Goal: Task Accomplishment & Management: Complete application form

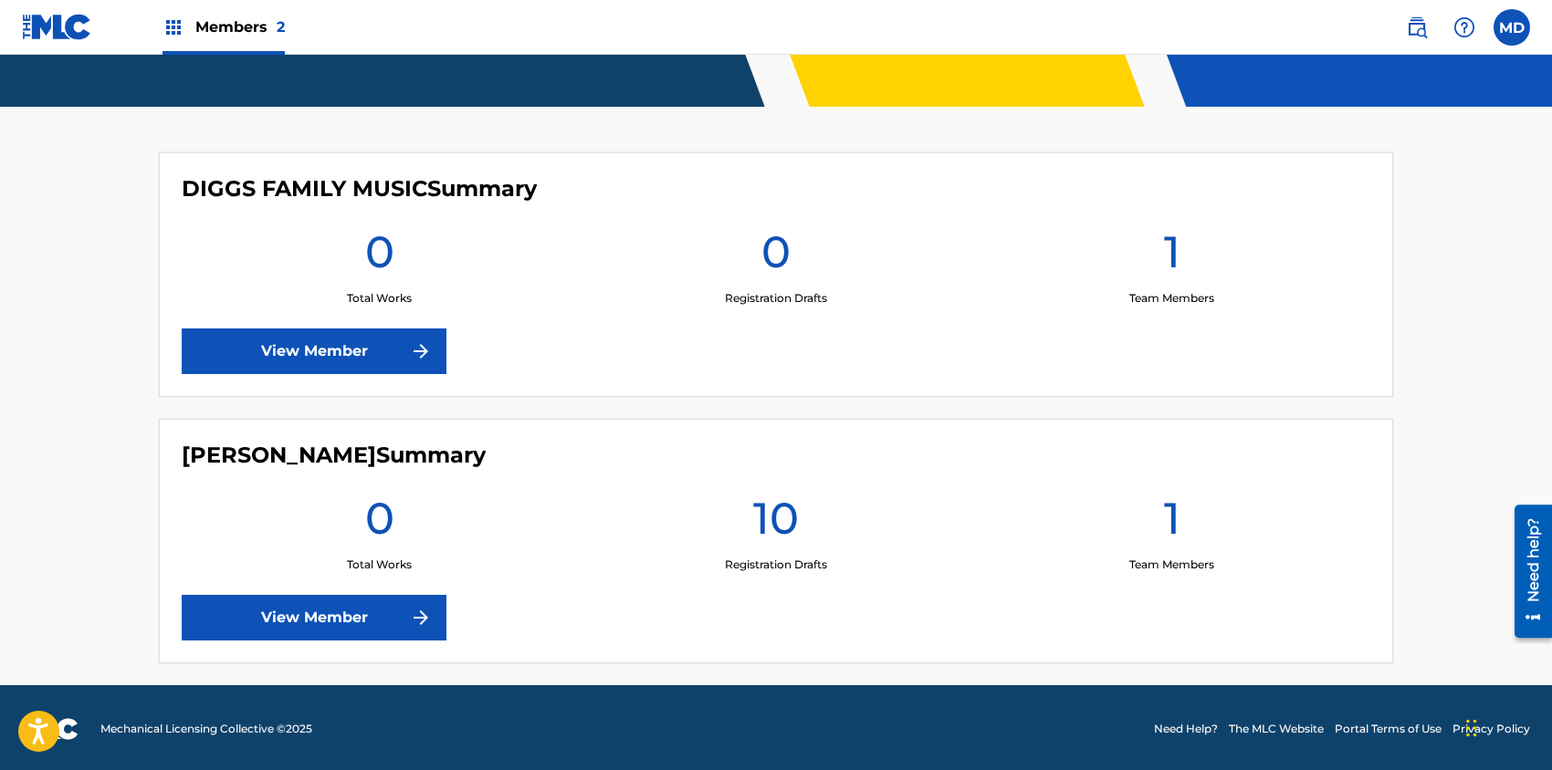
scroll to position [430, 0]
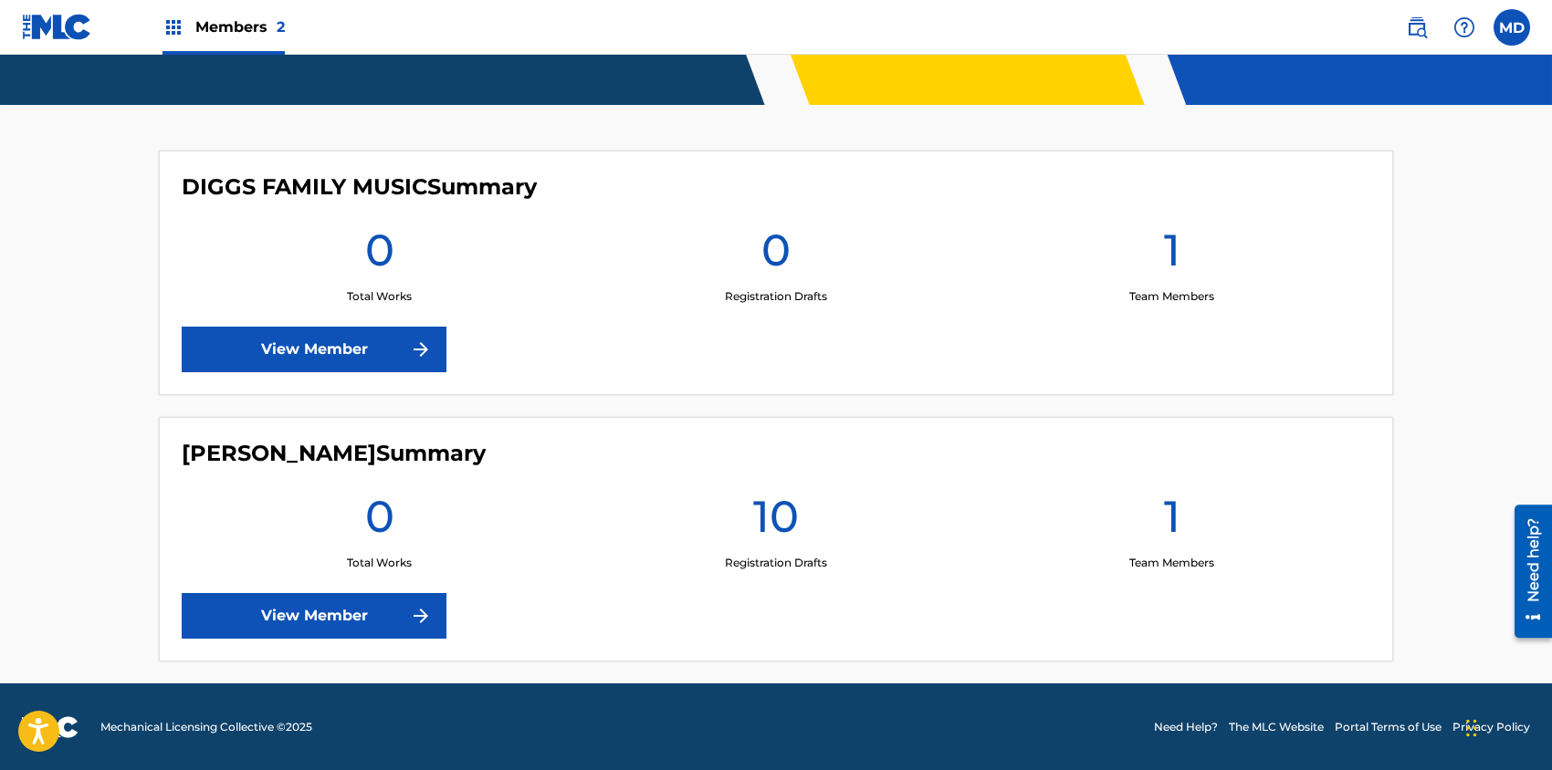
click at [352, 341] on link "View Member" at bounding box center [314, 350] width 265 height 46
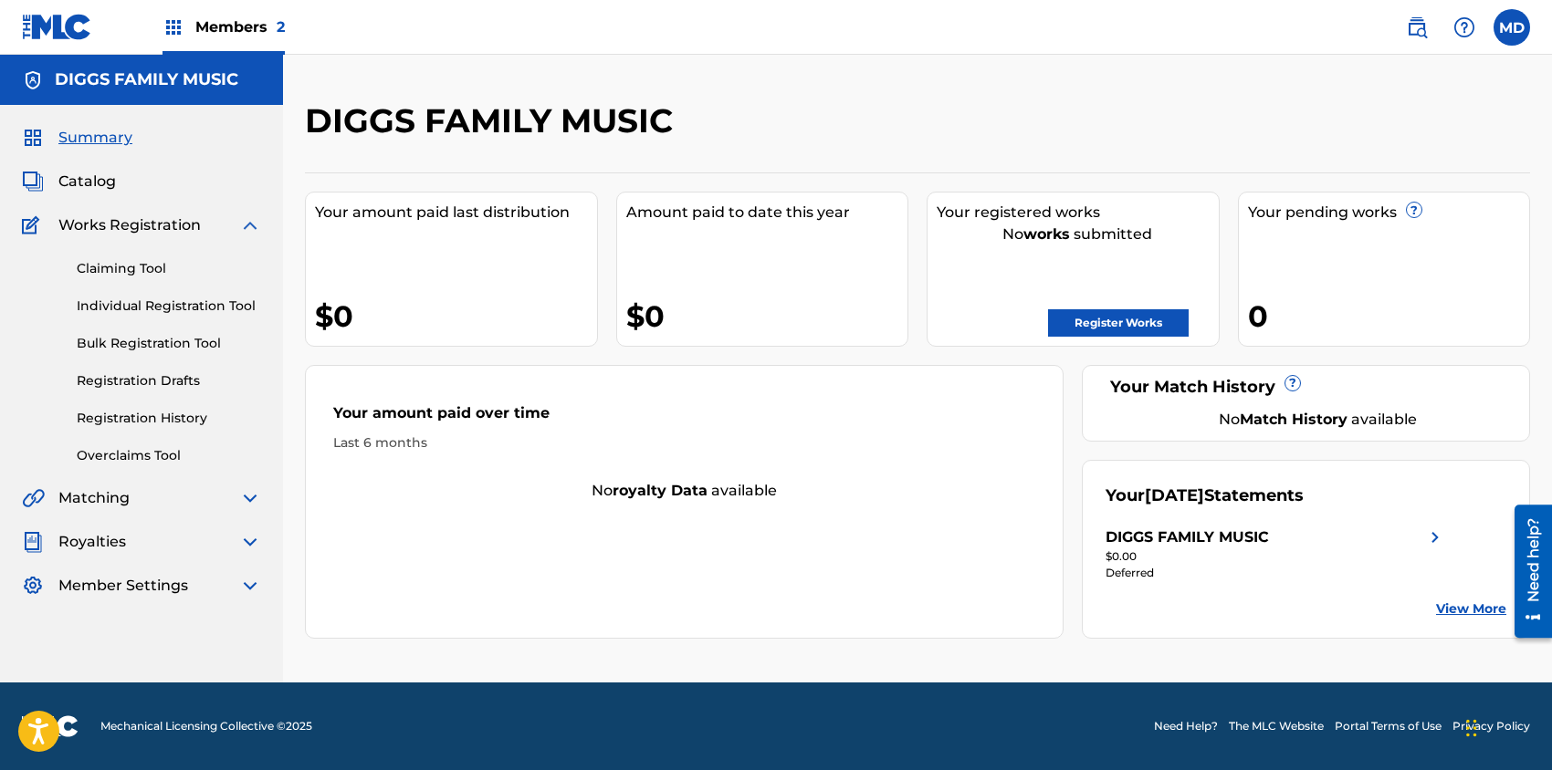
click at [220, 28] on span "Members 2" at bounding box center [239, 26] width 89 height 21
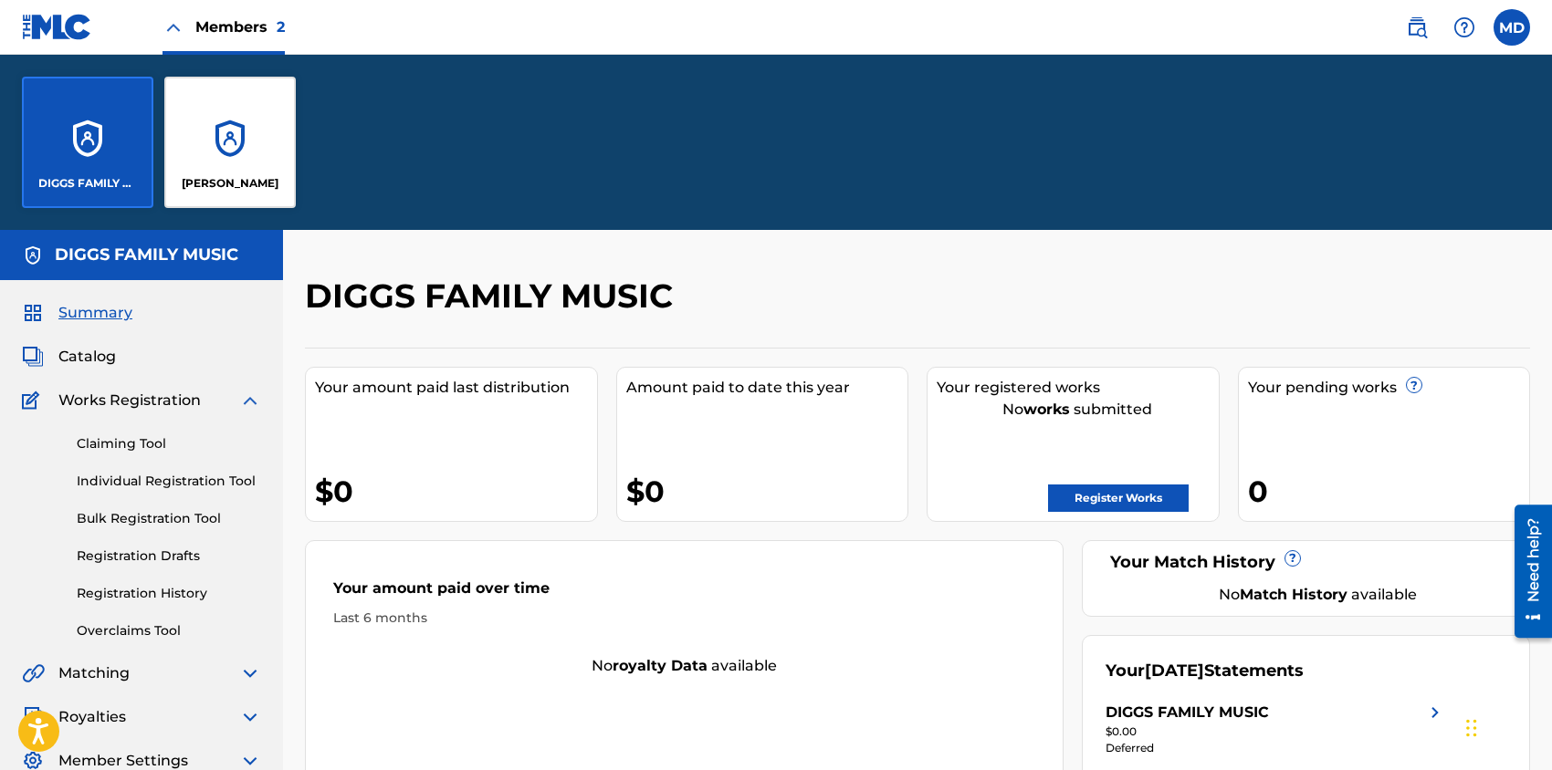
click at [264, 166] on div "[PERSON_NAME]" at bounding box center [229, 142] width 131 height 131
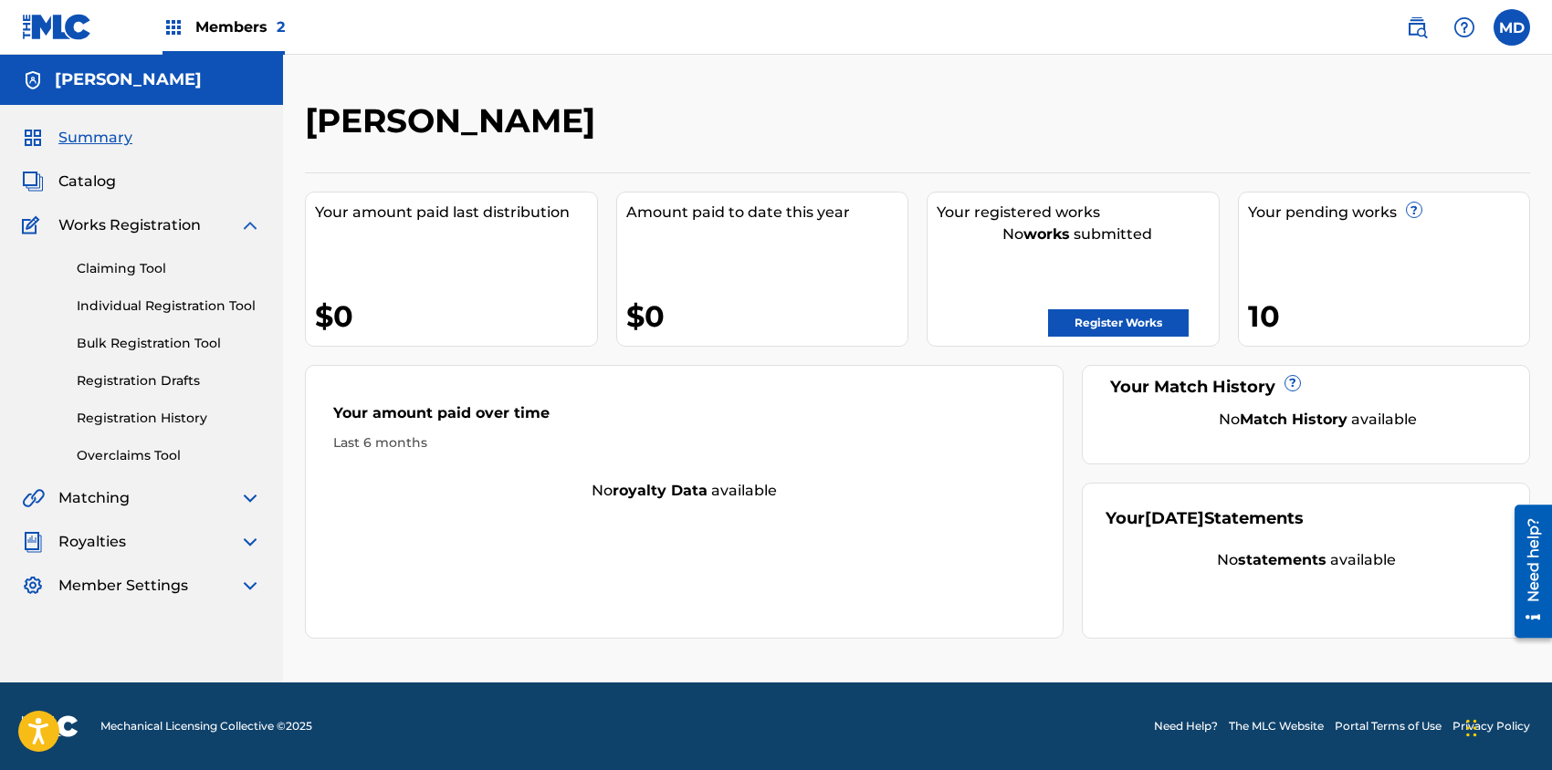
click at [1168, 723] on link "Need Help?" at bounding box center [1186, 726] width 64 height 16
click at [1083, 324] on link "Register Works" at bounding box center [1118, 322] width 141 height 27
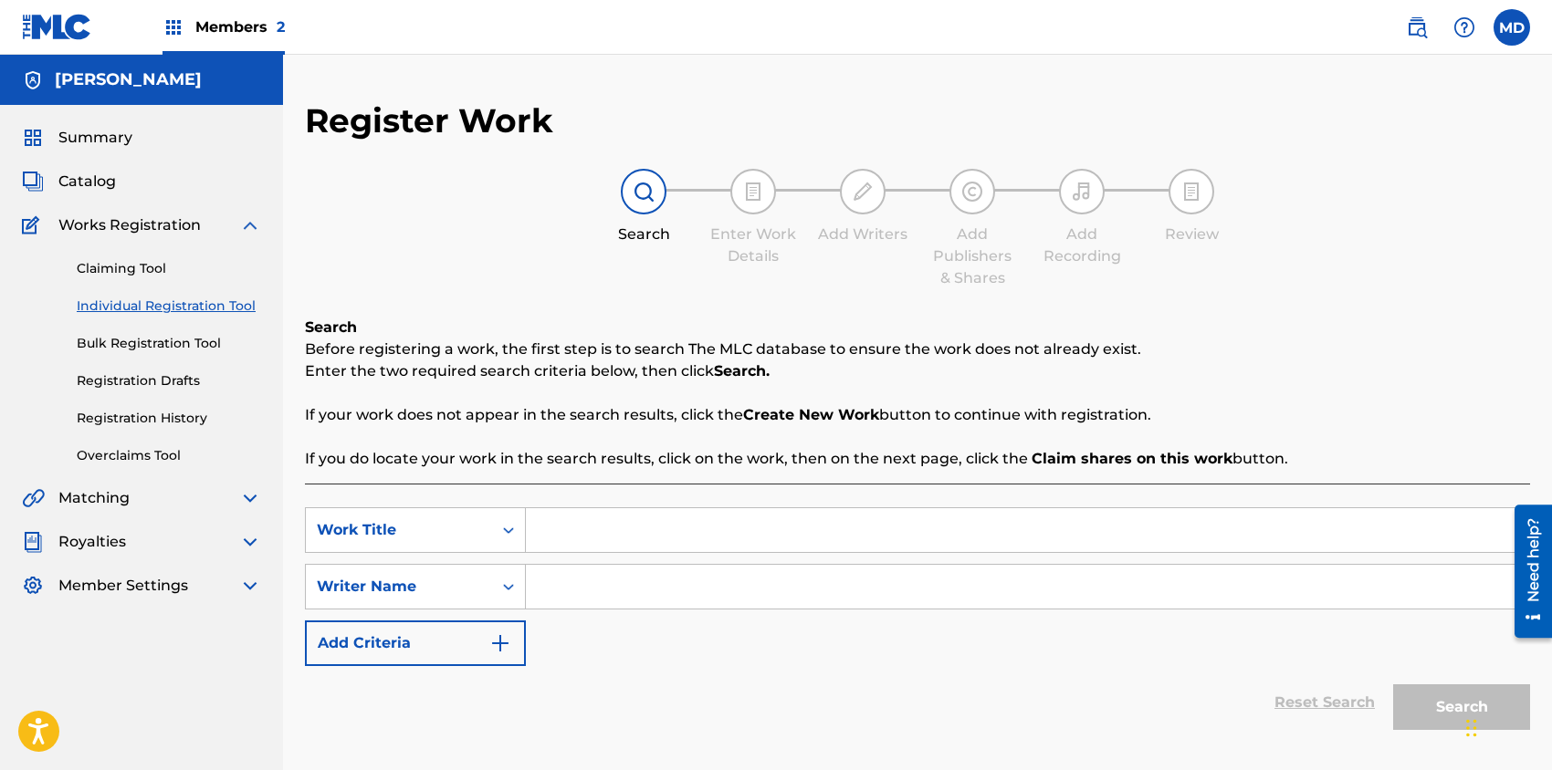
click at [143, 416] on link "Registration History" at bounding box center [169, 418] width 184 height 19
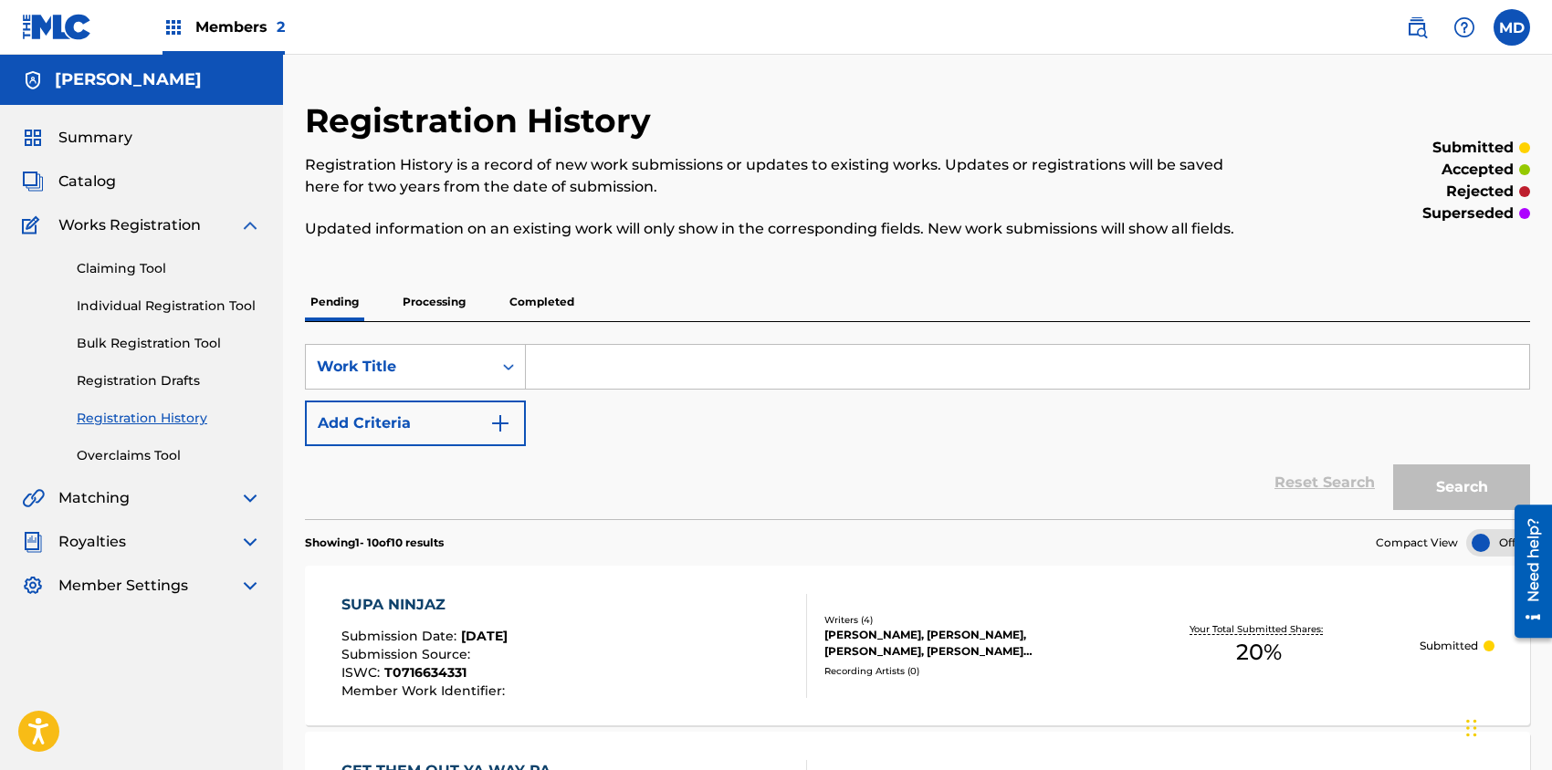
click at [419, 298] on p "Processing" at bounding box center [434, 302] width 74 height 38
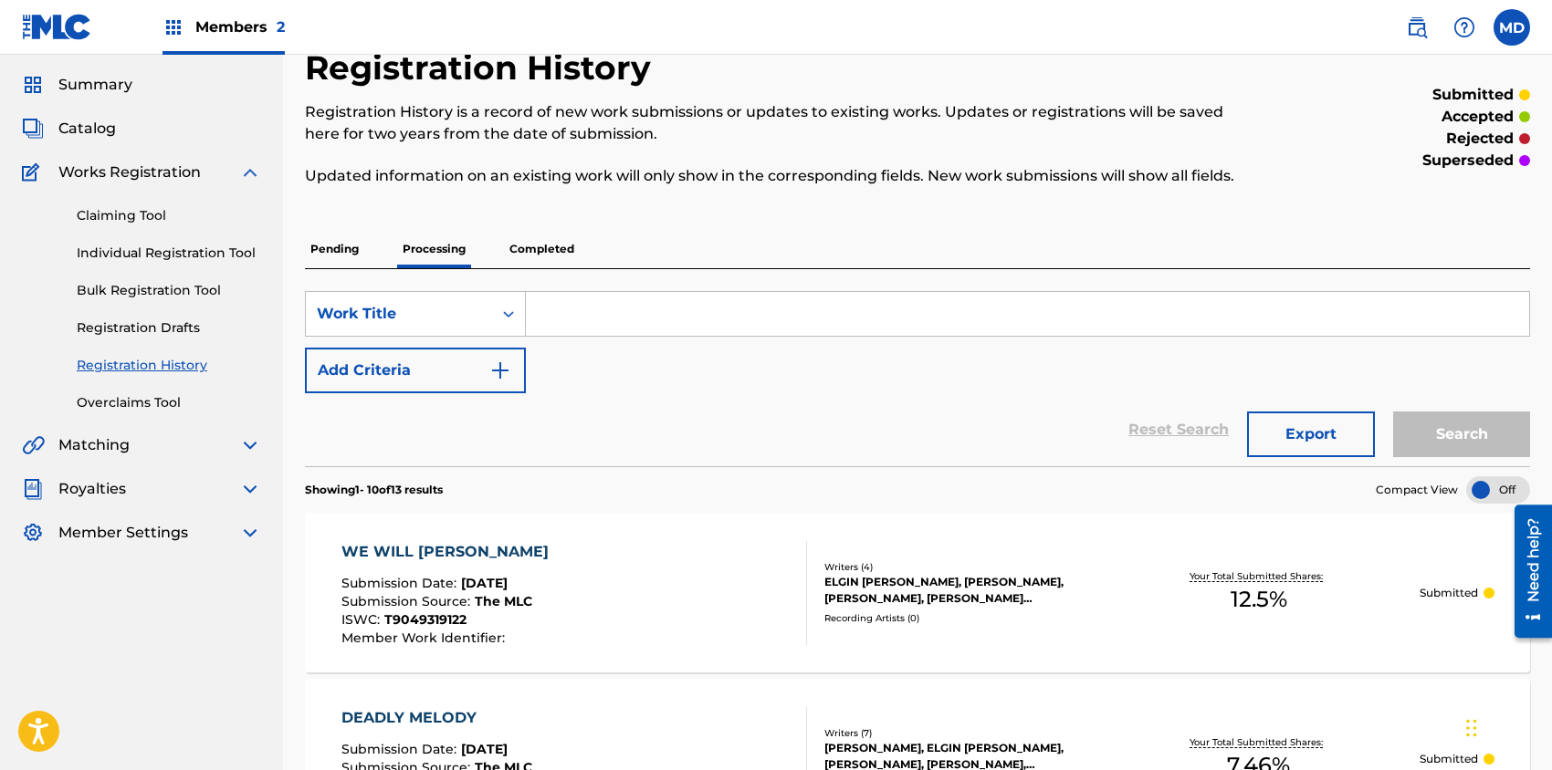
scroll to position [121, 0]
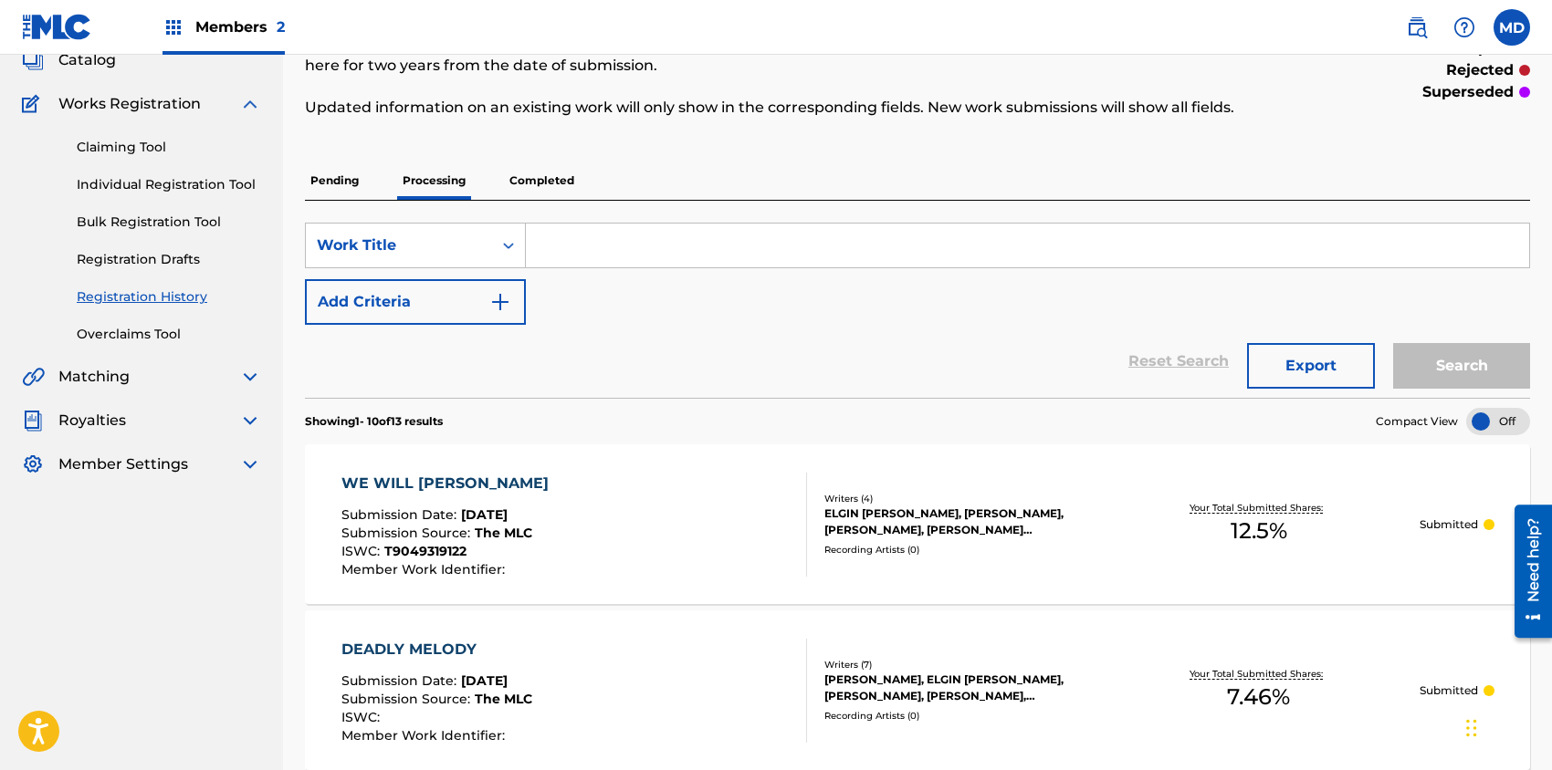
click at [539, 179] on p "Completed" at bounding box center [542, 181] width 76 height 38
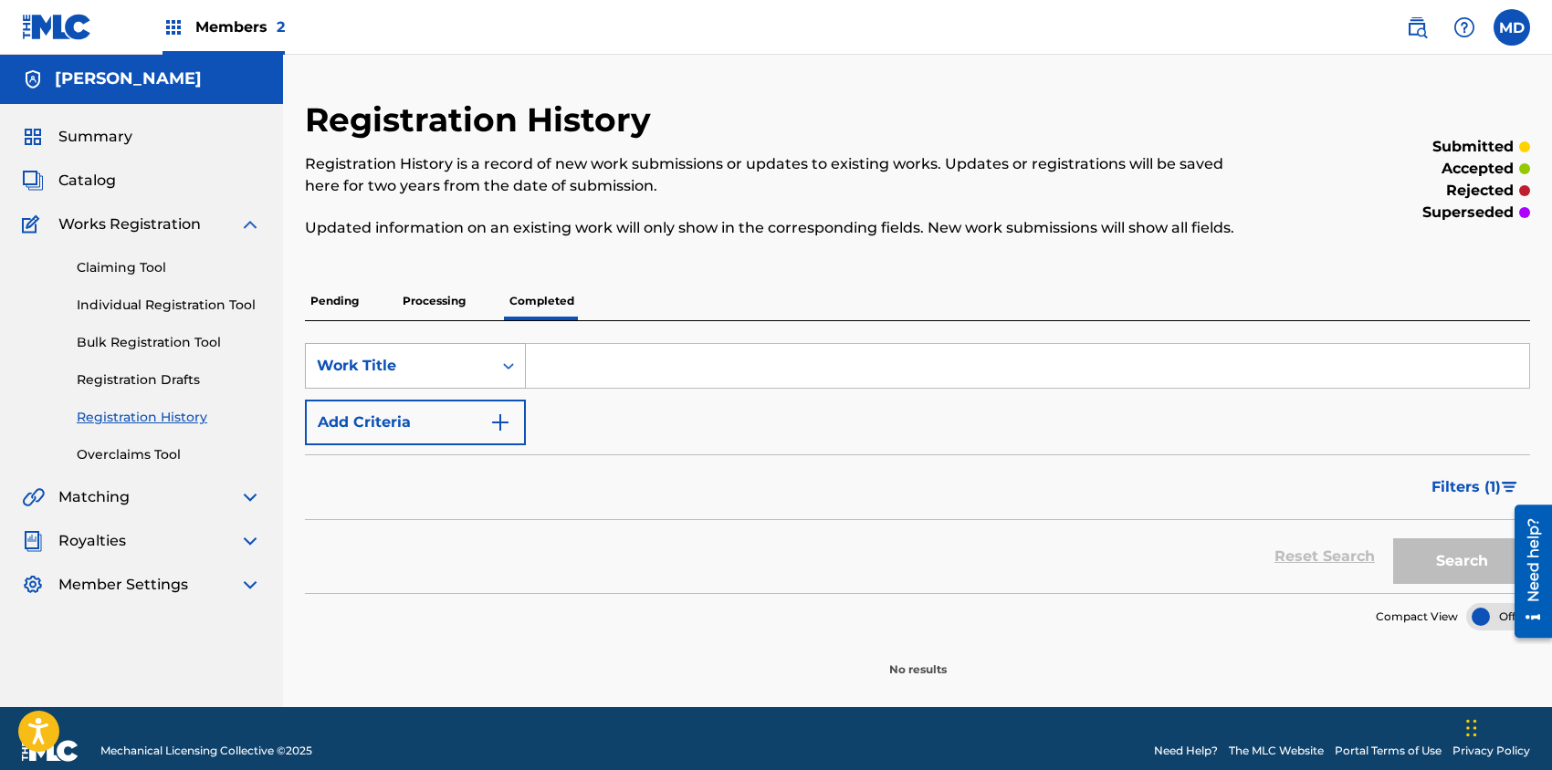
scroll to position [25, 0]
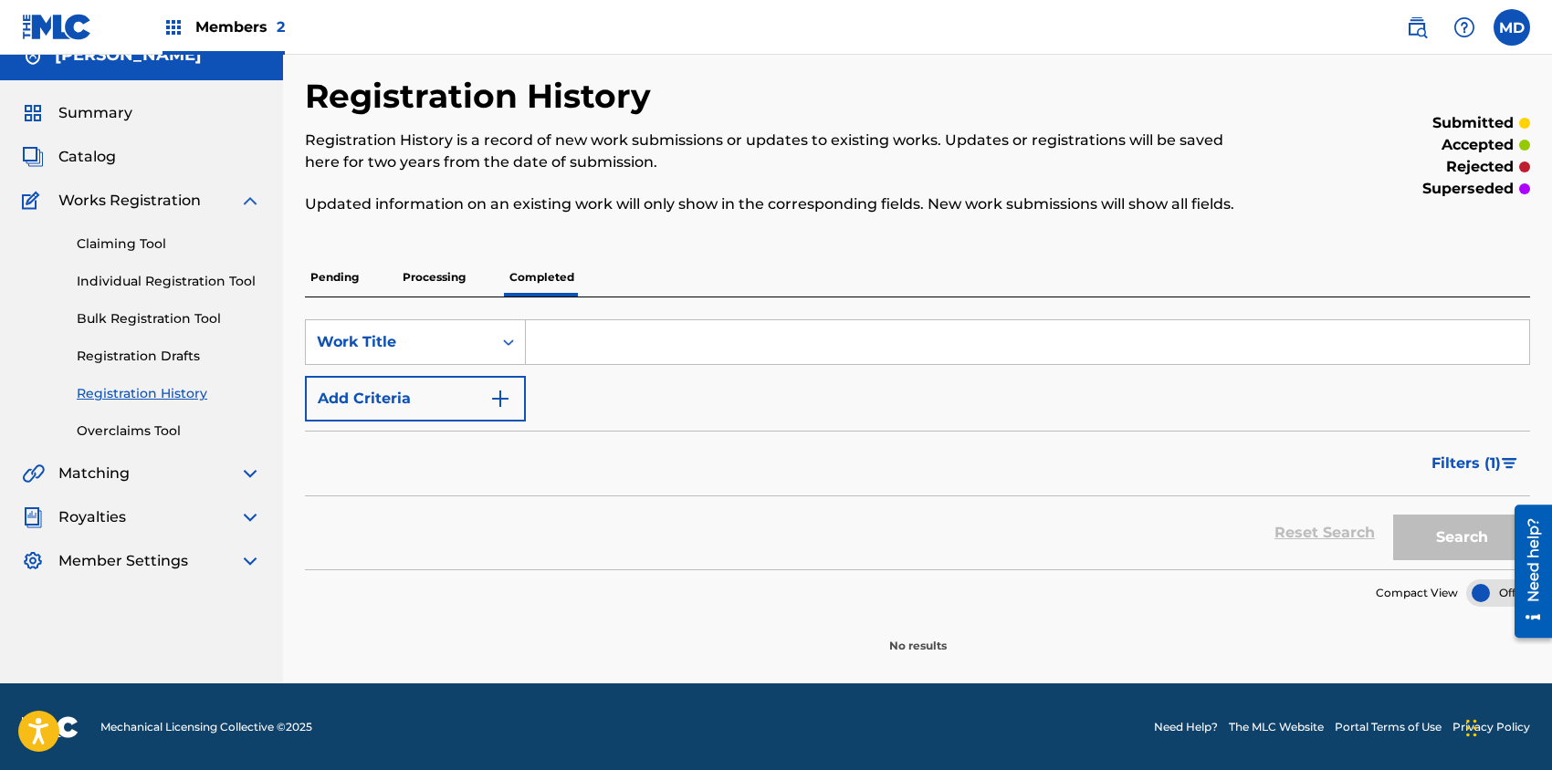
click at [344, 278] on p "Pending" at bounding box center [334, 277] width 59 height 38
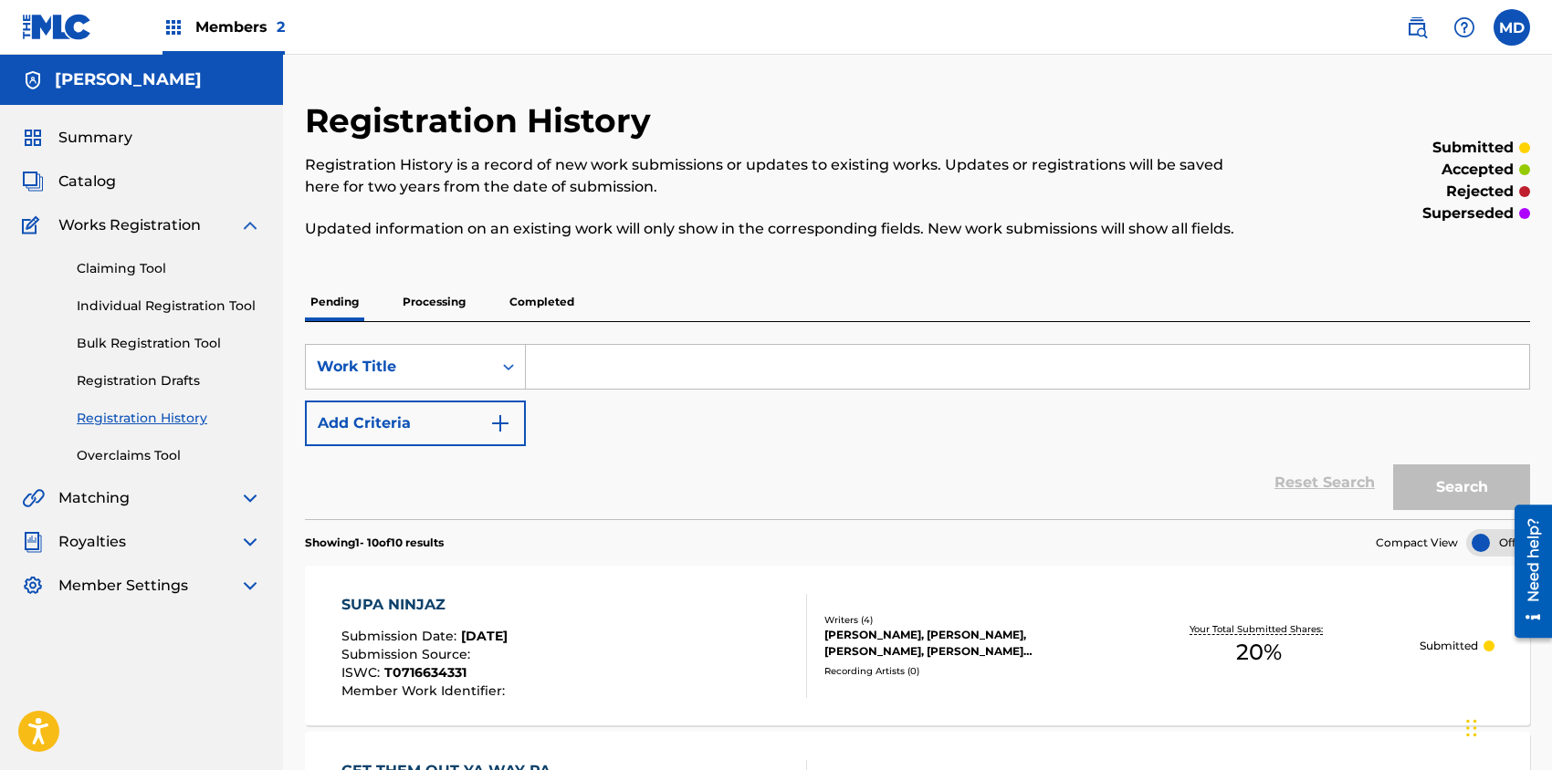
click at [421, 302] on p "Processing" at bounding box center [434, 302] width 74 height 38
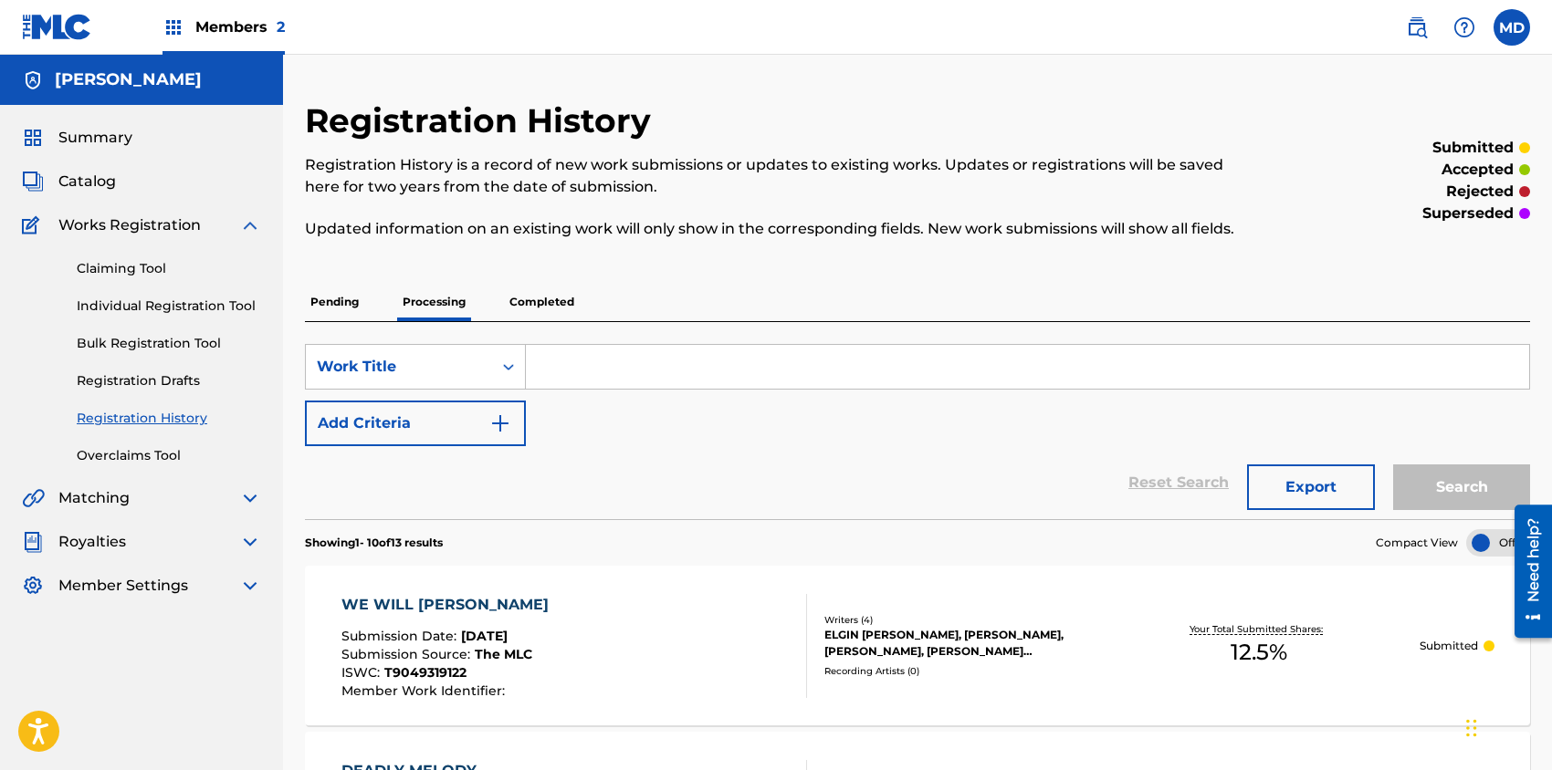
click at [105, 139] on span "Summary" at bounding box center [95, 138] width 74 height 22
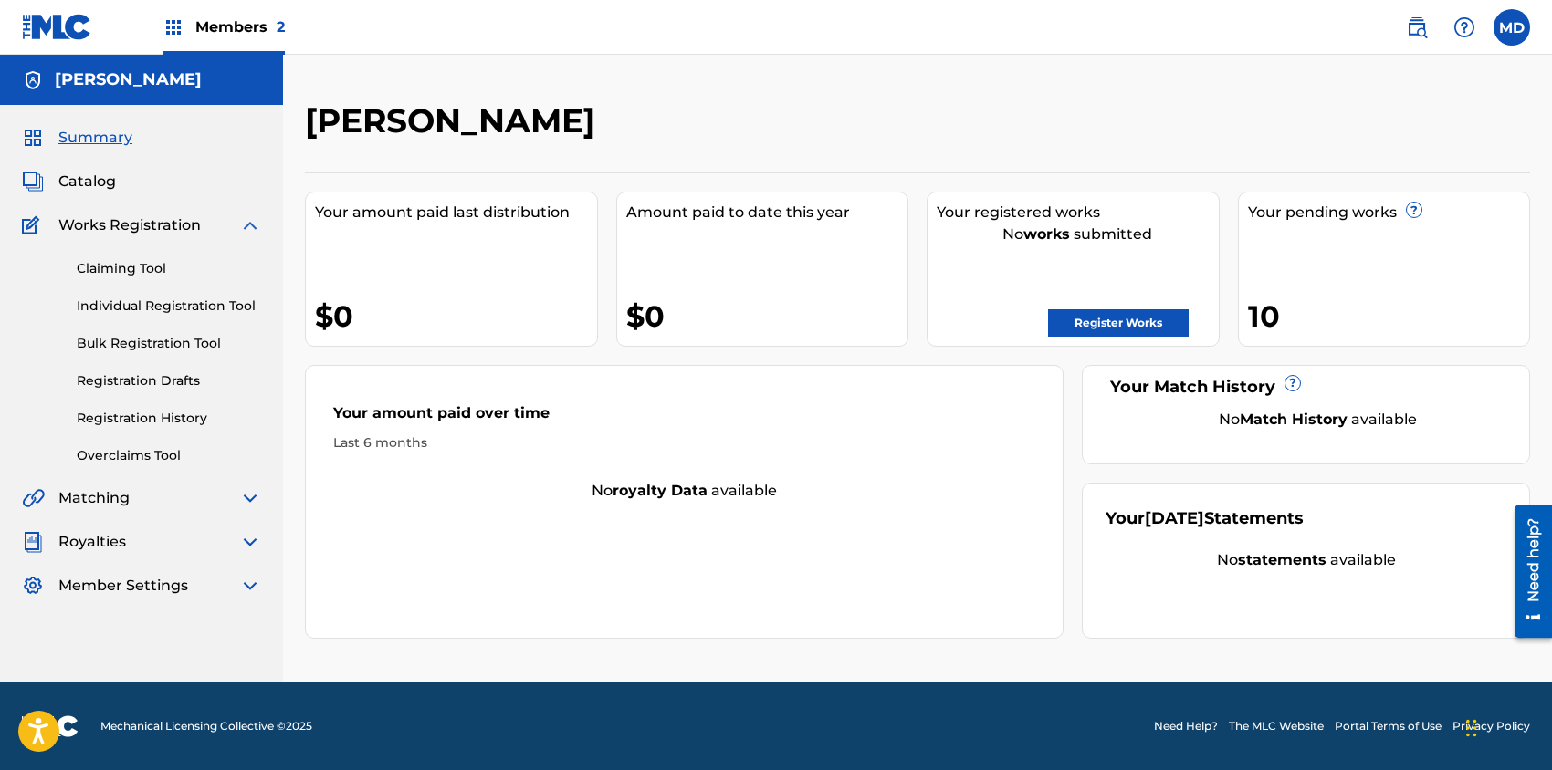
click at [250, 29] on span "Members 2" at bounding box center [239, 26] width 89 height 21
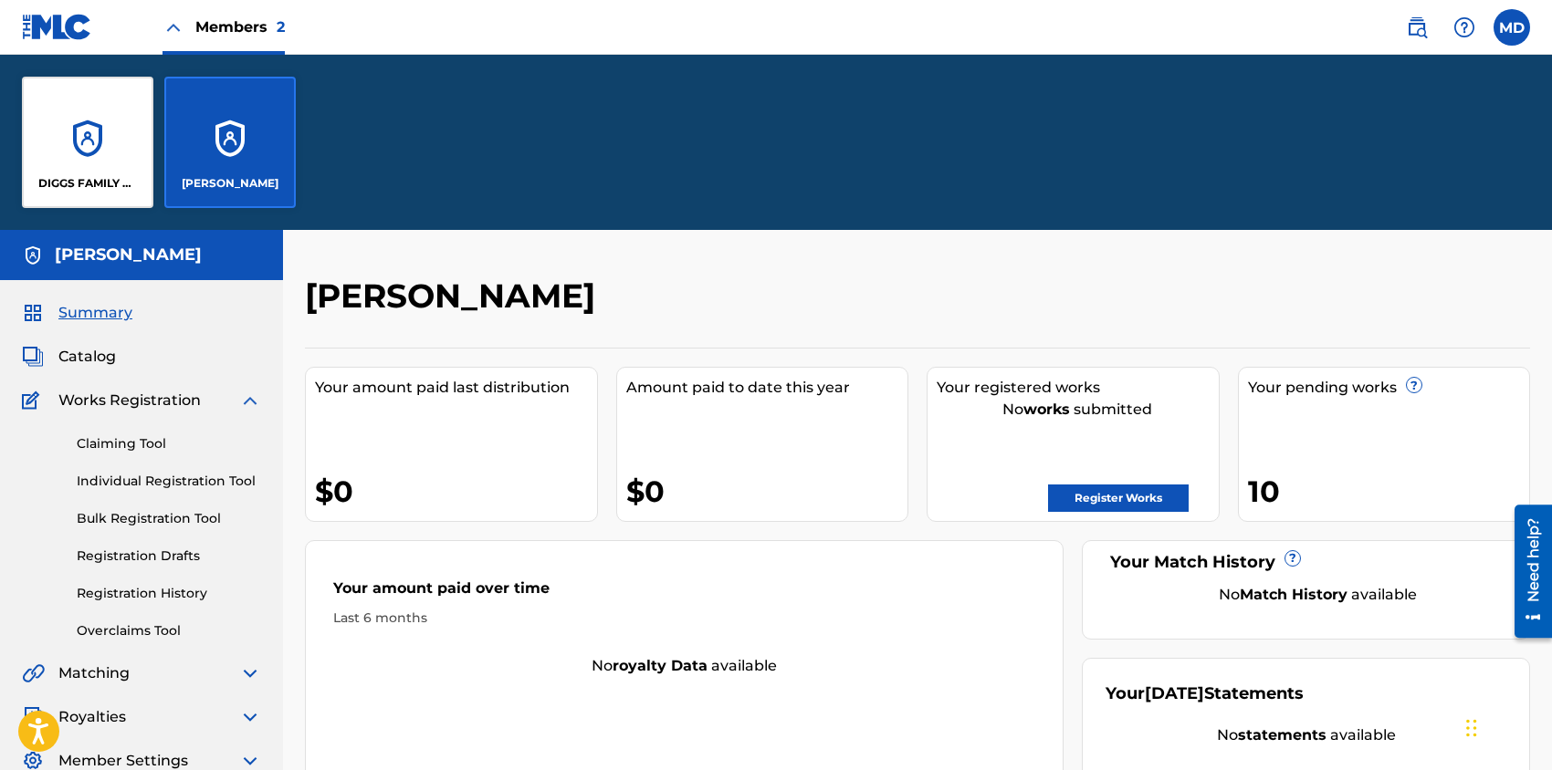
click at [98, 155] on div "DIGGS FAMILY MUSIC" at bounding box center [87, 142] width 131 height 131
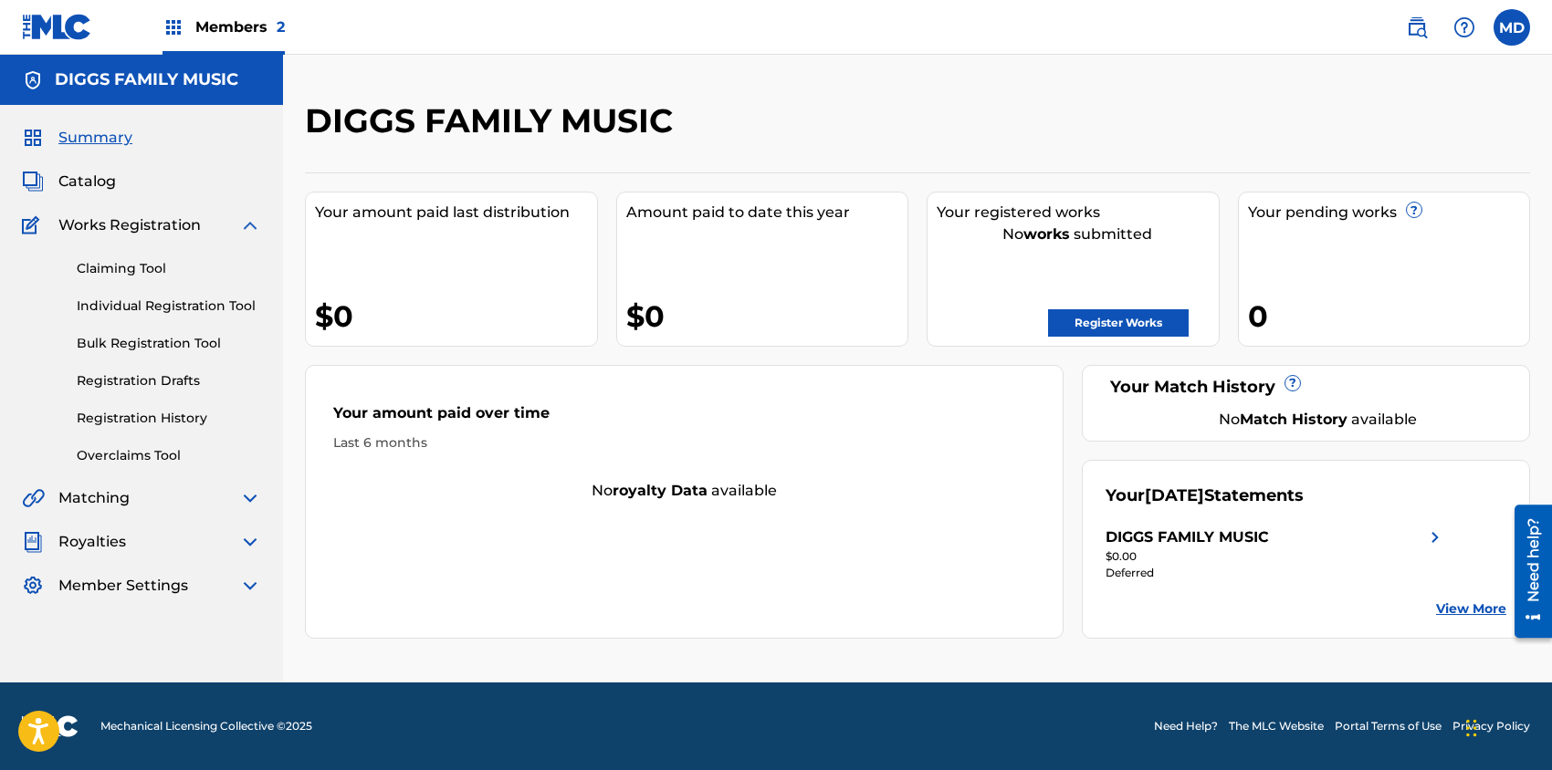
click at [125, 344] on link "Bulk Registration Tool" at bounding box center [169, 343] width 184 height 19
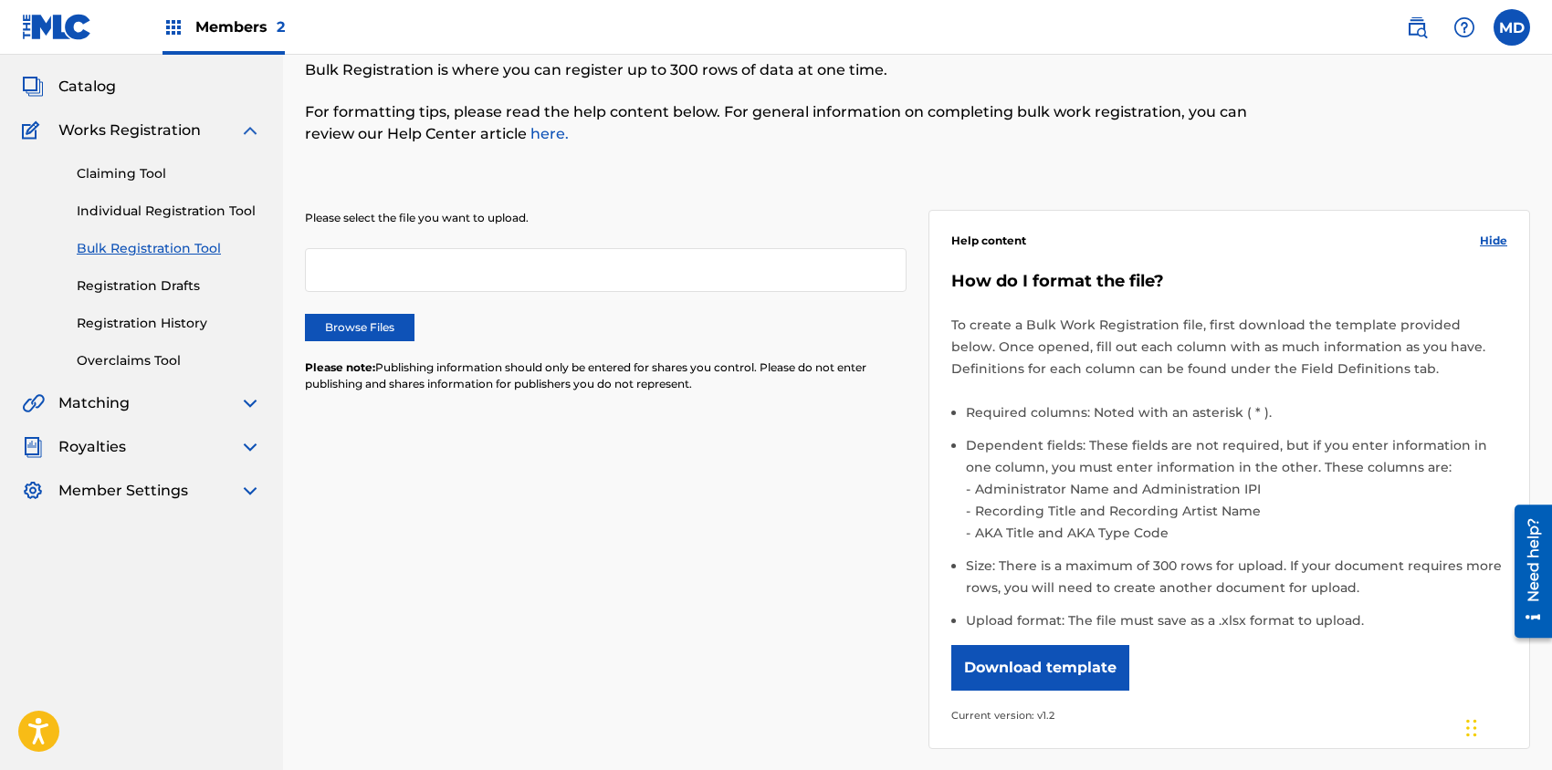
scroll to position [243, 0]
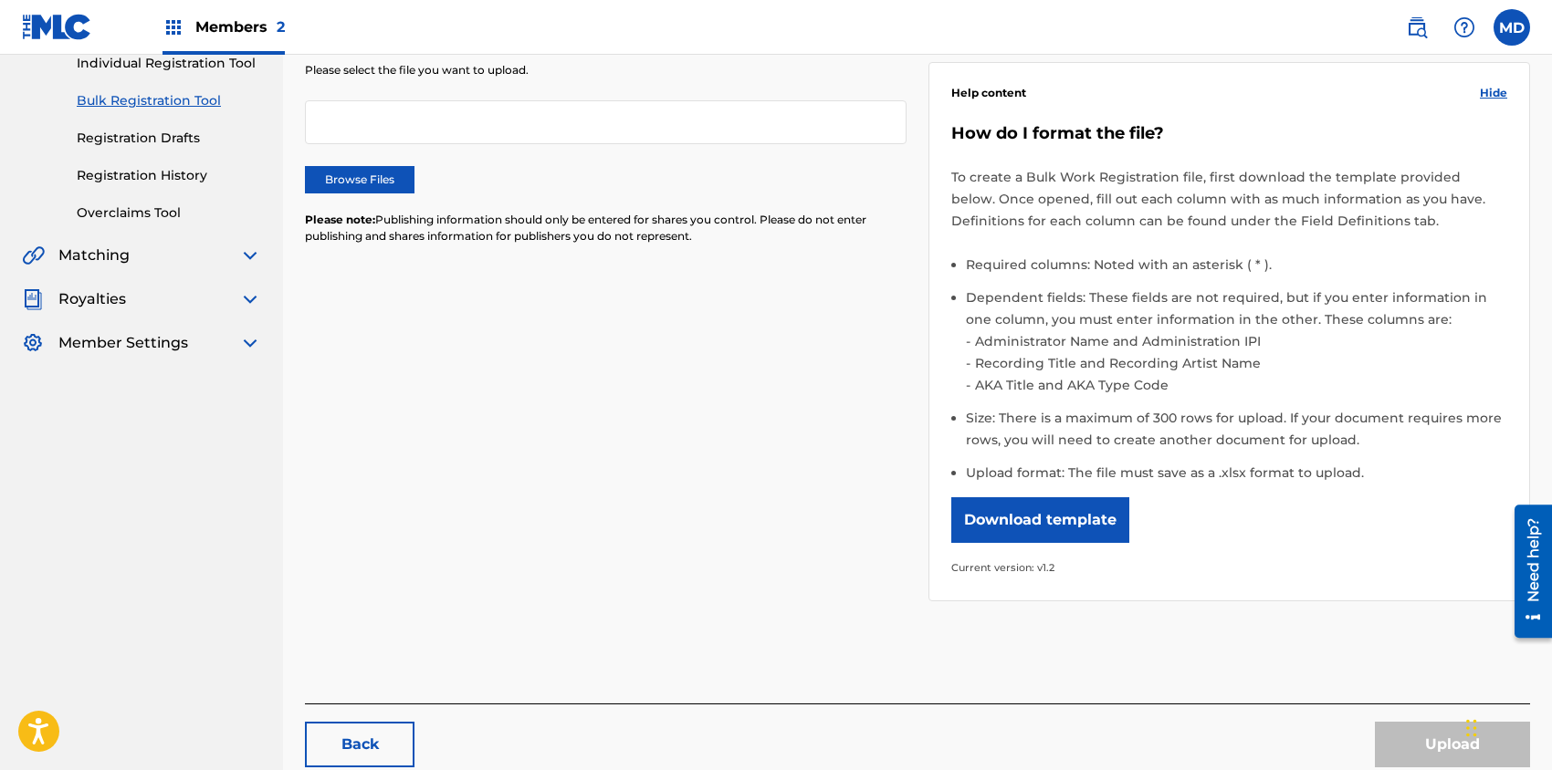
click at [1004, 522] on button "Download template" at bounding box center [1040, 520] width 178 height 46
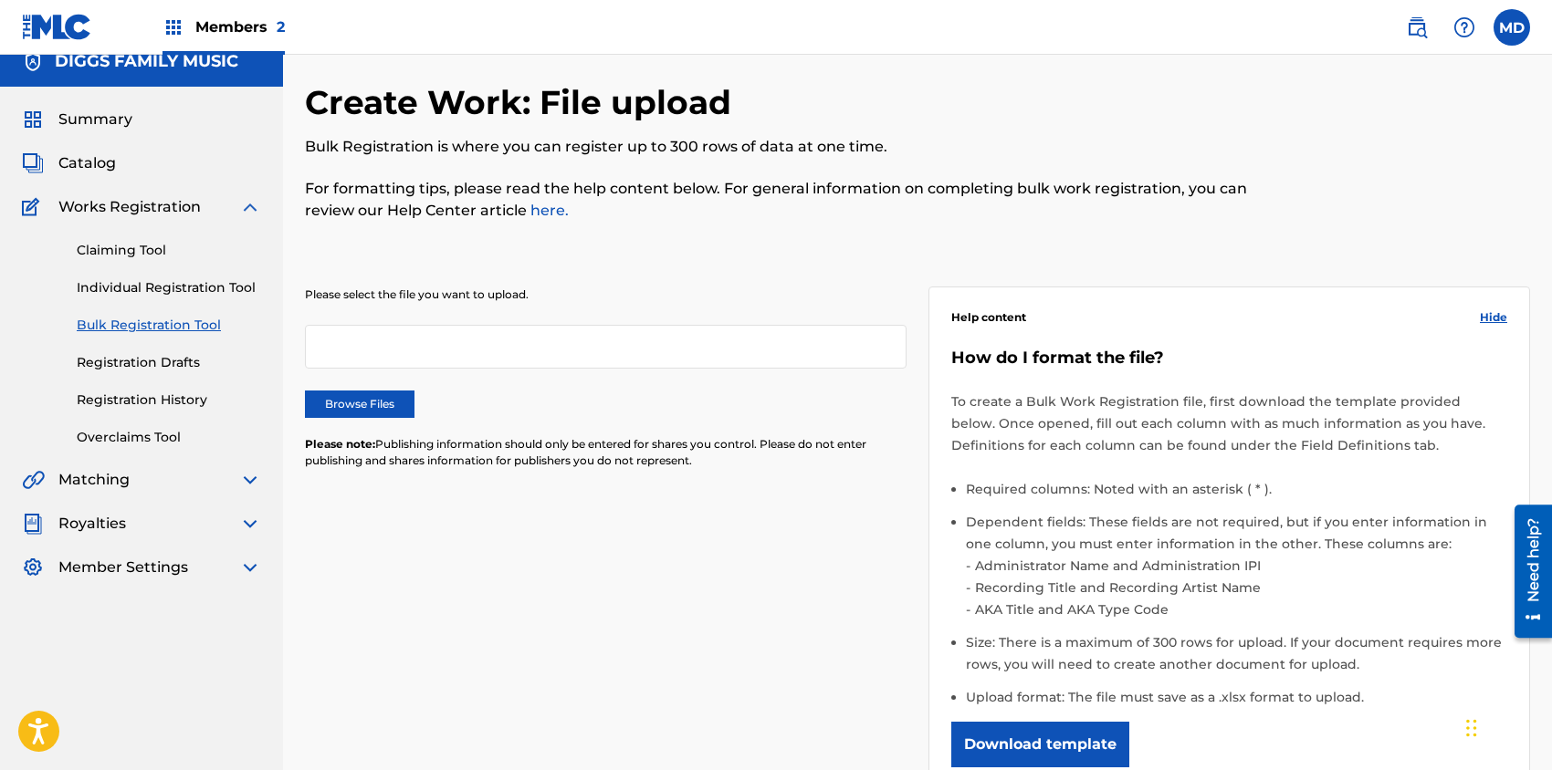
scroll to position [0, 0]
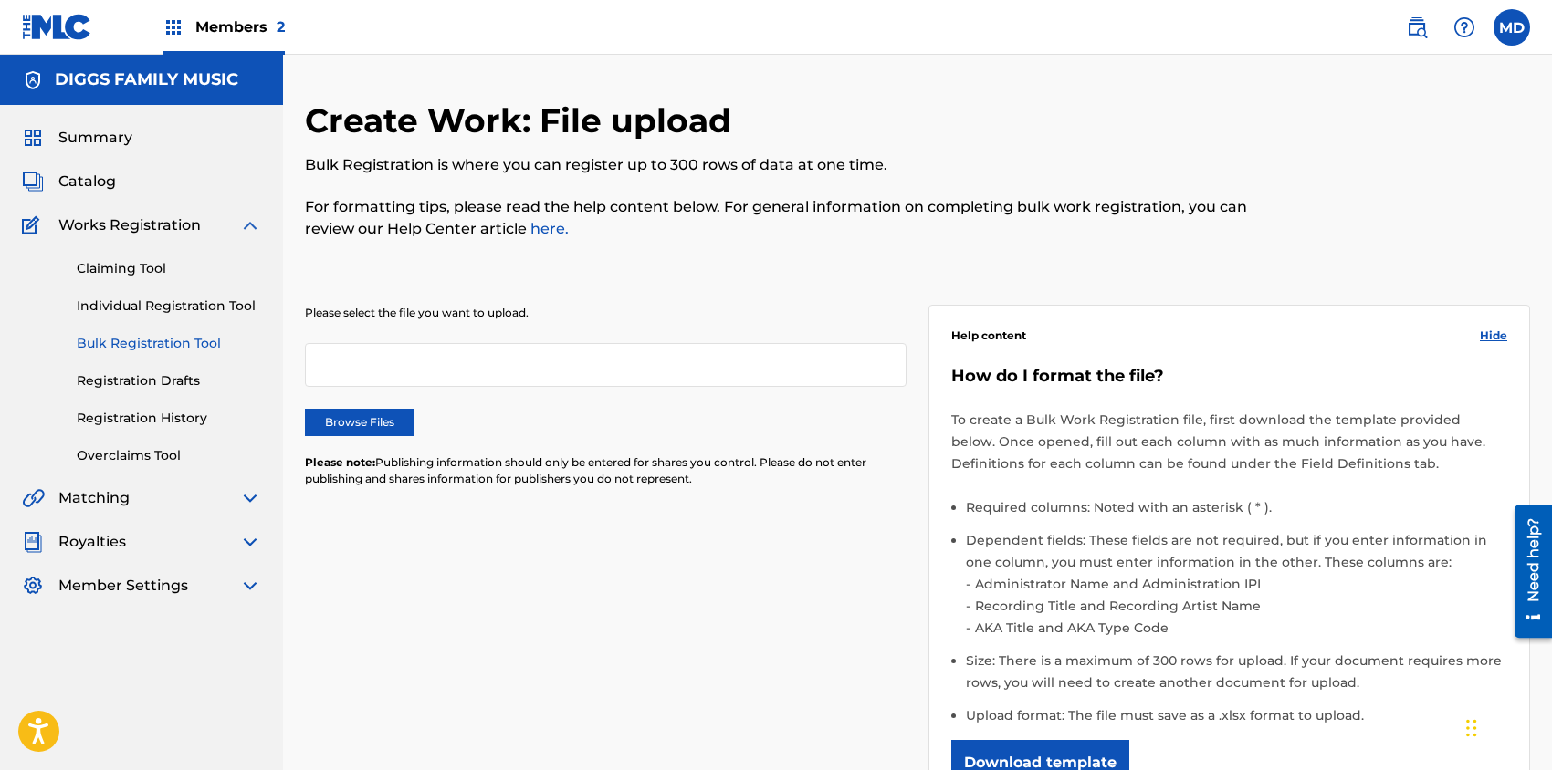
click at [120, 270] on link "Claiming Tool" at bounding box center [169, 268] width 184 height 19
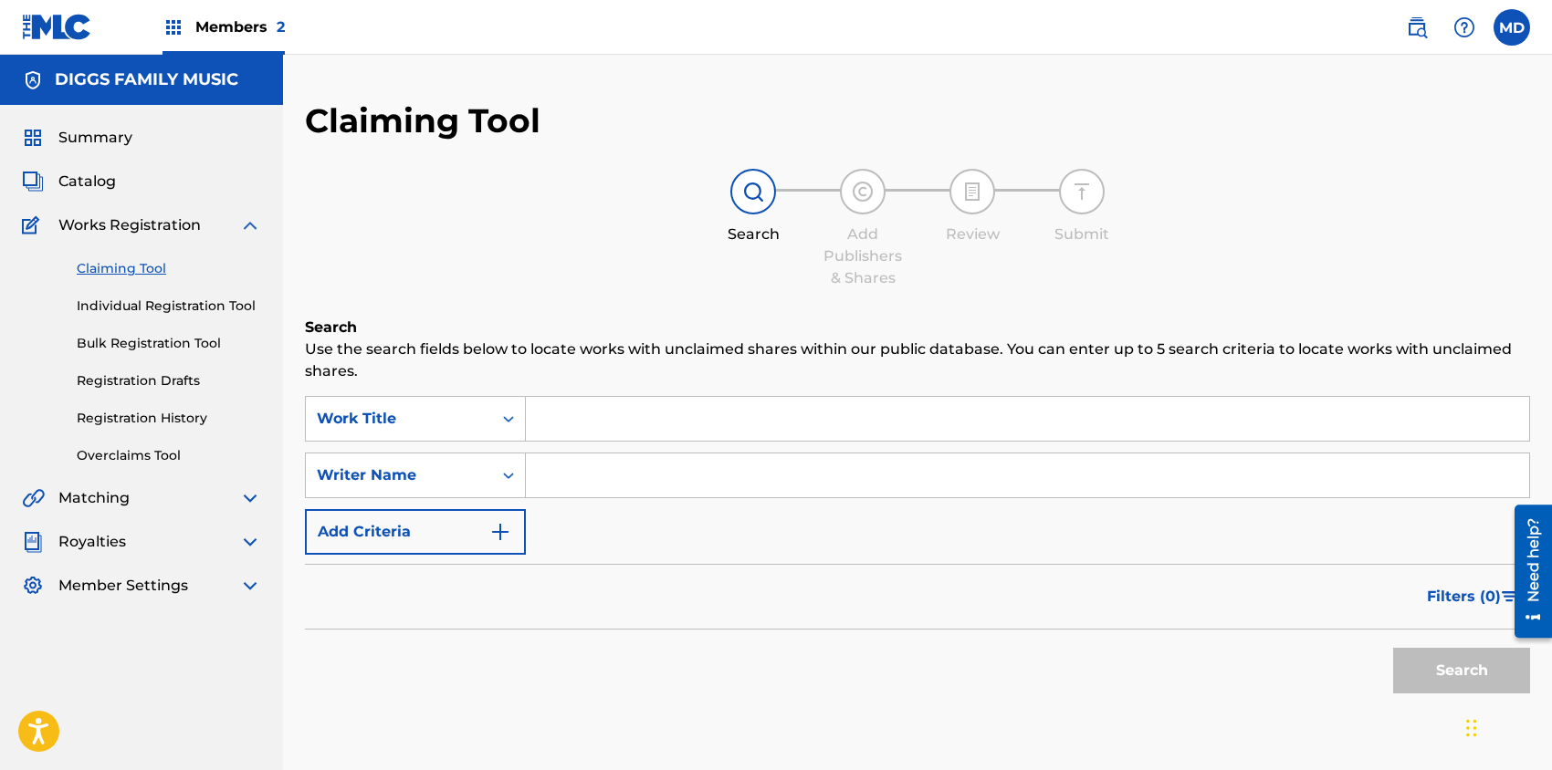
click at [685, 423] on input "Search Form" at bounding box center [1027, 419] width 1003 height 44
paste input "5 STAGES OF CONSCIOUNESS"
type input "5 STAGES OF CONSCIOUNESS"
click at [595, 280] on div "Search Add Publishers & Shares Review Submit" at bounding box center [917, 229] width 1225 height 120
click at [1424, 658] on button "Search" at bounding box center [1461, 671] width 137 height 46
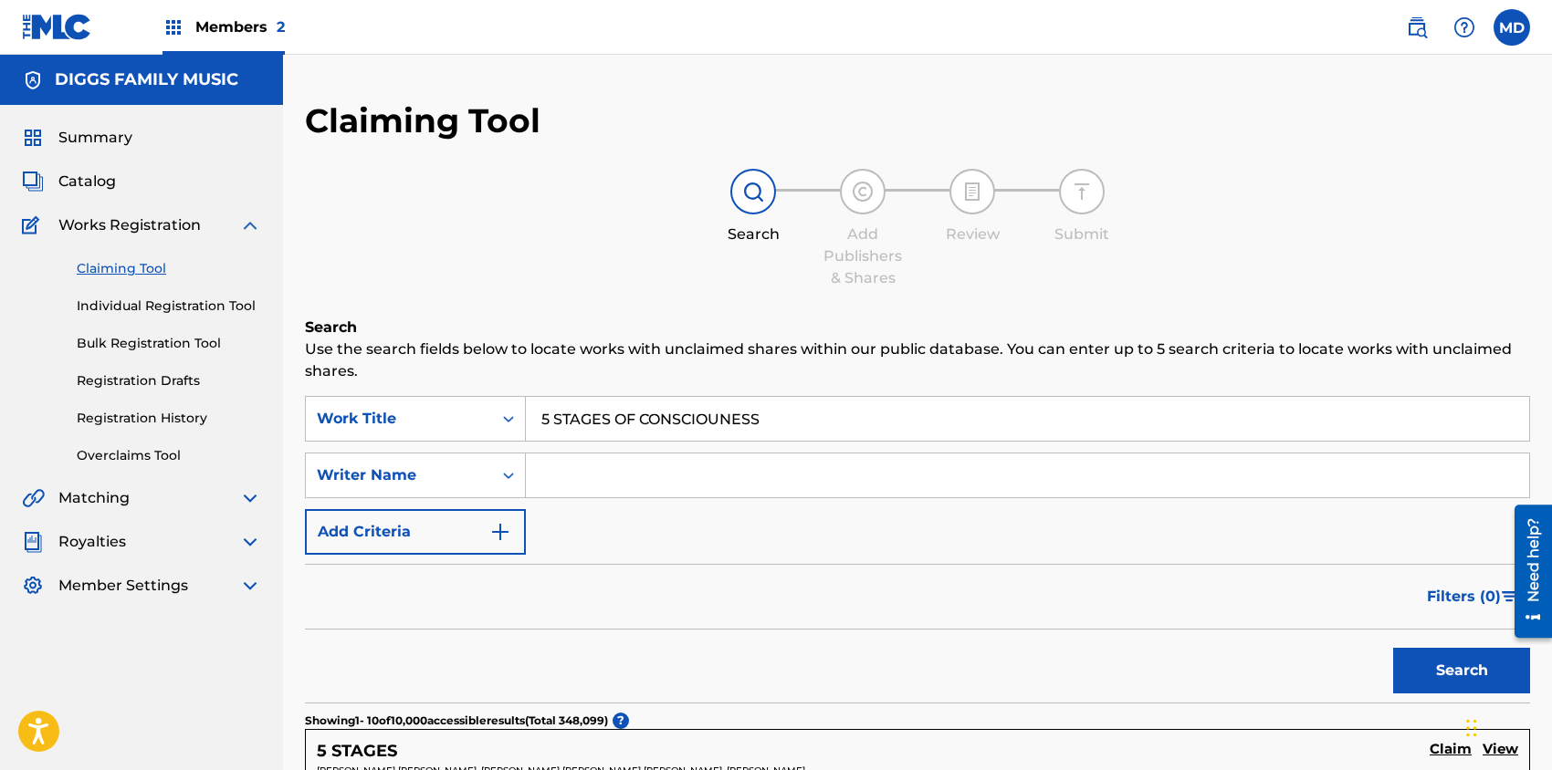
click at [661, 477] on input "Search Form" at bounding box center [1027, 476] width 1003 height 44
paste input "[PERSON_NAME]"
click at [1393, 648] on button "Search" at bounding box center [1461, 671] width 137 height 46
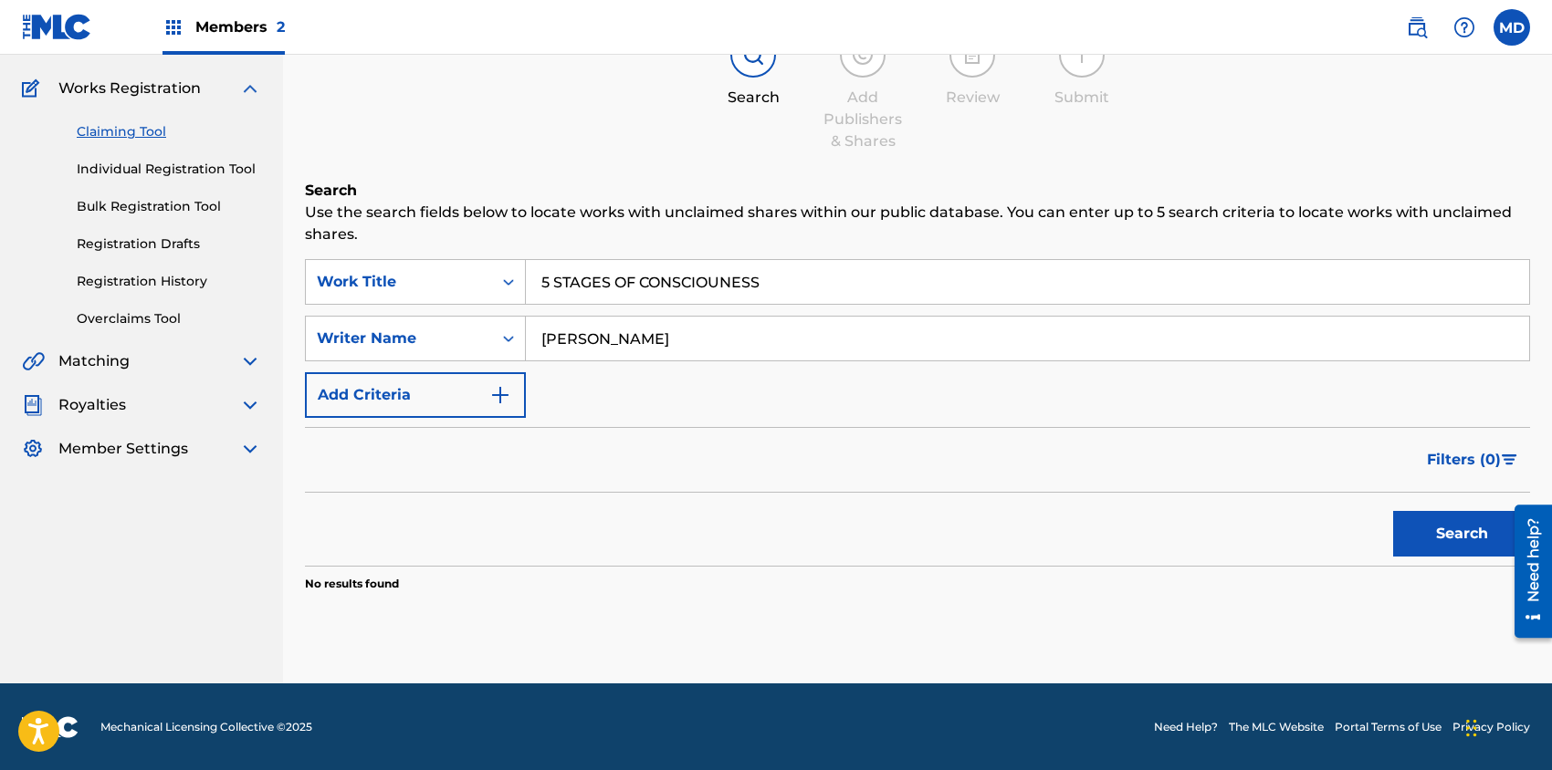
scroll to position [16, 0]
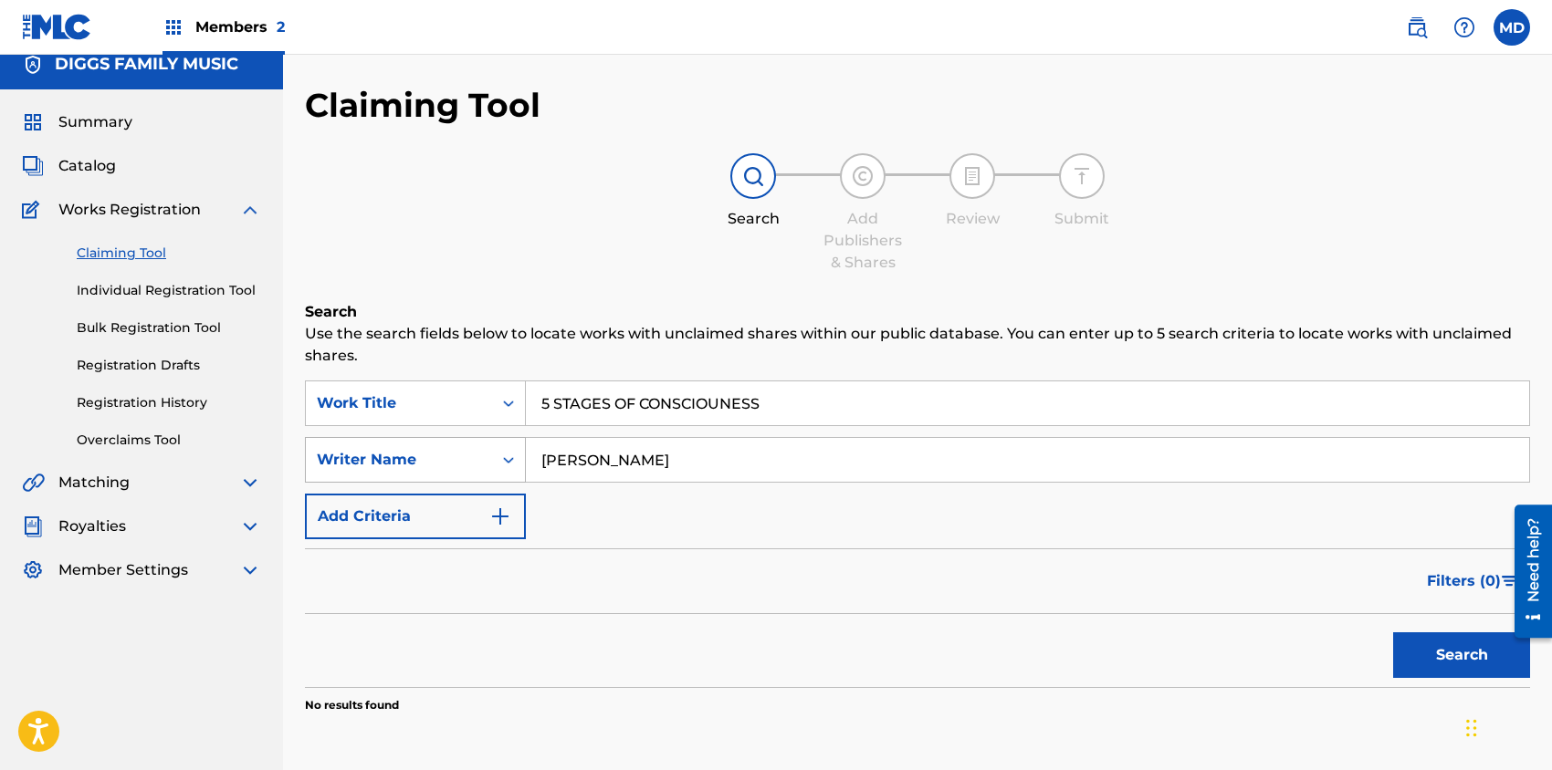
drag, startPoint x: 696, startPoint y: 465, endPoint x: 511, endPoint y: 478, distance: 185.8
click at [509, 475] on div "SearchWithCriteria60f9811b-f270-471b-9b32-79bfc28a8287 Writer Name [PERSON_NAME]" at bounding box center [917, 460] width 1225 height 46
paste input "[PERSON_NAME] [PERSON_NAME]"
click at [1405, 651] on button "Search" at bounding box center [1461, 655] width 137 height 46
drag, startPoint x: 756, startPoint y: 458, endPoint x: 697, endPoint y: 462, distance: 58.5
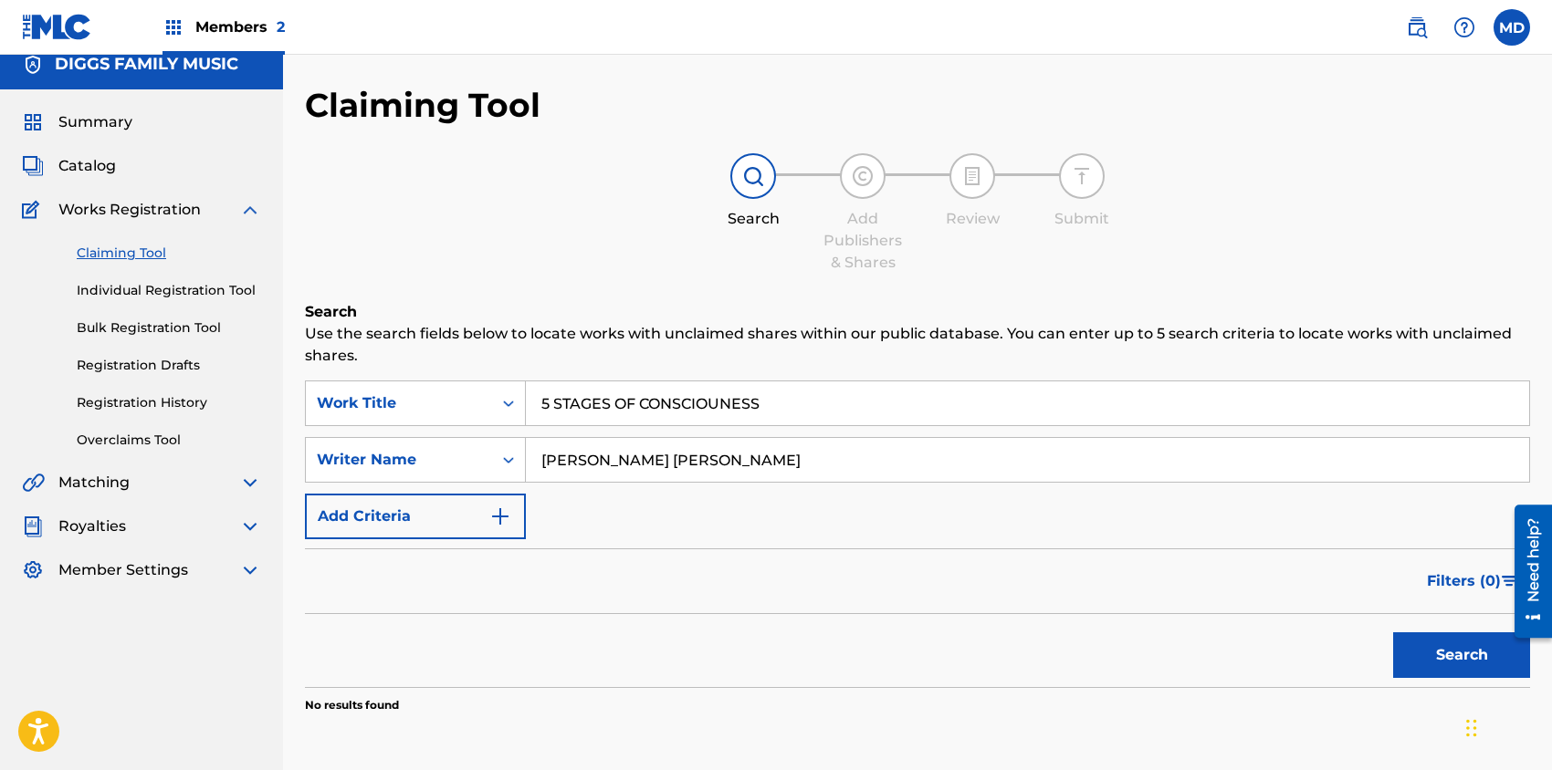
click at [697, 462] on input "[PERSON_NAME] [PERSON_NAME]" at bounding box center [1027, 460] width 1003 height 44
drag, startPoint x: 618, startPoint y: 459, endPoint x: 545, endPoint y: 465, distance: 73.3
click at [545, 465] on input "[PERSON_NAME]" at bounding box center [1027, 460] width 1003 height 44
click at [713, 463] on input "[PERSON_NAME]" at bounding box center [1027, 460] width 1003 height 44
paste input "[PERSON_NAME]"
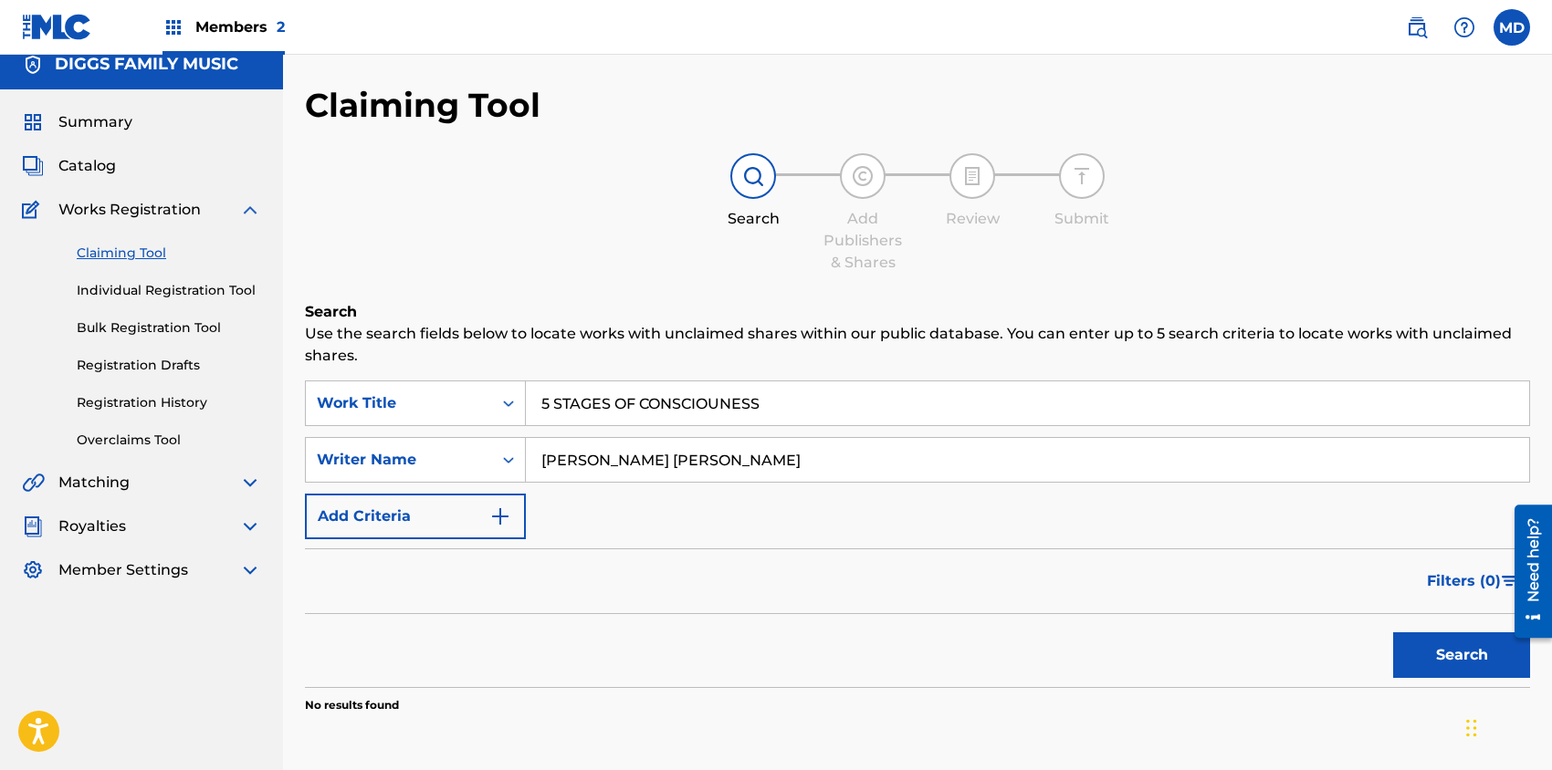
click at [624, 467] on input "[PERSON_NAME] [PERSON_NAME]" at bounding box center [1027, 460] width 1003 height 44
type input "[PERSON_NAME]"
click at [1436, 661] on button "Search" at bounding box center [1461, 655] width 137 height 46
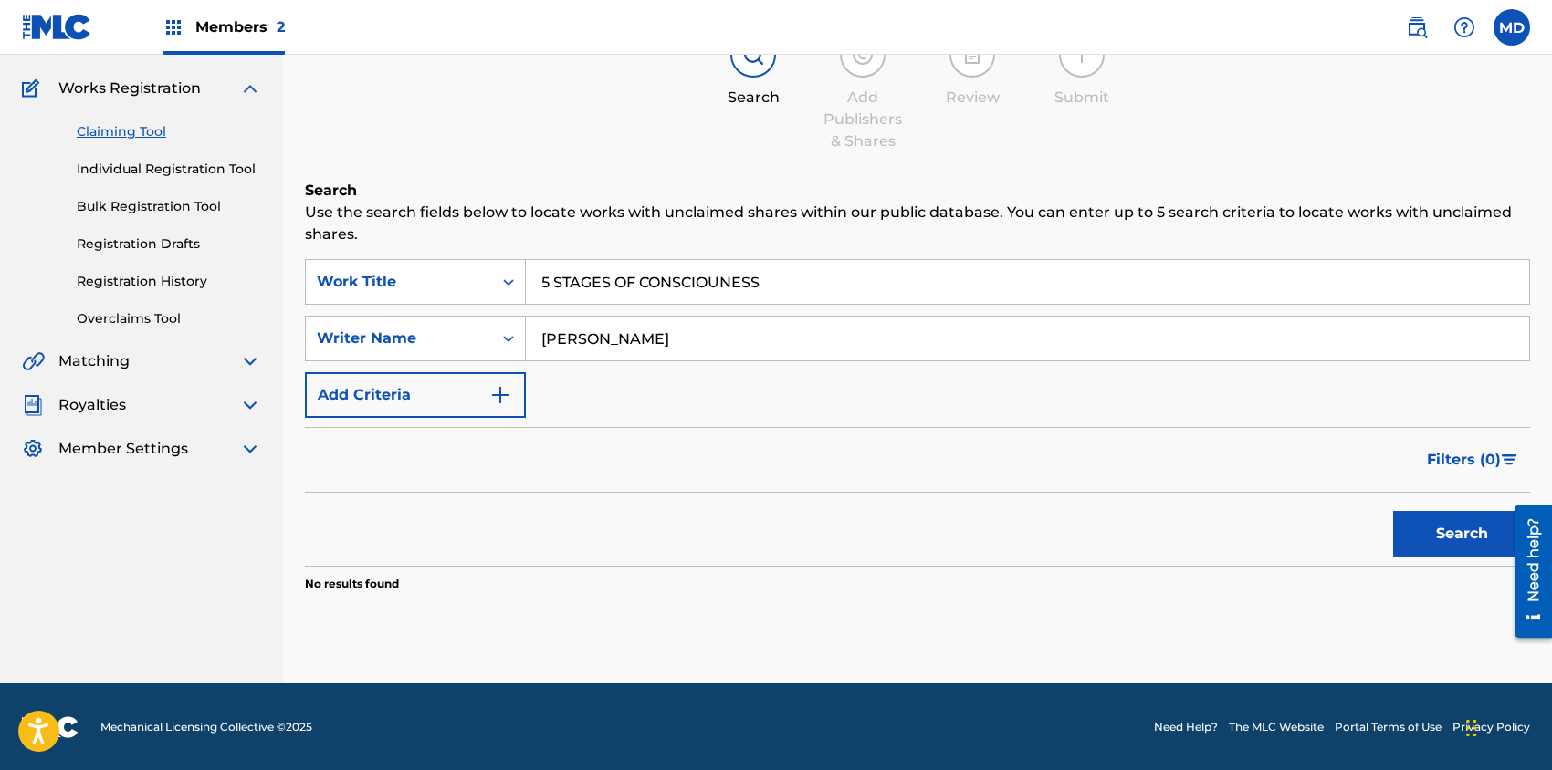
drag, startPoint x: 766, startPoint y: 286, endPoint x: 538, endPoint y: 296, distance: 227.5
click at [538, 296] on input "5 STAGES OF CONSCIOUNESS" at bounding box center [1027, 282] width 1003 height 44
paste input "FIVE"
type input "FIVE STAGES OF CONSCIOUNESS"
click at [1438, 534] on button "Search" at bounding box center [1461, 534] width 137 height 46
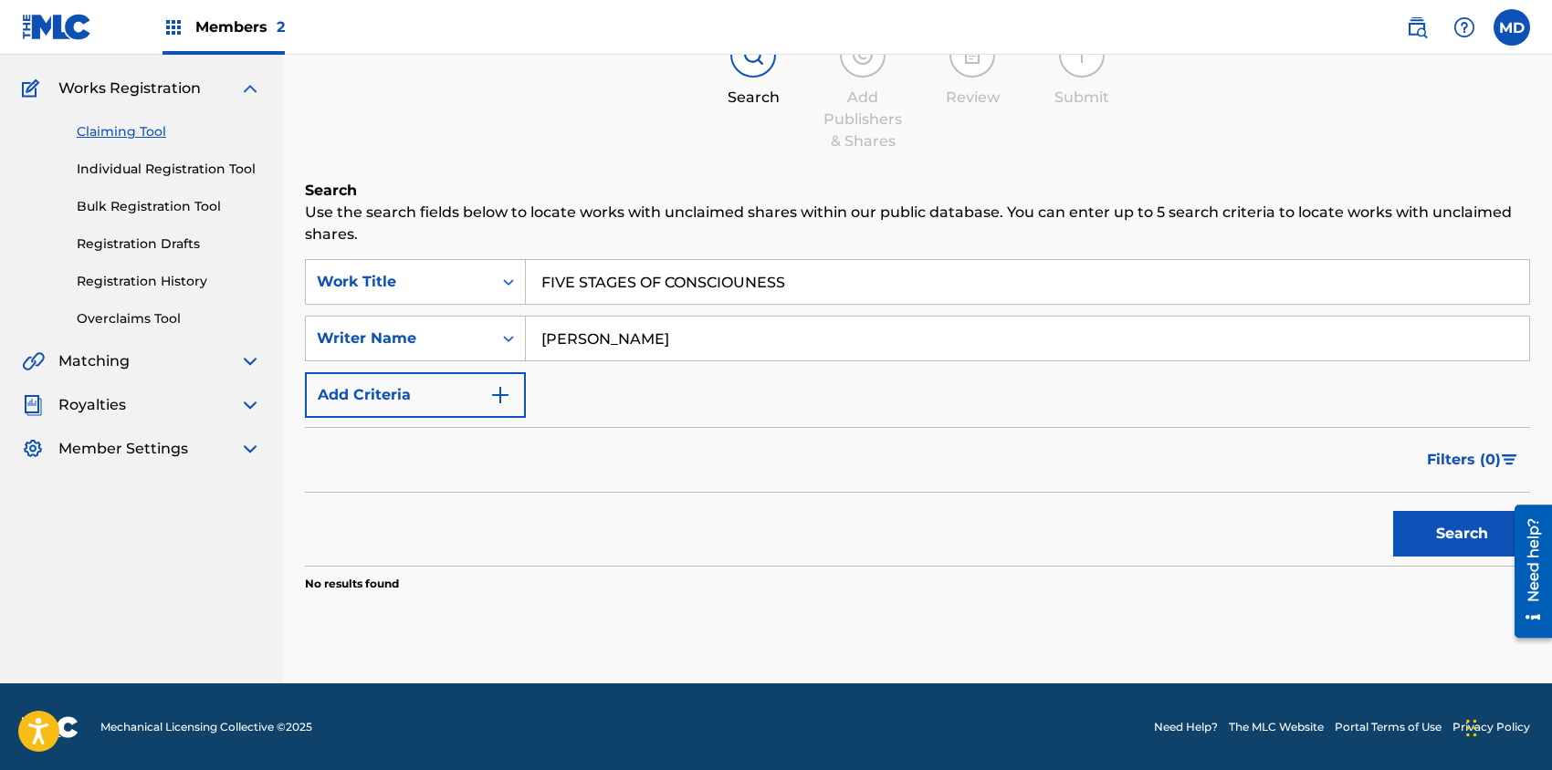
click at [135, 168] on link "Individual Registration Tool" at bounding box center [169, 169] width 184 height 19
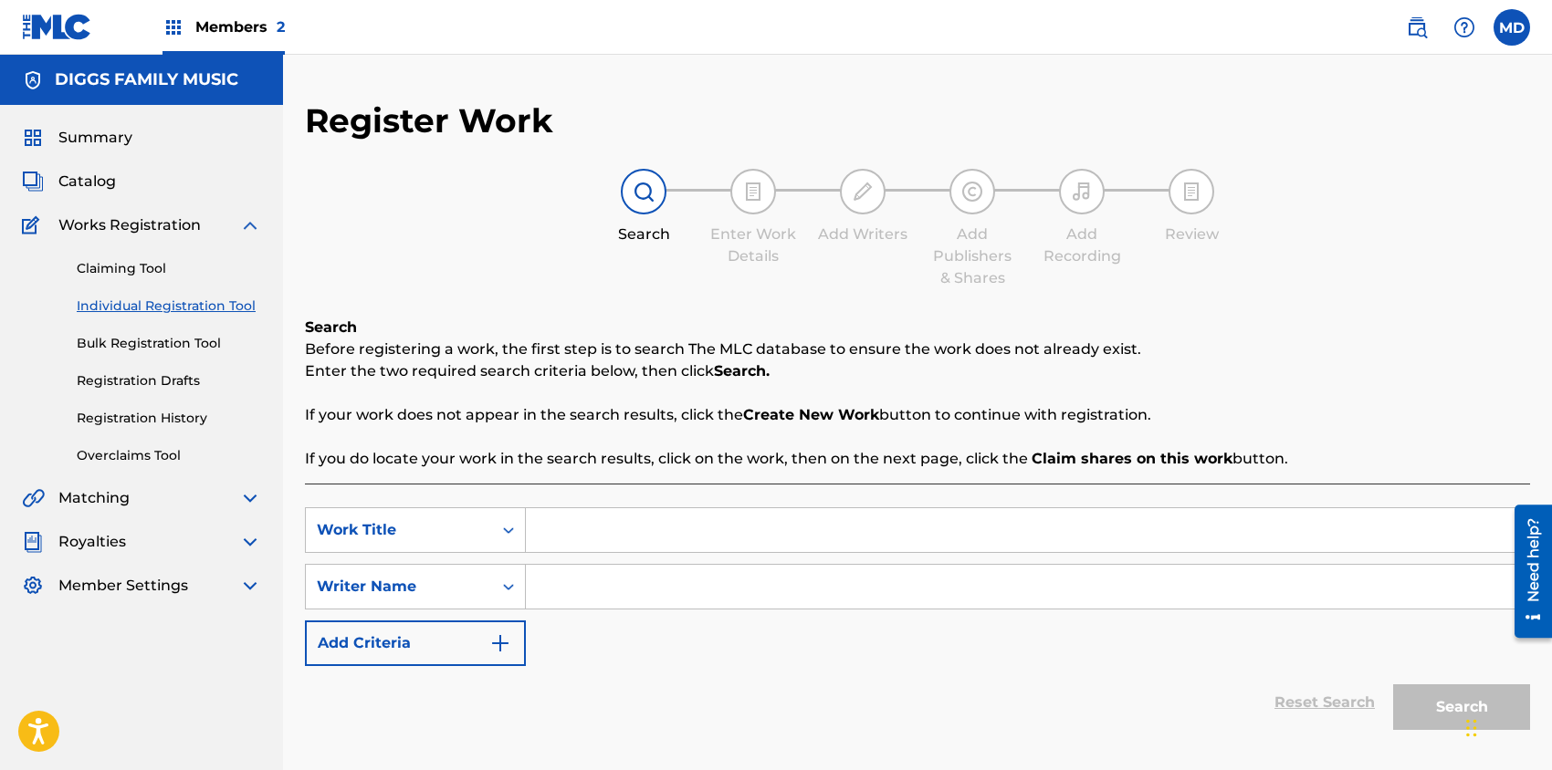
scroll to position [119, 0]
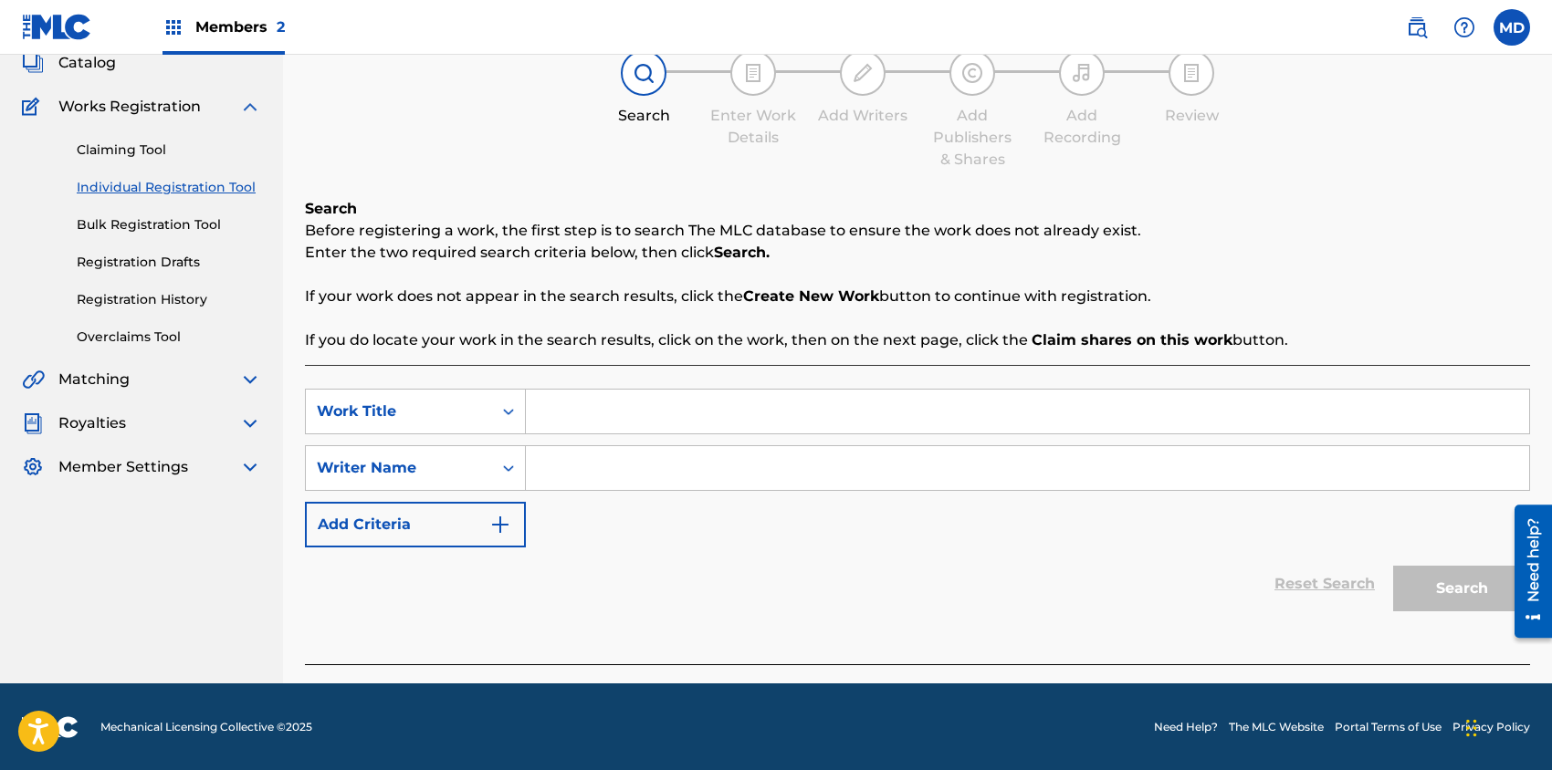
click at [589, 412] on input "Search Form" at bounding box center [1027, 412] width 1003 height 44
paste input "FIVE STAGES OF CONSCIOUNESS"
type input "FIVE STAGES OF CONSCIOUNESS"
click at [625, 462] on input "Search Form" at bounding box center [1027, 468] width 1003 height 44
paste input "[PERSON_NAME] [PERSON_NAME]"
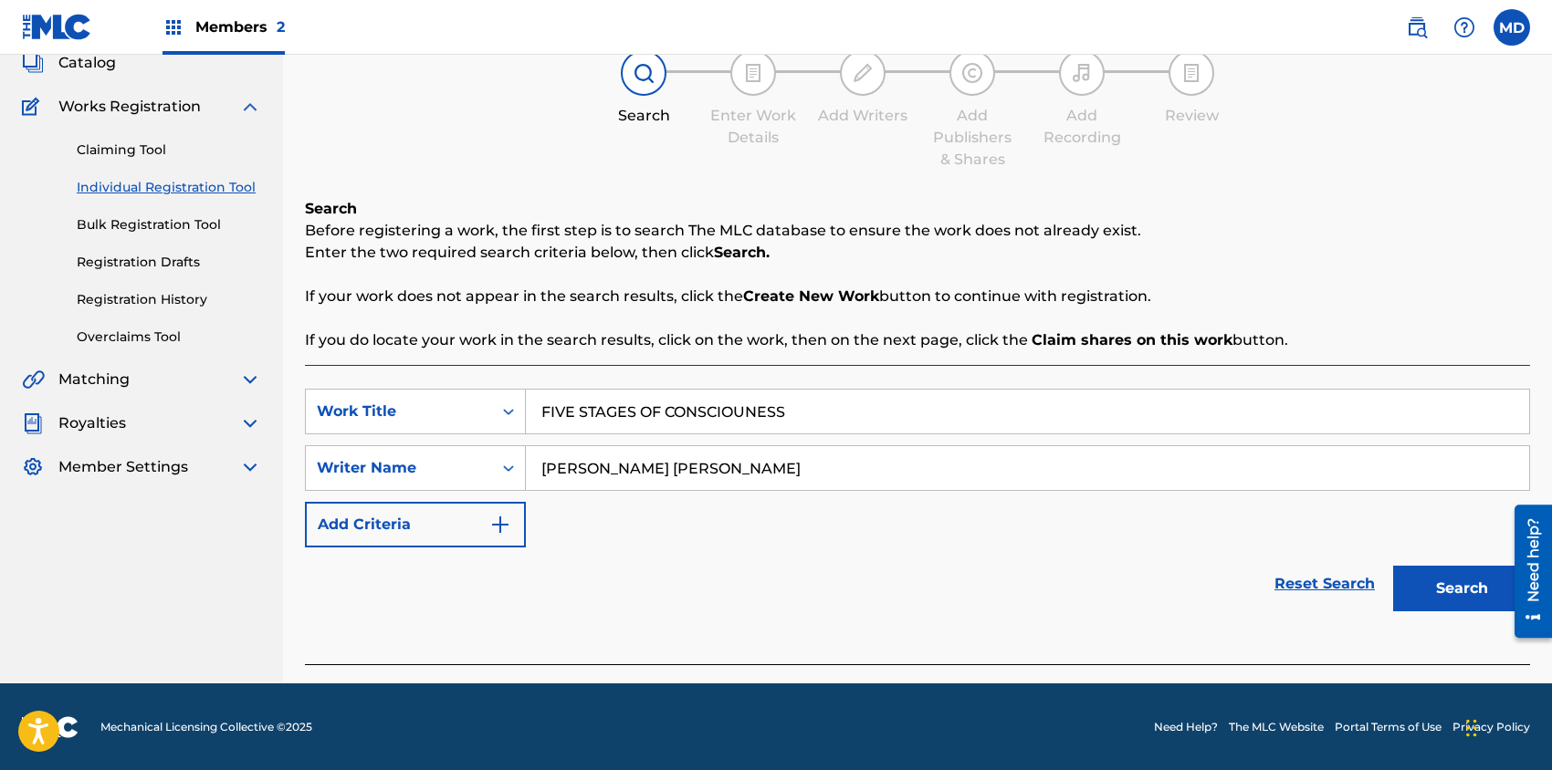
click at [1438, 590] on button "Search" at bounding box center [1461, 589] width 137 height 46
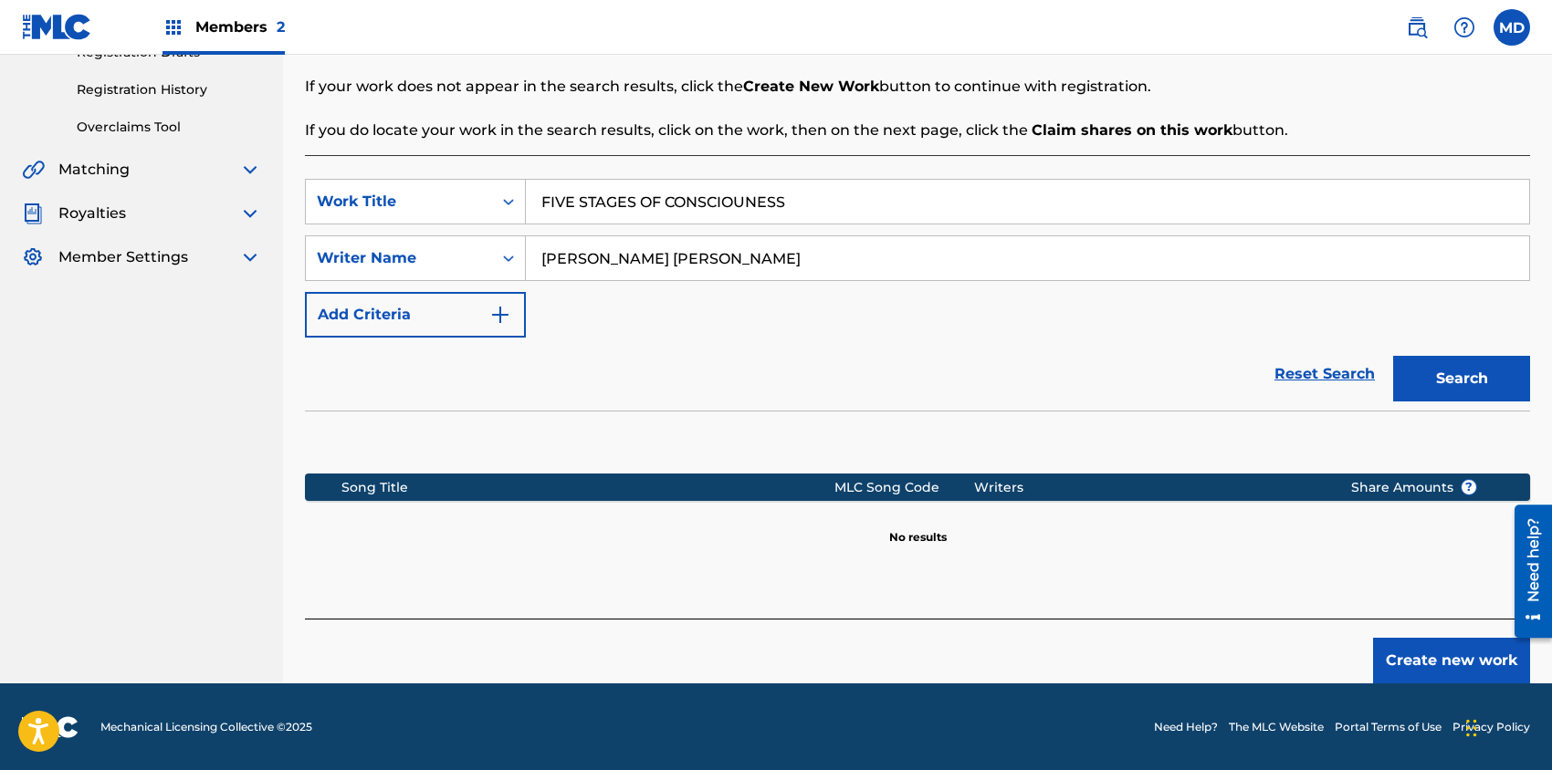
scroll to position [207, 0]
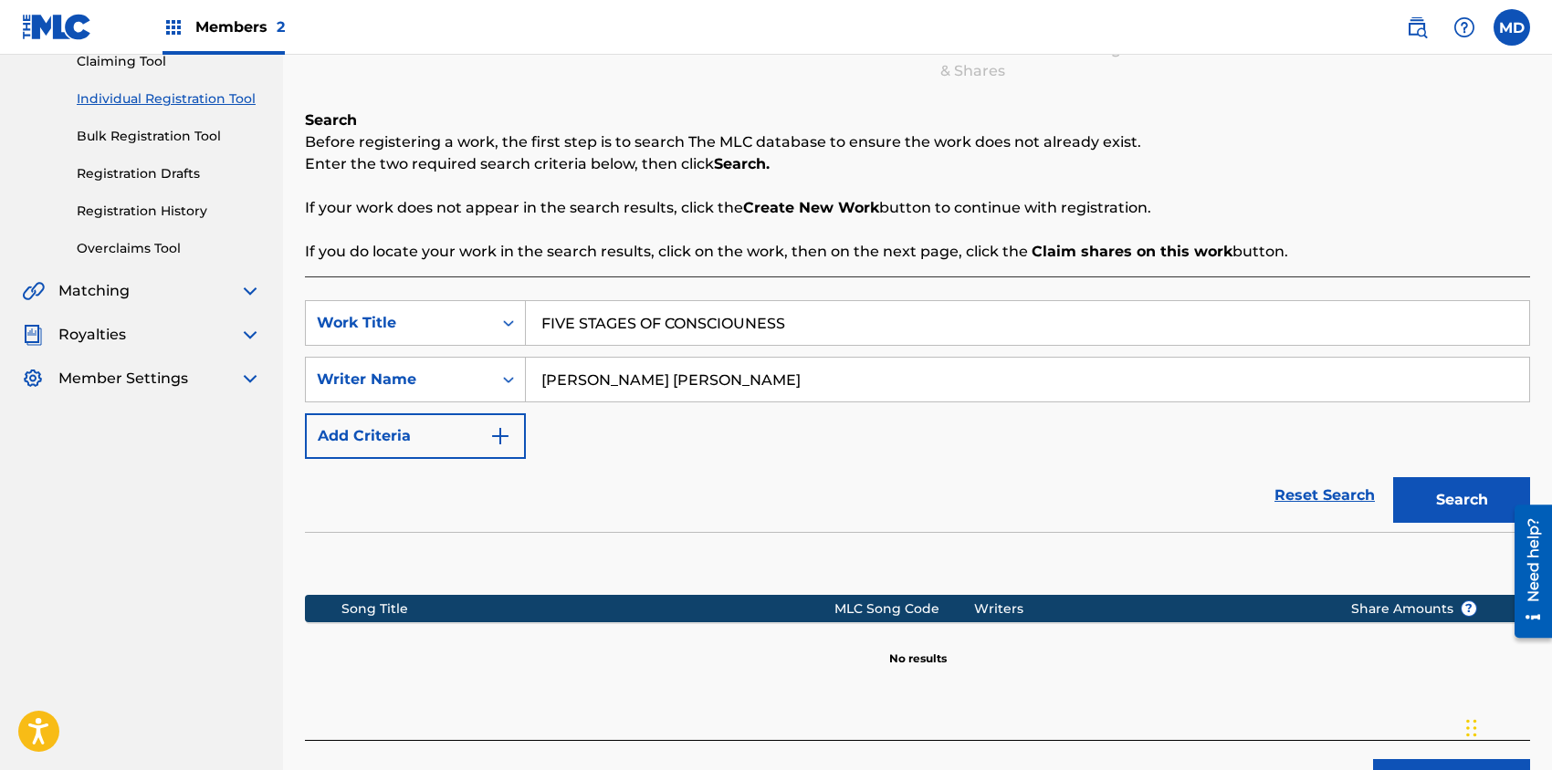
drag, startPoint x: 622, startPoint y: 379, endPoint x: 756, endPoint y: 390, distance: 134.6
click at [756, 390] on input "[PERSON_NAME] [PERSON_NAME]" at bounding box center [1027, 380] width 1003 height 44
click at [538, 378] on input "[PERSON_NAME] [PERSON_NAME]" at bounding box center [1027, 380] width 1003 height 44
paste input "[PERSON_NAME]"
drag, startPoint x: 905, startPoint y: 372, endPoint x: 767, endPoint y: 379, distance: 138.9
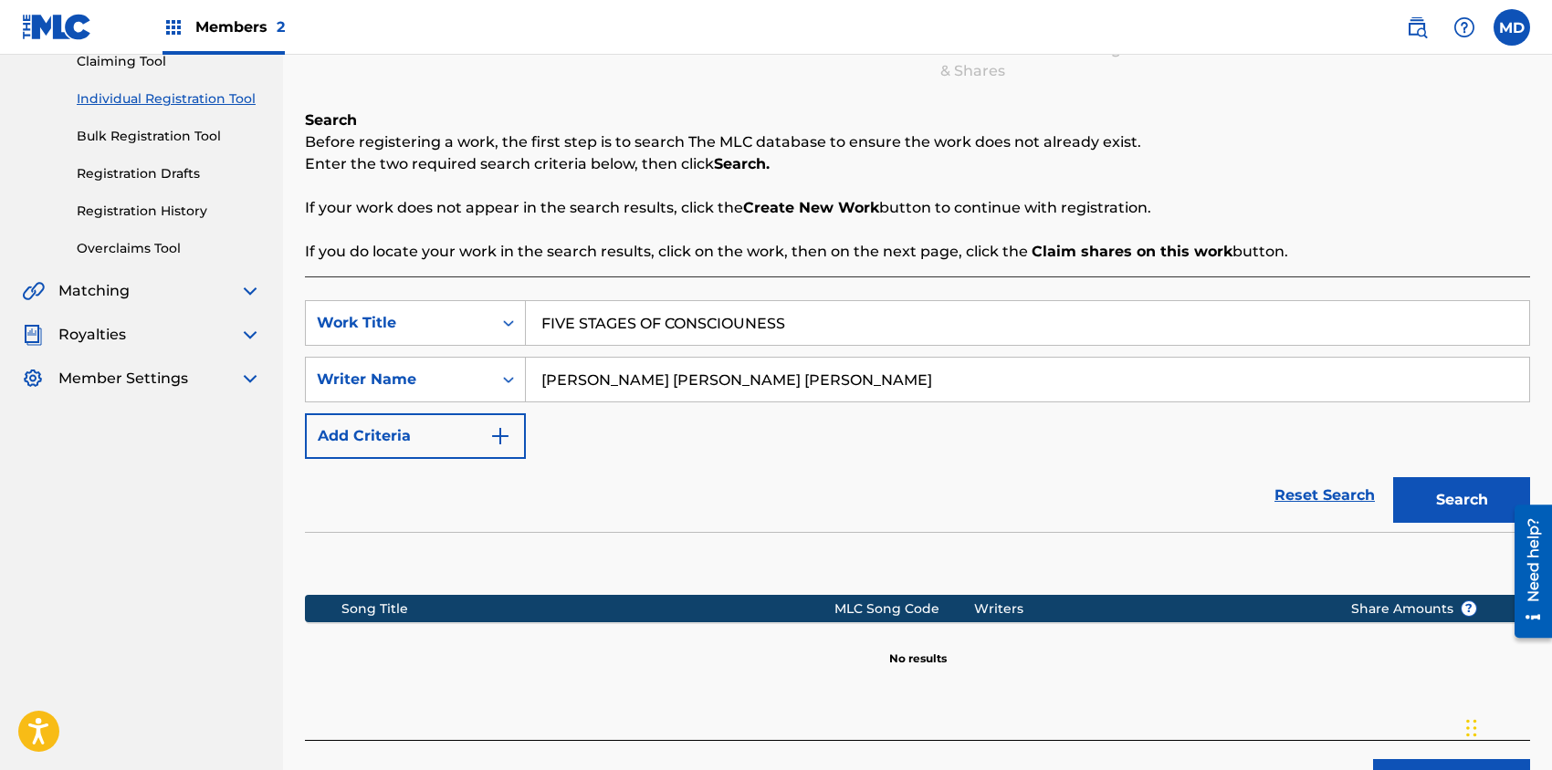
click at [767, 379] on input "[PERSON_NAME] [PERSON_NAME] [PERSON_NAME]" at bounding box center [1027, 380] width 1003 height 44
type input "[PERSON_NAME] [PERSON_NAME]"
click at [1437, 503] on button "Search" at bounding box center [1461, 500] width 137 height 46
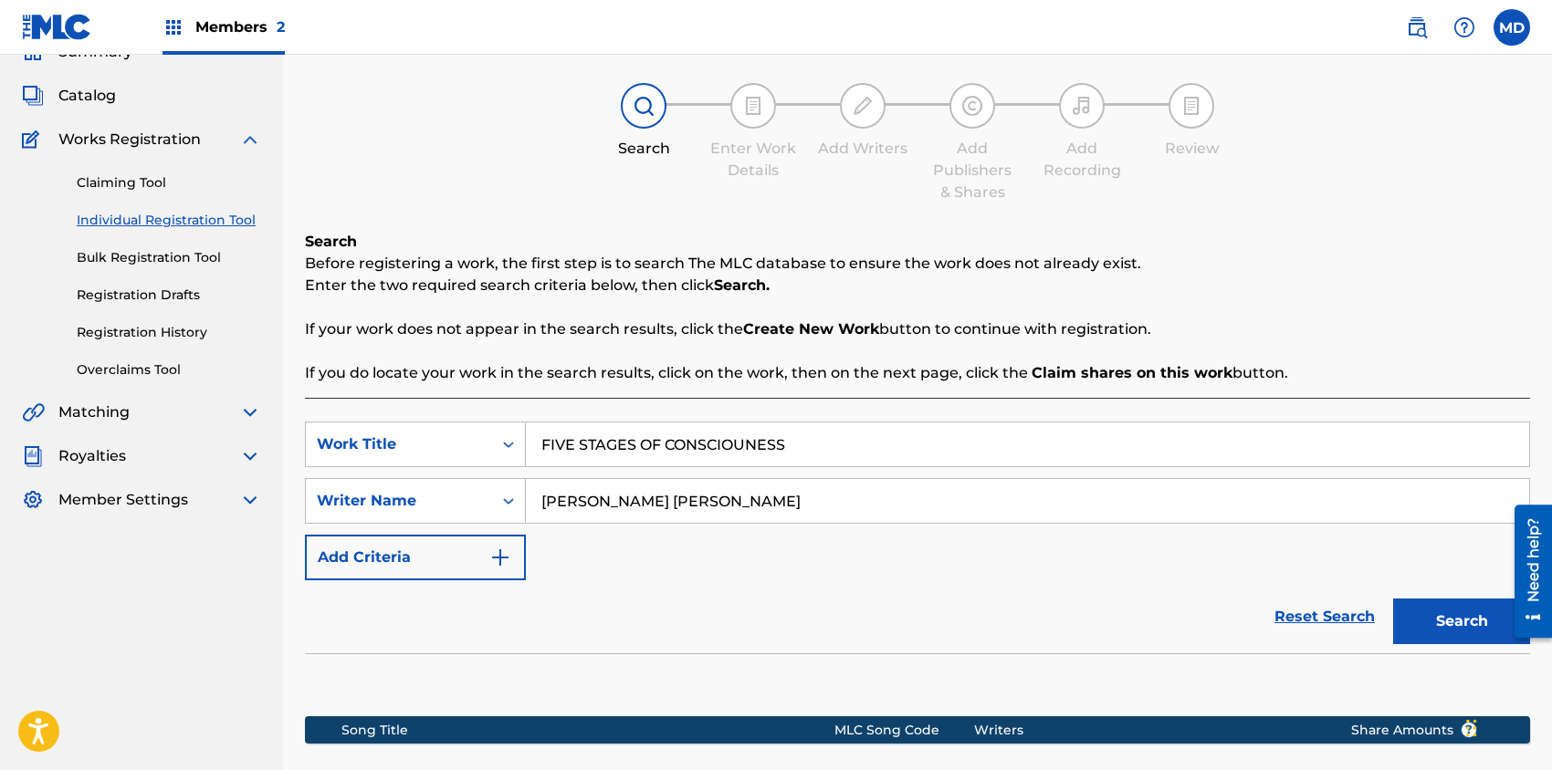
click at [145, 184] on link "Claiming Tool" at bounding box center [169, 182] width 184 height 19
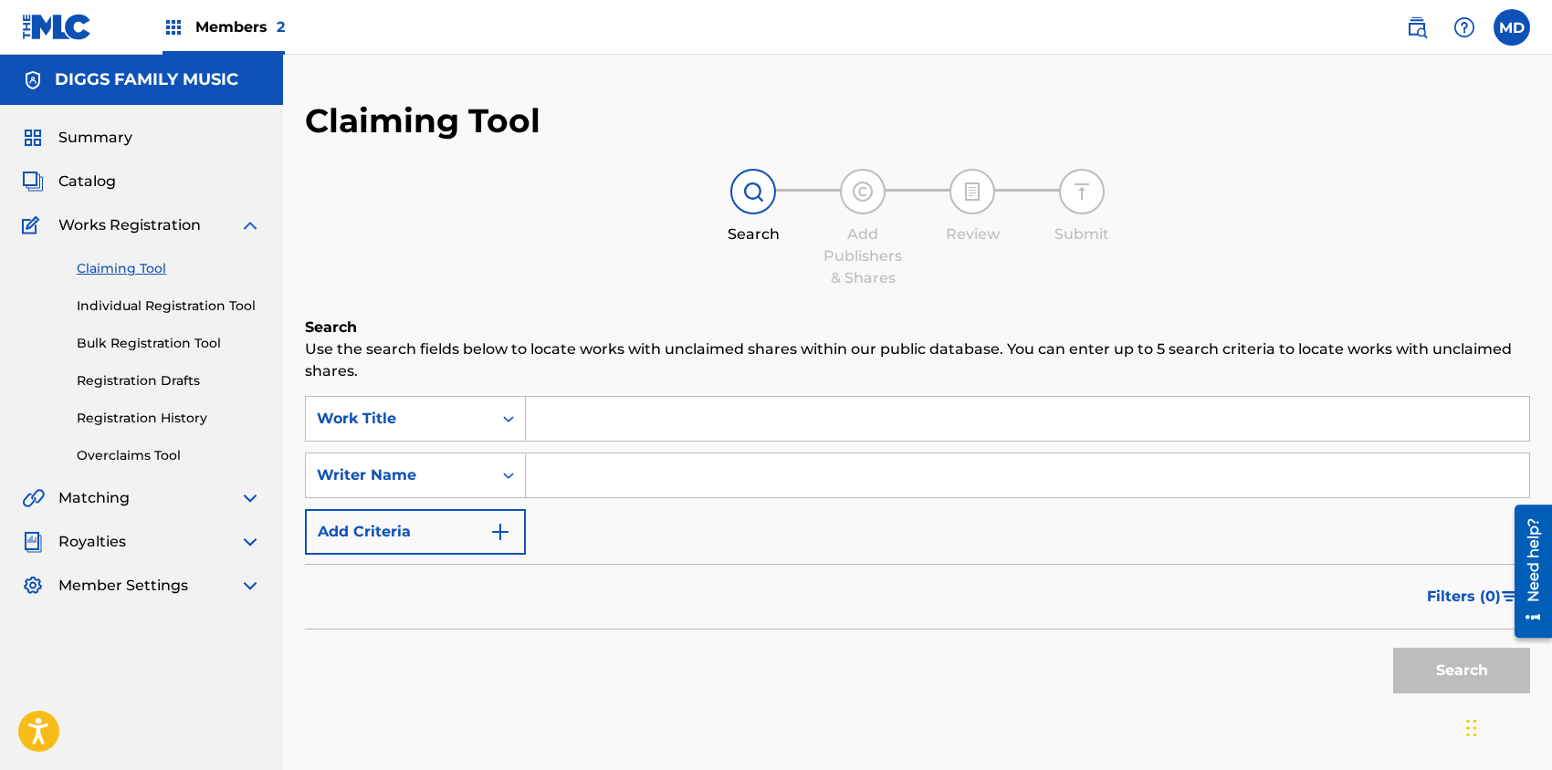
click at [602, 482] on input "Search Form" at bounding box center [1027, 476] width 1003 height 44
paste input "[PERSON_NAME]"
drag, startPoint x: 613, startPoint y: 480, endPoint x: 683, endPoint y: 483, distance: 69.4
click at [683, 479] on input "[PERSON_NAME]" at bounding box center [1027, 476] width 1003 height 44
paste input "[PERSON_NAME]"
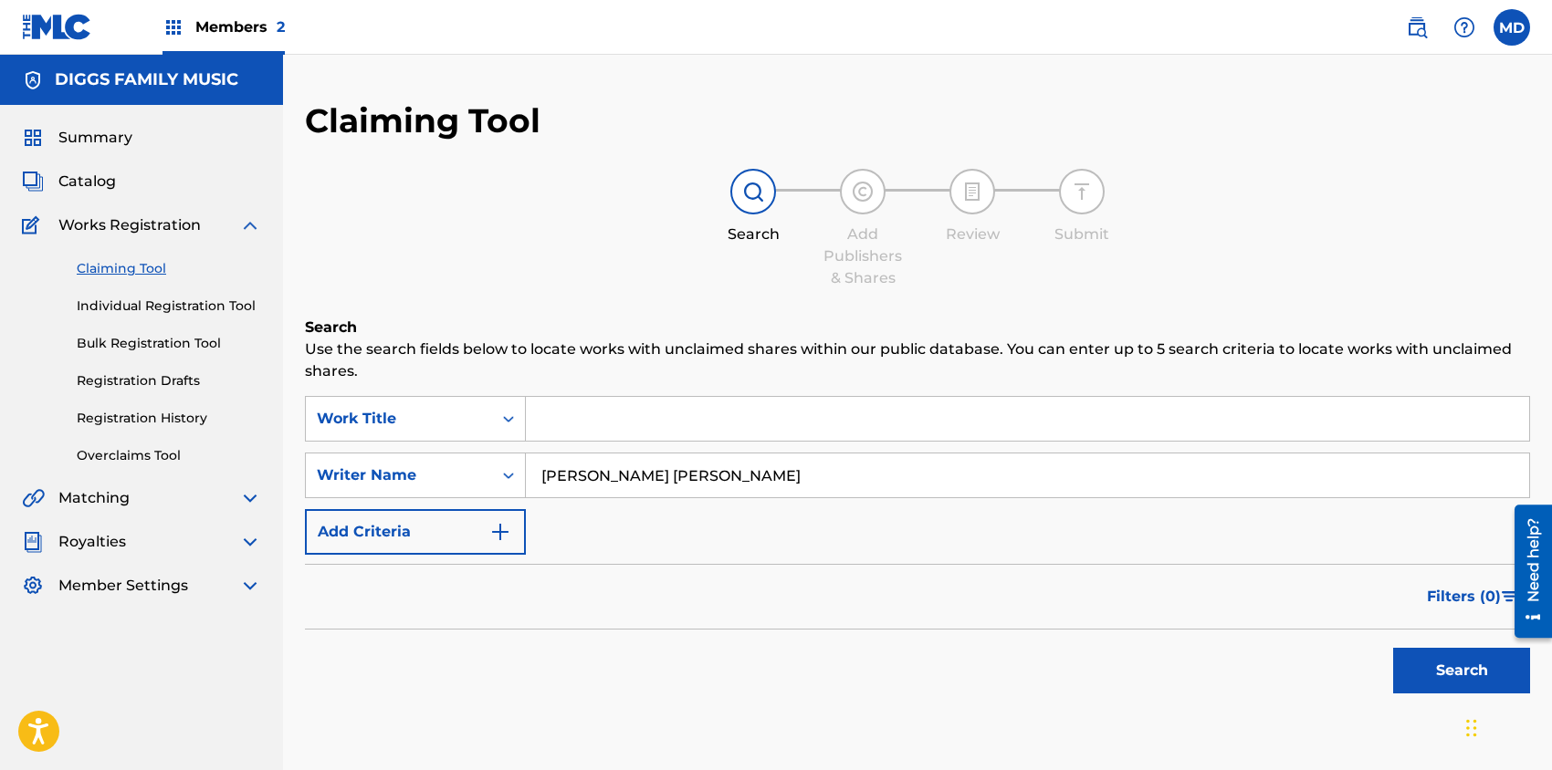
drag, startPoint x: 831, startPoint y: 474, endPoint x: 700, endPoint y: 477, distance: 131.5
click at [700, 477] on input "[PERSON_NAME] [PERSON_NAME]" at bounding box center [1027, 476] width 1003 height 44
type input "[PERSON_NAME]"
click at [1460, 662] on button "Search" at bounding box center [1461, 671] width 137 height 46
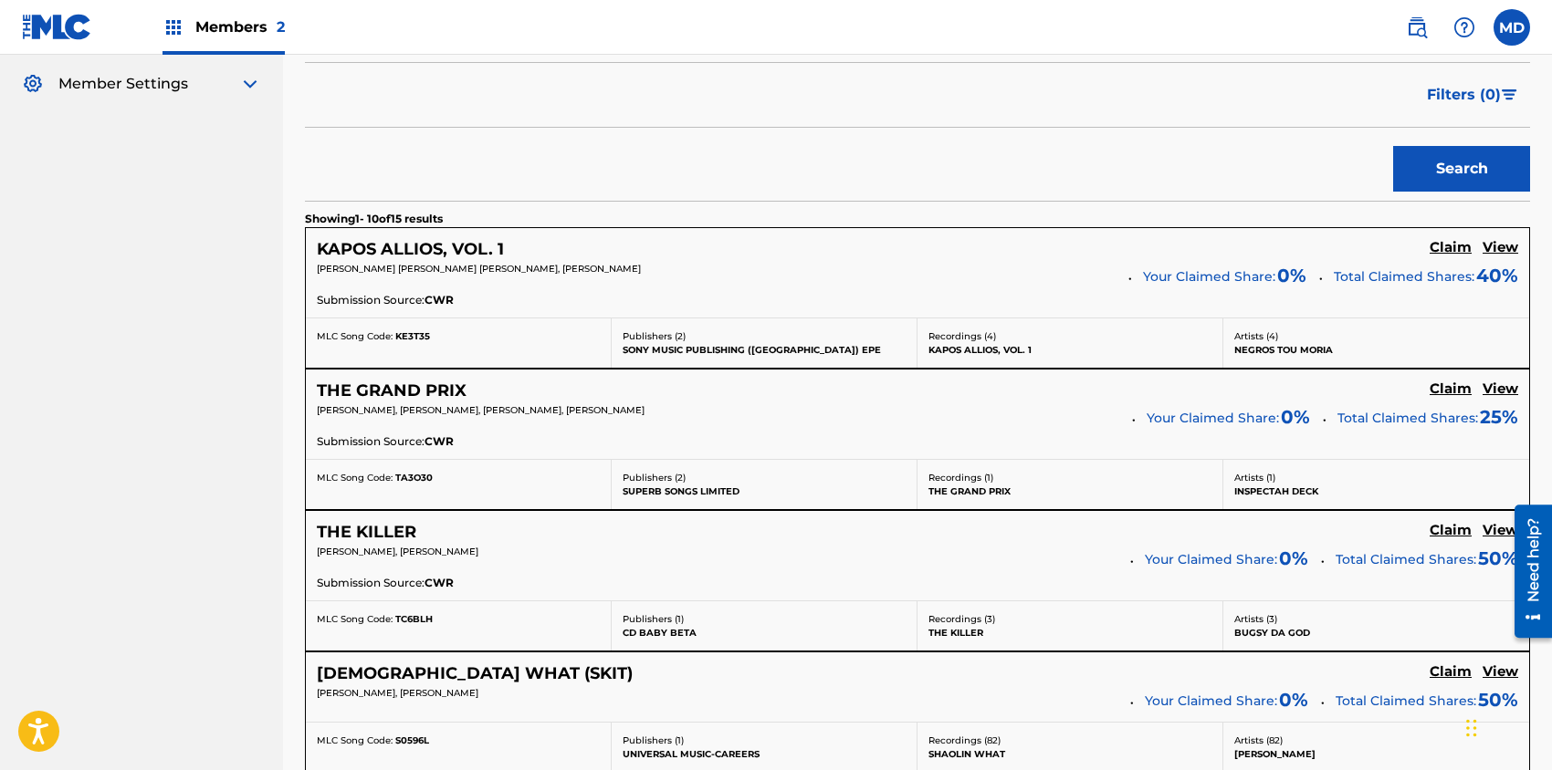
scroll to position [608, 0]
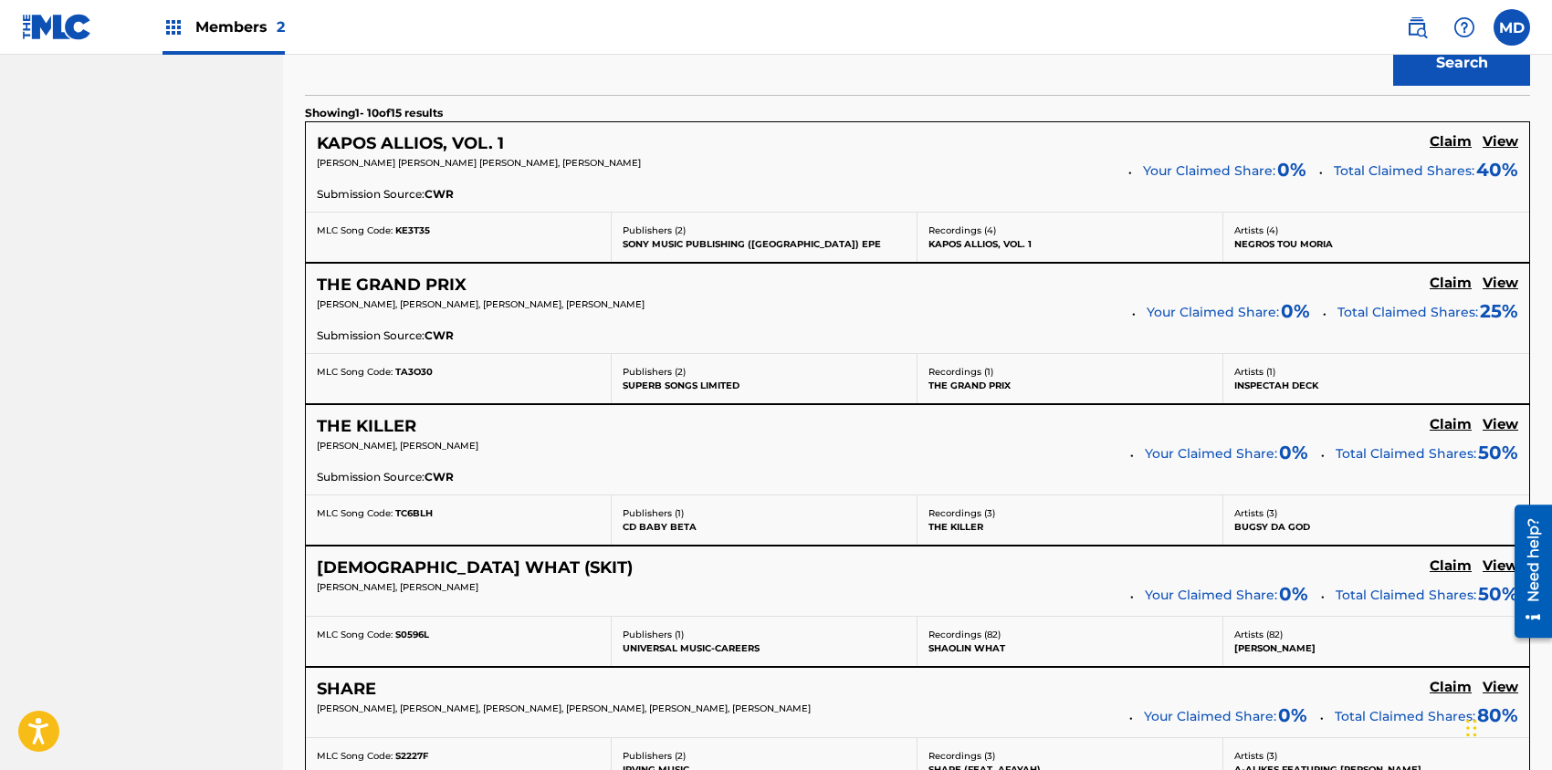
click at [1496, 283] on h5 "View" at bounding box center [1500, 283] width 36 height 17
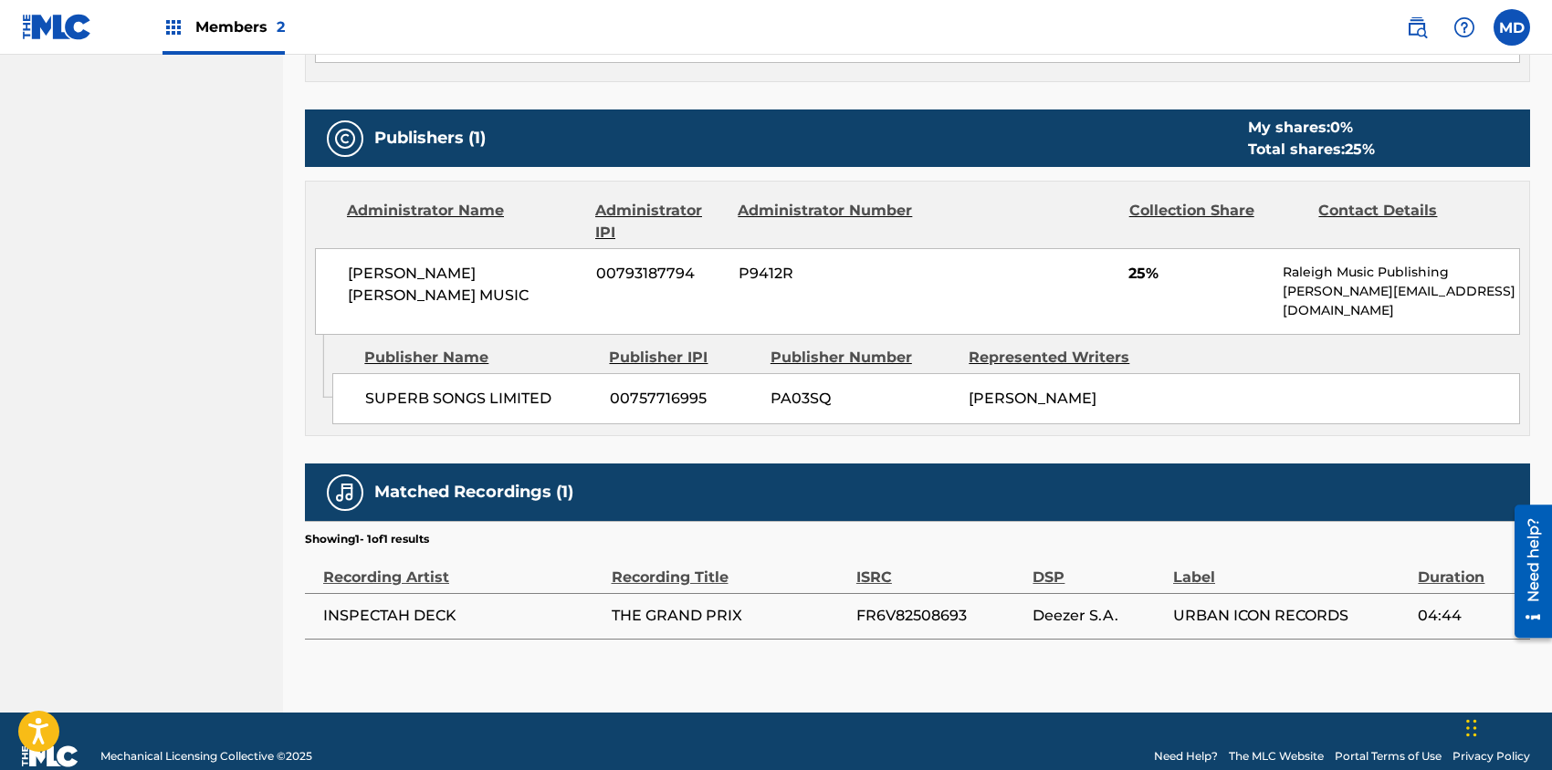
scroll to position [816, 0]
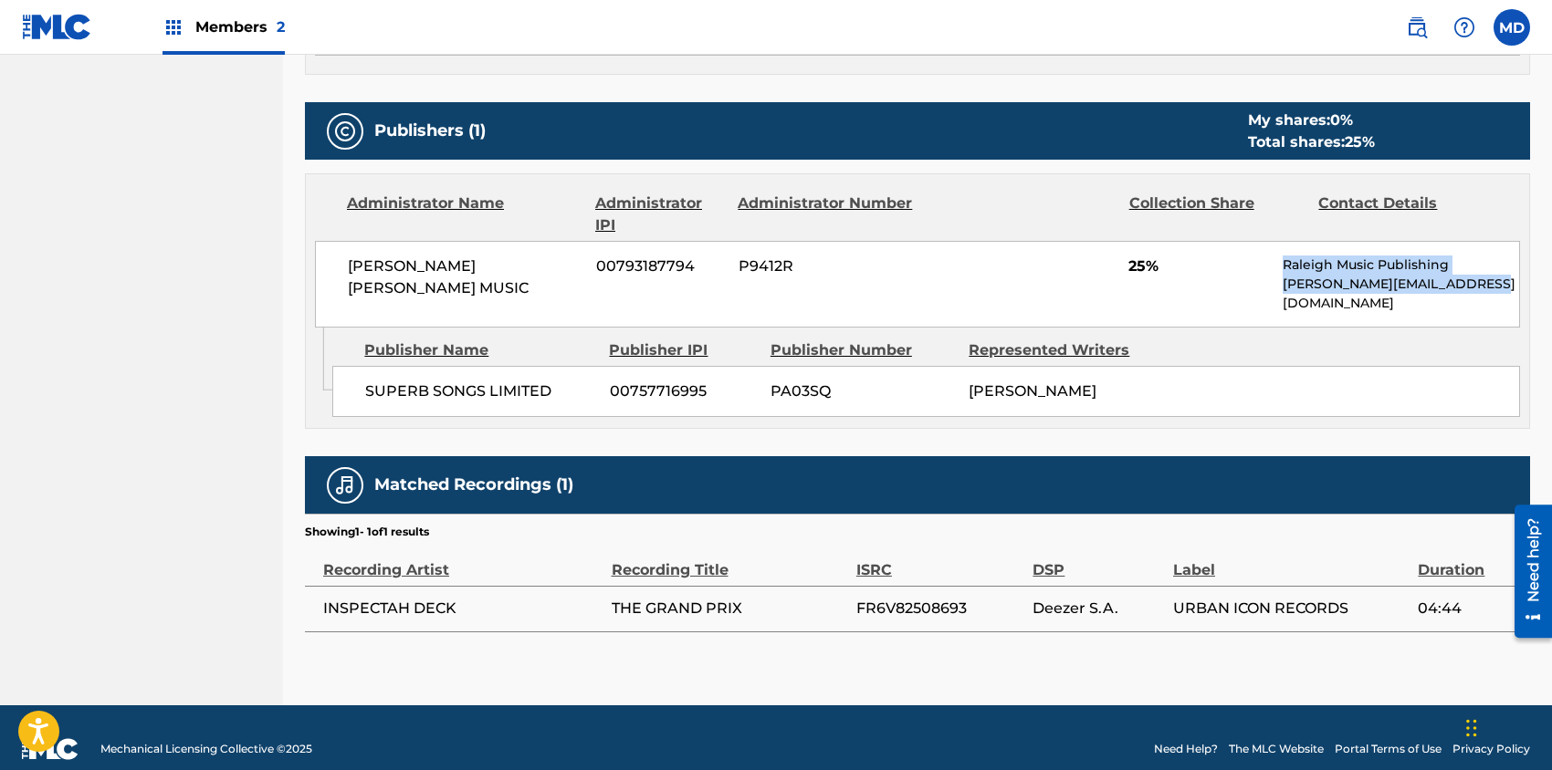
drag, startPoint x: 1282, startPoint y: 262, endPoint x: 1487, endPoint y: 284, distance: 205.6
click at [1487, 284] on div "Raleigh Music Publishing [PERSON_NAME][EMAIL_ADDRESS][DOMAIN_NAME]" at bounding box center [1400, 284] width 236 height 57
copy div "Raleigh Music Publishing [PERSON_NAME][EMAIL_ADDRESS][DOMAIN_NAME]"
drag, startPoint x: 972, startPoint y: 367, endPoint x: 1124, endPoint y: 369, distance: 152.4
click at [1096, 382] on span "[PERSON_NAME]" at bounding box center [1032, 390] width 128 height 17
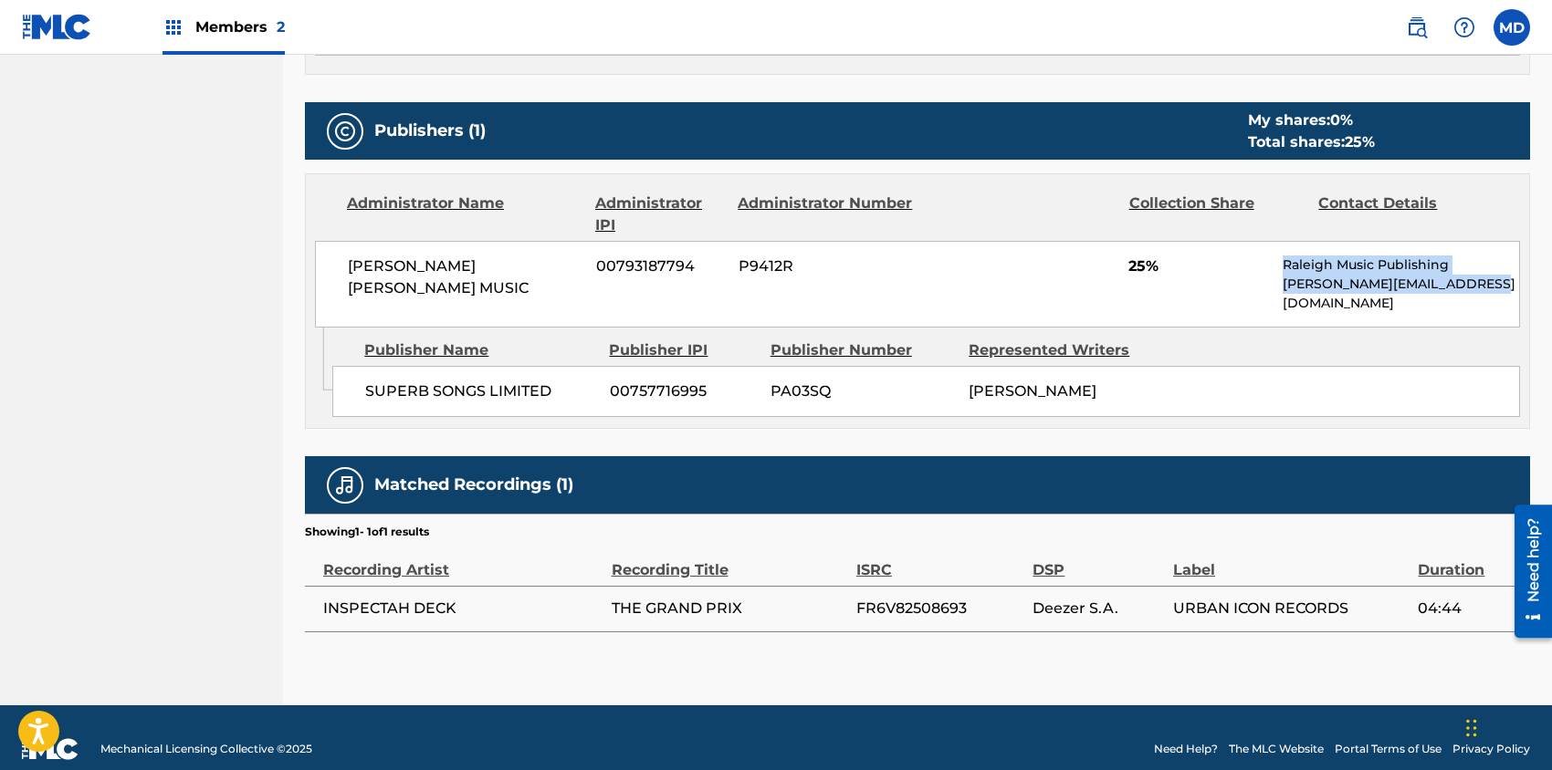
copy span "[PERSON_NAME]"
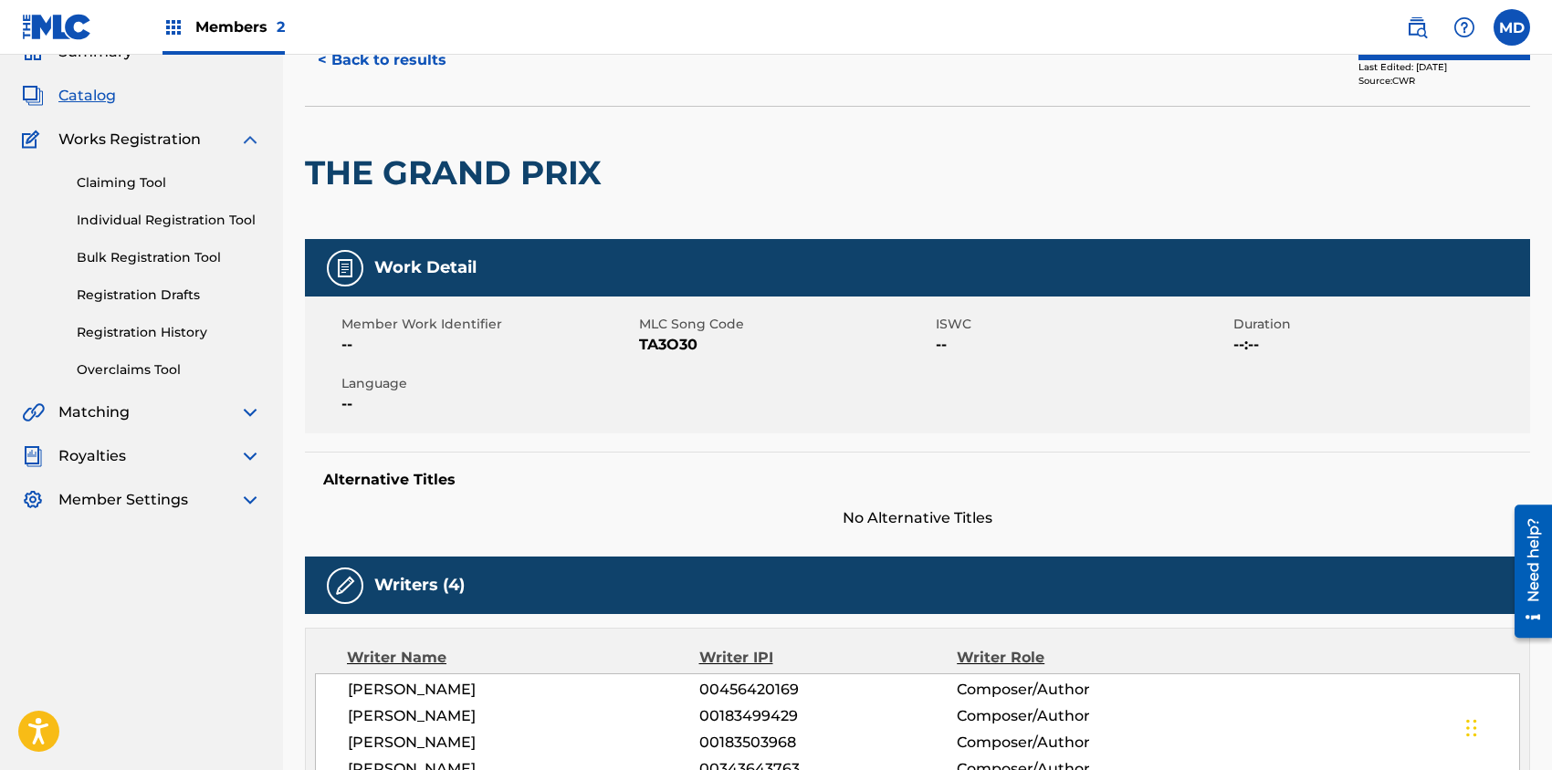
scroll to position [0, 0]
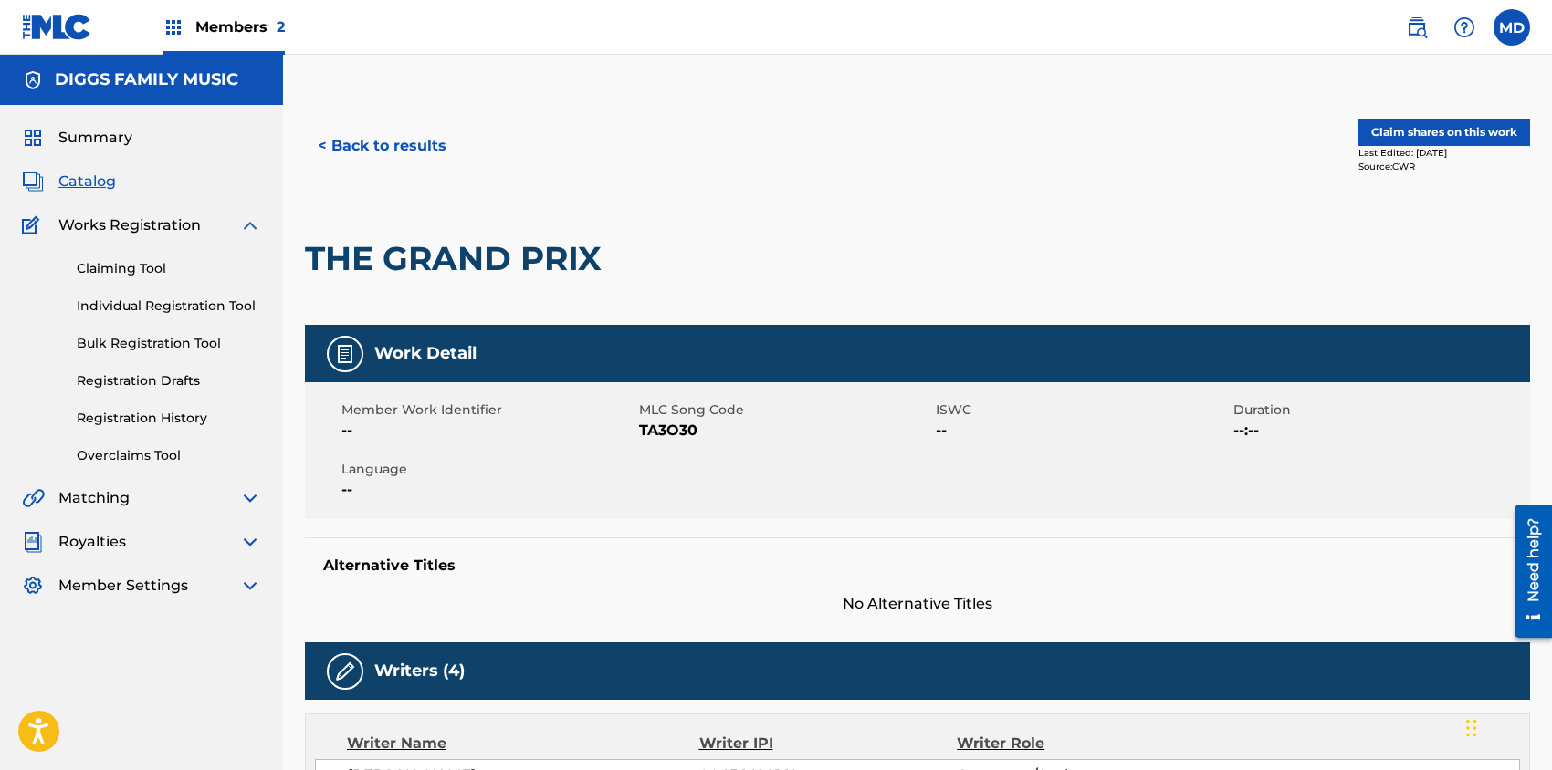
click at [1409, 132] on button "Claim shares on this work" at bounding box center [1444, 132] width 172 height 27
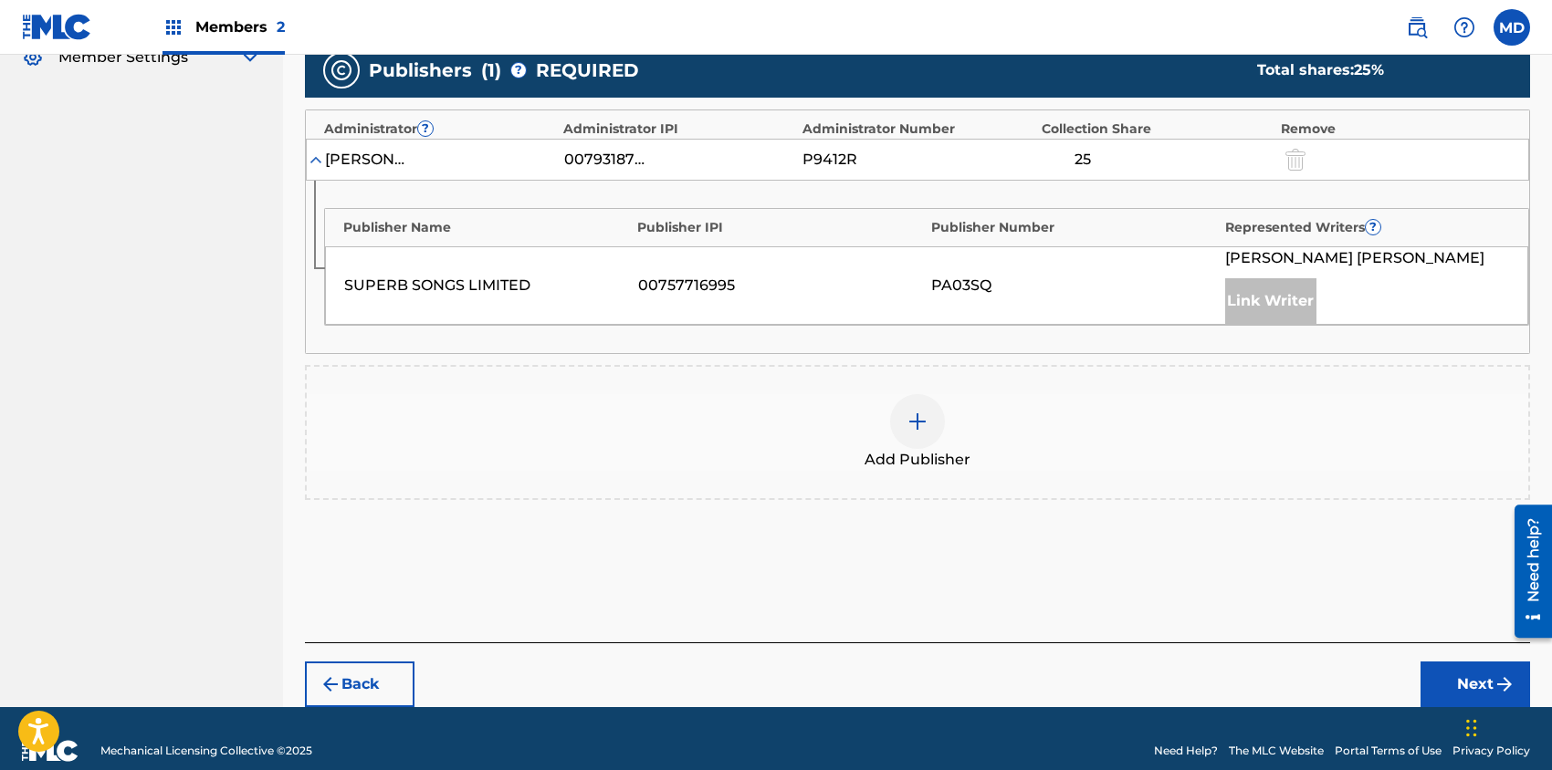
scroll to position [551, 0]
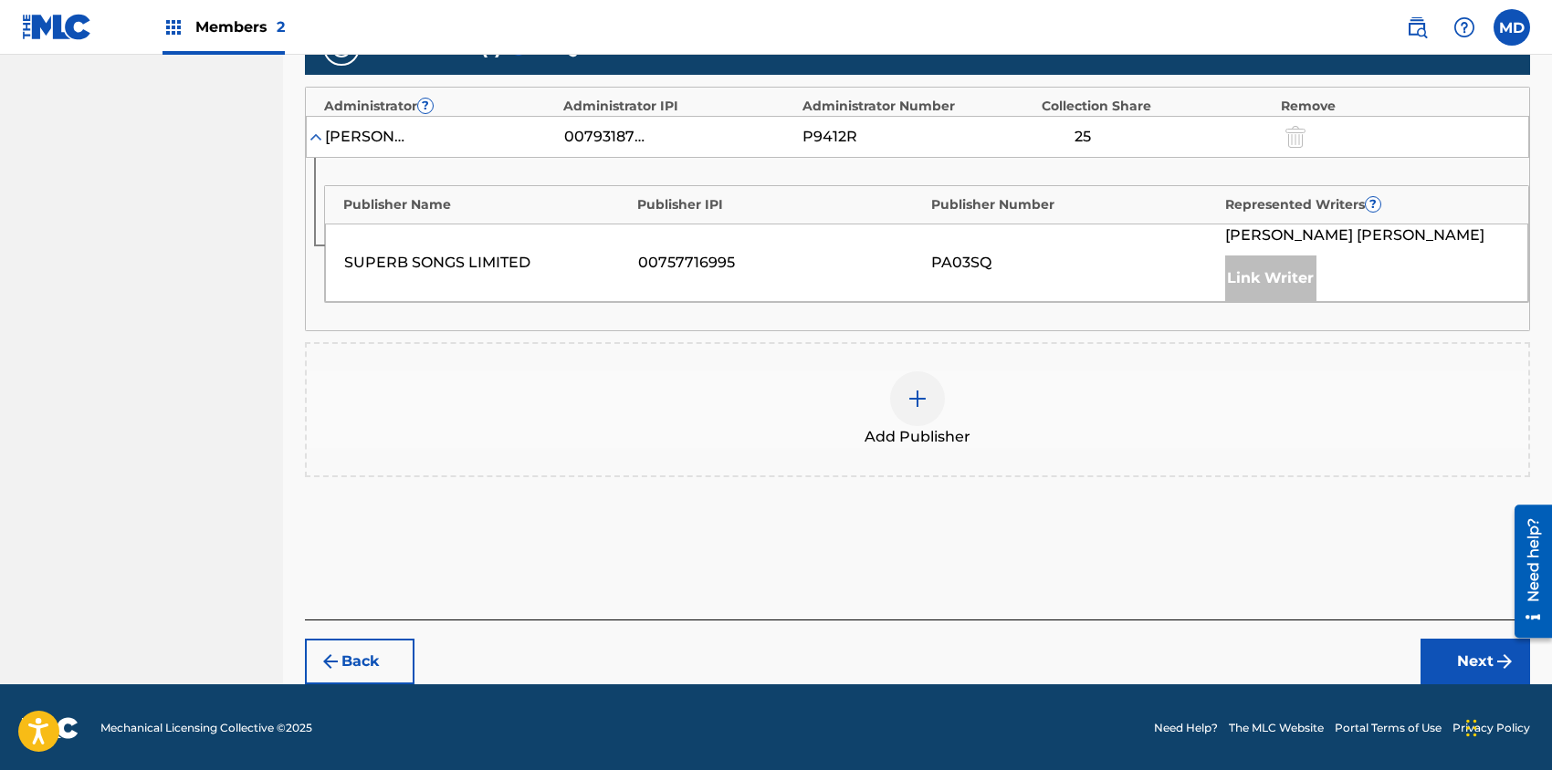
click at [917, 392] on img at bounding box center [917, 399] width 22 height 22
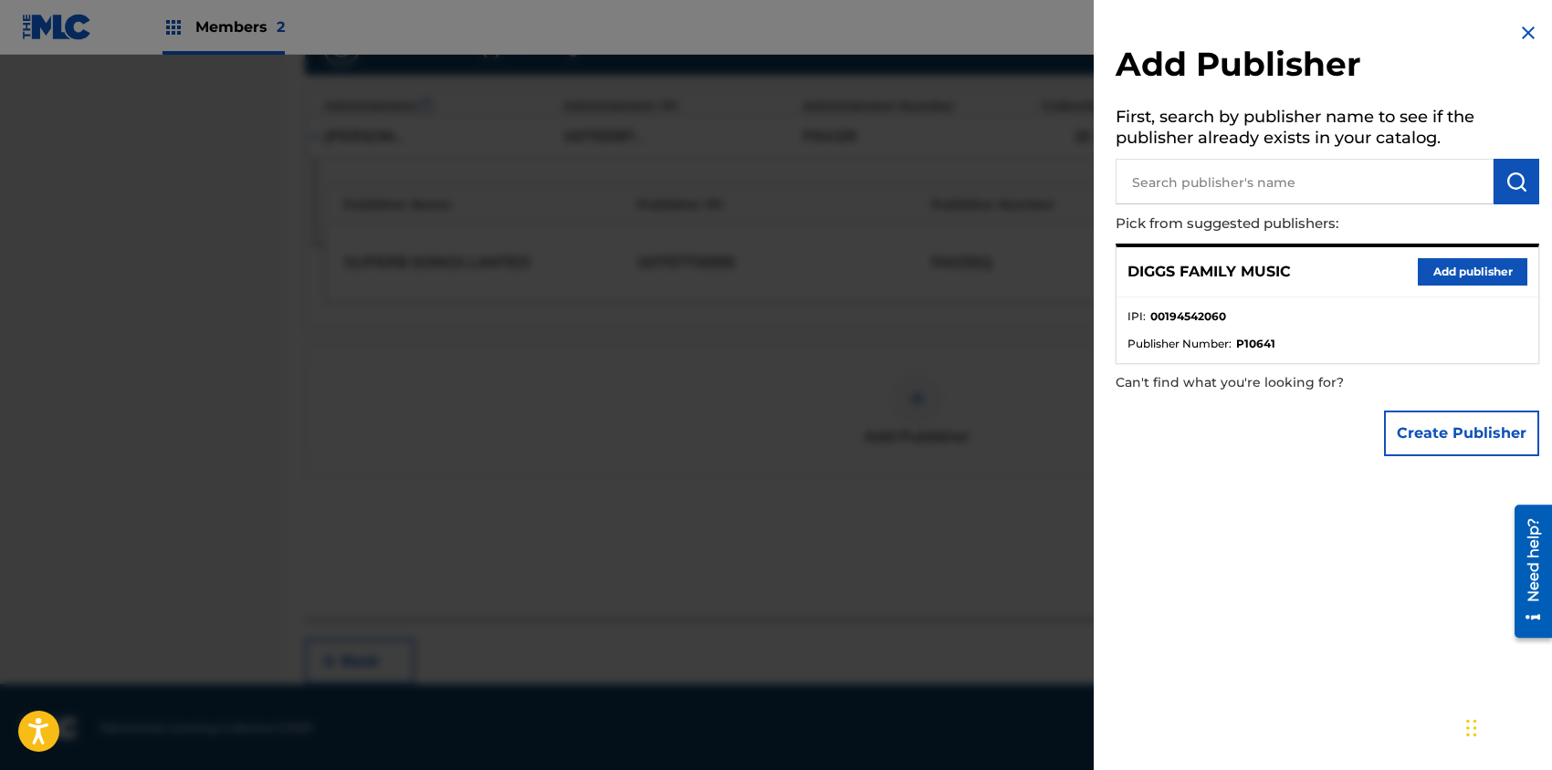
click at [1475, 275] on button "Add publisher" at bounding box center [1472, 271] width 110 height 27
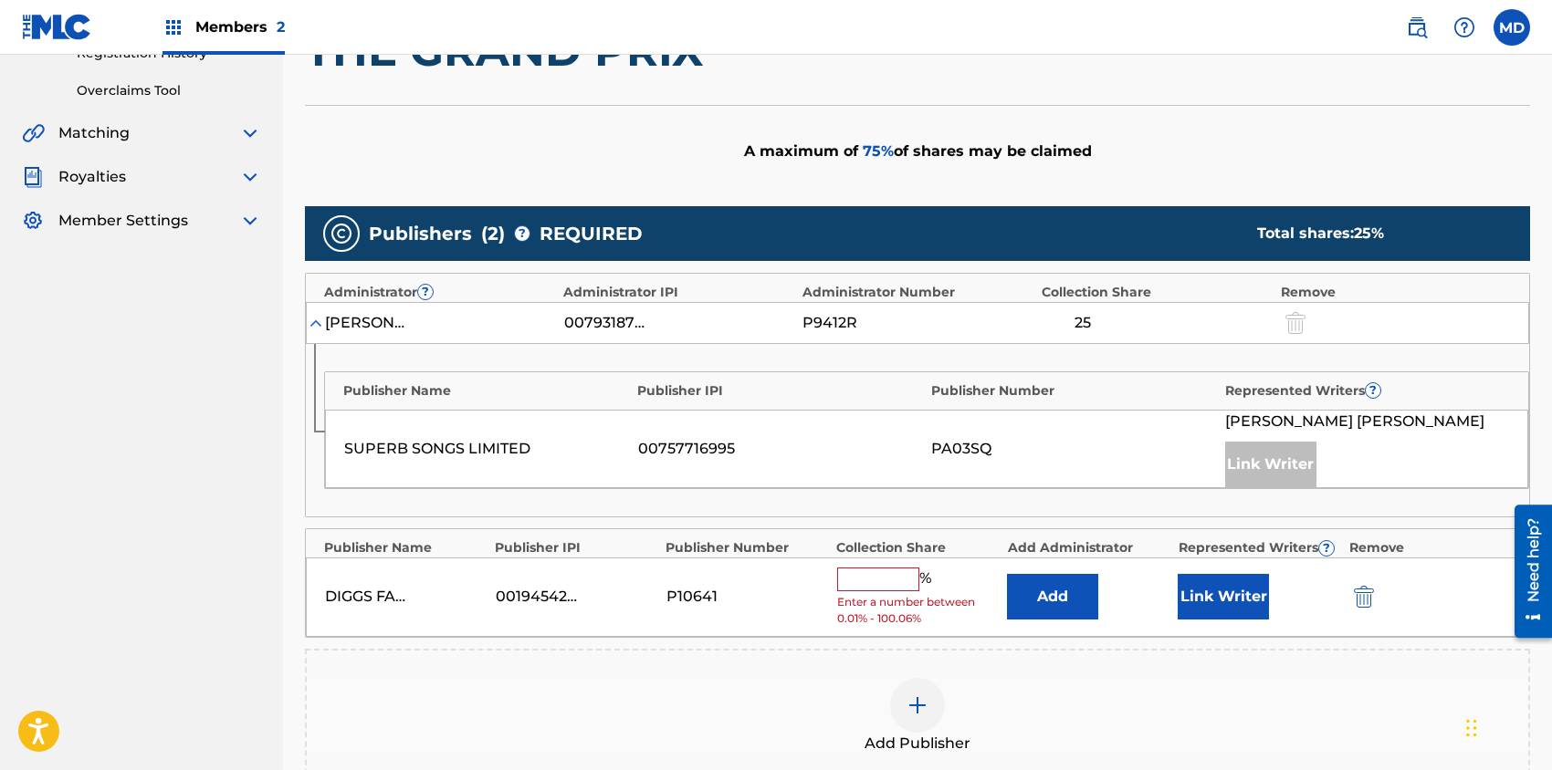
scroll to position [486, 0]
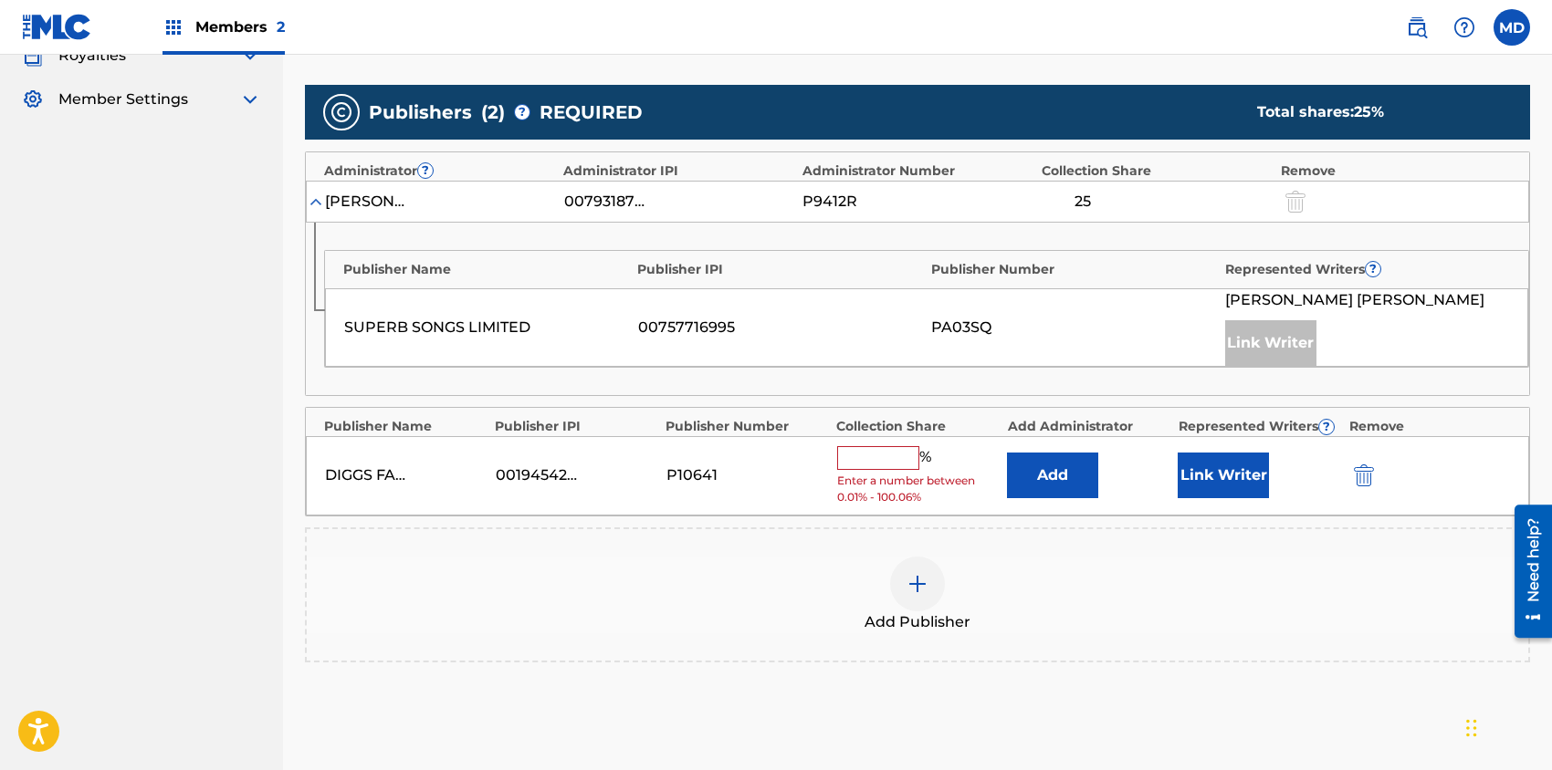
click at [894, 458] on input "text" at bounding box center [878, 458] width 82 height 24
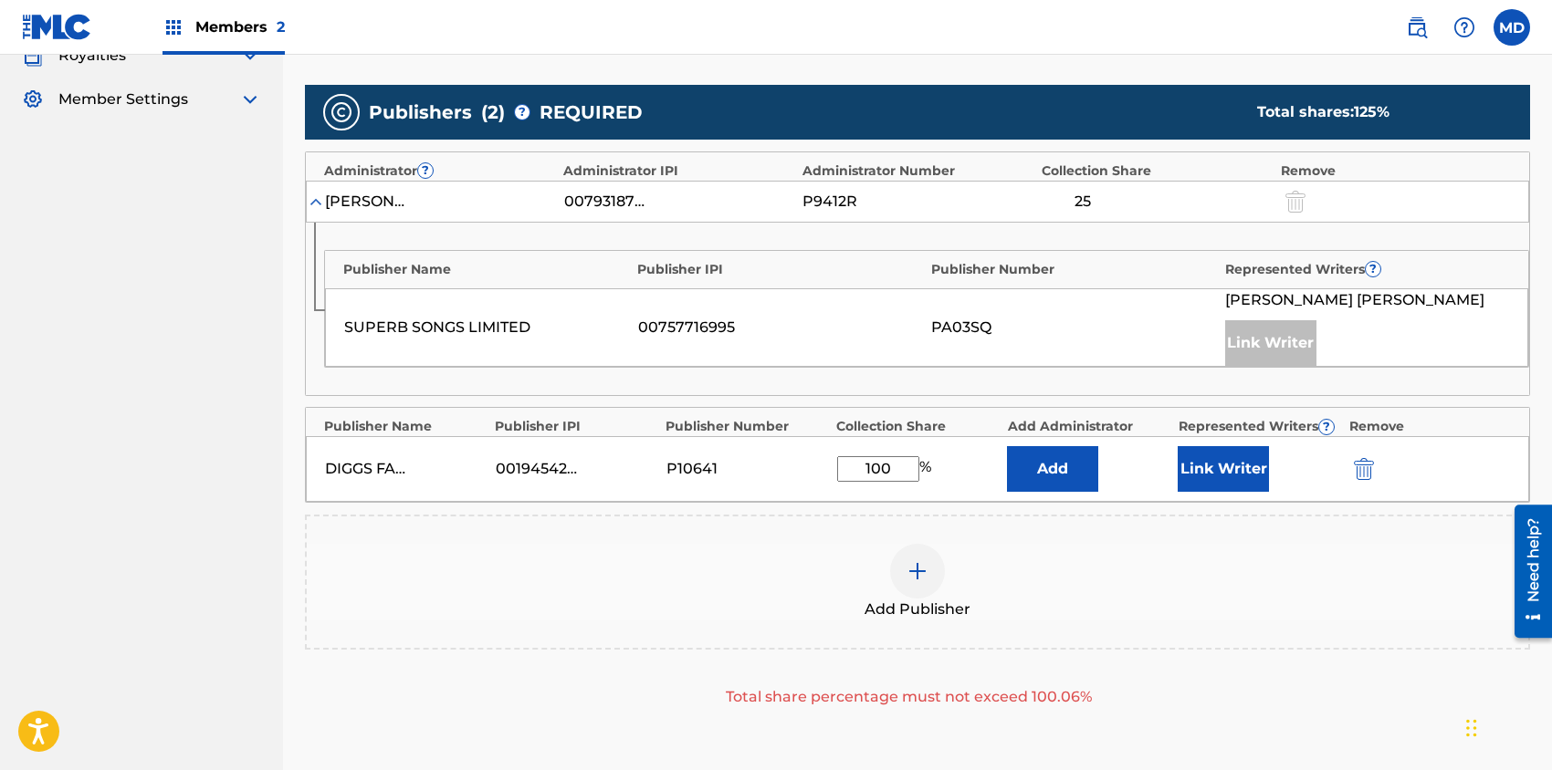
click at [1225, 476] on button "Link Writer" at bounding box center [1222, 469] width 91 height 46
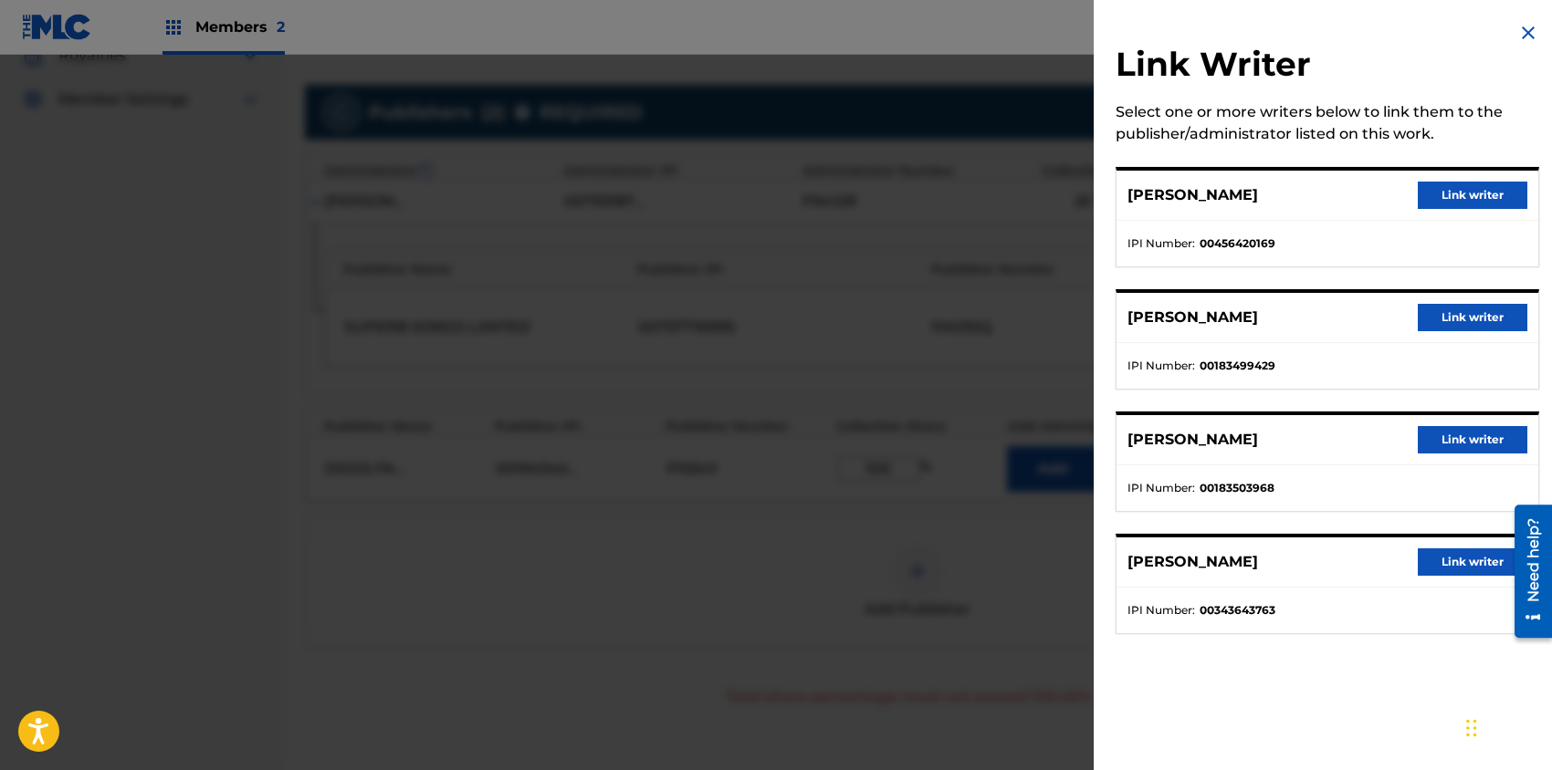
click at [1456, 193] on button "Link writer" at bounding box center [1472, 195] width 110 height 27
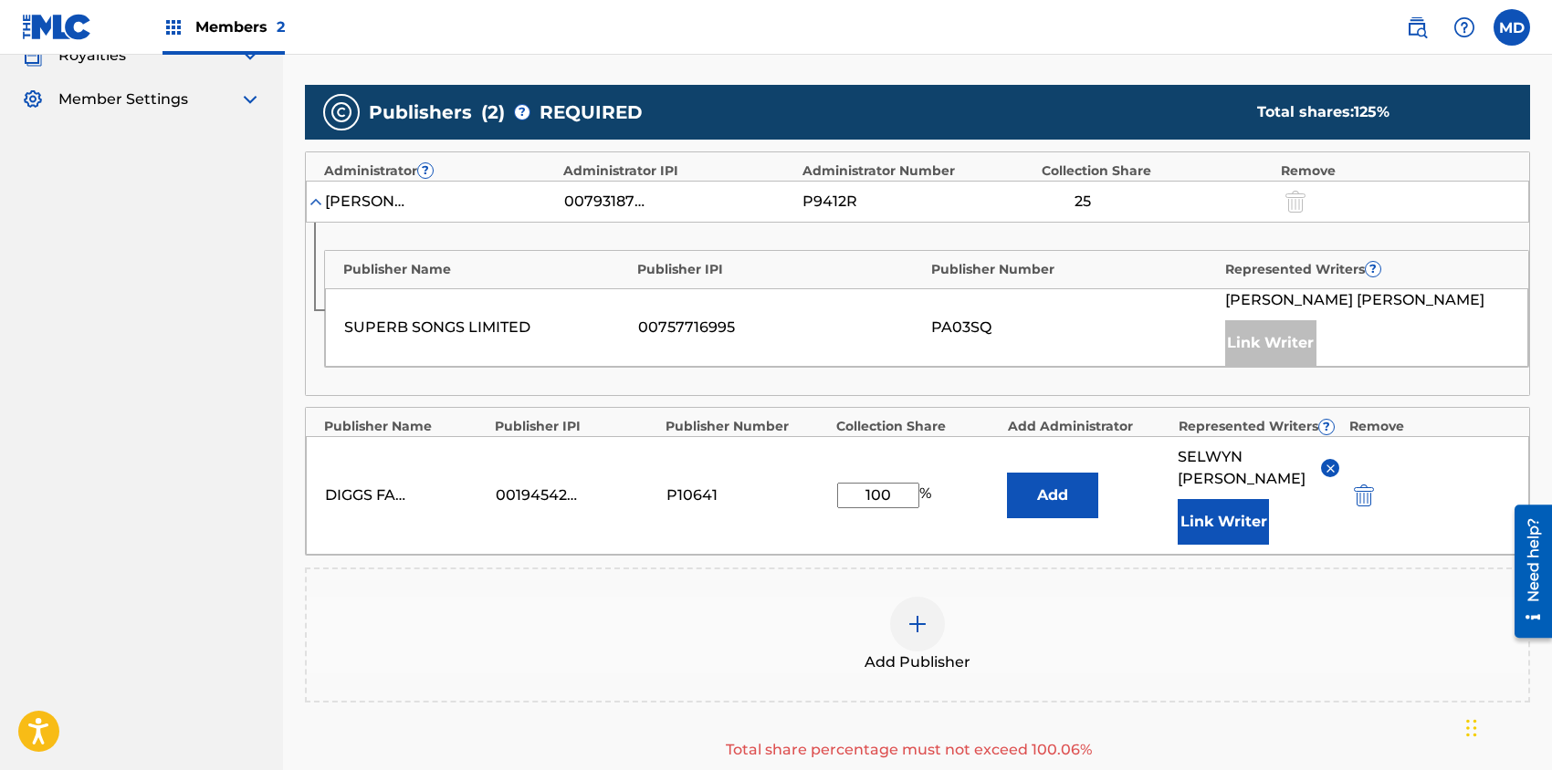
click at [1218, 515] on button "Link Writer" at bounding box center [1222, 522] width 91 height 46
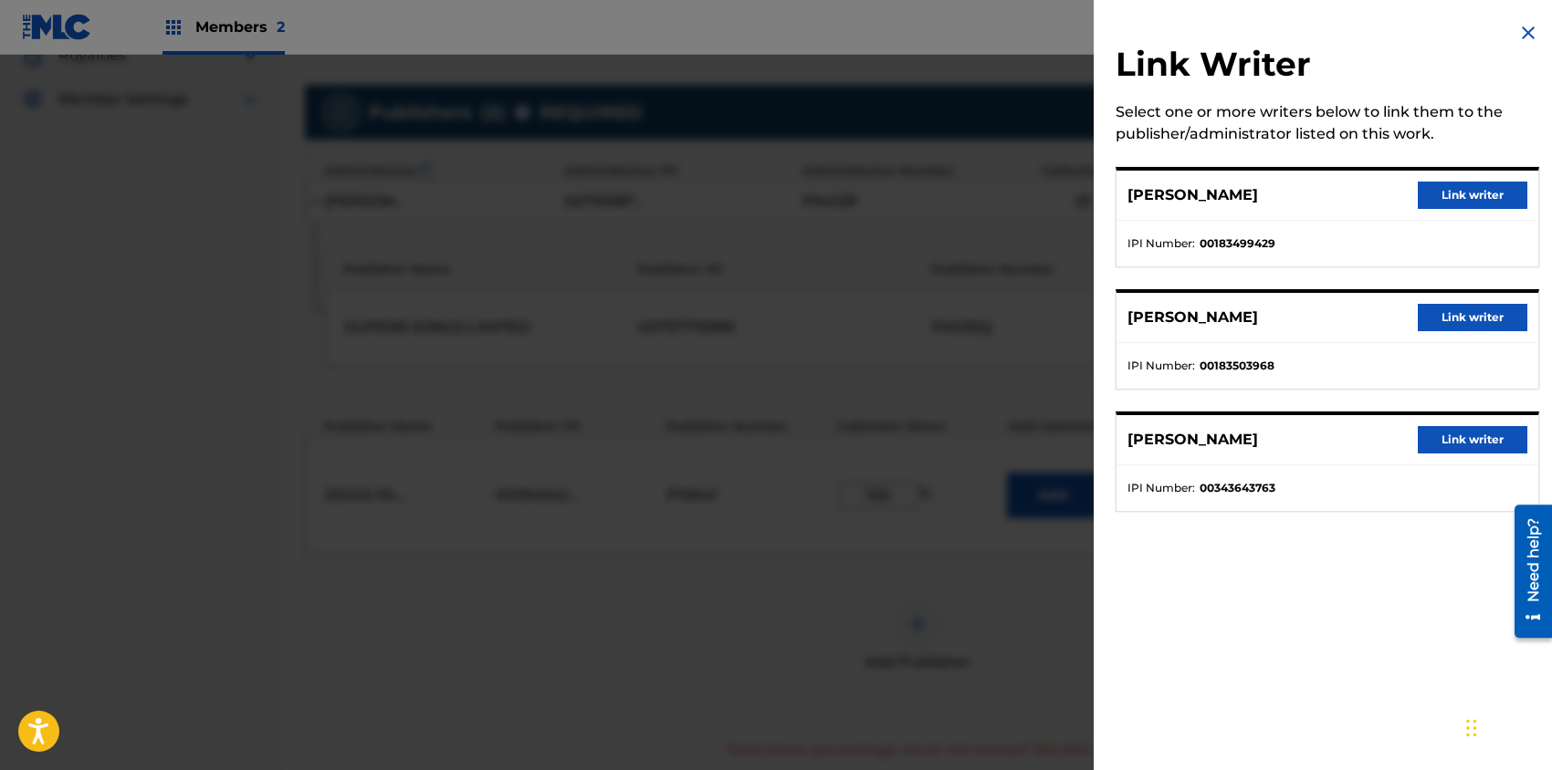
click at [1447, 319] on button "Link writer" at bounding box center [1472, 317] width 110 height 27
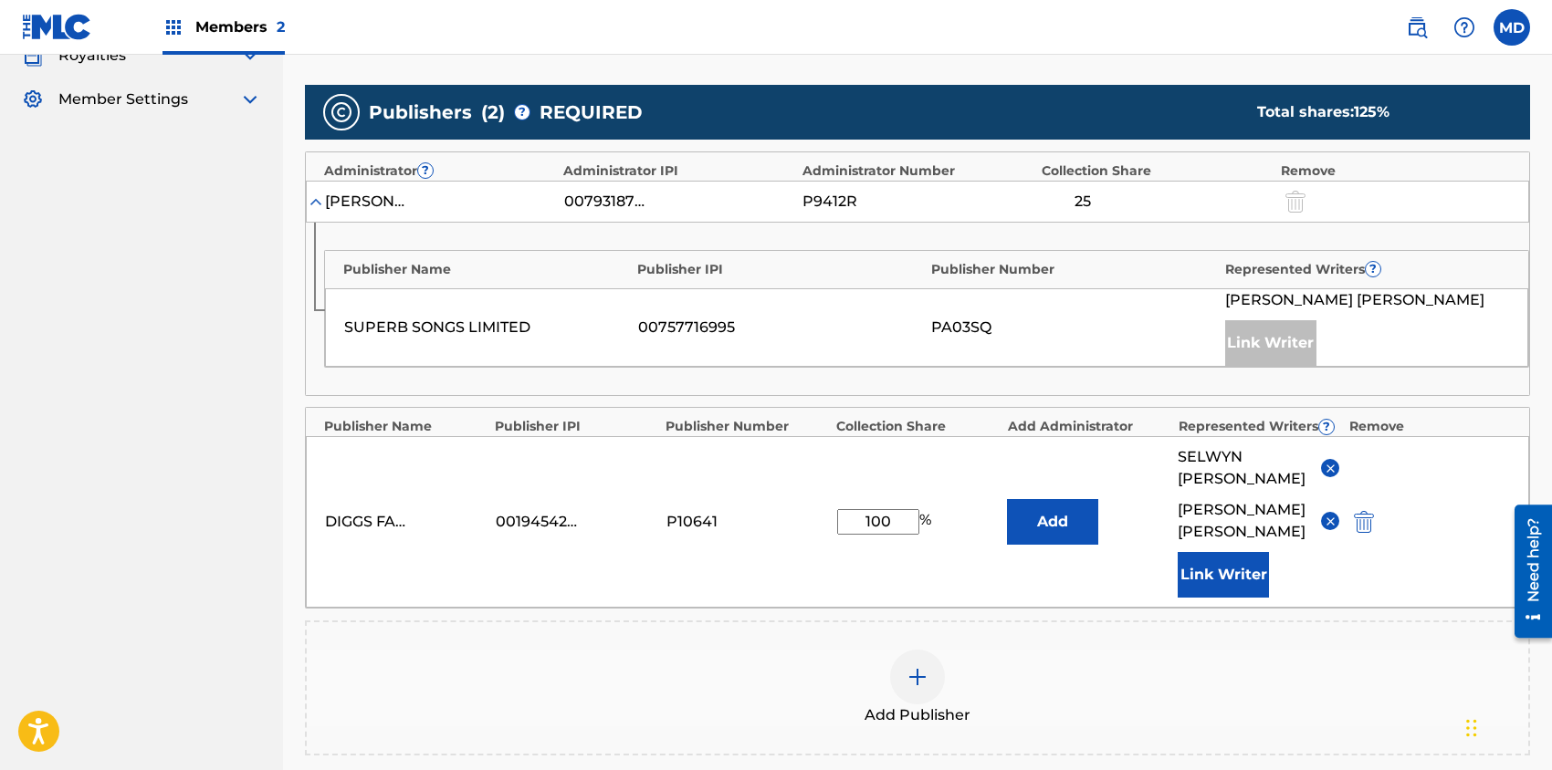
click at [1219, 566] on button "Link Writer" at bounding box center [1222, 575] width 91 height 46
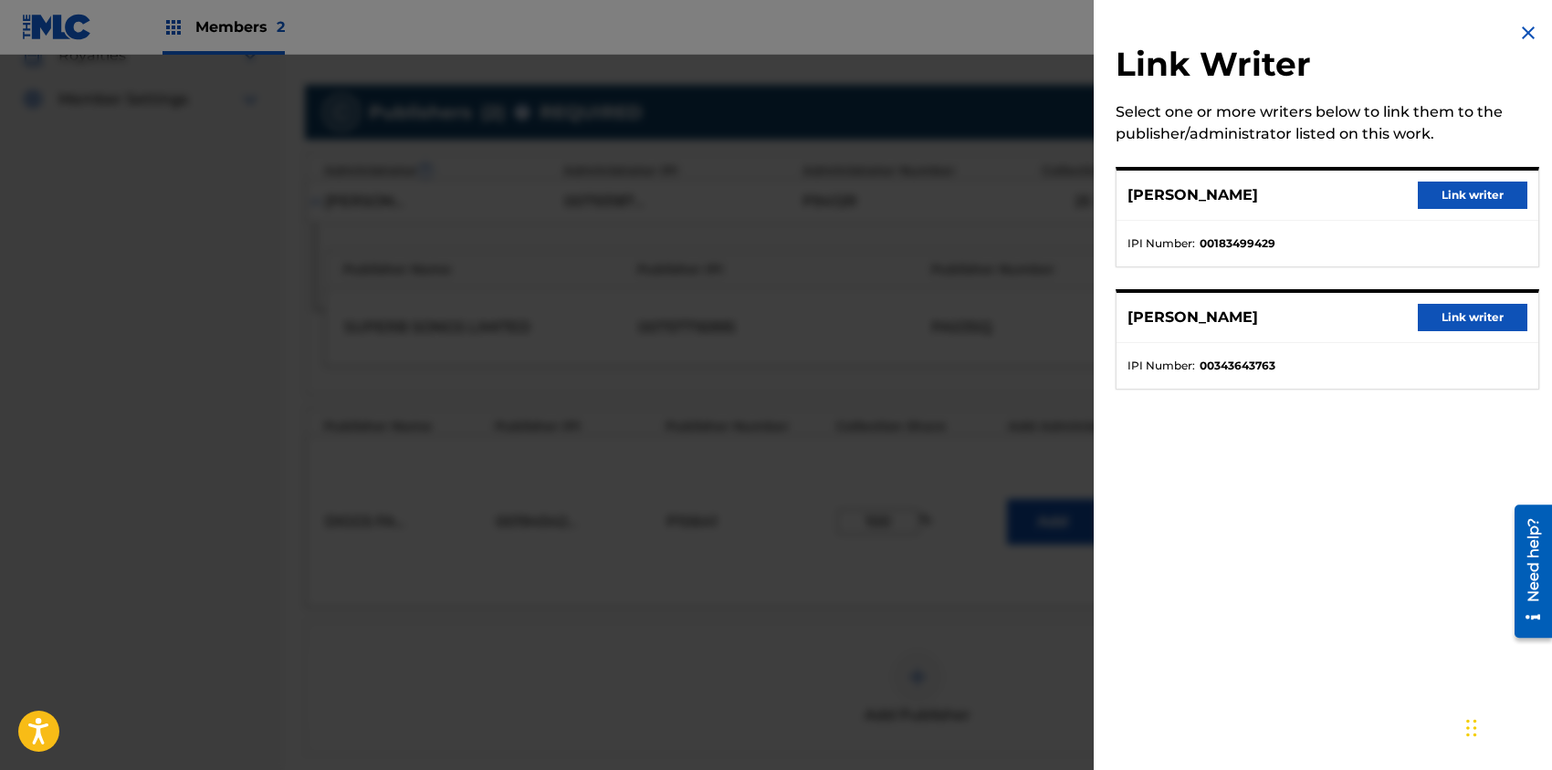
click at [1469, 308] on button "Link writer" at bounding box center [1472, 317] width 110 height 27
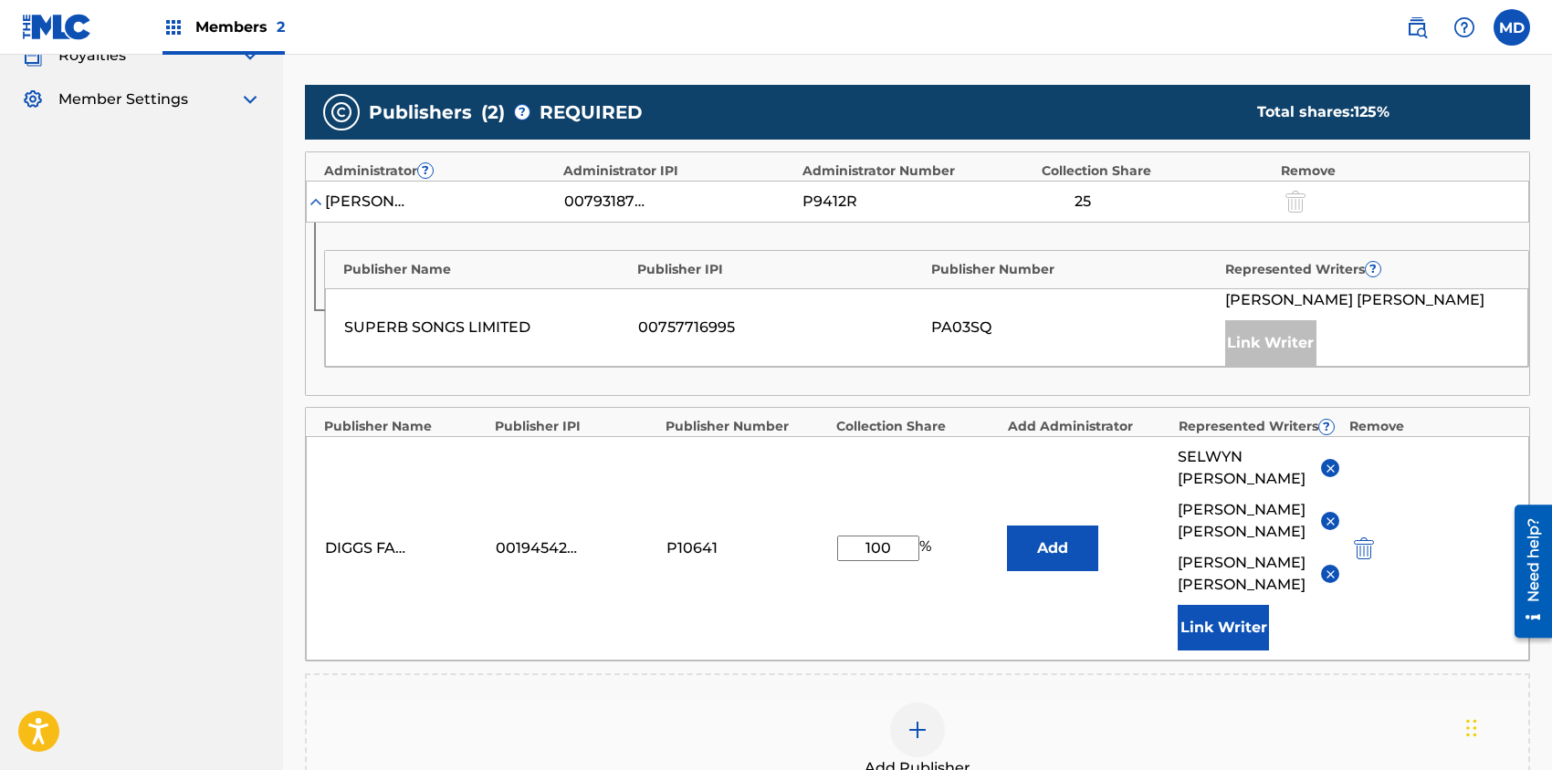
click at [1208, 626] on button "Link Writer" at bounding box center [1222, 628] width 91 height 46
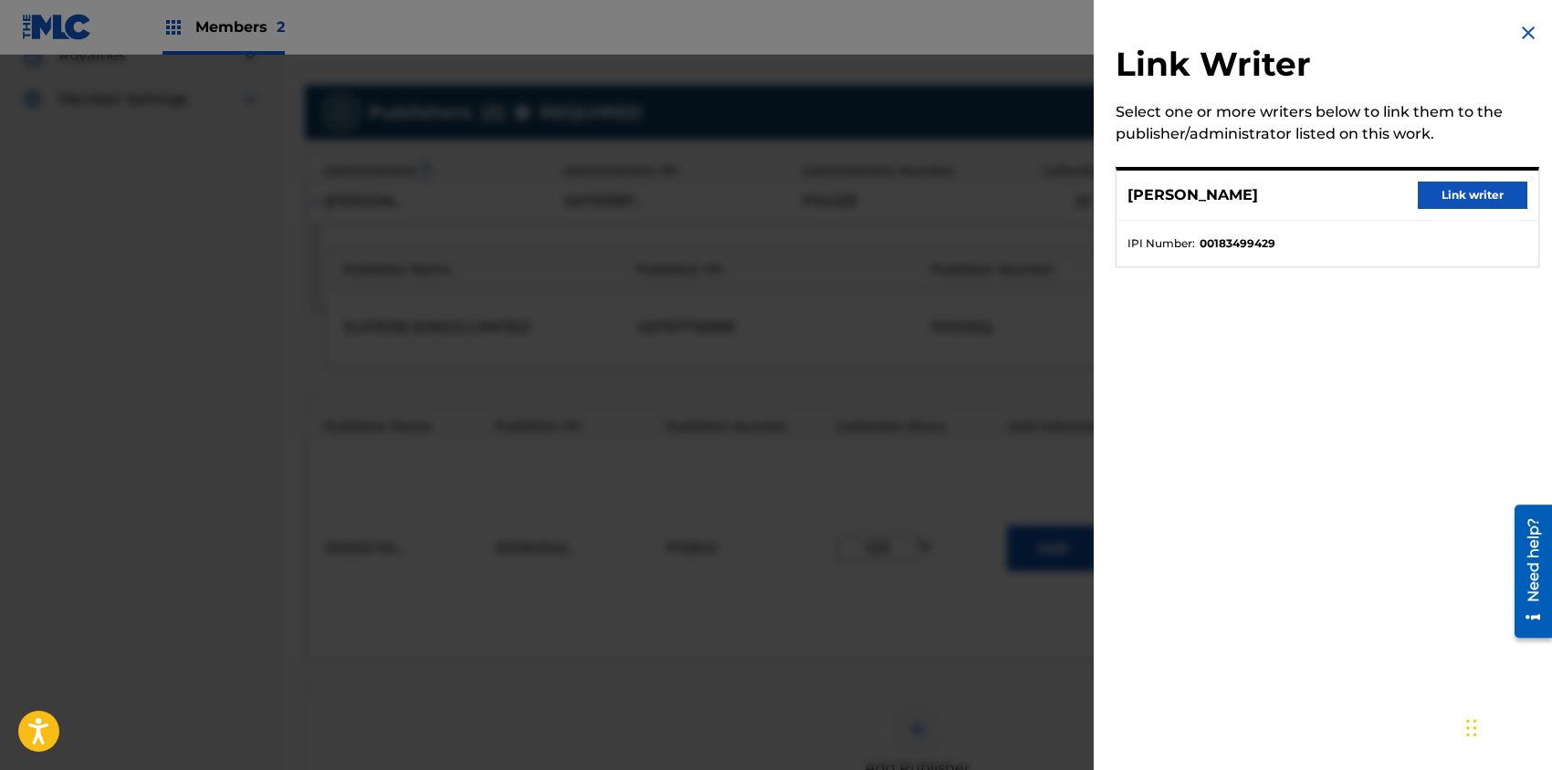
click at [1436, 193] on button "Link writer" at bounding box center [1472, 195] width 110 height 27
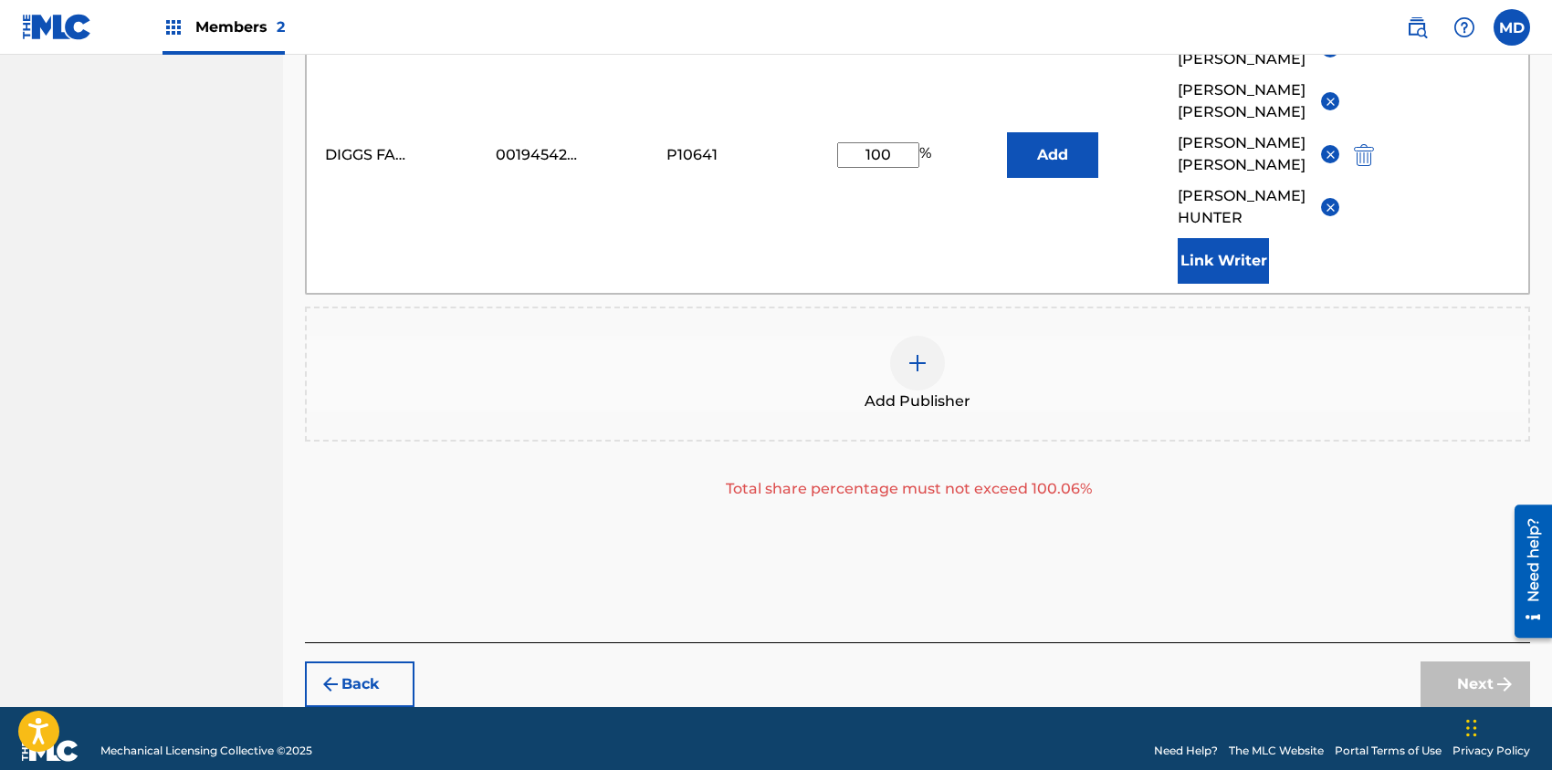
scroll to position [785, 0]
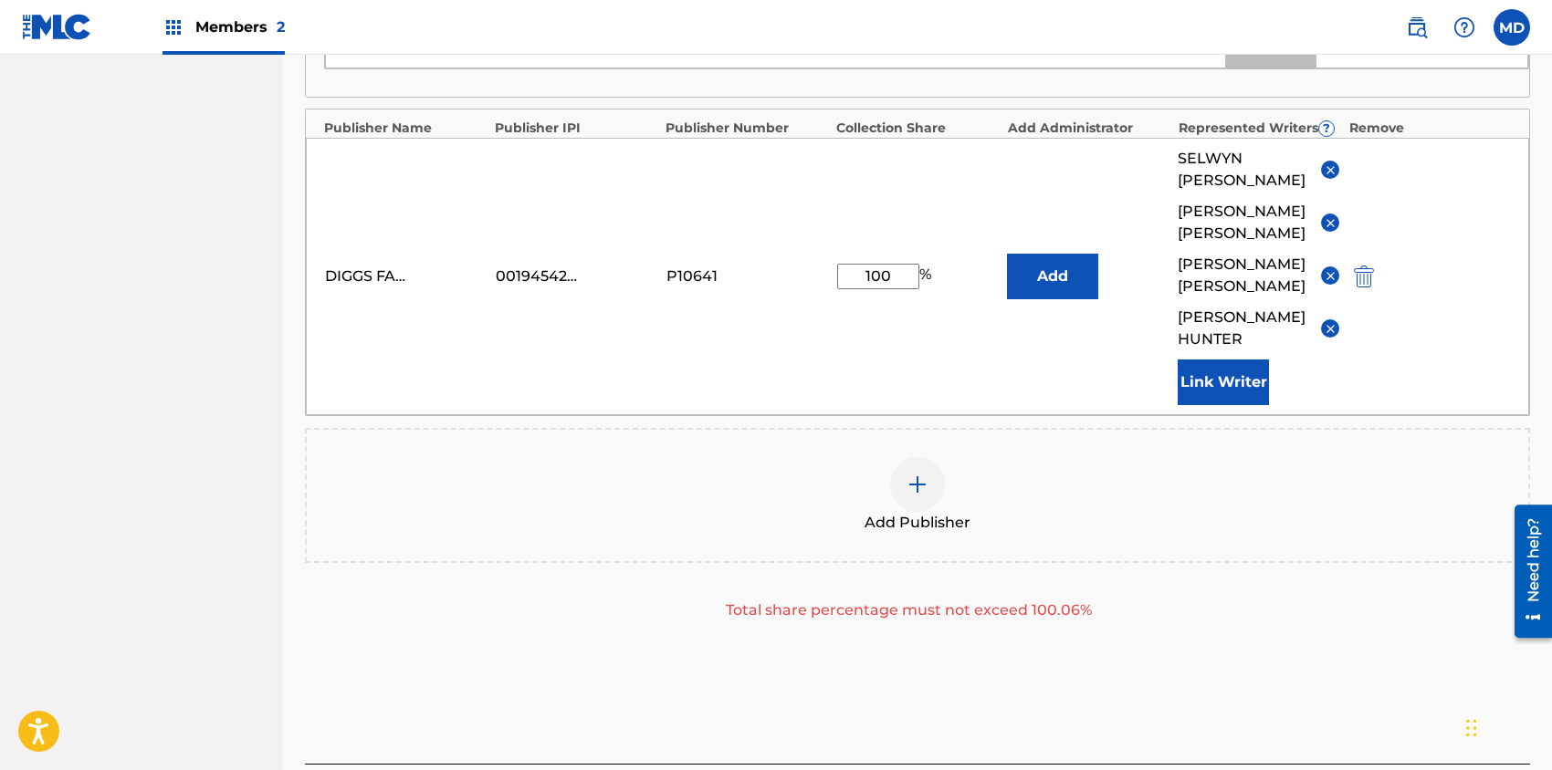
drag, startPoint x: 853, startPoint y: 263, endPoint x: 918, endPoint y: 274, distance: 65.7
click at [918, 274] on div "100 %" at bounding box center [886, 277] width 99 height 26
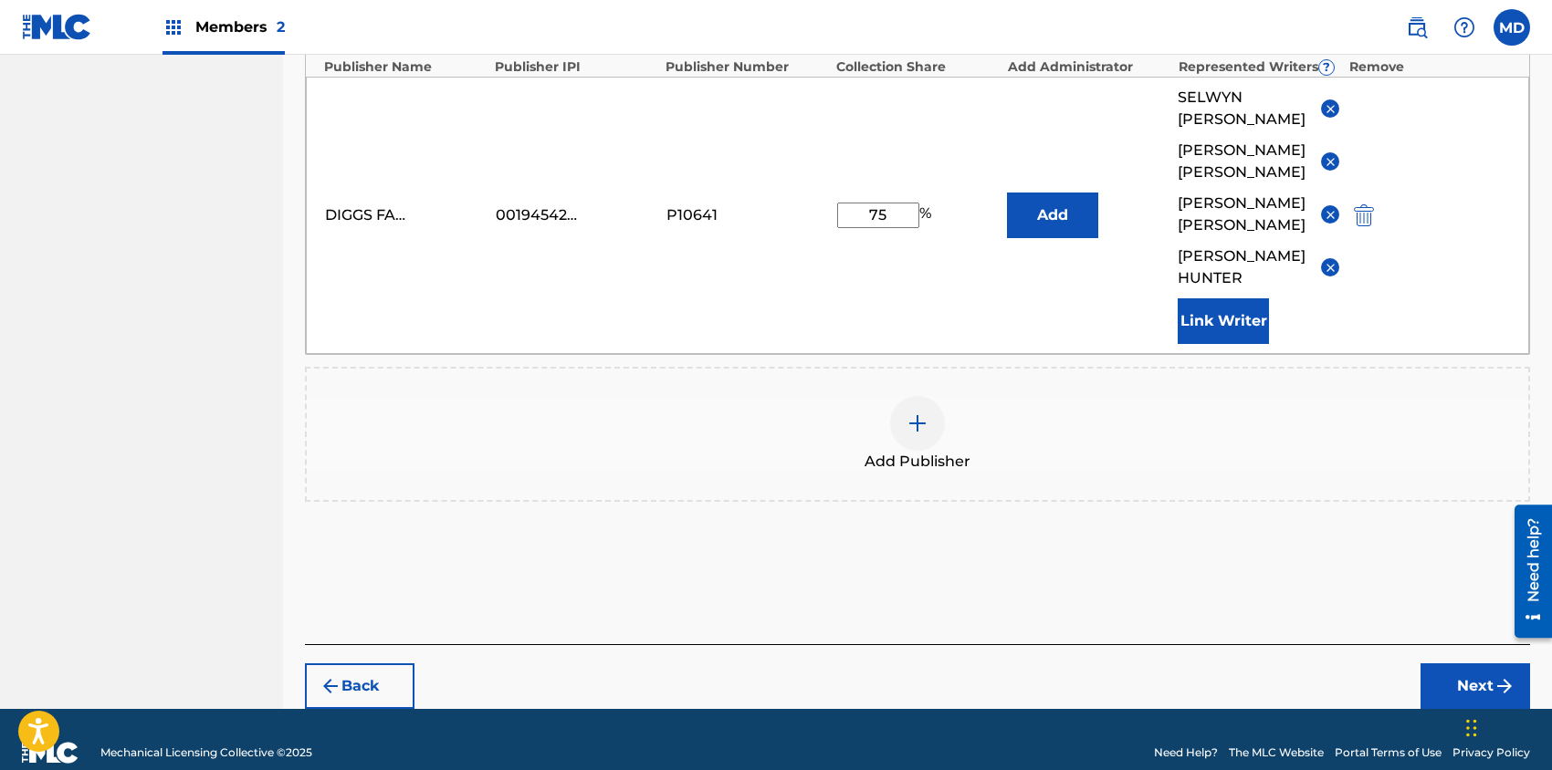
scroll to position [848, 0]
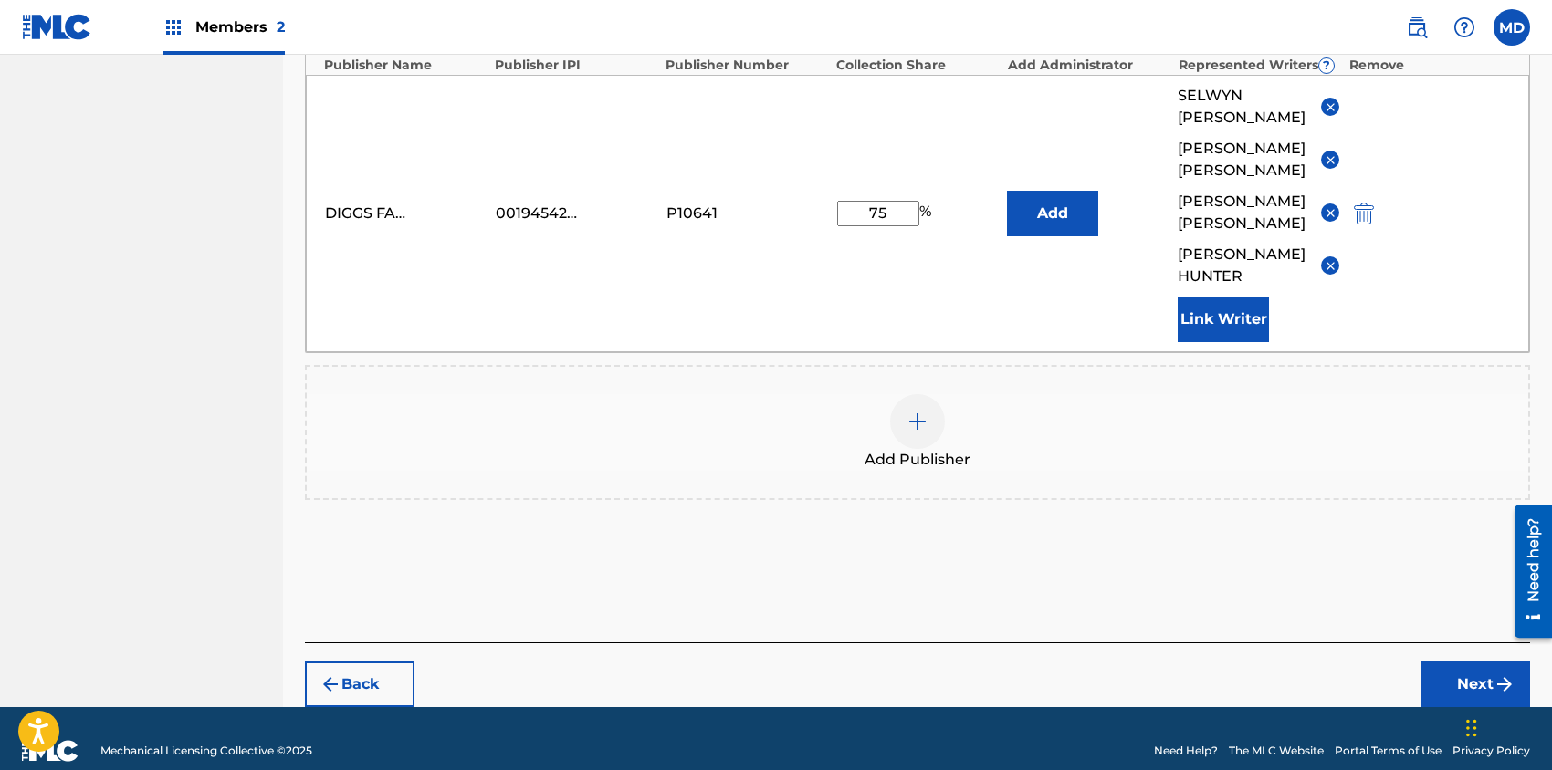
type input "75"
click at [1464, 664] on button "Next" at bounding box center [1475, 685] width 110 height 46
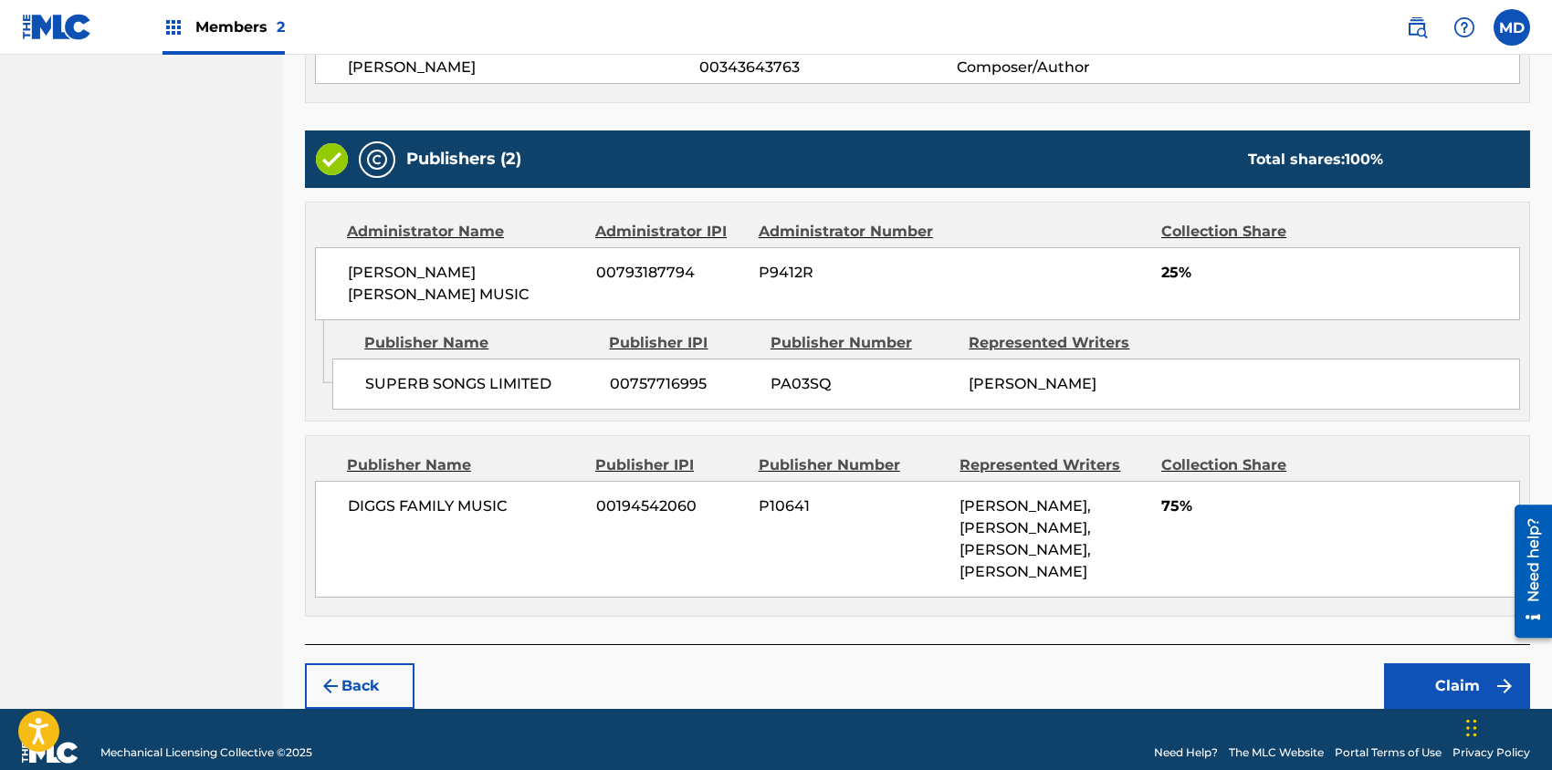
scroll to position [651, 0]
click at [1443, 664] on button "Claim" at bounding box center [1457, 687] width 146 height 46
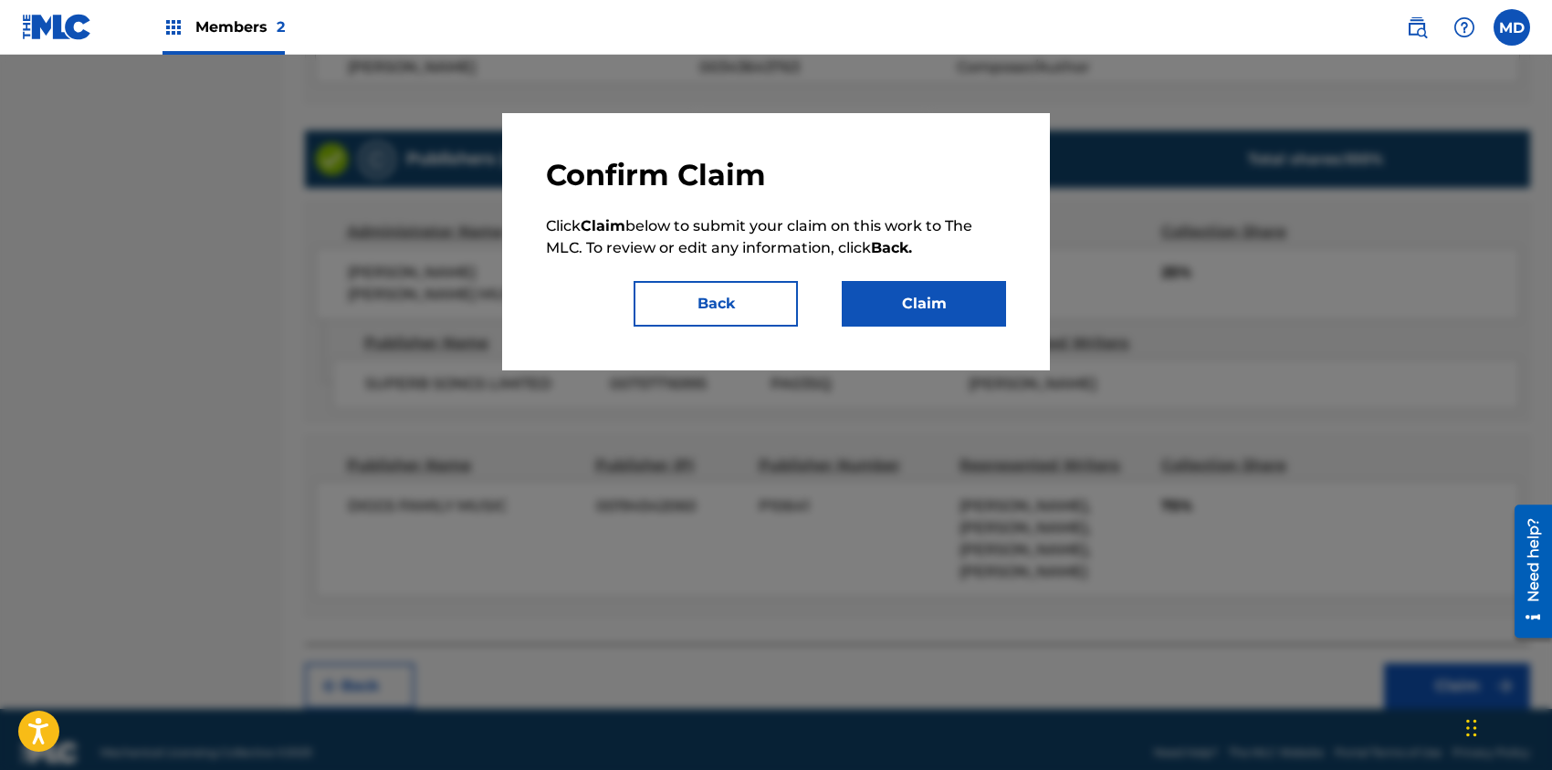
click at [920, 305] on button "Claim" at bounding box center [924, 304] width 164 height 46
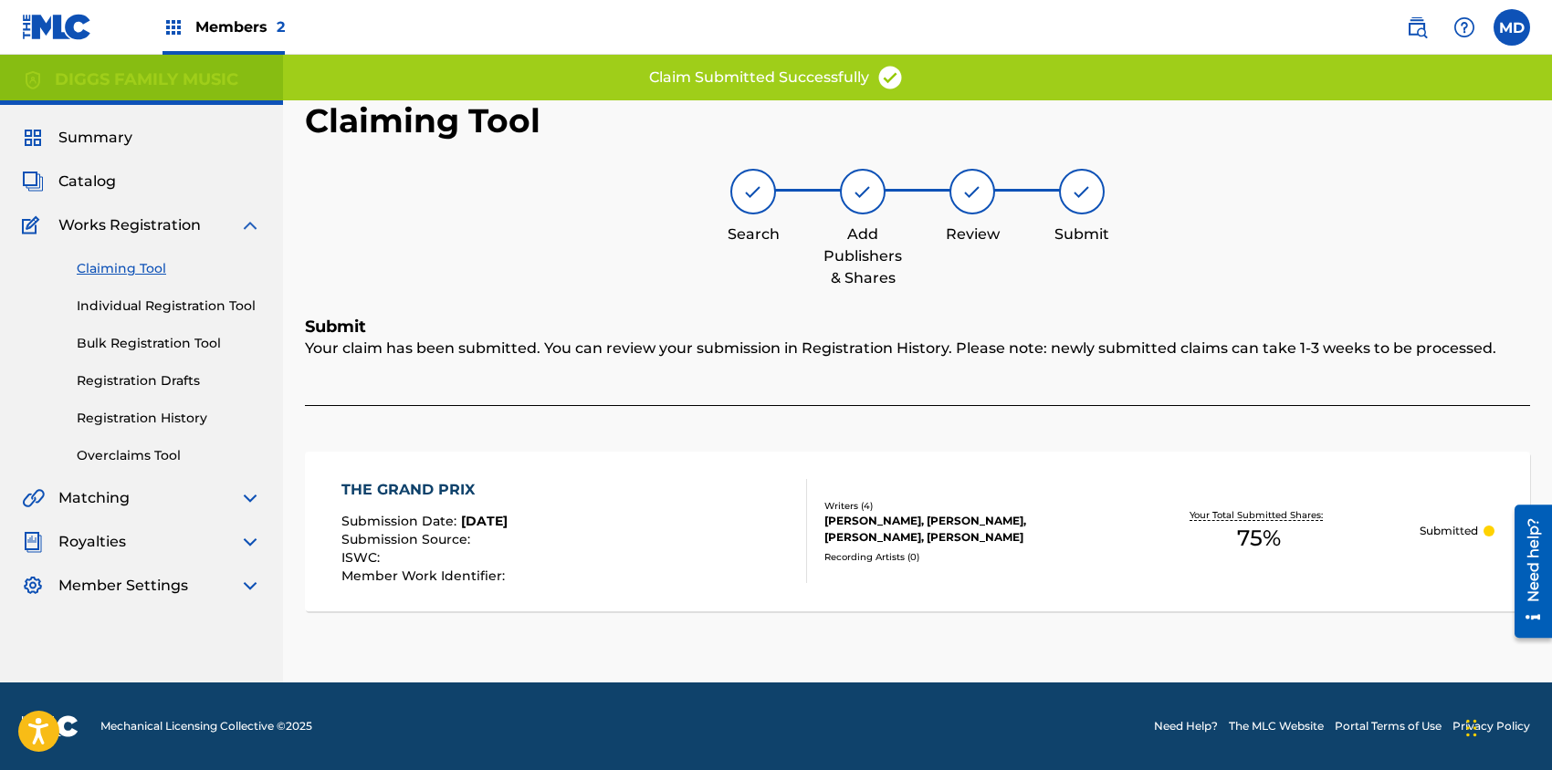
scroll to position [0, 0]
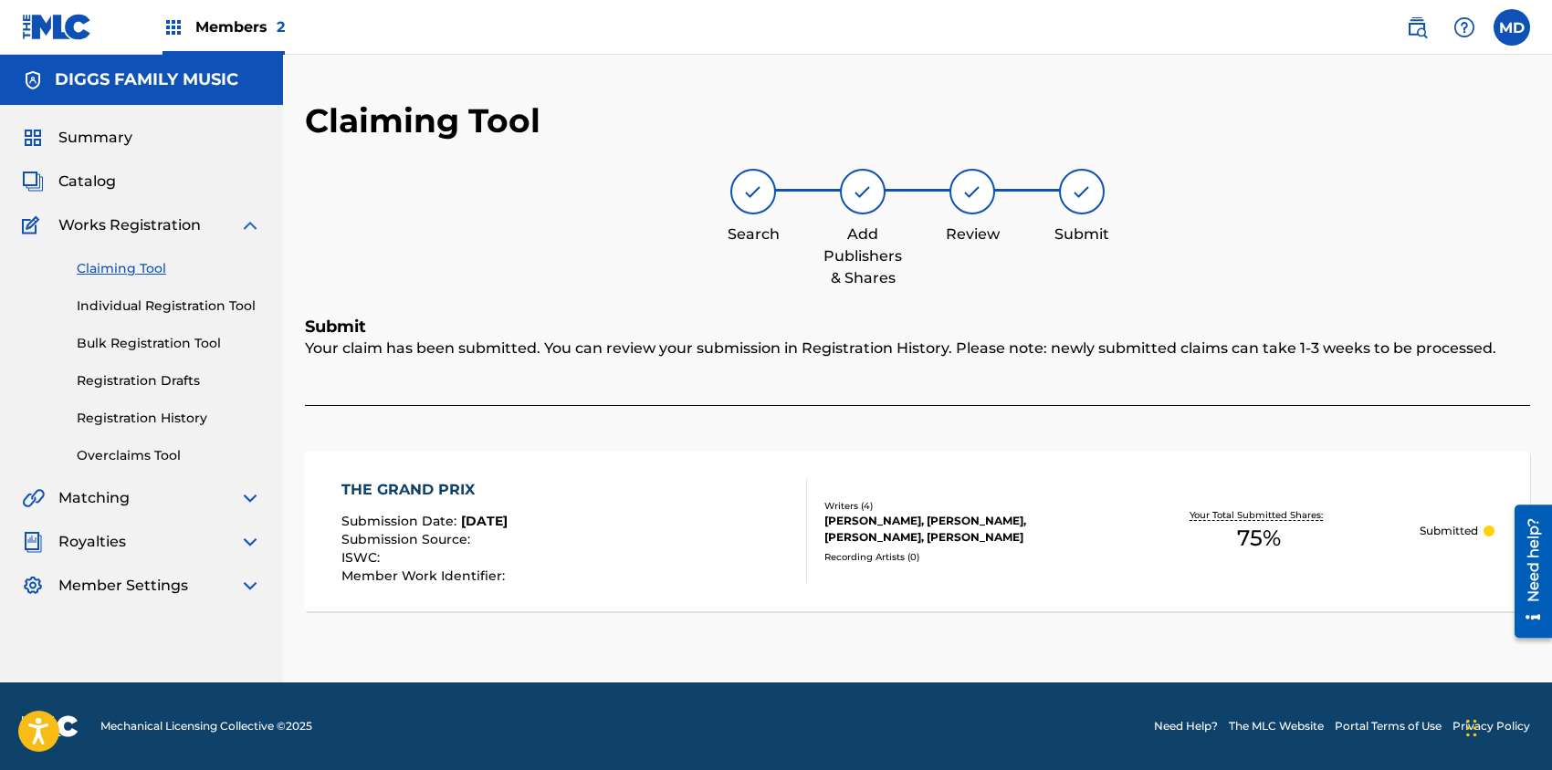
click at [136, 271] on link "Claiming Tool" at bounding box center [169, 268] width 184 height 19
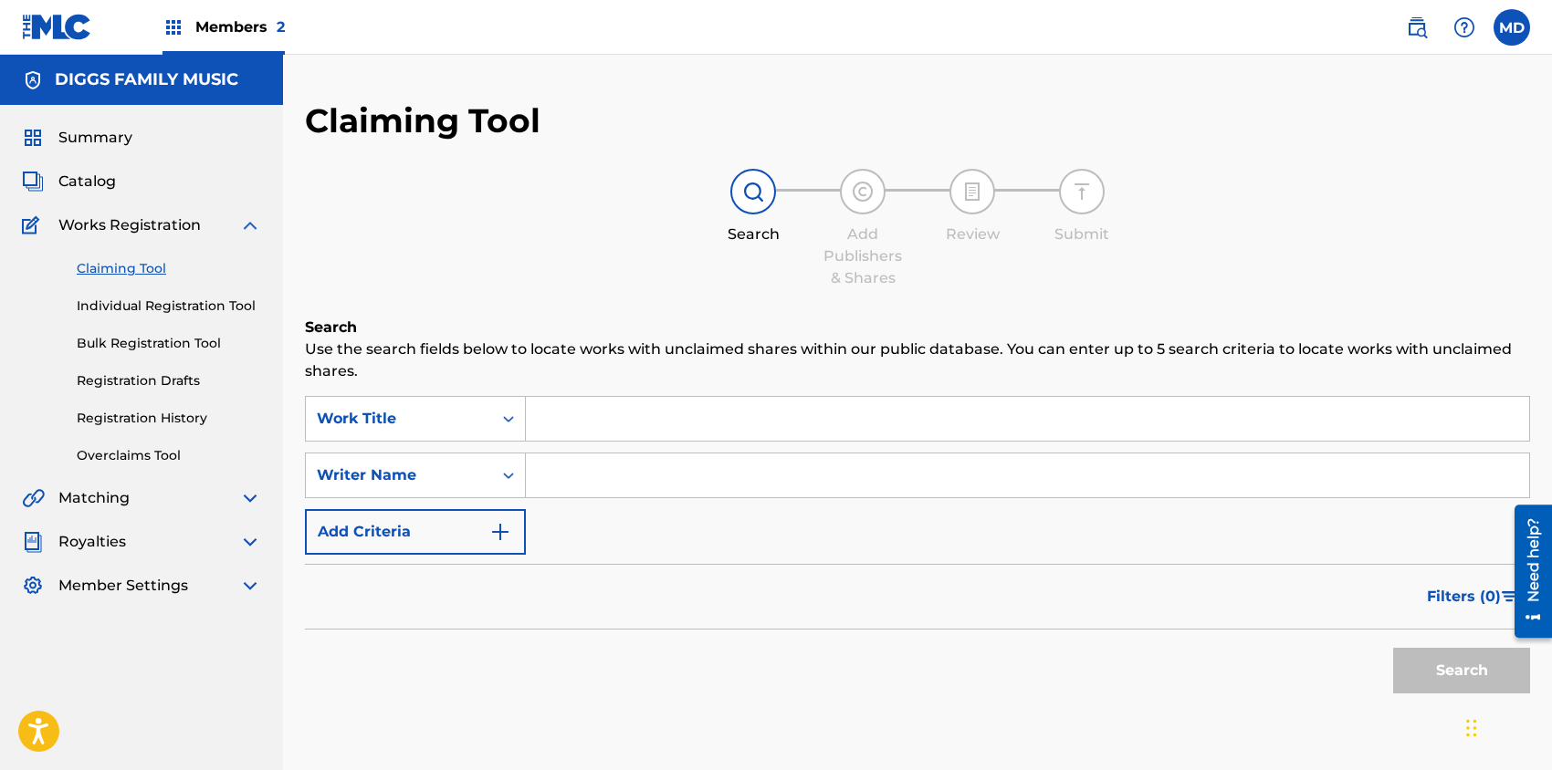
click at [92, 183] on span "Catalog" at bounding box center [86, 182] width 57 height 22
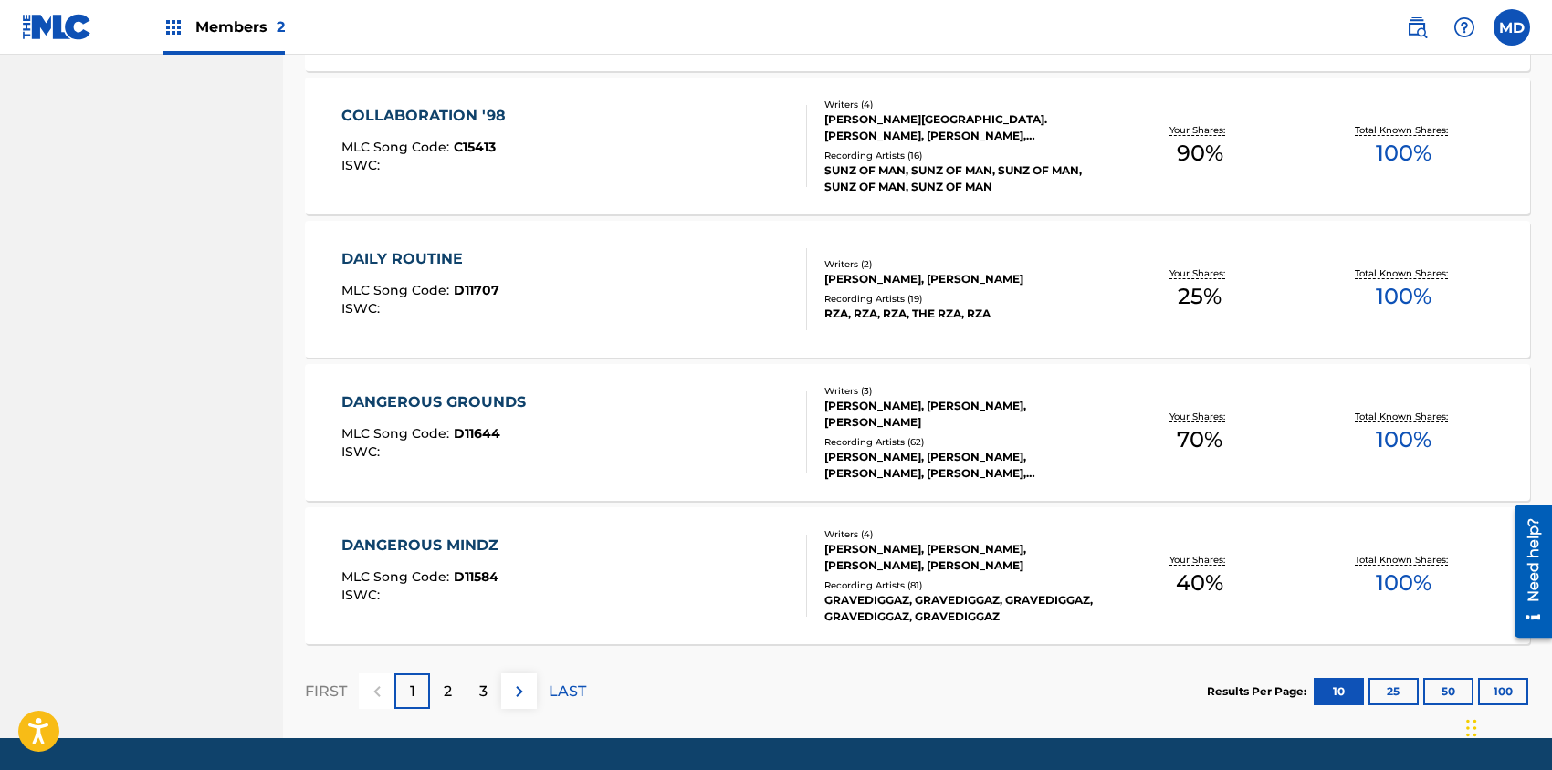
scroll to position [1318, 0]
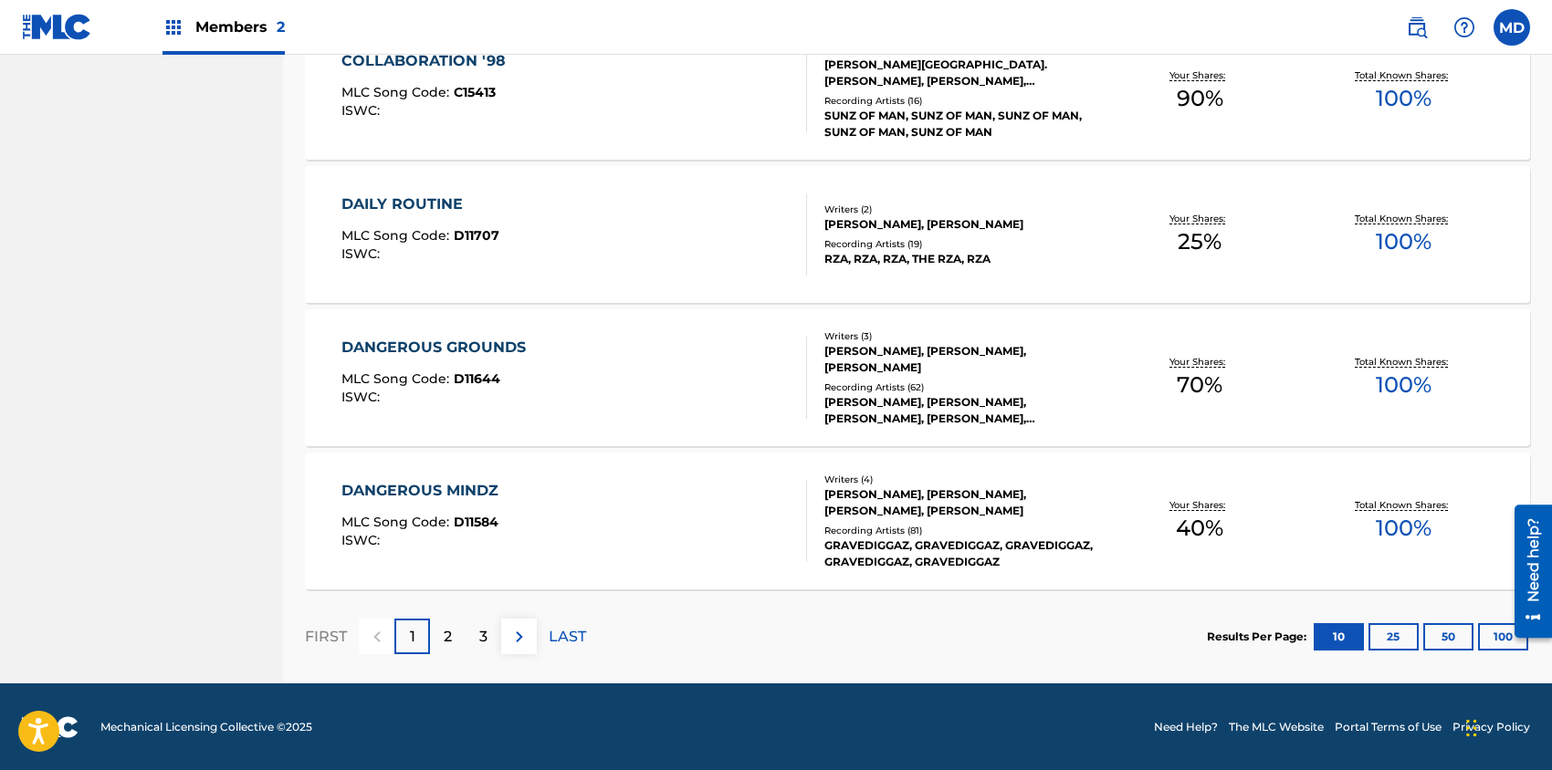
click at [491, 635] on div "3" at bounding box center [483, 637] width 36 height 36
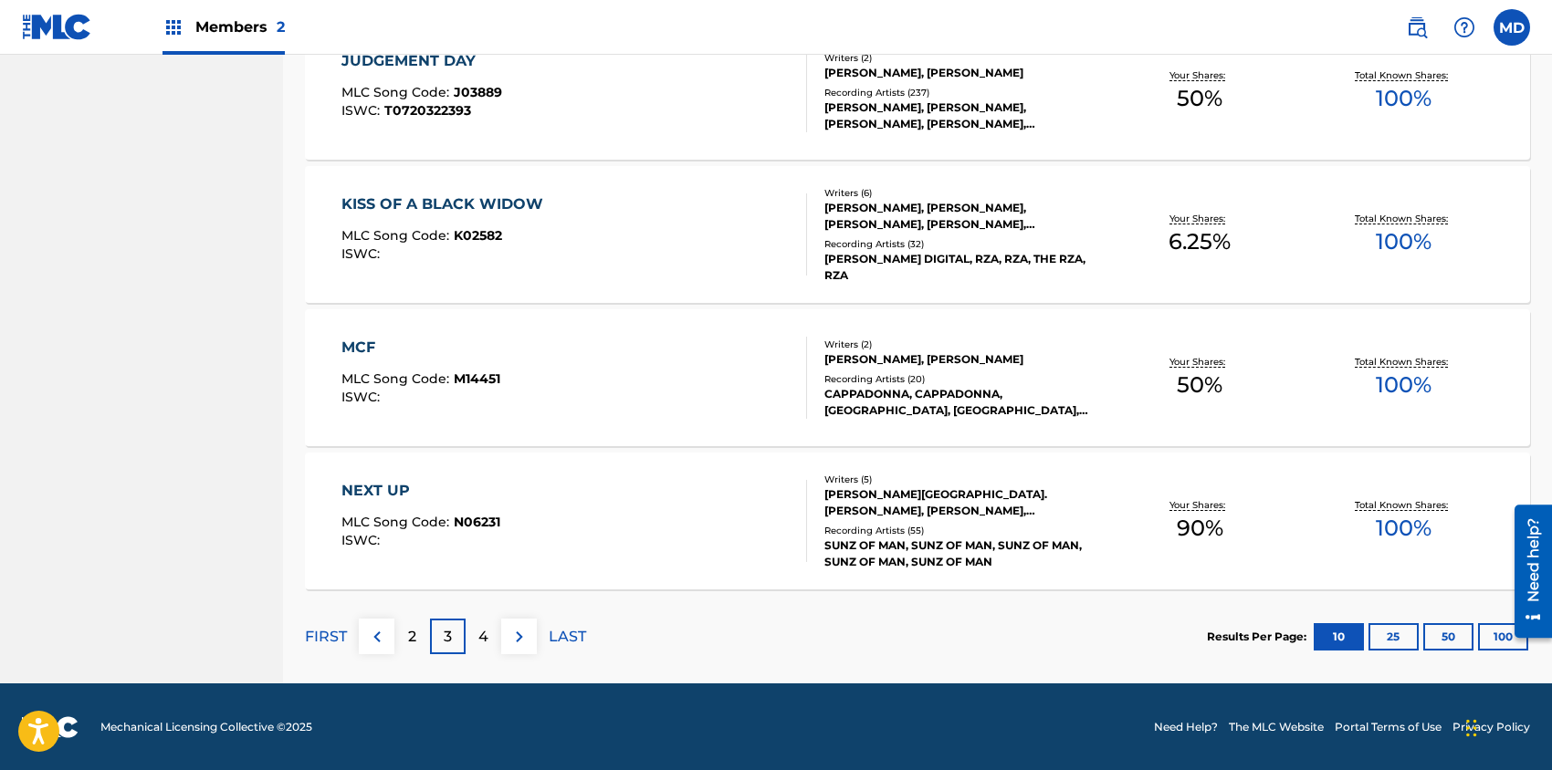
click at [562, 636] on p "LAST" at bounding box center [567, 637] width 37 height 22
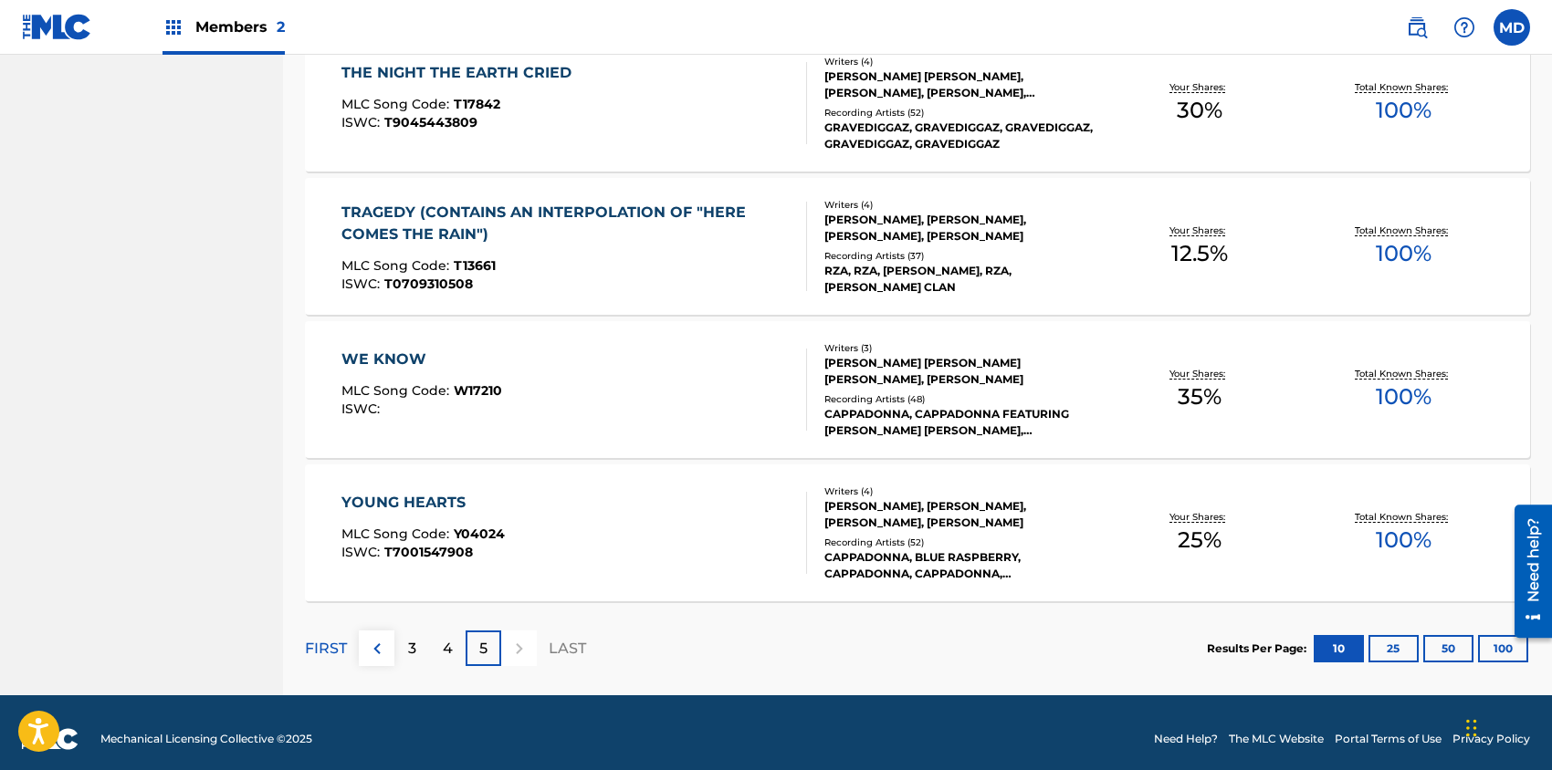
scroll to position [1031, 0]
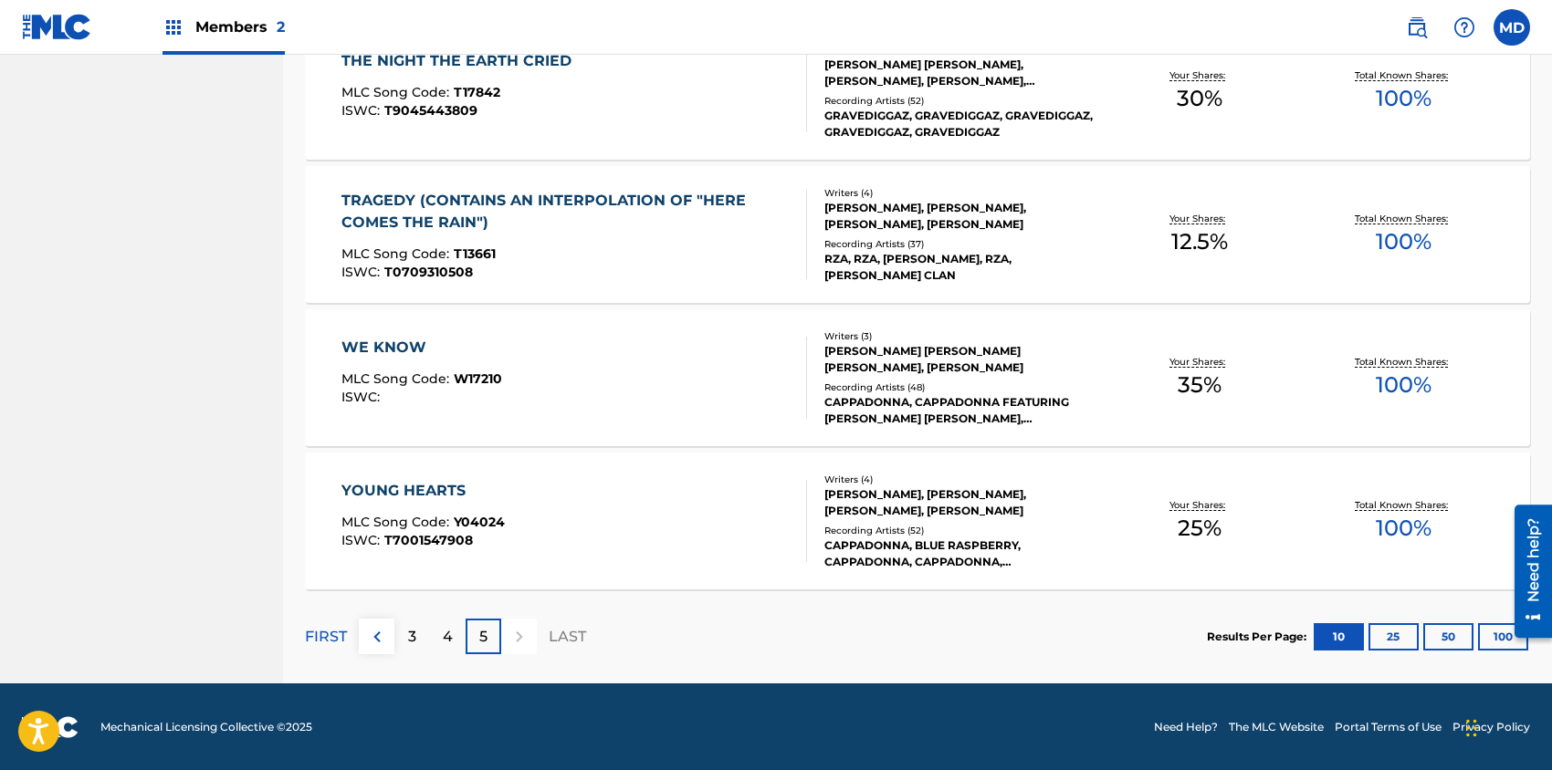
click at [1508, 633] on div at bounding box center [1525, 570] width 51 height 147
click at [1486, 637] on button "100" at bounding box center [1503, 636] width 50 height 27
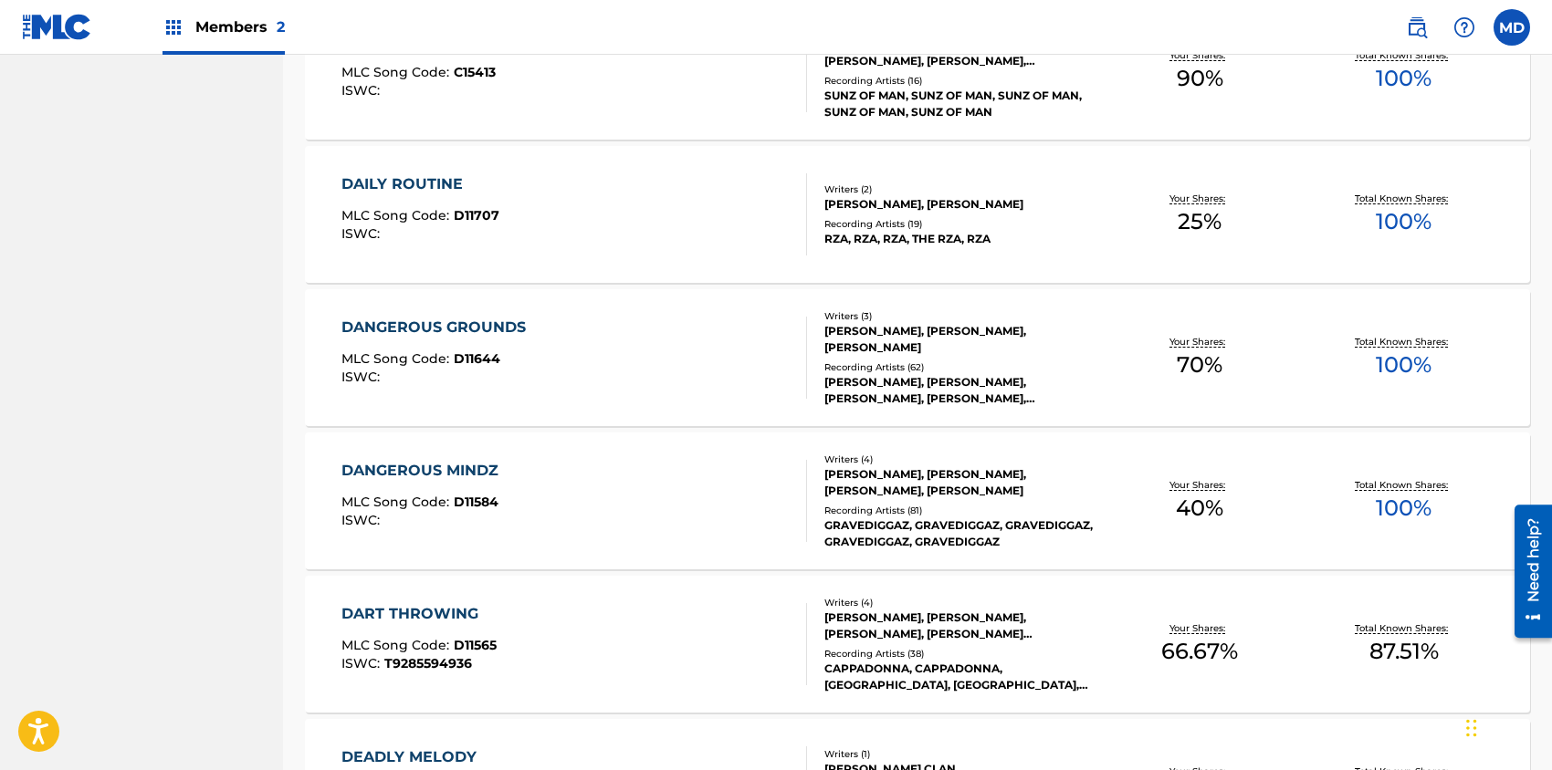
scroll to position [1582, 0]
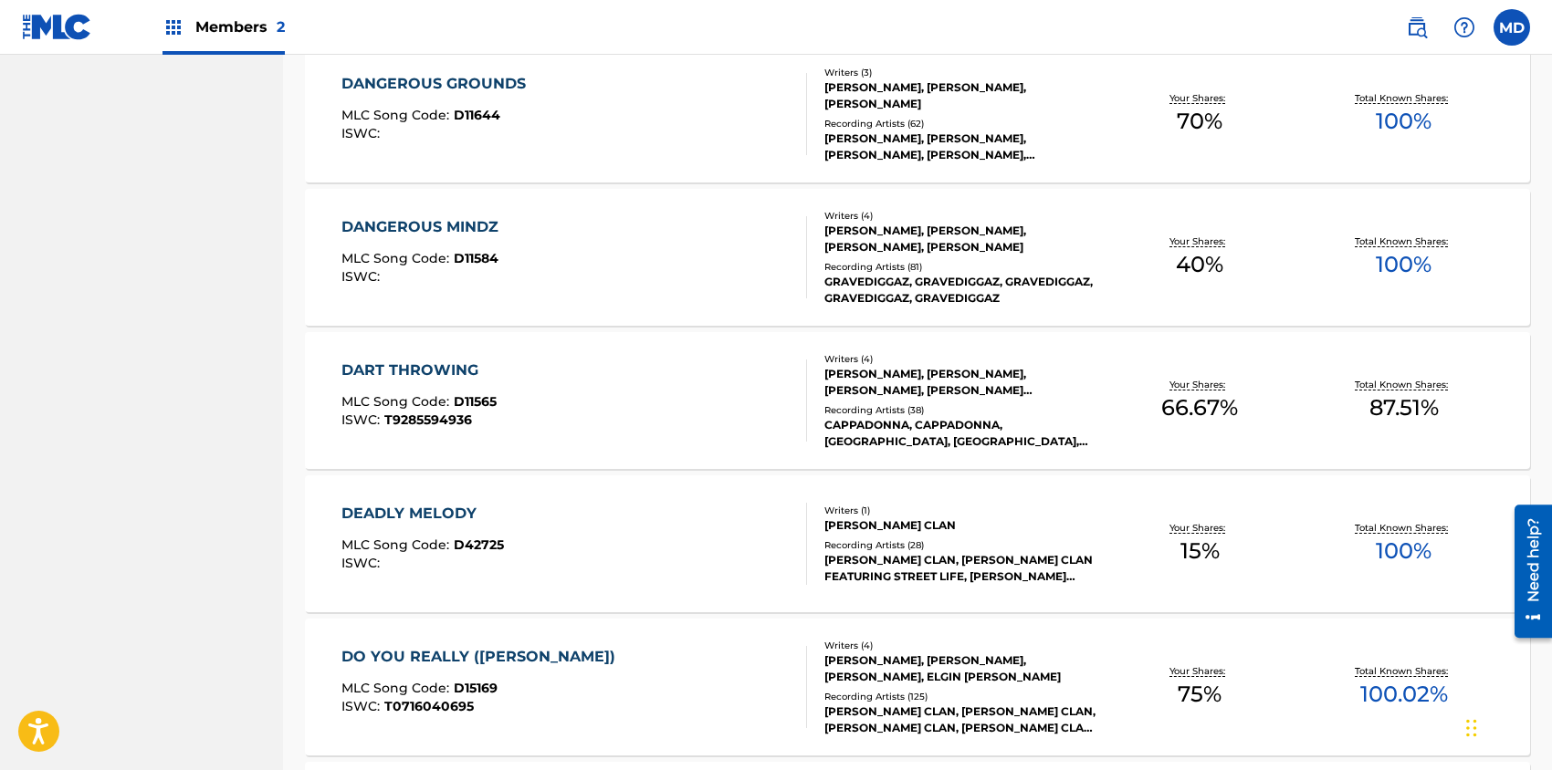
click at [771, 410] on div "DART THROWING MLC Song Code : D11565 ISWC : T9285594936" at bounding box center [573, 401] width 465 height 82
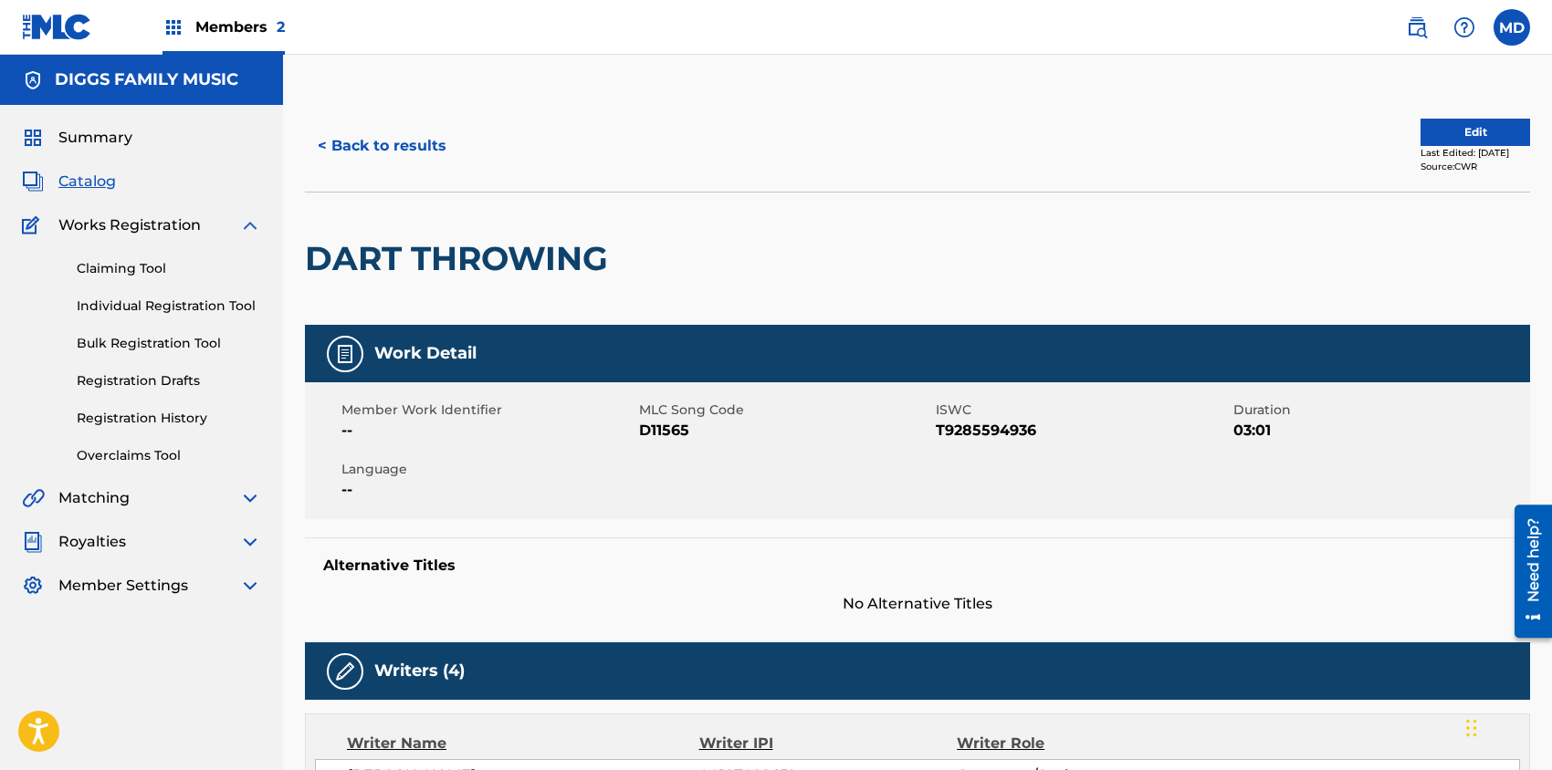
click at [1440, 128] on button "Edit" at bounding box center [1475, 132] width 110 height 27
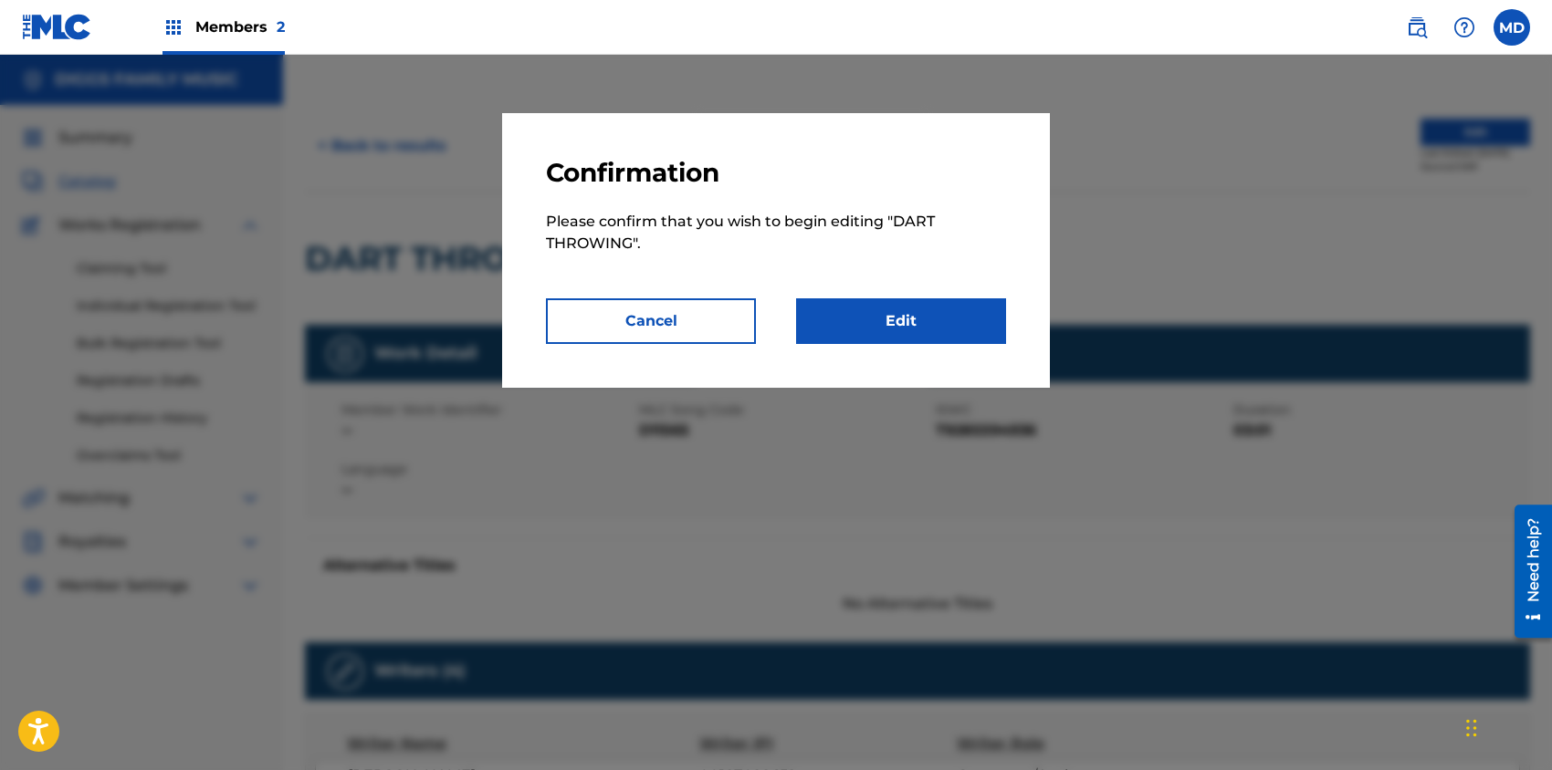
click at [852, 319] on link "Edit" at bounding box center [901, 321] width 210 height 46
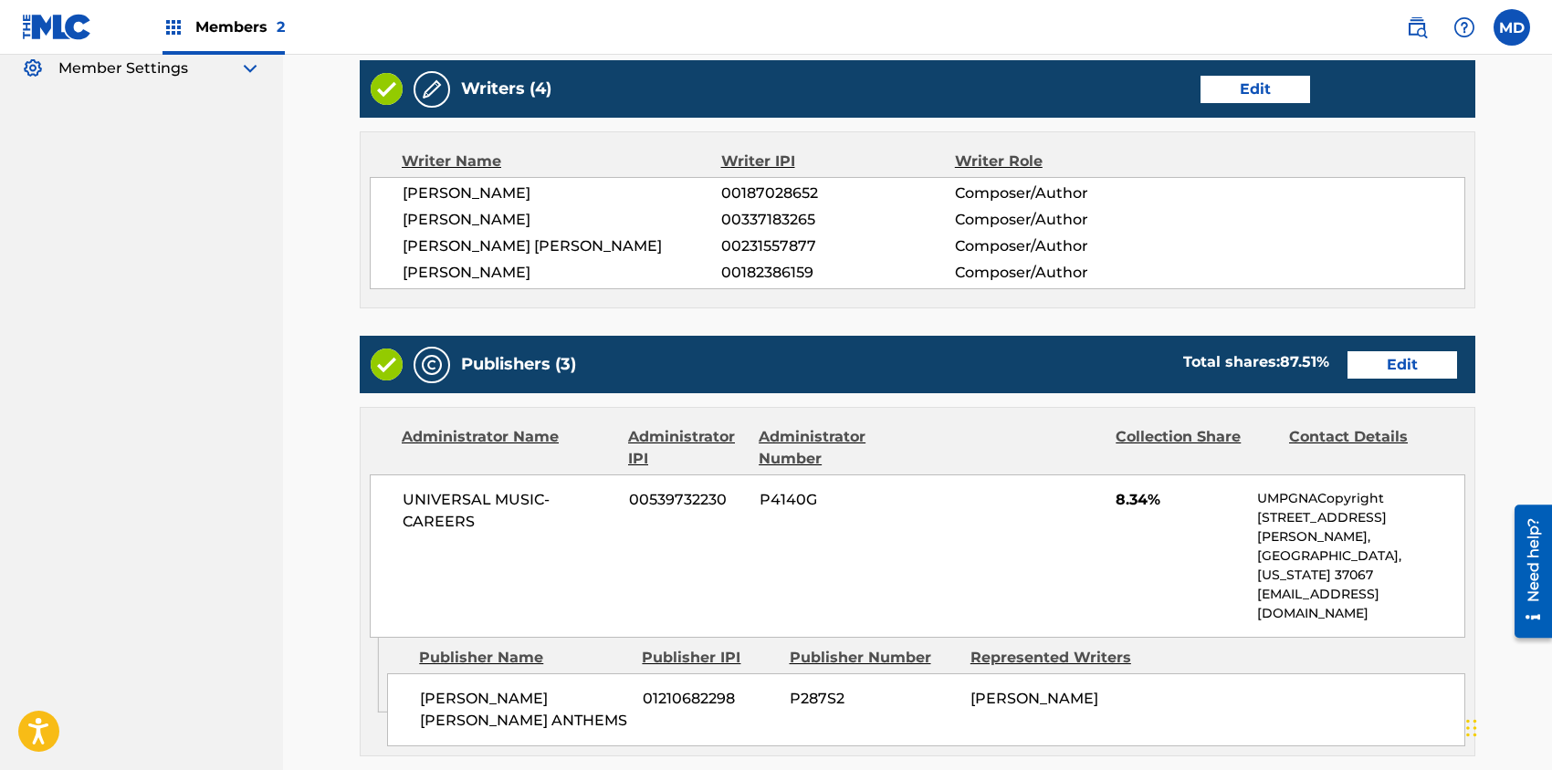
scroll to position [639, 0]
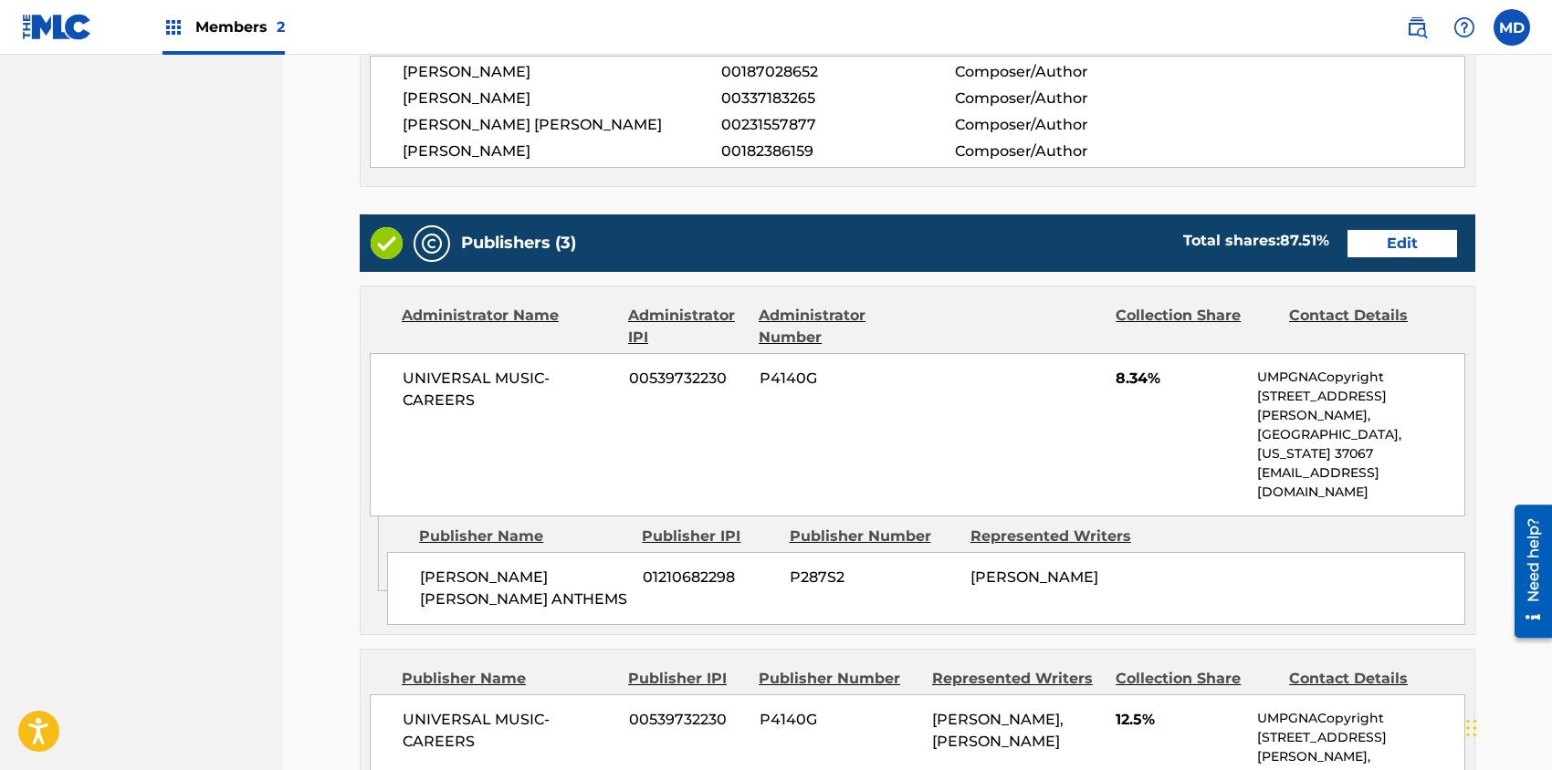
click at [1394, 241] on link "Edit" at bounding box center [1402, 243] width 110 height 27
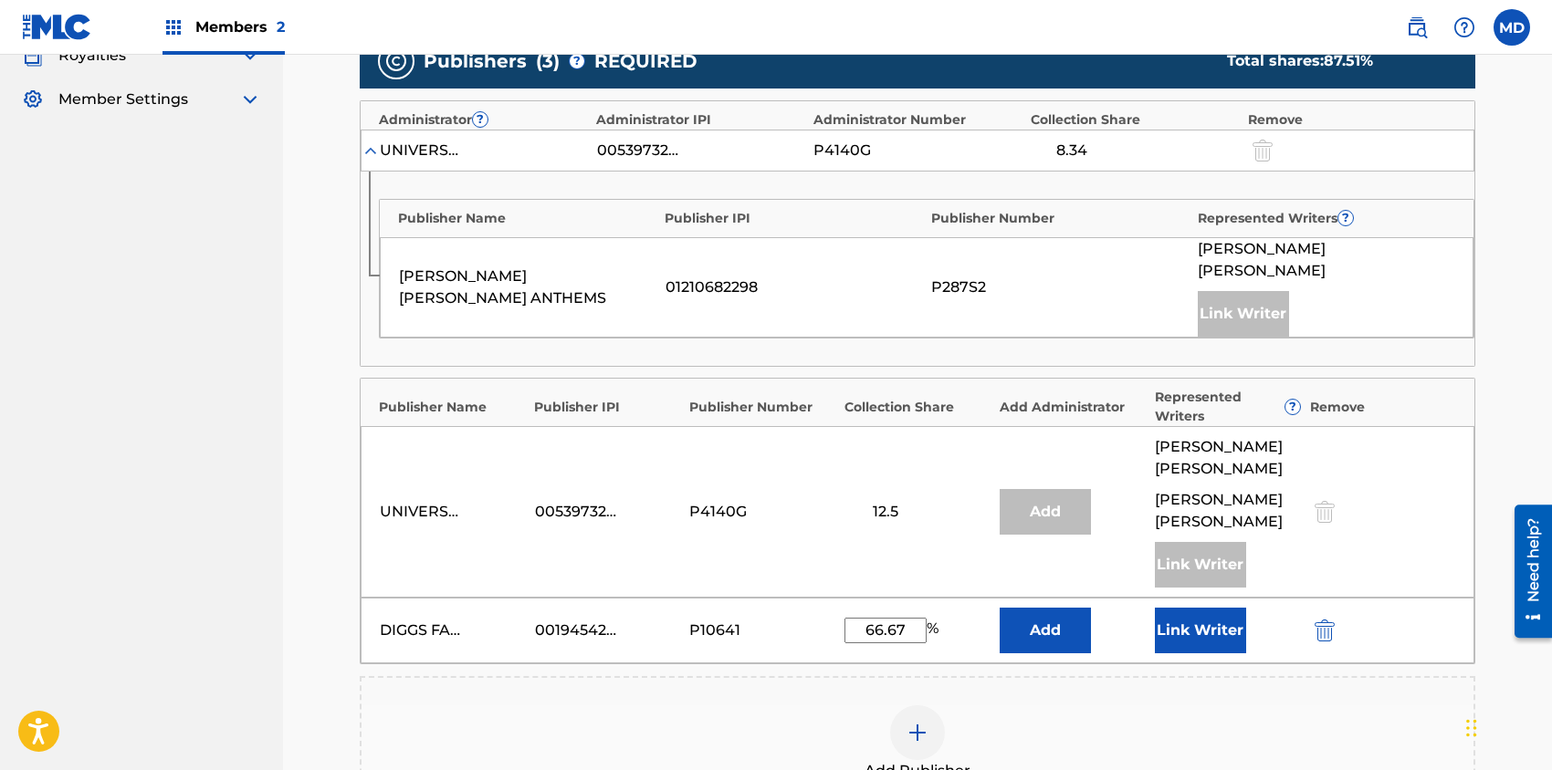
scroll to position [608, 0]
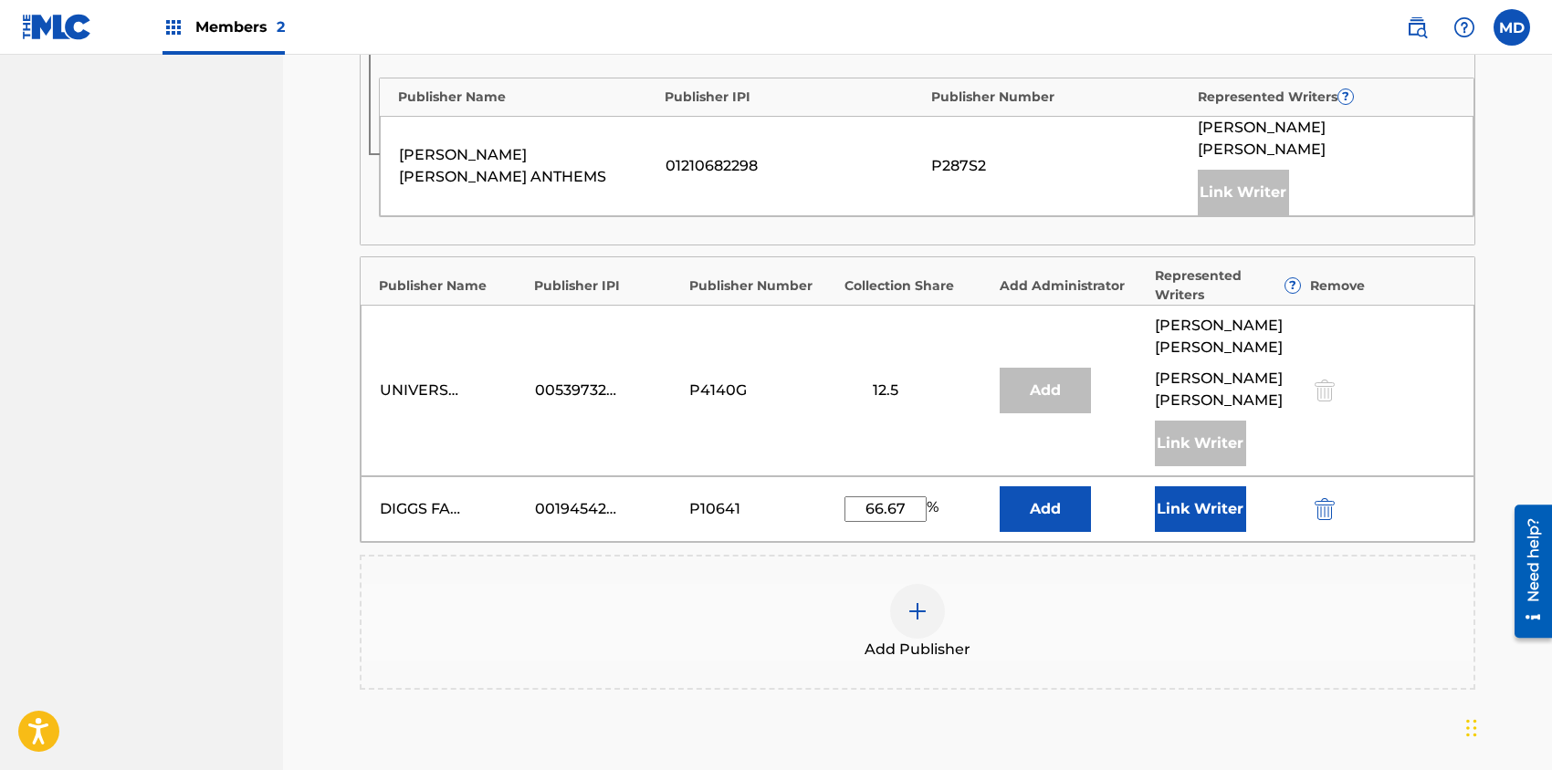
click at [1194, 486] on button "Link Writer" at bounding box center [1200, 509] width 91 height 46
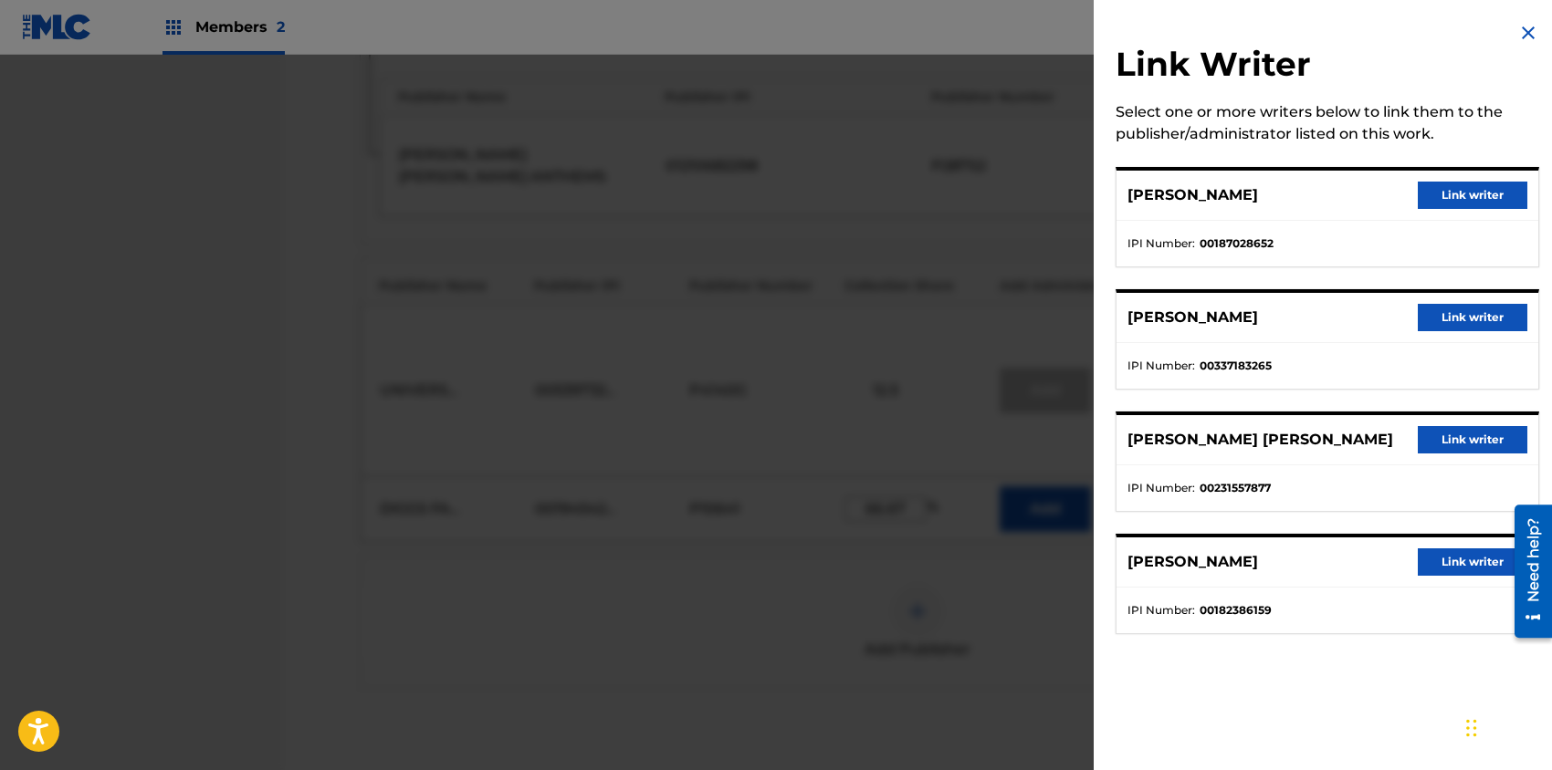
click at [1467, 444] on button "Link writer" at bounding box center [1472, 439] width 110 height 27
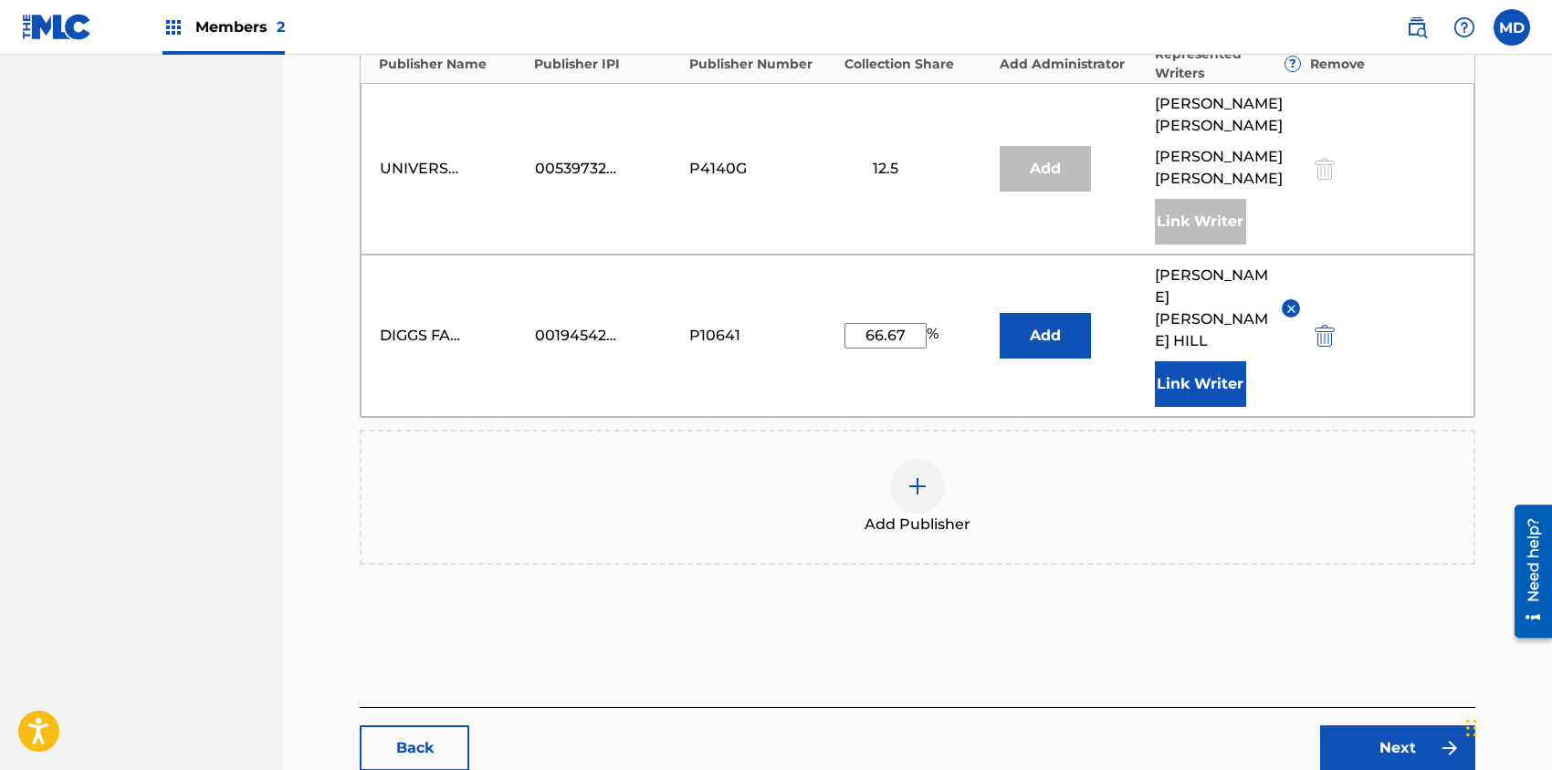
scroll to position [833, 0]
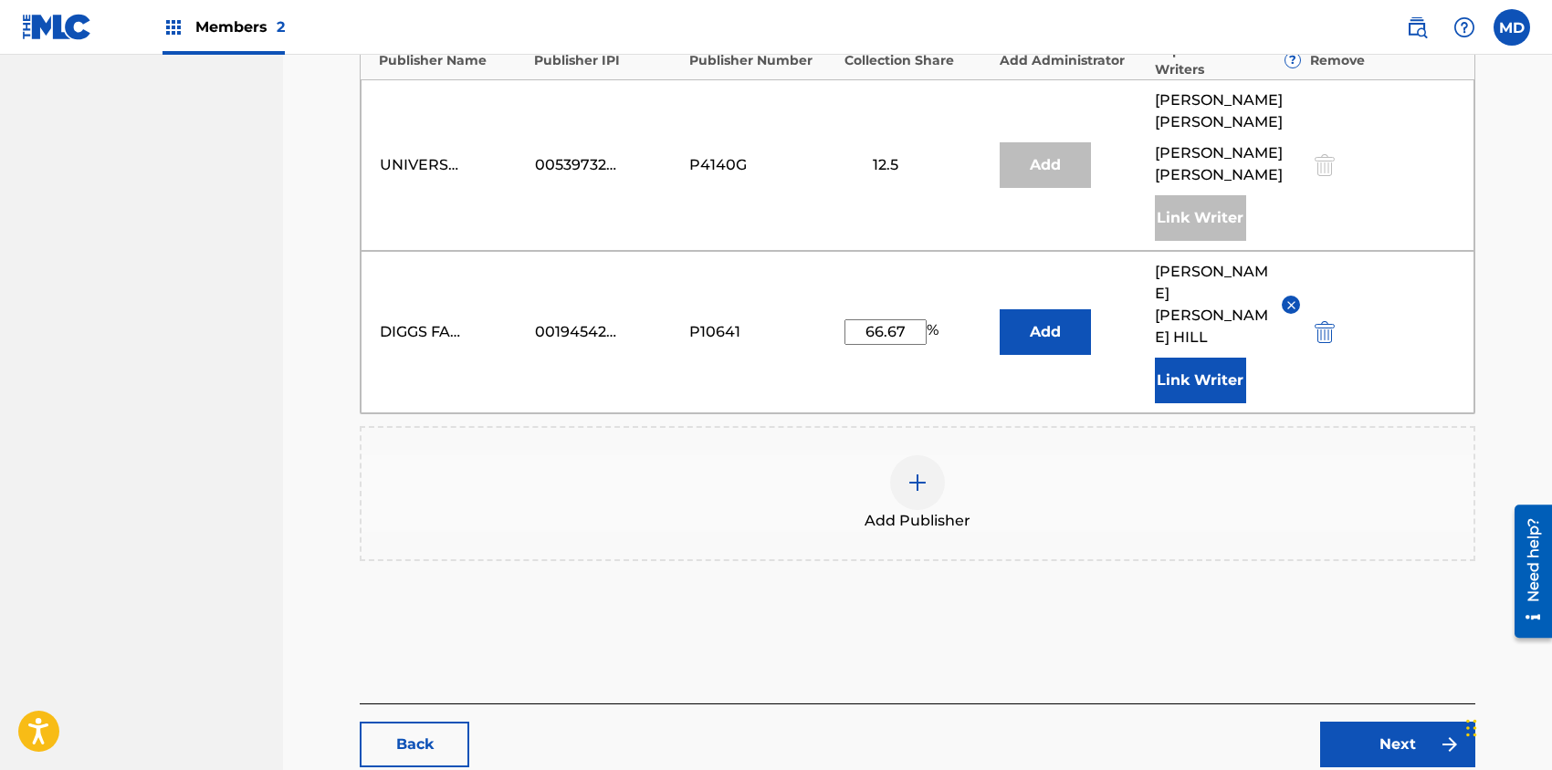
click at [1340, 722] on link "Next" at bounding box center [1397, 745] width 155 height 46
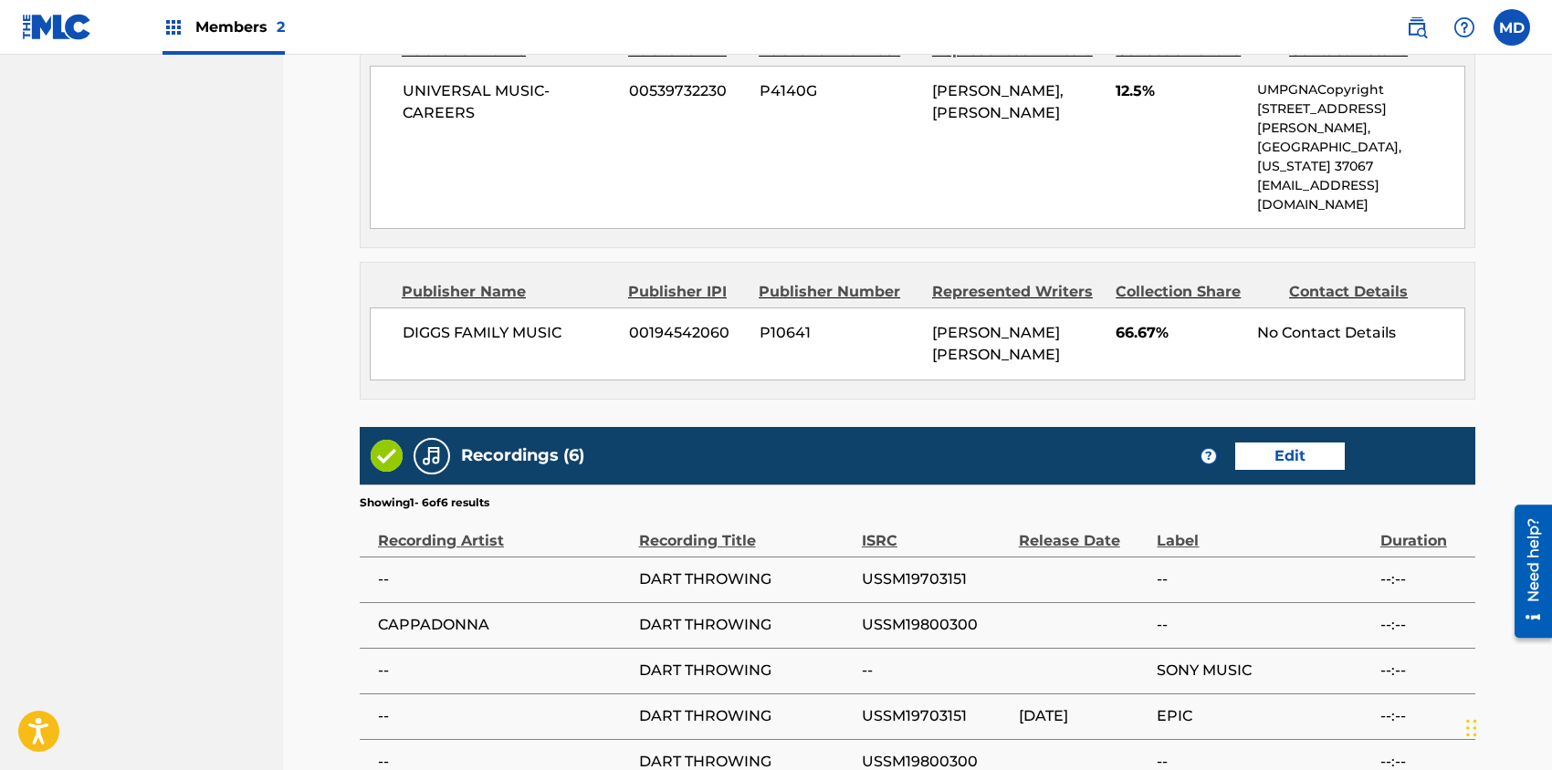
scroll to position [1413, 0]
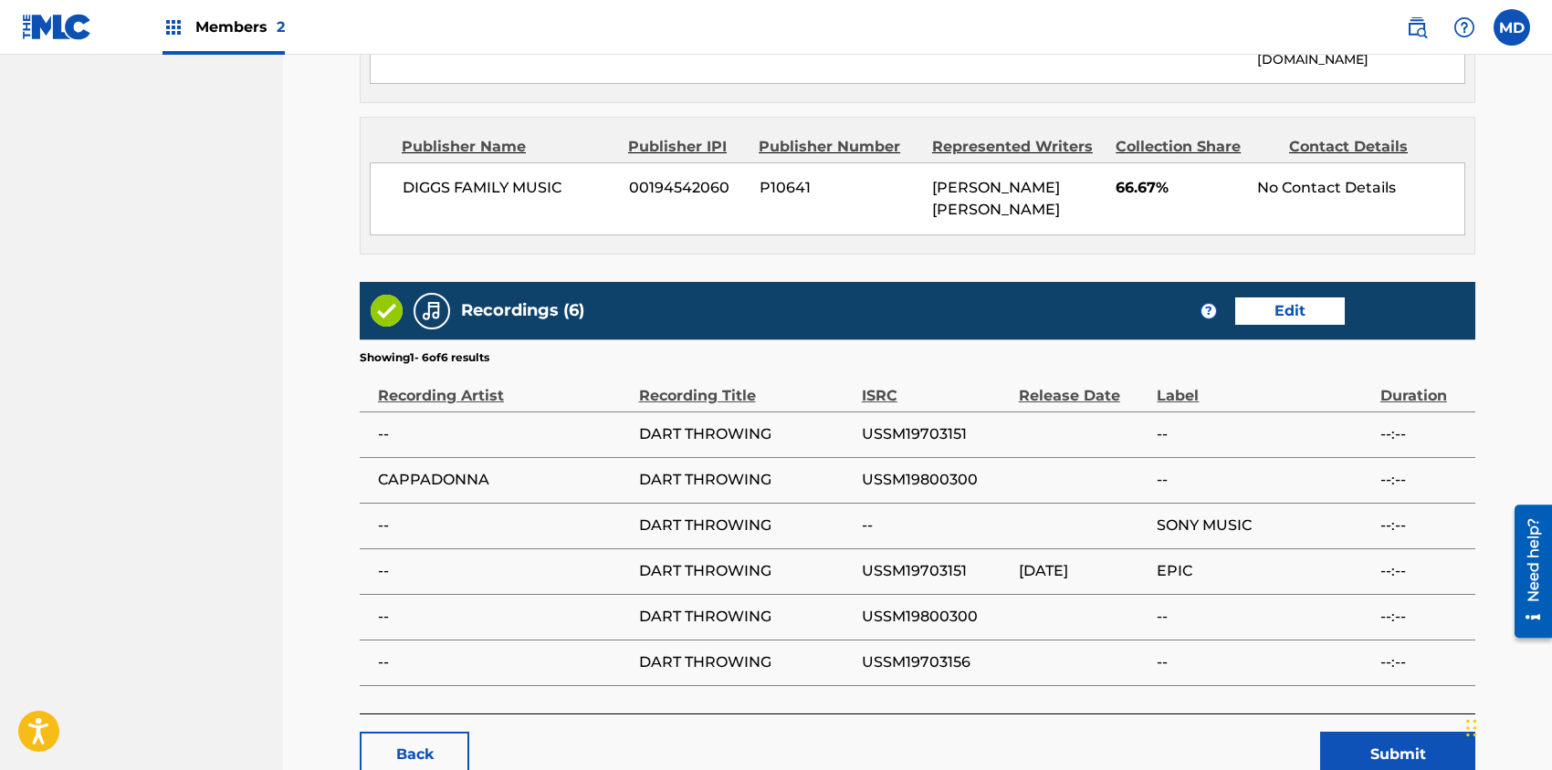
click at [1381, 732] on button "Submit" at bounding box center [1397, 755] width 155 height 46
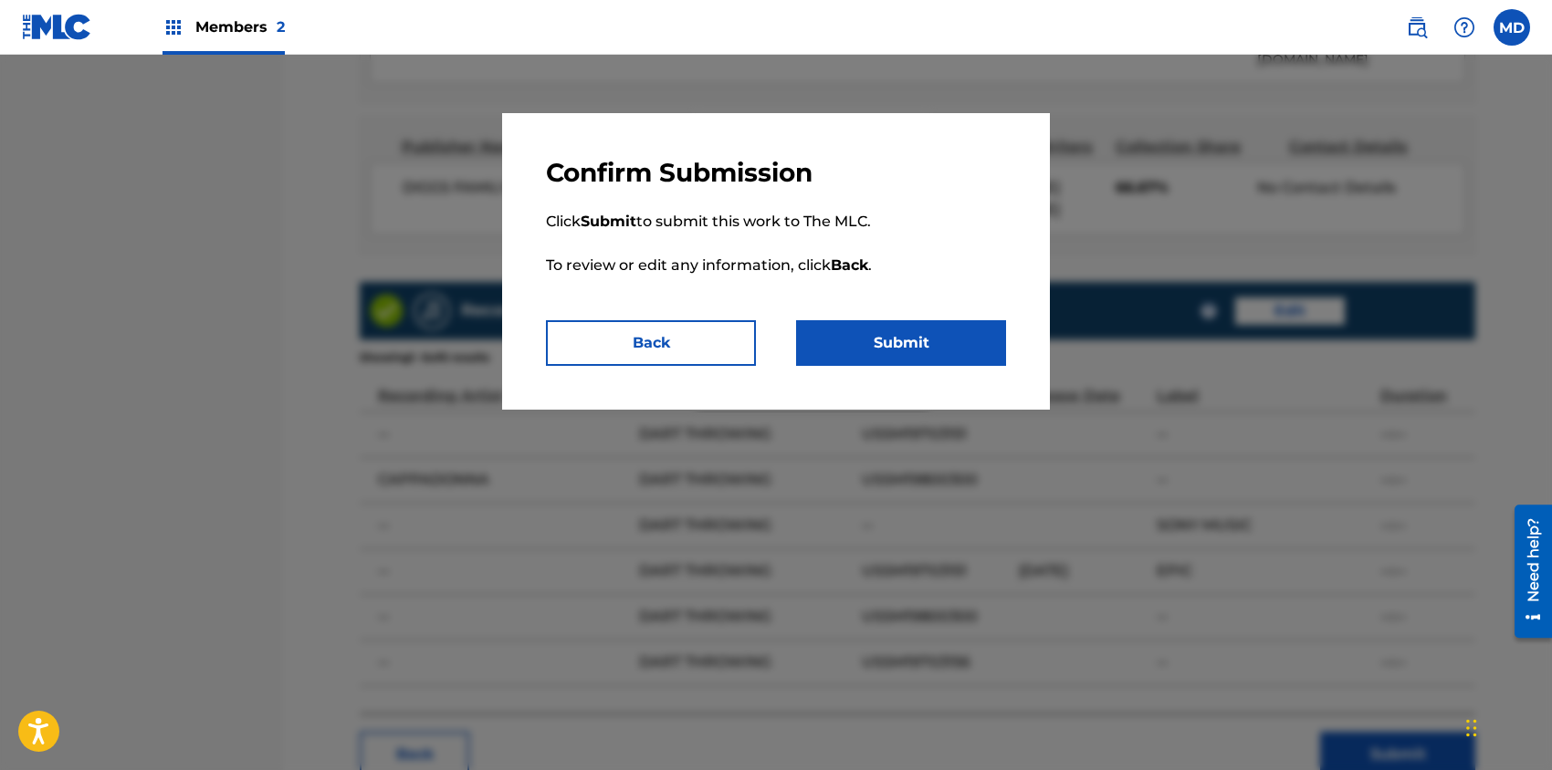
click at [836, 340] on button "Submit" at bounding box center [901, 343] width 210 height 46
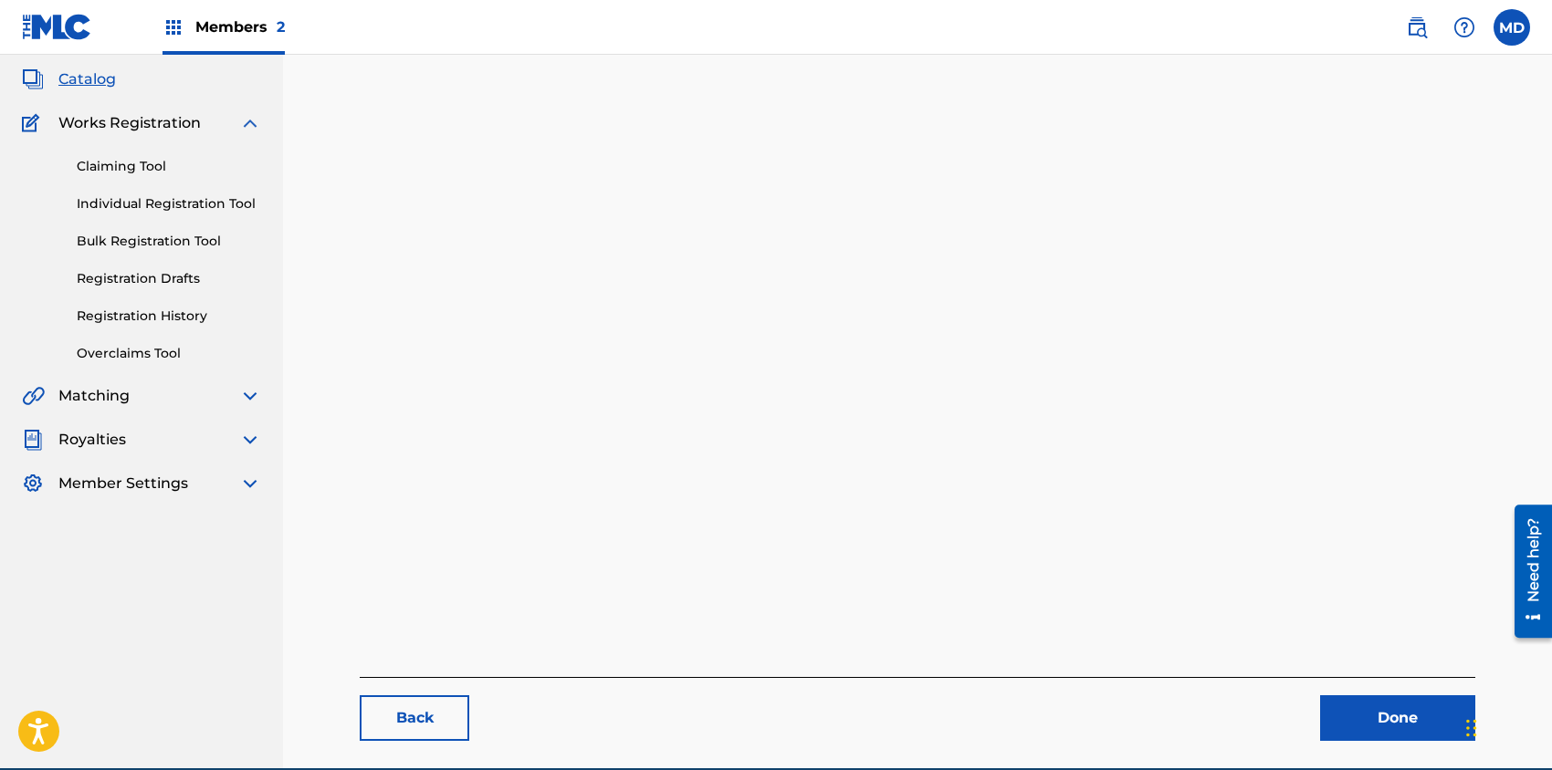
scroll to position [188, 0]
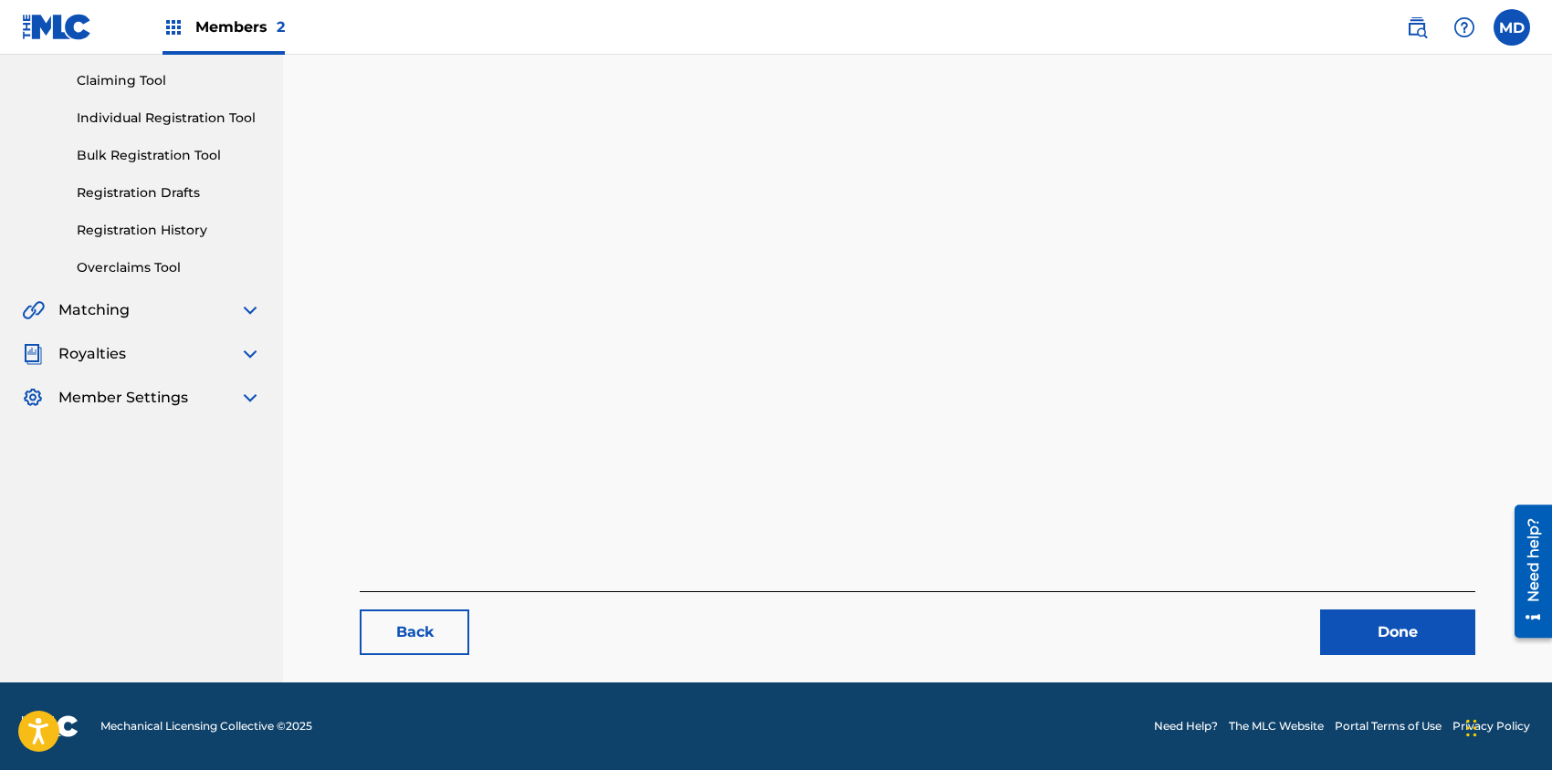
click at [1388, 642] on link "Done" at bounding box center [1397, 633] width 155 height 46
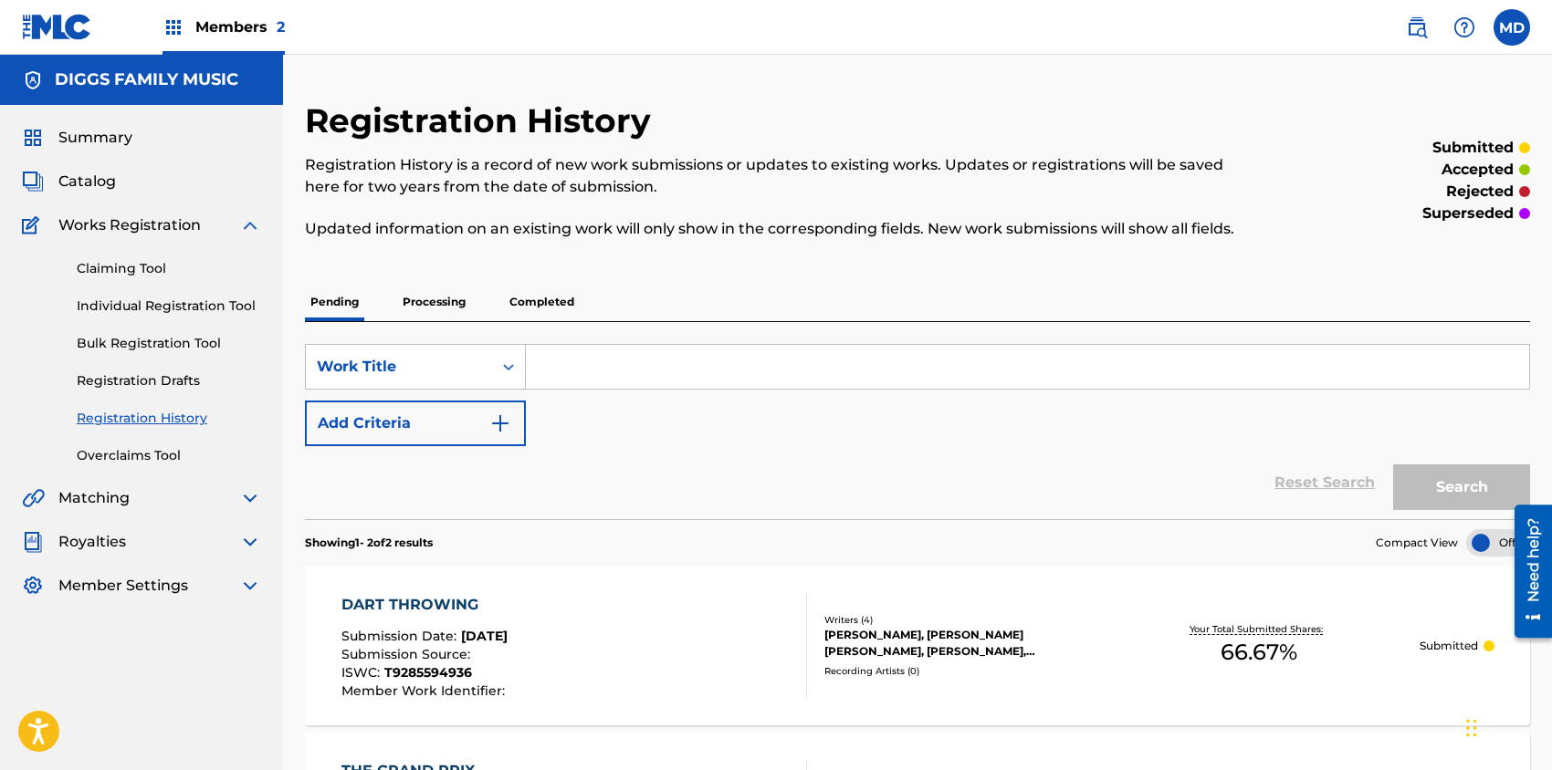
click at [1514, 24] on label at bounding box center [1511, 27] width 37 height 37
click at [1511, 27] on input "MD [PERSON_NAME] [EMAIL_ADDRESS][DOMAIN_NAME] Profile Log out" at bounding box center [1511, 27] width 0 height 0
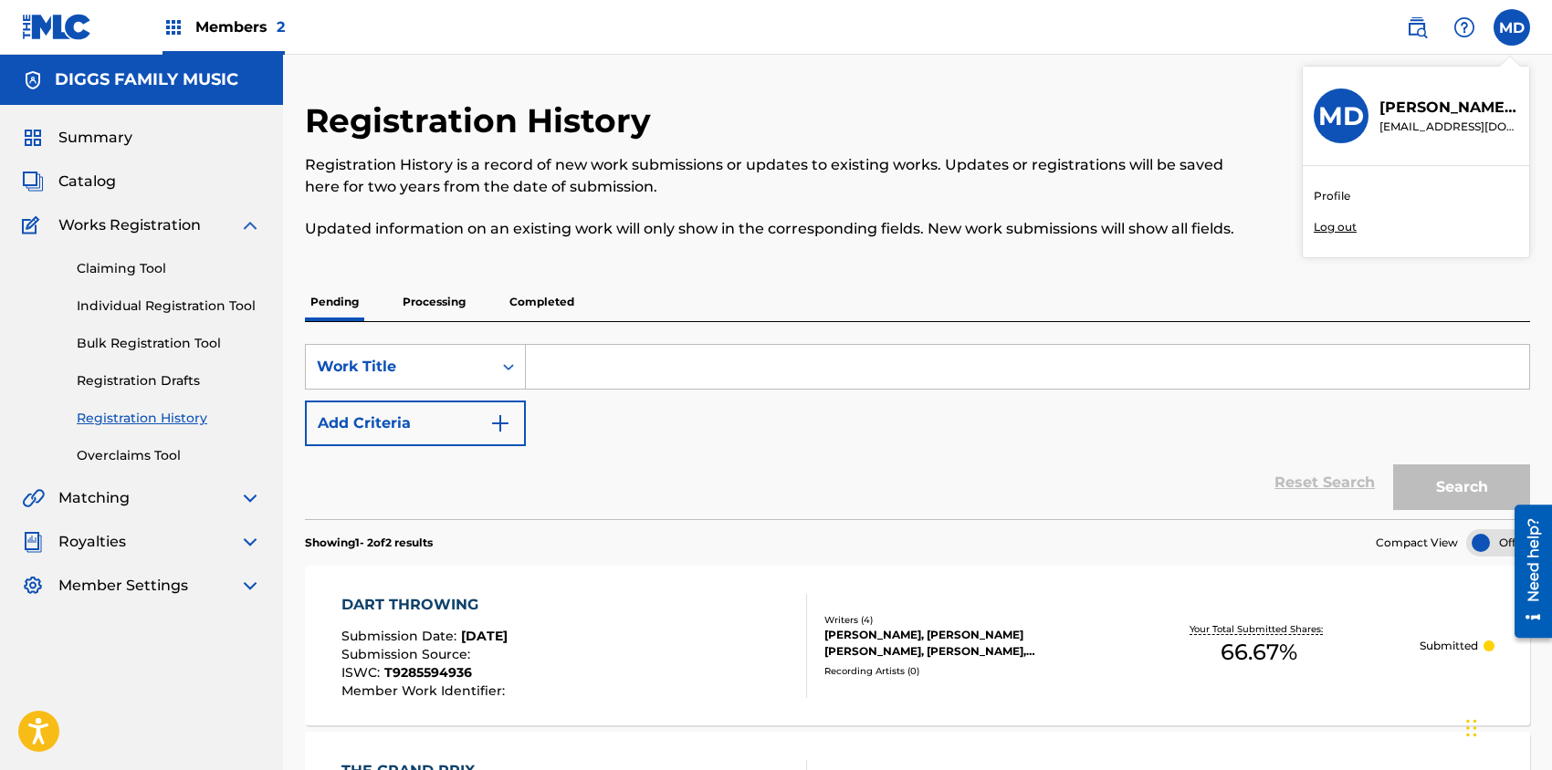
click at [1344, 194] on link "Profile" at bounding box center [1331, 196] width 37 height 16
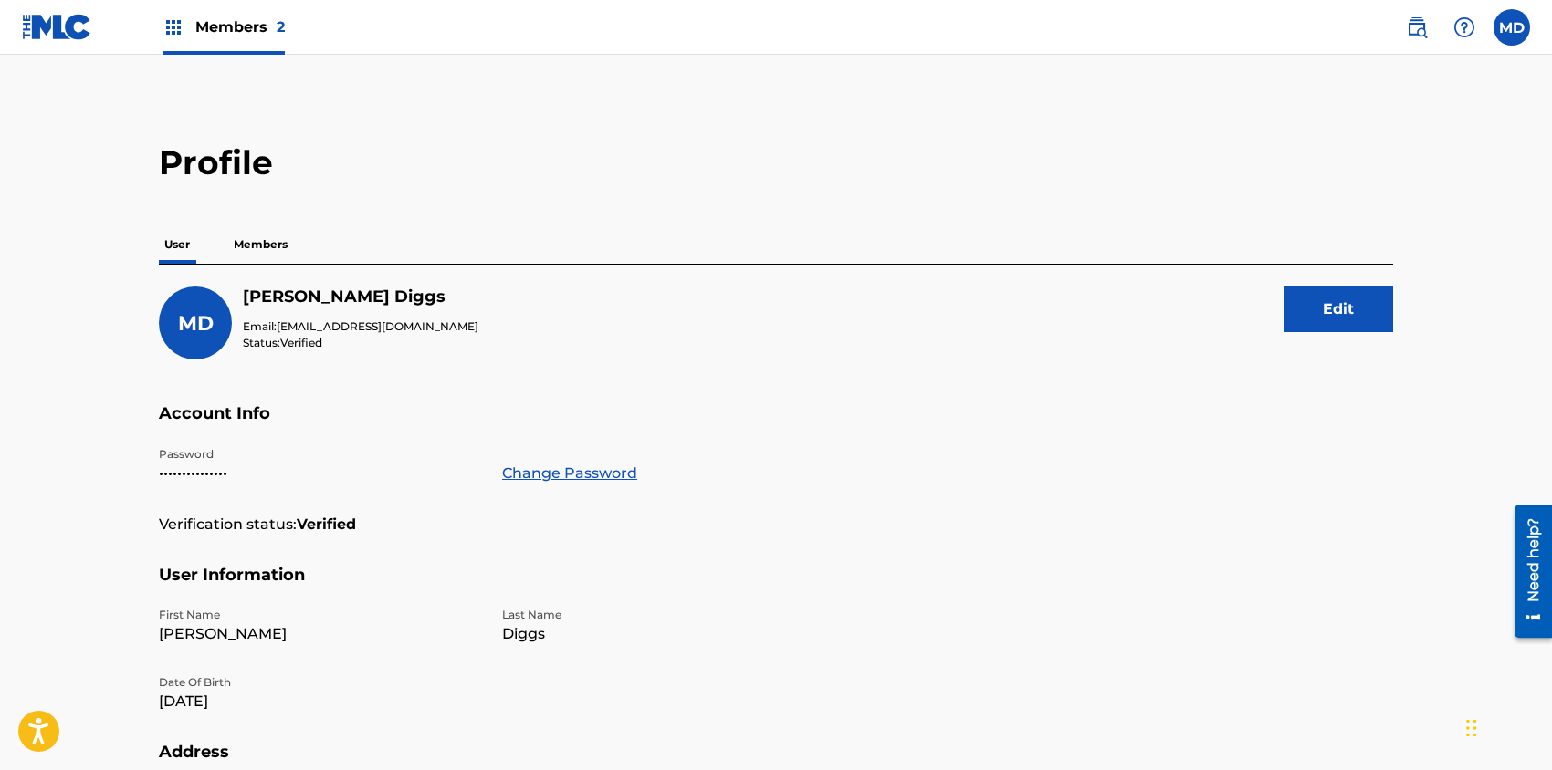
click at [260, 247] on p "Members" at bounding box center [260, 244] width 65 height 38
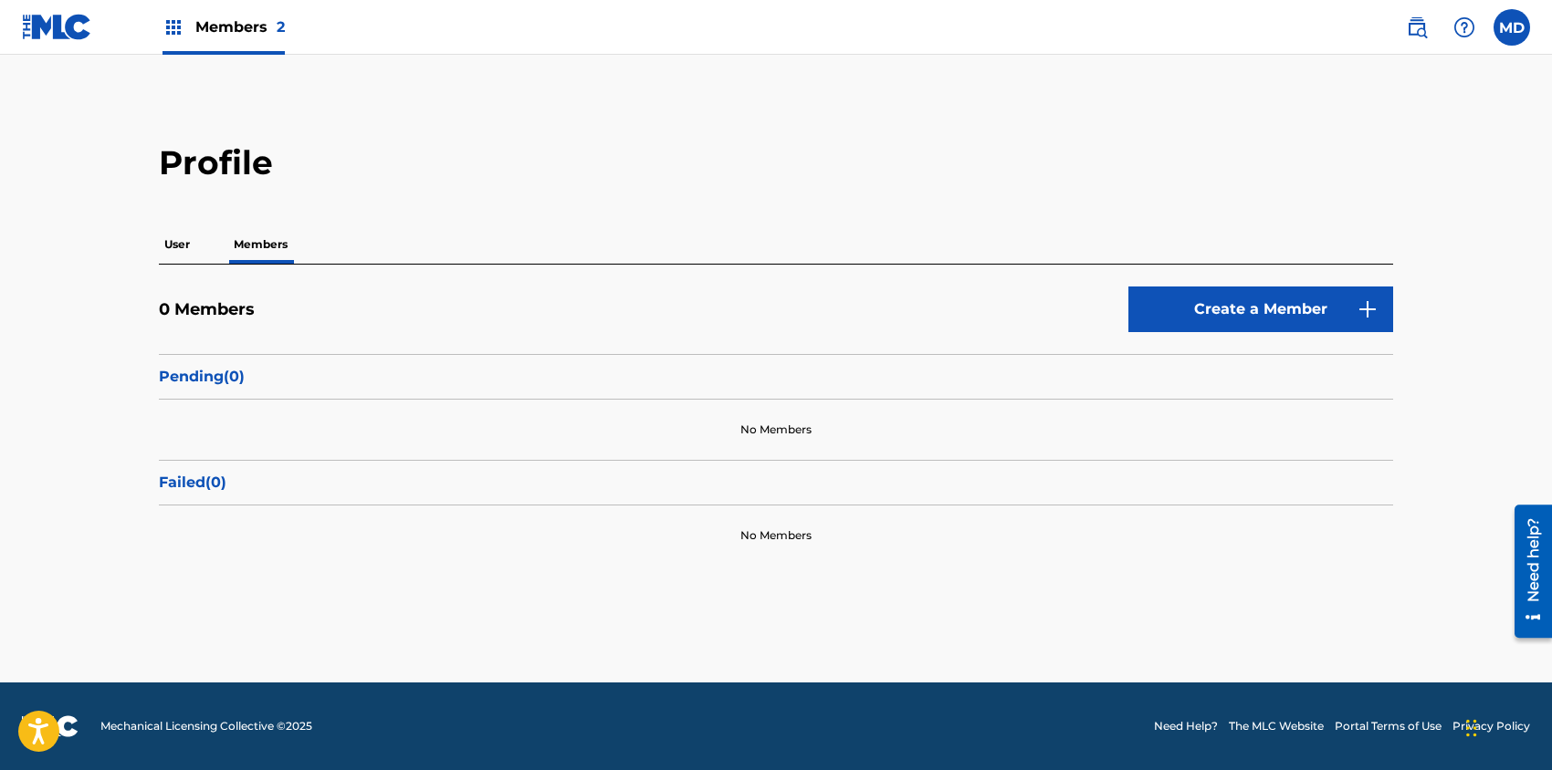
click at [1220, 310] on link "Create a Member" at bounding box center [1260, 310] width 265 height 46
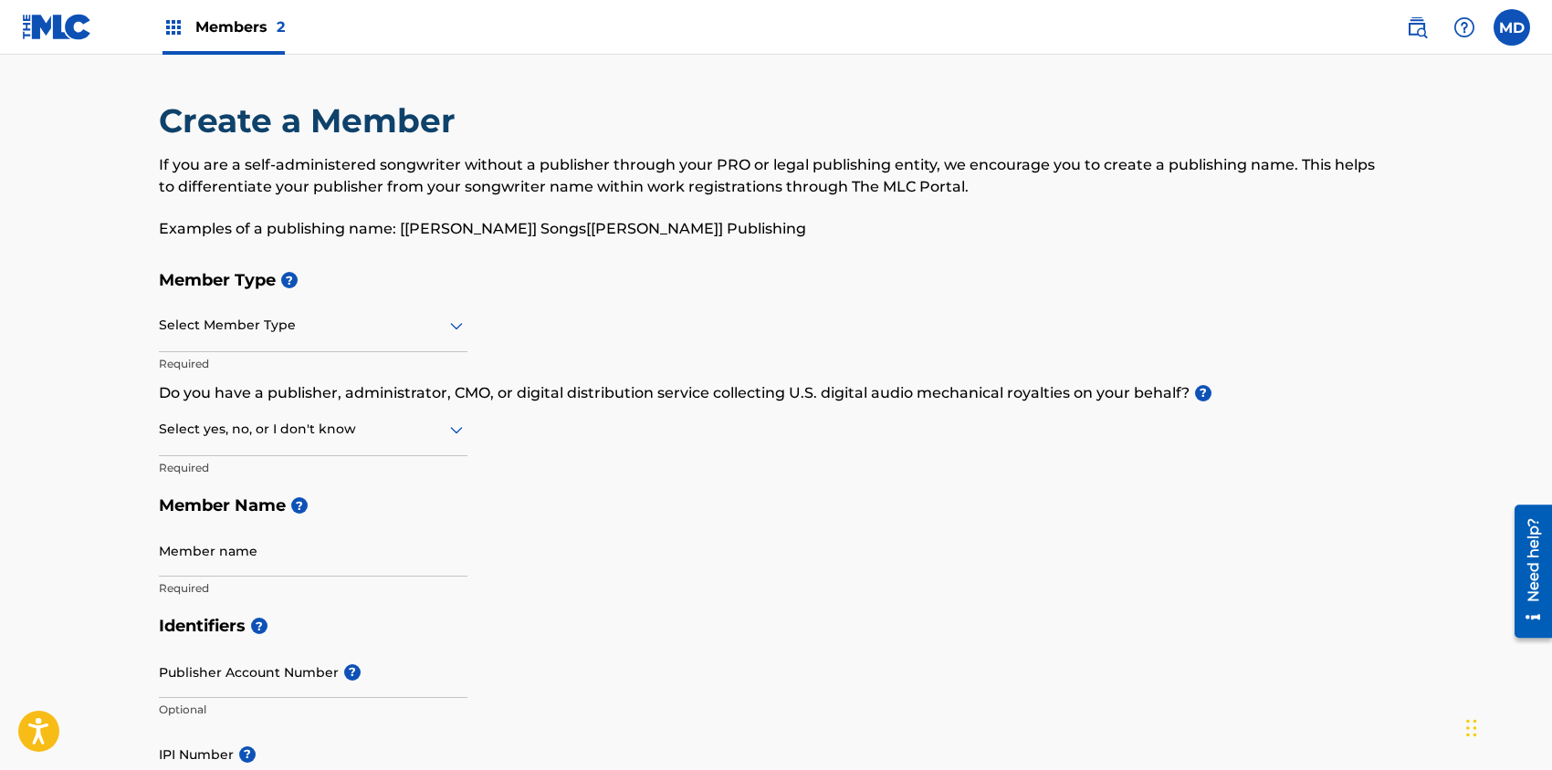
click at [314, 335] on div at bounding box center [313, 325] width 308 height 23
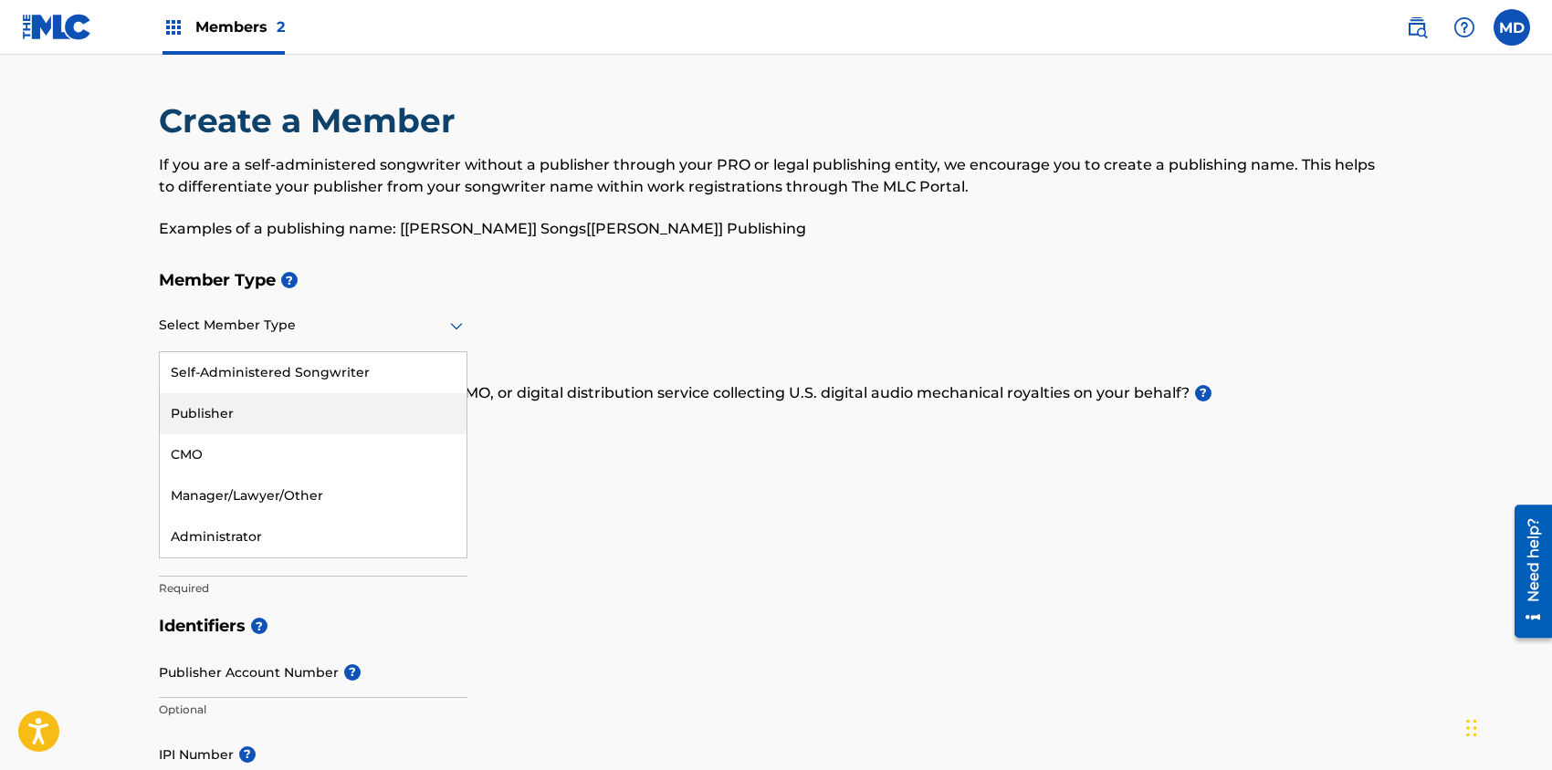
click at [250, 411] on div "Publisher" at bounding box center [313, 413] width 307 height 41
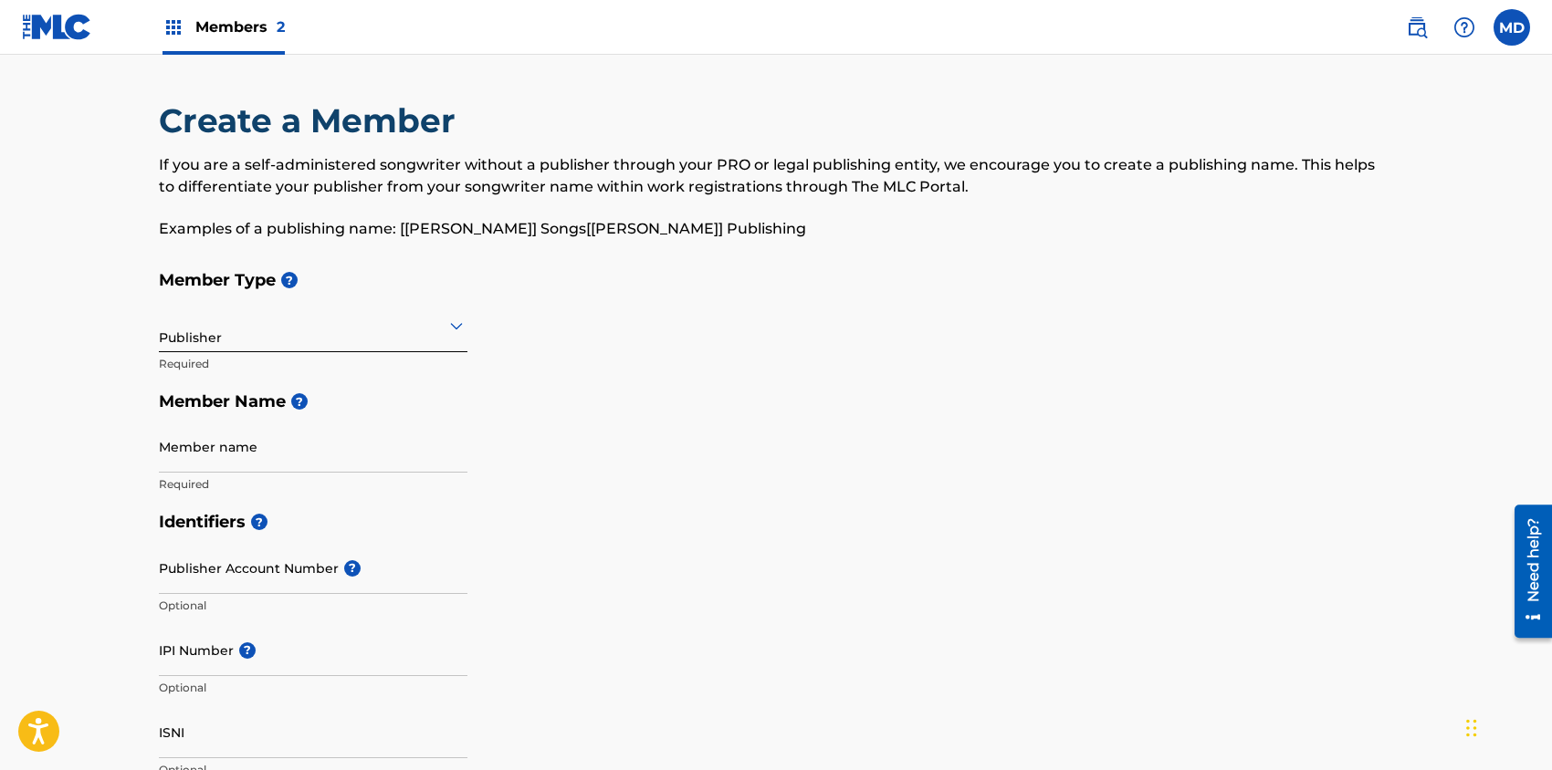
click at [252, 449] on input "Member name" at bounding box center [313, 447] width 308 height 52
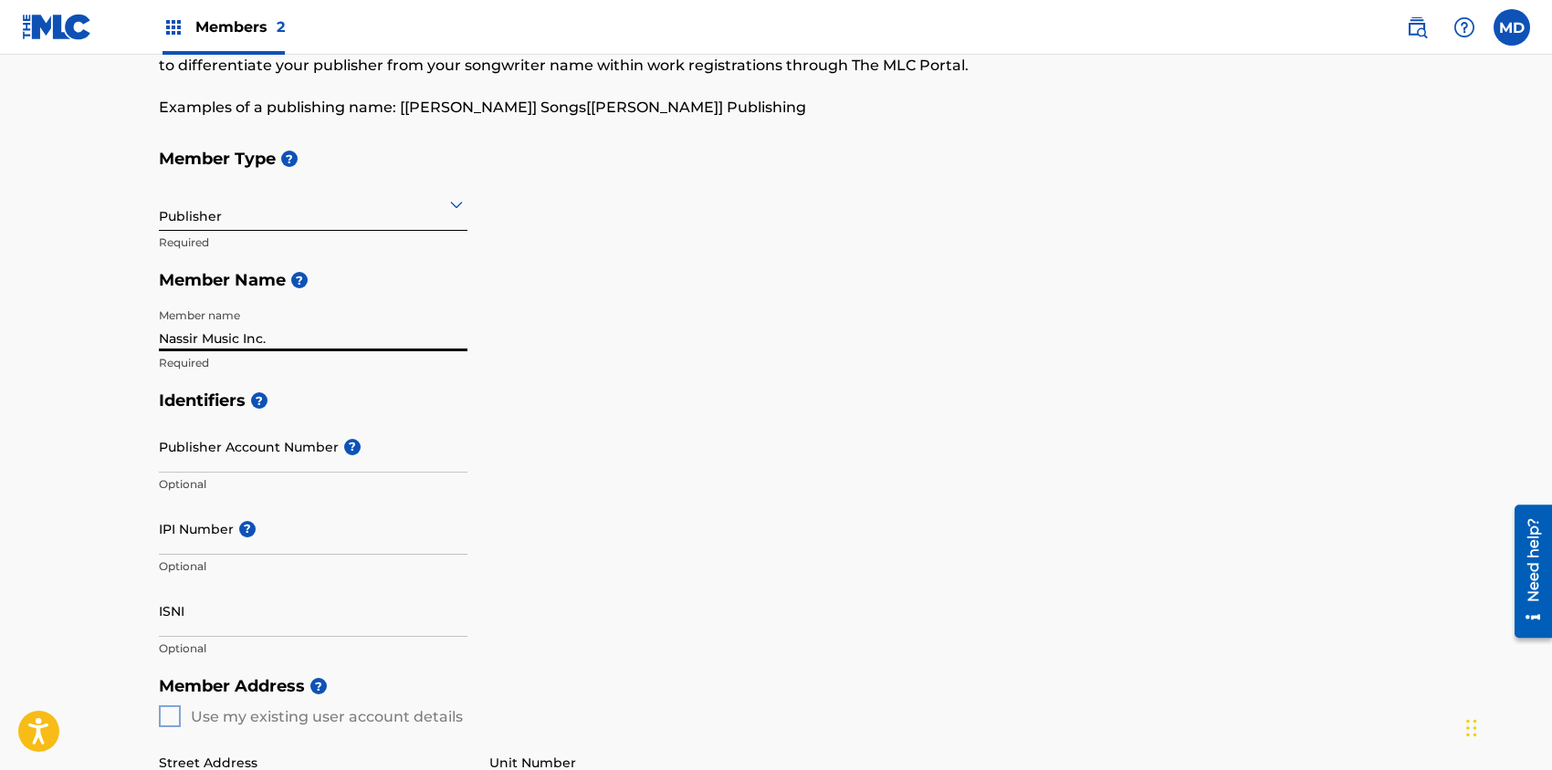
type input "Nassir Music Inc."
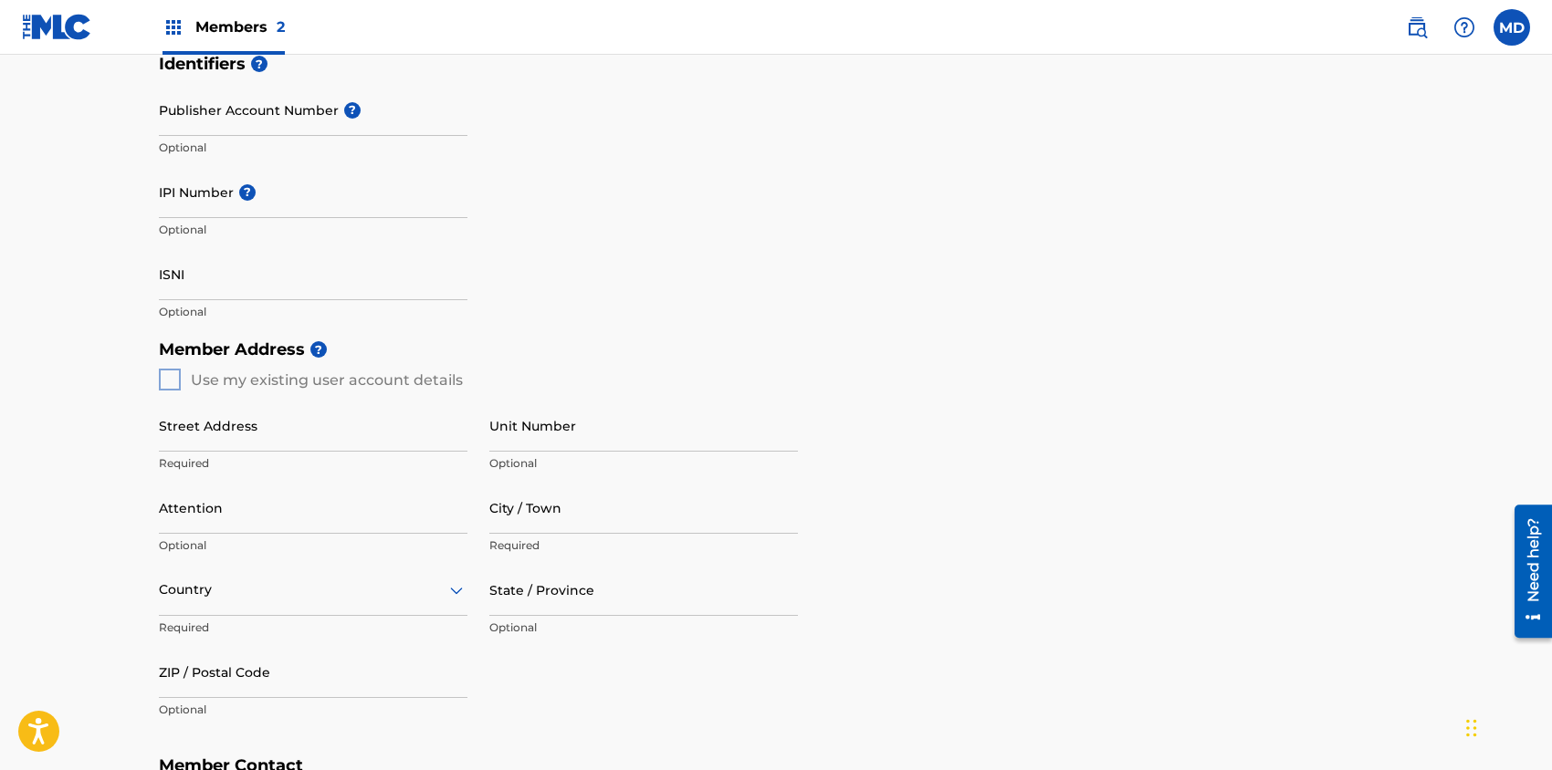
scroll to position [486, 0]
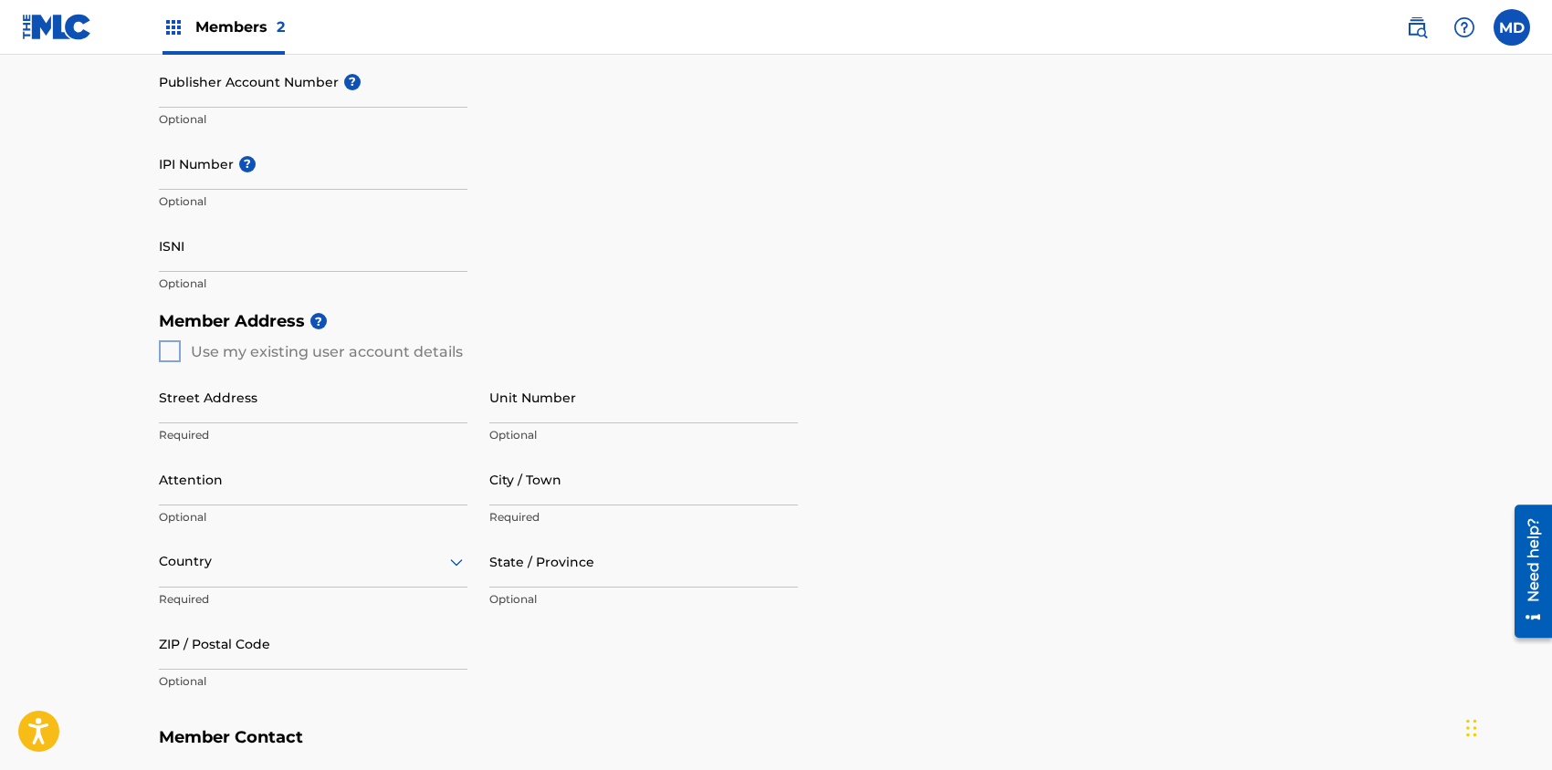
click at [171, 346] on div "Member Address ? Use my existing user account details Street Address Required U…" at bounding box center [776, 510] width 1234 height 417
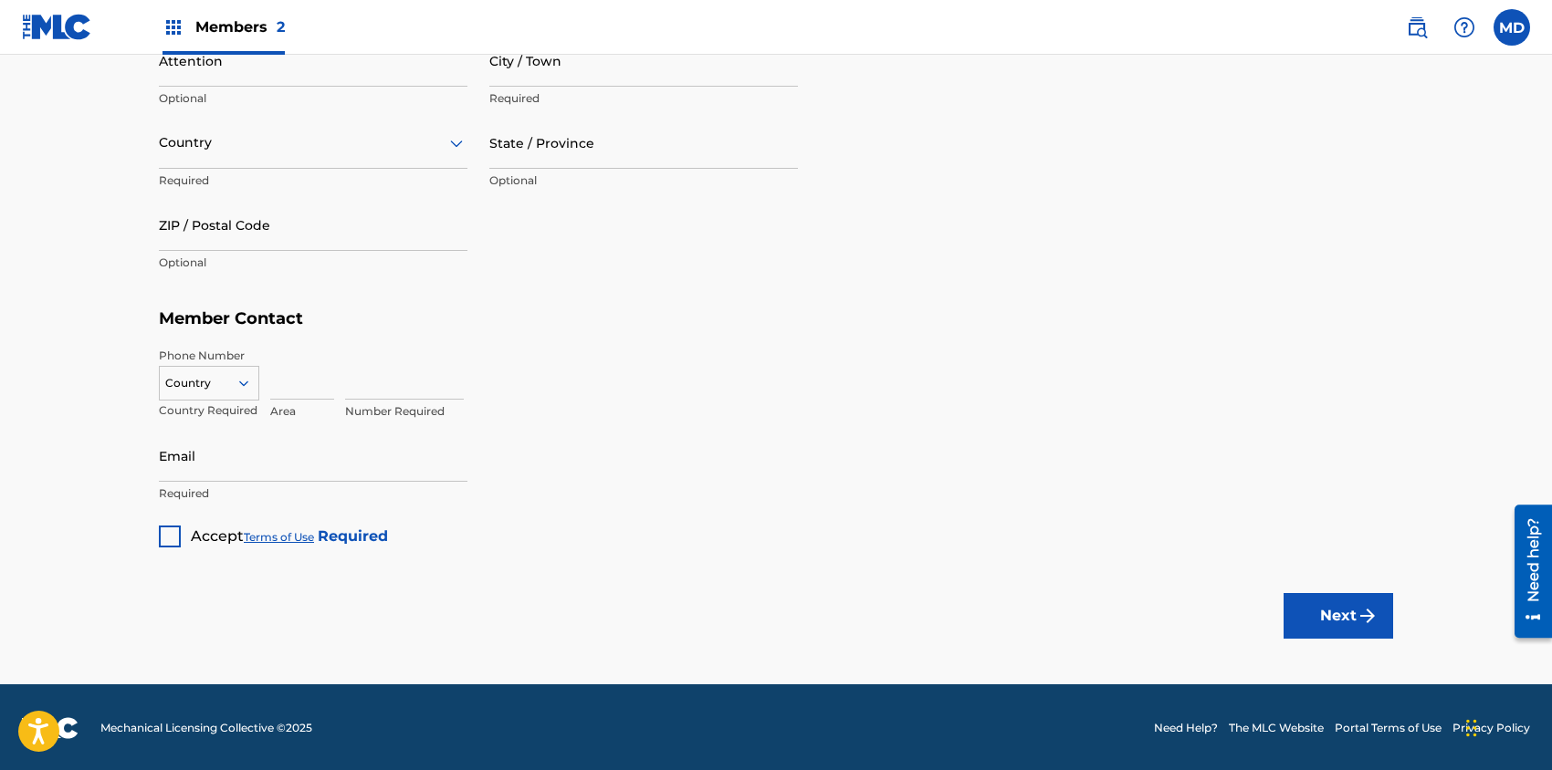
scroll to position [906, 0]
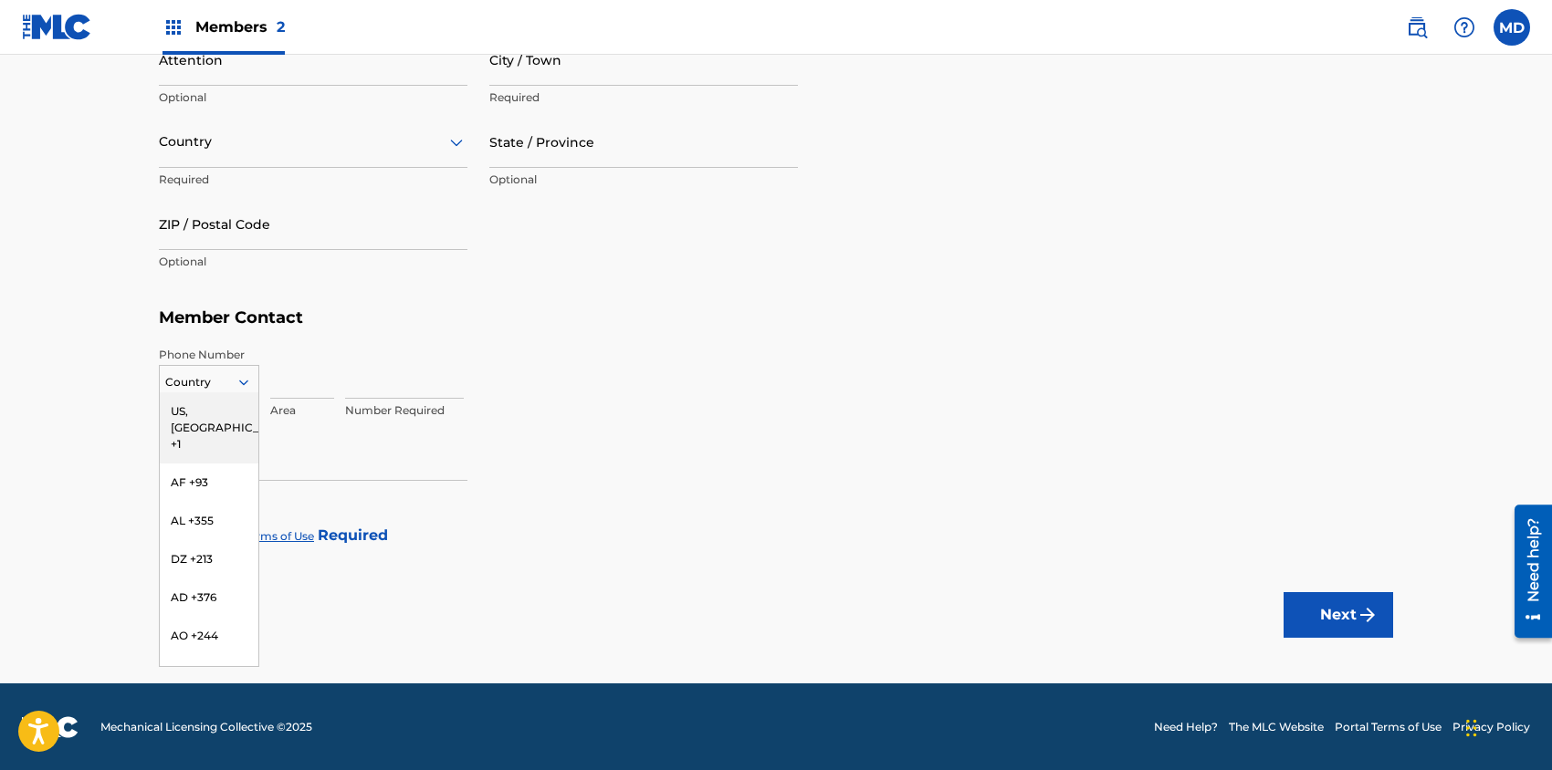
click at [246, 383] on icon at bounding box center [243, 382] width 16 height 16
click at [197, 413] on div "US, [GEOGRAPHIC_DATA] +1" at bounding box center [209, 427] width 99 height 71
click at [304, 383] on input at bounding box center [302, 373] width 64 height 52
type input "646"
type input "21700"
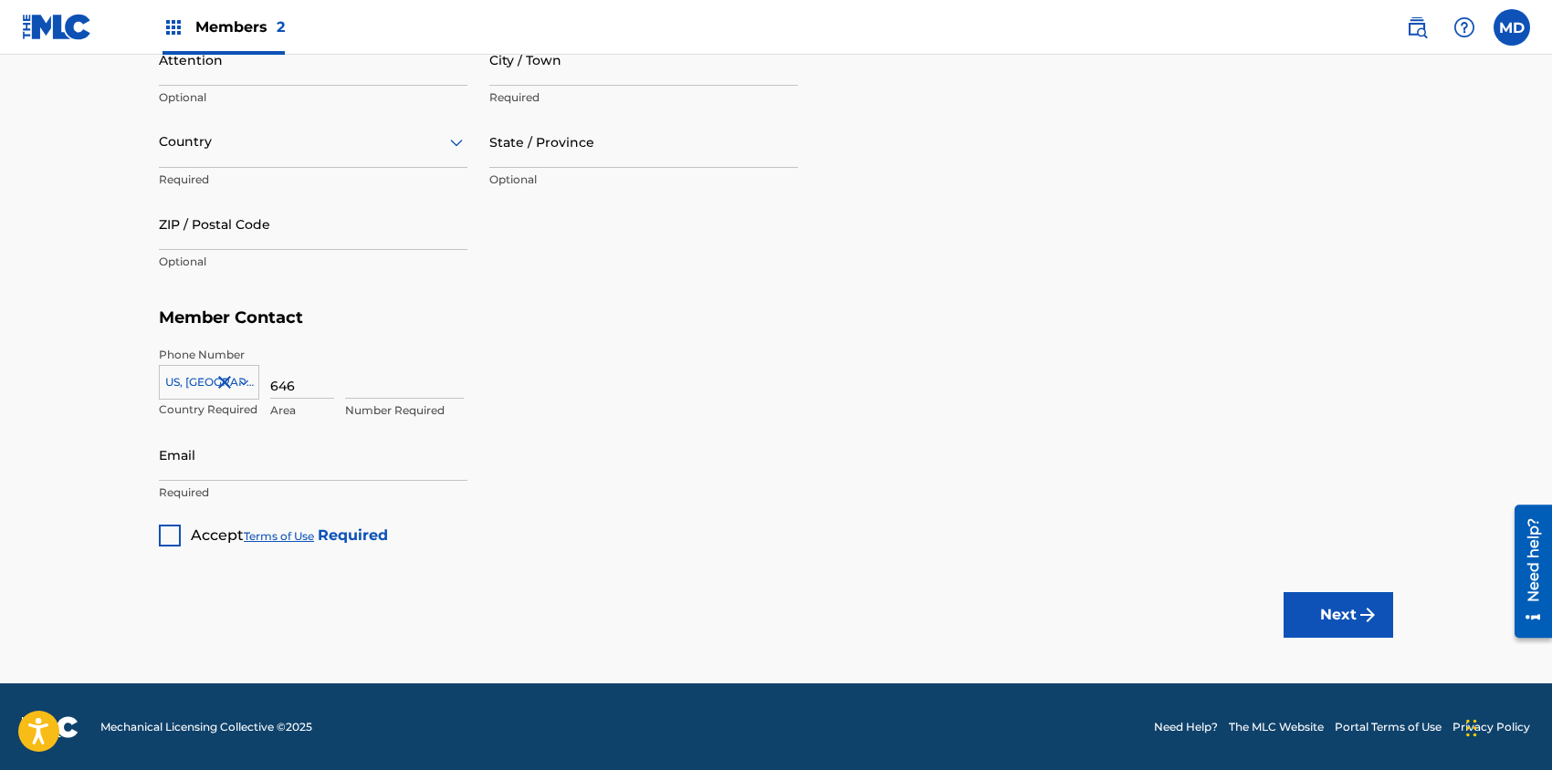
type input "Oxnard st"
type input "[GEOGRAPHIC_DATA]"
type input "CA"
type input "91367"
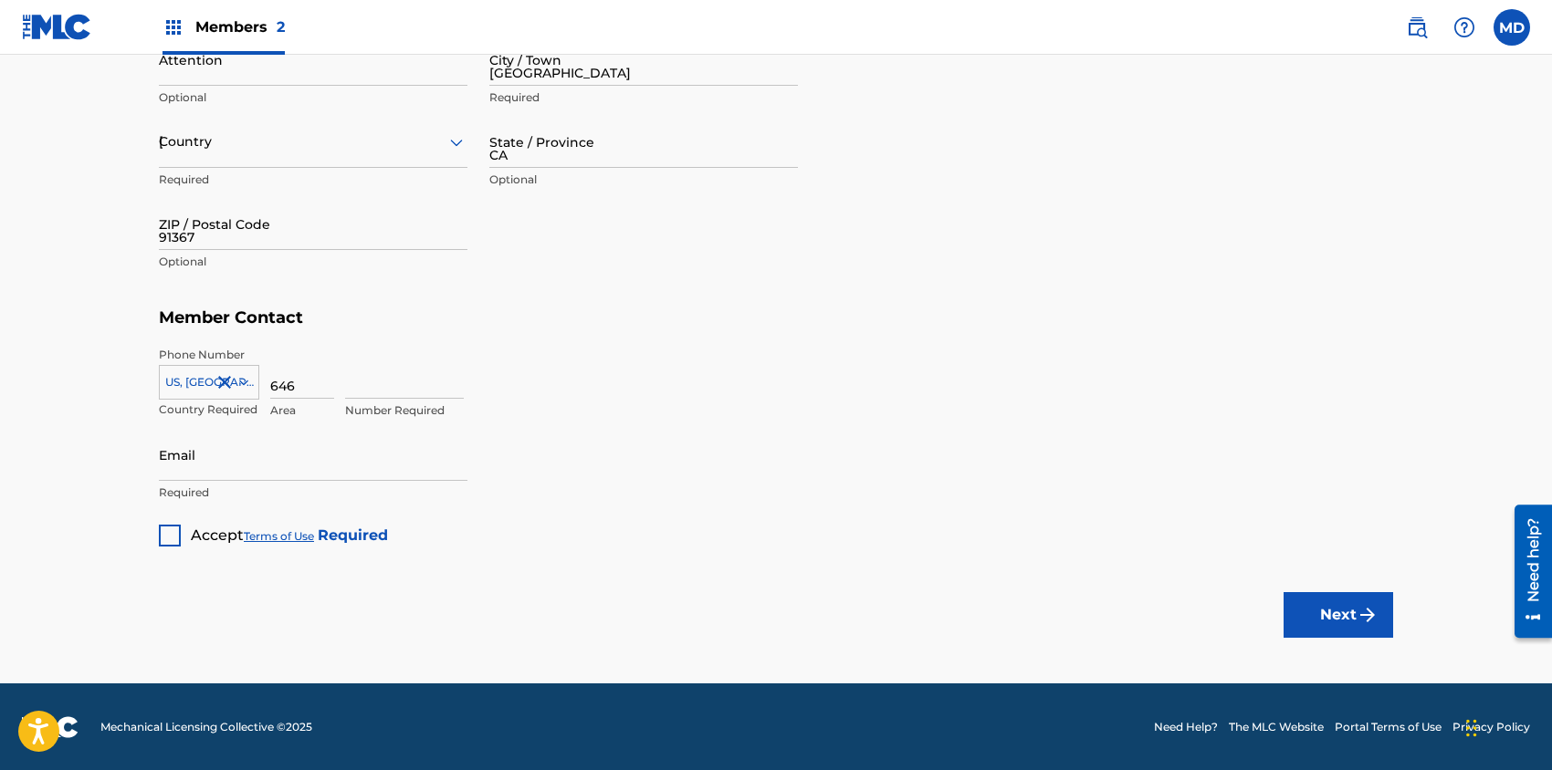
type input "1"
type input "2501435"
type input "[EMAIL_ADDRESS][DOMAIN_NAME]"
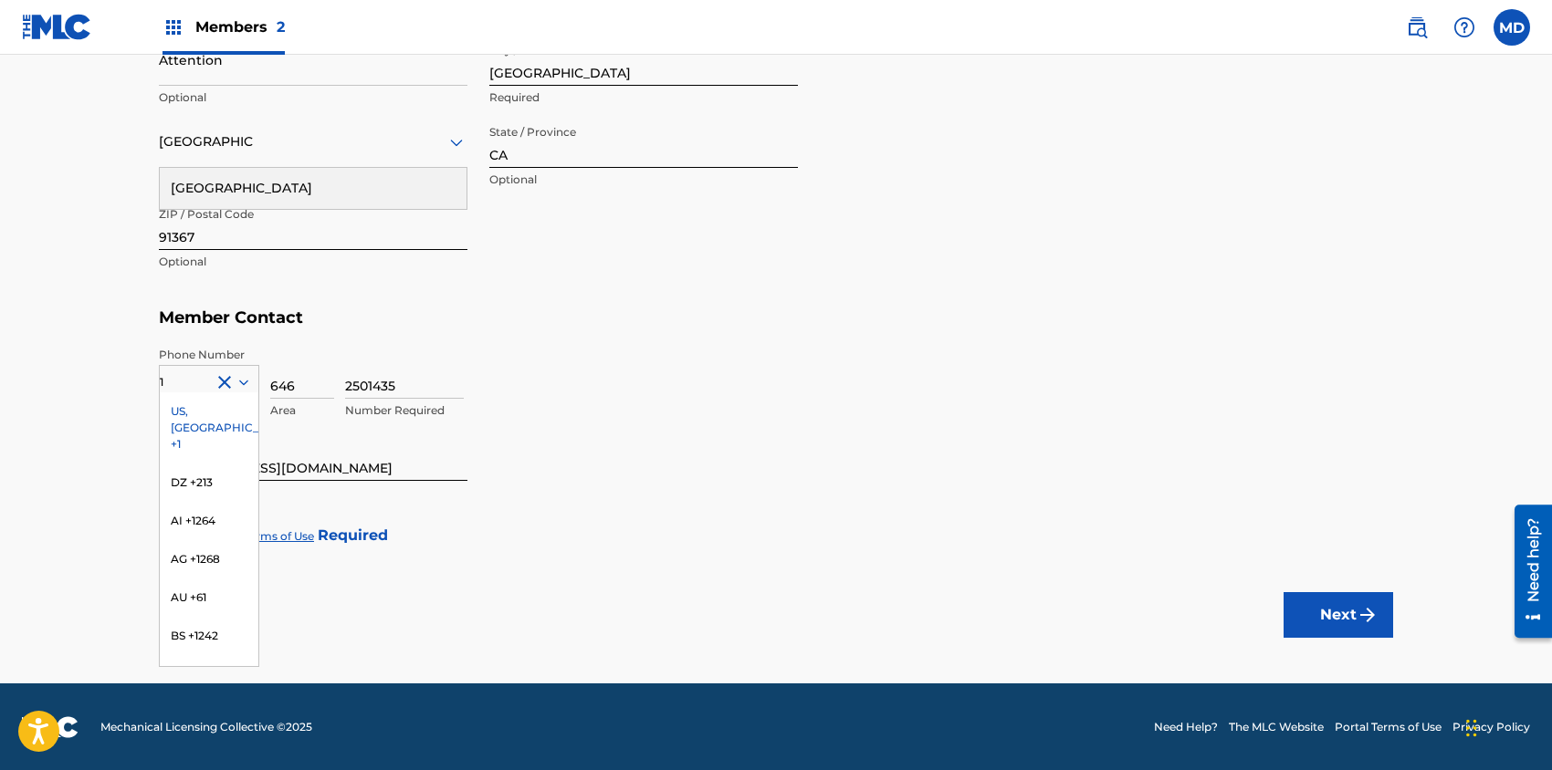
drag, startPoint x: 689, startPoint y: 375, endPoint x: 679, endPoint y: 376, distance: 10.1
click at [688, 375] on div "2501435 Number Required" at bounding box center [869, 388] width 1048 height 82
click at [207, 409] on div "US, [GEOGRAPHIC_DATA] +1" at bounding box center [209, 427] width 99 height 71
click at [173, 532] on div at bounding box center [170, 536] width 22 height 22
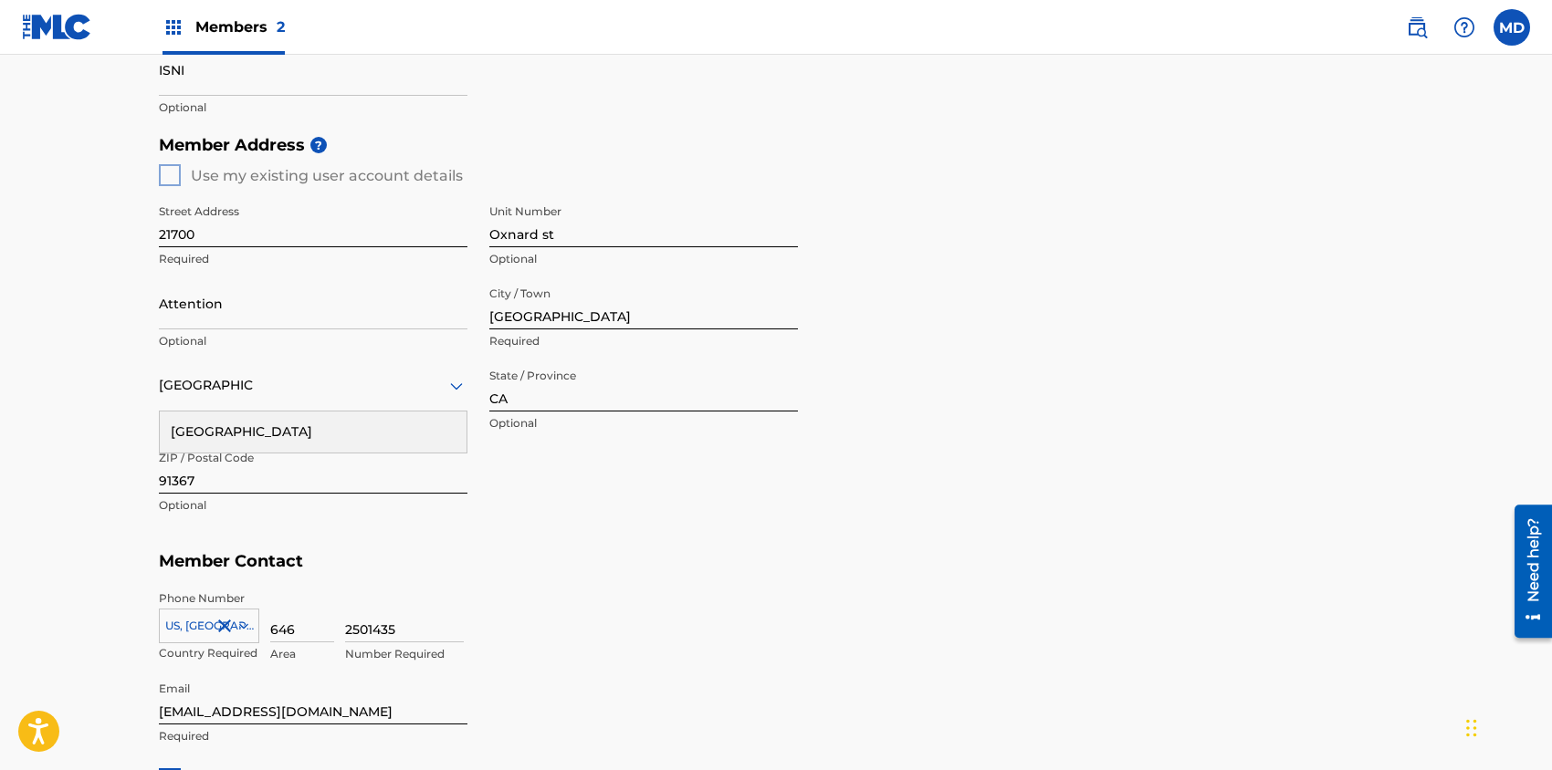
scroll to position [785, 0]
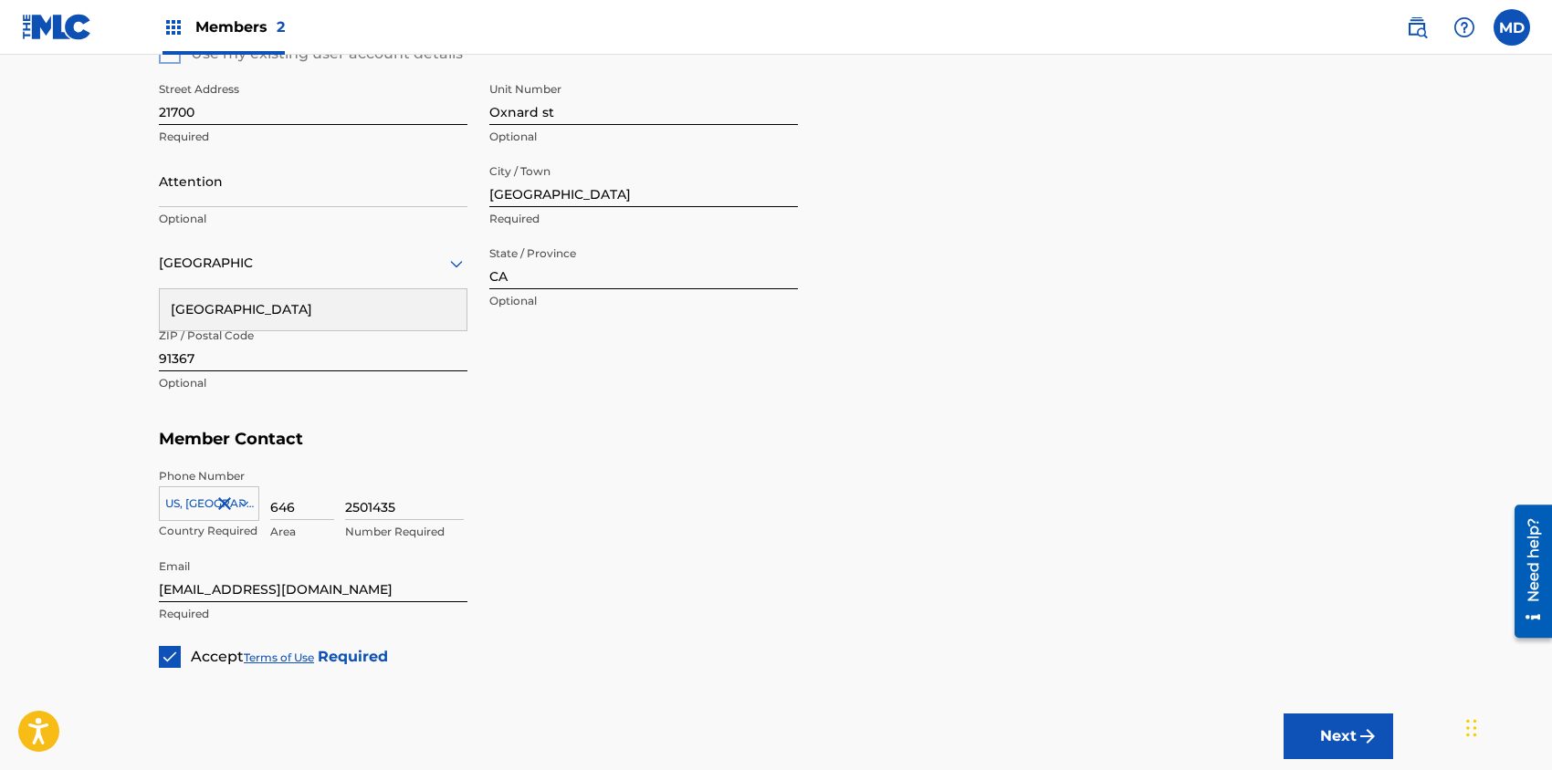
click at [341, 584] on input "[EMAIL_ADDRESS][DOMAIN_NAME]" at bounding box center [313, 576] width 308 height 52
click at [732, 435] on h5 "Member Contact" at bounding box center [776, 439] width 1234 height 39
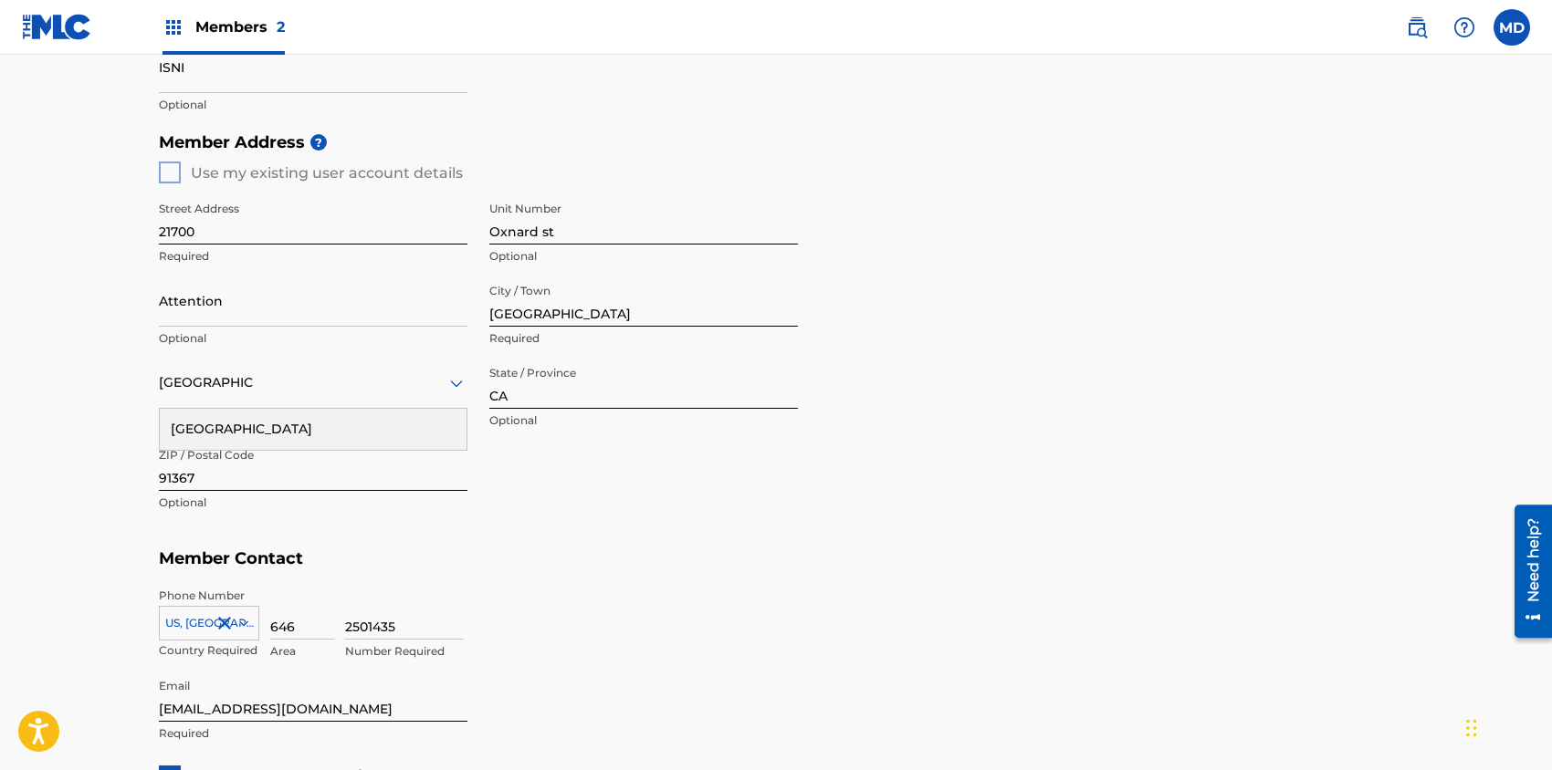
scroll to position [663, 0]
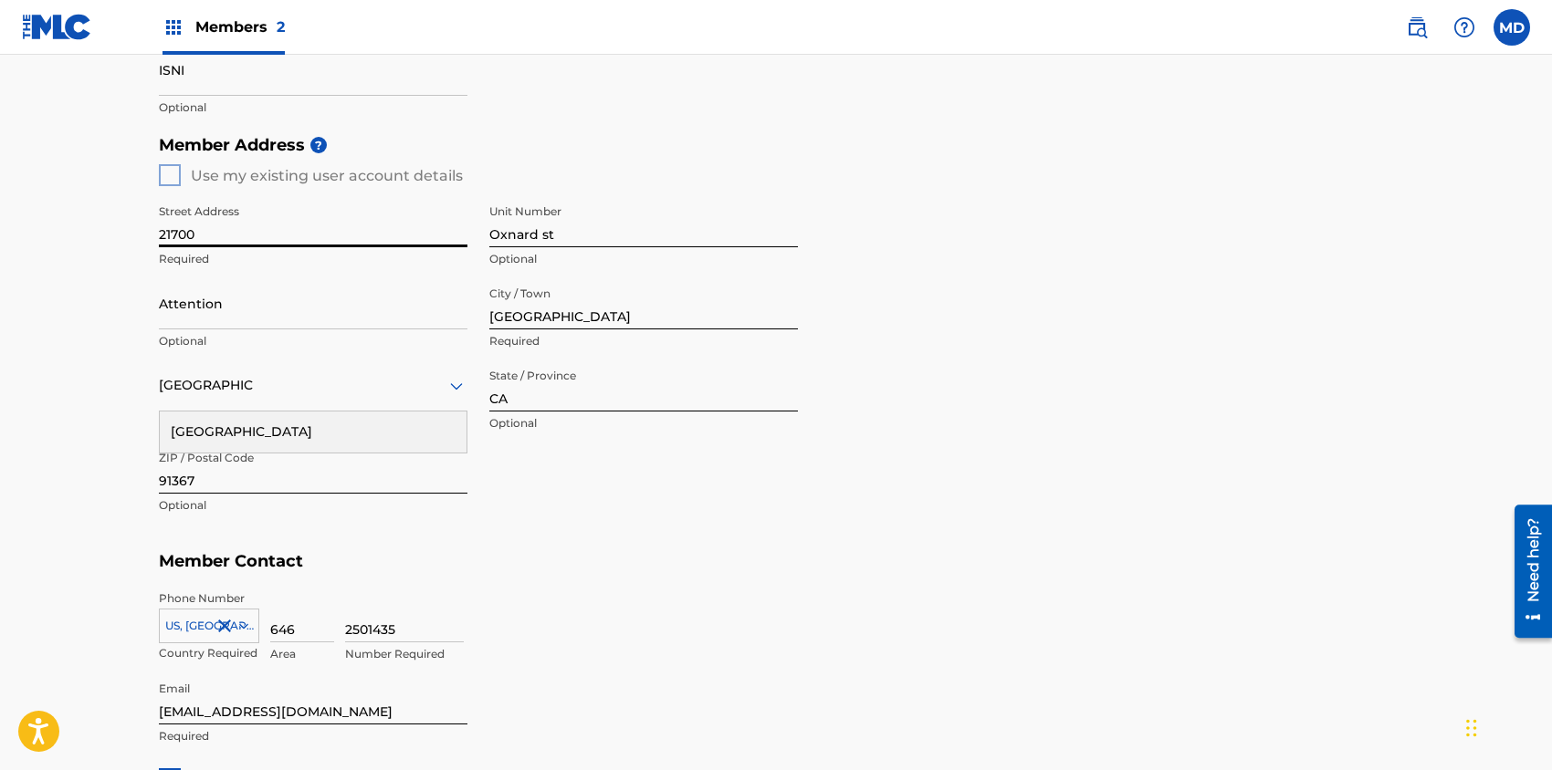
click at [288, 231] on input "21700" at bounding box center [313, 221] width 308 height 52
type input "[STREET_ADDRESS]"
click at [575, 229] on input "Oxnard st" at bounding box center [643, 221] width 308 height 52
click at [354, 234] on input "[STREET_ADDRESS]" at bounding box center [313, 221] width 308 height 52
drag, startPoint x: 559, startPoint y: 237, endPoint x: 465, endPoint y: 245, distance: 94.3
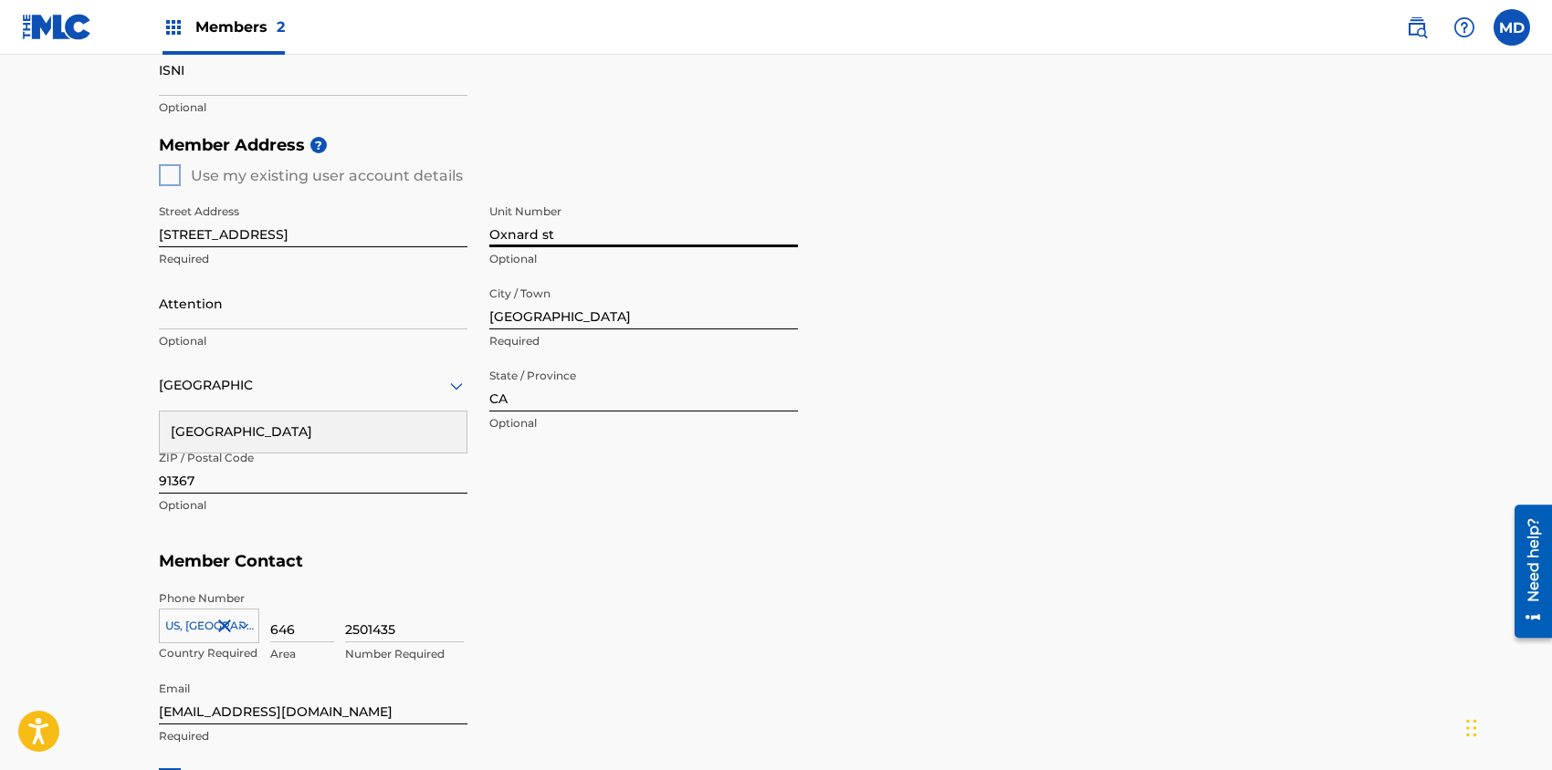
click at [465, 245] on div "Street Address [STREET_ADDRESS] Required Unit Number [GEOGRAPHIC_DATA] Attentio…" at bounding box center [478, 359] width 639 height 347
drag, startPoint x: 239, startPoint y: 486, endPoint x: 150, endPoint y: 483, distance: 89.5
click at [150, 483] on div "Create a Member If you are a self-administered songwriter without a publisher t…" at bounding box center [776, 114] width 1278 height 1353
type input "91356"
click at [623, 317] on input "[GEOGRAPHIC_DATA]" at bounding box center [643, 303] width 308 height 52
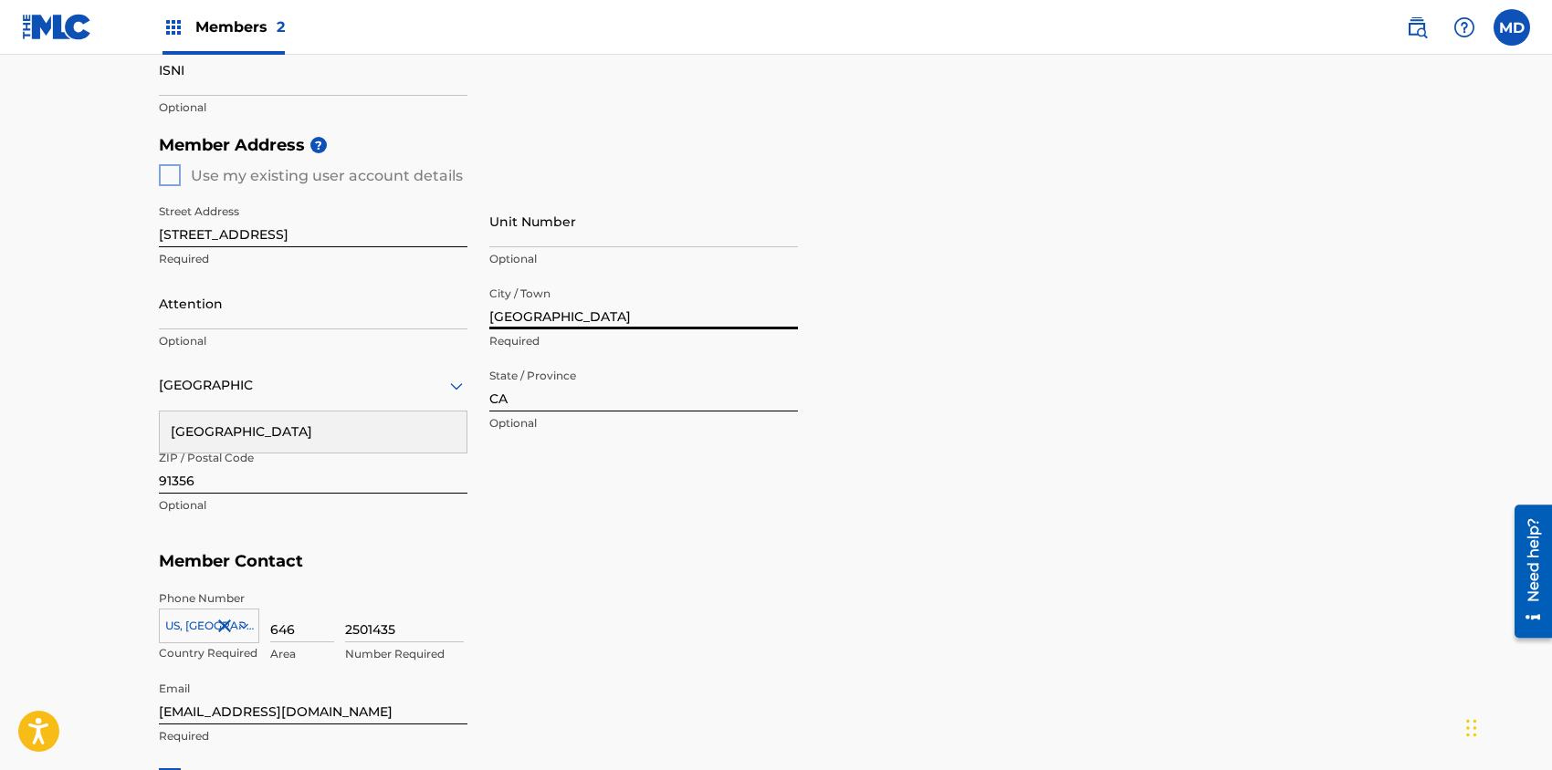
type input "Tarzana"
click at [78, 346] on main "Create a Member If you are a self-administered songwriter without a publisher t…" at bounding box center [776, 159] width 1552 height 1535
click at [296, 436] on div "[GEOGRAPHIC_DATA]" at bounding box center [313, 432] width 307 height 41
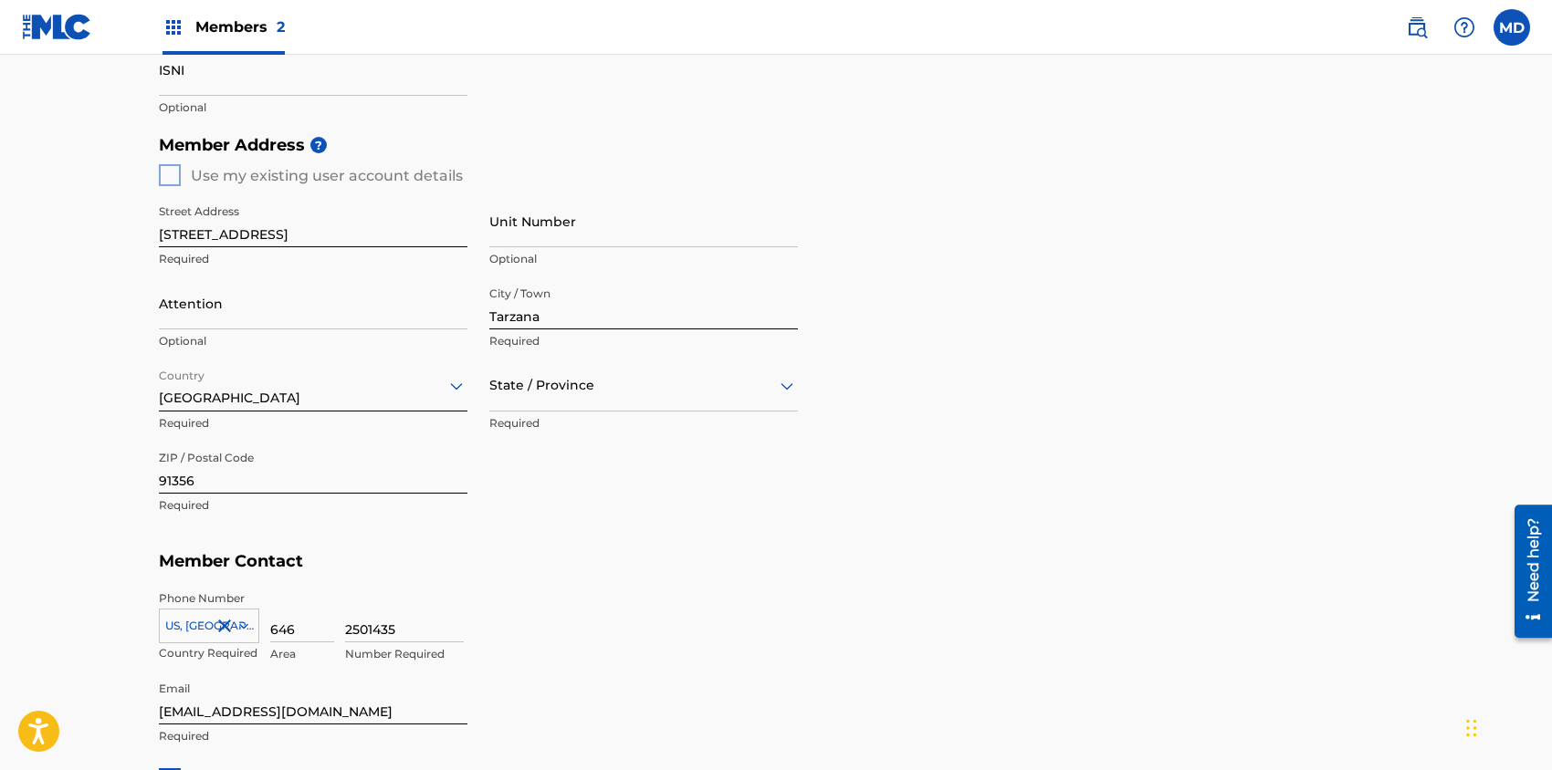
click at [586, 392] on div at bounding box center [643, 385] width 308 height 23
click at [557, 631] on div "[US_STATE]" at bounding box center [643, 637] width 307 height 41
click at [905, 482] on div "Member Address ? Use my existing user account details Street Address [STREET_AD…" at bounding box center [776, 334] width 1234 height 417
click at [289, 320] on input "Attention" at bounding box center [313, 303] width 308 height 52
type input "[PERSON_NAME]"
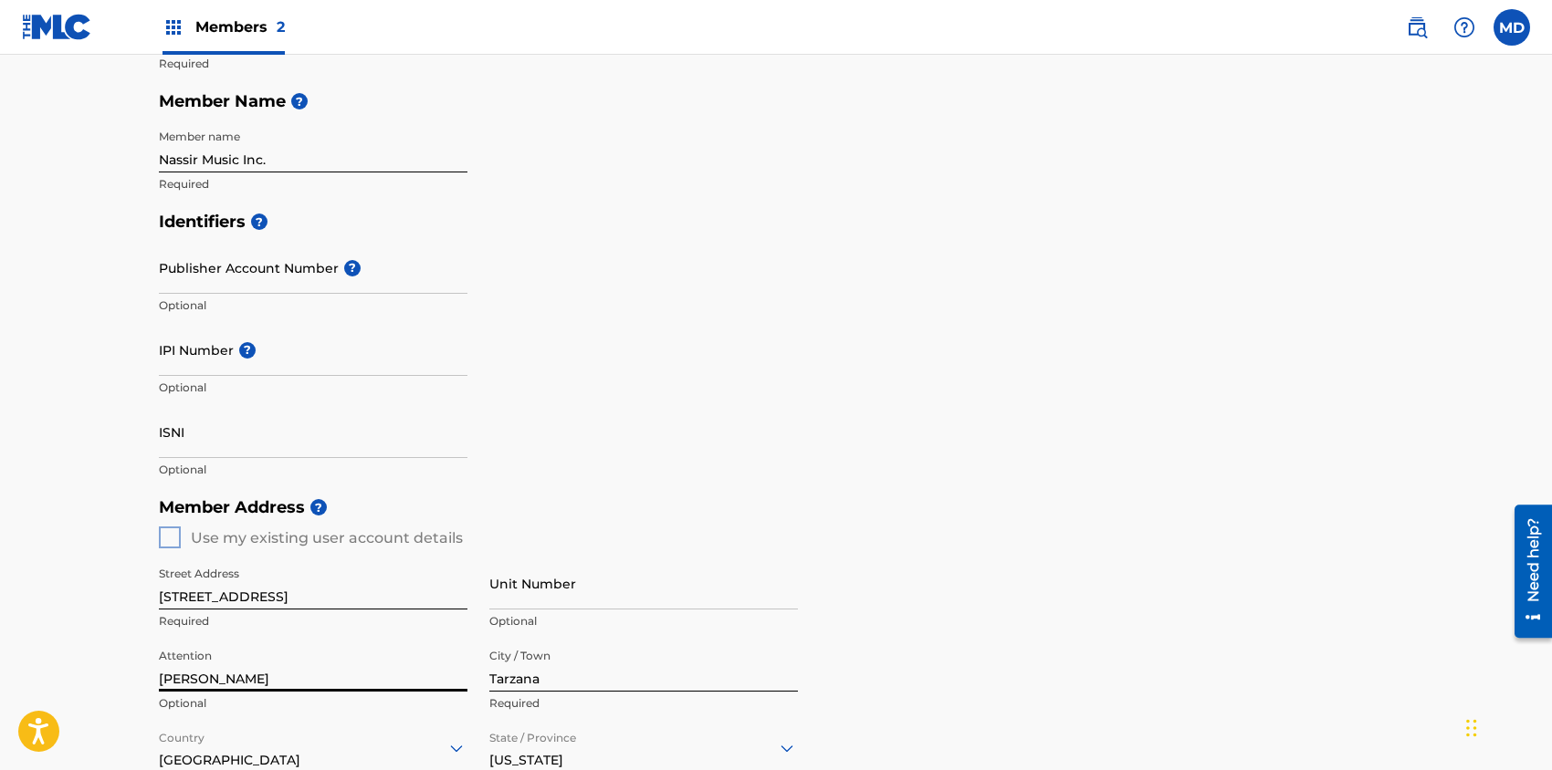
scroll to position [176, 0]
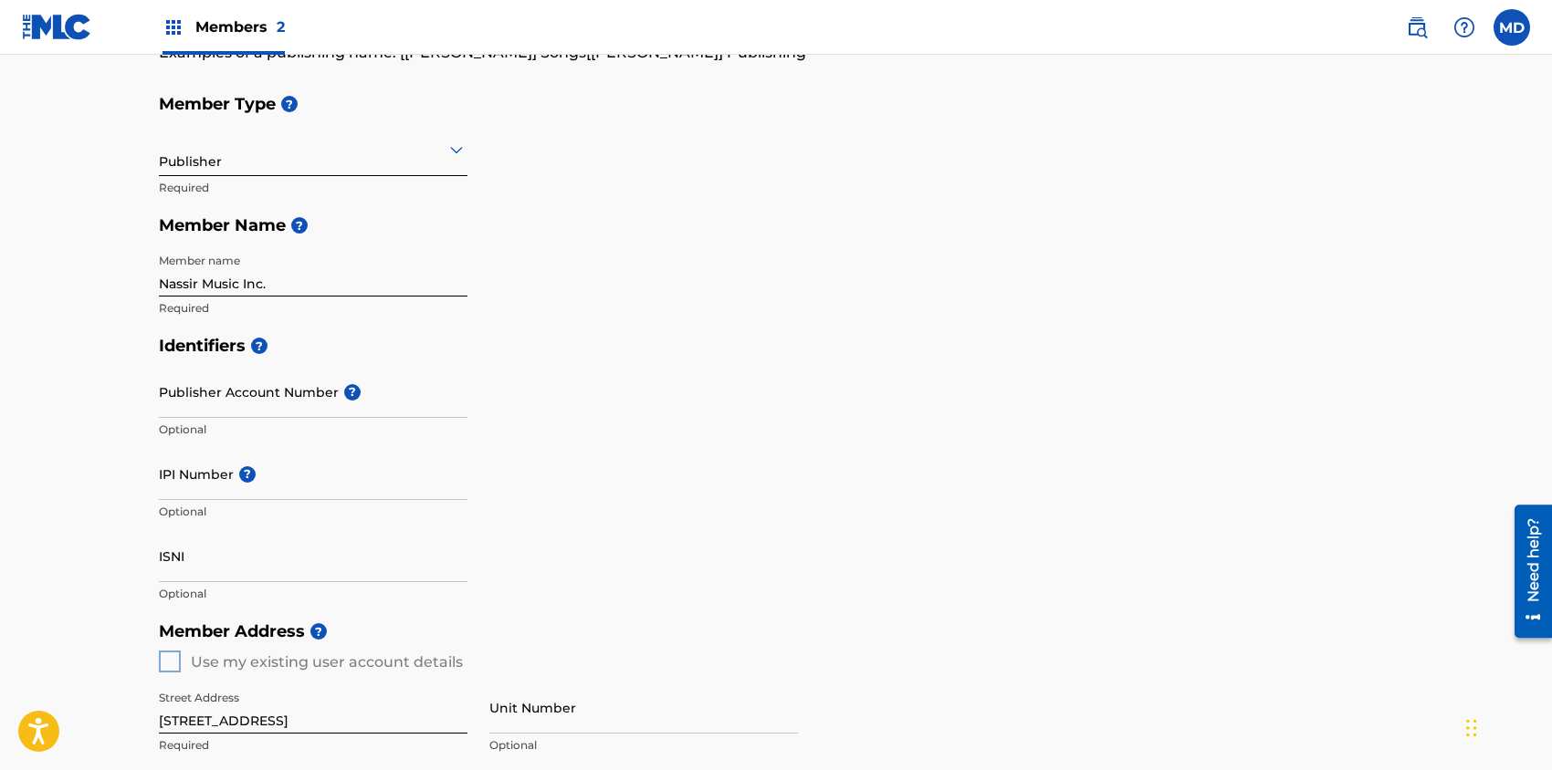
click at [256, 393] on input "Publisher Account Number ?" at bounding box center [313, 392] width 308 height 52
paste input "340743188"
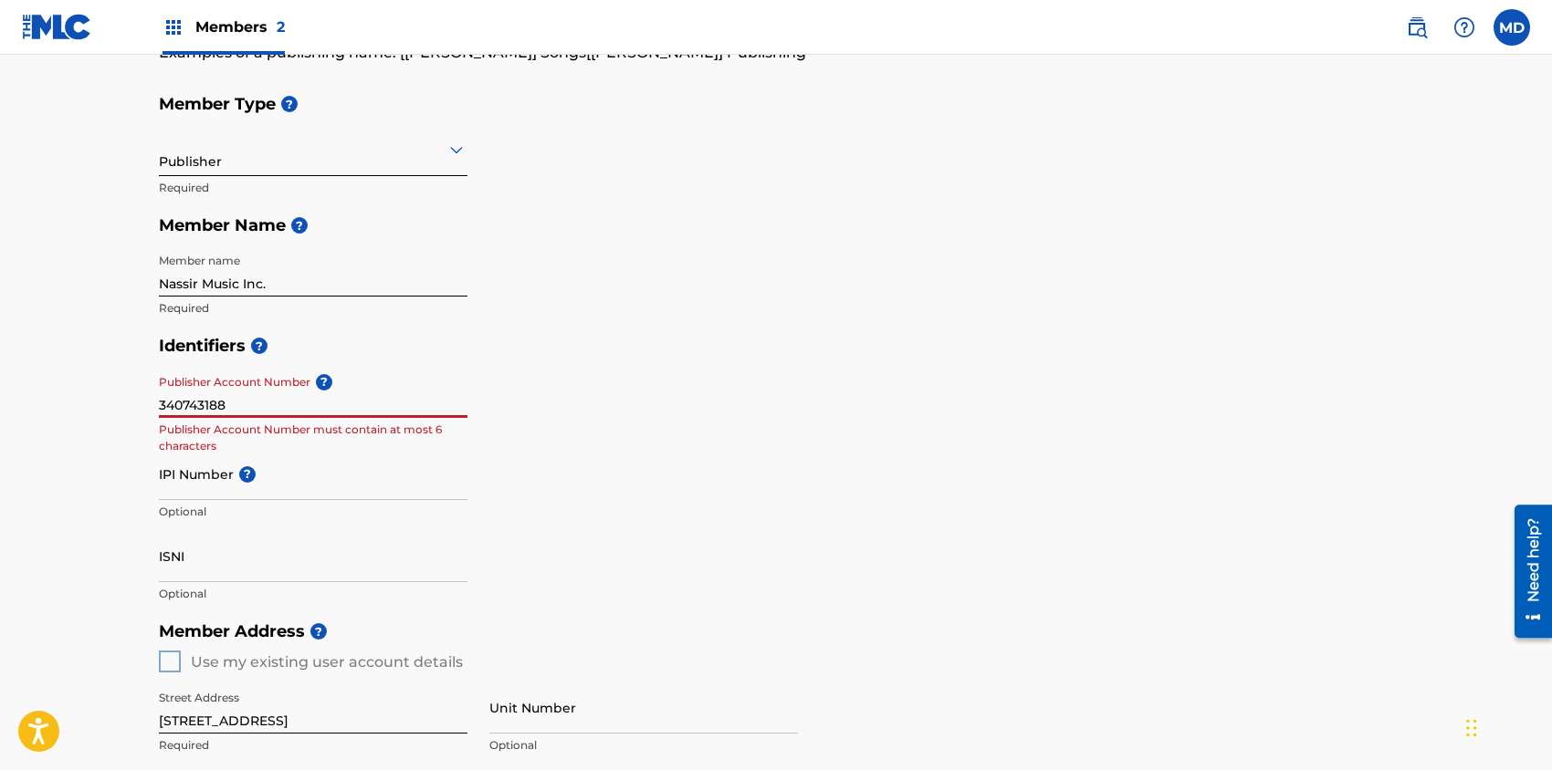
type input "340743188"
click at [707, 358] on h5 "Identifiers ?" at bounding box center [776, 346] width 1234 height 39
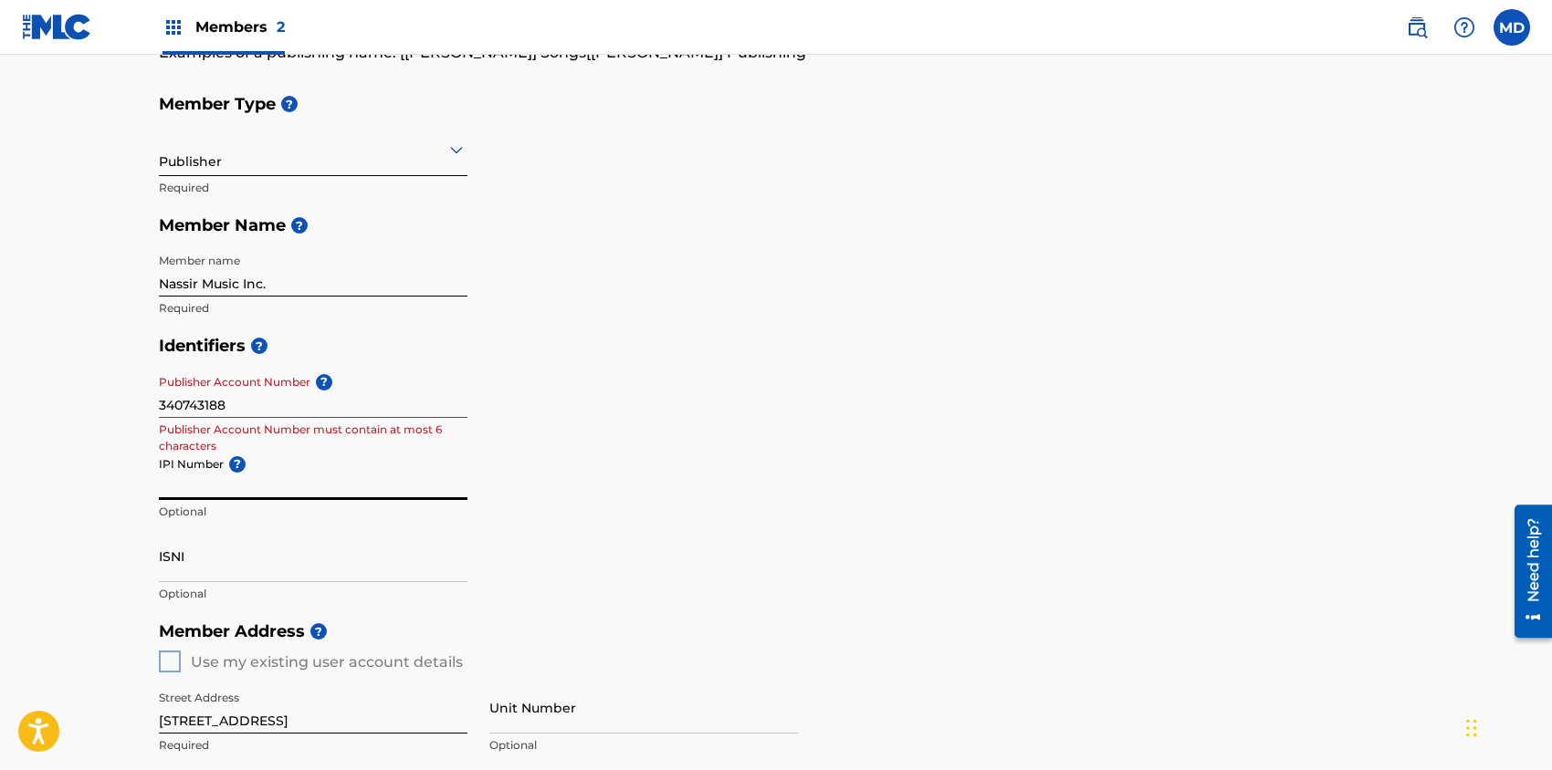
click at [283, 479] on input "IPI Number ?" at bounding box center [313, 474] width 308 height 52
paste input "340743188"
type input "340743188"
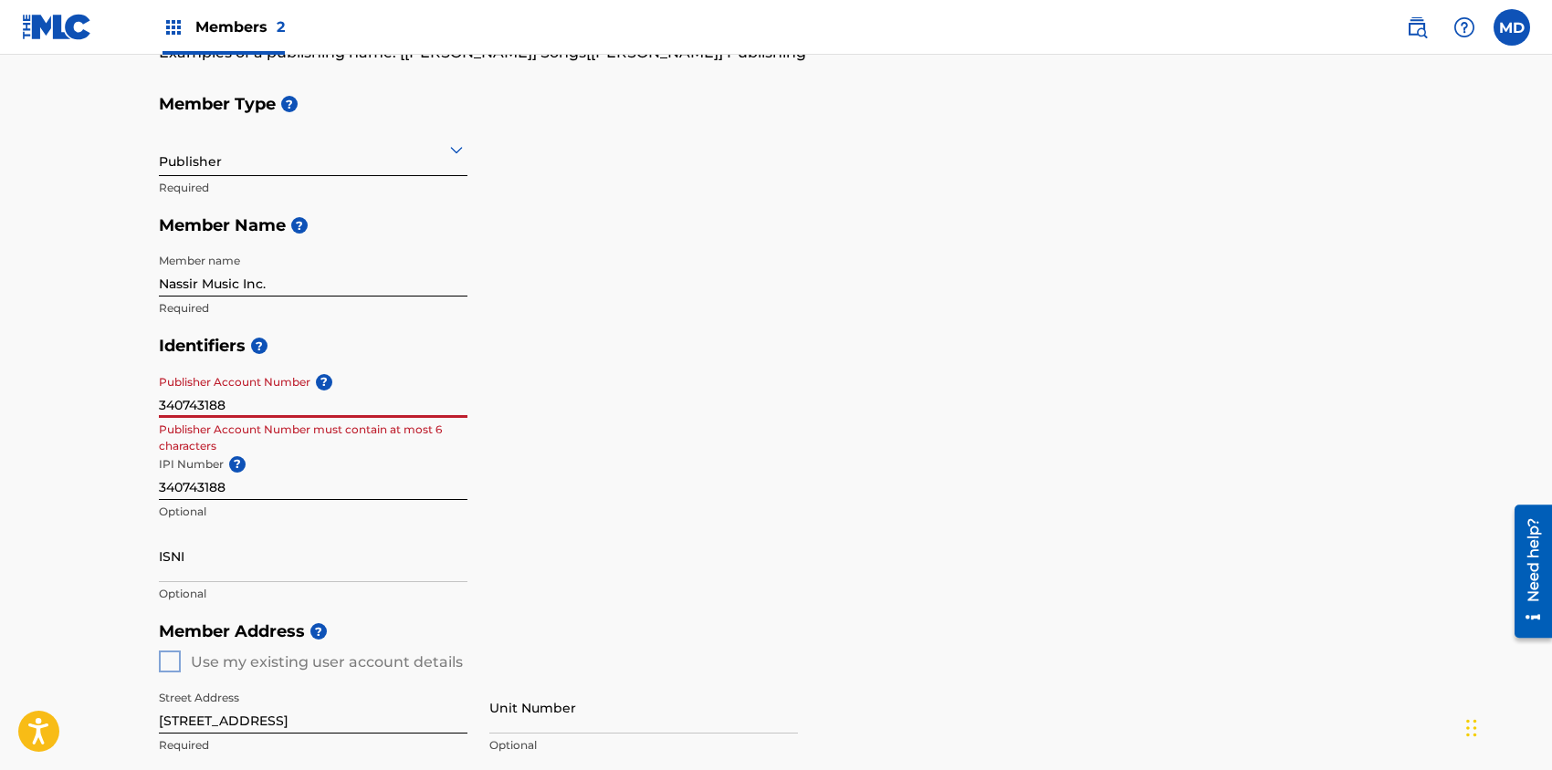
click at [270, 399] on input "340743188" at bounding box center [313, 392] width 308 height 52
type input "3"
click at [727, 467] on div "Identifiers ? Publisher Account Number ? Optional IPI Number ? 340743188 Option…" at bounding box center [776, 470] width 1234 height 286
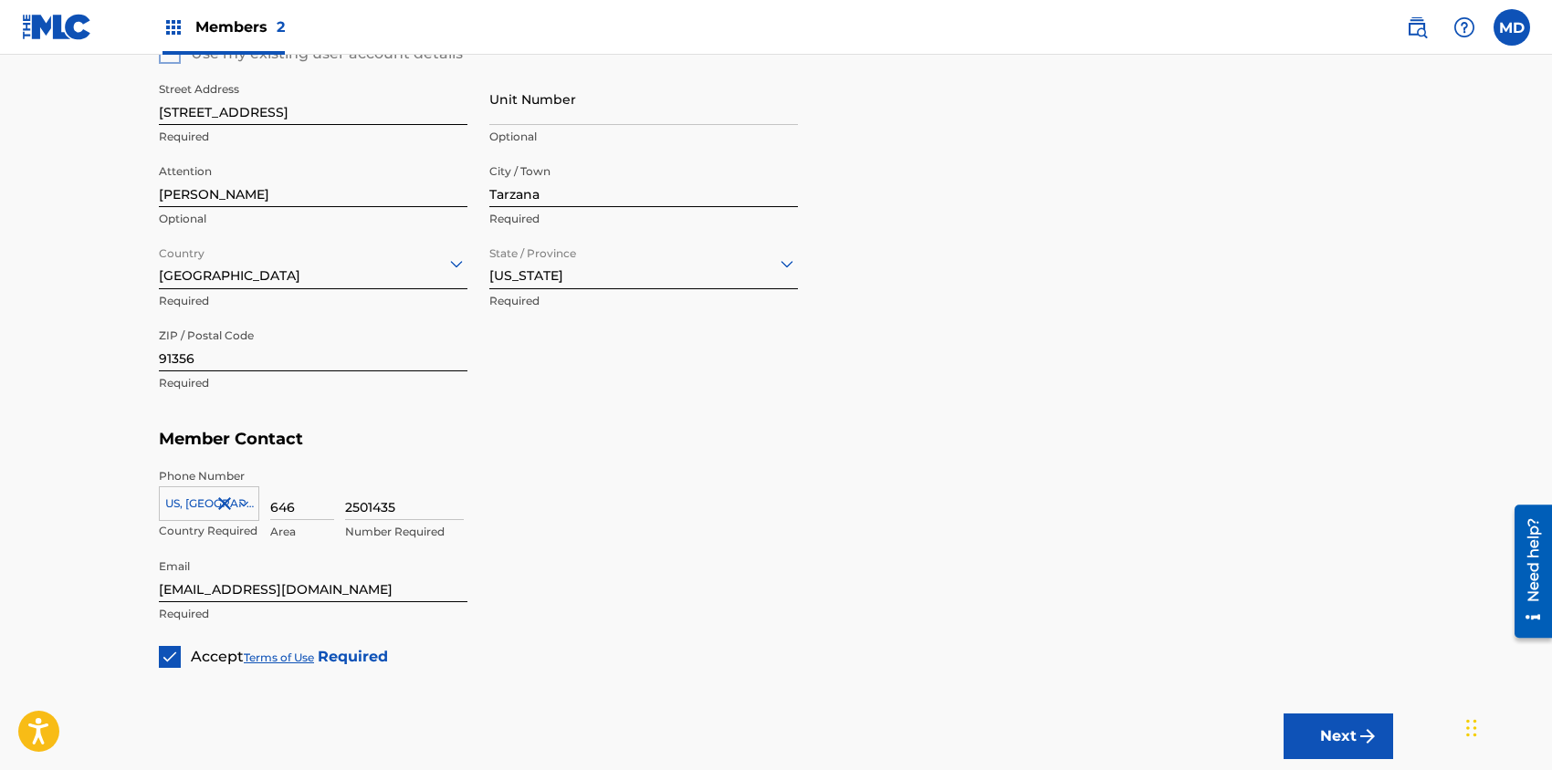
scroll to position [906, 0]
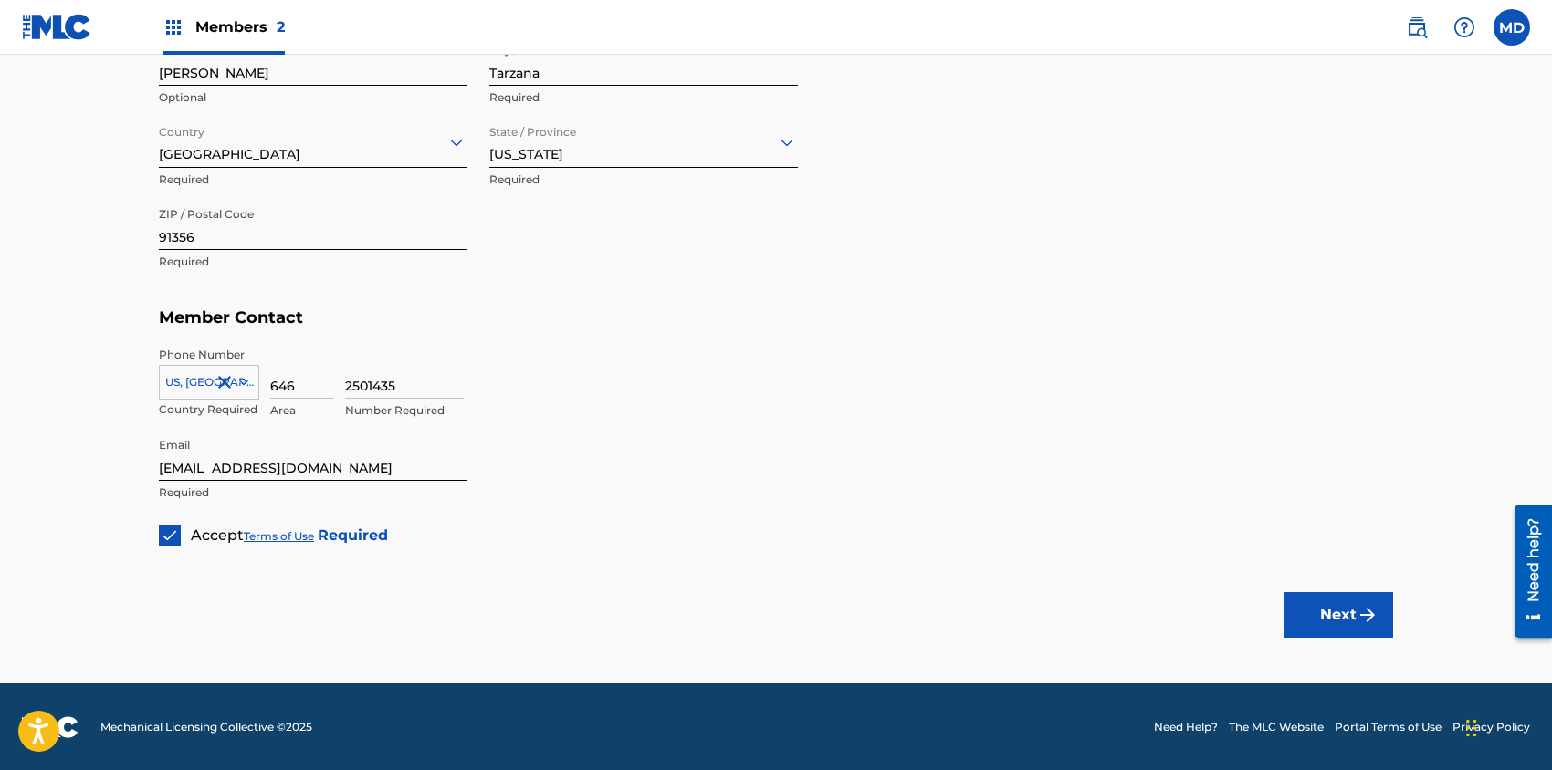
click at [1300, 615] on button "Next" at bounding box center [1338, 615] width 110 height 46
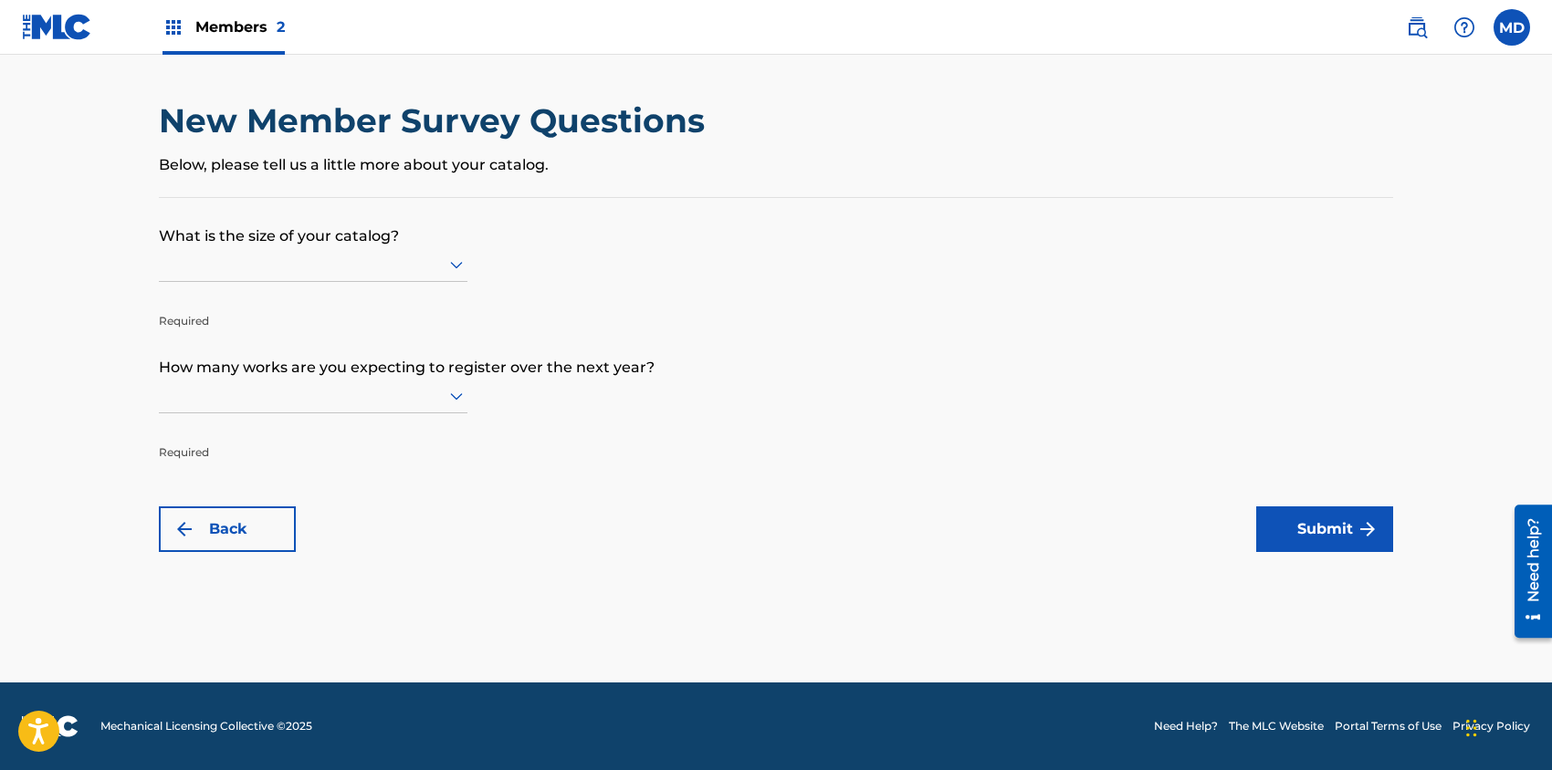
click at [208, 270] on div at bounding box center [313, 264] width 308 height 23
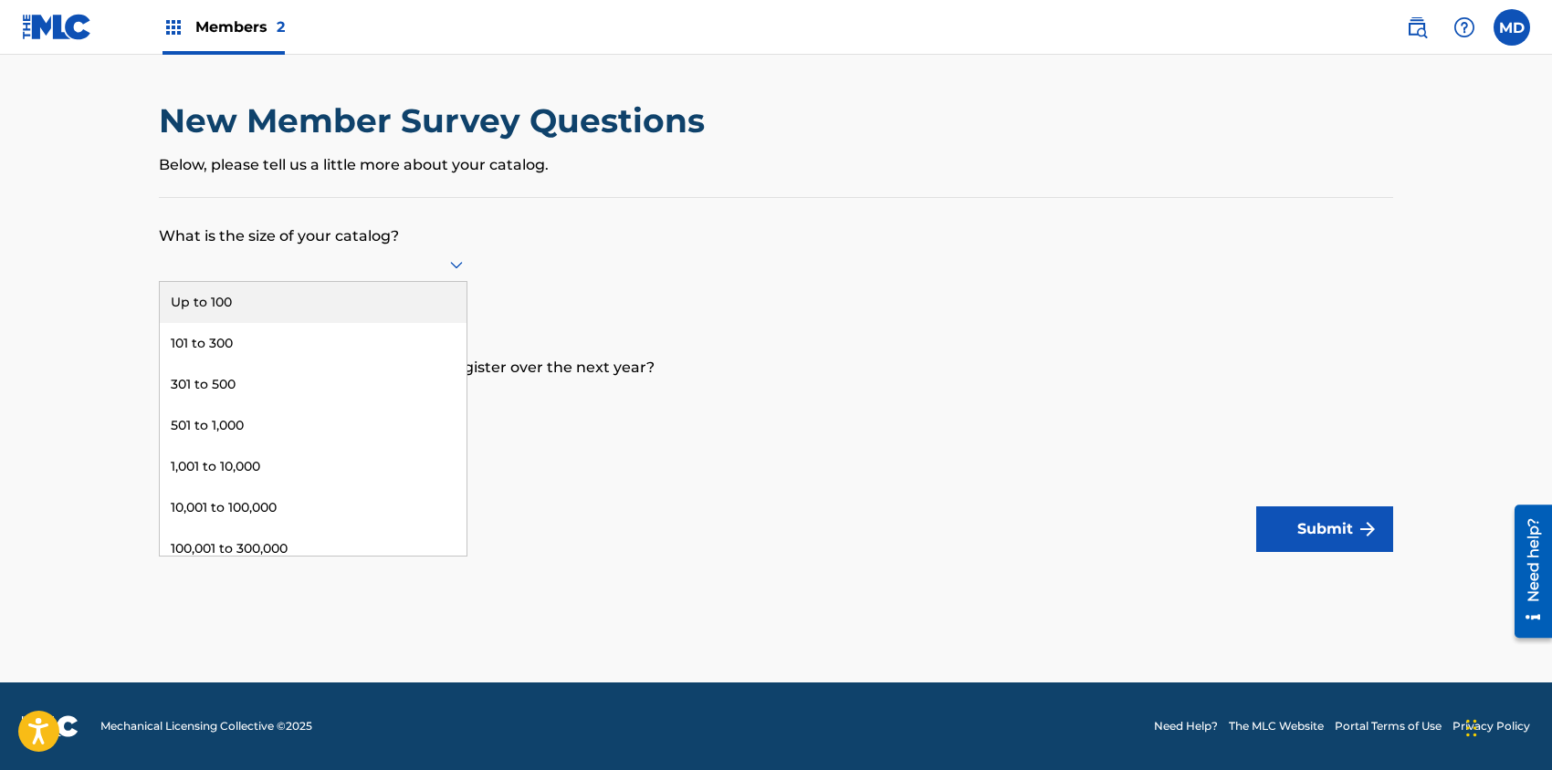
click at [230, 307] on div "Up to 100" at bounding box center [313, 302] width 307 height 41
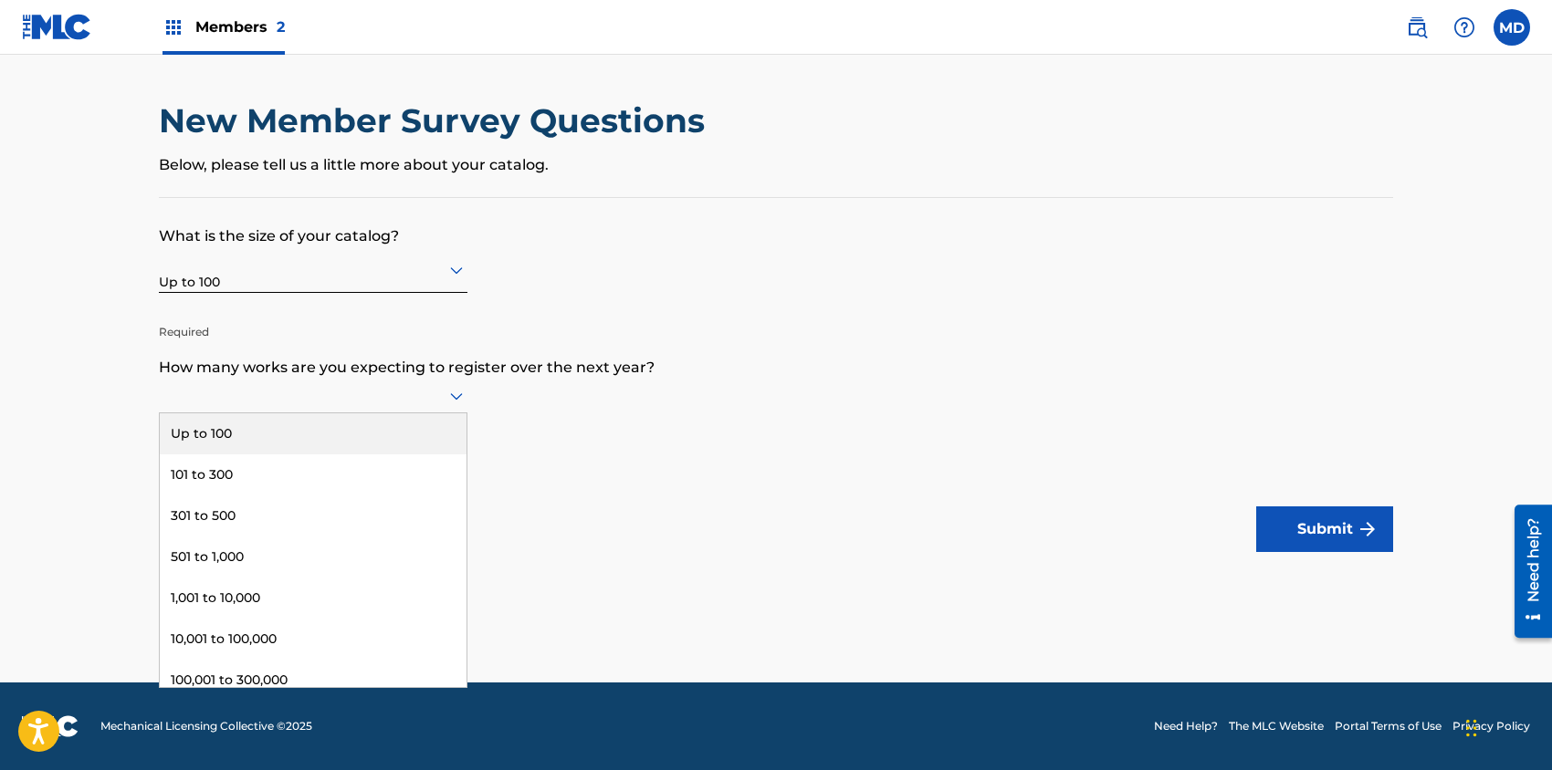
click at [416, 399] on div at bounding box center [313, 395] width 308 height 23
click at [329, 429] on div "Up to 100" at bounding box center [313, 433] width 307 height 41
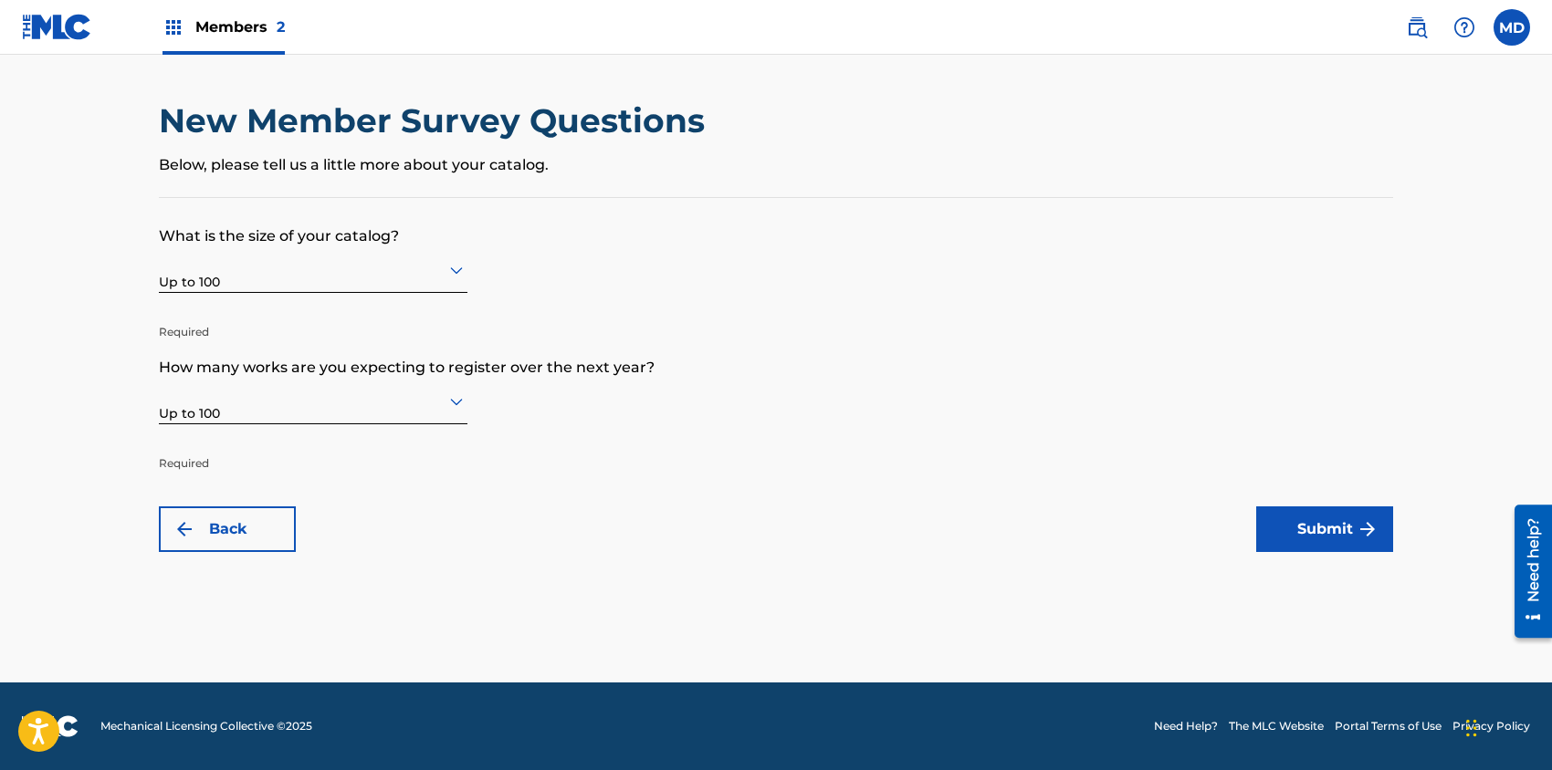
click at [1291, 532] on button "Submit" at bounding box center [1324, 530] width 137 height 46
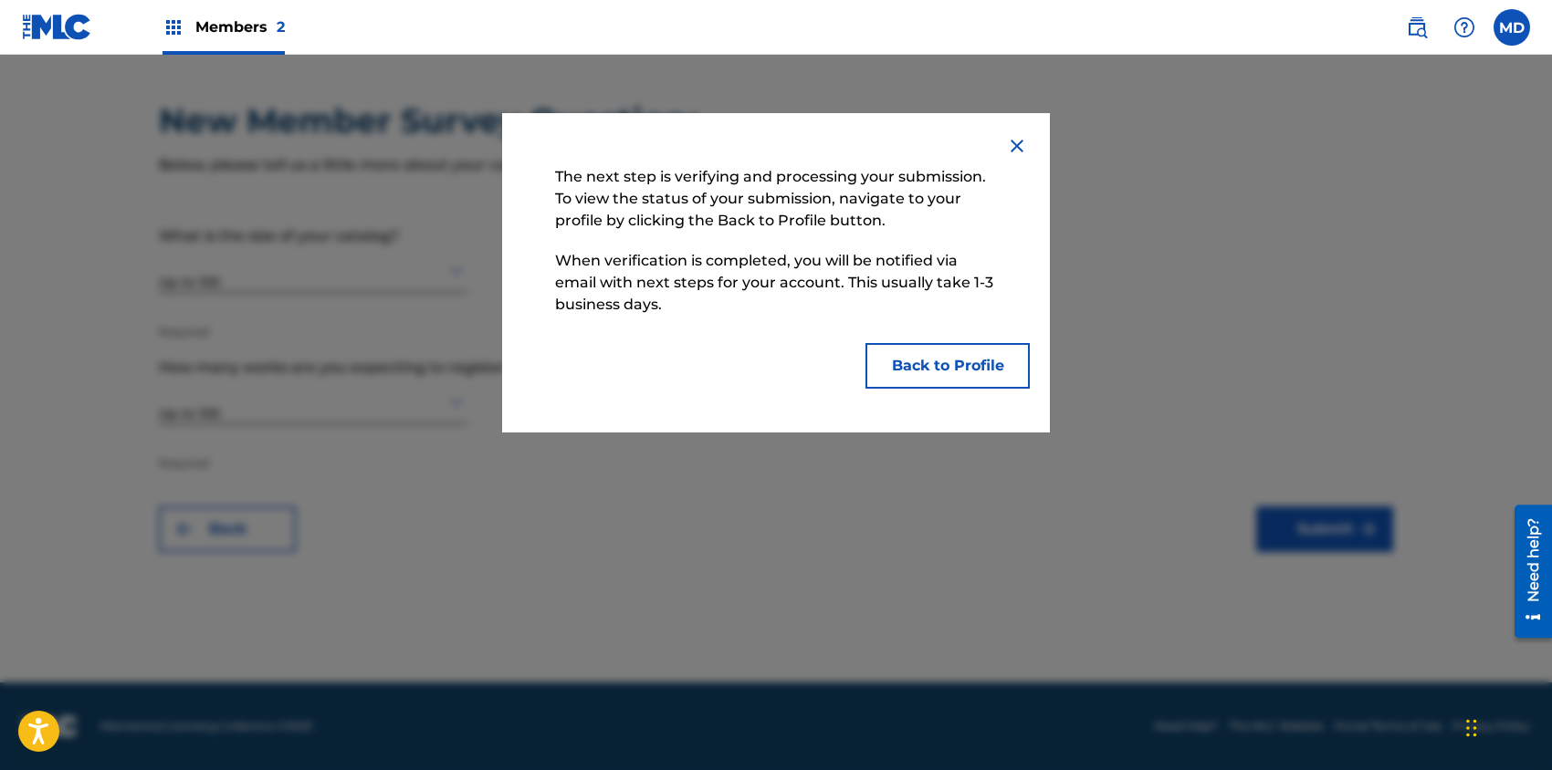
click at [968, 374] on button "Back to Profile" at bounding box center [947, 366] width 164 height 46
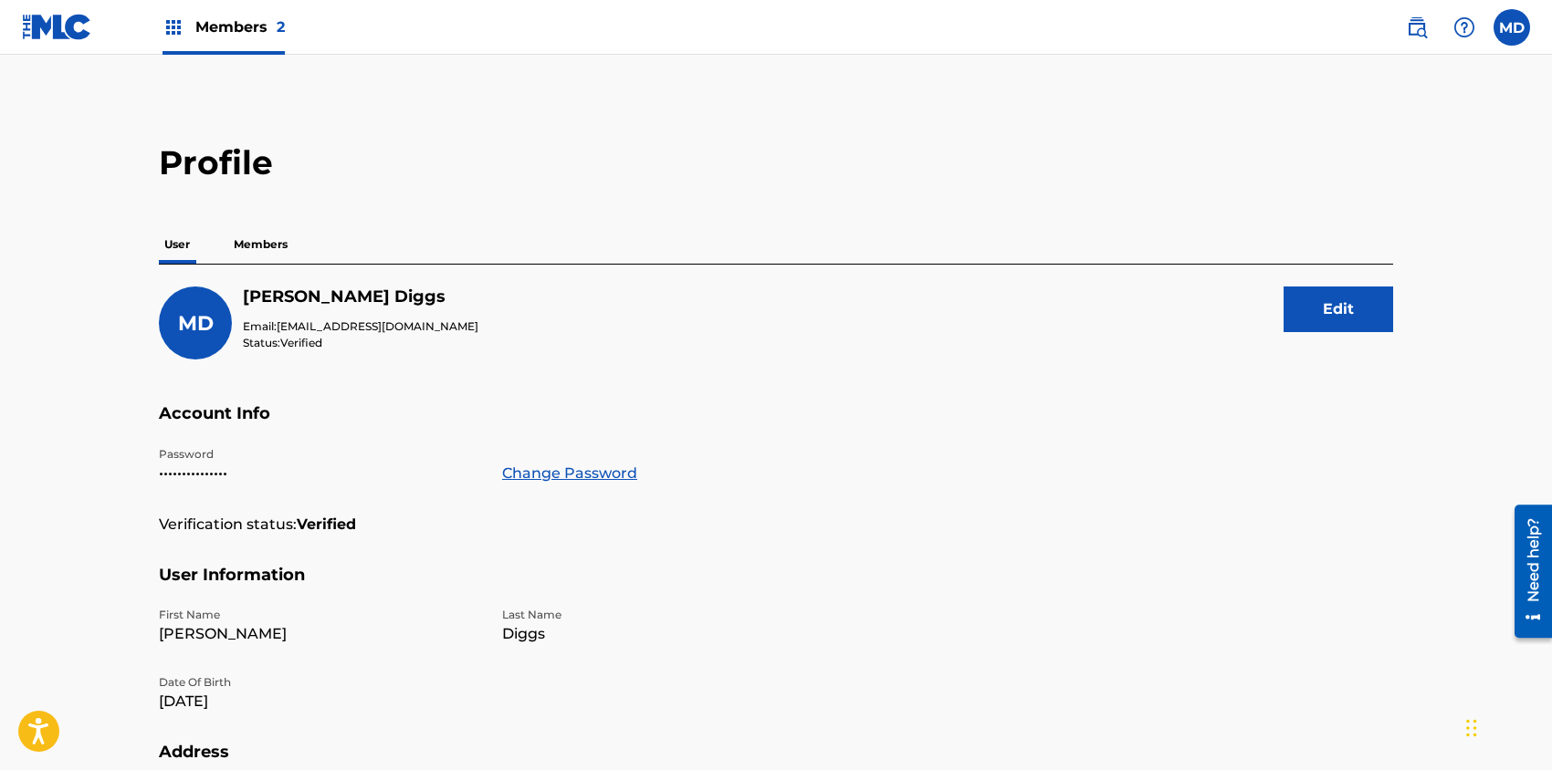
click at [241, 28] on span "Members 2" at bounding box center [239, 26] width 89 height 21
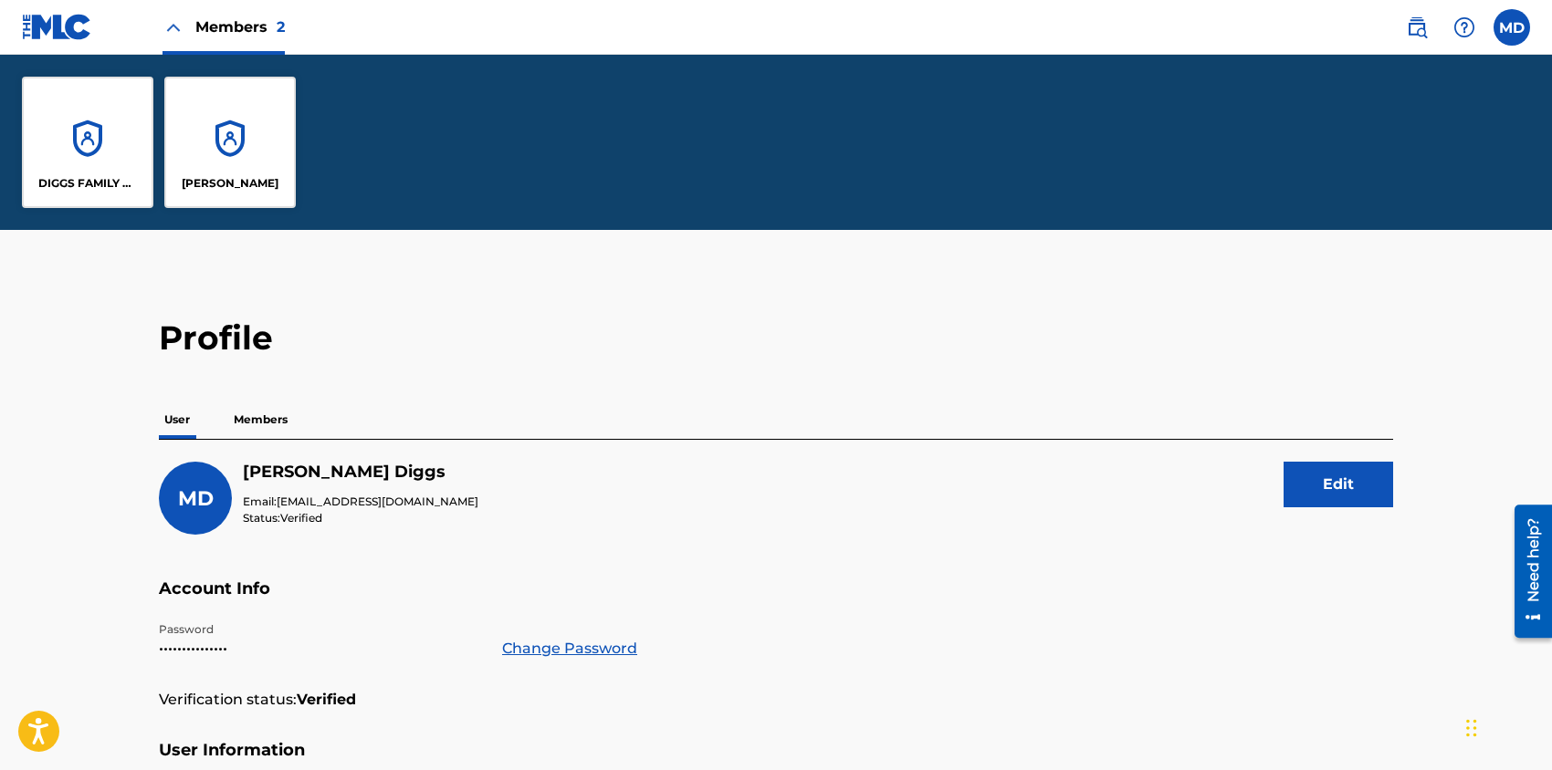
click at [70, 150] on div "DIGGS FAMILY MUSIC" at bounding box center [87, 142] width 131 height 131
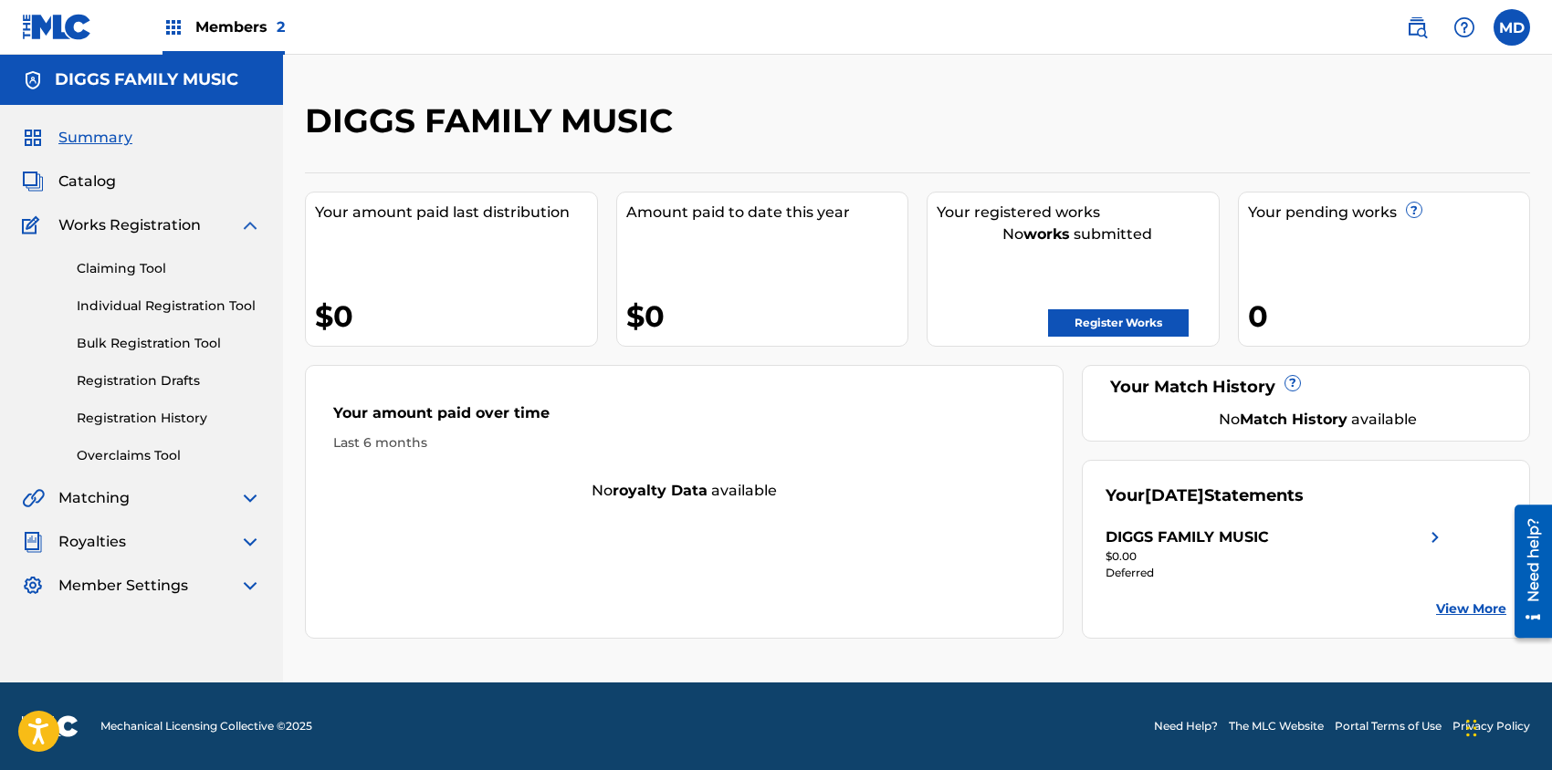
click at [88, 182] on span "Catalog" at bounding box center [86, 182] width 57 height 22
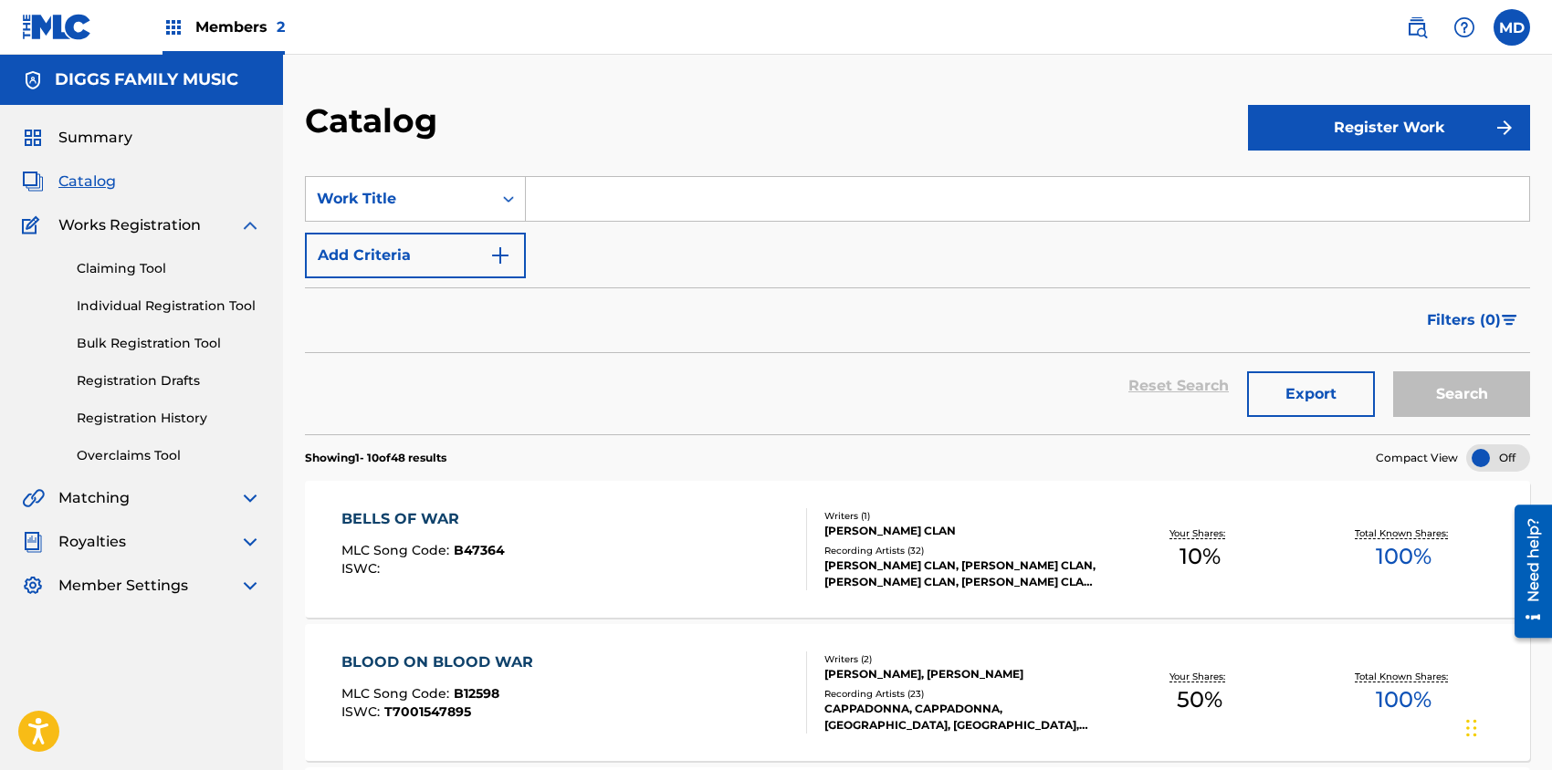
scroll to position [121, 0]
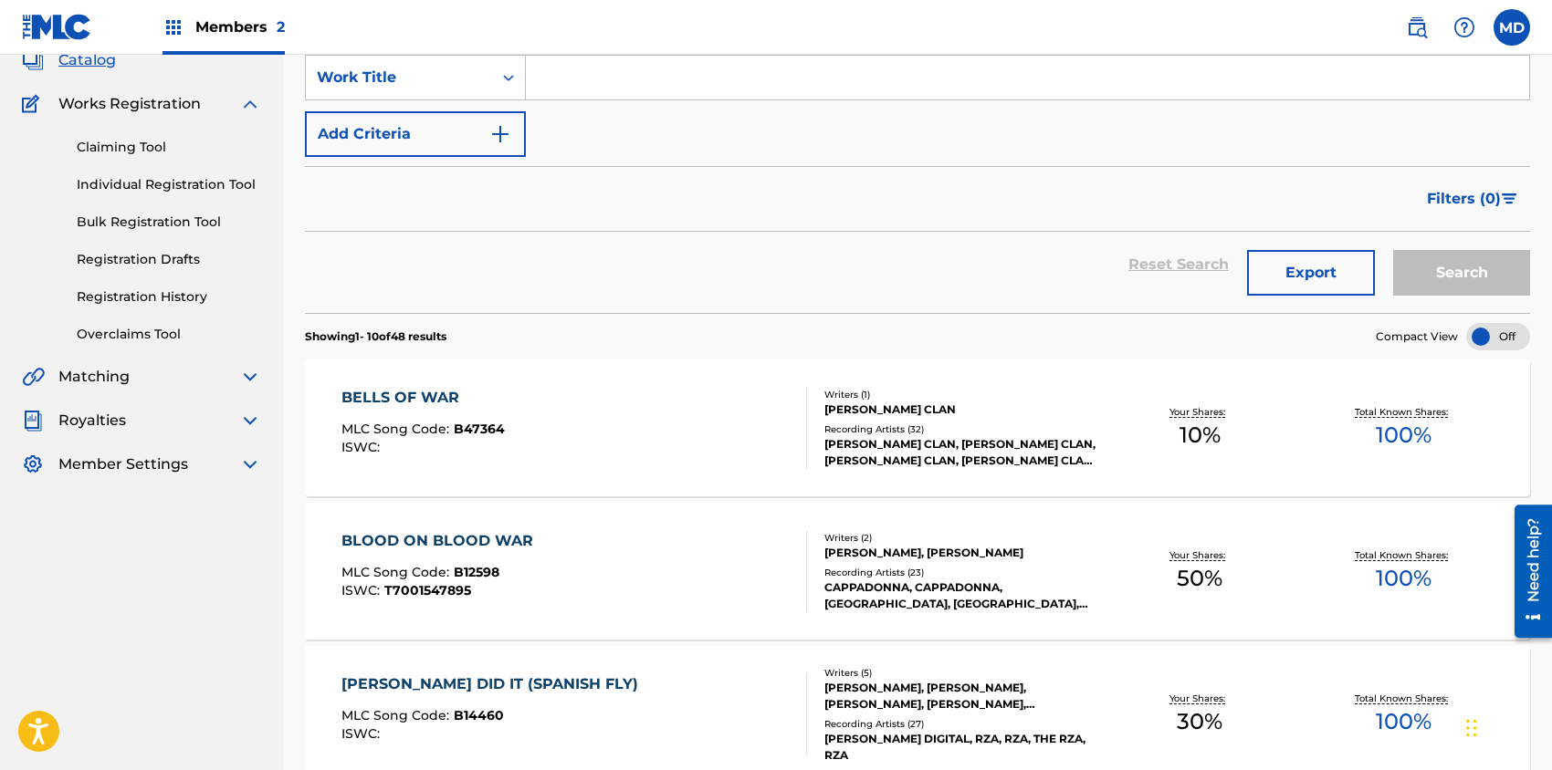
click at [639, 452] on div "BELLS OF WAR MLC Song Code : B47364 ISWC :" at bounding box center [573, 428] width 465 height 82
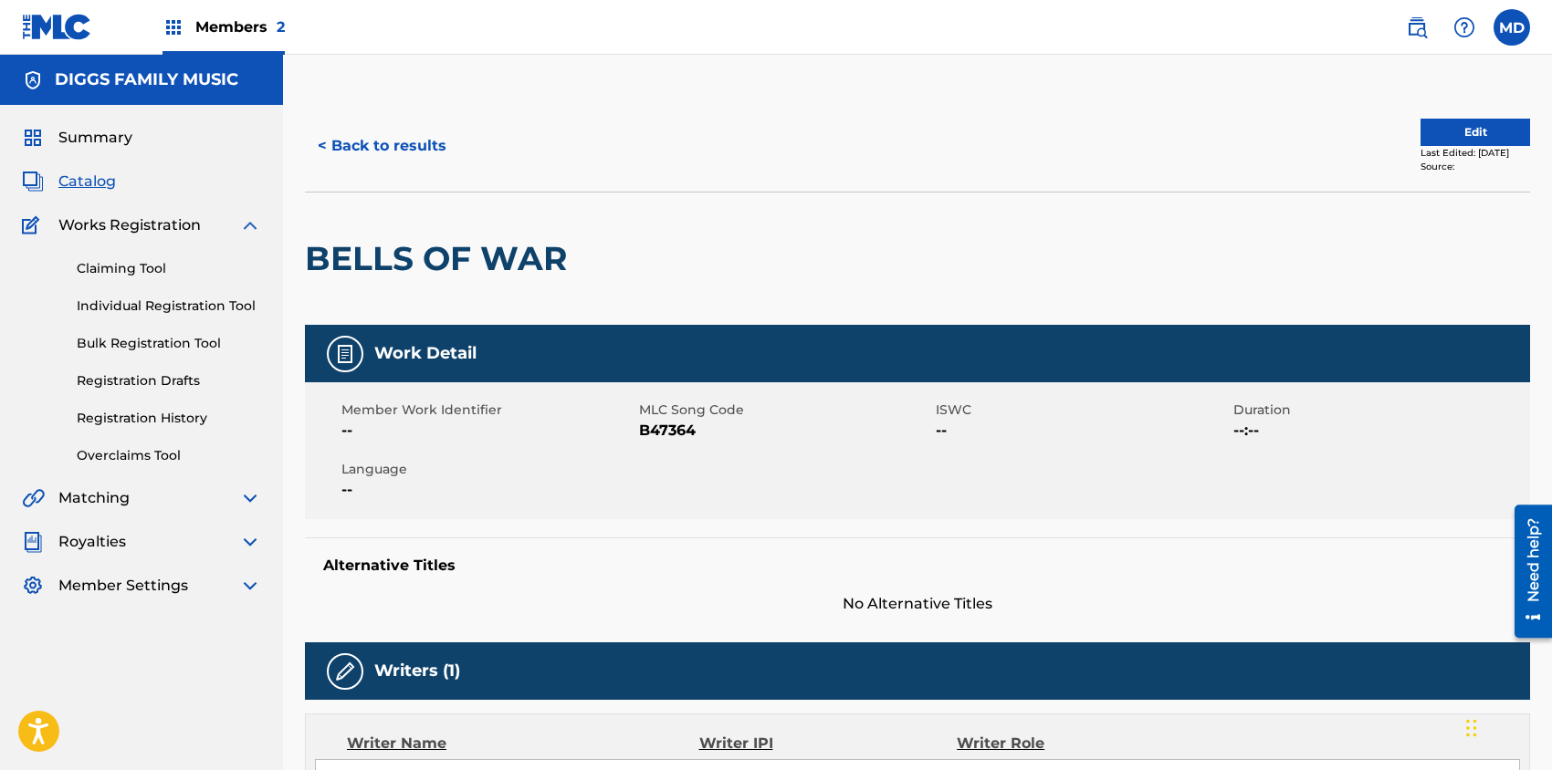
click at [1451, 136] on button "Edit" at bounding box center [1475, 132] width 110 height 27
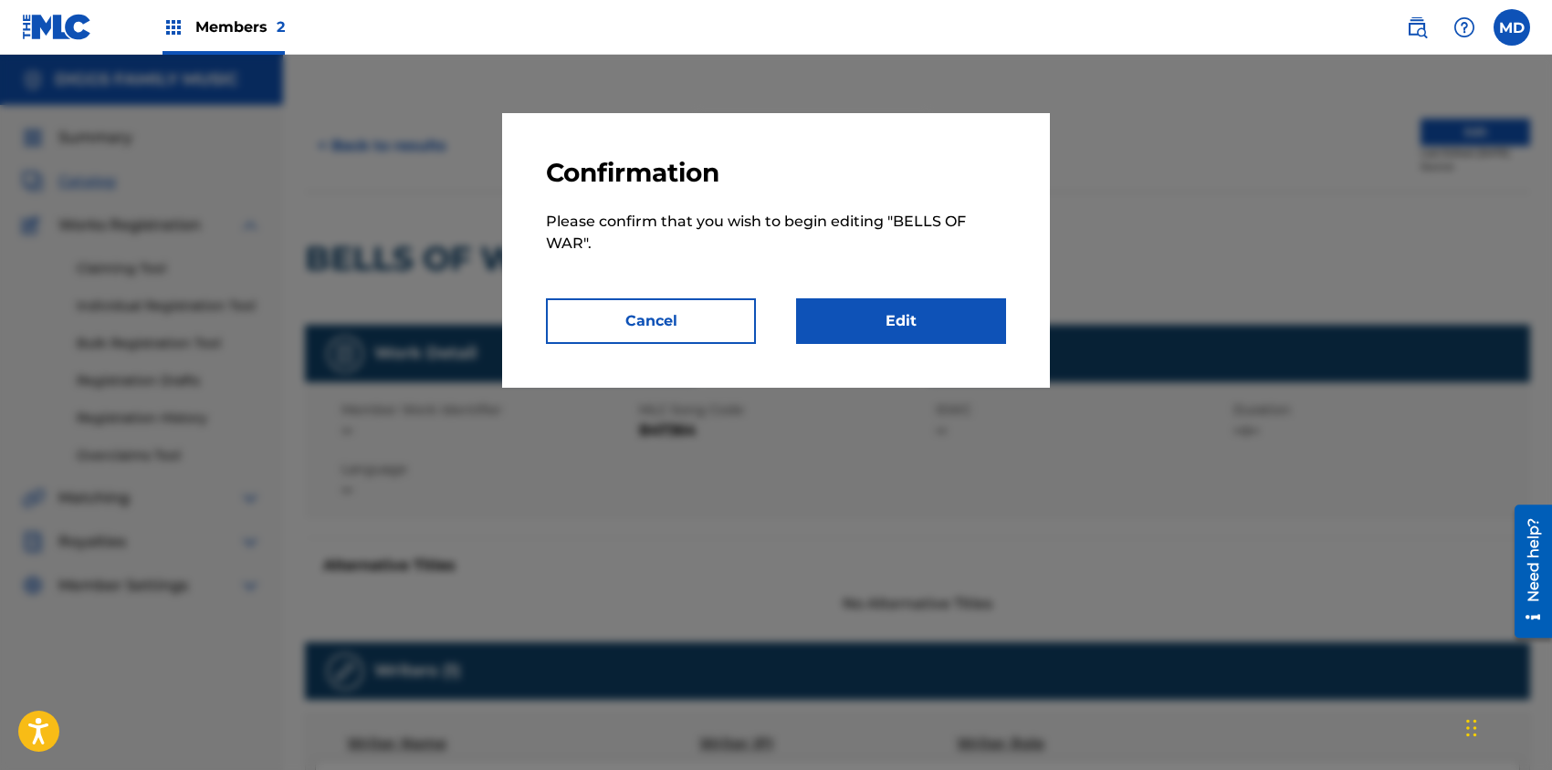
click at [851, 322] on link "Edit" at bounding box center [901, 321] width 210 height 46
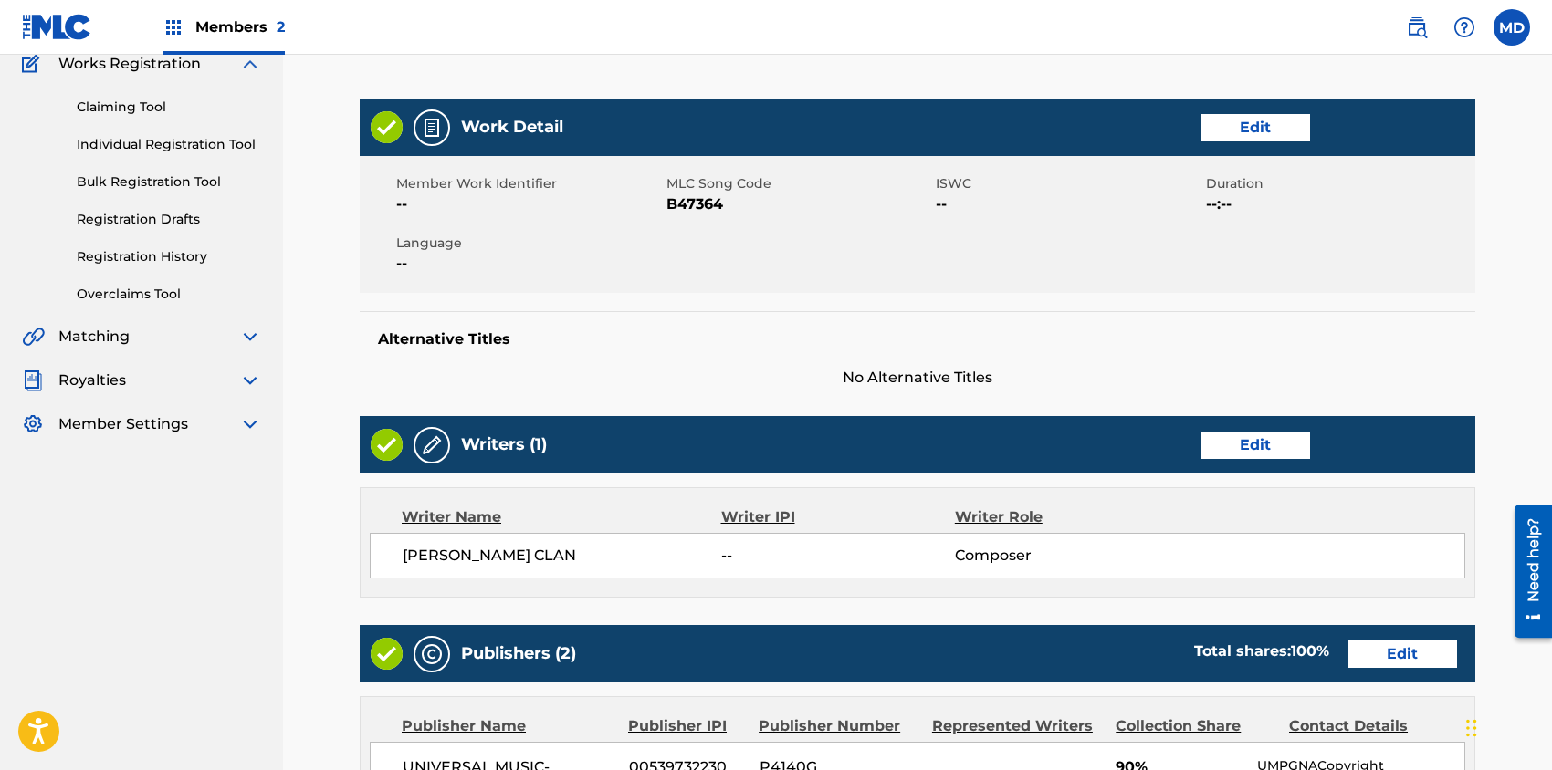
scroll to position [267, 0]
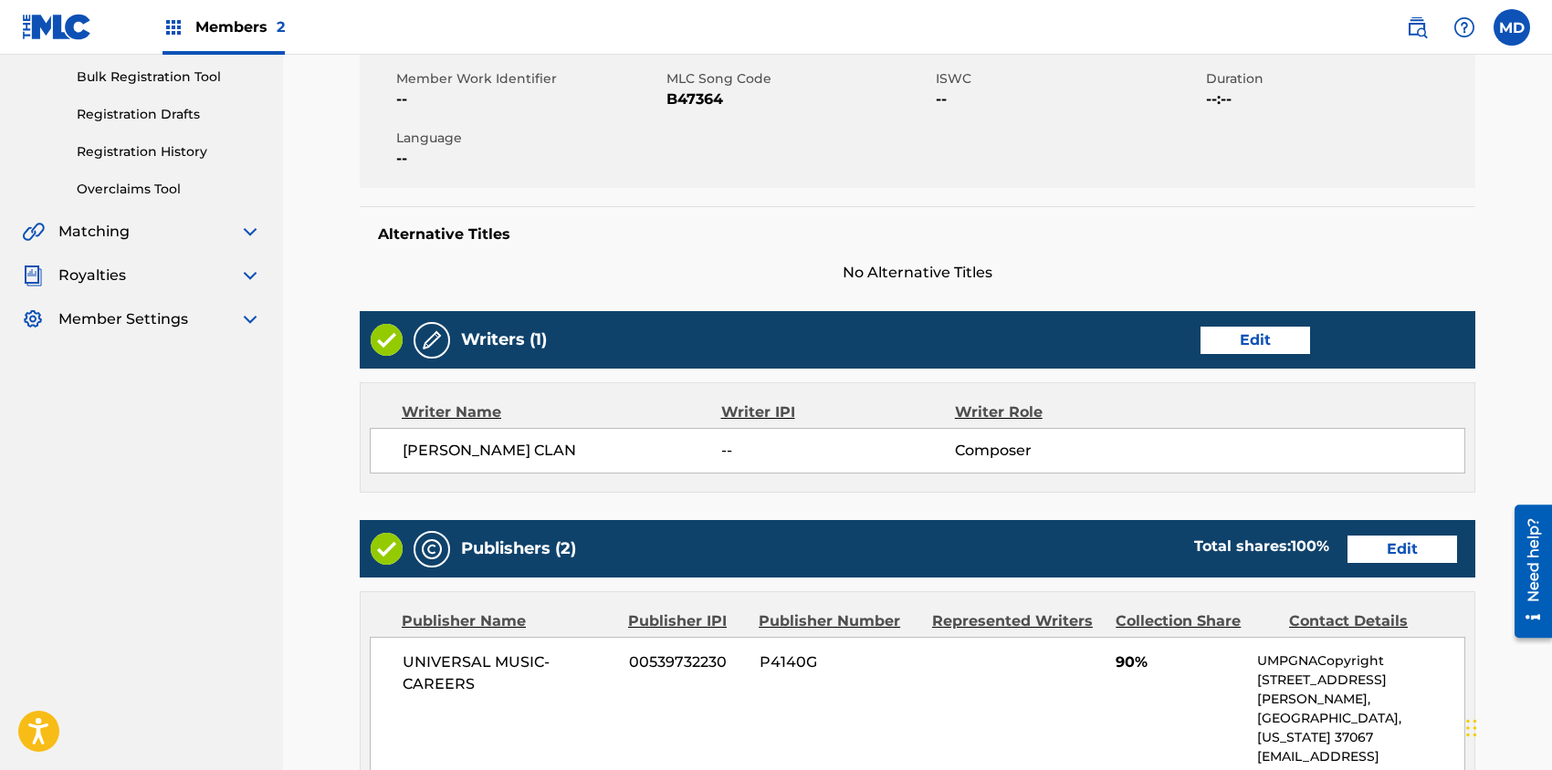
click at [1269, 336] on link "Edit" at bounding box center [1255, 340] width 110 height 27
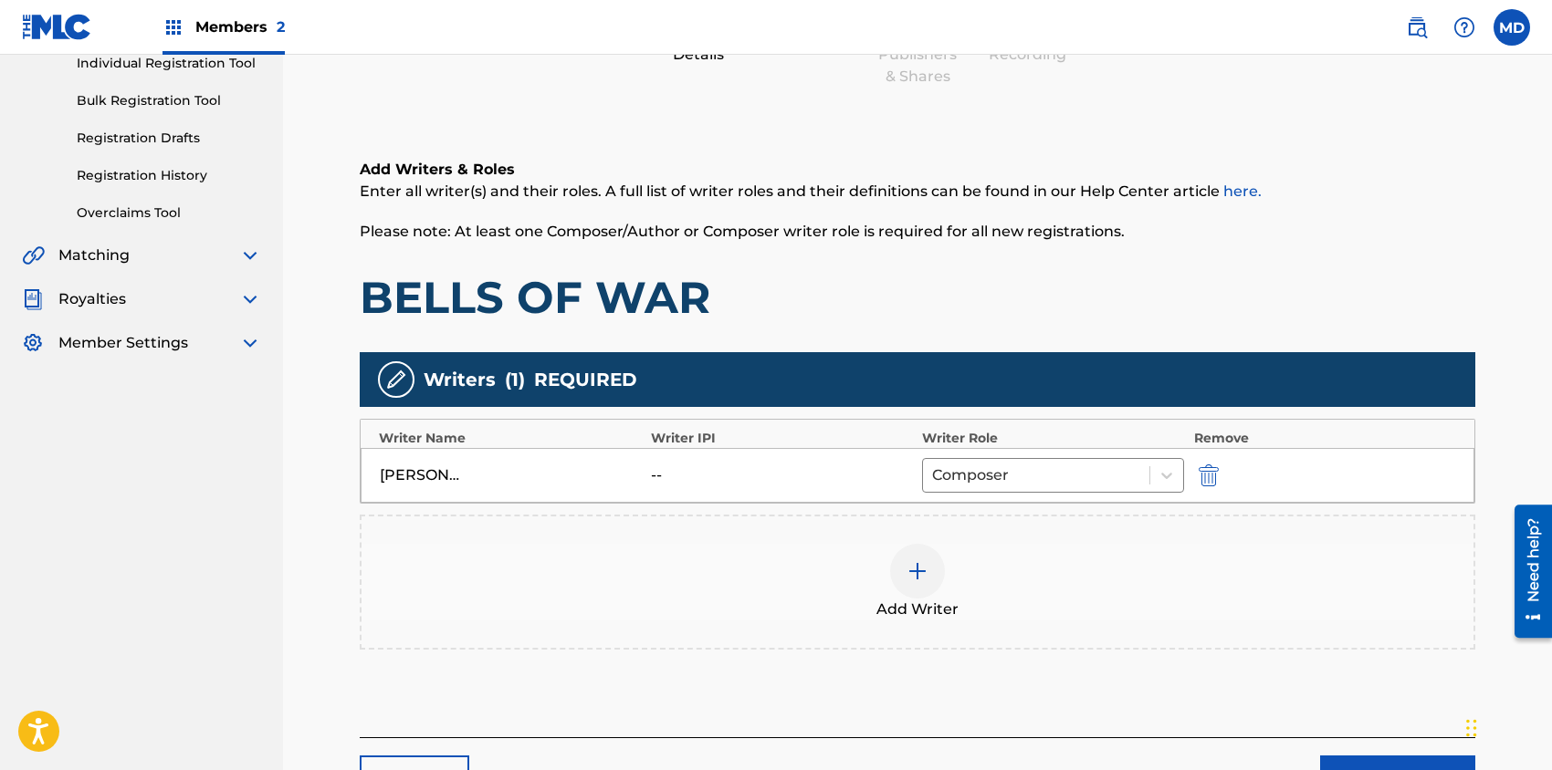
scroll to position [365, 0]
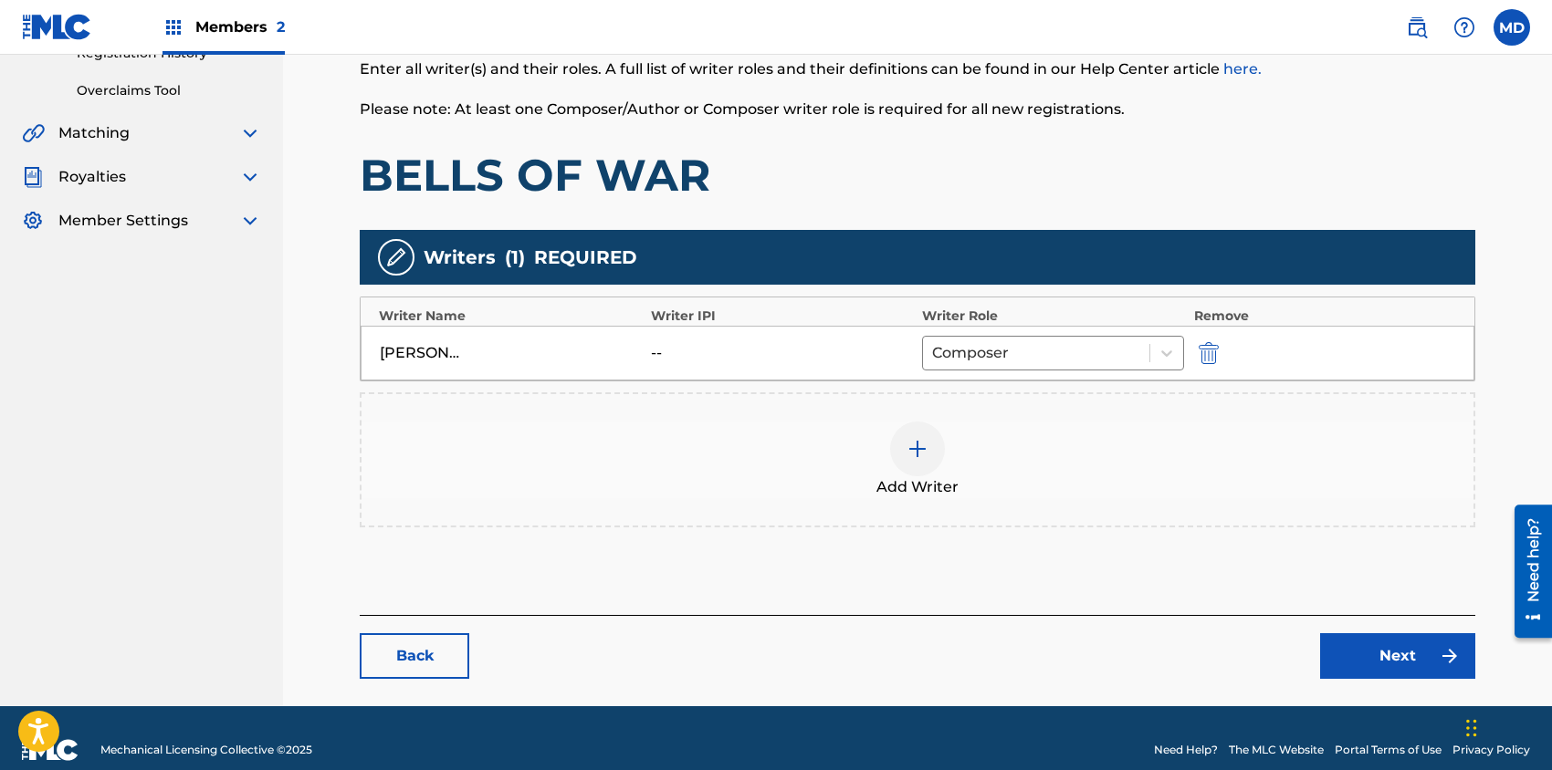
click at [914, 444] on img at bounding box center [917, 449] width 22 height 22
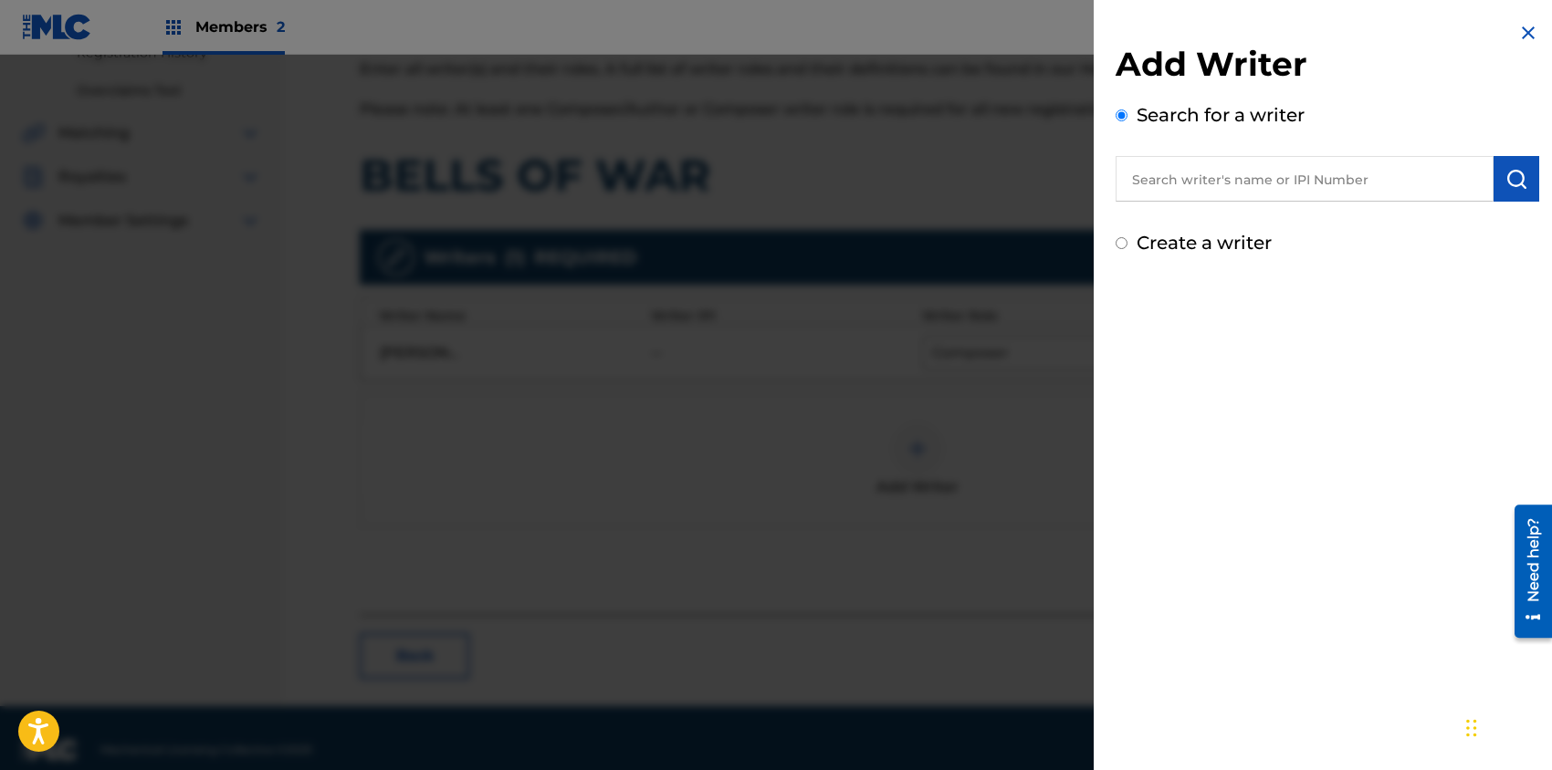
click at [1208, 183] on input "text" at bounding box center [1304, 179] width 378 height 46
paste input "00242580775"
type input "00242580775"
click at [1507, 178] on img "submit" at bounding box center [1516, 179] width 22 height 22
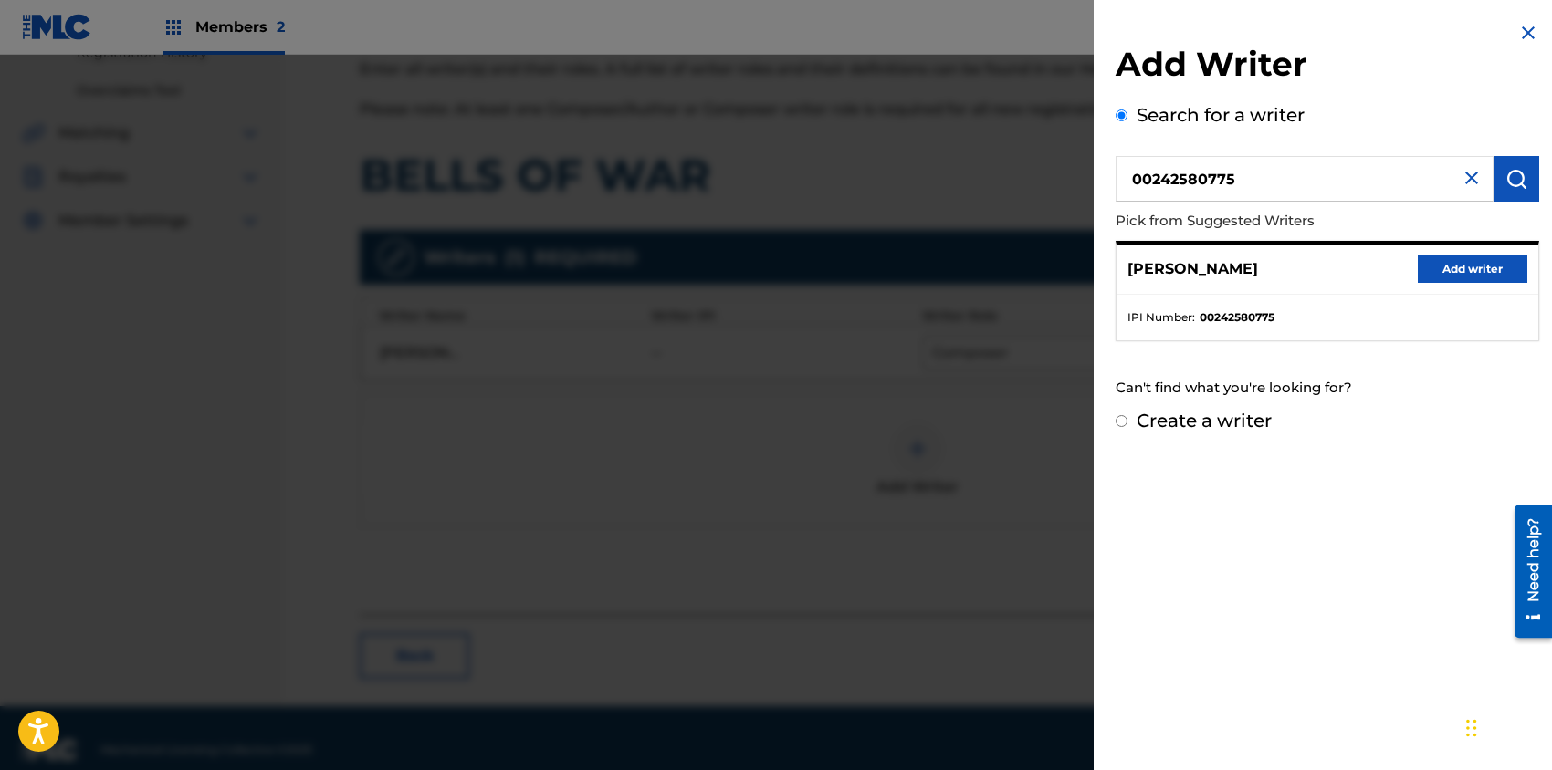
click at [1467, 267] on button "Add writer" at bounding box center [1472, 269] width 110 height 27
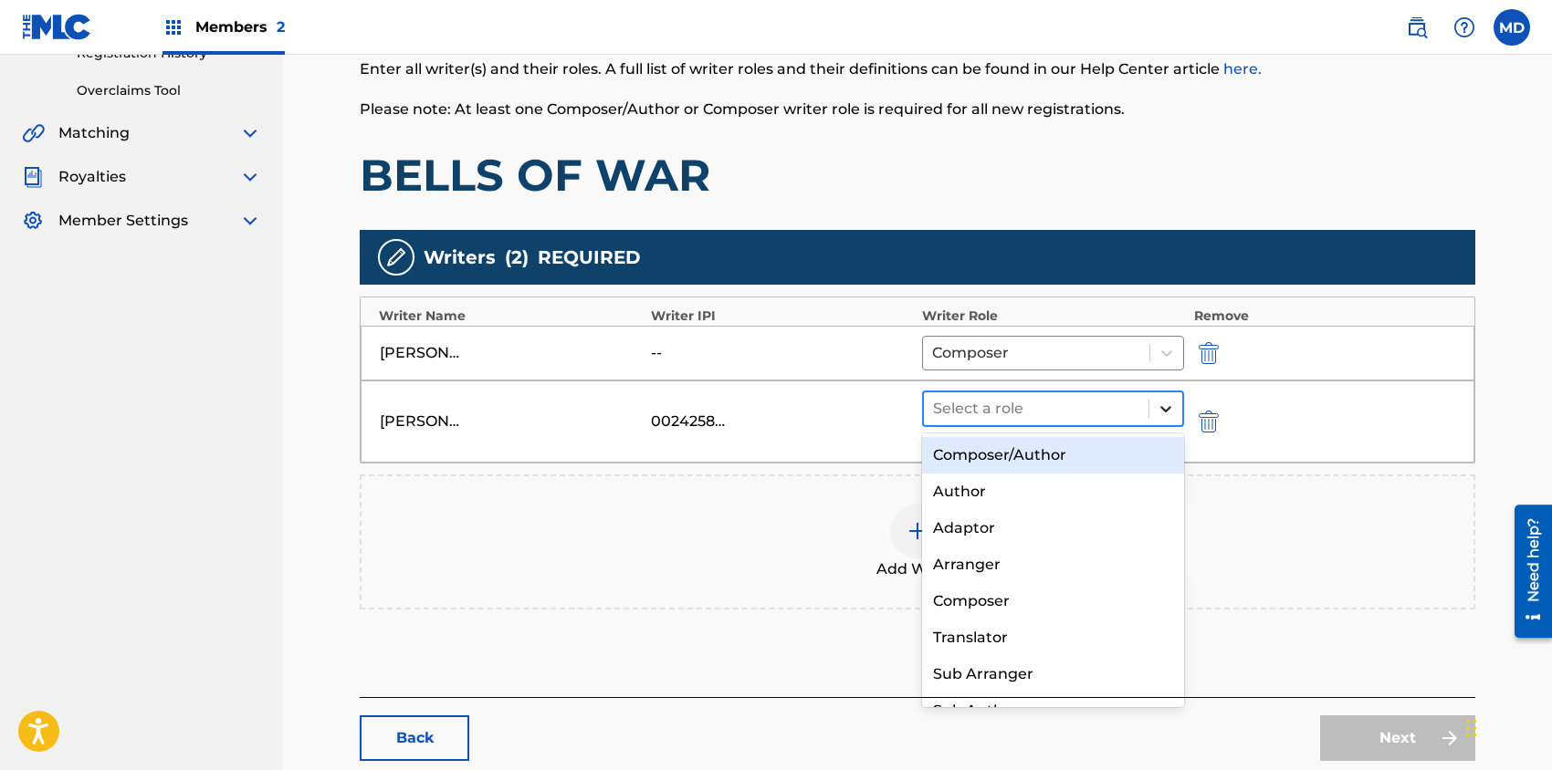
click at [1164, 405] on icon at bounding box center [1165, 409] width 18 height 18
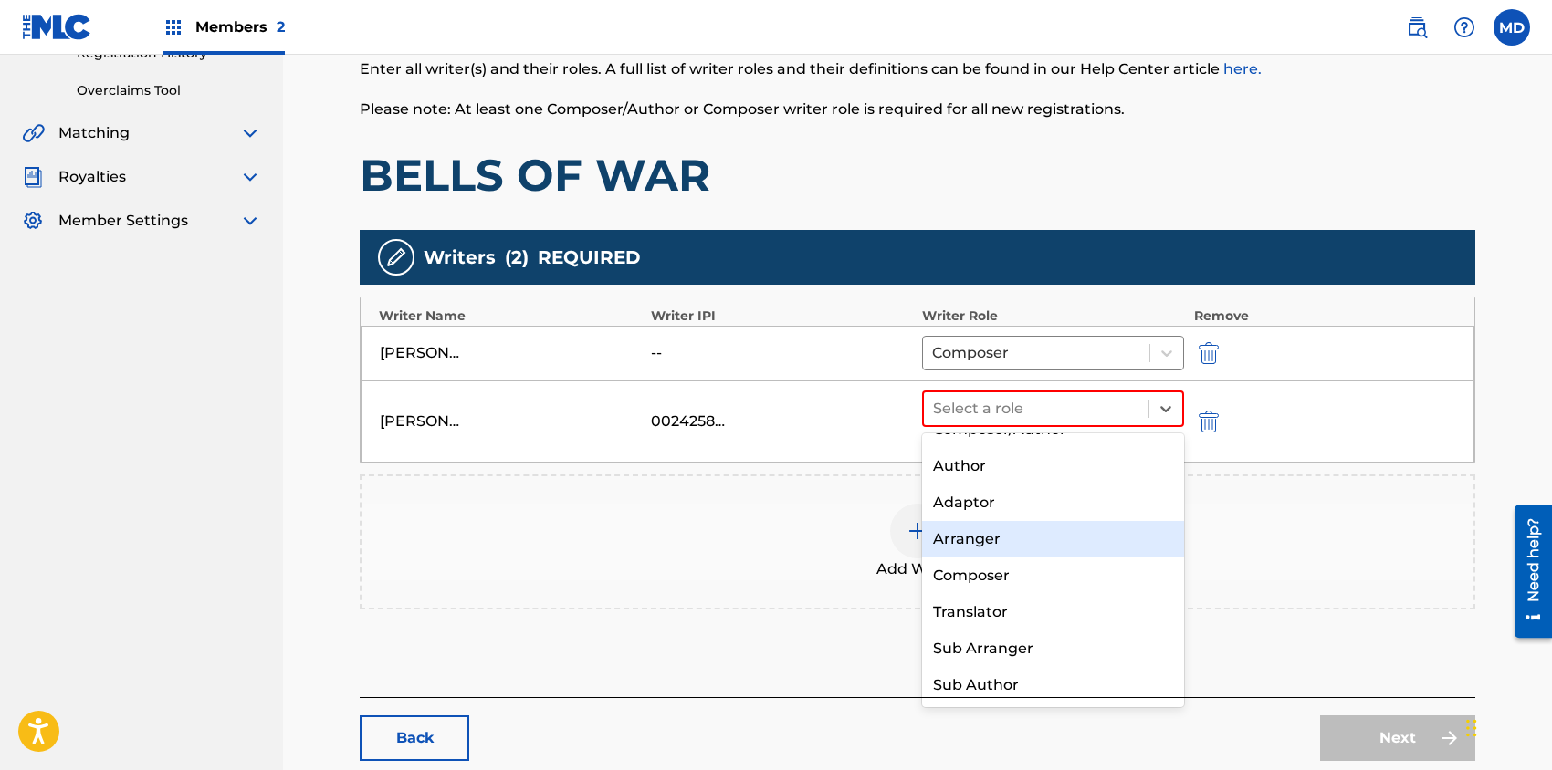
scroll to position [0, 0]
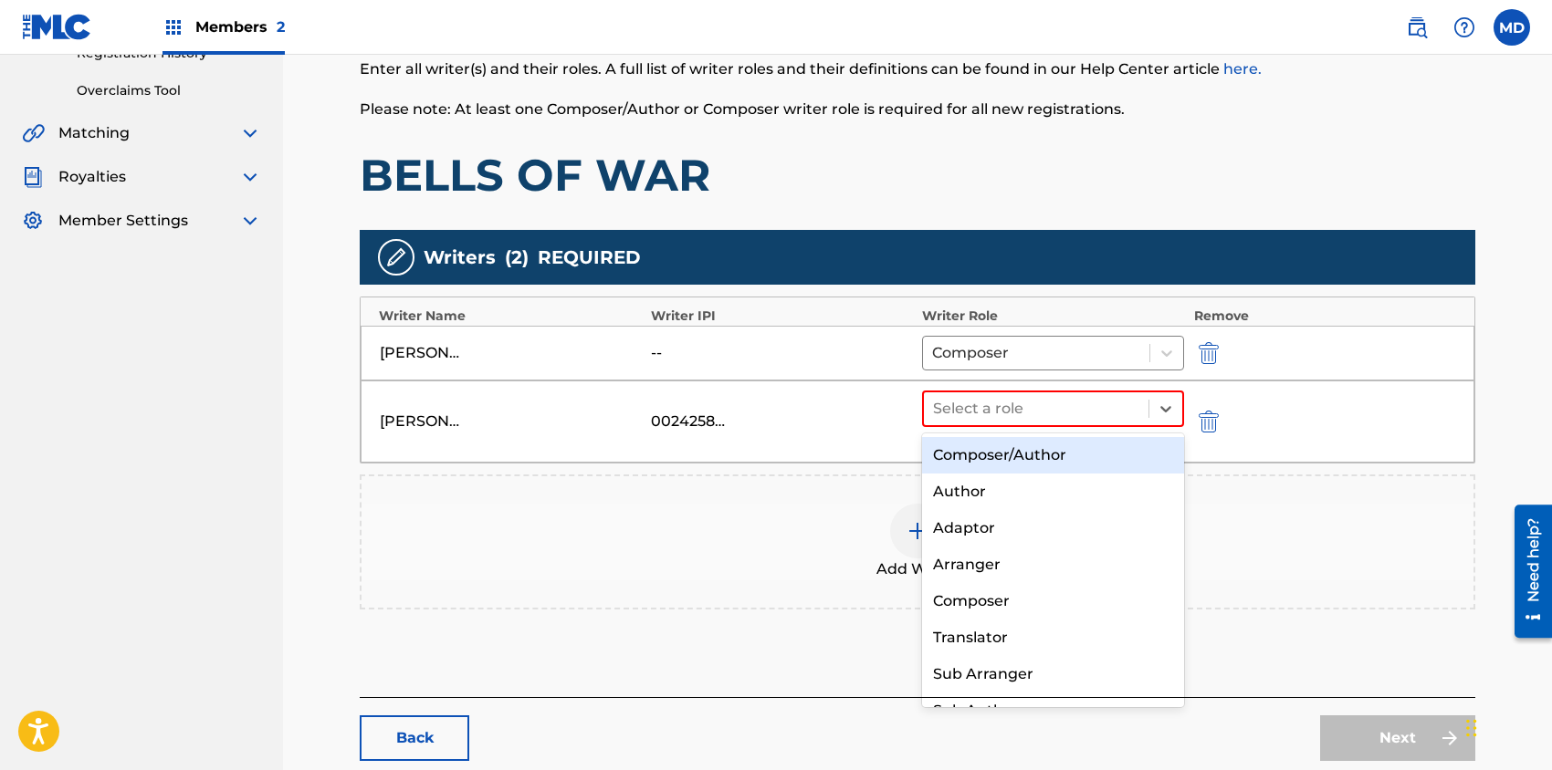
click at [1034, 460] on div "Composer/Author" at bounding box center [1053, 455] width 262 height 37
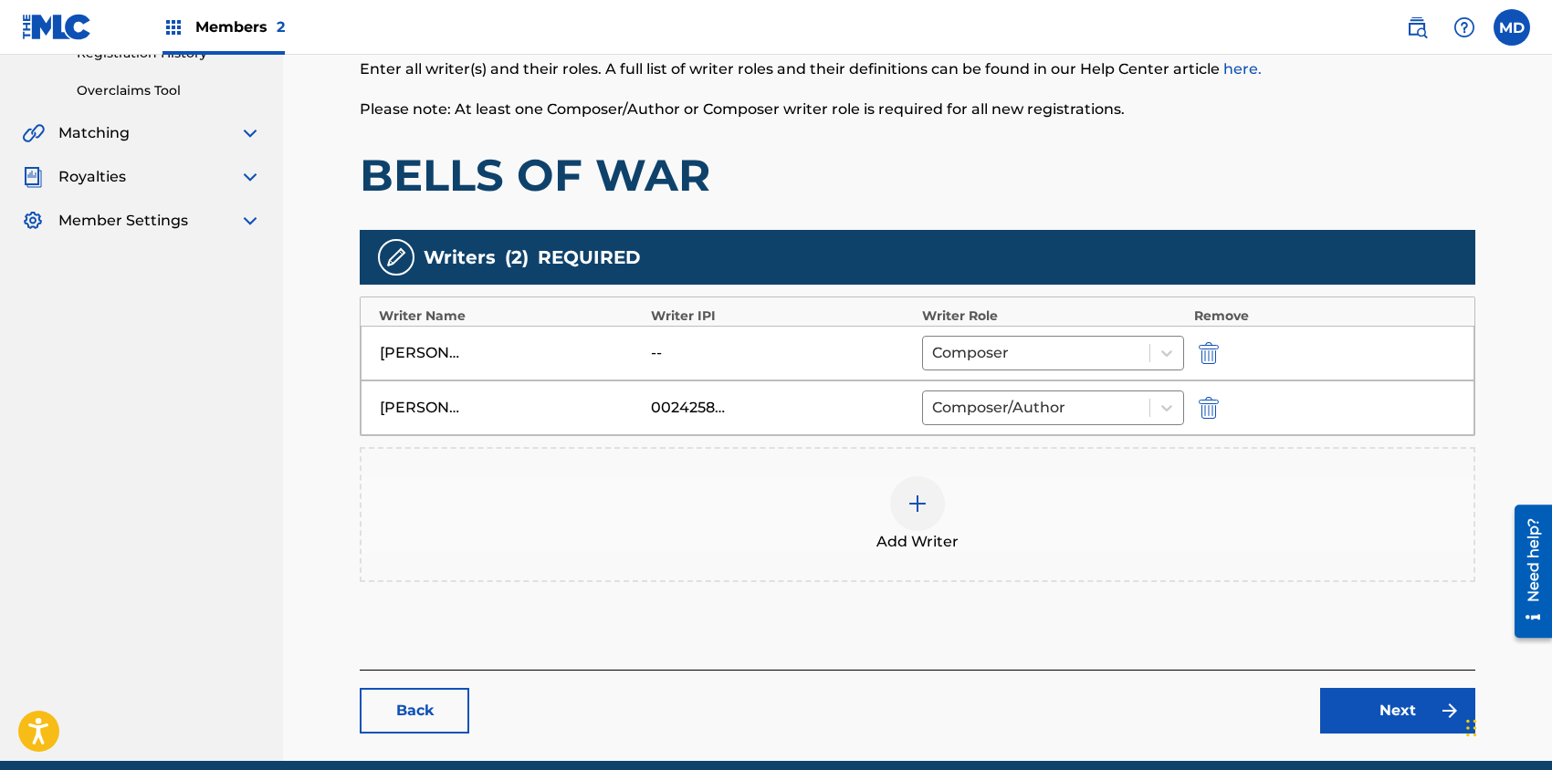
click at [924, 507] on img at bounding box center [917, 504] width 22 height 22
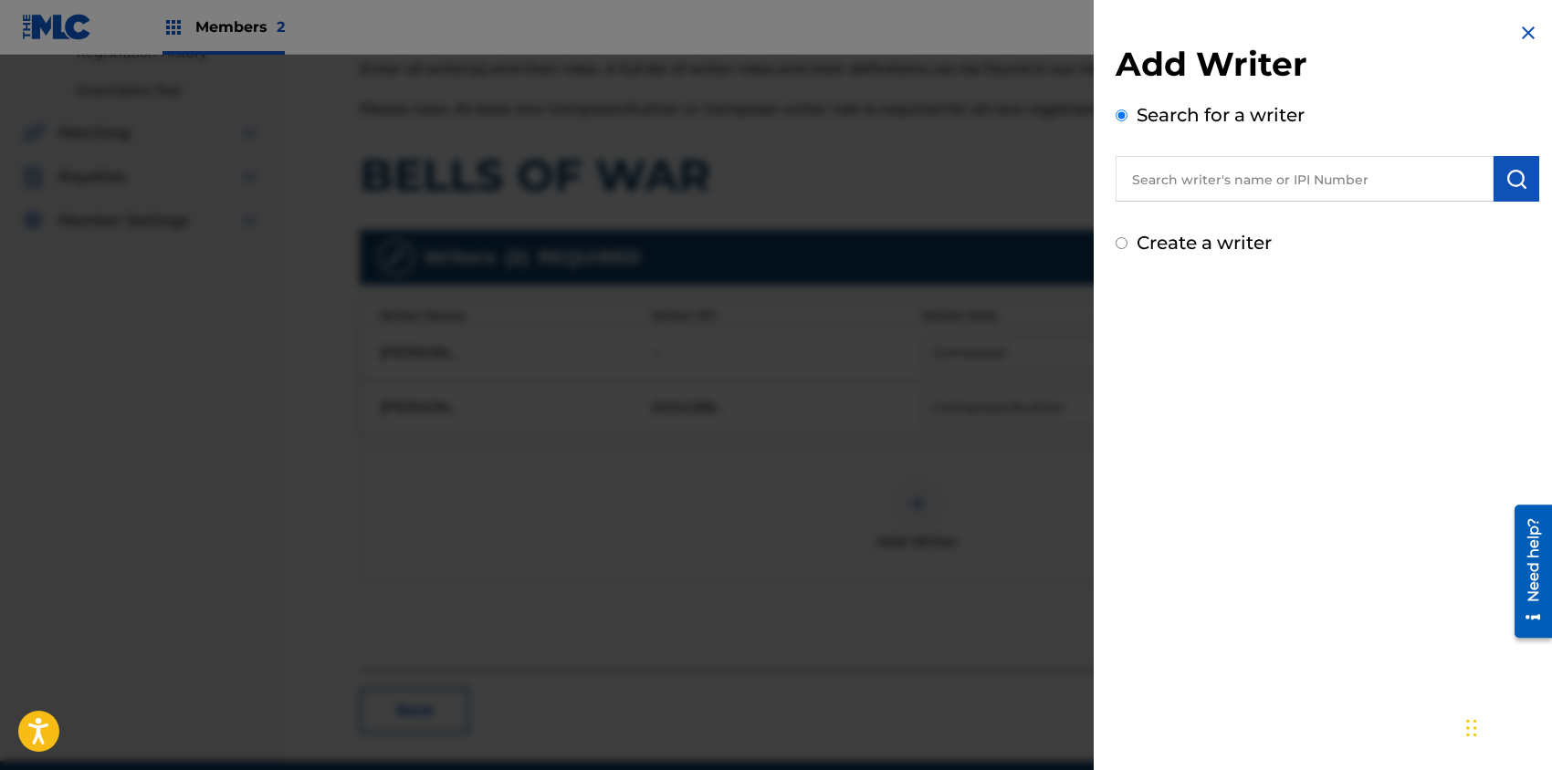
click at [1187, 182] on input "text" at bounding box center [1304, 179] width 378 height 46
paste input "00242590771"
type input "00242590771"
click at [1511, 170] on img "submit" at bounding box center [1516, 179] width 22 height 22
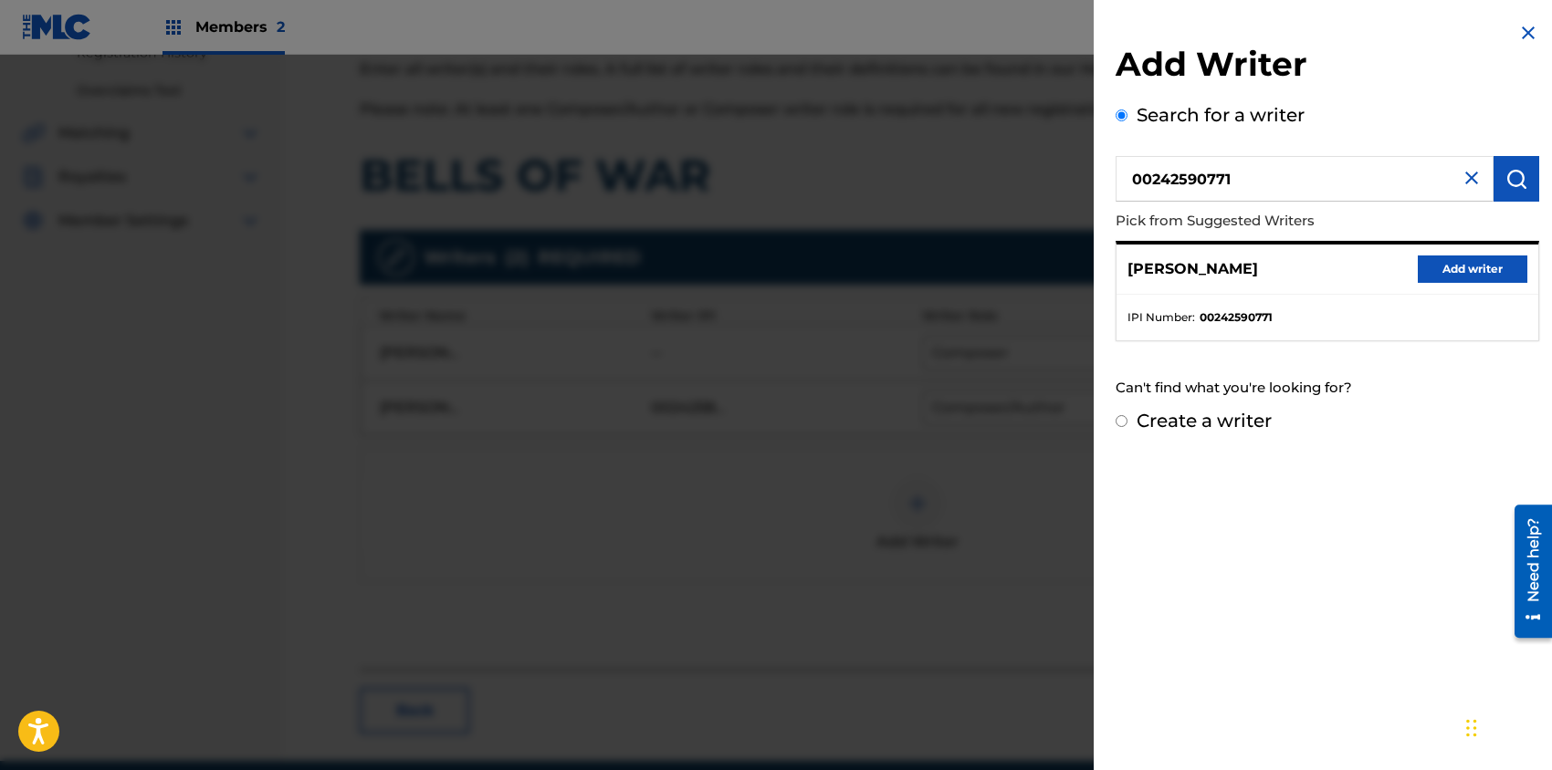
click at [1444, 269] on button "Add writer" at bounding box center [1472, 269] width 110 height 27
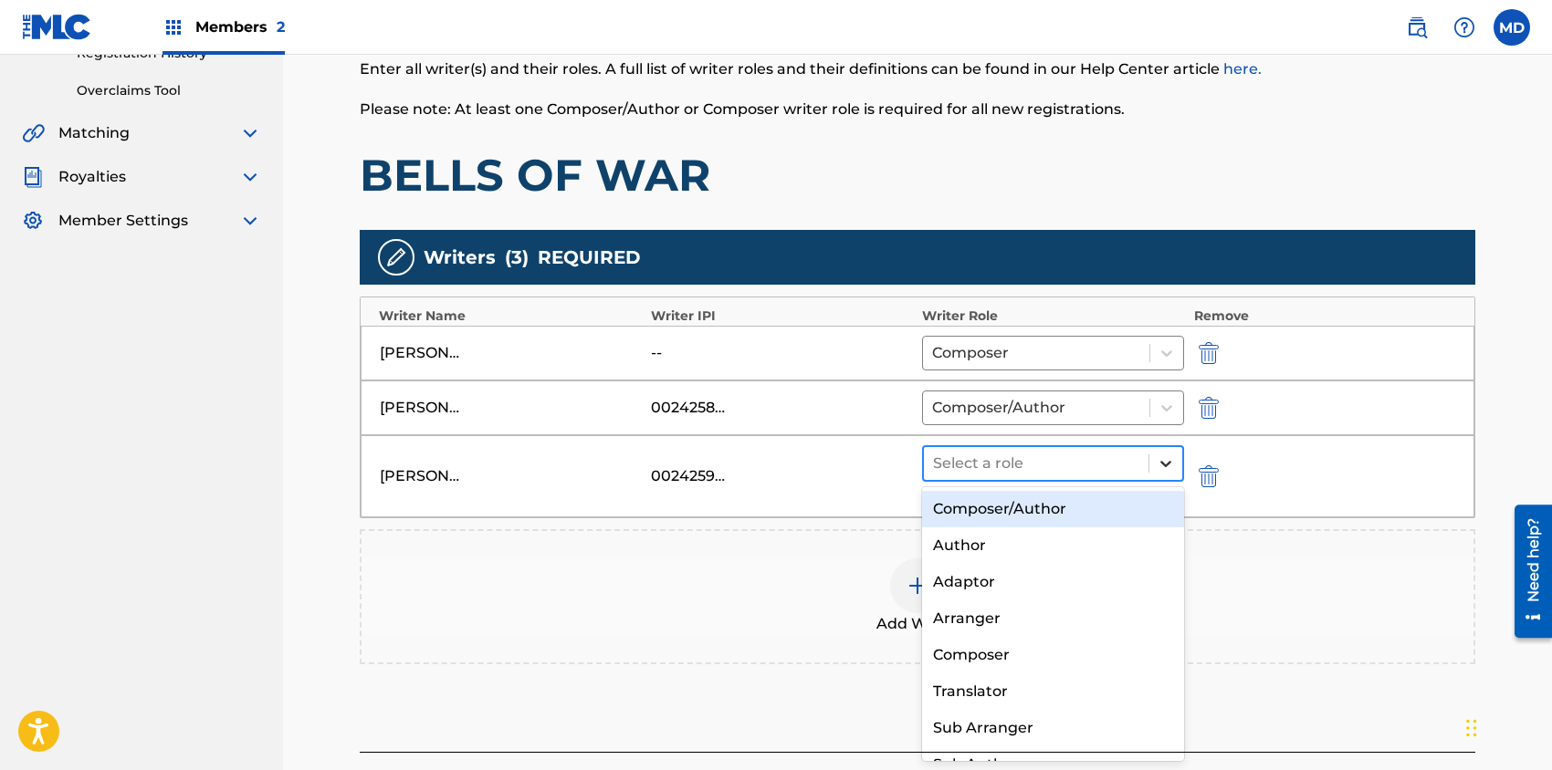
click at [1161, 456] on icon at bounding box center [1165, 464] width 18 height 18
click at [1004, 515] on div "Composer/Author" at bounding box center [1053, 509] width 262 height 37
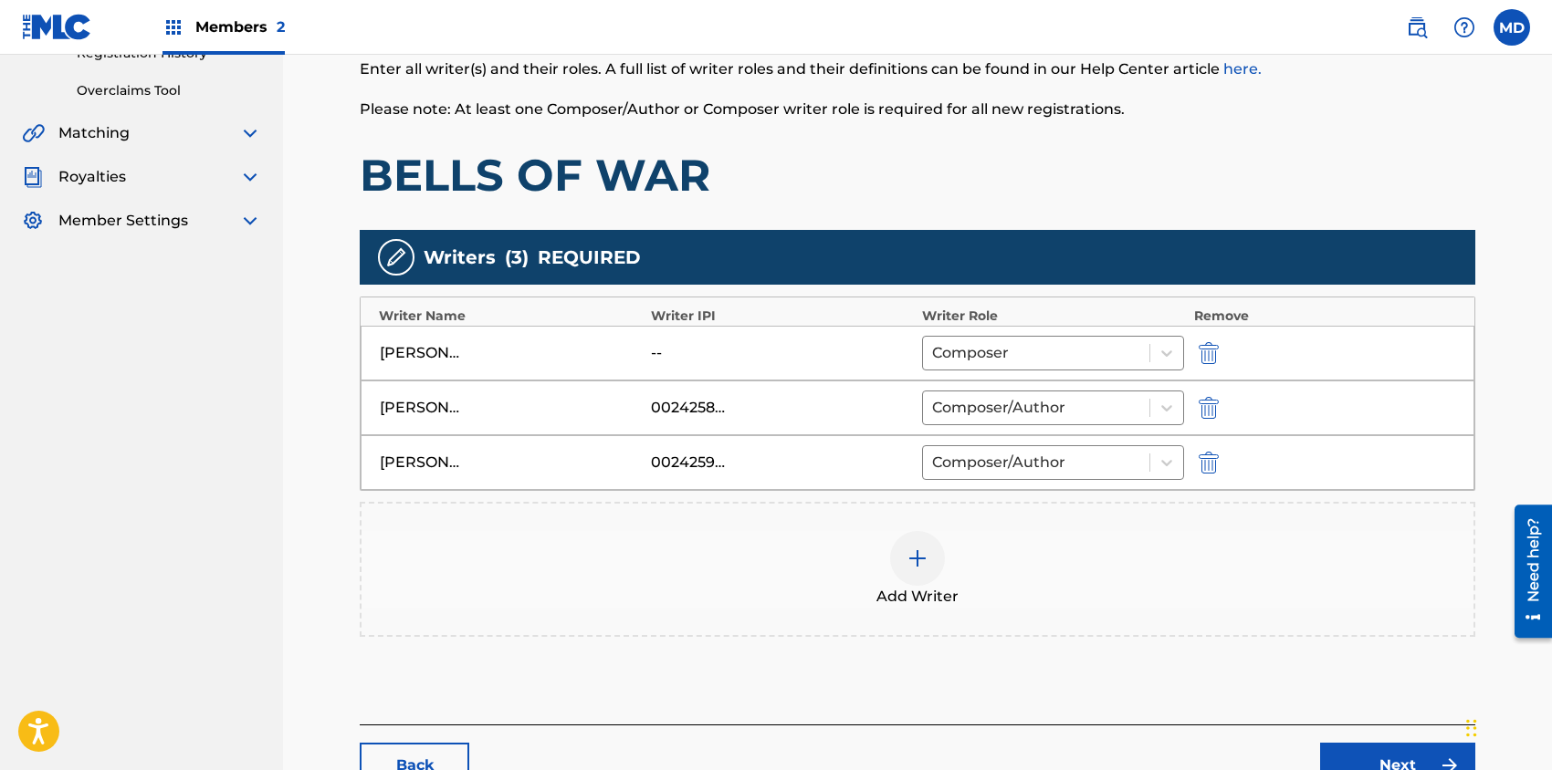
click at [912, 563] on img at bounding box center [917, 559] width 22 height 22
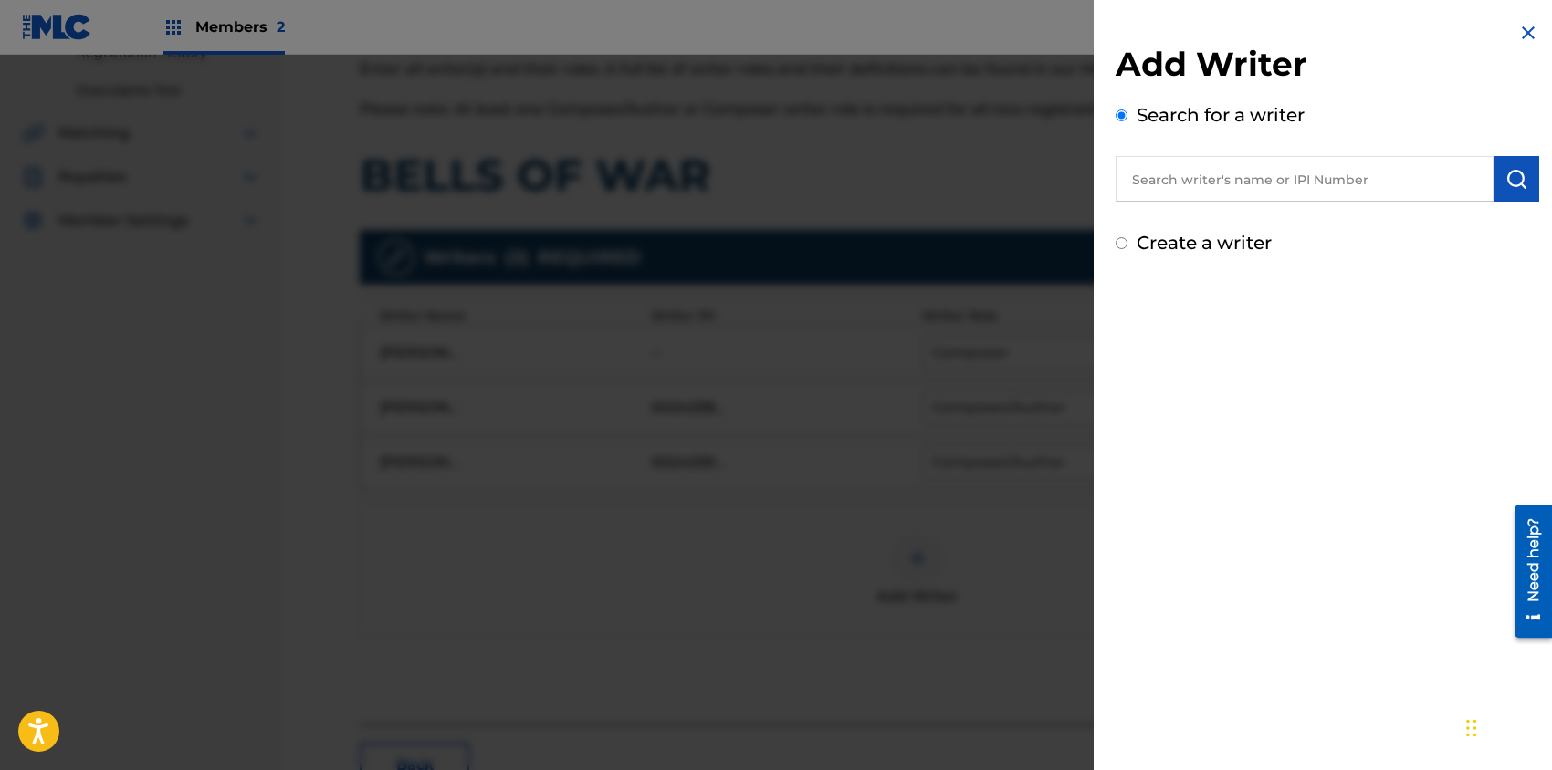
click at [1373, 172] on input "text" at bounding box center [1304, 179] width 378 height 46
paste input "00183503968"
type input "00183503968"
click at [1505, 183] on img "submit" at bounding box center [1516, 179] width 22 height 22
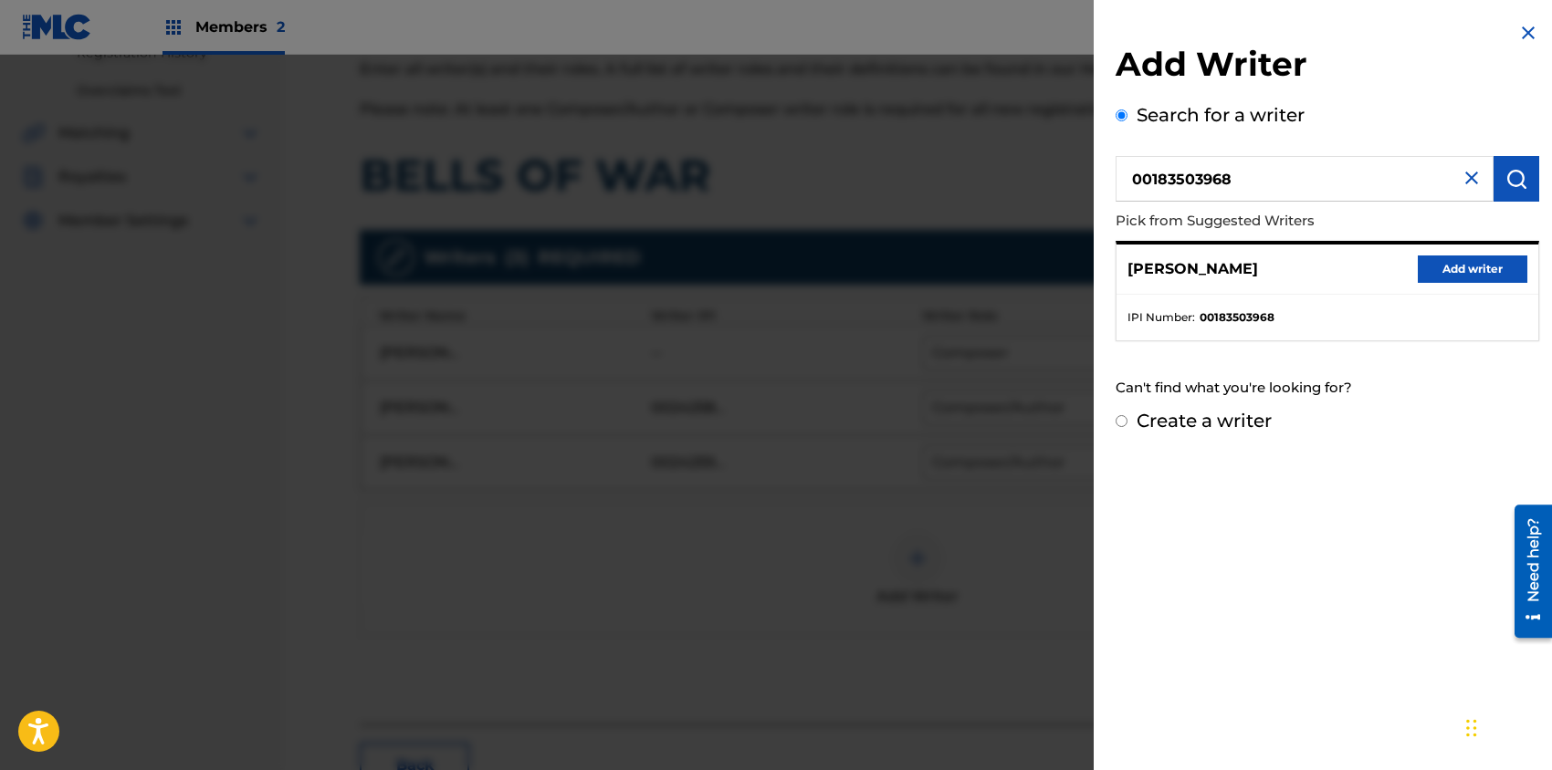
click at [1452, 267] on button "Add writer" at bounding box center [1472, 269] width 110 height 27
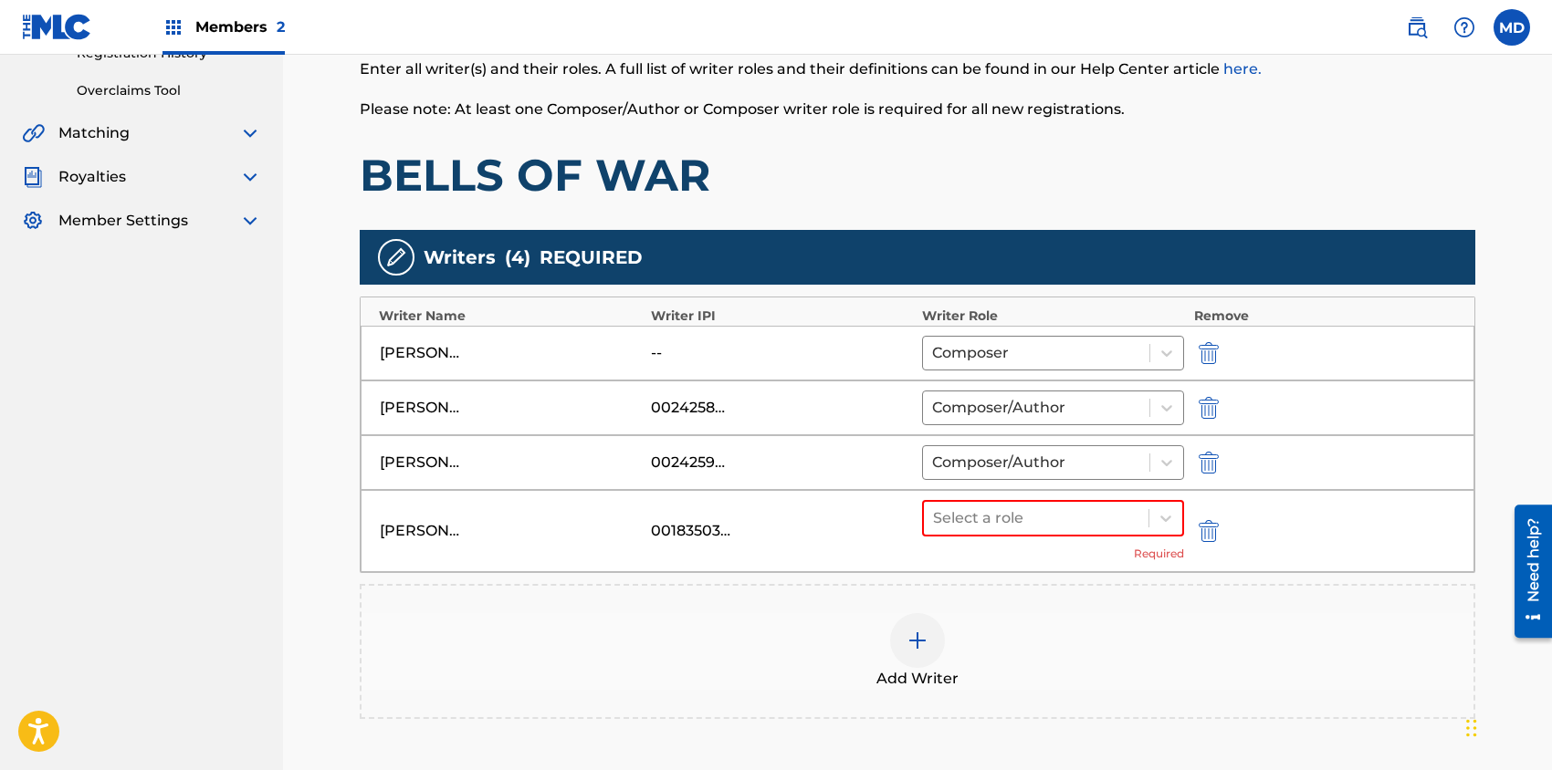
click at [926, 643] on img at bounding box center [917, 641] width 22 height 22
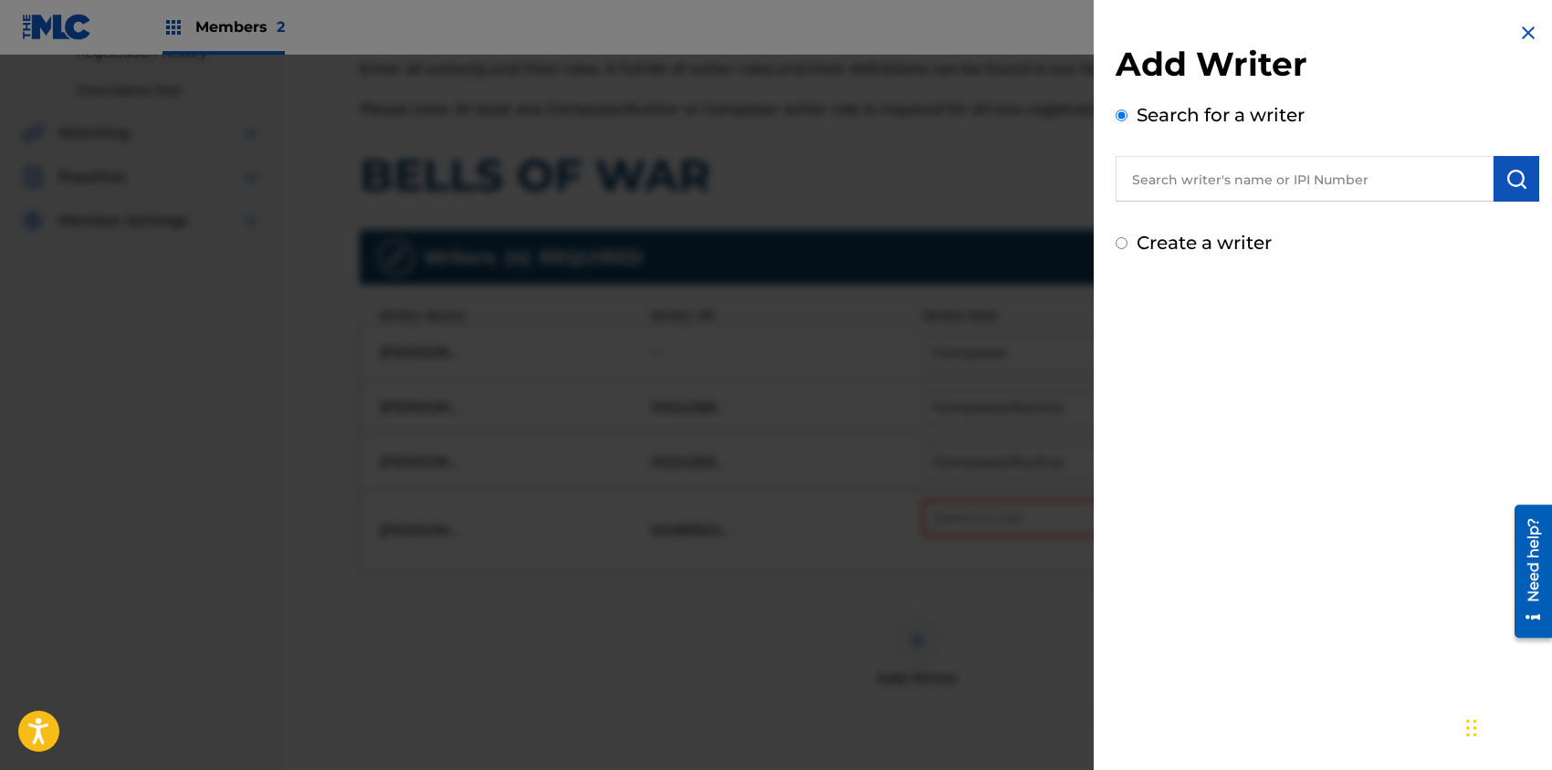
click at [1291, 186] on input "text" at bounding box center [1304, 179] width 378 height 46
paste input "00187028946"
type input "00187028946"
click at [1509, 180] on img "submit" at bounding box center [1516, 179] width 22 height 22
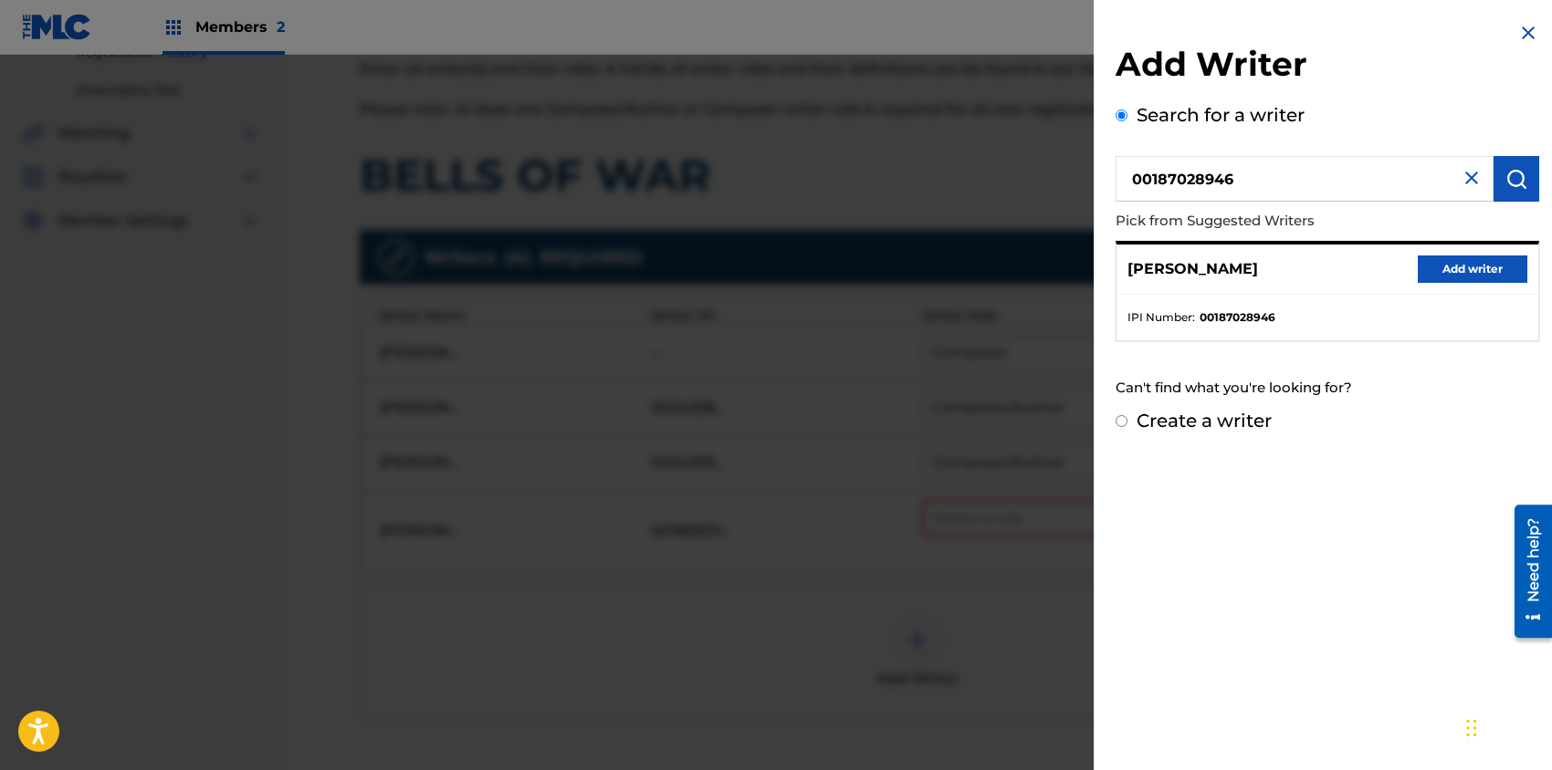
click at [1449, 265] on button "Add writer" at bounding box center [1472, 269] width 110 height 27
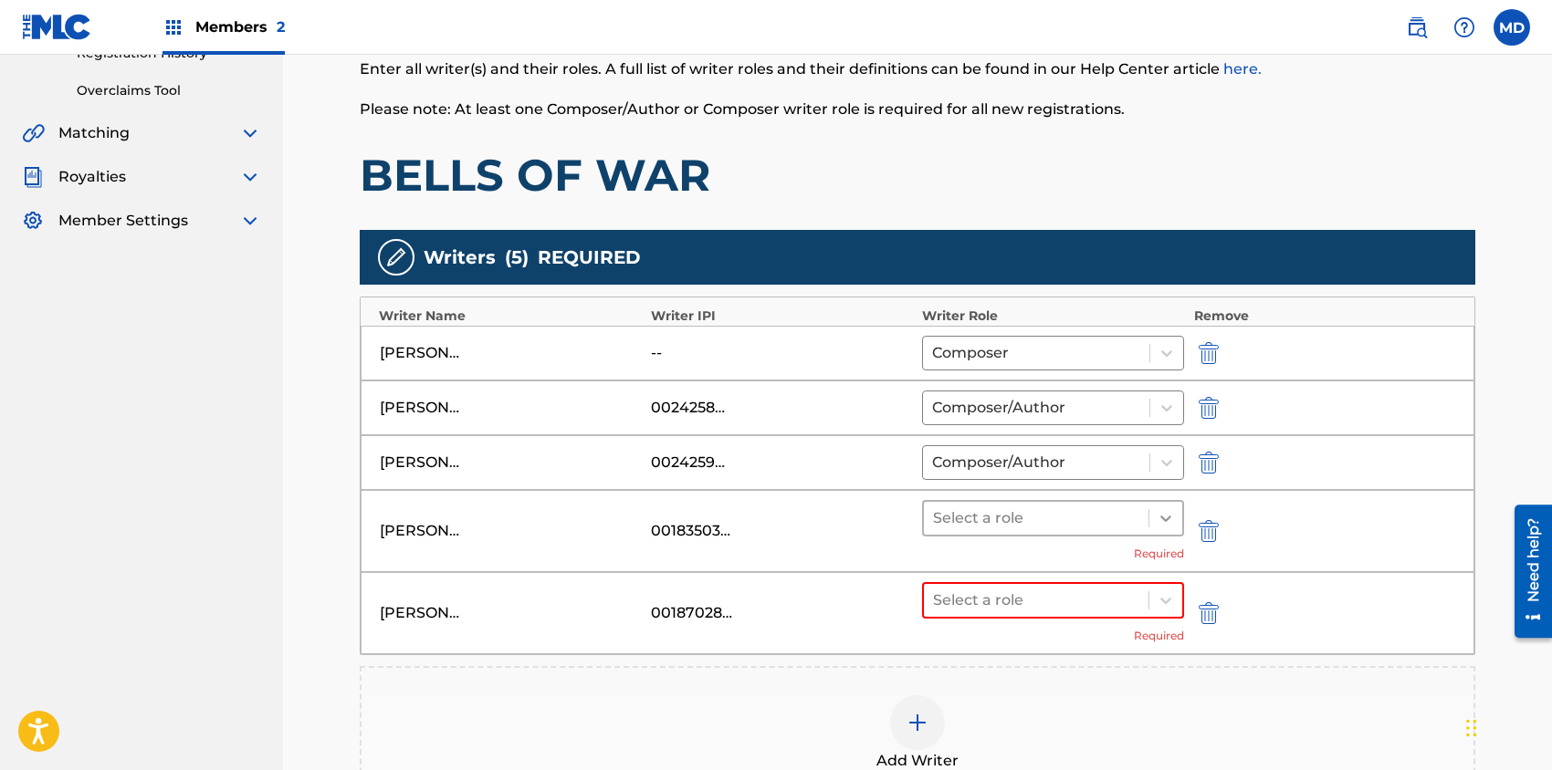
click at [1167, 509] on icon at bounding box center [1165, 518] width 18 height 18
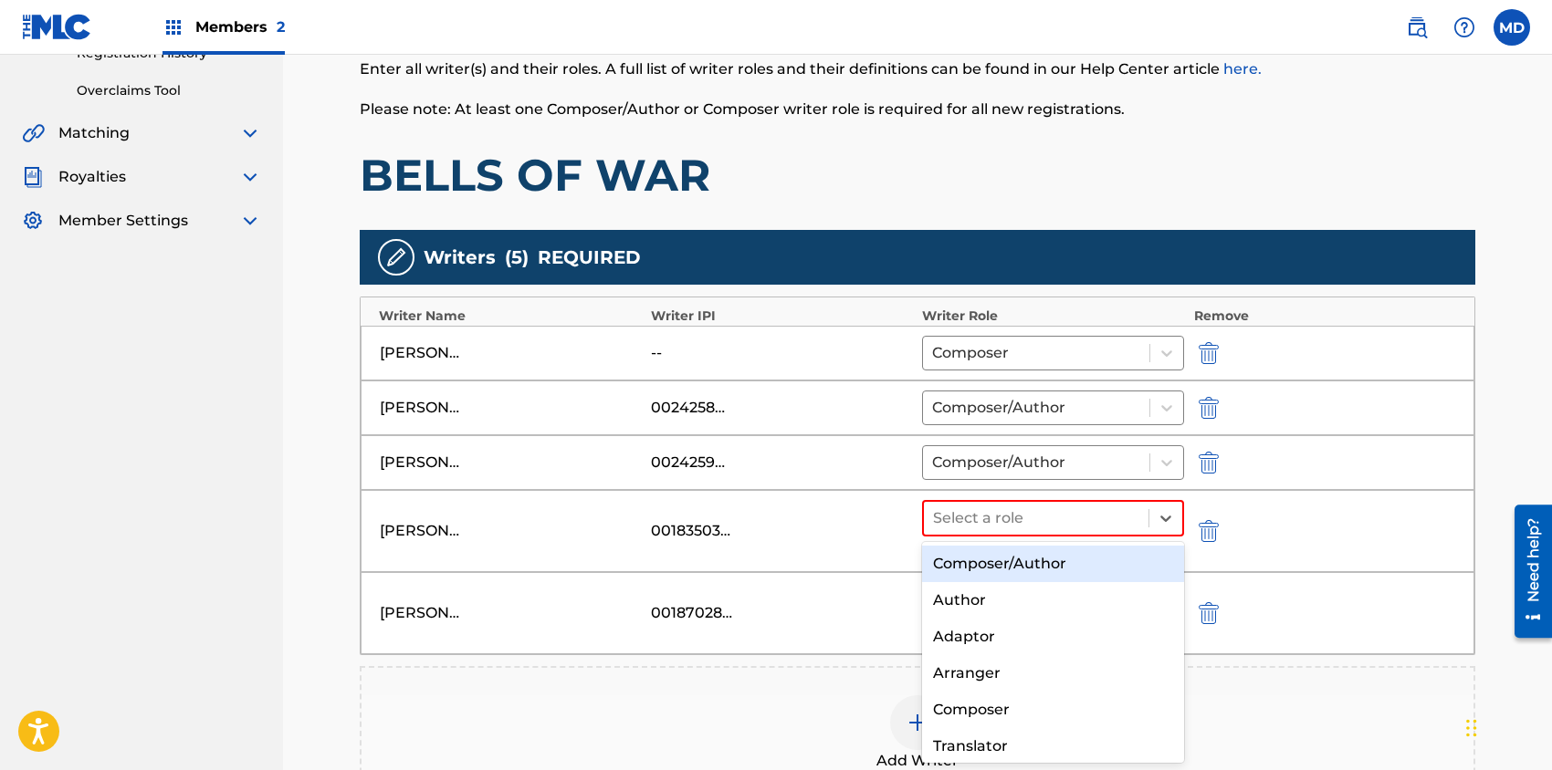
click at [1029, 563] on div "Composer/Author" at bounding box center [1053, 564] width 262 height 37
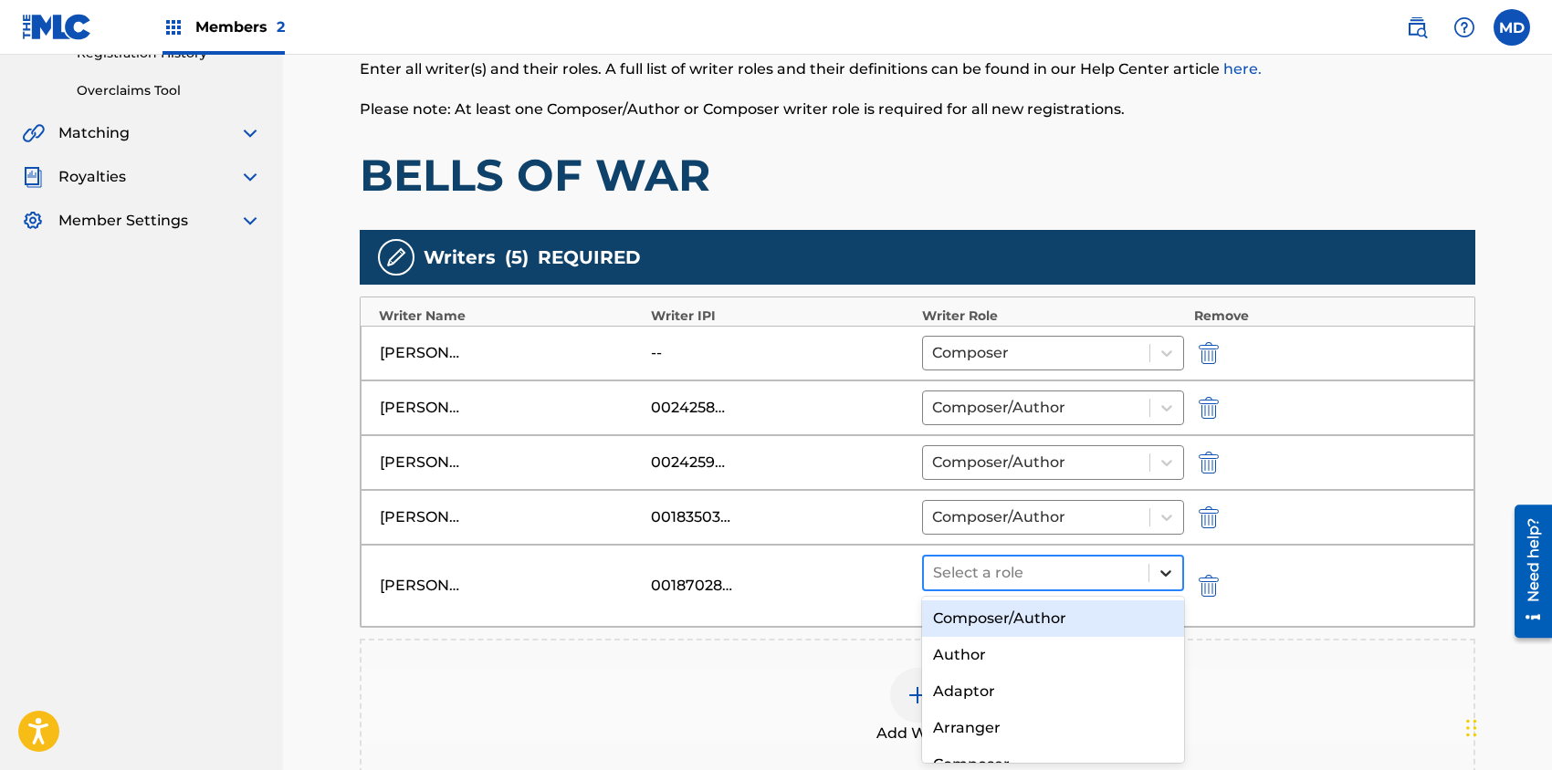
click at [1164, 570] on icon at bounding box center [1165, 573] width 18 height 18
click at [1053, 618] on div "Composer/Author" at bounding box center [1053, 619] width 262 height 37
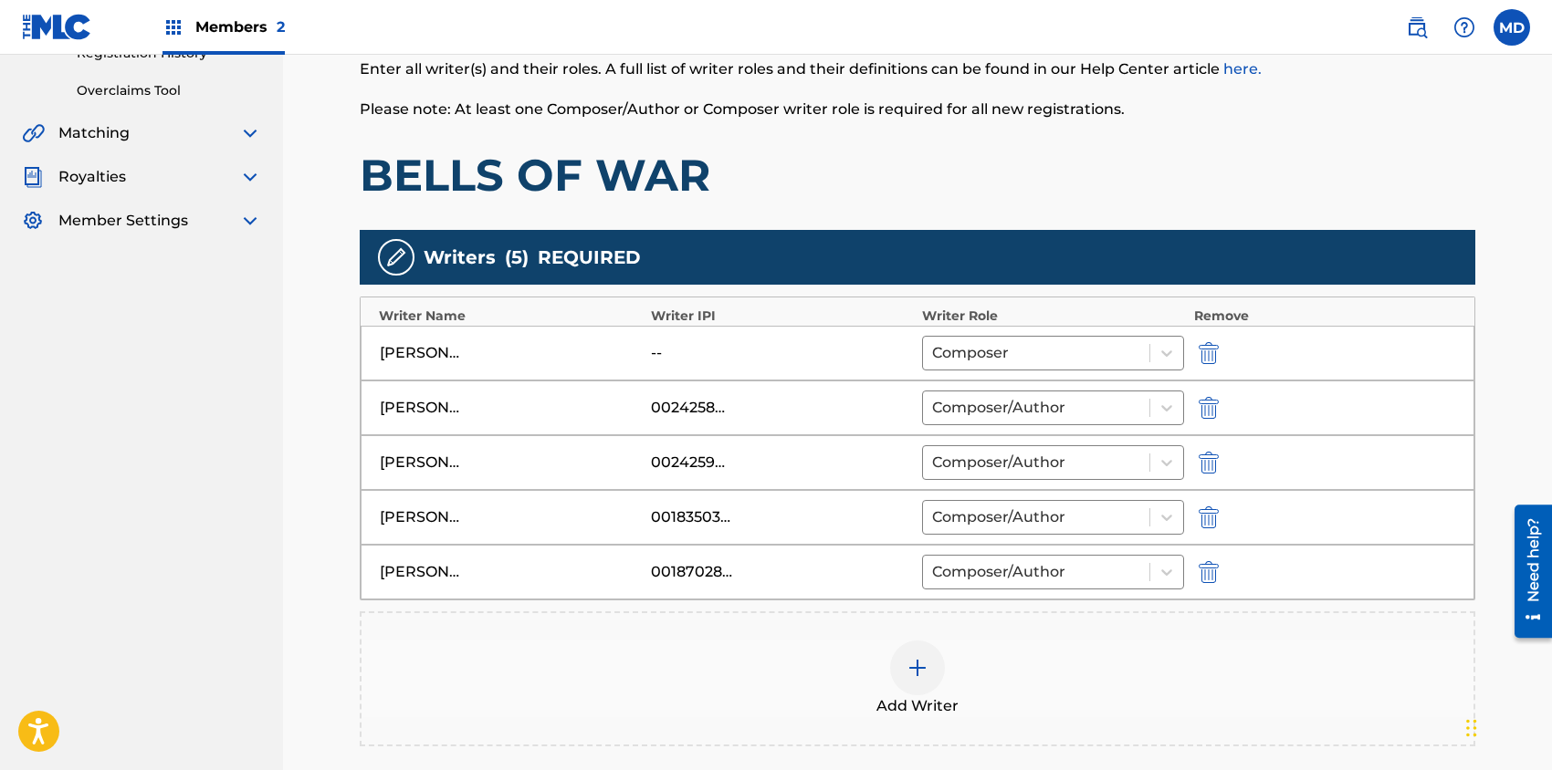
click at [908, 678] on div at bounding box center [917, 668] width 55 height 55
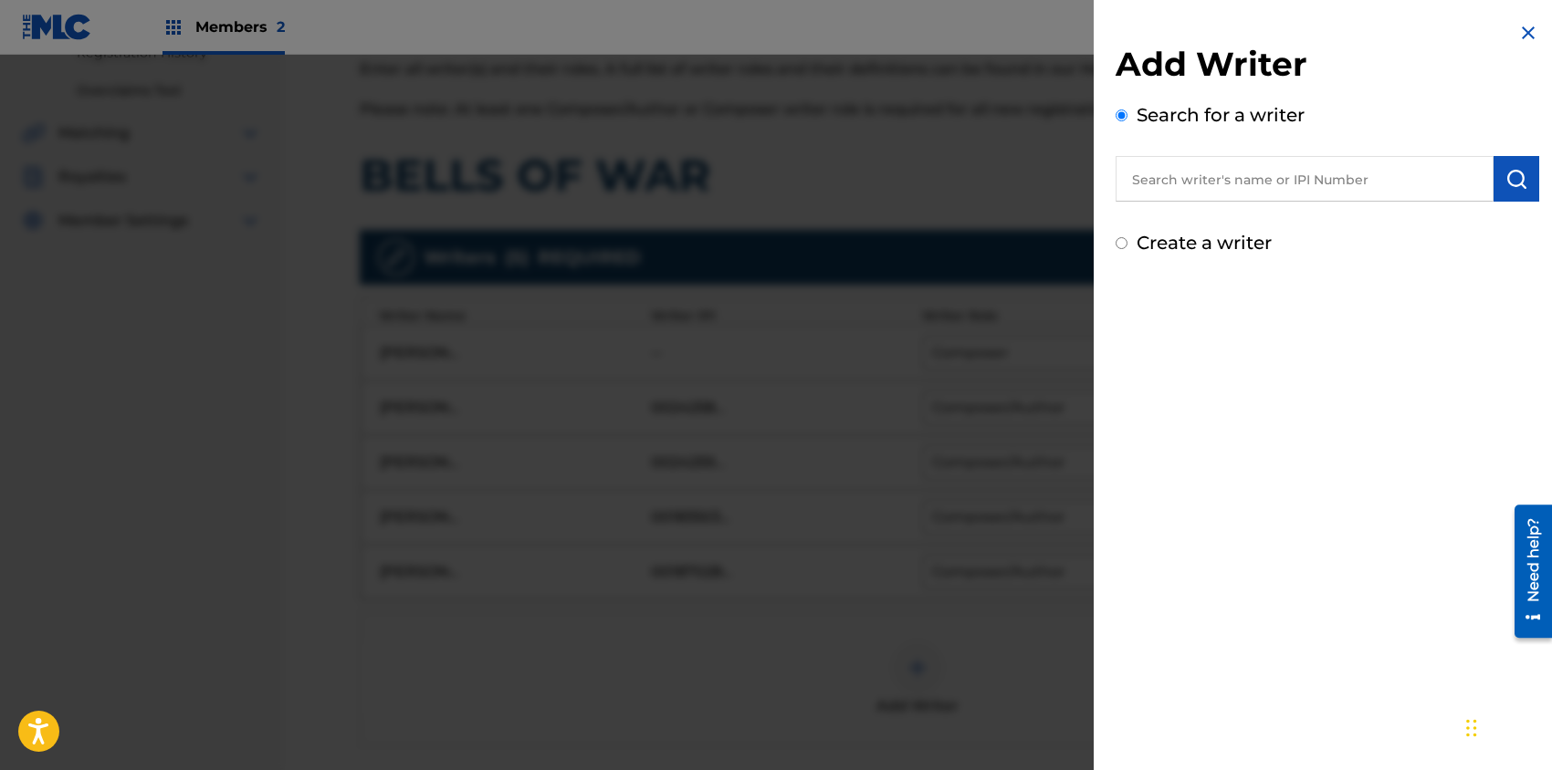
click at [1302, 186] on input "text" at bounding box center [1304, 179] width 378 height 46
paste input "00183462952"
type input "00183462952"
click at [1512, 183] on img "submit" at bounding box center [1516, 179] width 22 height 22
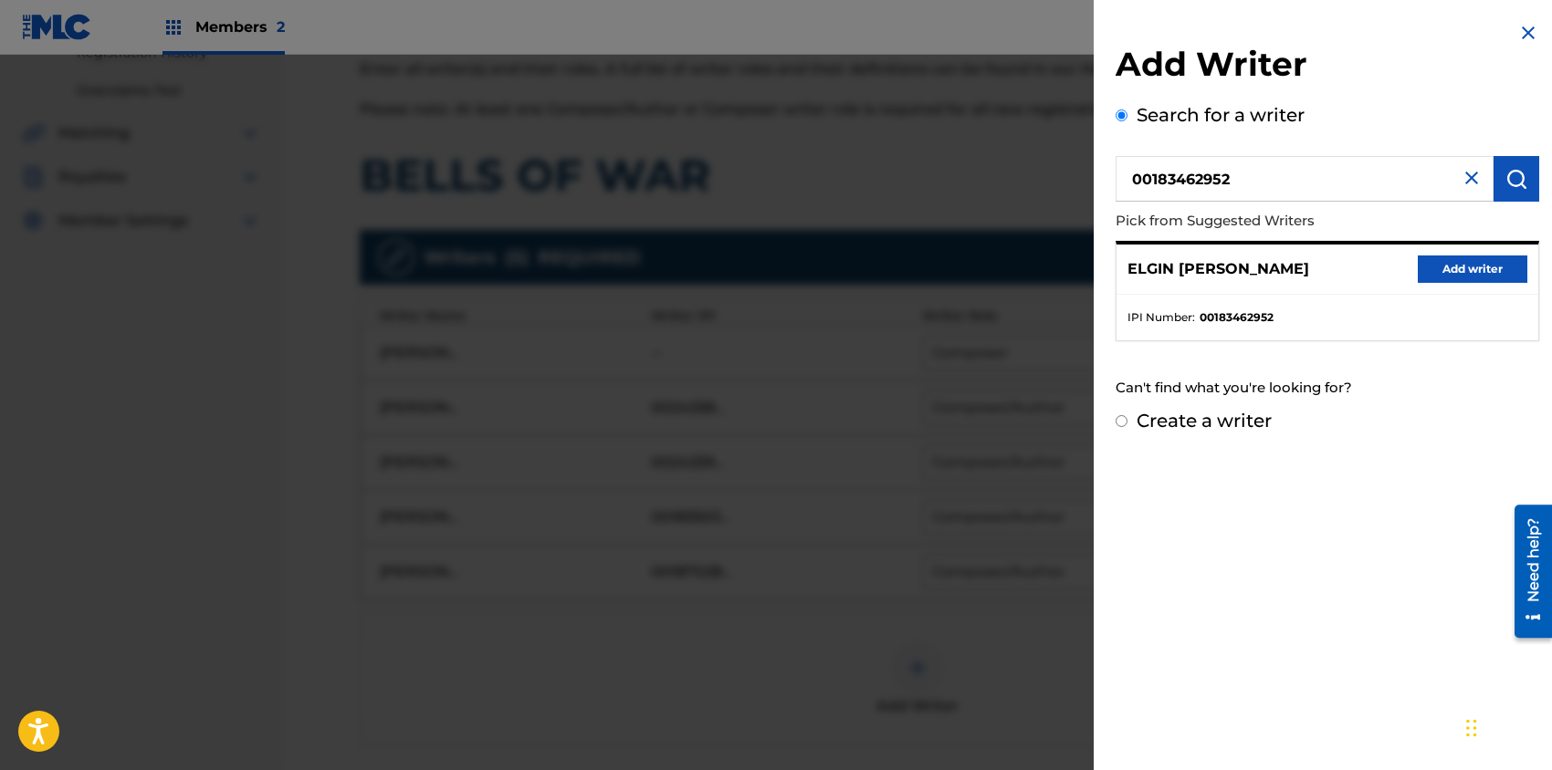
click at [1468, 272] on button "Add writer" at bounding box center [1472, 269] width 110 height 27
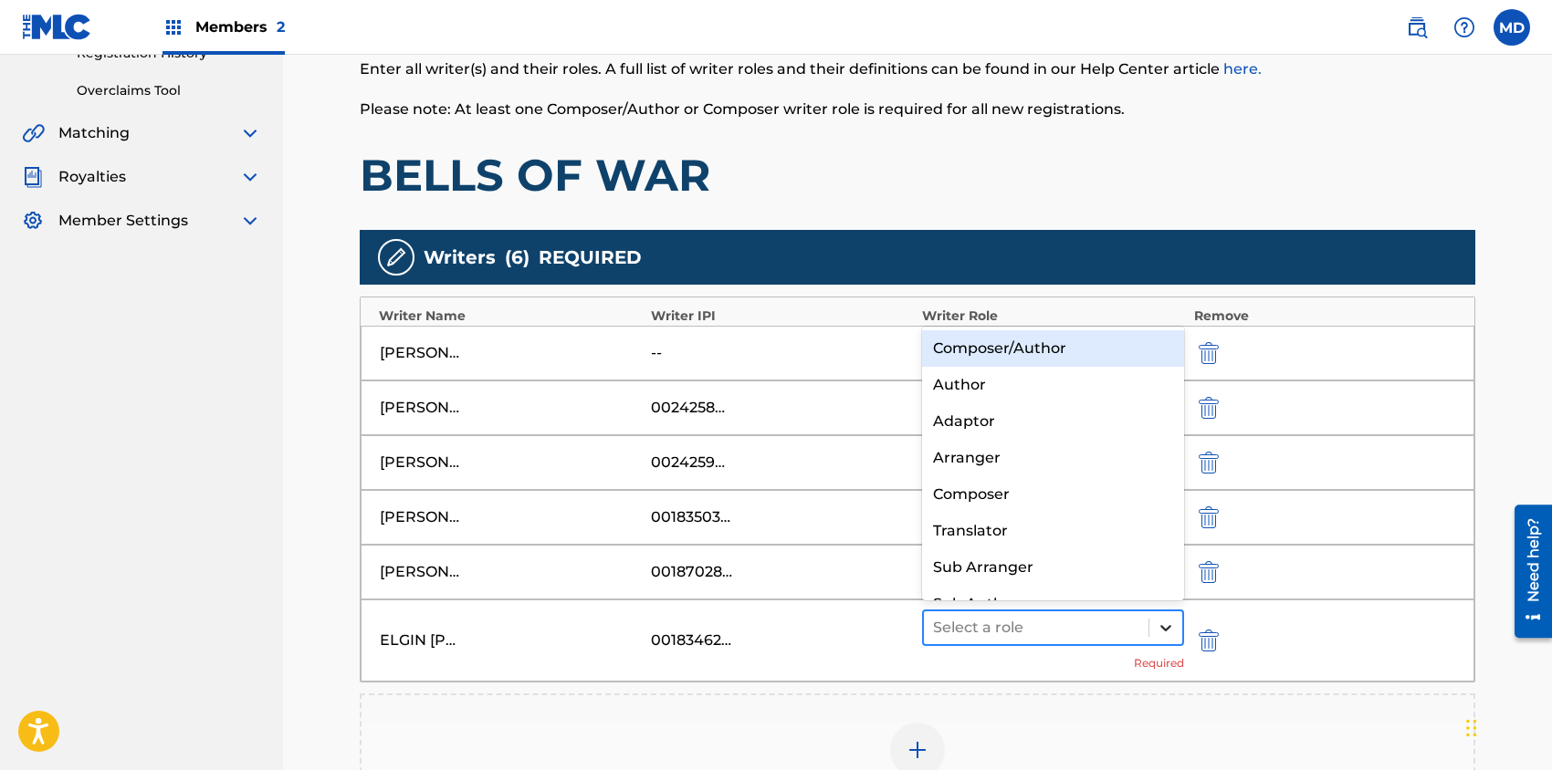
click at [1166, 625] on icon at bounding box center [1165, 628] width 18 height 18
click at [1027, 359] on div "Composer/Author" at bounding box center [1053, 348] width 262 height 37
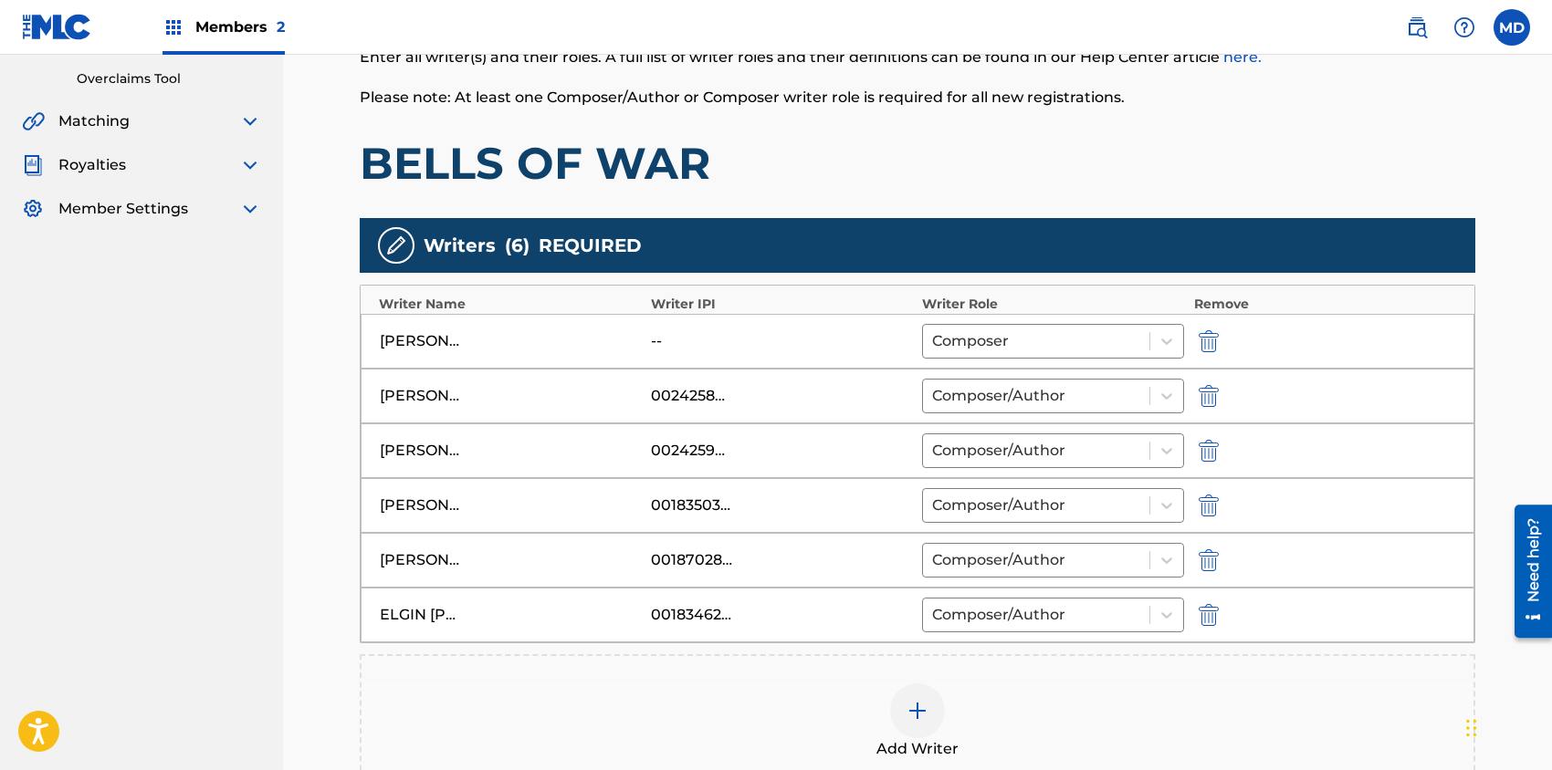
scroll to position [608, 0]
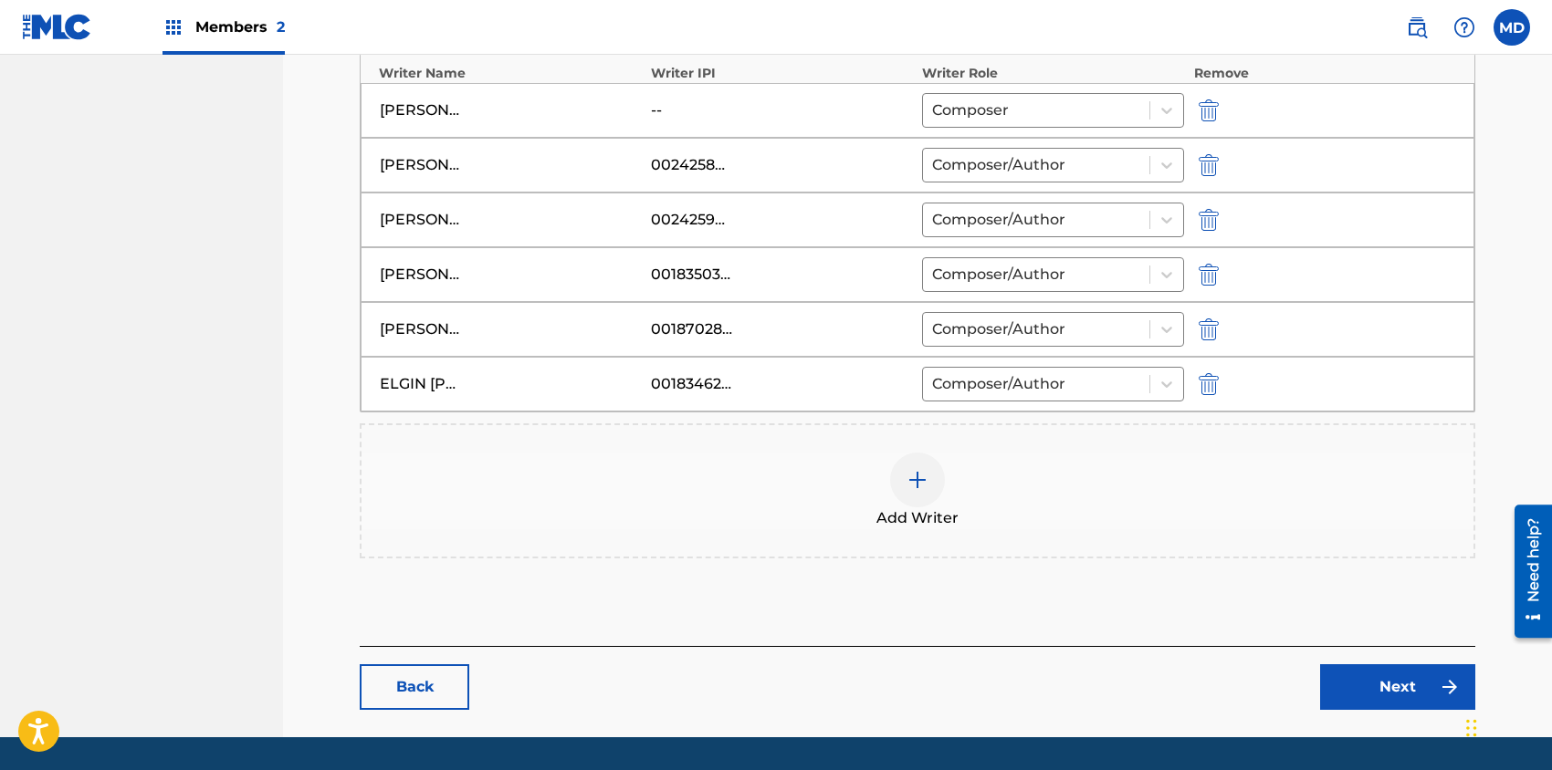
click at [920, 485] on img at bounding box center [917, 480] width 22 height 22
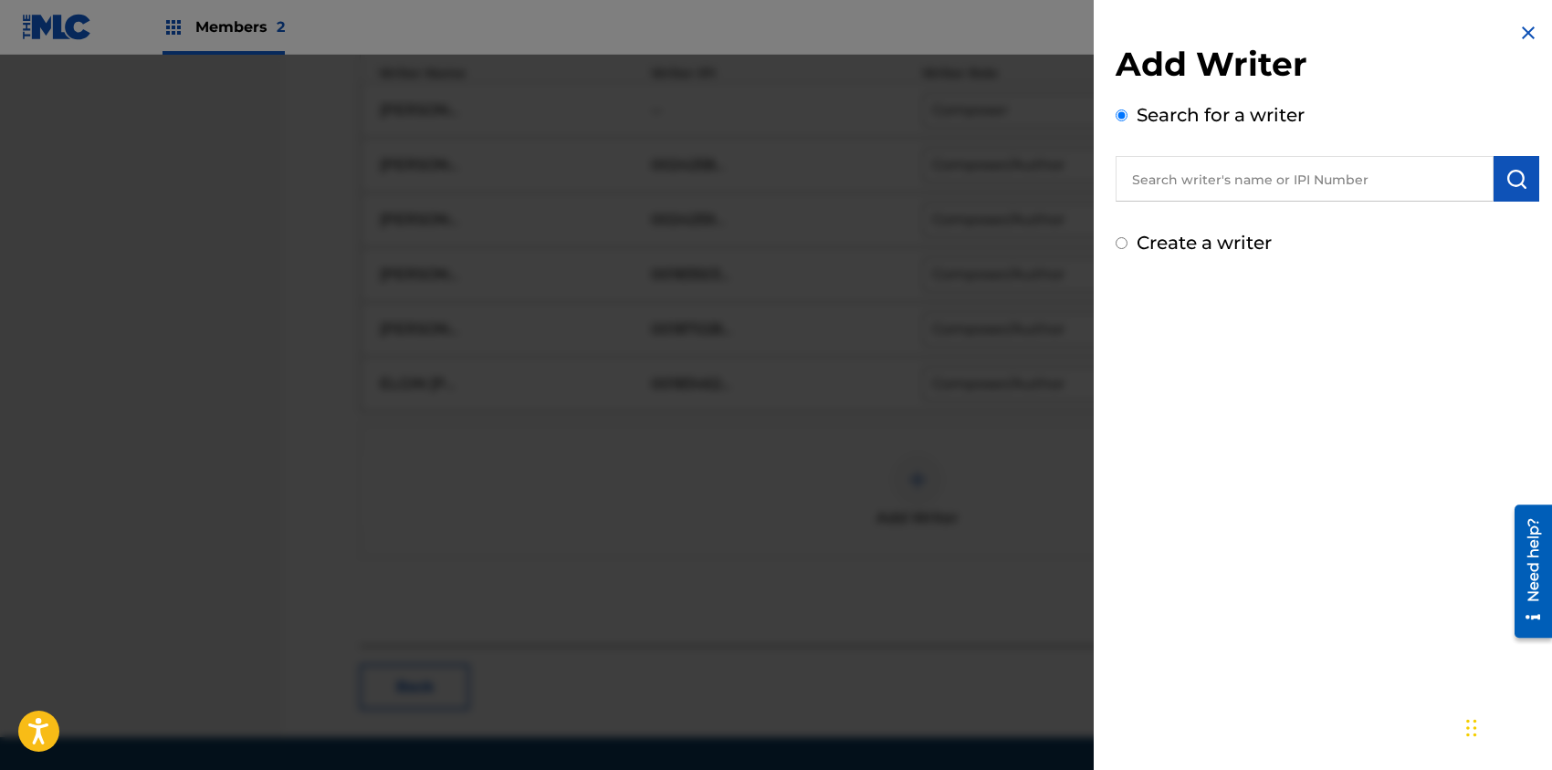
click at [1300, 182] on input "text" at bounding box center [1304, 179] width 378 height 46
paste input "00182386159"
type input "00182386159"
click at [1510, 181] on img "submit" at bounding box center [1516, 179] width 22 height 22
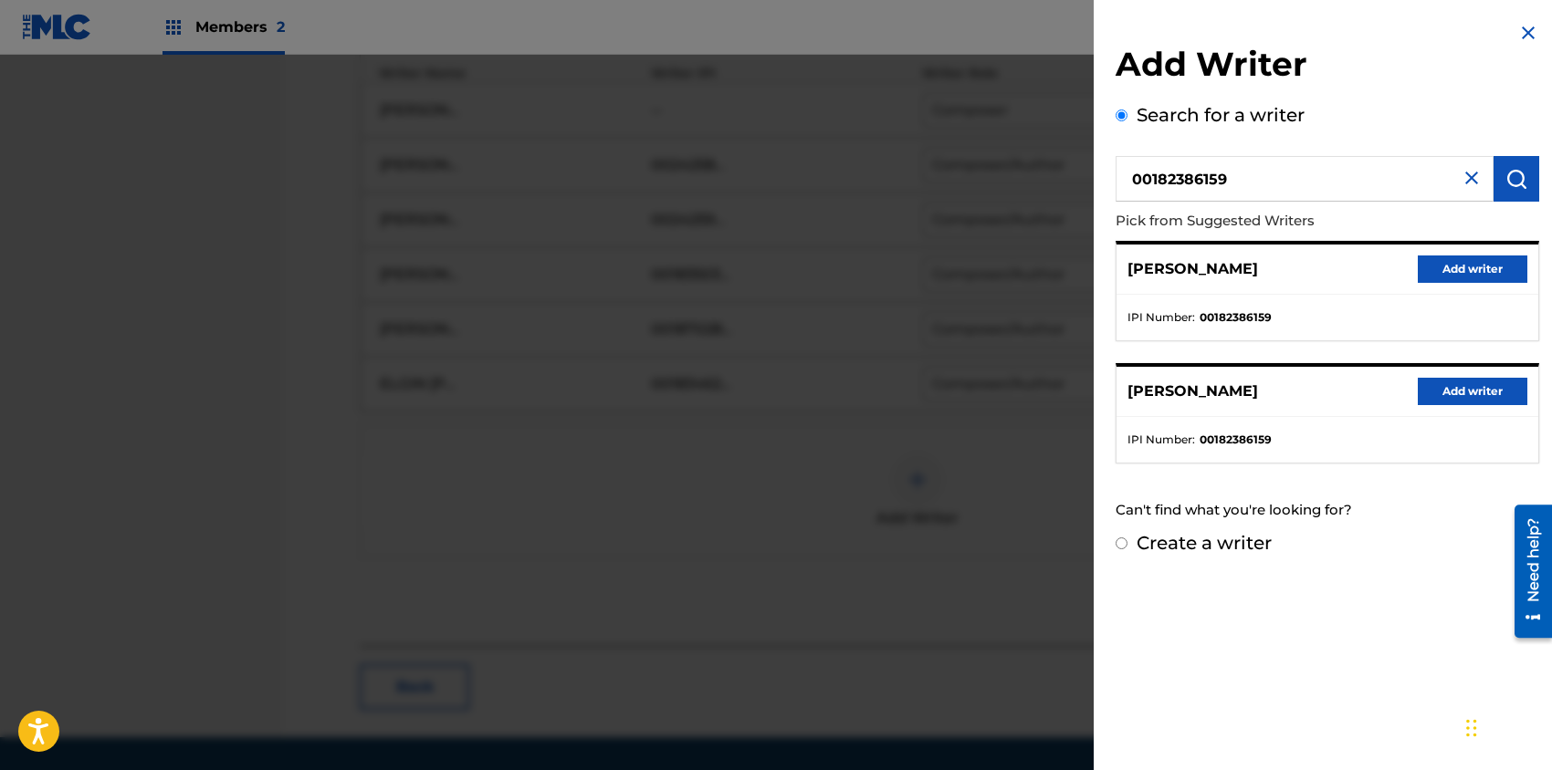
click at [1457, 270] on button "Add writer" at bounding box center [1472, 269] width 110 height 27
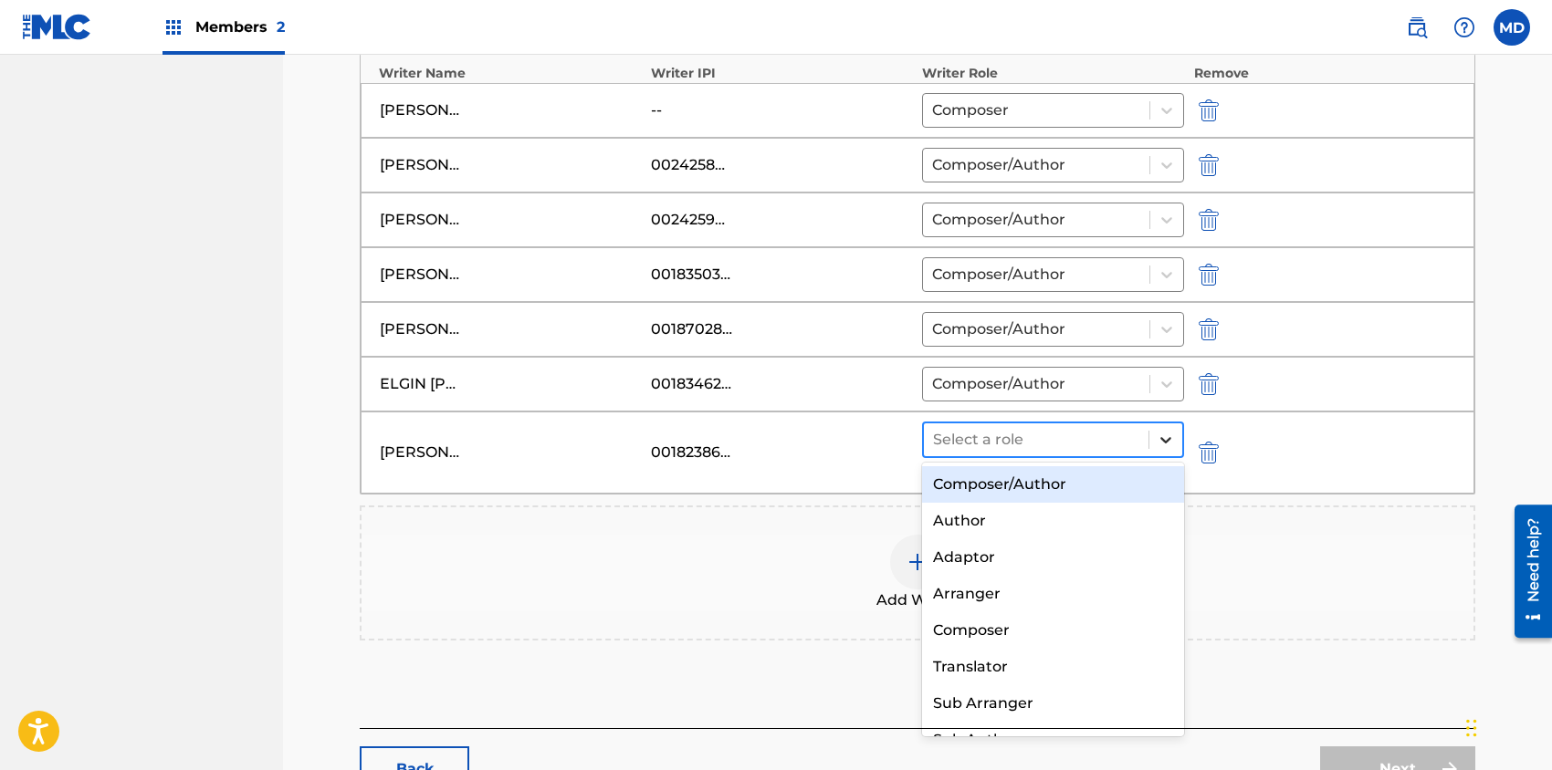
click at [1168, 437] on icon at bounding box center [1165, 440] width 11 height 6
click at [1051, 493] on div "Composer/Author" at bounding box center [1053, 484] width 262 height 37
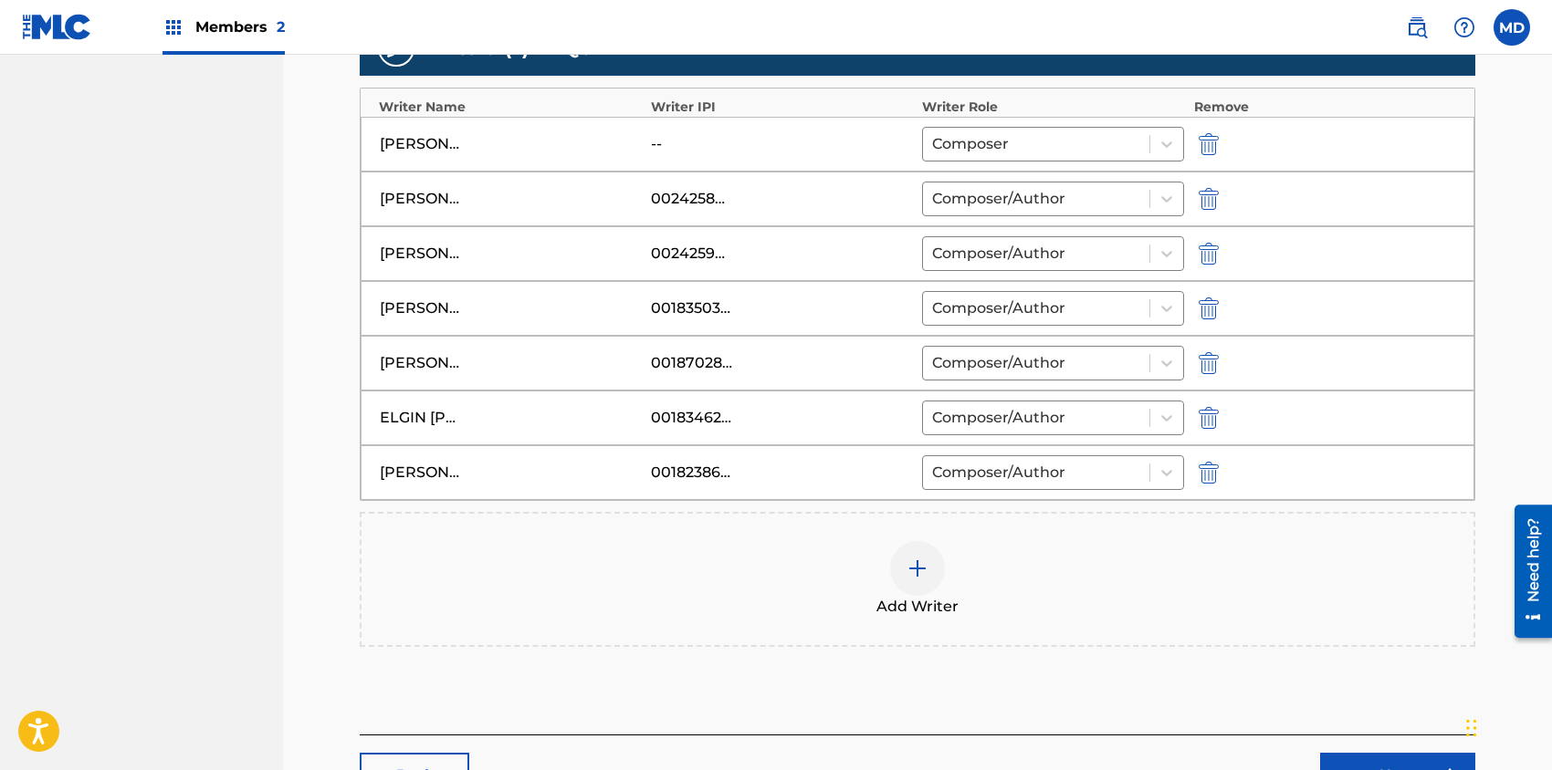
scroll to position [472, 0]
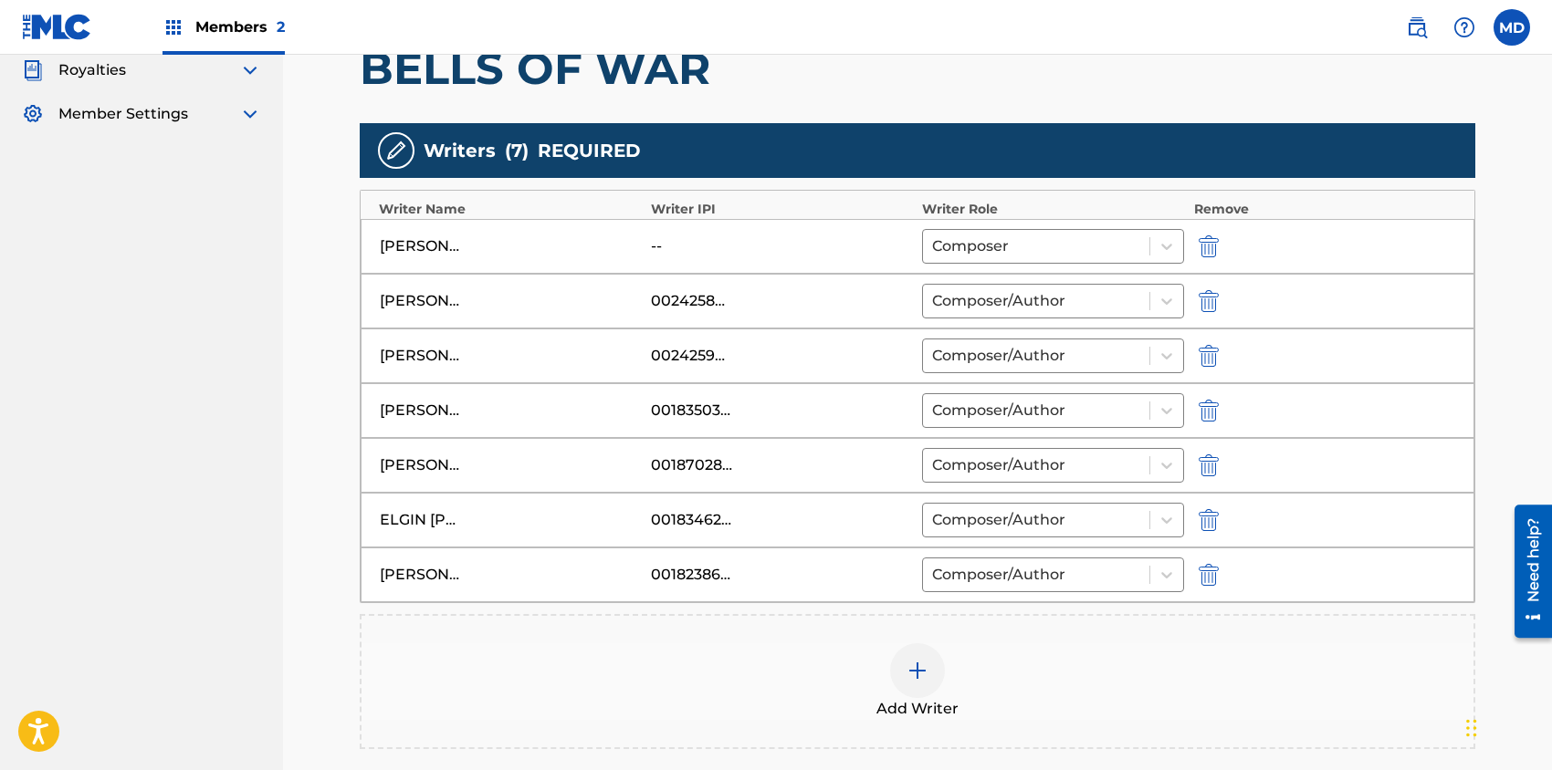
click at [1216, 245] on img "submit" at bounding box center [1208, 246] width 20 height 22
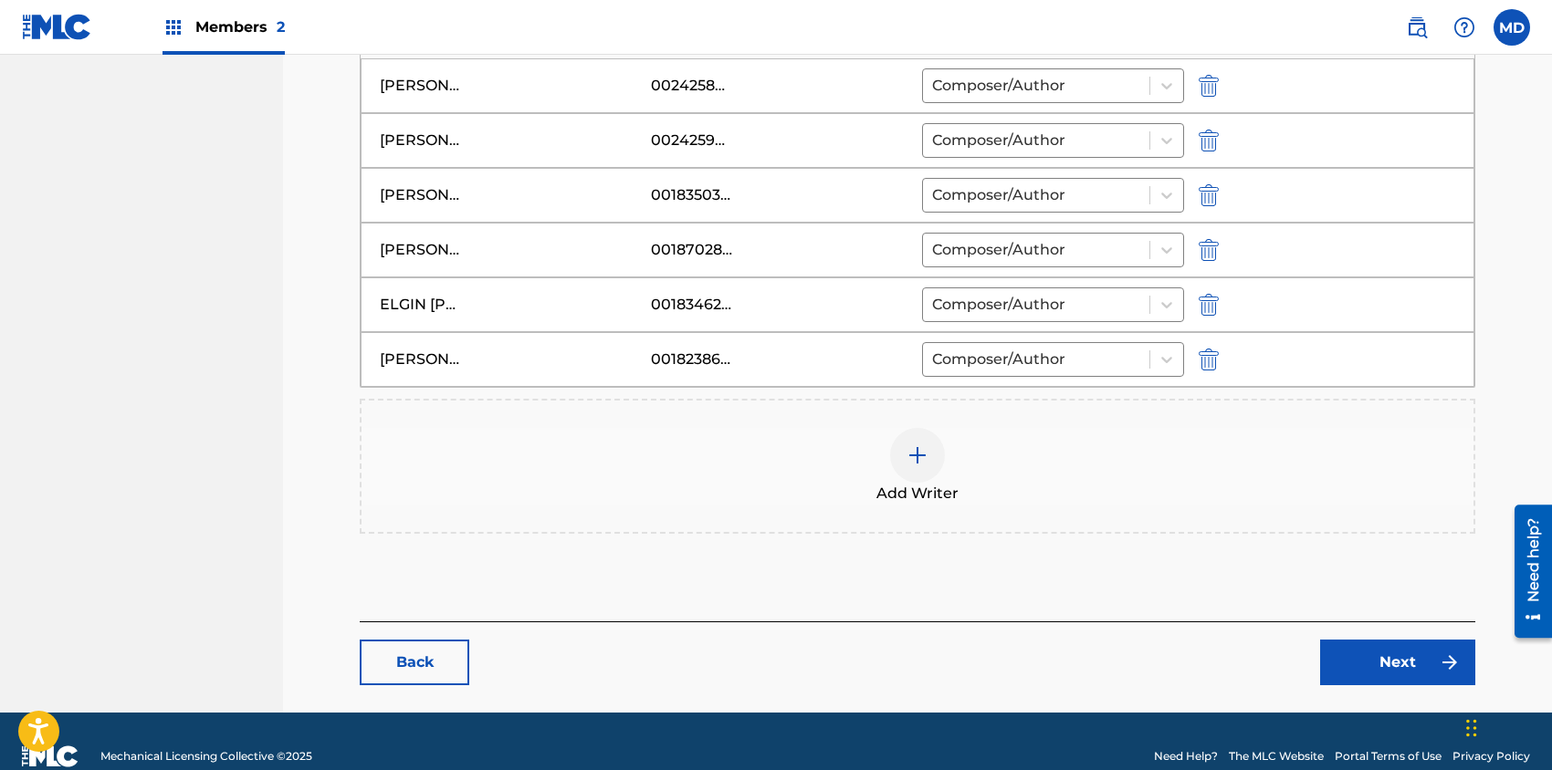
scroll to position [661, 0]
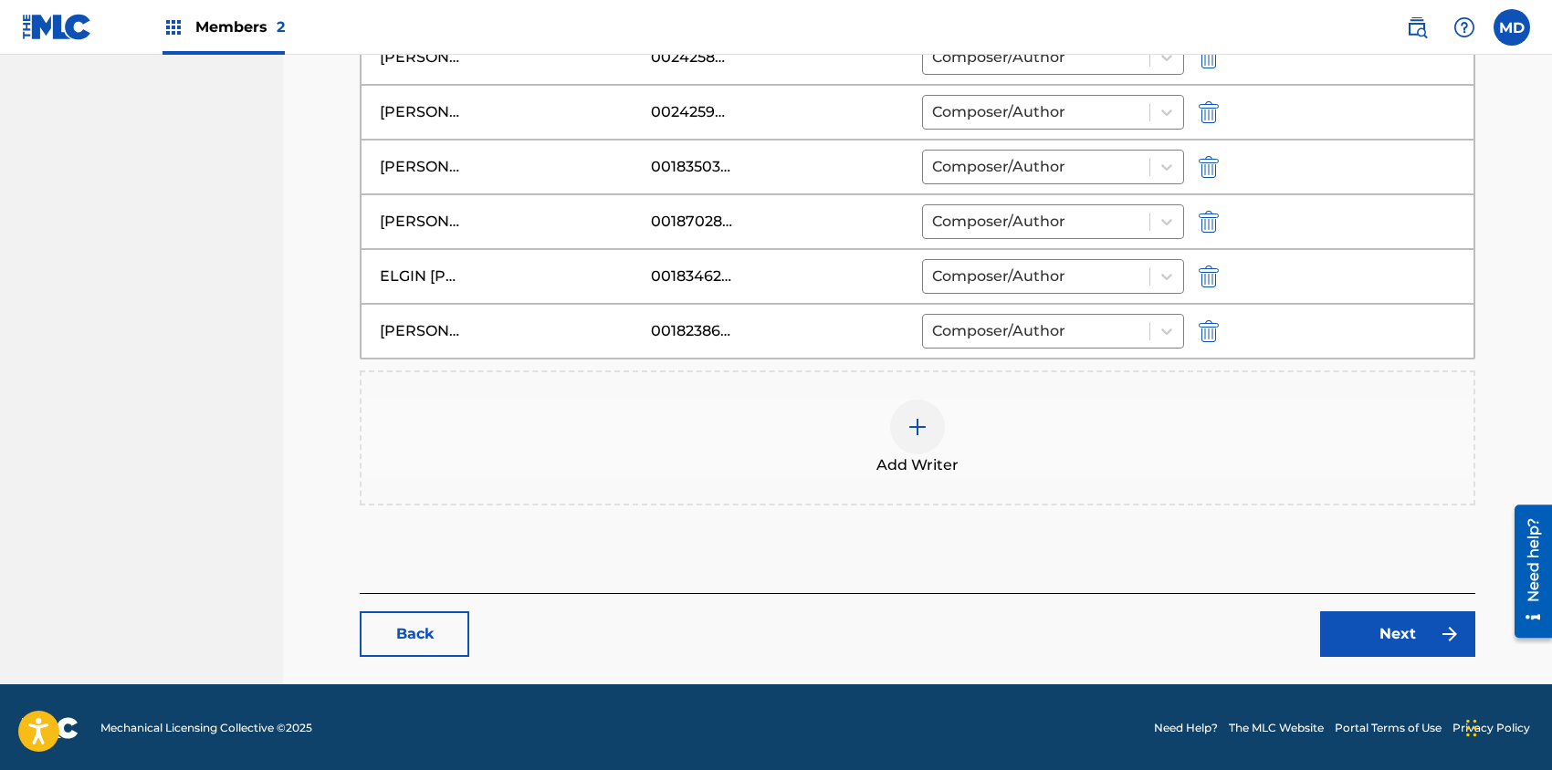
click at [1378, 630] on link "Next" at bounding box center [1397, 635] width 155 height 46
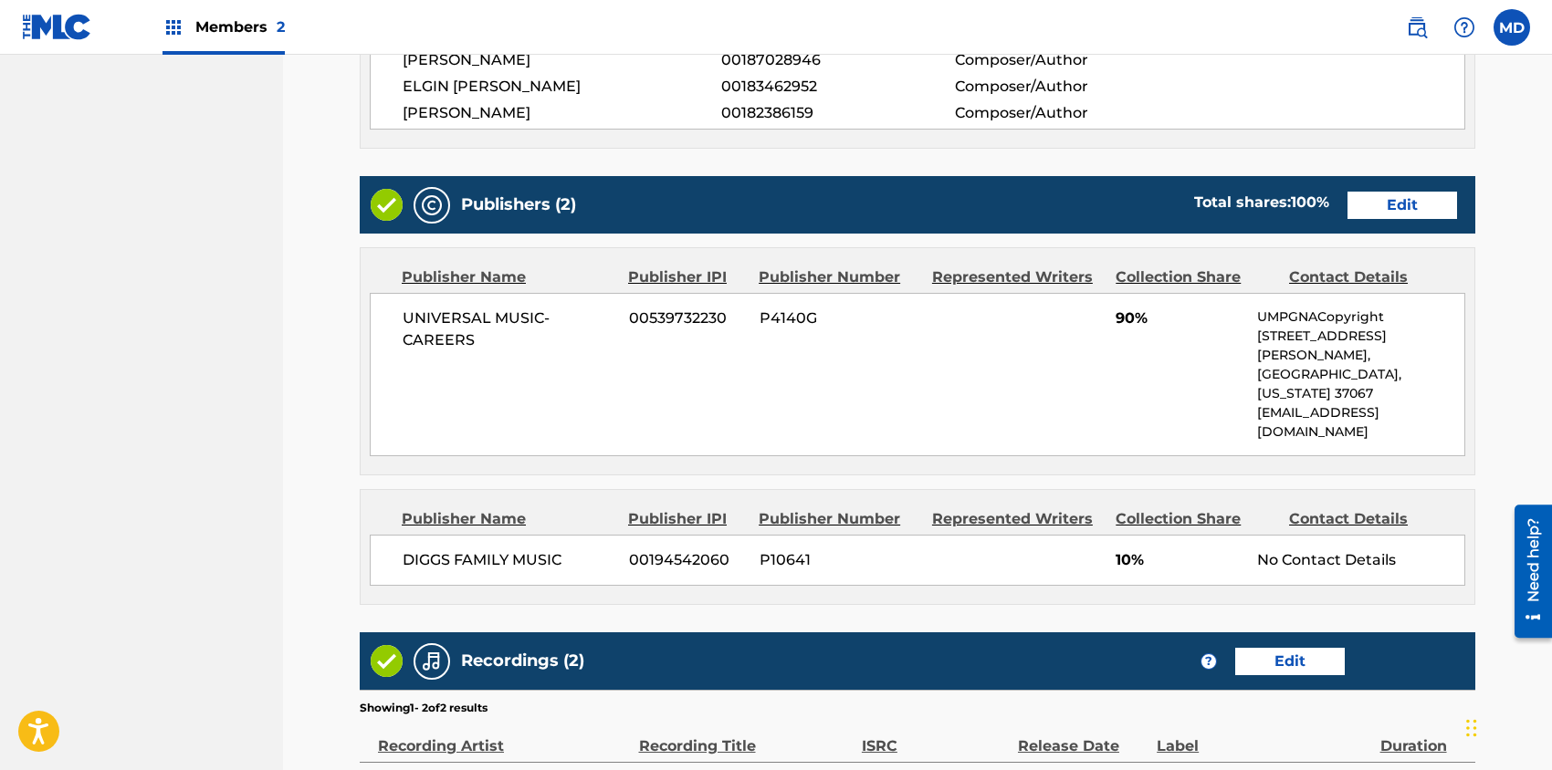
scroll to position [734, 0]
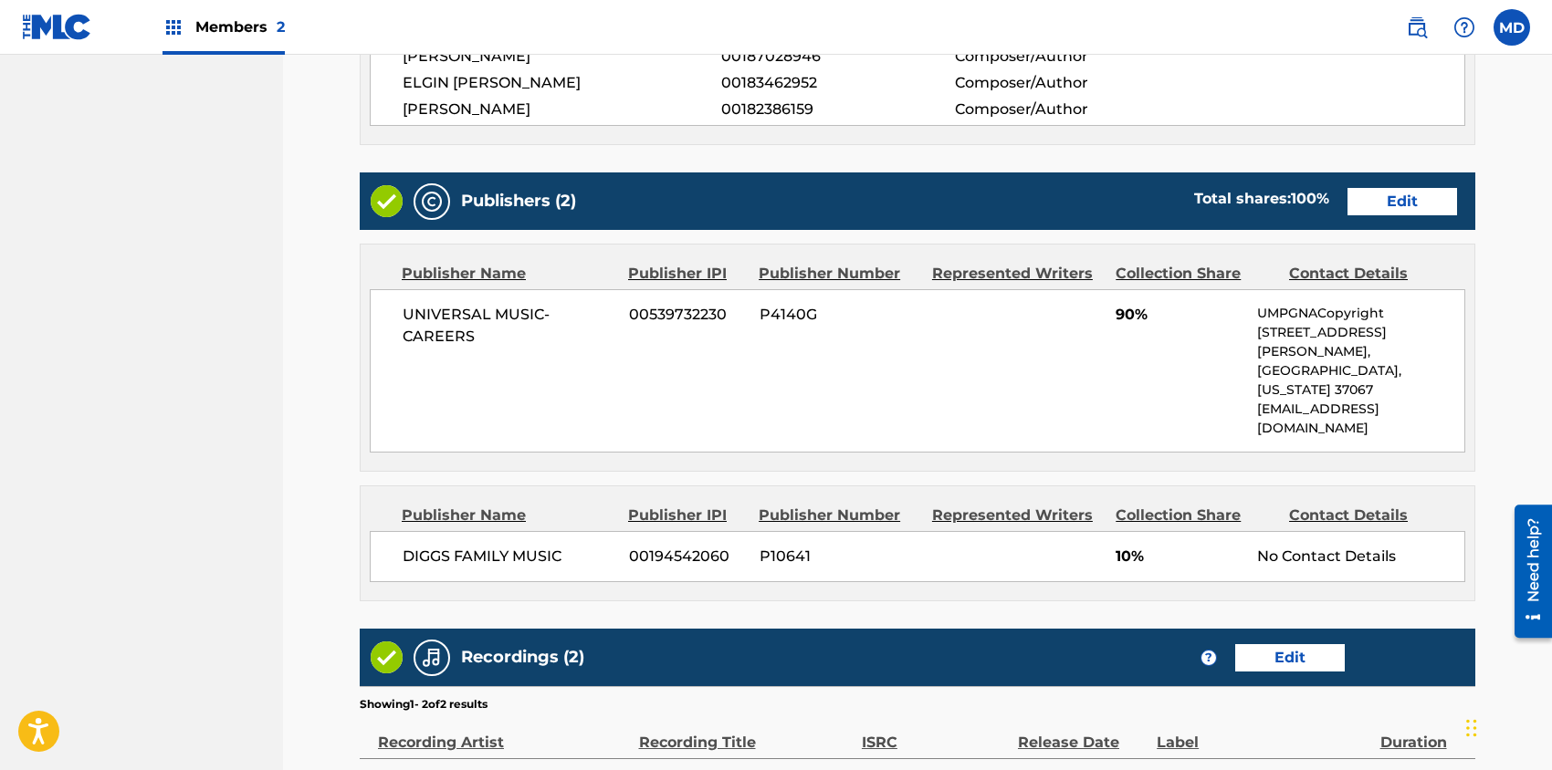
click at [1410, 198] on link "Edit" at bounding box center [1402, 201] width 110 height 27
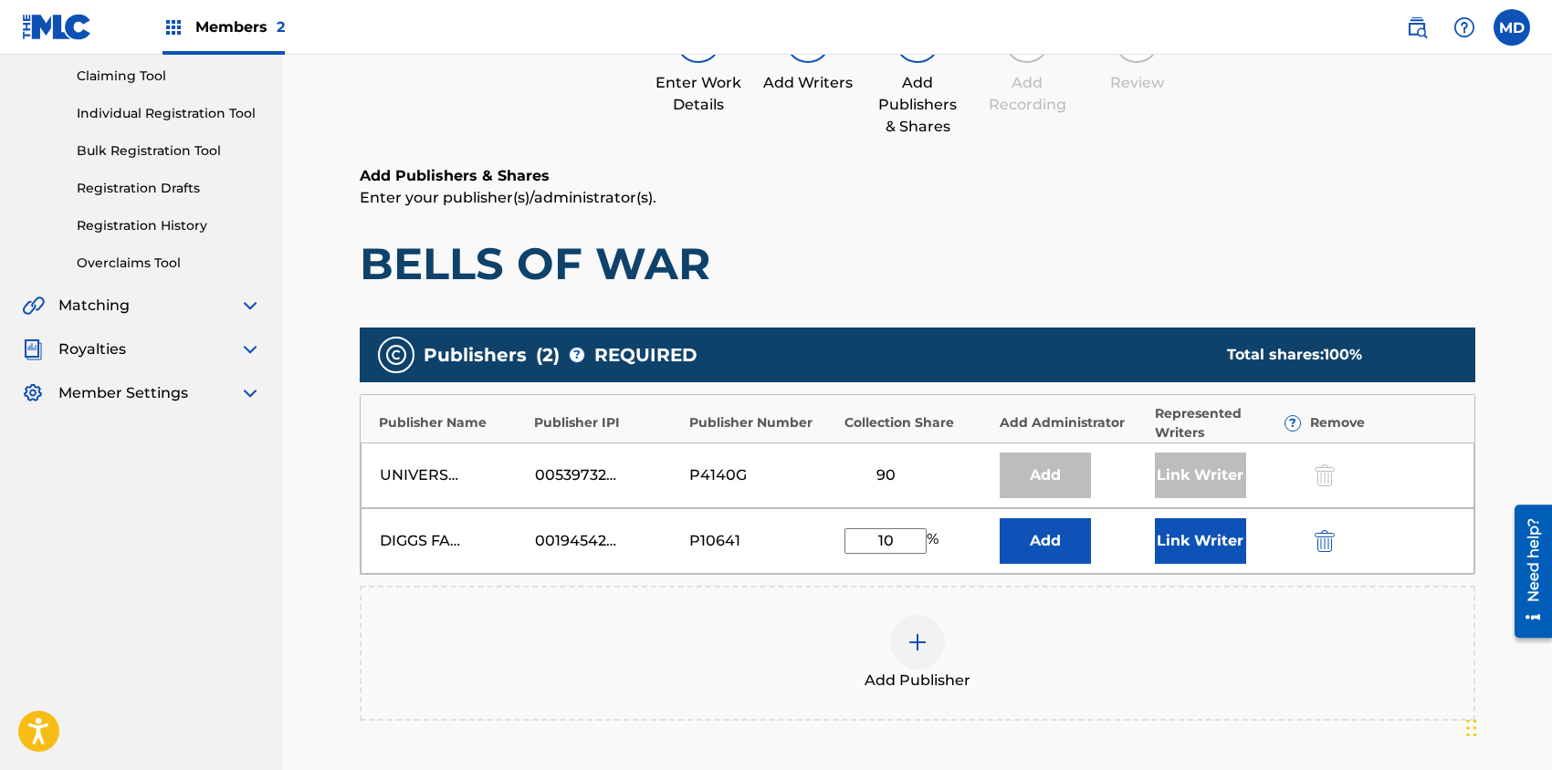
scroll to position [243, 0]
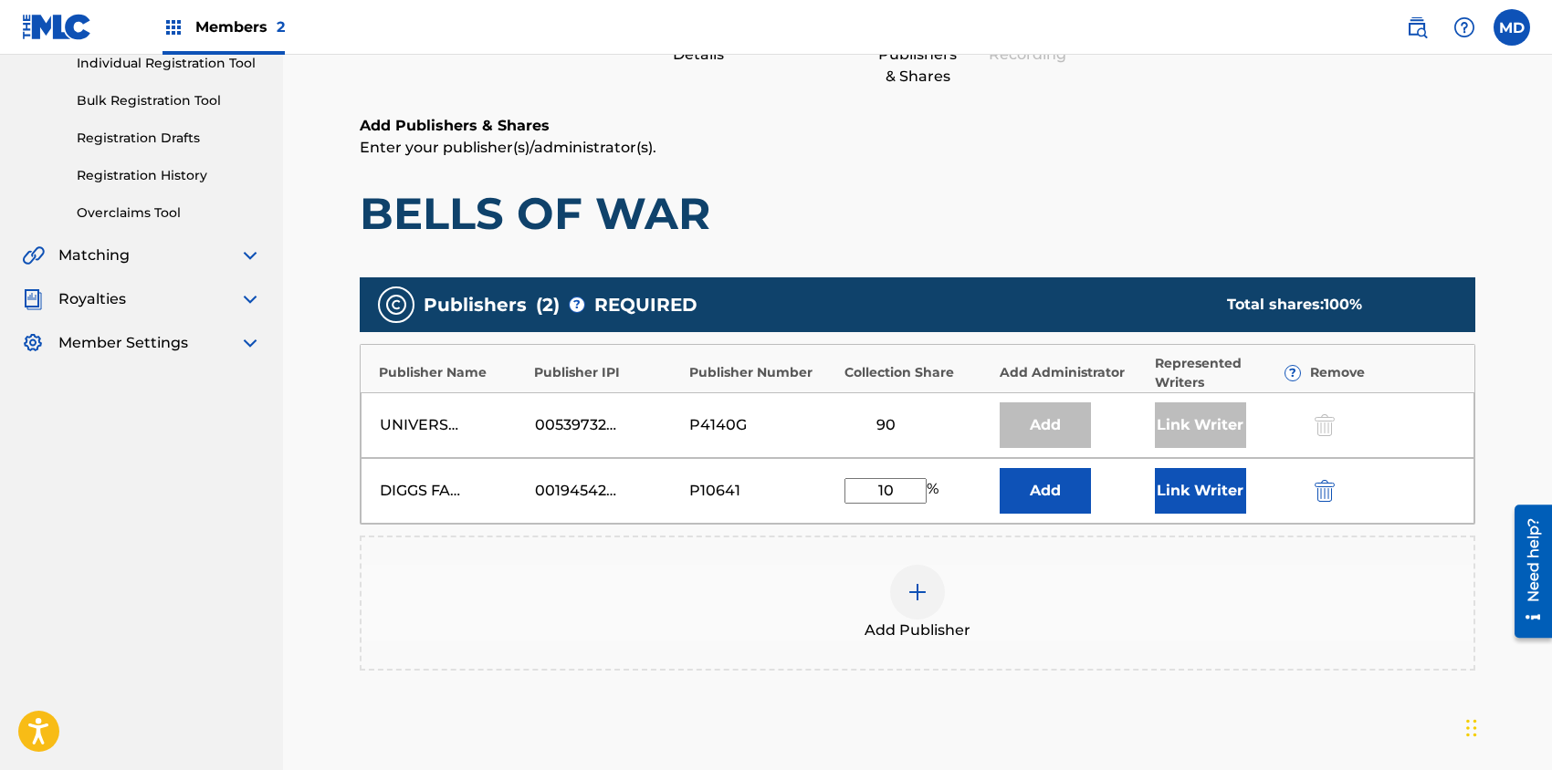
click at [1201, 491] on button "Link Writer" at bounding box center [1200, 491] width 91 height 46
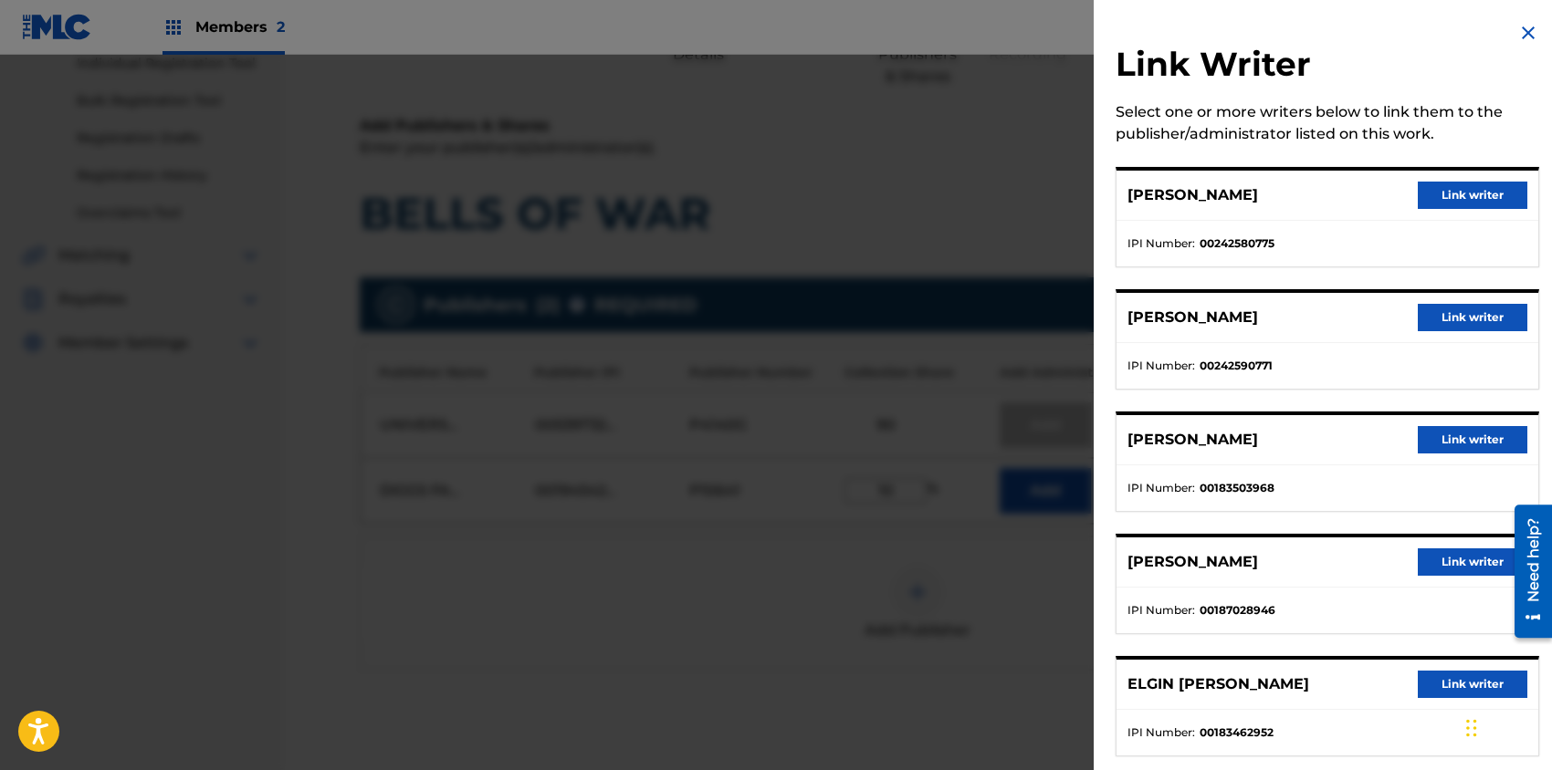
scroll to position [151, 0]
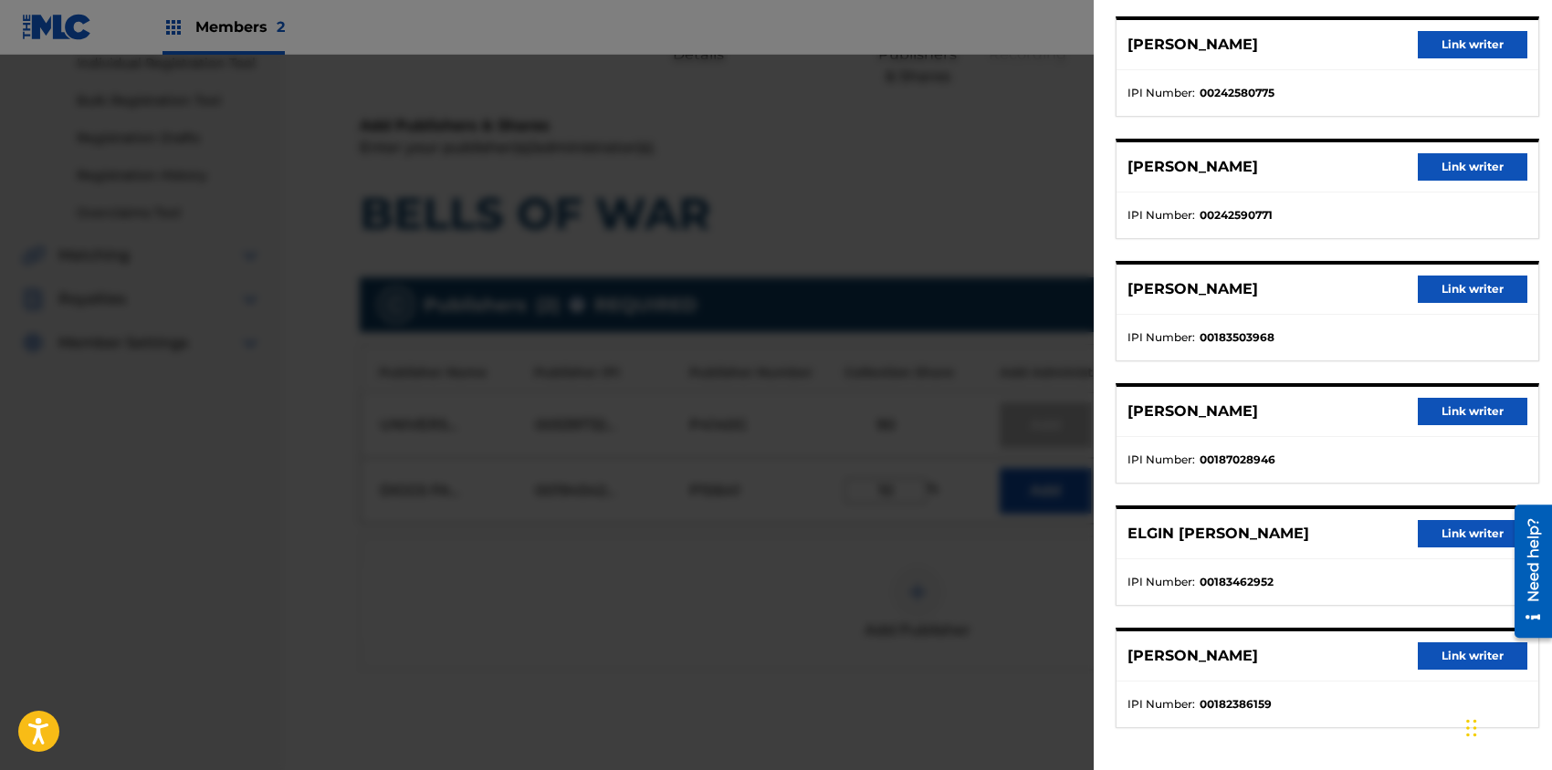
click at [1477, 535] on button "Link writer" at bounding box center [1472, 533] width 110 height 27
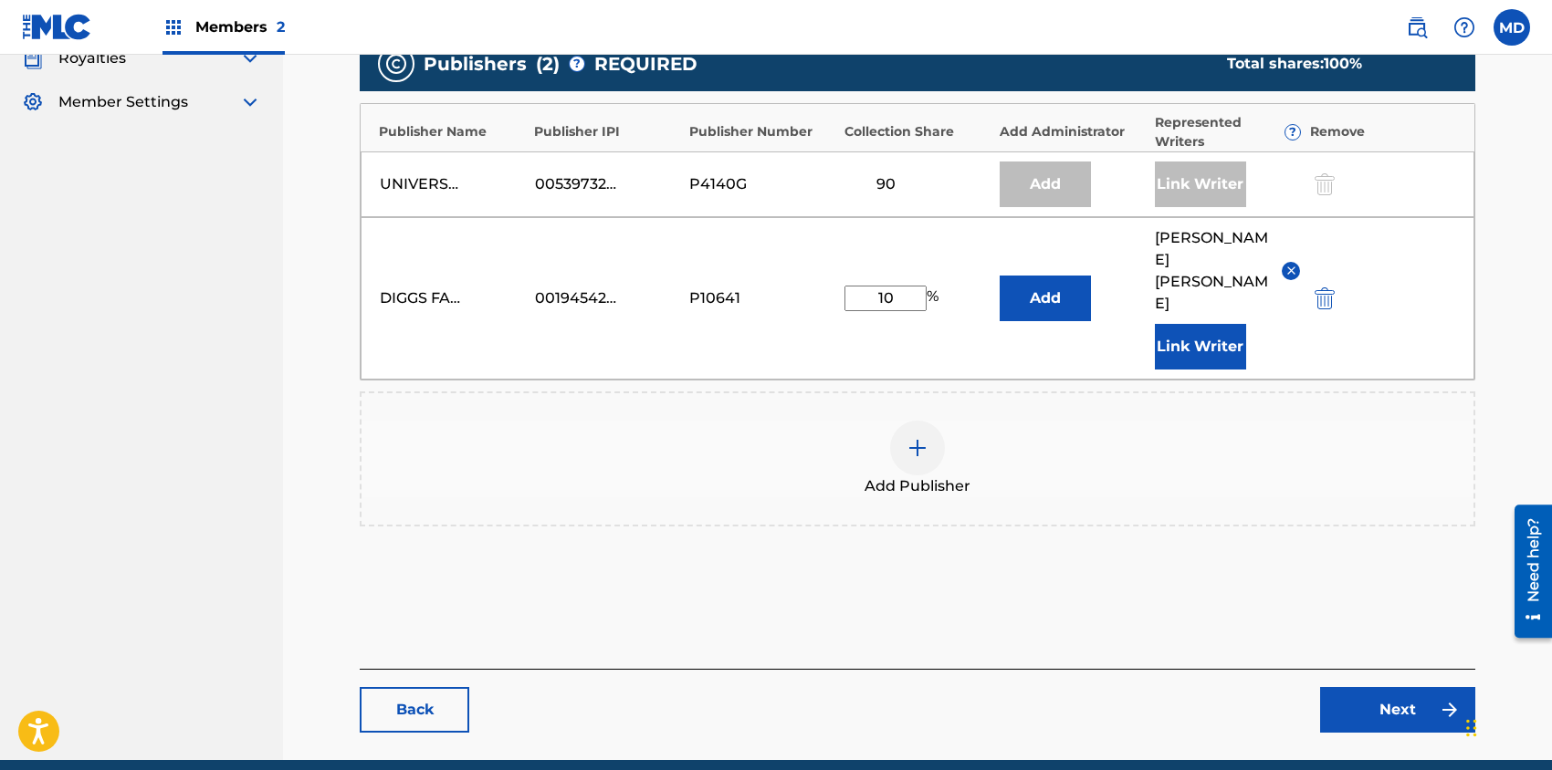
scroll to position [486, 0]
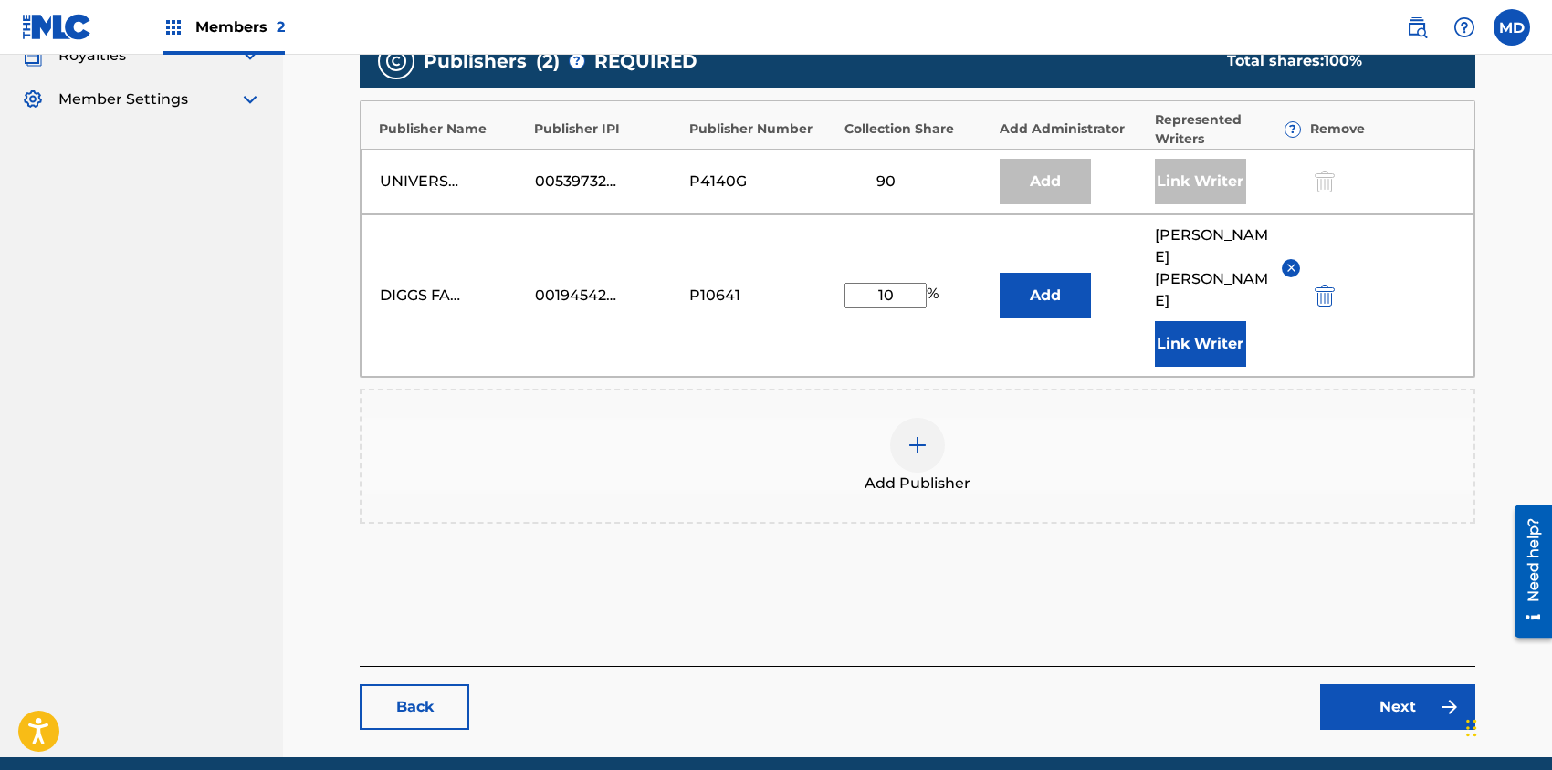
click at [1406, 685] on link "Next" at bounding box center [1397, 708] width 155 height 46
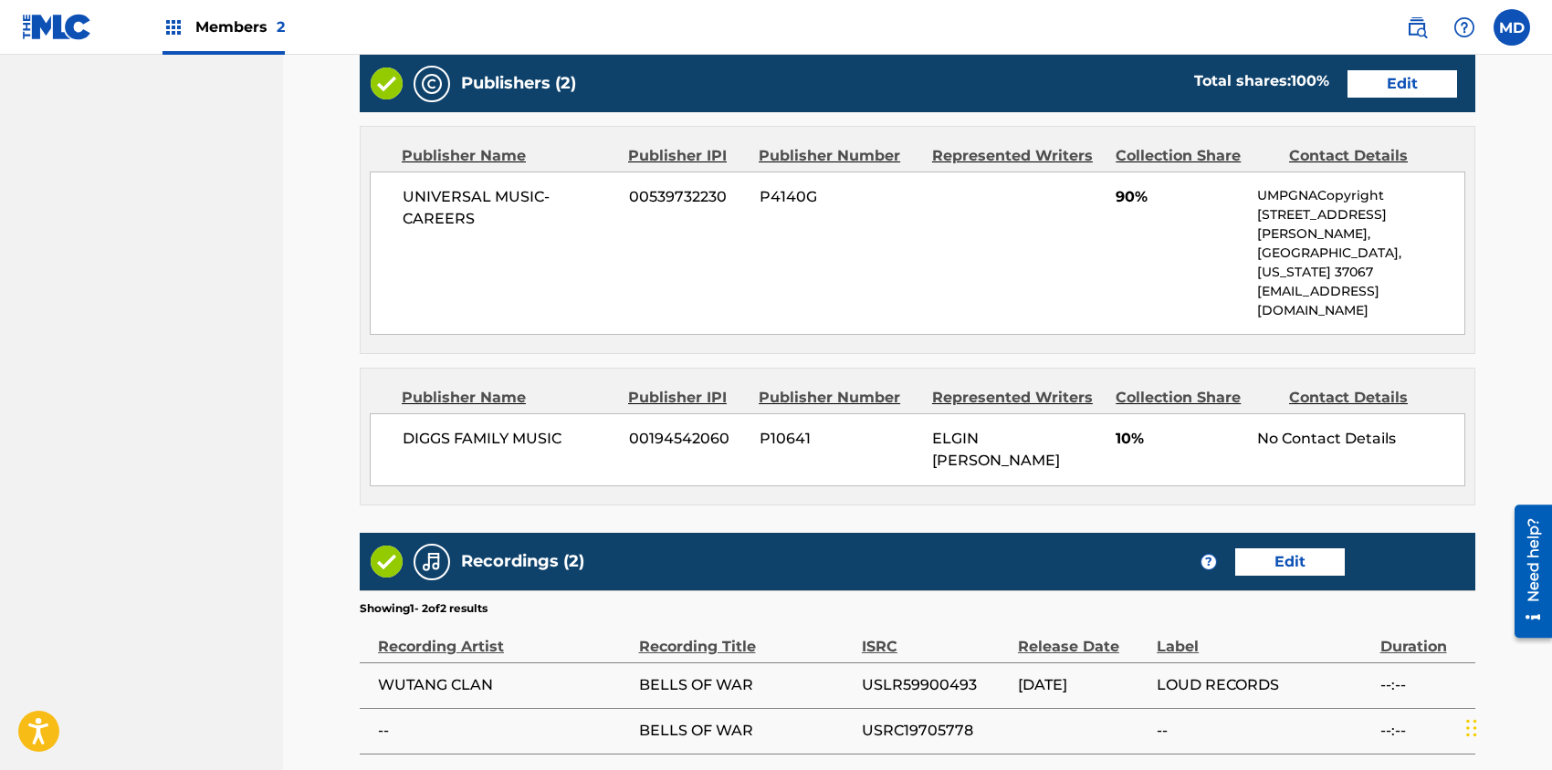
scroll to position [999, 0]
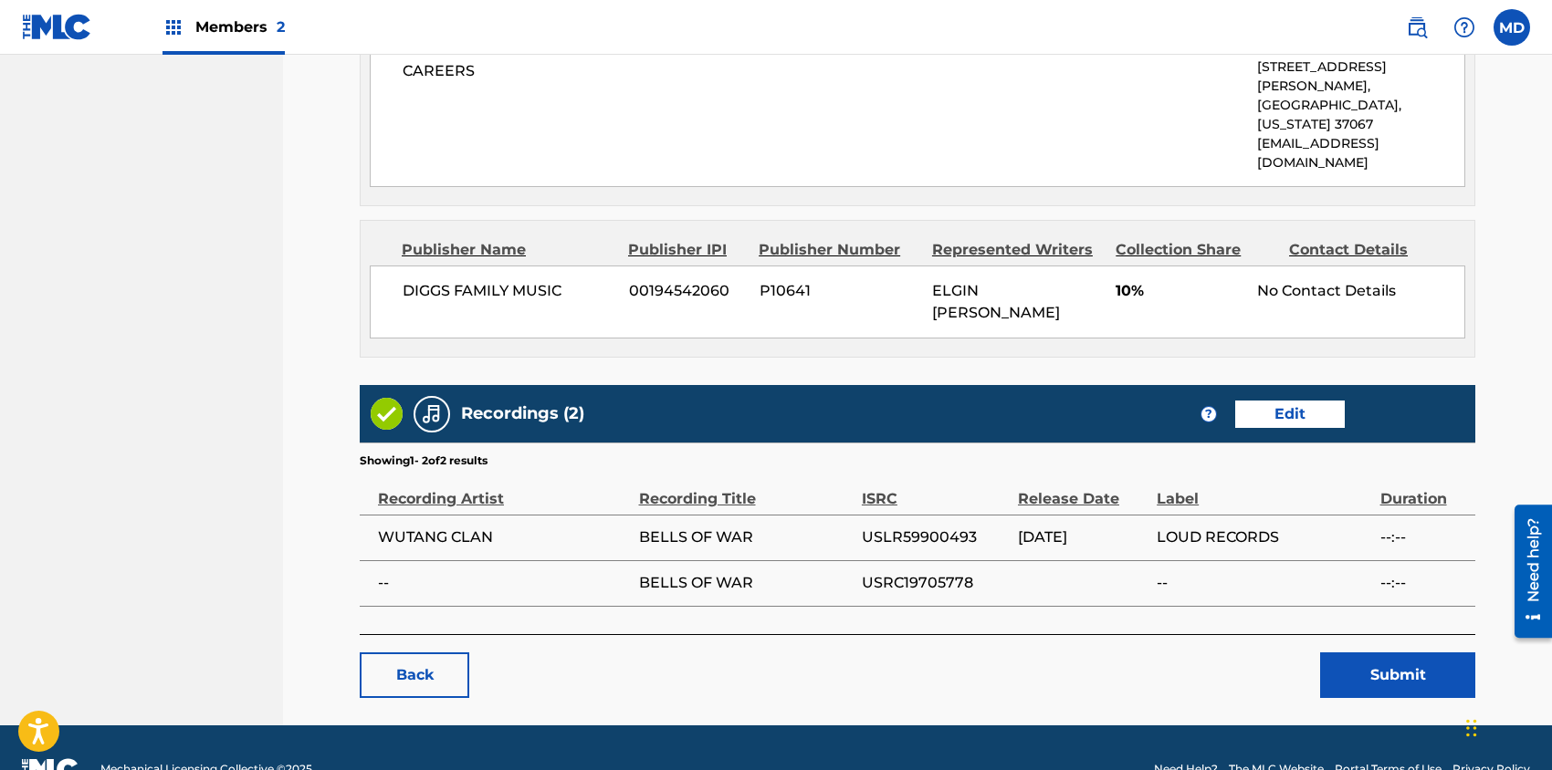
click at [1364, 653] on button "Submit" at bounding box center [1397, 676] width 155 height 46
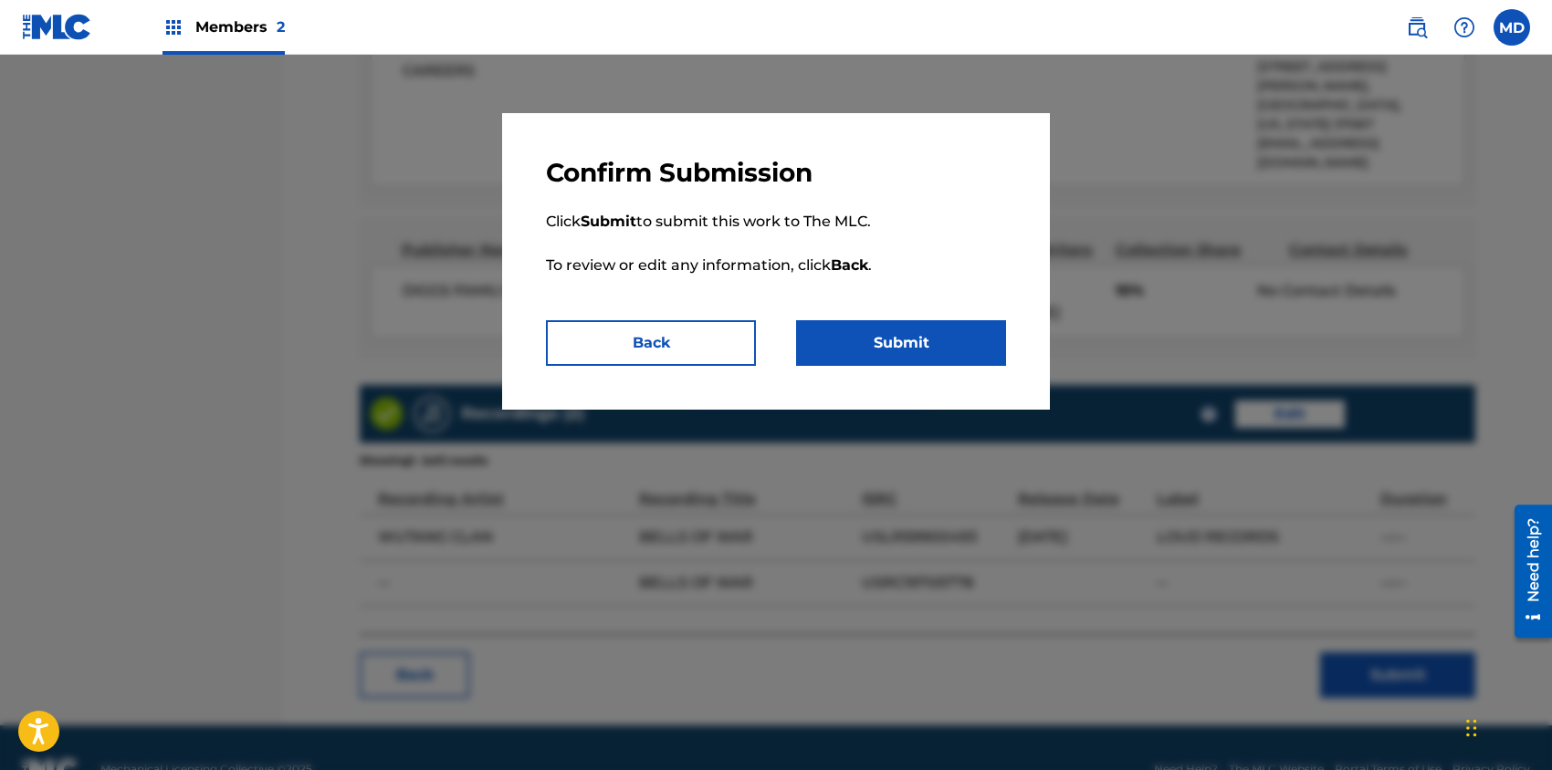
click at [913, 337] on button "Submit" at bounding box center [901, 343] width 210 height 46
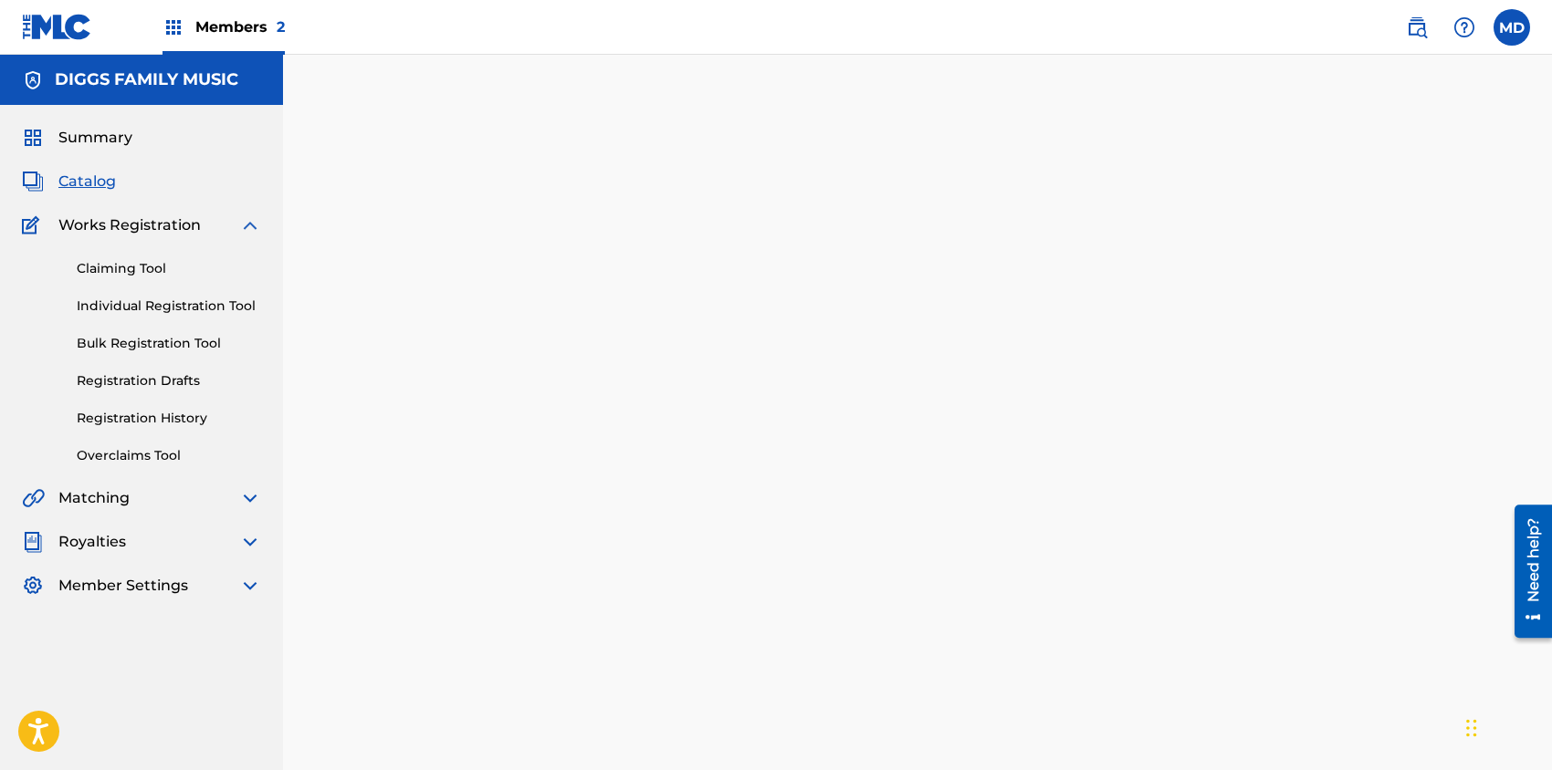
scroll to position [121, 0]
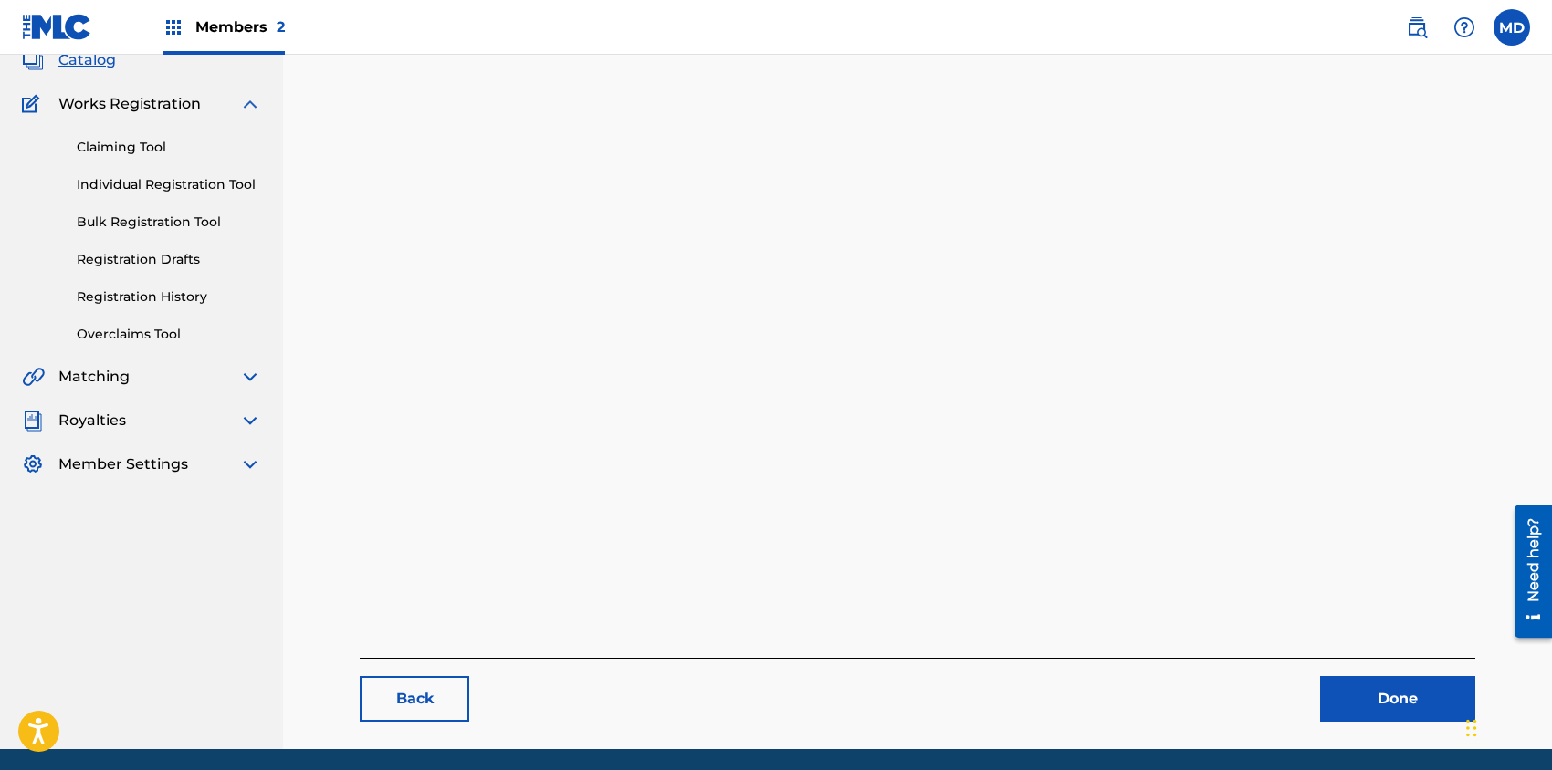
click at [1370, 695] on link "Done" at bounding box center [1397, 699] width 155 height 46
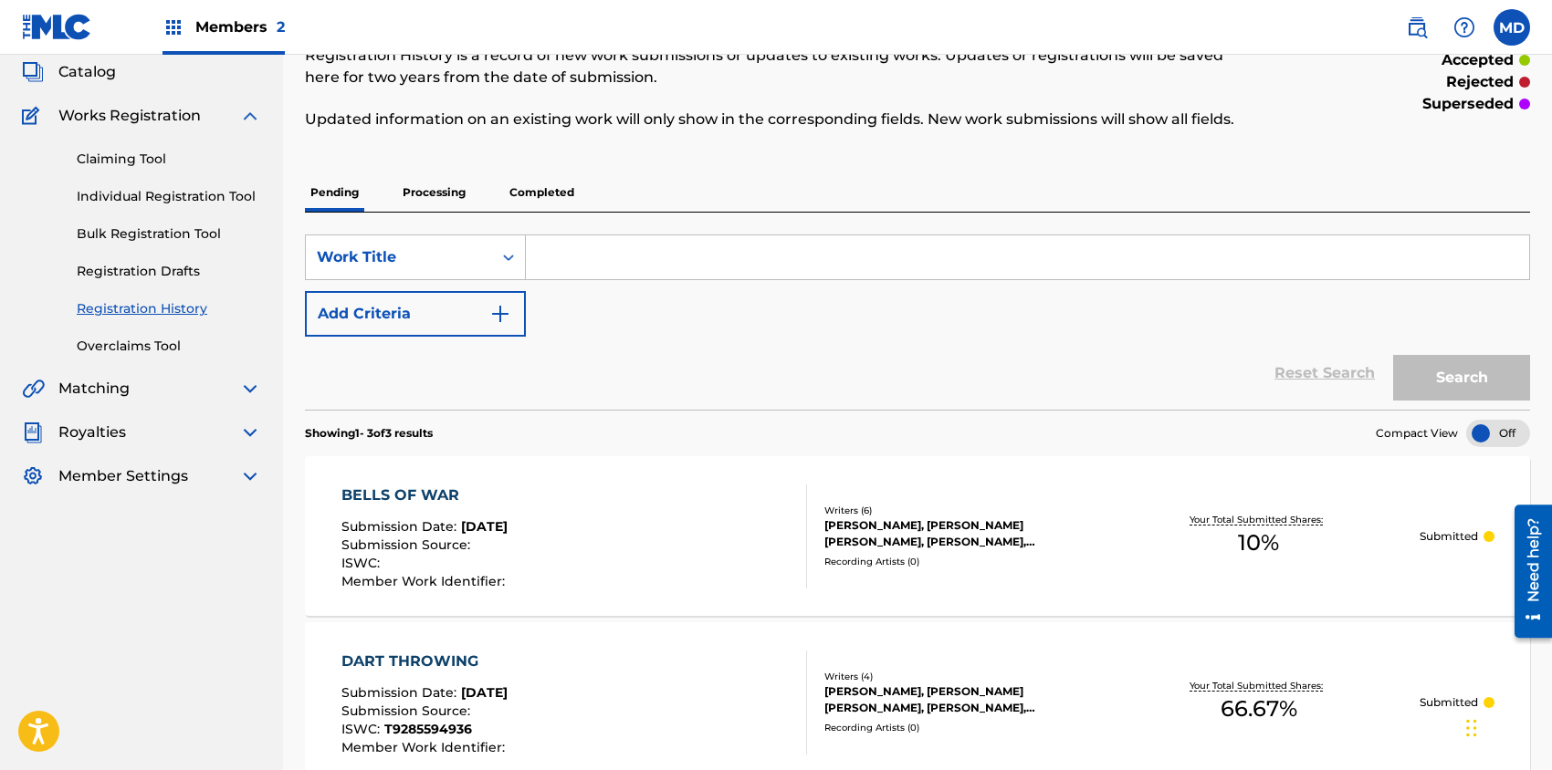
scroll to position [3, 0]
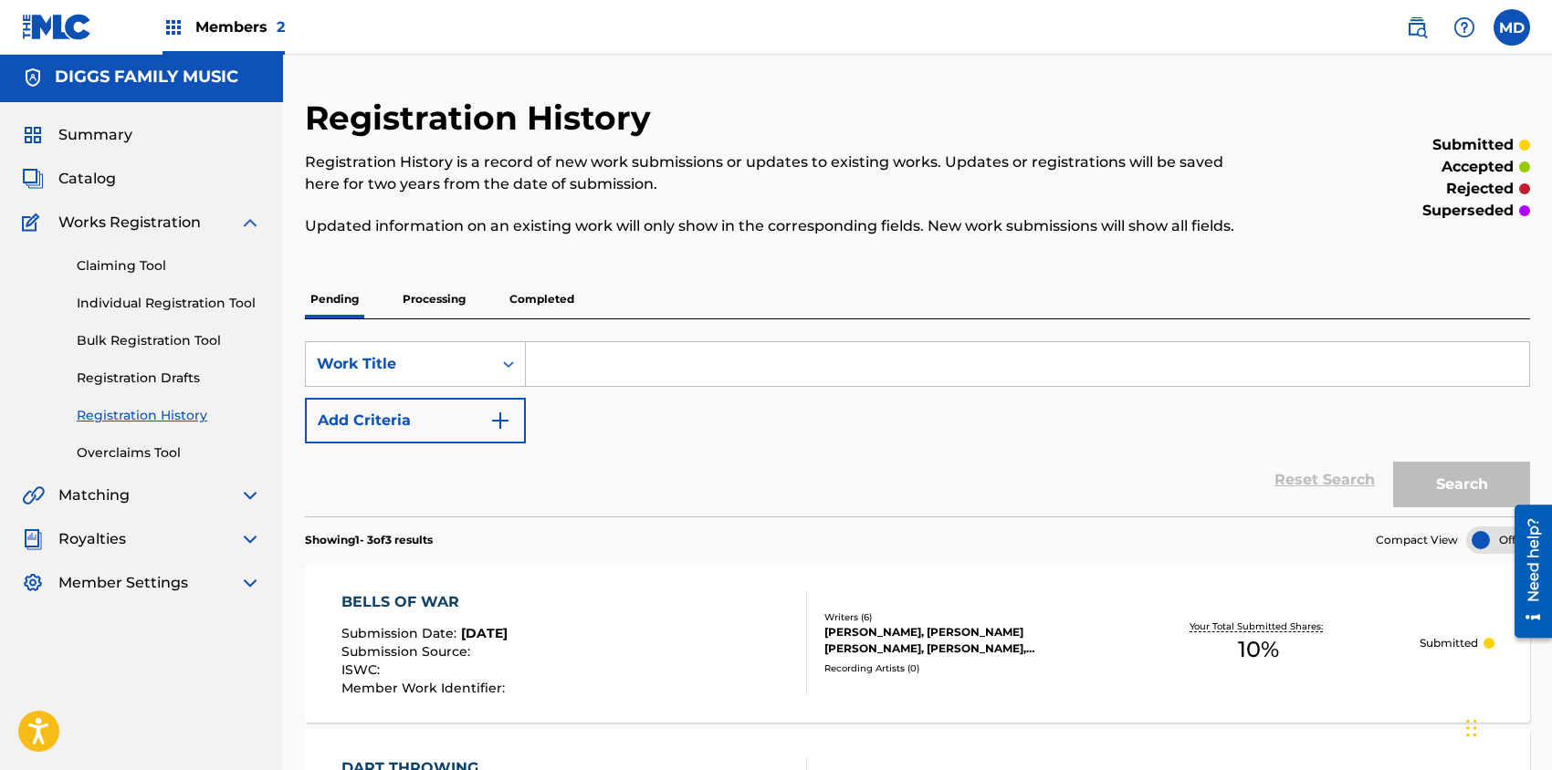
click at [98, 182] on span "Catalog" at bounding box center [86, 179] width 57 height 22
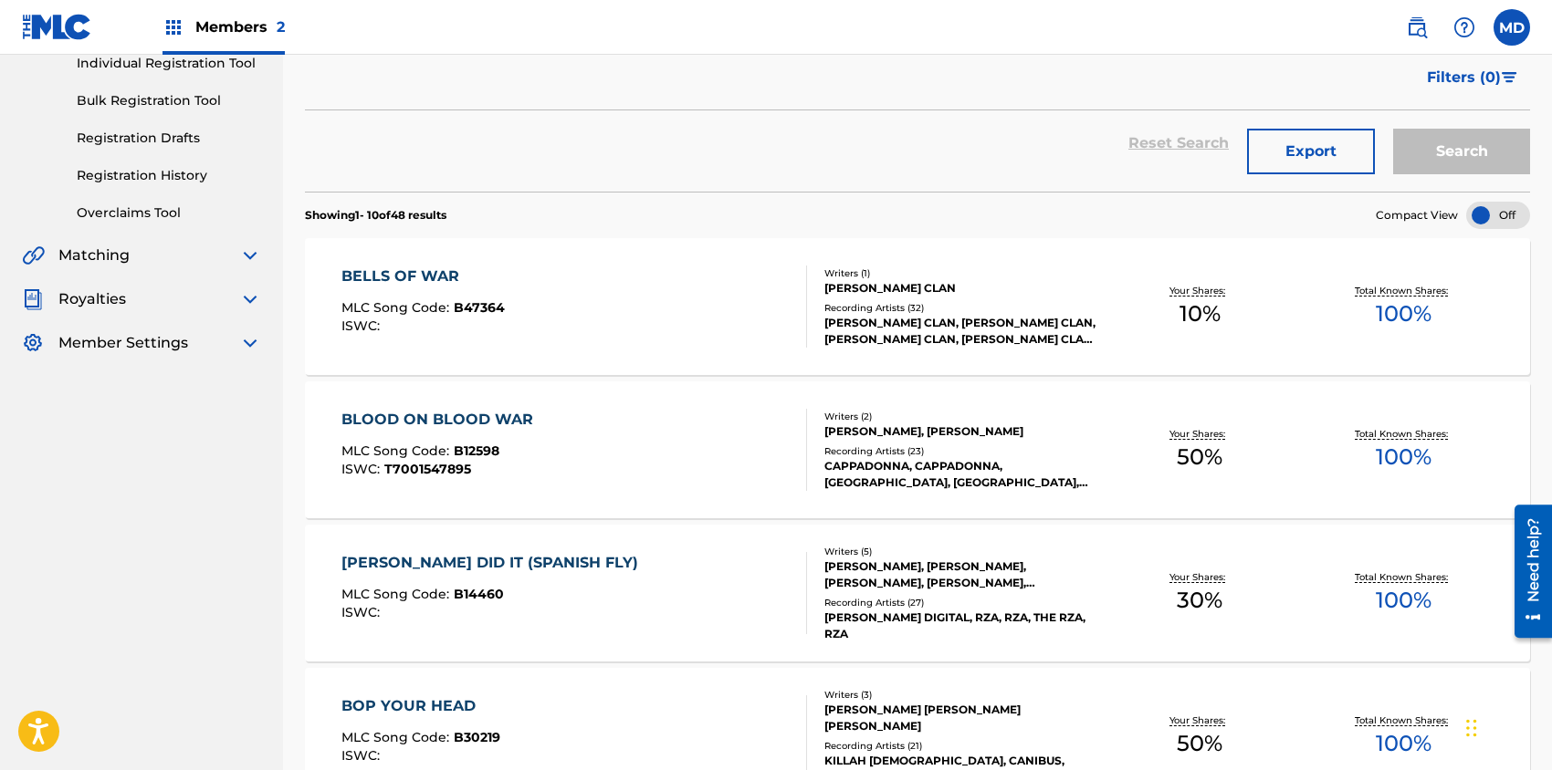
scroll to position [365, 0]
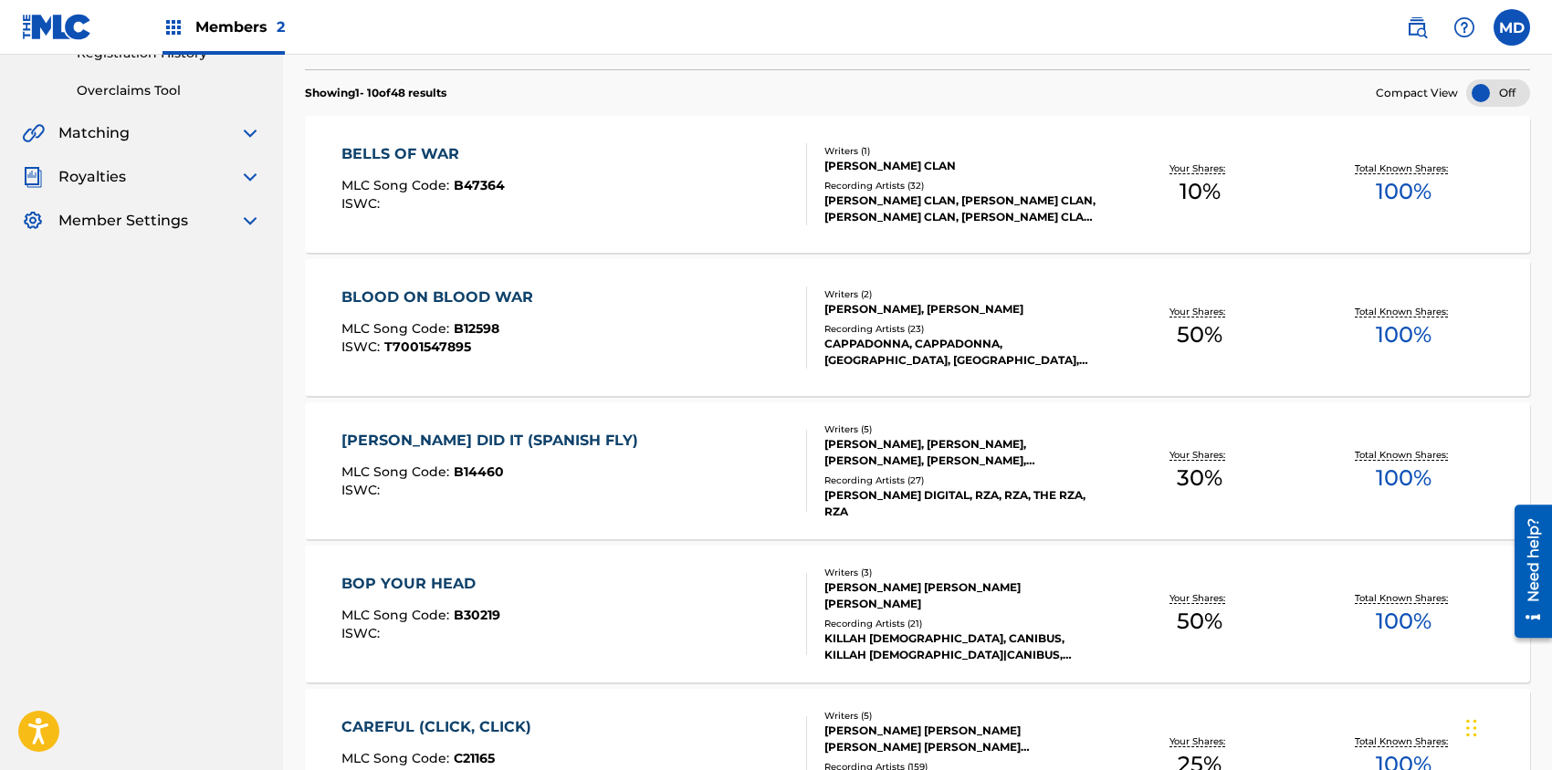
click at [776, 329] on div "BLOOD ON BLOOD WAR MLC Song Code : B12598 ISWC : T7001547895" at bounding box center [573, 328] width 465 height 82
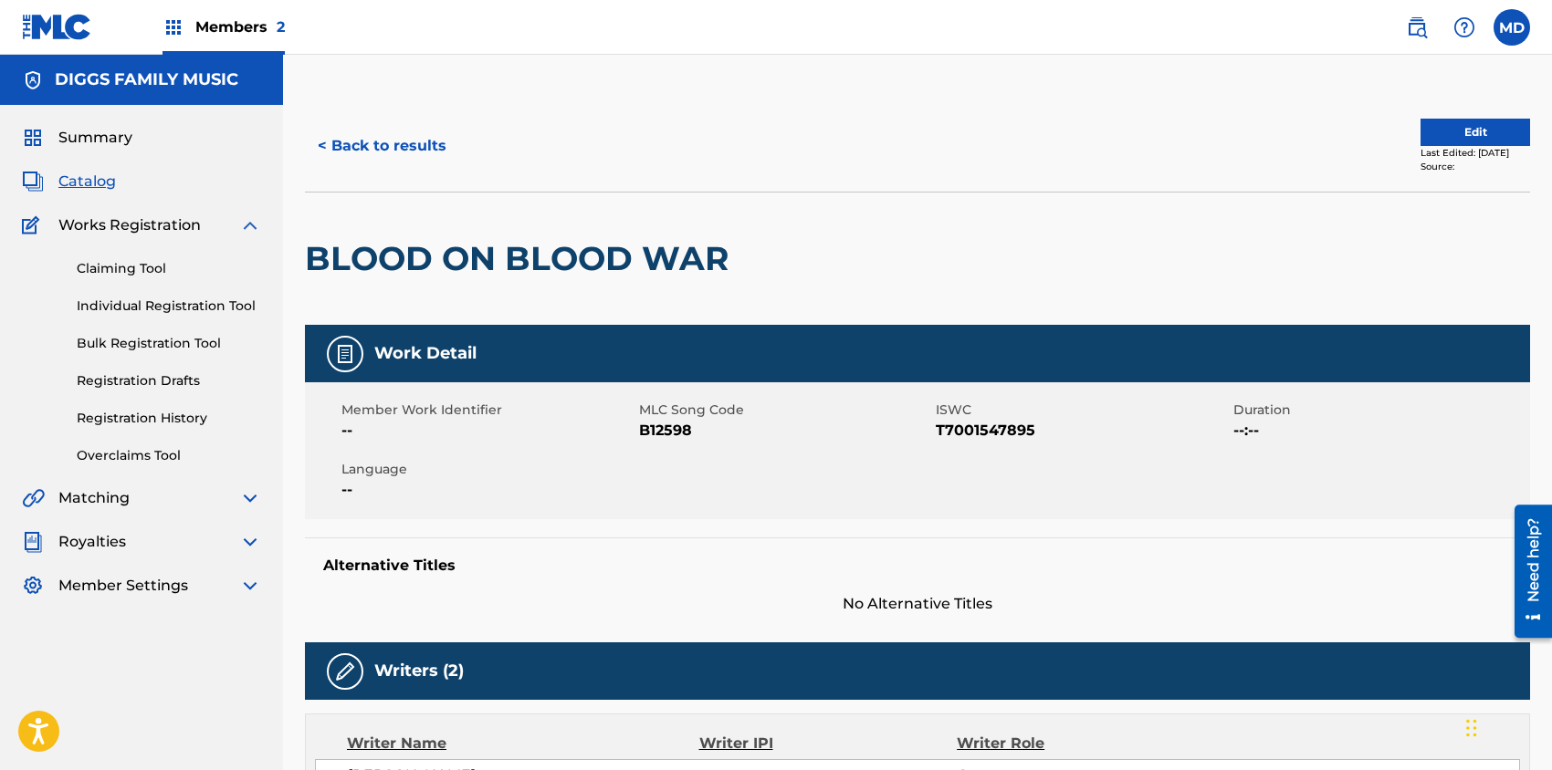
click at [1446, 131] on button "Edit" at bounding box center [1475, 132] width 110 height 27
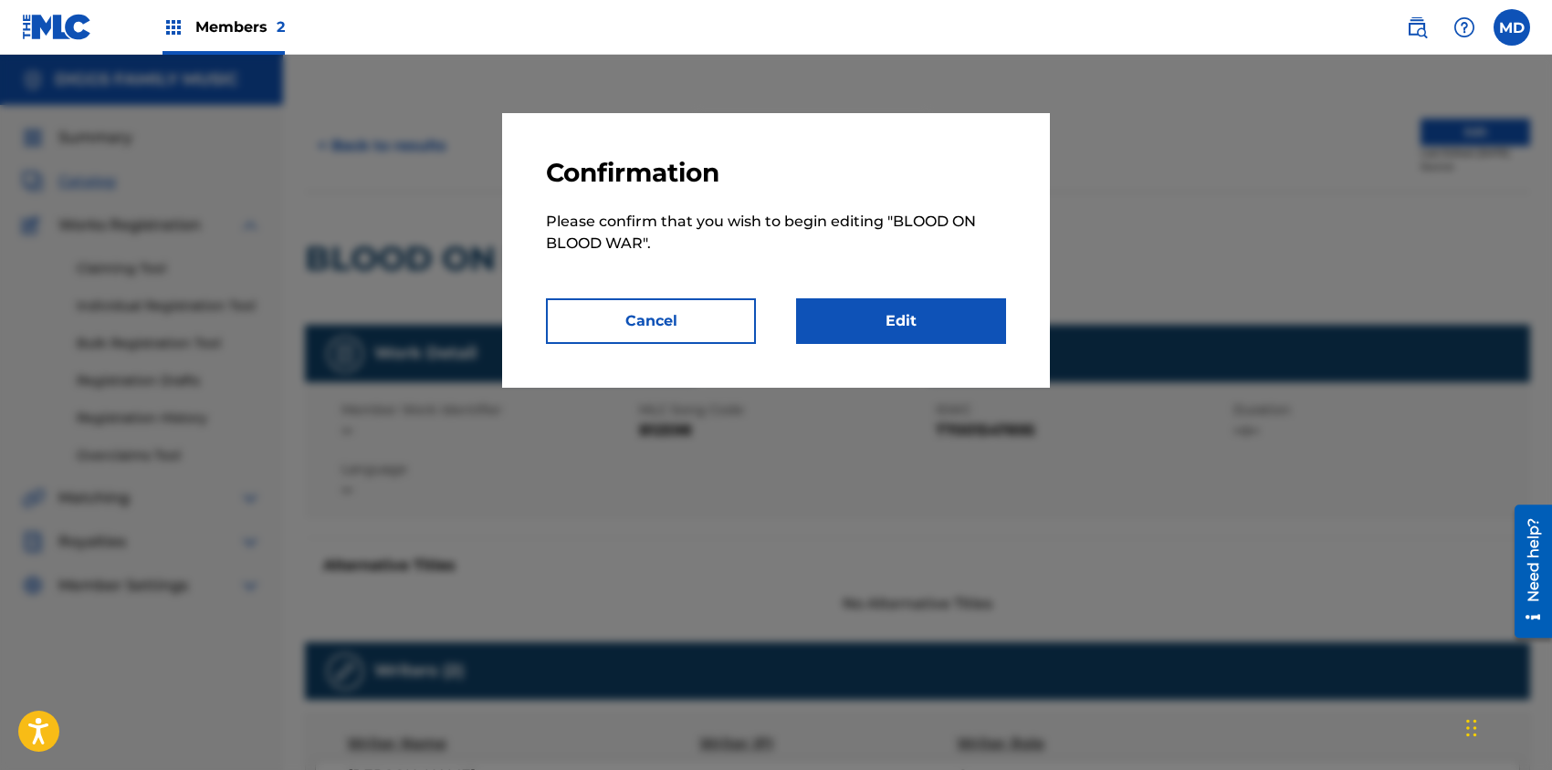
click at [912, 313] on link "Edit" at bounding box center [901, 321] width 210 height 46
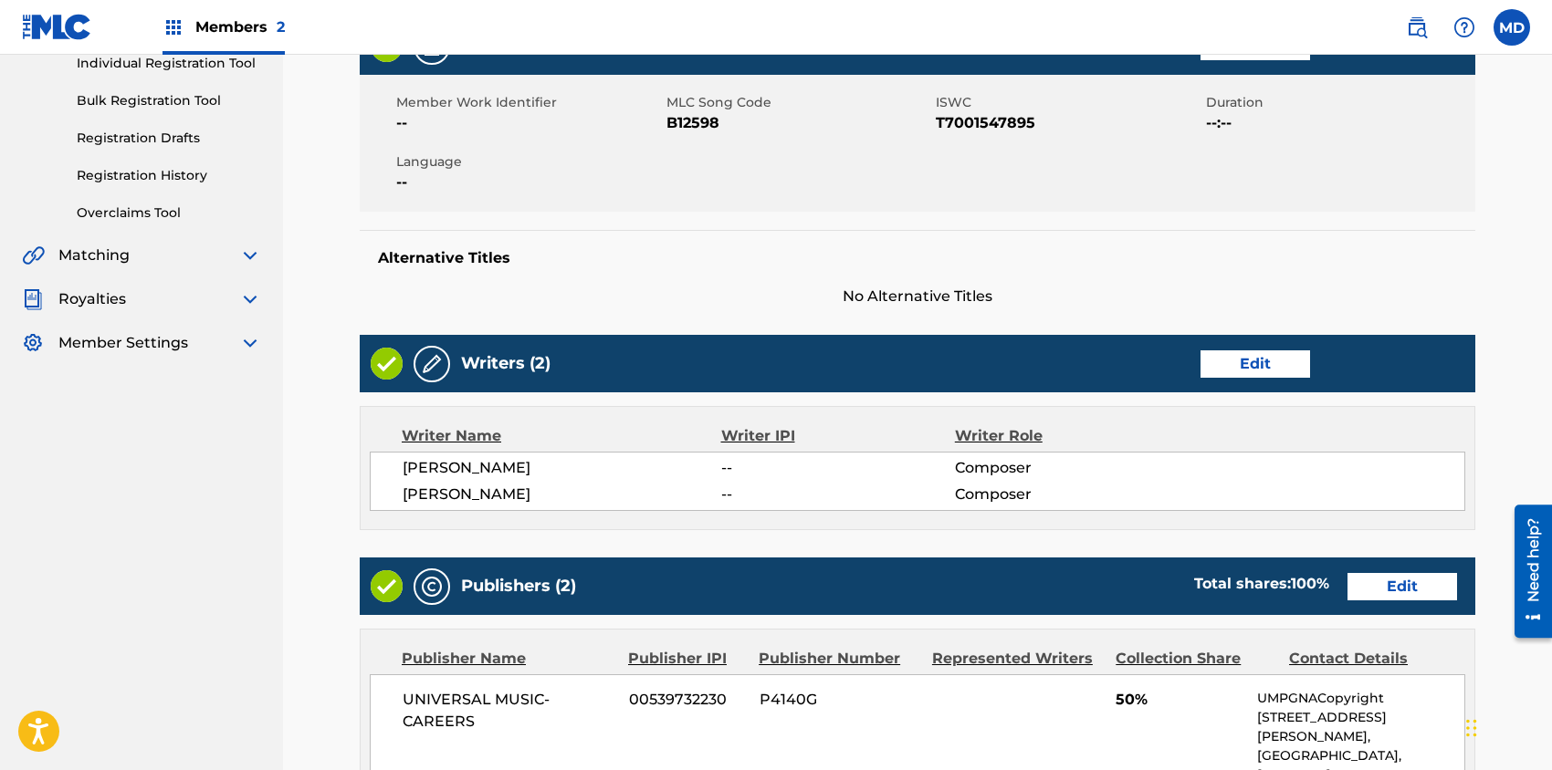
scroll to position [365, 0]
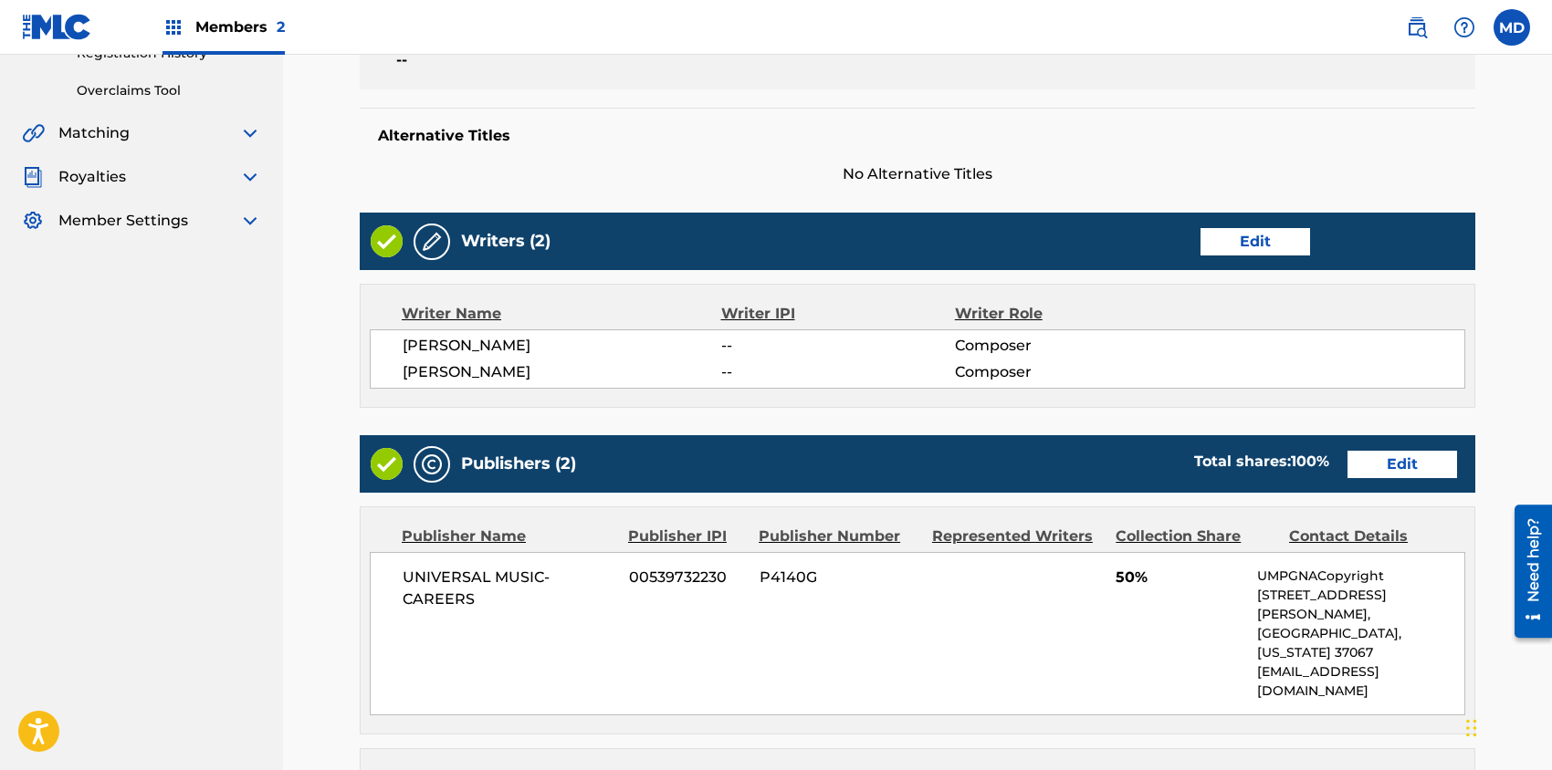
click at [1244, 241] on link "Edit" at bounding box center [1255, 241] width 110 height 27
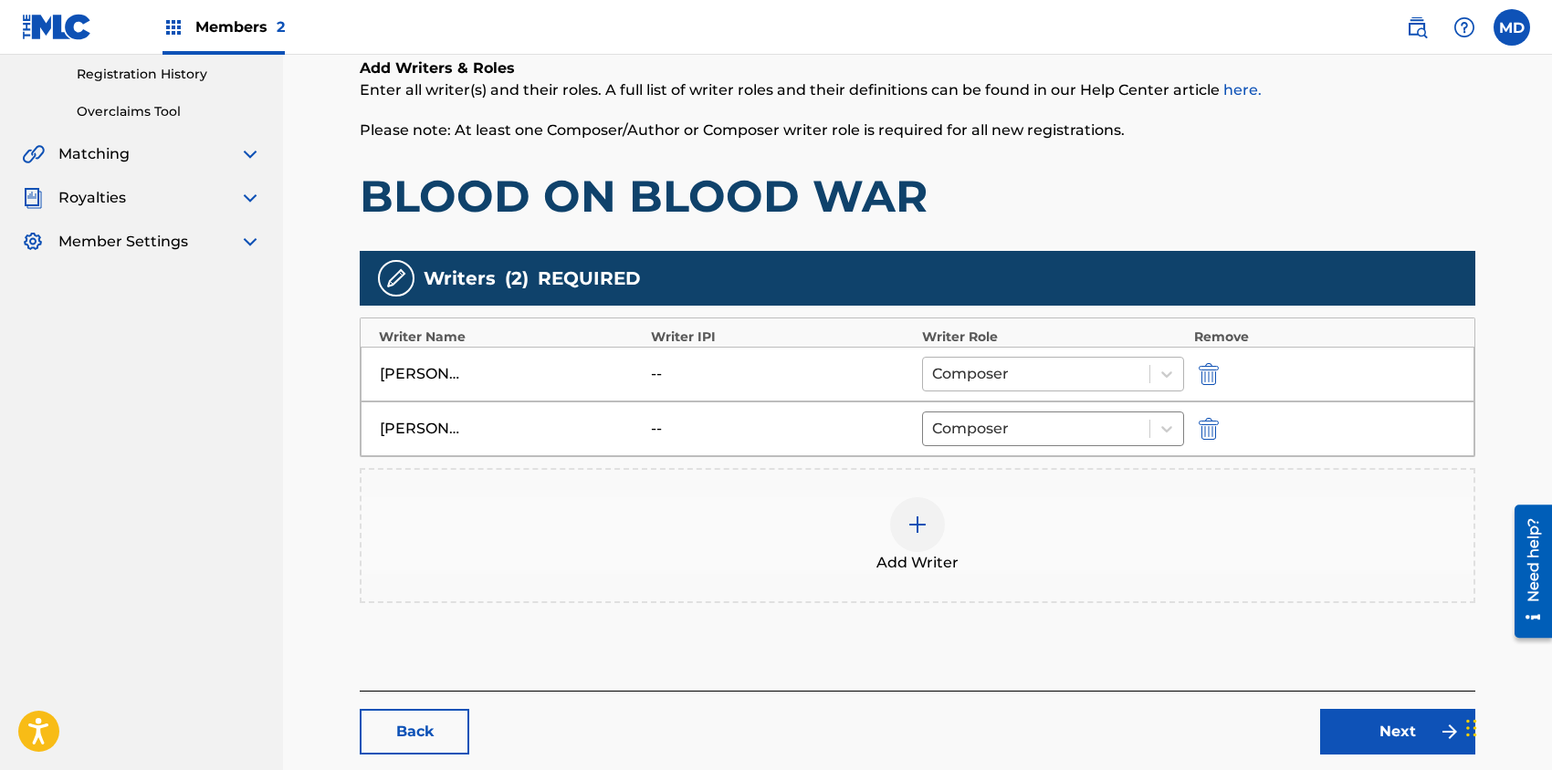
scroll to position [365, 0]
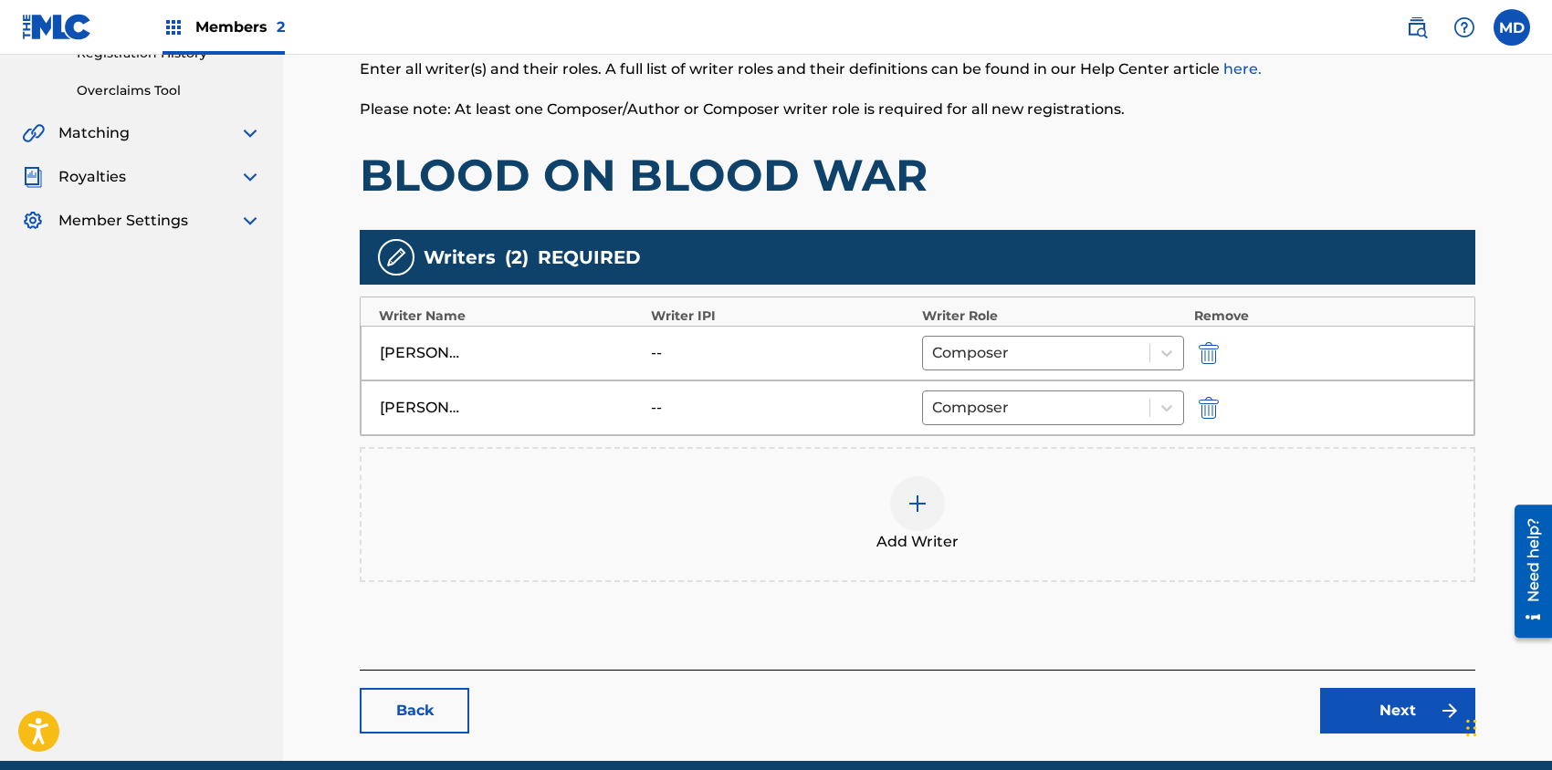
click at [920, 497] on img at bounding box center [917, 504] width 22 height 22
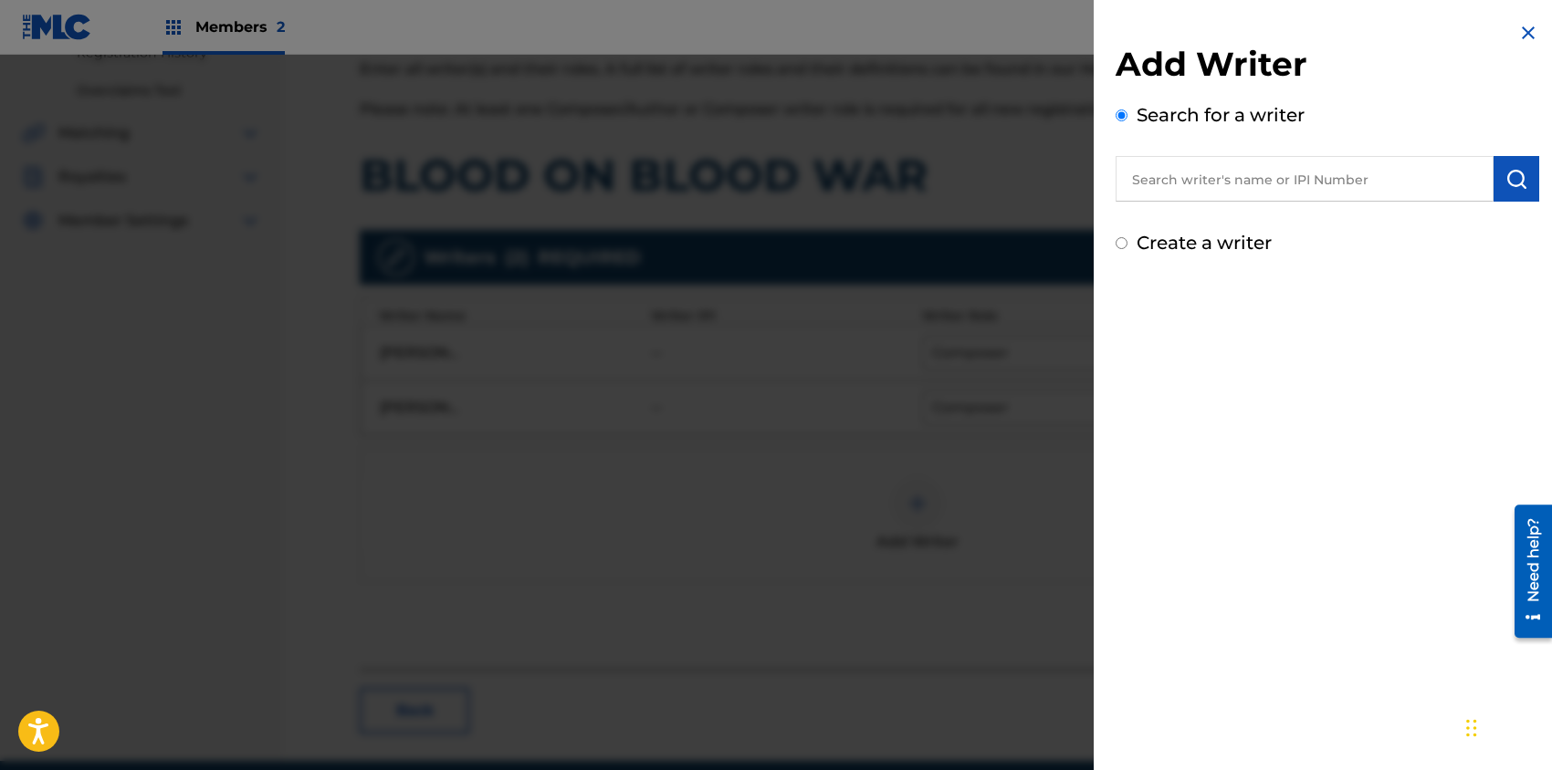
click at [1304, 190] on input "text" at bounding box center [1304, 179] width 378 height 46
paste input "353247764"
click at [1507, 172] on img "submit" at bounding box center [1516, 179] width 22 height 22
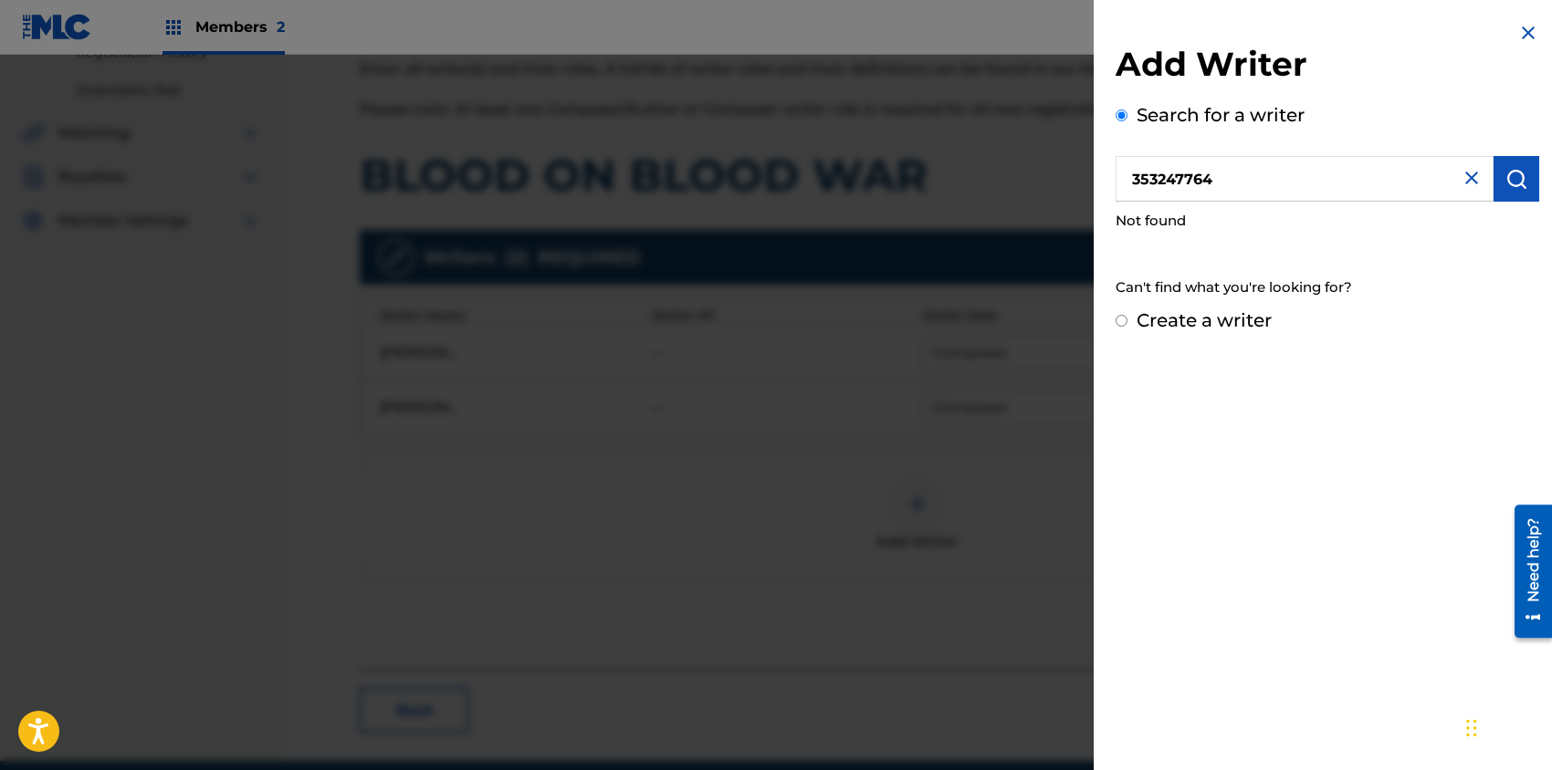
drag, startPoint x: 1232, startPoint y: 173, endPoint x: 1105, endPoint y: 183, distance: 127.3
click at [1105, 183] on div "Add Writer Search for a writer 353247764 Not found Can't find what you're looki…" at bounding box center [1326, 178] width 467 height 356
paste input "242590771"
type input "242590771"
click at [1519, 179] on img "submit" at bounding box center [1516, 179] width 22 height 22
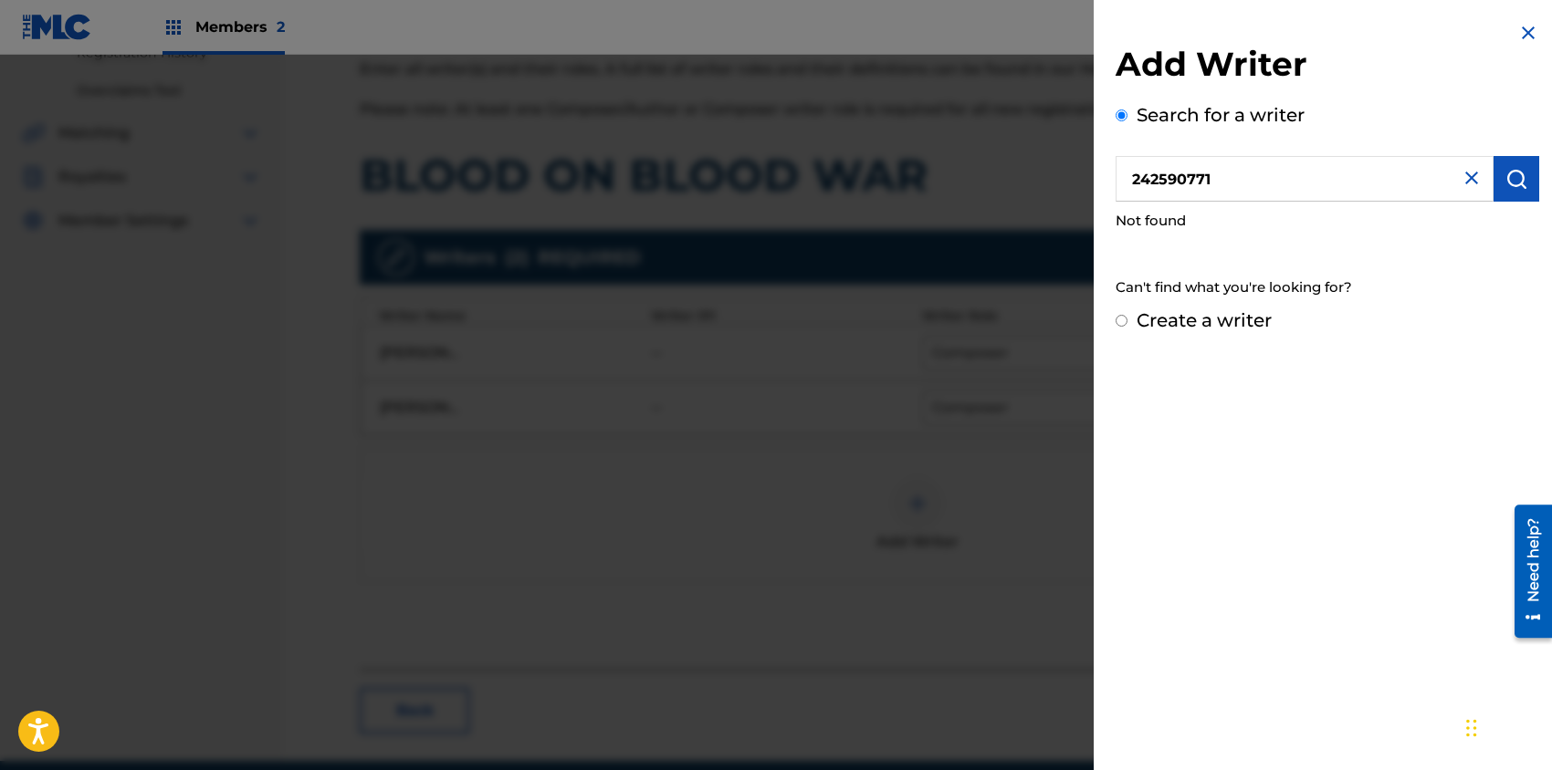
drag, startPoint x: 1218, startPoint y: 174, endPoint x: 1110, endPoint y: 190, distance: 109.7
click at [1110, 190] on div "Add Writer Search for a writer 242590771 Not found Can't find what you're looki…" at bounding box center [1326, 178] width 467 height 356
click at [1509, 175] on img "submit" at bounding box center [1516, 179] width 22 height 22
click at [1123, 321] on input "Create a writer" at bounding box center [1121, 321] width 12 height 12
radio input "false"
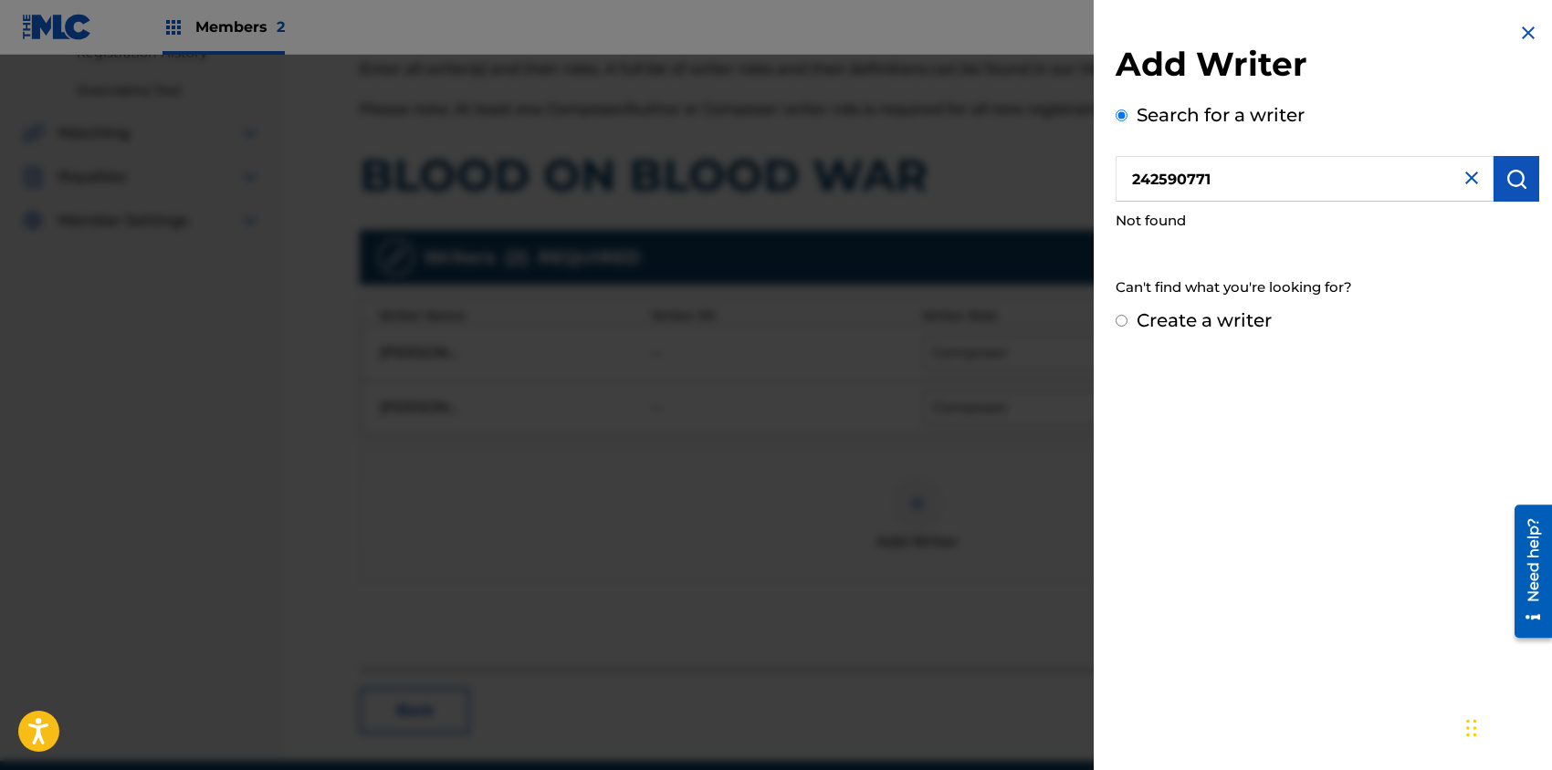
radio input "true"
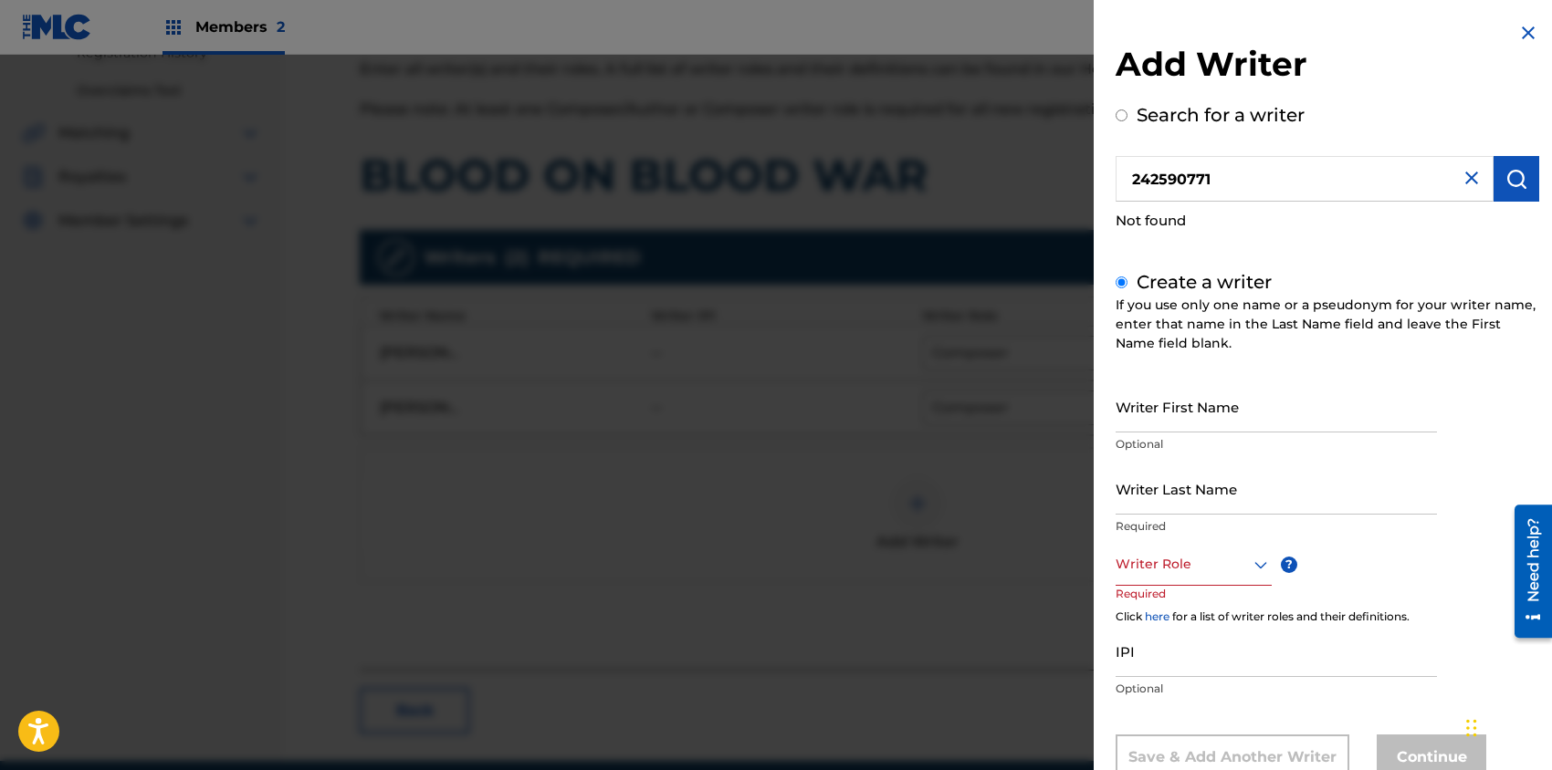
click at [1219, 409] on input "Writer First Name" at bounding box center [1275, 407] width 321 height 52
type input "r"
click at [1519, 33] on img at bounding box center [1528, 33] width 22 height 22
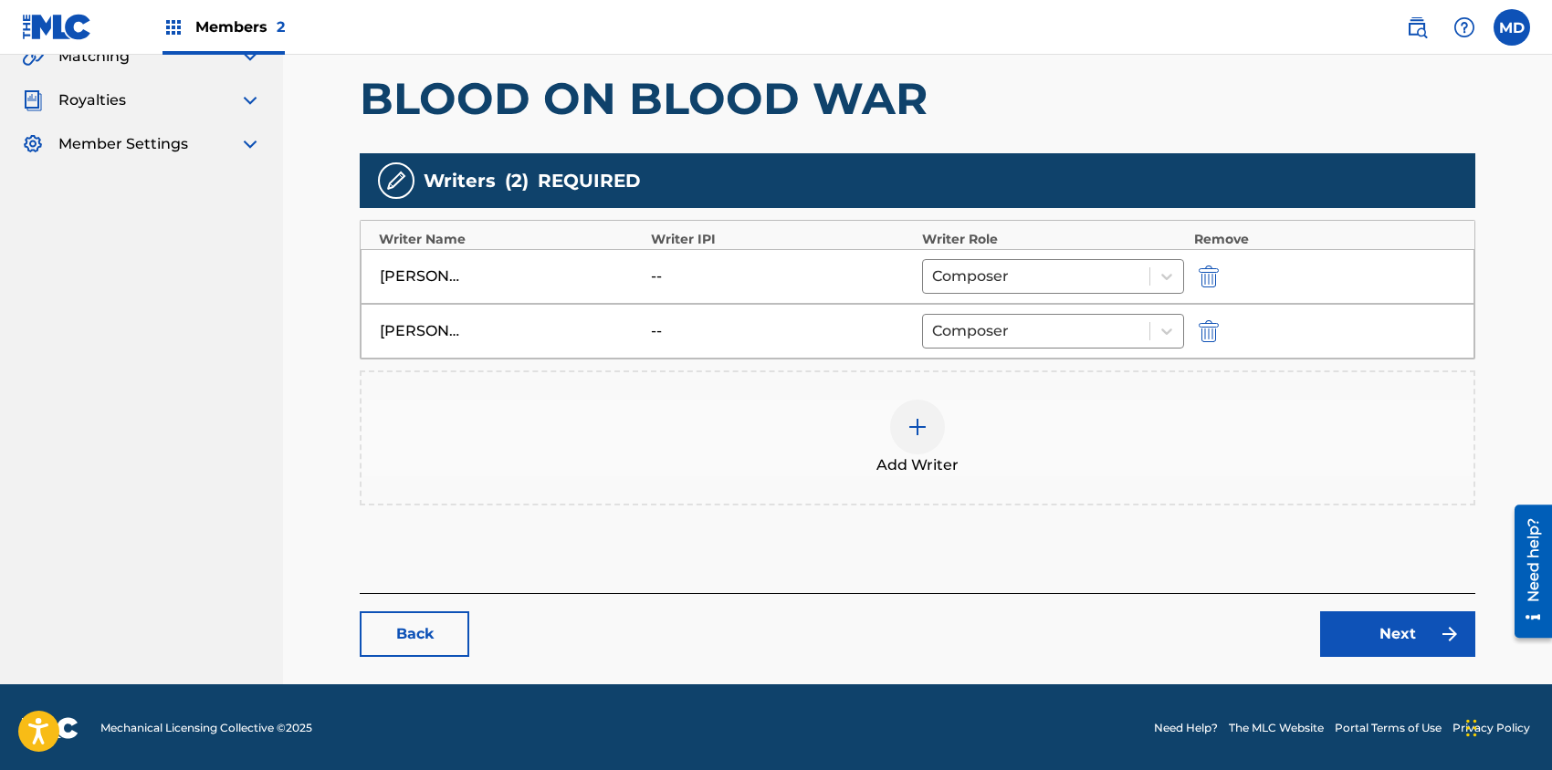
scroll to position [320, 0]
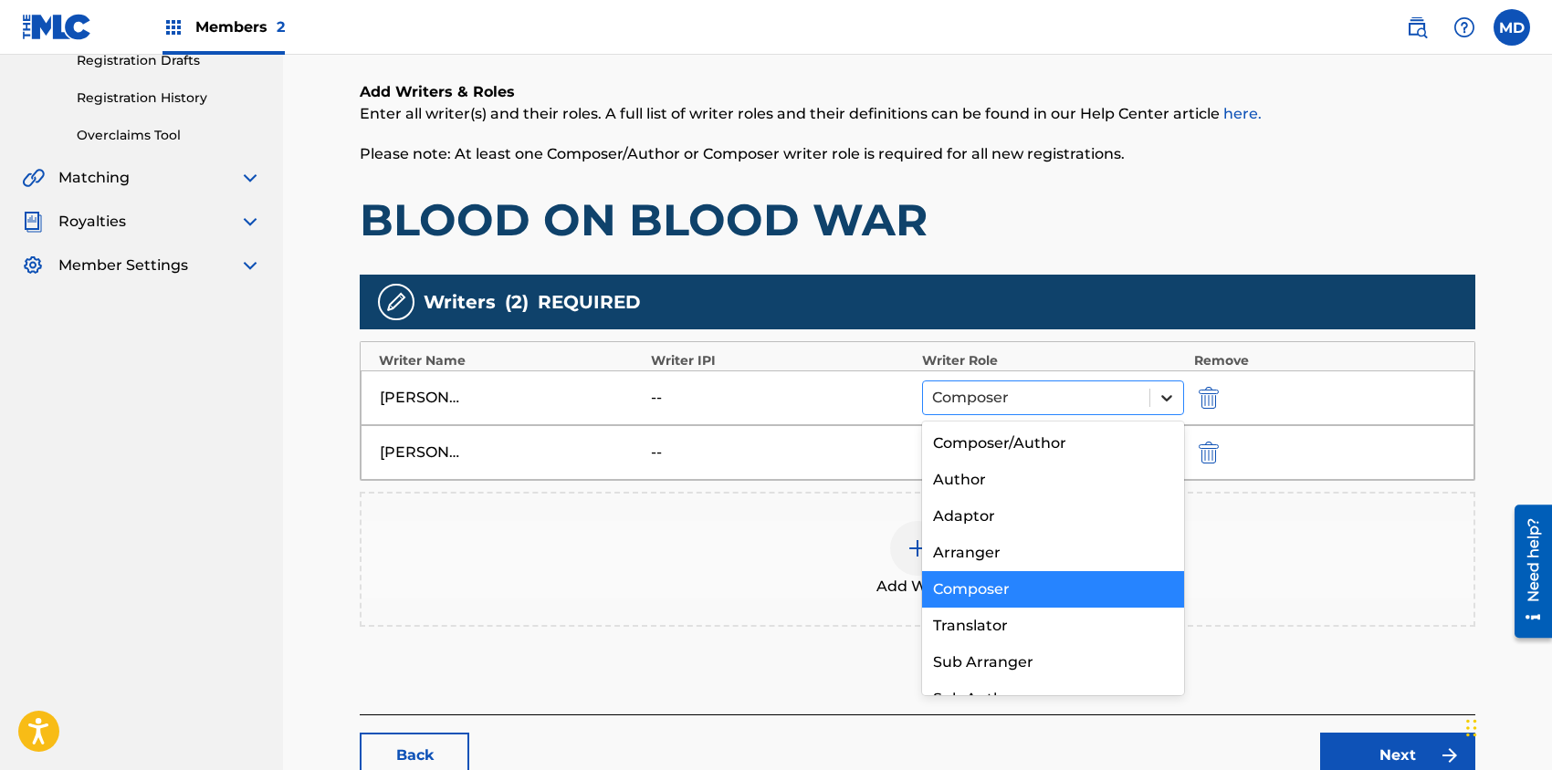
click at [1168, 398] on icon at bounding box center [1166, 398] width 18 height 18
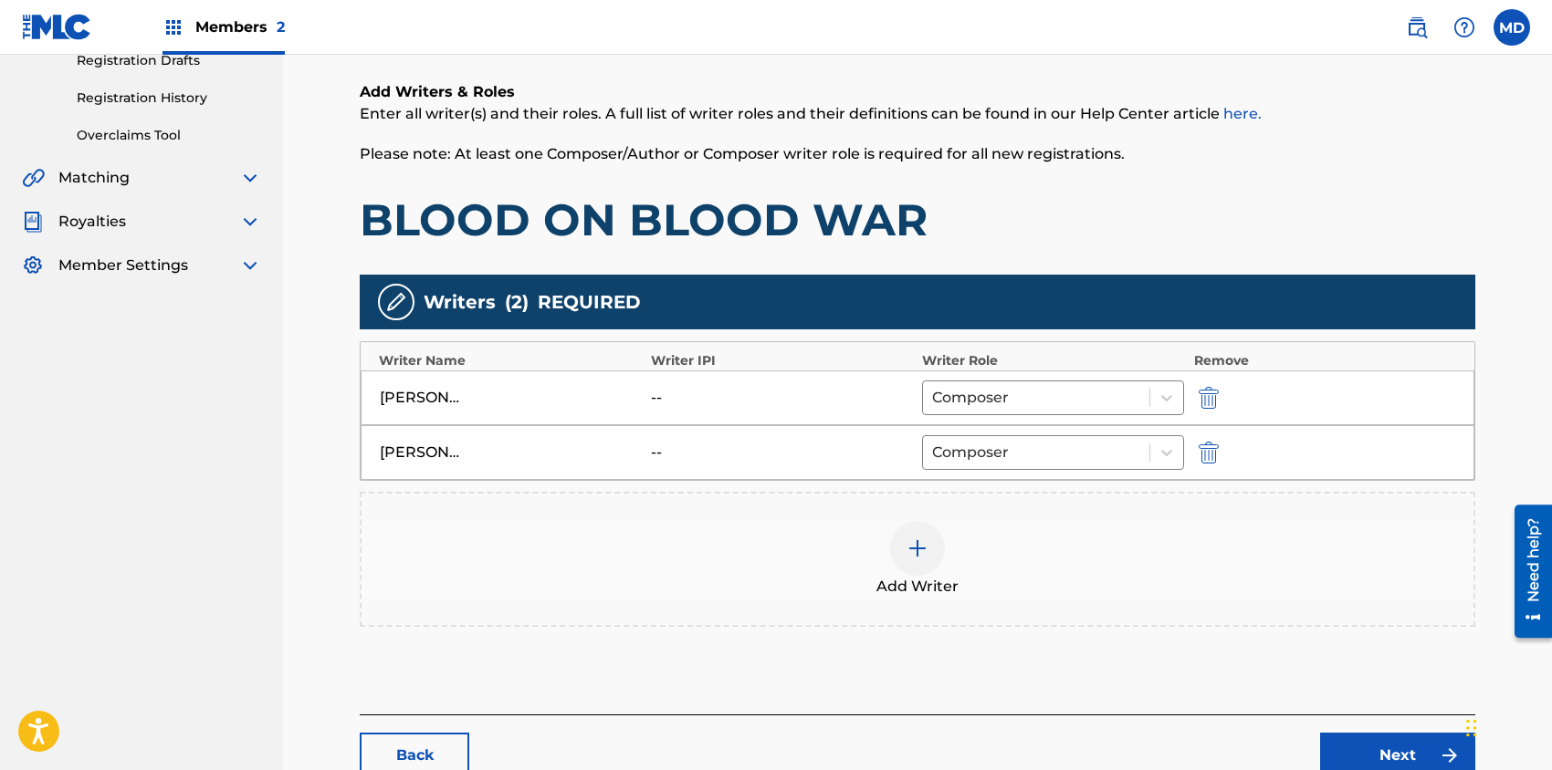
click at [764, 532] on div "Add Writer" at bounding box center [917, 559] width 1112 height 77
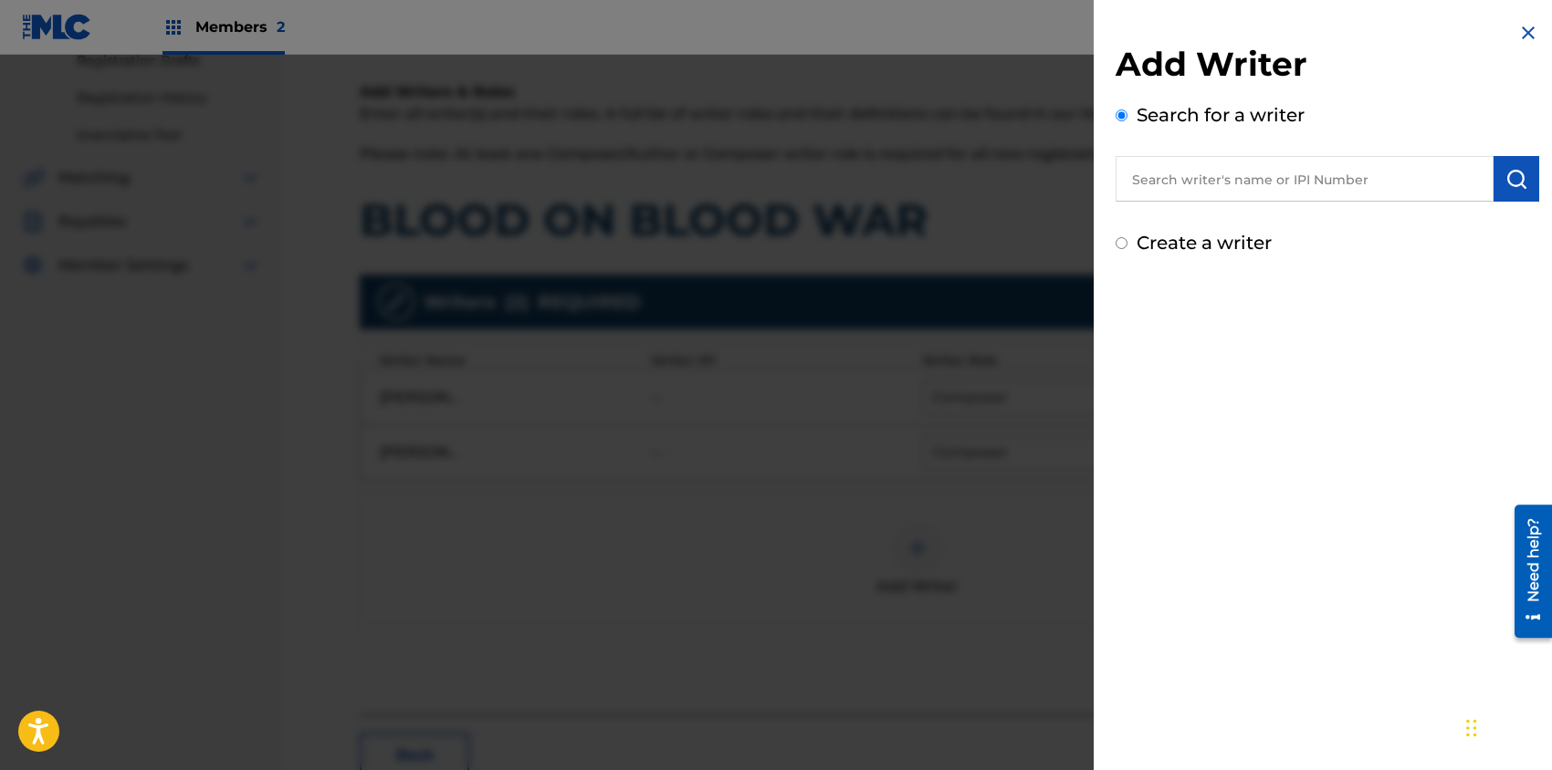
click at [1238, 186] on input "text" at bounding box center [1304, 179] width 378 height 46
paste input "242590771"
click at [1514, 176] on img "submit" at bounding box center [1516, 179] width 22 height 22
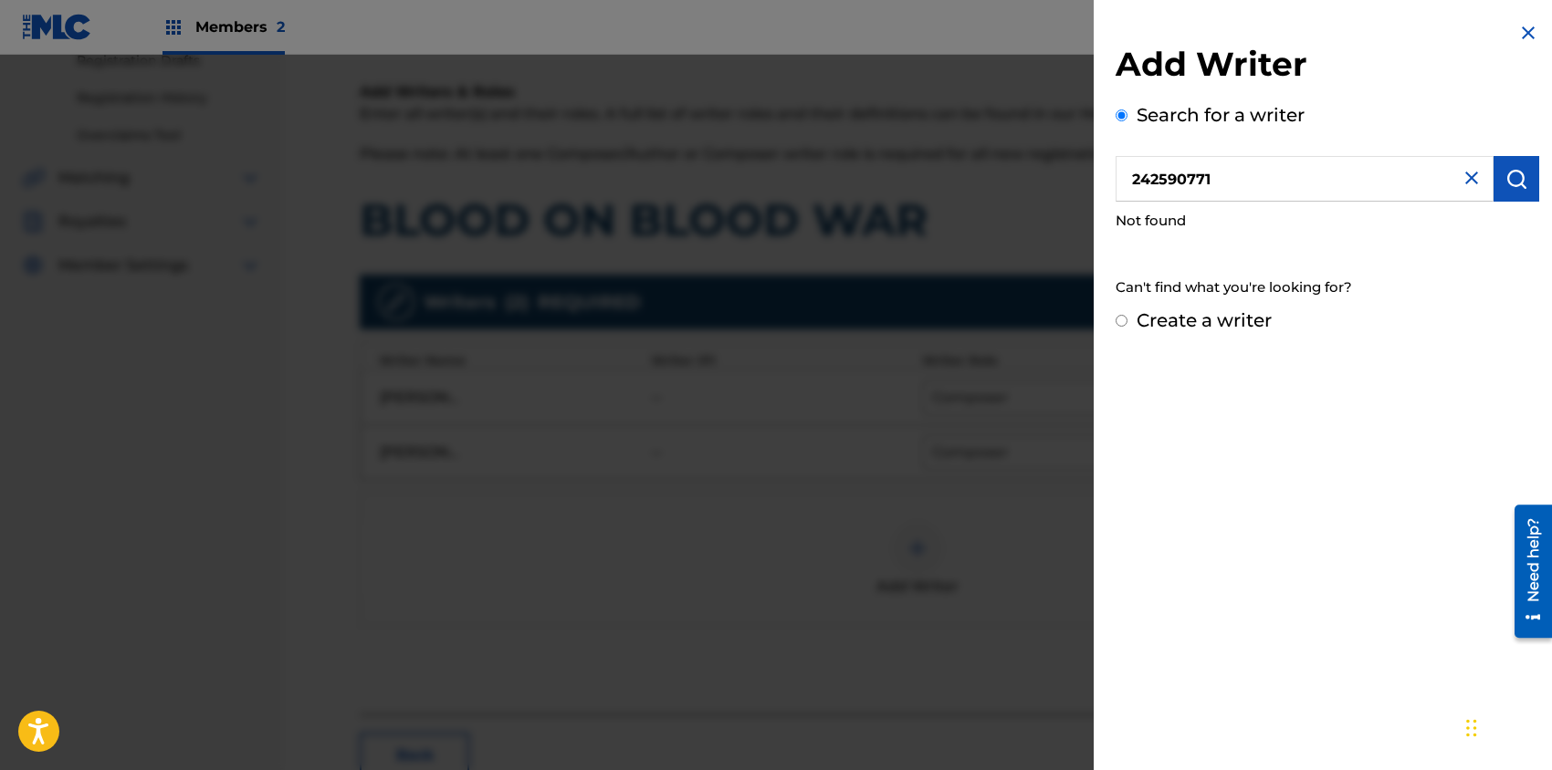
click at [1136, 178] on input "242590771" at bounding box center [1304, 179] width 378 height 46
drag, startPoint x: 1246, startPoint y: 185, endPoint x: 1118, endPoint y: 199, distance: 128.5
click at [1118, 199] on input "242590771" at bounding box center [1304, 179] width 378 height 46
paste input "456419832"
type input "456419832"
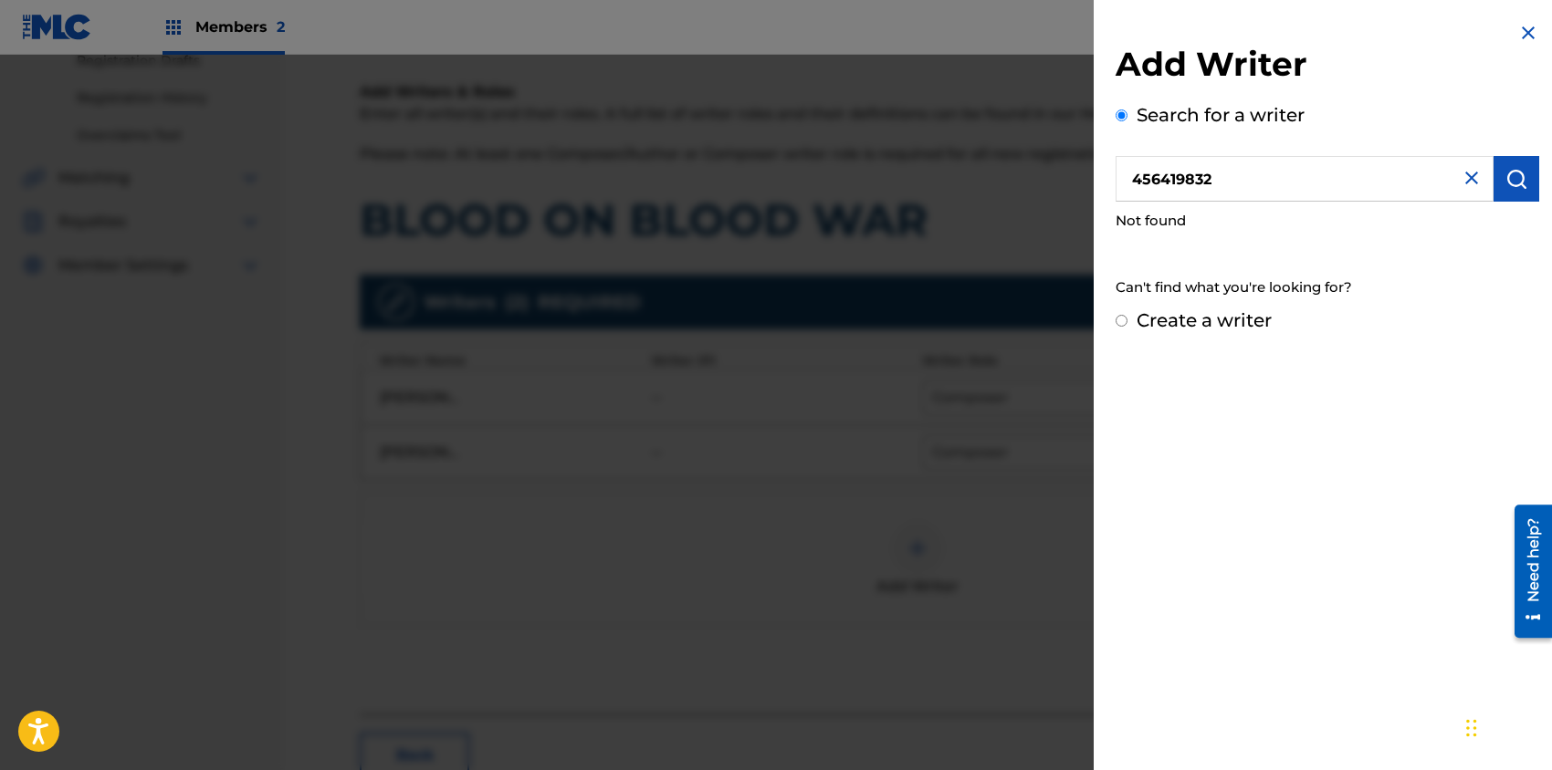
click at [1505, 172] on img "submit" at bounding box center [1516, 179] width 22 height 22
click at [1121, 321] on input "Create a writer" at bounding box center [1121, 321] width 12 height 12
radio input "false"
radio input "true"
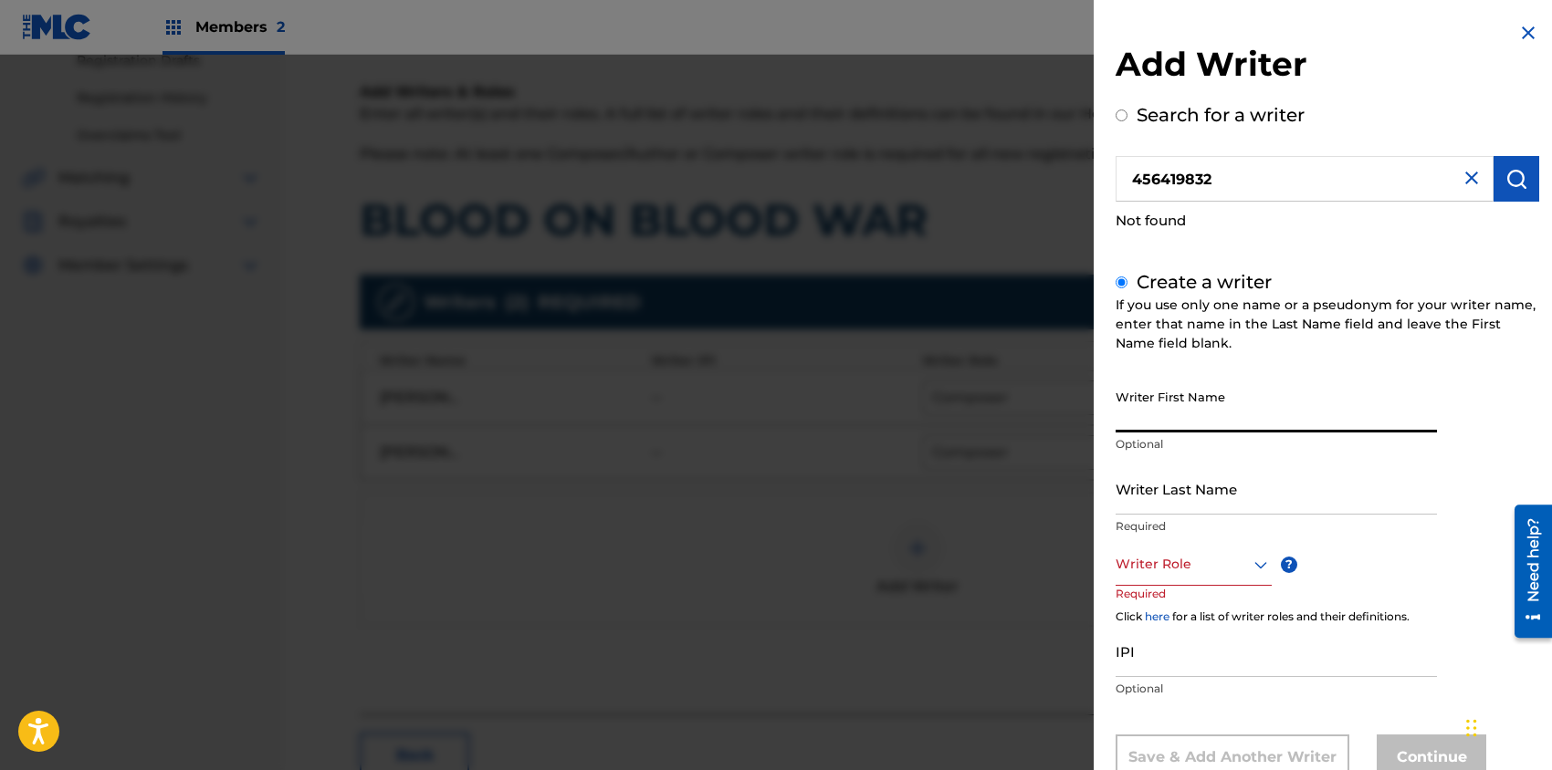
click at [1202, 405] on input "Writer First Name" at bounding box center [1275, 407] width 321 height 52
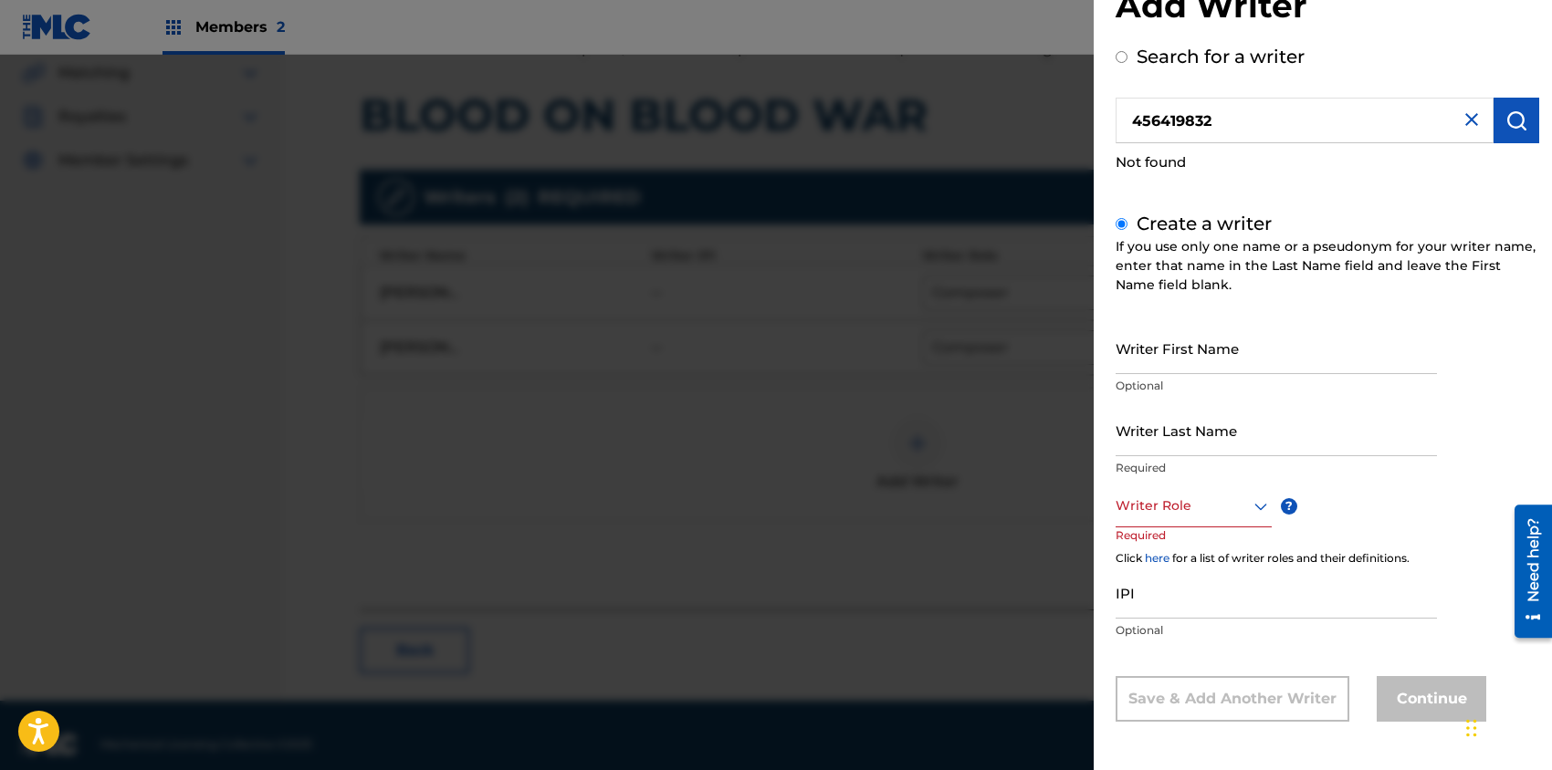
scroll to position [442, 0]
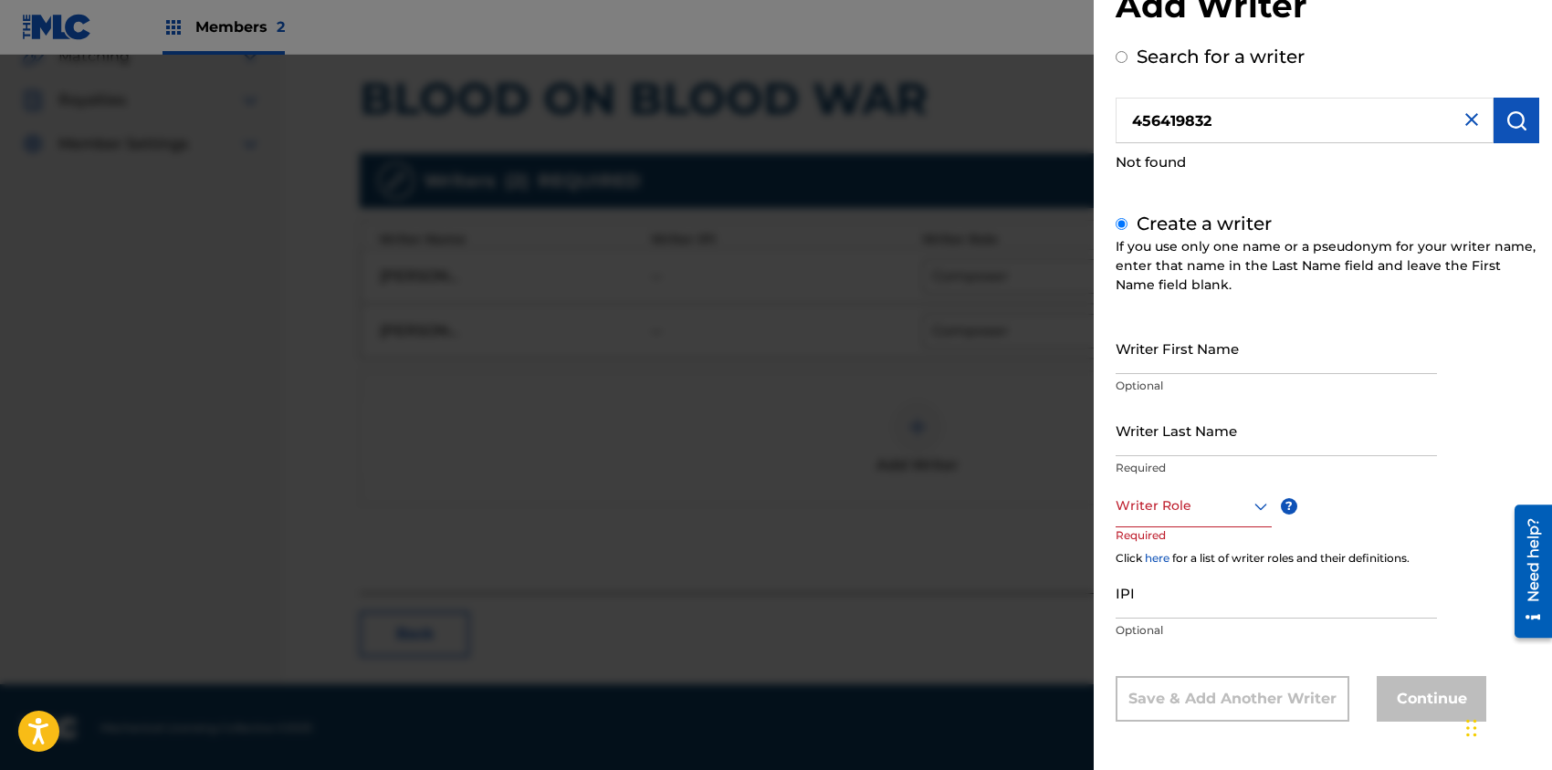
click at [1442, 174] on div "Not found" at bounding box center [1326, 162] width 423 height 39
click at [1230, 357] on input "Writer First Name" at bounding box center [1275, 348] width 321 height 52
paste input "[PERSON_NAME] [PERSON_NAME]"
drag, startPoint x: 1188, startPoint y: 361, endPoint x: 1099, endPoint y: 367, distance: 89.7
click at [1099, 367] on div "Add Writer Search for a writer 456419832 Not found Create a writer If you use o…" at bounding box center [1326, 357] width 467 height 830
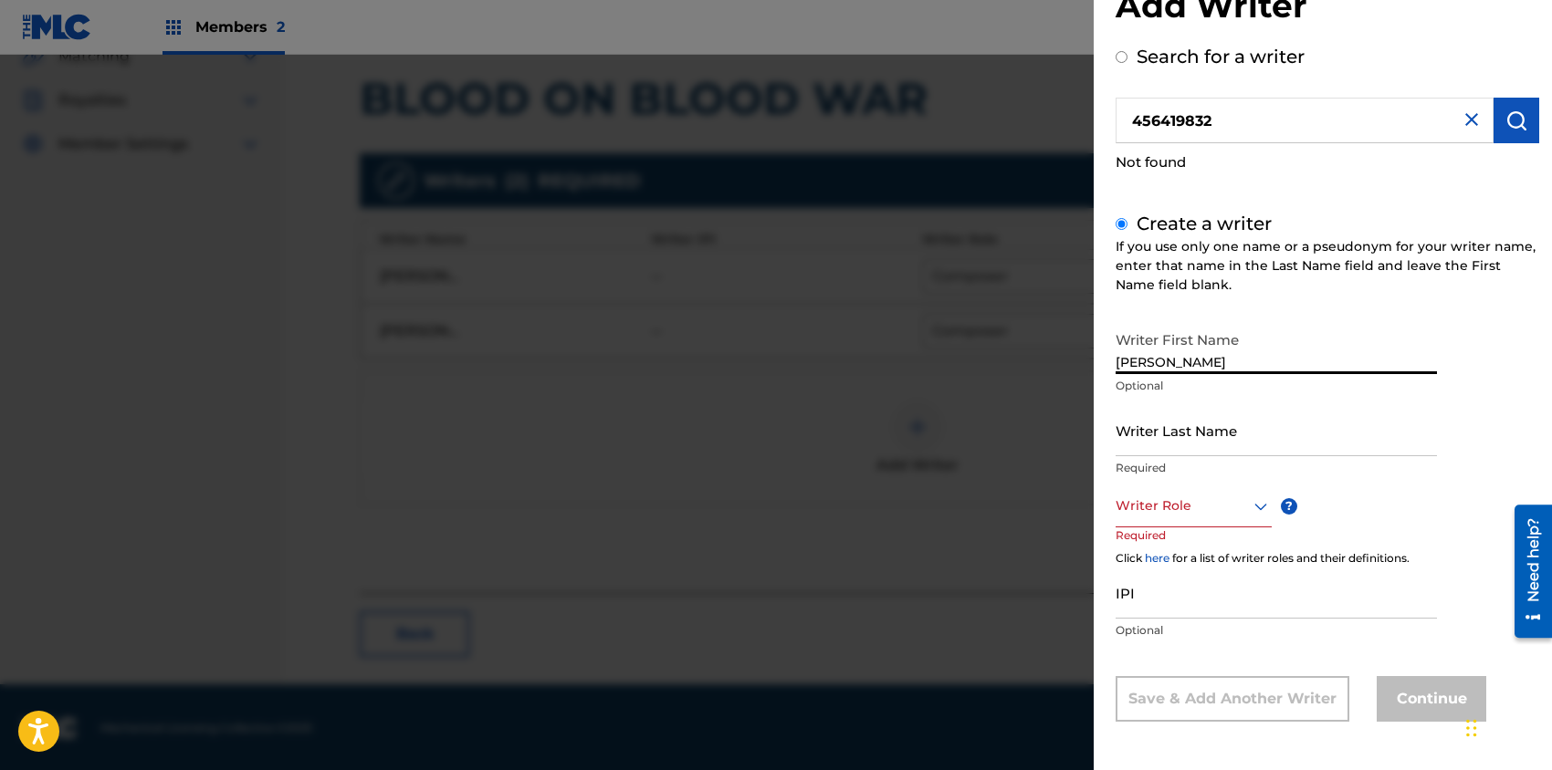
type input "[PERSON_NAME]"
click at [1170, 438] on input "Writer Last Name" at bounding box center [1275, 430] width 321 height 52
paste input "[PERSON_NAME] [PERSON_NAME]"
drag, startPoint x: 1185, startPoint y: 442, endPoint x: 1111, endPoint y: 444, distance: 74.0
click at [1111, 444] on div "Add Writer Search for a writer 456419832 Not found Create a writer If you use o…" at bounding box center [1326, 357] width 467 height 830
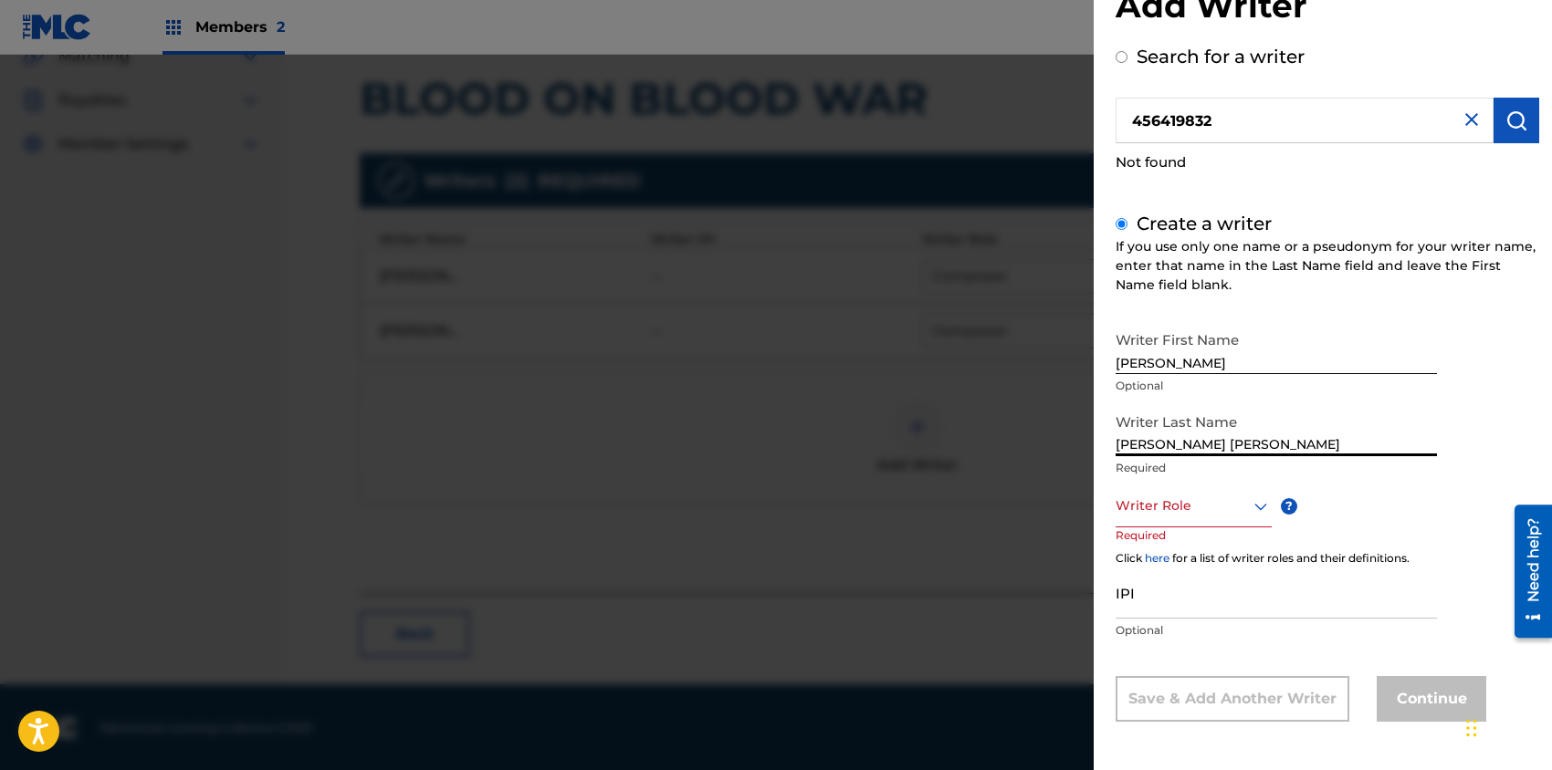
type input "[PERSON_NAME] [PERSON_NAME]"
click at [1275, 365] on input "[PERSON_NAME]" at bounding box center [1275, 348] width 321 height 52
paste input "[PERSON_NAME]"
type input "[PERSON_NAME] [PERSON_NAME]"
drag, startPoint x: 1307, startPoint y: 438, endPoint x: 1191, endPoint y: 443, distance: 116.0
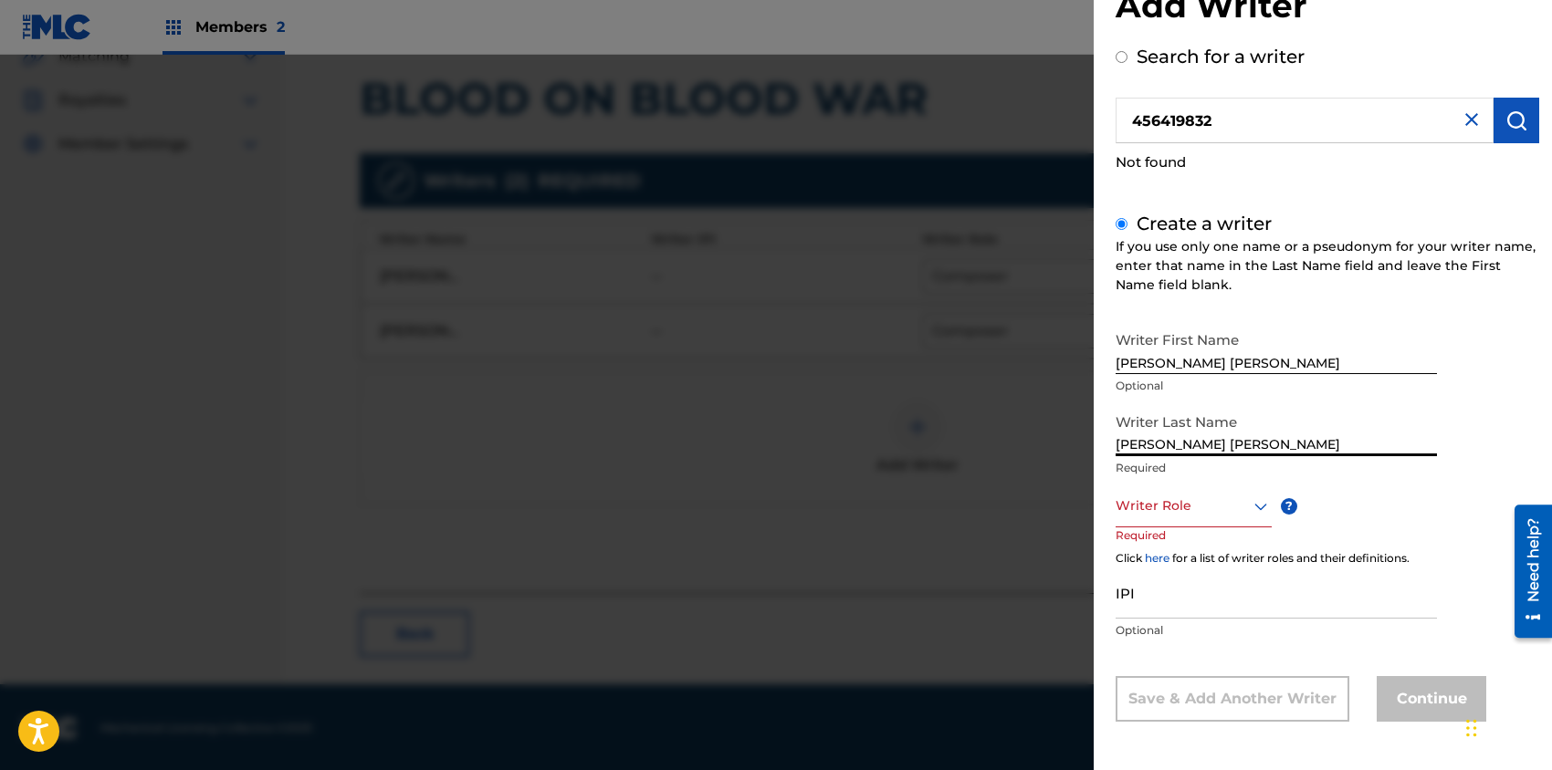
click at [1191, 443] on input "[PERSON_NAME] [PERSON_NAME]" at bounding box center [1275, 430] width 321 height 52
type input "[PERSON_NAME]"
drag, startPoint x: 1305, startPoint y: 361, endPoint x: 1180, endPoint y: 367, distance: 125.2
click at [1180, 367] on input "[PERSON_NAME] [PERSON_NAME]" at bounding box center [1275, 348] width 321 height 52
click at [1335, 361] on input "[PERSON_NAME] [PERSON_NAME]" at bounding box center [1275, 348] width 321 height 52
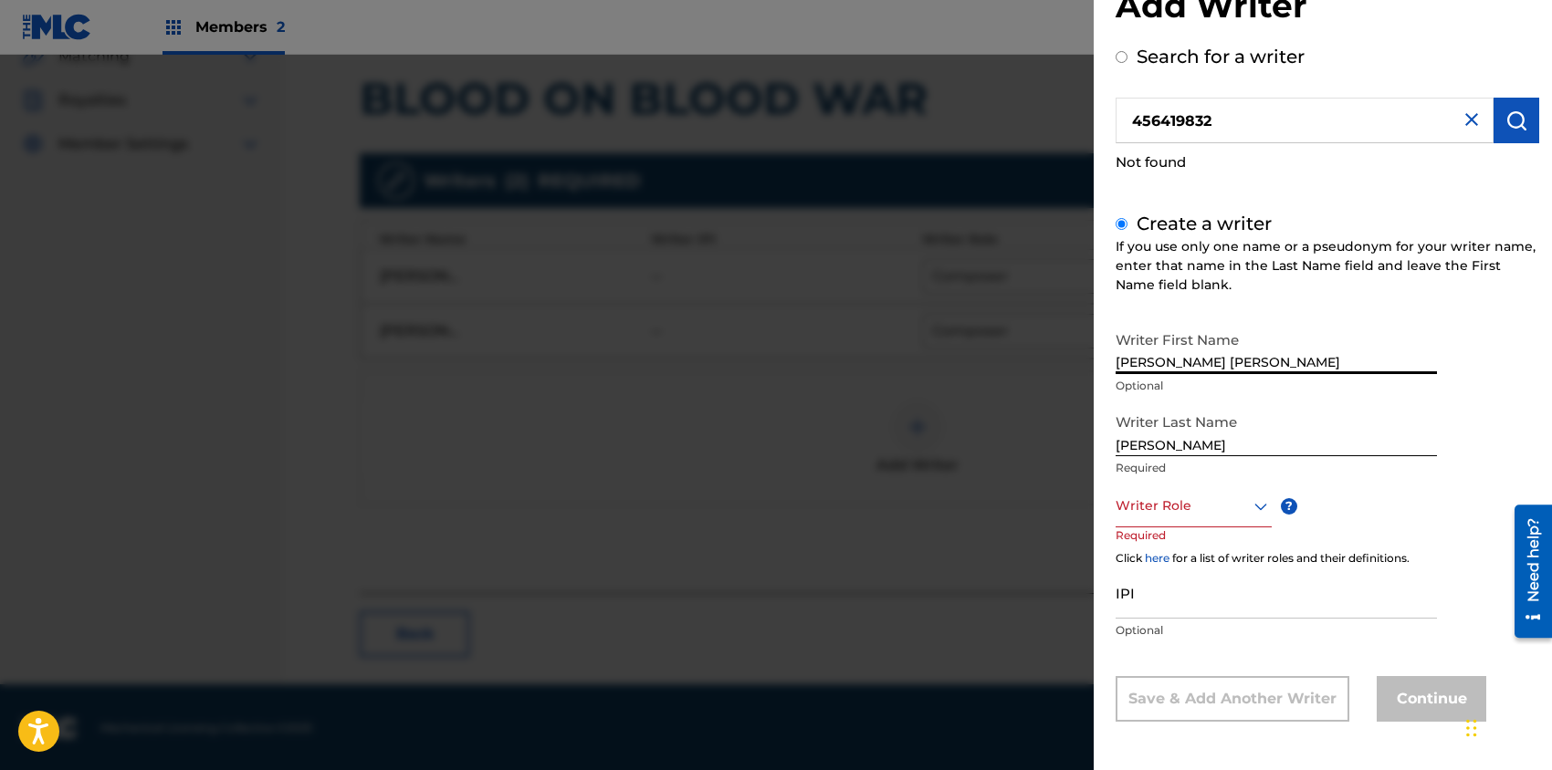
drag, startPoint x: 1323, startPoint y: 358, endPoint x: 1236, endPoint y: 360, distance: 87.6
click at [1236, 360] on input "[PERSON_NAME] [PERSON_NAME]" at bounding box center [1275, 348] width 321 height 52
type input "[PERSON_NAME]"
click at [1172, 515] on div at bounding box center [1193, 506] width 156 height 23
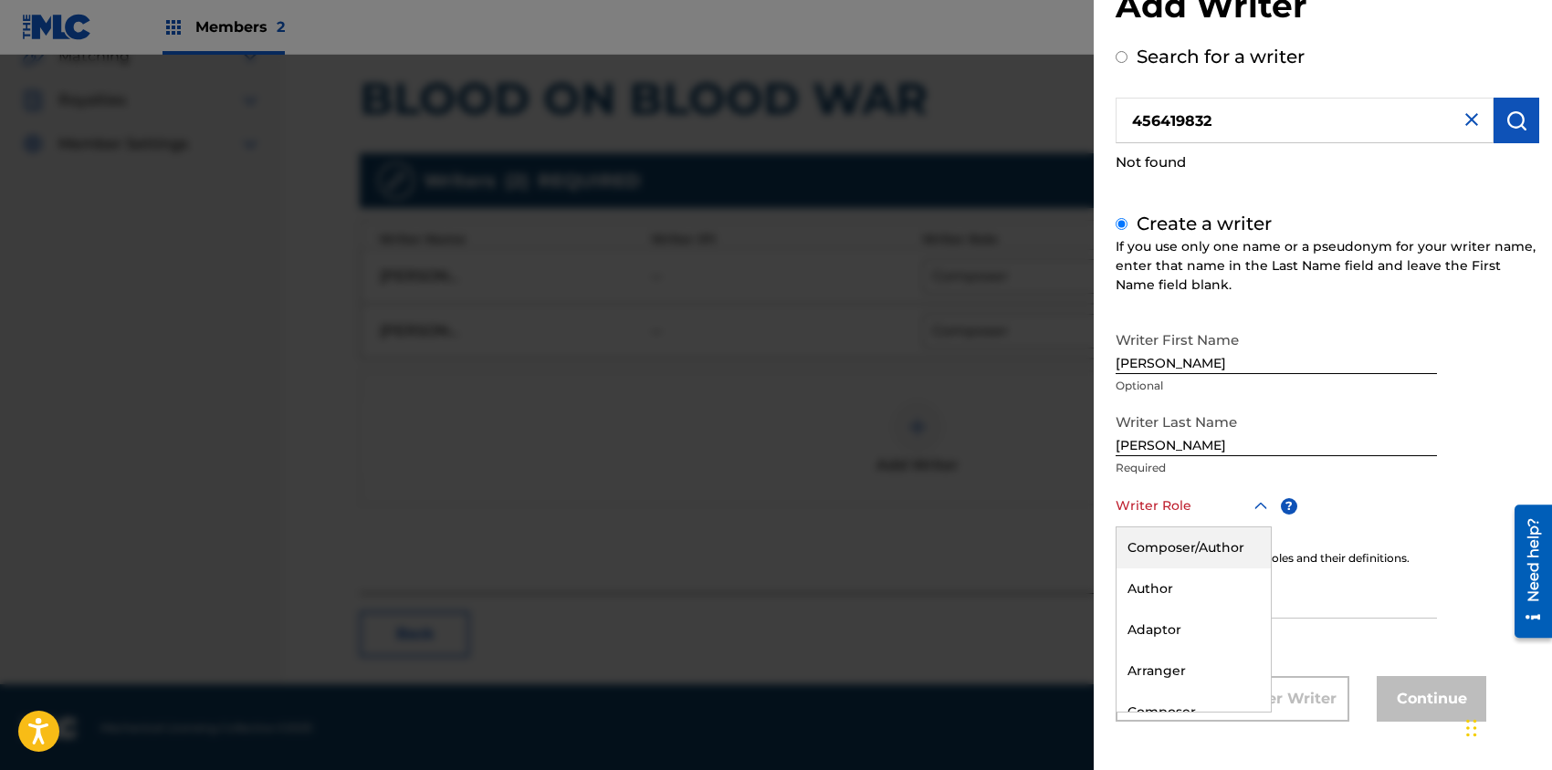
click at [1178, 552] on div "Composer/Author" at bounding box center [1193, 548] width 154 height 41
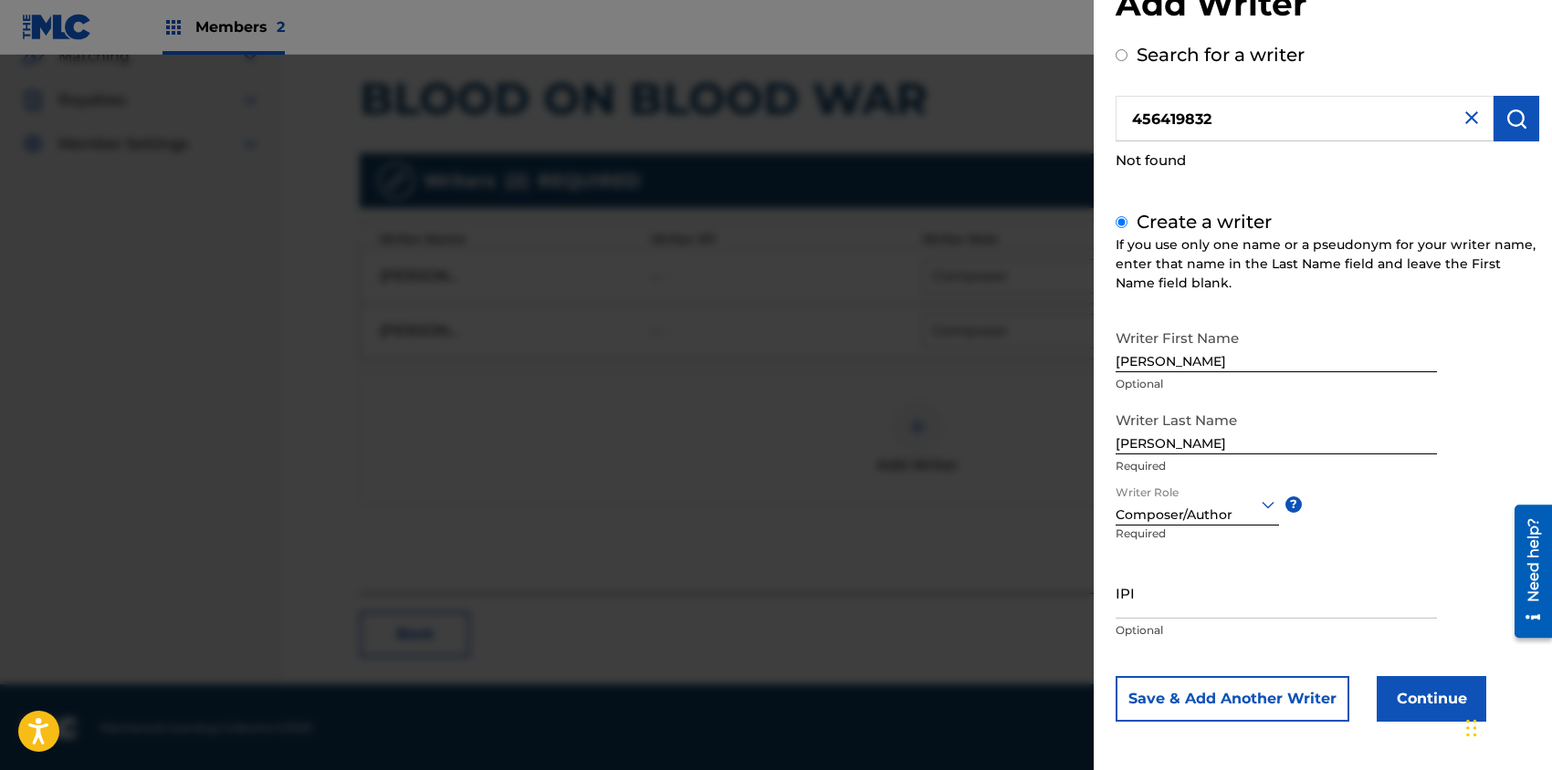
click at [1176, 597] on input "IPI" at bounding box center [1275, 593] width 321 height 52
drag, startPoint x: 1213, startPoint y: 117, endPoint x: 1128, endPoint y: 119, distance: 84.9
click at [1128, 119] on input "456419832" at bounding box center [1304, 119] width 378 height 46
radio input "true"
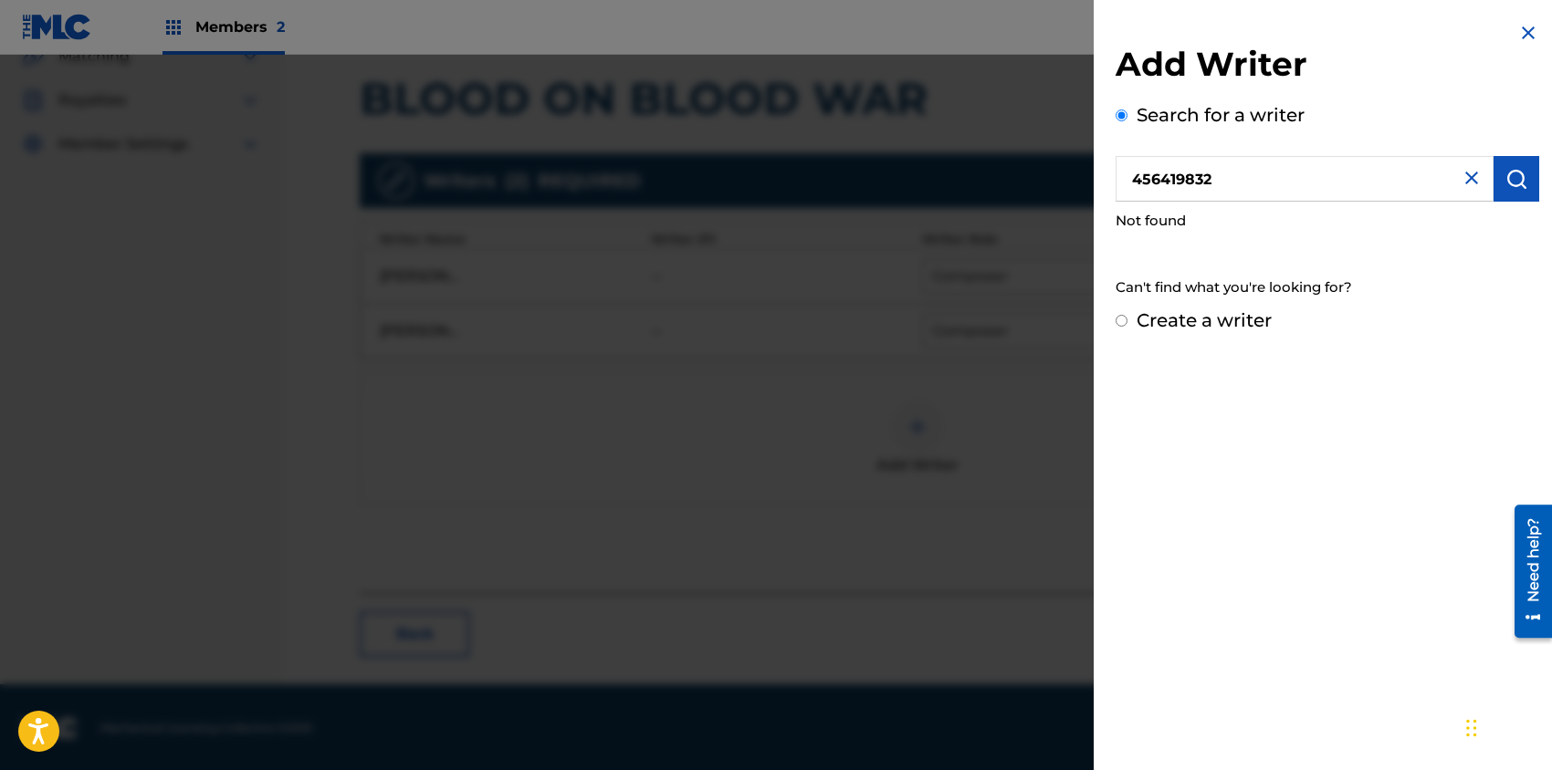
click at [1148, 319] on label "Create a writer" at bounding box center [1203, 320] width 135 height 22
radio input "true"
click at [1127, 319] on input "Create a writer" at bounding box center [1121, 321] width 12 height 12
radio input "false"
radio input "true"
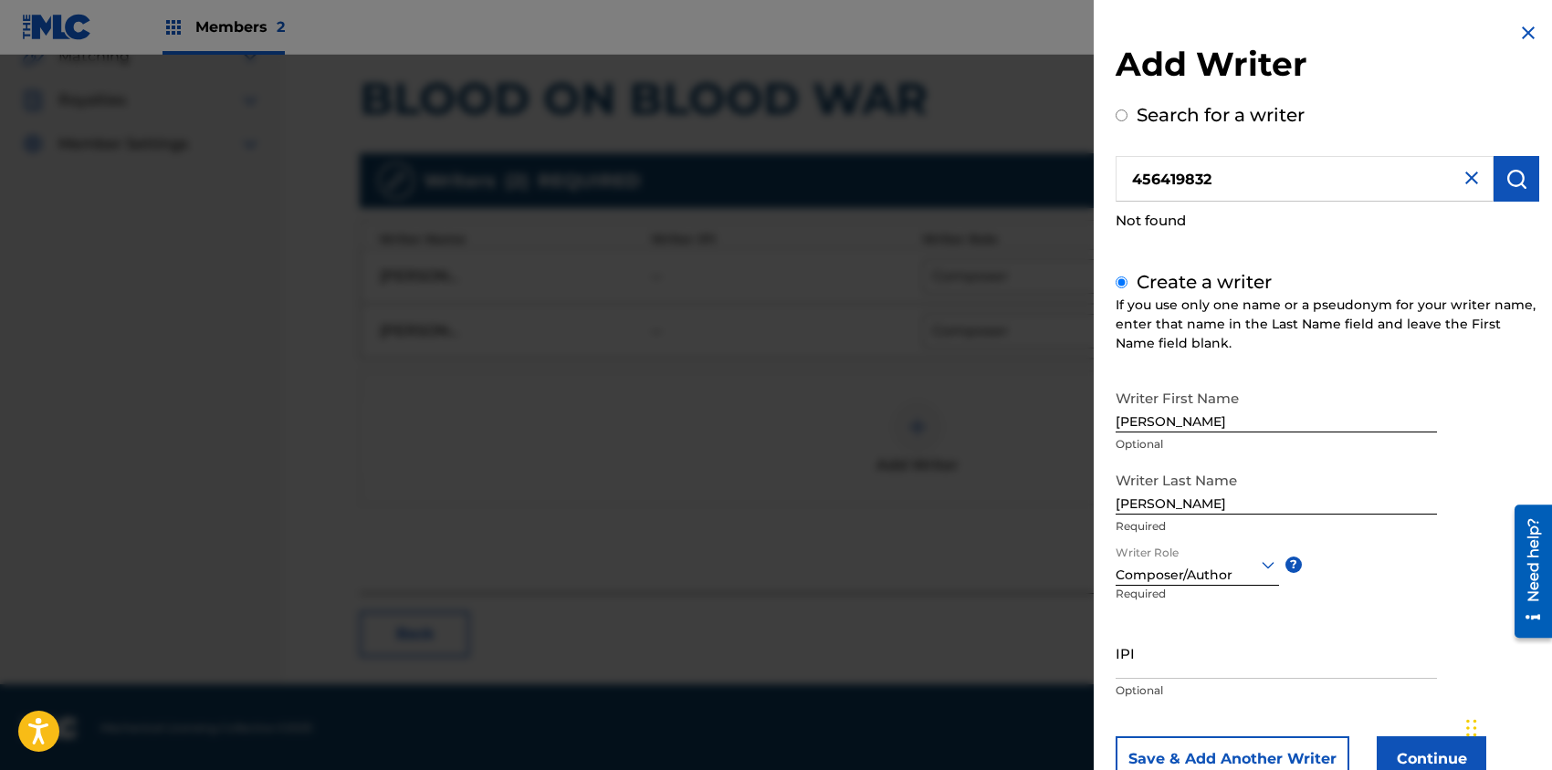
click at [1165, 668] on input "IPI" at bounding box center [1275, 653] width 321 height 52
paste input "456419832"
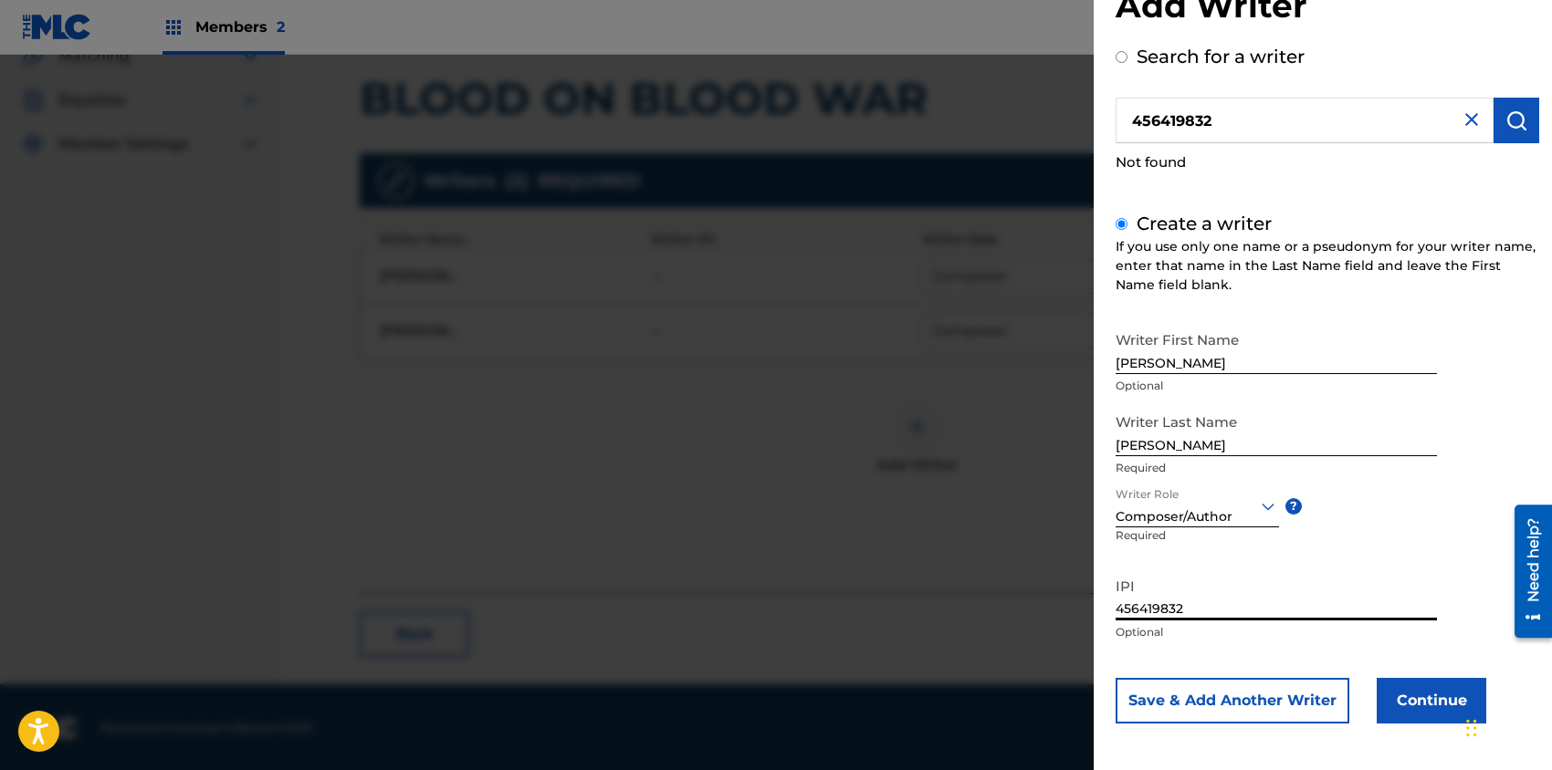
scroll to position [60, 0]
type input "456419832"
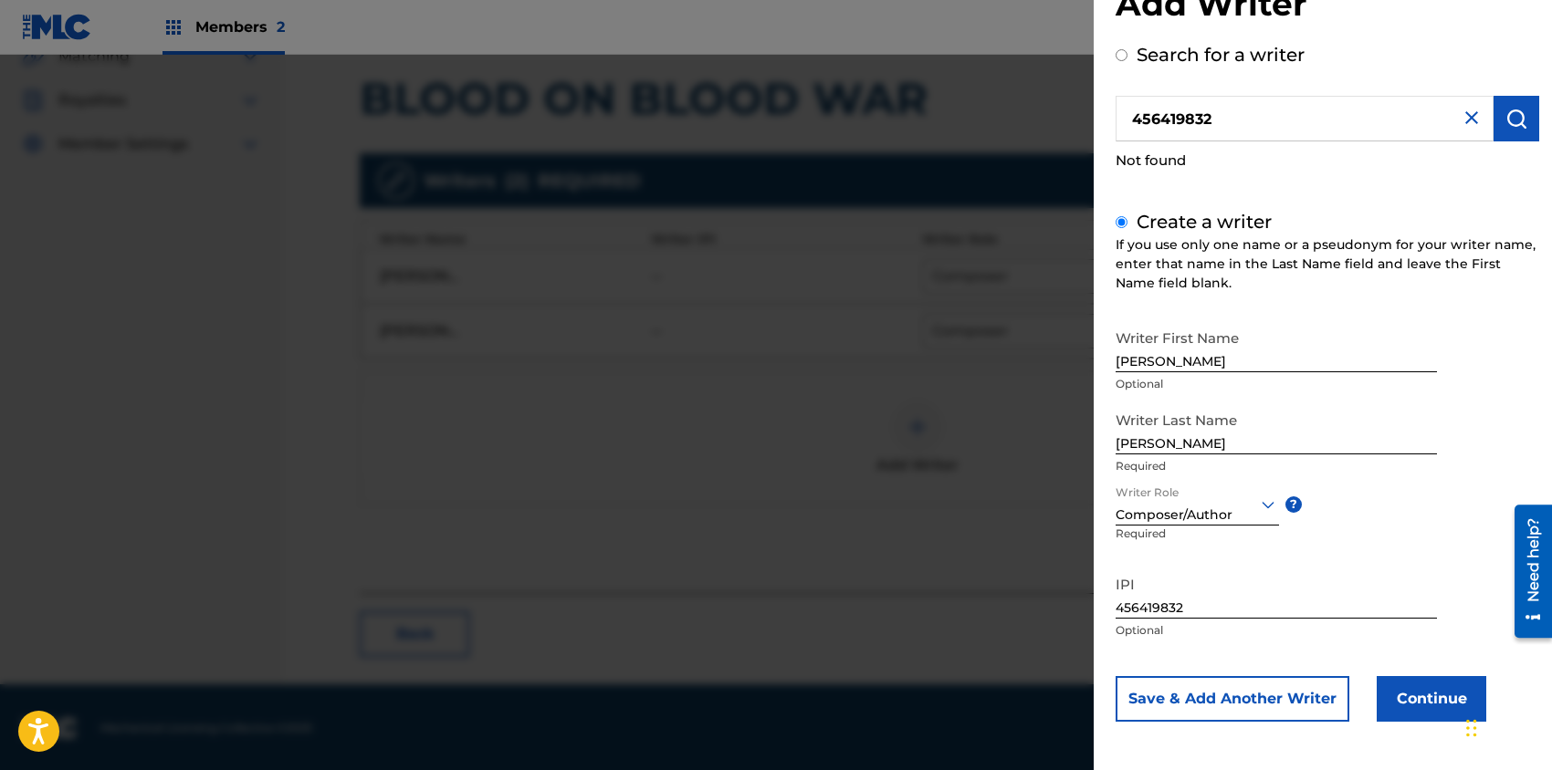
click at [1428, 695] on button "Continue" at bounding box center [1431, 699] width 110 height 46
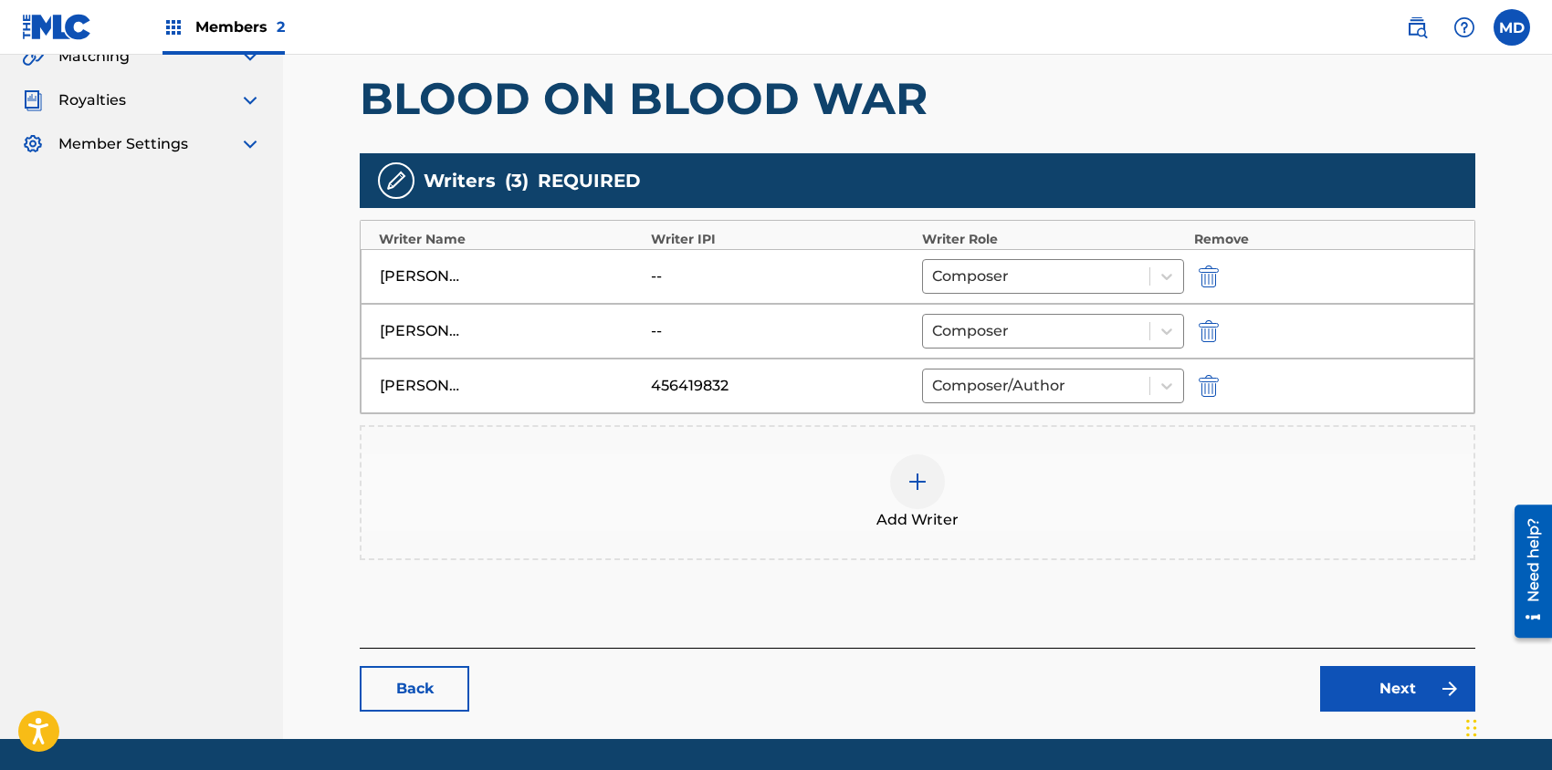
click at [920, 480] on img at bounding box center [917, 482] width 22 height 22
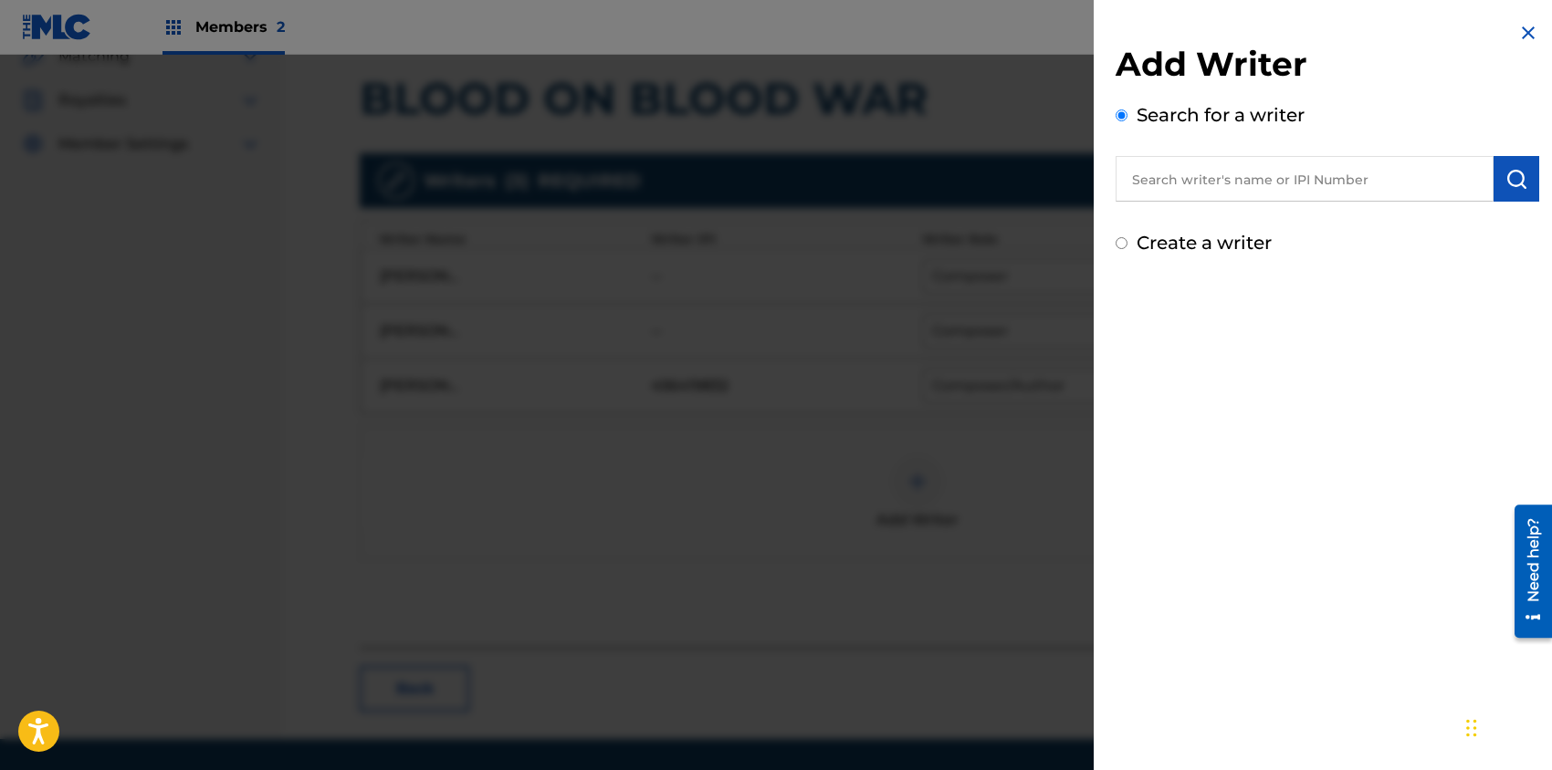
click at [1122, 246] on input "Create a writer" at bounding box center [1121, 243] width 12 height 12
radio input "false"
radio input "true"
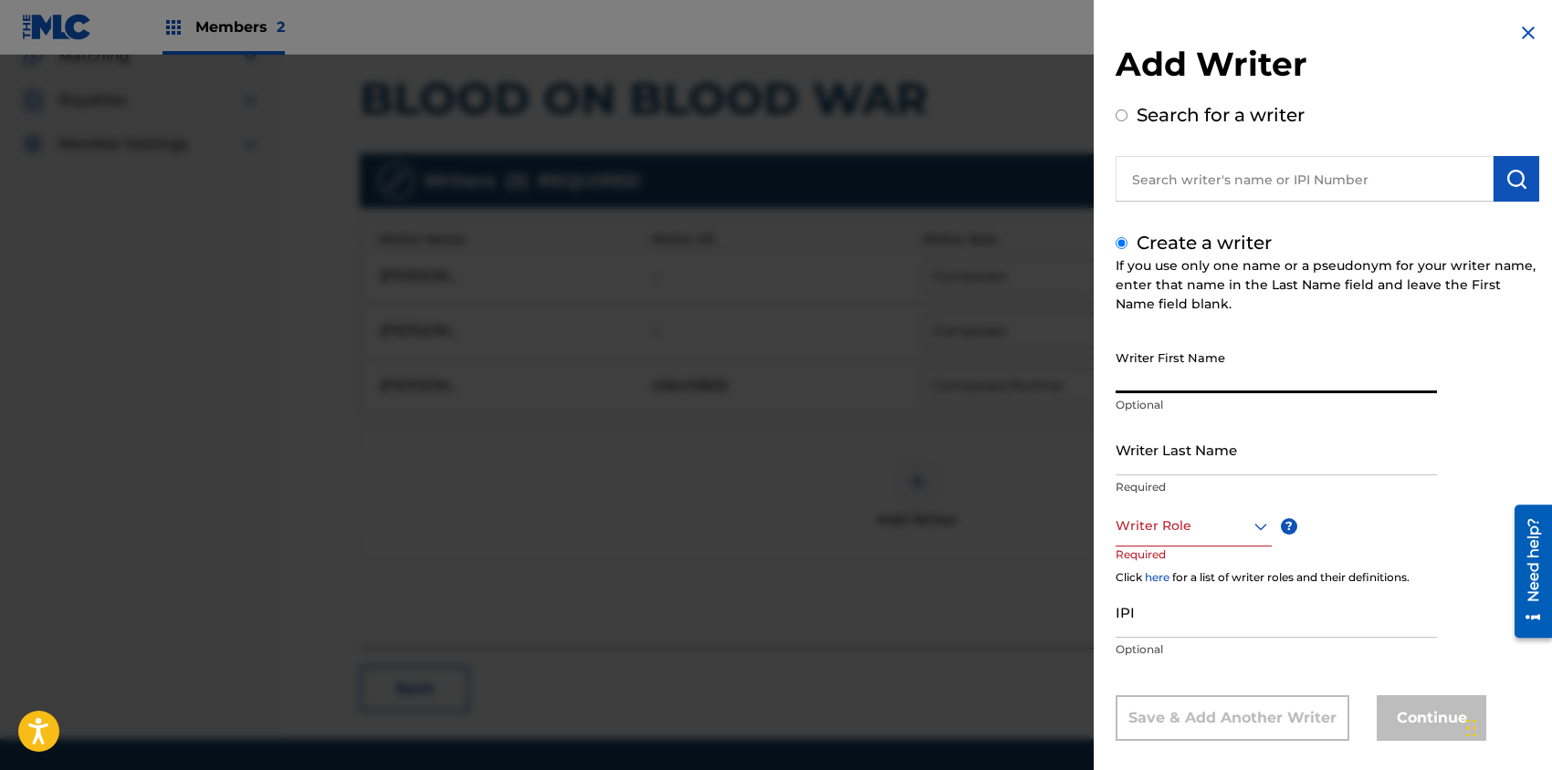
click at [1181, 369] on input "Writer First Name" at bounding box center [1275, 367] width 321 height 52
drag, startPoint x: 1218, startPoint y: 388, endPoint x: 1176, endPoint y: 389, distance: 42.9
click at [1176, 388] on input "[PERSON_NAME]" at bounding box center [1275, 367] width 321 height 52
type input "[PERSON_NAME]"
click at [1221, 461] on input "Writer Last Name" at bounding box center [1275, 449] width 321 height 52
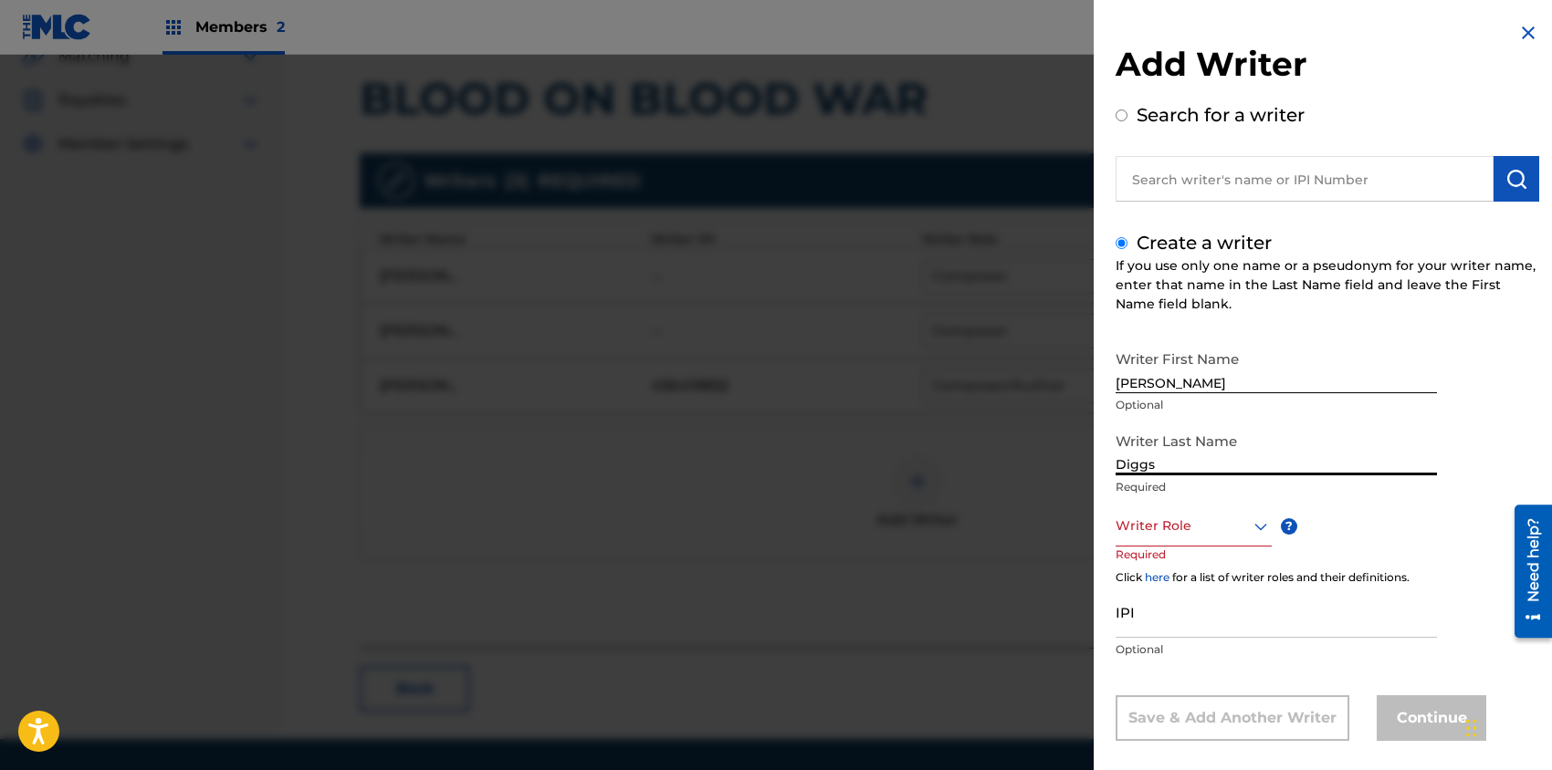
type input "Diggs"
click at [1181, 528] on div "Writer Role" at bounding box center [1193, 526] width 156 height 41
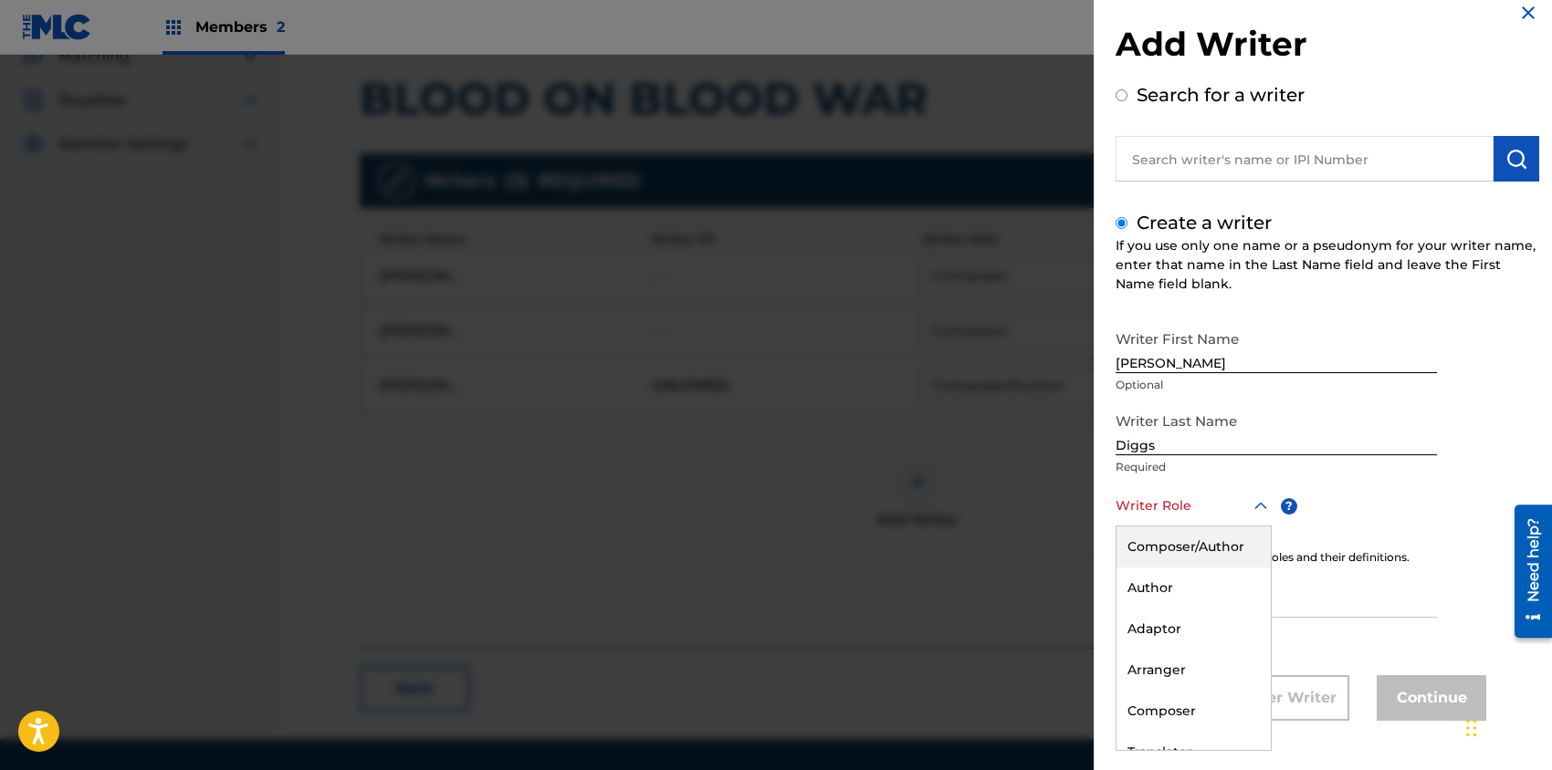
click at [1175, 546] on div "Composer/Author" at bounding box center [1193, 547] width 154 height 41
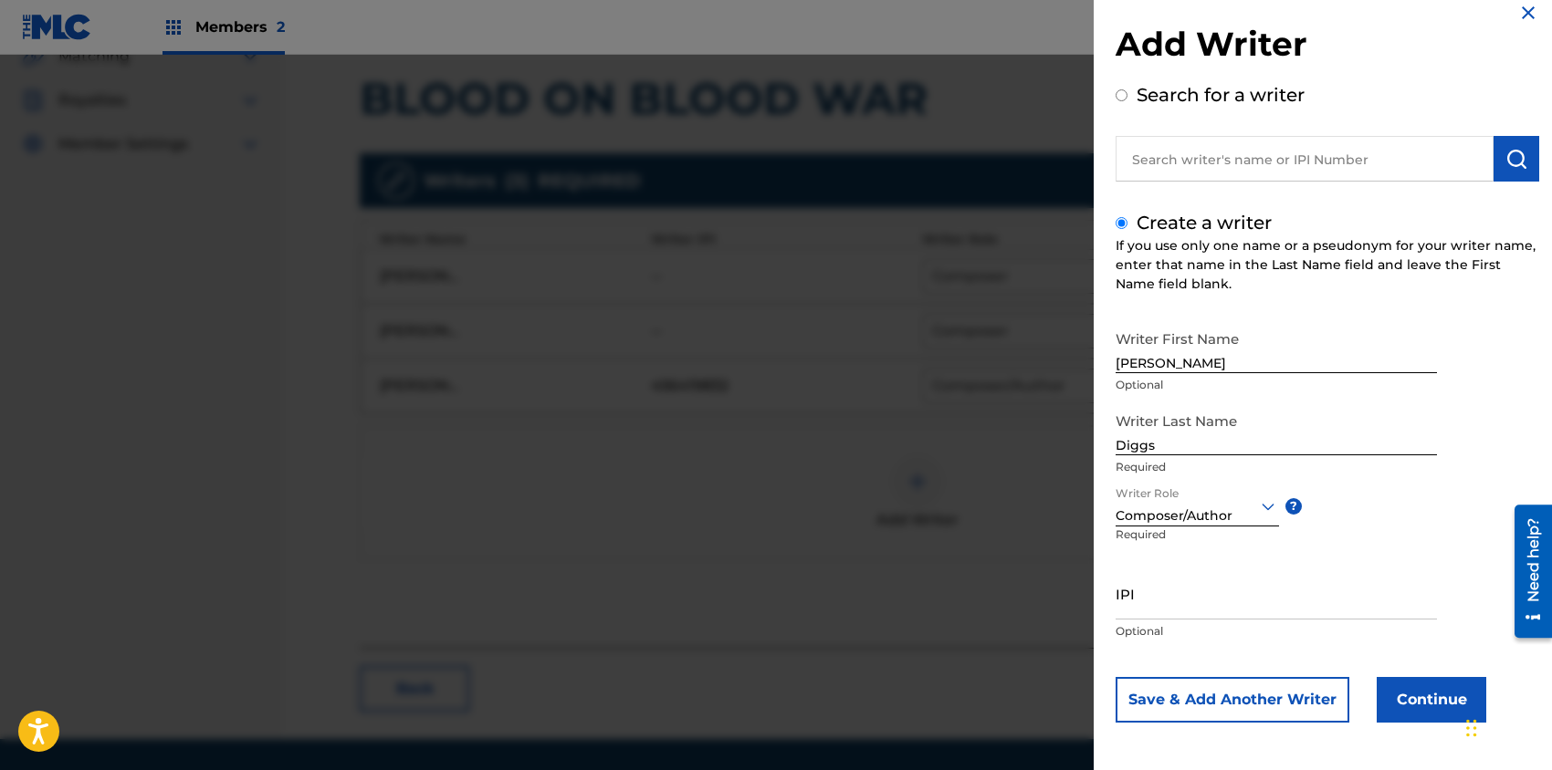
click at [1174, 603] on input "IPI" at bounding box center [1275, 594] width 321 height 52
paste input "242590771"
type input "242590771"
click at [1425, 695] on button "Continue" at bounding box center [1431, 700] width 110 height 46
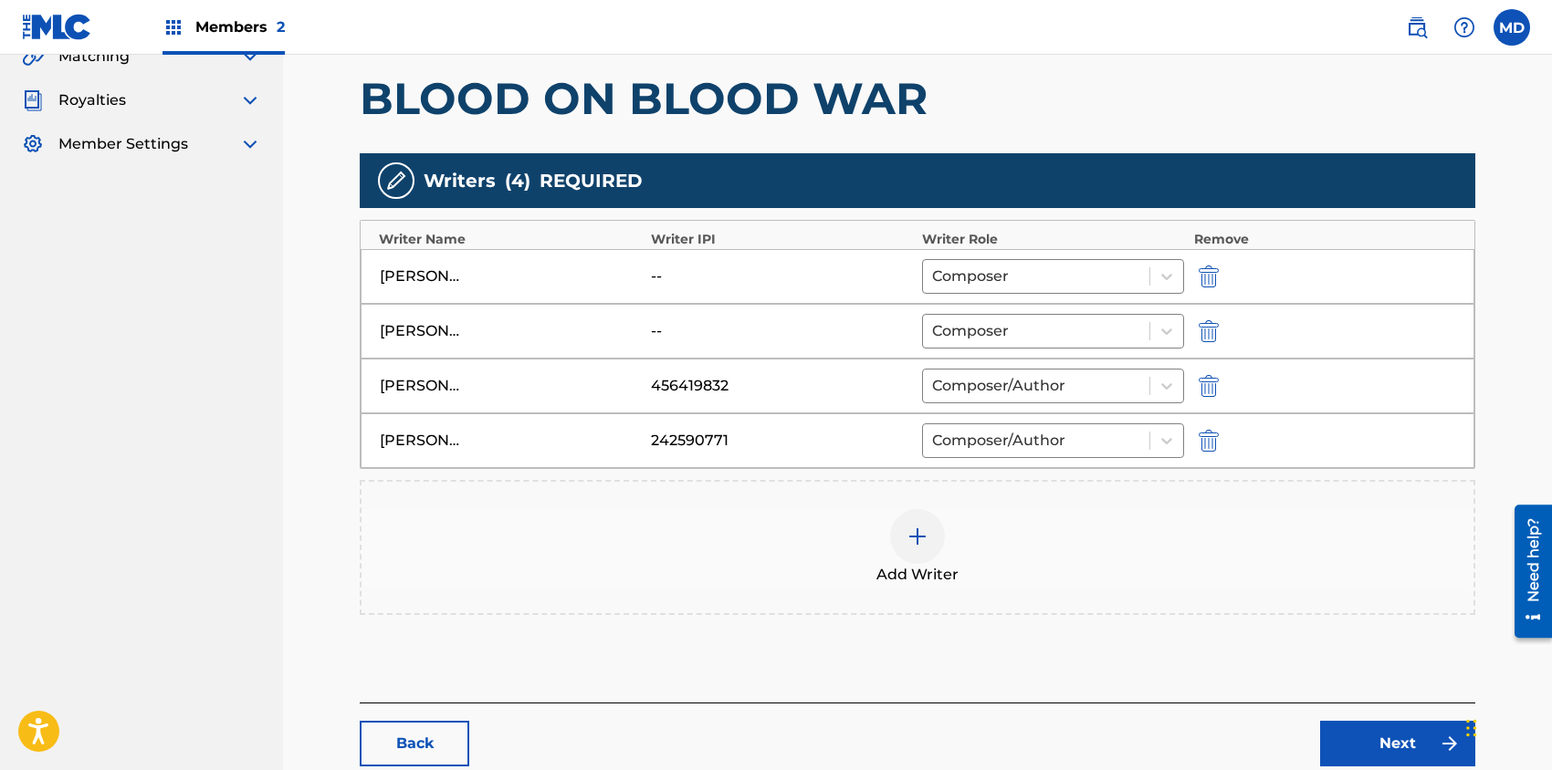
click at [916, 535] on img at bounding box center [917, 537] width 22 height 22
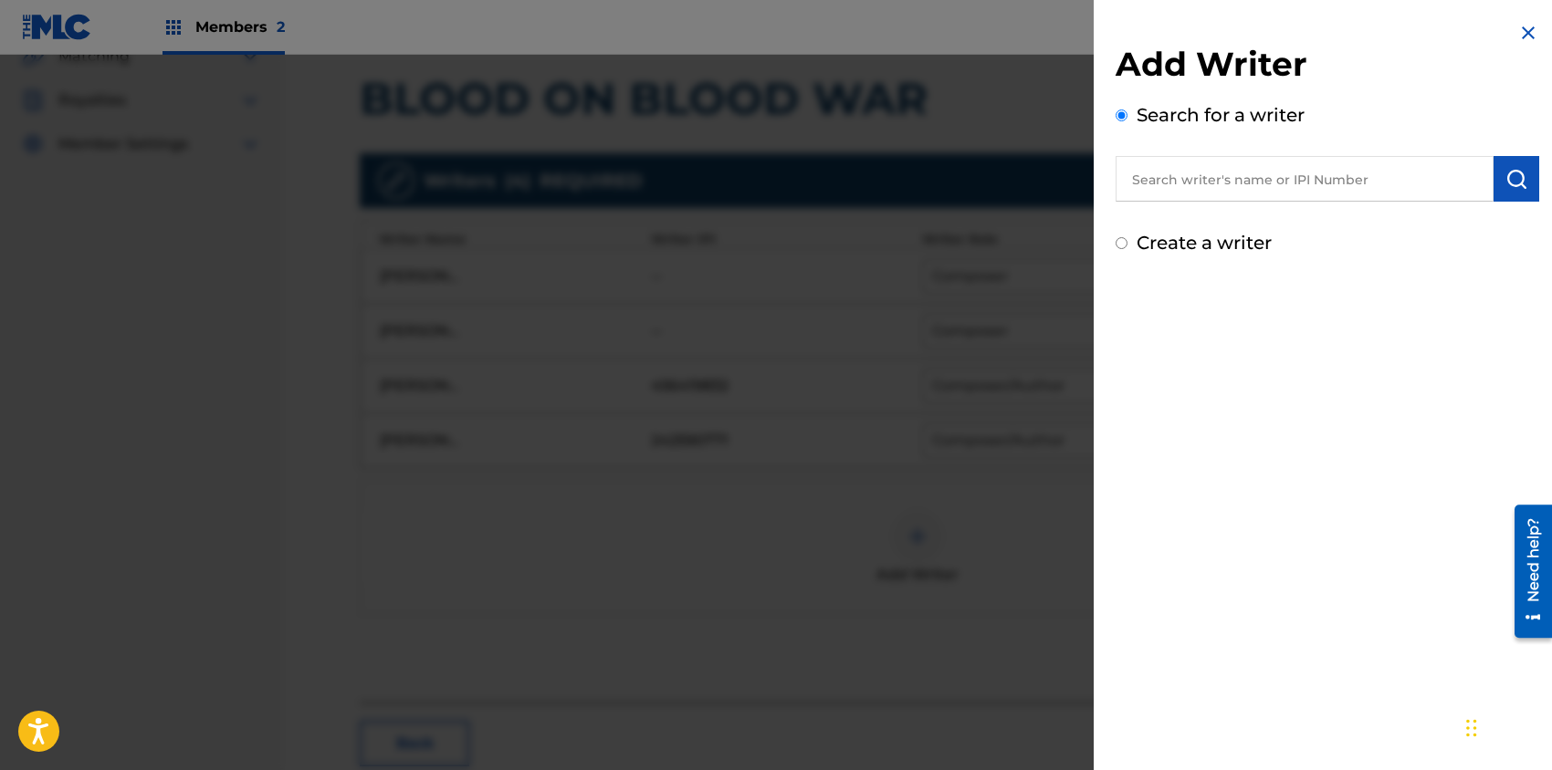
click at [1123, 246] on input "Create a writer" at bounding box center [1121, 243] width 12 height 12
radio input "false"
radio input "true"
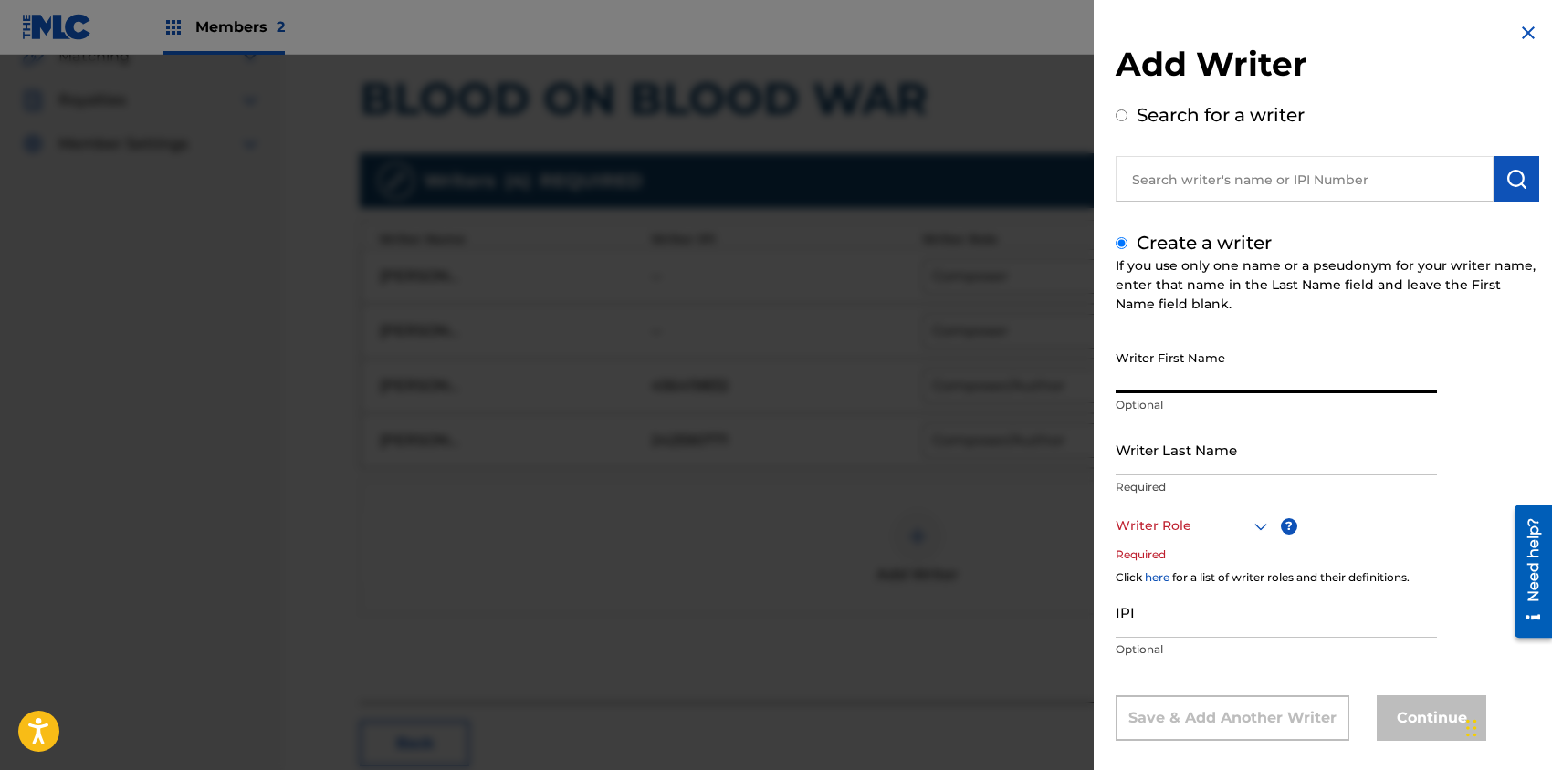
click at [1183, 372] on input "Writer First Name" at bounding box center [1275, 367] width 321 height 52
type input "[PERSON_NAME]"
click at [1182, 460] on input "Writer Last Name" at bounding box center [1275, 449] width 321 height 52
type input "Hill"
click at [1187, 524] on div "Writer Role" at bounding box center [1193, 526] width 156 height 41
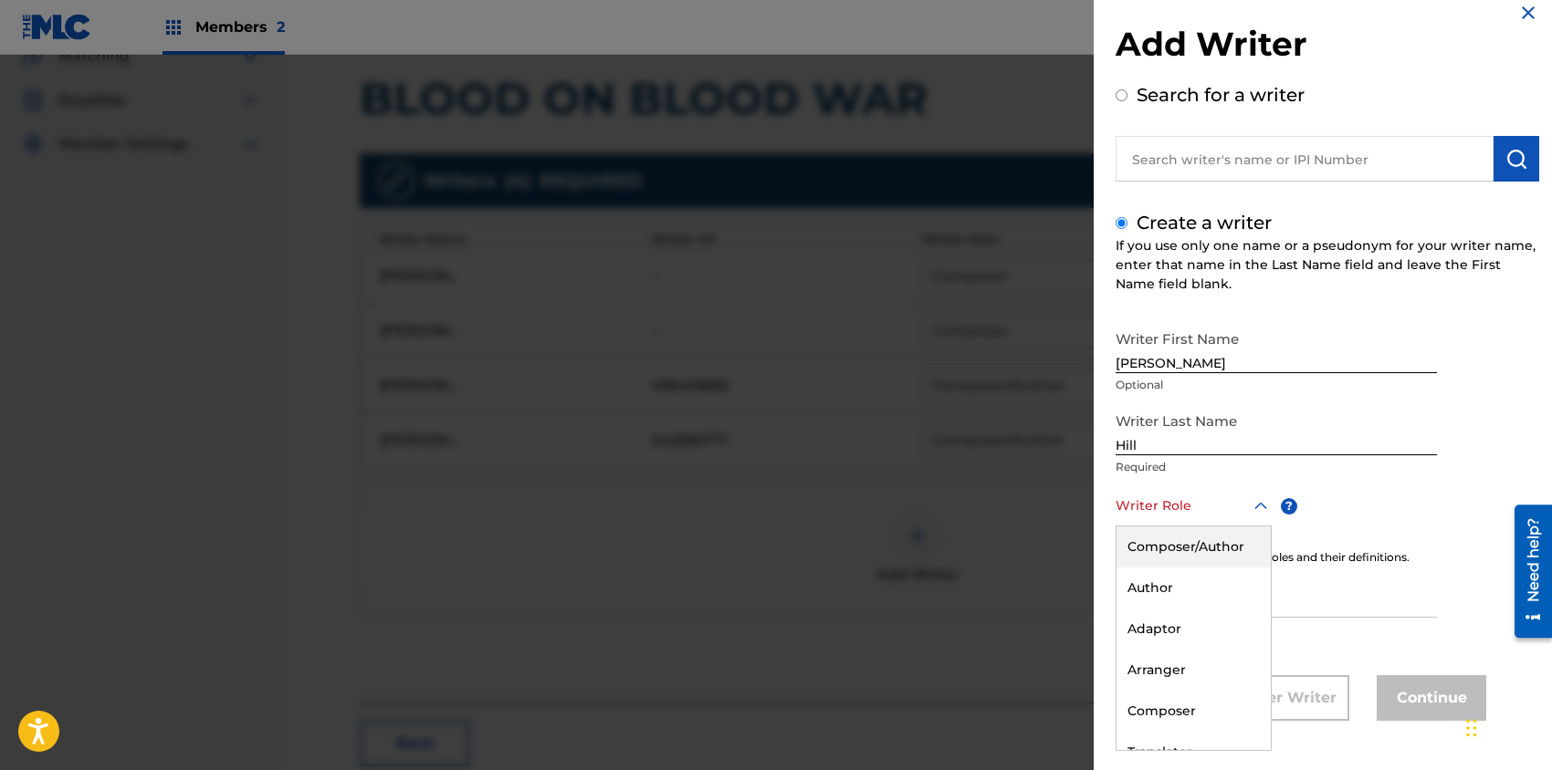
click at [1185, 543] on div "Composer/Author" at bounding box center [1193, 547] width 154 height 41
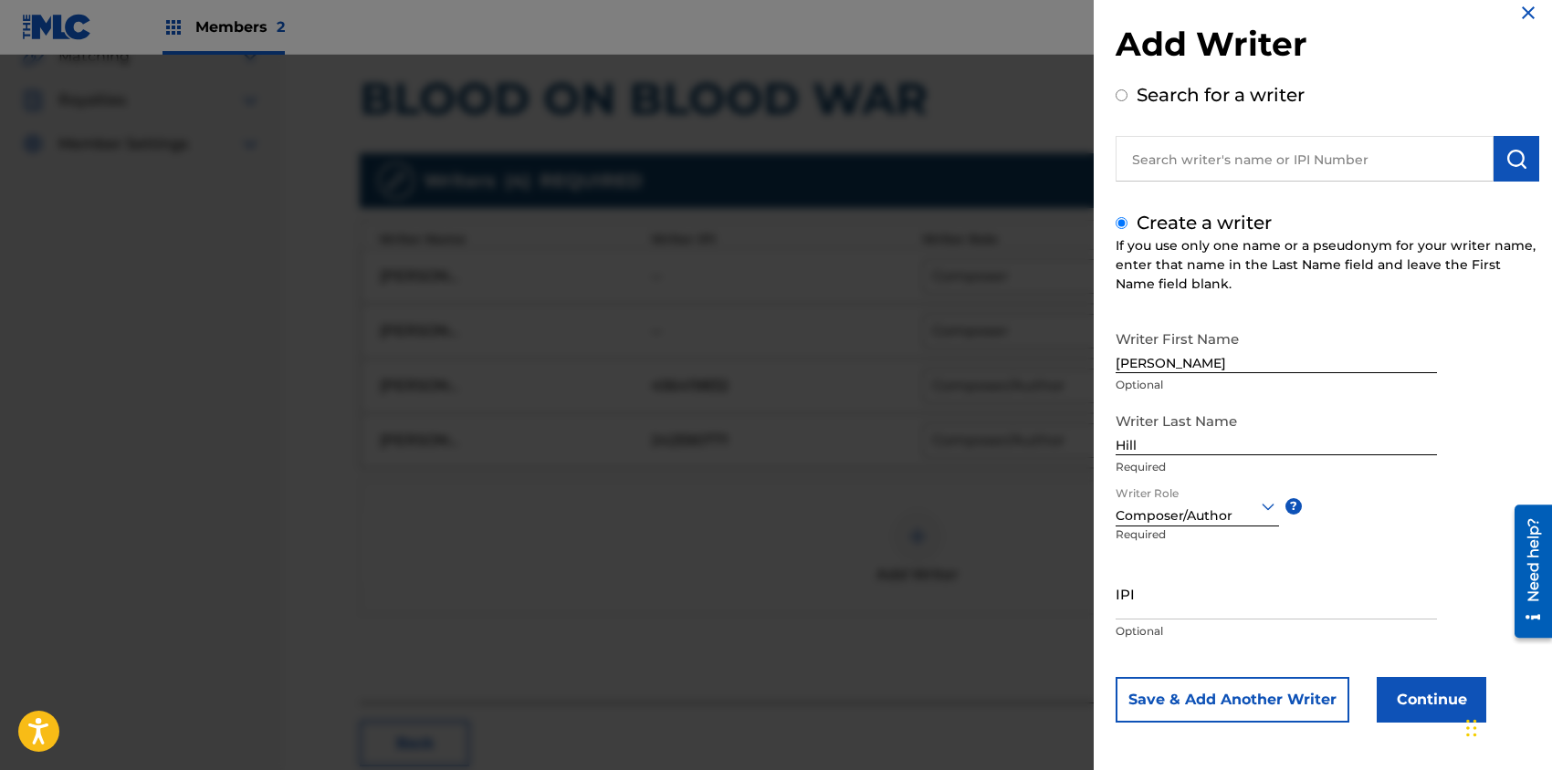
paste input "353247764"
type input "353247764"
click at [1193, 602] on input "IPI" at bounding box center [1275, 594] width 321 height 52
paste input "353247764"
type input "353247764"
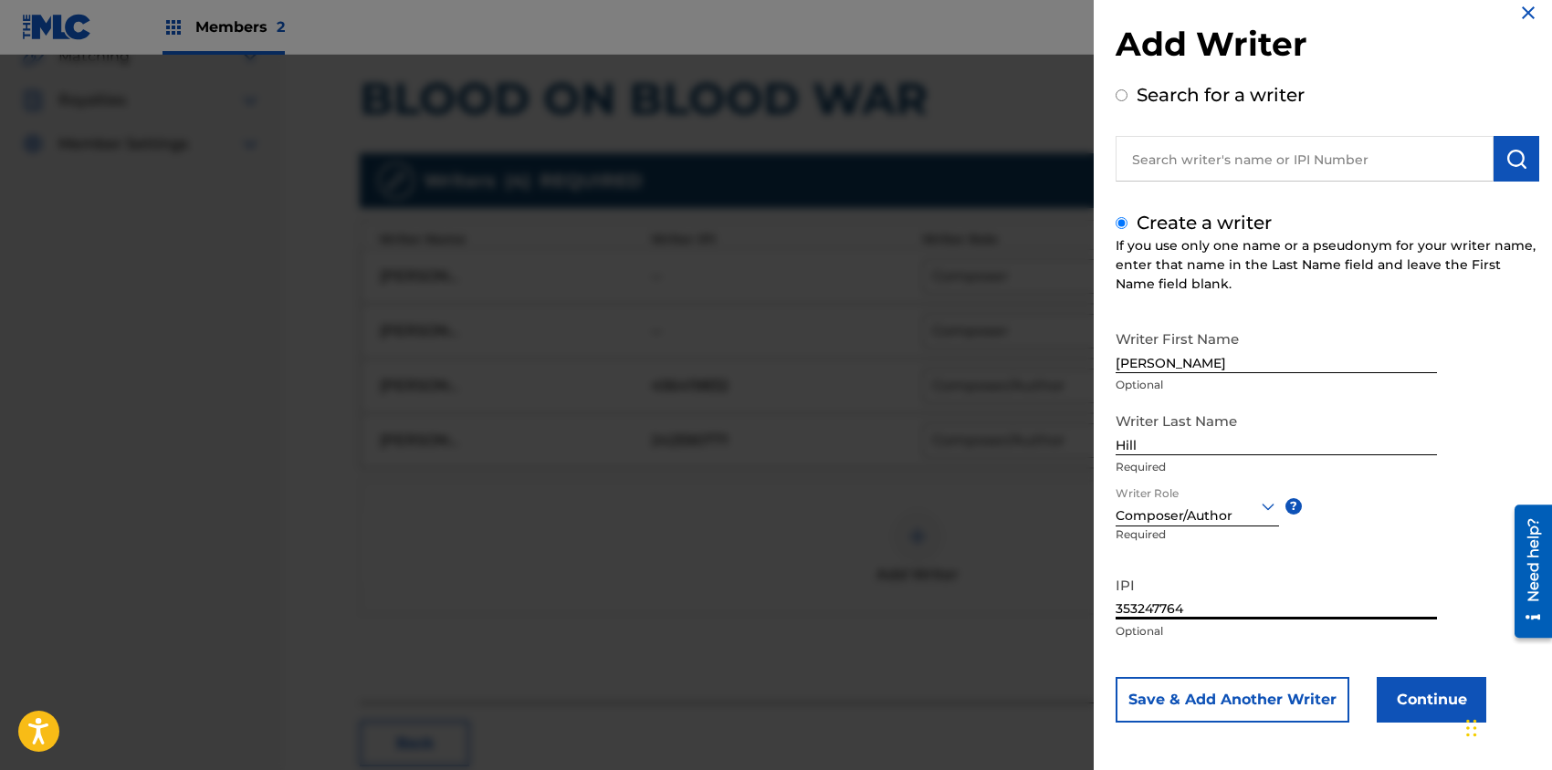
click at [1247, 516] on div "Composer/Author" at bounding box center [1196, 506] width 163 height 41
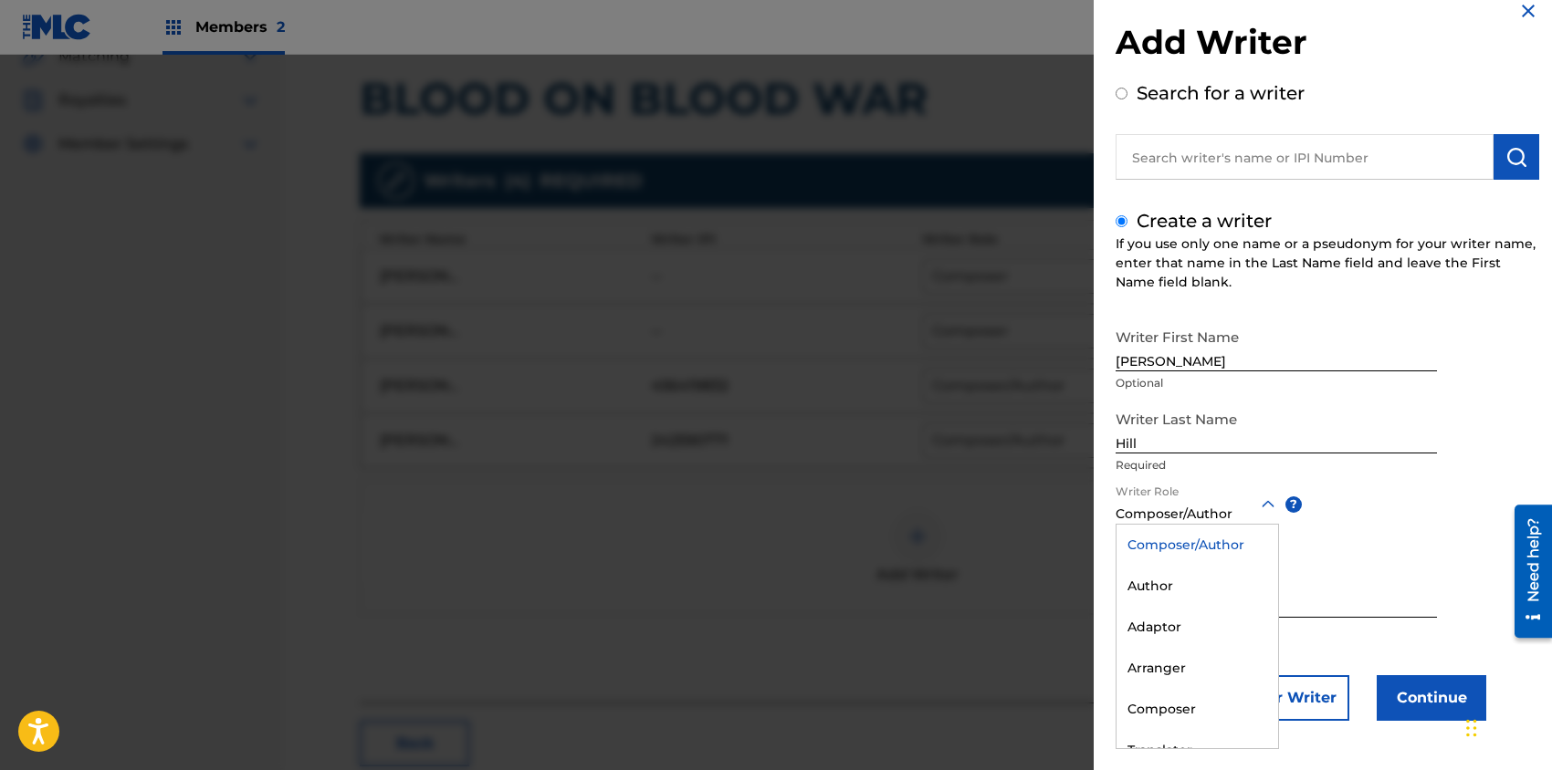
drag, startPoint x: 1247, startPoint y: 516, endPoint x: 1236, endPoint y: 507, distance: 13.7
click at [1246, 516] on div "Composer/Author" at bounding box center [1196, 514] width 163 height 19
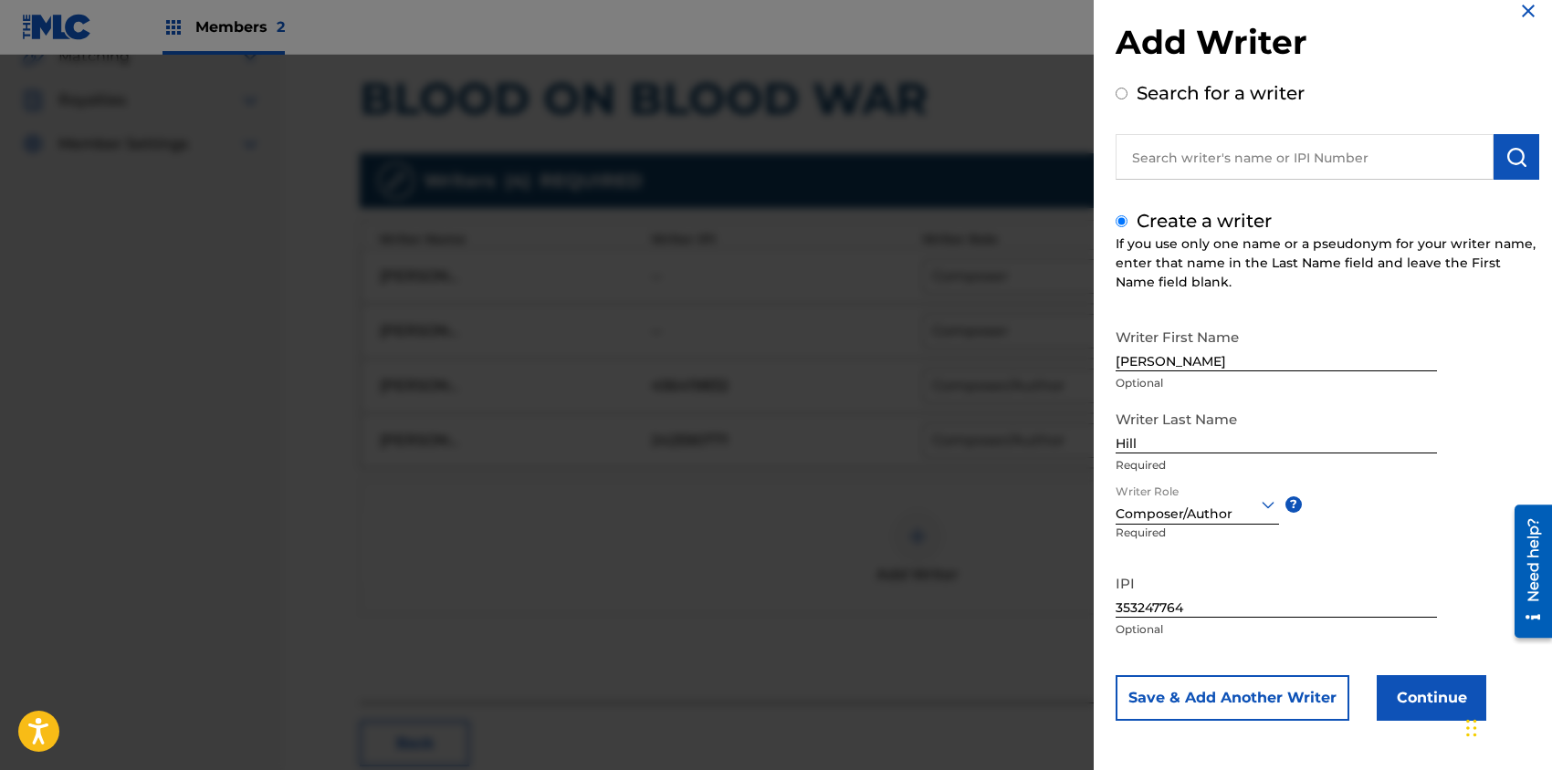
click at [1219, 361] on input "[PERSON_NAME]" at bounding box center [1275, 345] width 321 height 52
type input "[PERSON_NAME]"
click at [1488, 409] on div "Writer First Name [PERSON_NAME] Optional Writer Last Name [PERSON_NAME] Require…" at bounding box center [1326, 520] width 423 height 402
click at [1430, 690] on button "Continue" at bounding box center [1431, 698] width 110 height 46
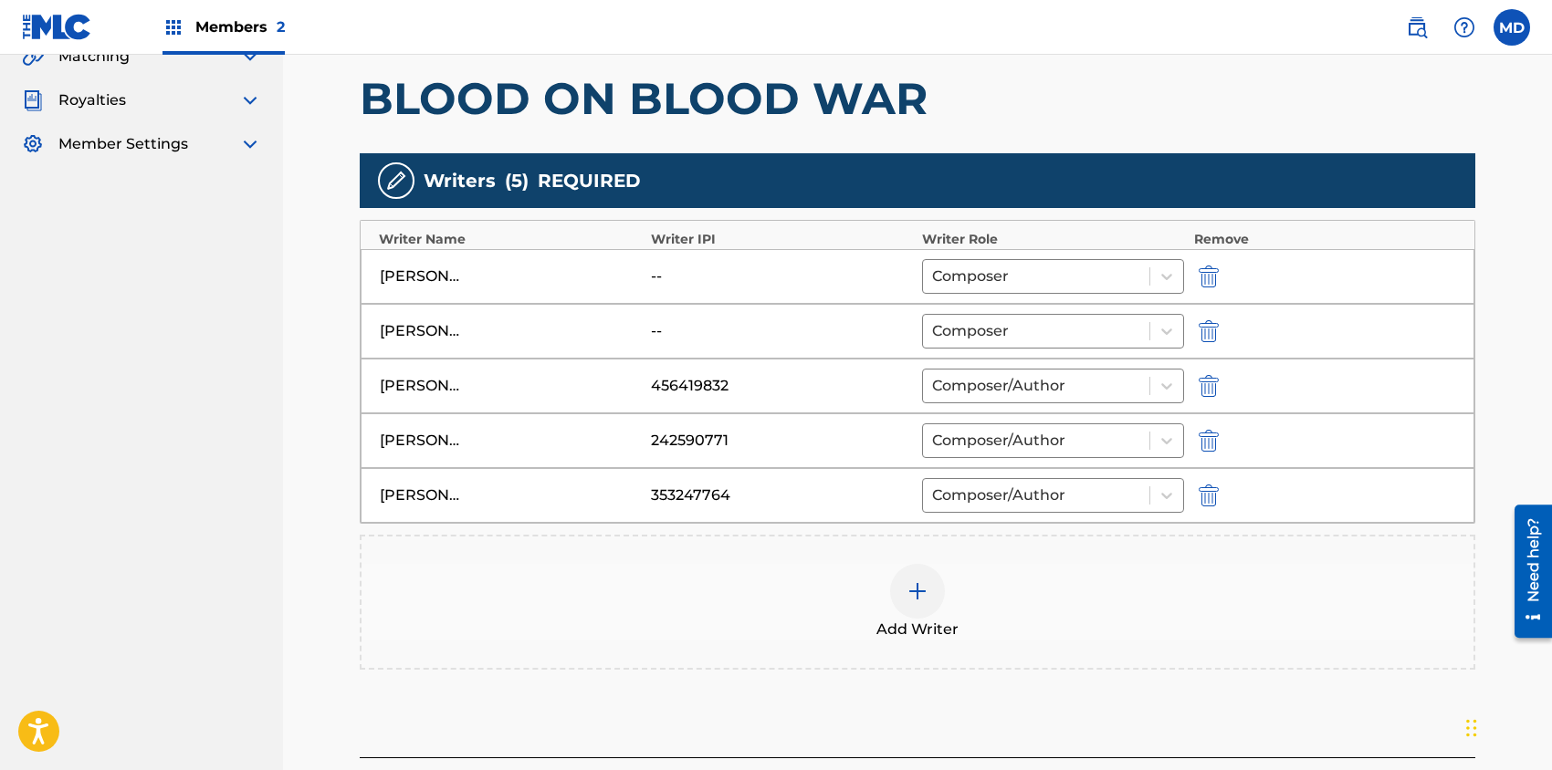
click at [1205, 378] on img "submit" at bounding box center [1208, 386] width 20 height 22
type input "[PERSON_NAME]"
type input "242590771"
type input "[PERSON_NAME]"
type input "353247764"
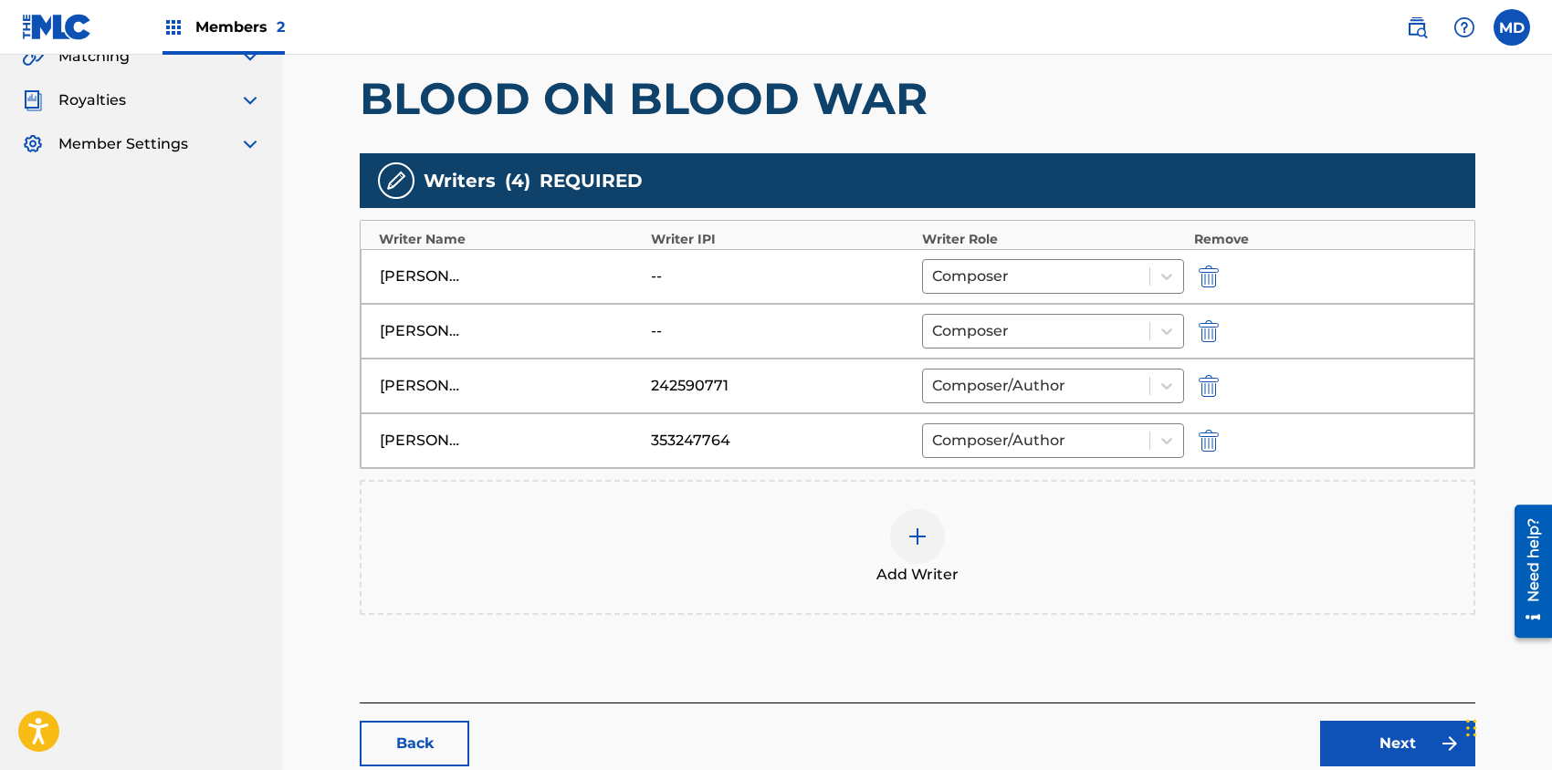
click at [1207, 329] on img "submit" at bounding box center [1208, 331] width 20 height 22
type input "[PERSON_NAME]"
type input "353247764"
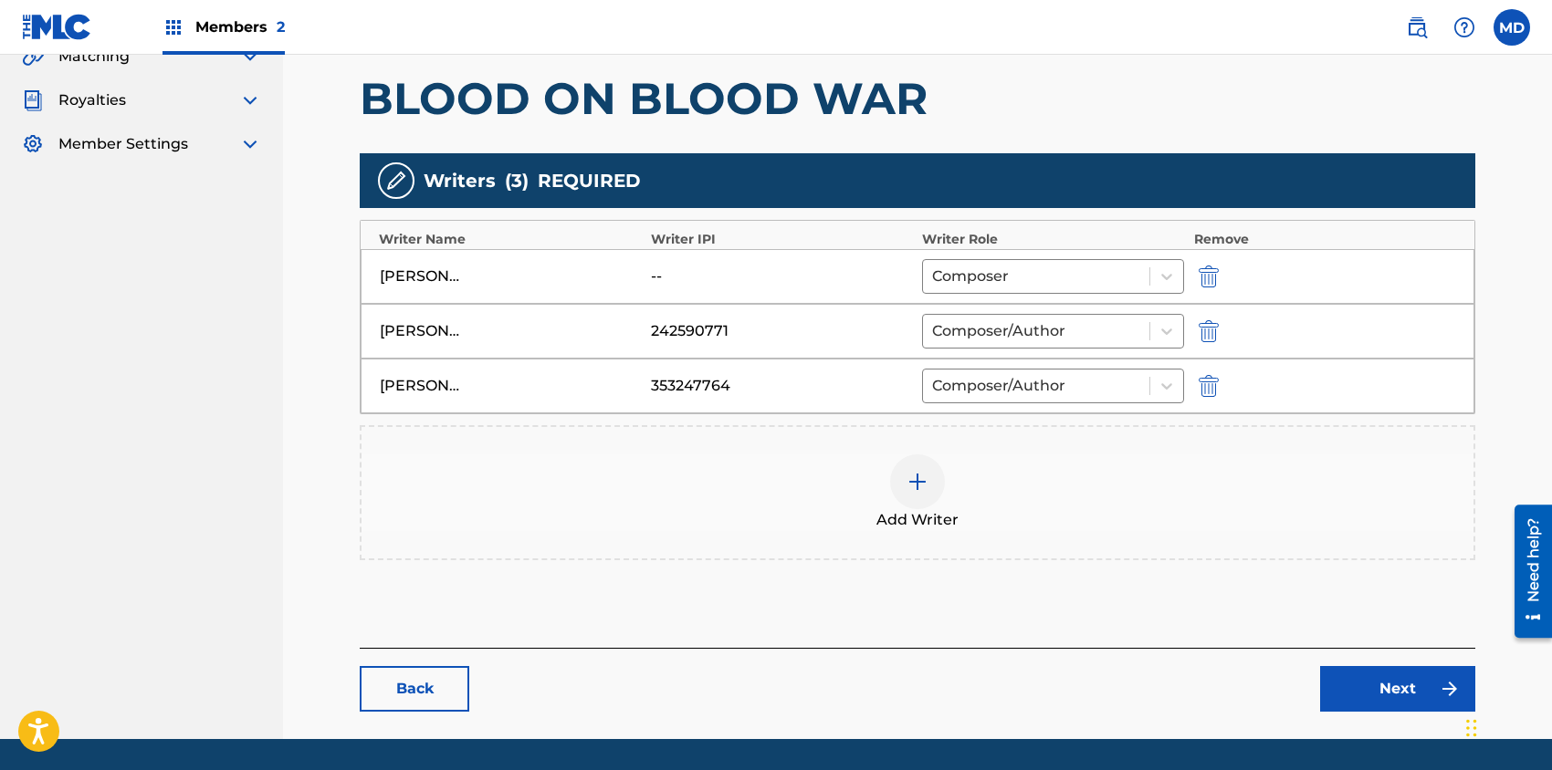
click at [1215, 267] on img "submit" at bounding box center [1208, 277] width 20 height 22
type input "[PERSON_NAME]"
type input "353247764"
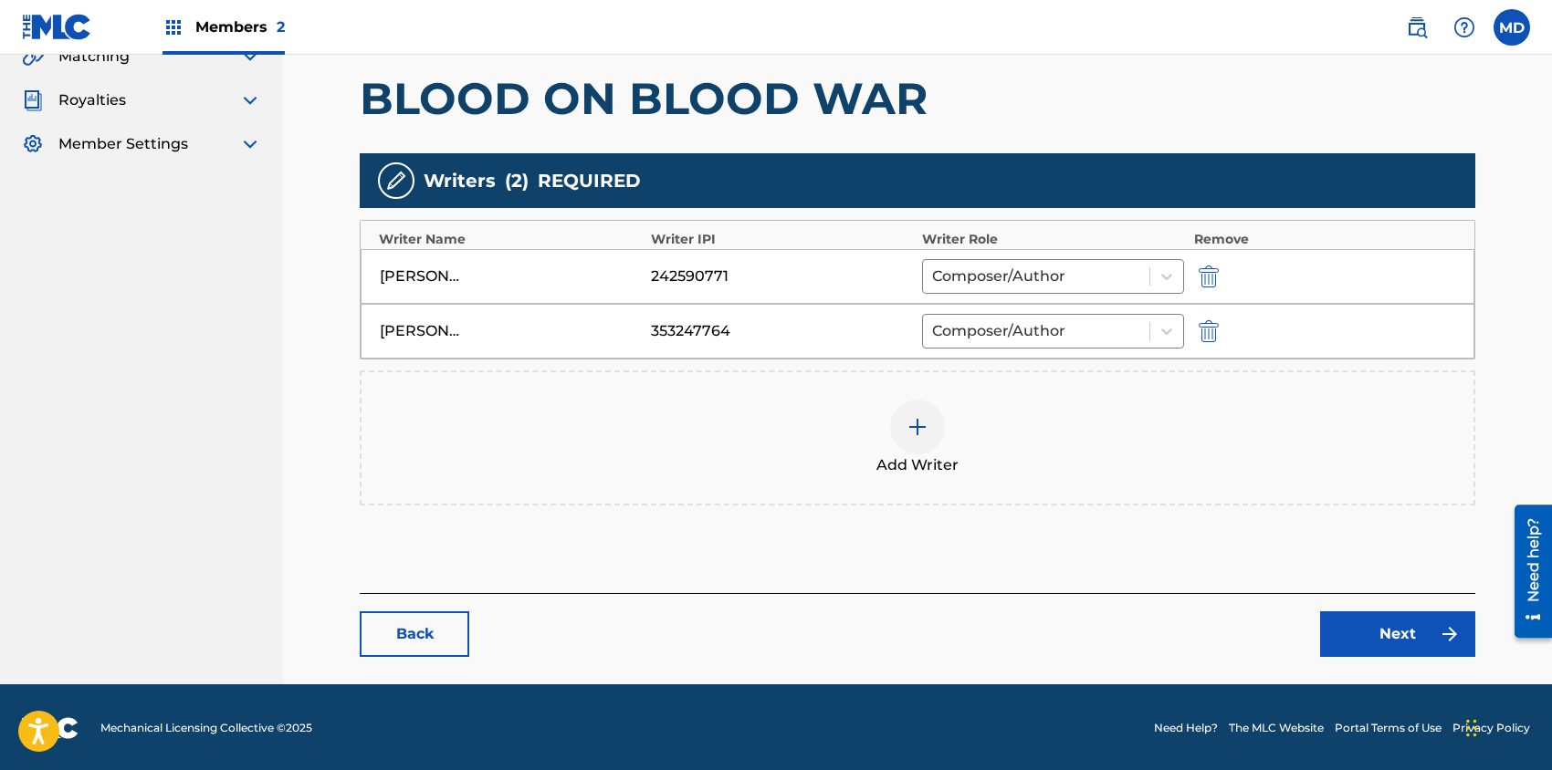
click at [1360, 622] on link "Next" at bounding box center [1397, 635] width 155 height 46
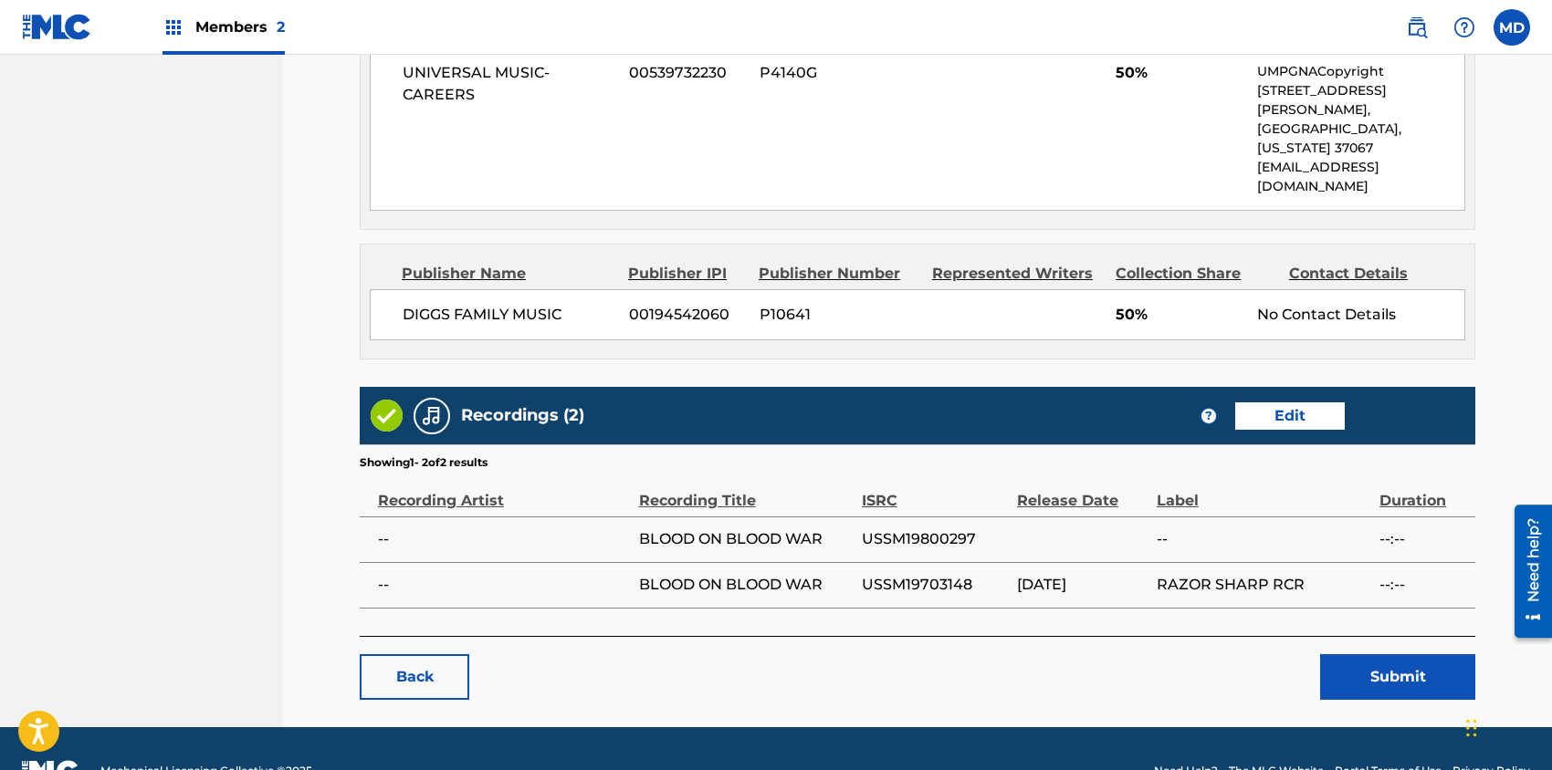
scroll to position [872, 0]
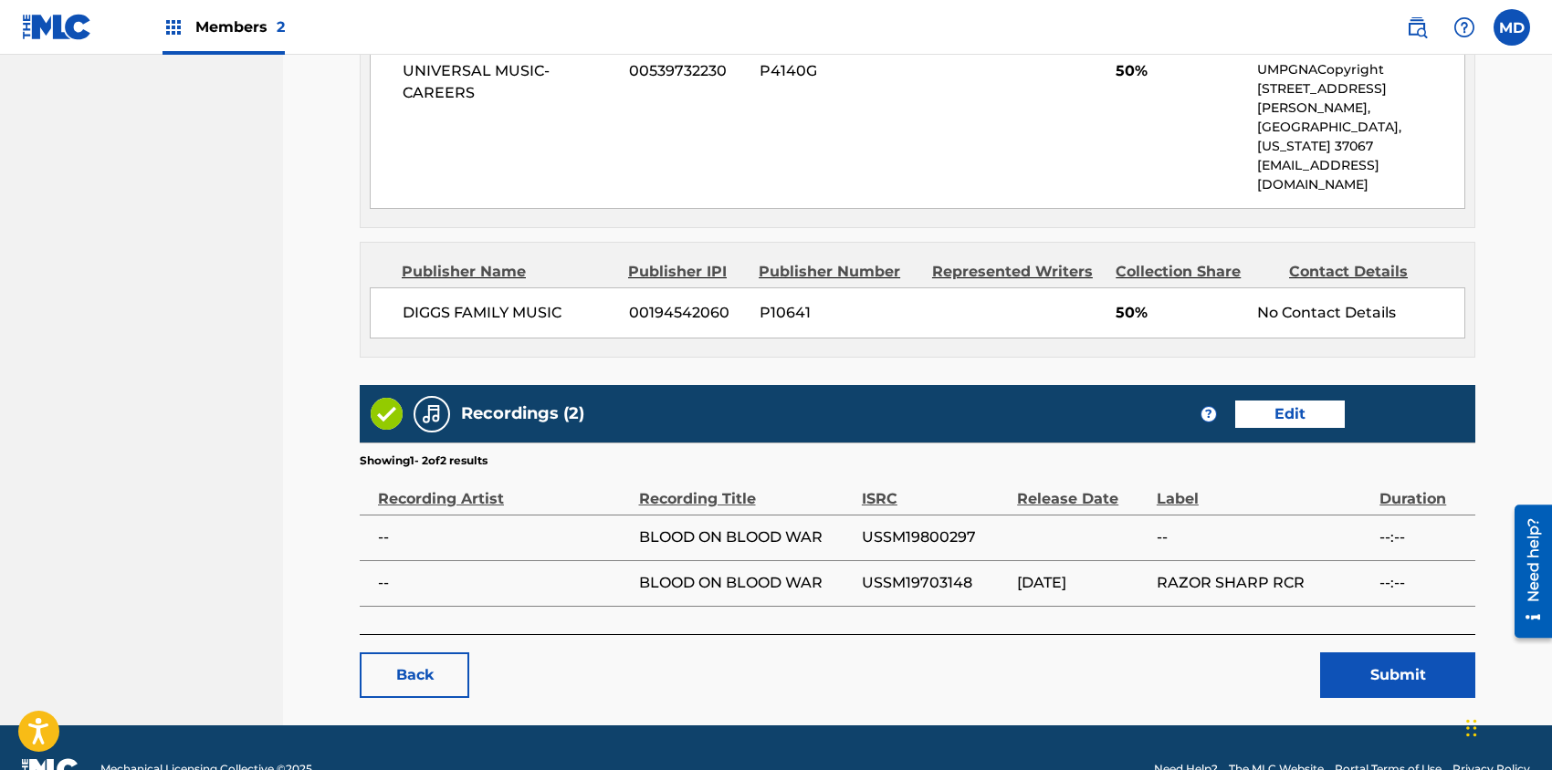
click at [1369, 653] on button "Submit" at bounding box center [1397, 676] width 155 height 46
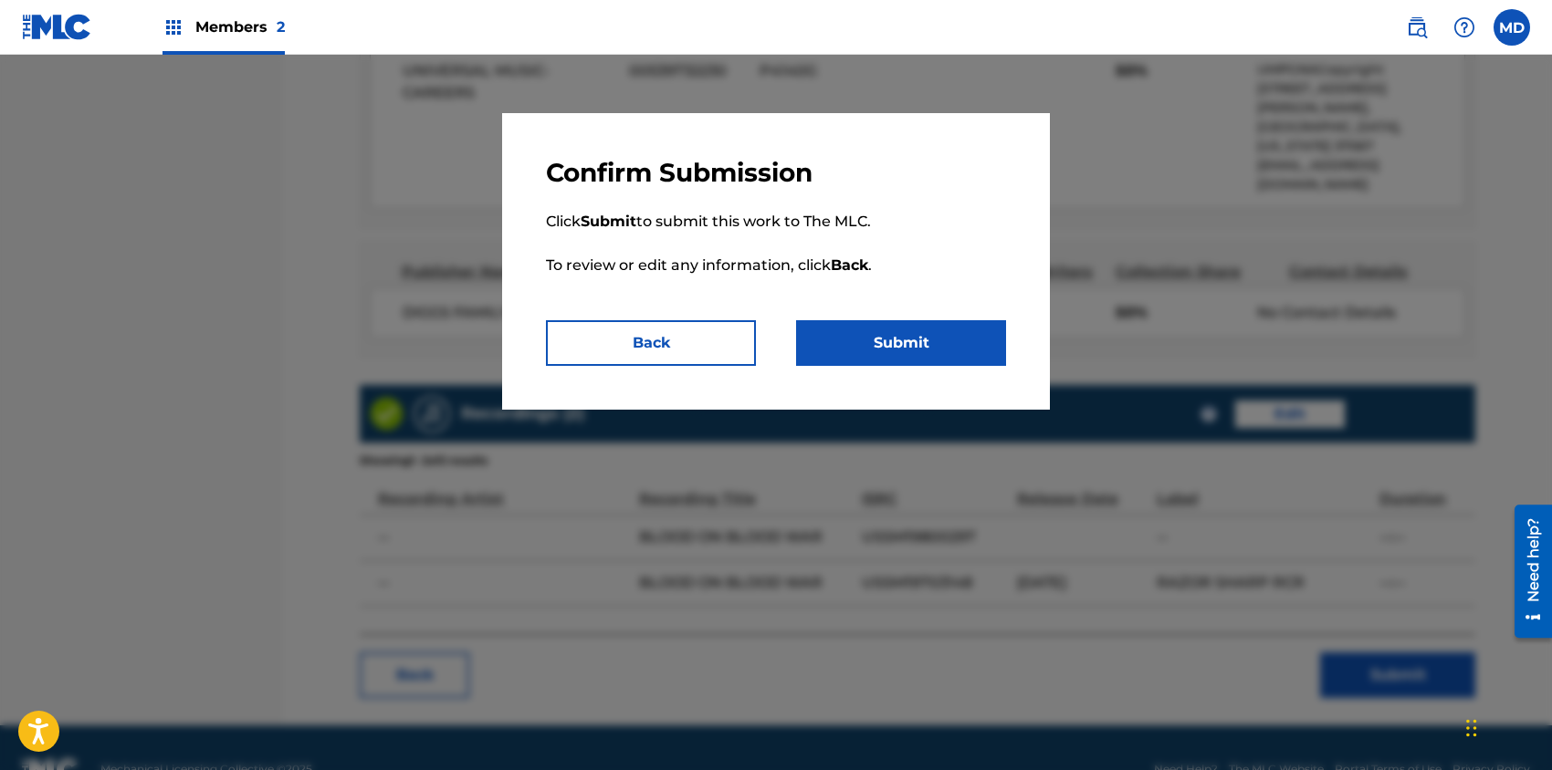
click at [912, 353] on button "Submit" at bounding box center [901, 343] width 210 height 46
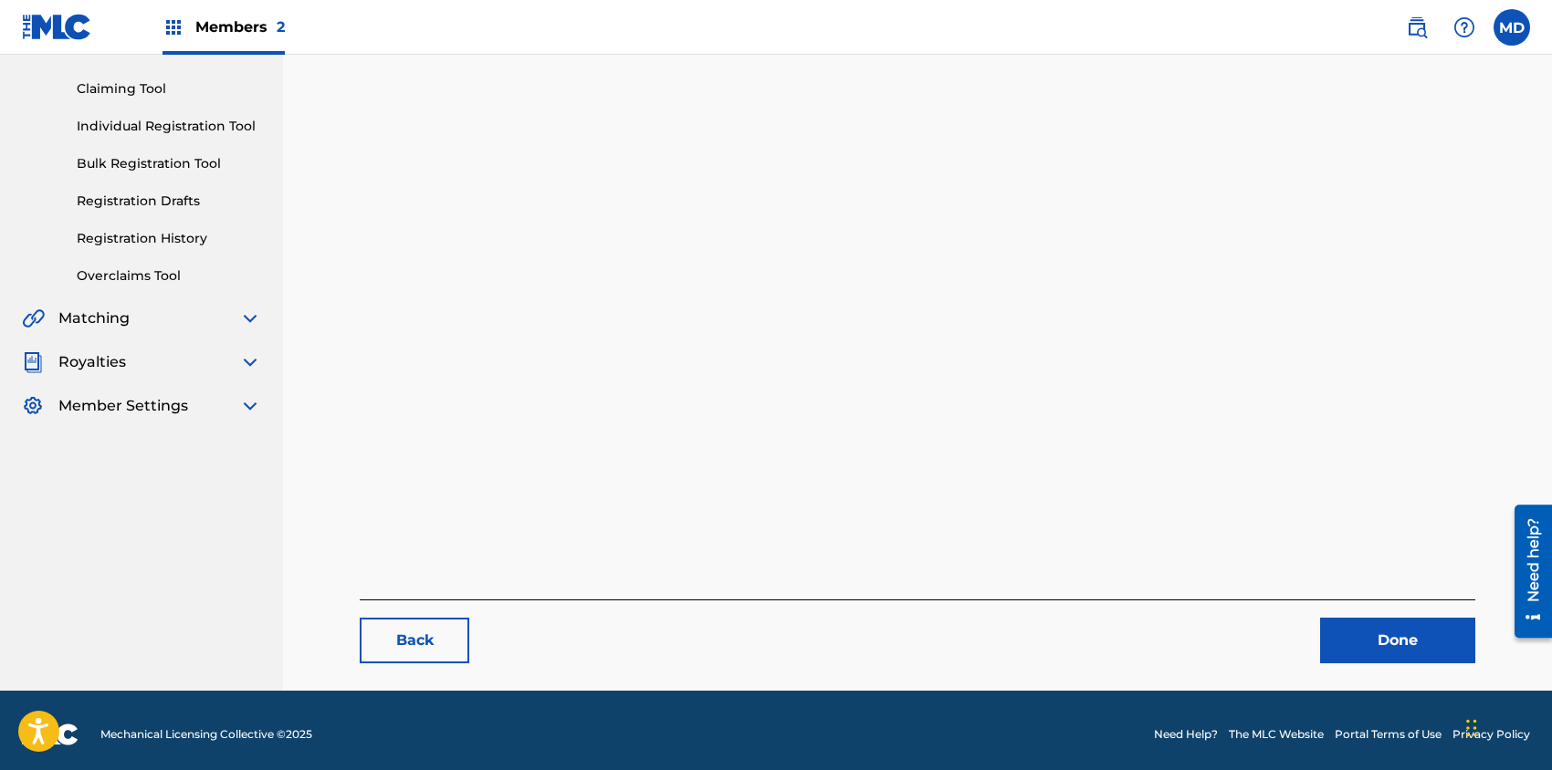
scroll to position [188, 0]
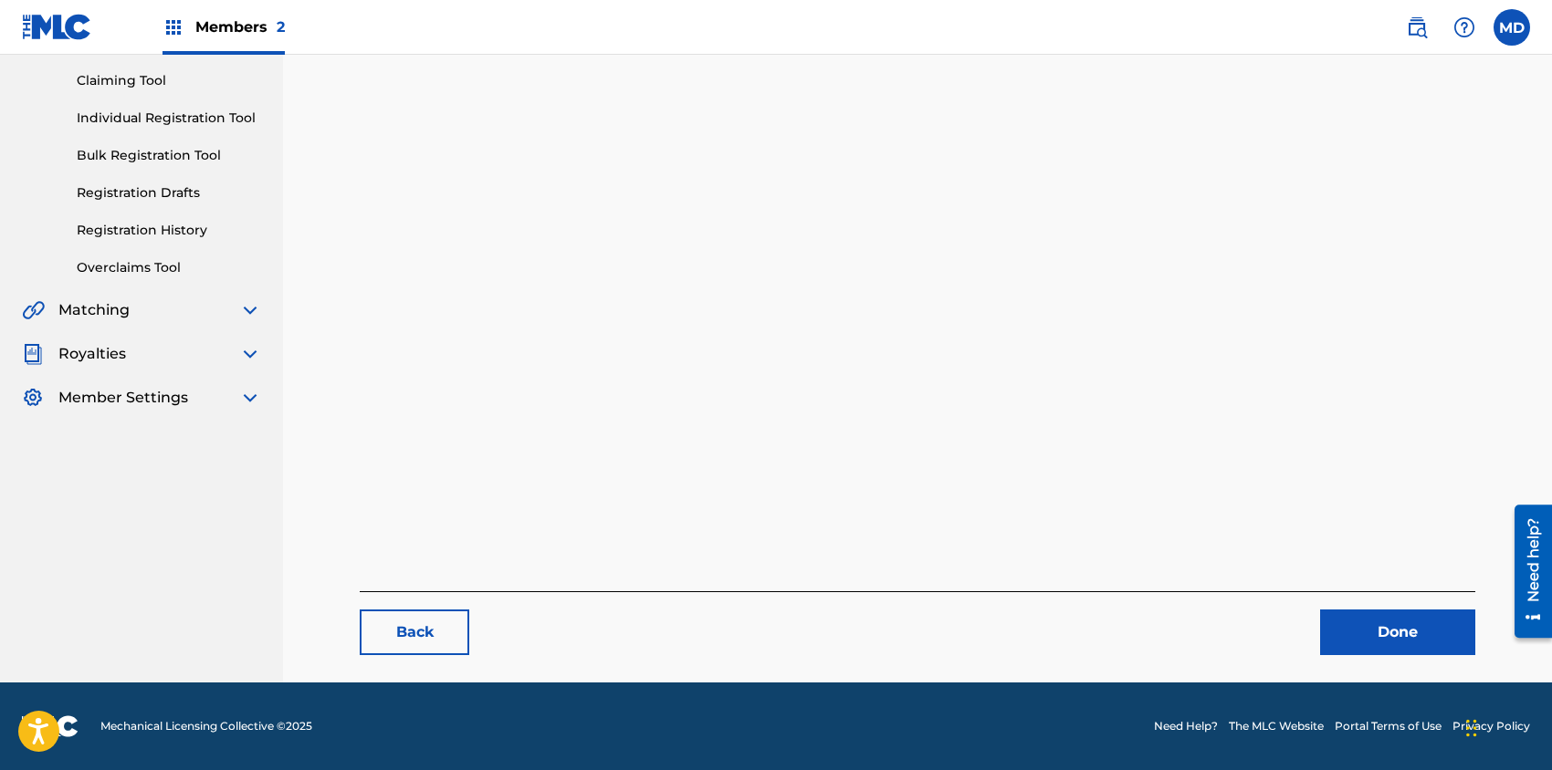
click at [1432, 643] on link "Done" at bounding box center [1397, 633] width 155 height 46
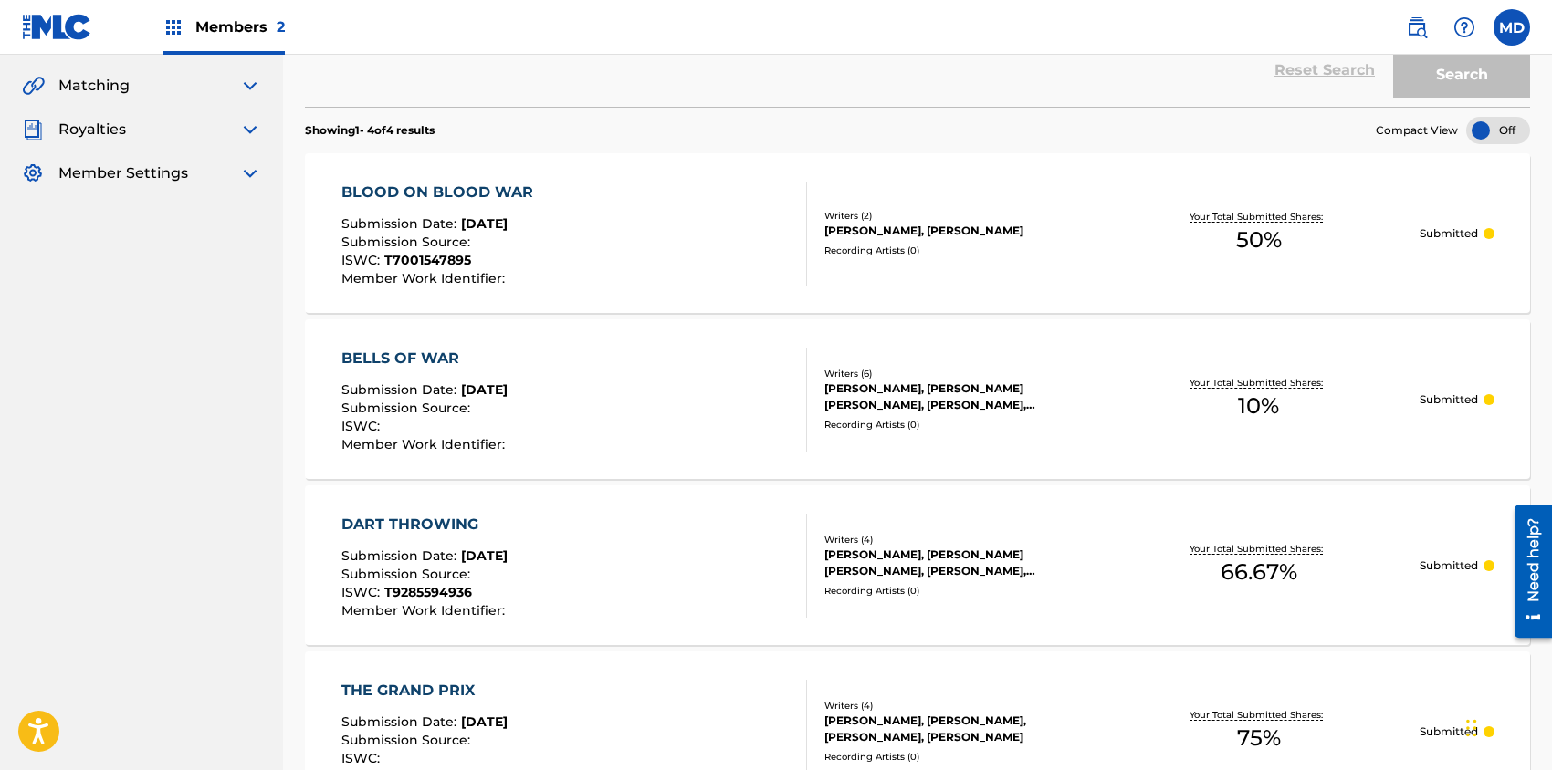
scroll to position [534, 0]
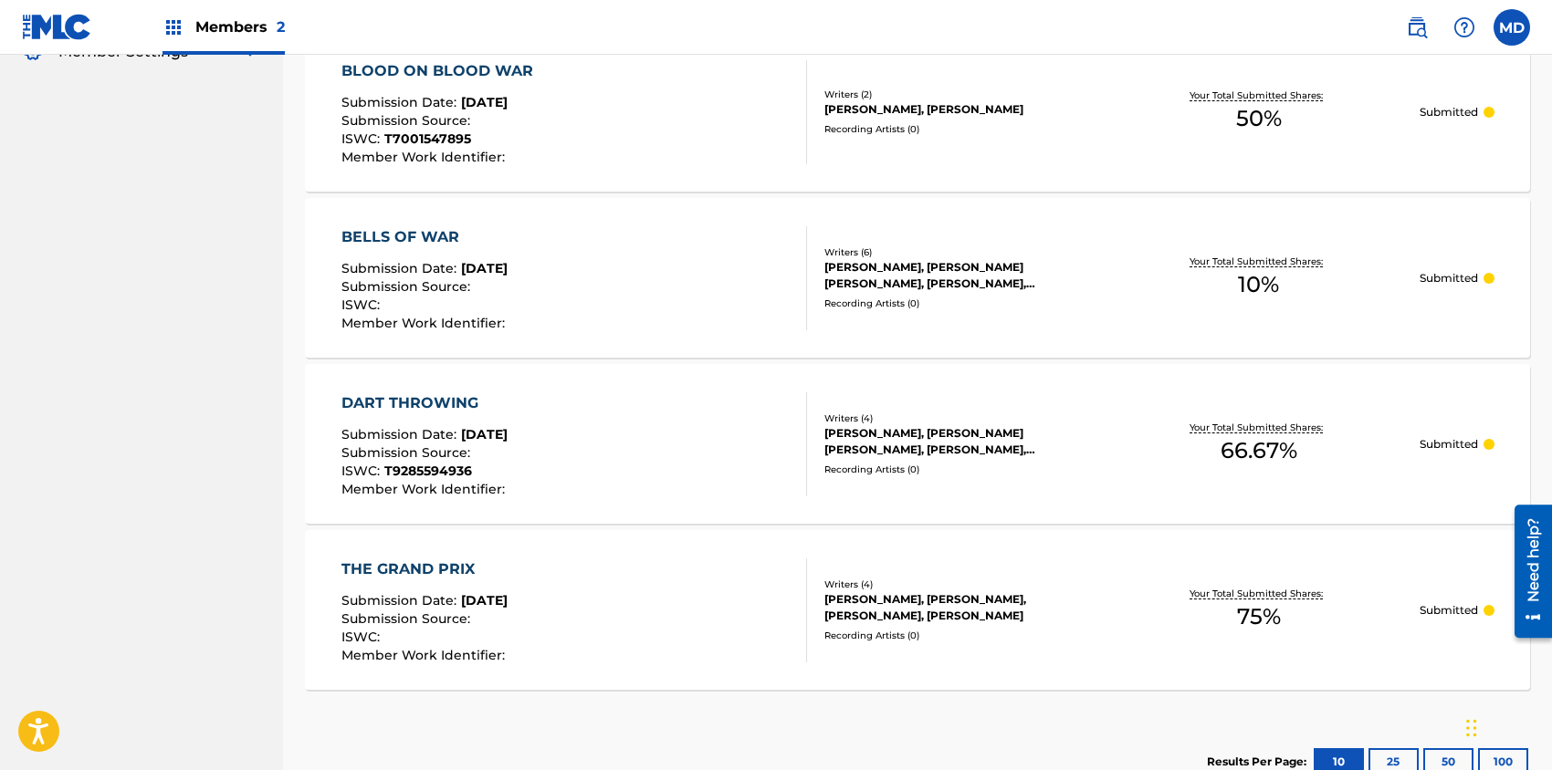
click at [931, 454] on div "[PERSON_NAME], [PERSON_NAME] [PERSON_NAME], [PERSON_NAME], [PERSON_NAME]" at bounding box center [961, 441] width 274 height 33
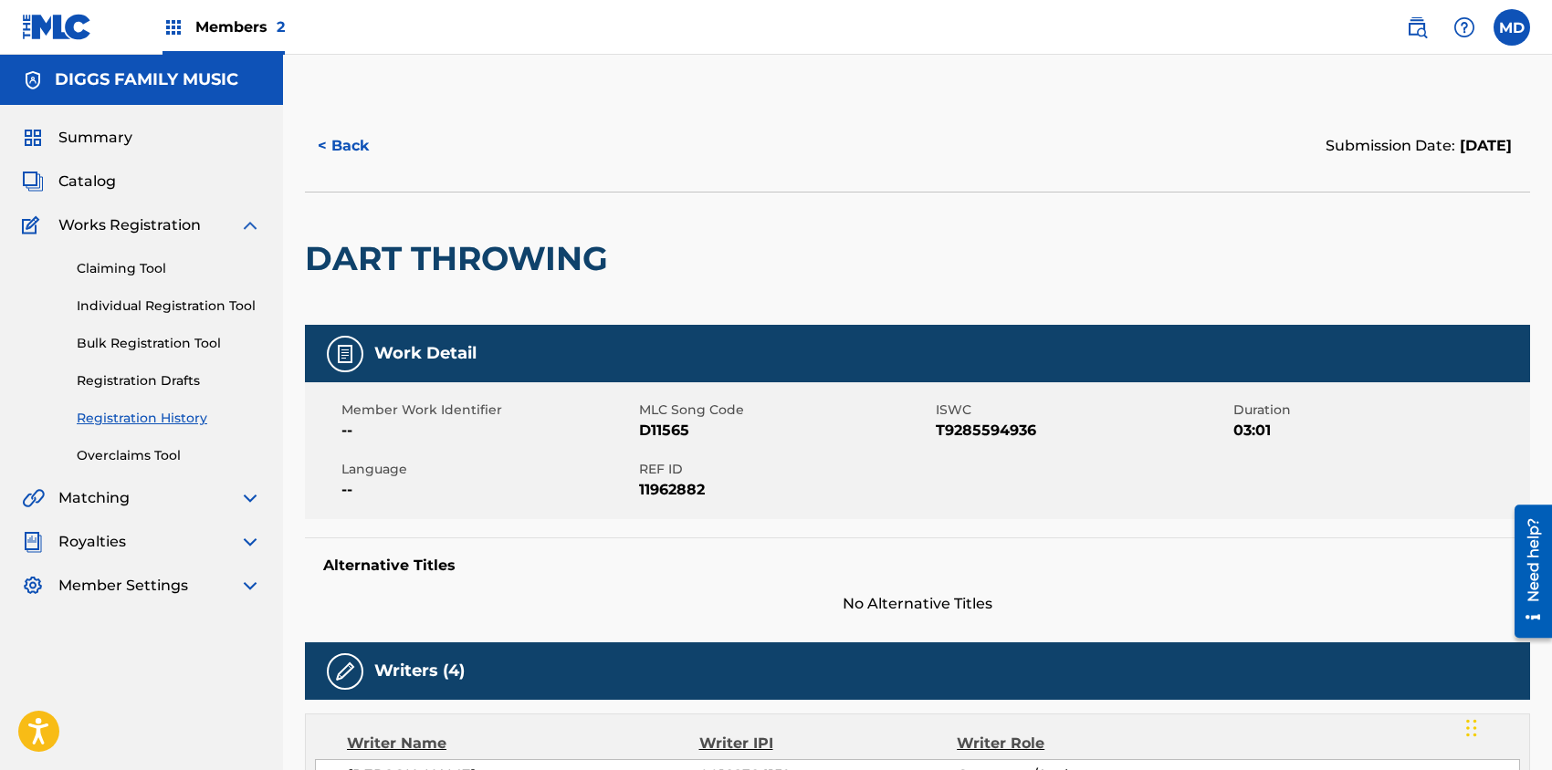
click at [350, 144] on button "< Back" at bounding box center [360, 146] width 110 height 46
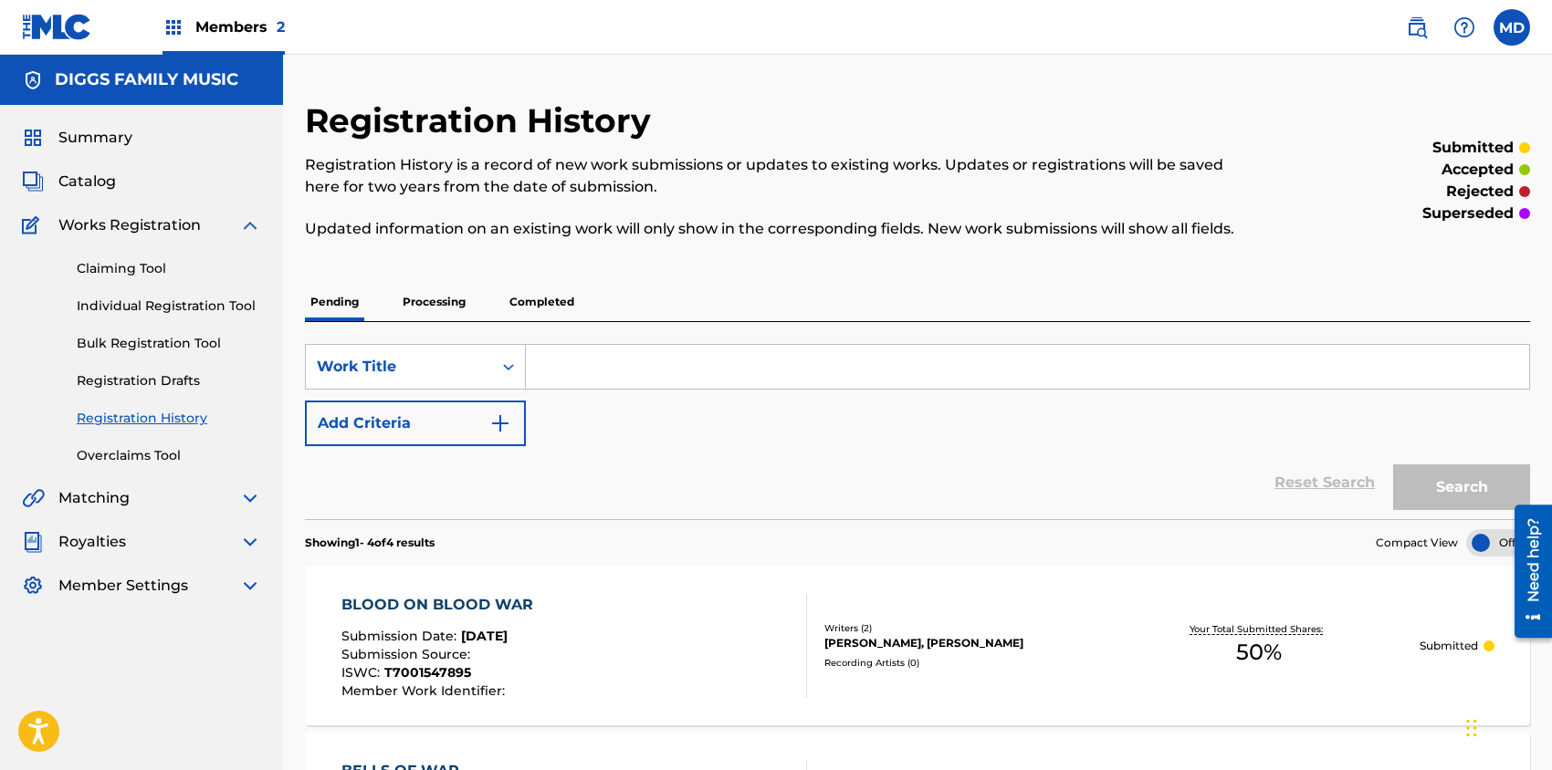
click at [443, 299] on p "Processing" at bounding box center [434, 302] width 74 height 38
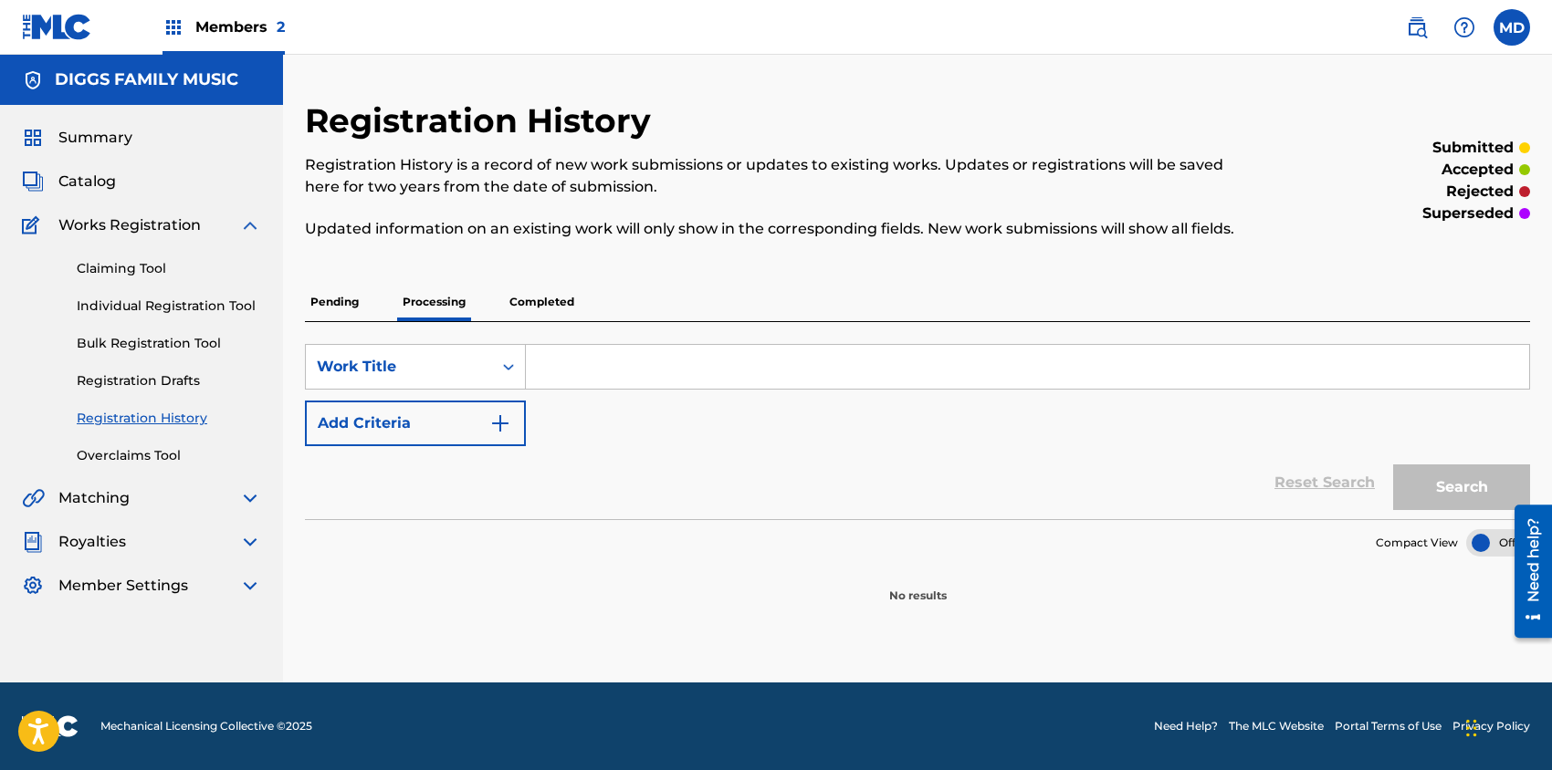
click at [328, 300] on p "Pending" at bounding box center [334, 302] width 59 height 38
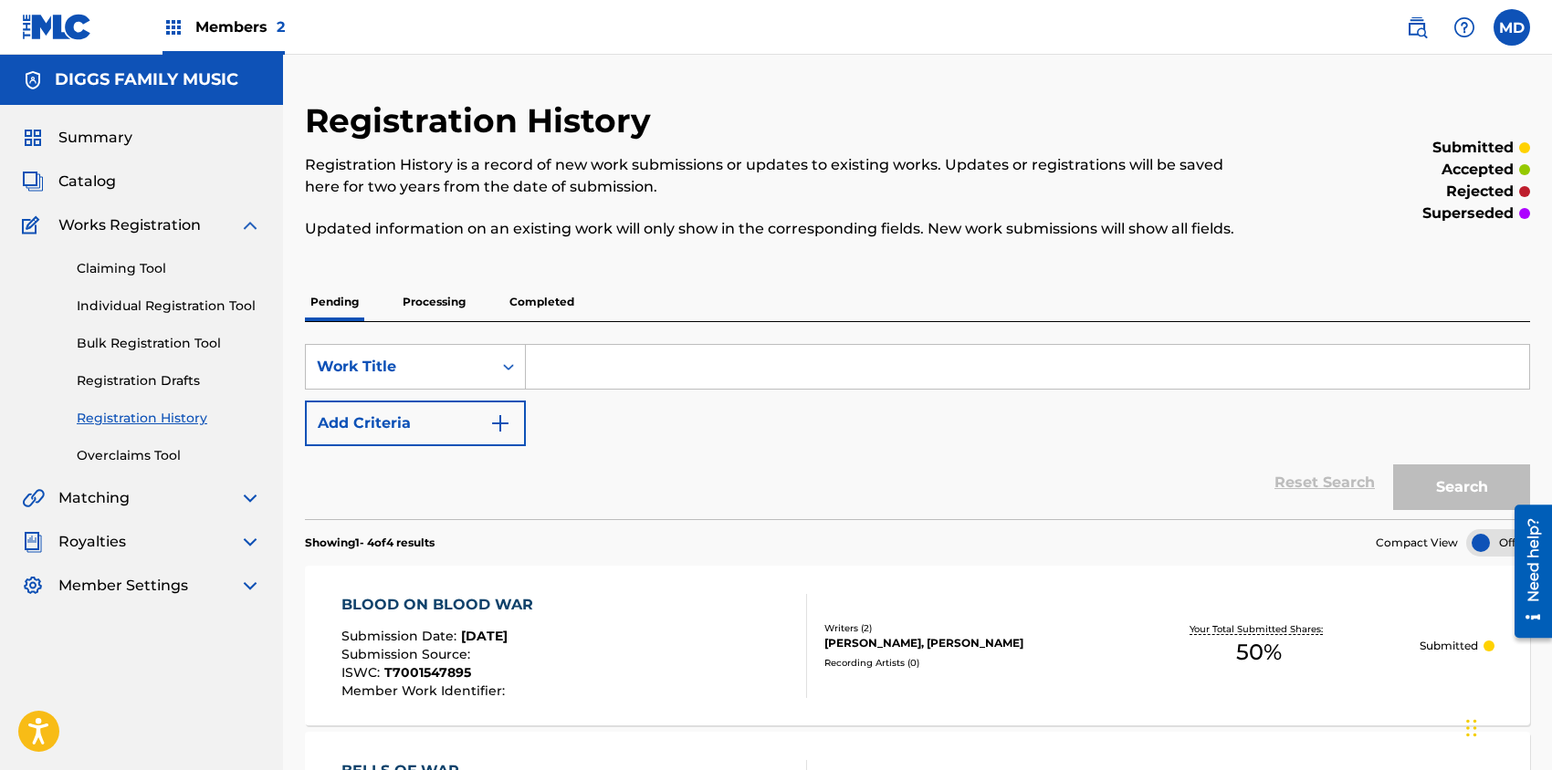
click at [133, 272] on link "Claiming Tool" at bounding box center [169, 268] width 184 height 19
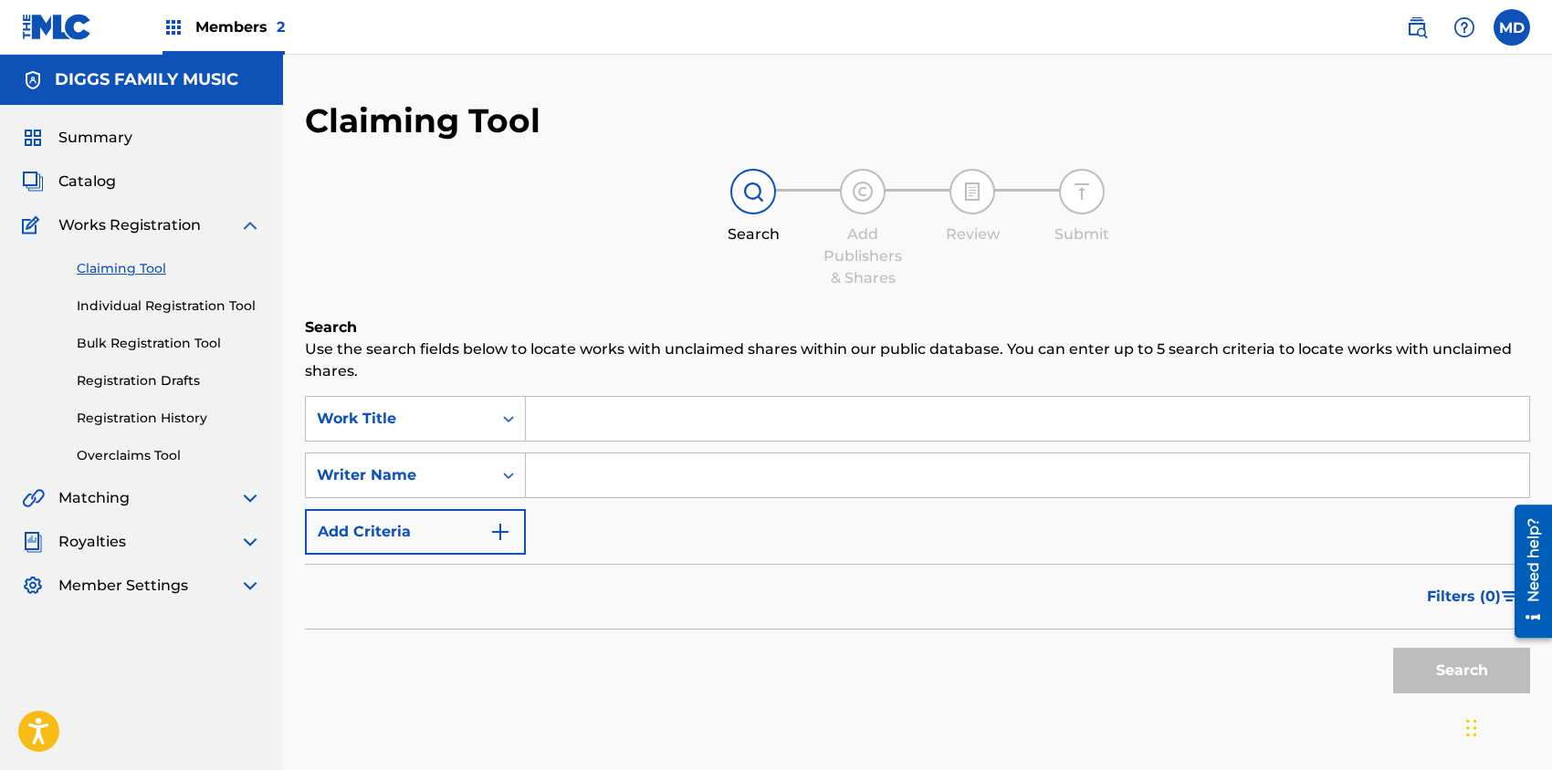
click at [89, 142] on span "Summary" at bounding box center [95, 138] width 74 height 22
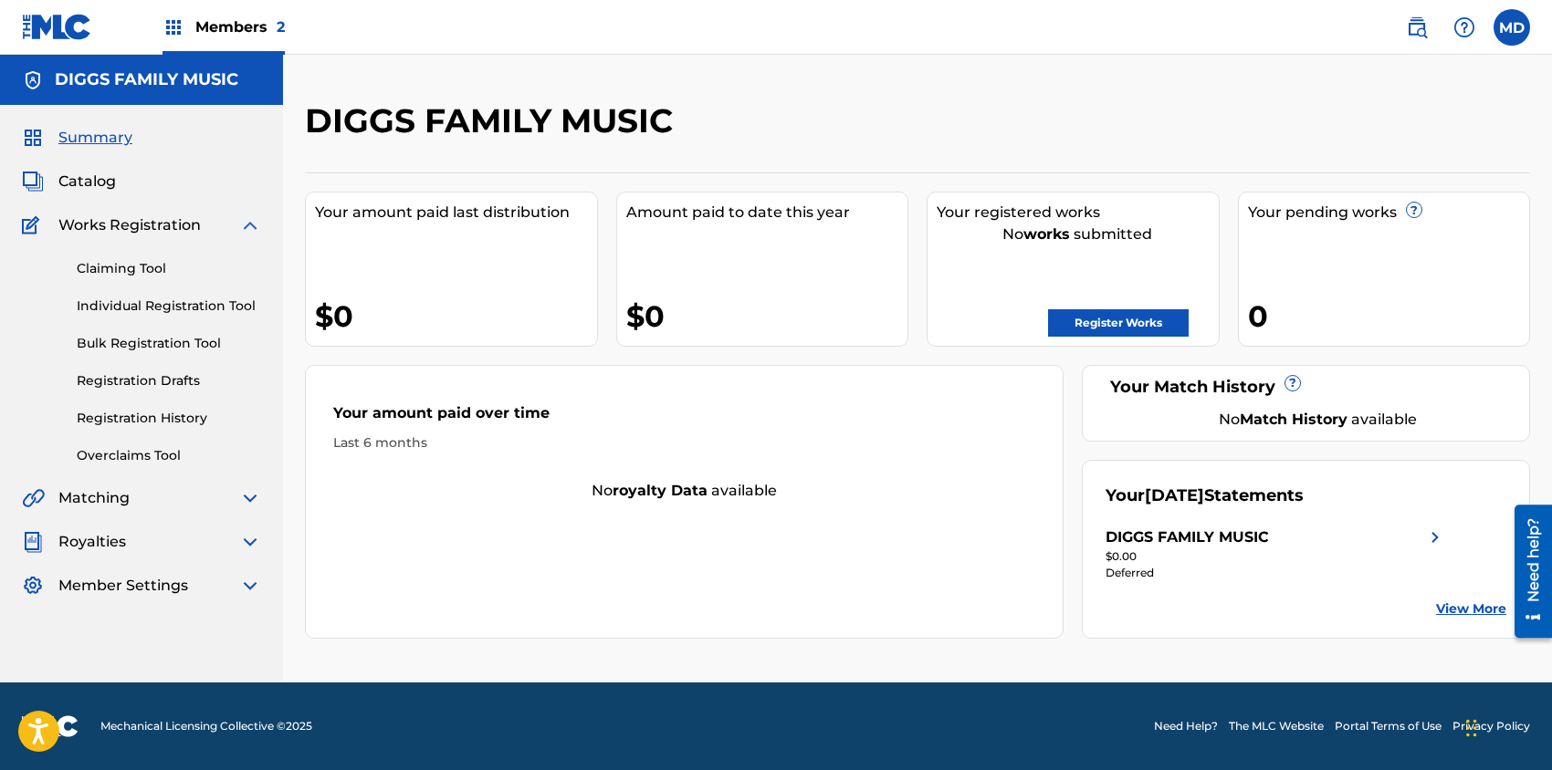
click at [88, 183] on span "Catalog" at bounding box center [86, 182] width 57 height 22
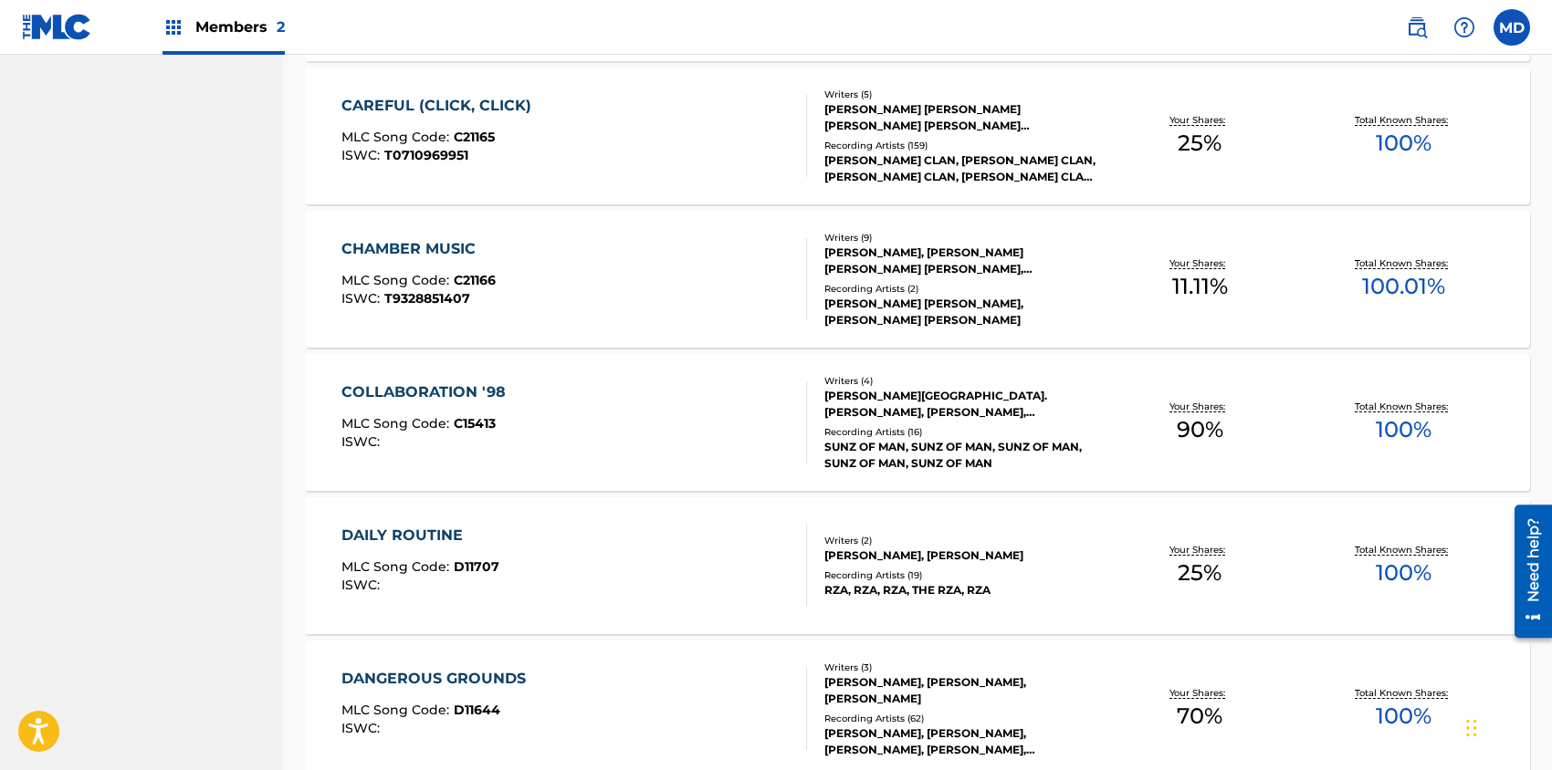
scroll to position [1318, 0]
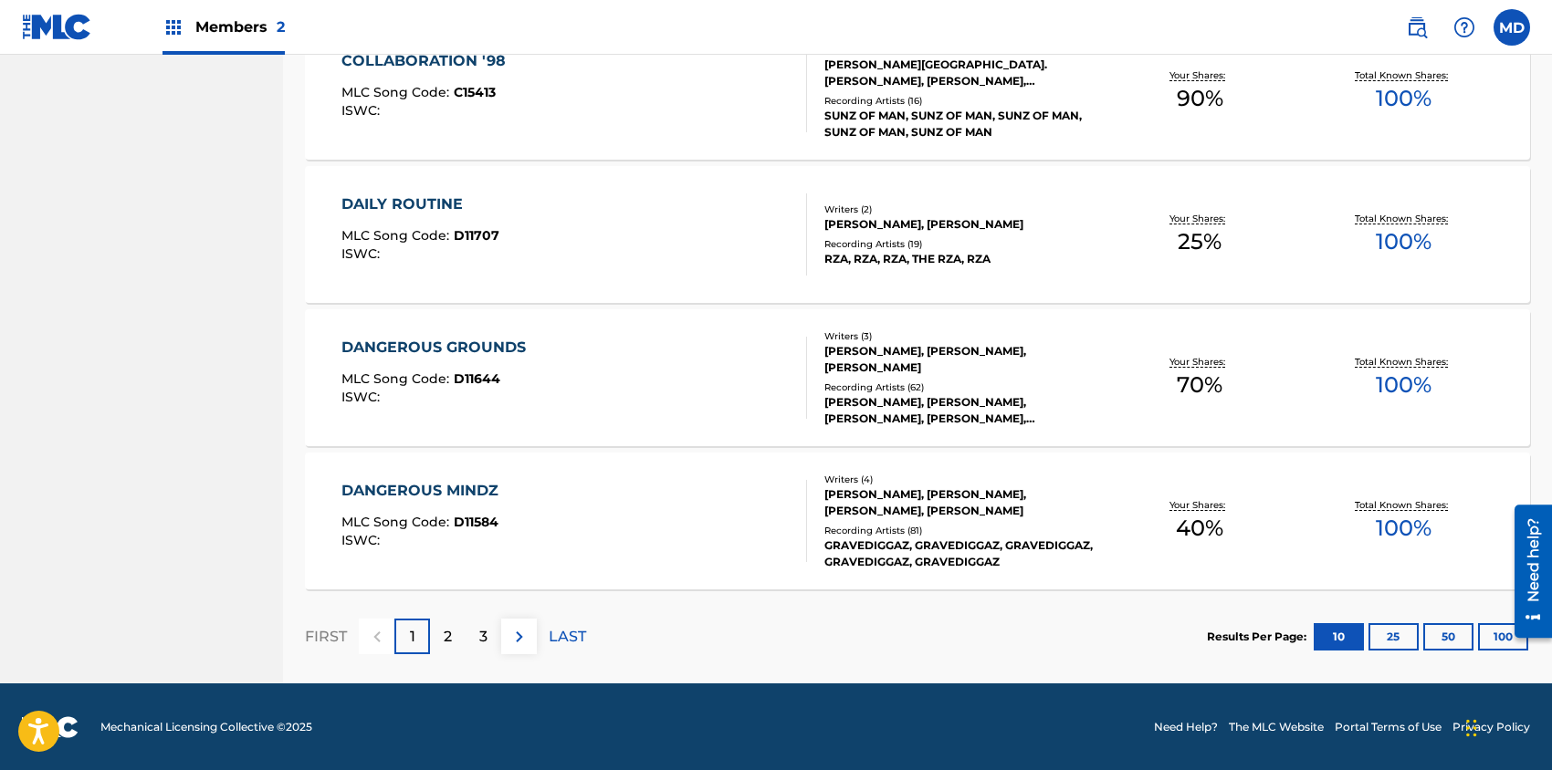
click at [573, 502] on div "DANGEROUS MINDZ MLC Song Code : D11584 ISWC :" at bounding box center [573, 521] width 465 height 82
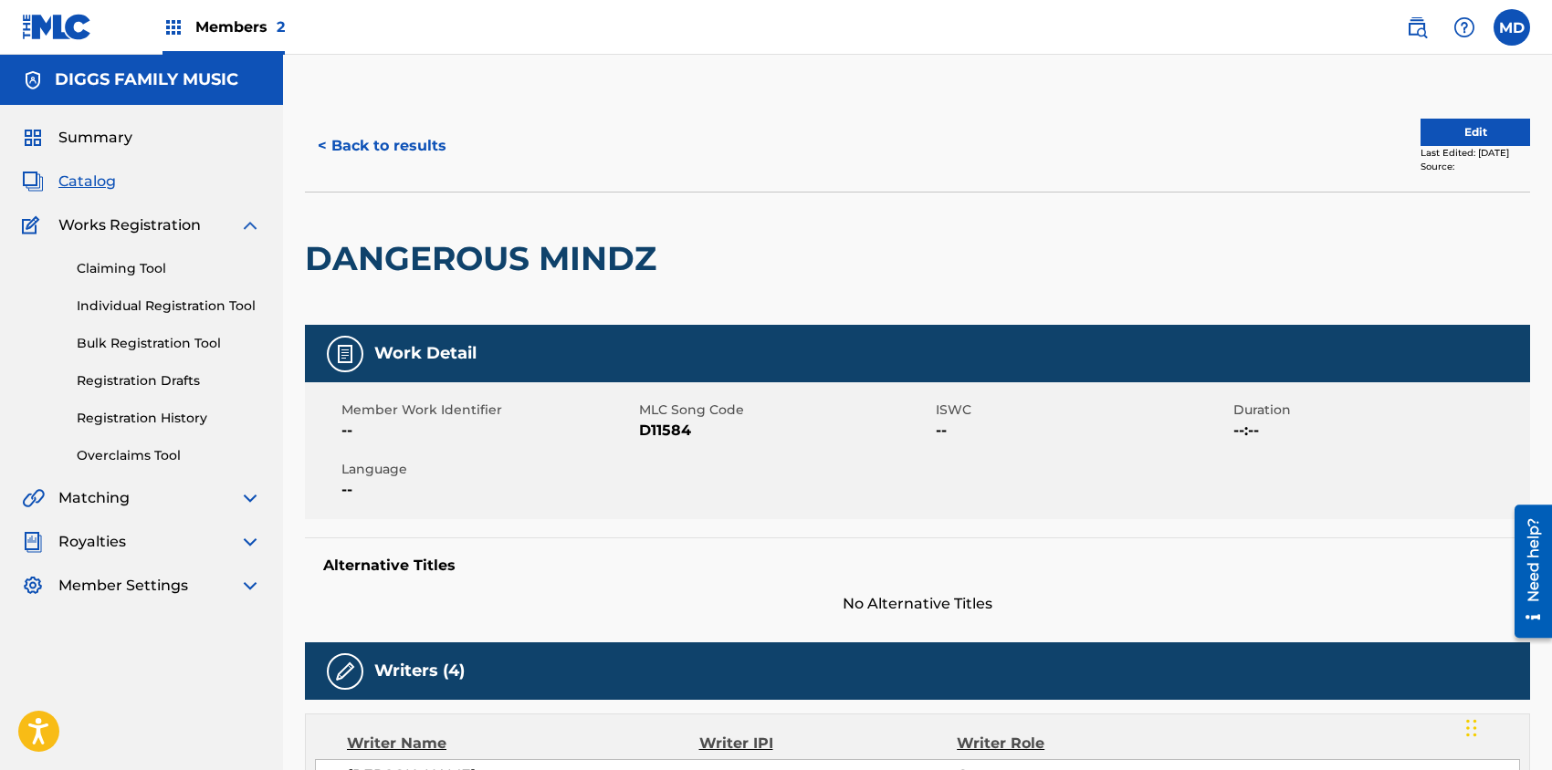
click at [1474, 133] on button "Edit" at bounding box center [1475, 132] width 110 height 27
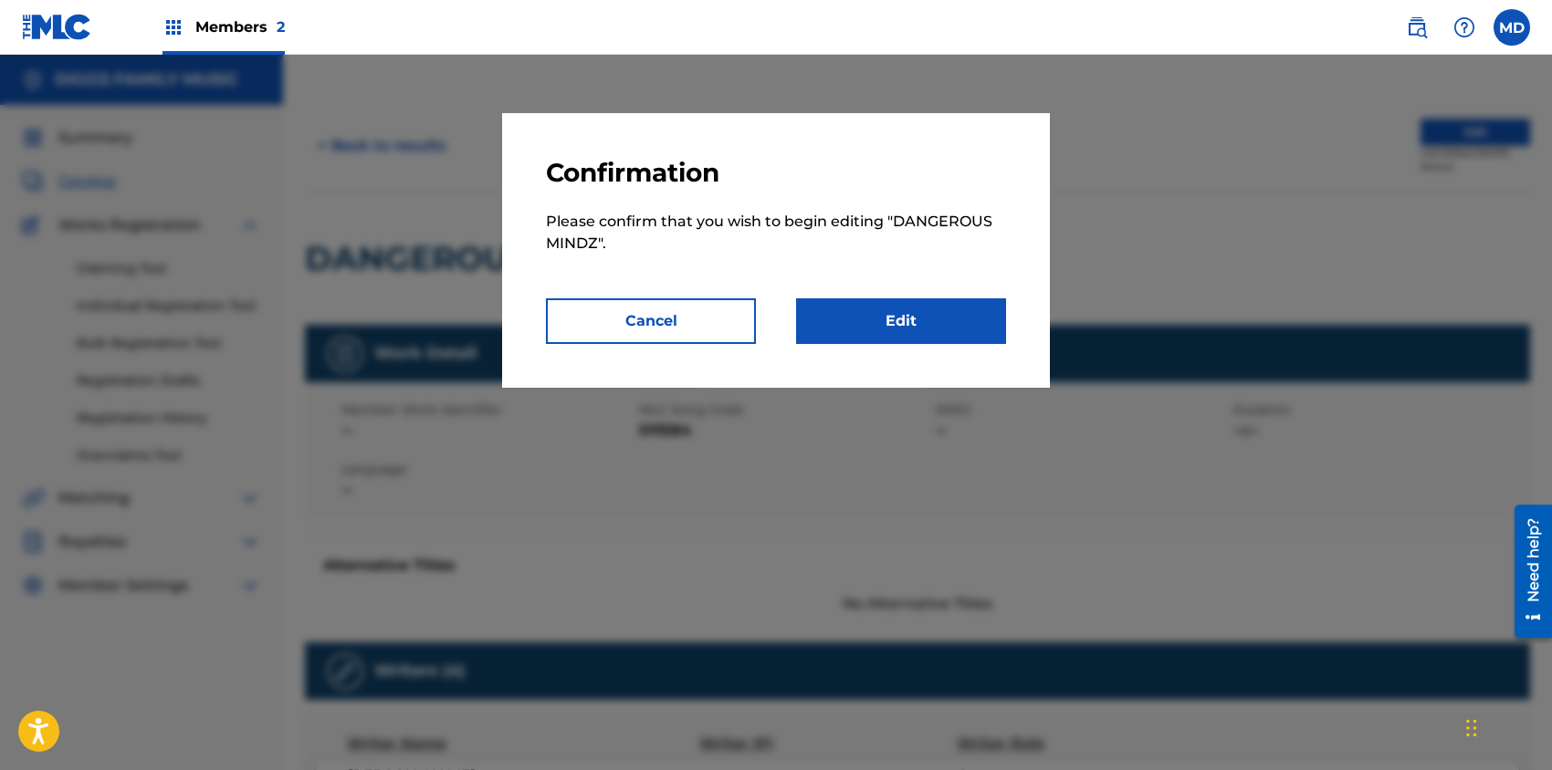
click at [894, 324] on link "Edit" at bounding box center [901, 321] width 210 height 46
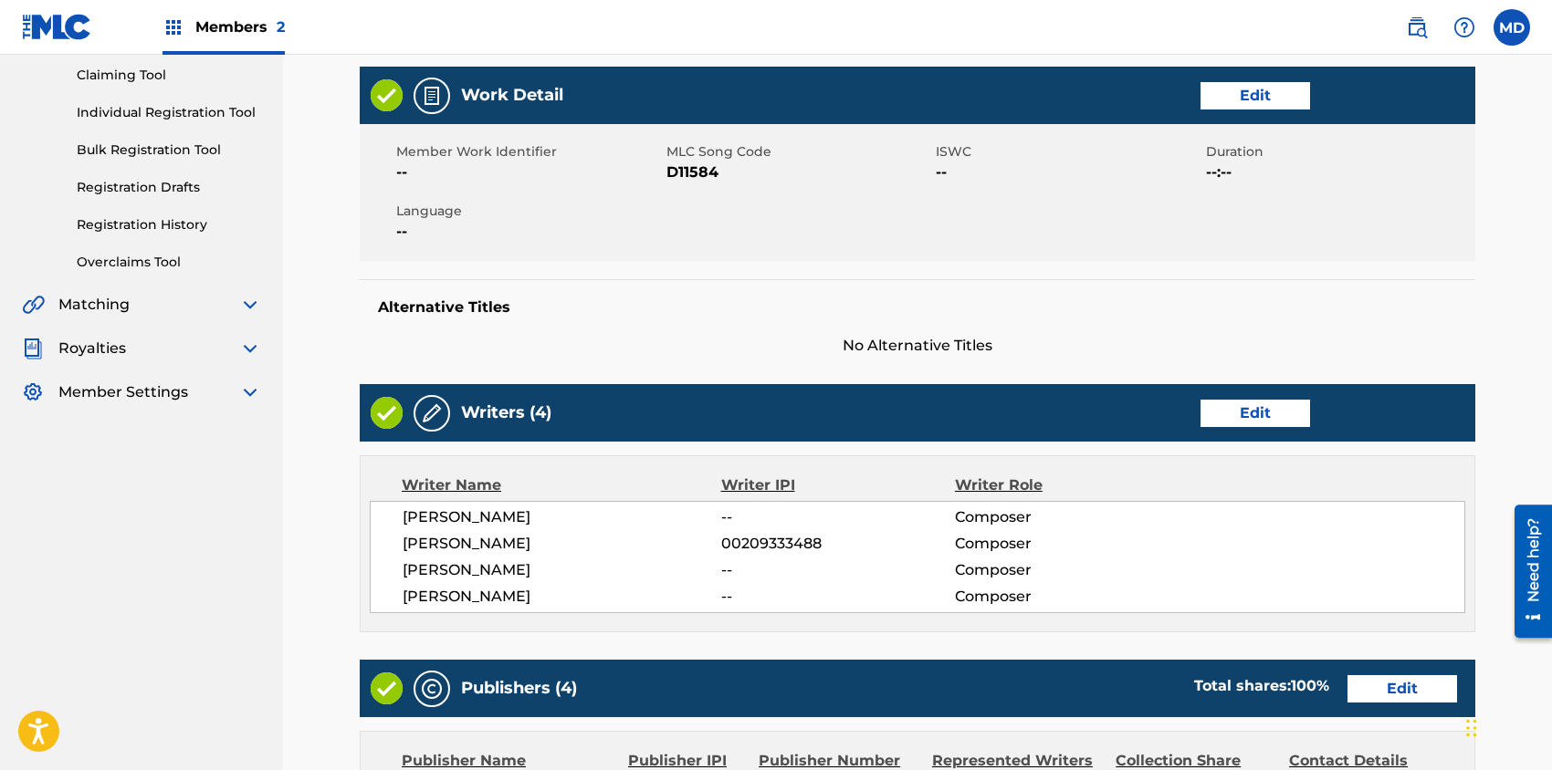
scroll to position [121, 0]
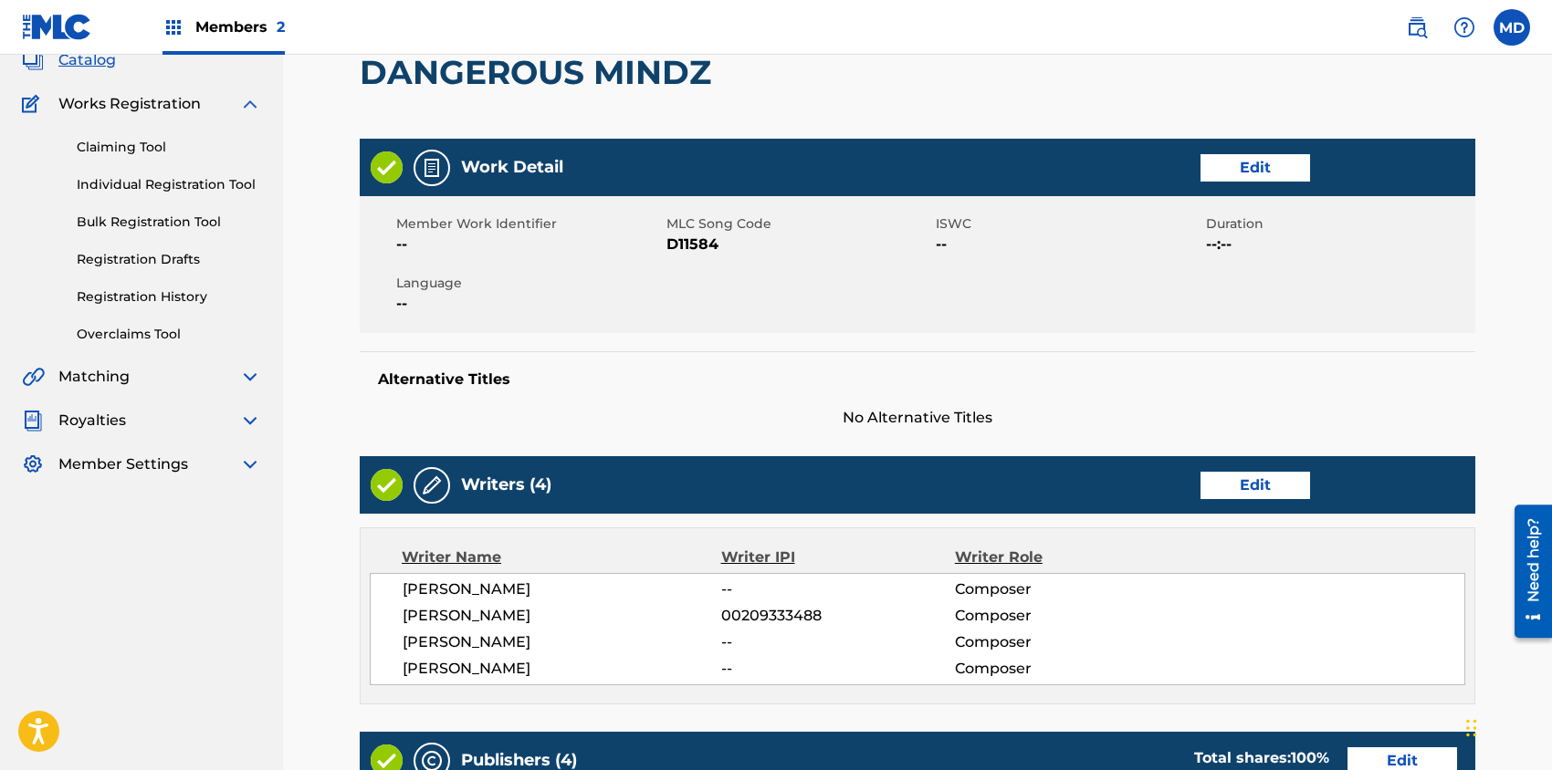
click at [1251, 164] on link "Edit" at bounding box center [1255, 167] width 110 height 27
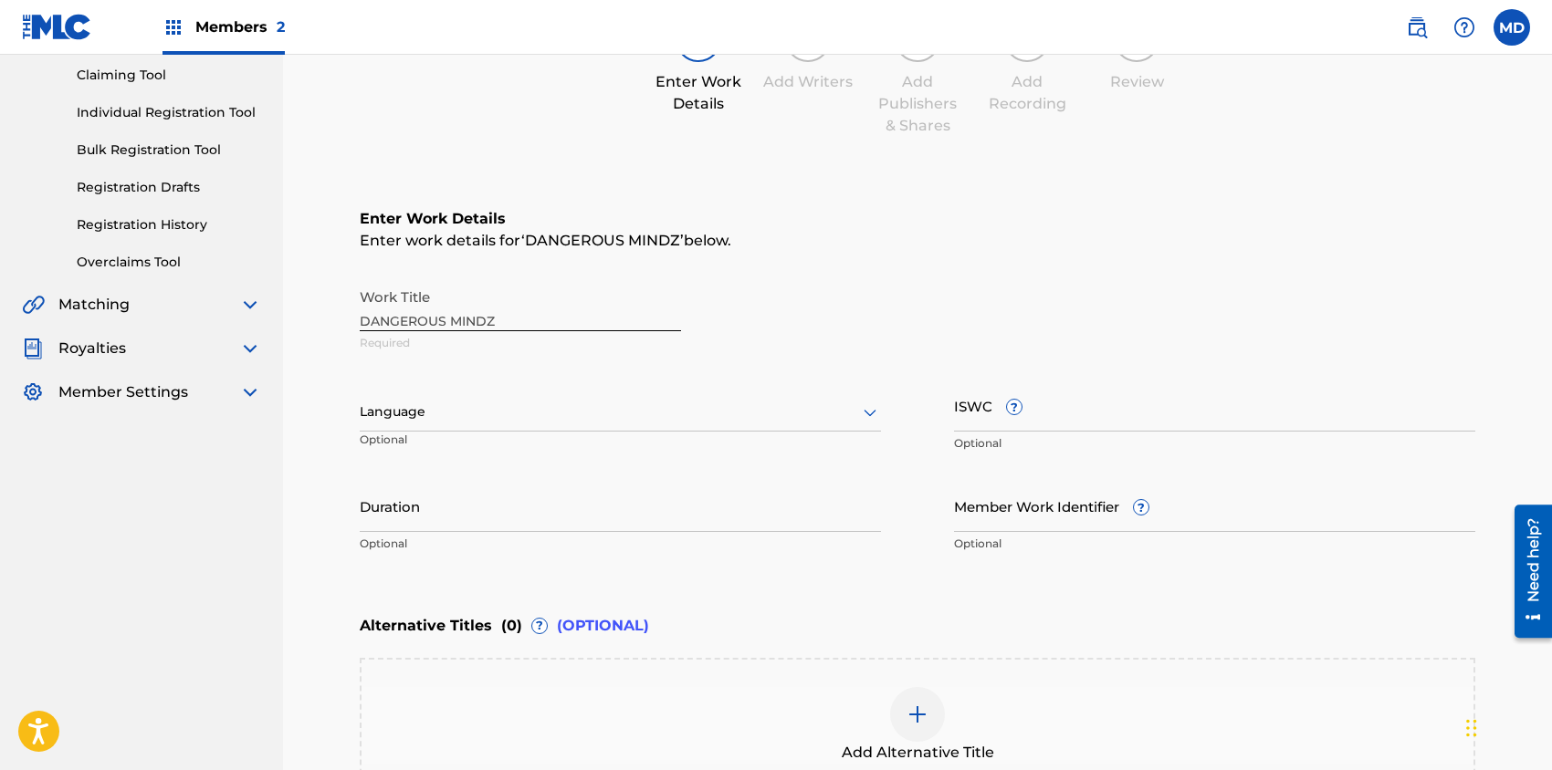
scroll to position [243, 0]
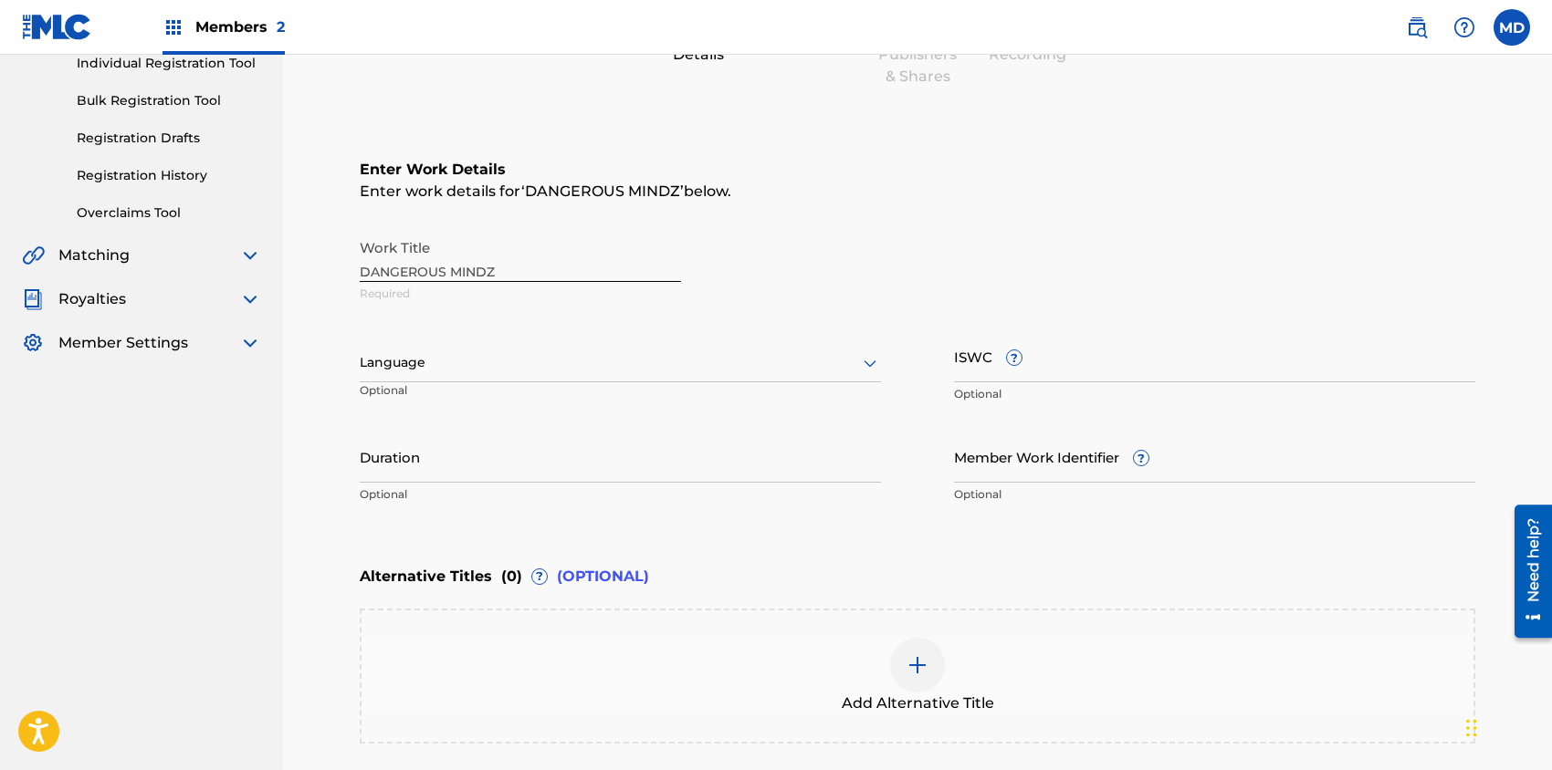
click at [1097, 364] on input "ISWC ?" at bounding box center [1214, 356] width 521 height 52
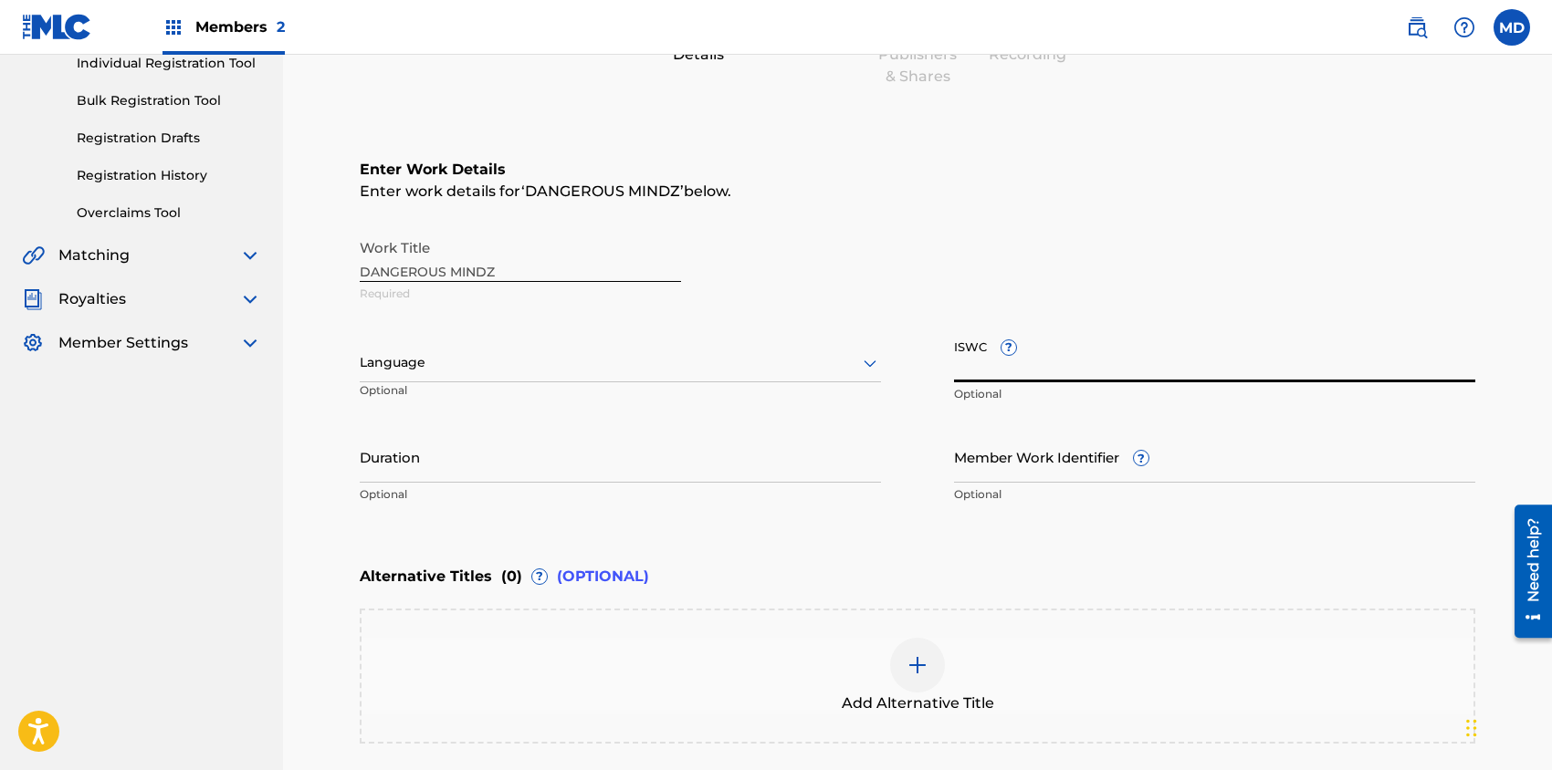
paste input "T9045443774"
type input "T9045443774"
click at [1034, 463] on input "Member Work Identifier ?" at bounding box center [1214, 457] width 521 height 52
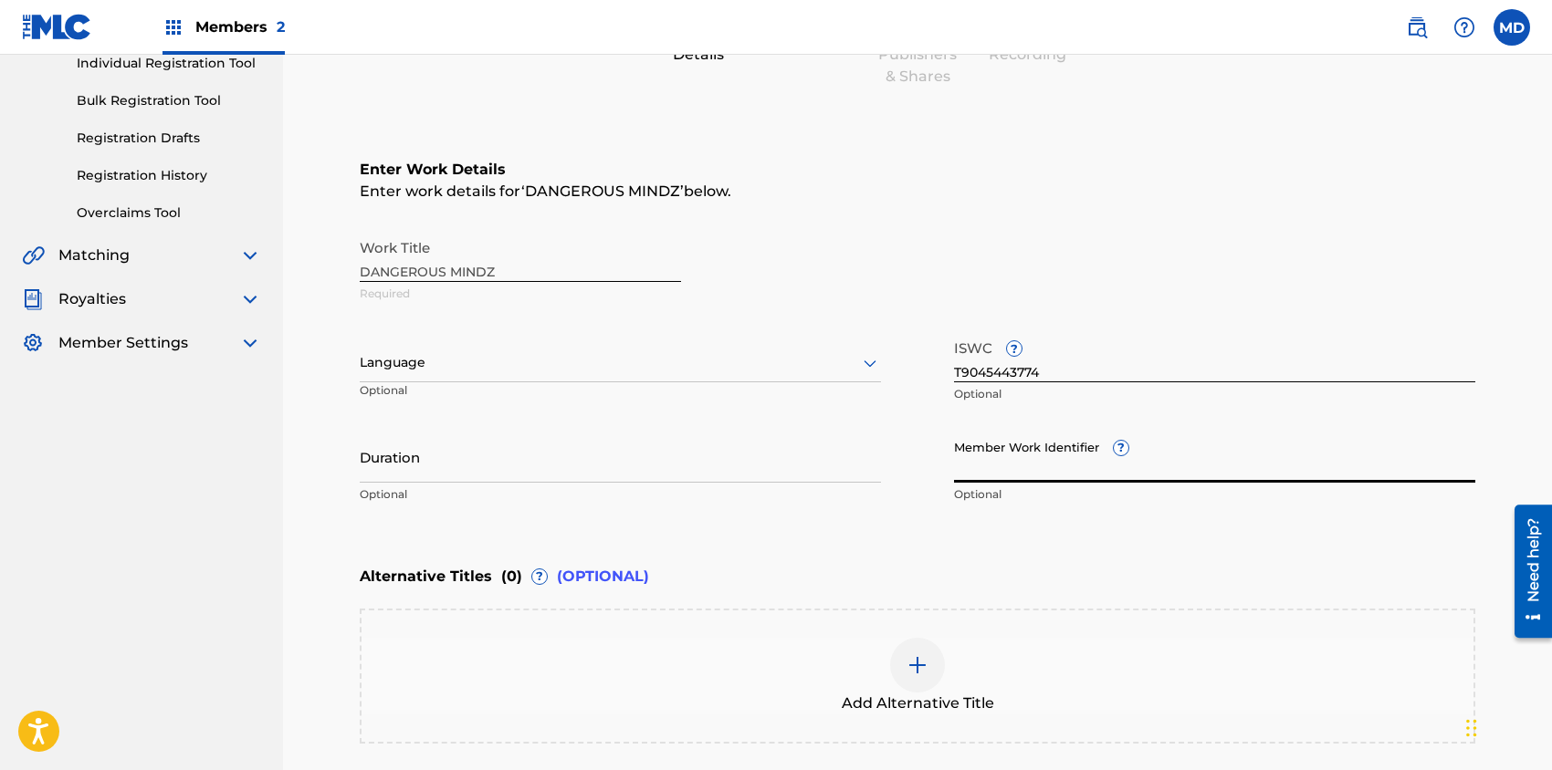
paste input "4321639"
type input "4321639"
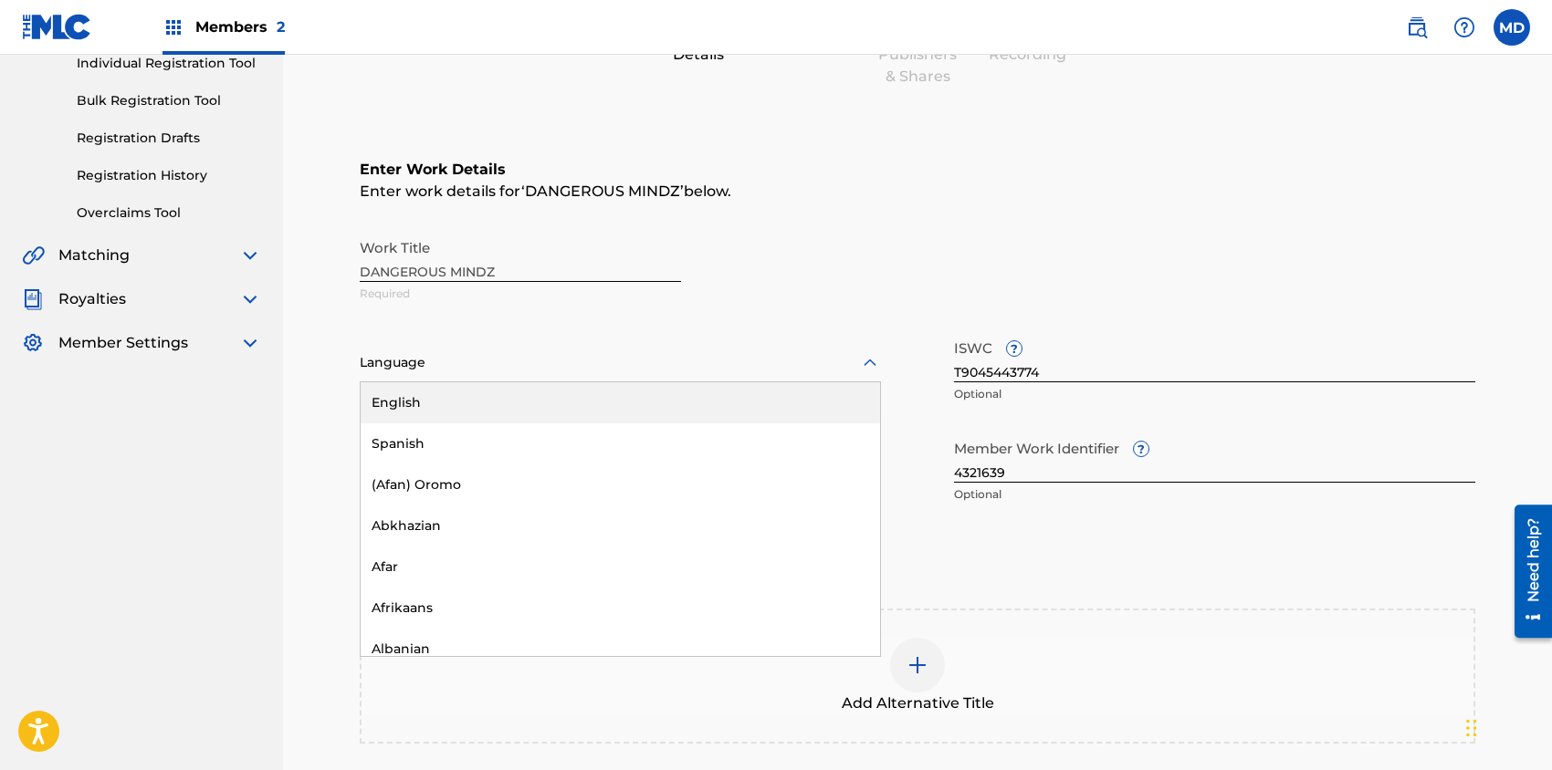
click at [873, 365] on icon at bounding box center [870, 363] width 22 height 22
click at [550, 402] on div "English" at bounding box center [620, 402] width 519 height 41
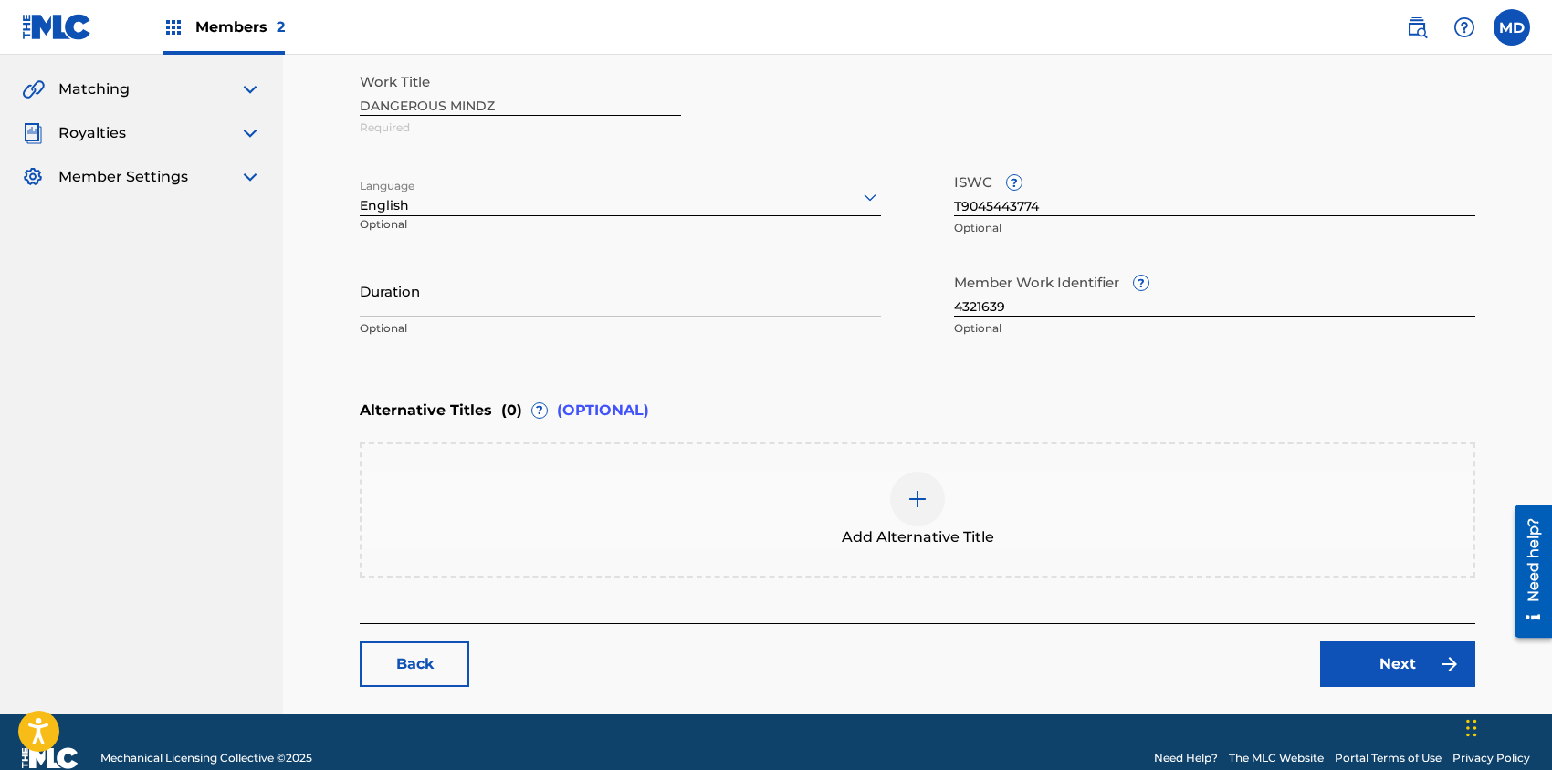
scroll to position [440, 0]
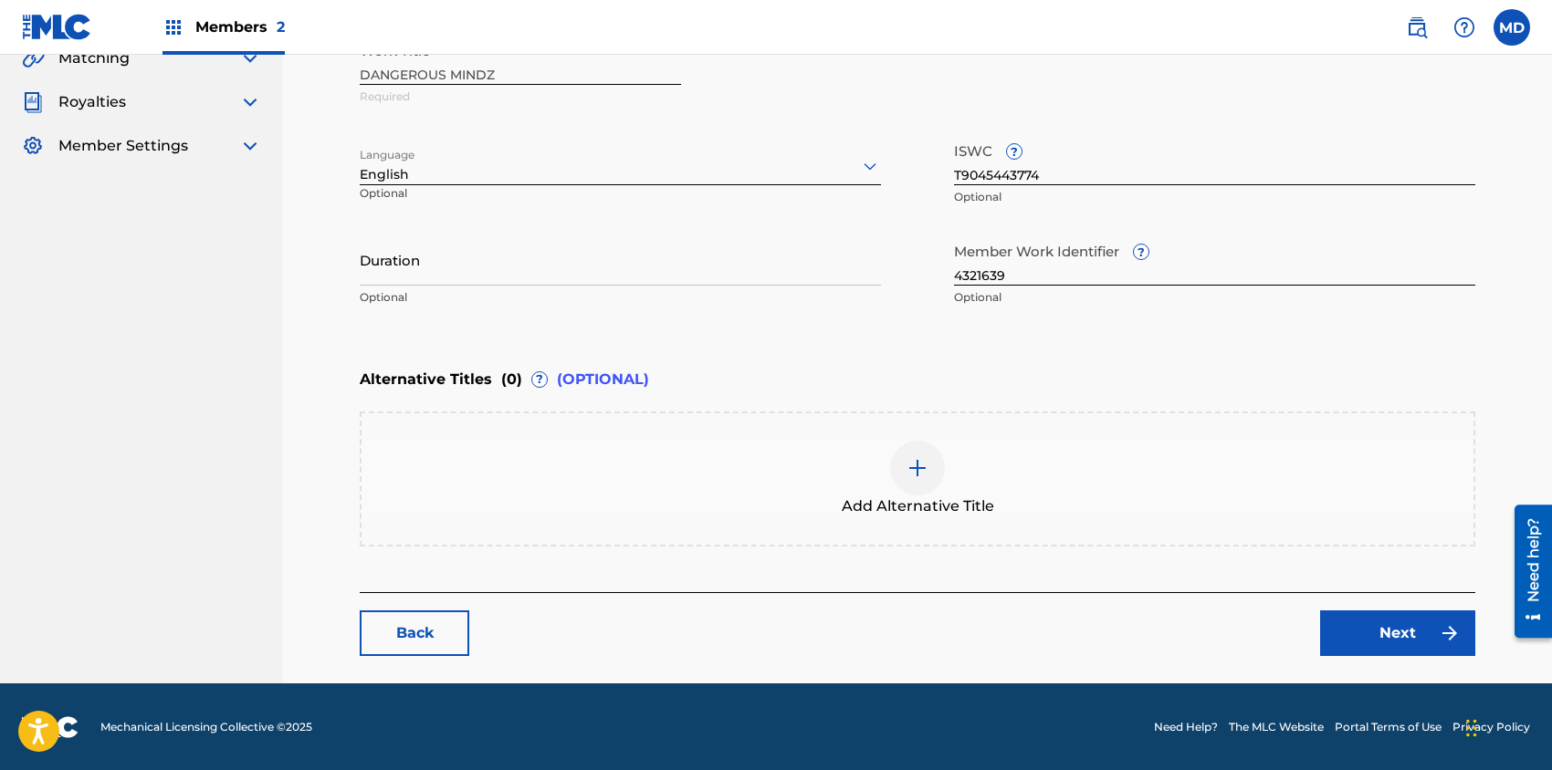
click at [1385, 642] on link "Next" at bounding box center [1397, 634] width 155 height 46
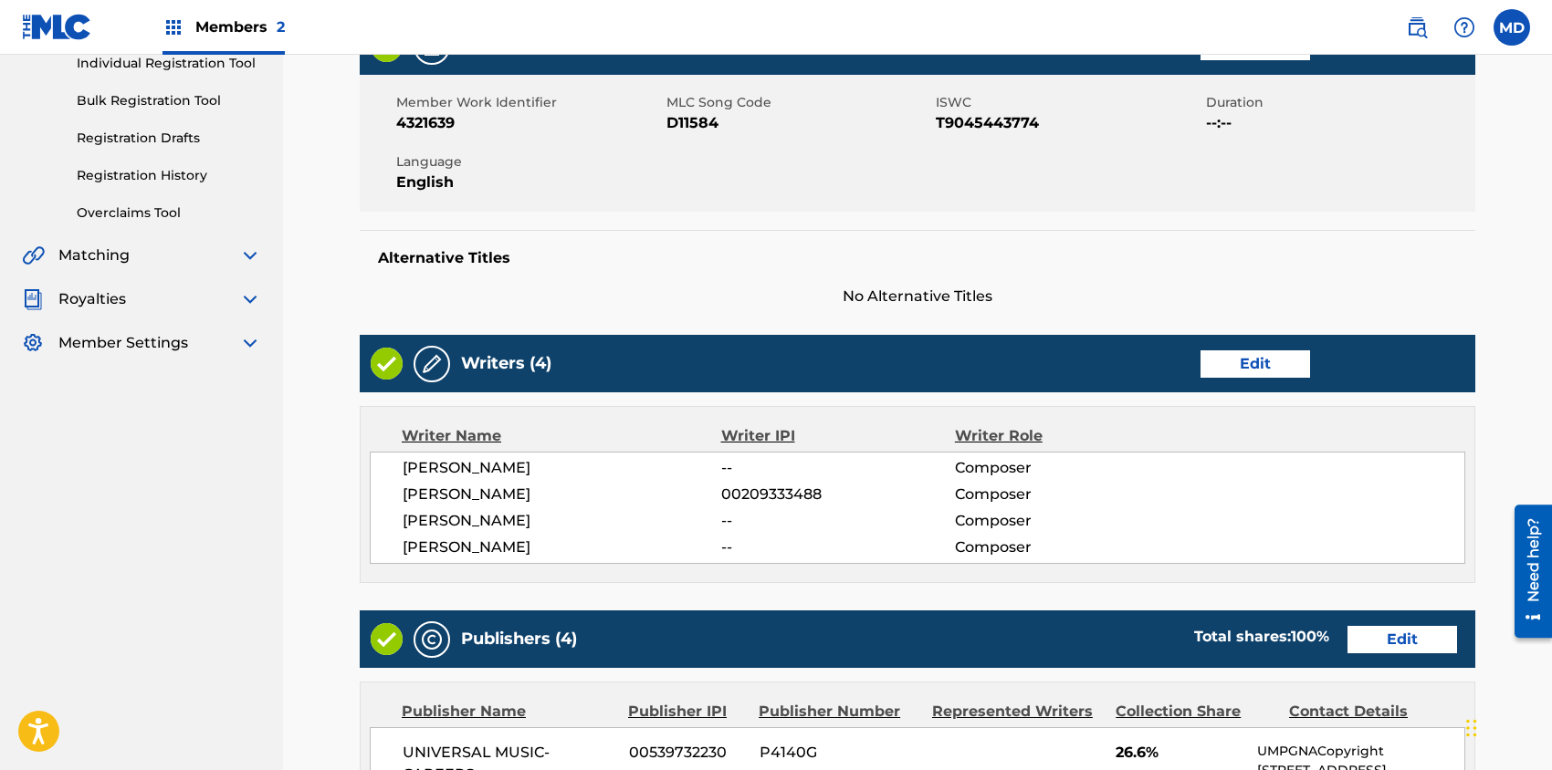
scroll to position [365, 0]
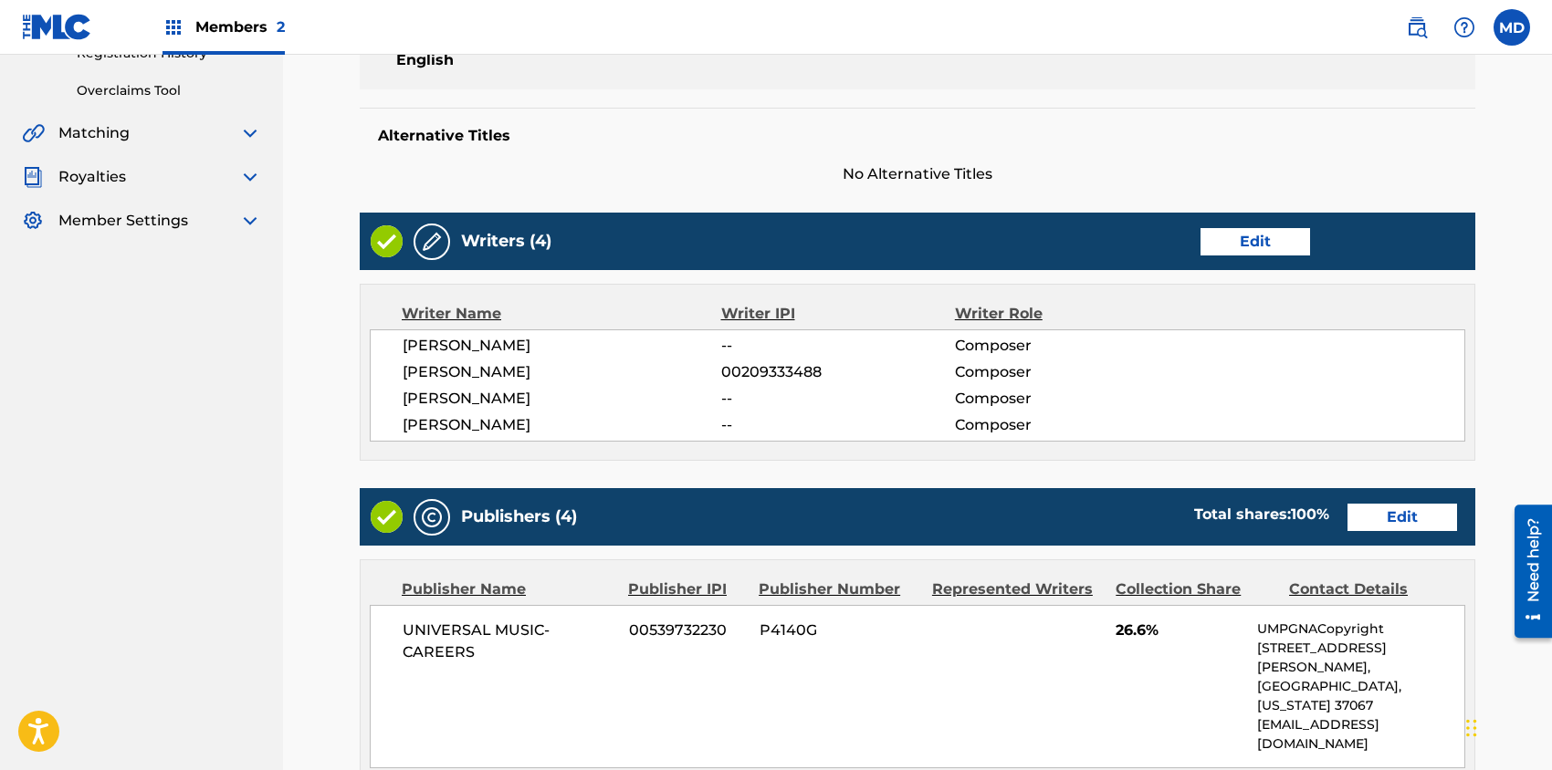
click at [1285, 246] on link "Edit" at bounding box center [1255, 241] width 110 height 27
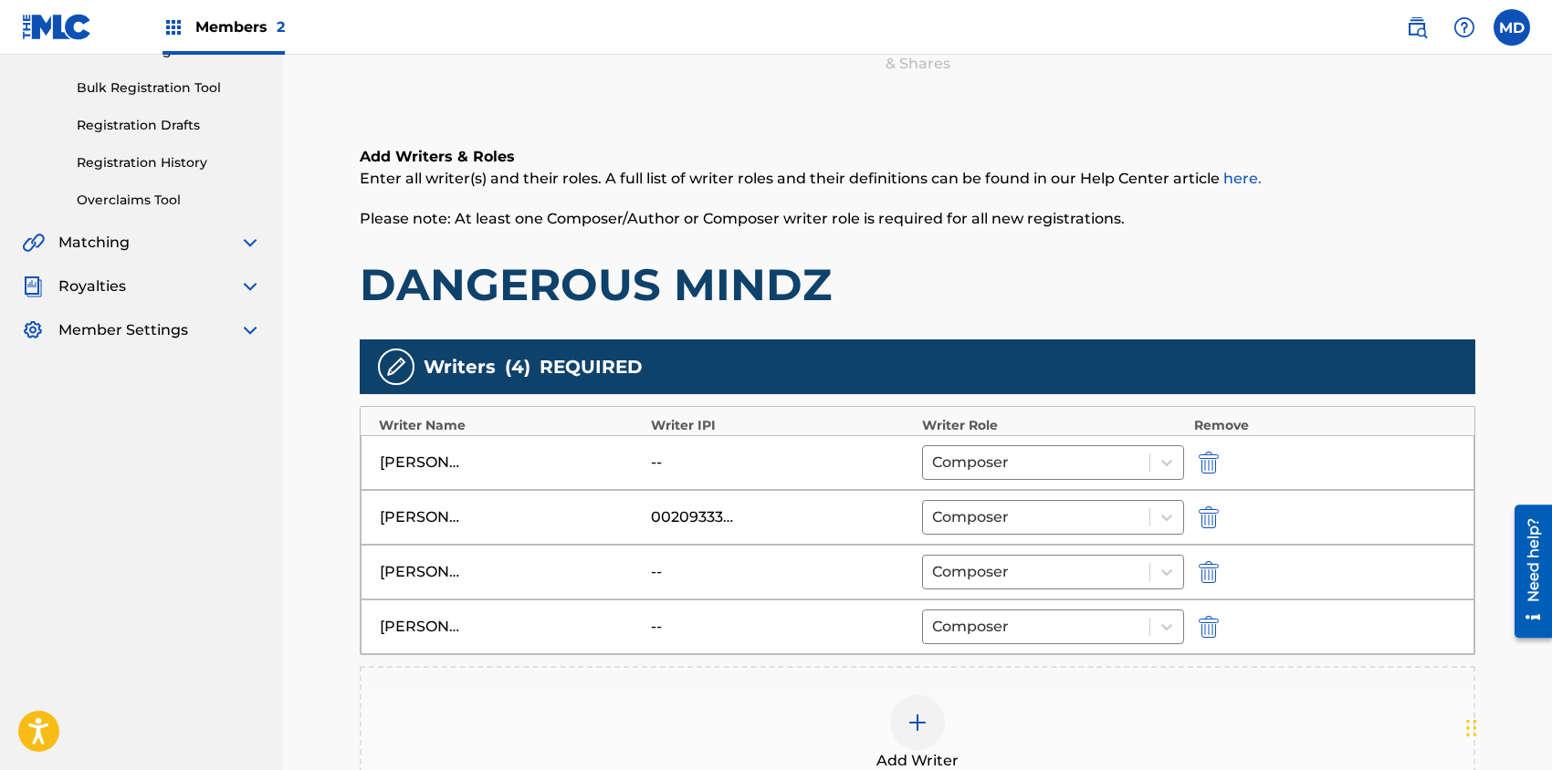
scroll to position [365, 0]
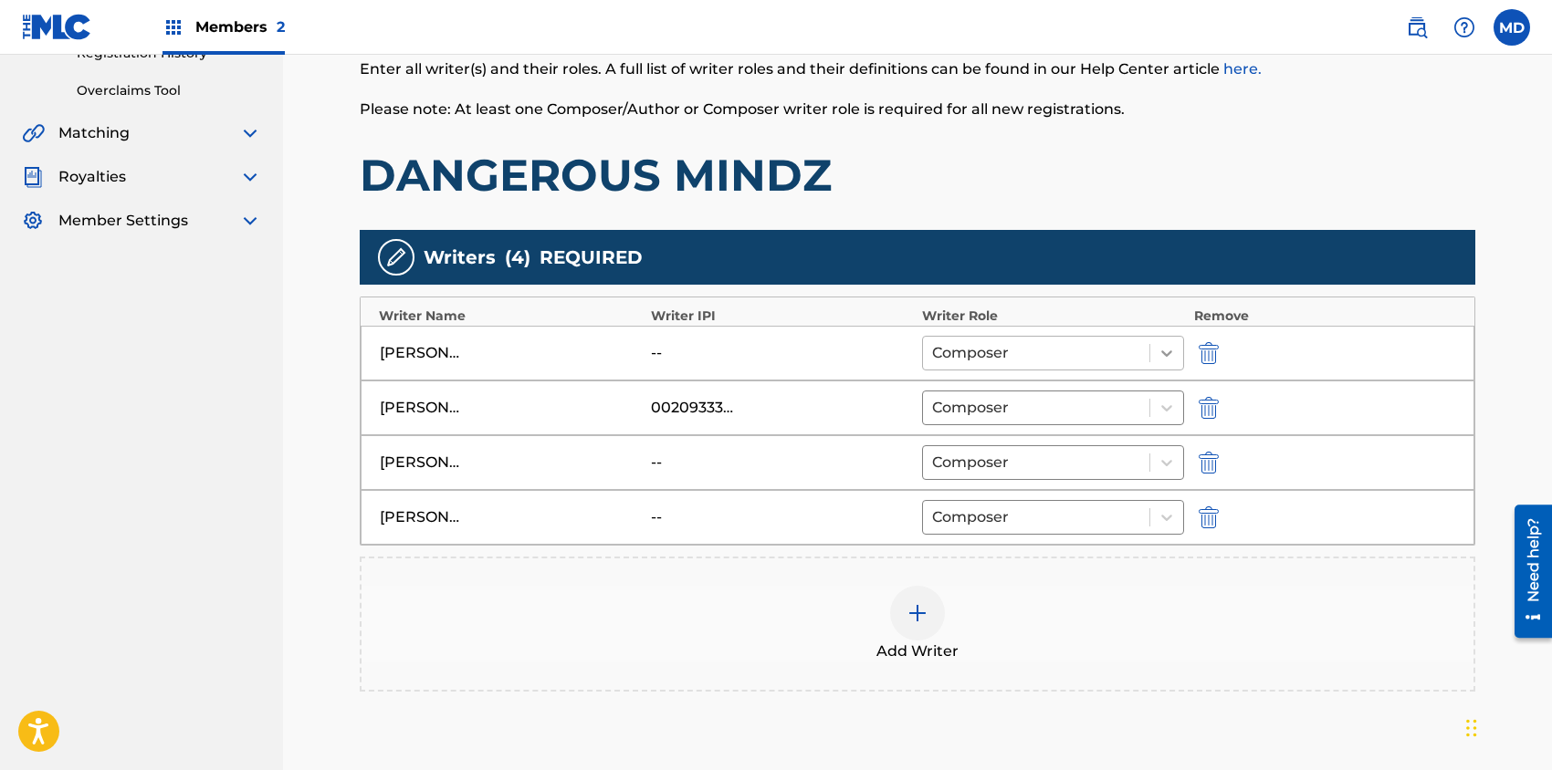
click at [1174, 350] on icon at bounding box center [1166, 353] width 18 height 18
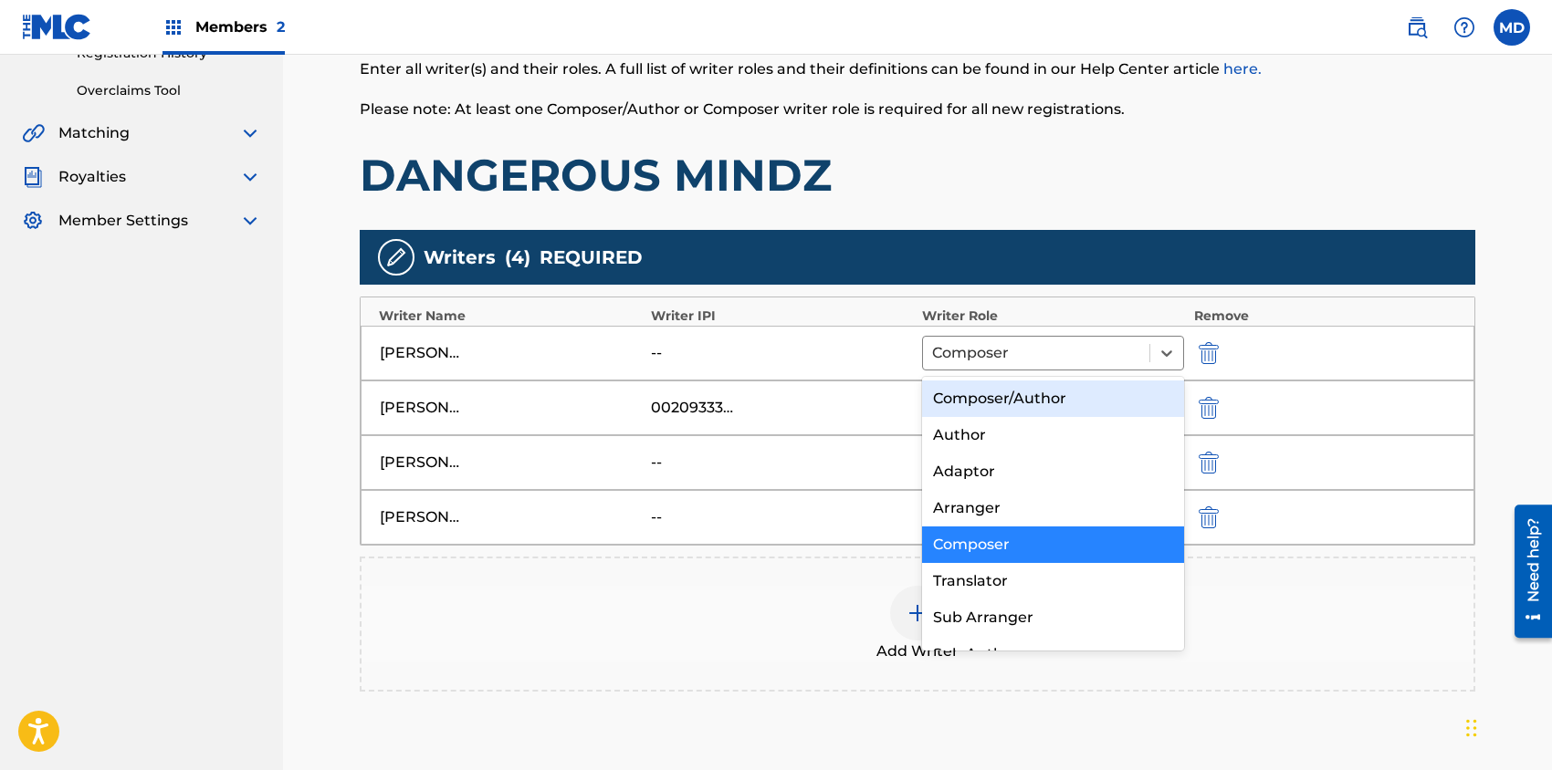
click at [1076, 393] on div "Composer/Author" at bounding box center [1053, 399] width 262 height 37
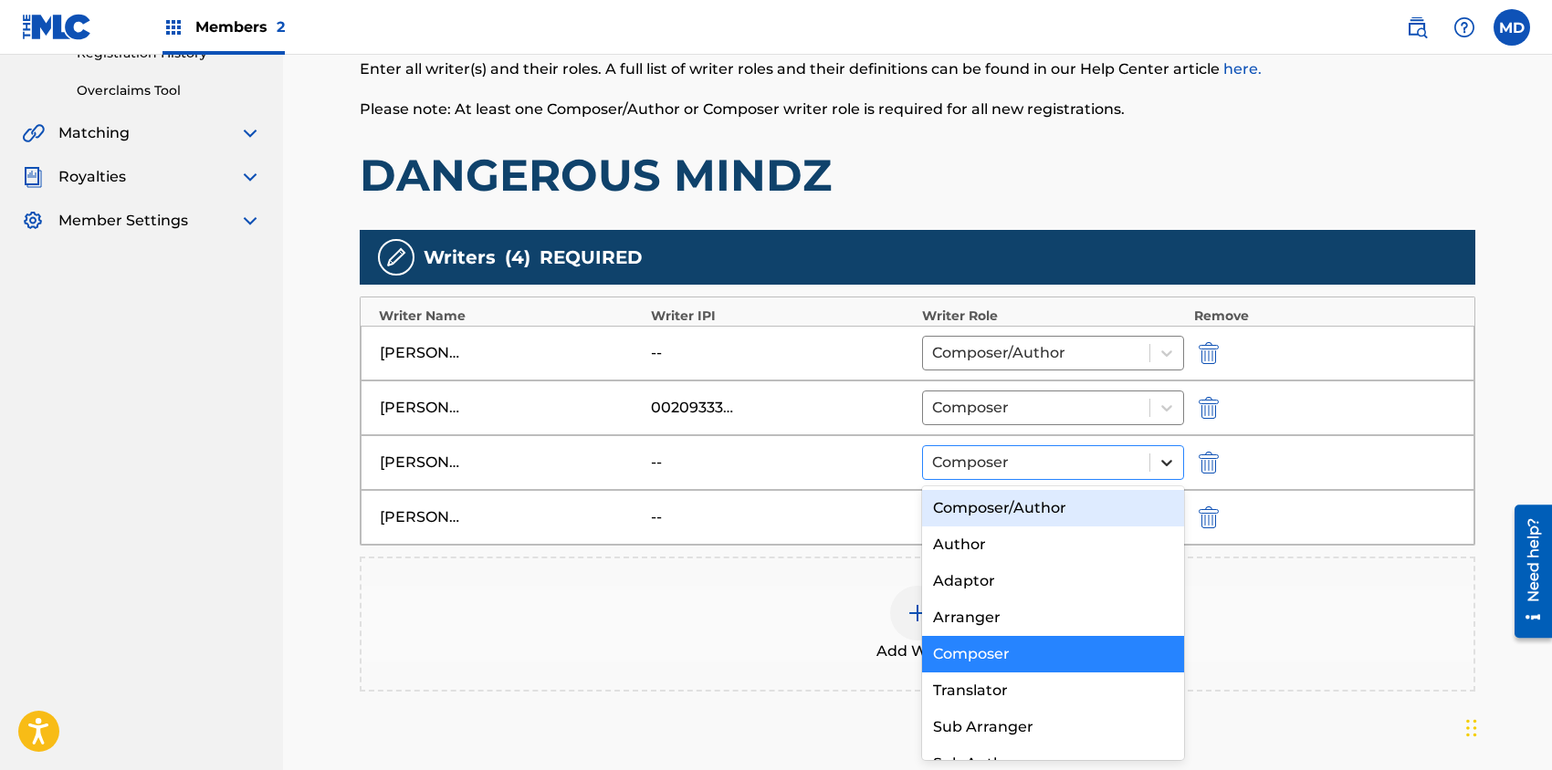
click at [1168, 456] on icon at bounding box center [1166, 463] width 18 height 18
click at [1100, 513] on div "Composer/Author" at bounding box center [1053, 508] width 262 height 37
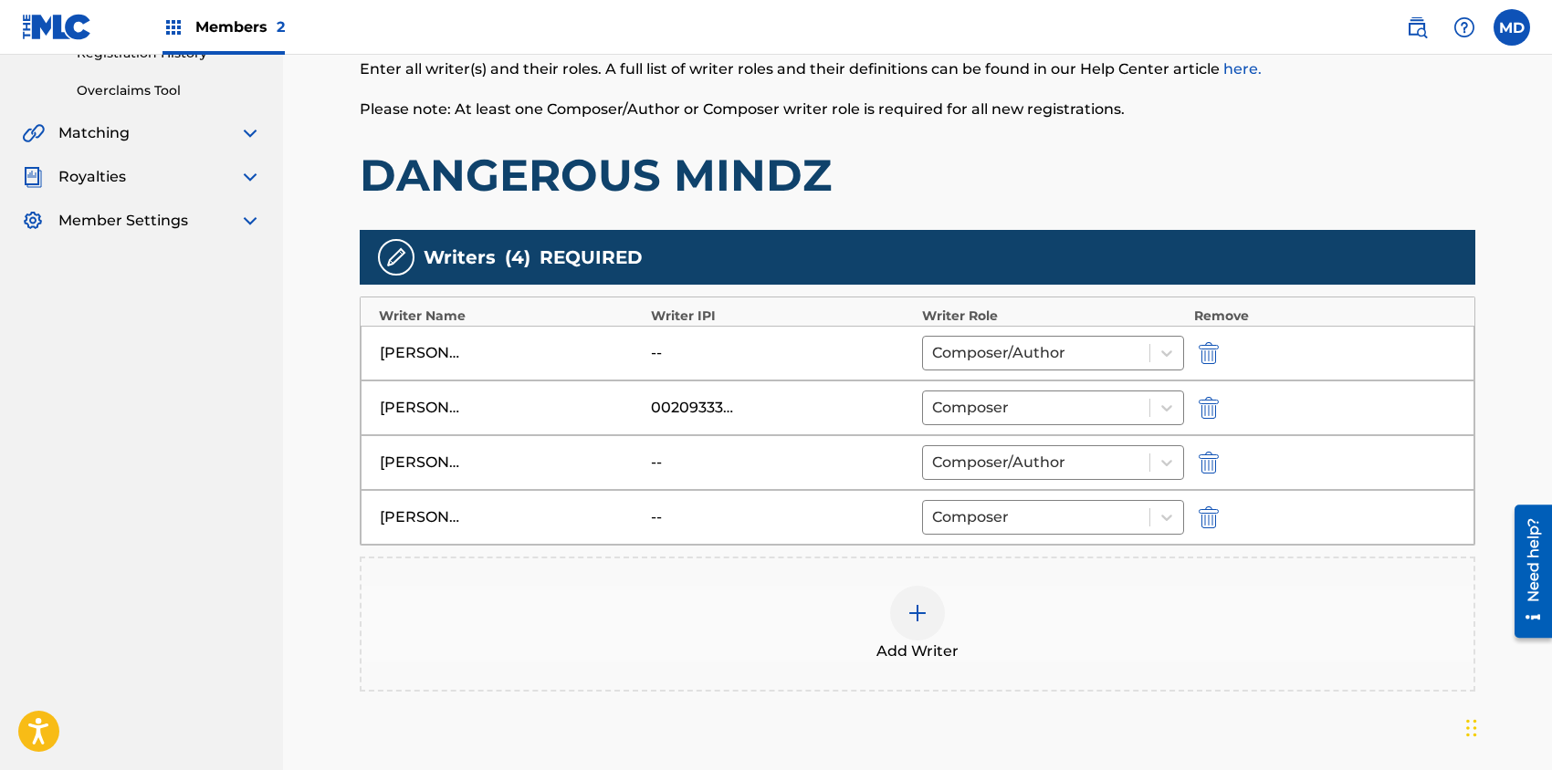
click at [668, 466] on div "--" at bounding box center [692, 463] width 82 height 22
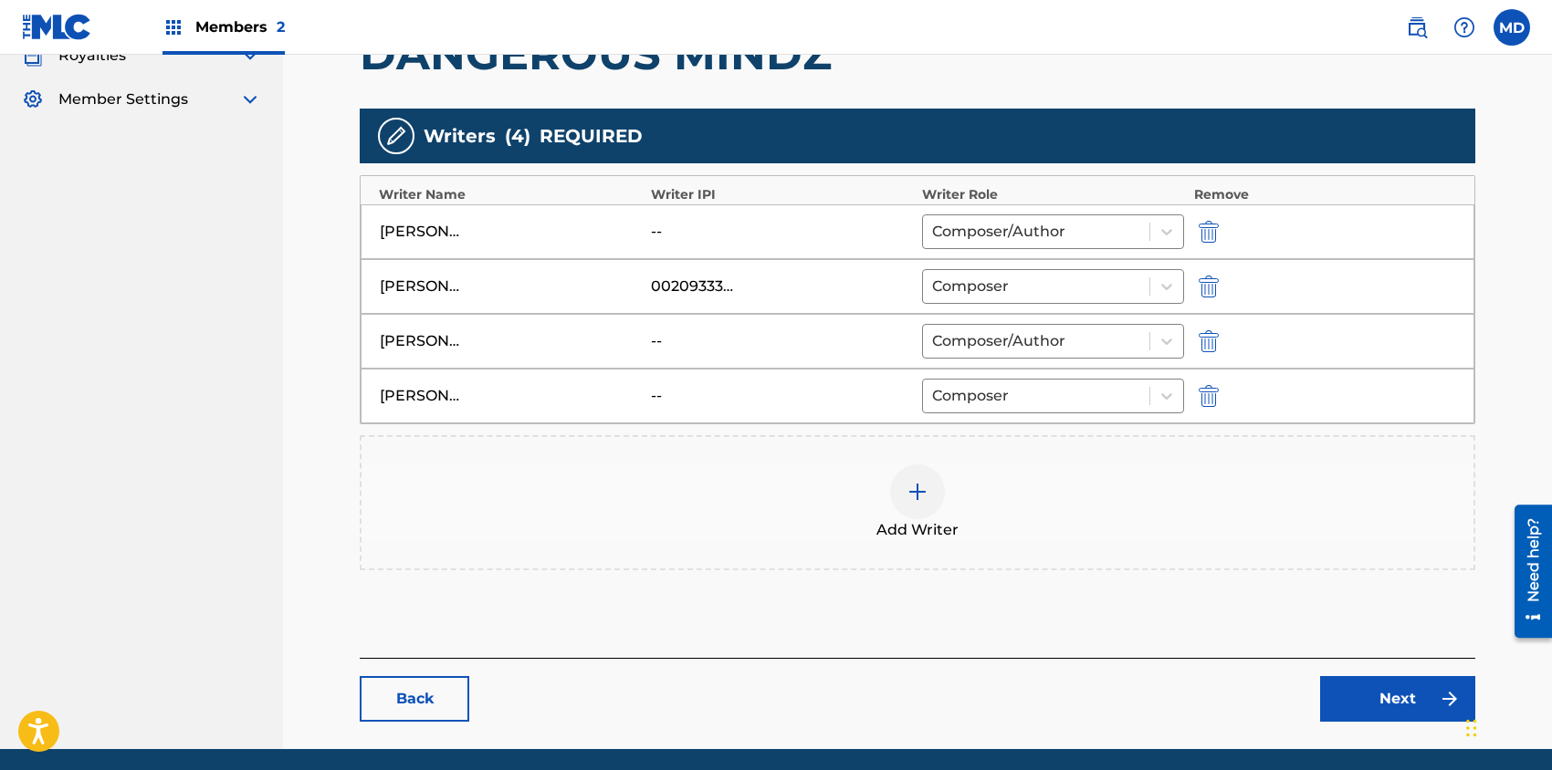
click at [915, 489] on img at bounding box center [917, 492] width 22 height 22
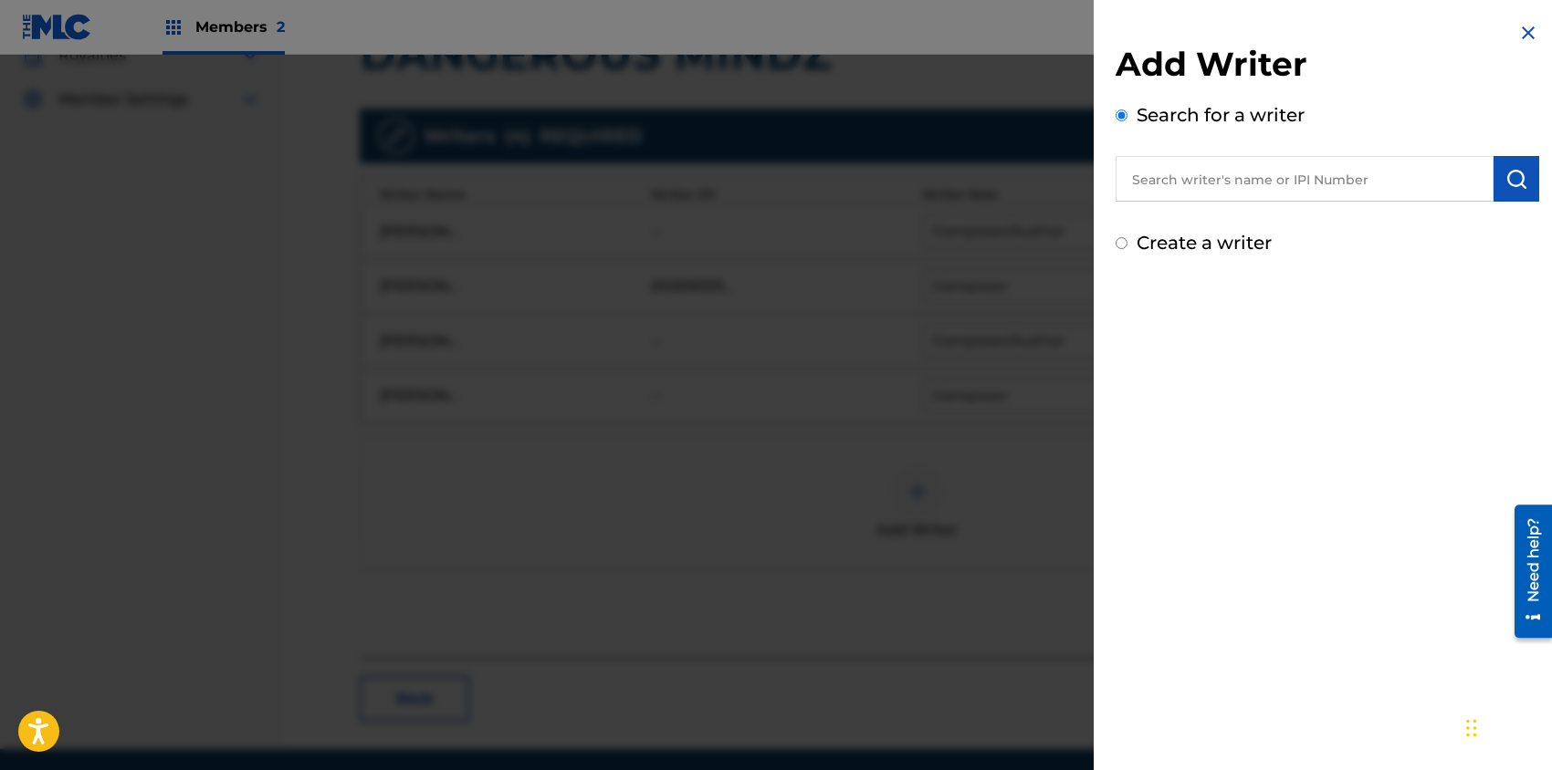
click at [1210, 189] on input "text" at bounding box center [1304, 179] width 378 height 46
paste input "00456419832"
type input "00456419832"
click at [1505, 180] on img "submit" at bounding box center [1516, 179] width 22 height 22
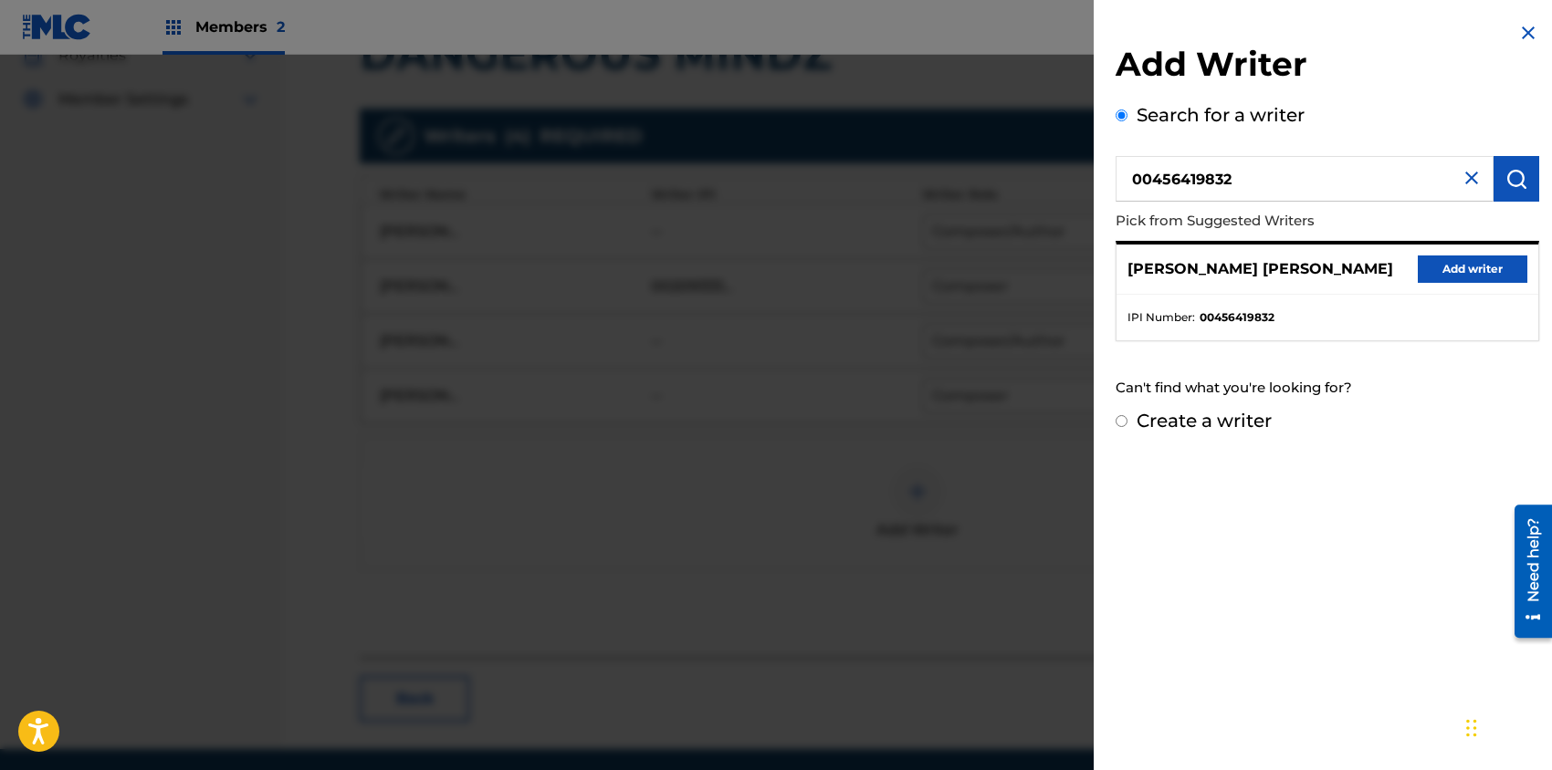
click at [1452, 267] on button "Add writer" at bounding box center [1472, 269] width 110 height 27
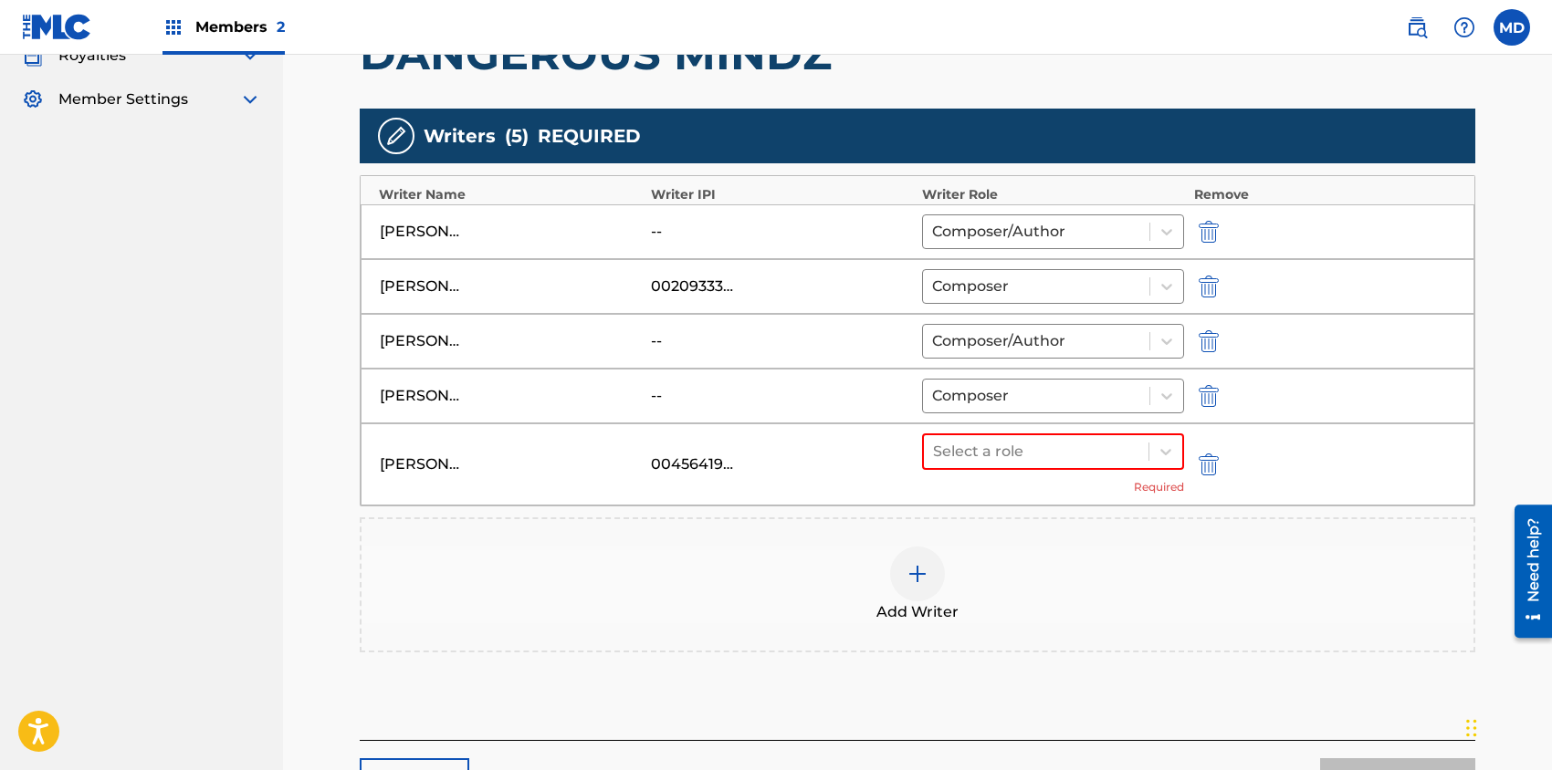
click at [1212, 335] on img "submit" at bounding box center [1208, 341] width 20 height 22
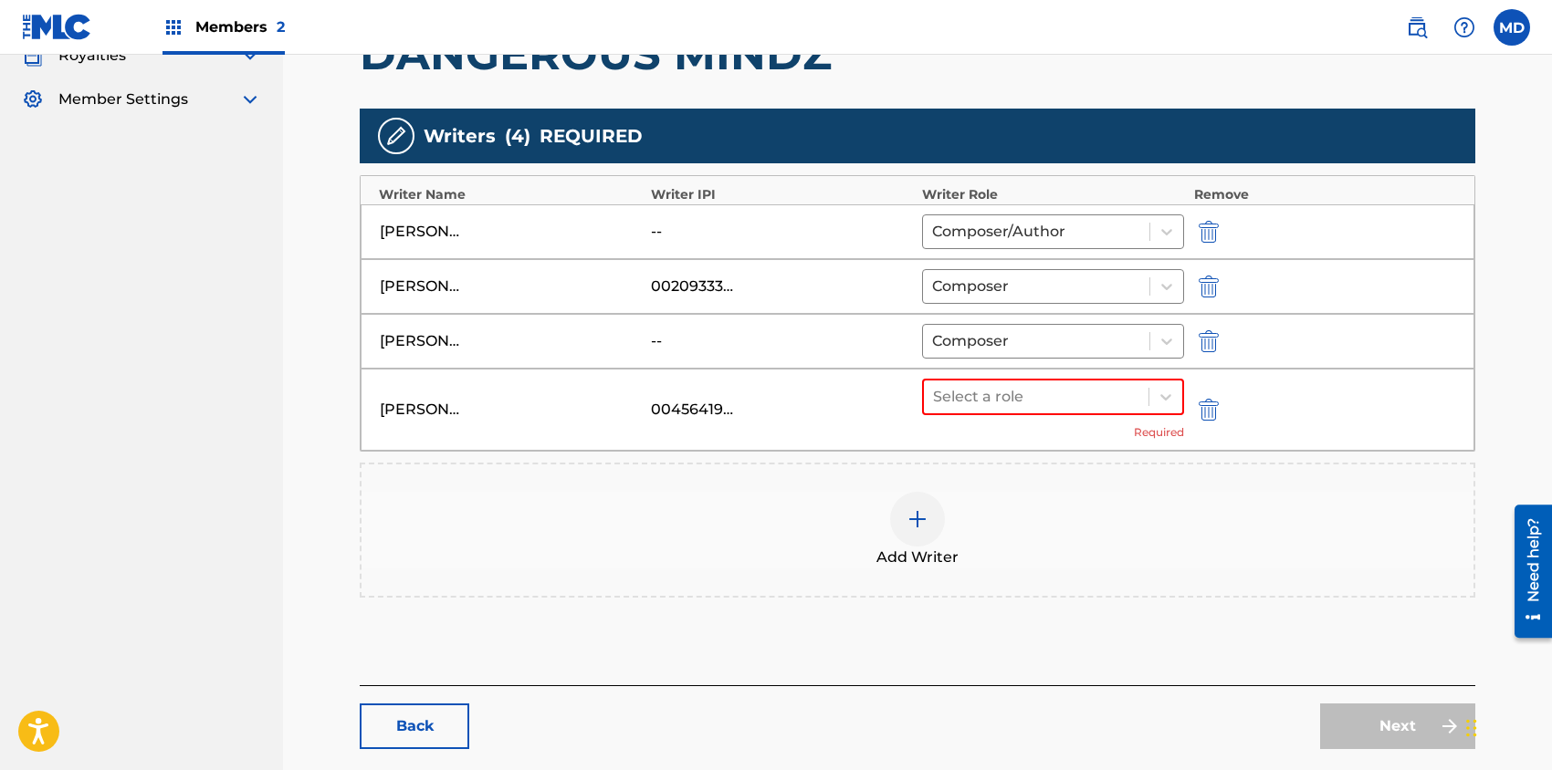
click at [504, 239] on div "[PERSON_NAME]" at bounding box center [511, 232] width 262 height 22
click at [907, 530] on div at bounding box center [917, 519] width 55 height 55
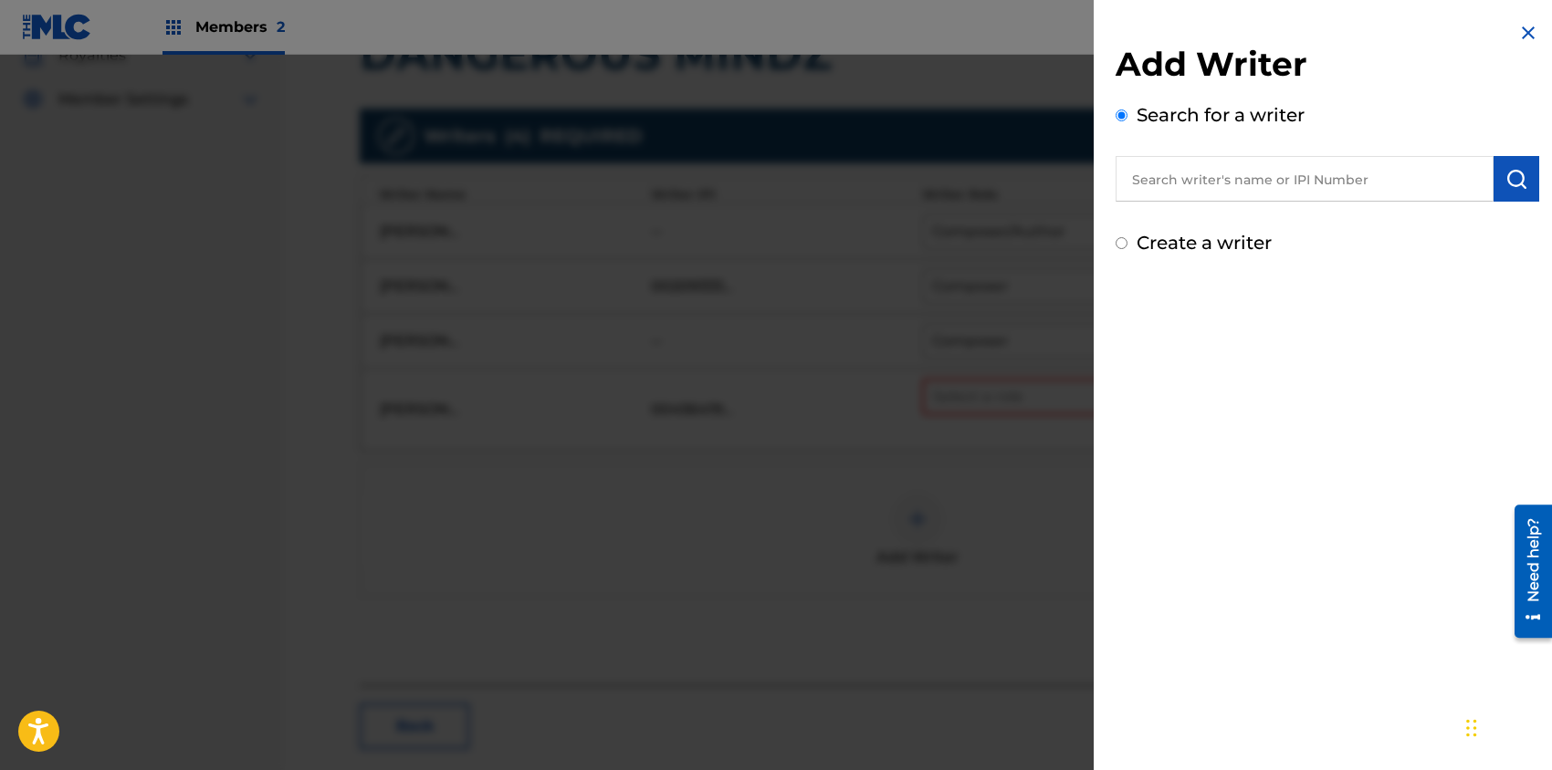
click at [1284, 190] on input "text" at bounding box center [1304, 179] width 378 height 46
paste input "242590771"
click at [1519, 172] on img "submit" at bounding box center [1516, 179] width 22 height 22
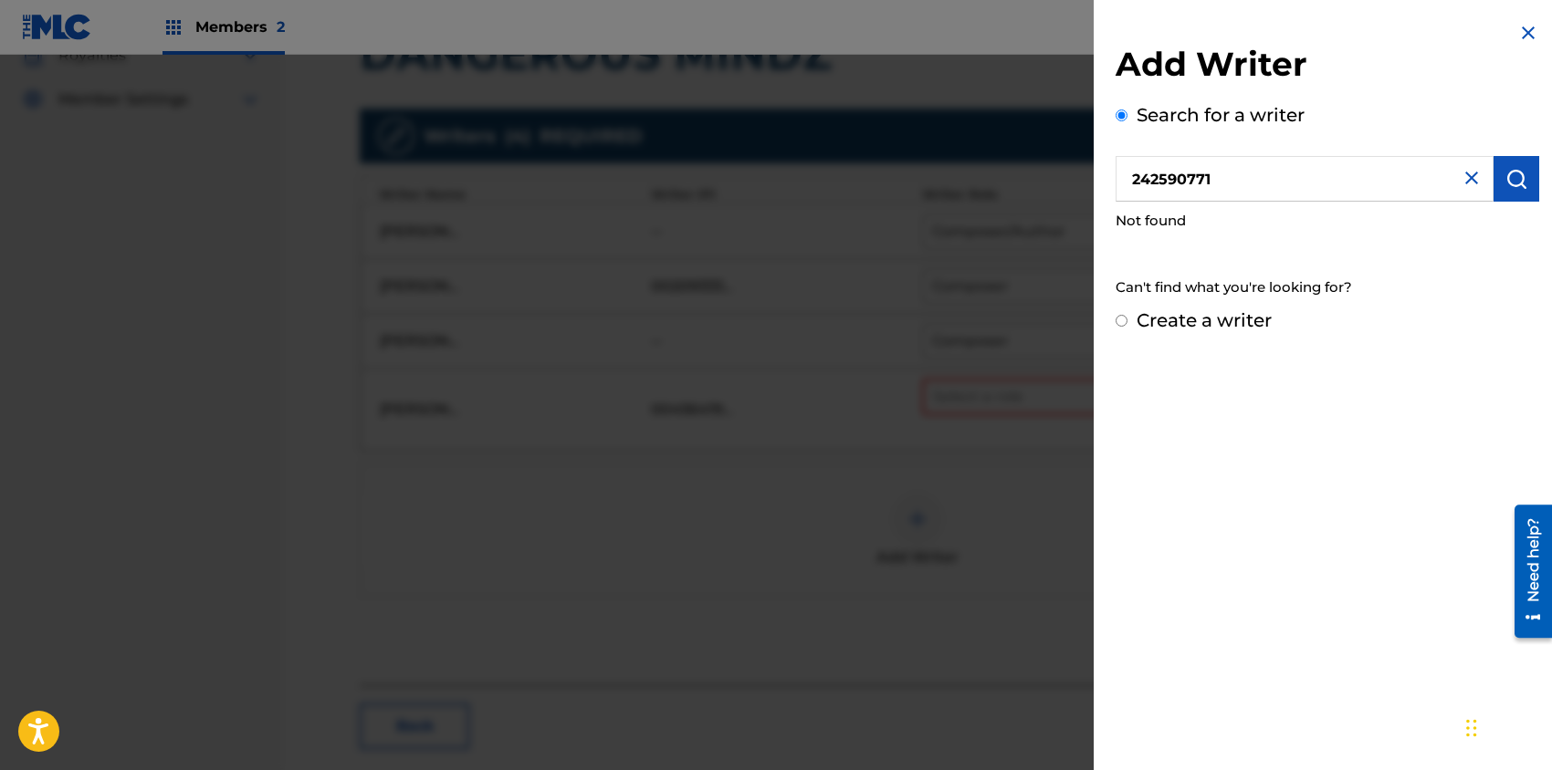
click at [1261, 186] on input "242590771" at bounding box center [1304, 179] width 378 height 46
click at [1516, 175] on img "submit" at bounding box center [1516, 179] width 22 height 22
drag, startPoint x: 1230, startPoint y: 170, endPoint x: 1113, endPoint y: 197, distance: 120.9
click at [1113, 196] on div "Add Writer Search for a writer 242590771 Not found Can't find what you're looki…" at bounding box center [1326, 178] width 467 height 356
paste input "00"
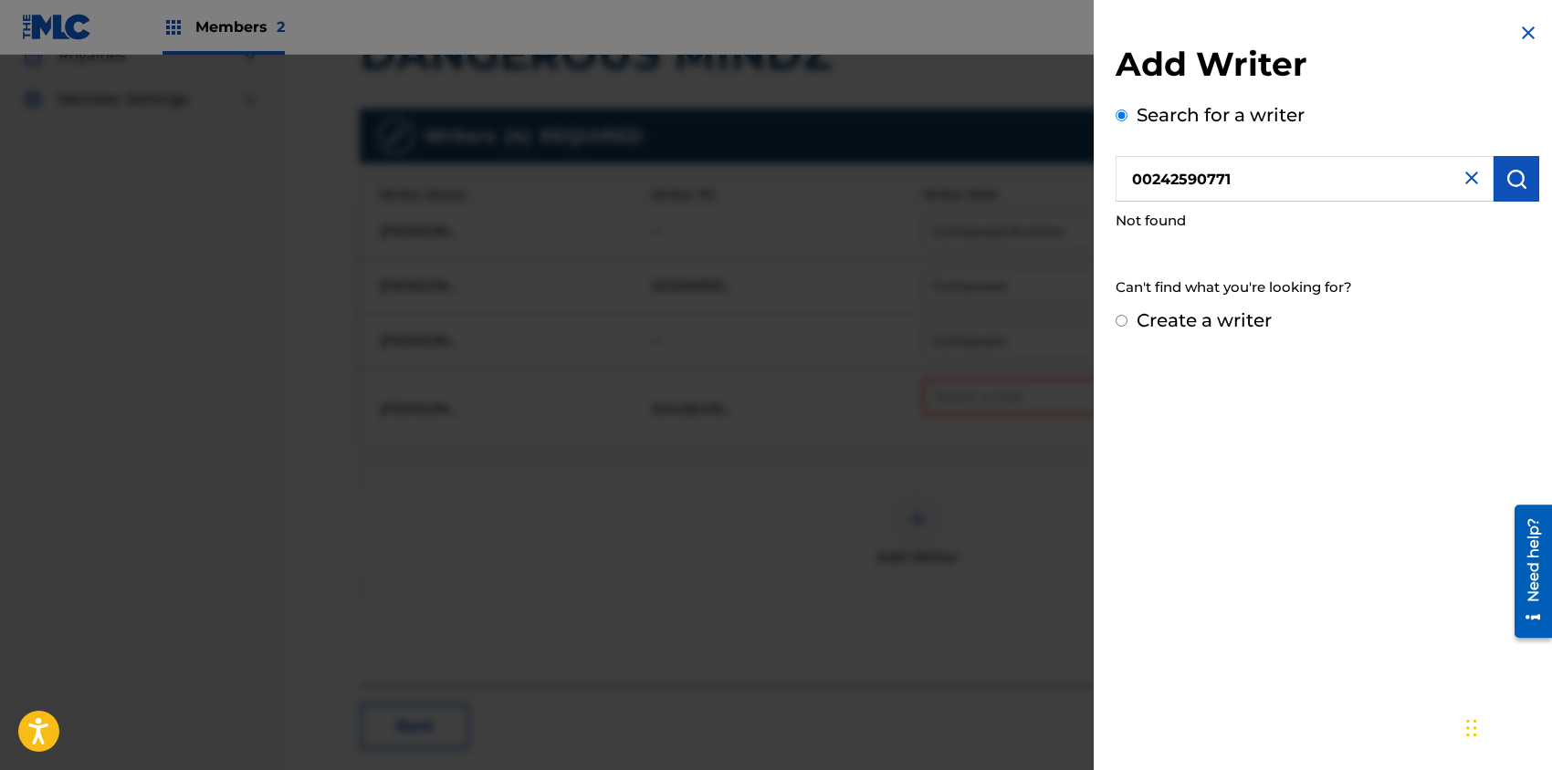
click at [1508, 174] on img "submit" at bounding box center [1516, 179] width 22 height 22
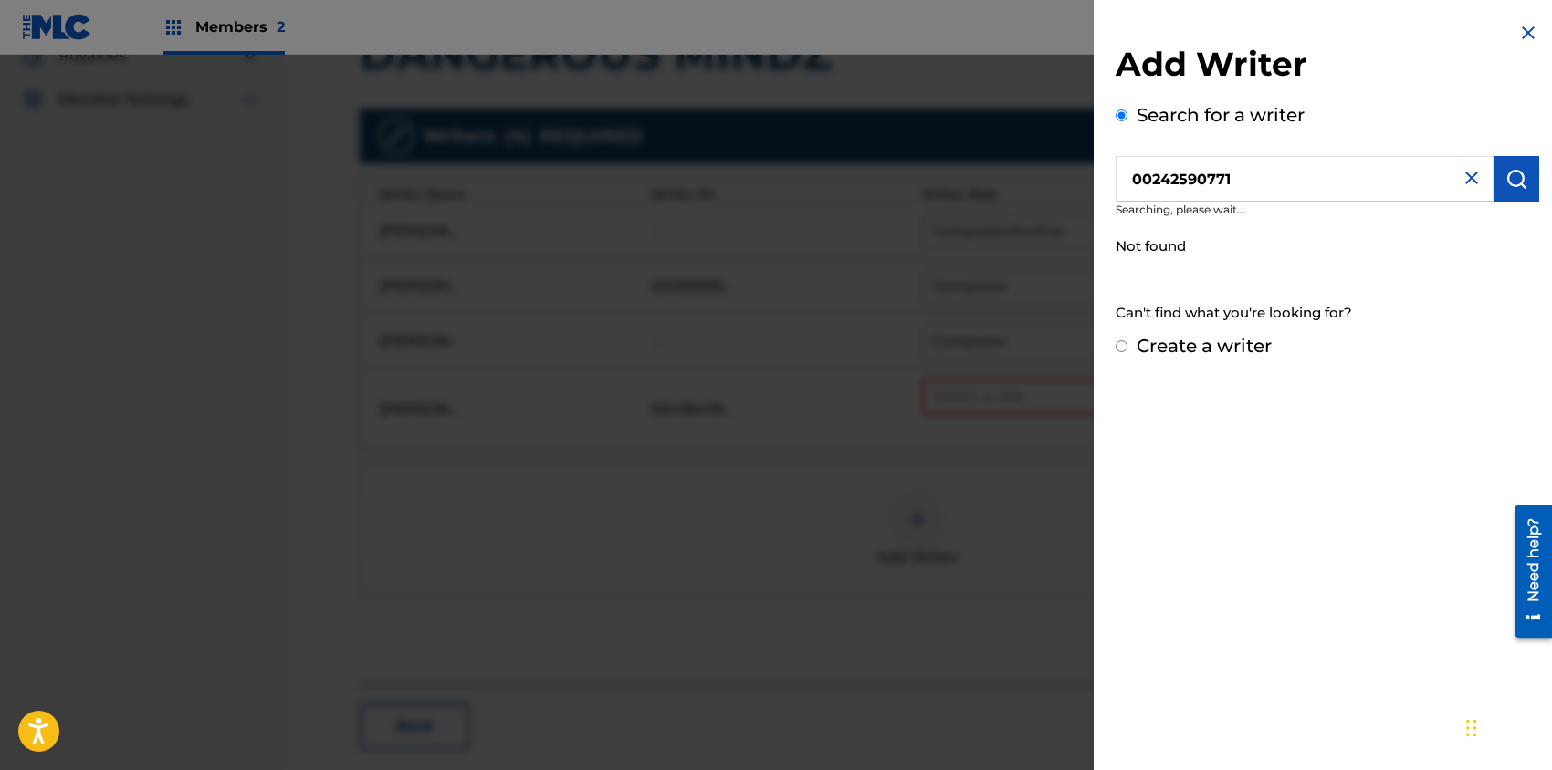
click at [1152, 181] on input "00242590771" at bounding box center [1304, 179] width 378 height 46
click at [1514, 170] on img "submit" at bounding box center [1516, 179] width 22 height 22
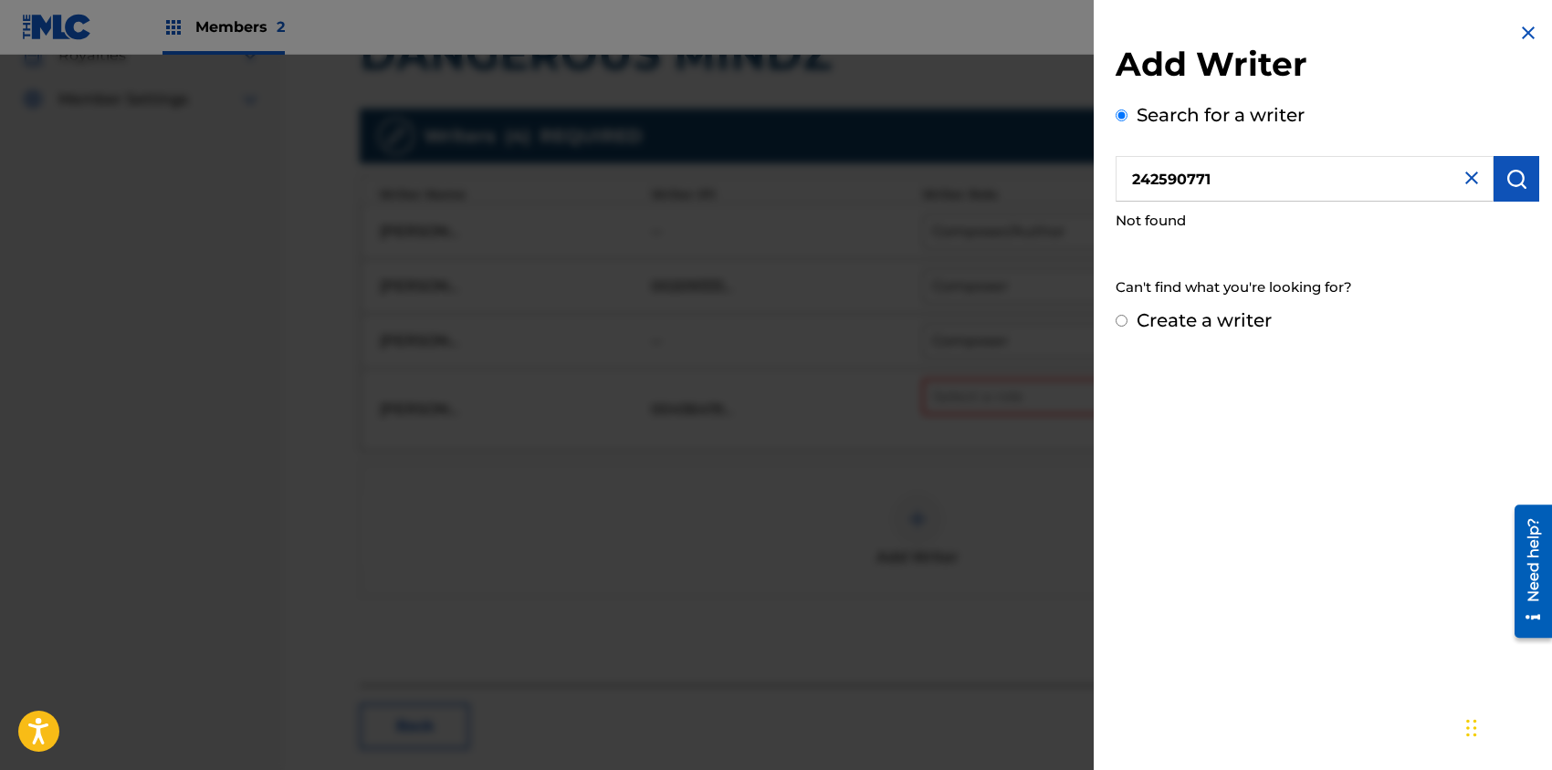
click at [1133, 183] on input "242590771" at bounding box center [1304, 179] width 378 height 46
type input "00242590771"
click at [1516, 180] on img "submit" at bounding box center [1516, 179] width 22 height 22
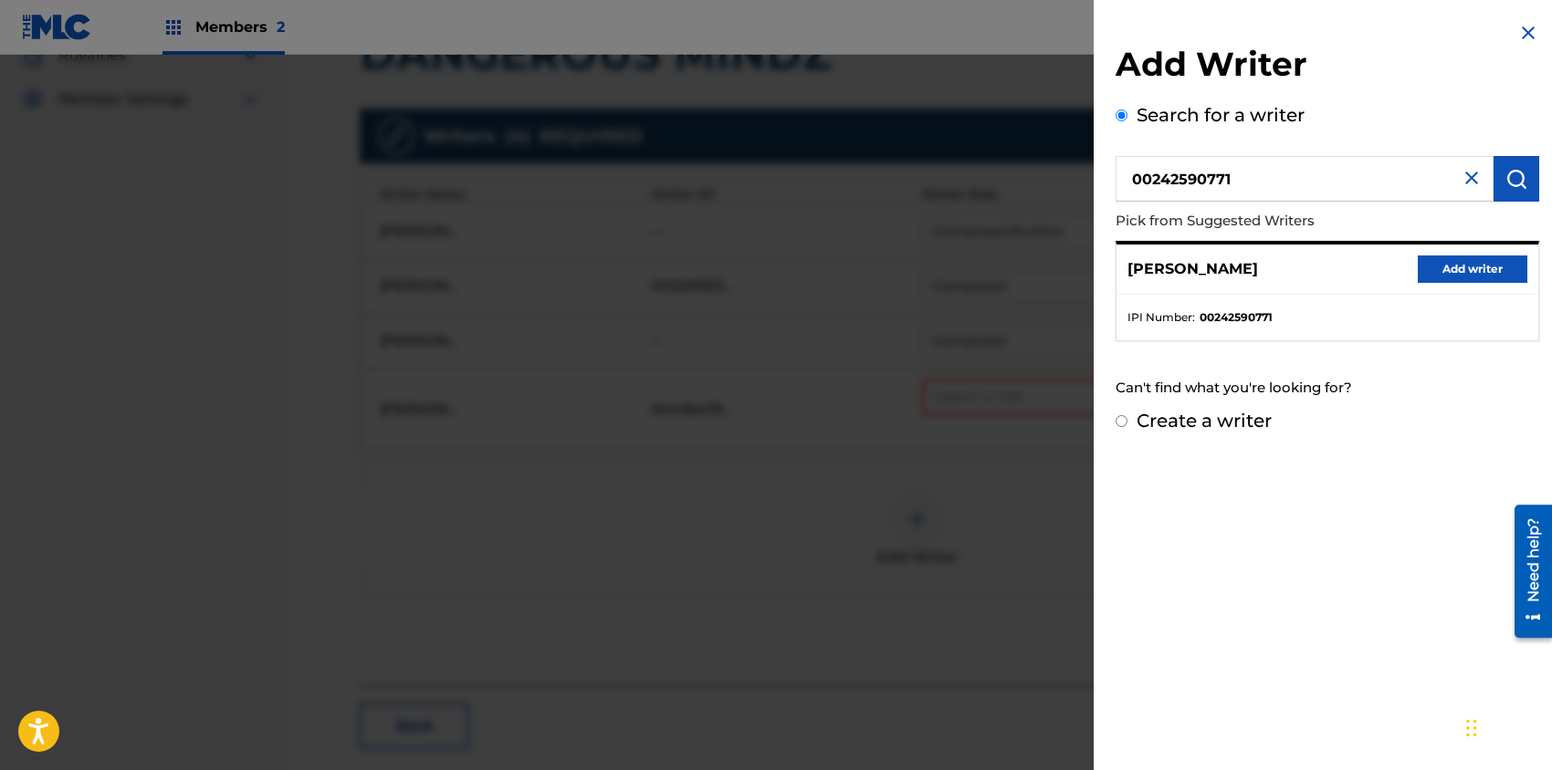
click at [1476, 265] on button "Add writer" at bounding box center [1472, 269] width 110 height 27
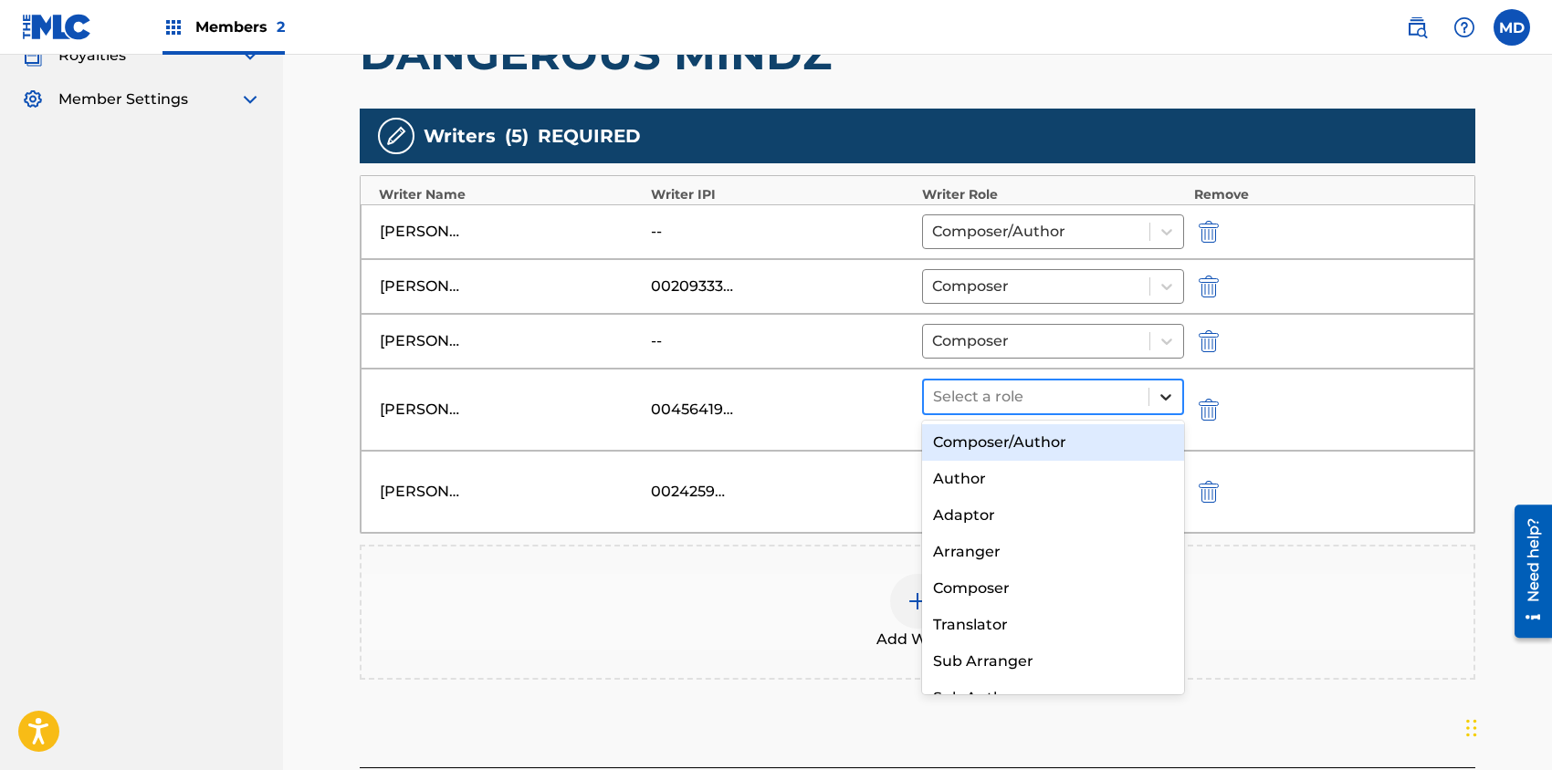
click at [1164, 399] on icon at bounding box center [1165, 397] width 18 height 18
click at [1056, 435] on div "Composer/Author" at bounding box center [1053, 442] width 262 height 37
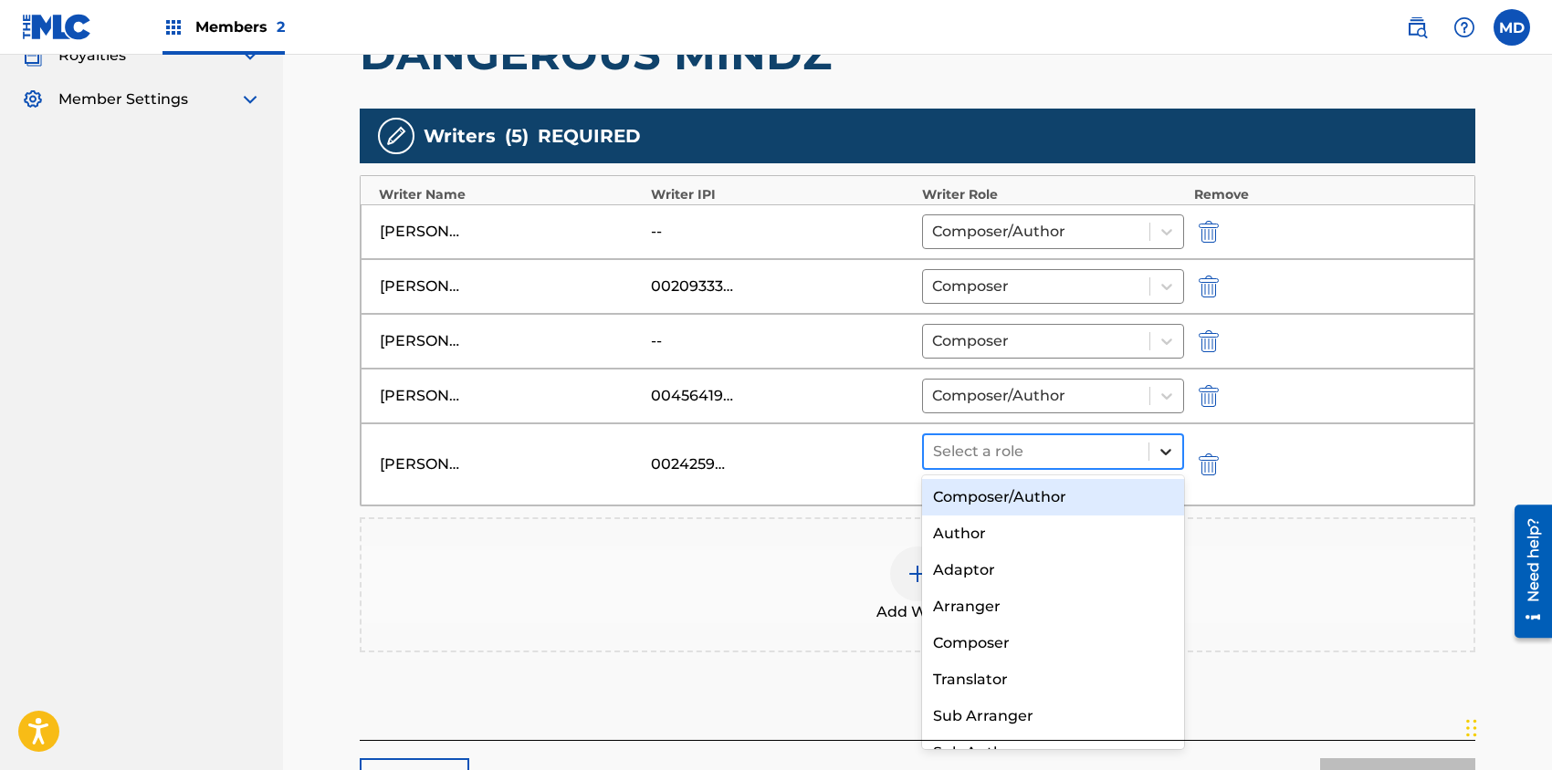
click at [1168, 446] on icon at bounding box center [1165, 452] width 18 height 18
click at [1034, 500] on div "Composer/Author" at bounding box center [1053, 497] width 262 height 37
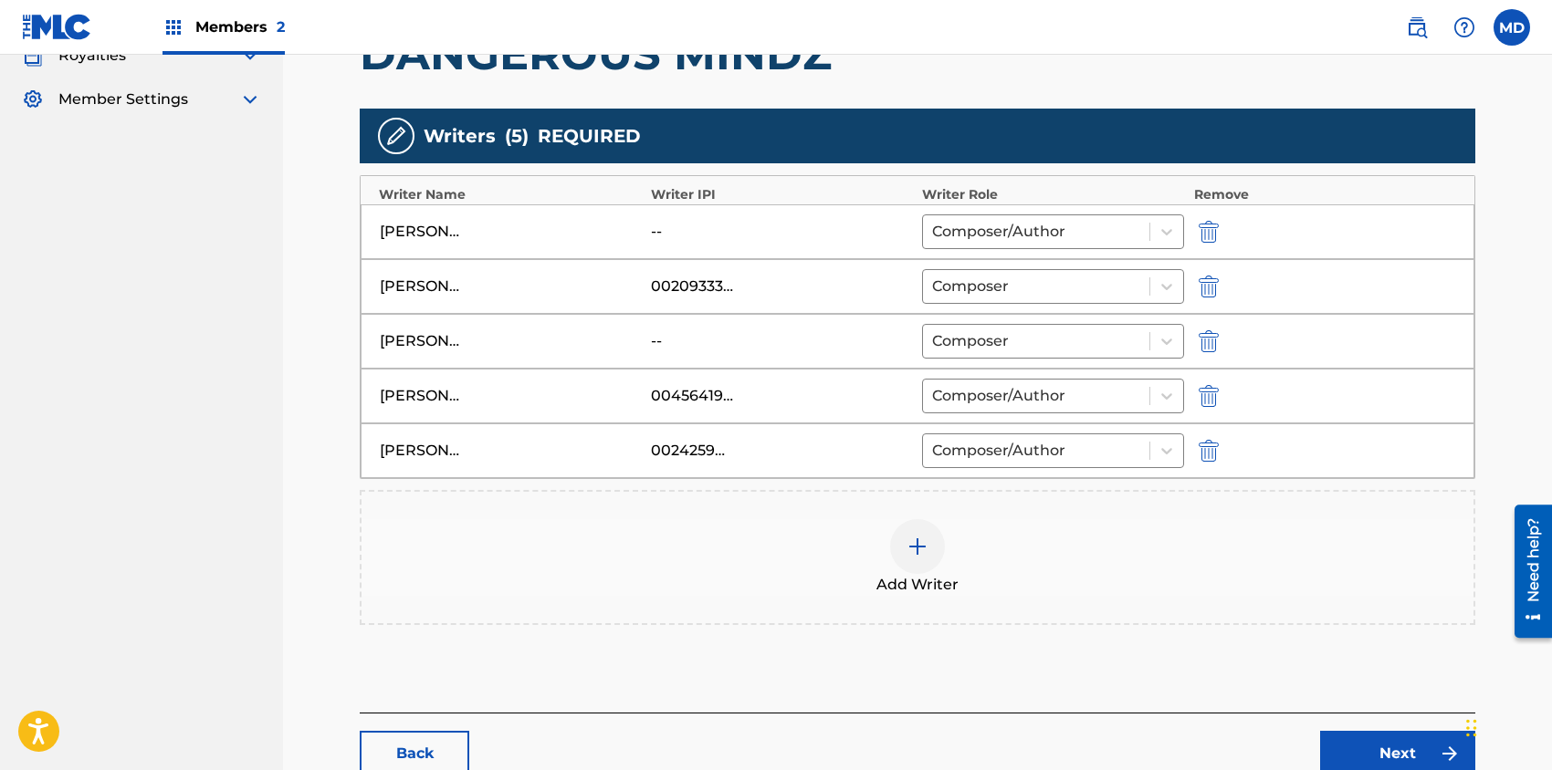
click at [1205, 232] on img "submit" at bounding box center [1208, 232] width 20 height 22
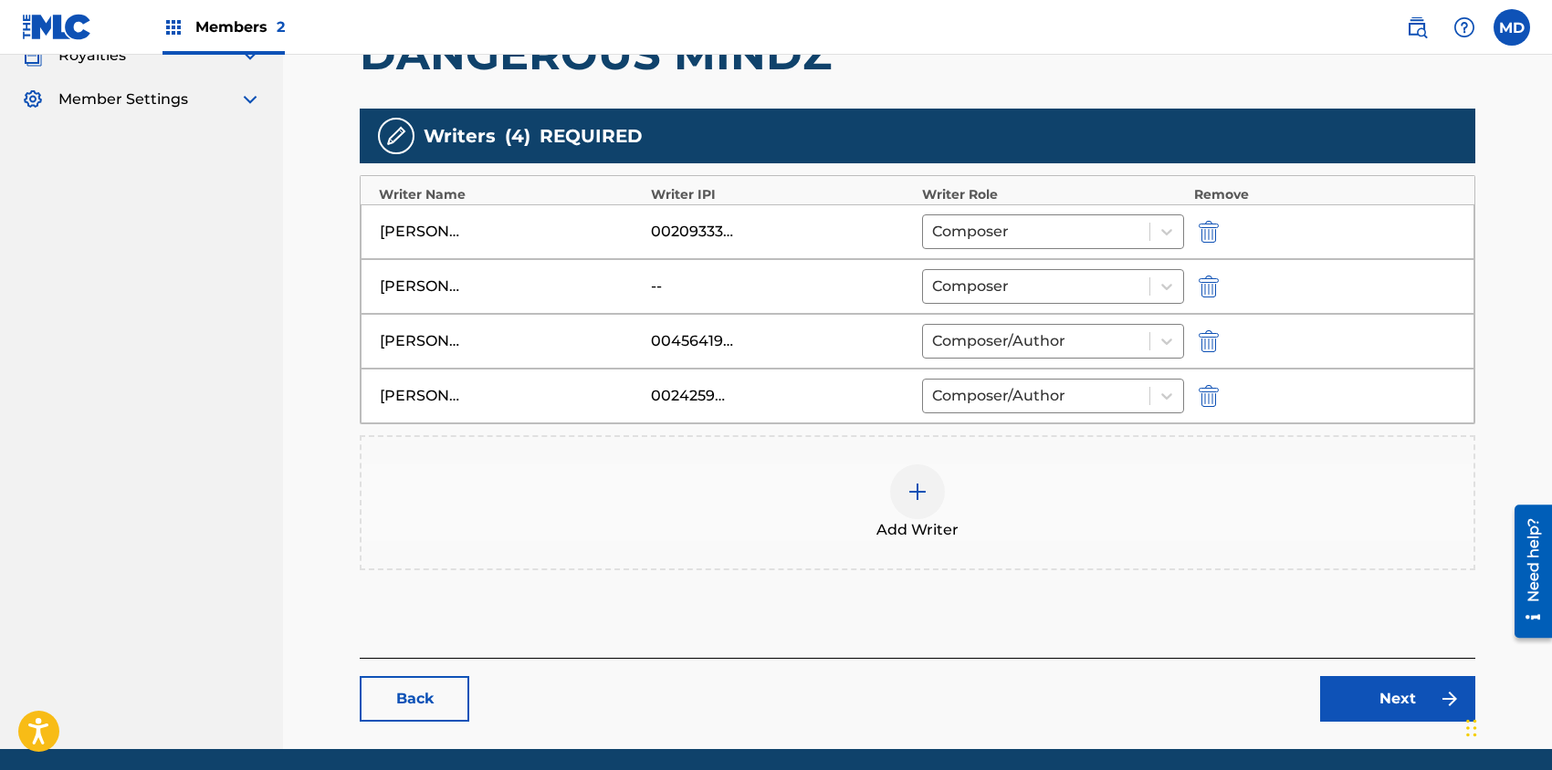
click at [1375, 690] on link "Next" at bounding box center [1397, 699] width 155 height 46
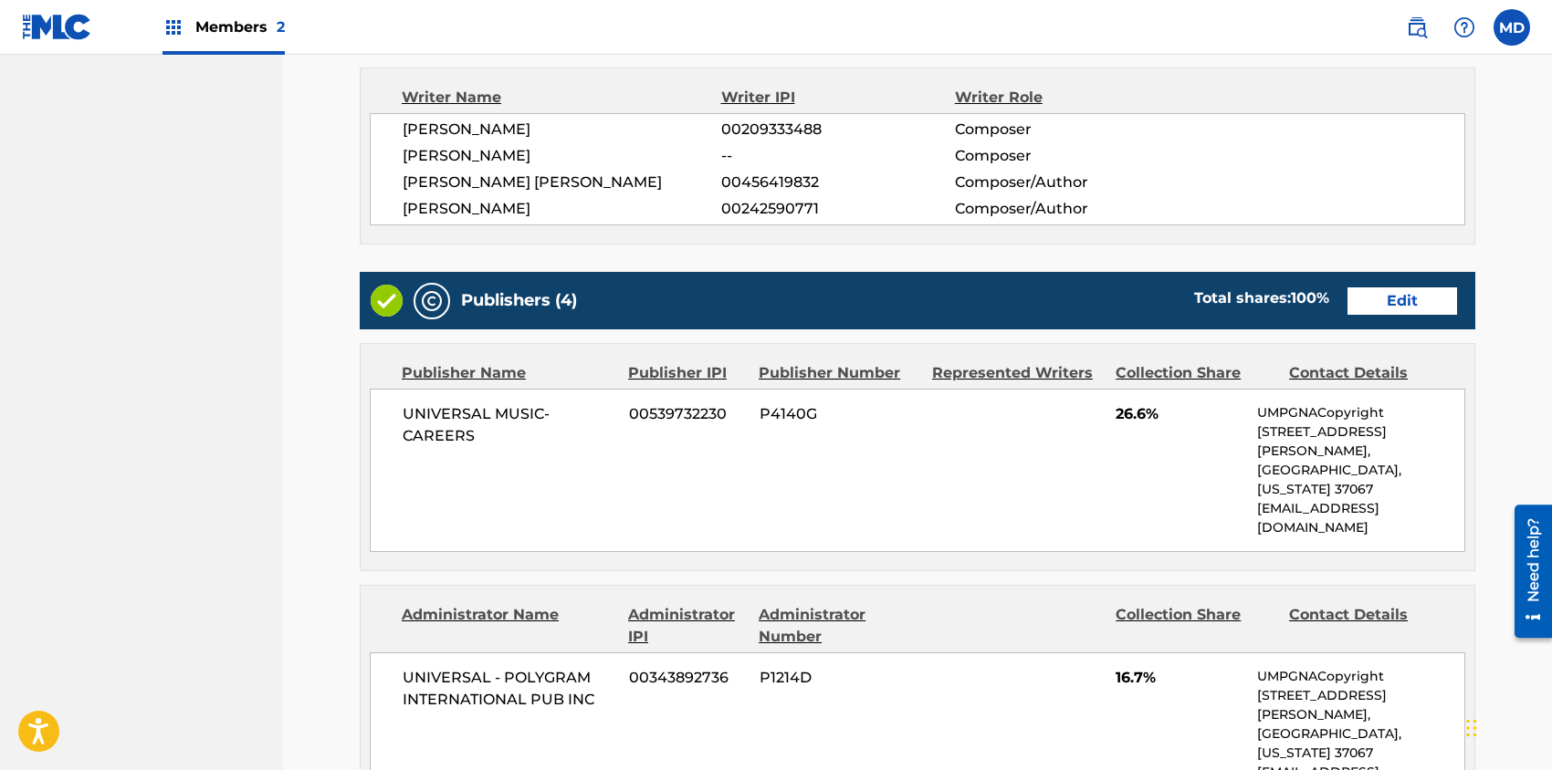
scroll to position [730, 0]
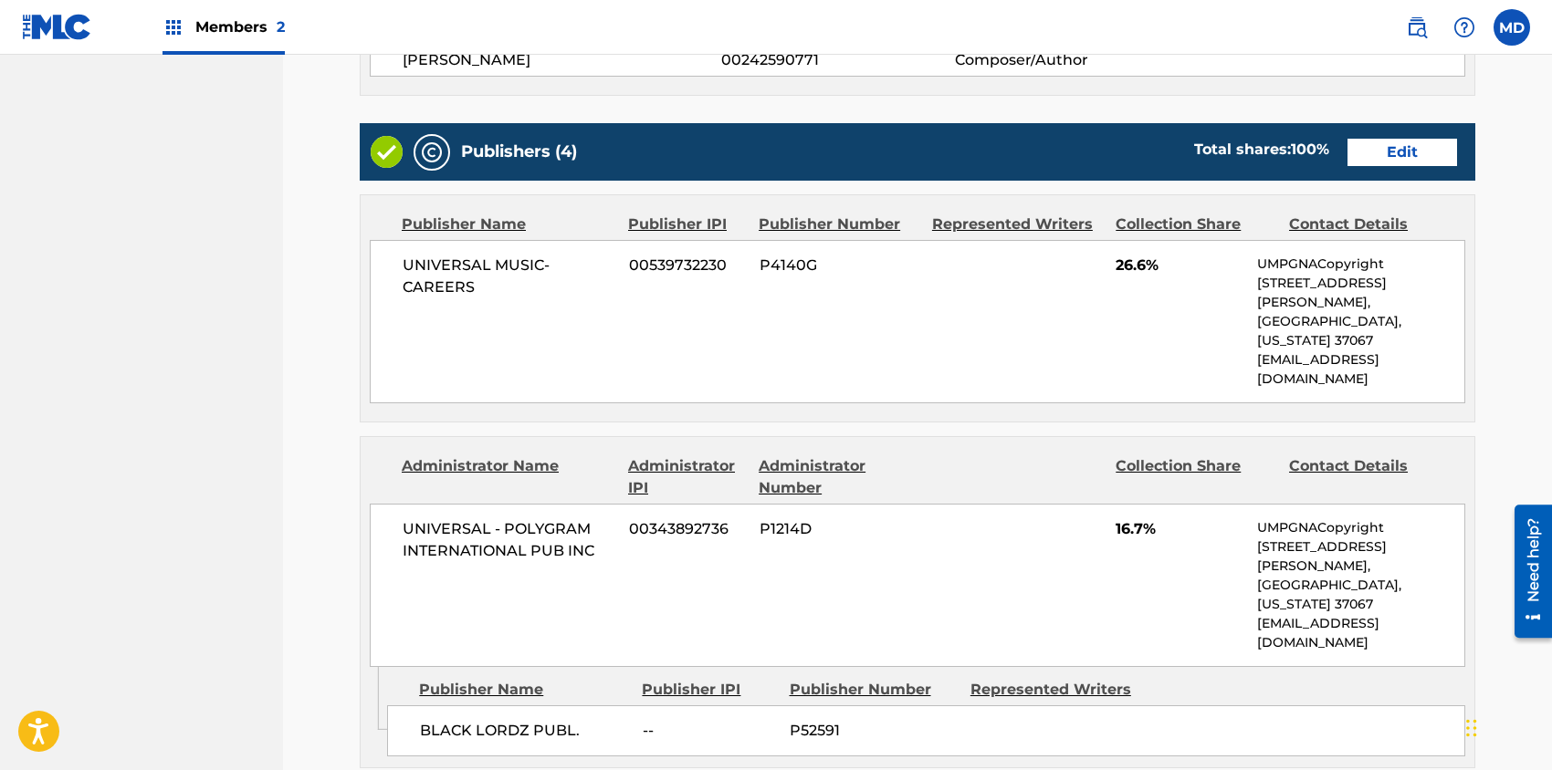
click at [1404, 151] on link "Edit" at bounding box center [1402, 152] width 110 height 27
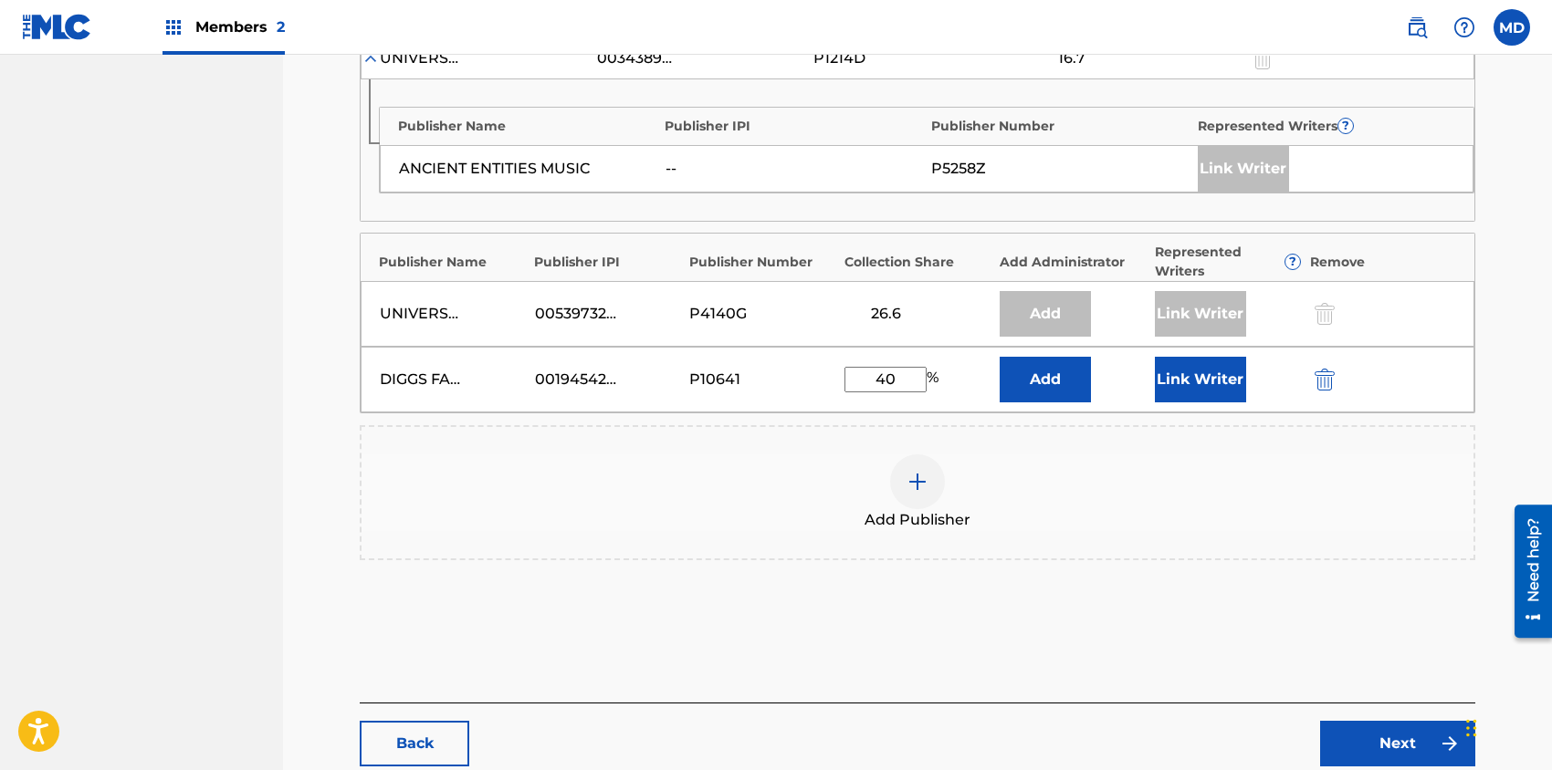
scroll to position [748, 0]
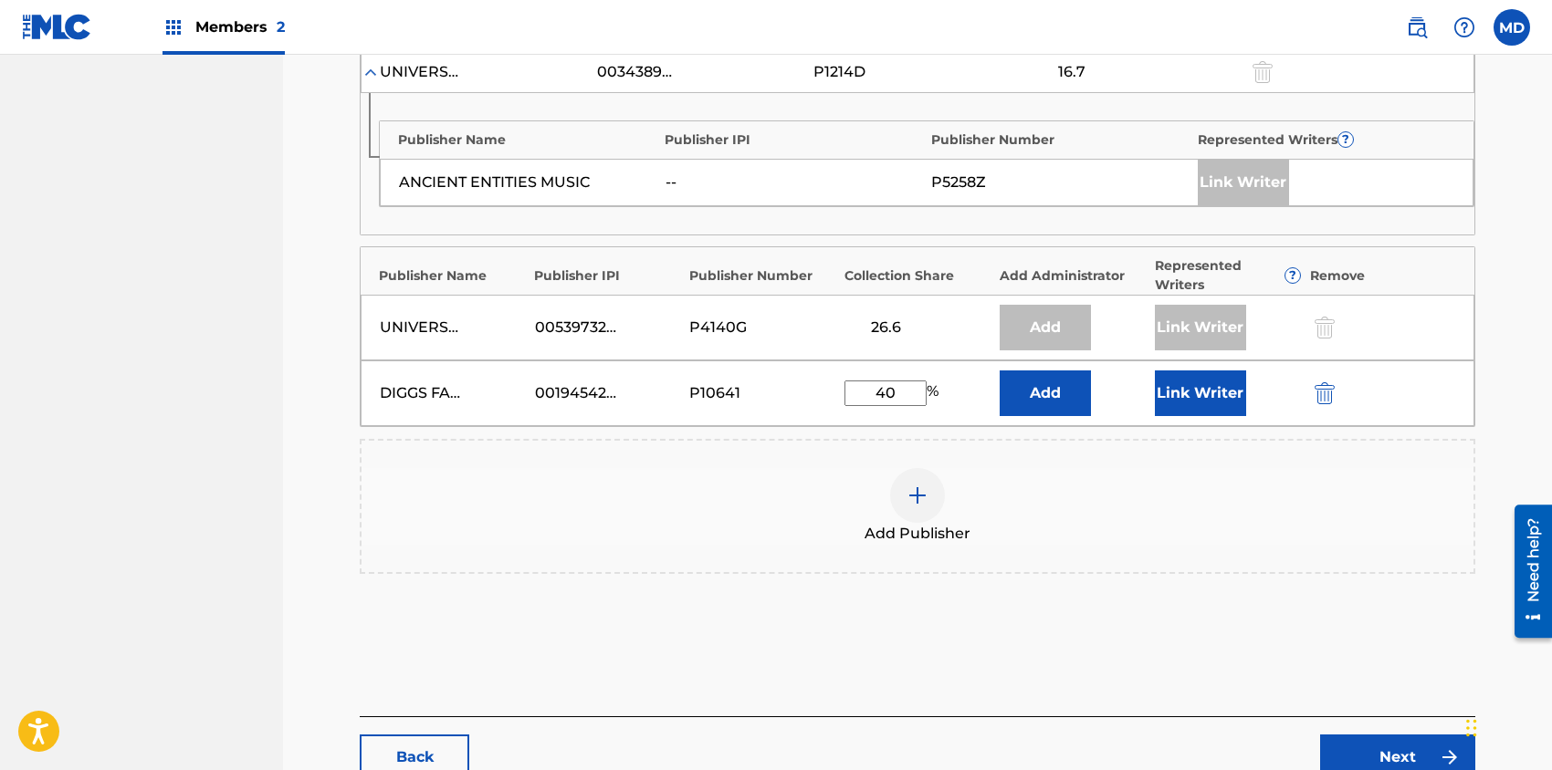
drag, startPoint x: 896, startPoint y: 392, endPoint x: 858, endPoint y: 392, distance: 38.3
click at [858, 392] on input "40" at bounding box center [885, 394] width 82 height 26
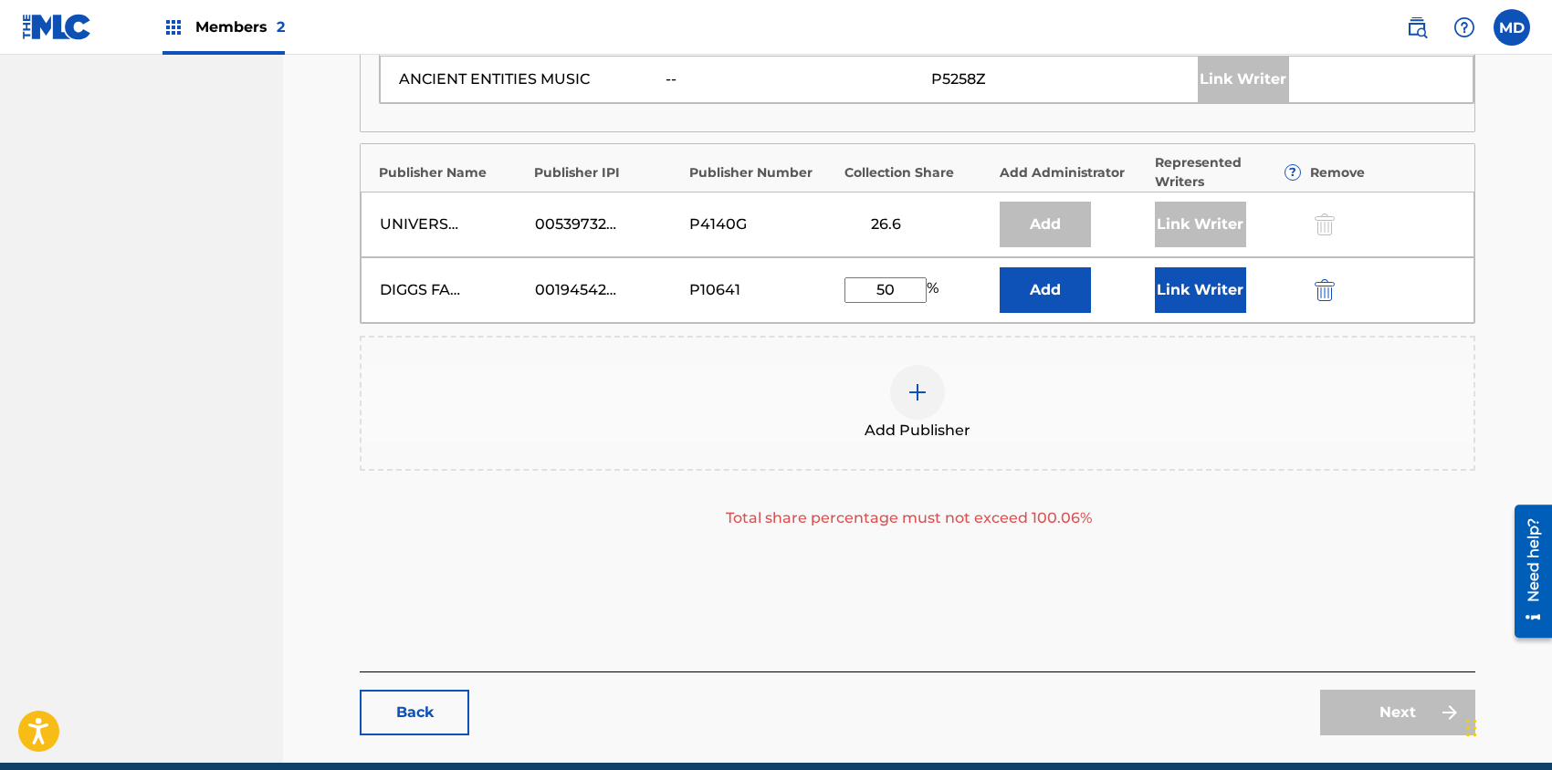
scroll to position [730, 0]
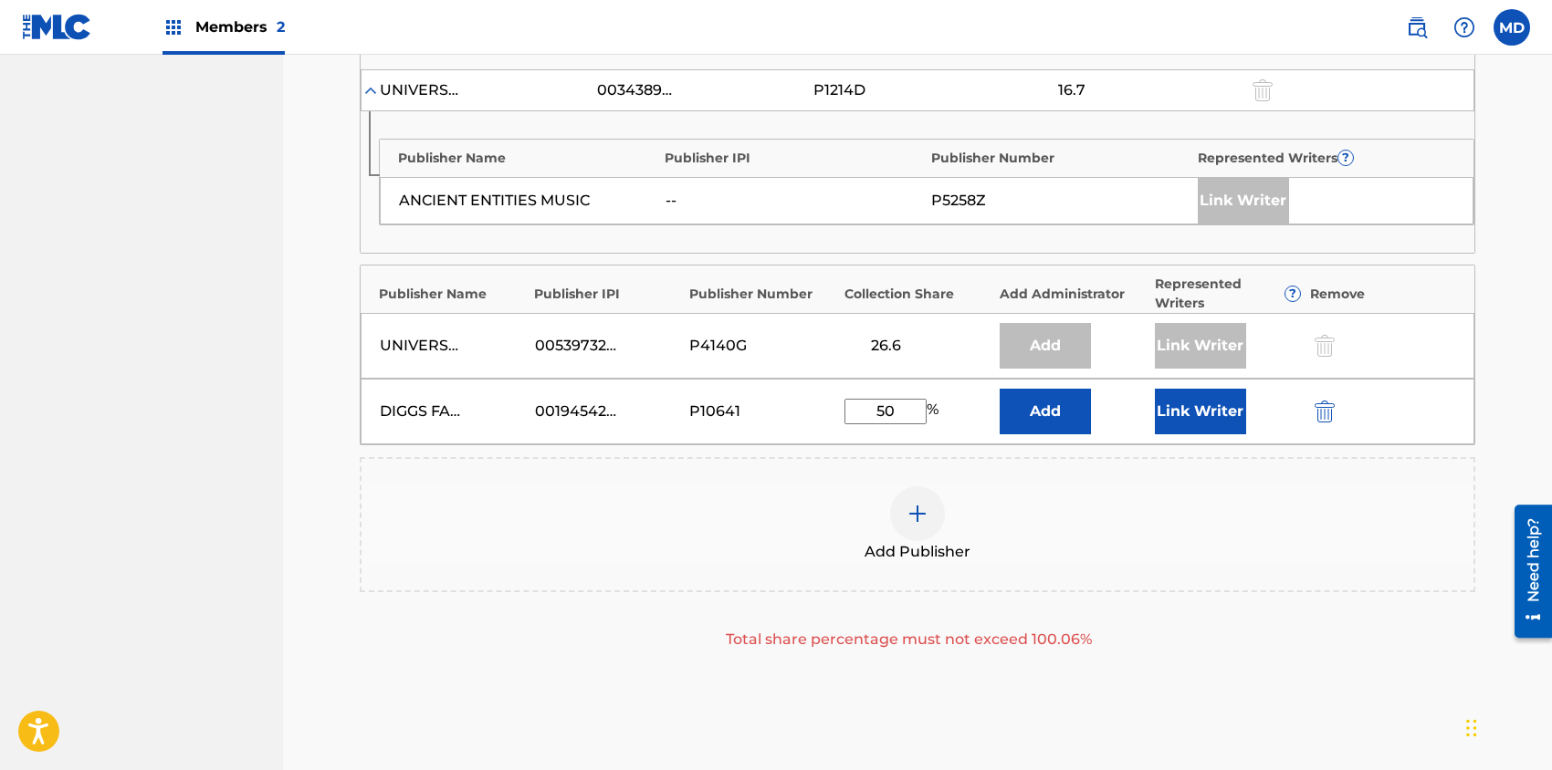
drag, startPoint x: 898, startPoint y: 408, endPoint x: 867, endPoint y: 413, distance: 31.4
click at [867, 413] on input "50" at bounding box center [885, 412] width 82 height 26
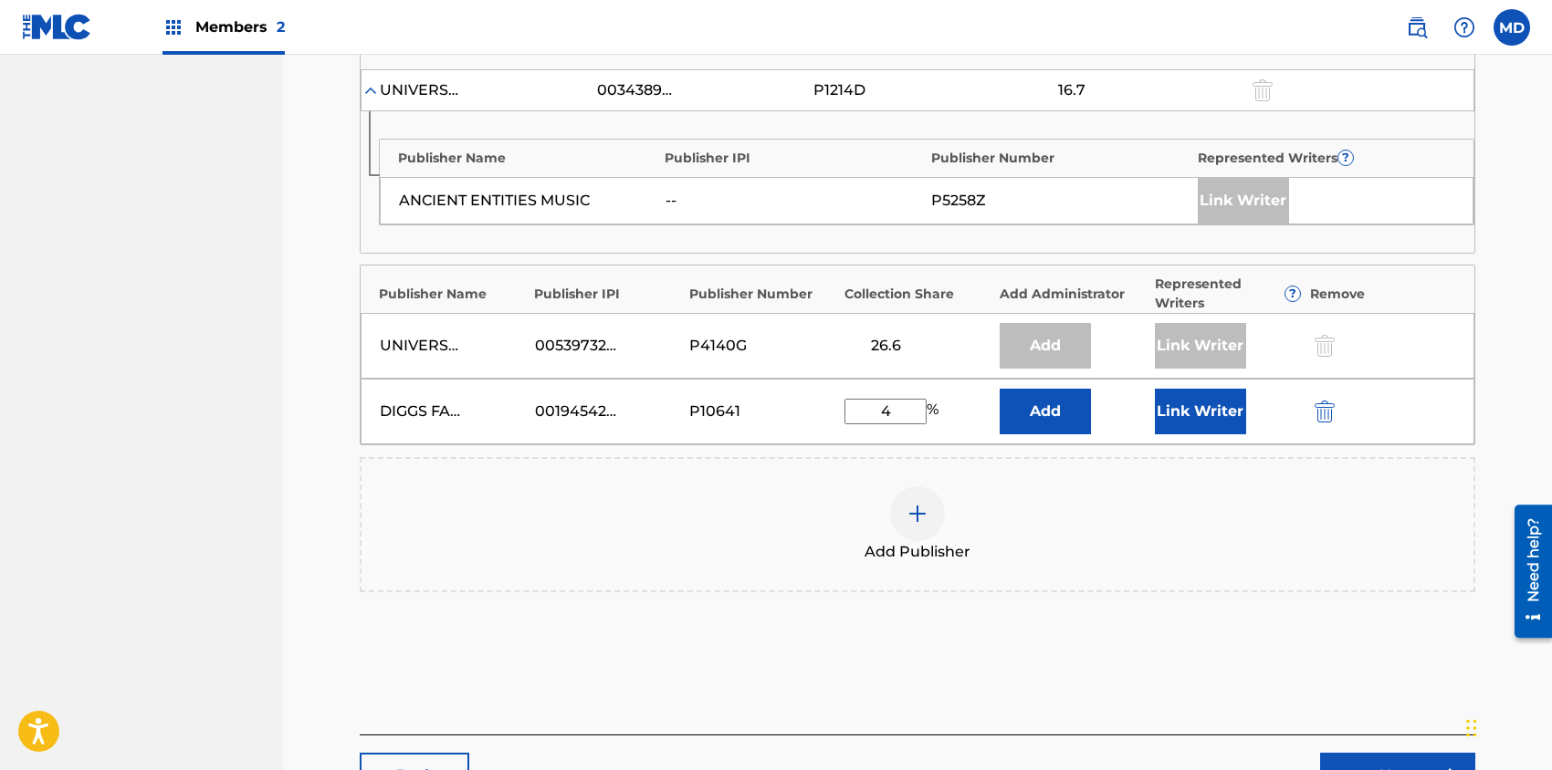
type input "40"
click at [793, 511] on div "Add Publisher" at bounding box center [917, 524] width 1112 height 77
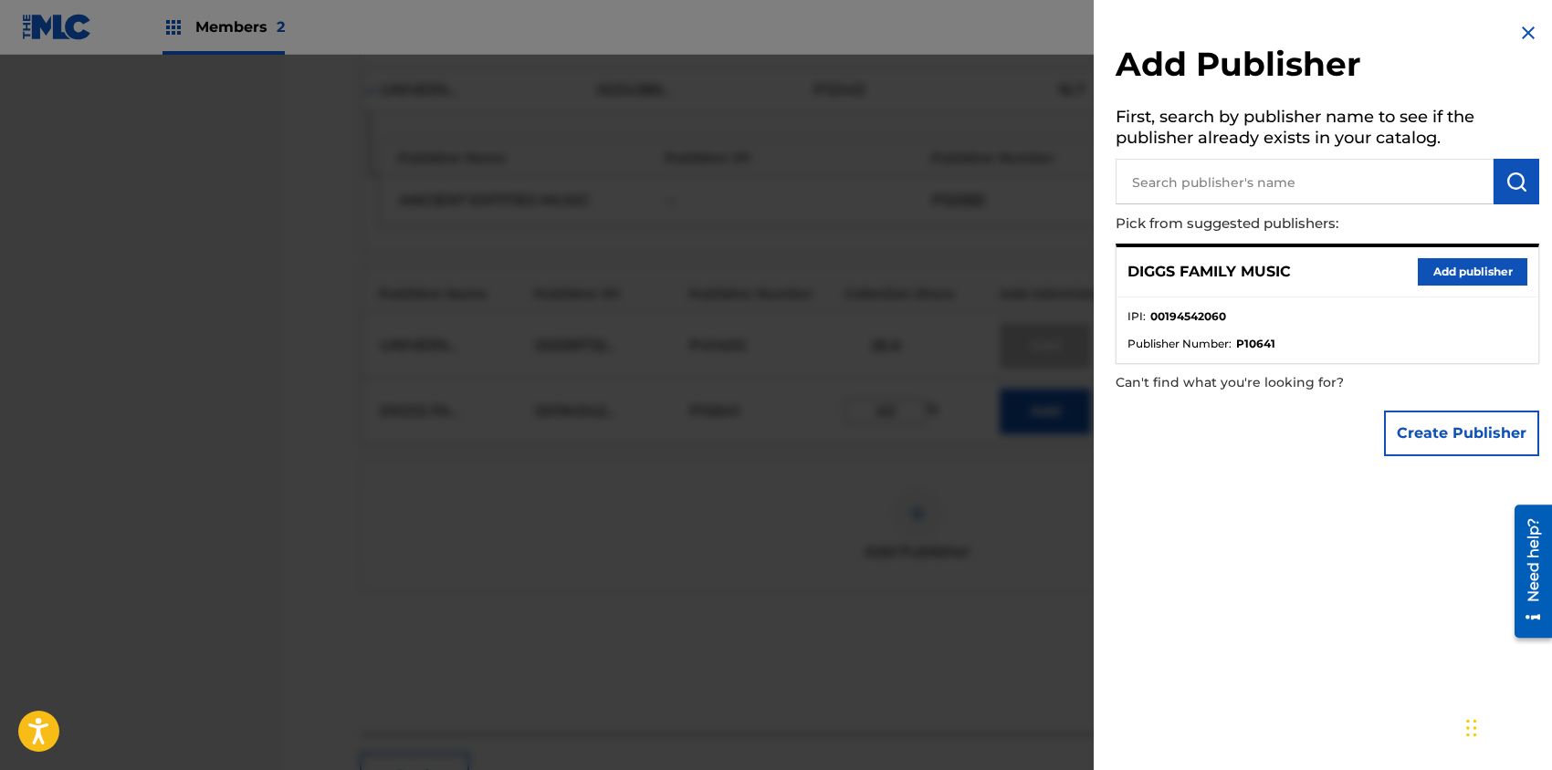
click at [1524, 29] on img at bounding box center [1528, 33] width 22 height 22
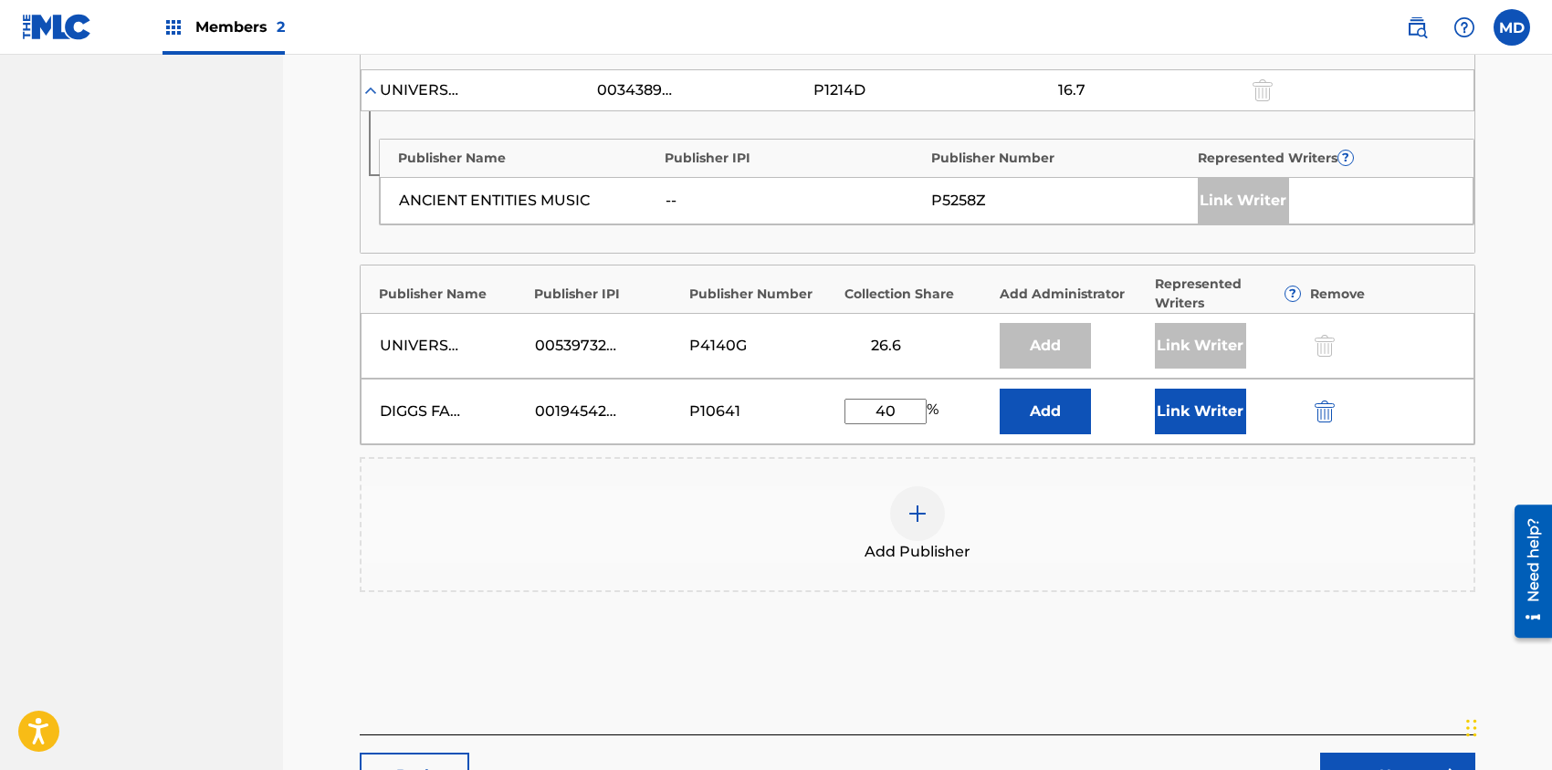
click at [1208, 413] on button "Link Writer" at bounding box center [1200, 412] width 91 height 46
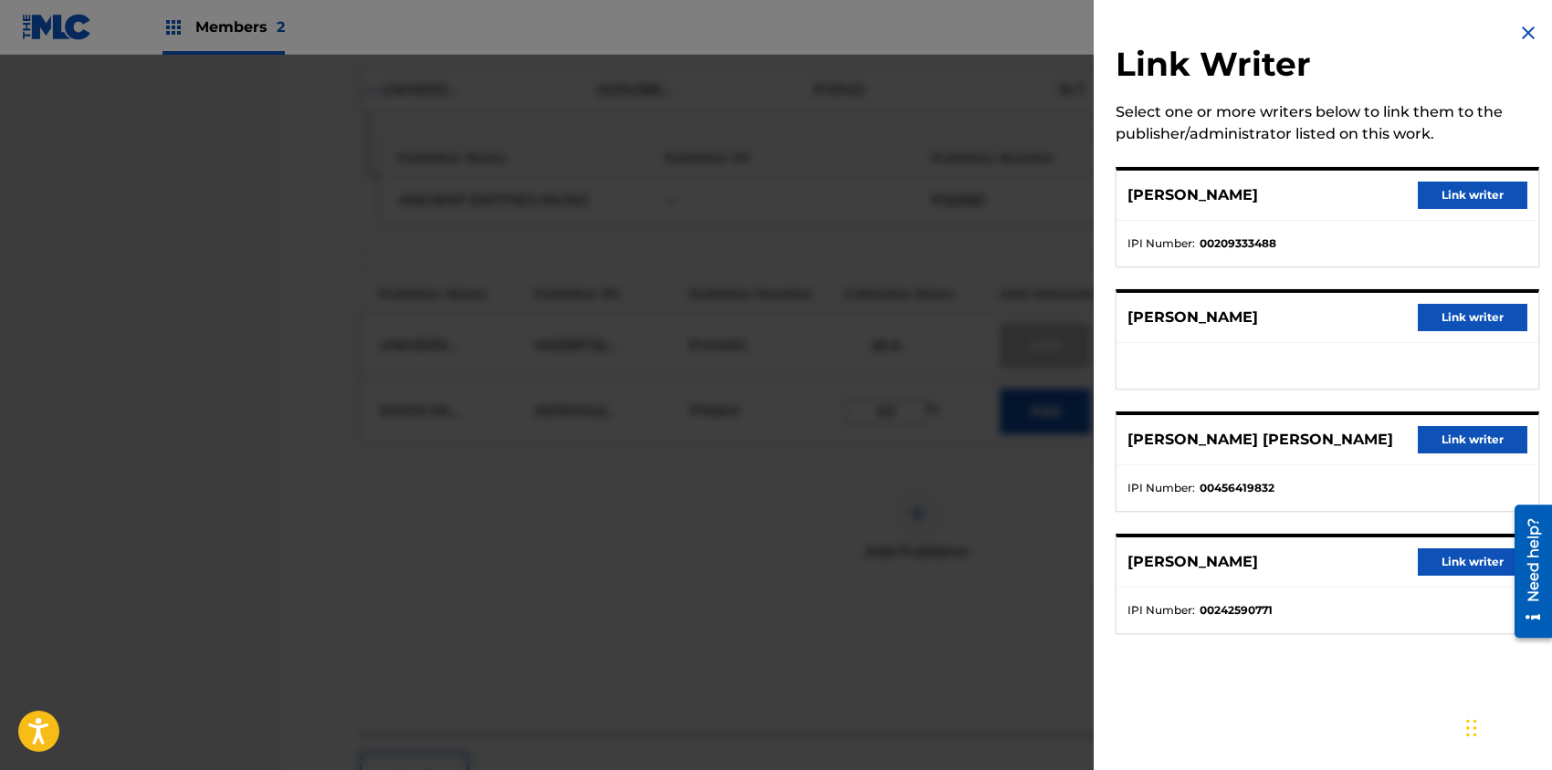
click at [1472, 434] on button "Link writer" at bounding box center [1472, 439] width 110 height 27
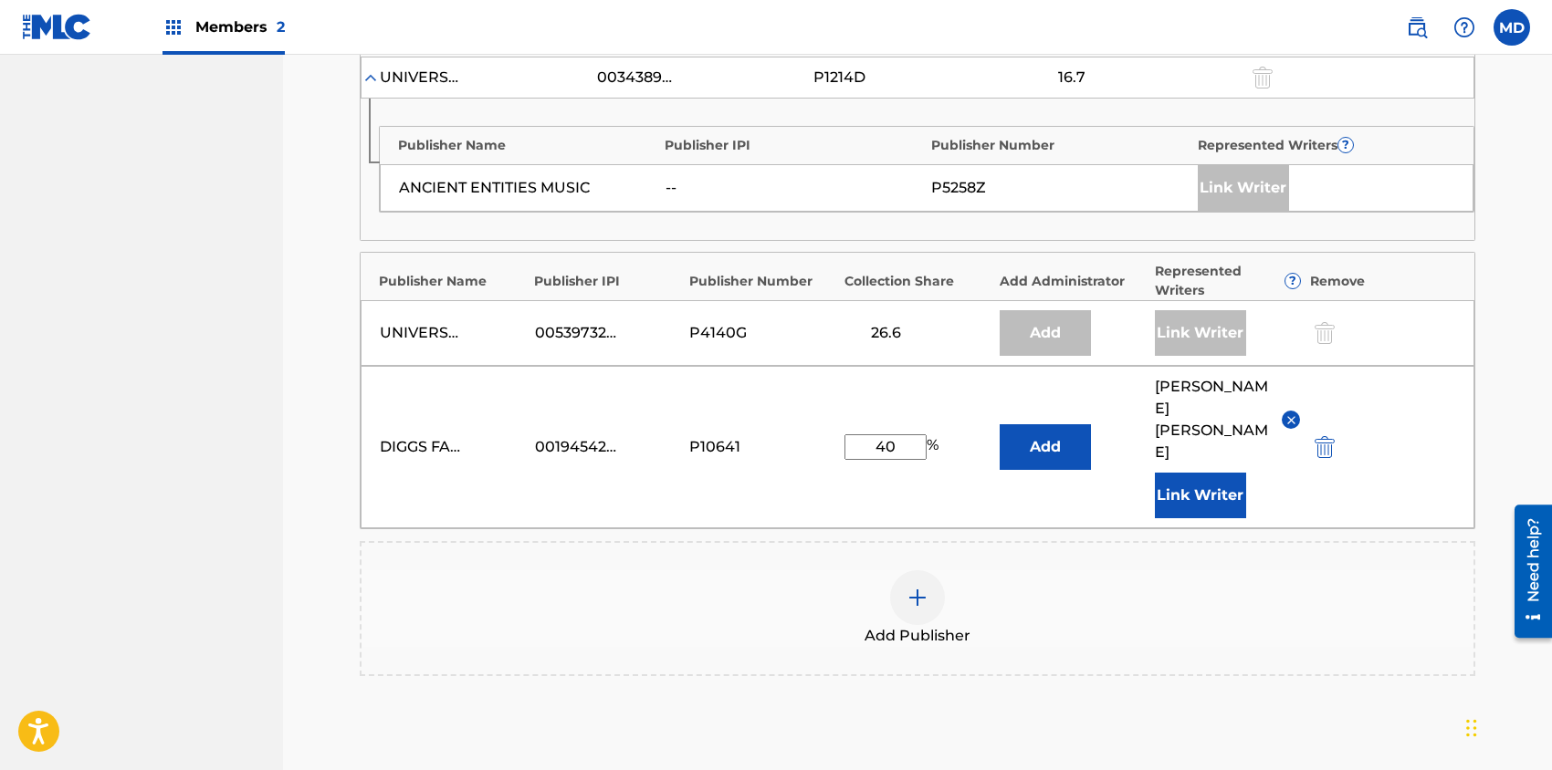
scroll to position [852, 0]
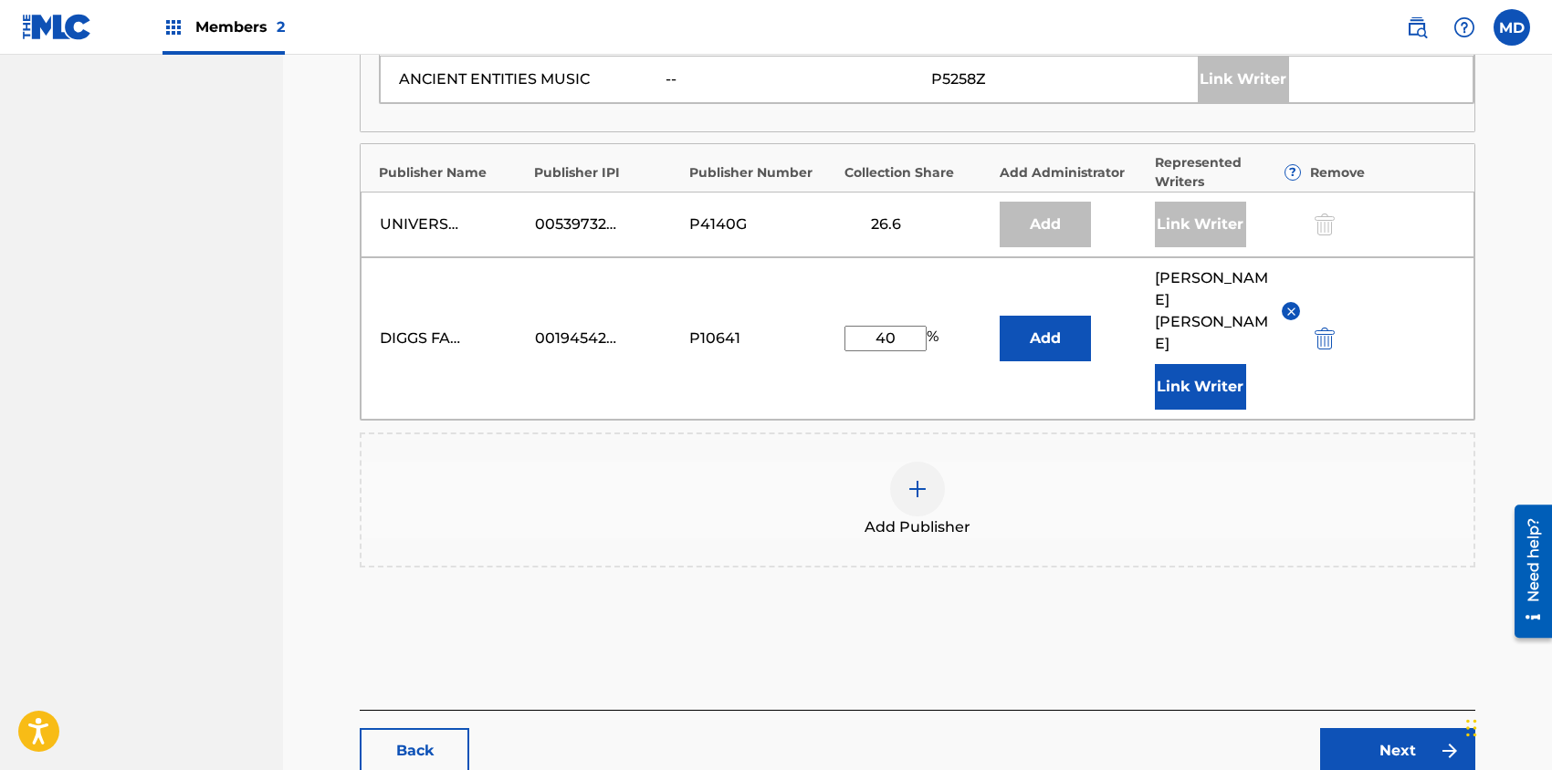
click at [1379, 728] on link "Next" at bounding box center [1397, 751] width 155 height 46
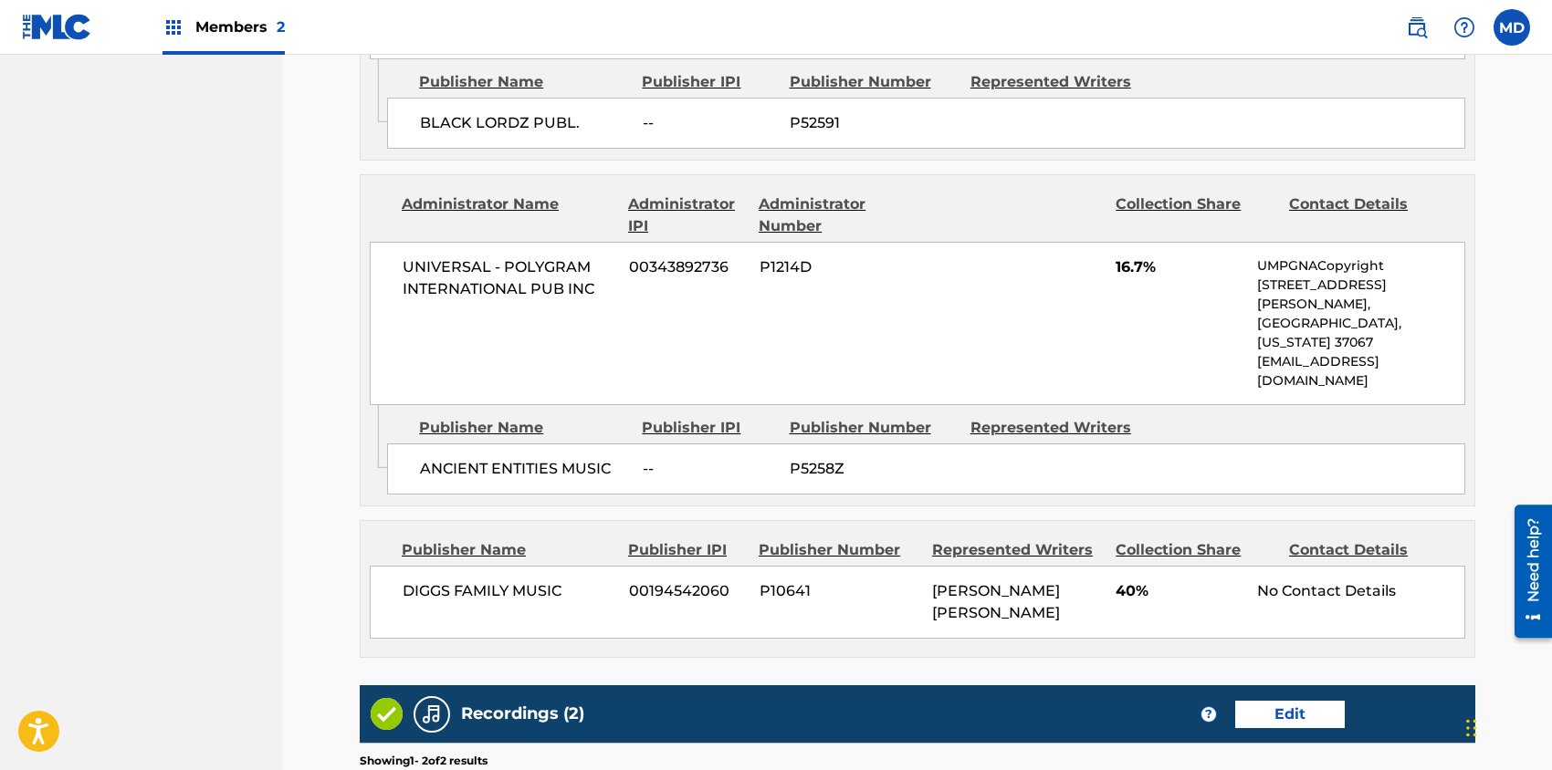
scroll to position [1460, 0]
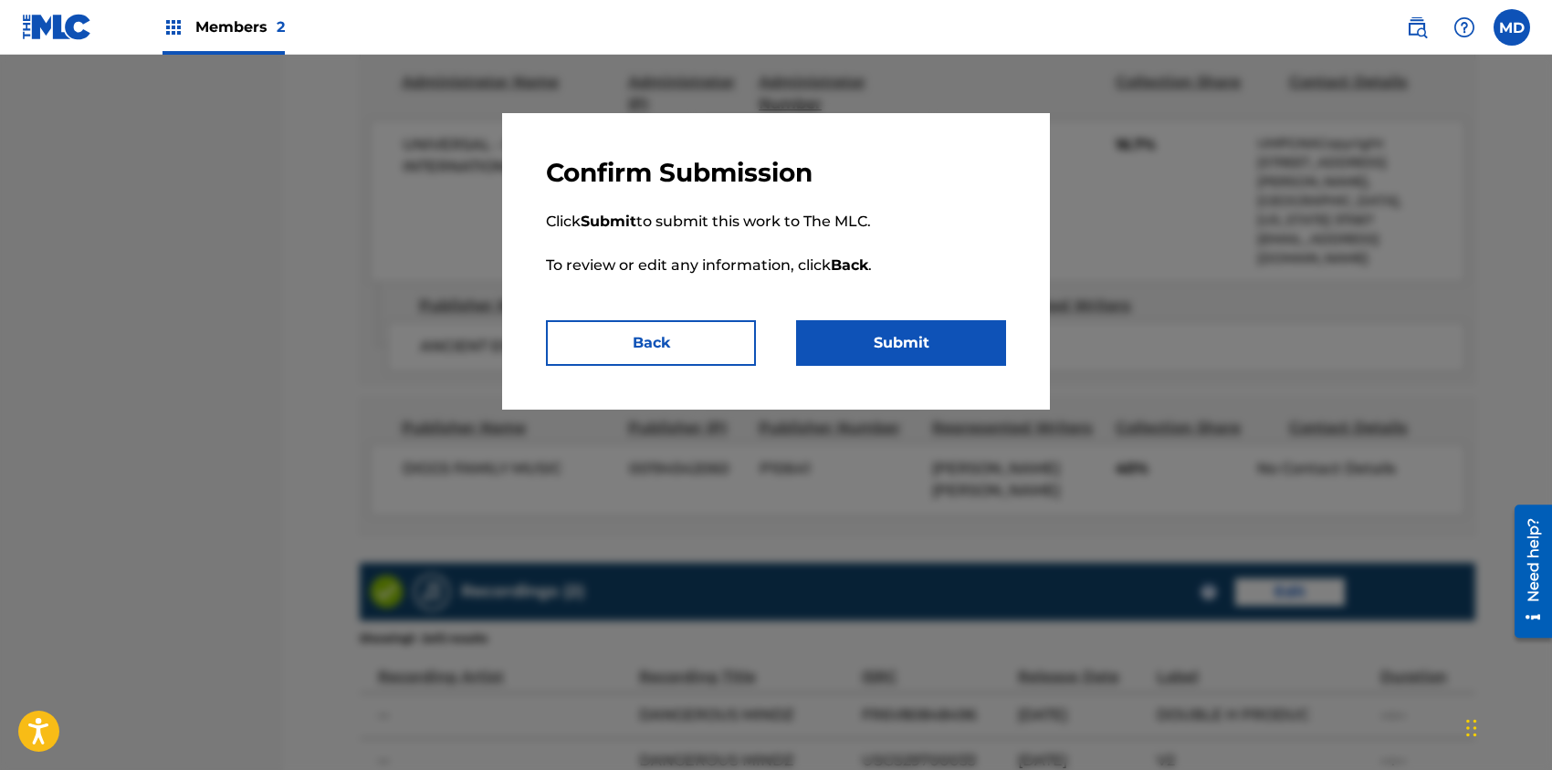
click at [892, 351] on button "Submit" at bounding box center [901, 343] width 210 height 46
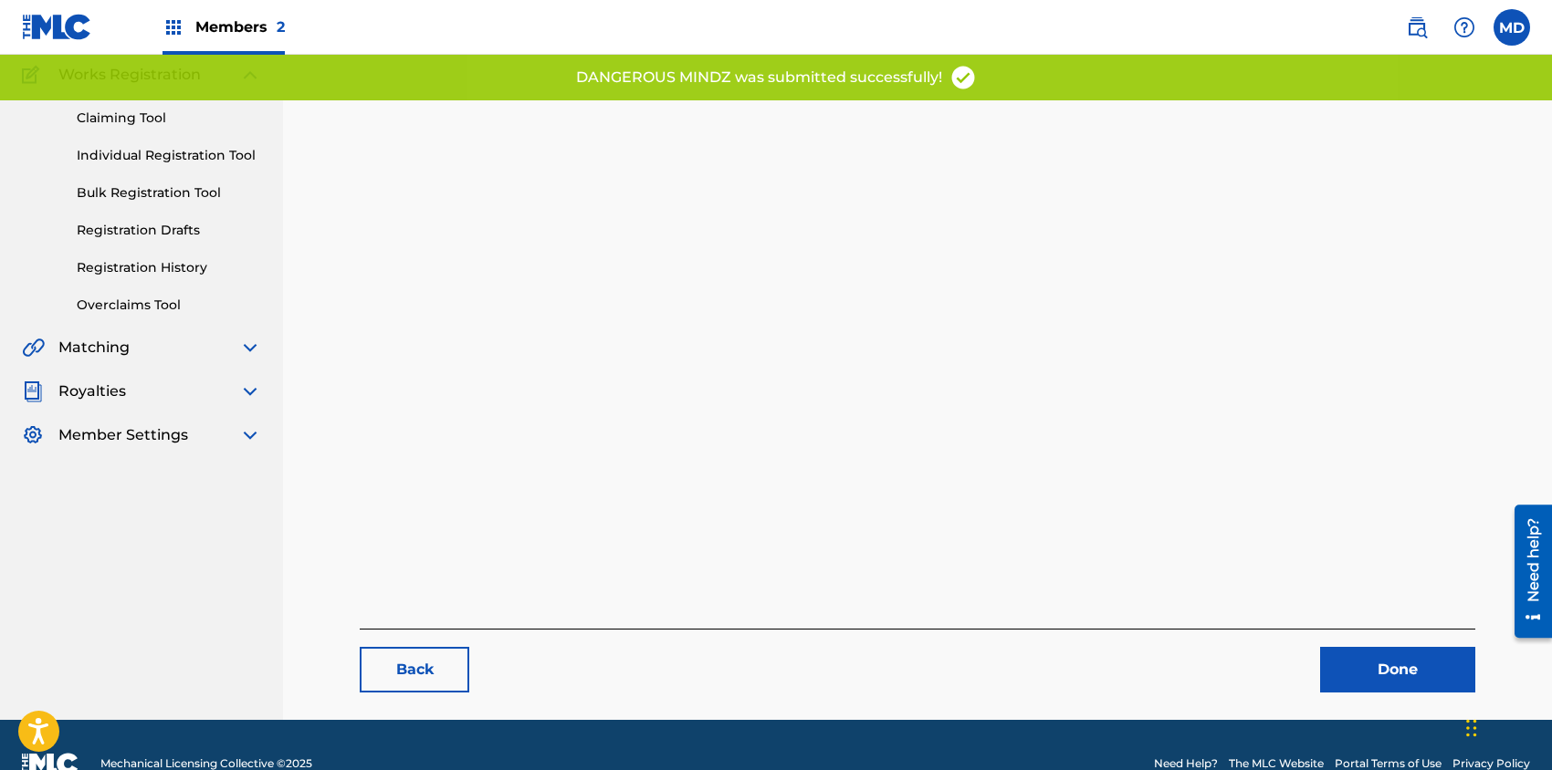
scroll to position [188, 0]
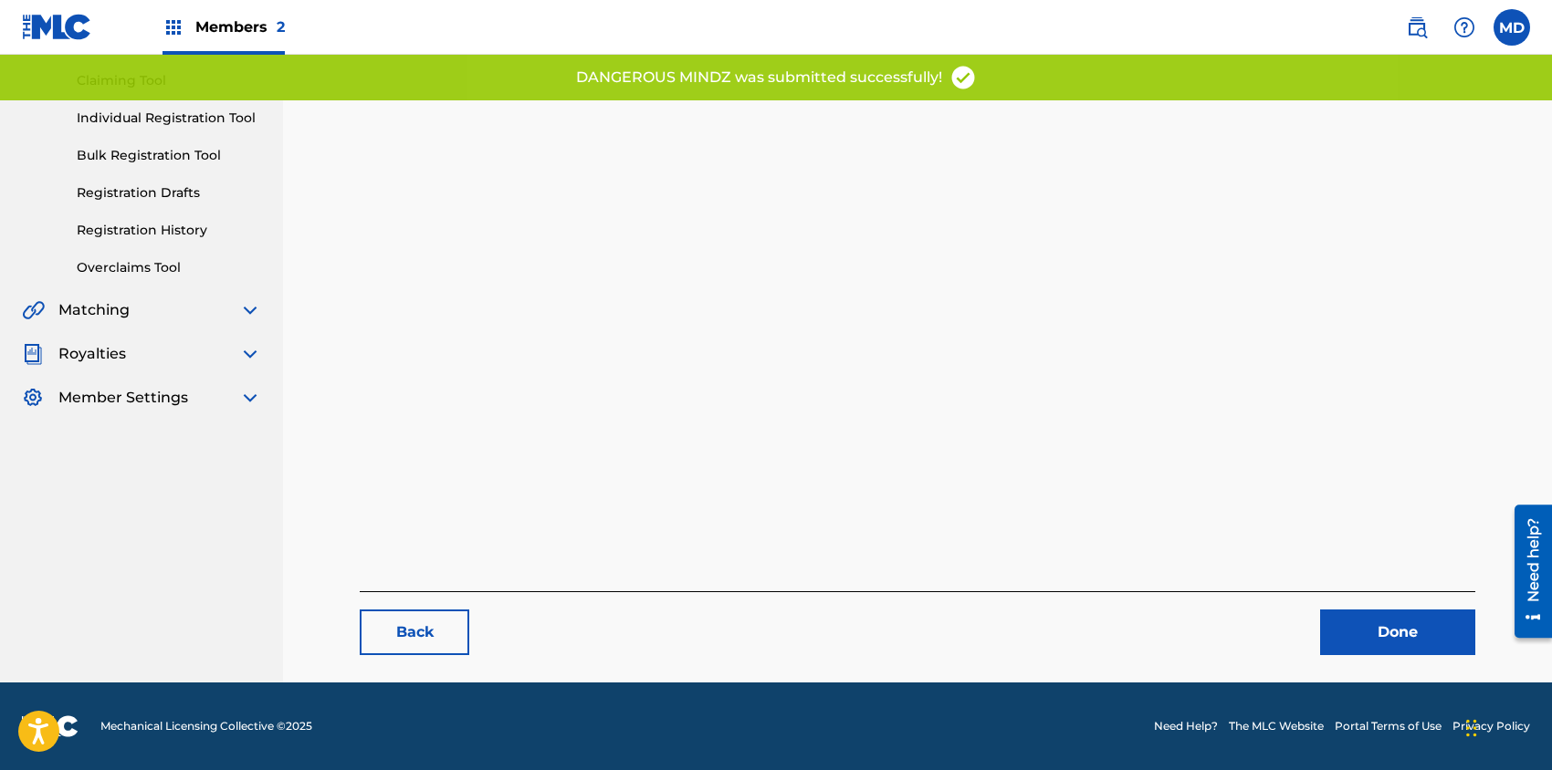
click at [1417, 643] on link "Done" at bounding box center [1397, 633] width 155 height 46
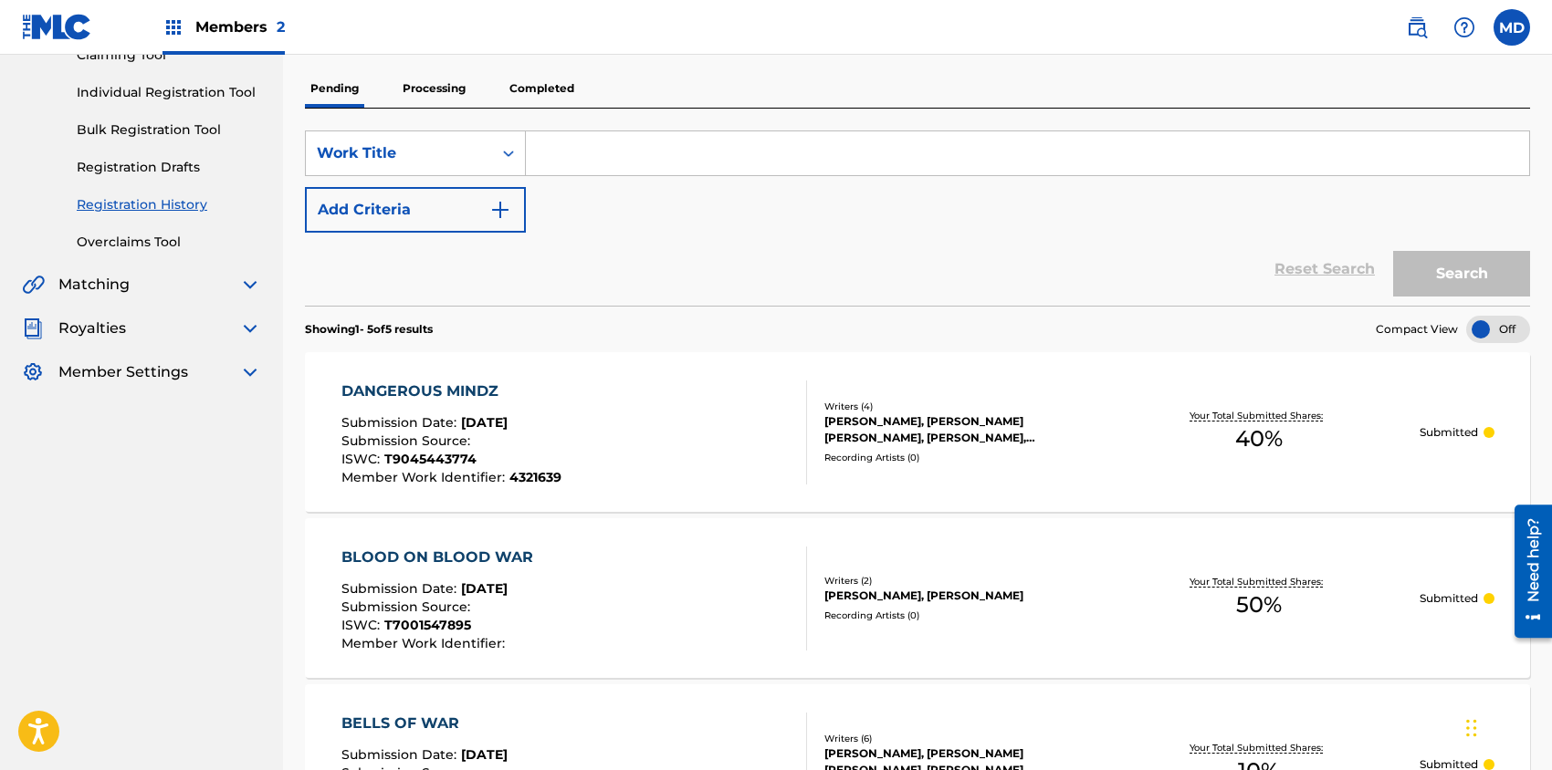
scroll to position [91, 0]
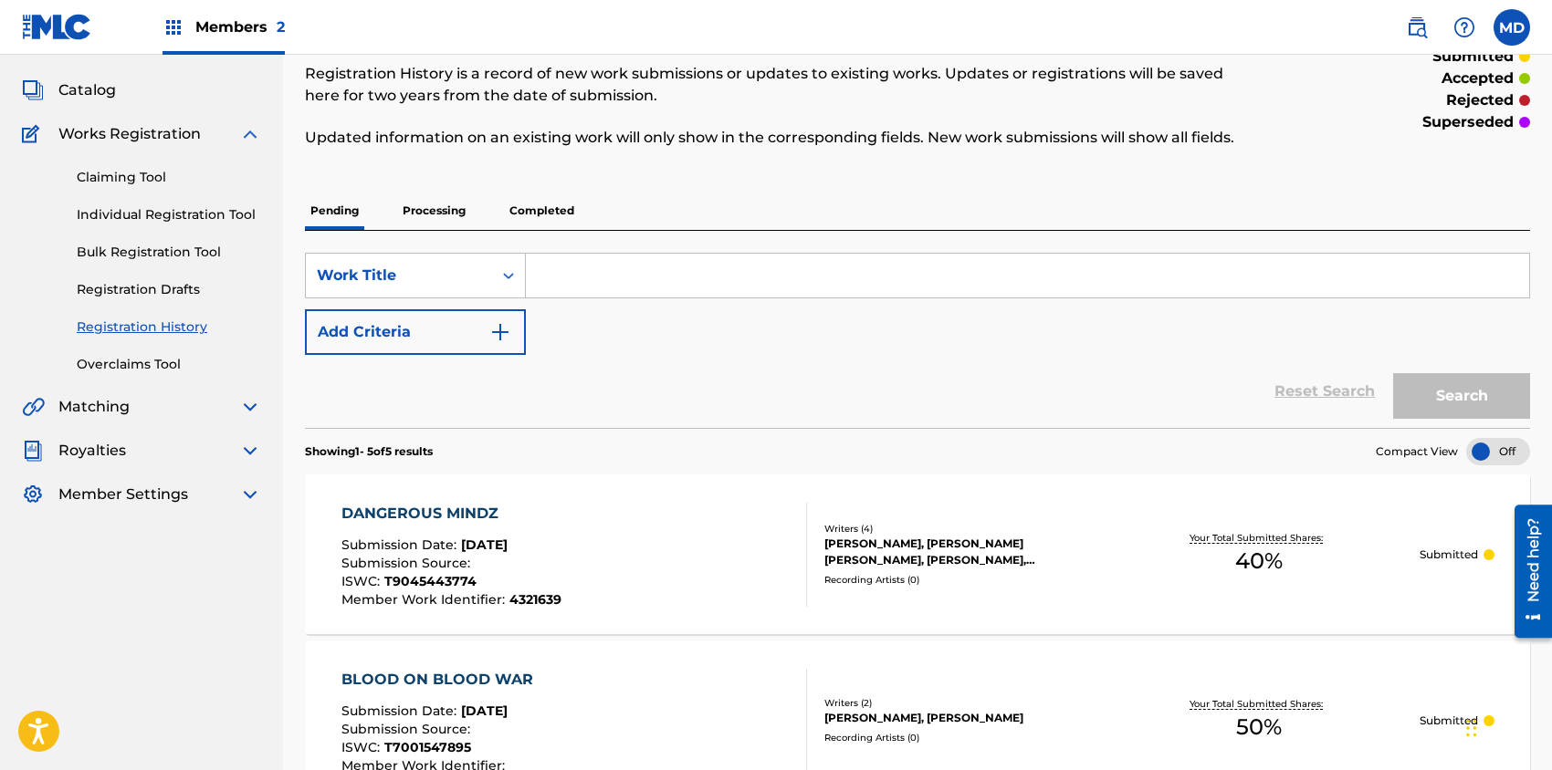
click at [100, 90] on span "Catalog" at bounding box center [86, 90] width 57 height 22
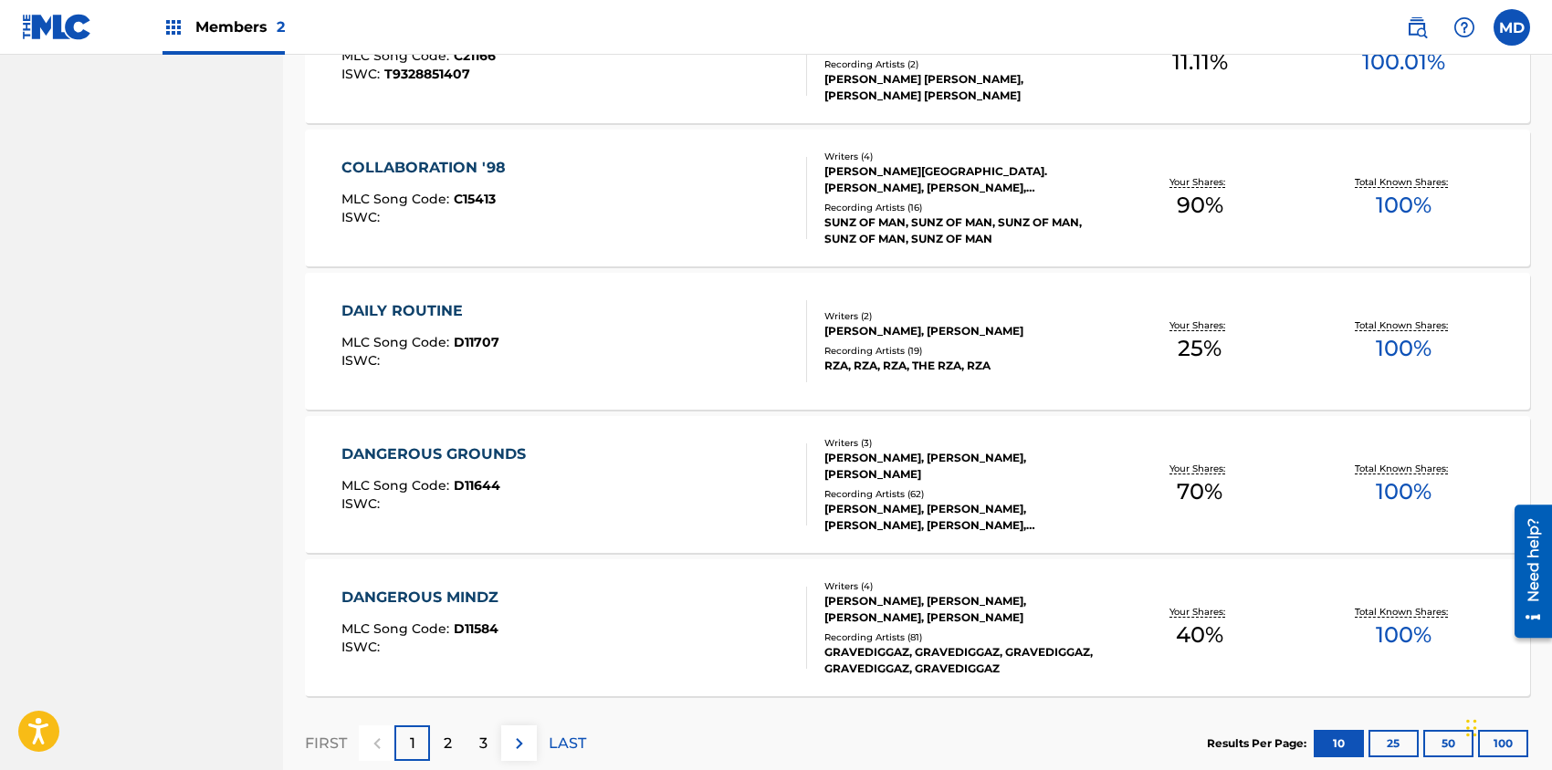
scroll to position [1318, 0]
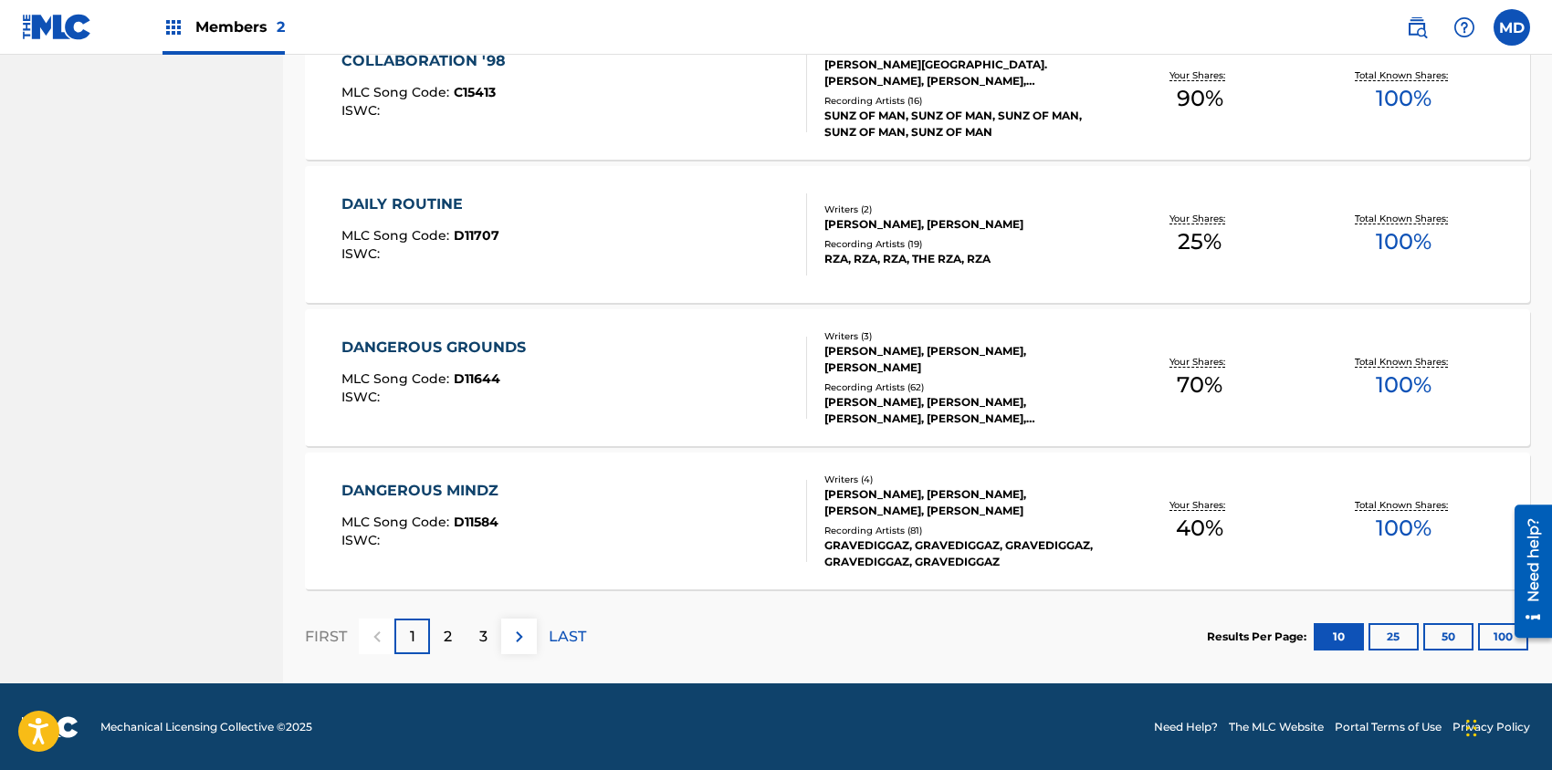
click at [452, 638] on div "2" at bounding box center [448, 637] width 36 height 36
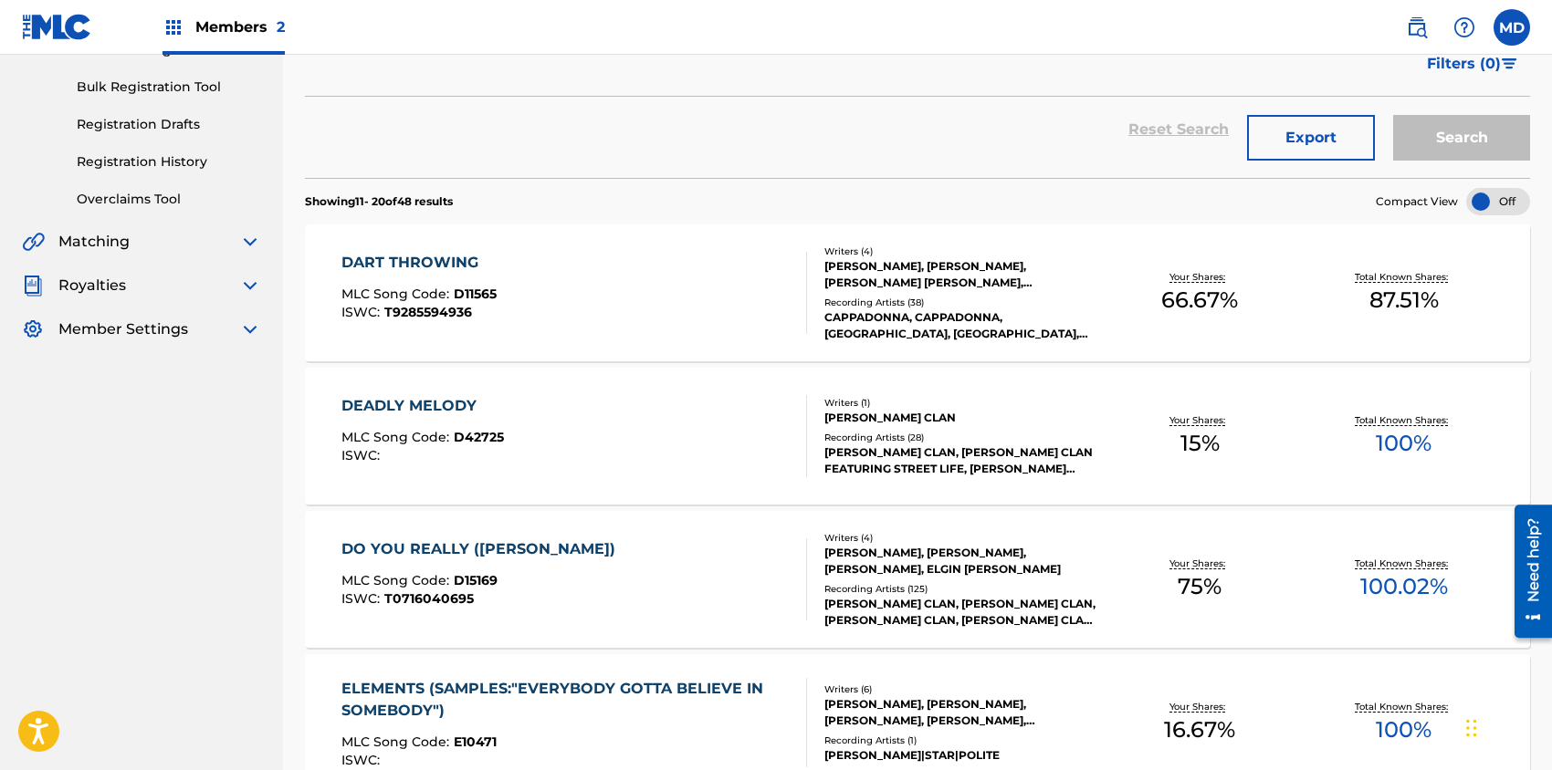
scroll to position [365, 0]
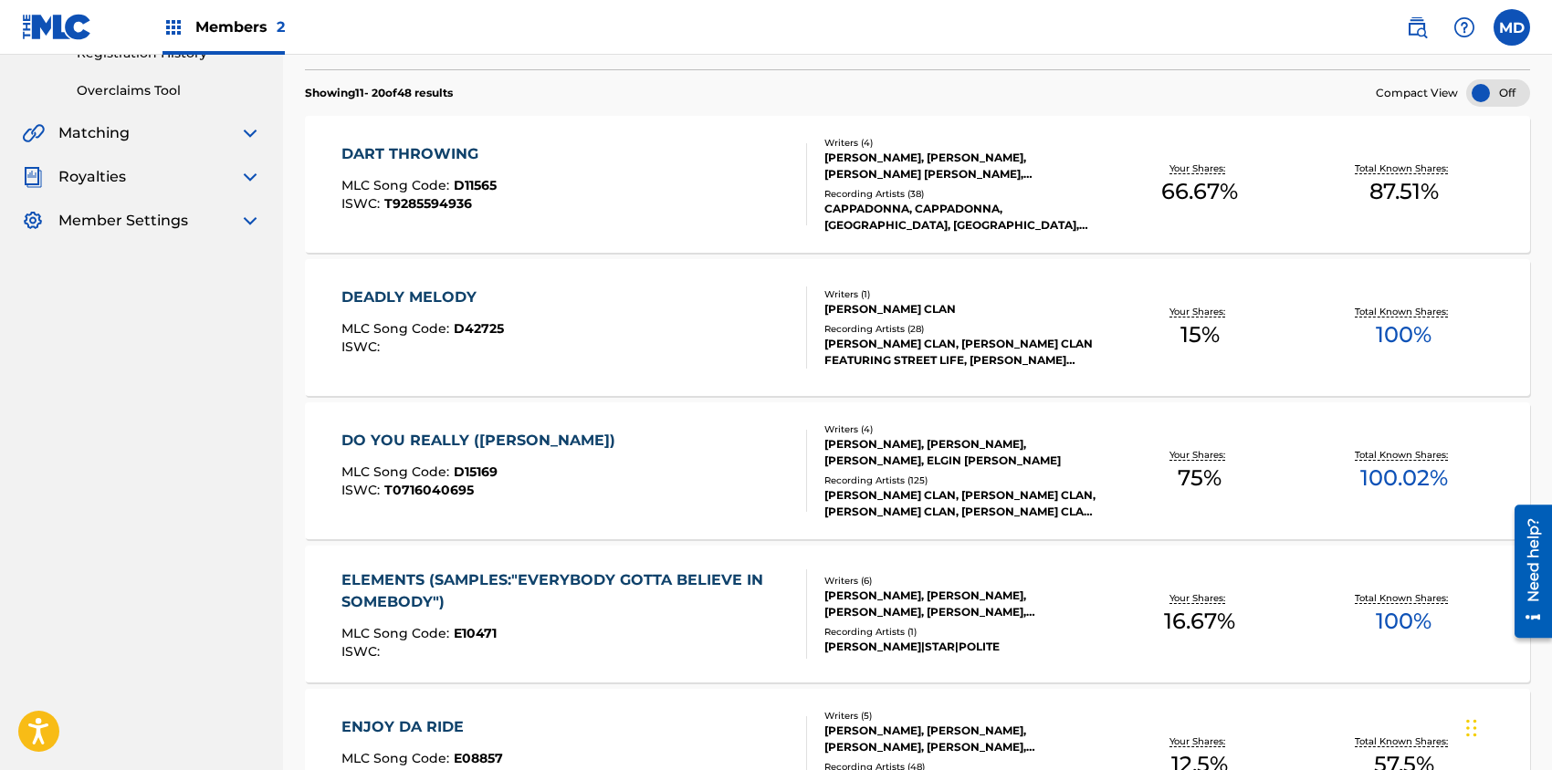
click at [904, 225] on div "CAPPADONNA, CAPPADONNA, [GEOGRAPHIC_DATA], [GEOGRAPHIC_DATA], [GEOGRAPHIC_DATA]" at bounding box center [961, 217] width 274 height 33
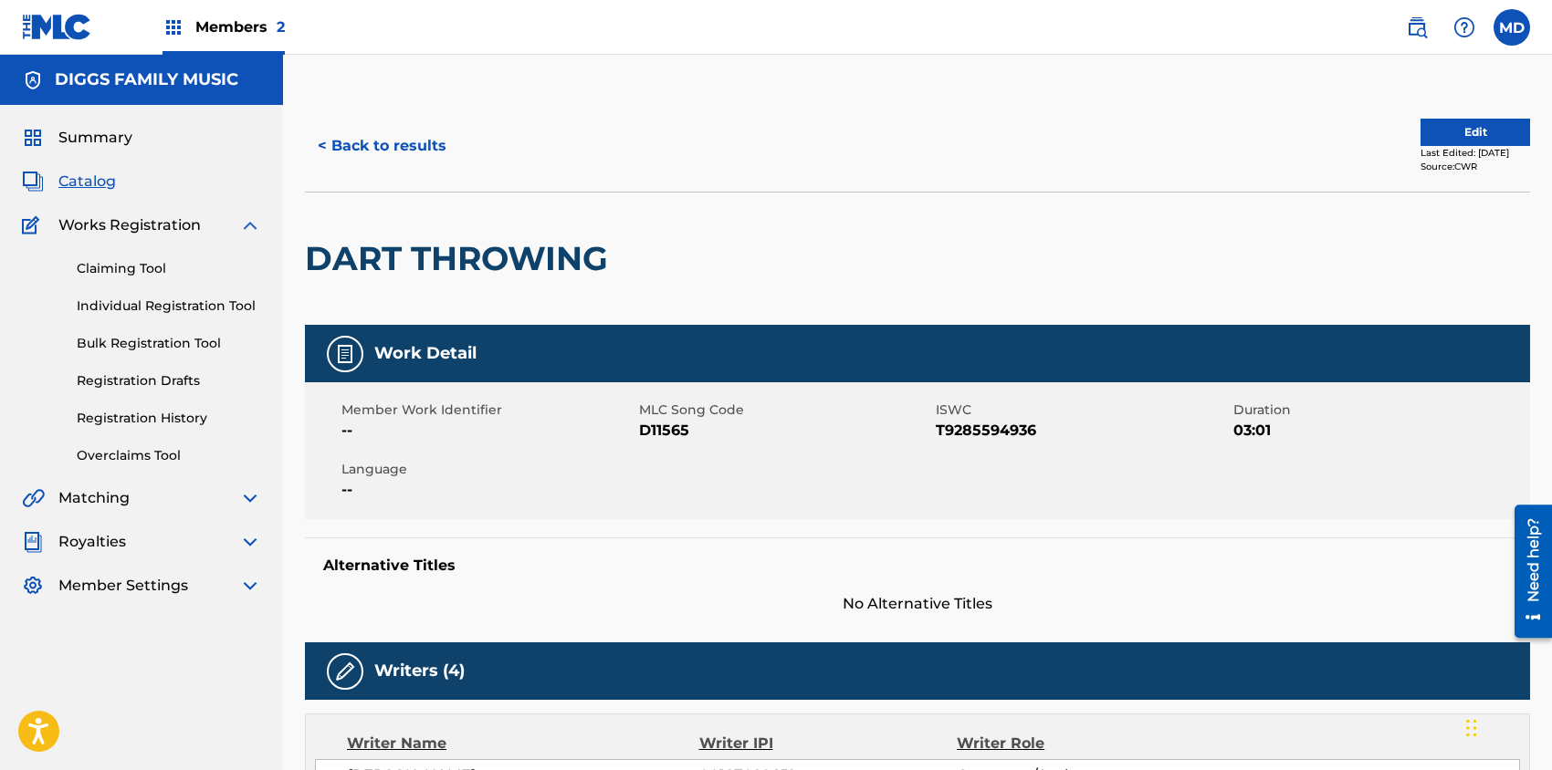
click at [397, 146] on button "< Back to results" at bounding box center [382, 146] width 154 height 46
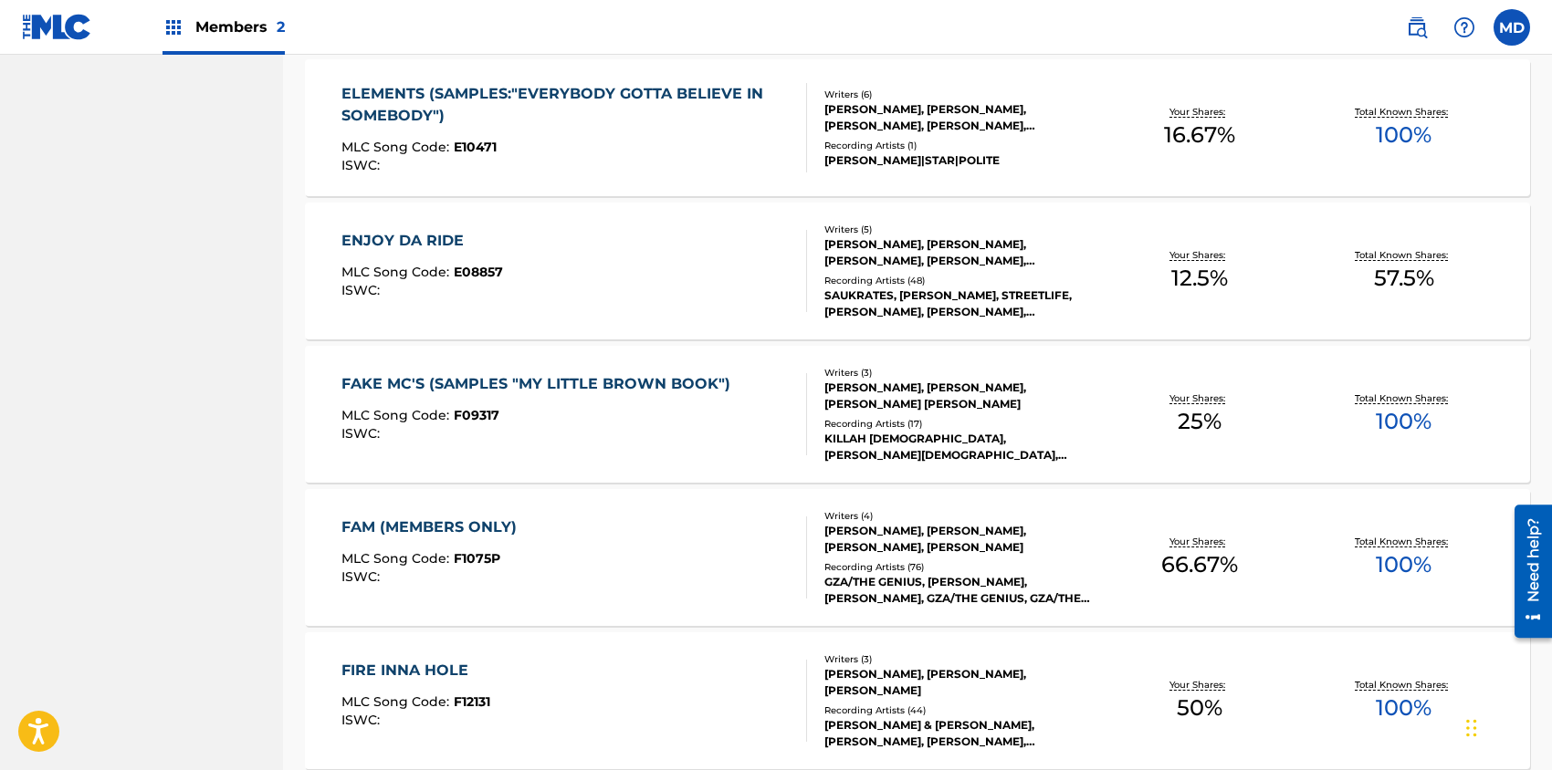
scroll to position [973, 0]
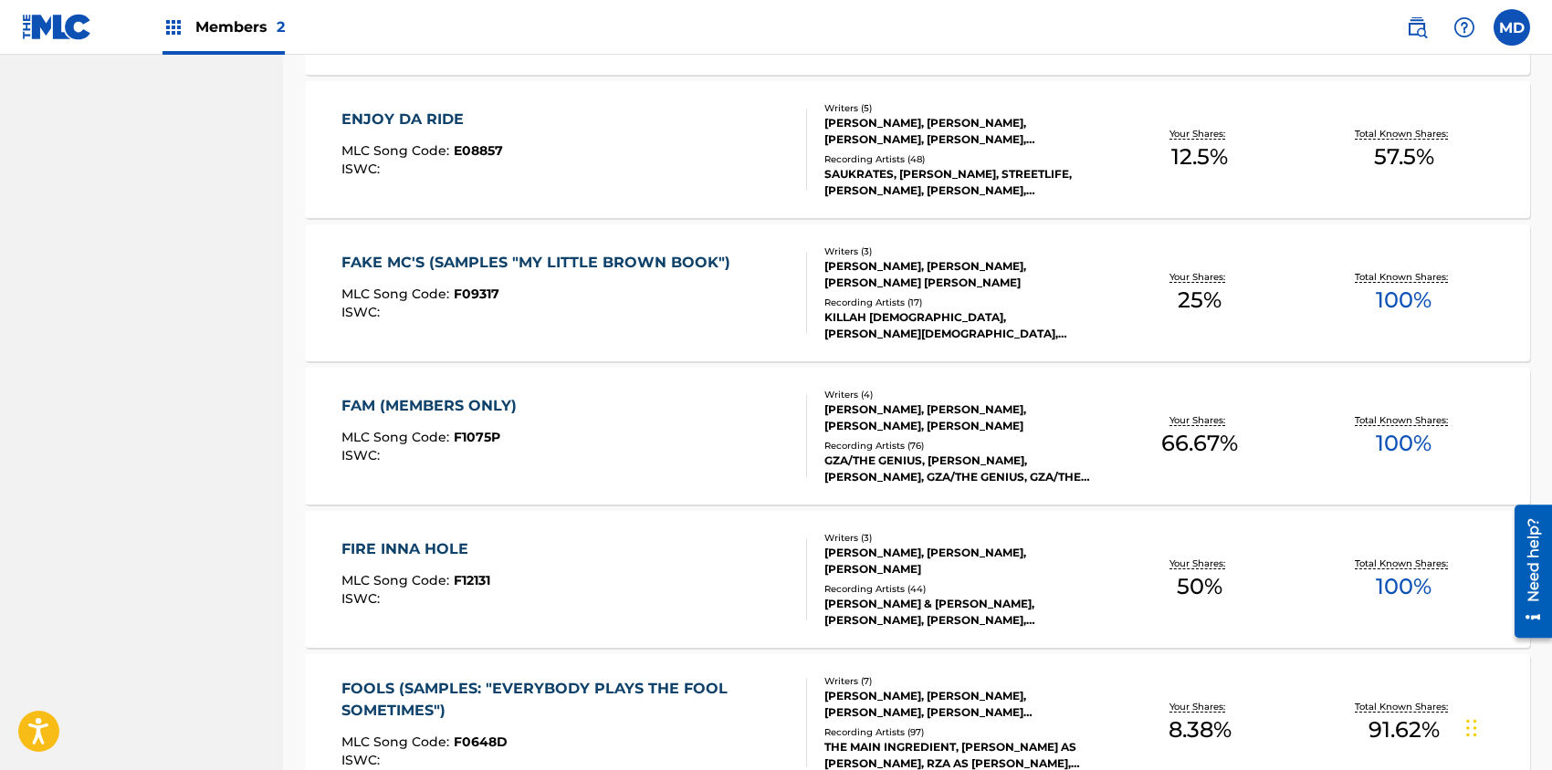
click at [707, 316] on div "ISWC :" at bounding box center [540, 313] width 398 height 14
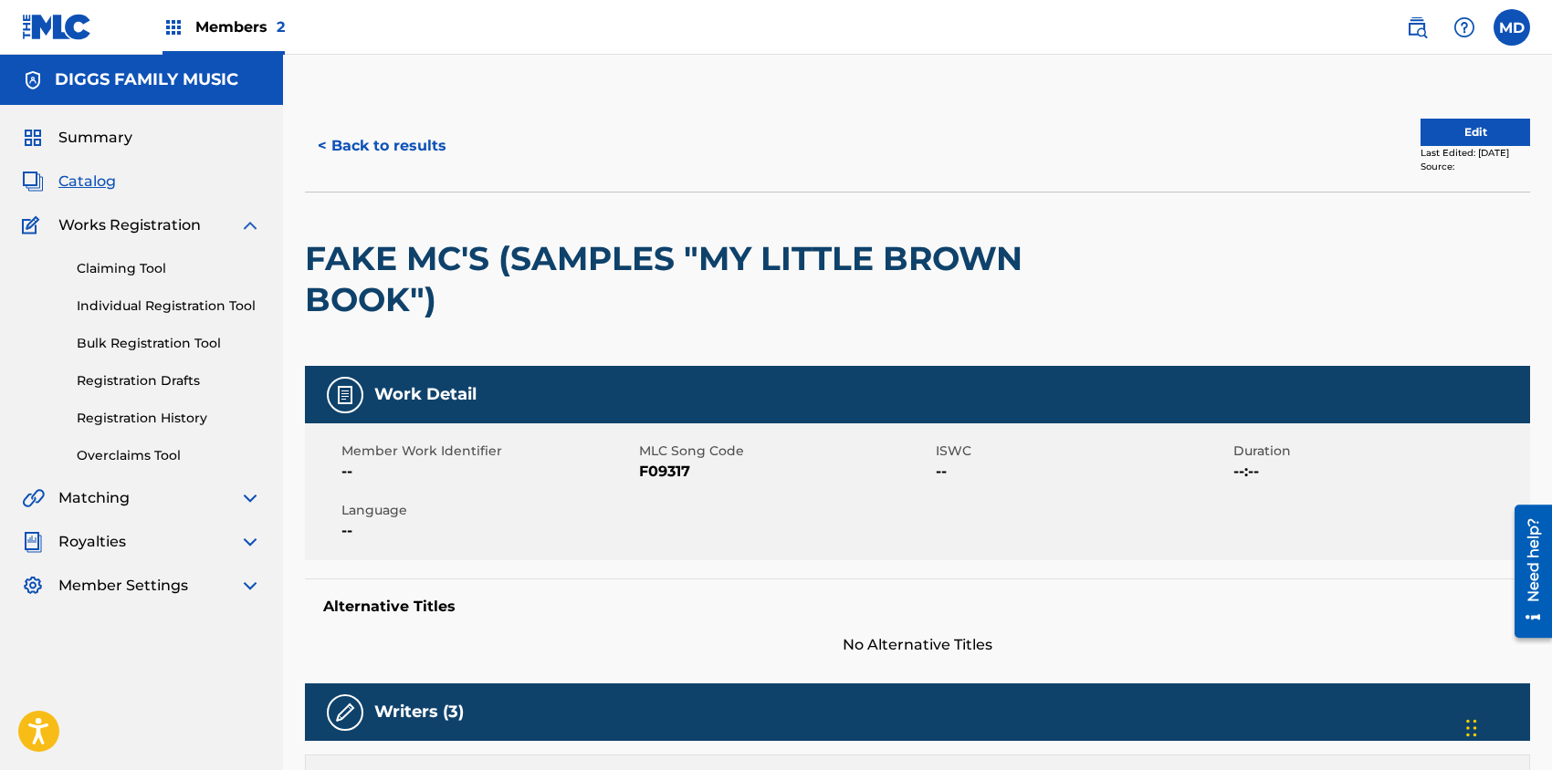
click at [1442, 137] on button "Edit" at bounding box center [1475, 132] width 110 height 27
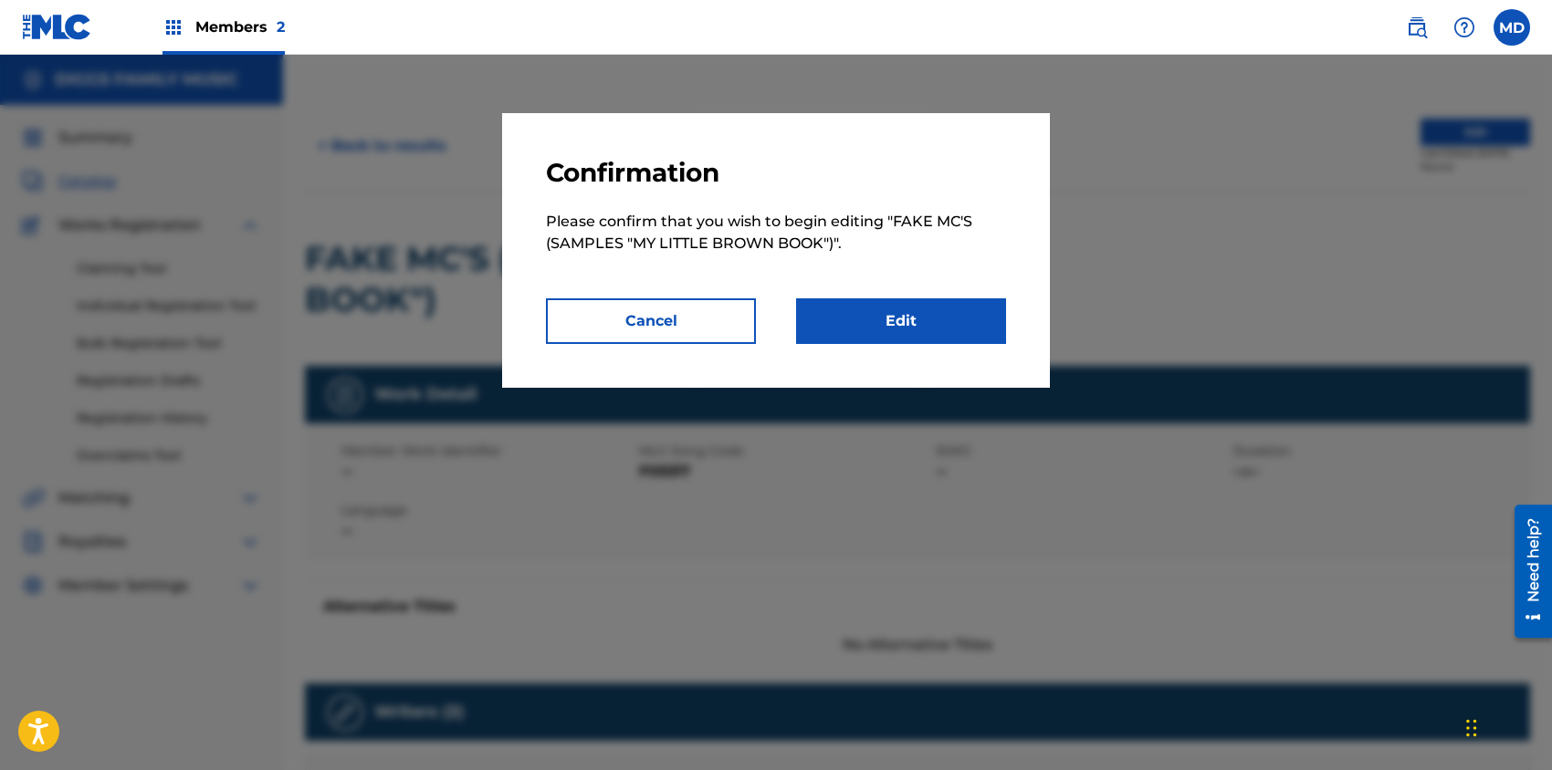
click at [885, 317] on link "Edit" at bounding box center [901, 321] width 210 height 46
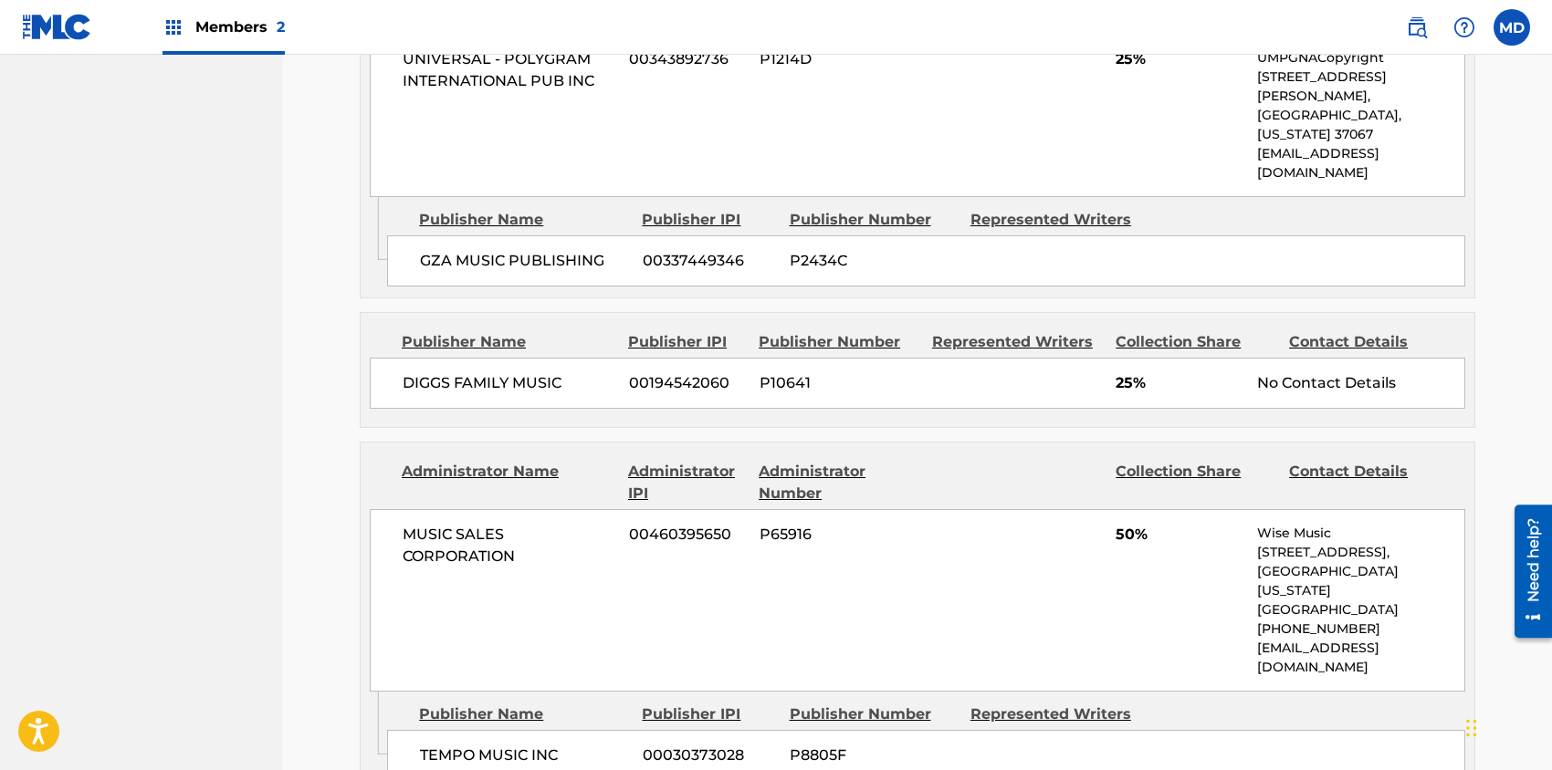
scroll to position [1263, 0]
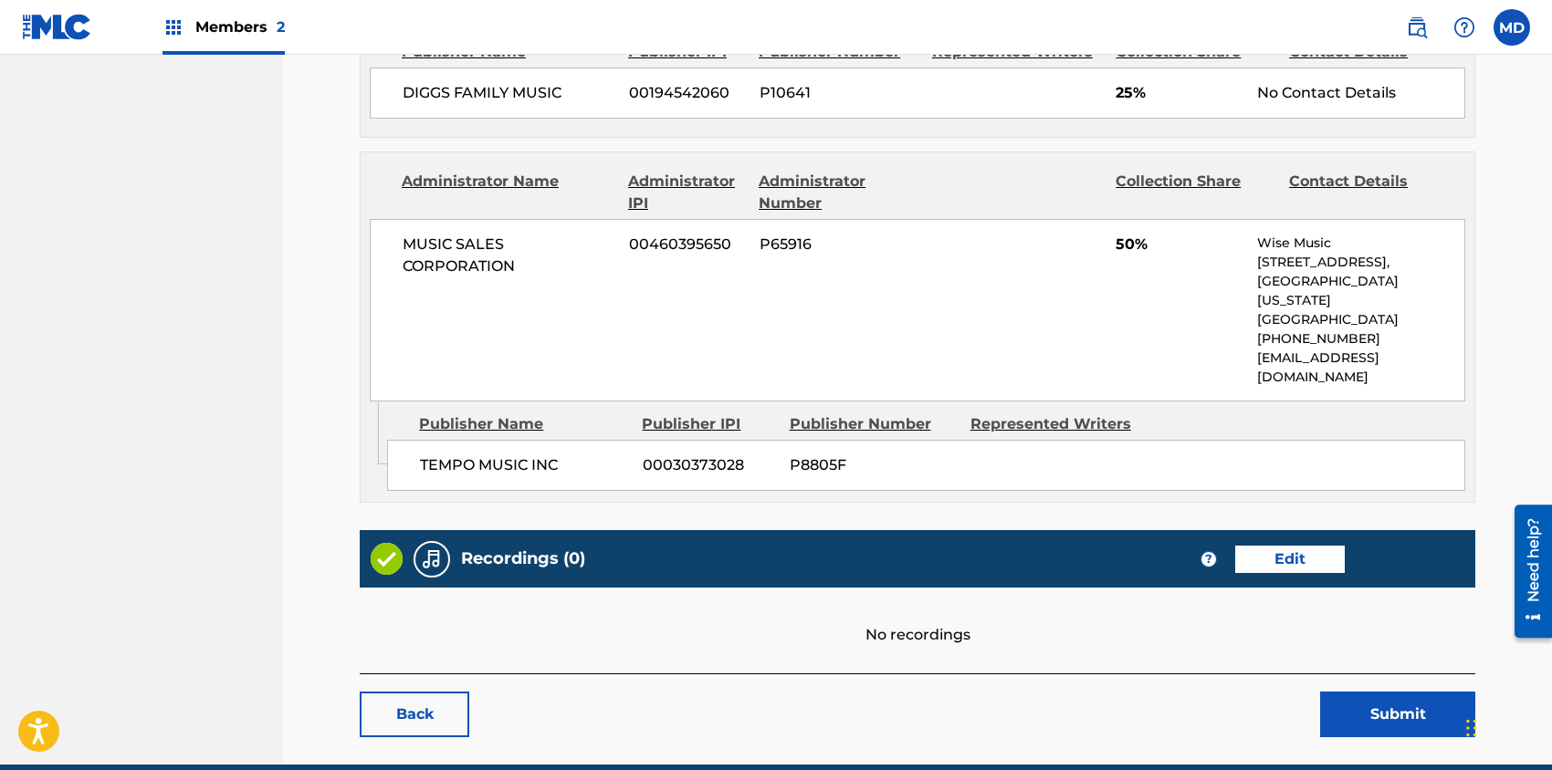
click at [452, 692] on link "Back" at bounding box center [415, 715] width 110 height 46
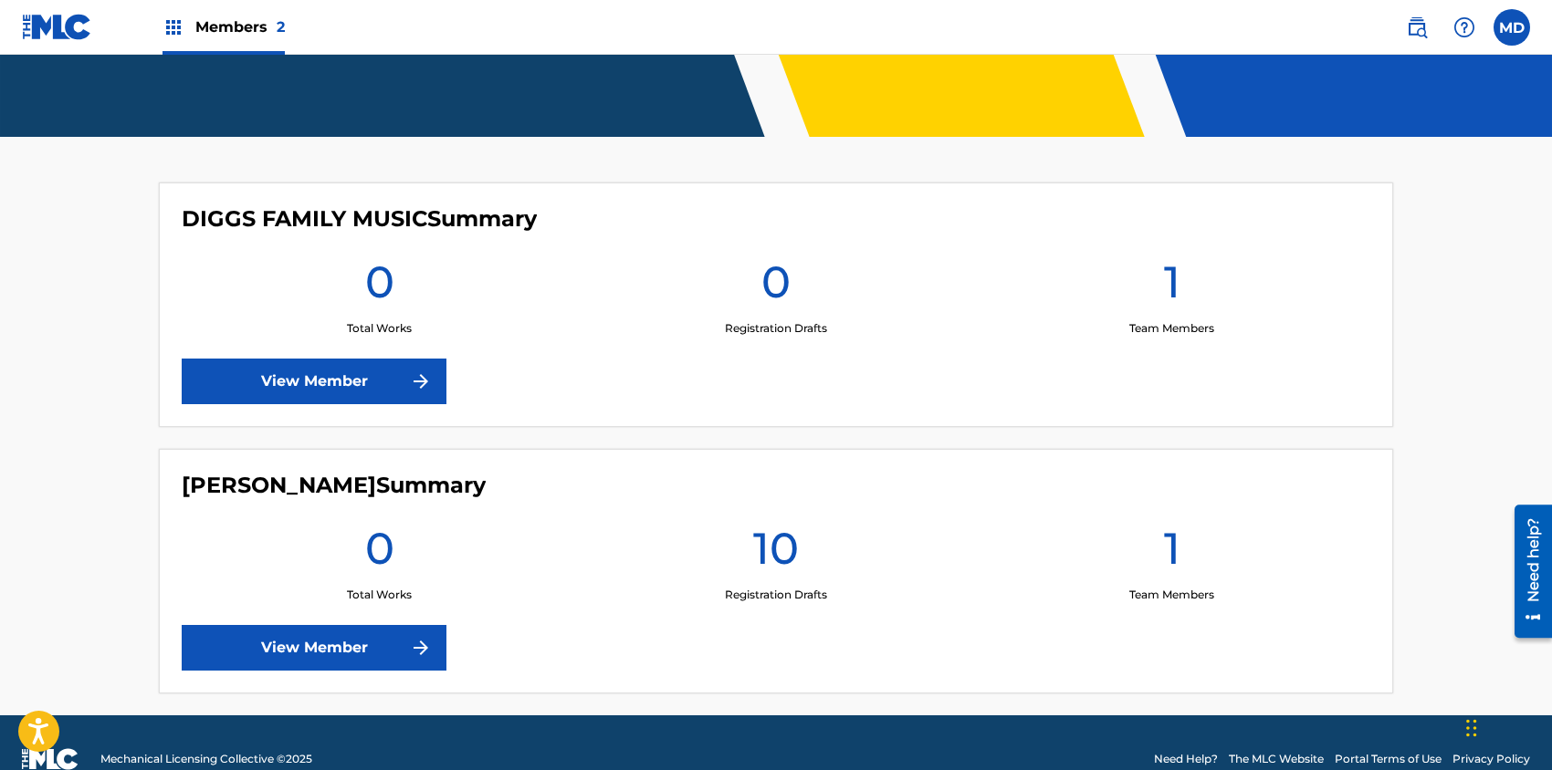
scroll to position [430, 0]
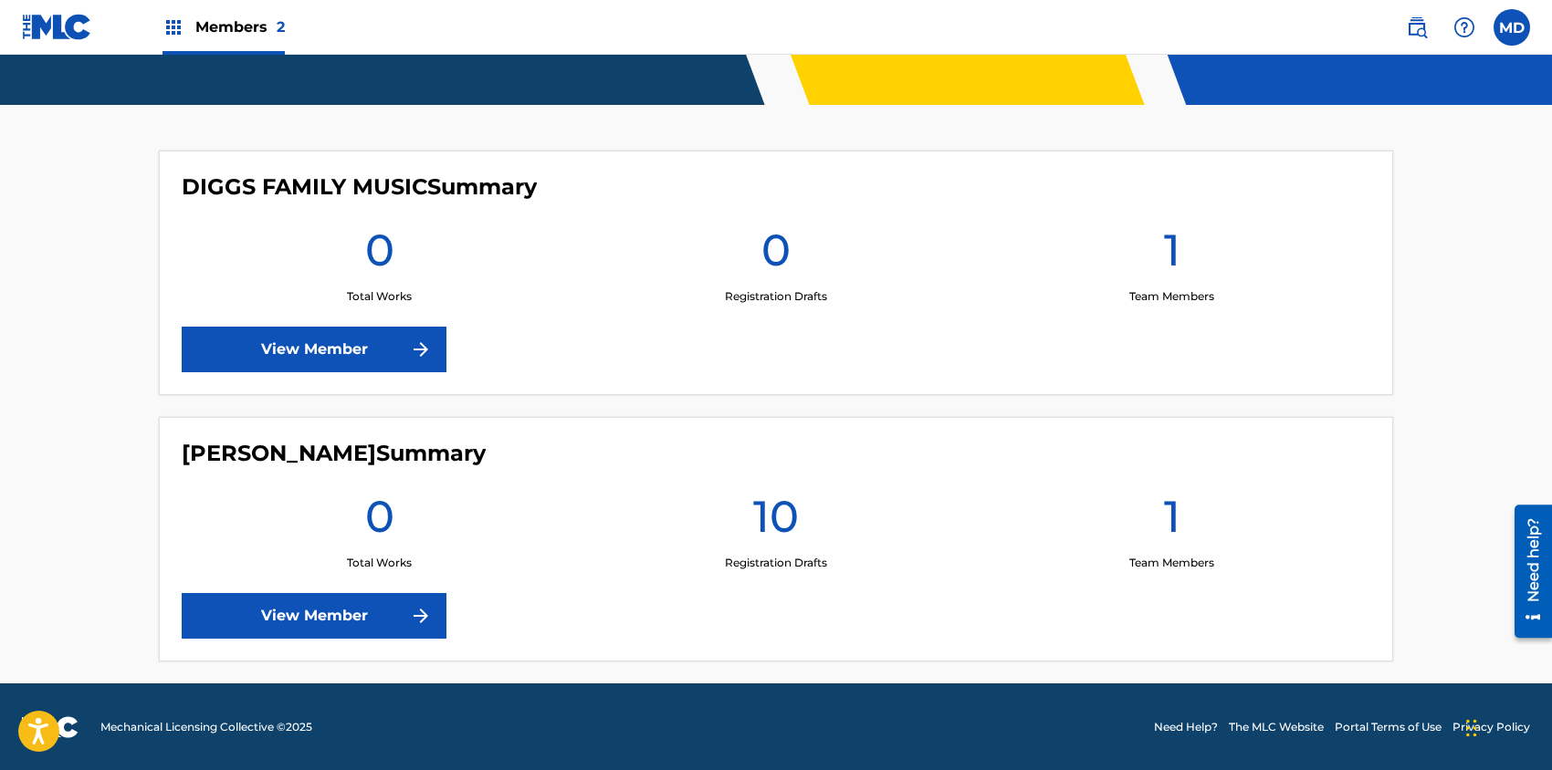
click at [335, 352] on link "View Member" at bounding box center [314, 350] width 265 height 46
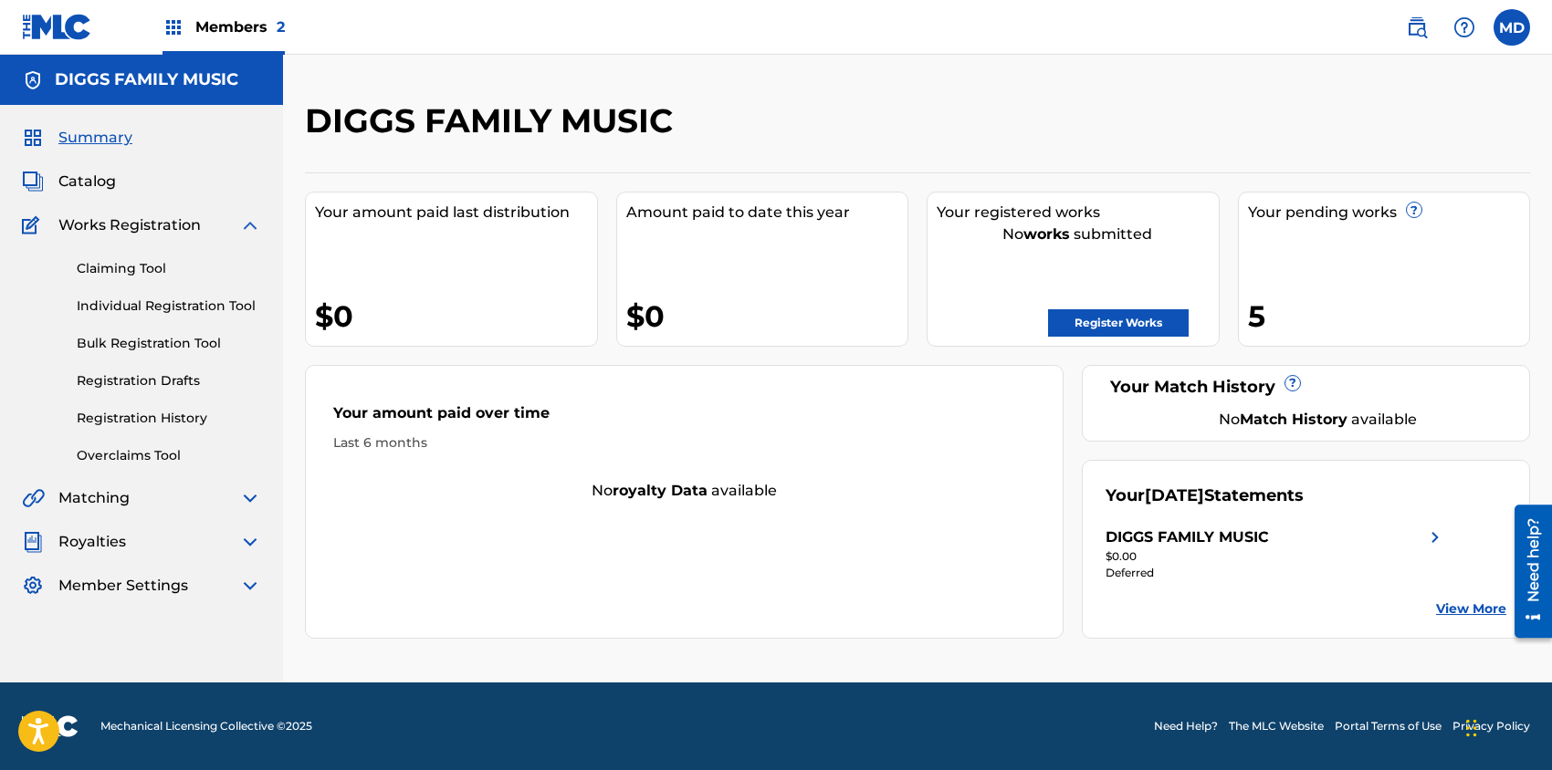
click at [88, 187] on span "Catalog" at bounding box center [86, 182] width 57 height 22
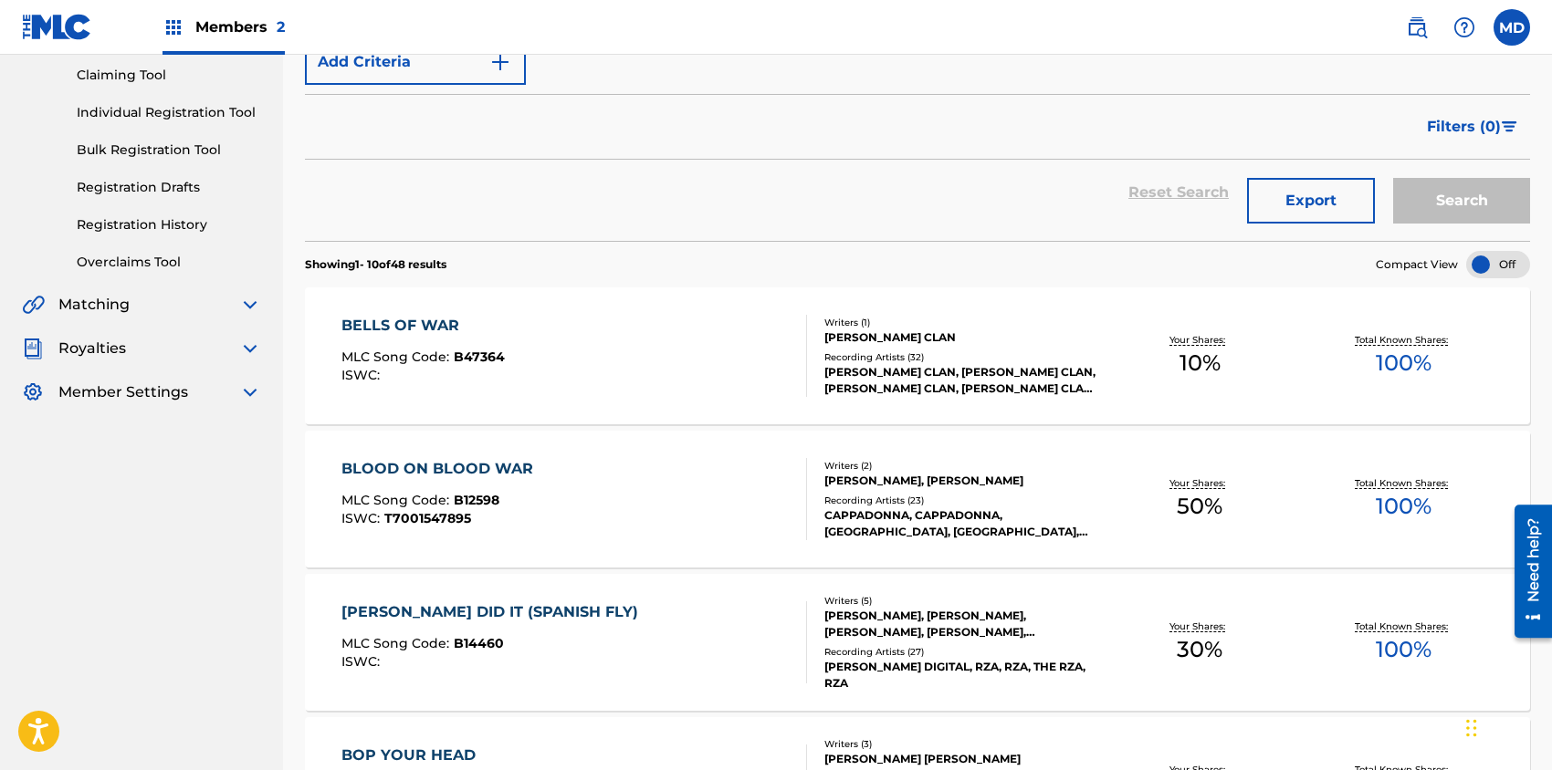
scroll to position [243, 0]
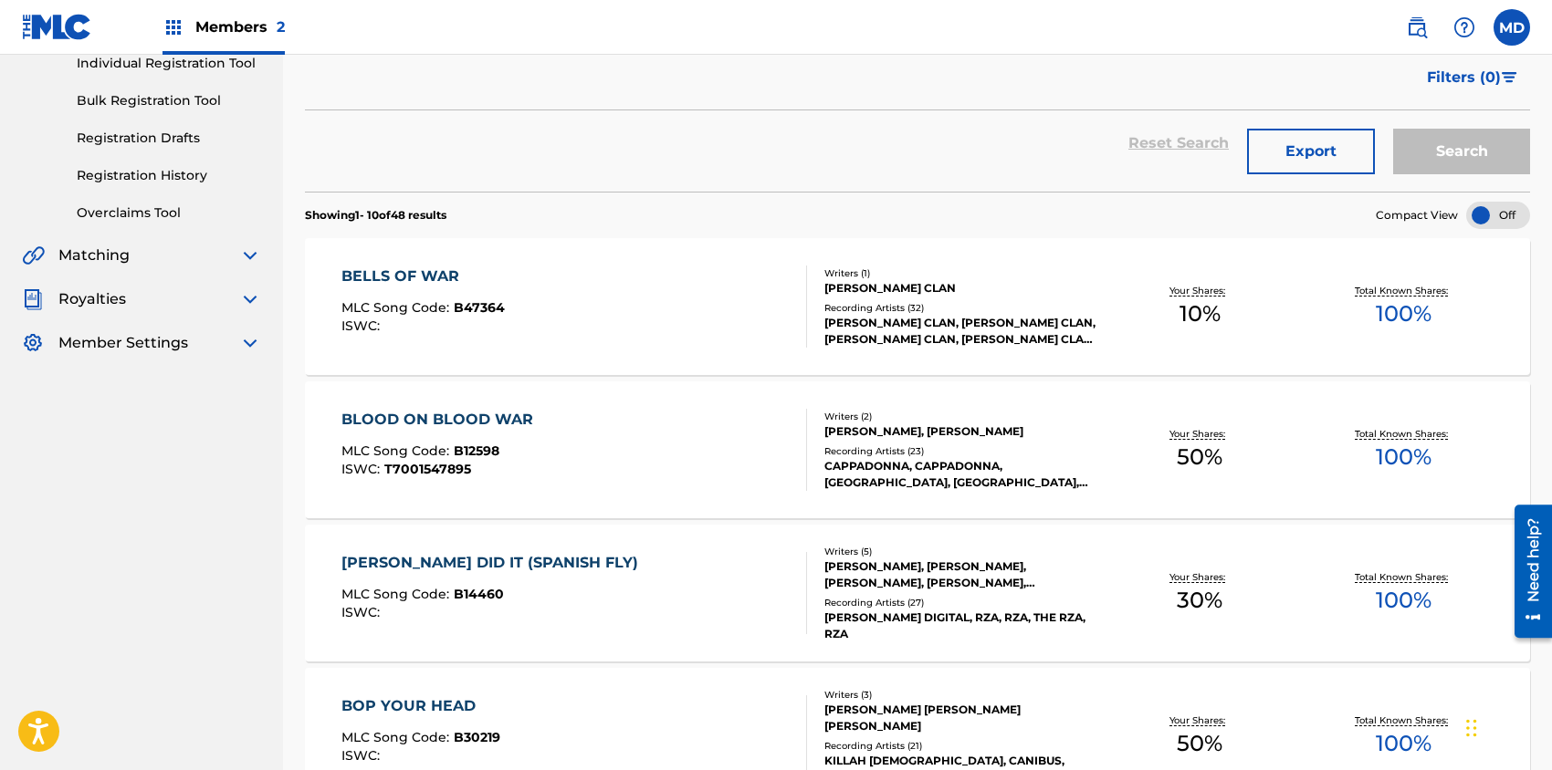
click at [616, 319] on div "BELLS OF WAR MLC Song Code : B47364 ISWC :" at bounding box center [573, 307] width 465 height 82
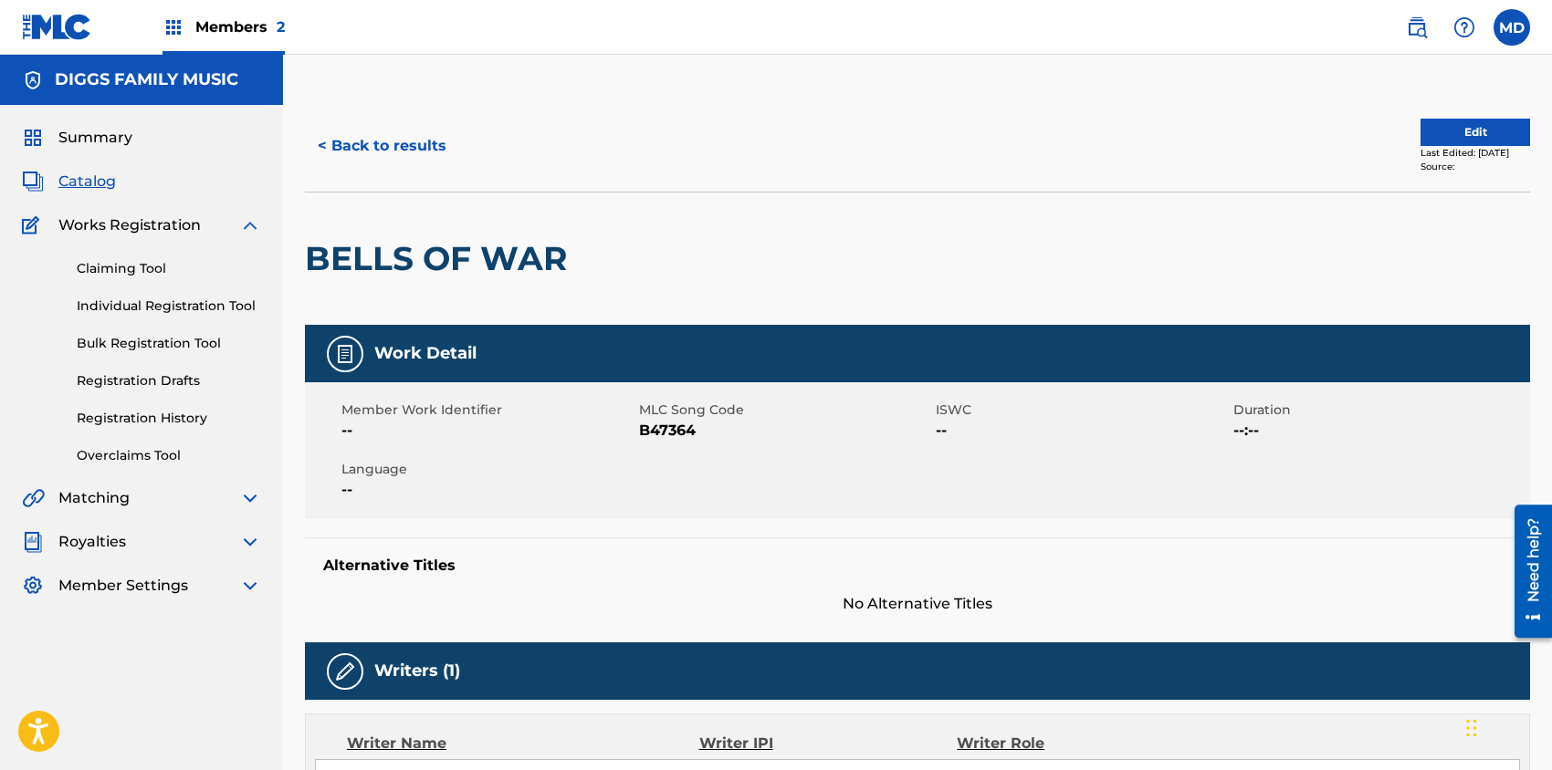
click at [1442, 131] on button "Edit" at bounding box center [1475, 132] width 110 height 27
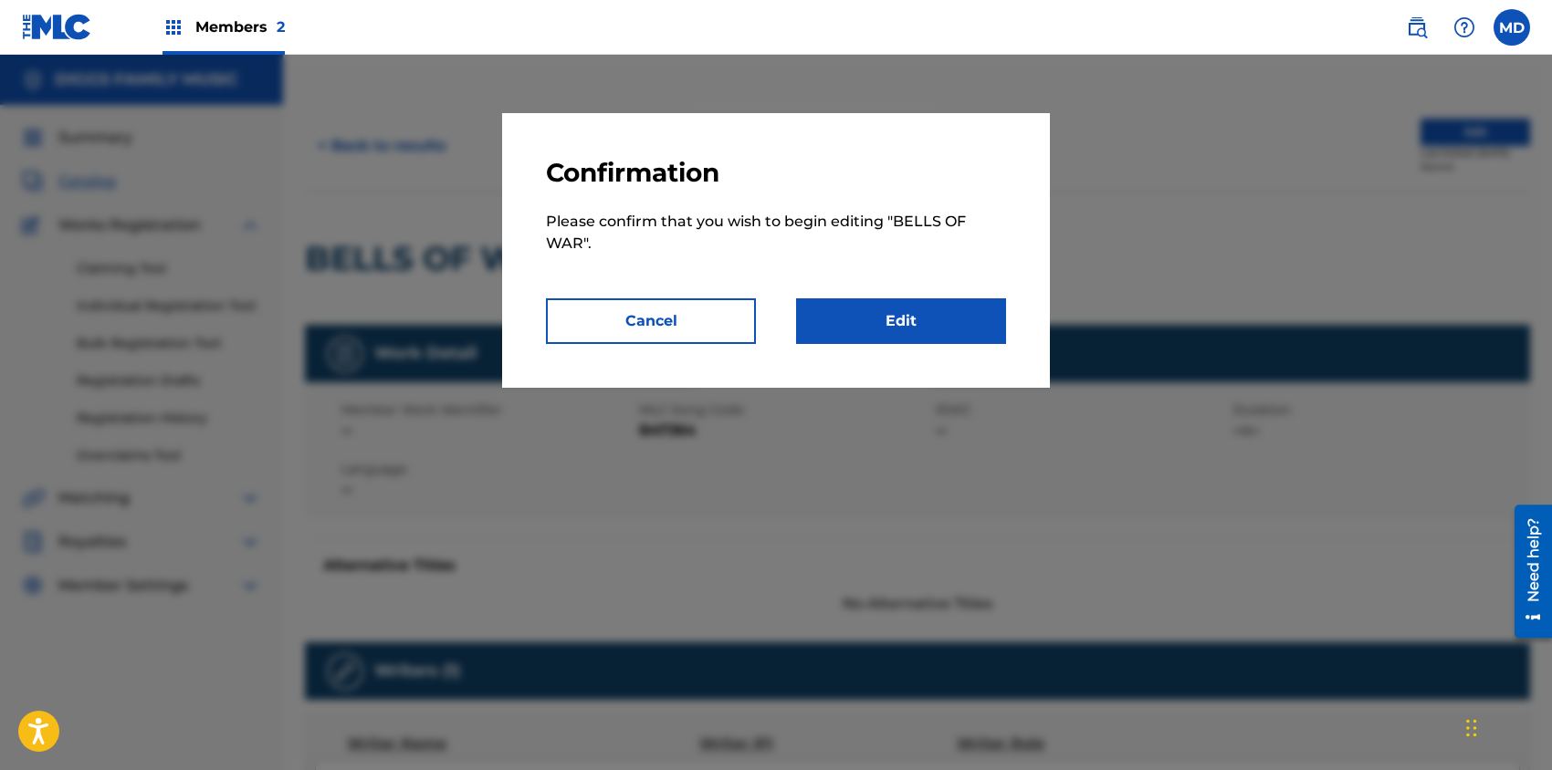
click at [865, 317] on link "Edit" at bounding box center [901, 321] width 210 height 46
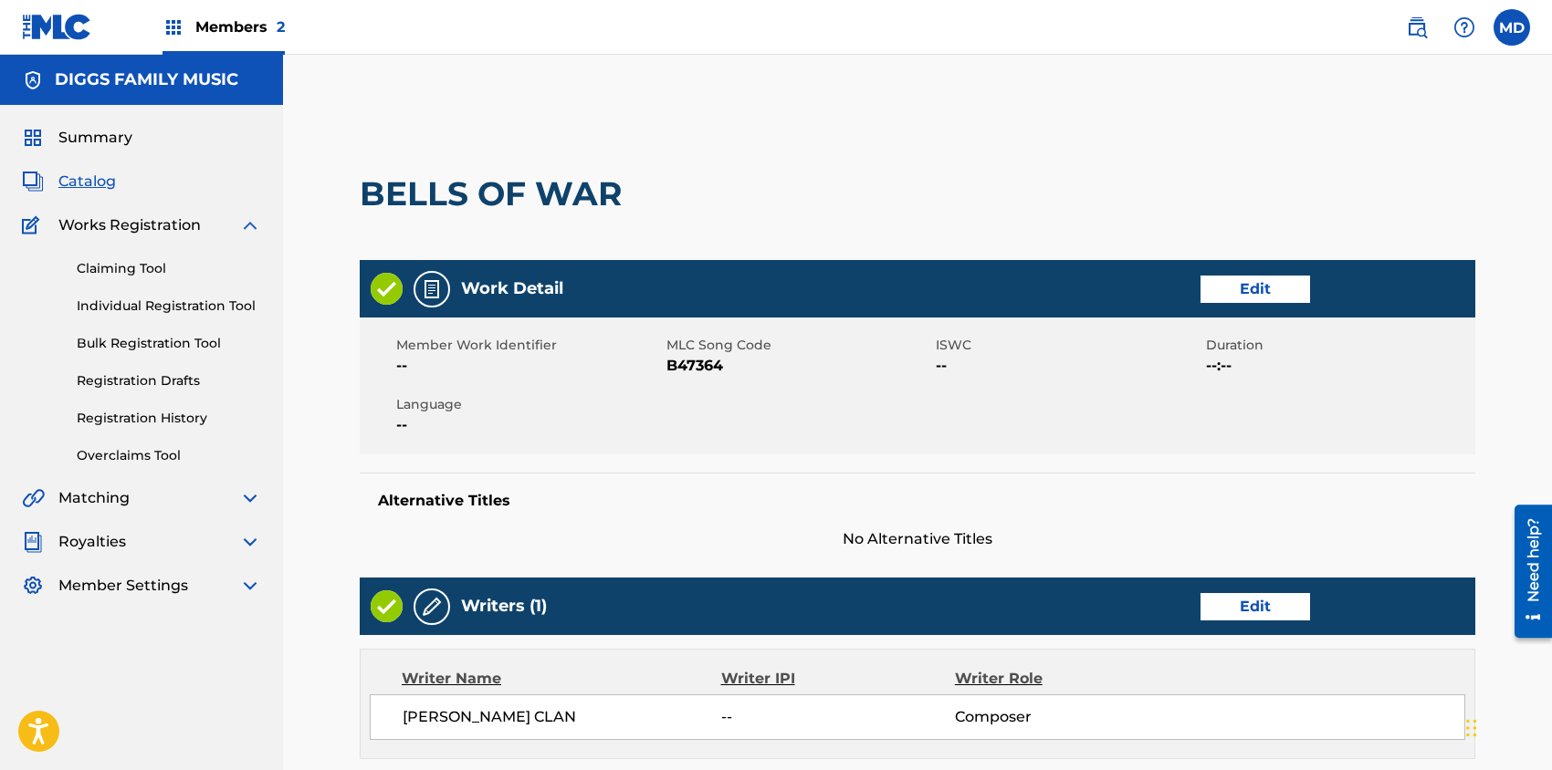
scroll to position [121, 0]
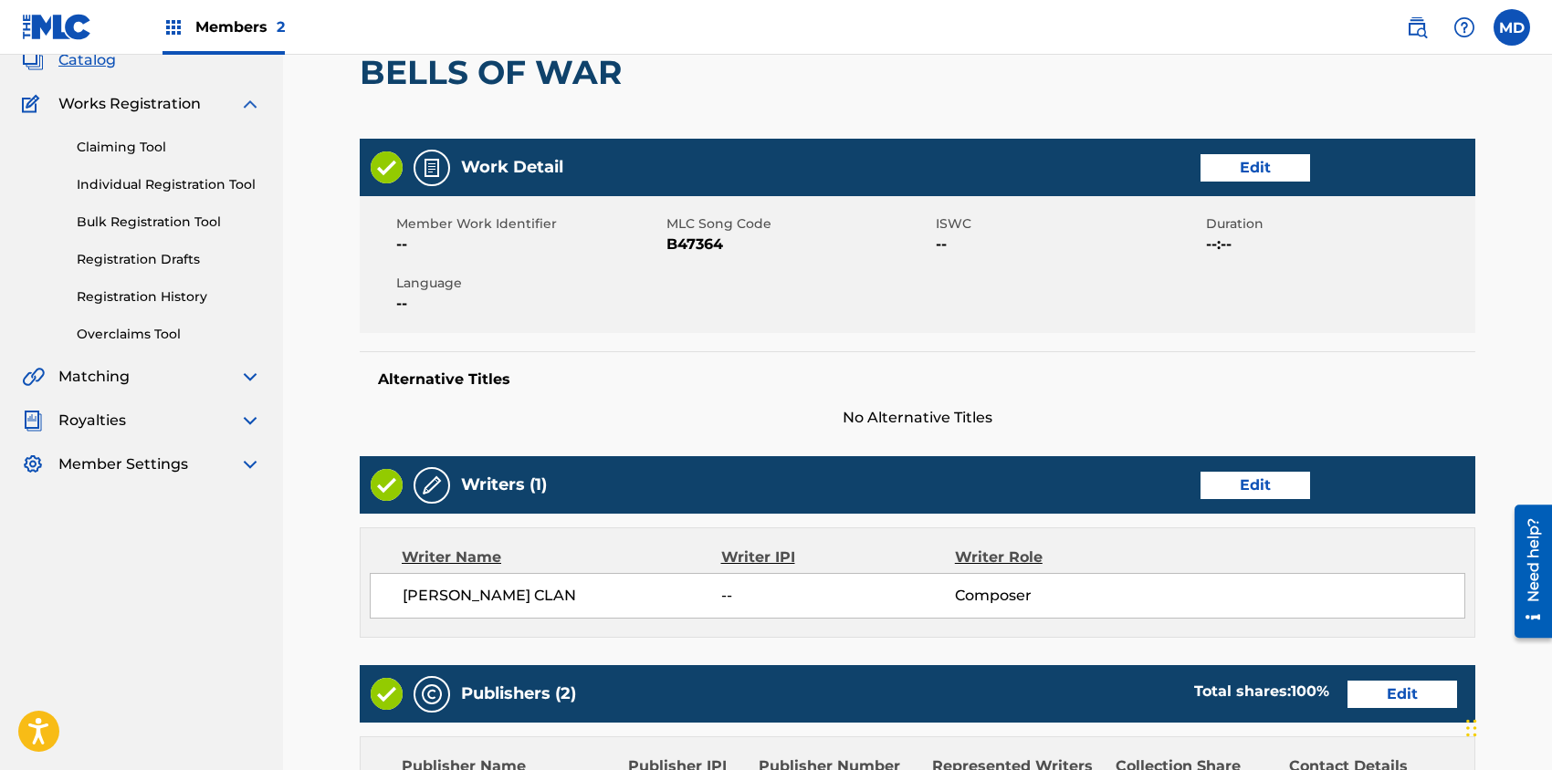
click at [1245, 170] on link "Edit" at bounding box center [1255, 167] width 110 height 27
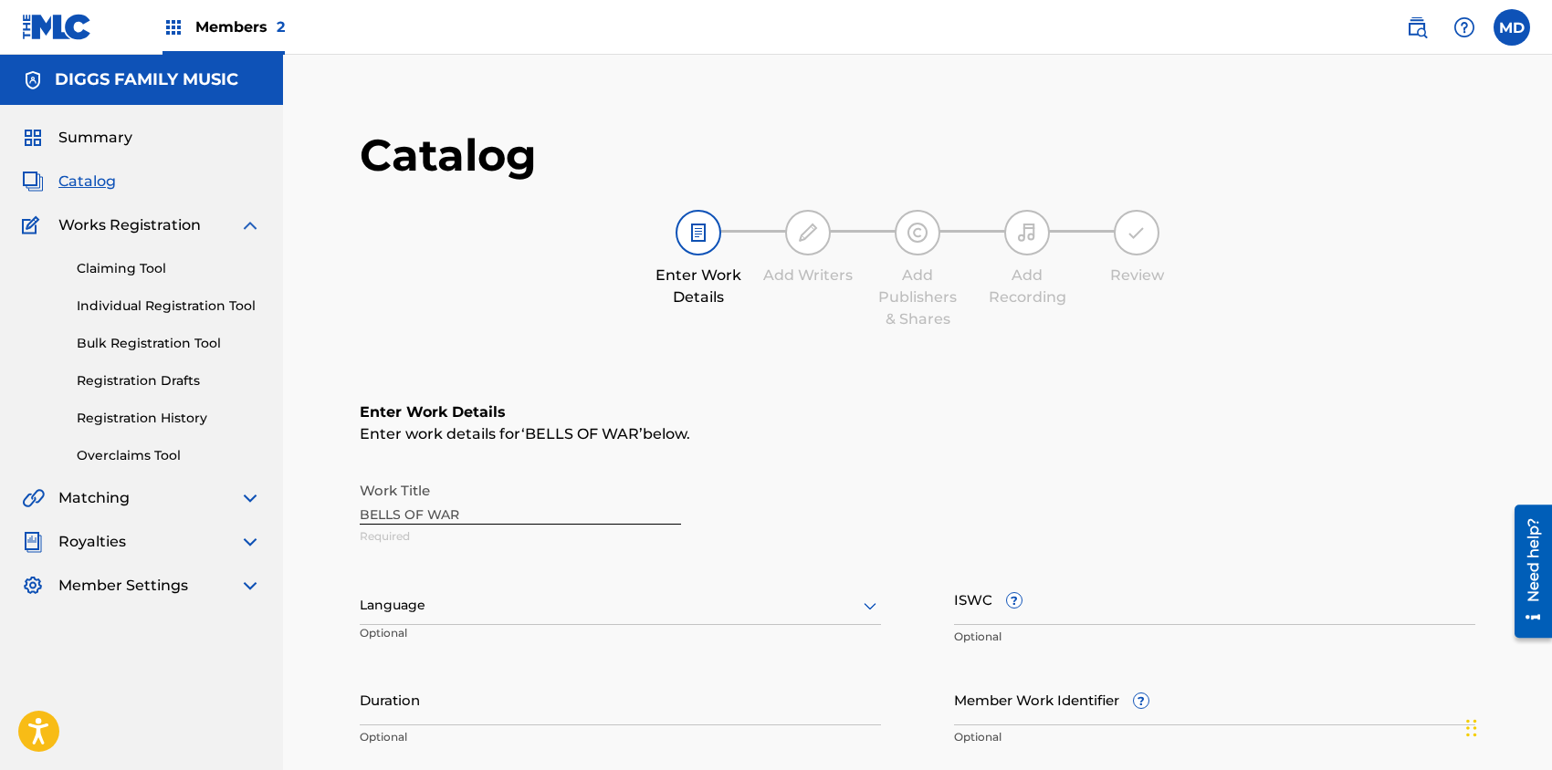
scroll to position [243, 0]
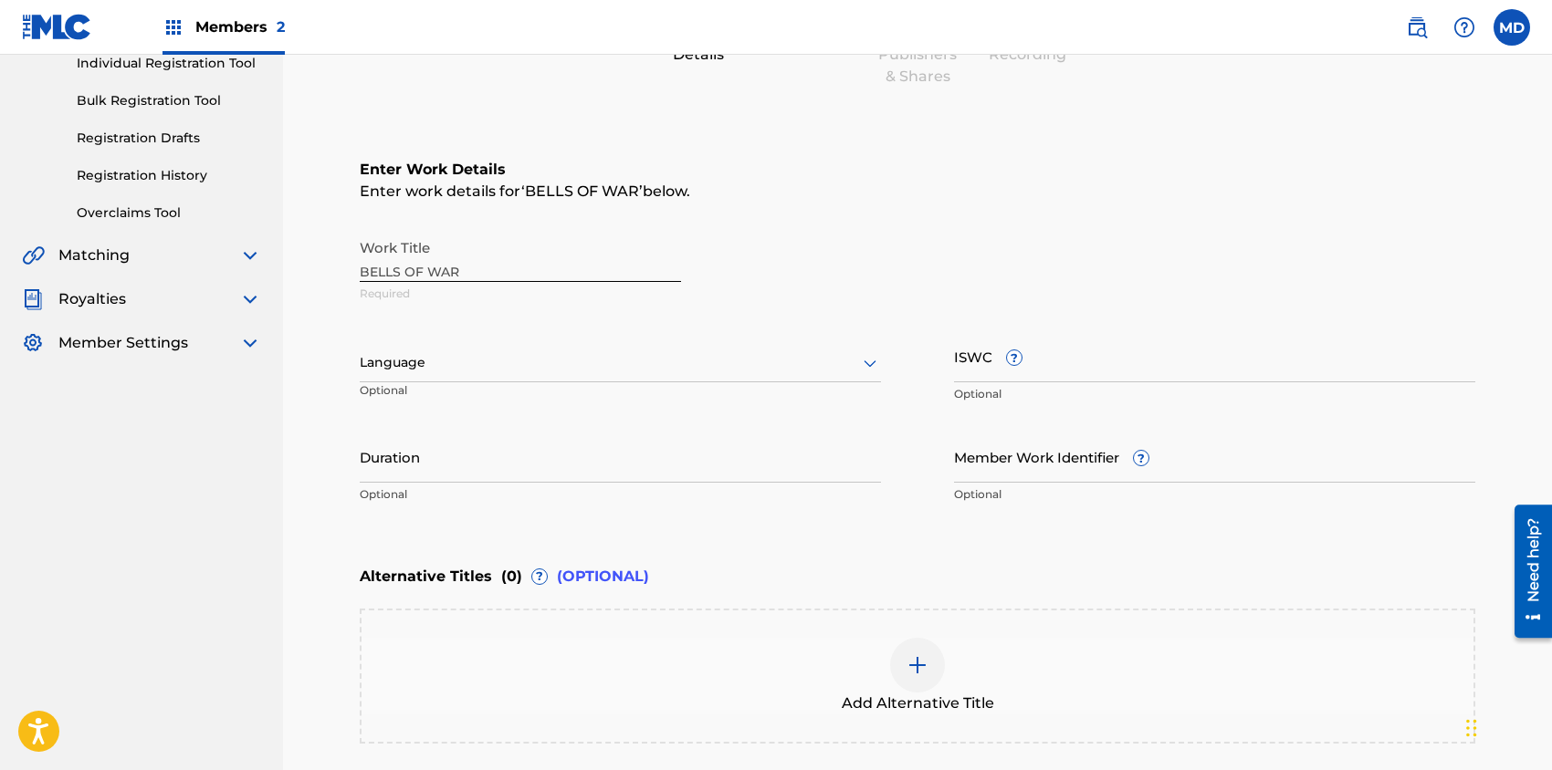
click at [740, 361] on div at bounding box center [620, 362] width 521 height 23
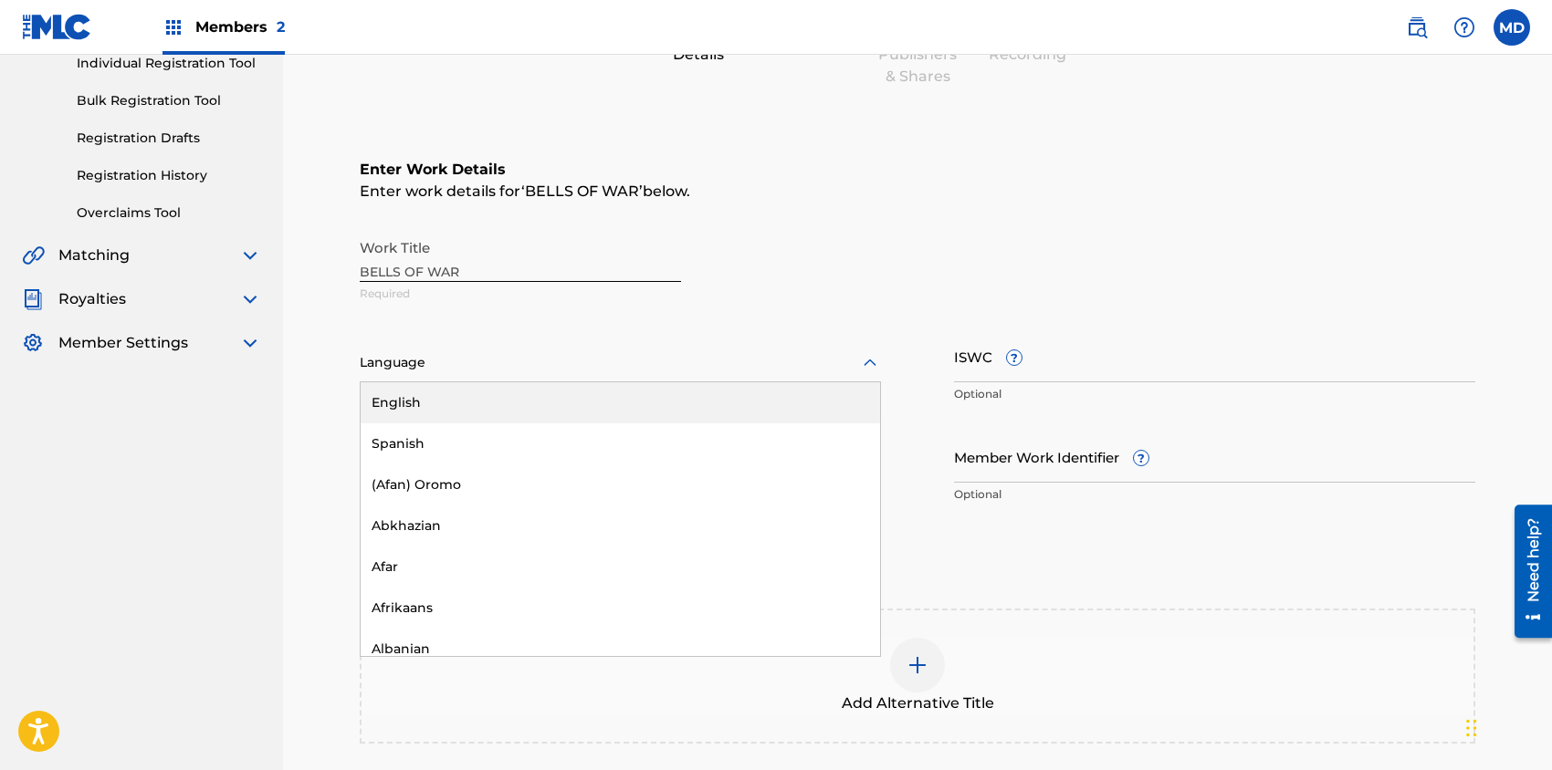
click at [595, 409] on div "English" at bounding box center [620, 402] width 519 height 41
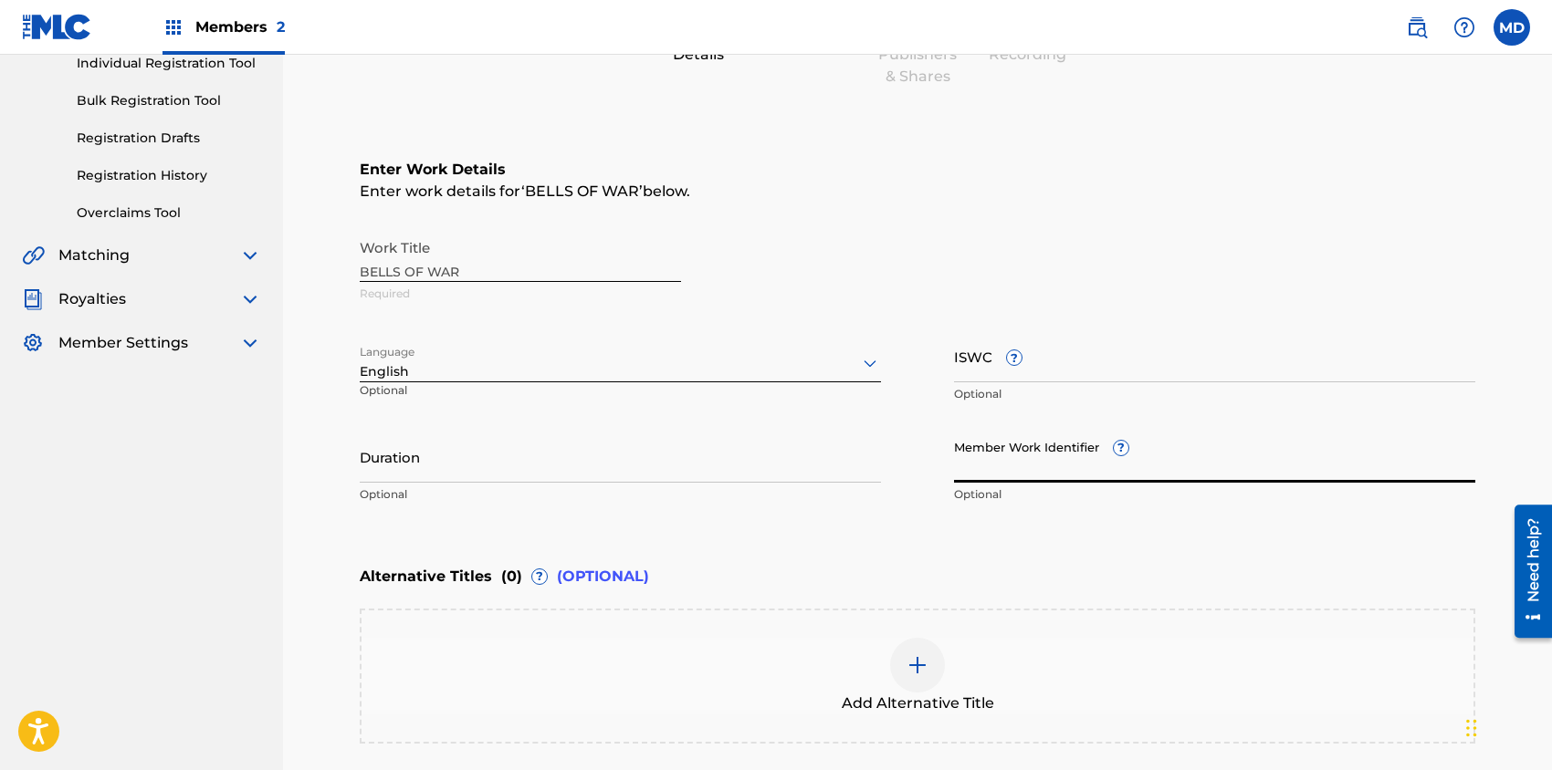
click at [1057, 462] on input "Member Work Identifier ?" at bounding box center [1214, 457] width 521 height 52
paste input "4118824"
type input "4118824"
click at [1075, 365] on input "ISWC ?" at bounding box center [1214, 356] width 521 height 52
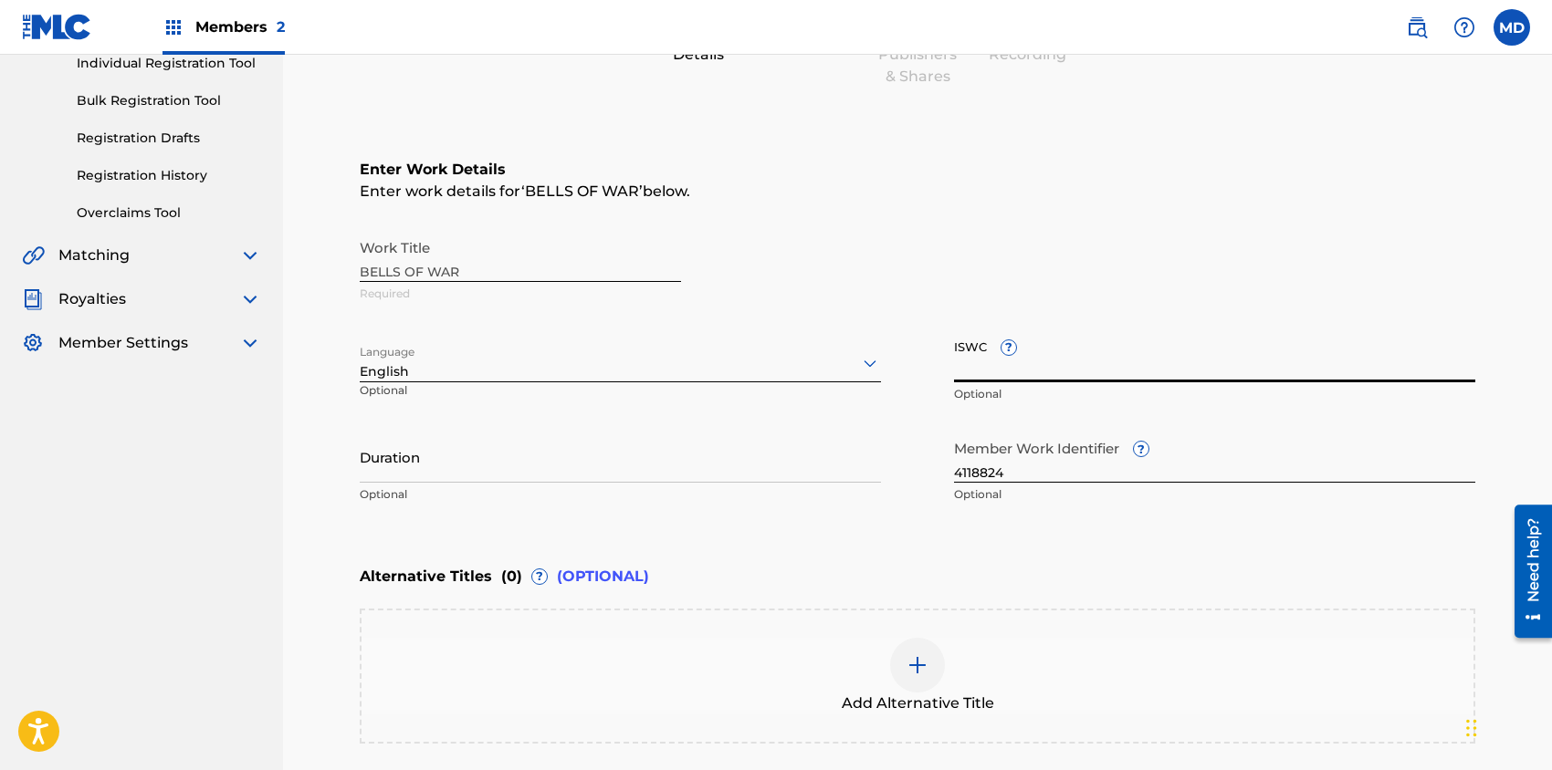
paste input "T0709424736"
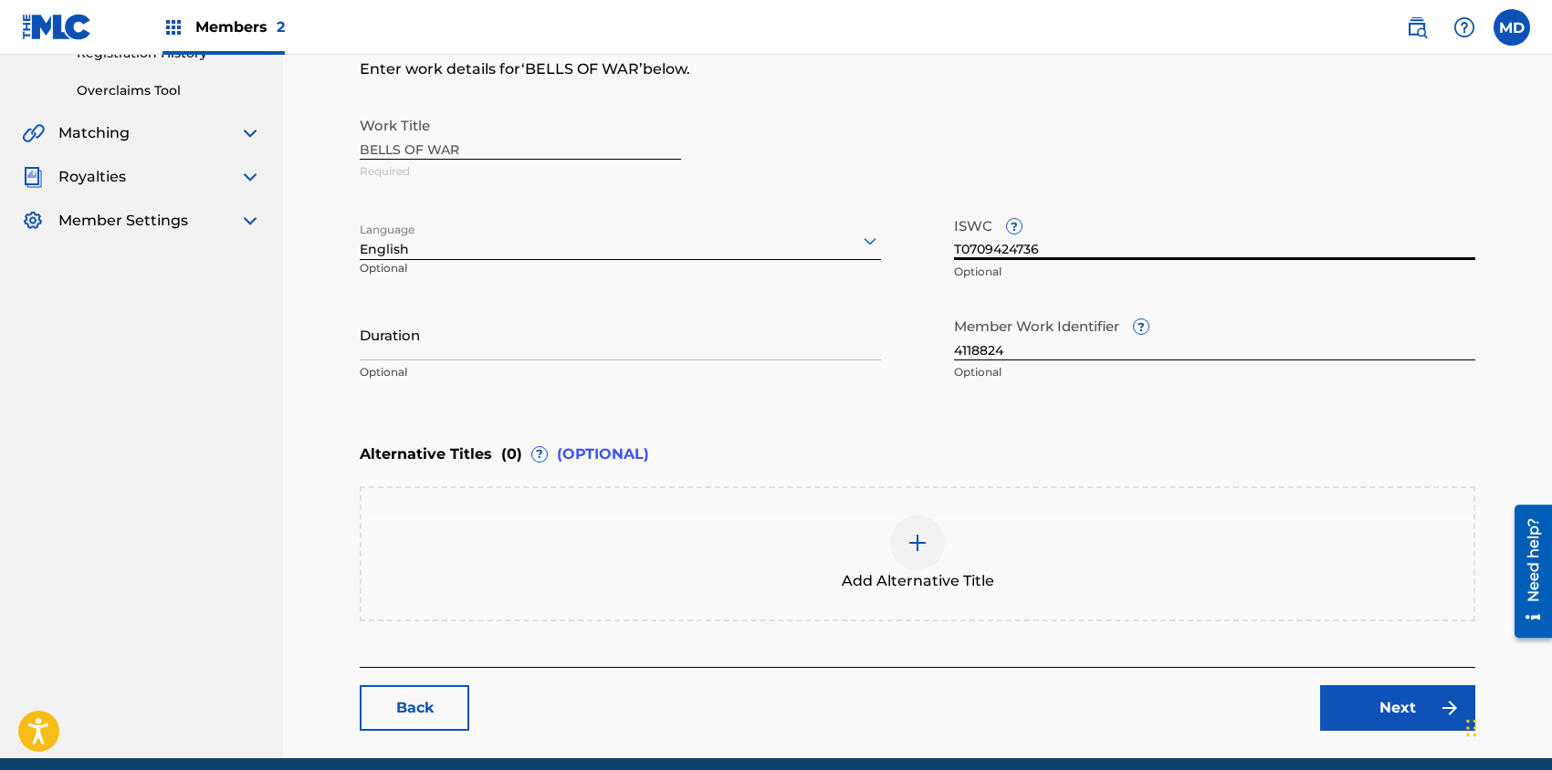
scroll to position [440, 0]
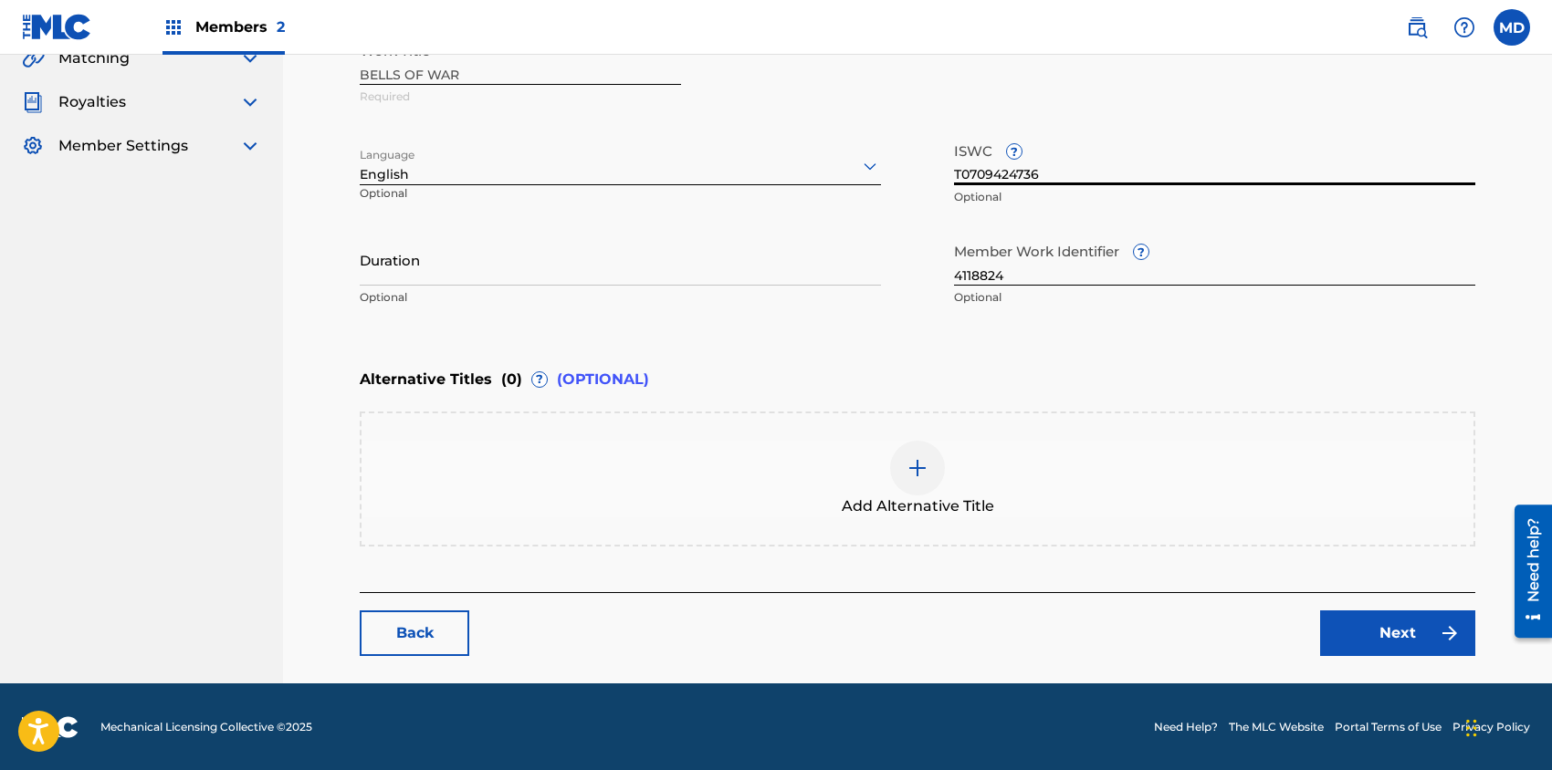
type input "T0709424736"
click at [1395, 632] on link "Next" at bounding box center [1397, 634] width 155 height 46
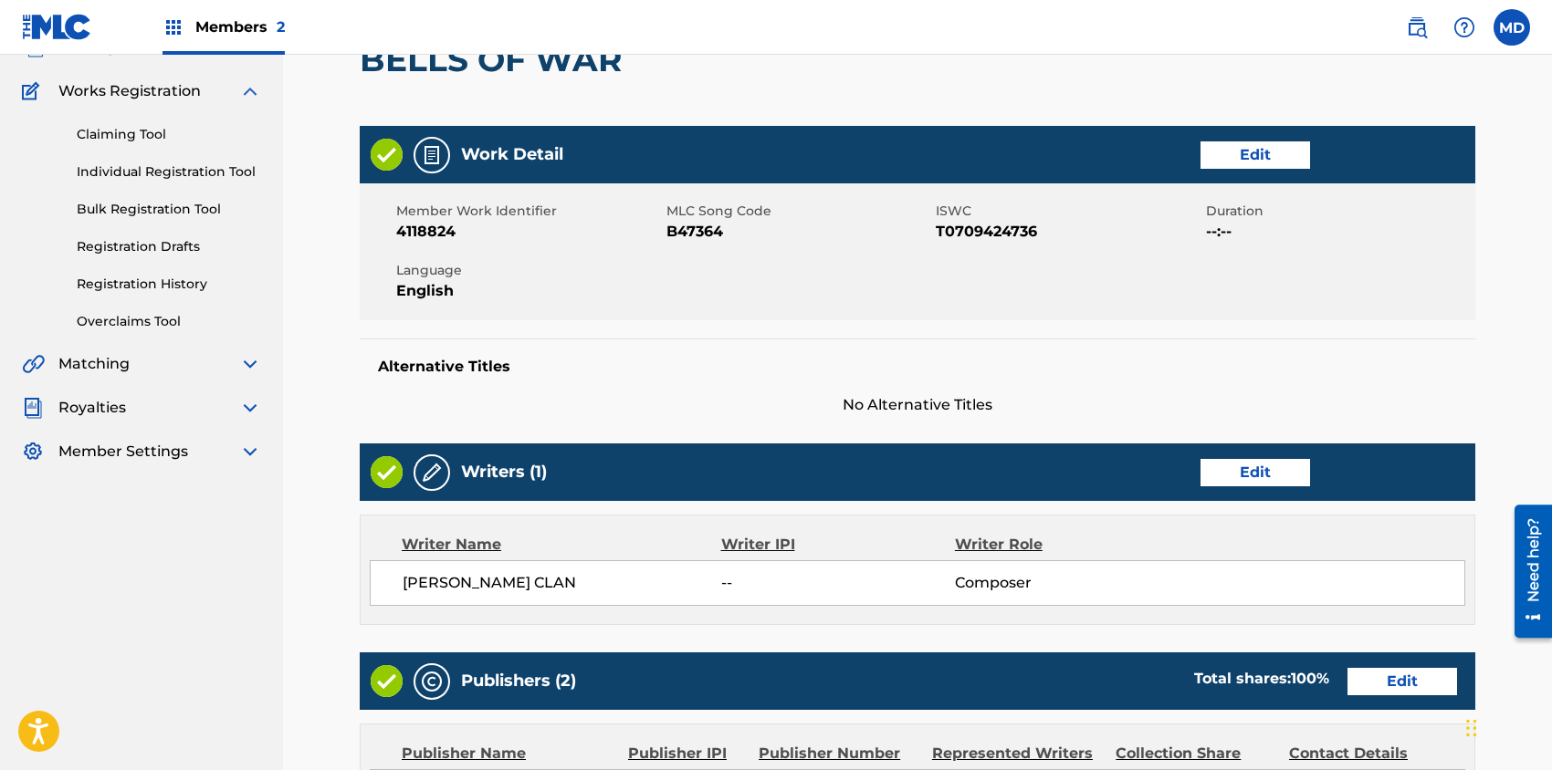
scroll to position [243, 0]
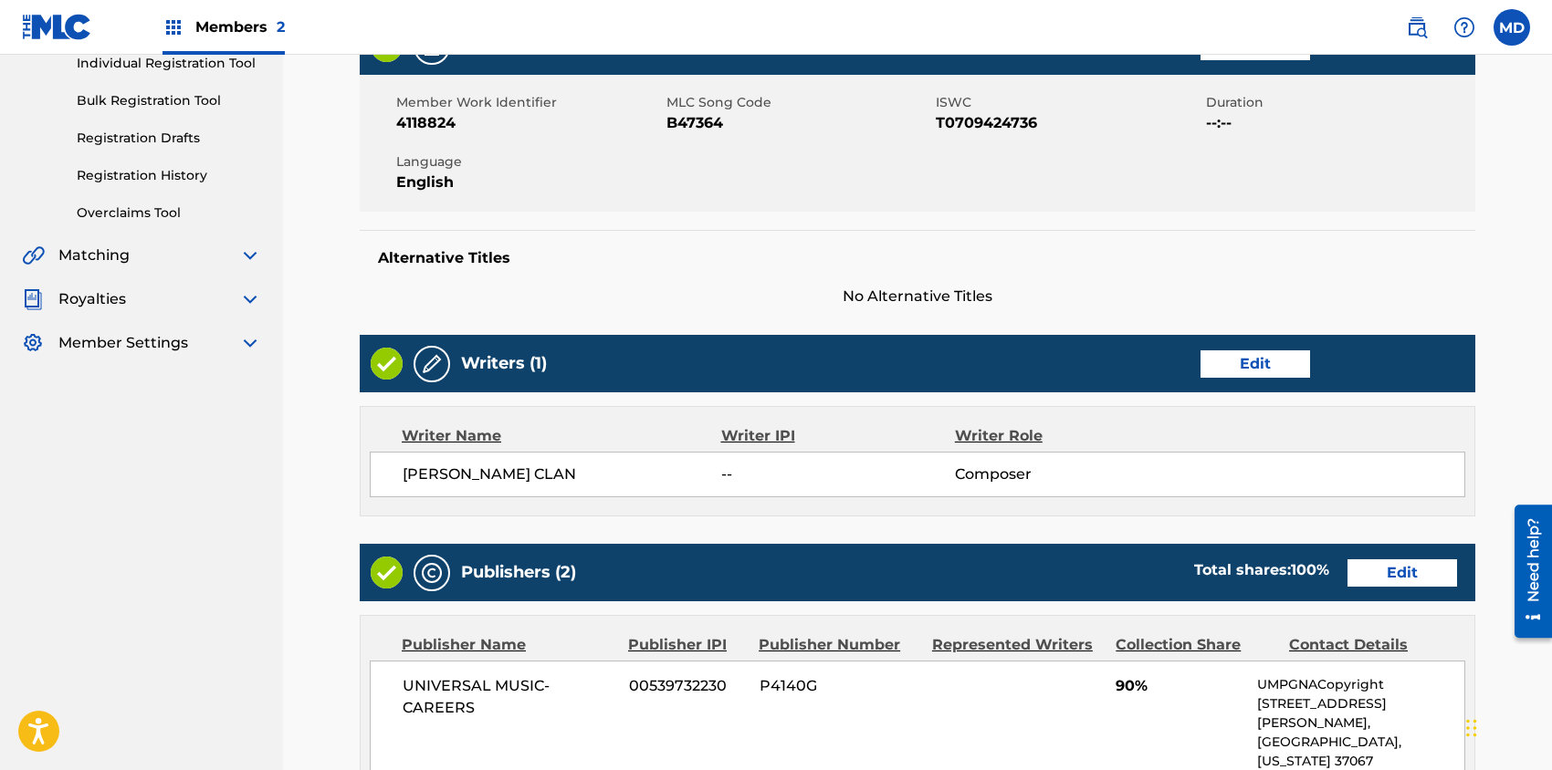
click at [1249, 362] on link "Edit" at bounding box center [1255, 363] width 110 height 27
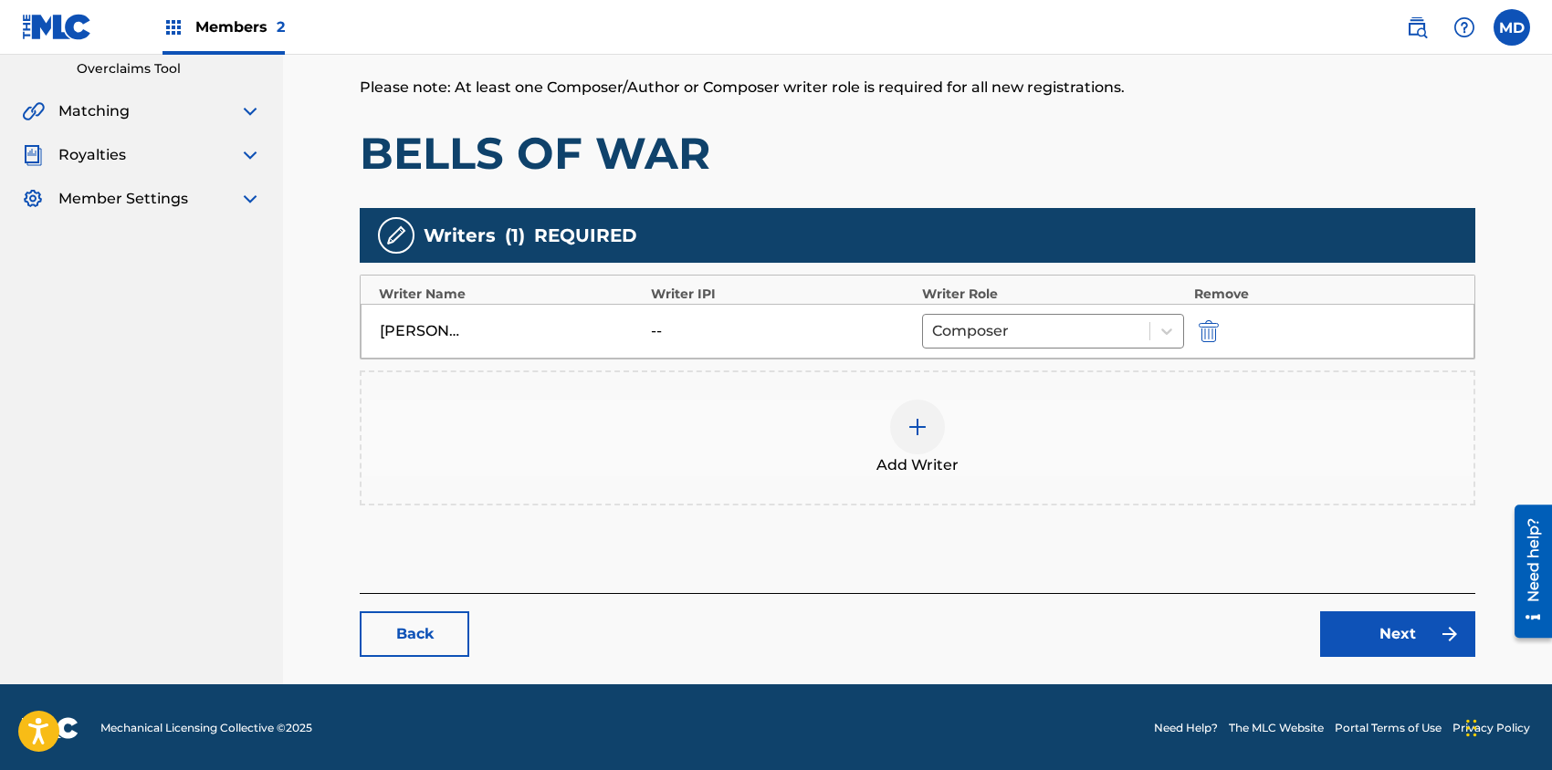
scroll to position [388, 0]
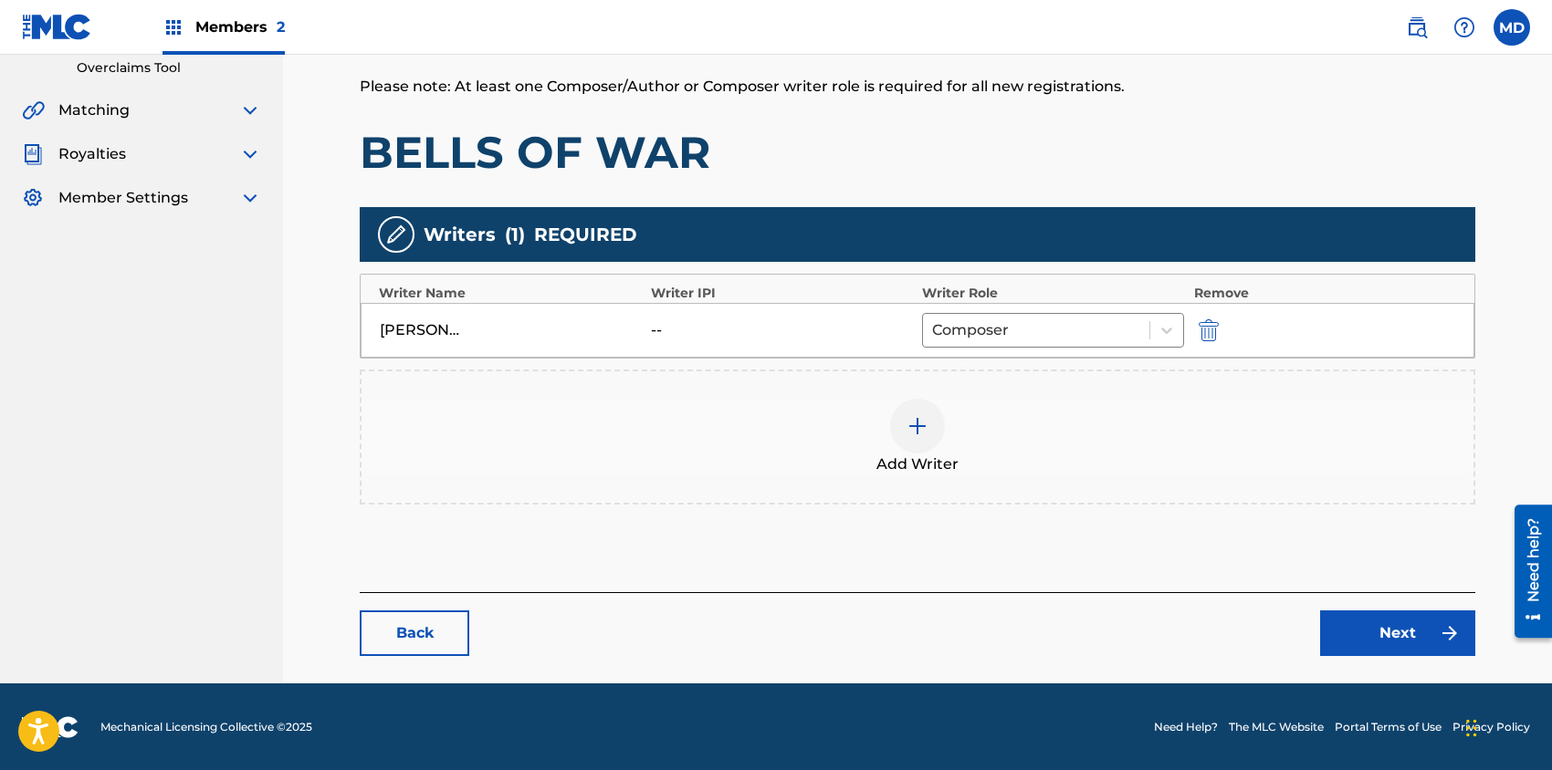
click at [424, 630] on link "Back" at bounding box center [415, 634] width 110 height 46
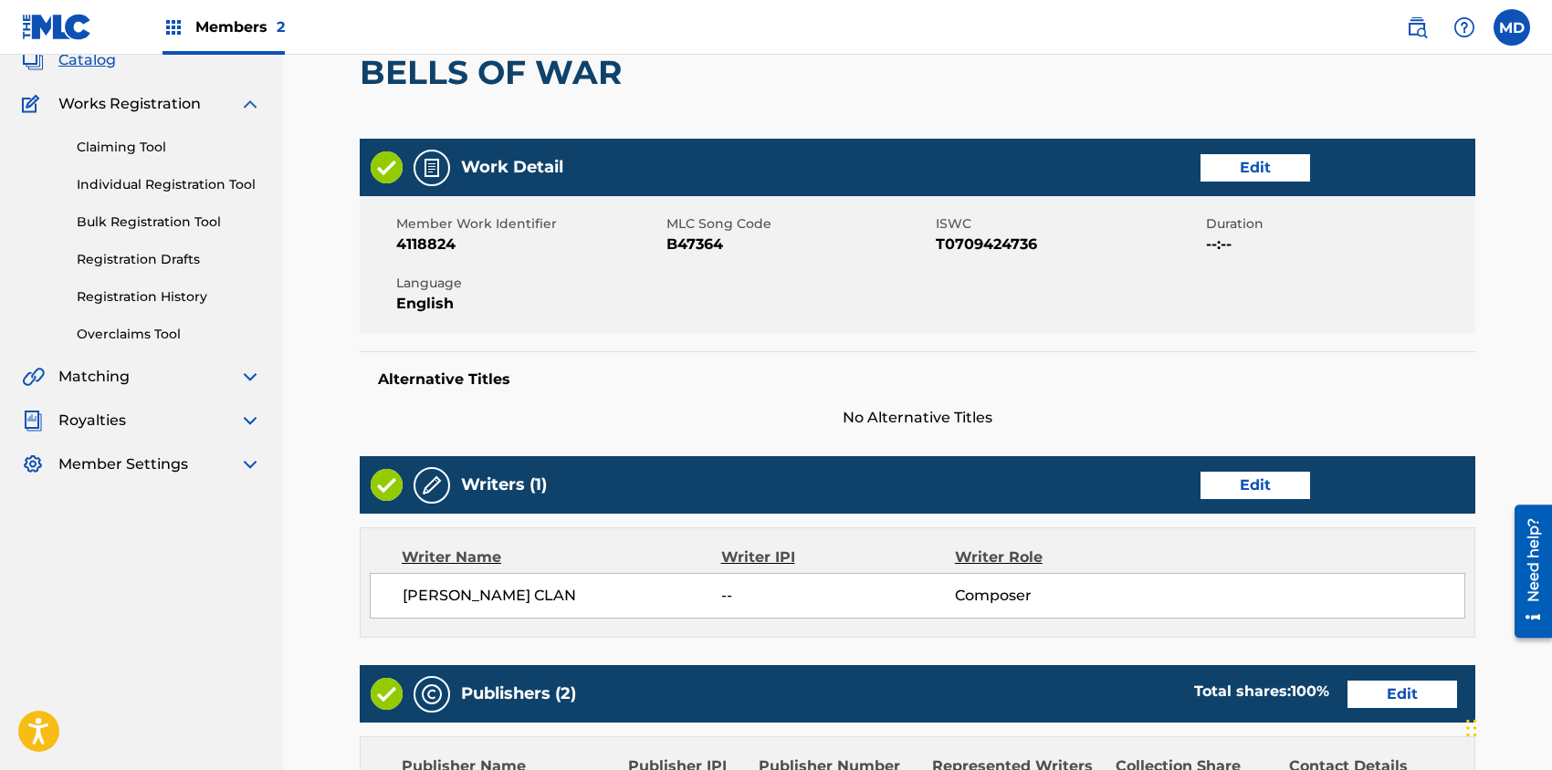
scroll to position [243, 0]
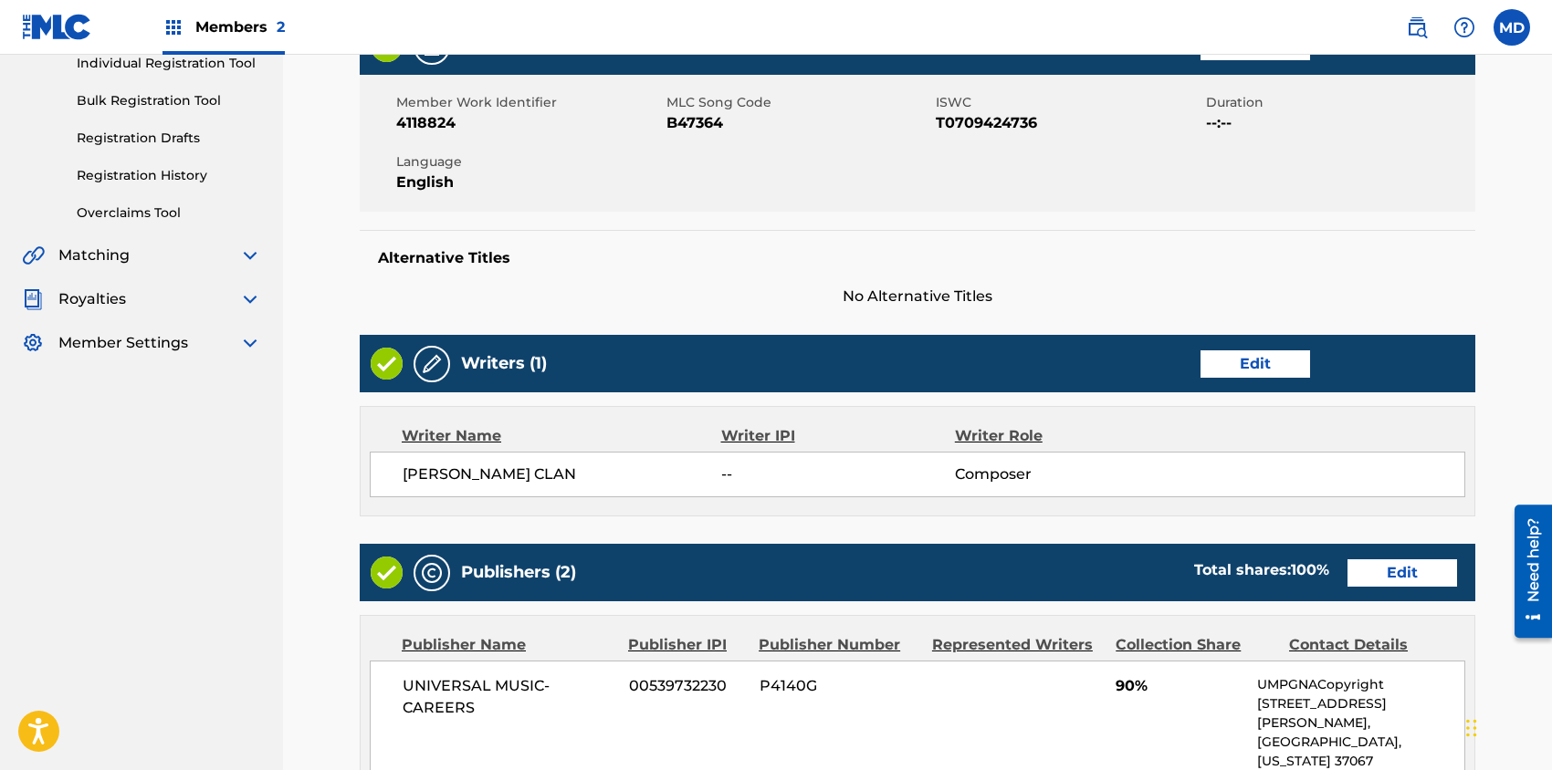
click at [1238, 361] on link "Edit" at bounding box center [1255, 363] width 110 height 27
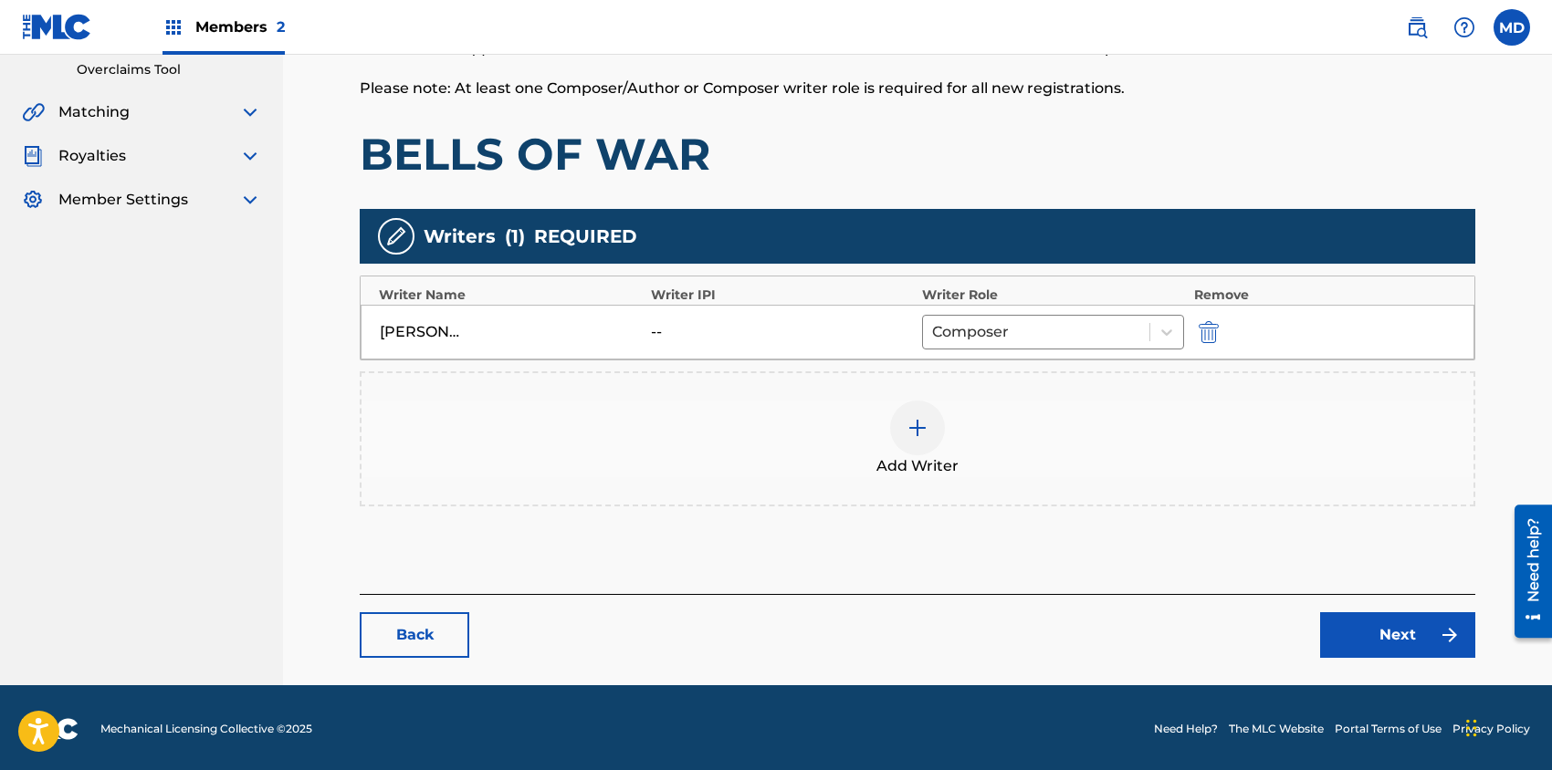
scroll to position [388, 0]
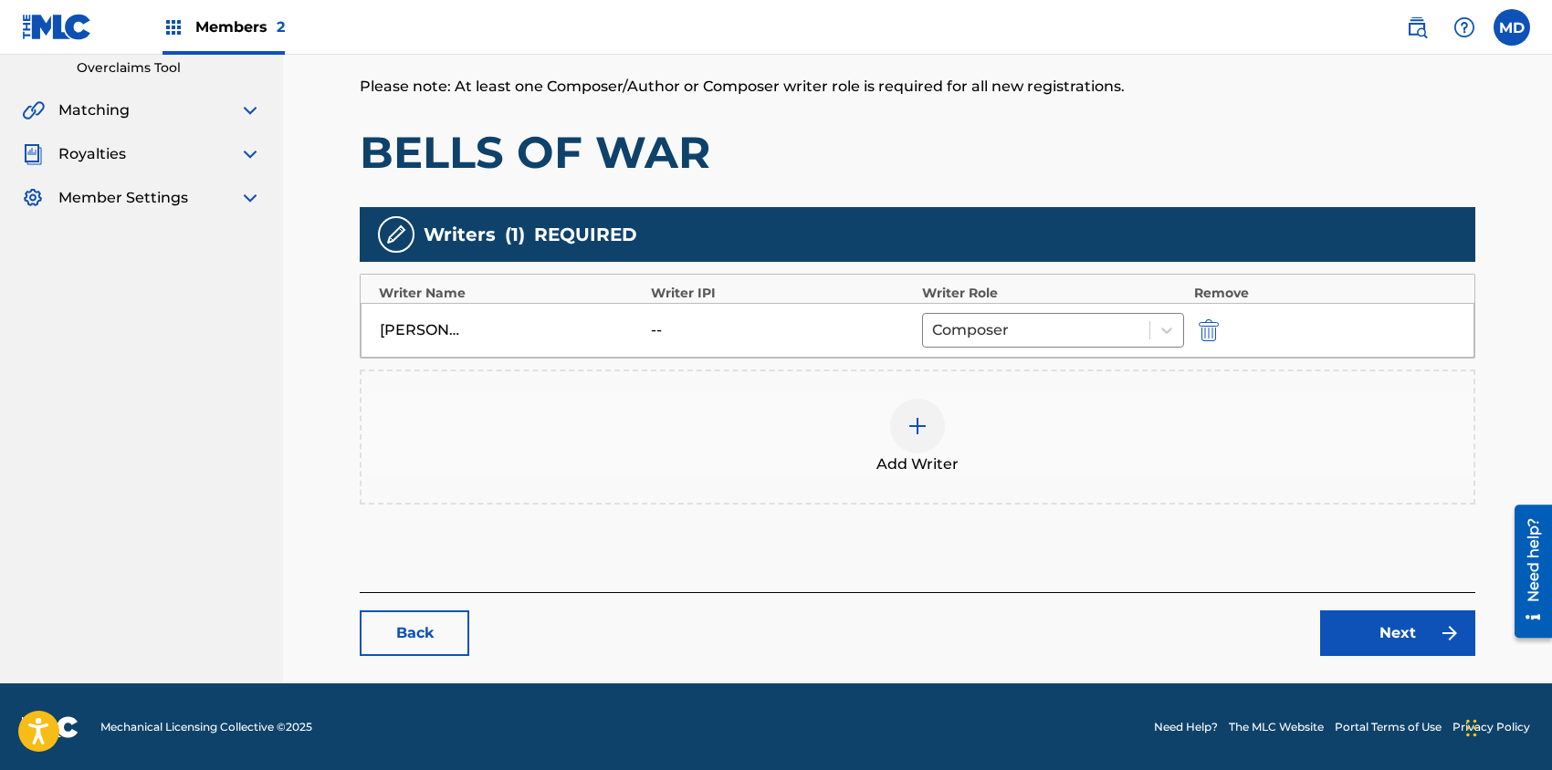
click at [927, 426] on img at bounding box center [917, 426] width 22 height 22
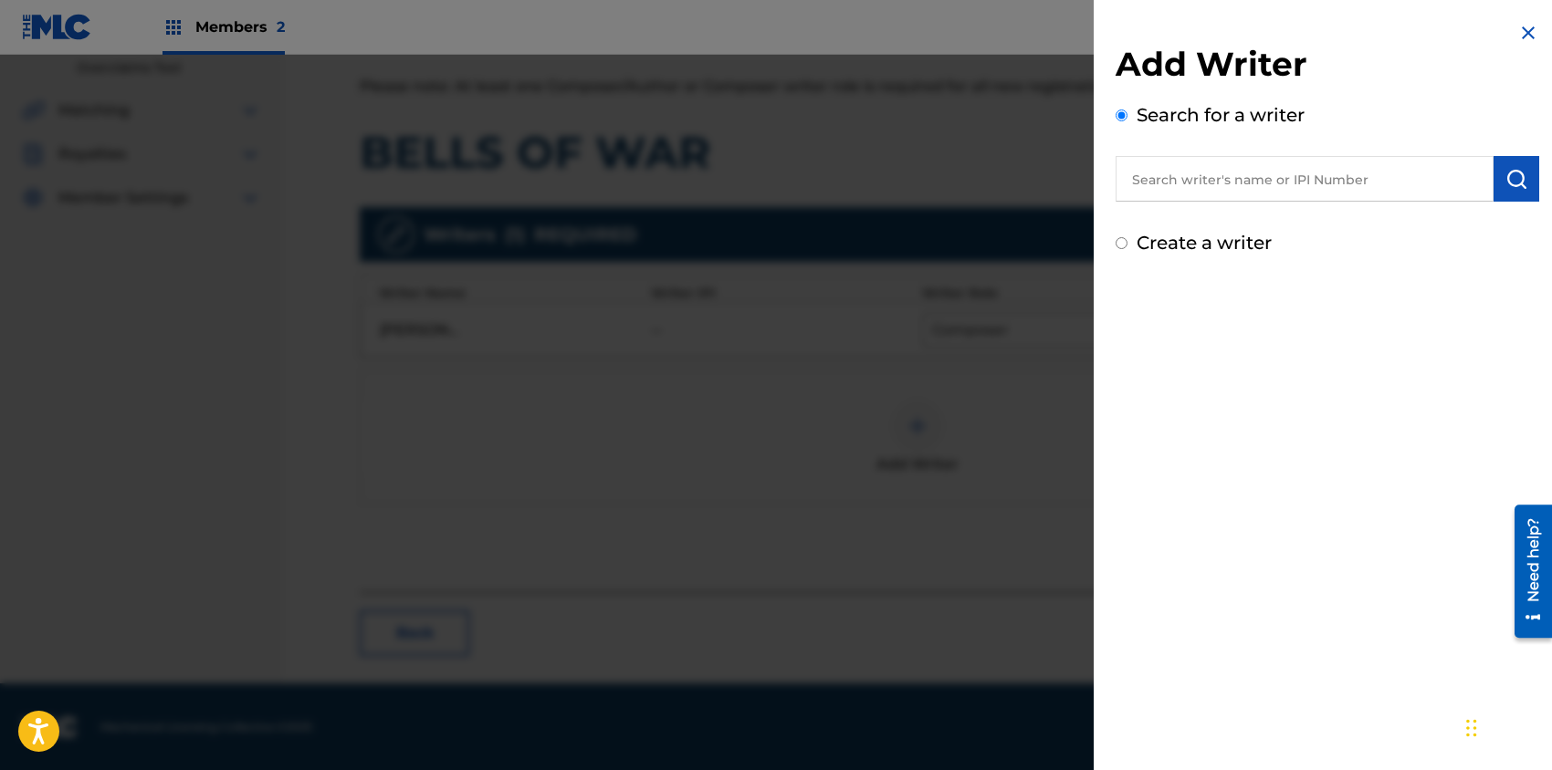
click at [1243, 166] on input "text" at bounding box center [1304, 179] width 378 height 46
paste input "00183462952"
type input "00183462952"
click at [1516, 172] on img "submit" at bounding box center [1516, 179] width 22 height 22
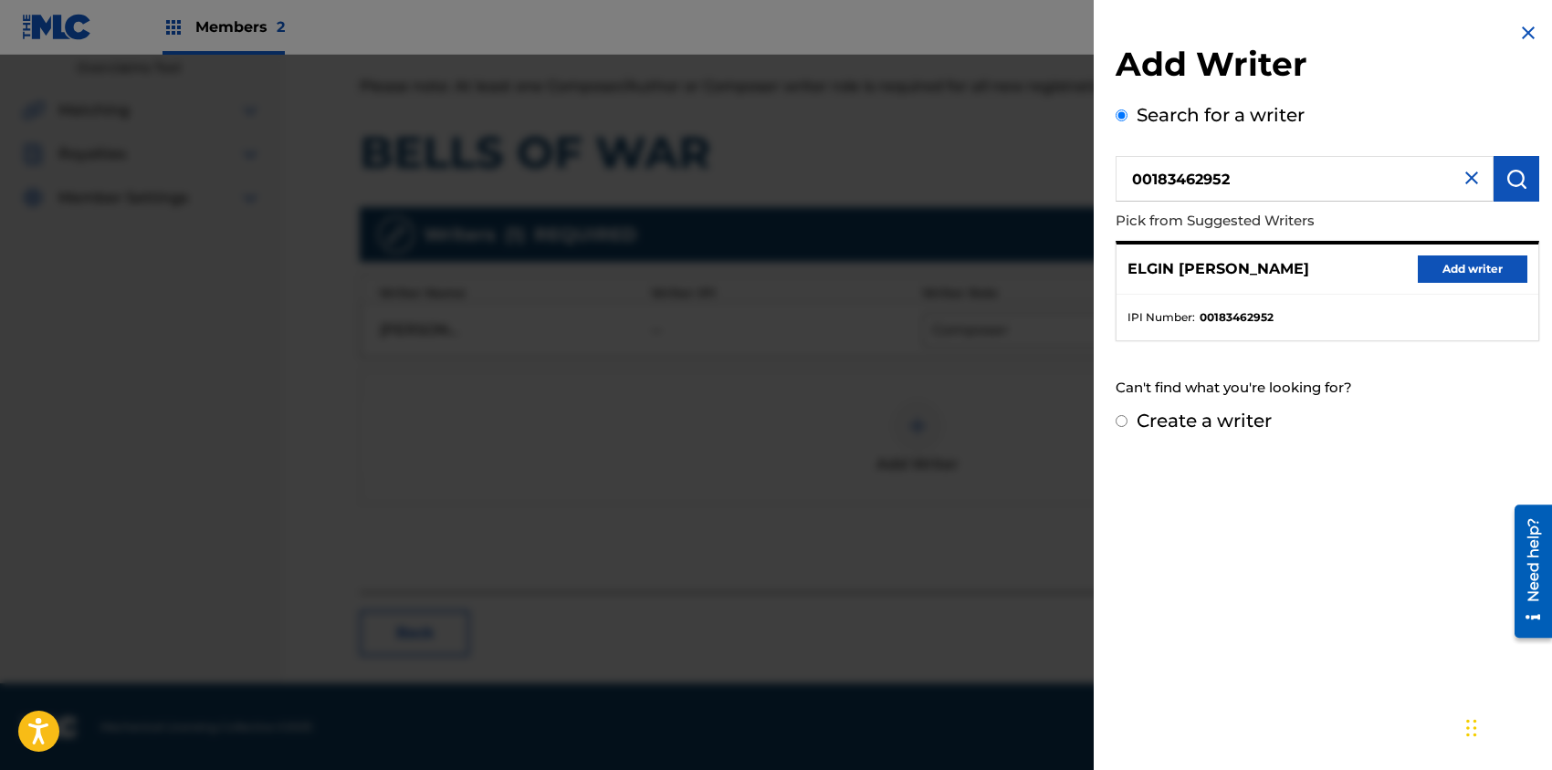
click at [1476, 267] on button "Add writer" at bounding box center [1472, 269] width 110 height 27
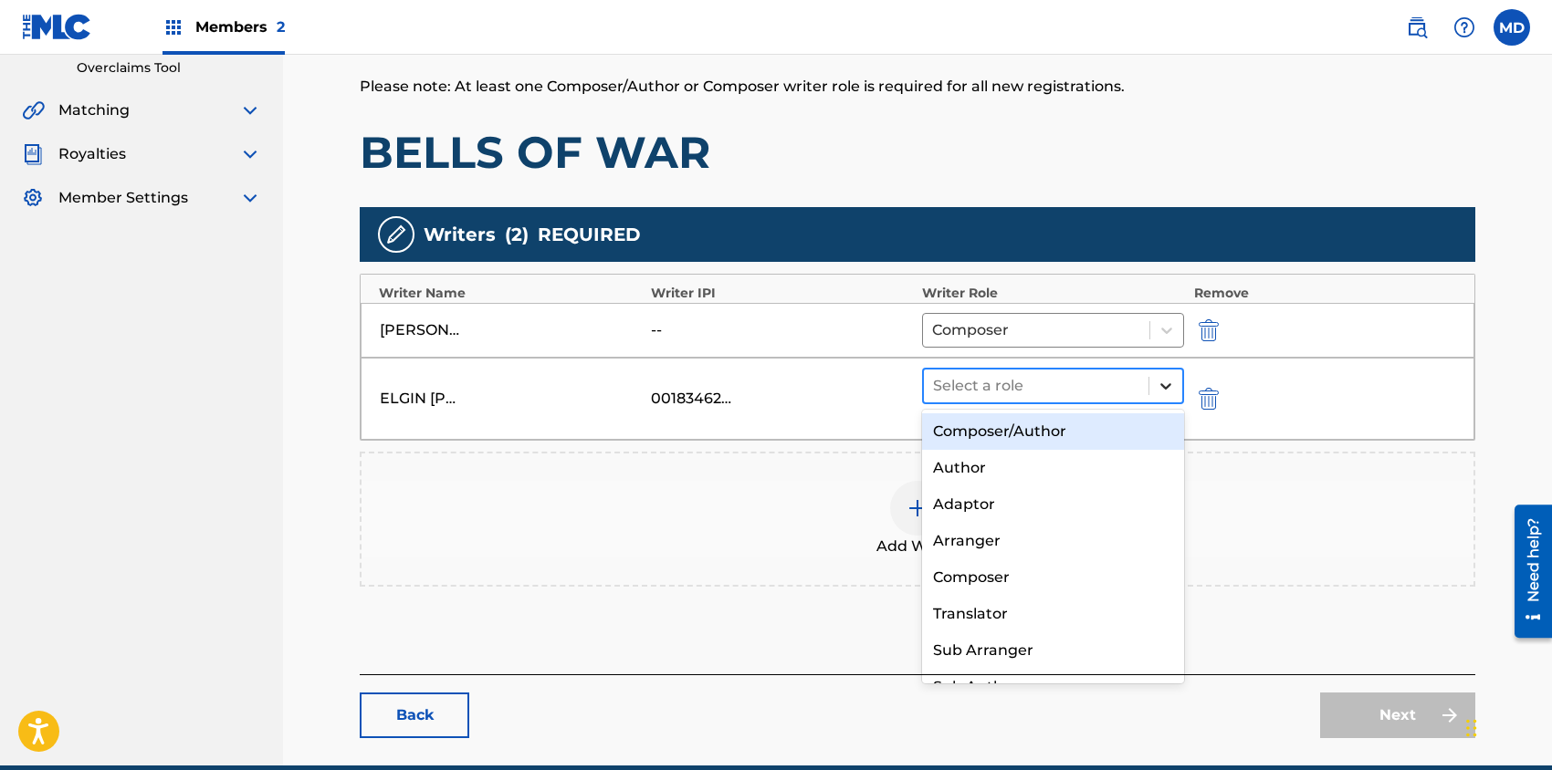
click at [1171, 378] on icon at bounding box center [1165, 386] width 18 height 18
click at [1026, 434] on div "Composer/Author" at bounding box center [1053, 431] width 262 height 37
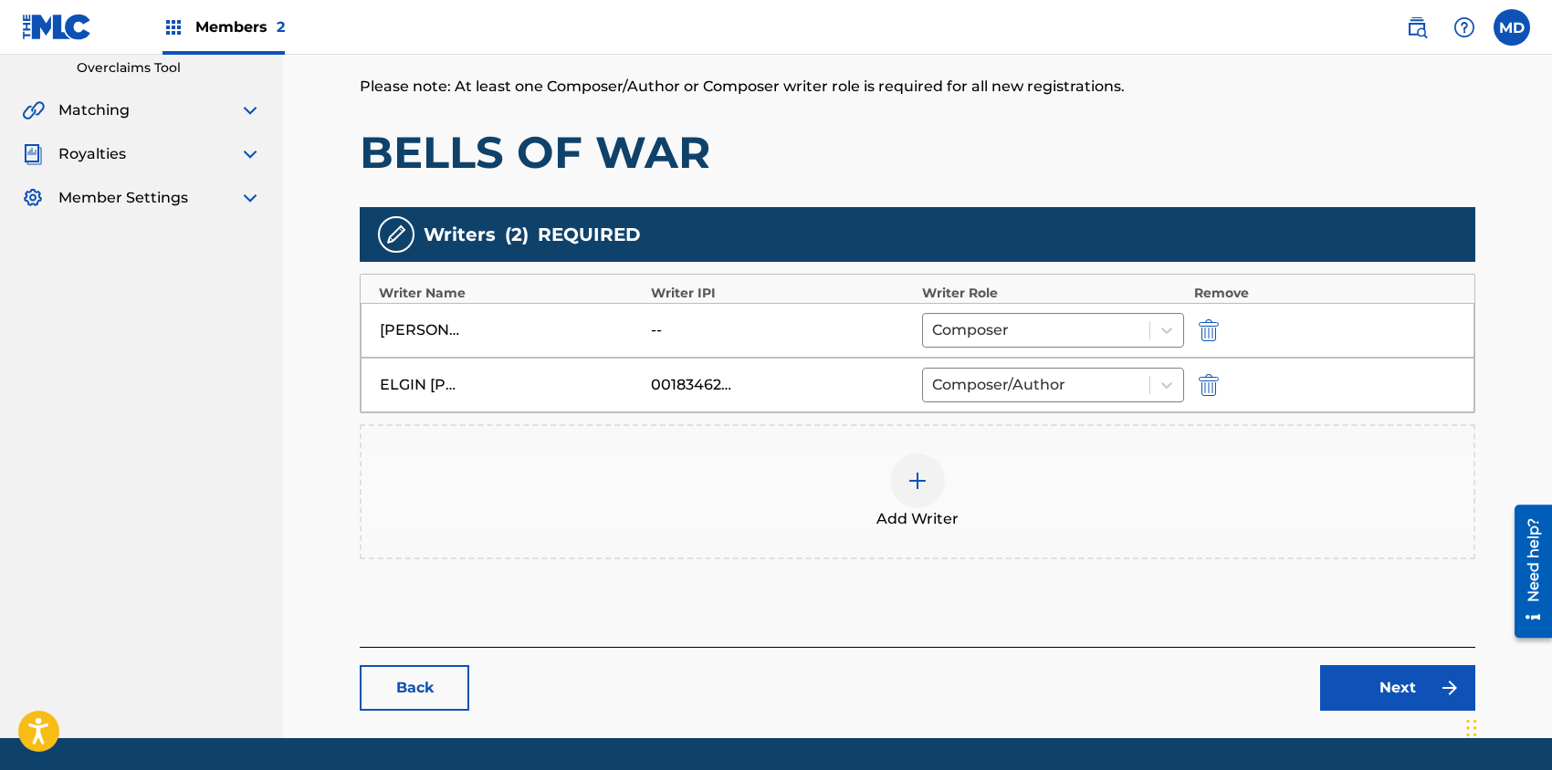
click at [1363, 686] on link "Next" at bounding box center [1397, 688] width 155 height 46
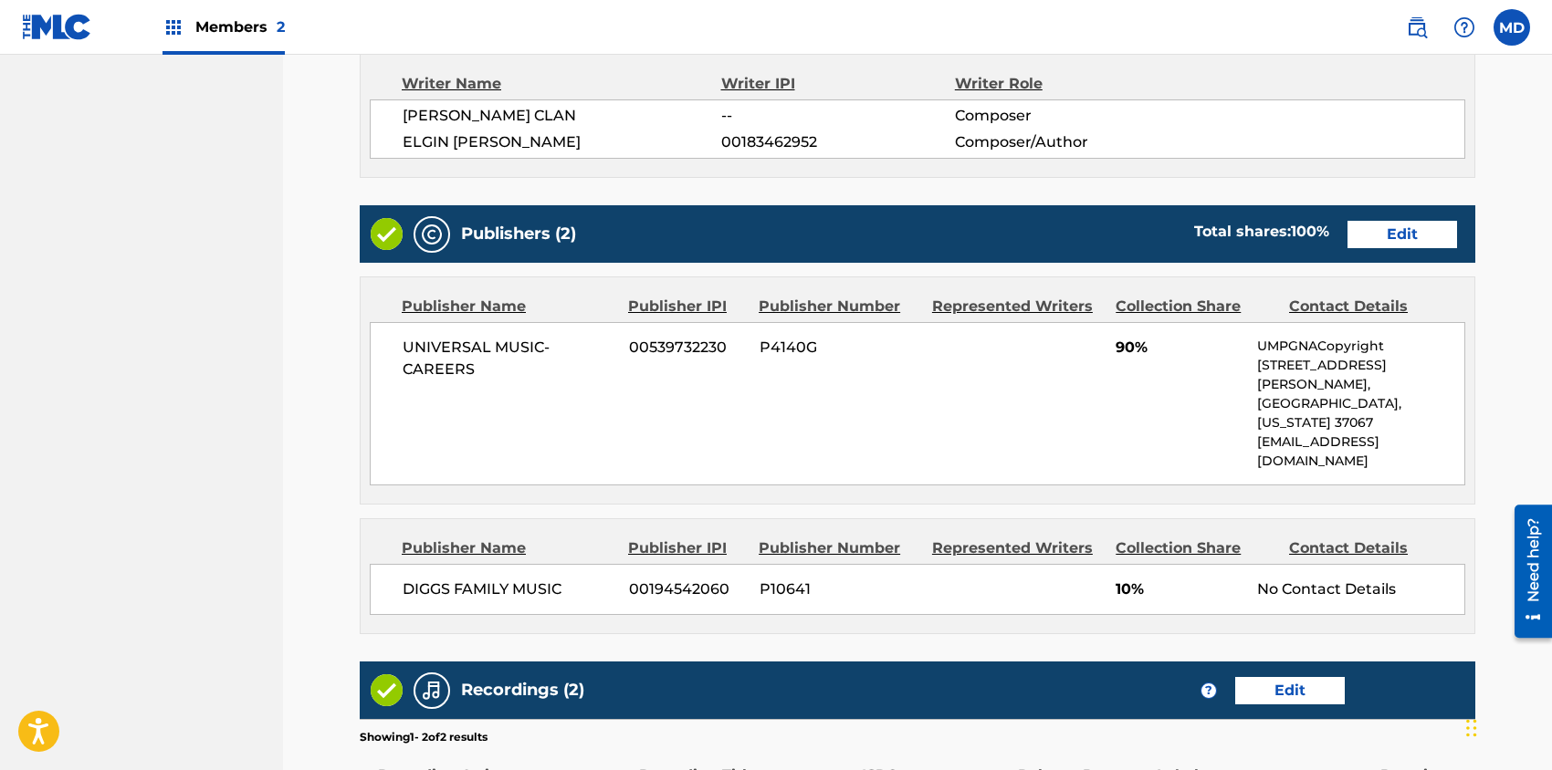
scroll to position [486, 0]
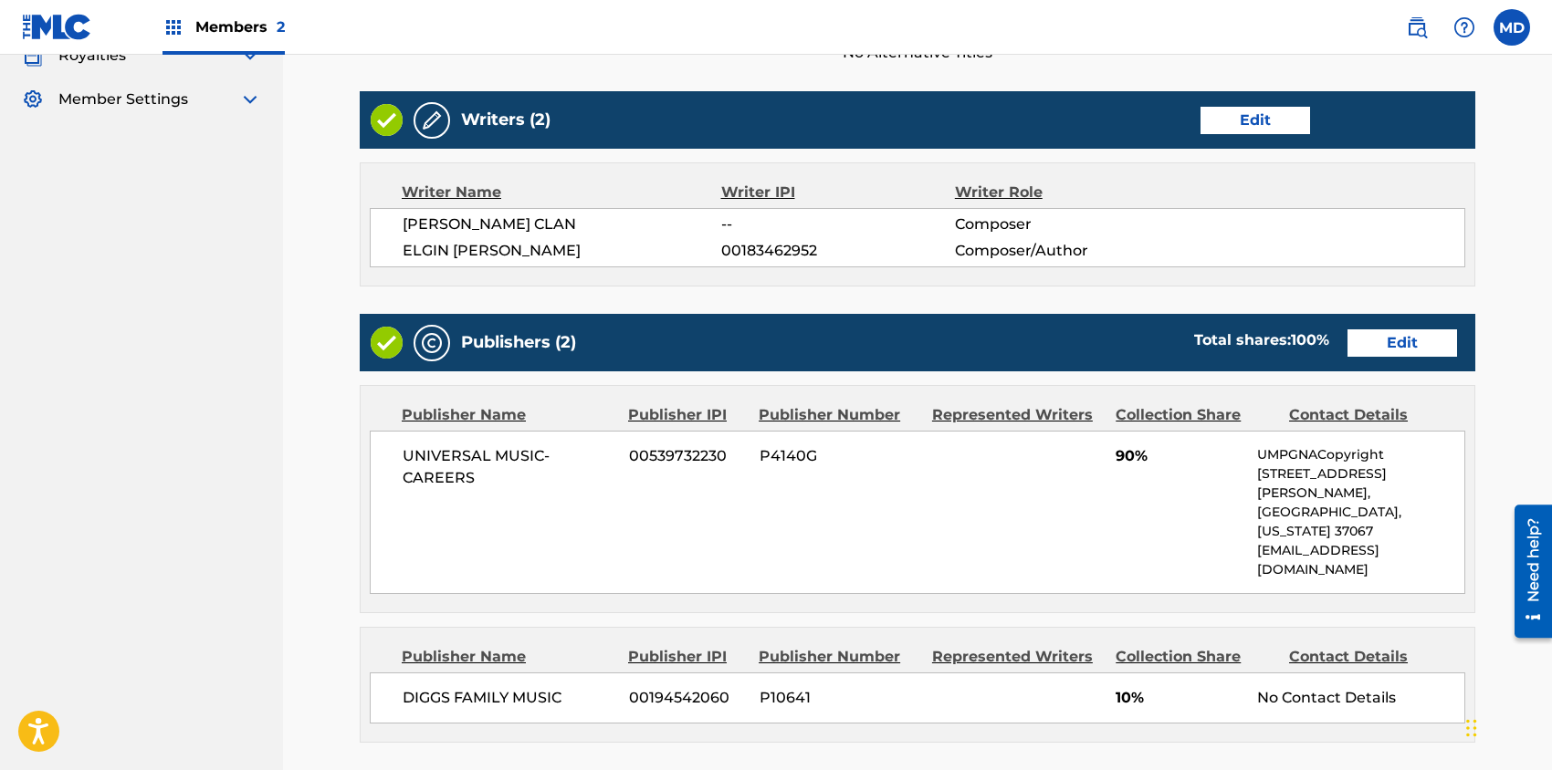
click at [1412, 340] on link "Edit" at bounding box center [1402, 342] width 110 height 27
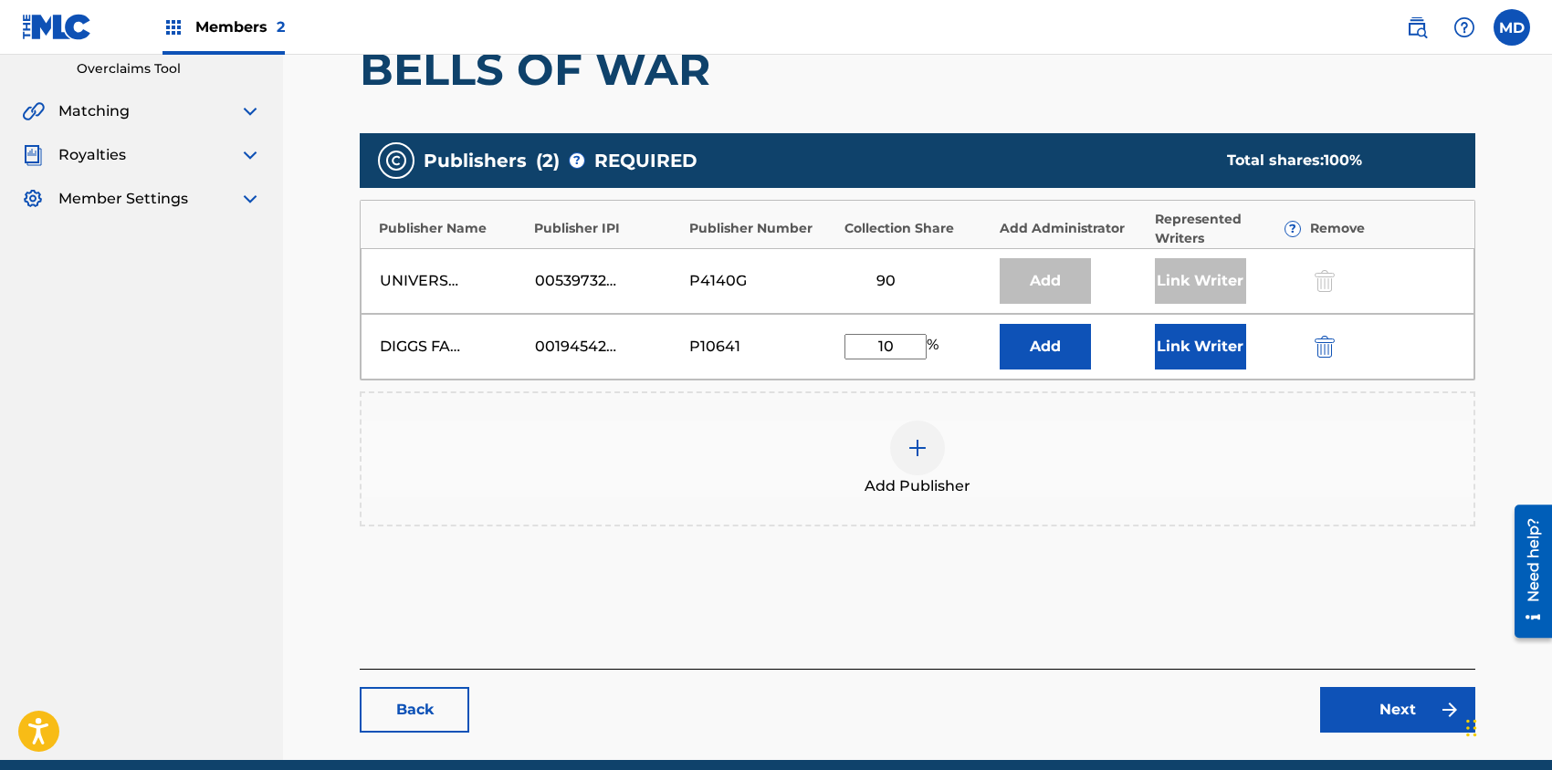
scroll to position [464, 0]
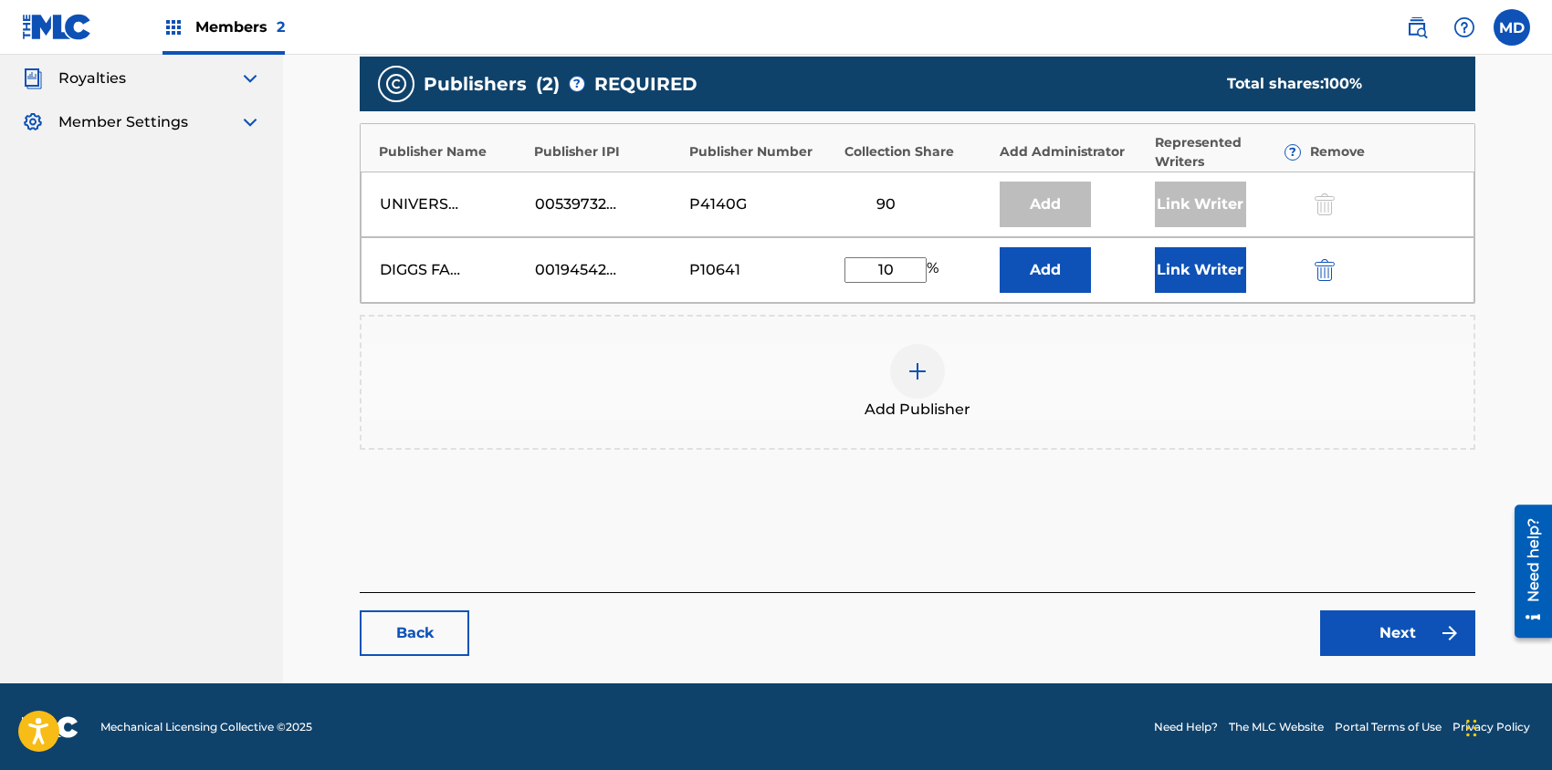
click at [1204, 275] on button "Link Writer" at bounding box center [1200, 270] width 91 height 46
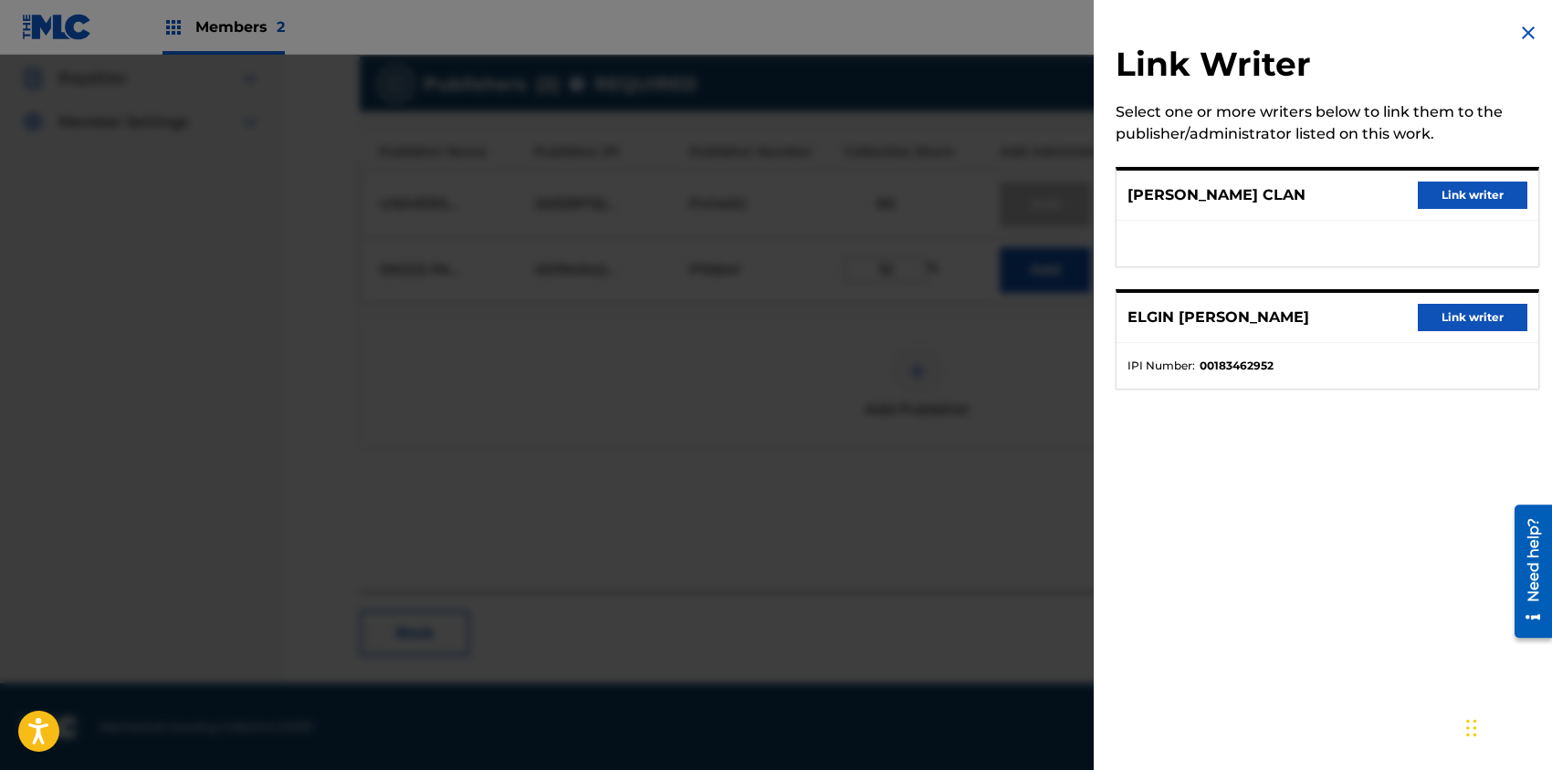
click at [1464, 311] on button "Link writer" at bounding box center [1472, 317] width 110 height 27
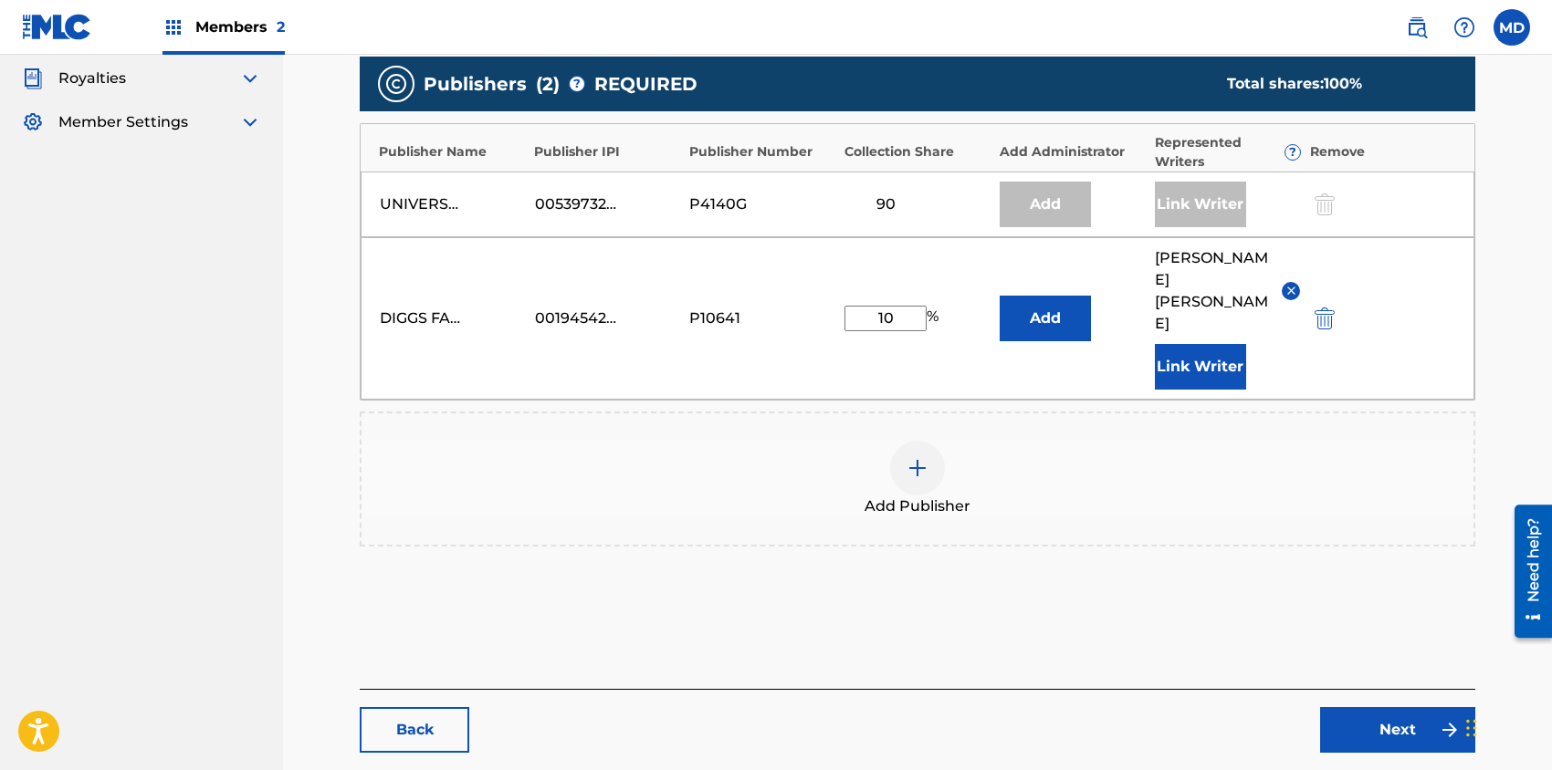
click at [1375, 713] on link "Next" at bounding box center [1397, 730] width 155 height 46
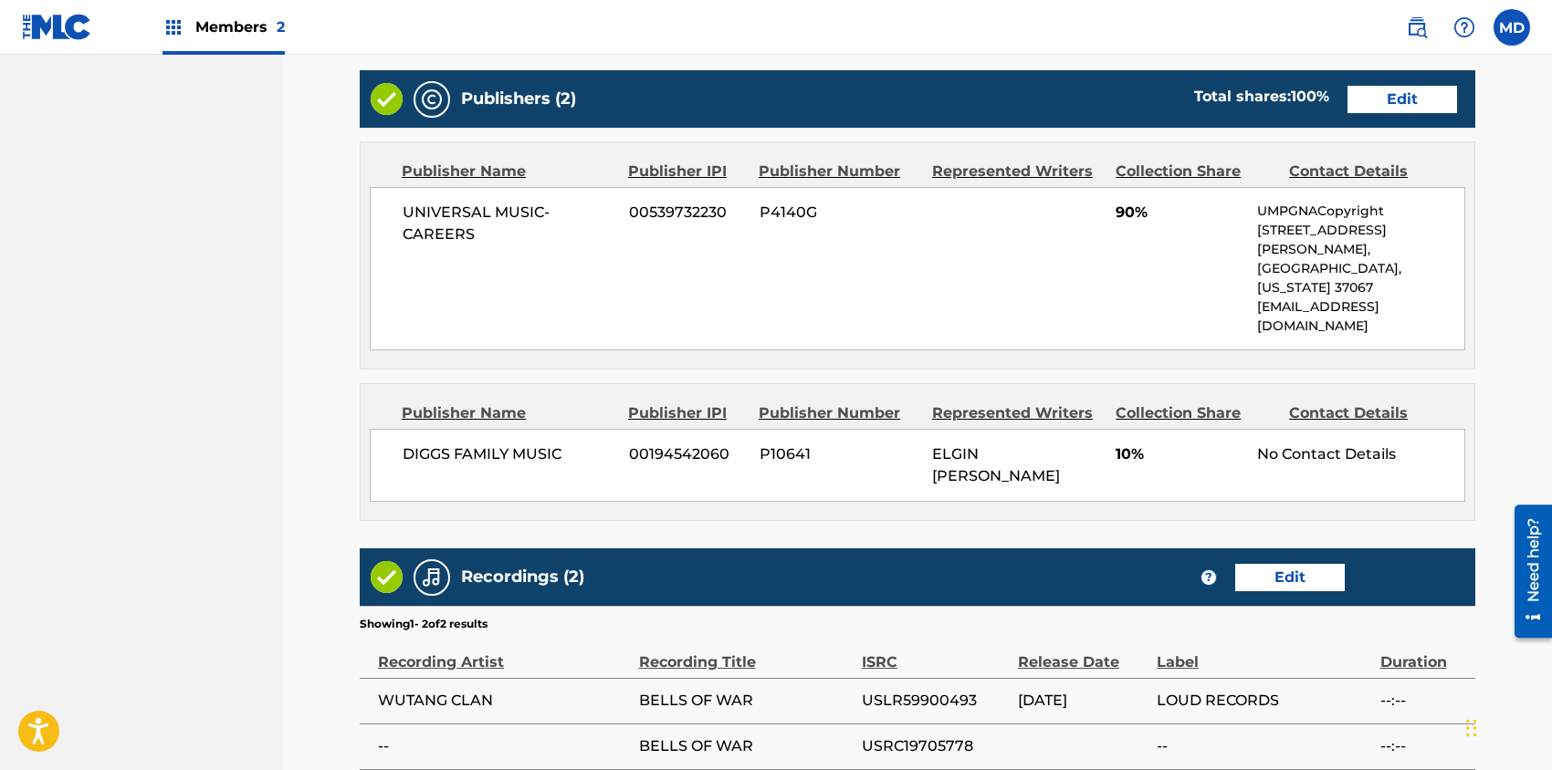
scroll to position [852, 0]
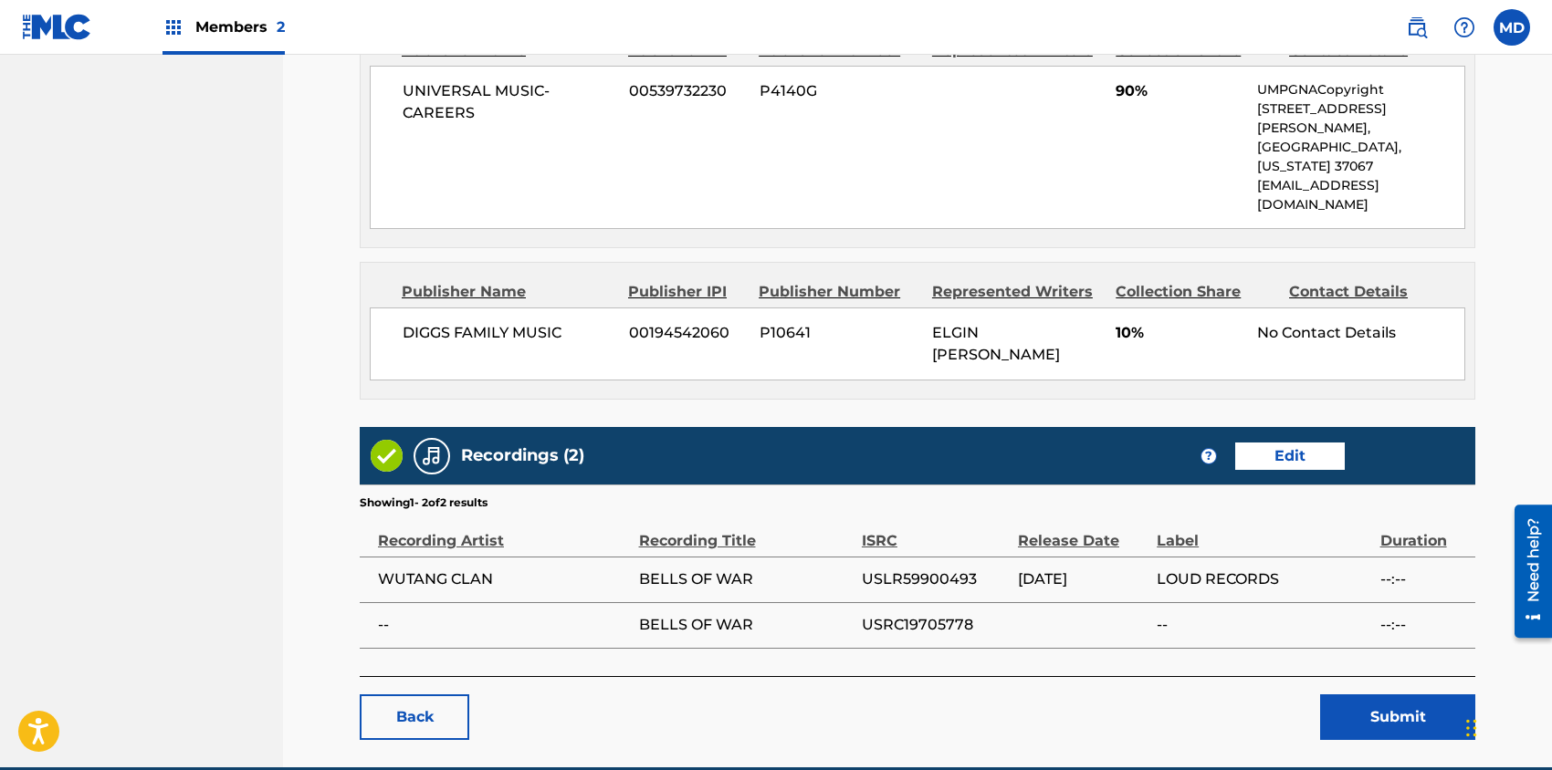
click at [1375, 695] on button "Submit" at bounding box center [1397, 718] width 155 height 46
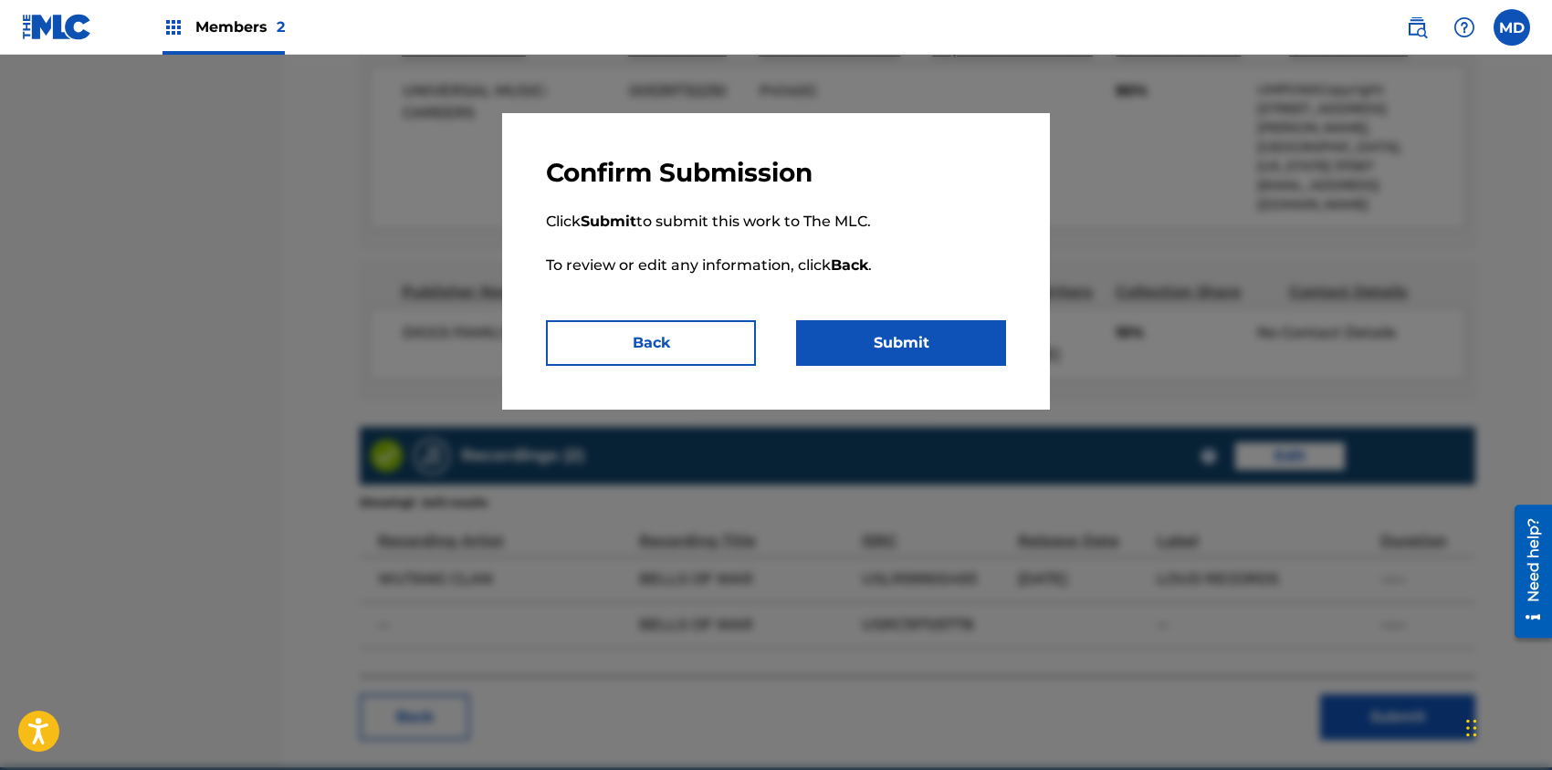
click at [883, 329] on button "Submit" at bounding box center [901, 343] width 210 height 46
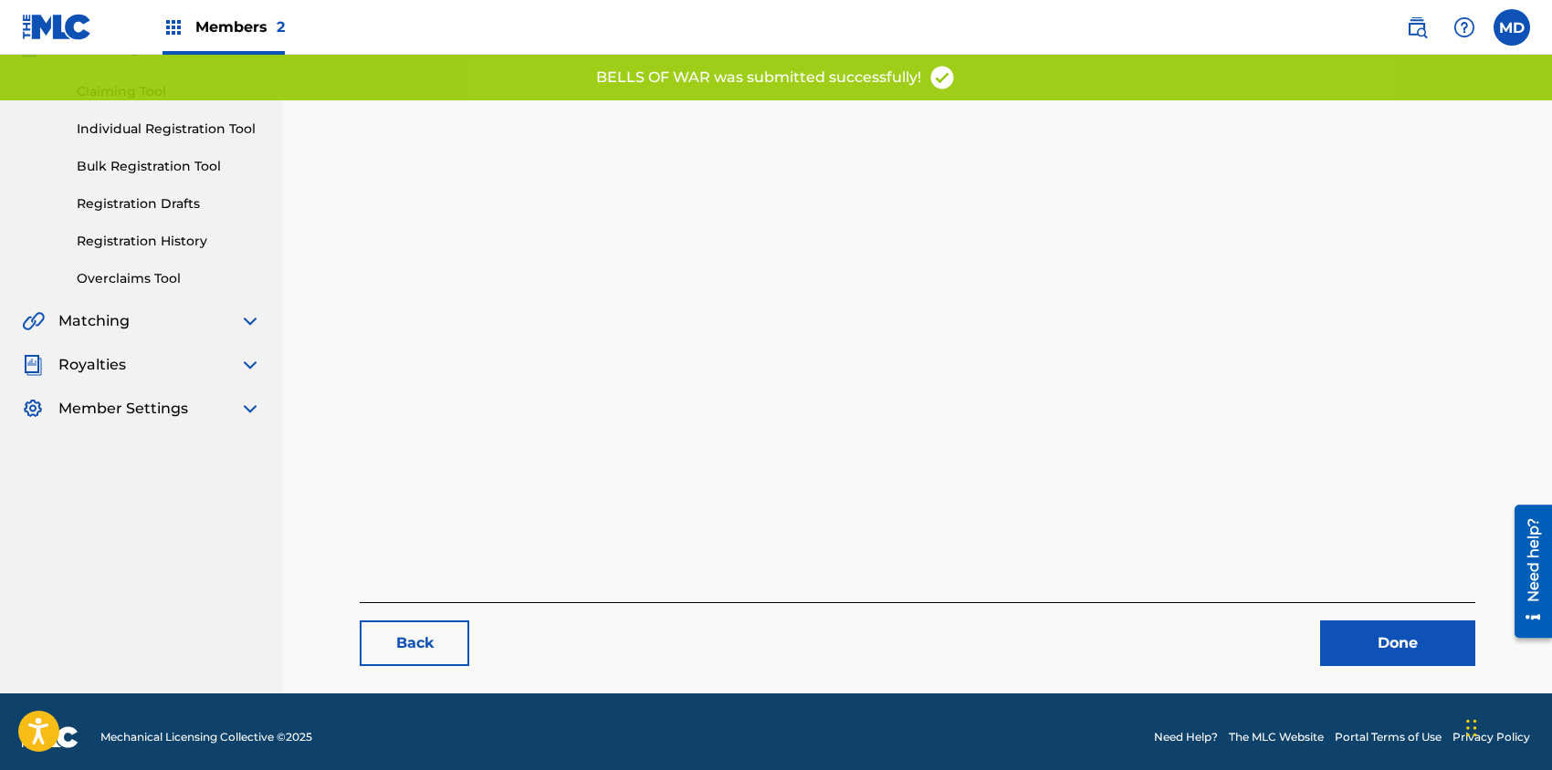
scroll to position [188, 0]
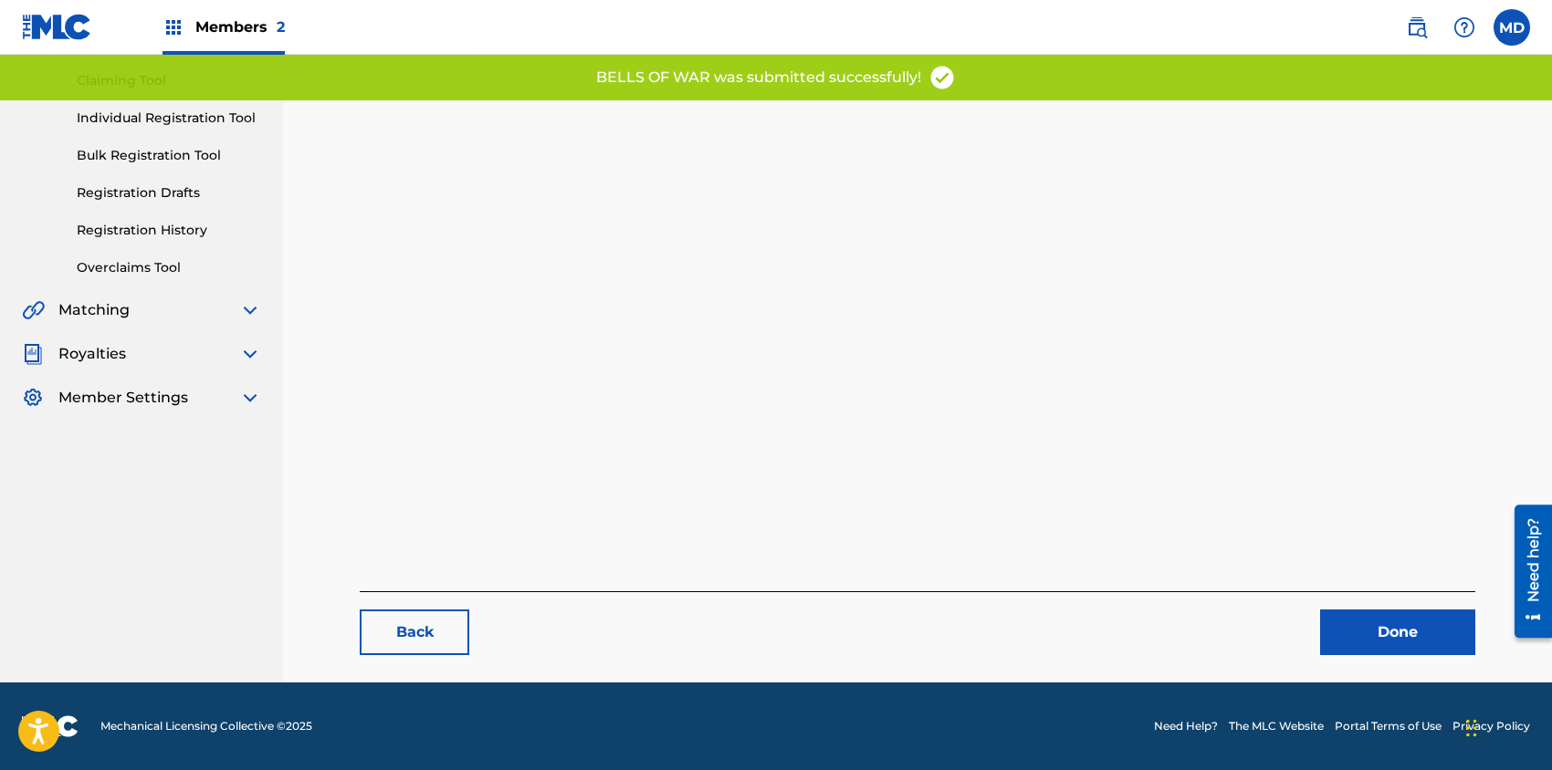
click at [1394, 636] on link "Done" at bounding box center [1397, 633] width 155 height 46
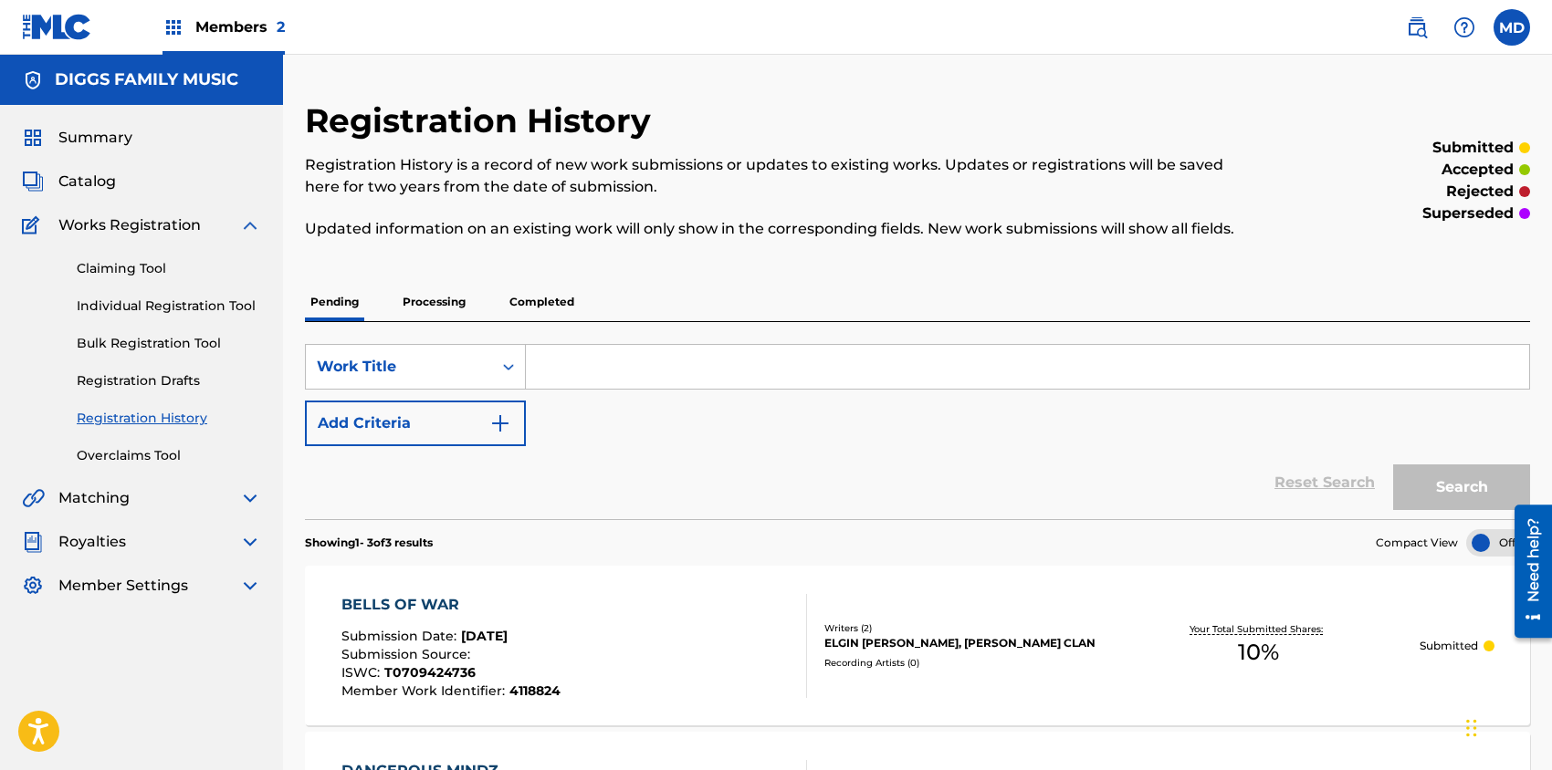
click at [79, 183] on span "Catalog" at bounding box center [86, 182] width 57 height 22
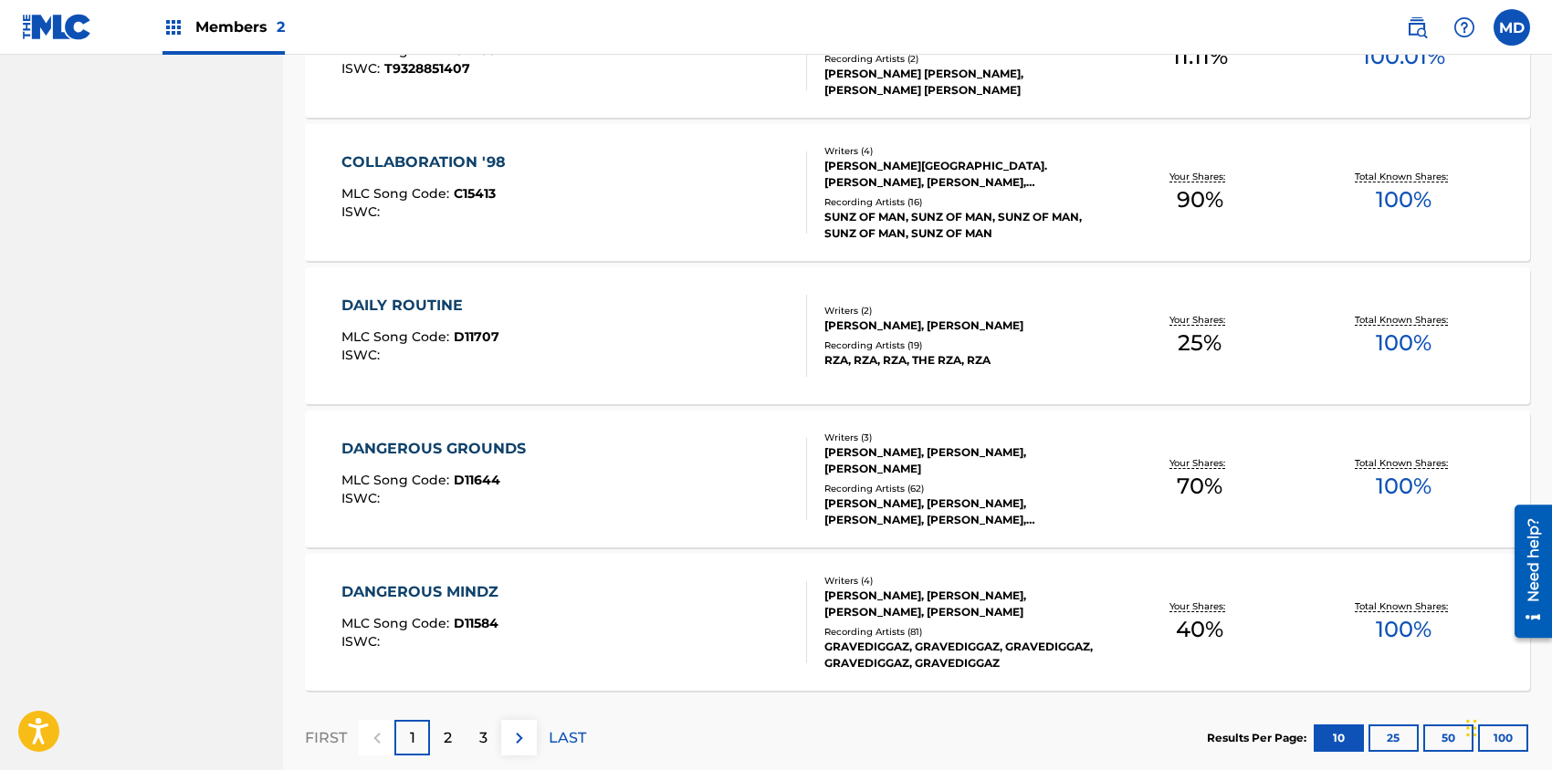
scroll to position [1318, 0]
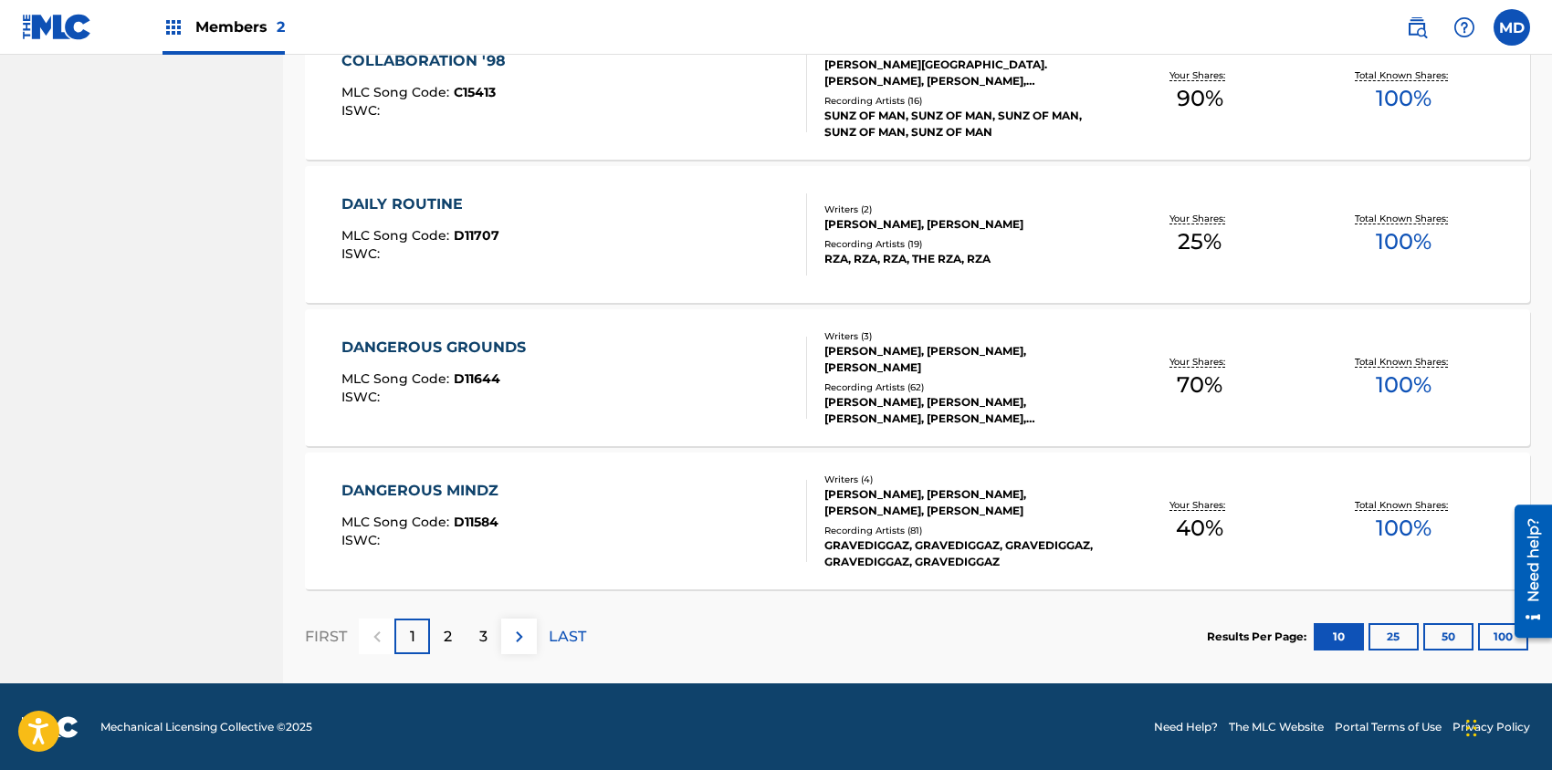
click at [452, 651] on div "2" at bounding box center [448, 637] width 36 height 36
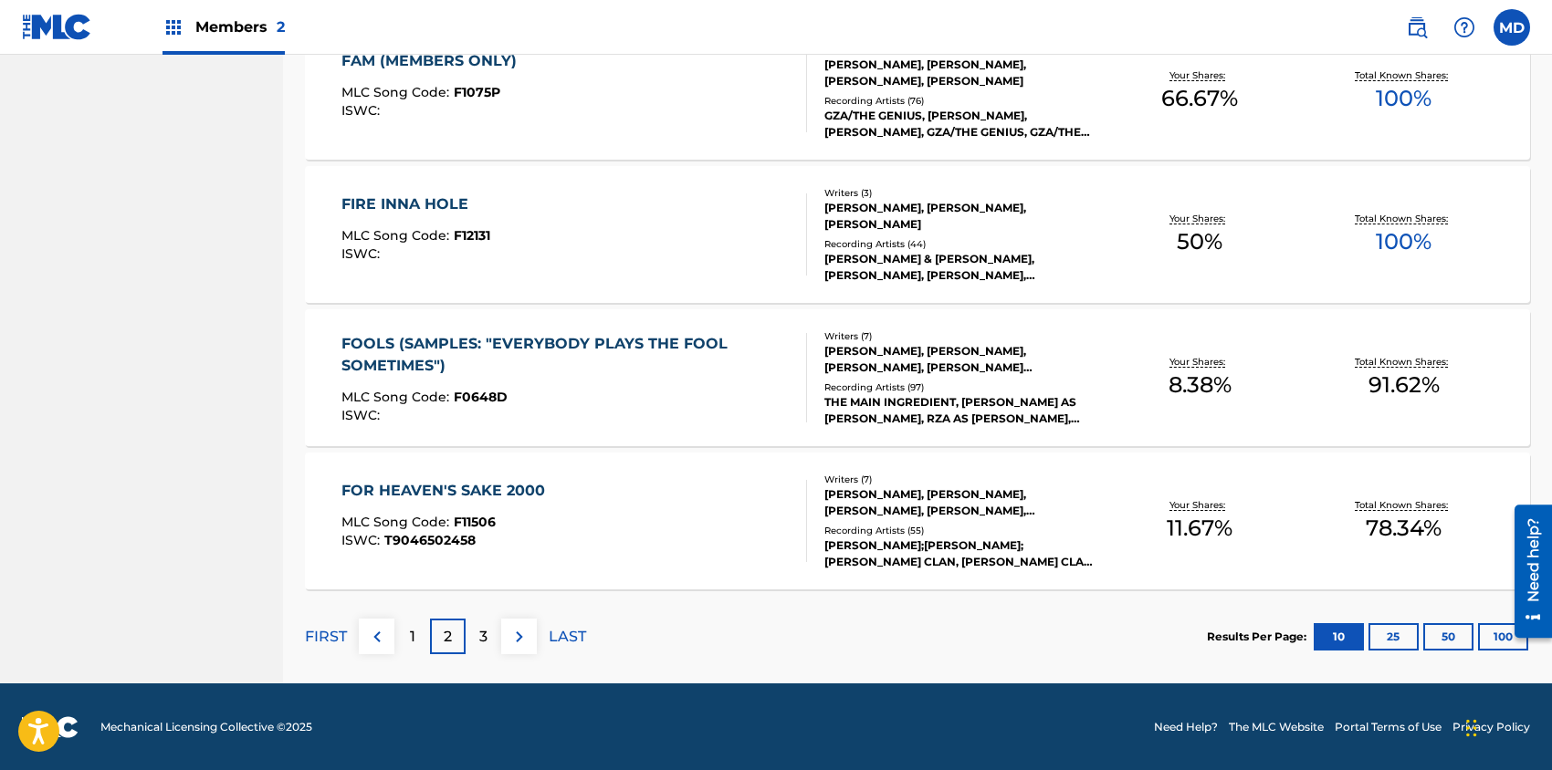
click at [480, 635] on p "3" at bounding box center [483, 637] width 8 height 22
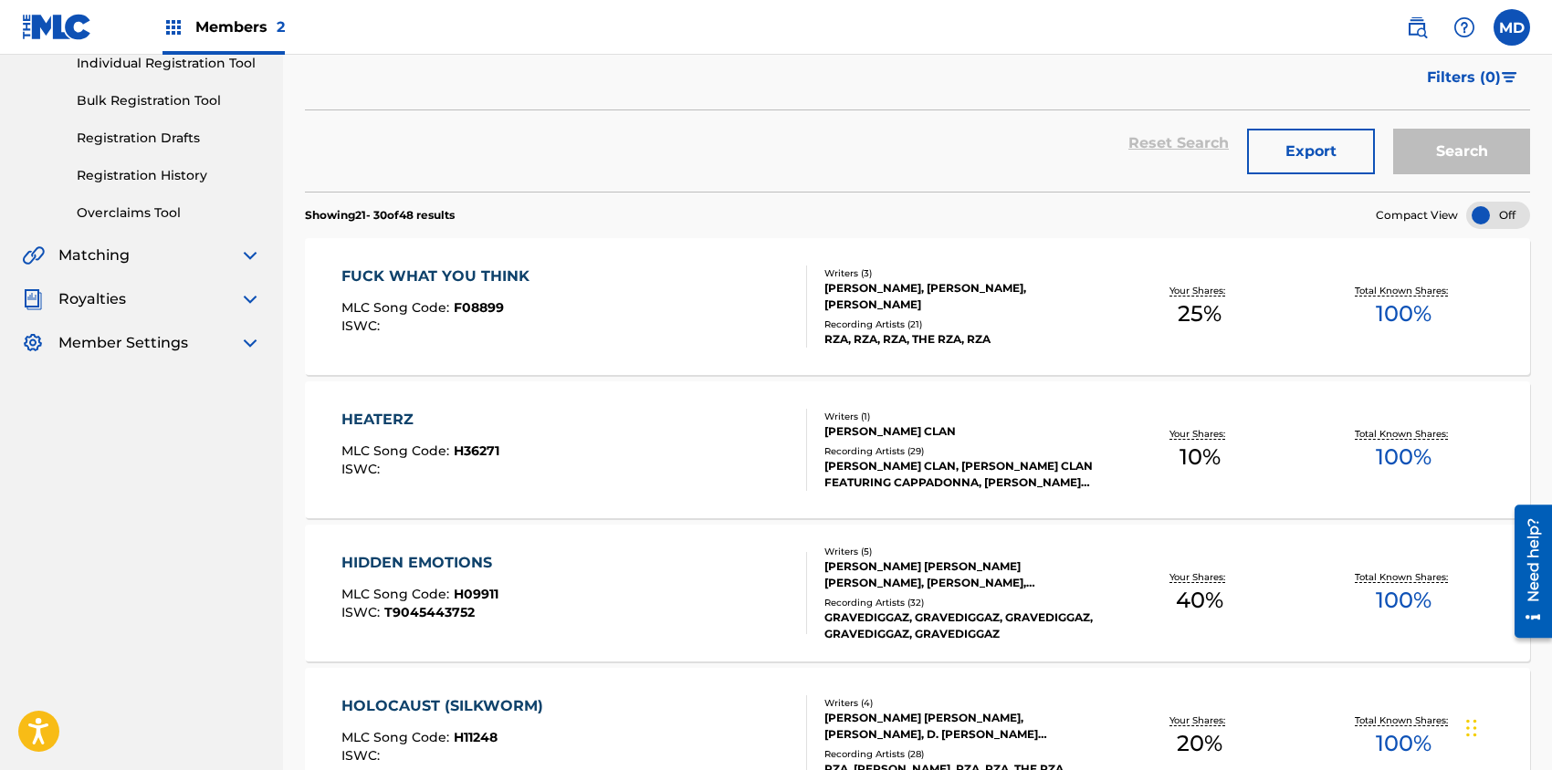
scroll to position [365, 0]
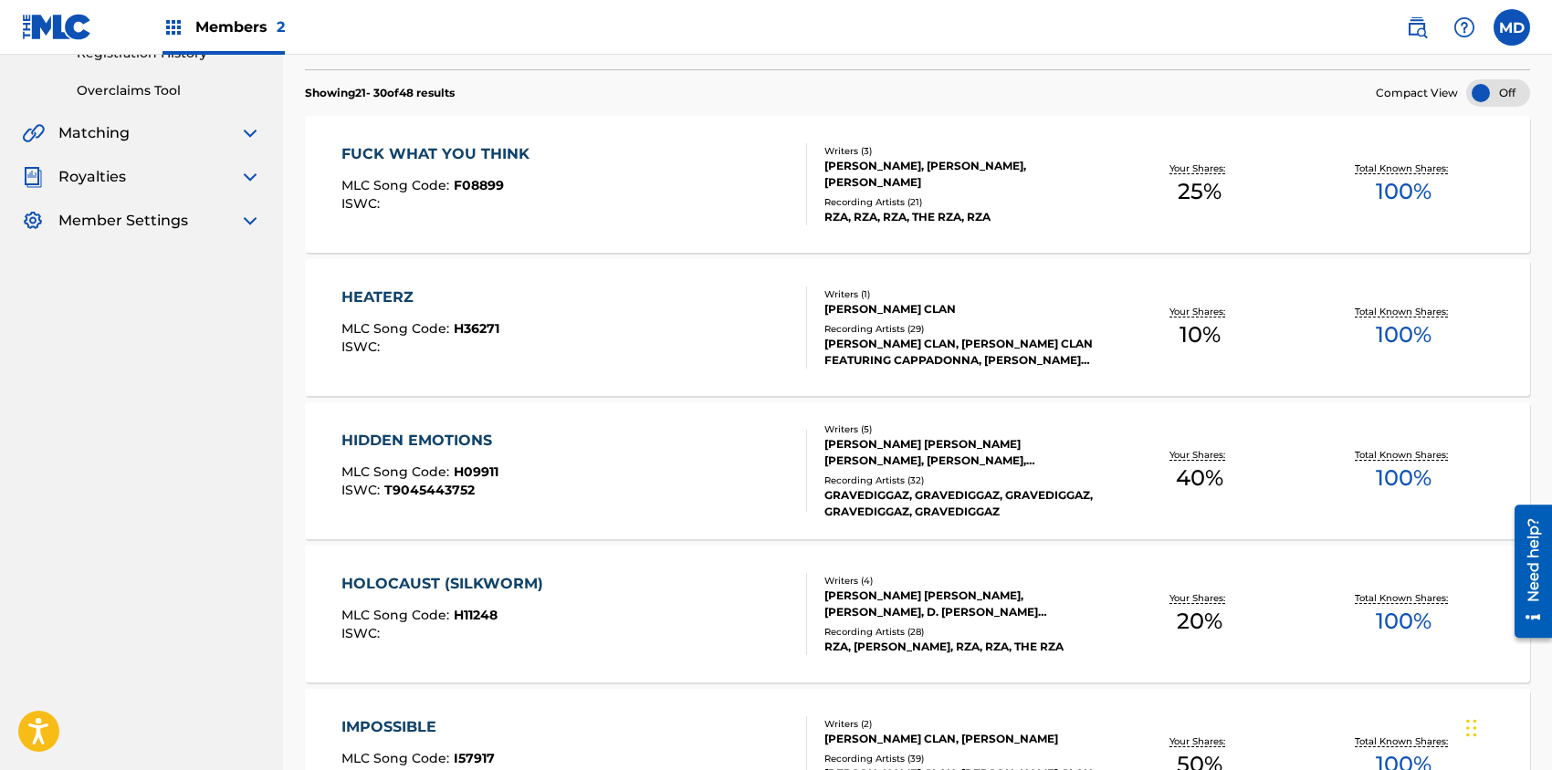
click at [676, 340] on div "HEATERZ MLC Song Code : H36271 ISWC :" at bounding box center [573, 328] width 465 height 82
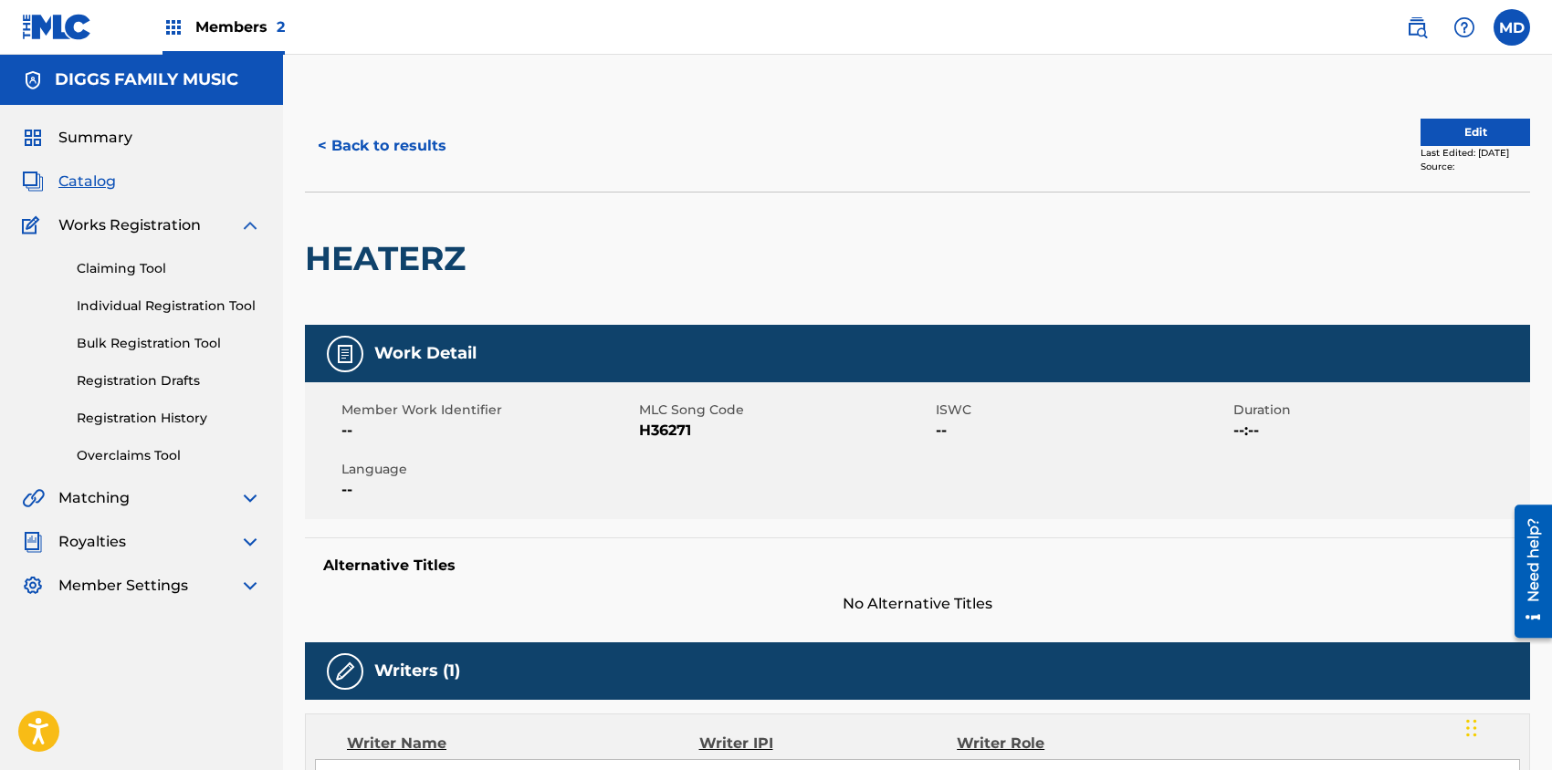
click at [1438, 131] on button "Edit" at bounding box center [1475, 132] width 110 height 27
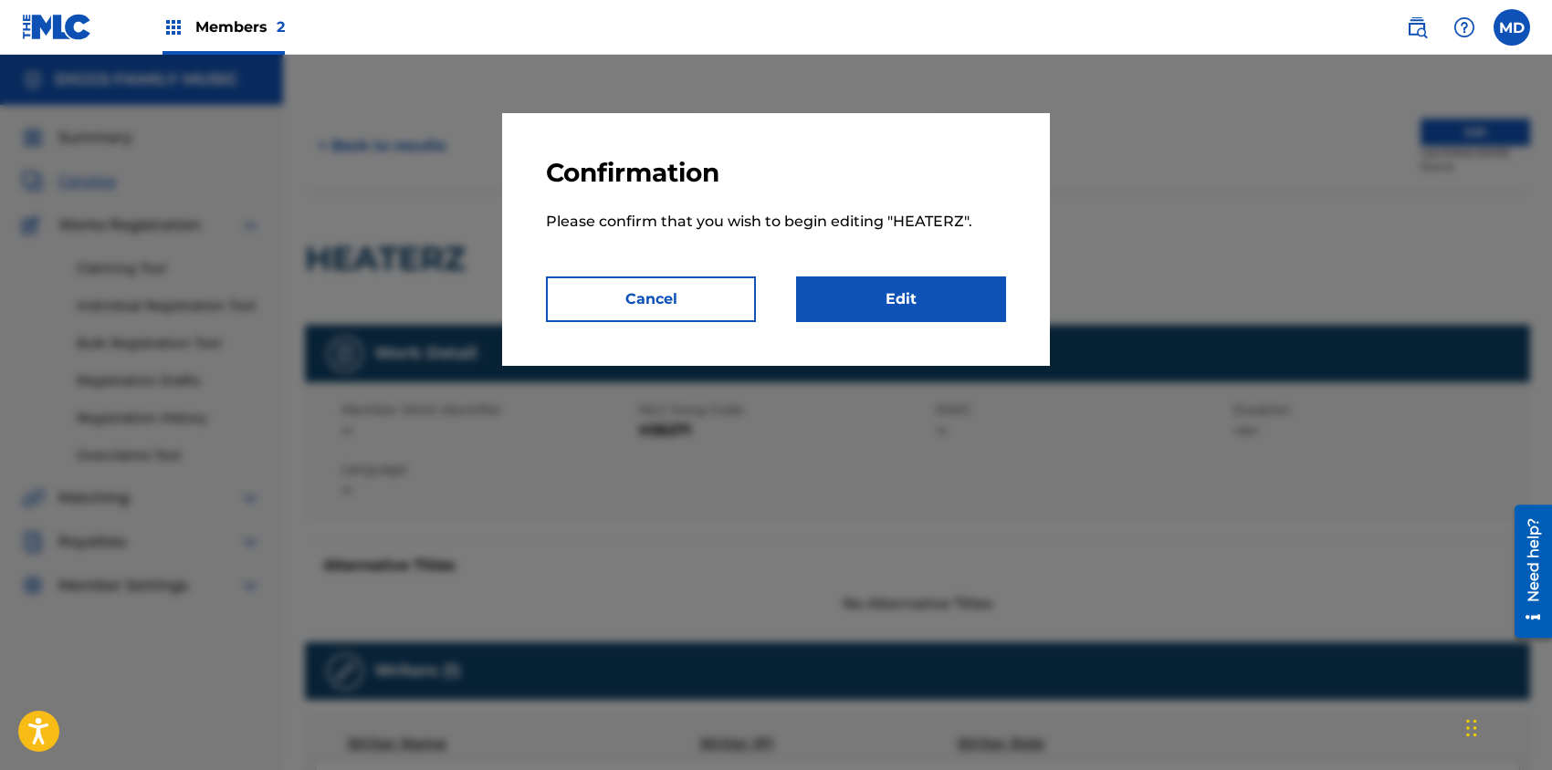
click at [862, 299] on link "Edit" at bounding box center [901, 300] width 210 height 46
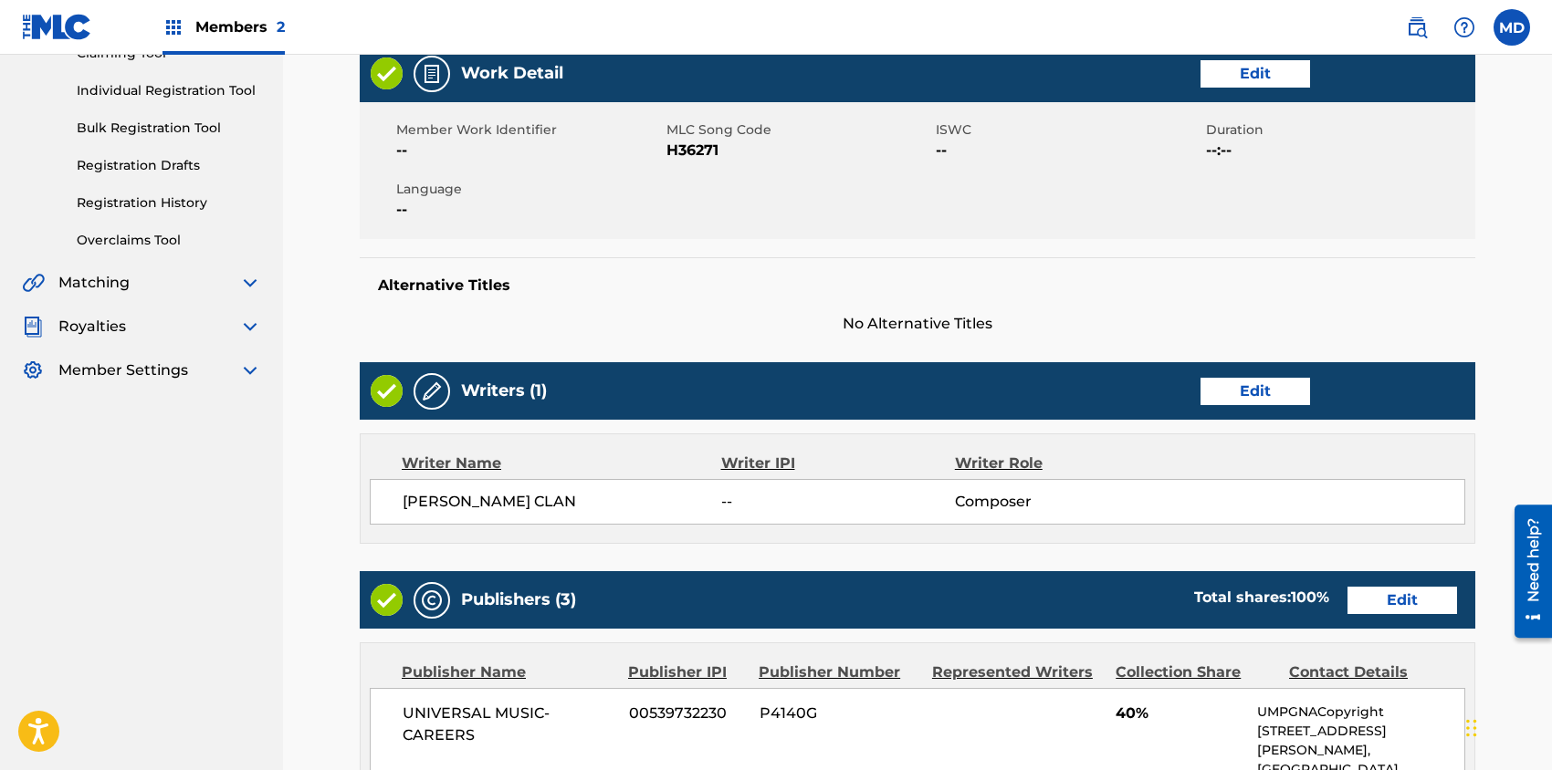
scroll to position [243, 0]
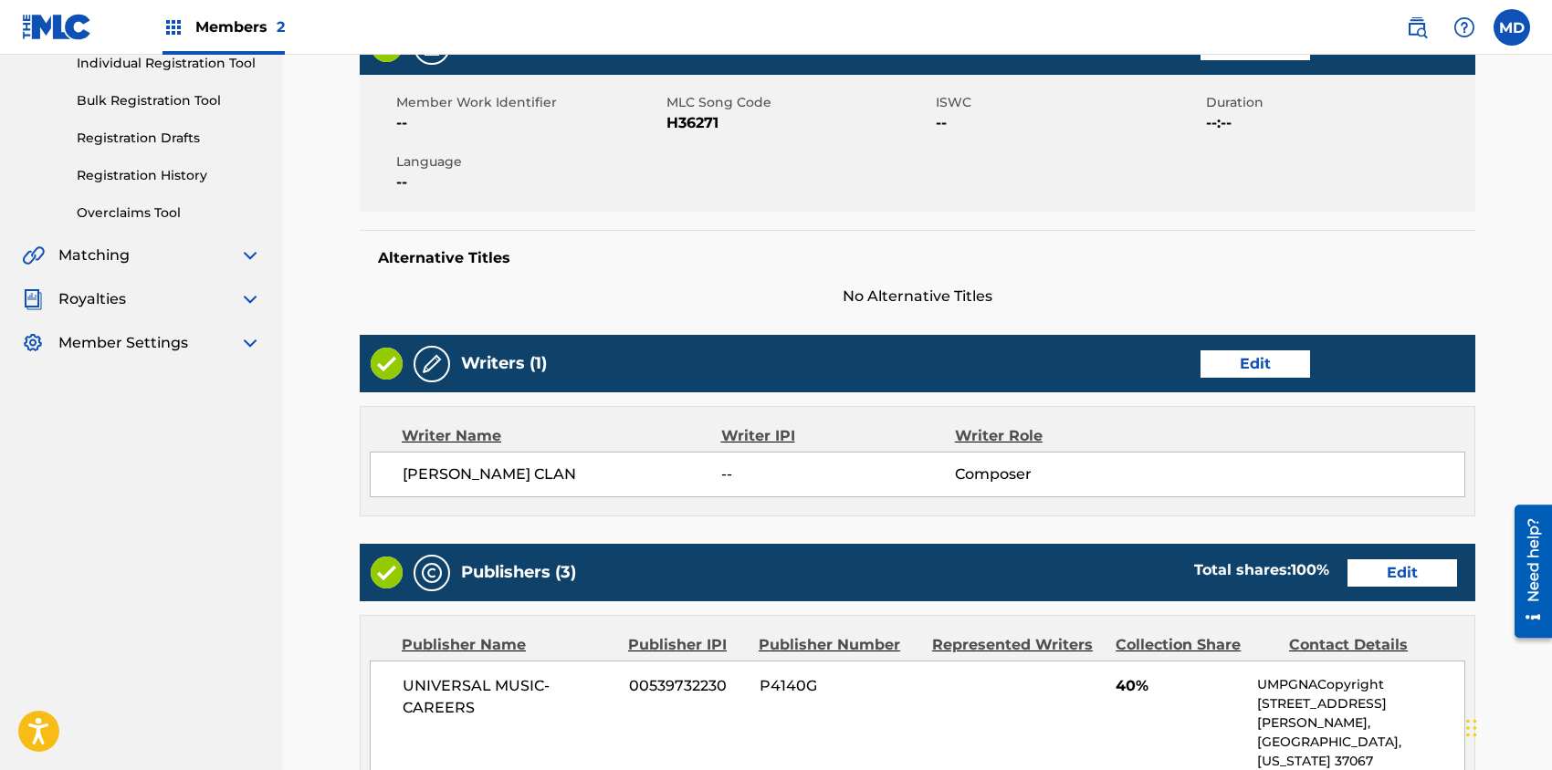
click at [1239, 366] on link "Edit" at bounding box center [1255, 363] width 110 height 27
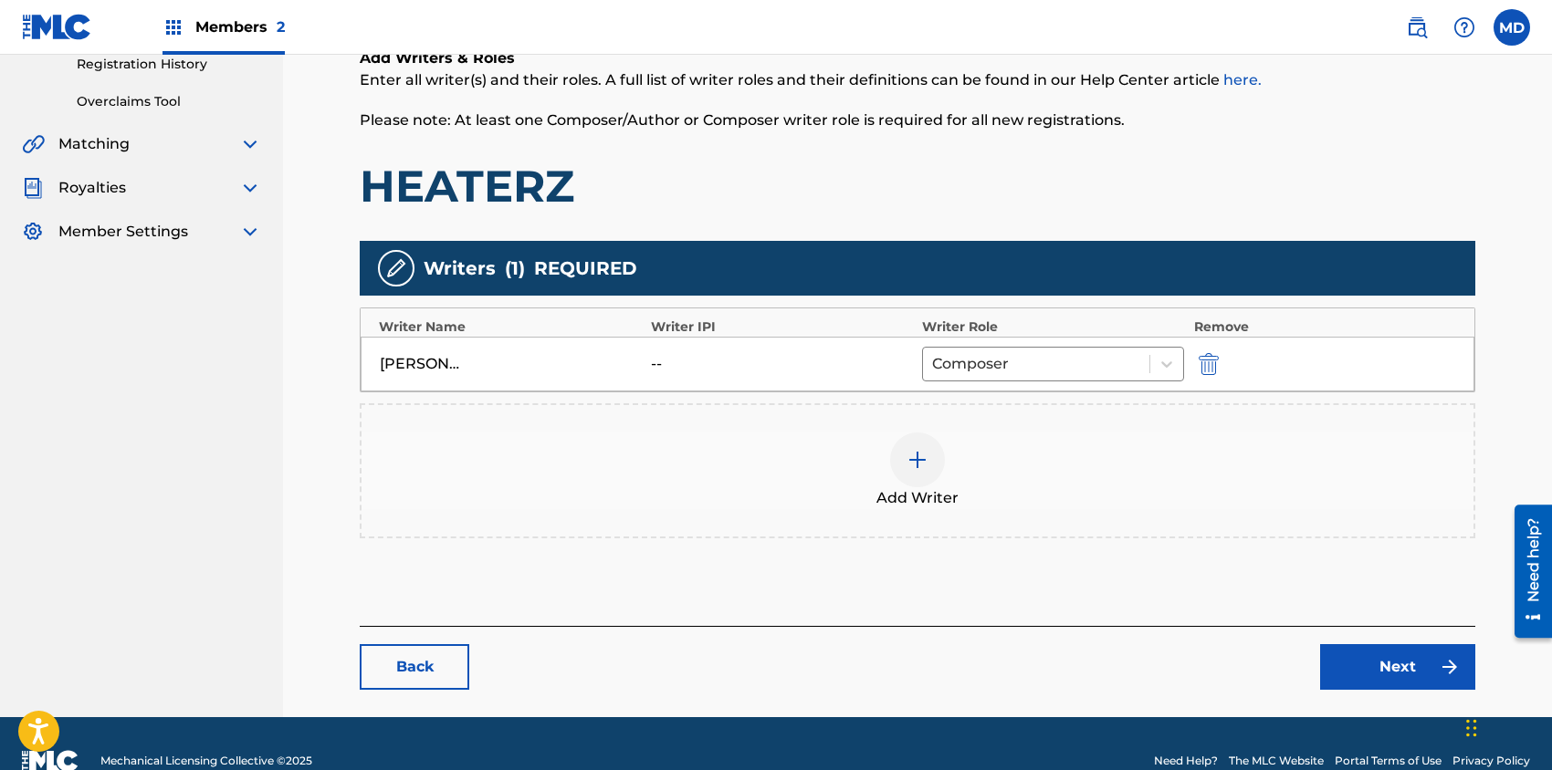
scroll to position [365, 0]
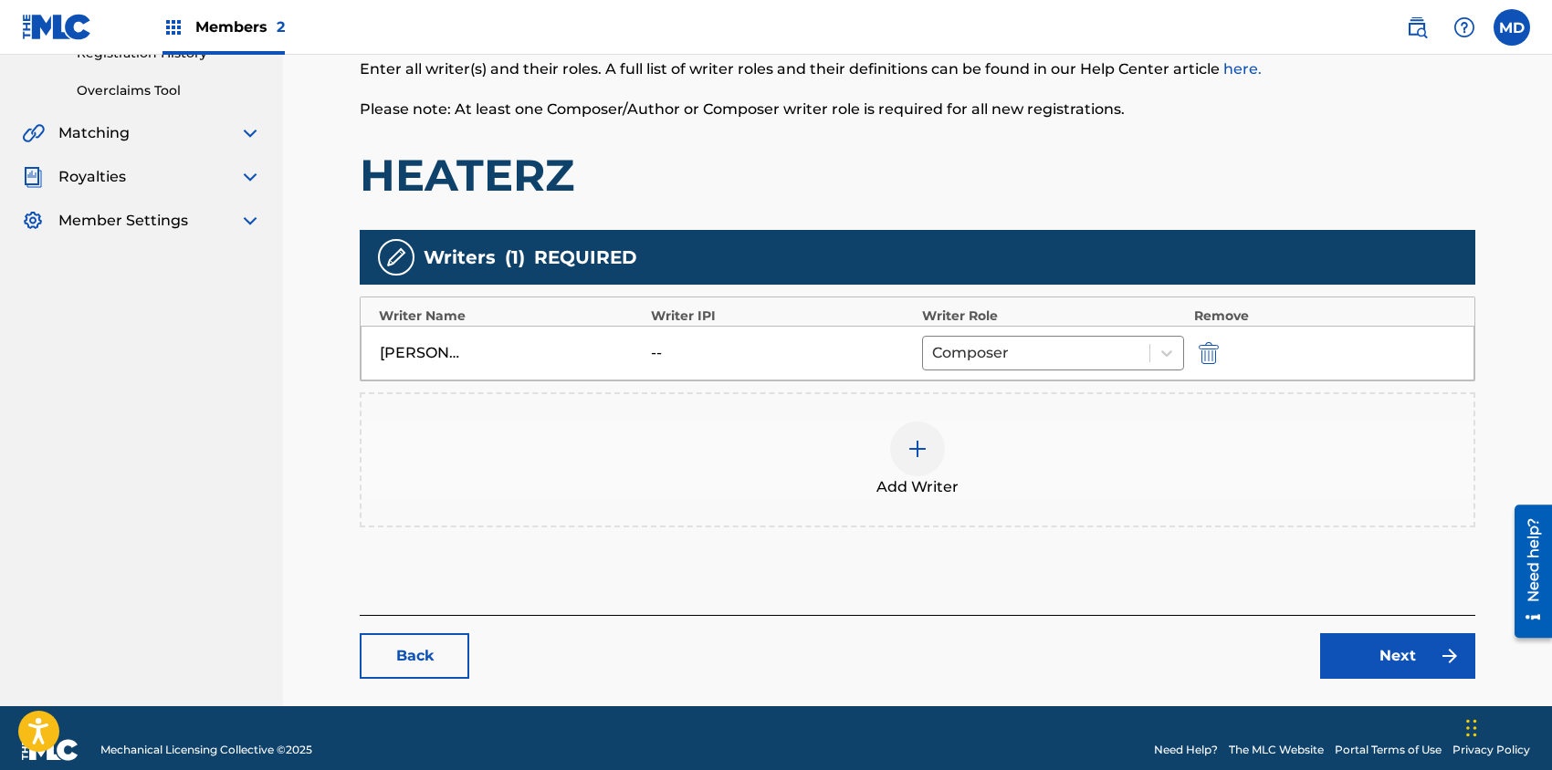
click at [929, 449] on div at bounding box center [917, 449] width 55 height 55
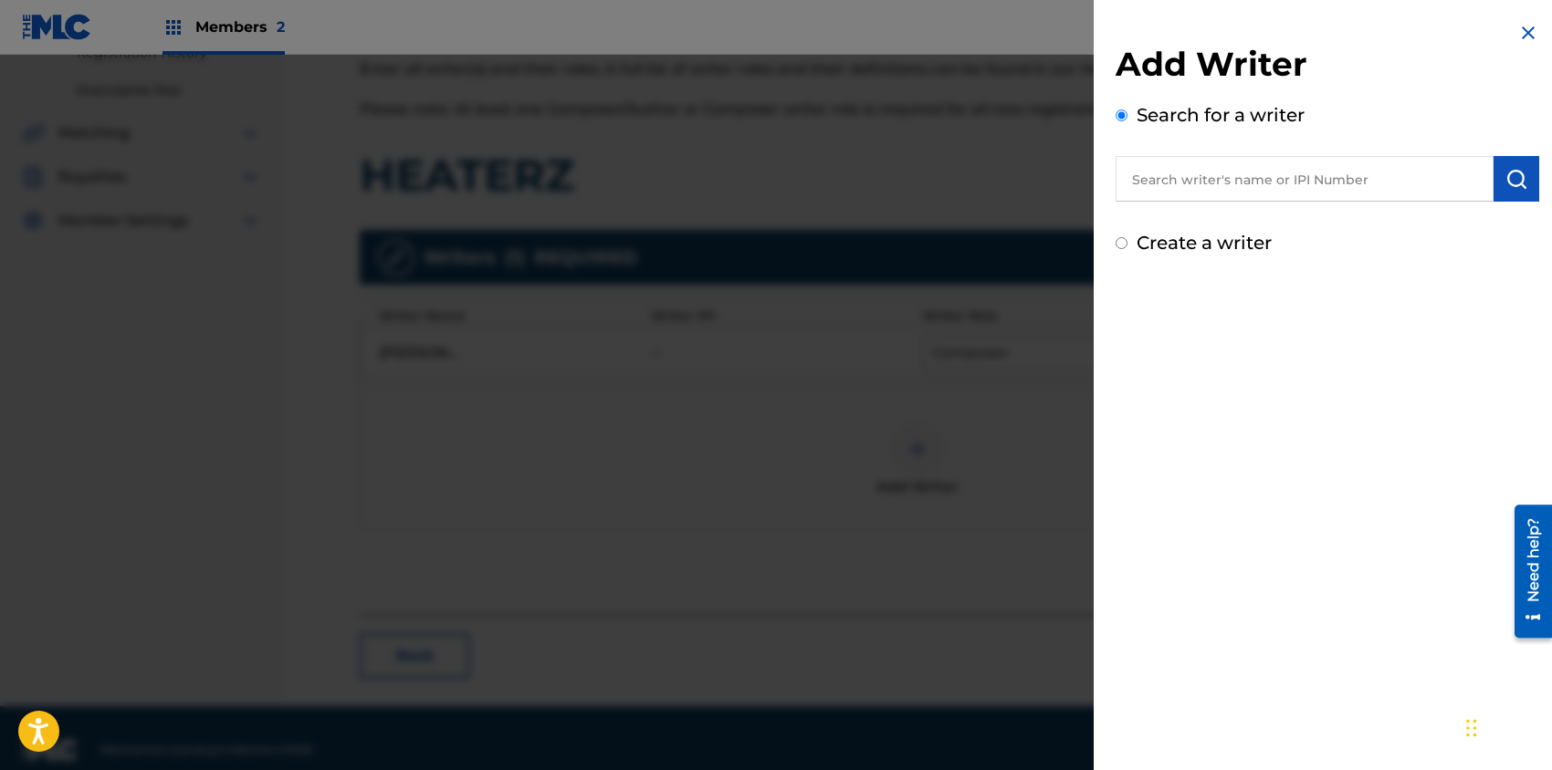
click at [1263, 172] on input "text" at bounding box center [1304, 179] width 378 height 46
paste input "353247764"
click at [1517, 175] on img "submit" at bounding box center [1516, 179] width 22 height 22
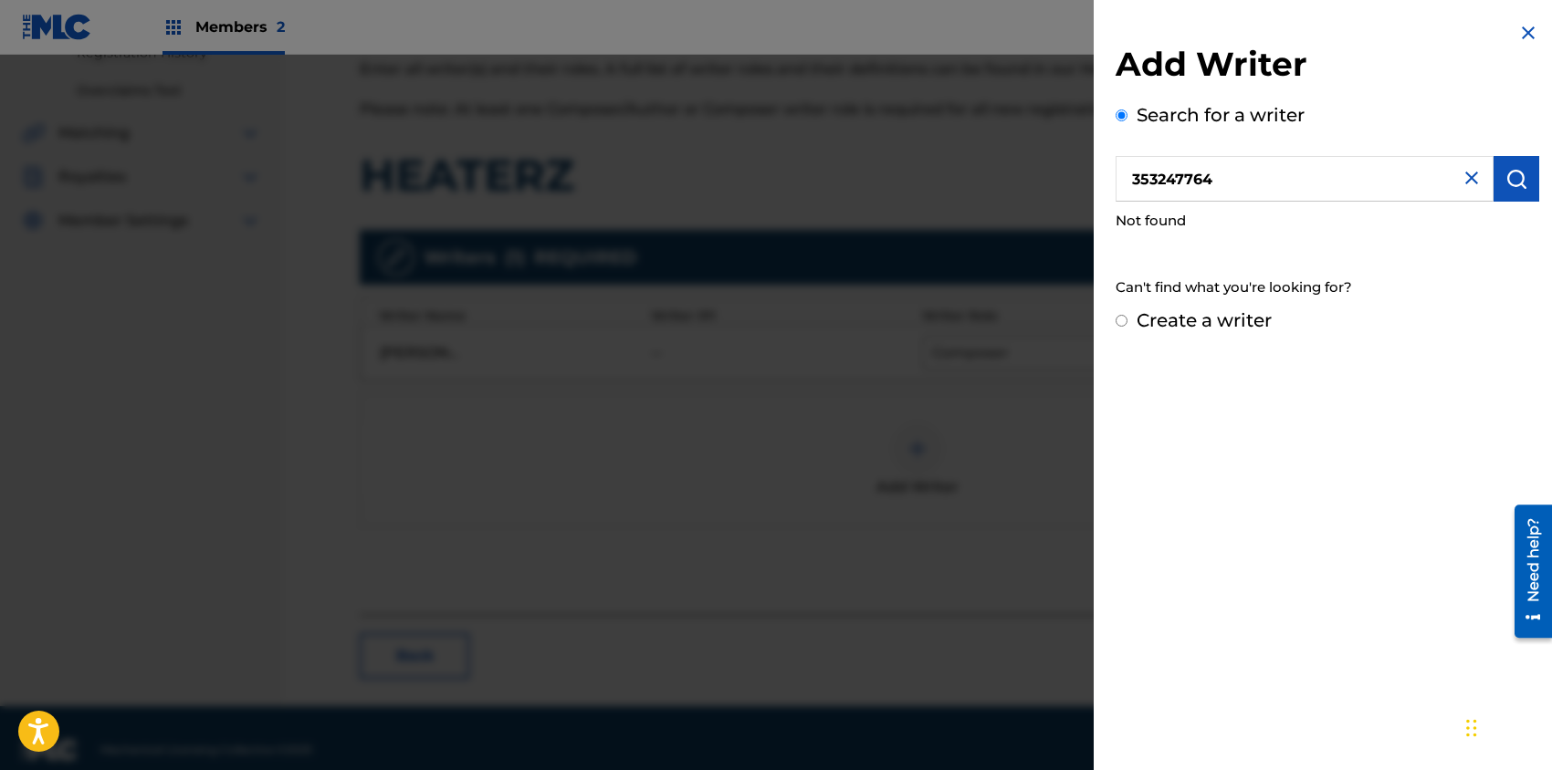
click at [1132, 187] on input "353247764" at bounding box center [1304, 179] width 378 height 46
type input "00353247764"
click at [1508, 177] on img "submit" at bounding box center [1516, 179] width 22 height 22
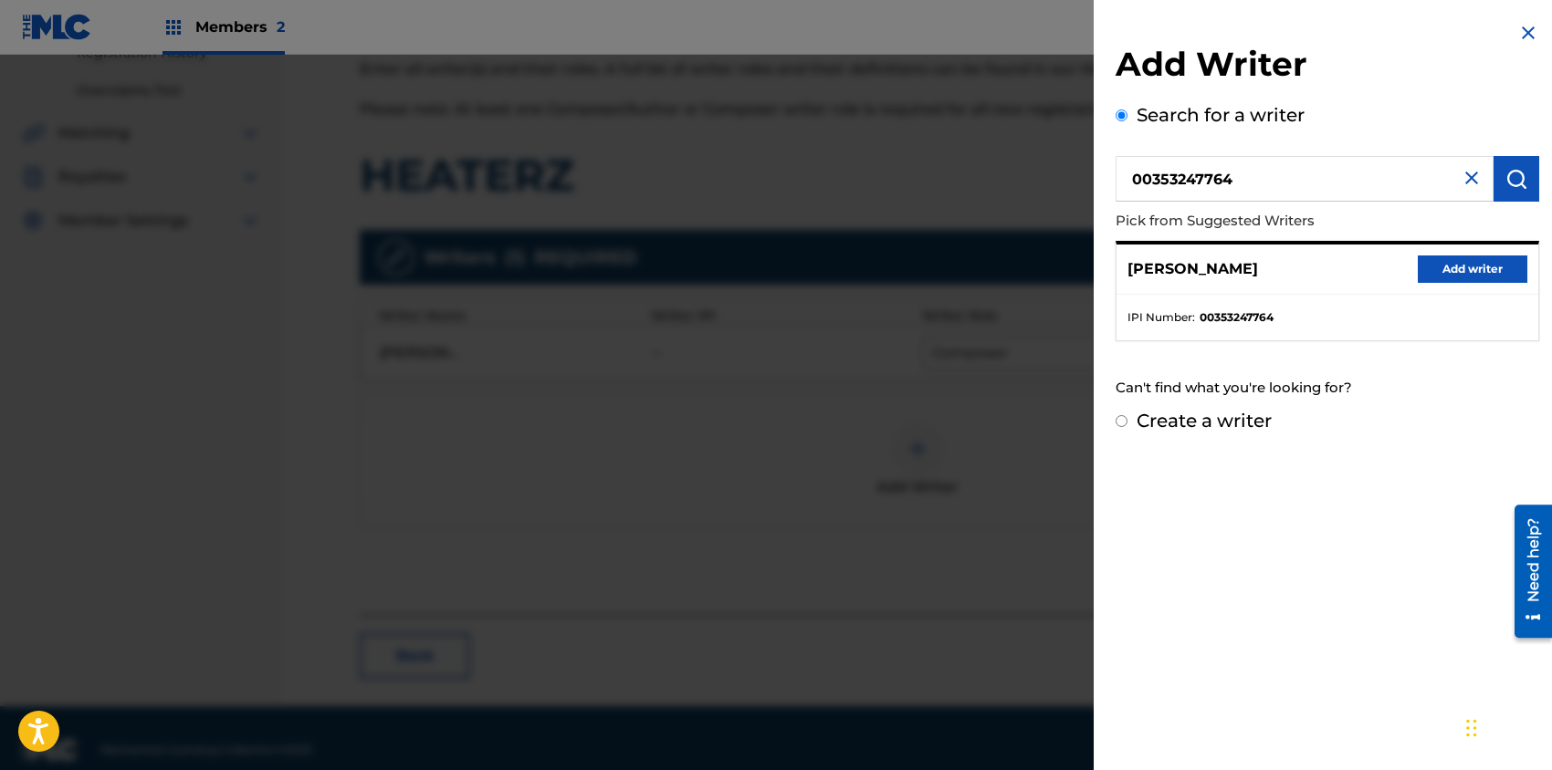
click at [1448, 264] on button "Add writer" at bounding box center [1472, 269] width 110 height 27
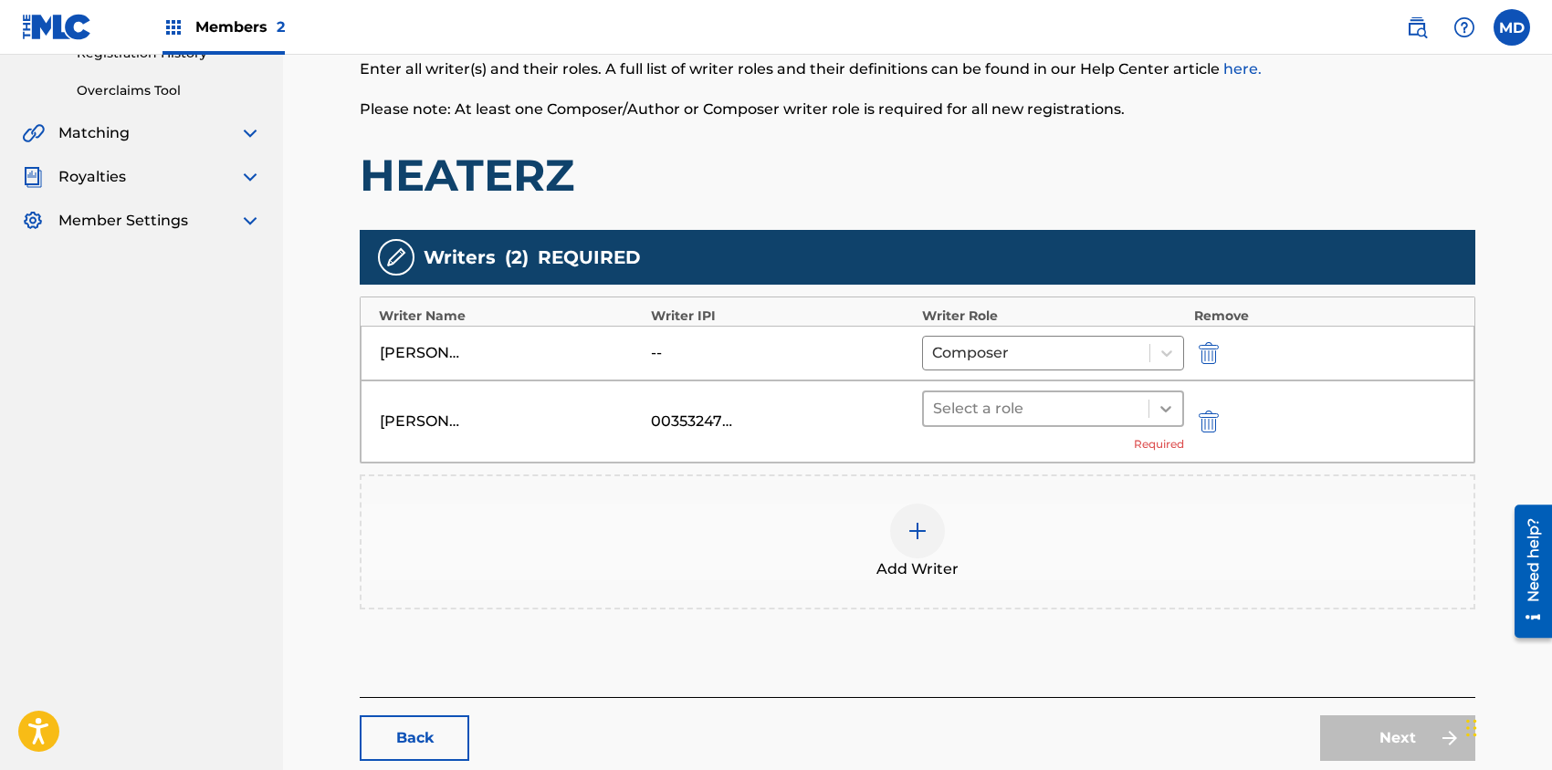
click at [1168, 406] on icon at bounding box center [1165, 409] width 11 height 6
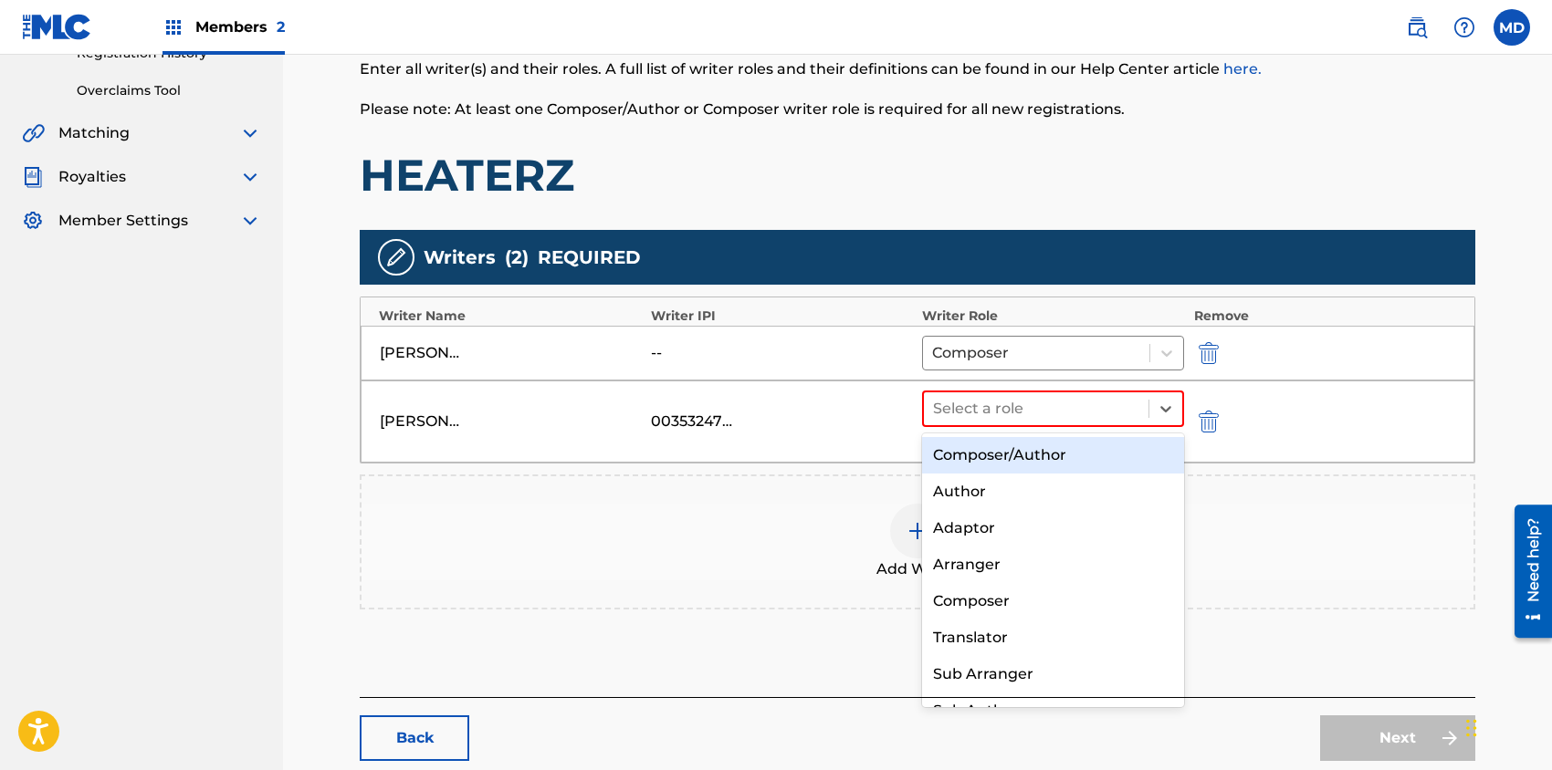
click at [1011, 456] on div "Composer/Author" at bounding box center [1053, 455] width 262 height 37
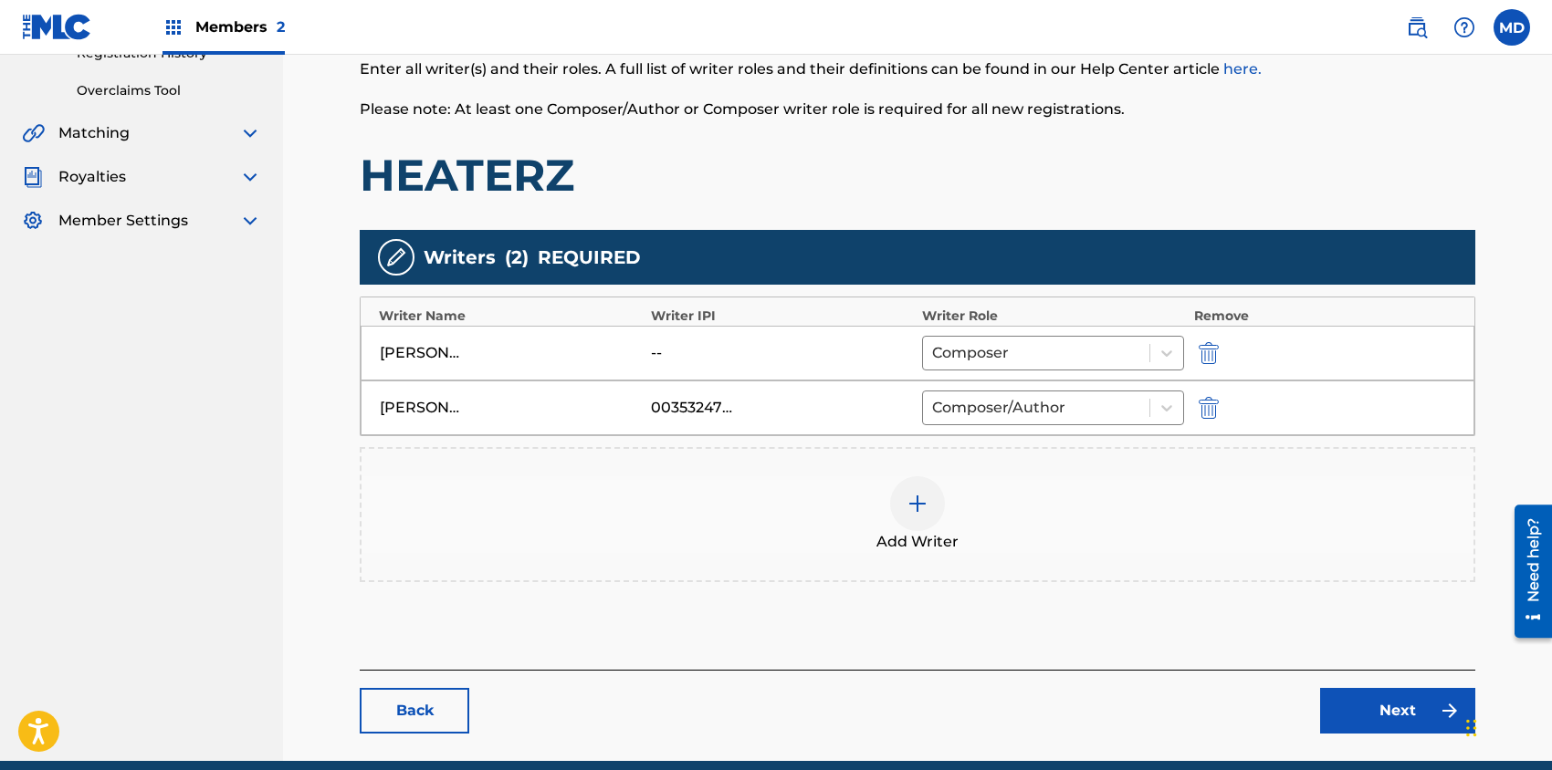
click at [915, 509] on img at bounding box center [917, 504] width 22 height 22
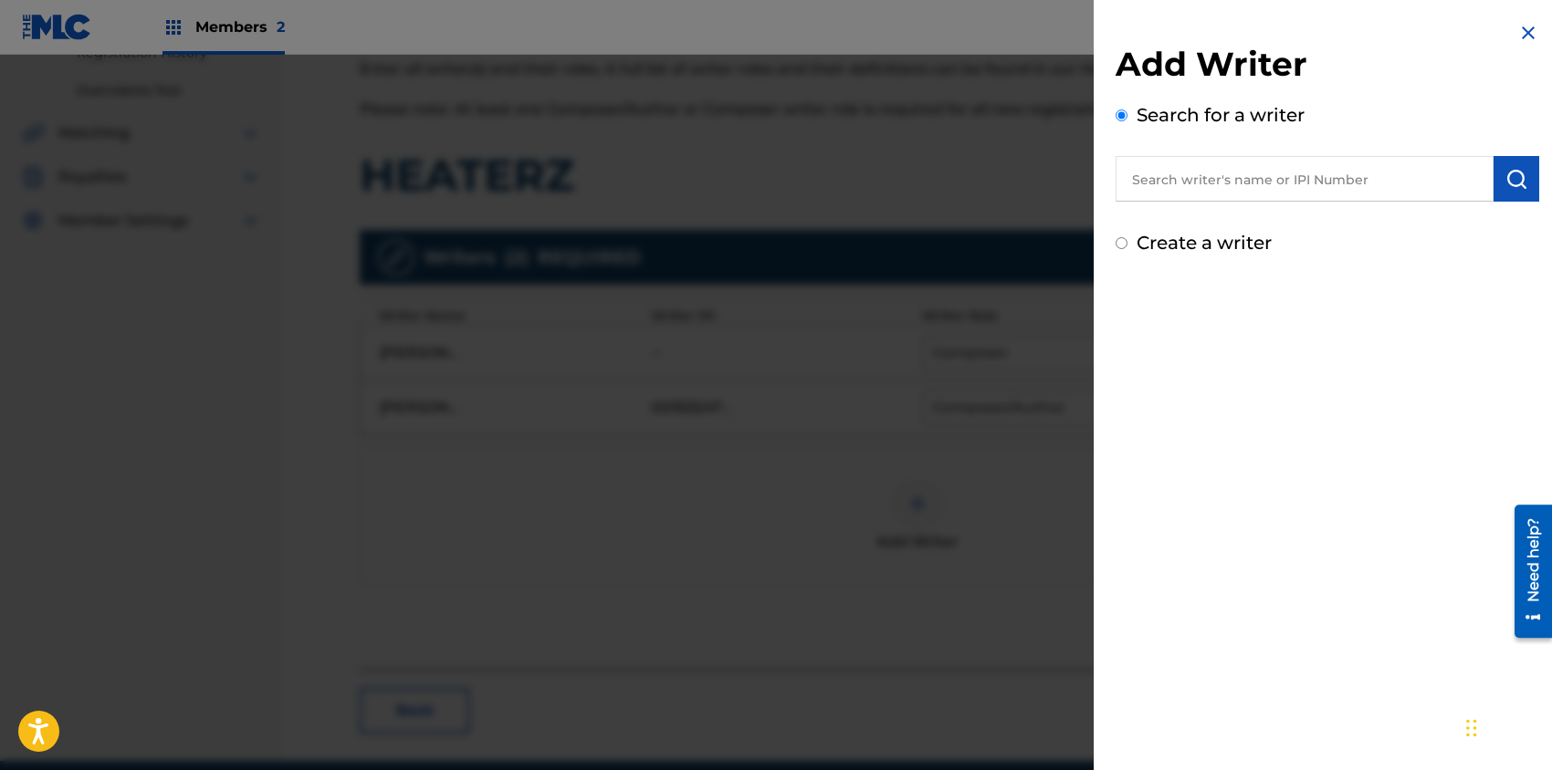
click at [1221, 176] on input "text" at bounding box center [1304, 179] width 378 height 46
paste input "183503968"
click at [1508, 175] on img "submit" at bounding box center [1516, 179] width 22 height 22
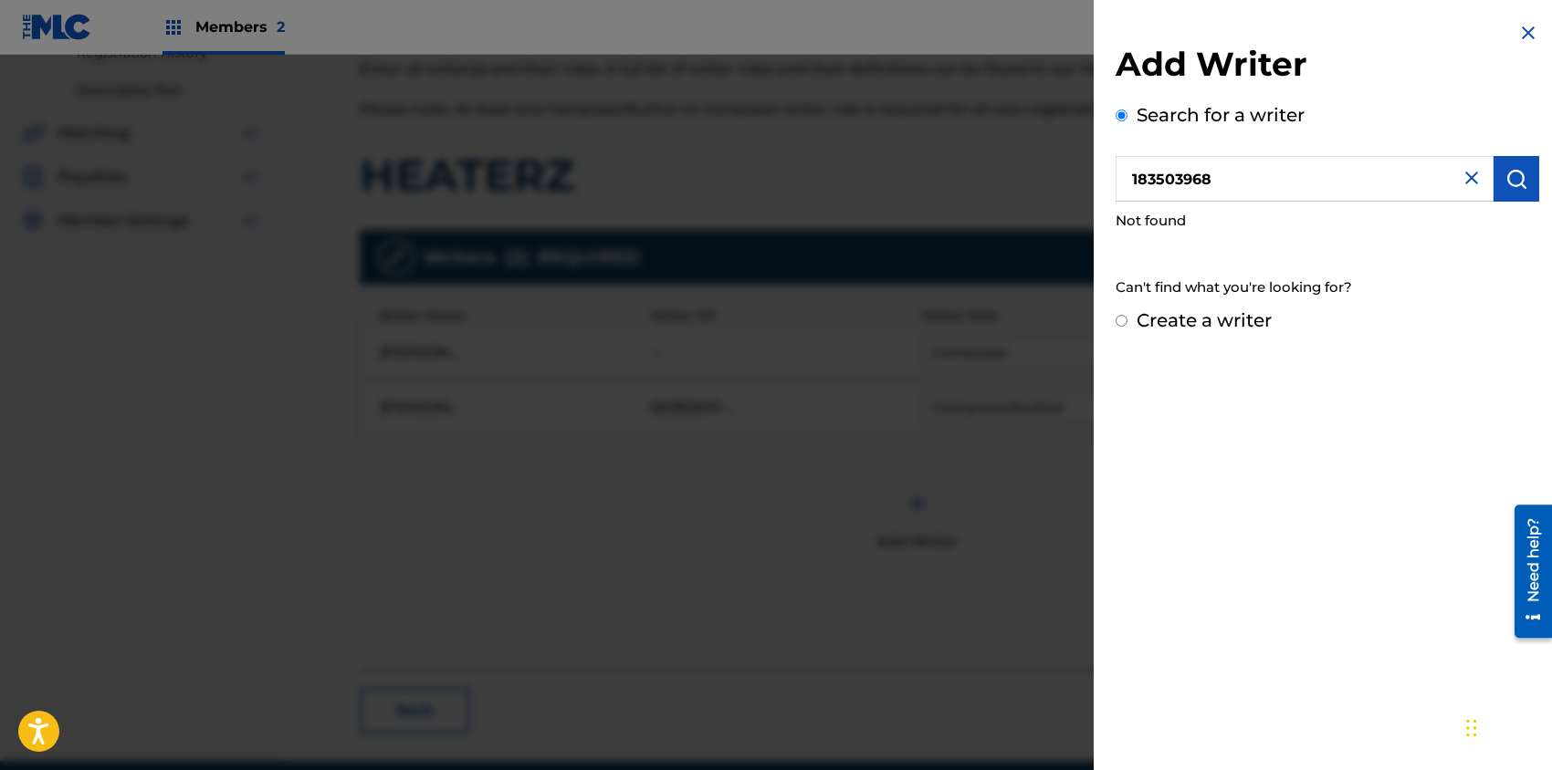
click at [1135, 181] on input "183503968" at bounding box center [1304, 179] width 378 height 46
click at [1128, 181] on input "183503968" at bounding box center [1304, 179] width 378 height 46
type input "00183503968"
click at [1508, 172] on img "submit" at bounding box center [1516, 179] width 22 height 22
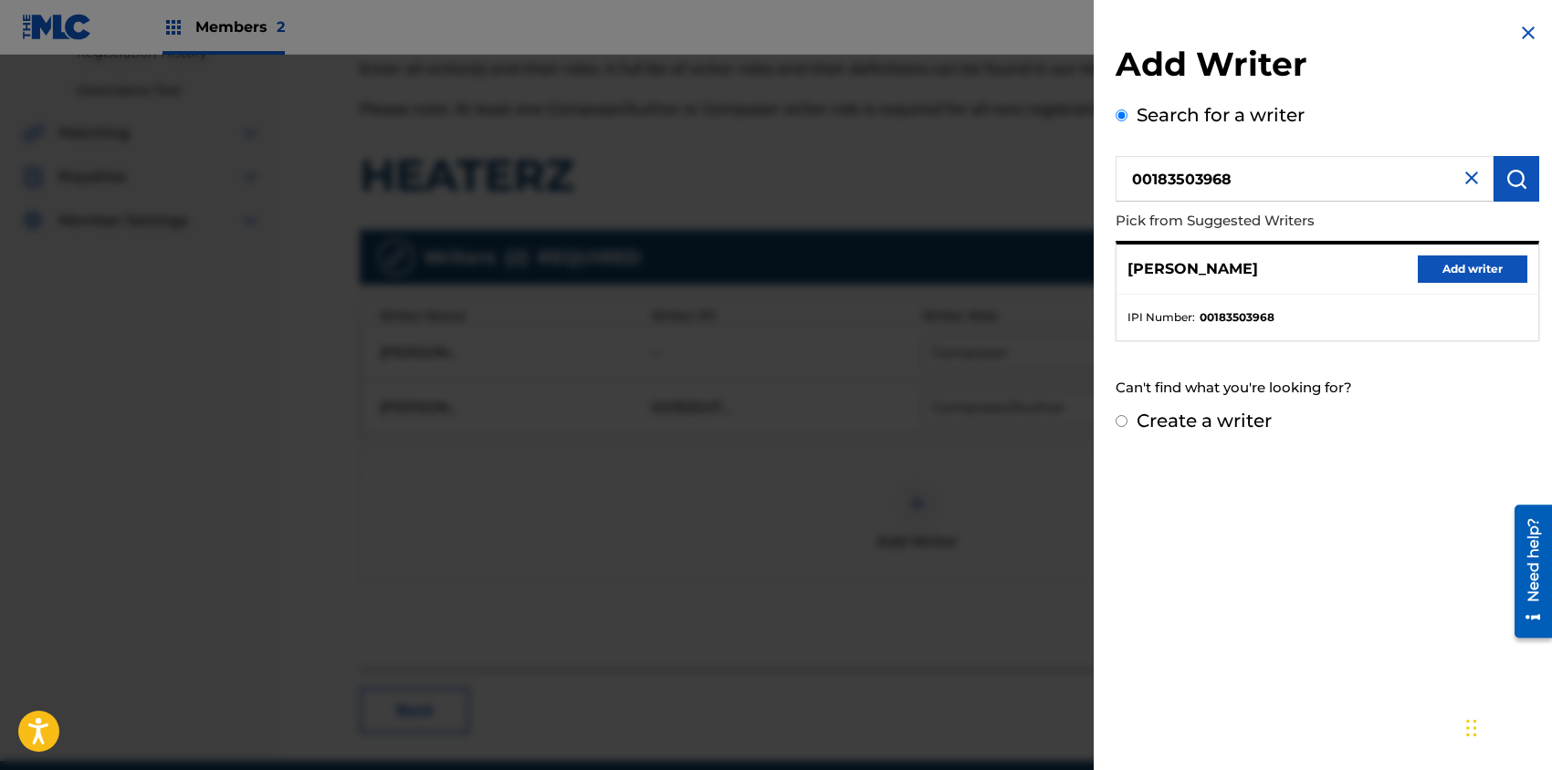
click at [1468, 262] on button "Add writer" at bounding box center [1472, 269] width 110 height 27
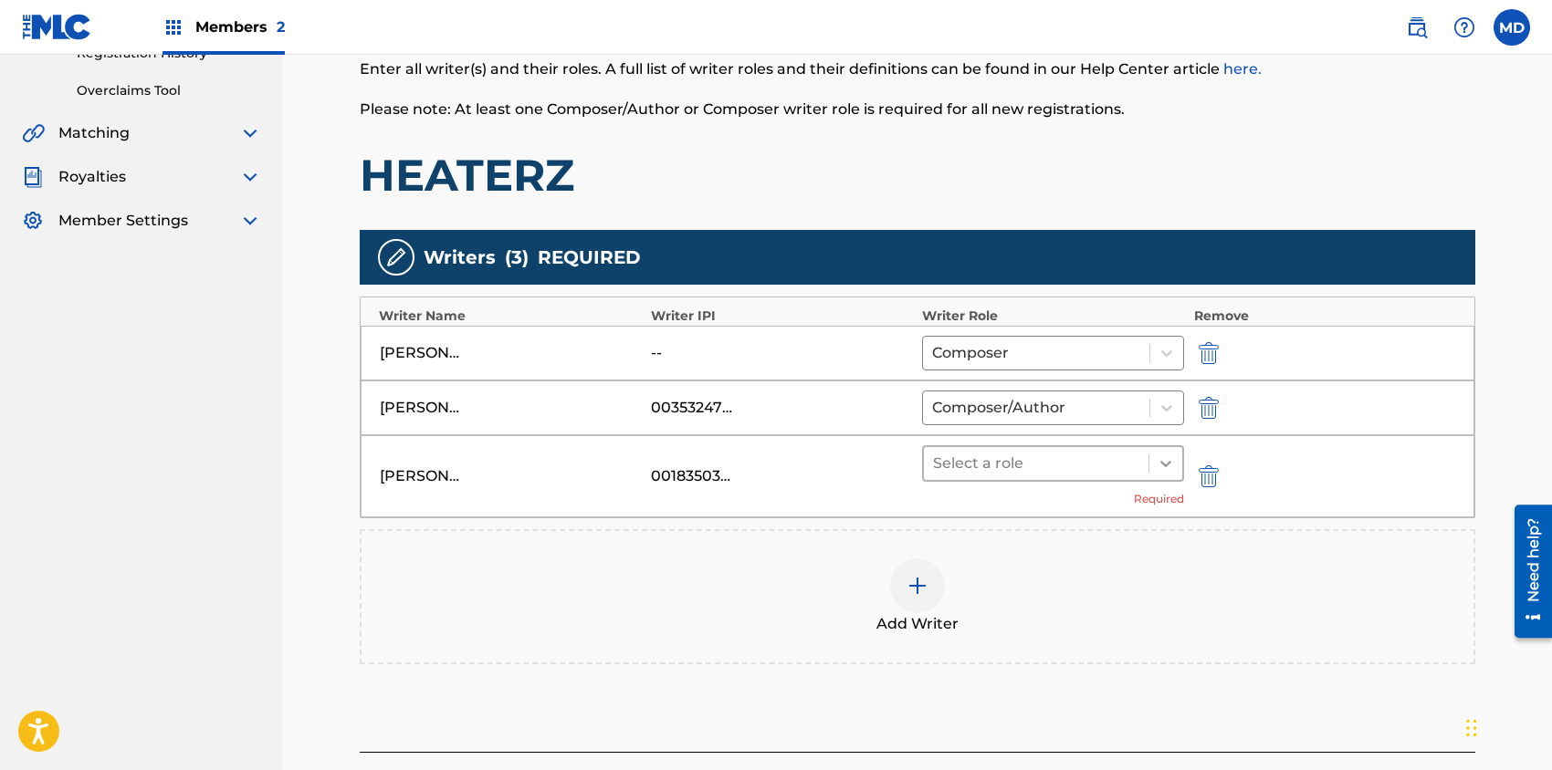
click at [1167, 463] on icon at bounding box center [1165, 464] width 18 height 18
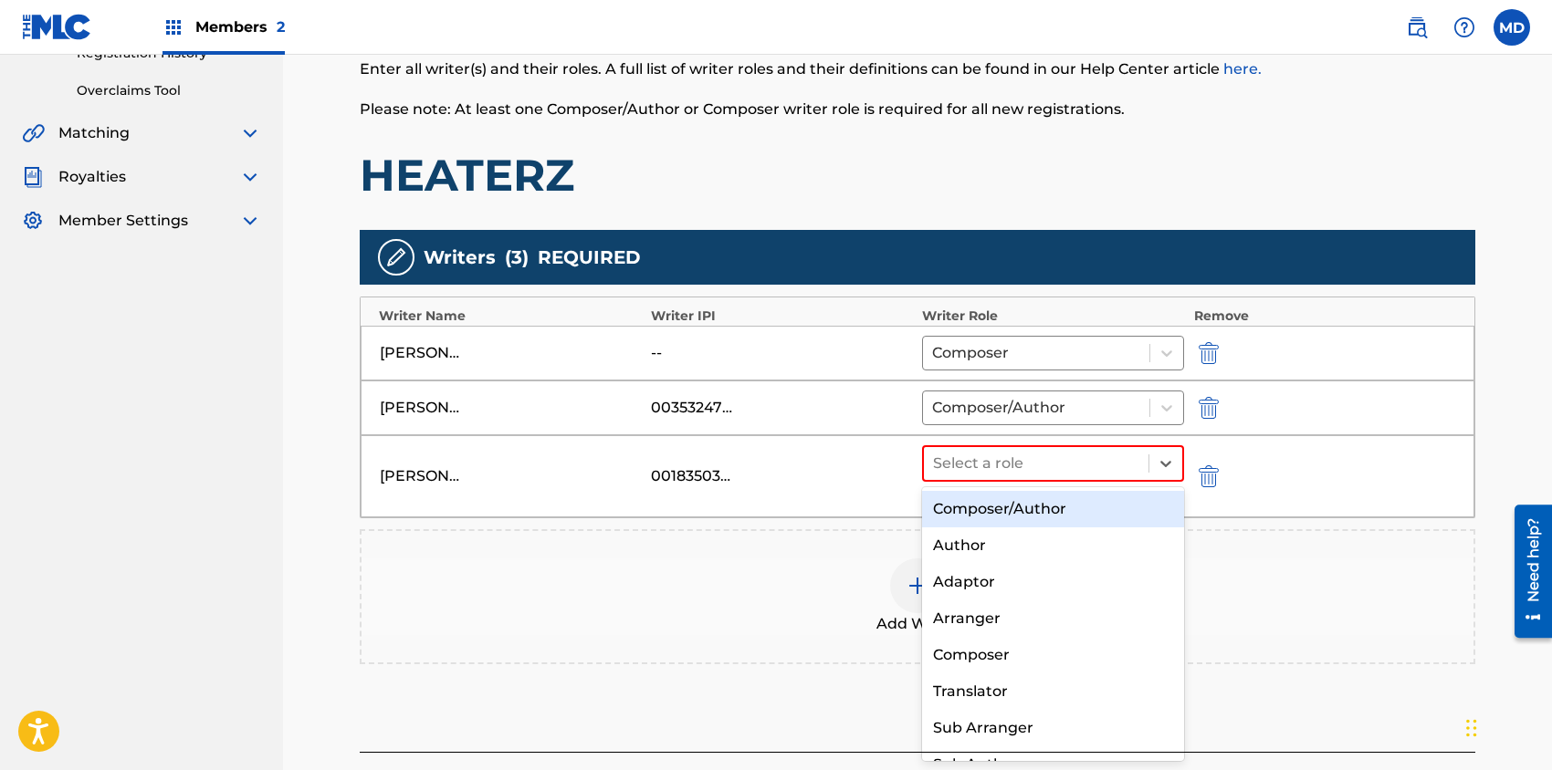
click at [1021, 511] on div "Composer/Author" at bounding box center [1053, 509] width 262 height 37
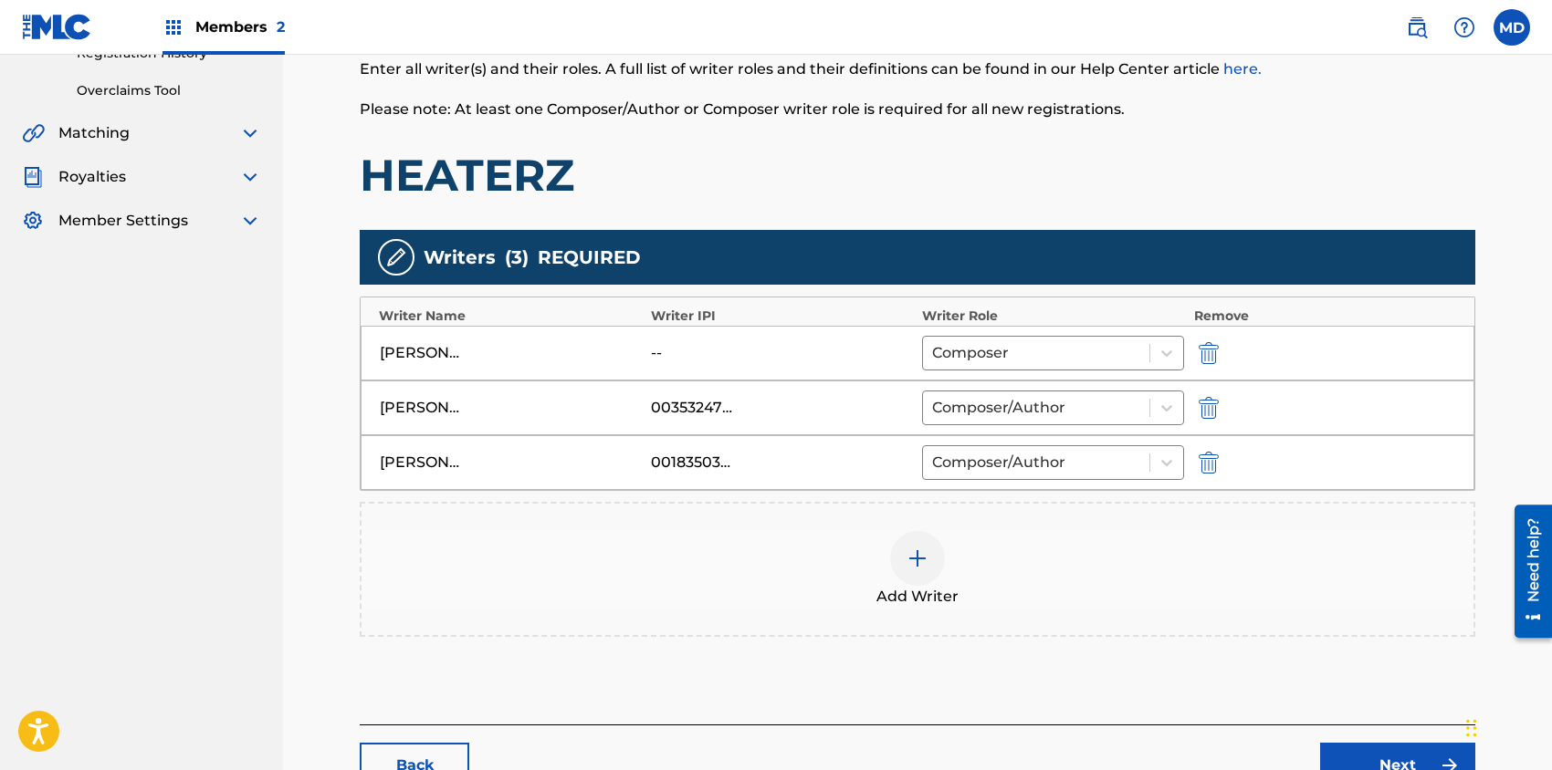
click at [923, 551] on img at bounding box center [917, 559] width 22 height 22
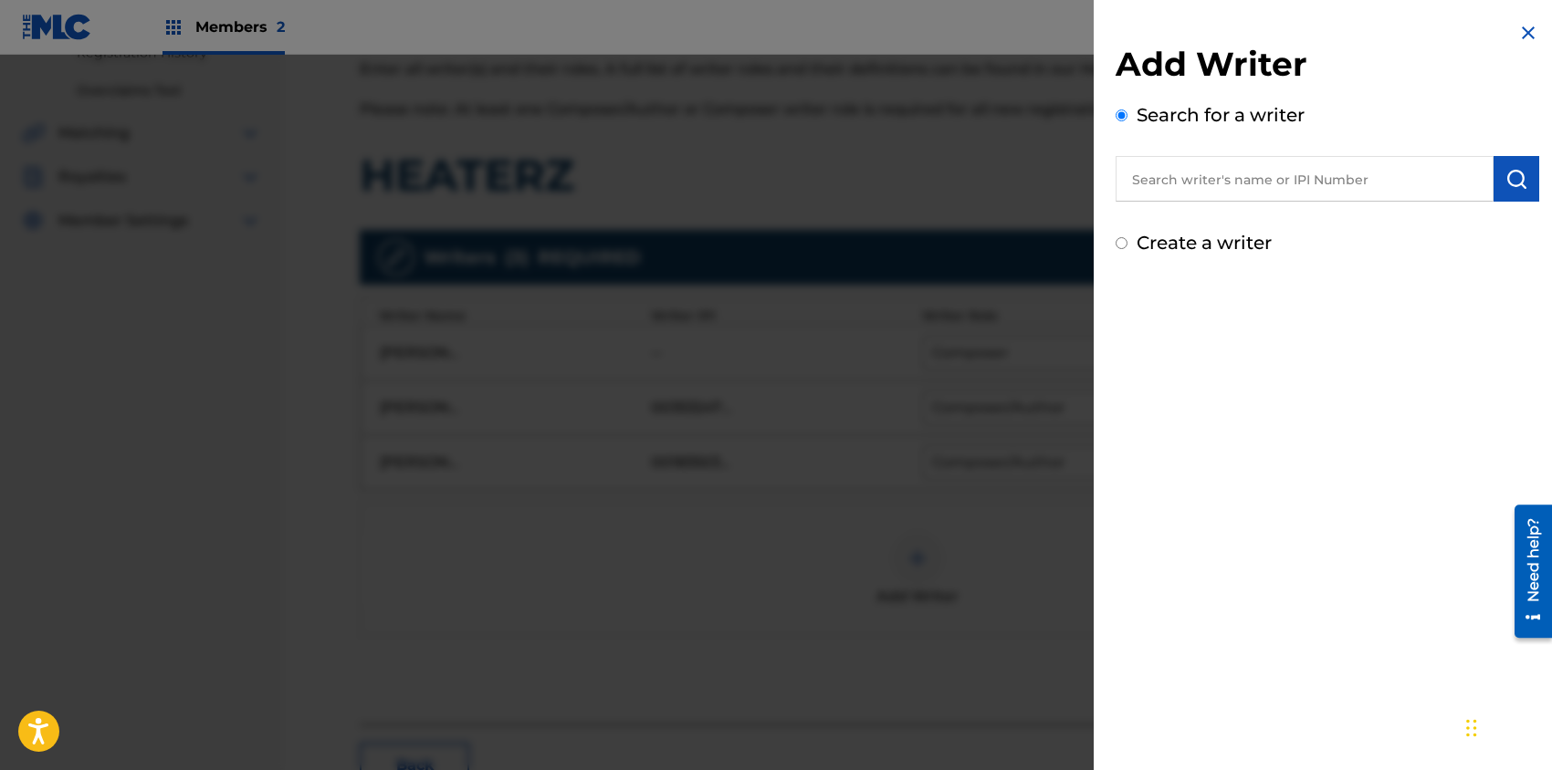
click at [1265, 174] on input "text" at bounding box center [1304, 179] width 378 height 46
paste input "337183265"
click at [1131, 182] on input "337183265" at bounding box center [1304, 179] width 378 height 46
type input "00337183265"
click at [1521, 182] on button "submit" at bounding box center [1516, 179] width 46 height 46
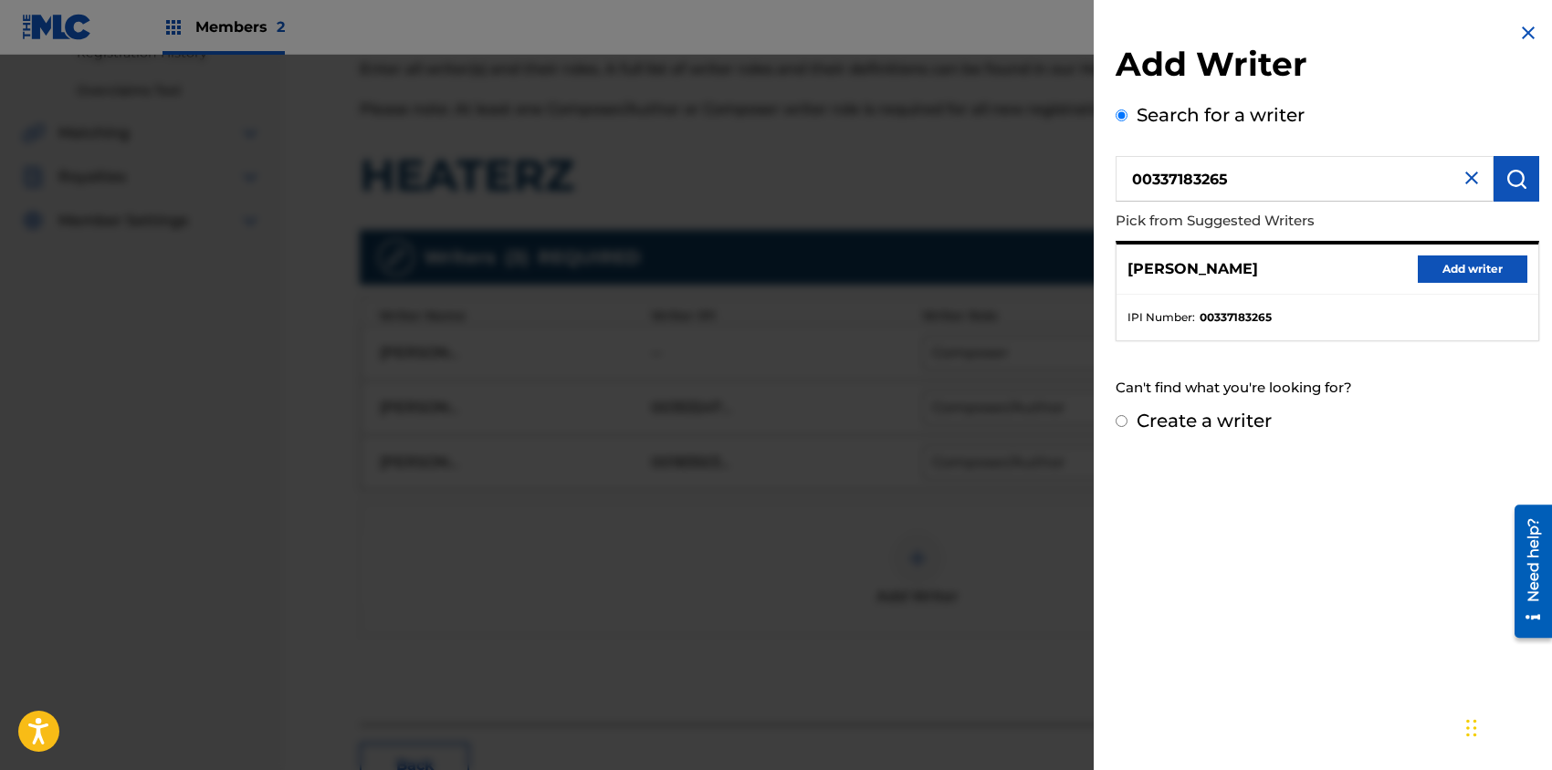
click at [1452, 270] on button "Add writer" at bounding box center [1472, 269] width 110 height 27
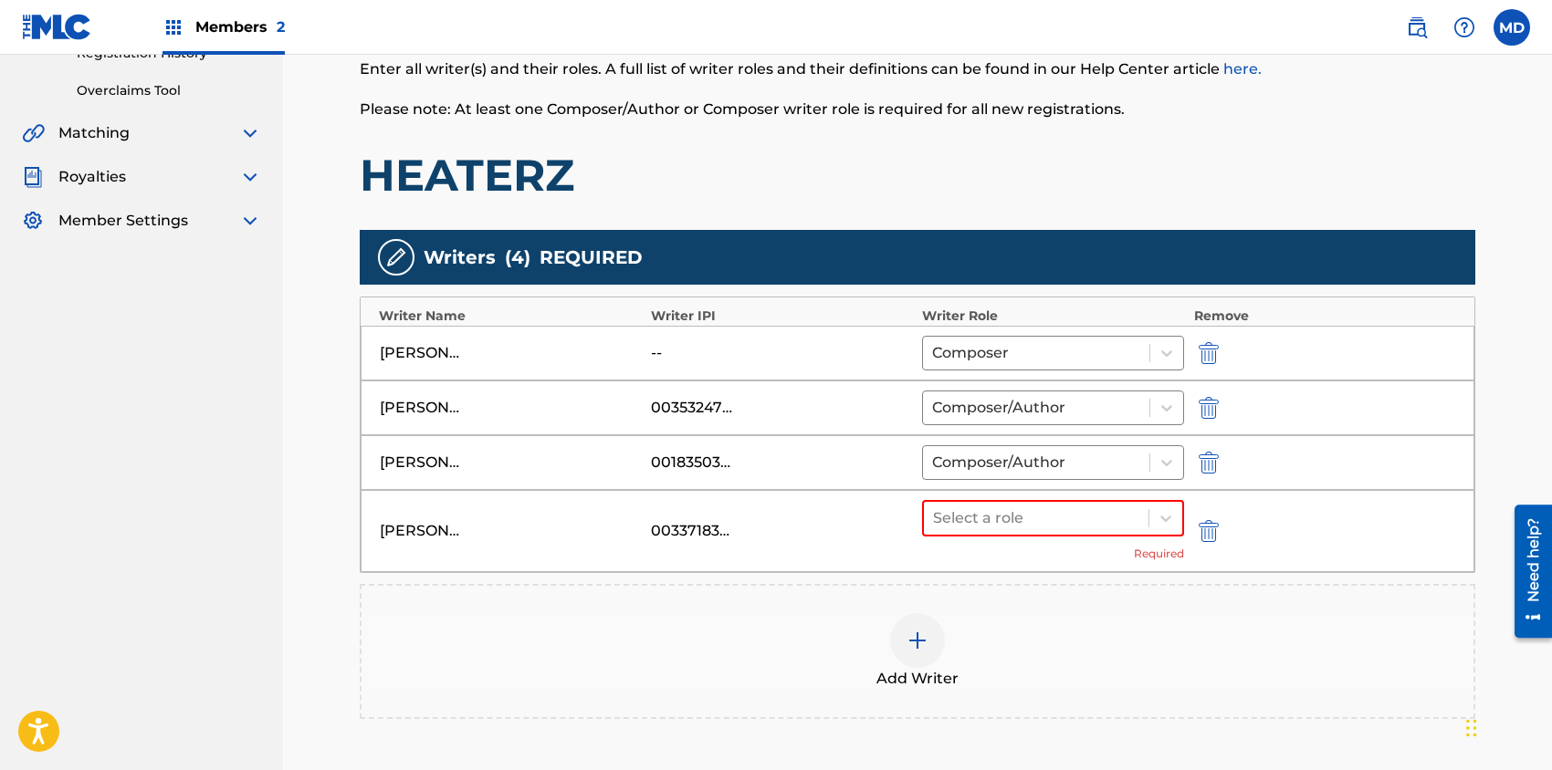
click at [908, 641] on img at bounding box center [917, 641] width 22 height 22
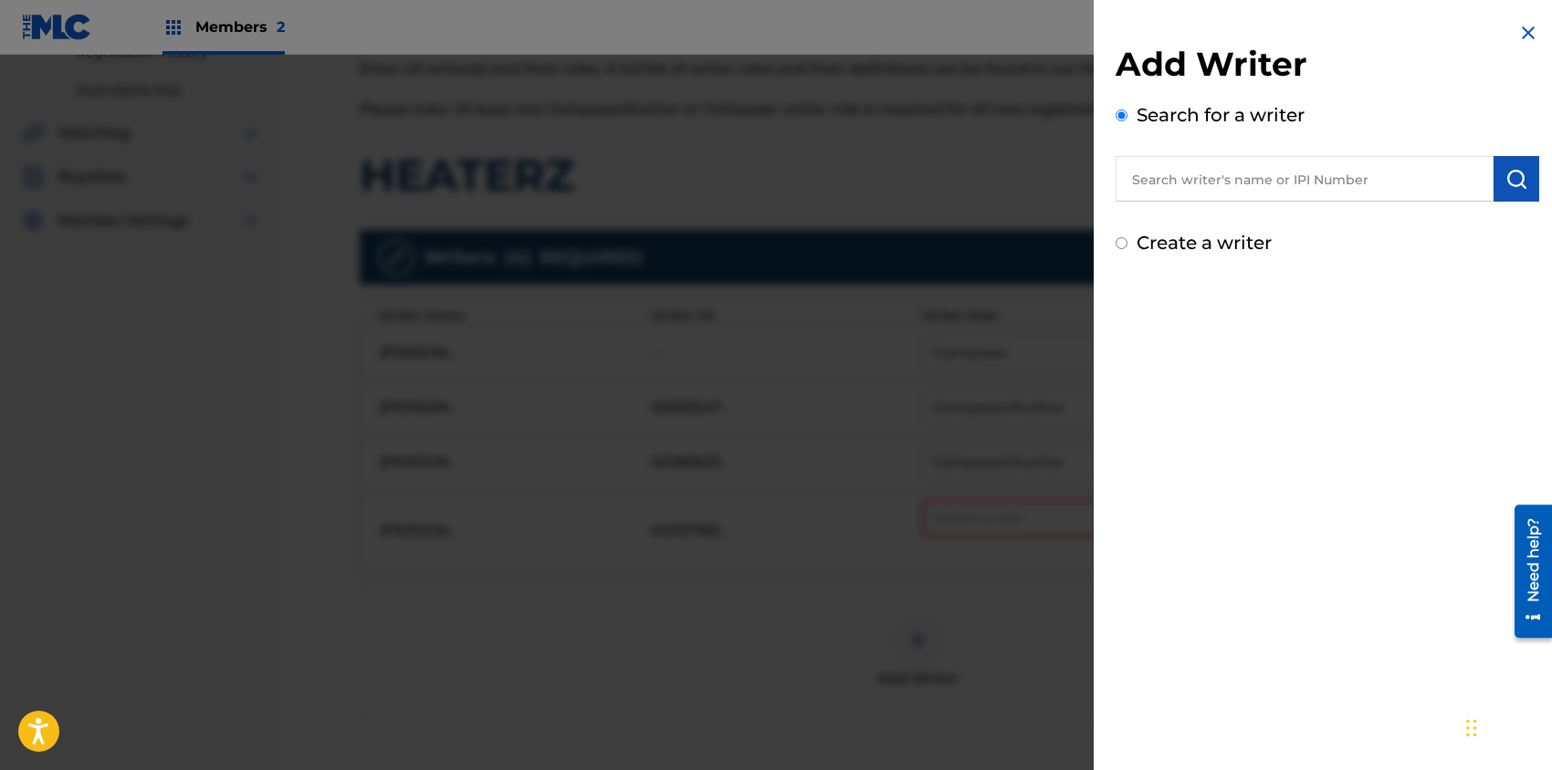
scroll to position [486, 0]
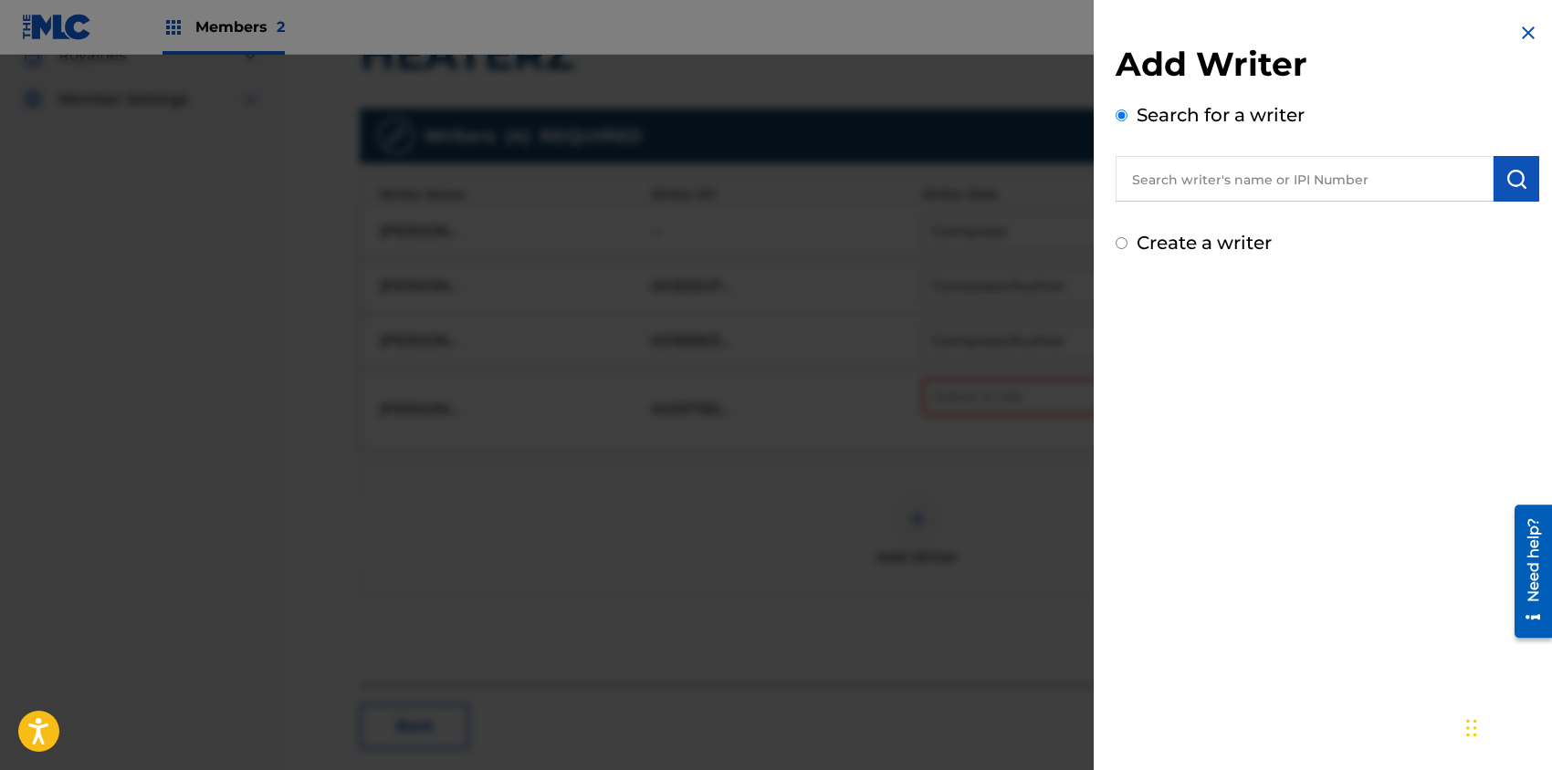
click at [1213, 168] on input "text" at bounding box center [1304, 179] width 378 height 46
paste input "182386159"
click at [1131, 183] on input "182386159" at bounding box center [1304, 179] width 378 height 46
type input "00182386159"
click at [1506, 172] on img "submit" at bounding box center [1516, 179] width 22 height 22
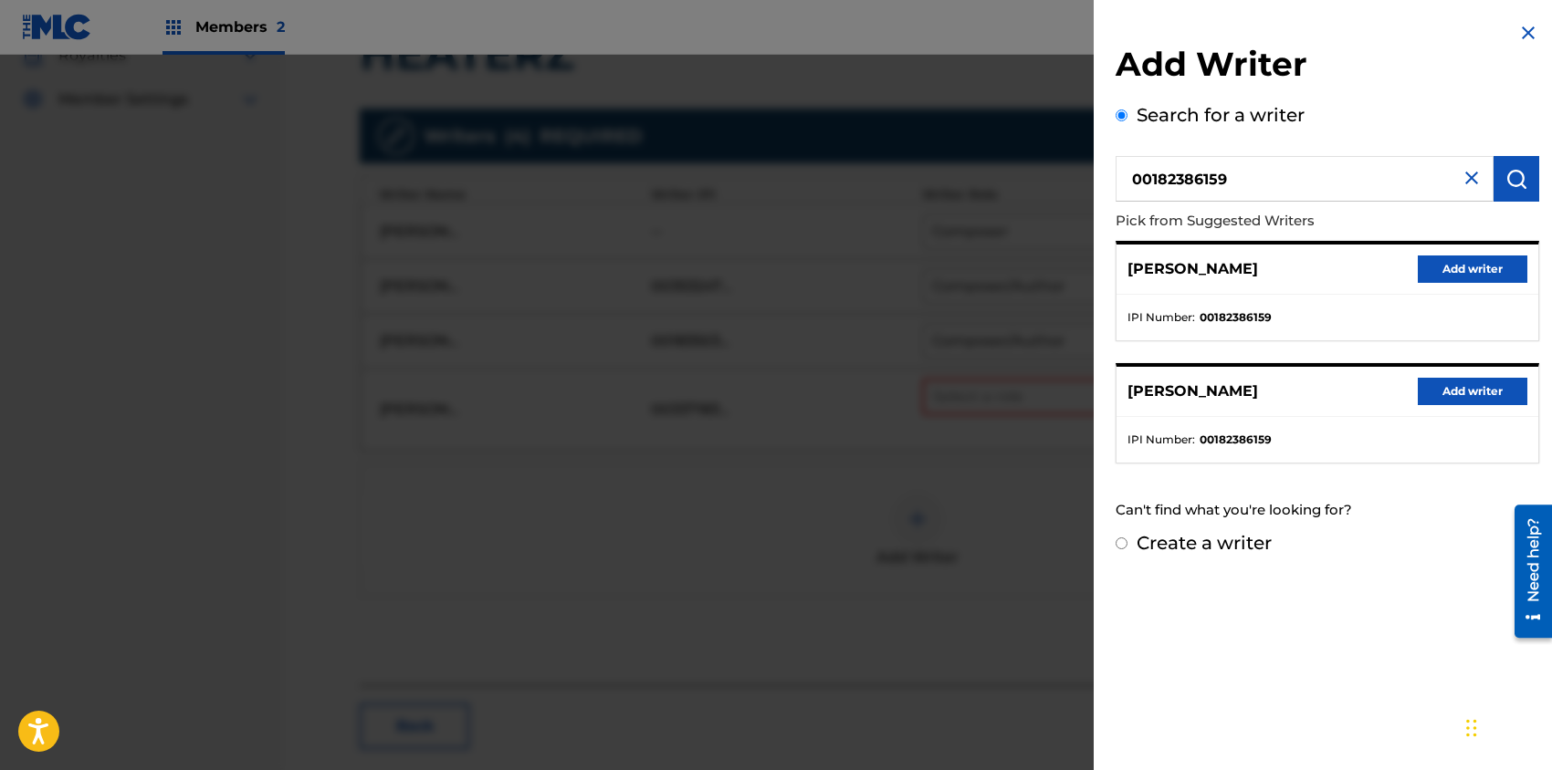
click at [1456, 267] on button "Add writer" at bounding box center [1472, 269] width 110 height 27
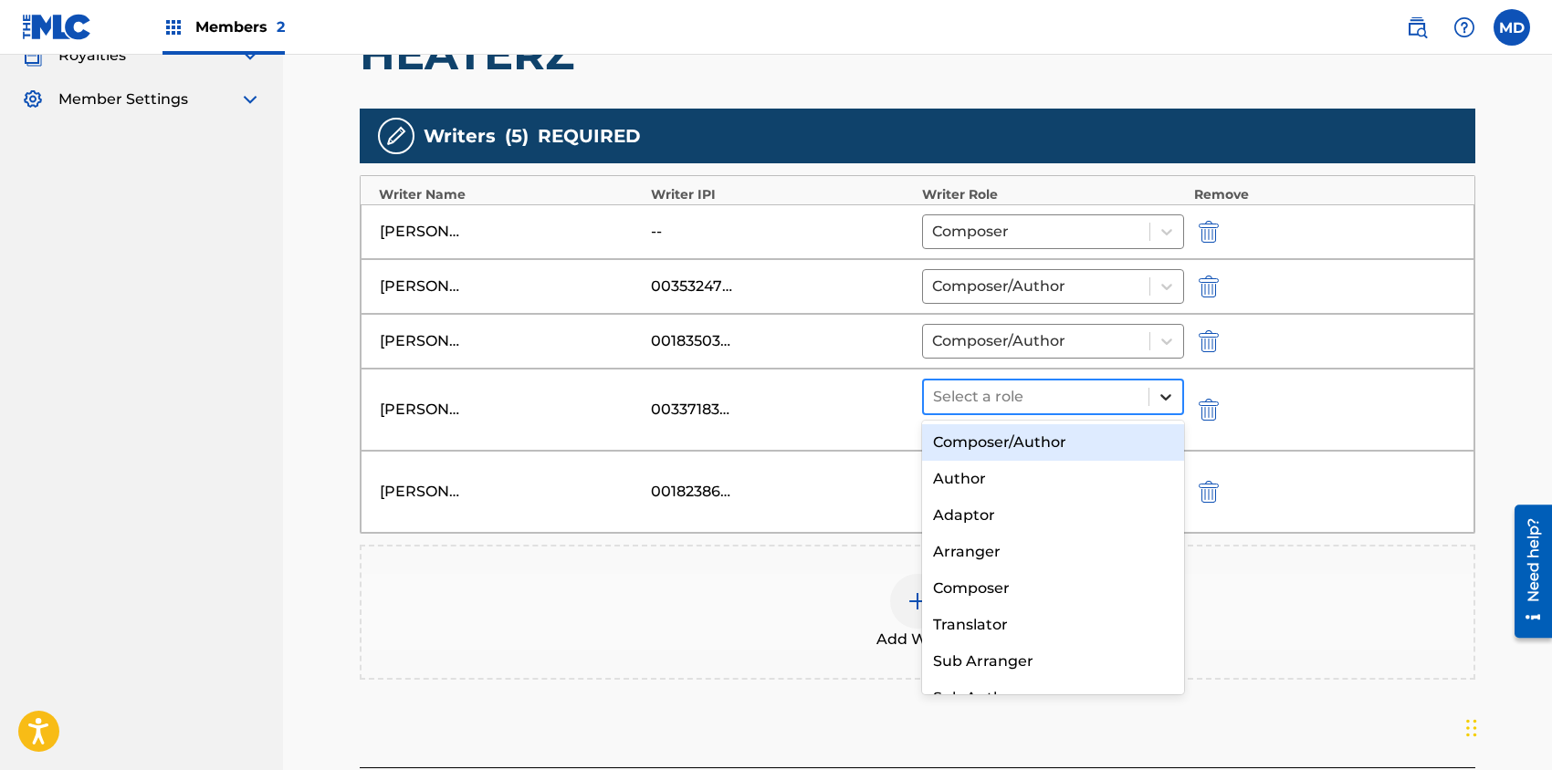
click at [1161, 394] on icon at bounding box center [1165, 397] width 11 height 6
click at [1023, 442] on div "Composer/Author" at bounding box center [1053, 442] width 262 height 37
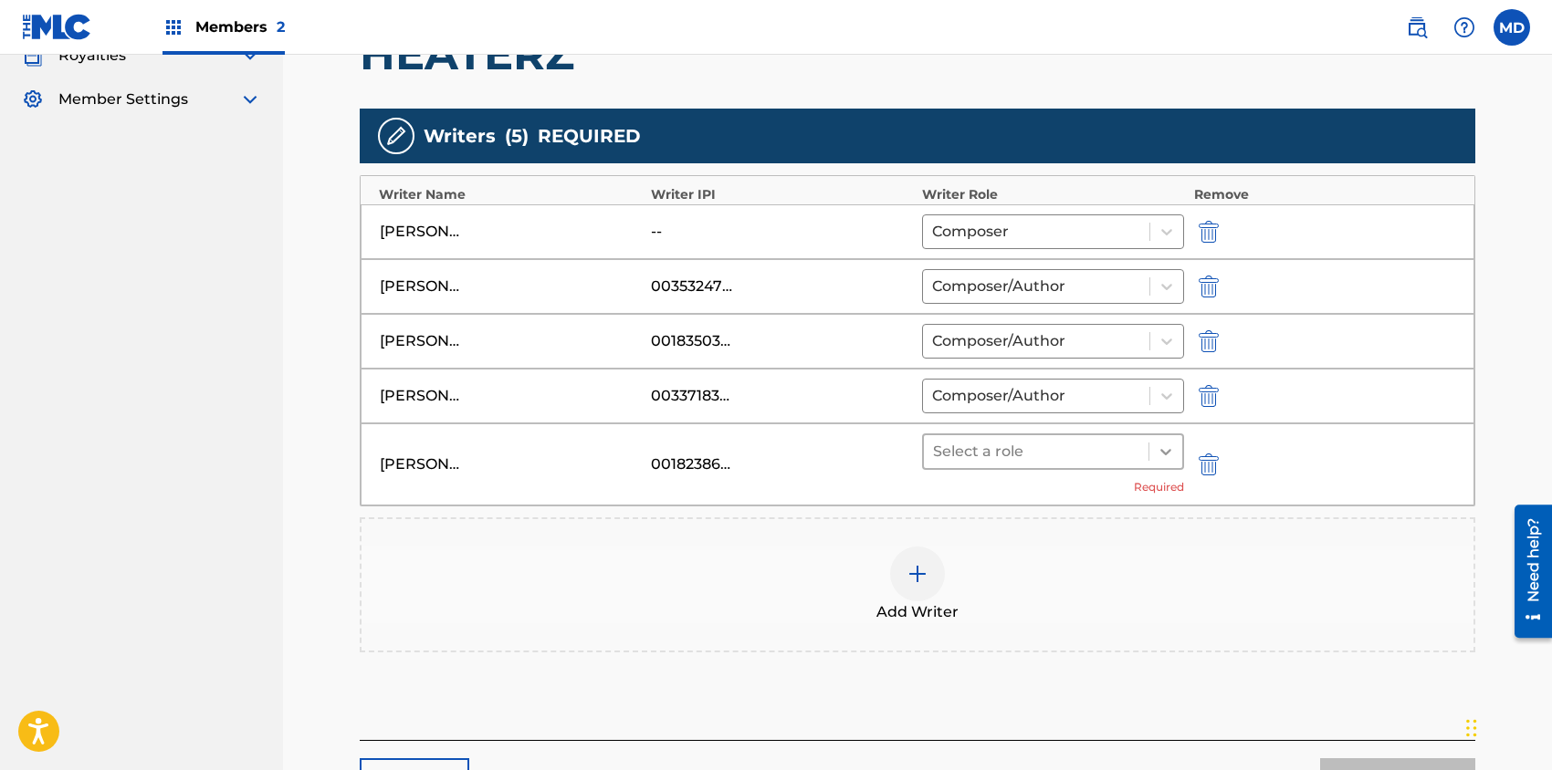
click at [1162, 446] on icon at bounding box center [1165, 452] width 18 height 18
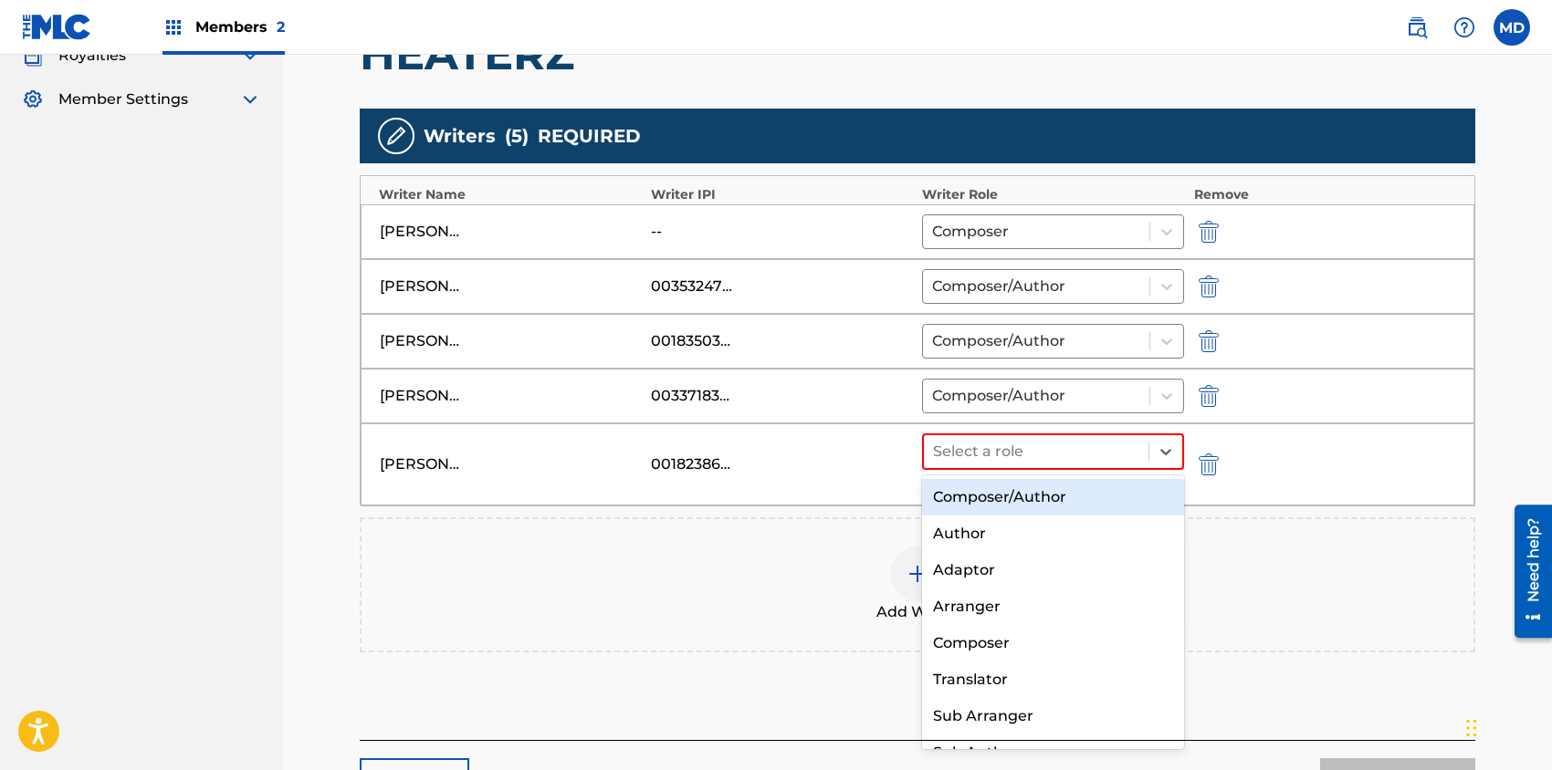
click at [1040, 494] on div "Composer/Author" at bounding box center [1053, 497] width 262 height 37
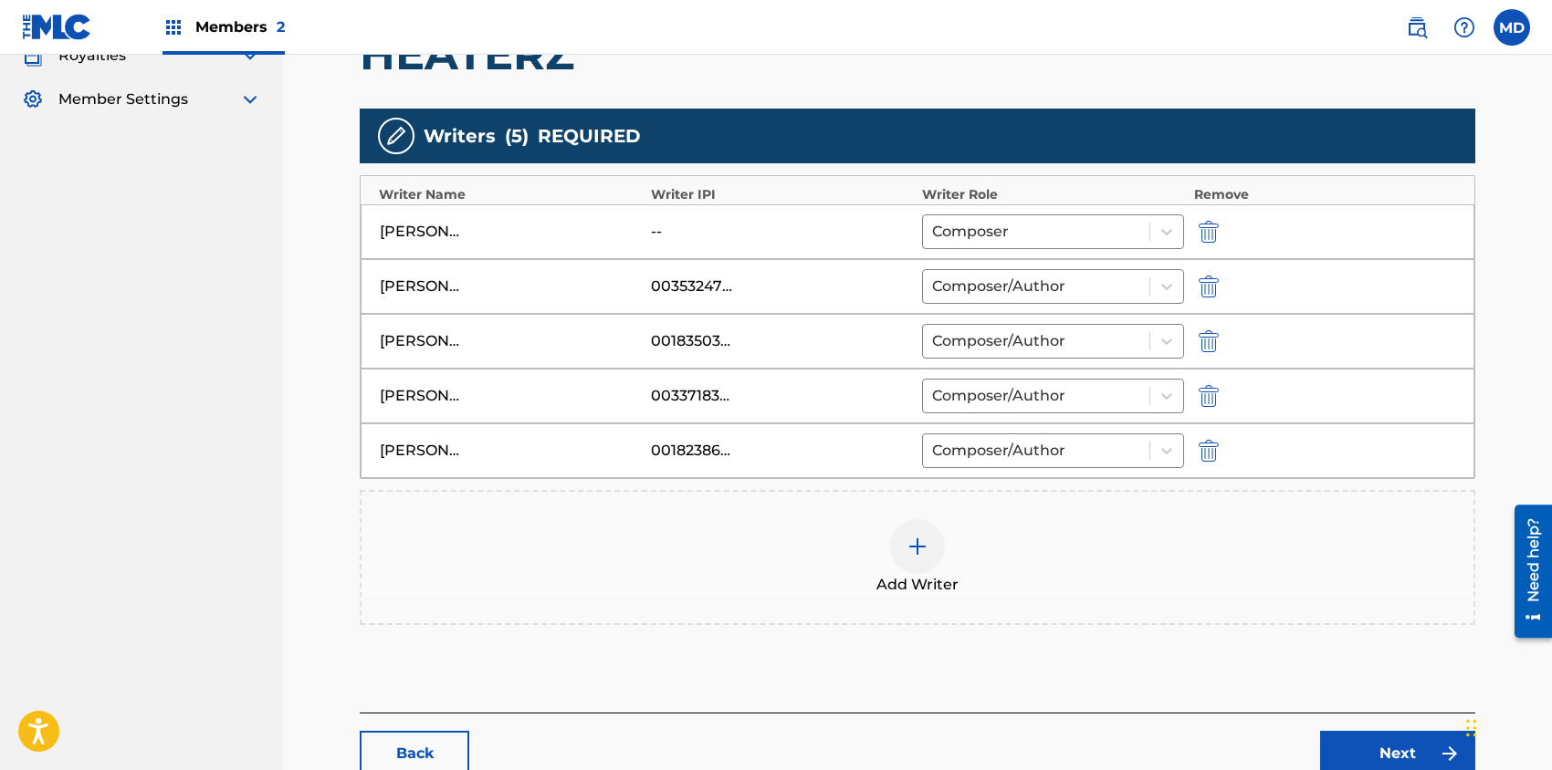
click at [931, 549] on div at bounding box center [917, 546] width 55 height 55
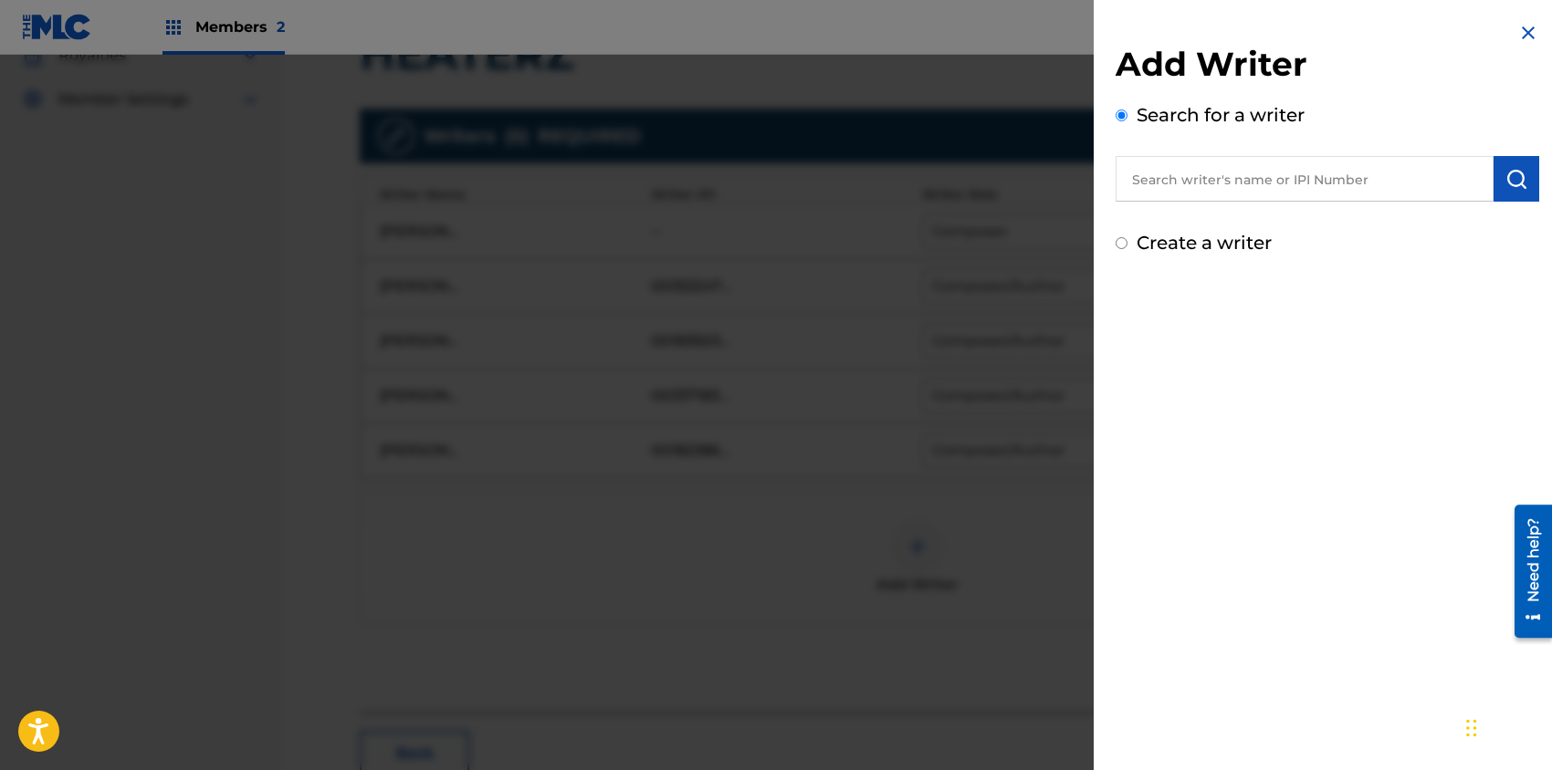
click at [1237, 178] on input "text" at bounding box center [1304, 179] width 378 height 46
paste input "187274732"
click at [1121, 179] on input "187274732" at bounding box center [1304, 179] width 378 height 46
type input "00187274732"
click at [1515, 178] on img "submit" at bounding box center [1516, 179] width 22 height 22
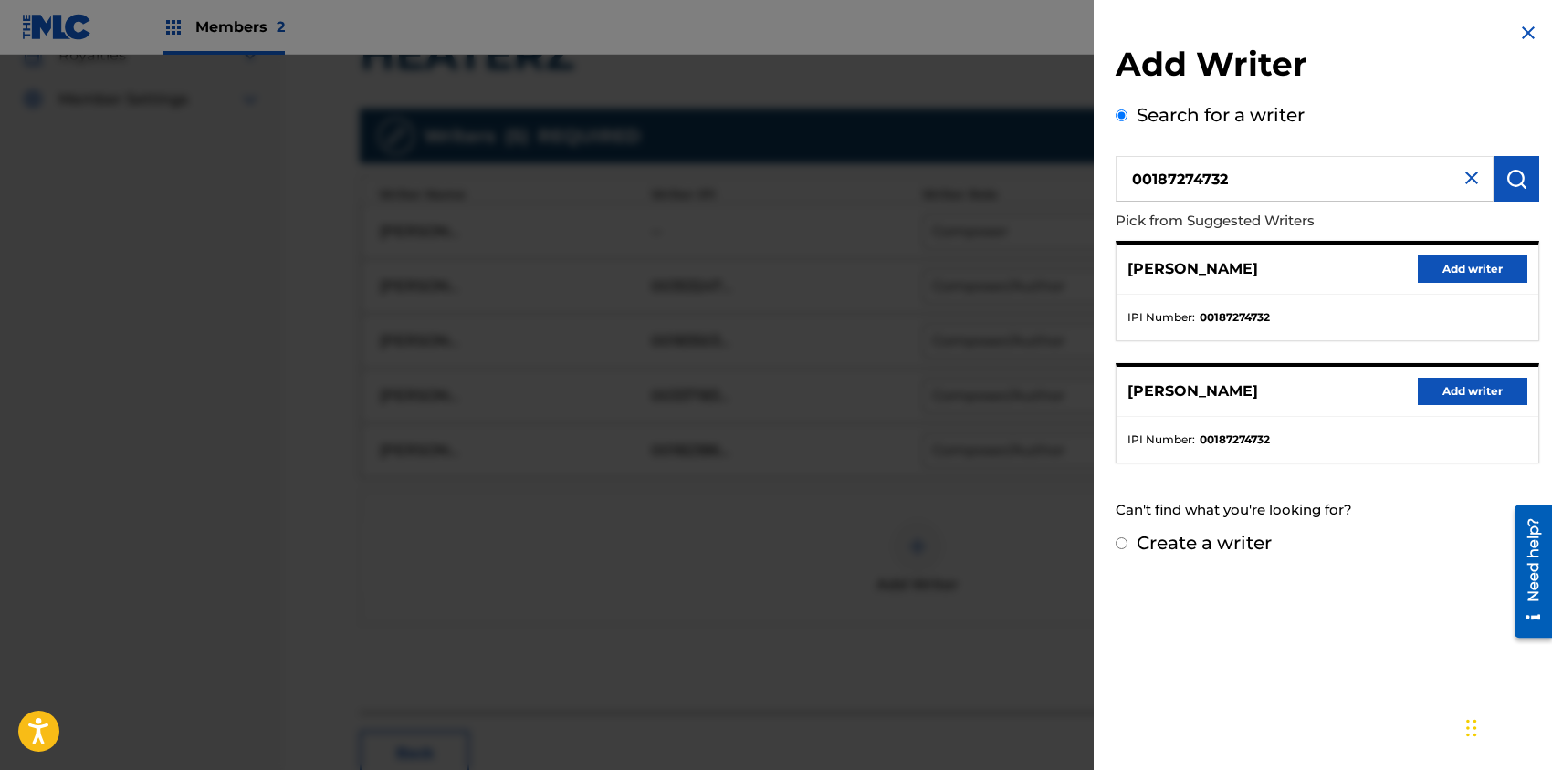
click at [1473, 391] on button "Add writer" at bounding box center [1472, 391] width 110 height 27
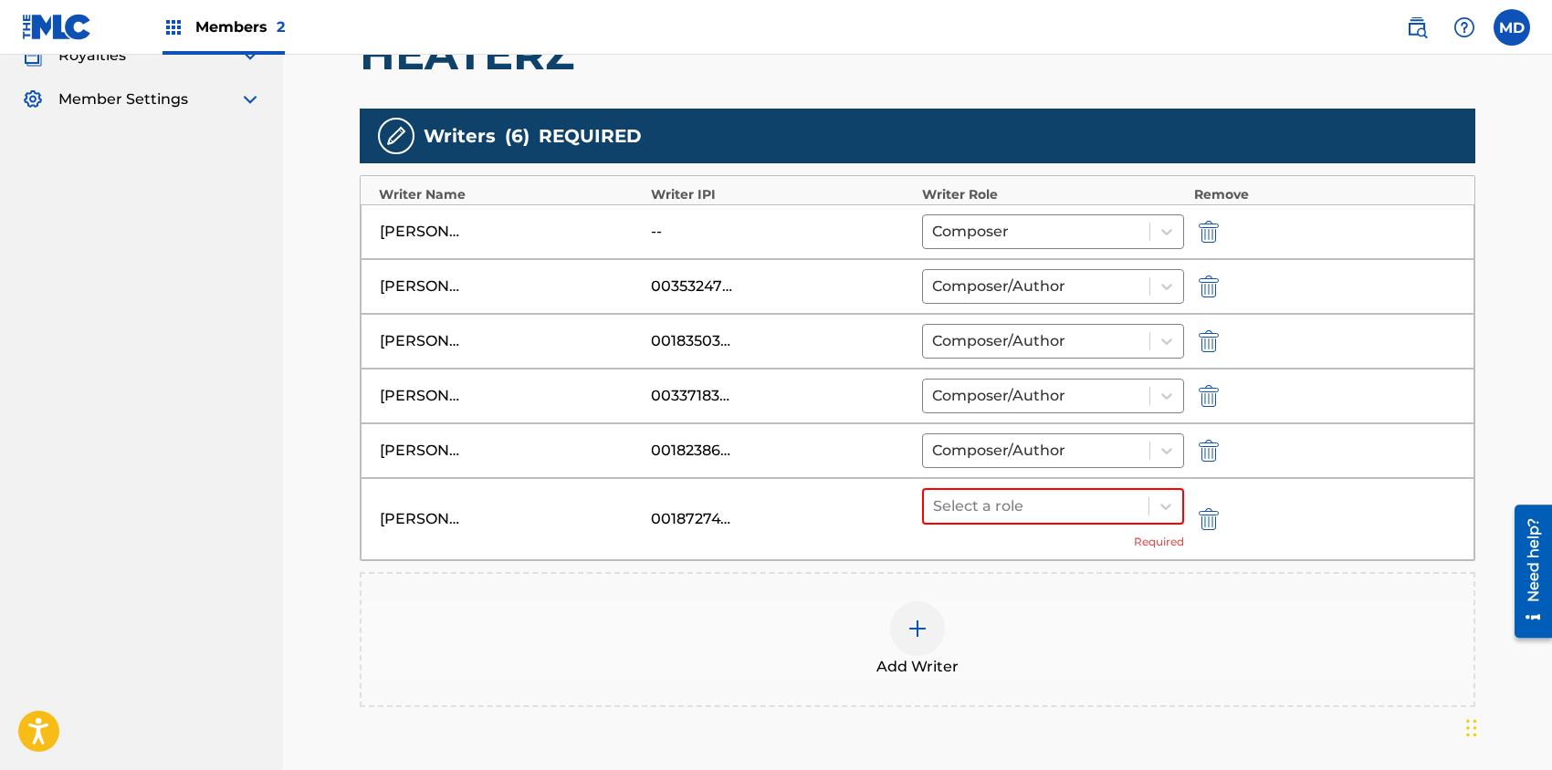
click at [925, 642] on div at bounding box center [917, 628] width 55 height 55
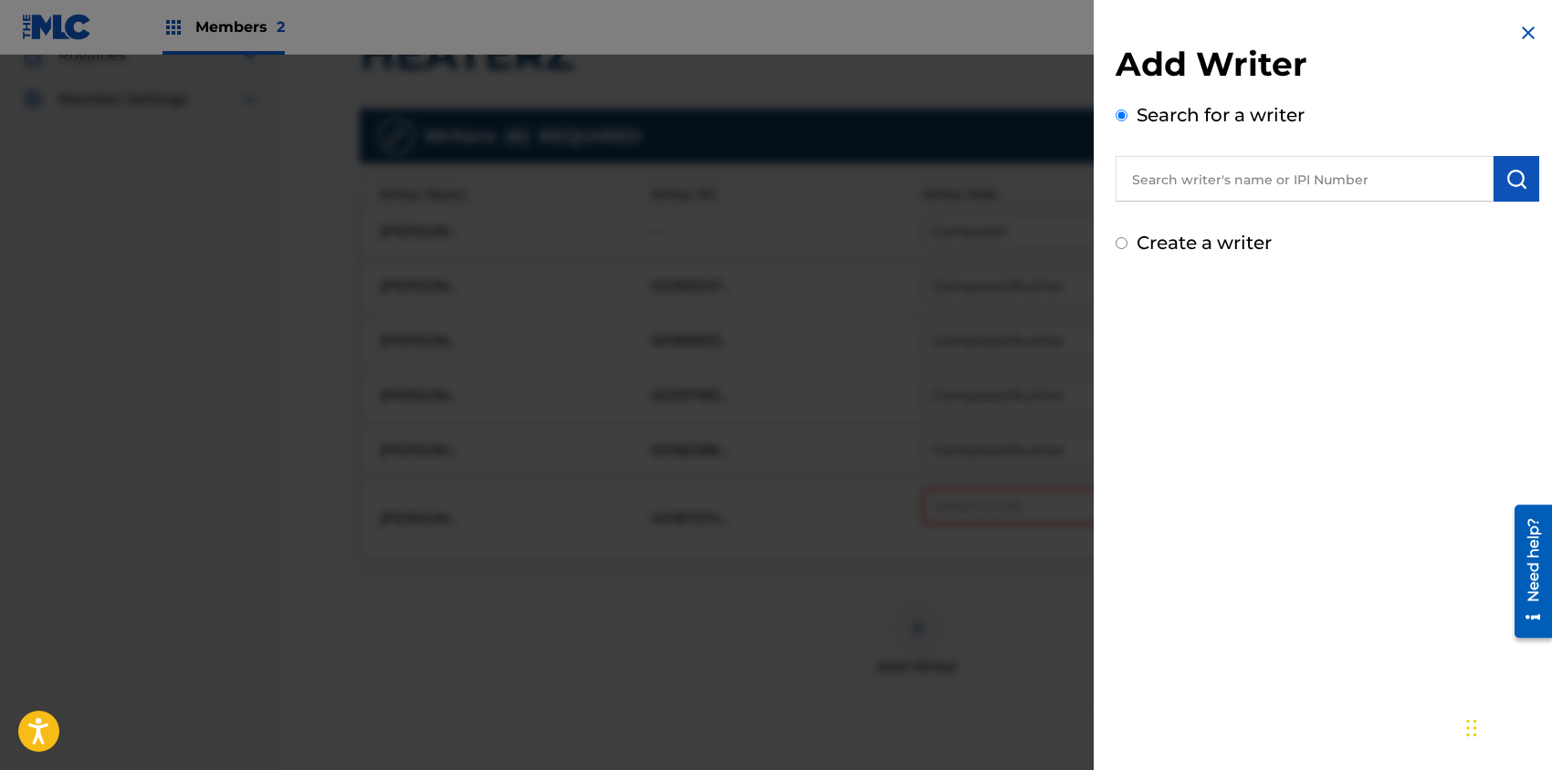
click at [1279, 186] on input "text" at bounding box center [1304, 179] width 378 height 46
paste input "183499233"
click at [1130, 183] on input "183499233" at bounding box center [1304, 179] width 378 height 46
type input "00183499233"
click at [1506, 180] on img "submit" at bounding box center [1516, 179] width 22 height 22
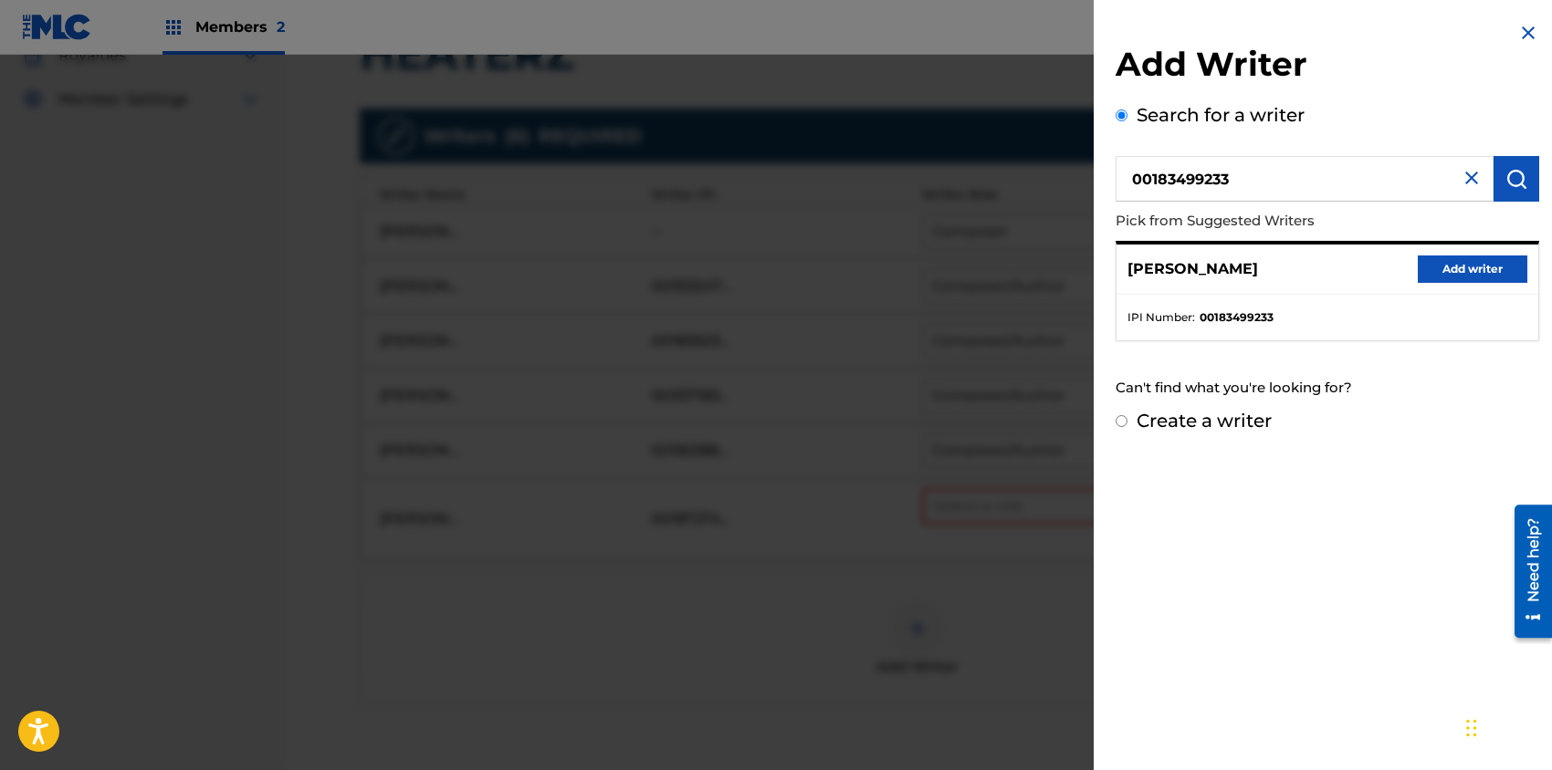
click at [1481, 268] on button "Add writer" at bounding box center [1472, 269] width 110 height 27
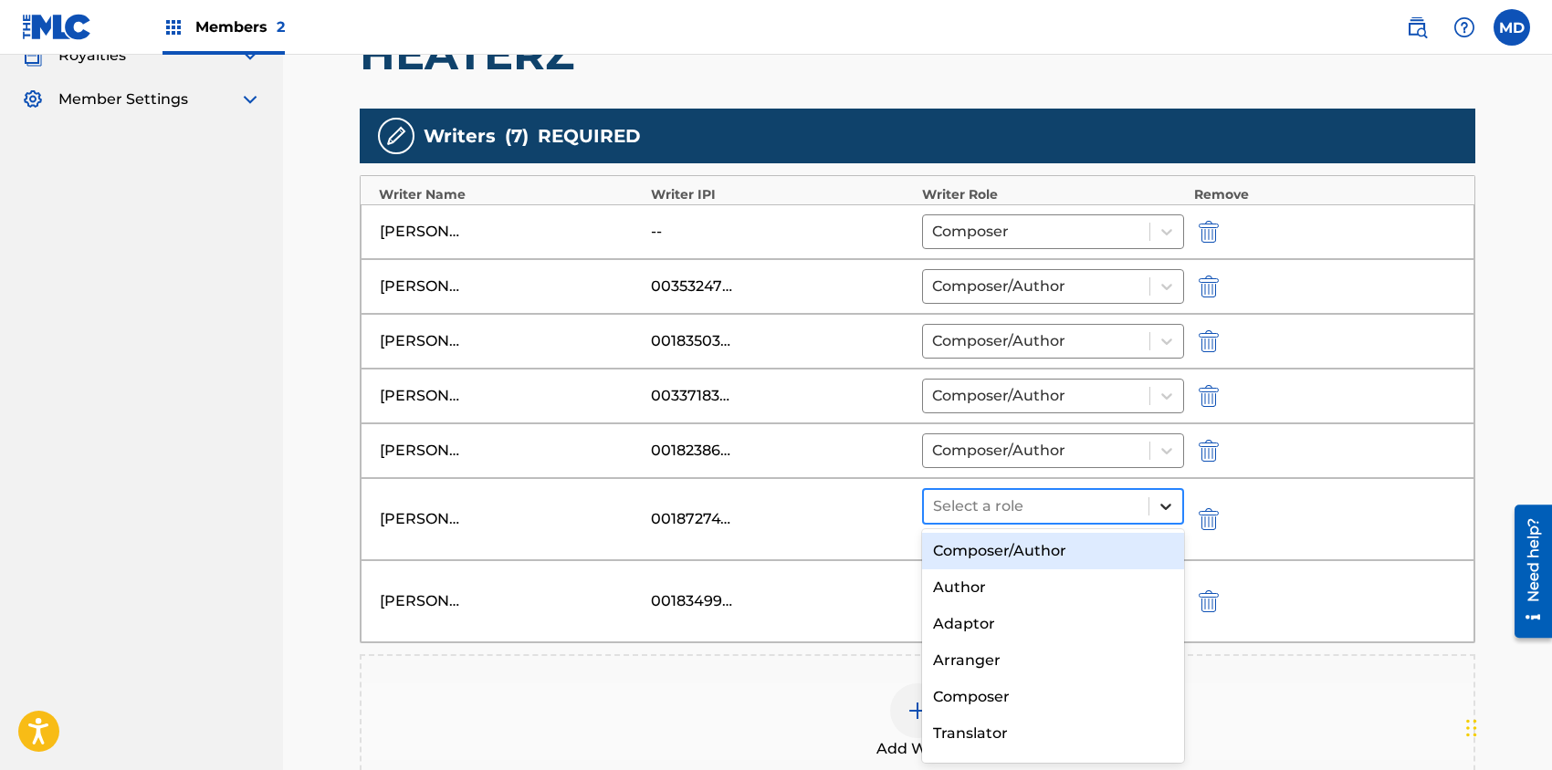
click at [1171, 497] on icon at bounding box center [1165, 506] width 18 height 18
click at [1101, 542] on div "Composer/Author" at bounding box center [1053, 551] width 262 height 37
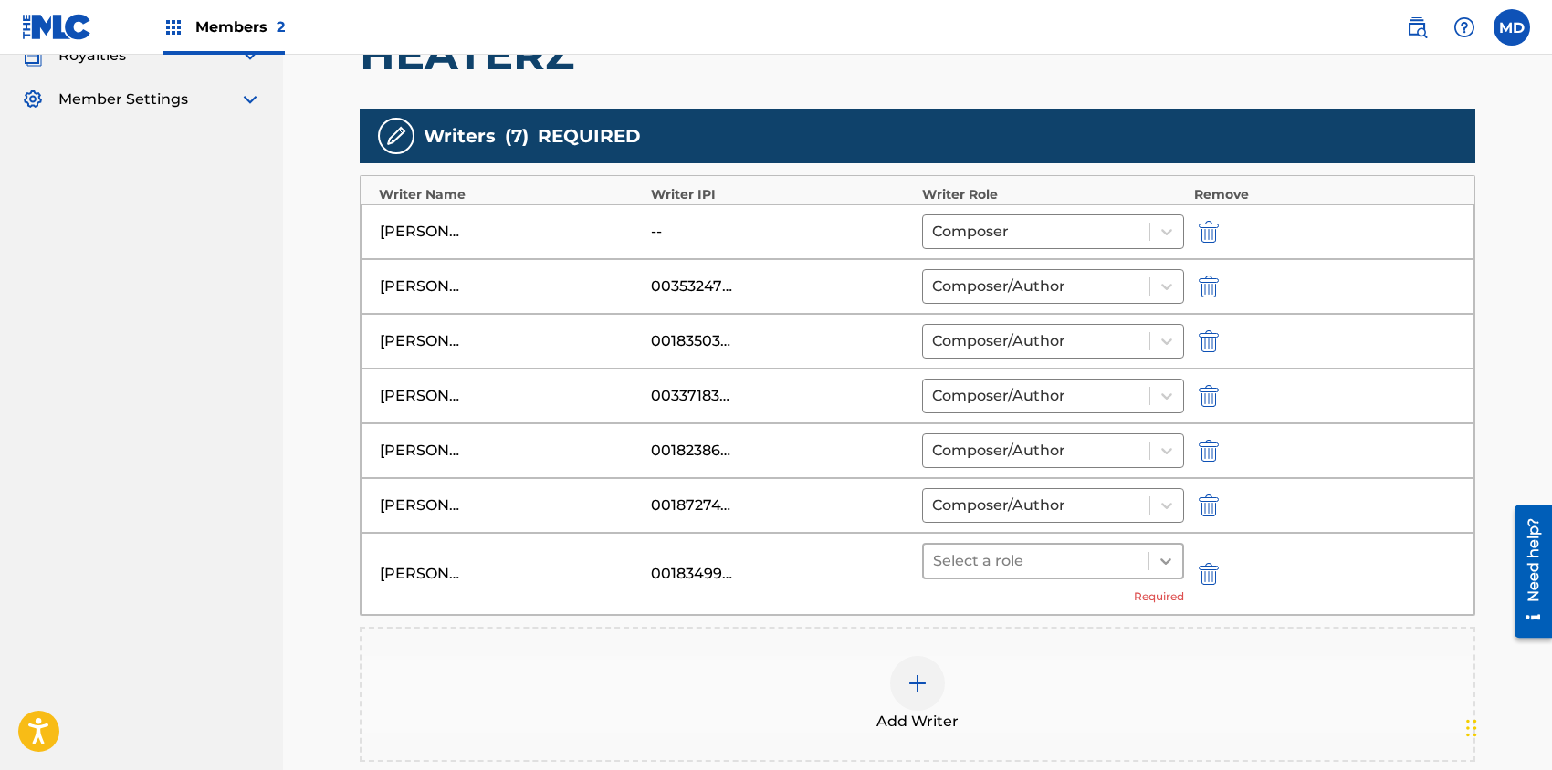
click at [1171, 558] on icon at bounding box center [1165, 561] width 18 height 18
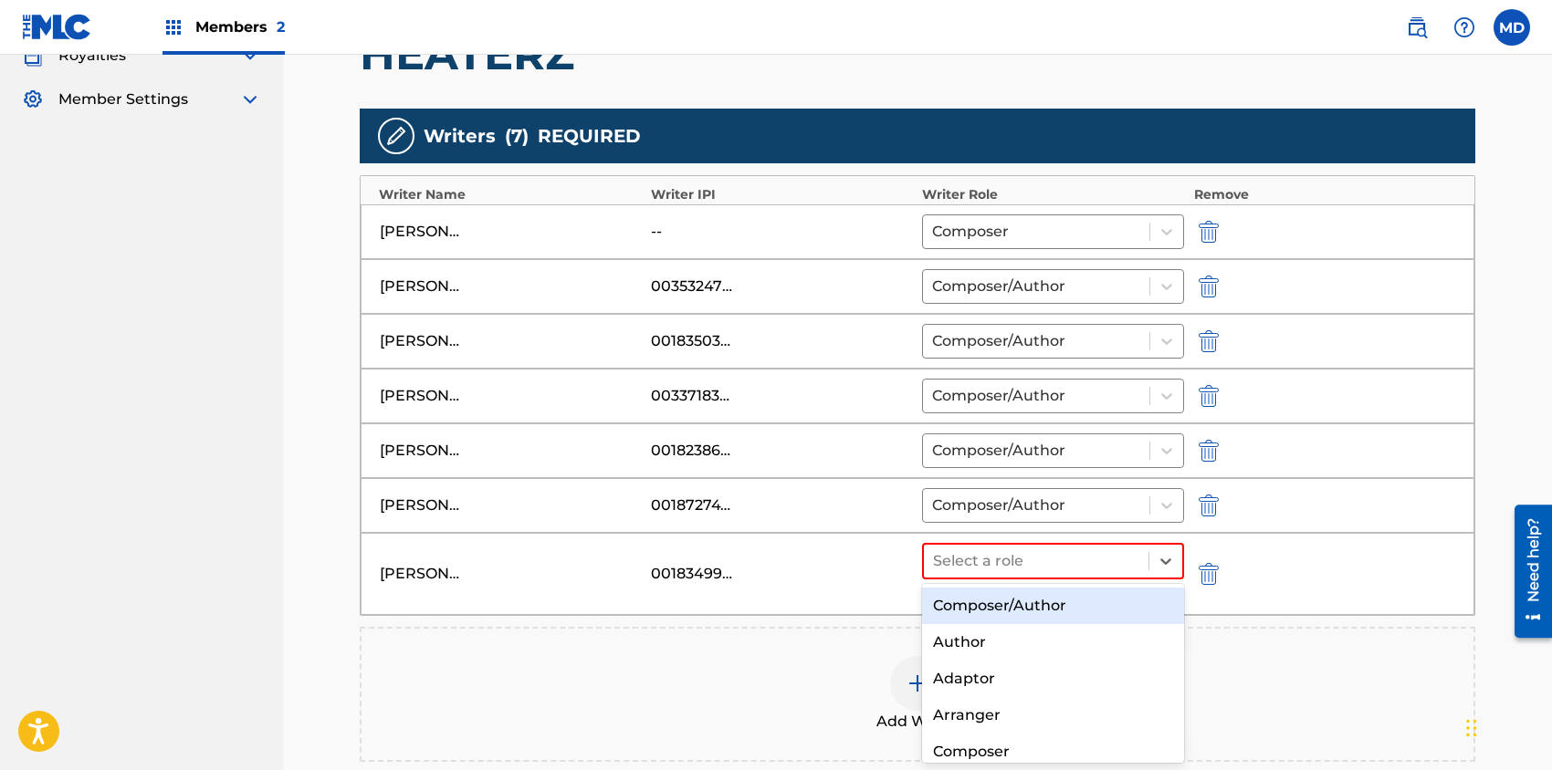
click at [1092, 598] on div "Composer/Author" at bounding box center [1053, 606] width 262 height 37
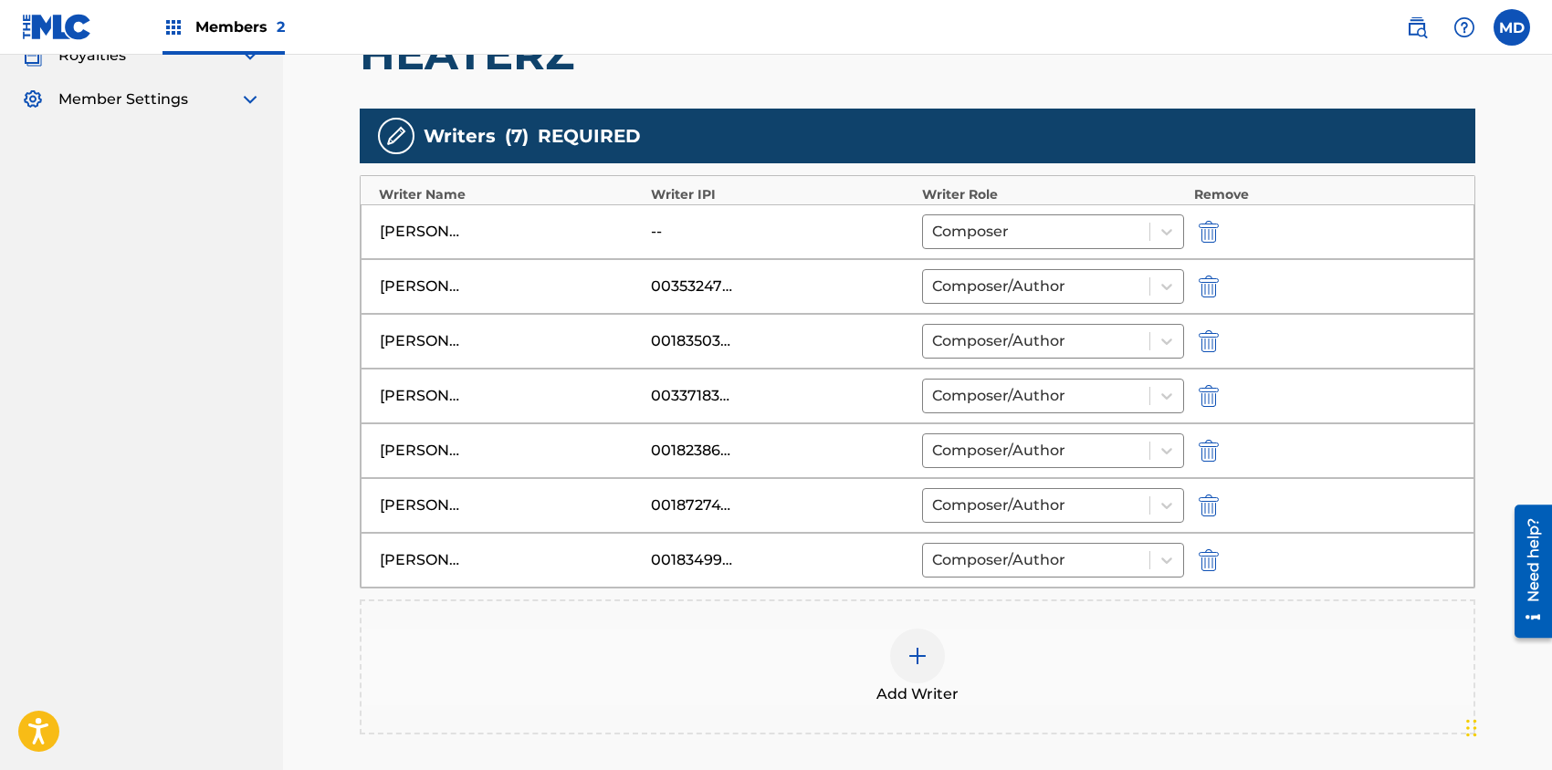
click at [1212, 225] on img "submit" at bounding box center [1208, 232] width 20 height 22
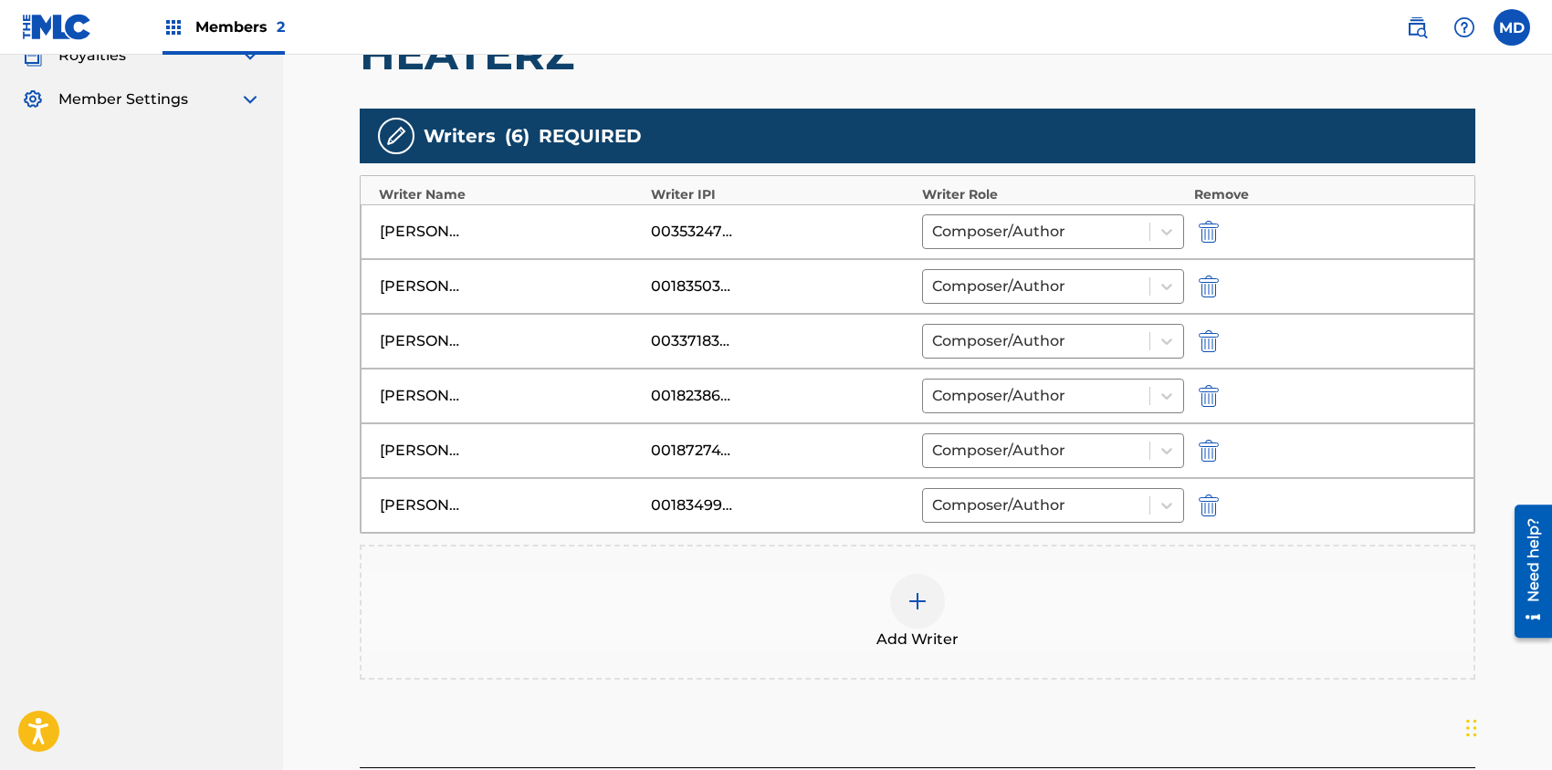
scroll to position [608, 0]
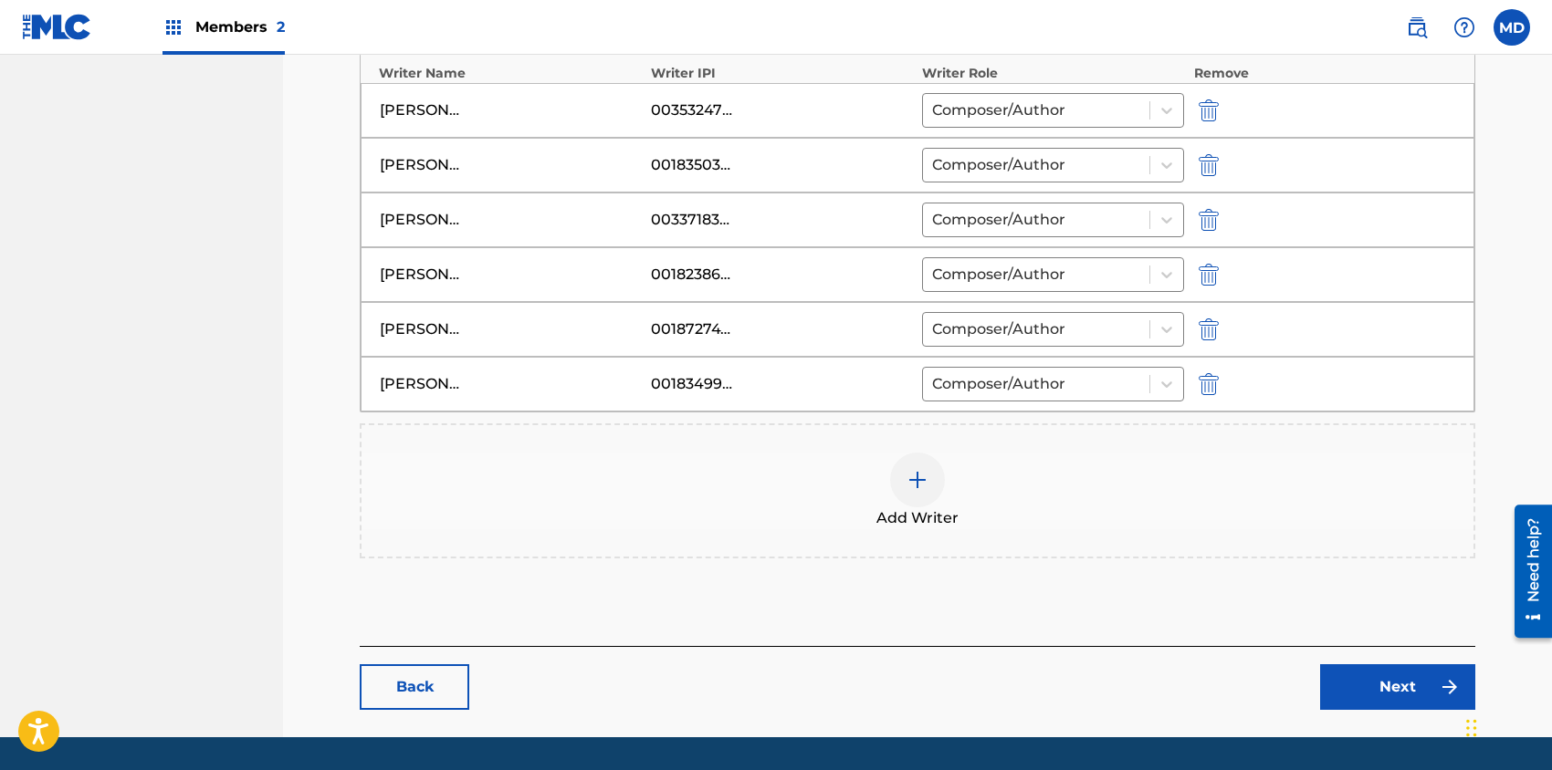
click at [1373, 681] on link "Next" at bounding box center [1397, 687] width 155 height 46
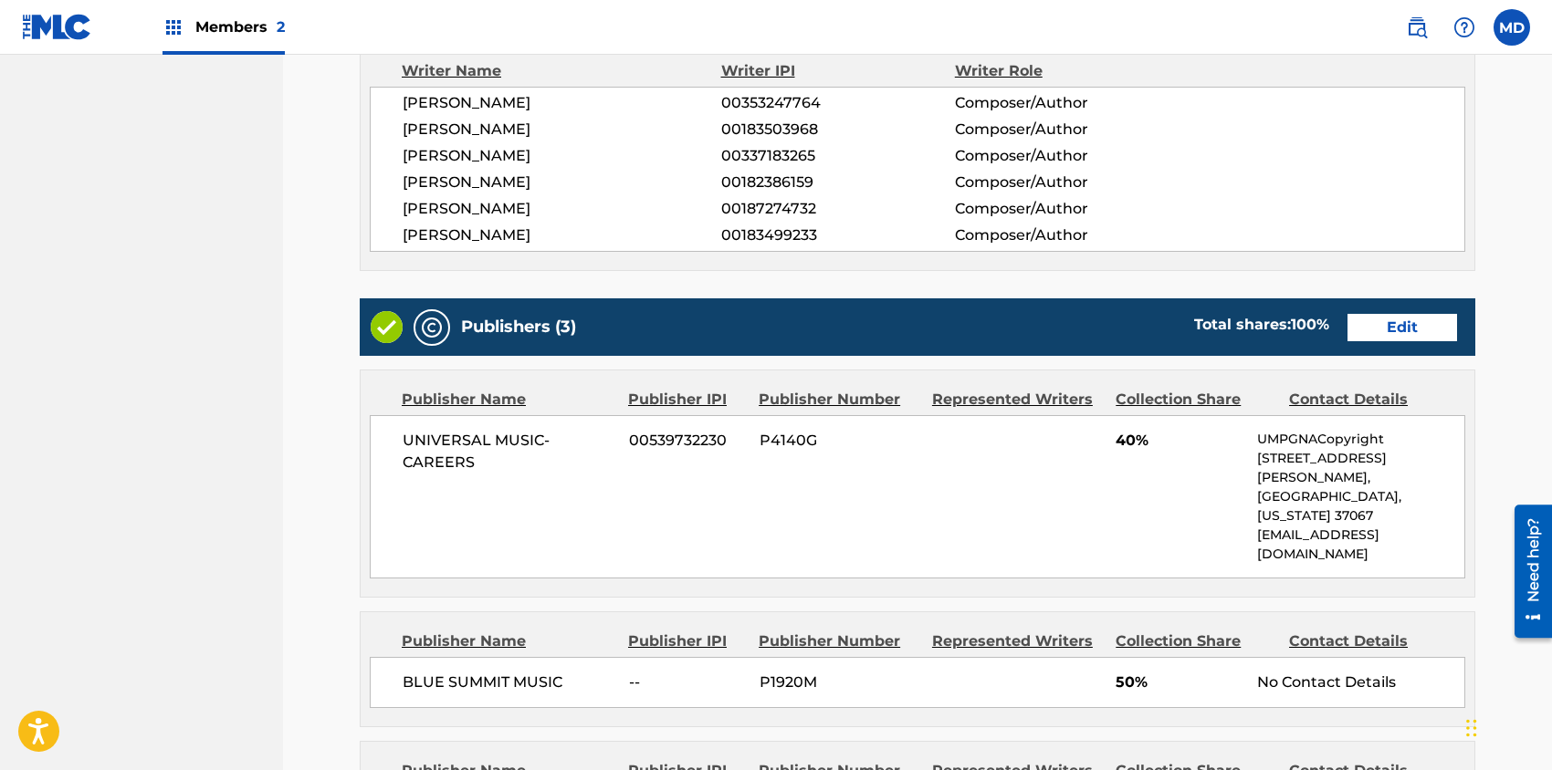
scroll to position [730, 0]
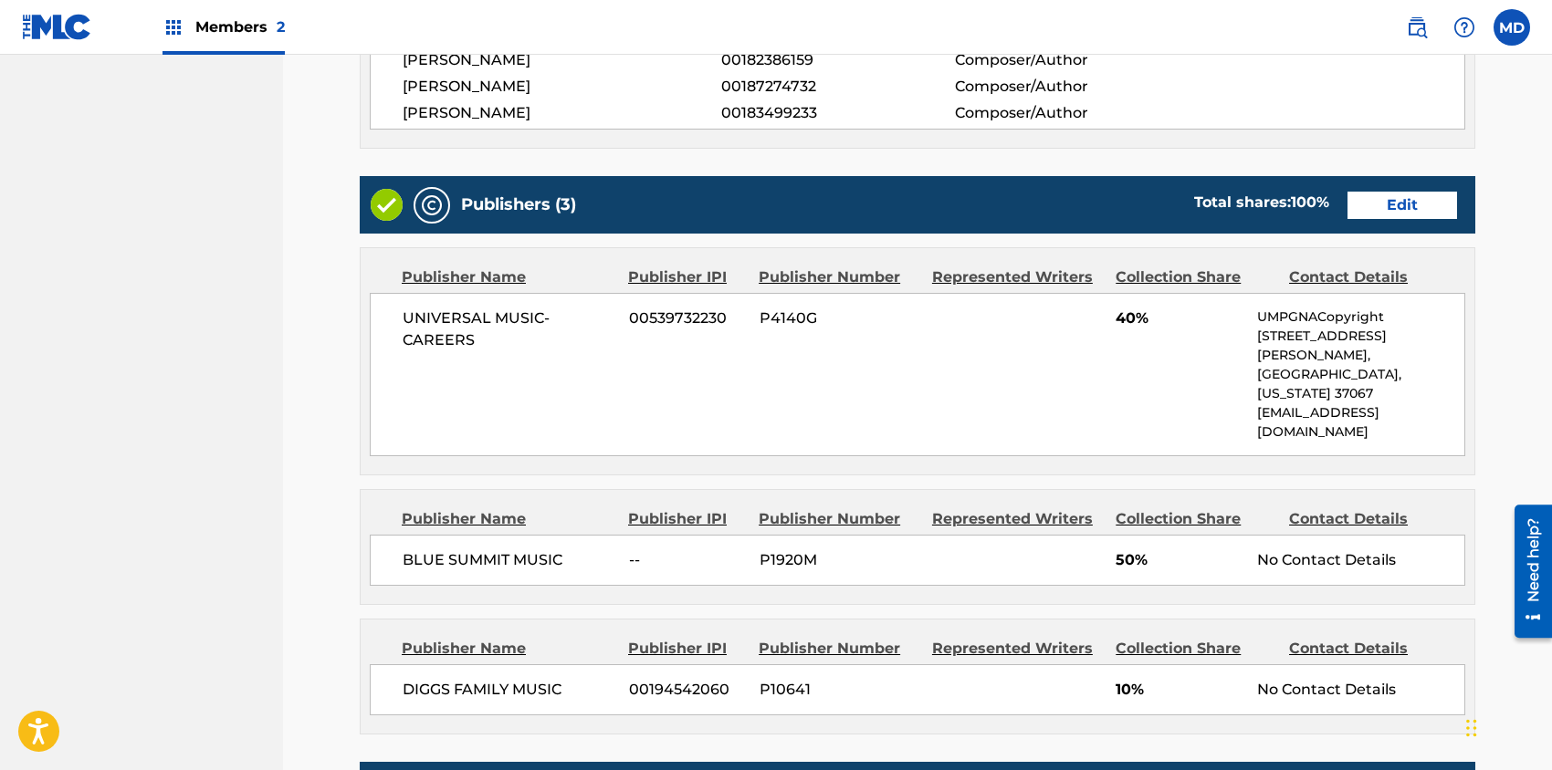
click at [1416, 198] on link "Edit" at bounding box center [1402, 205] width 110 height 27
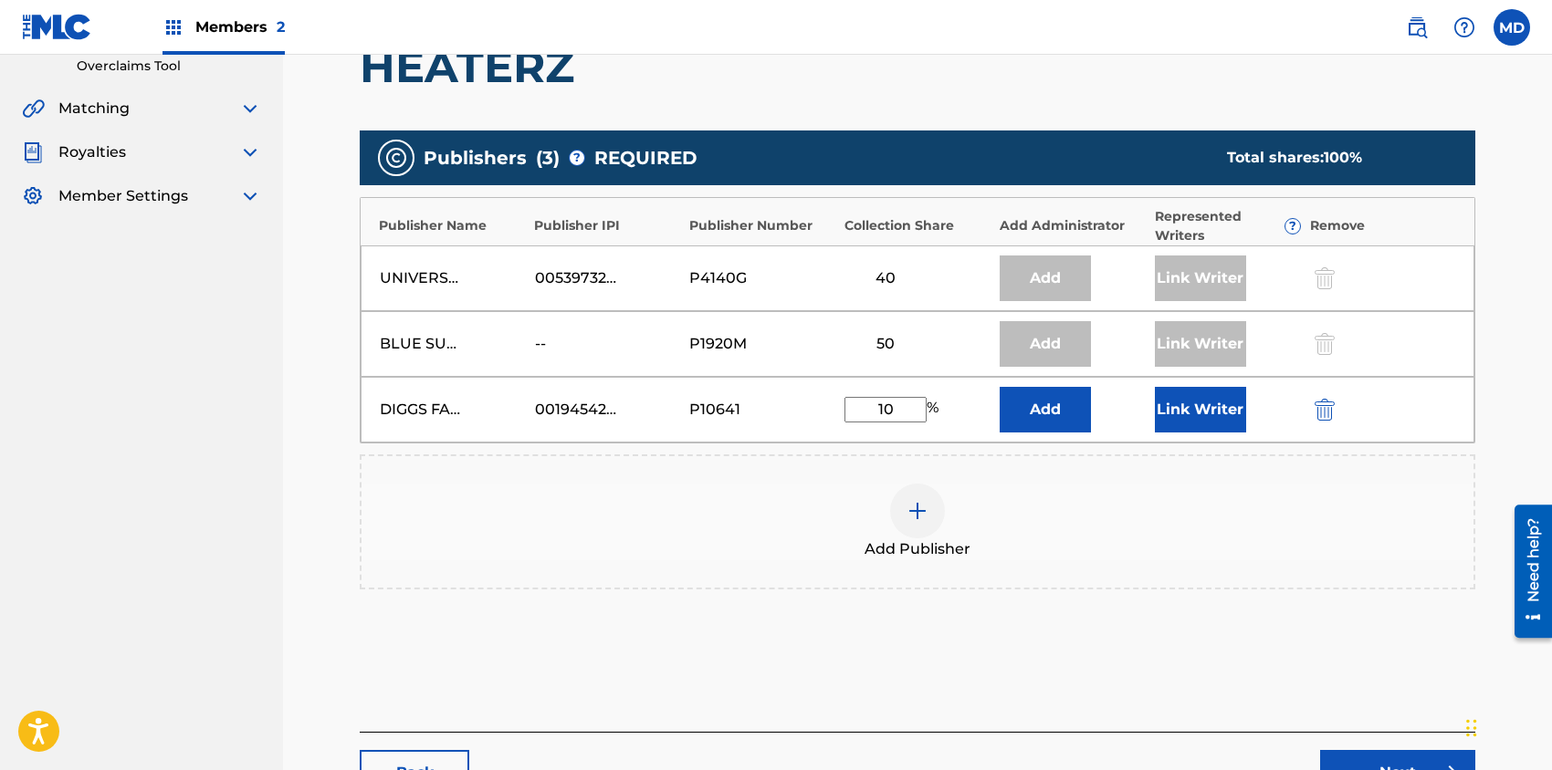
scroll to position [365, 0]
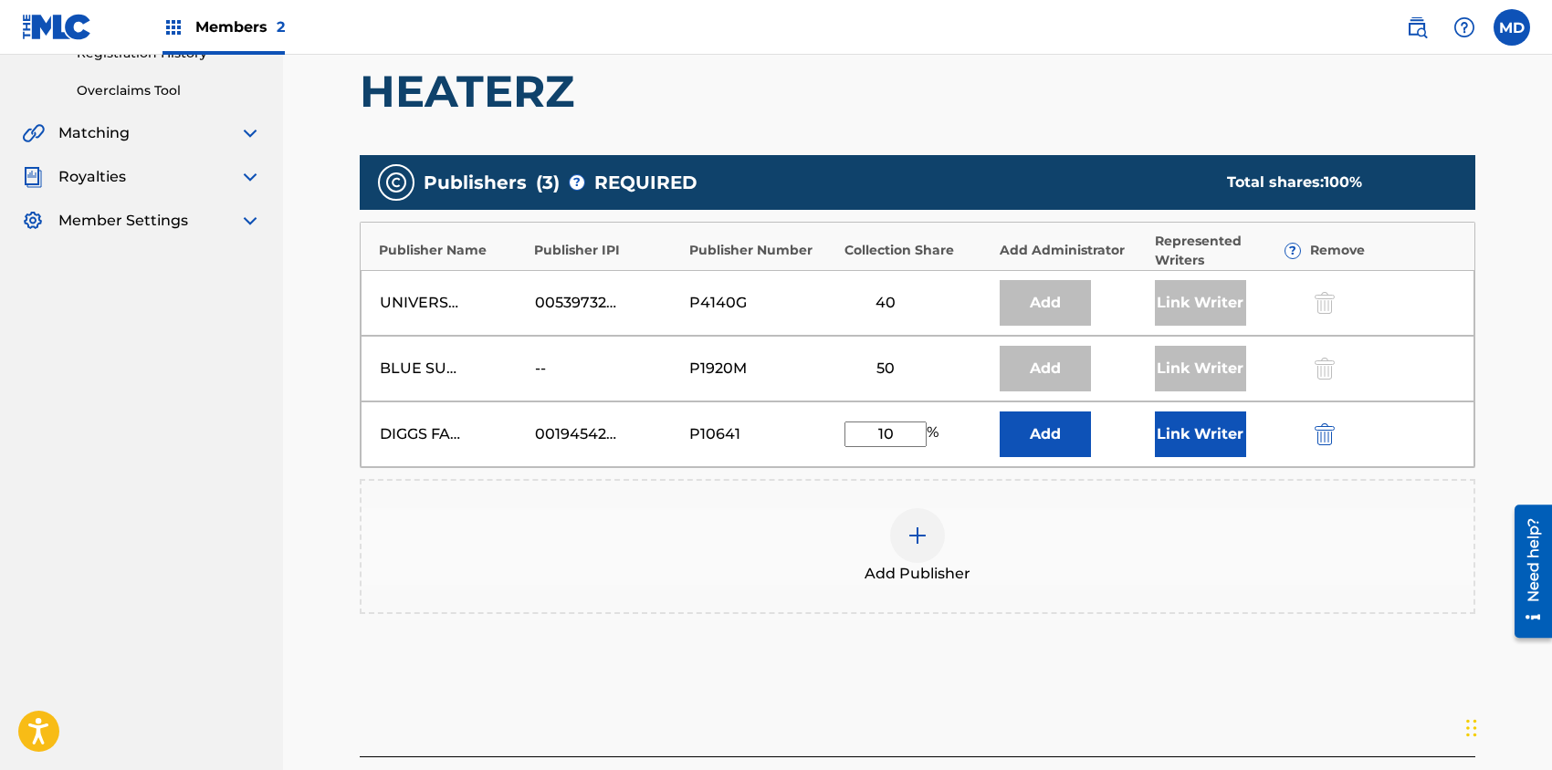
click at [1204, 435] on button "Link Writer" at bounding box center [1200, 435] width 91 height 46
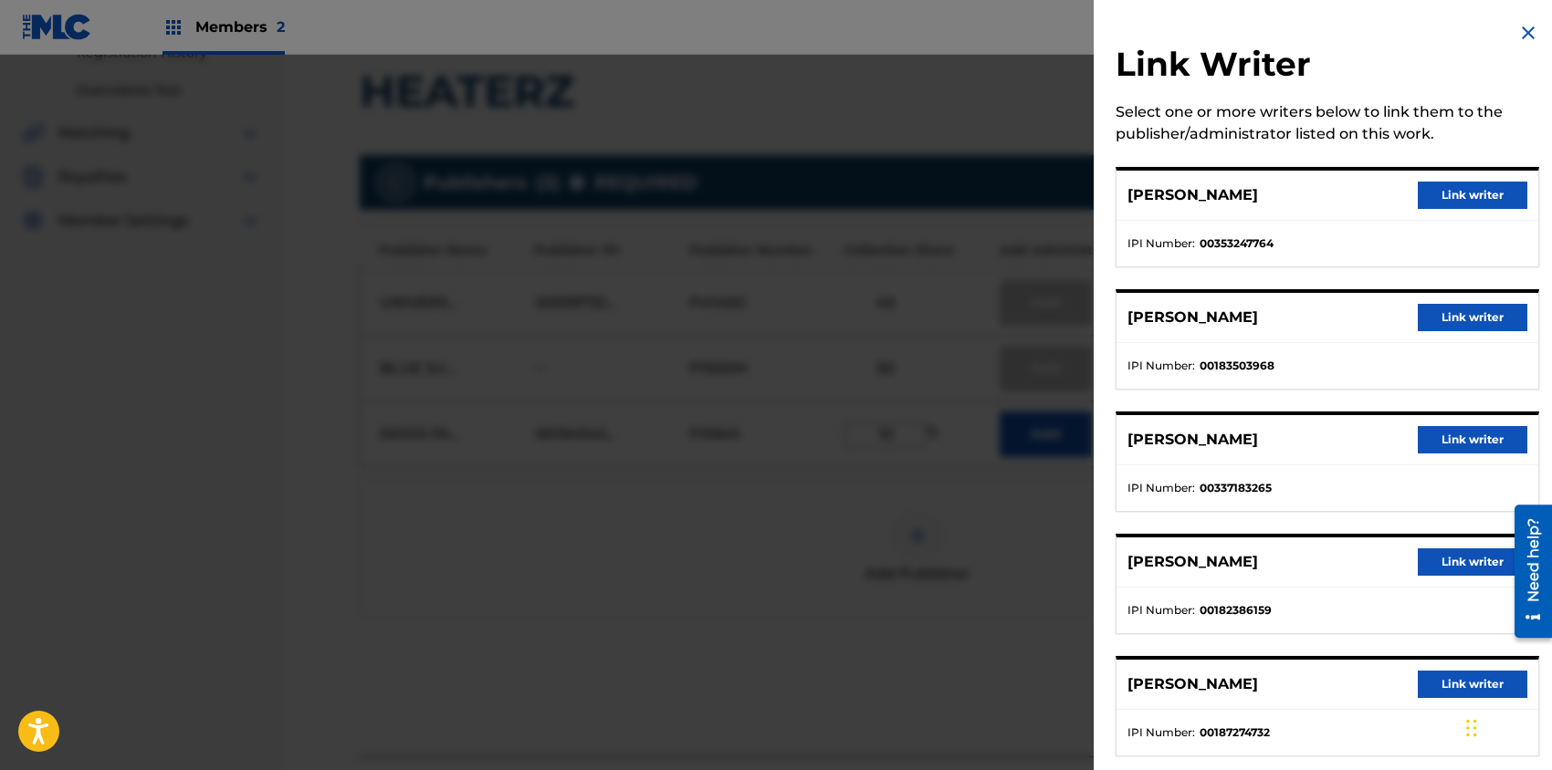
click at [1437, 189] on button "Link writer" at bounding box center [1472, 195] width 110 height 27
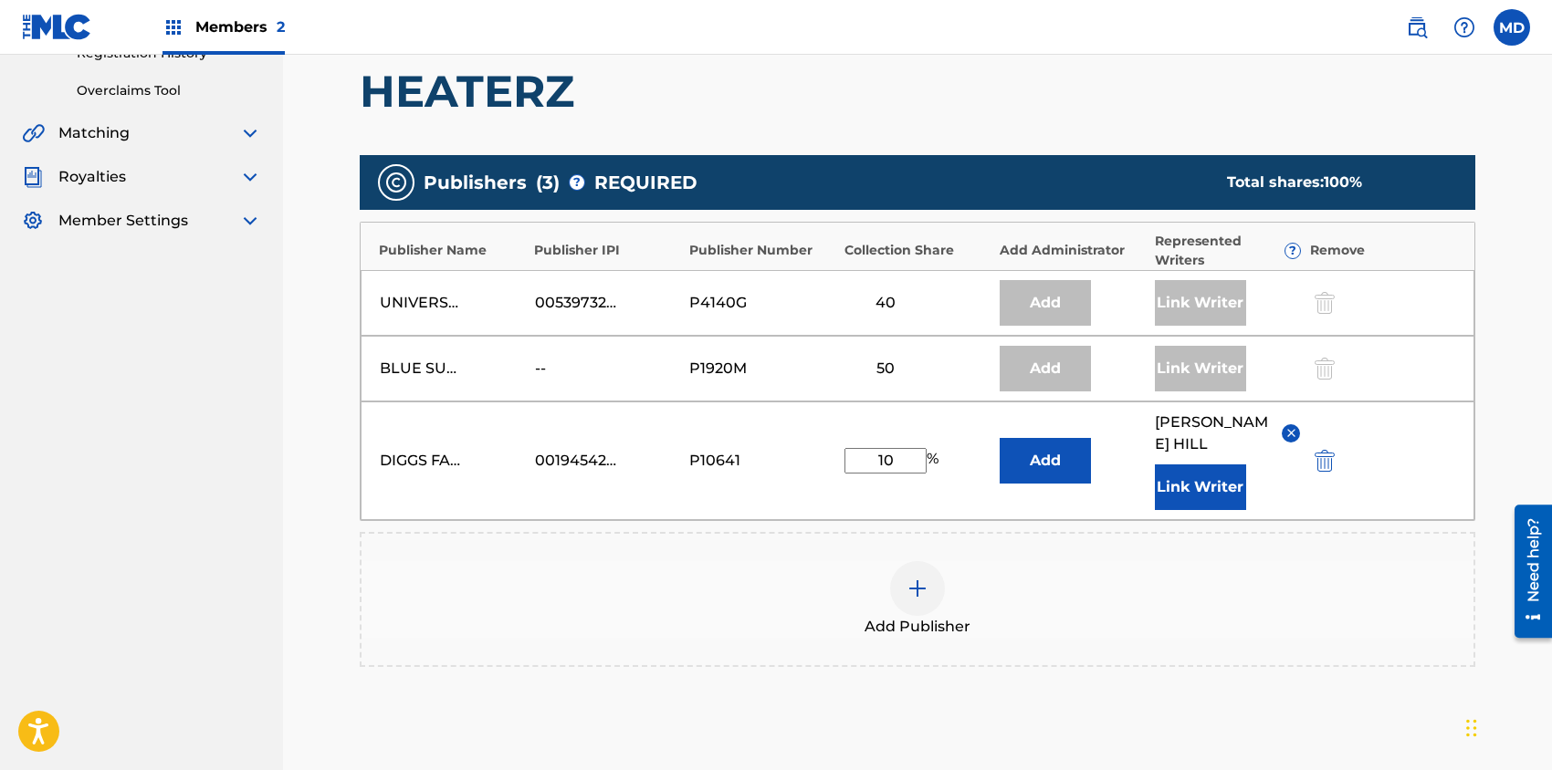
click at [1115, 577] on div "Add Publisher" at bounding box center [917, 599] width 1112 height 77
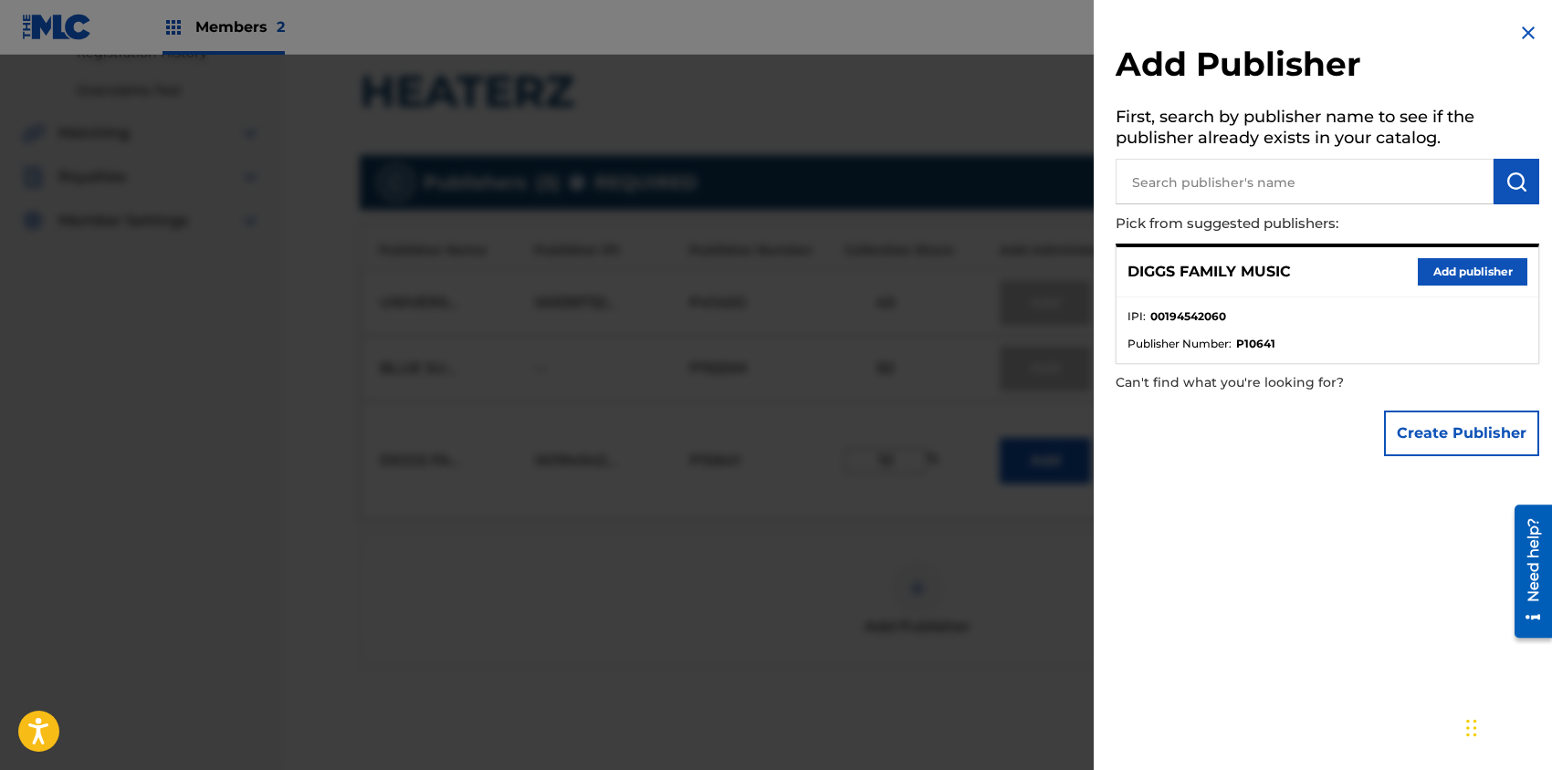
click at [1523, 32] on img at bounding box center [1528, 33] width 22 height 22
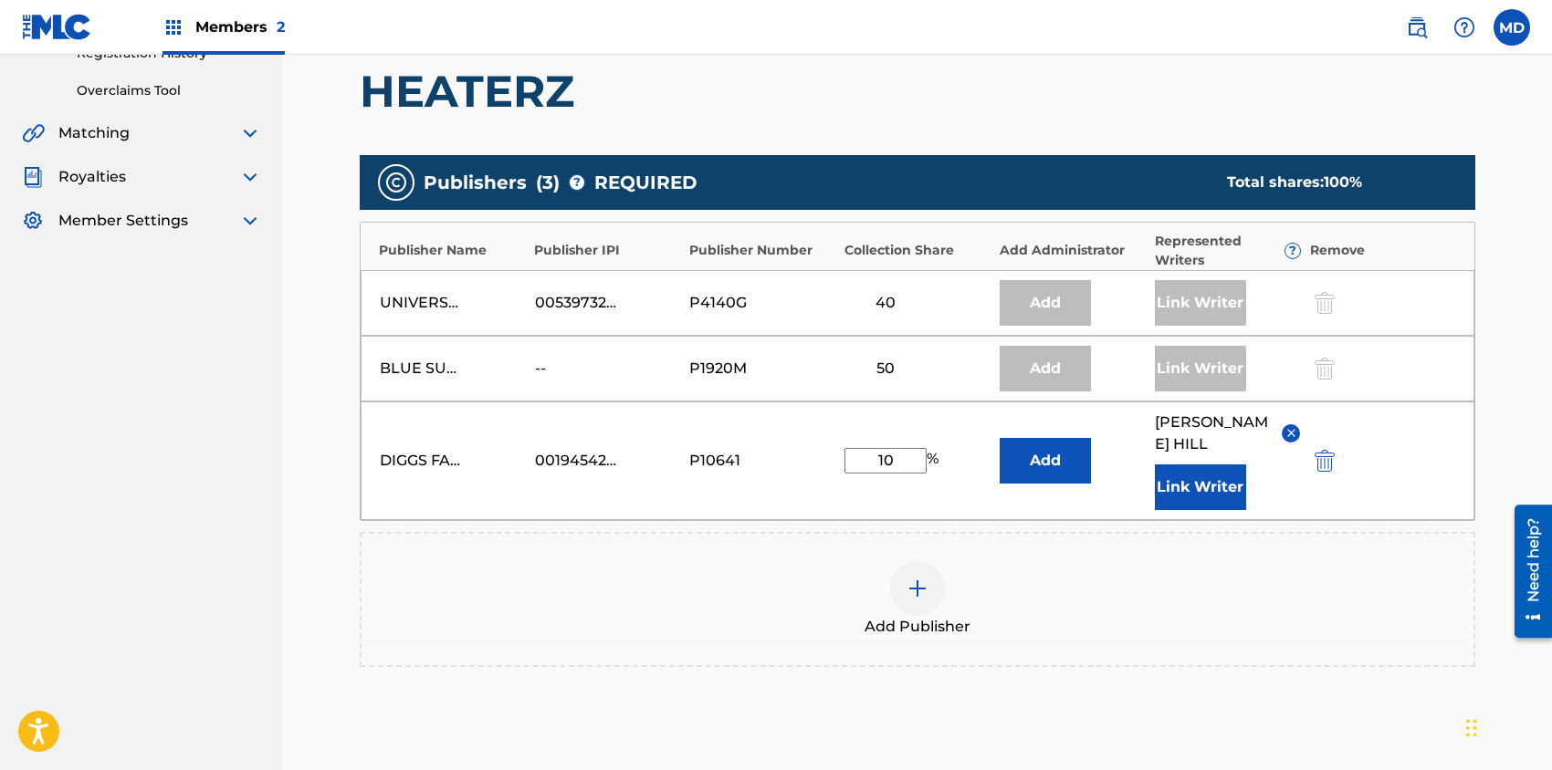
scroll to position [486, 0]
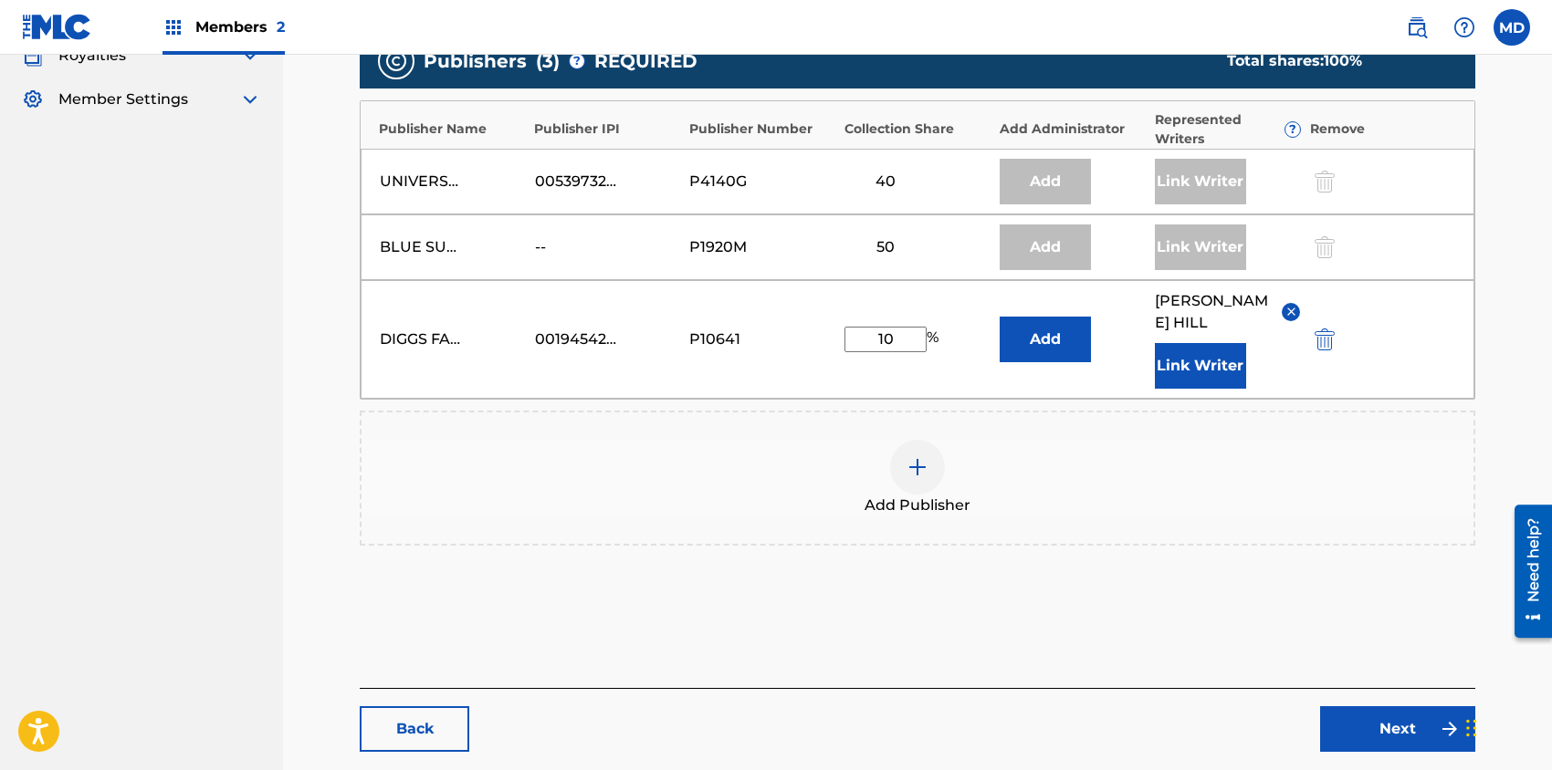
click at [1348, 706] on link "Next" at bounding box center [1397, 729] width 155 height 46
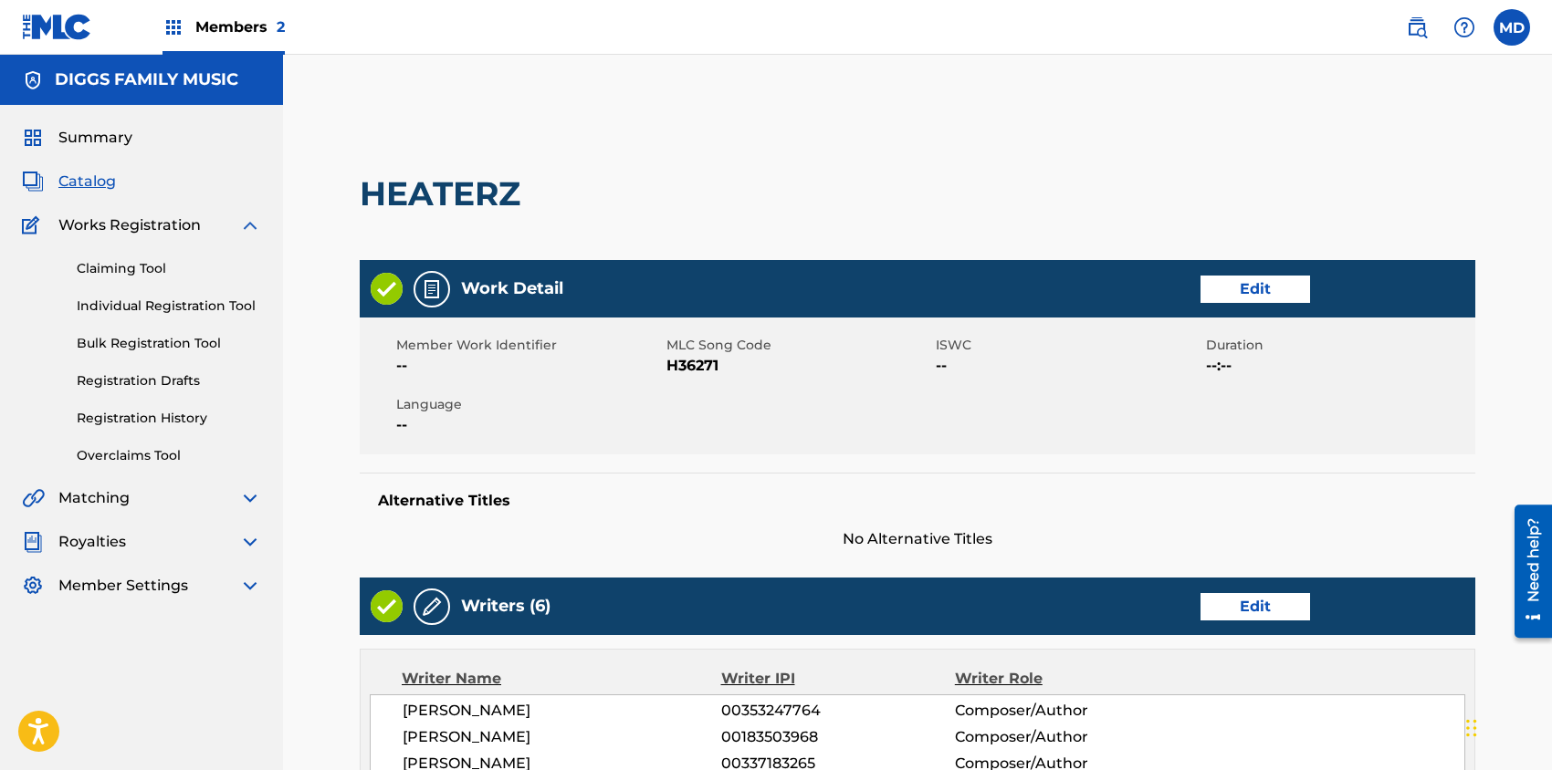
click at [1281, 286] on link "Edit" at bounding box center [1255, 289] width 110 height 27
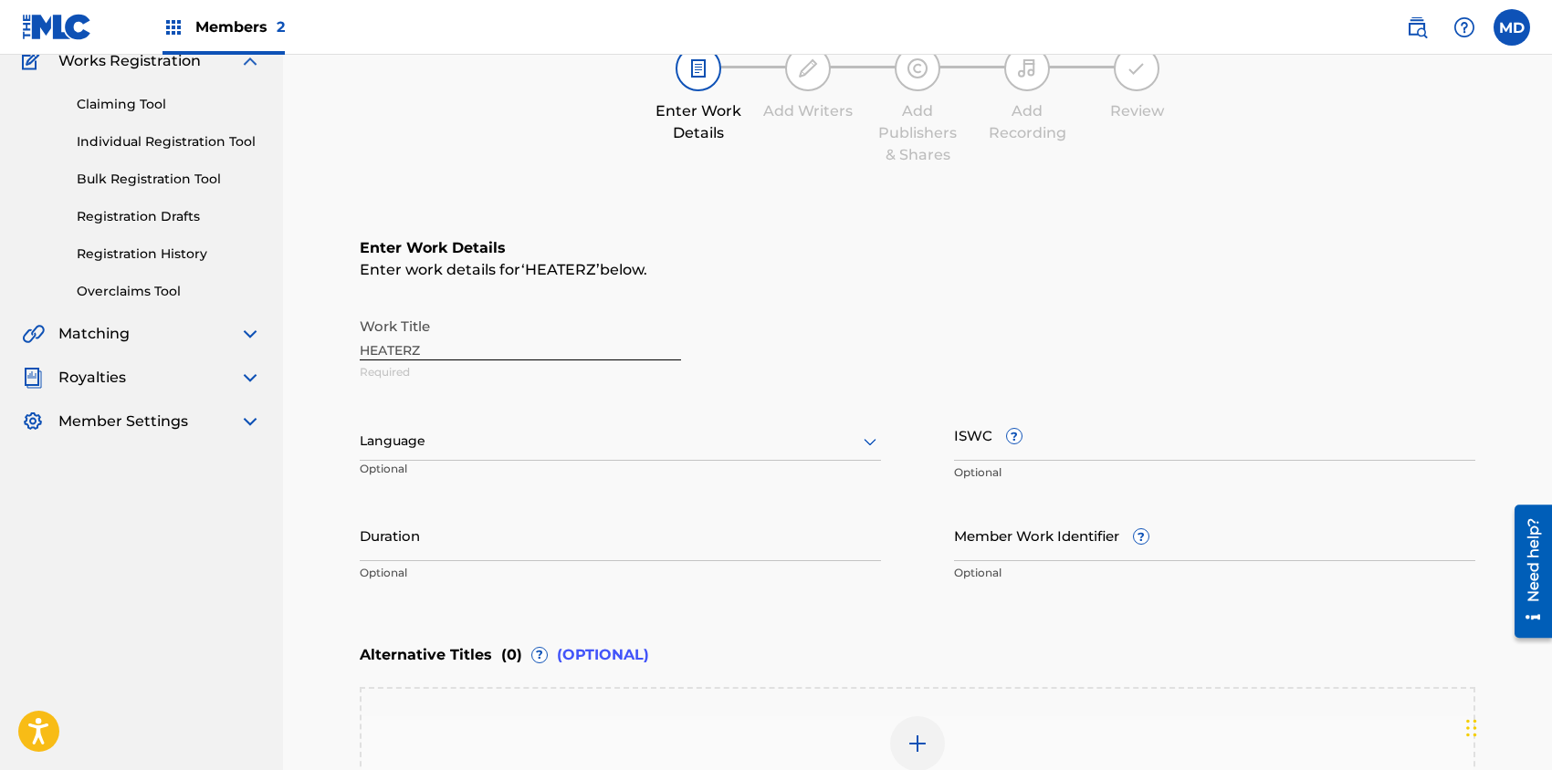
scroll to position [243, 0]
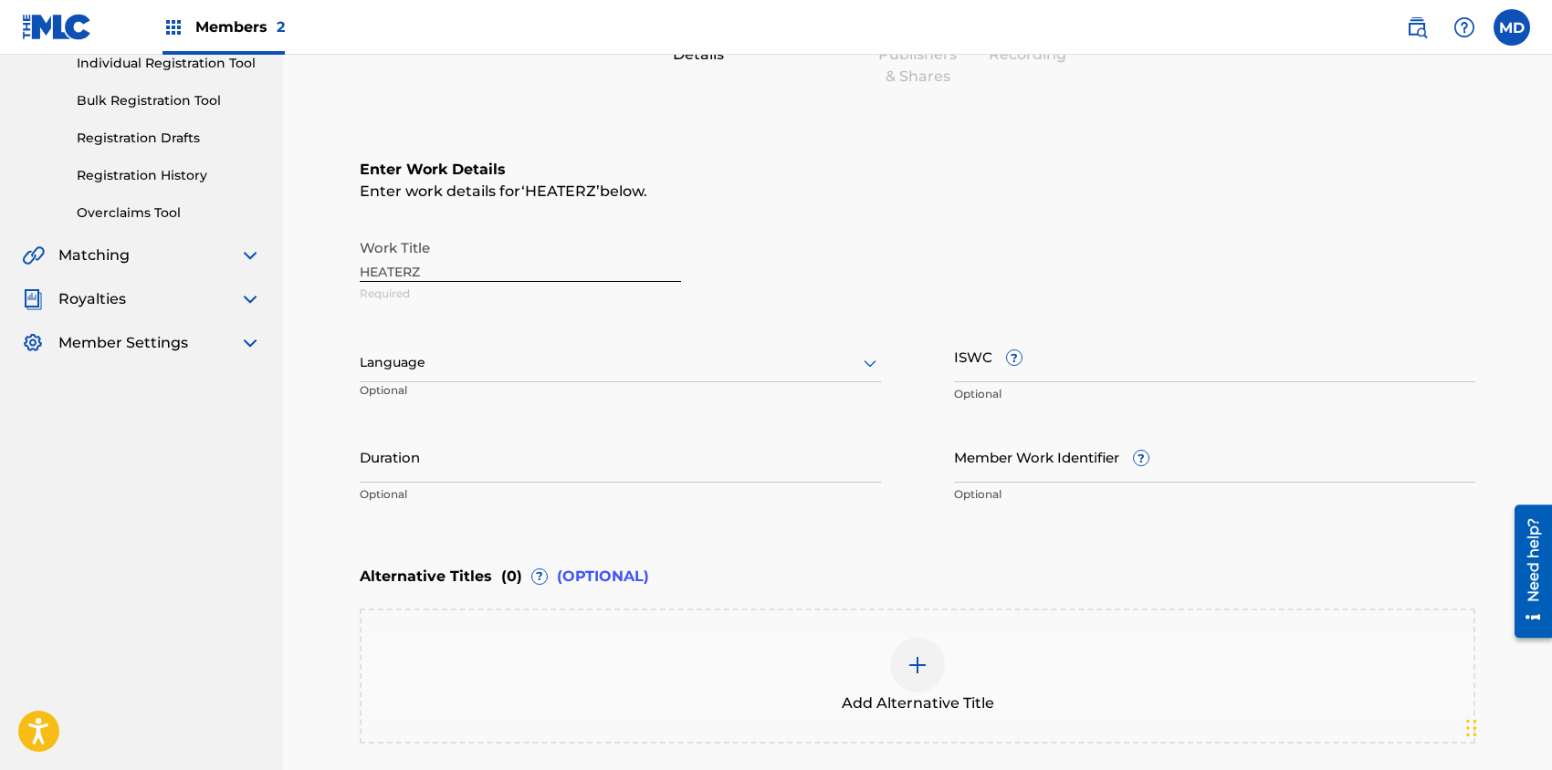
click at [1104, 360] on input "ISWC ?" at bounding box center [1214, 356] width 521 height 52
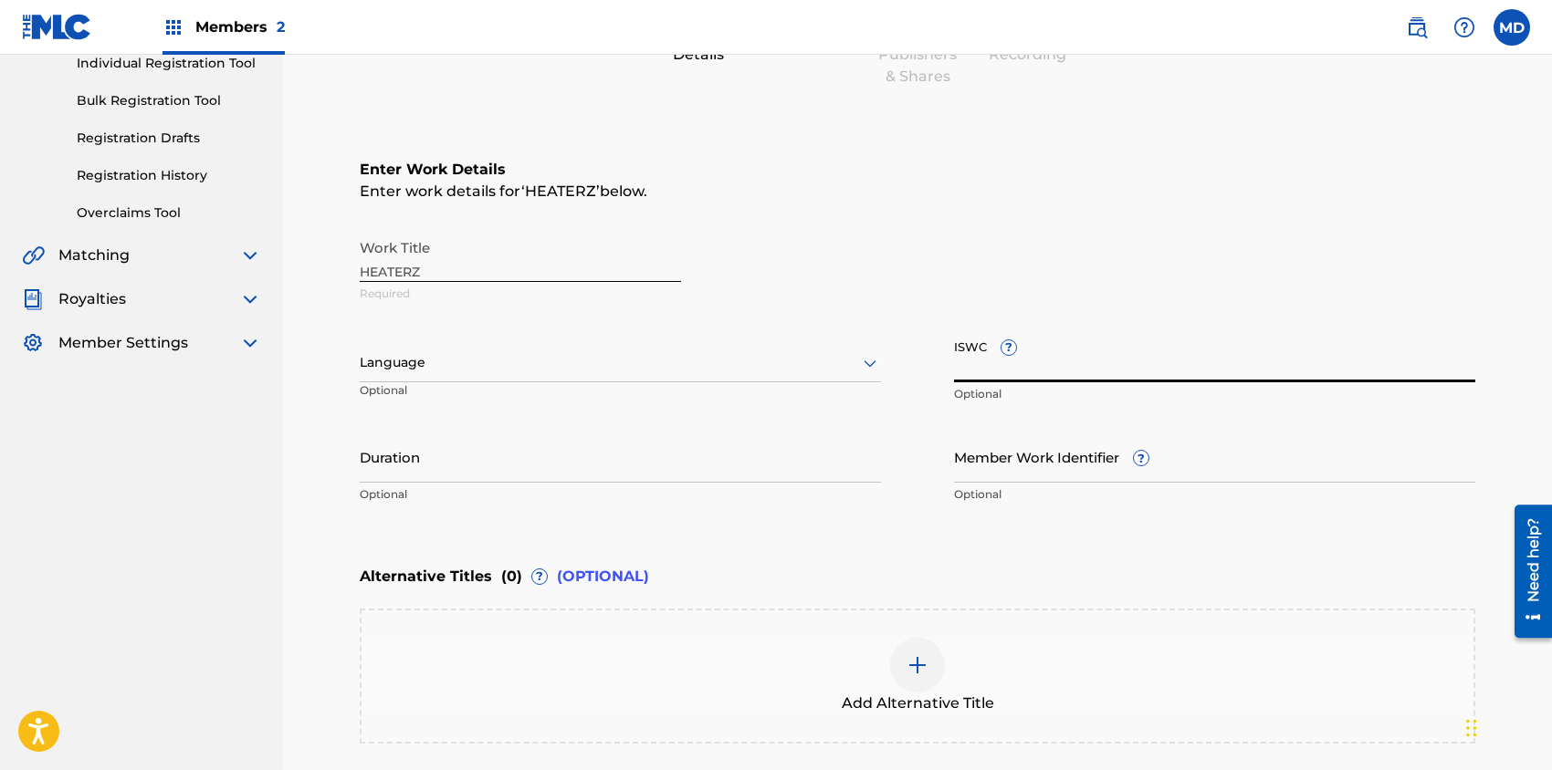
paste input "T9045157811"
type input "T9045157811"
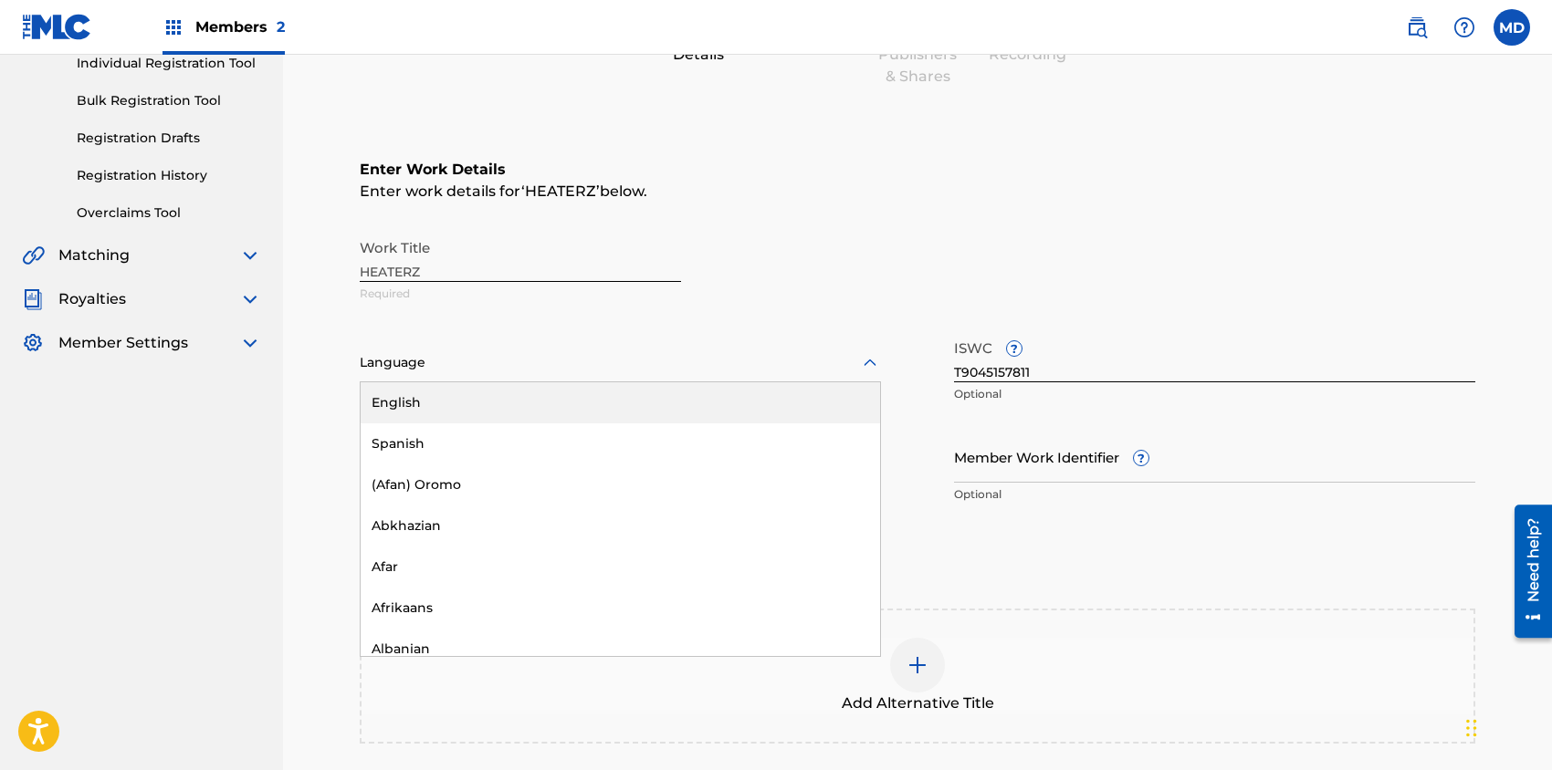
click at [745, 366] on div at bounding box center [620, 362] width 521 height 23
click at [698, 402] on div "English" at bounding box center [620, 402] width 519 height 41
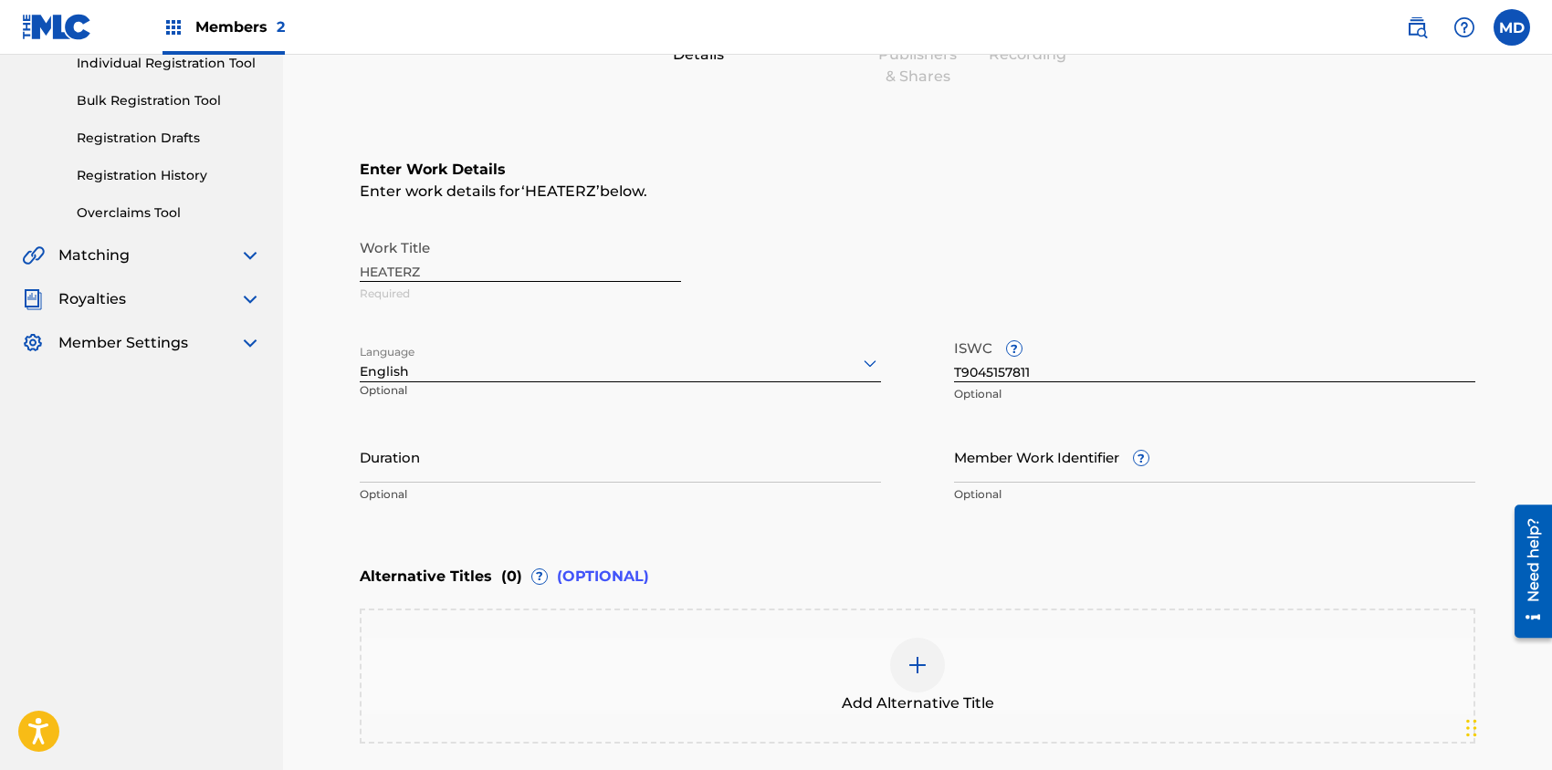
click at [555, 464] on input "Duration" at bounding box center [620, 457] width 521 height 52
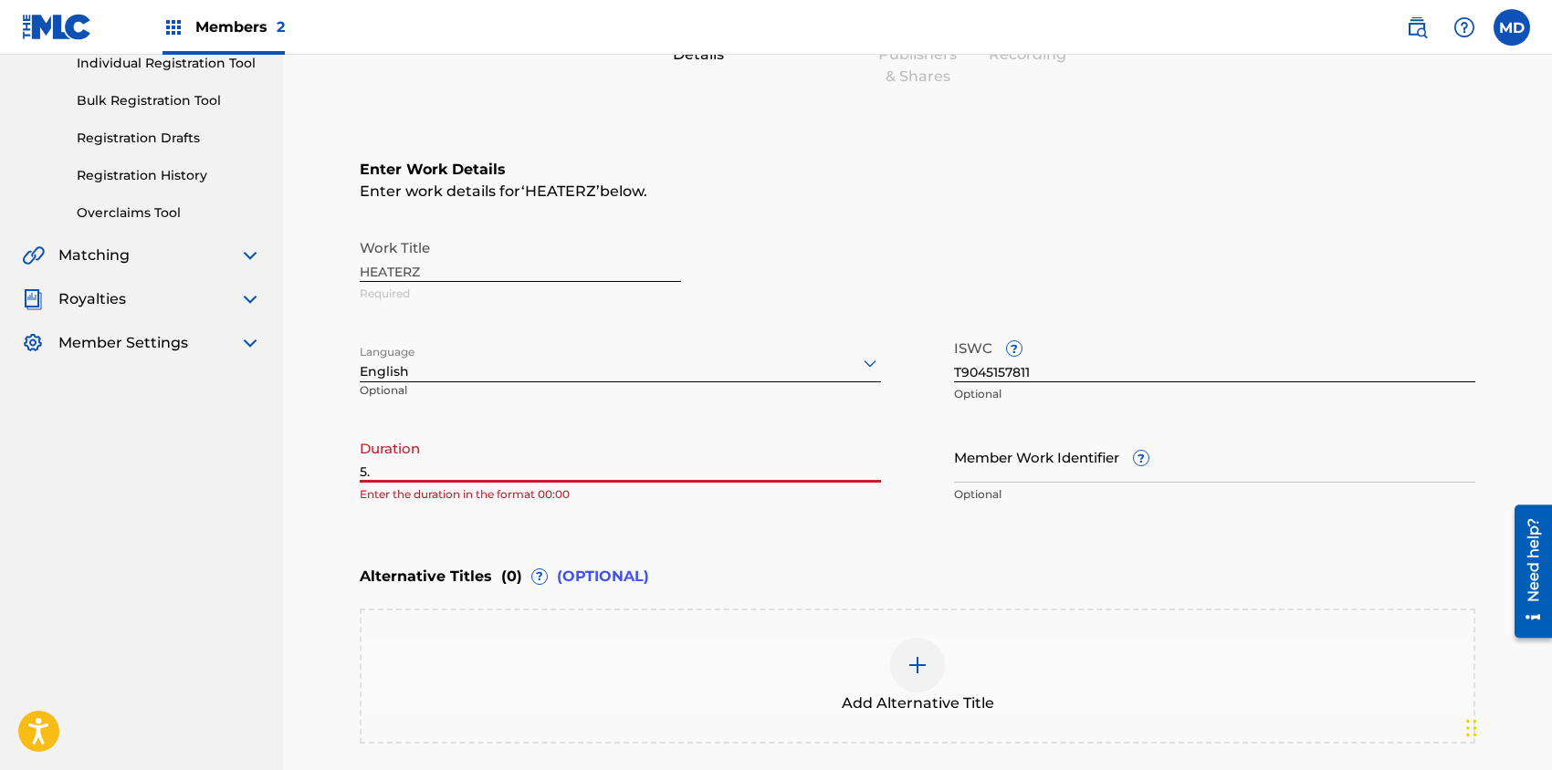
type input "5"
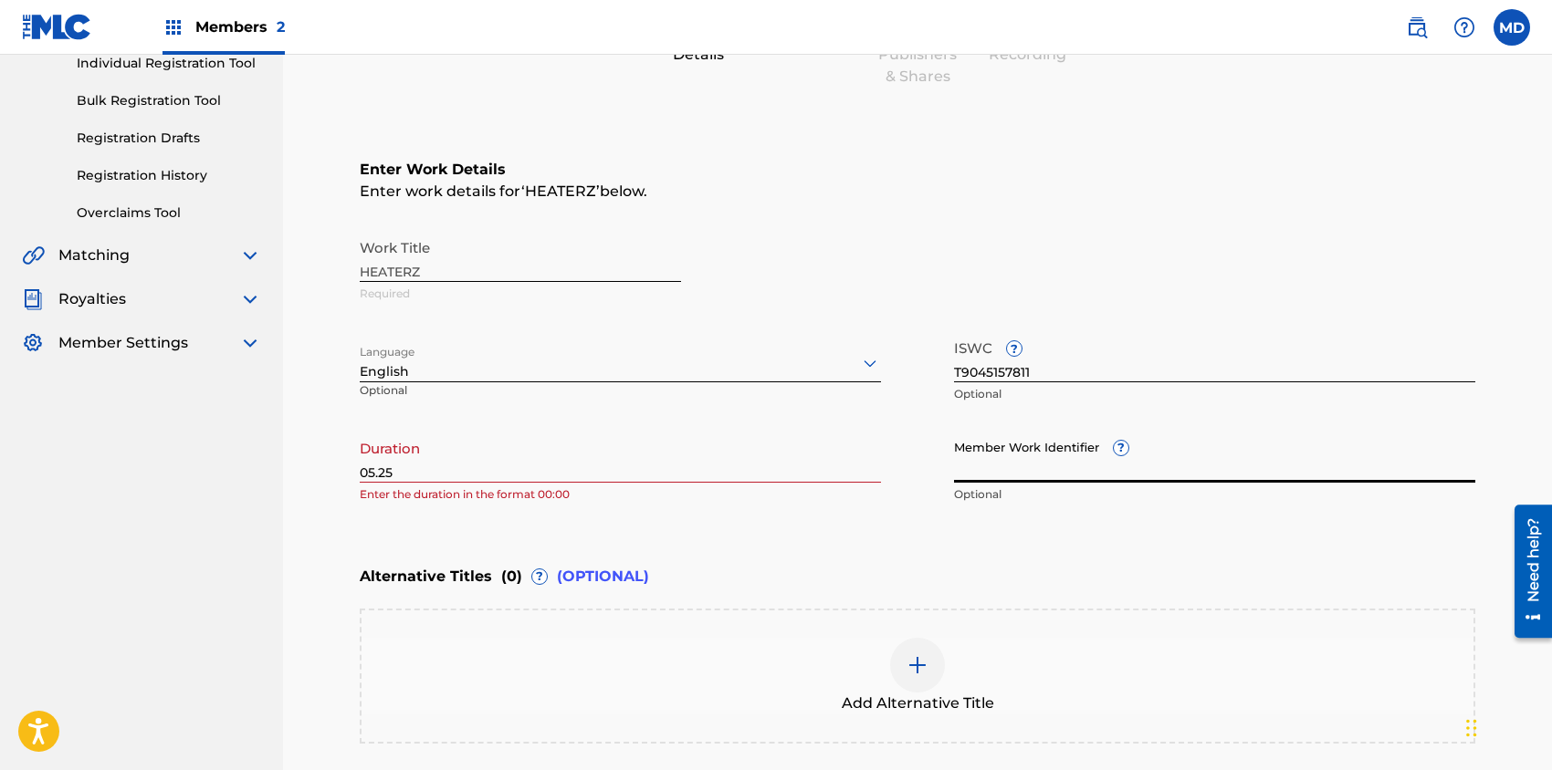
click at [432, 467] on input "05.25" at bounding box center [620, 457] width 521 height 52
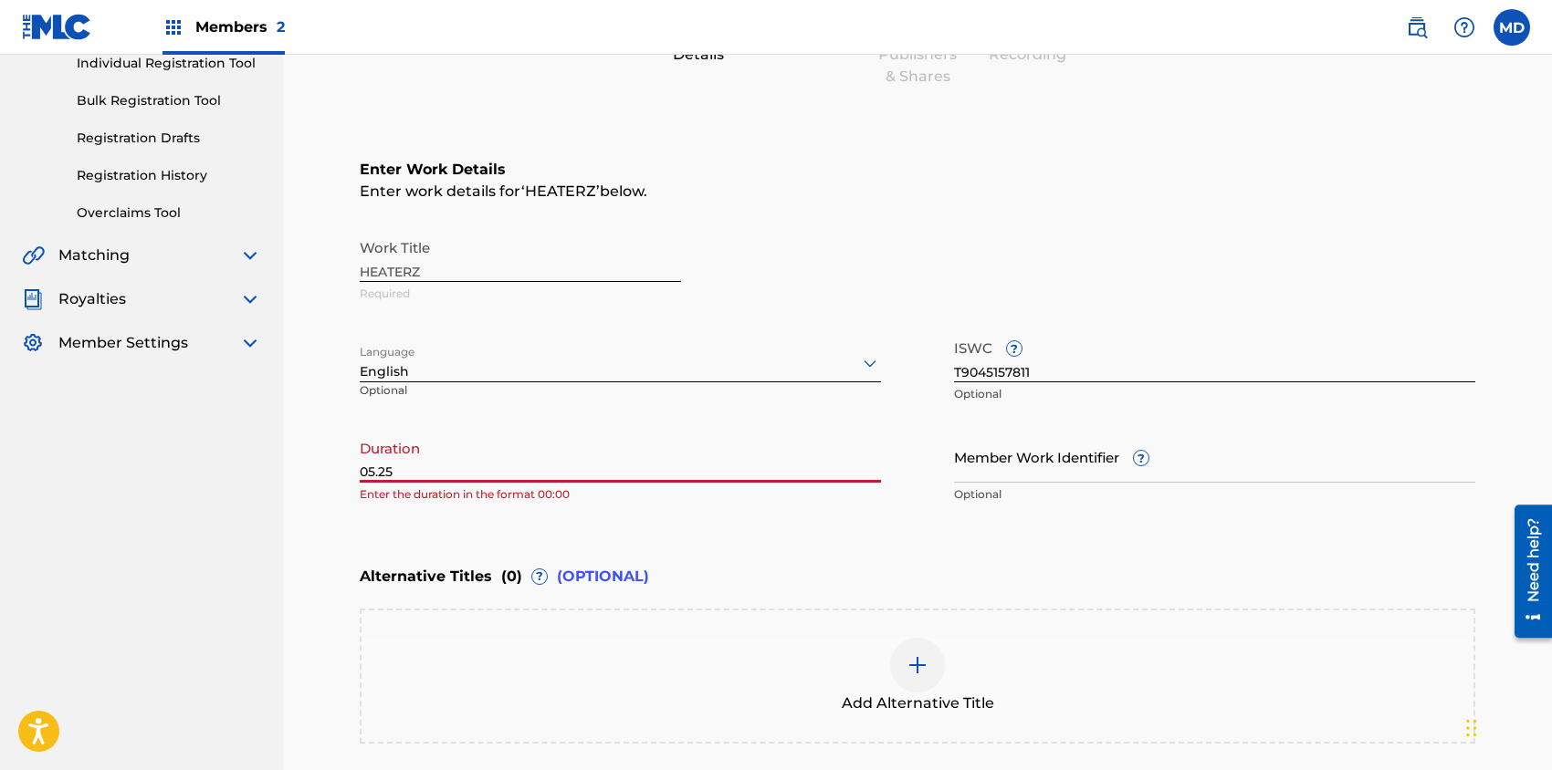
click at [382, 471] on input "05.25" at bounding box center [620, 457] width 521 height 52
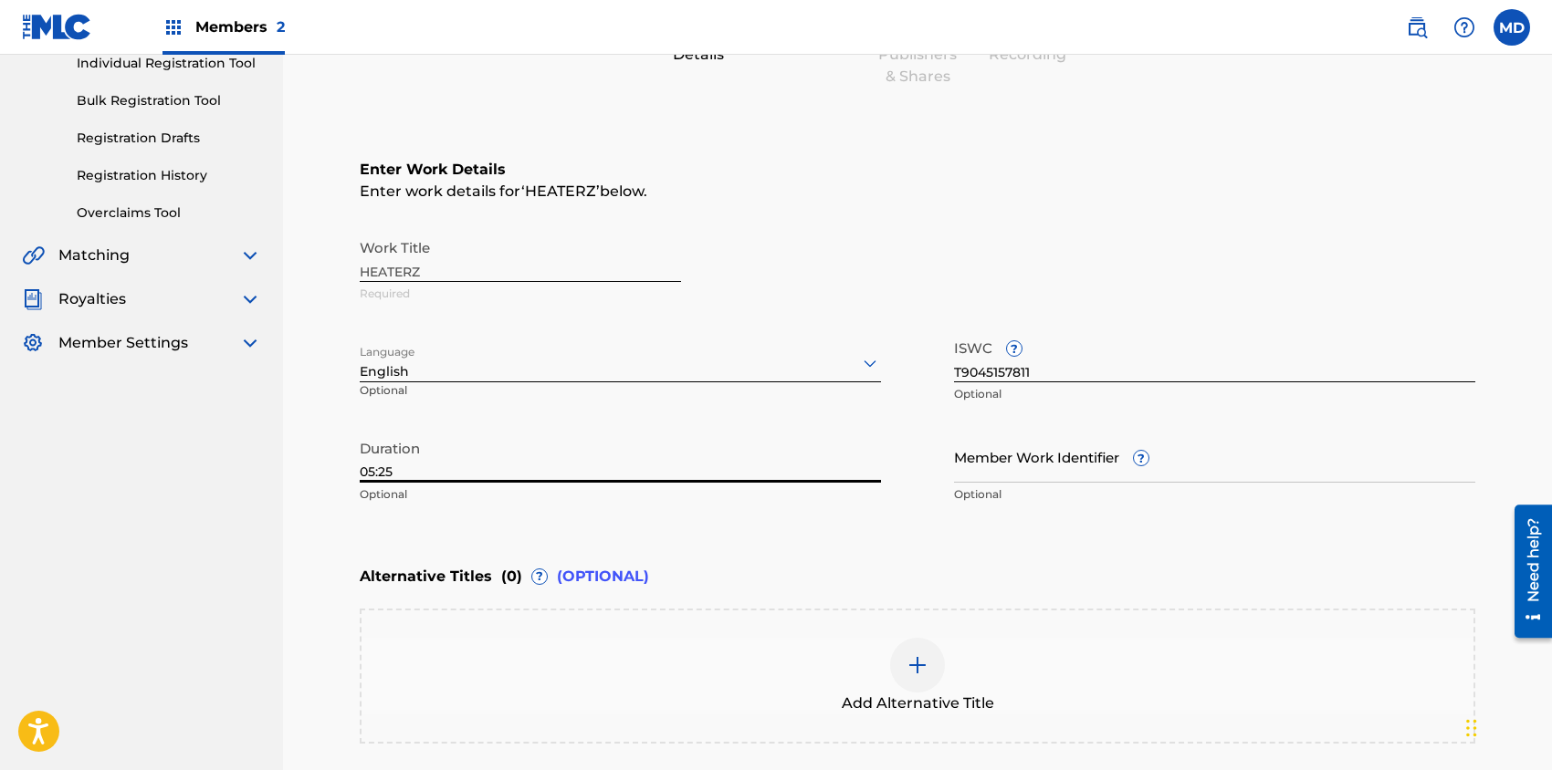
type input "05:25"
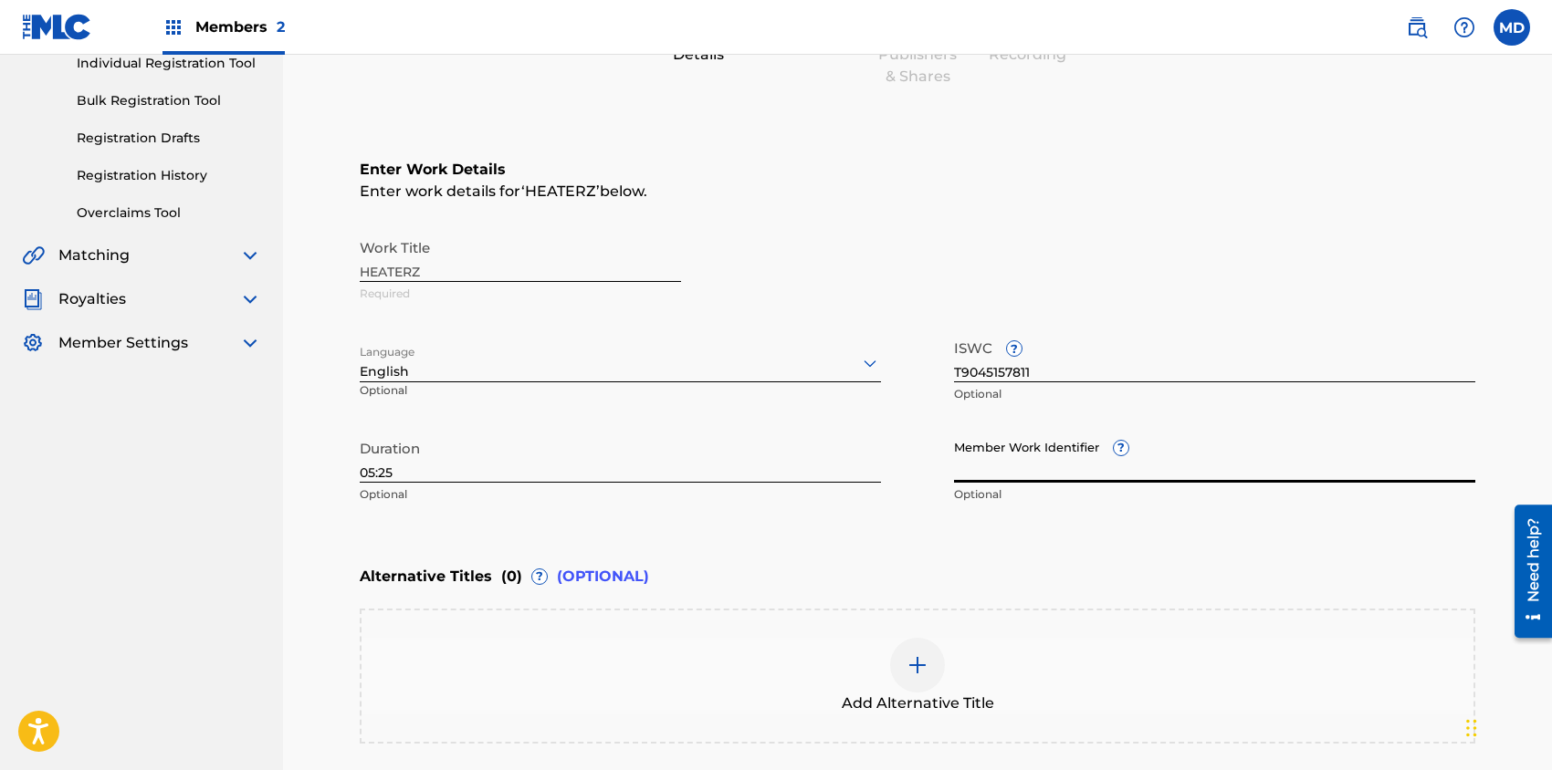
click at [1048, 459] on input "Member Work Identifier ?" at bounding box center [1214, 457] width 521 height 52
paste input "4118895"
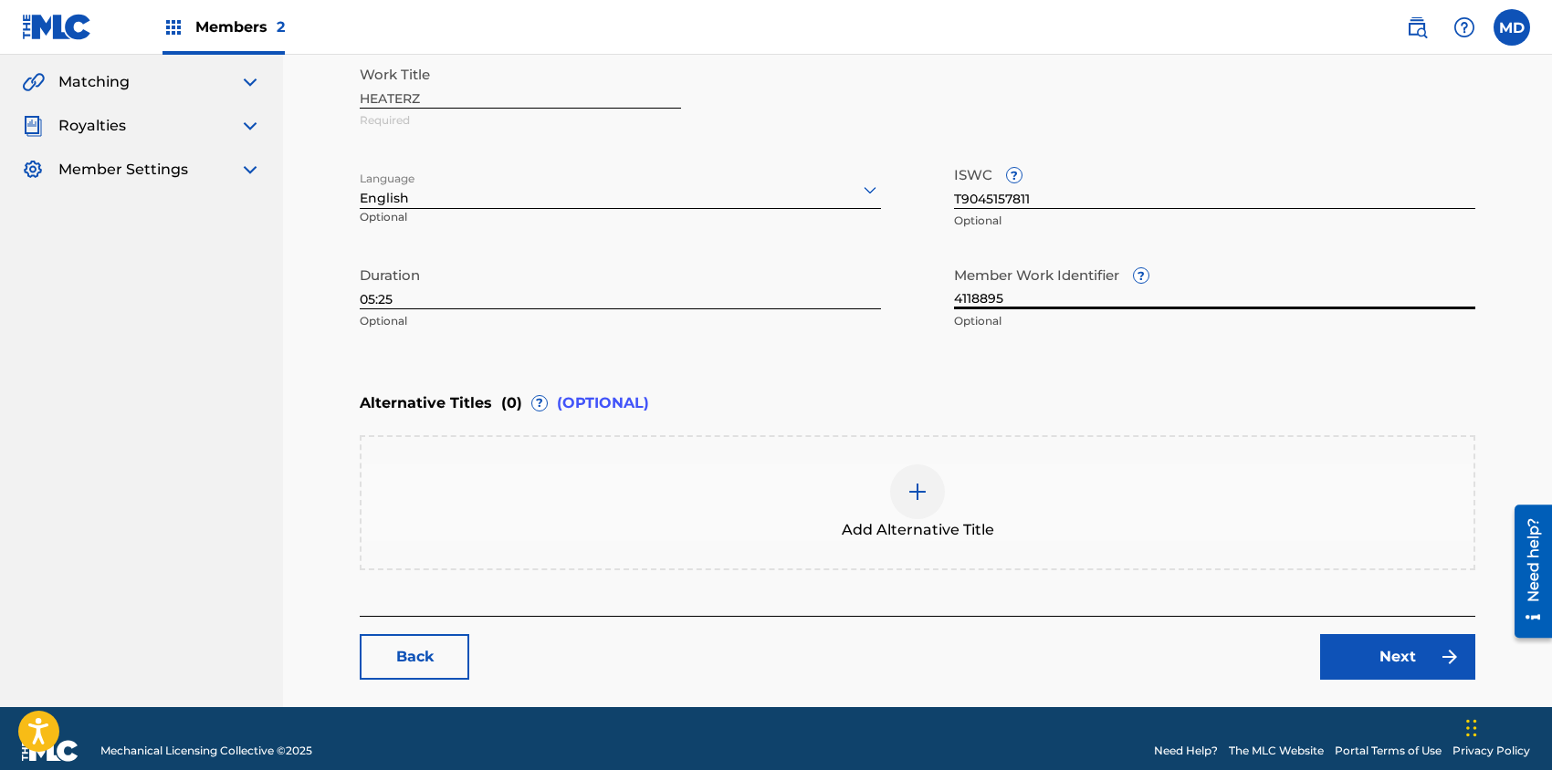
scroll to position [440, 0]
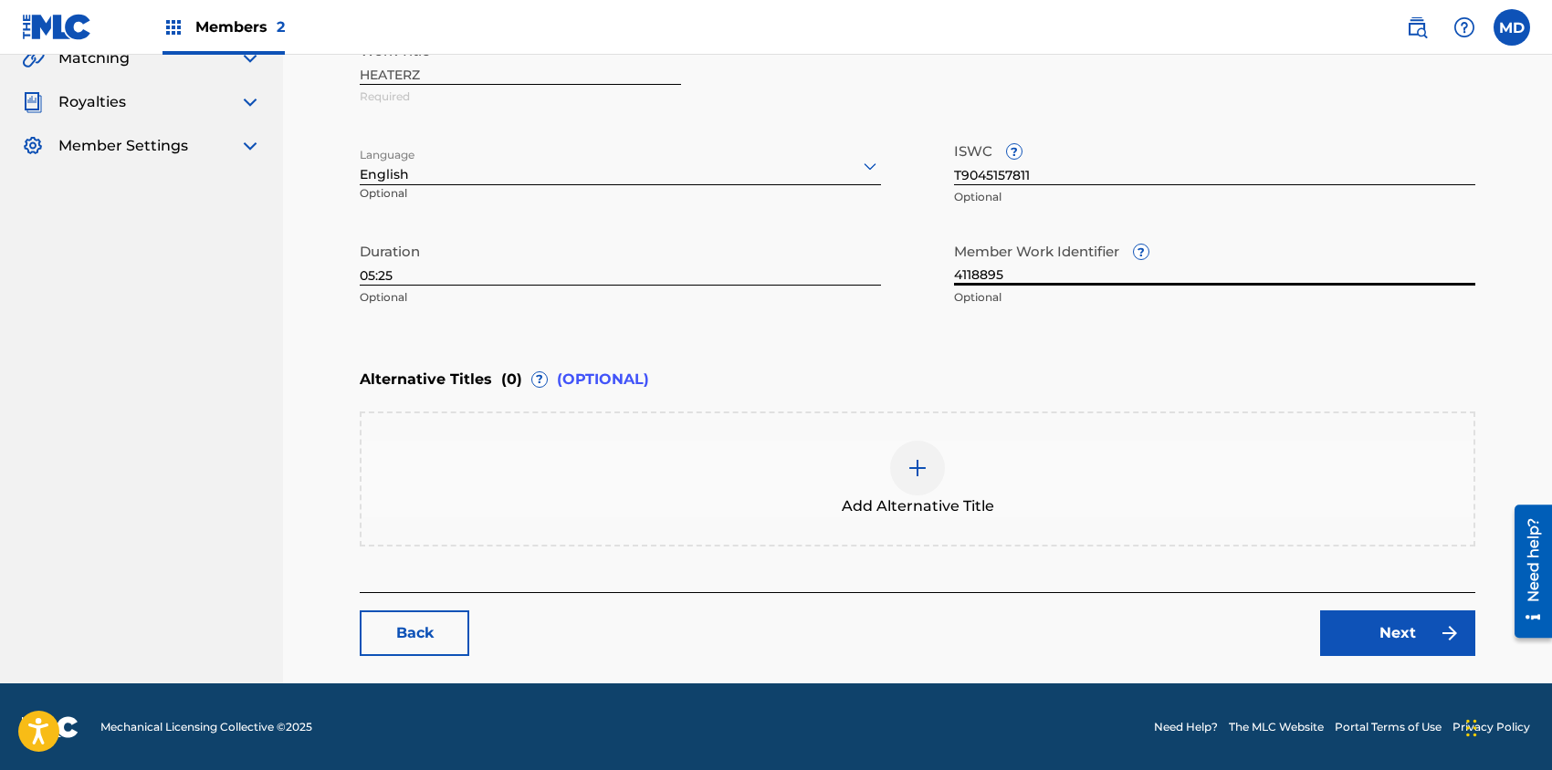
type input "4118895"
click at [1391, 649] on link "Next" at bounding box center [1397, 634] width 155 height 46
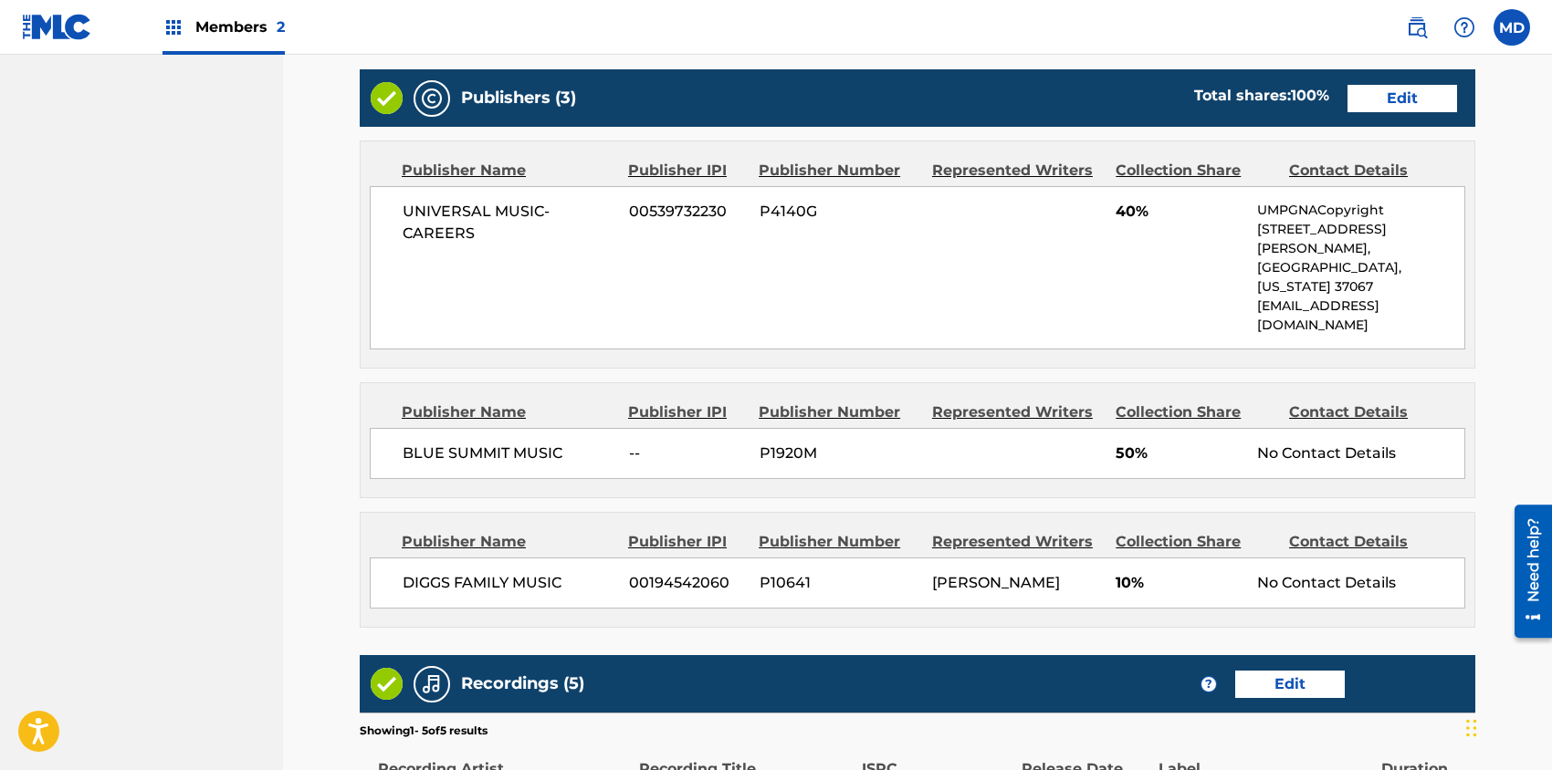
scroll to position [730, 0]
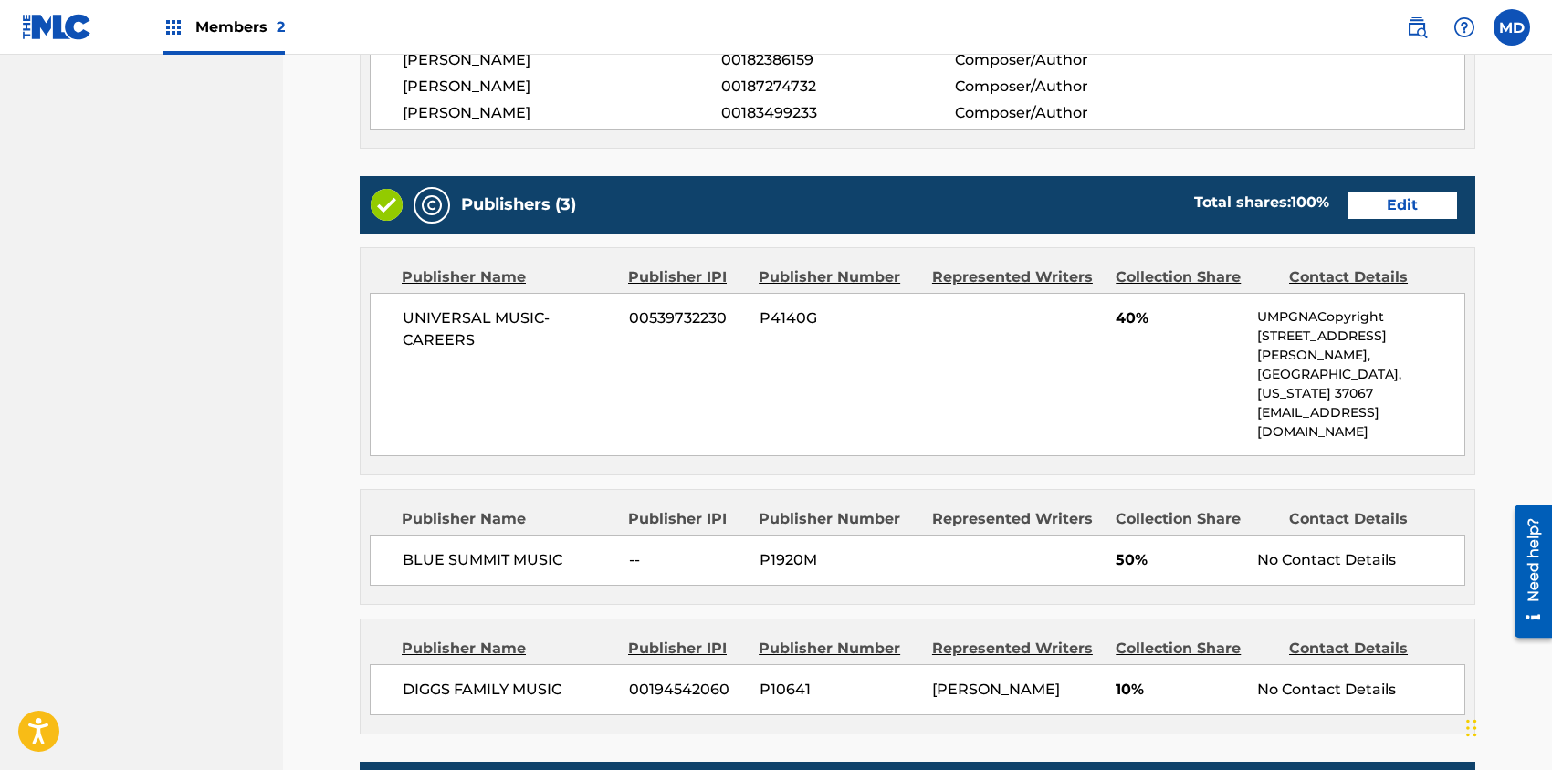
click at [1423, 199] on link "Edit" at bounding box center [1402, 205] width 110 height 27
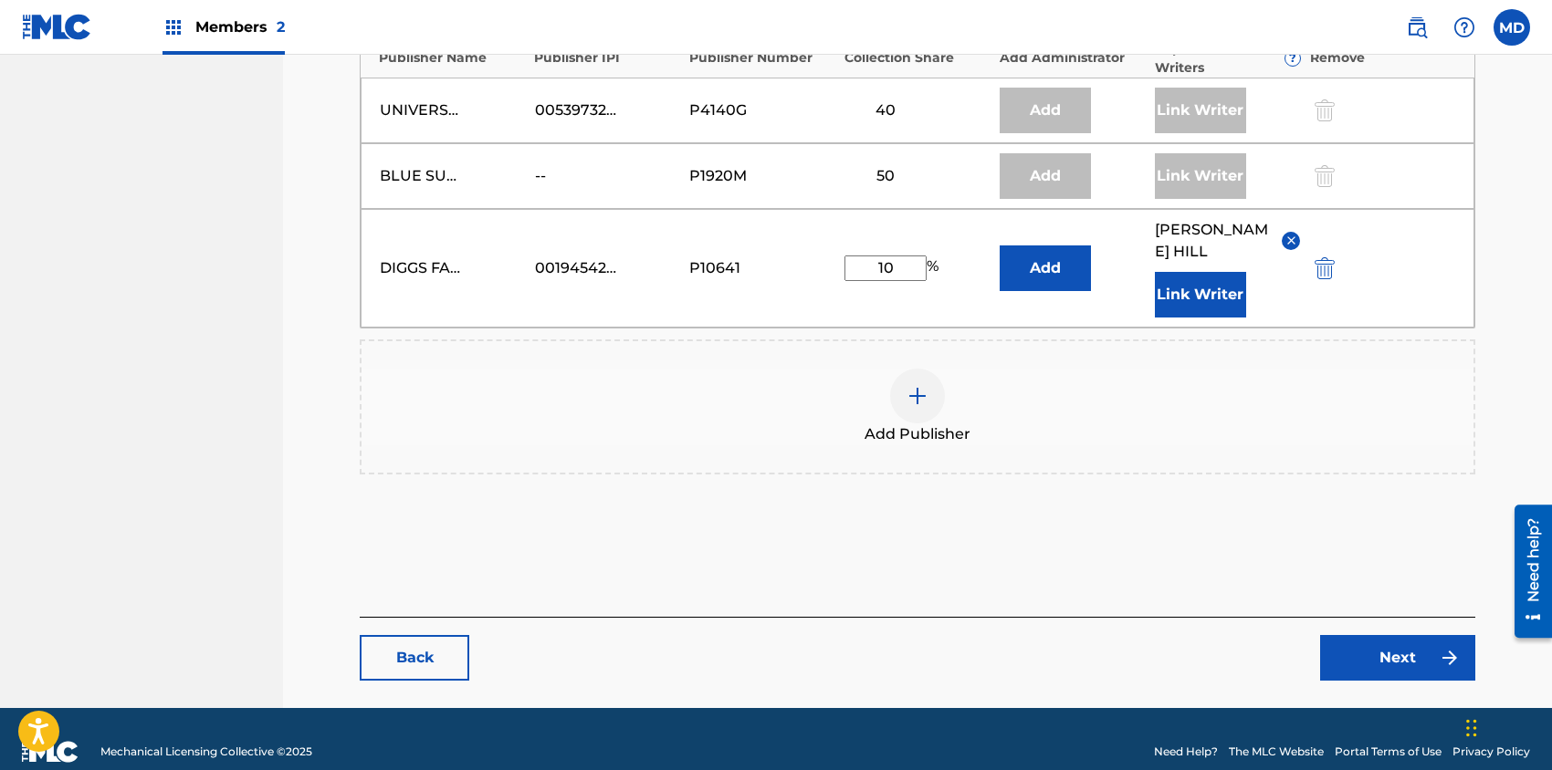
scroll to position [559, 0]
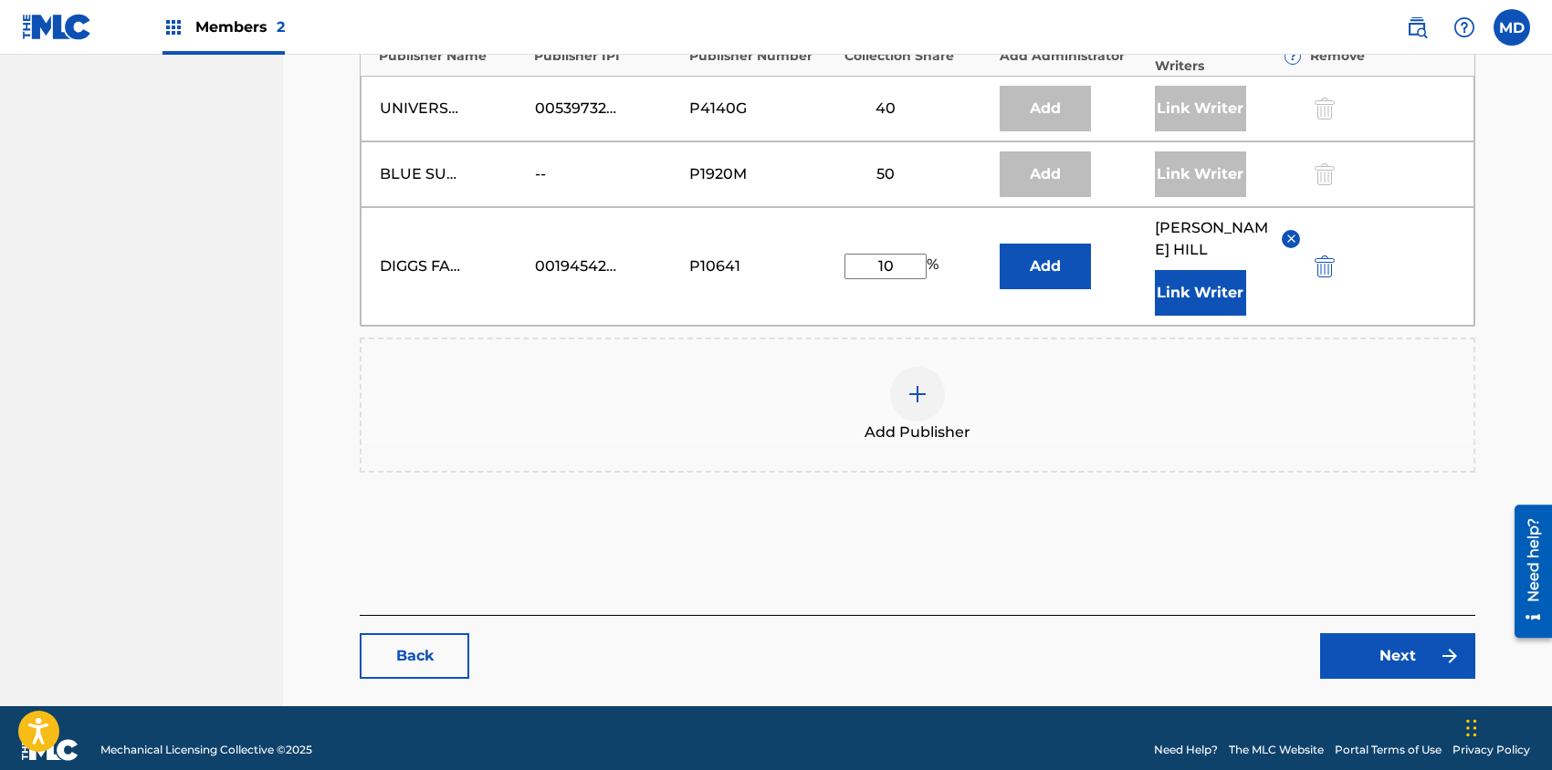
click at [1351, 633] on link "Next" at bounding box center [1397, 656] width 155 height 46
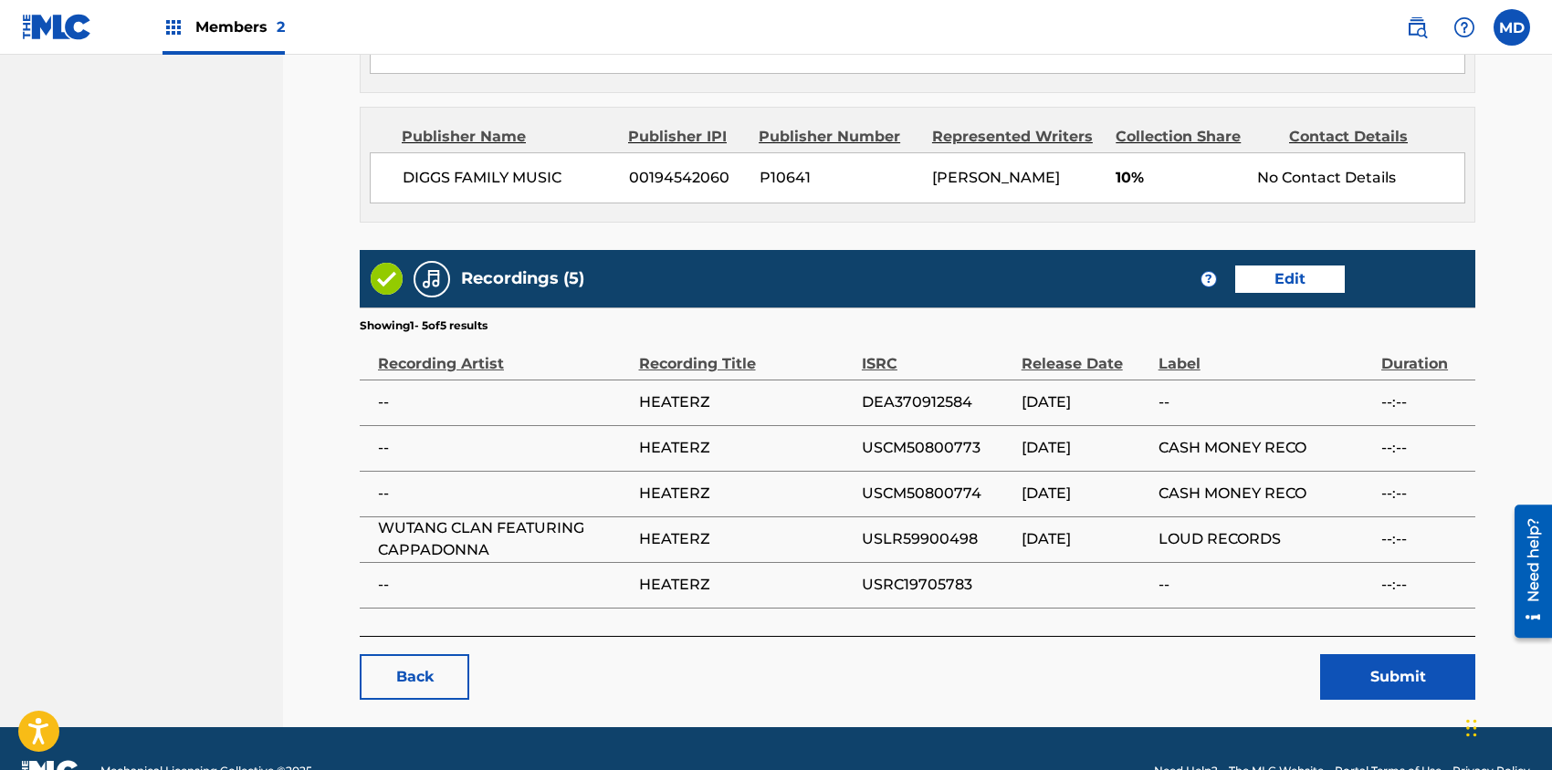
scroll to position [1242, 0]
click at [1379, 654] on button "Submit" at bounding box center [1397, 677] width 155 height 46
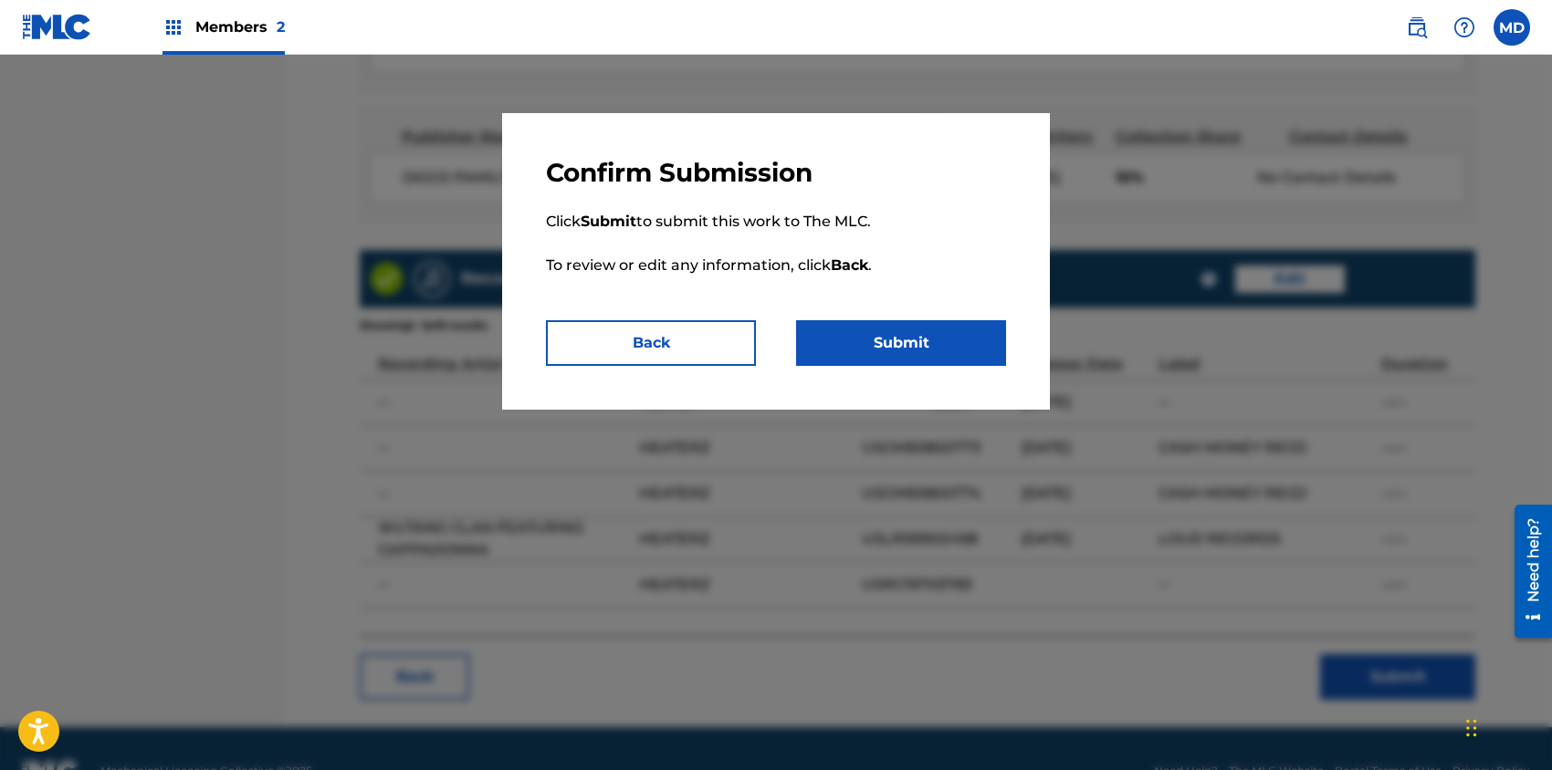
click at [868, 331] on button "Submit" at bounding box center [901, 343] width 210 height 46
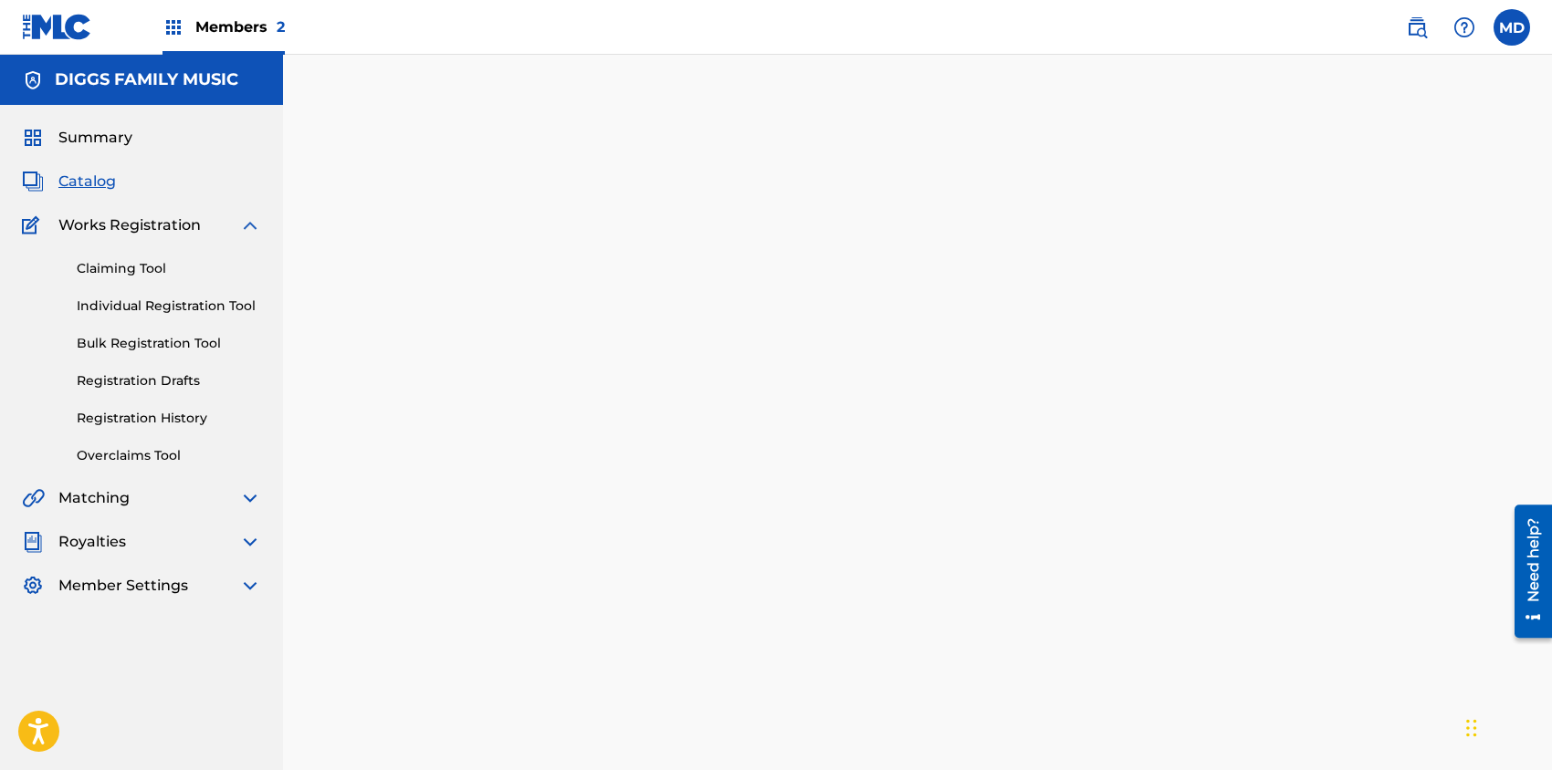
scroll to position [188, 0]
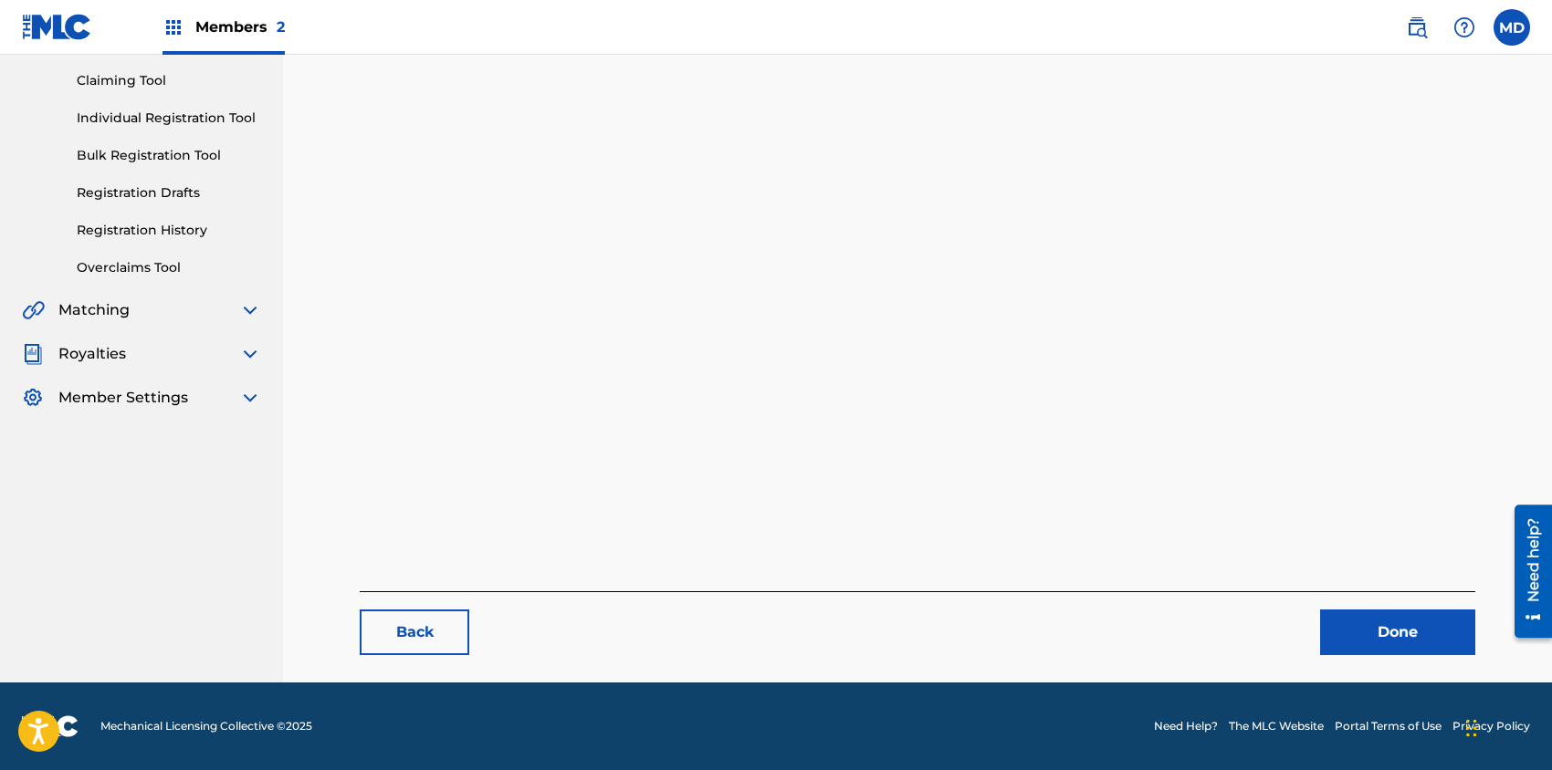
click at [1434, 639] on link "Done" at bounding box center [1397, 633] width 155 height 46
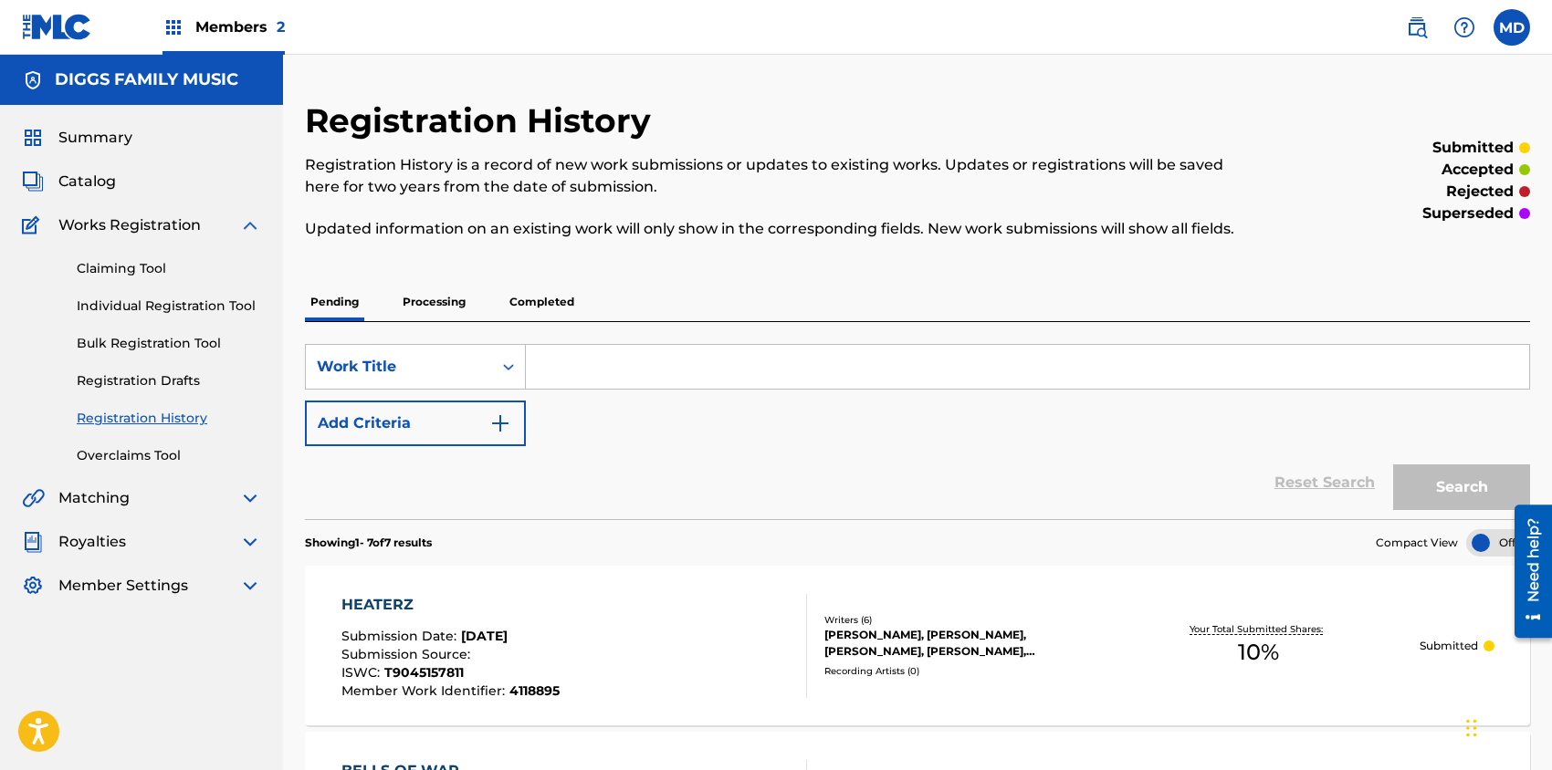
click at [110, 270] on link "Claiming Tool" at bounding box center [169, 268] width 184 height 19
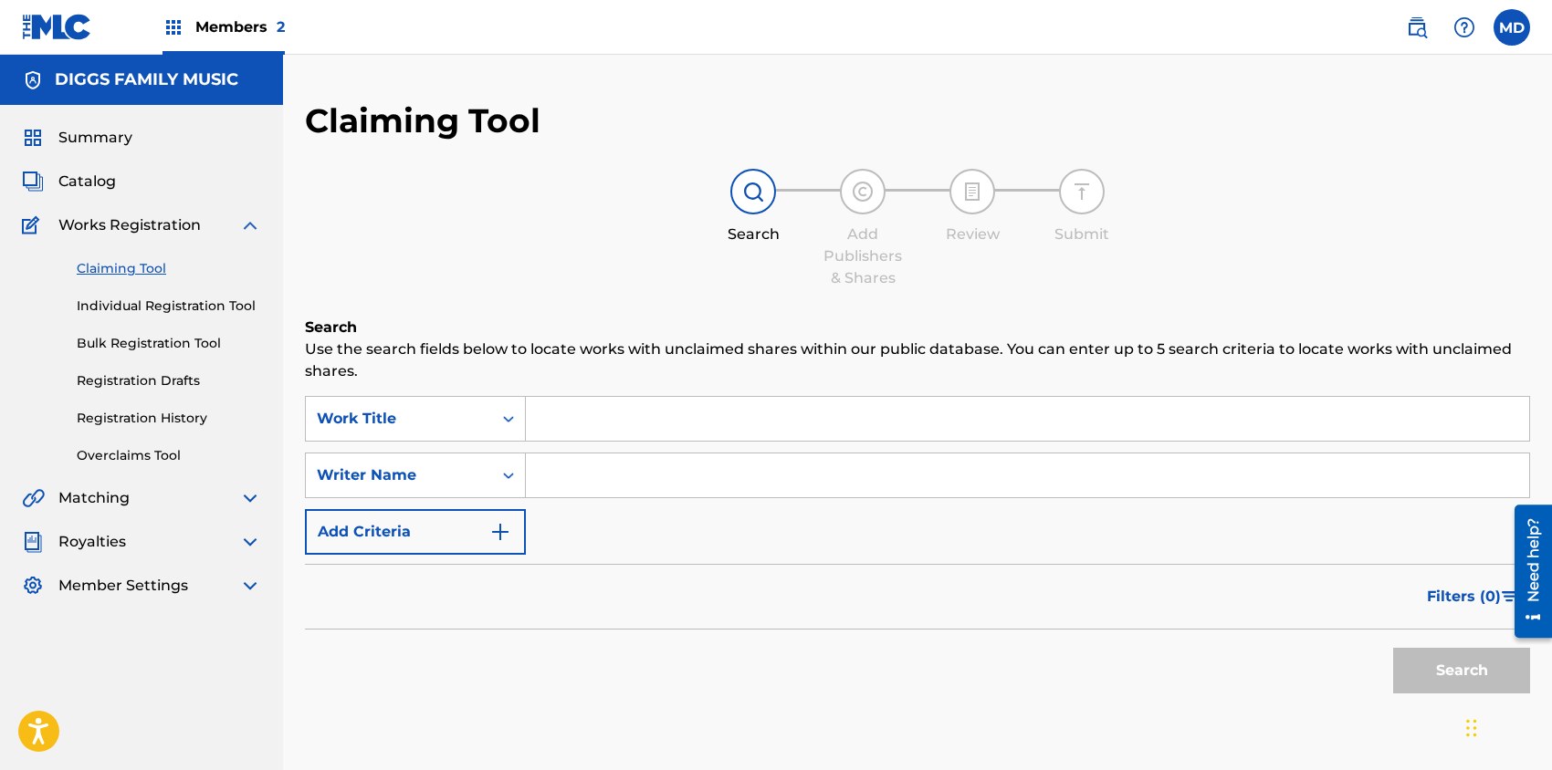
click at [640, 421] on input "Search Form" at bounding box center [1027, 419] width 1003 height 44
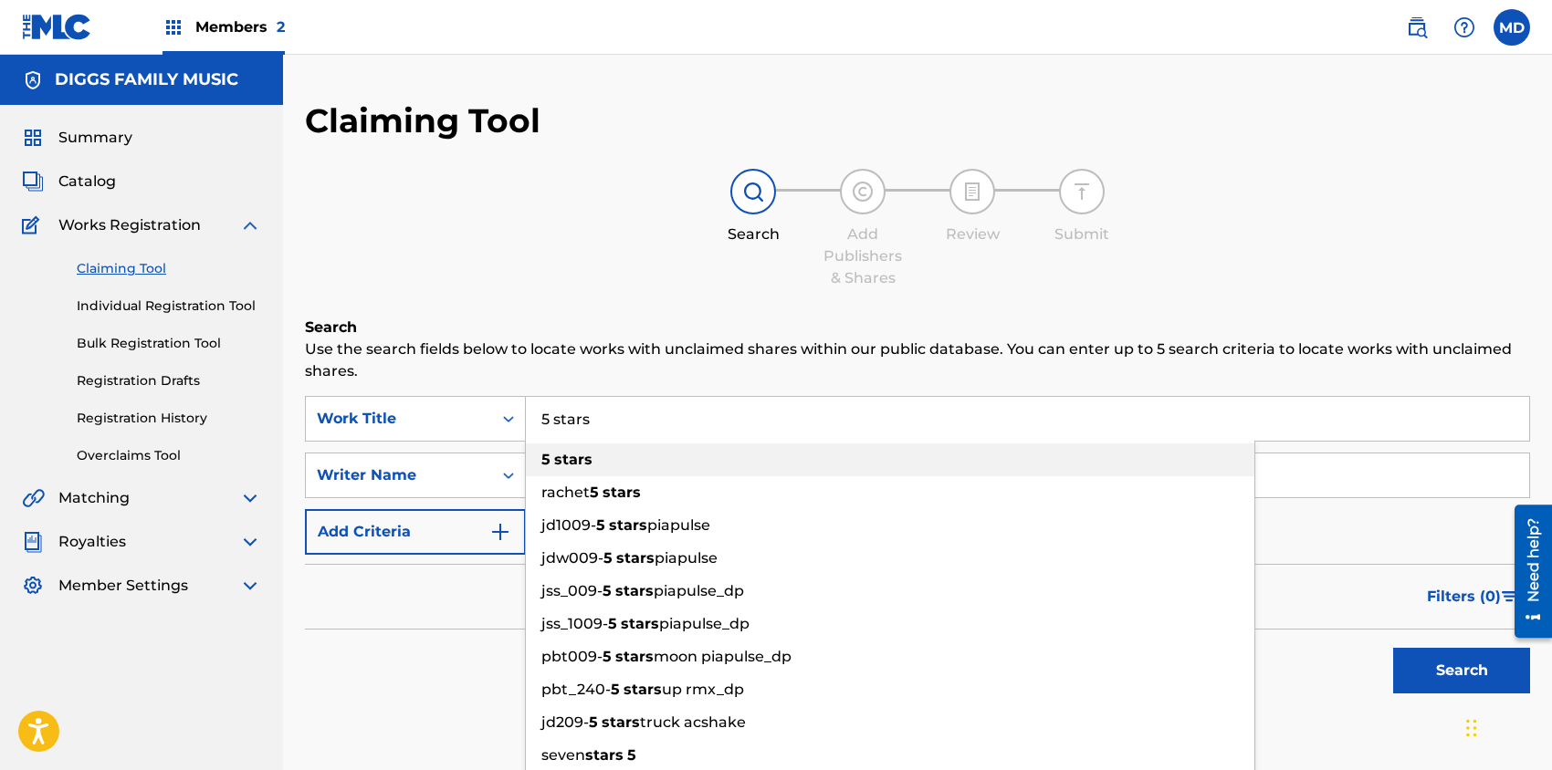
type input "5 stars"
click at [615, 469] on div "5 stars" at bounding box center [890, 460] width 728 height 33
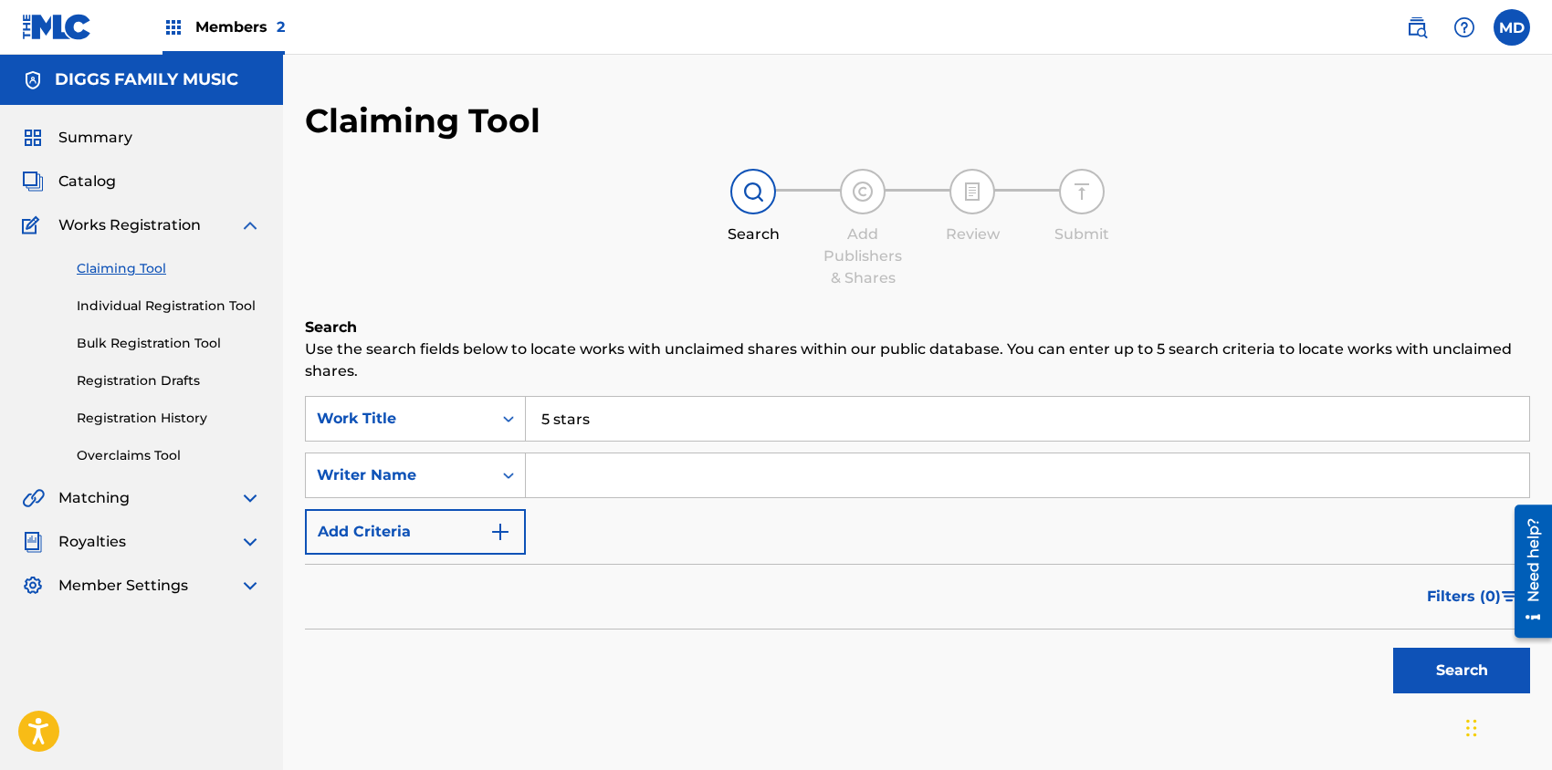
click at [1457, 678] on button "Search" at bounding box center [1461, 671] width 137 height 46
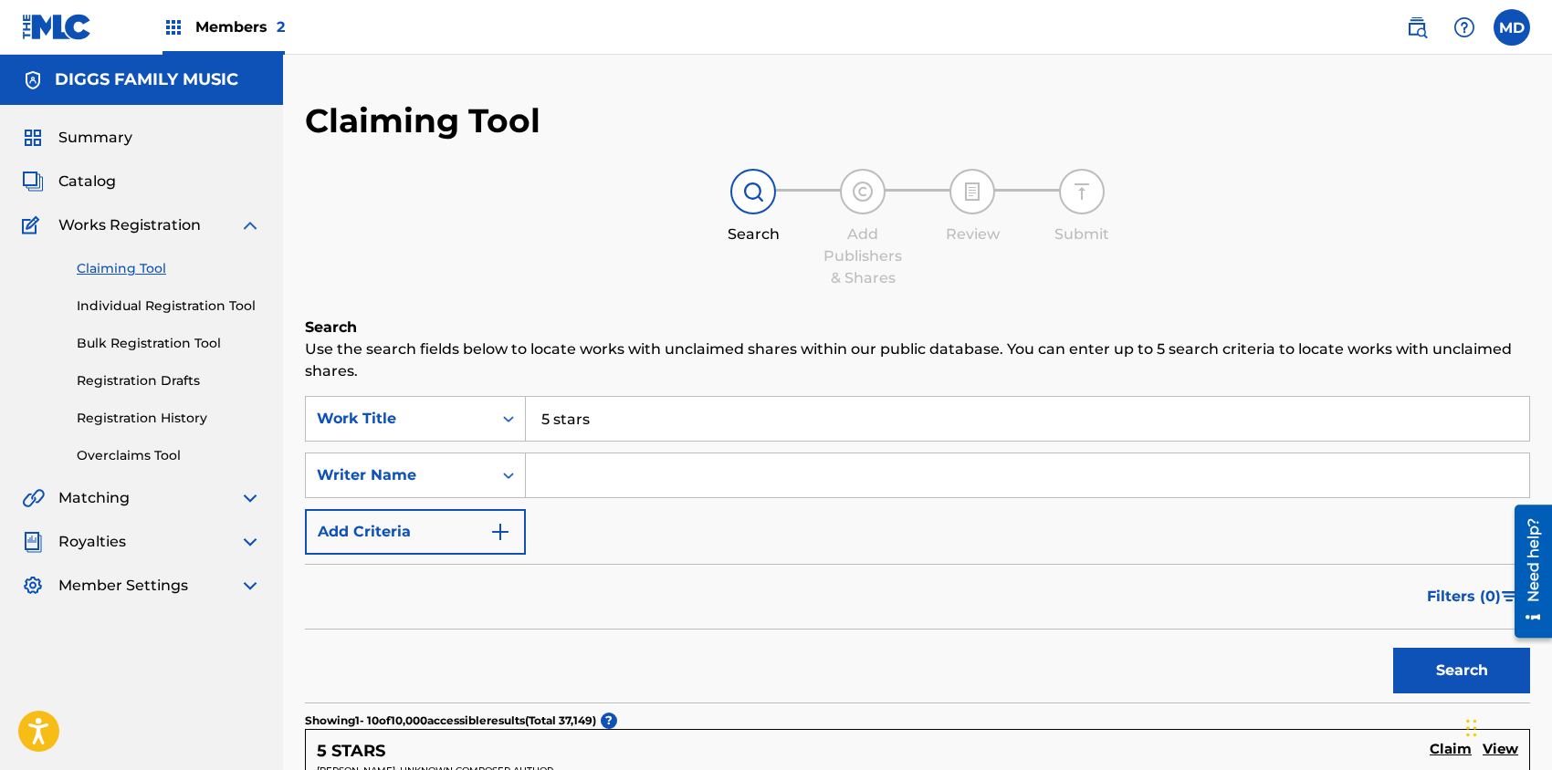
click at [588, 471] on input "Search Form" at bounding box center [1027, 476] width 1003 height 44
paste input "456419832"
type input "456419832"
click at [499, 471] on icon "Search Form" at bounding box center [508, 474] width 18 height 18
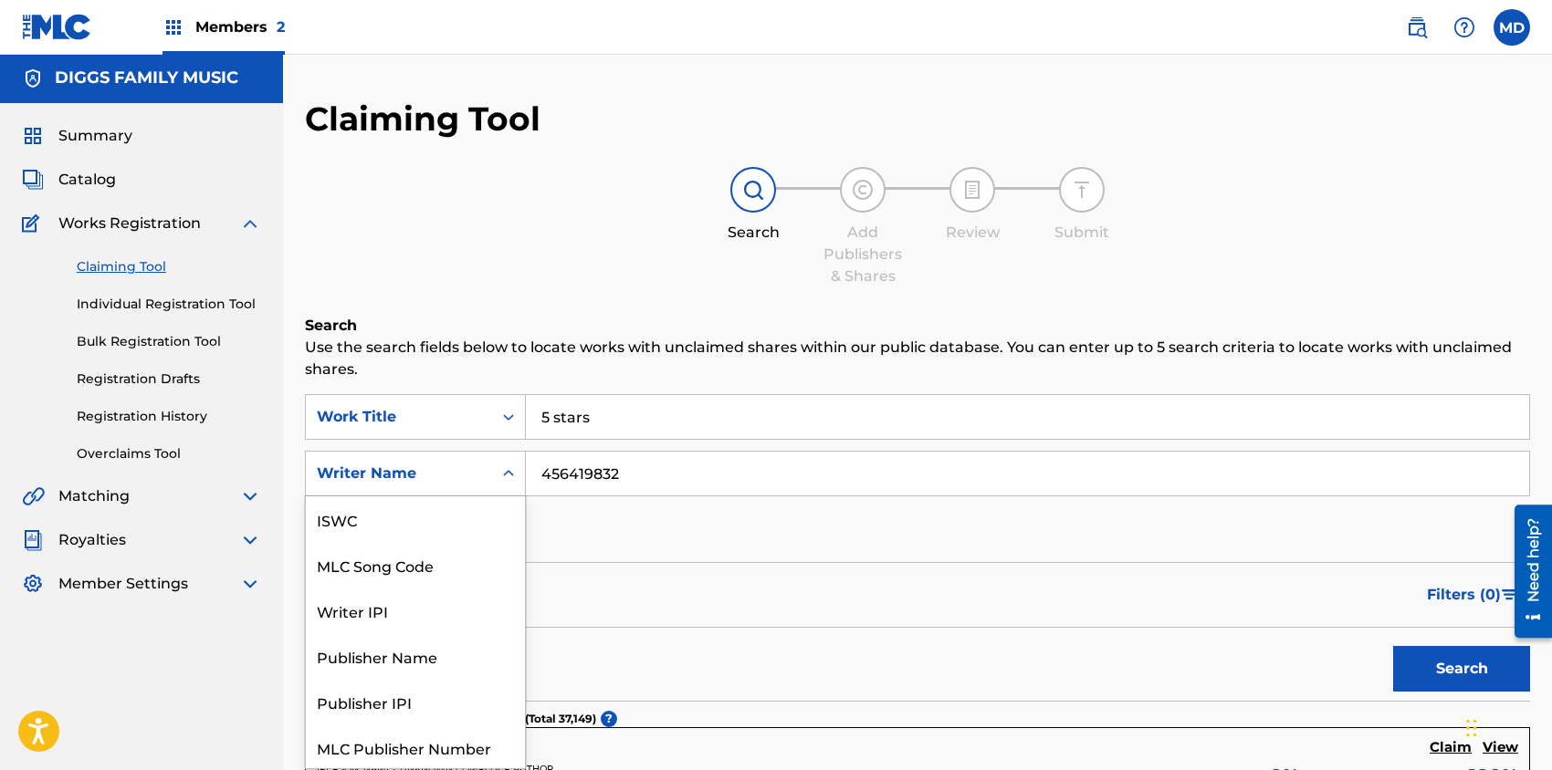
scroll to position [46, 0]
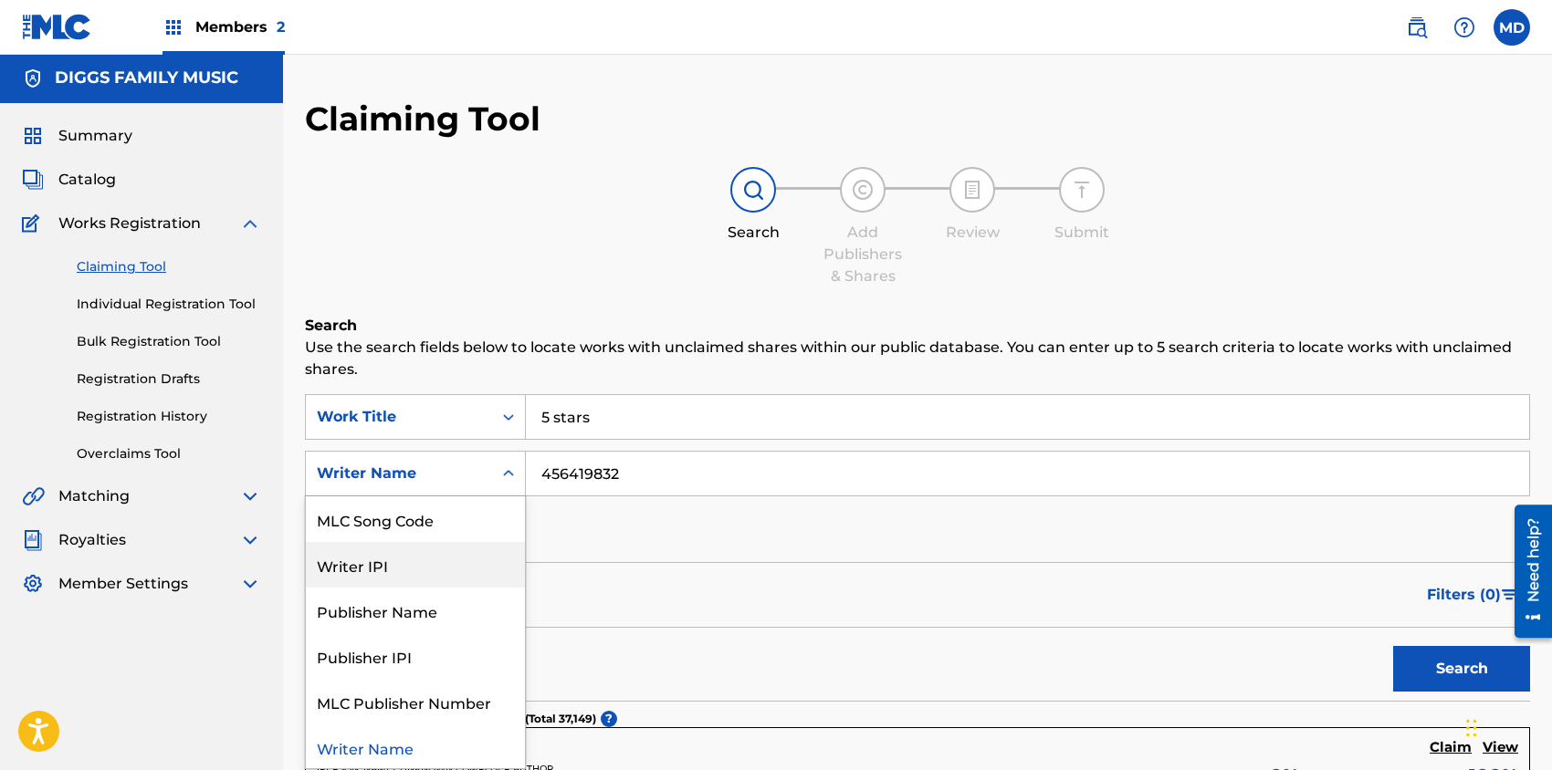
click at [432, 571] on div "Writer IPI" at bounding box center [415, 565] width 219 height 46
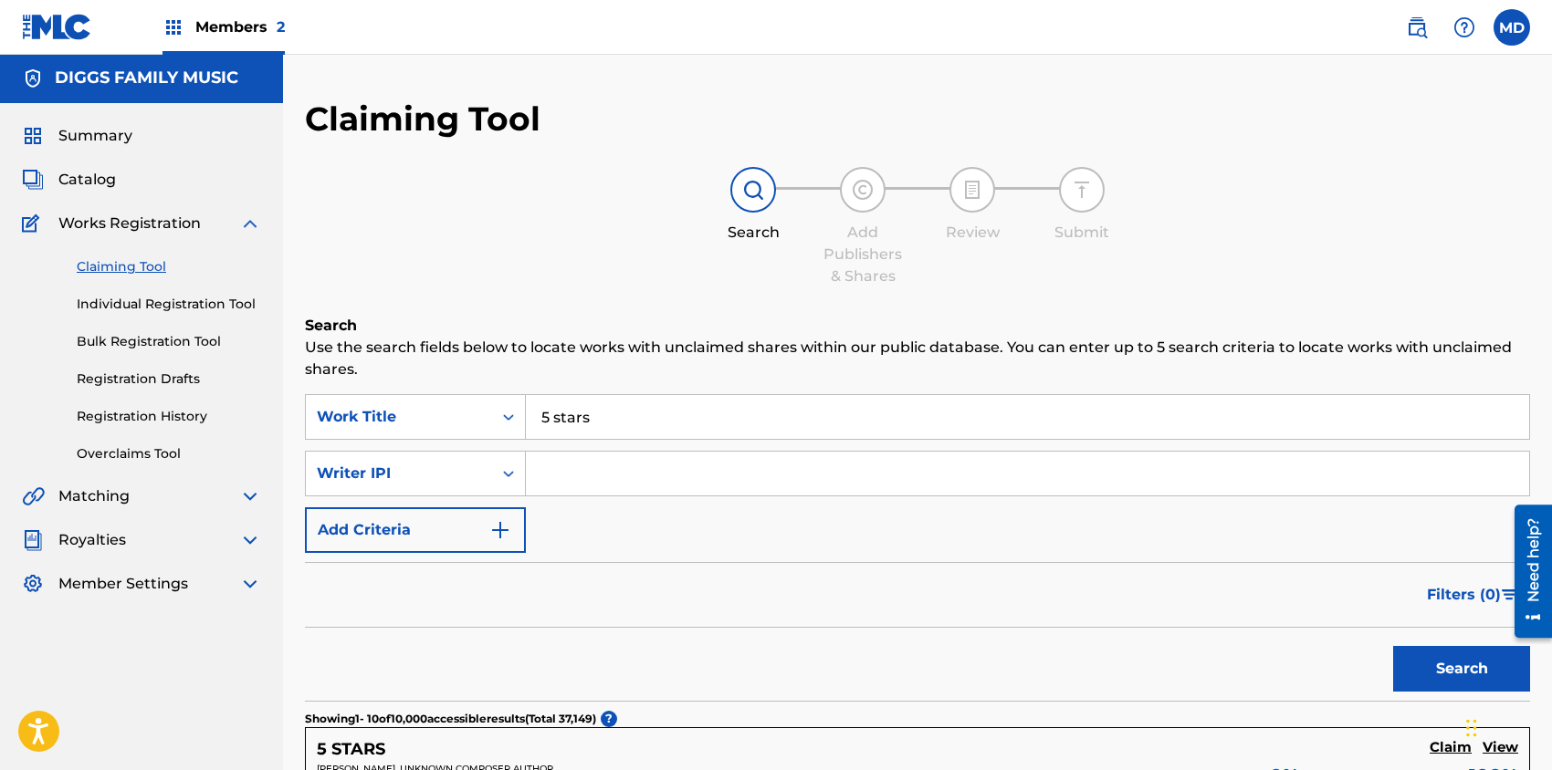
click at [618, 467] on input "Search Form" at bounding box center [1027, 474] width 1003 height 44
paste input "456419832"
click at [539, 473] on input "456419832" at bounding box center [1027, 474] width 1003 height 44
type input "00456419832"
click at [1427, 662] on button "Search" at bounding box center [1461, 669] width 137 height 46
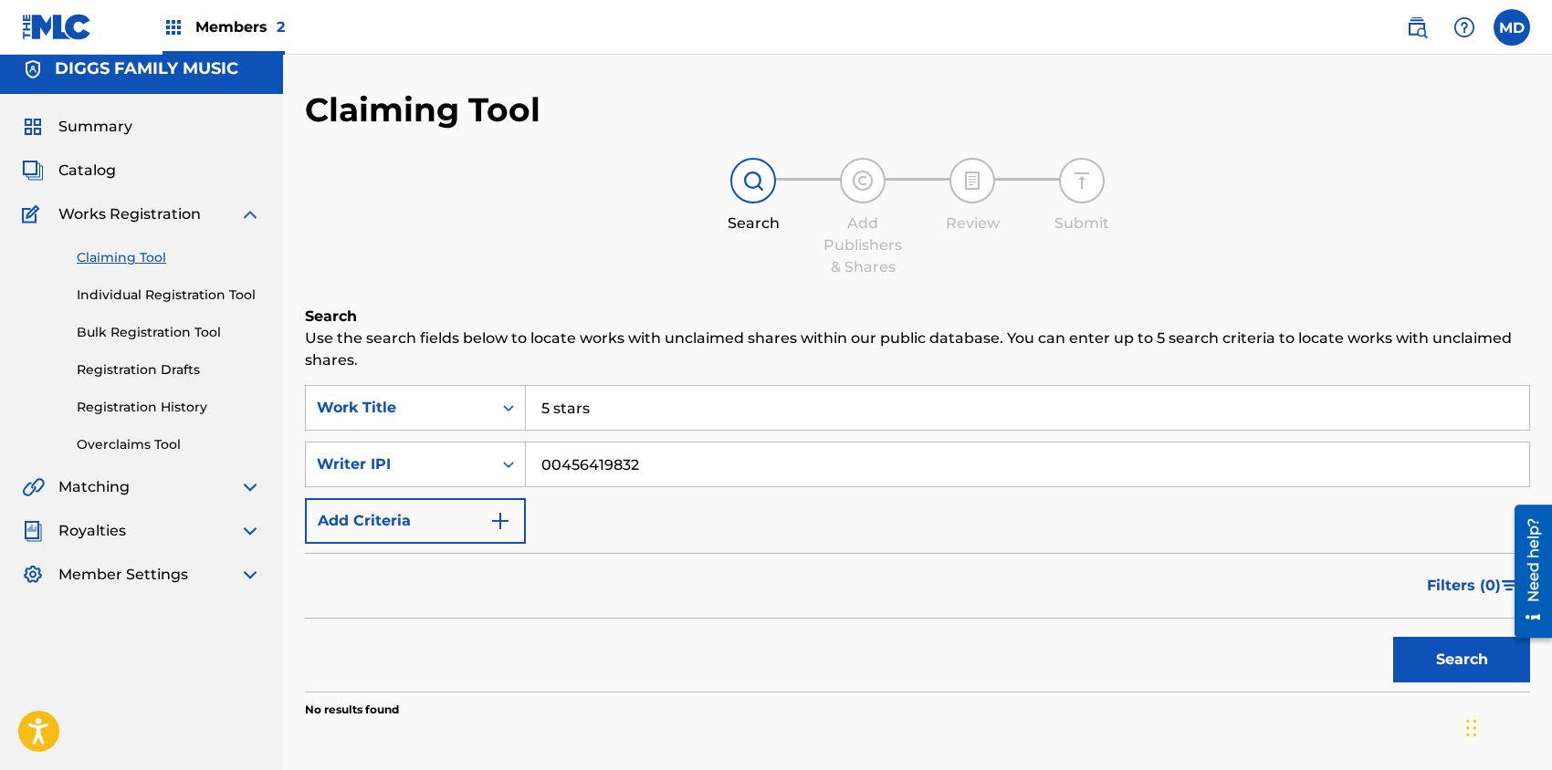
scroll to position [0, 0]
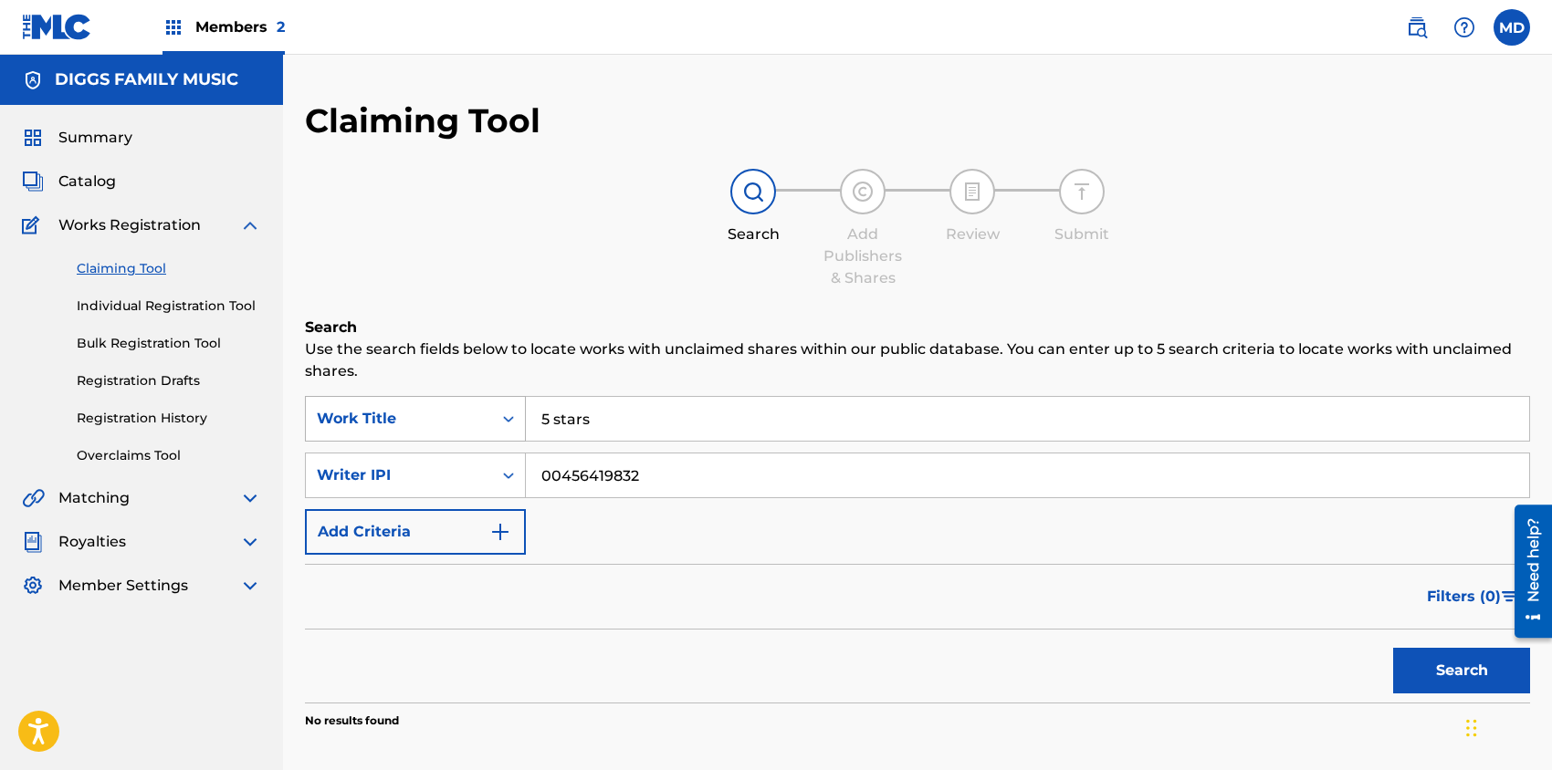
click at [472, 406] on div "Work Title" at bounding box center [399, 419] width 186 height 35
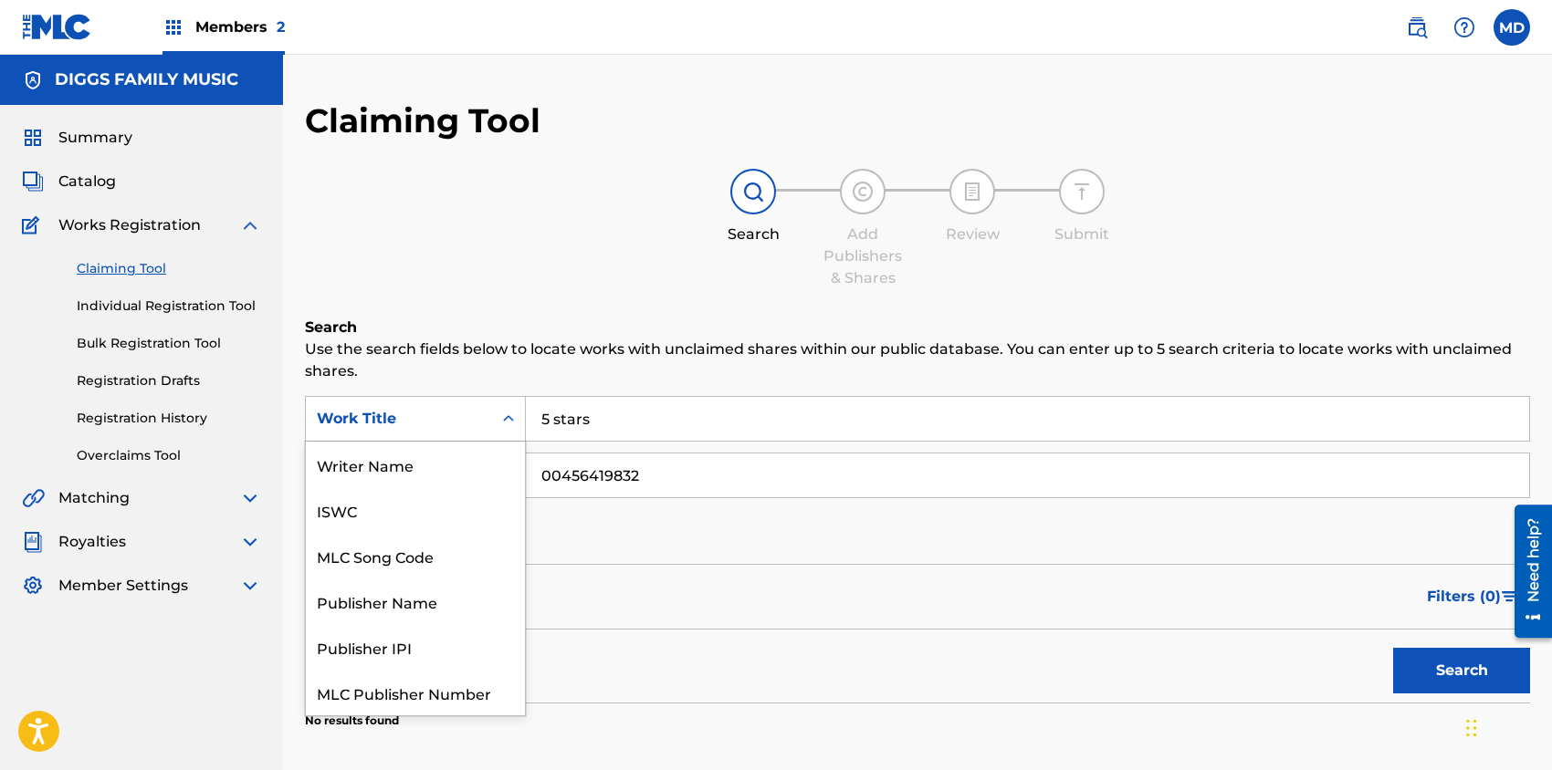
scroll to position [46, 0]
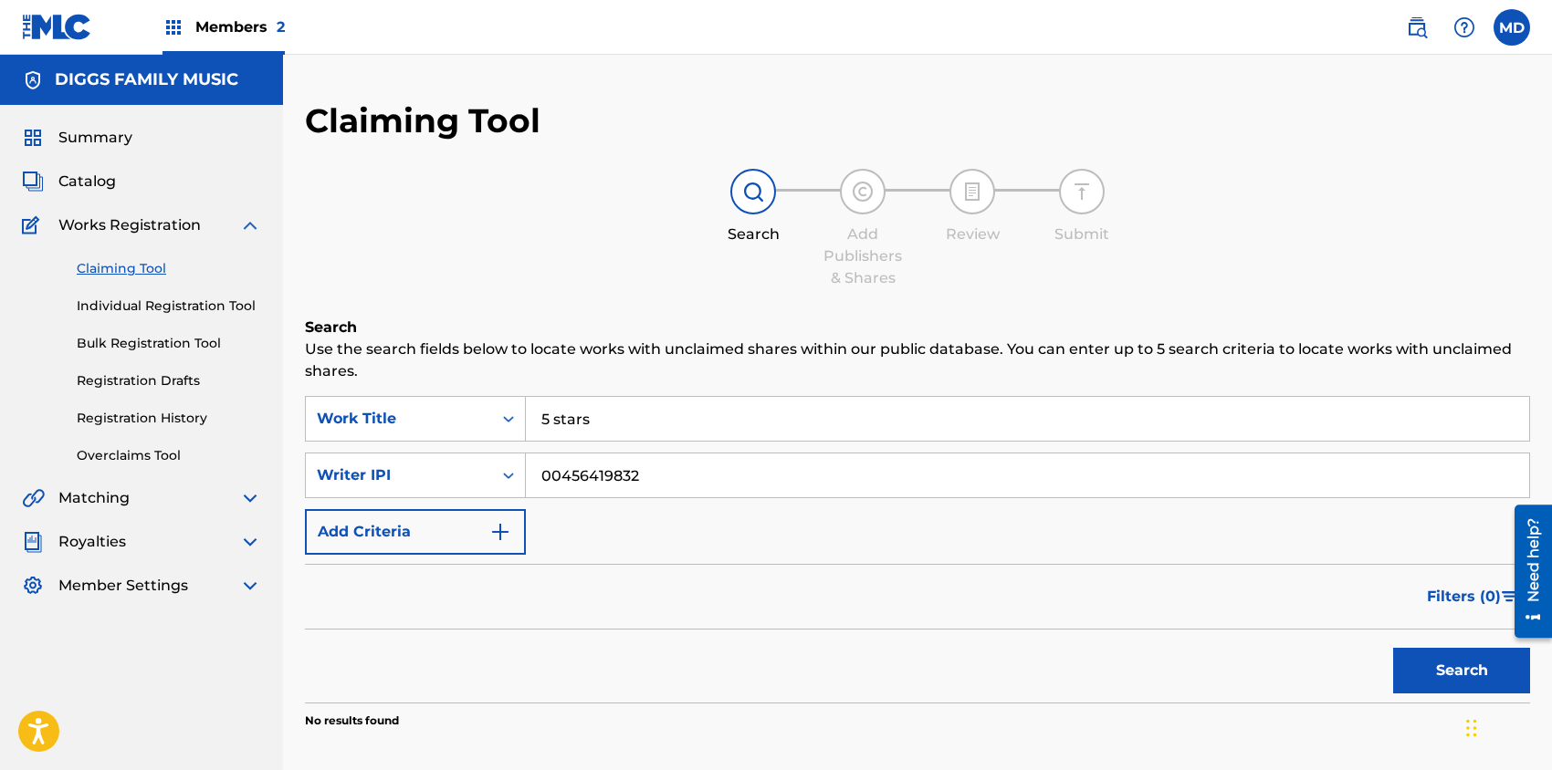
click at [460, 415] on div "Work Title" at bounding box center [399, 419] width 164 height 22
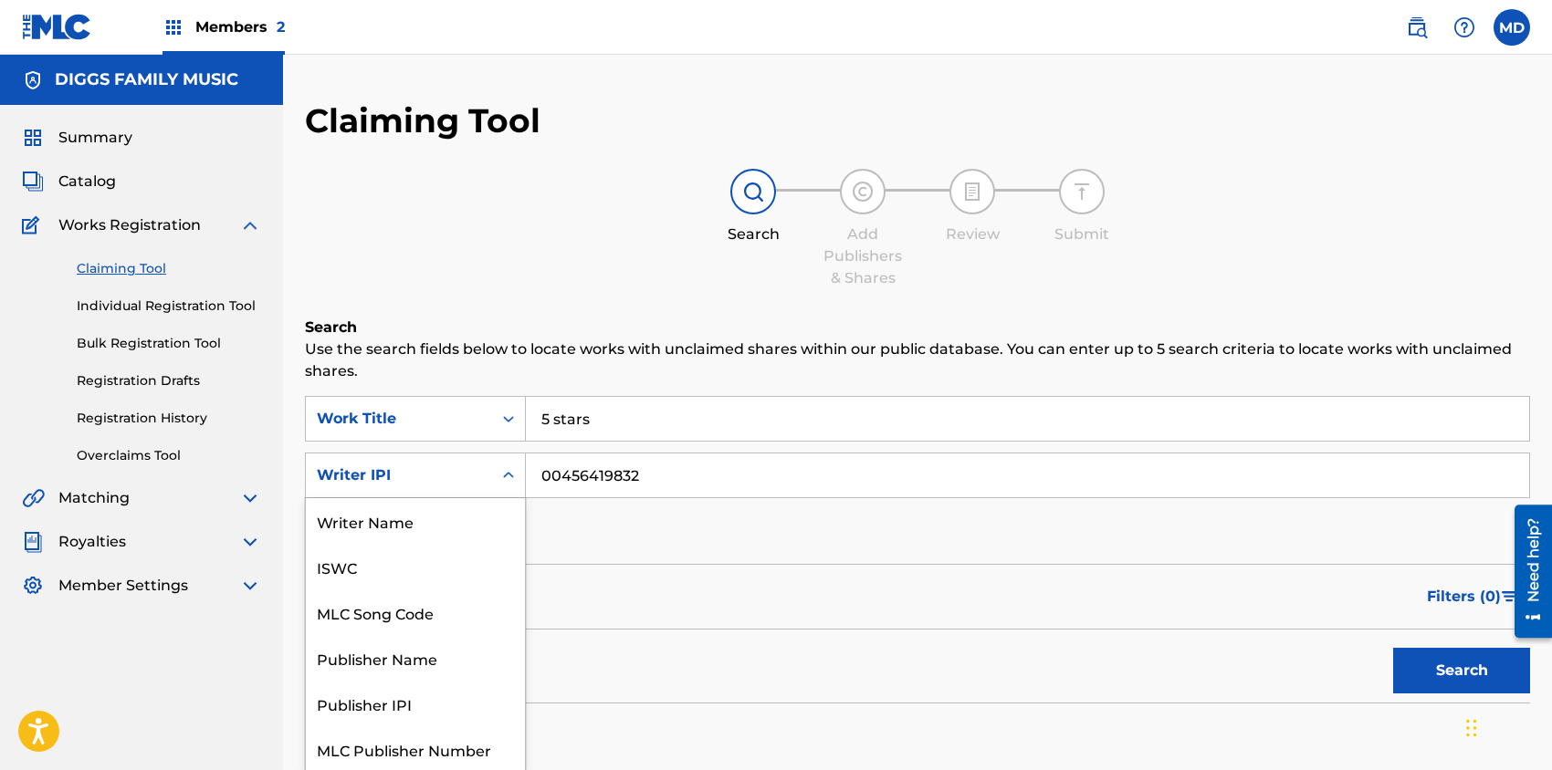
scroll to position [1, 0]
click at [423, 479] on div "Writer IPI" at bounding box center [399, 475] width 164 height 22
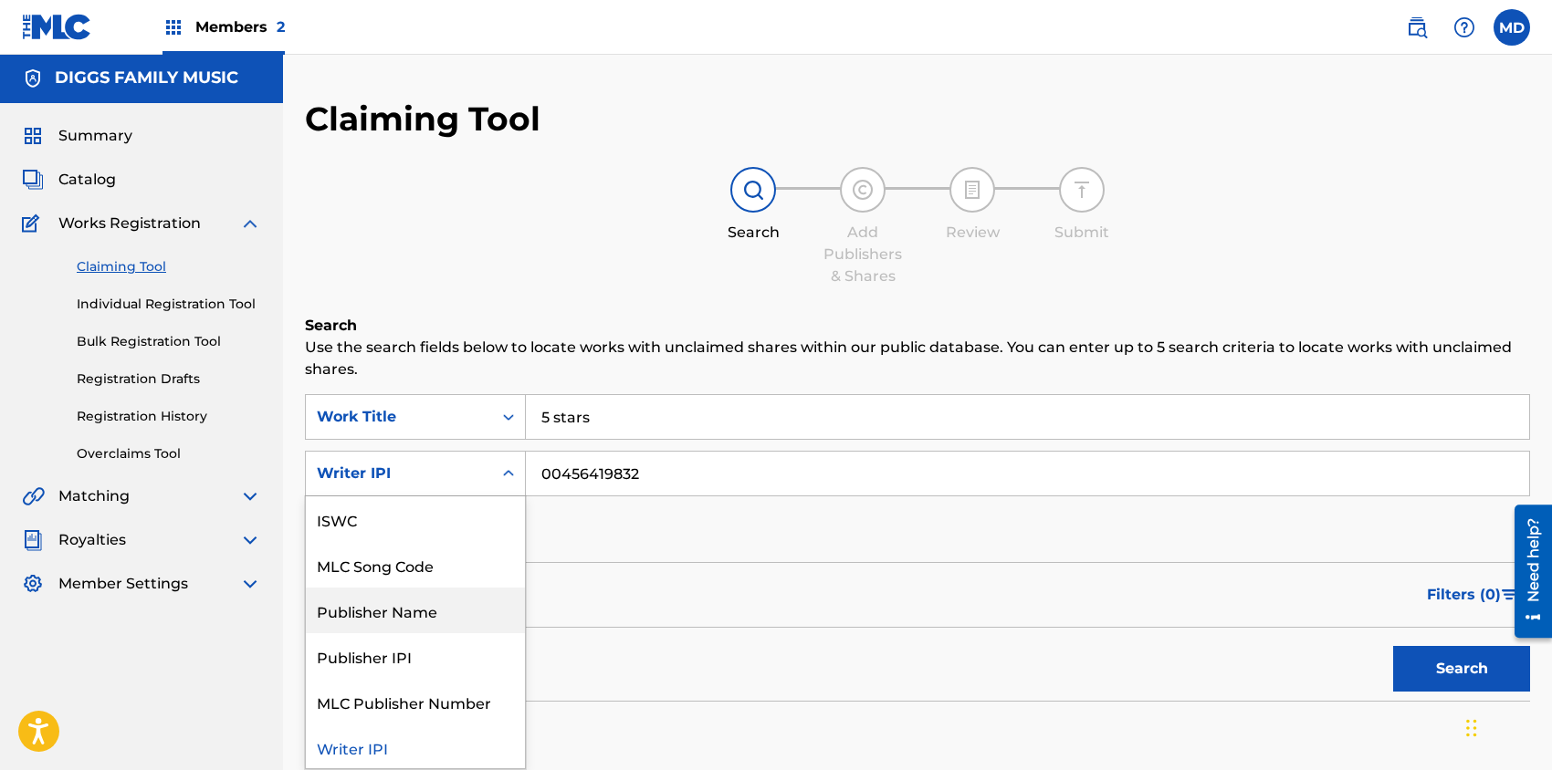
scroll to position [47, 0]
click at [393, 519] on div "ISWC" at bounding box center [415, 518] width 219 height 46
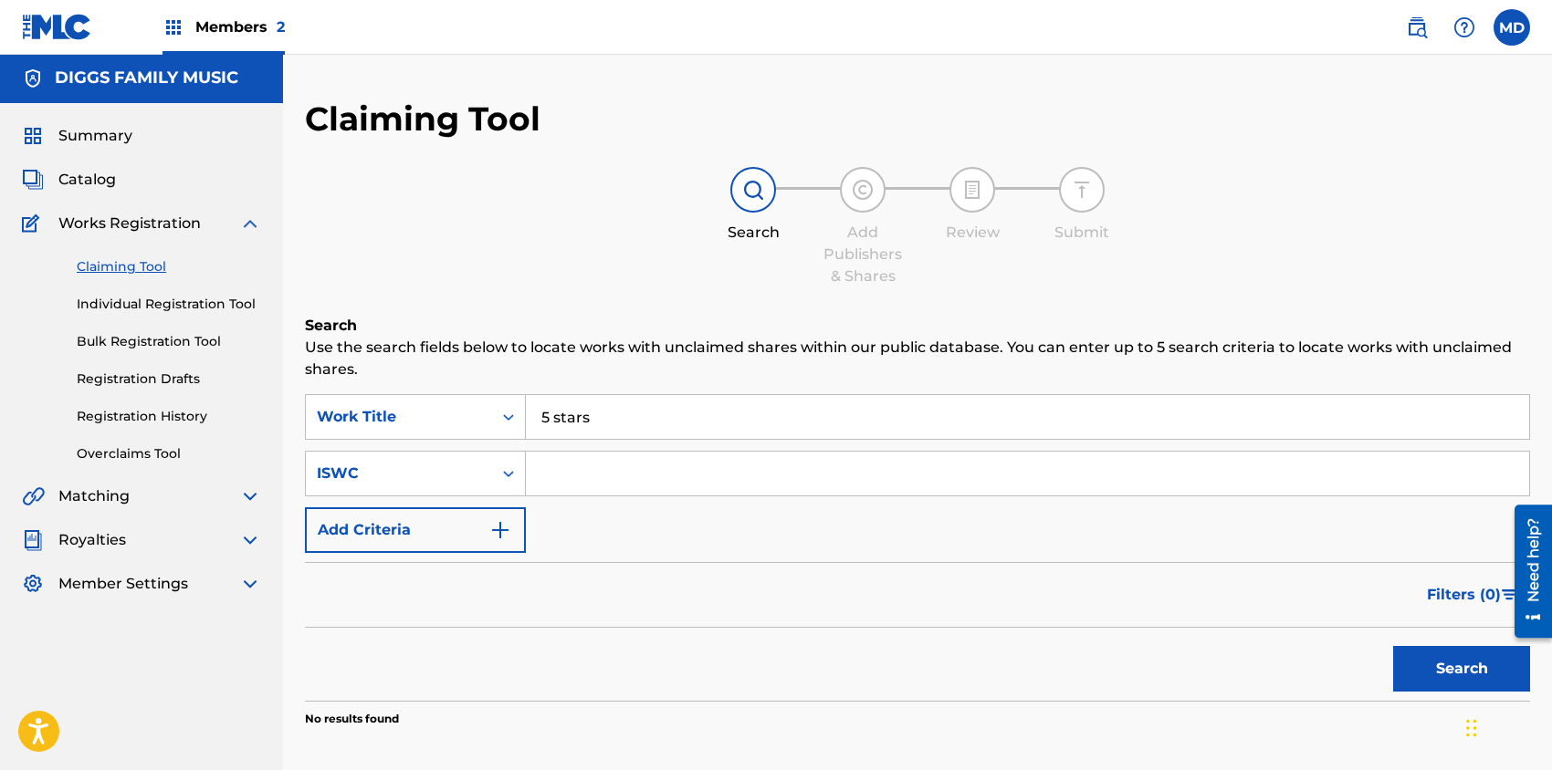
click at [594, 422] on input "5 stars" at bounding box center [1027, 417] width 1003 height 44
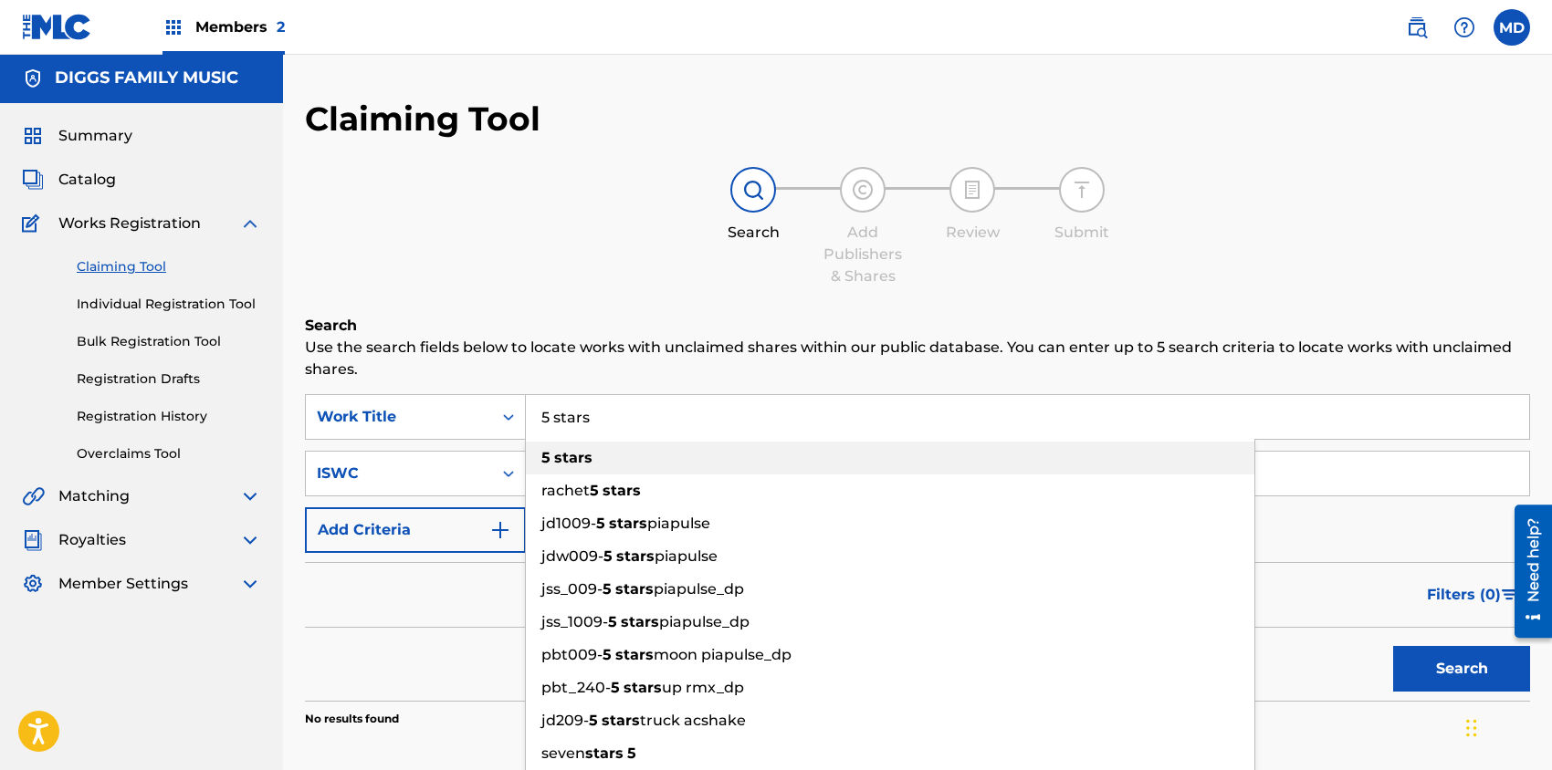
click at [601, 463] on div "5 stars" at bounding box center [890, 458] width 728 height 33
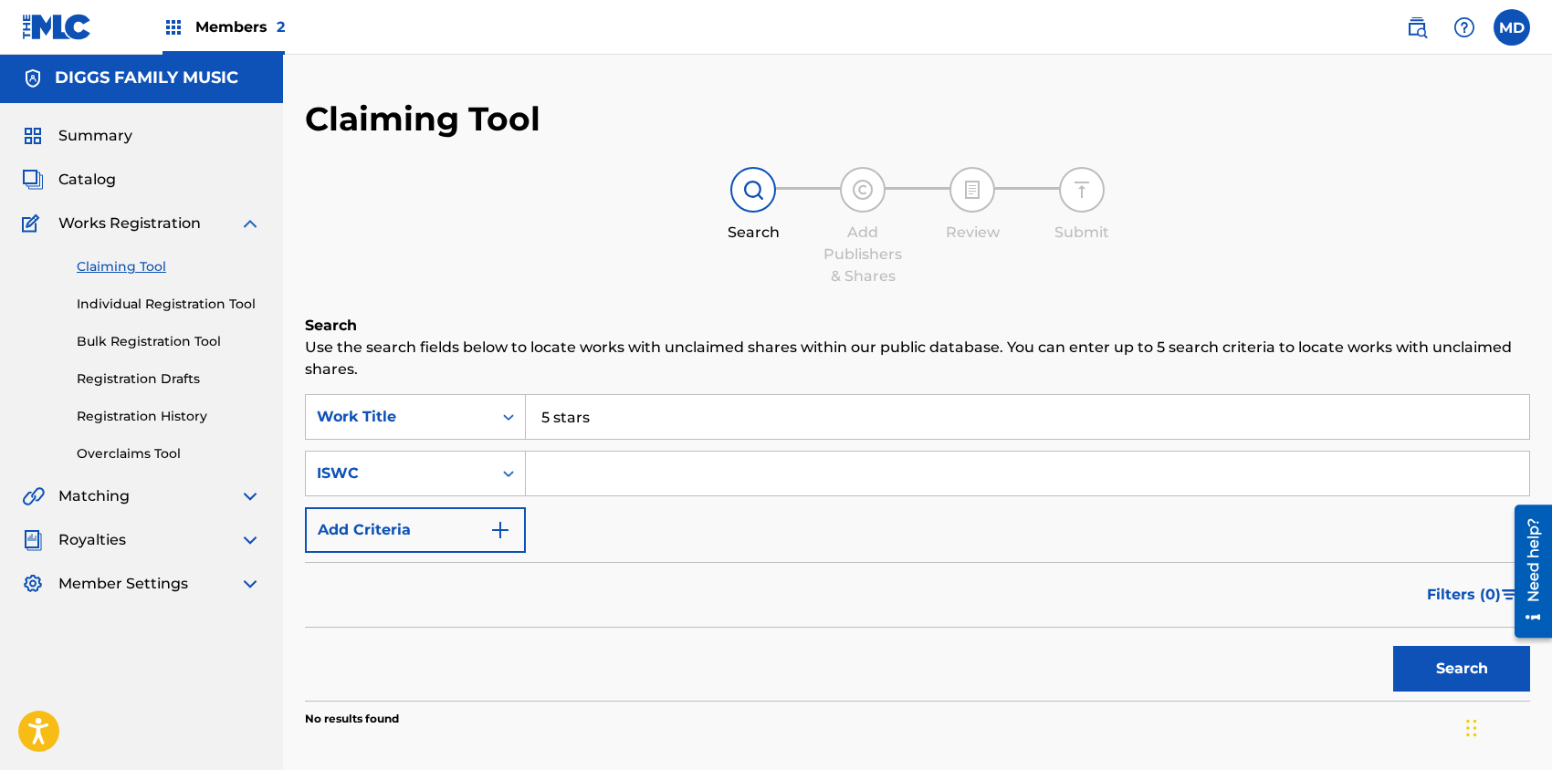
click at [1416, 674] on button "Search" at bounding box center [1461, 669] width 137 height 46
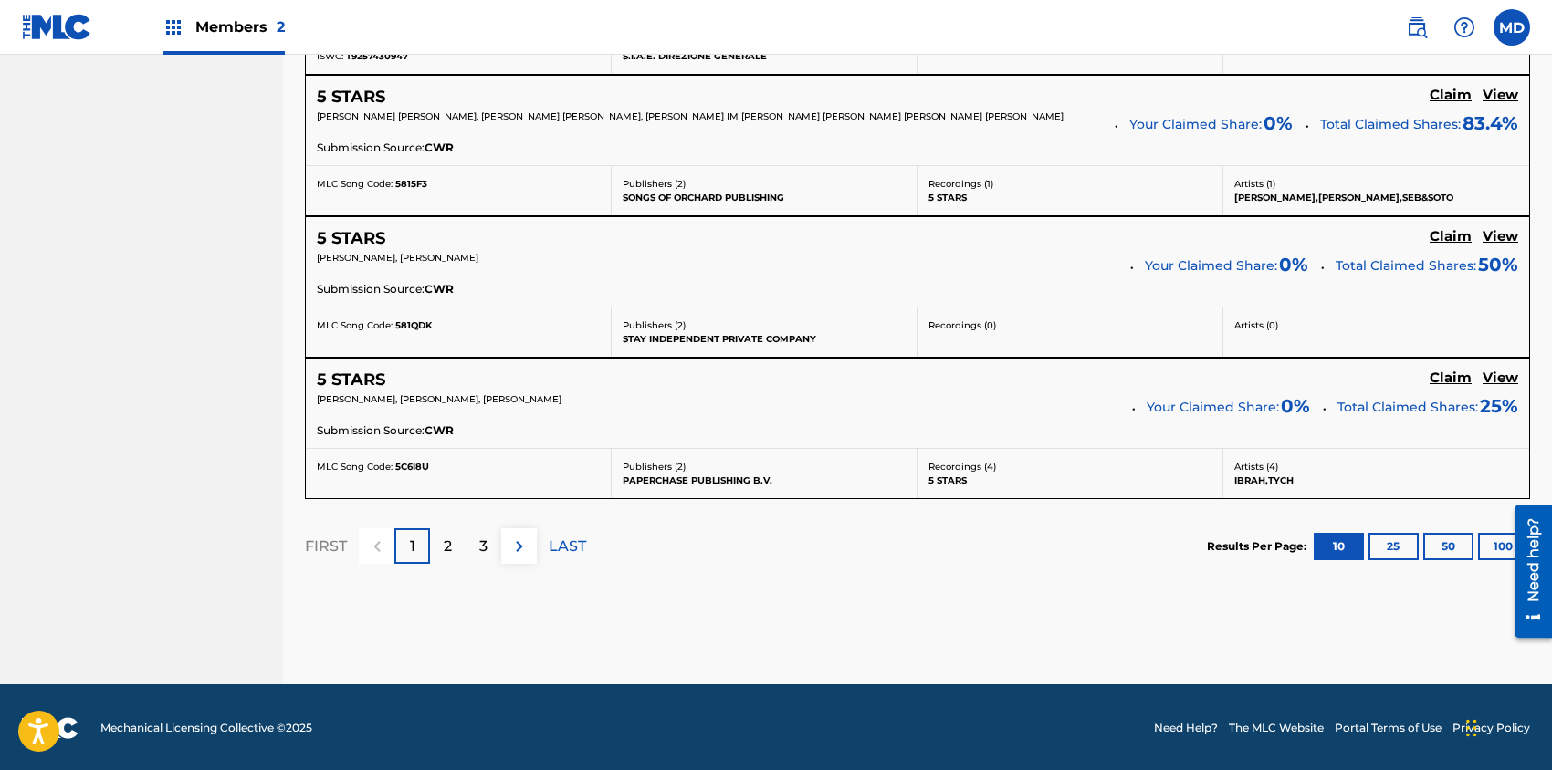
scroll to position [1625, 0]
click at [451, 538] on p "2" at bounding box center [448, 547] width 8 height 22
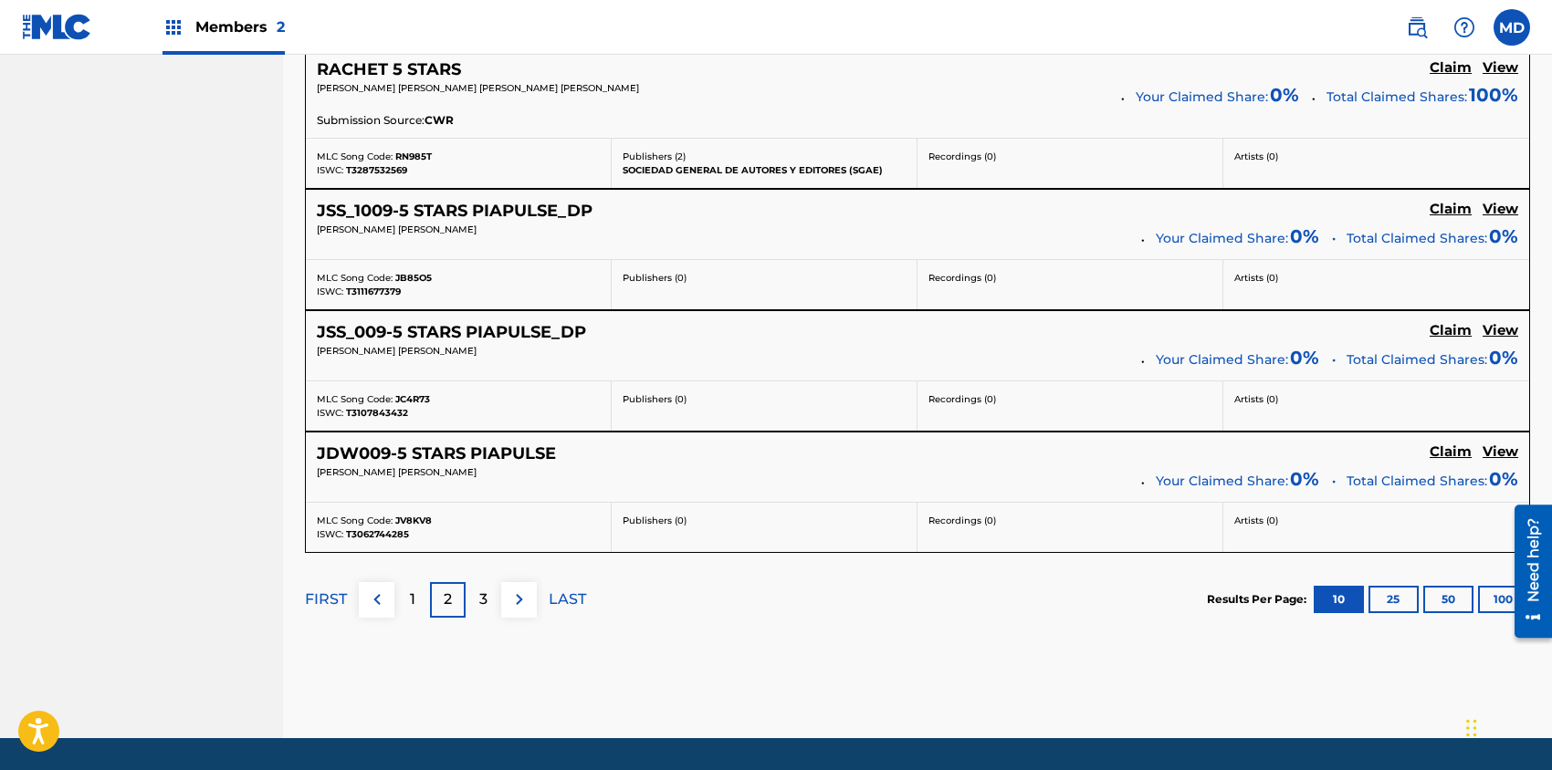
scroll to position [1584, 0]
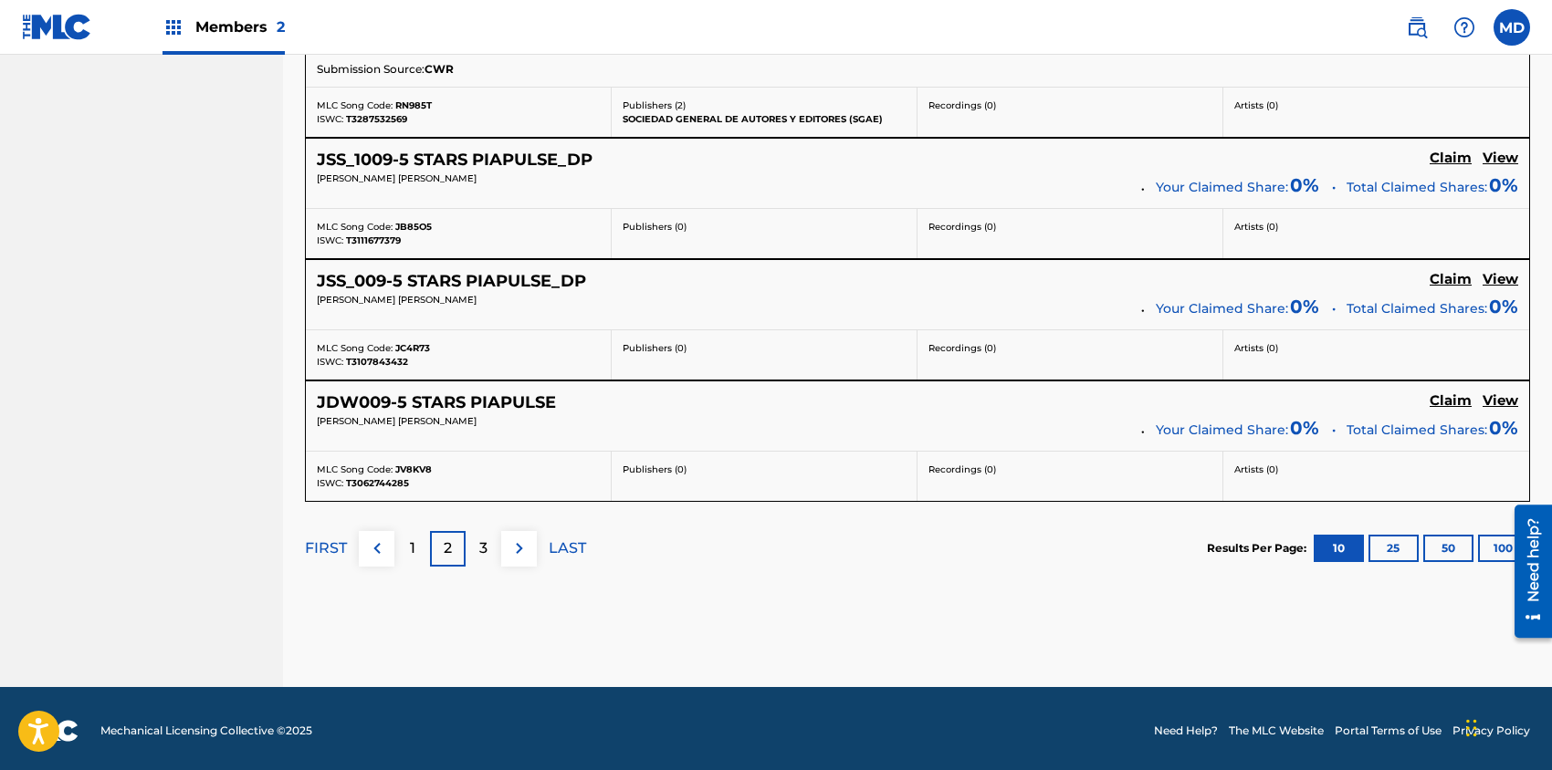
click at [480, 550] on p "3" at bounding box center [483, 549] width 8 height 22
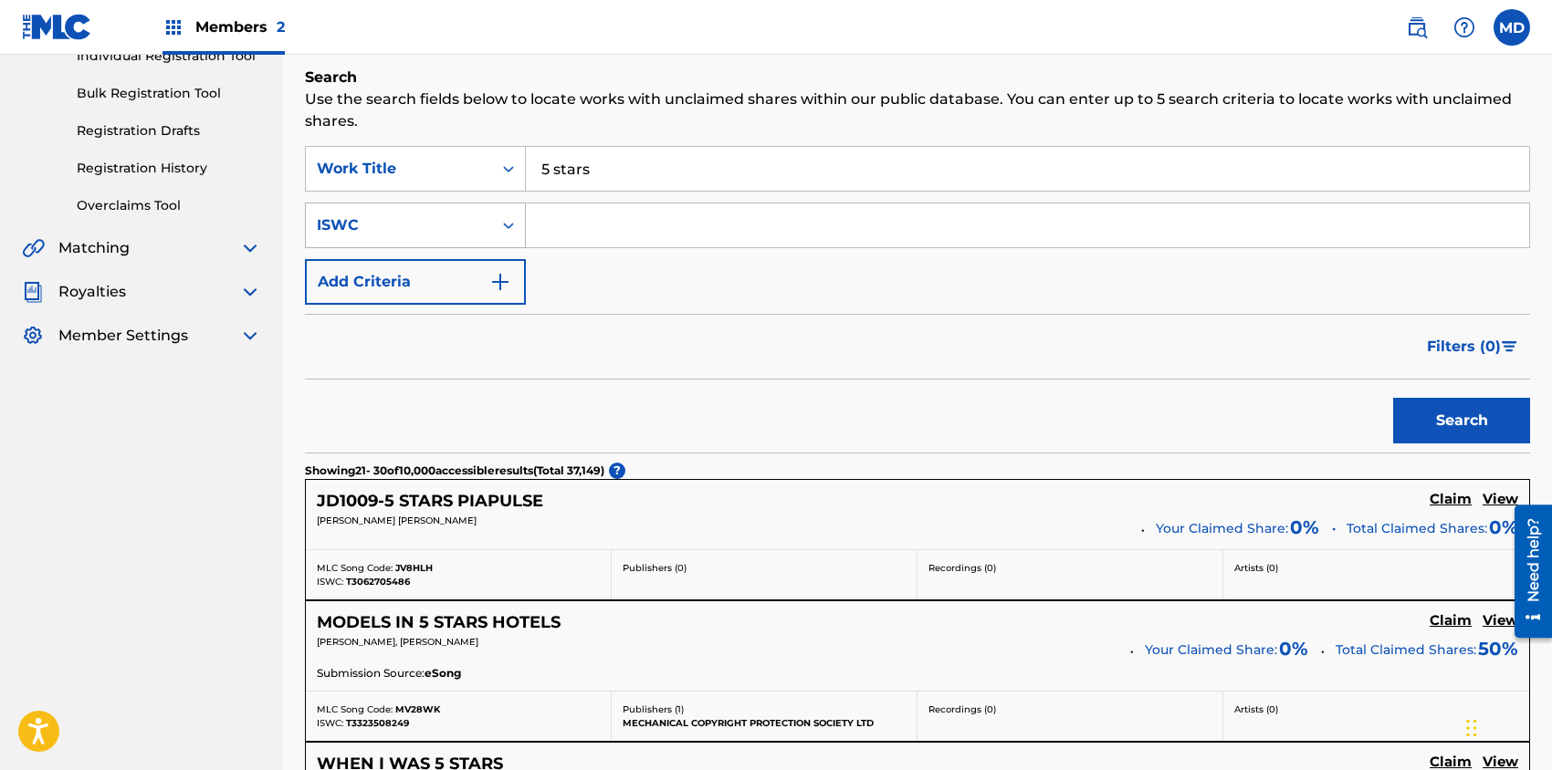
scroll to position [0, 0]
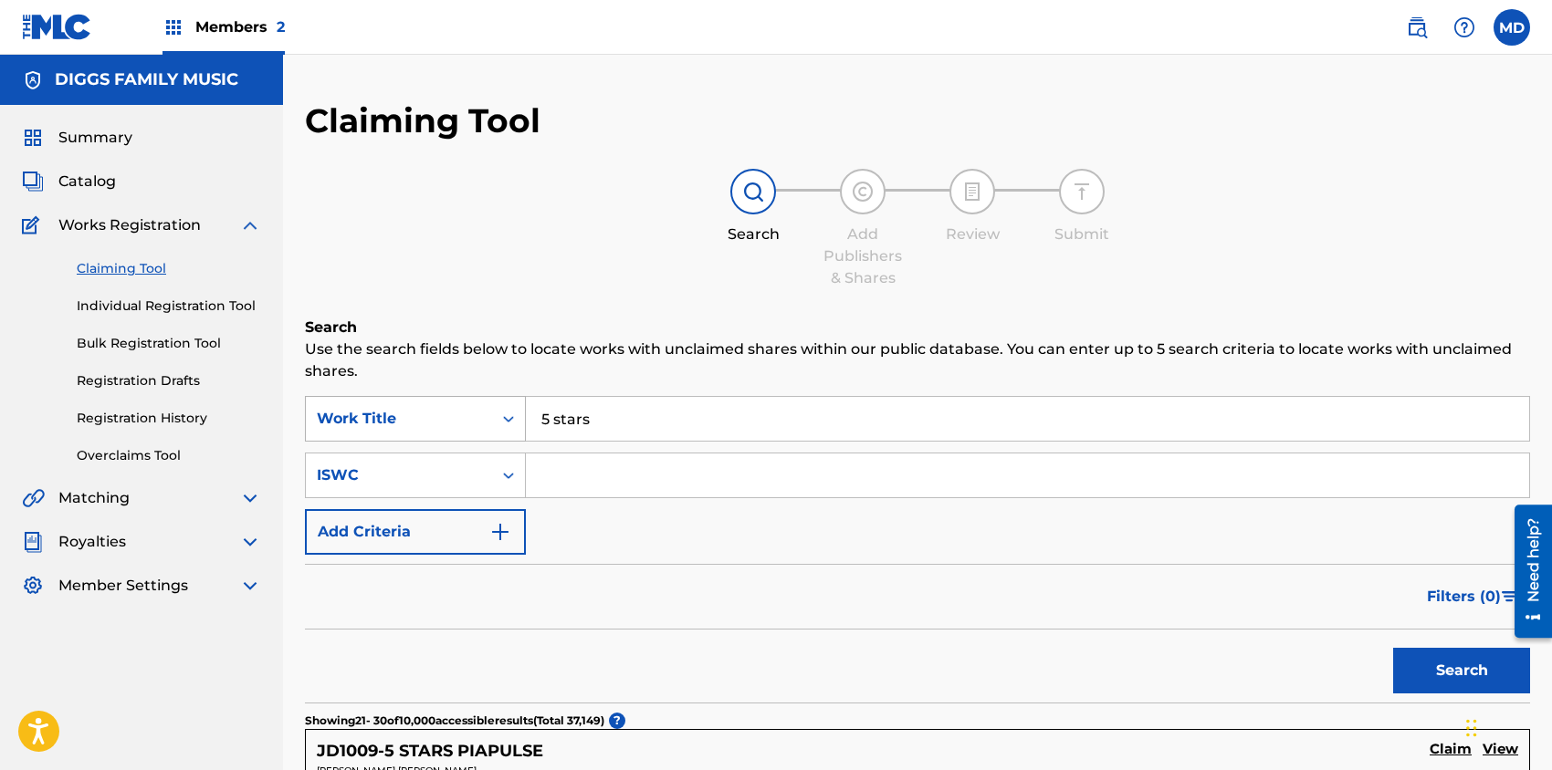
click at [409, 416] on div "Work Title" at bounding box center [399, 419] width 164 height 22
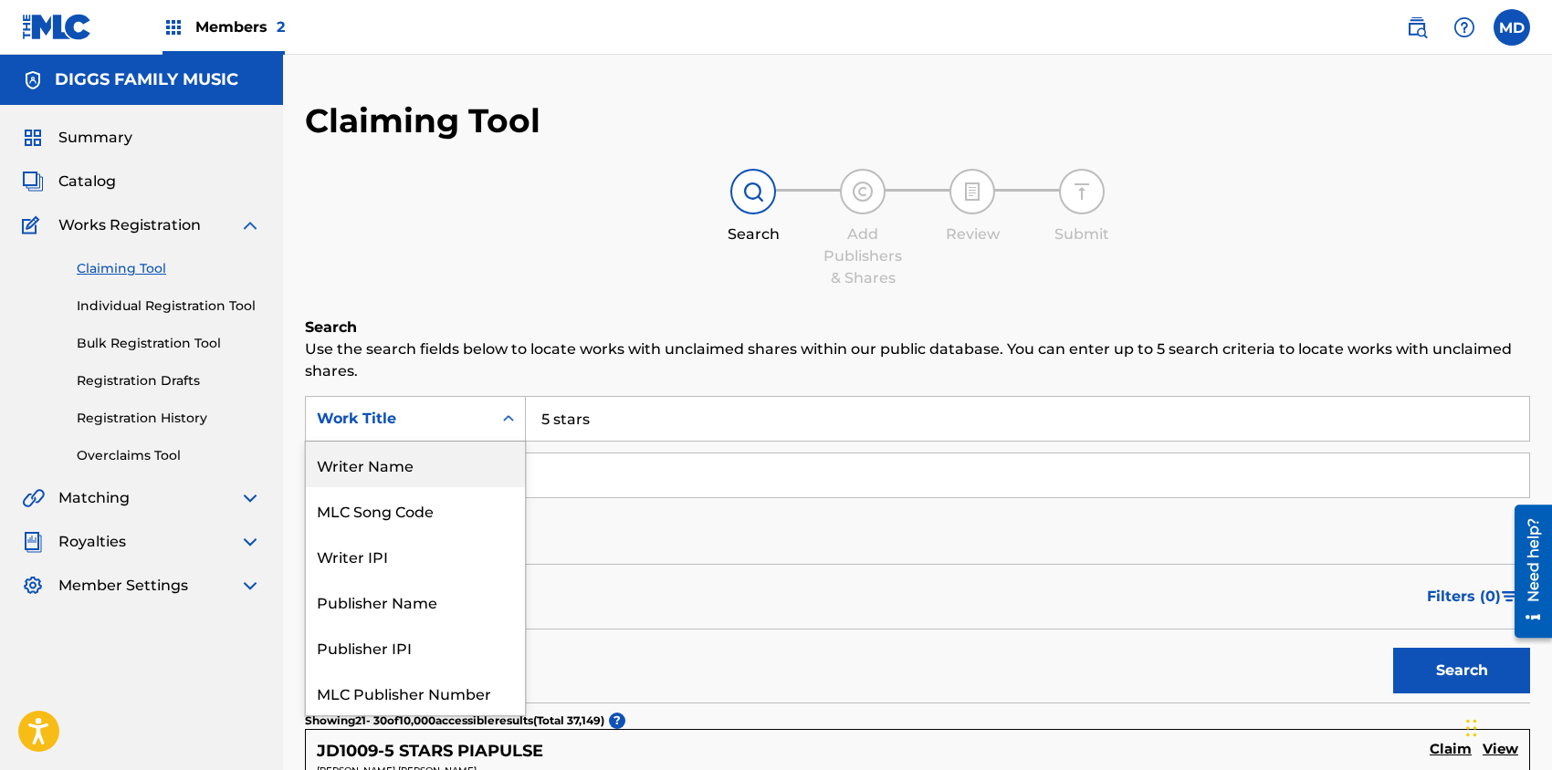
click at [400, 466] on div "Writer Name" at bounding box center [415, 465] width 219 height 46
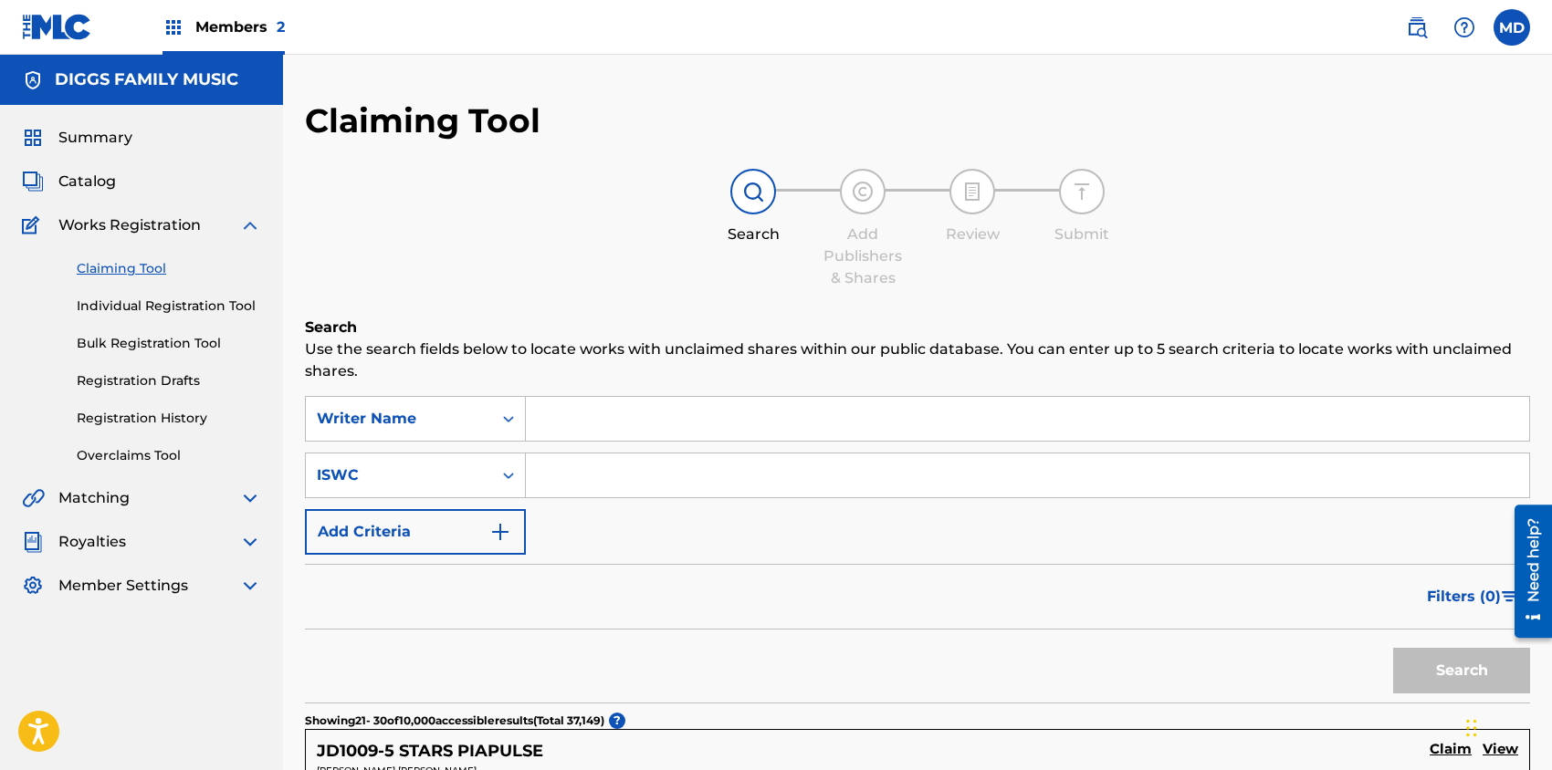
click at [602, 415] on input "Search Form" at bounding box center [1027, 419] width 1003 height 44
paste input "[PERSON_NAME]"
type input "[PERSON_NAME]"
drag, startPoint x: 1431, startPoint y: 661, endPoint x: 1413, endPoint y: 660, distance: 18.3
click at [1428, 661] on button "Search" at bounding box center [1461, 671] width 137 height 46
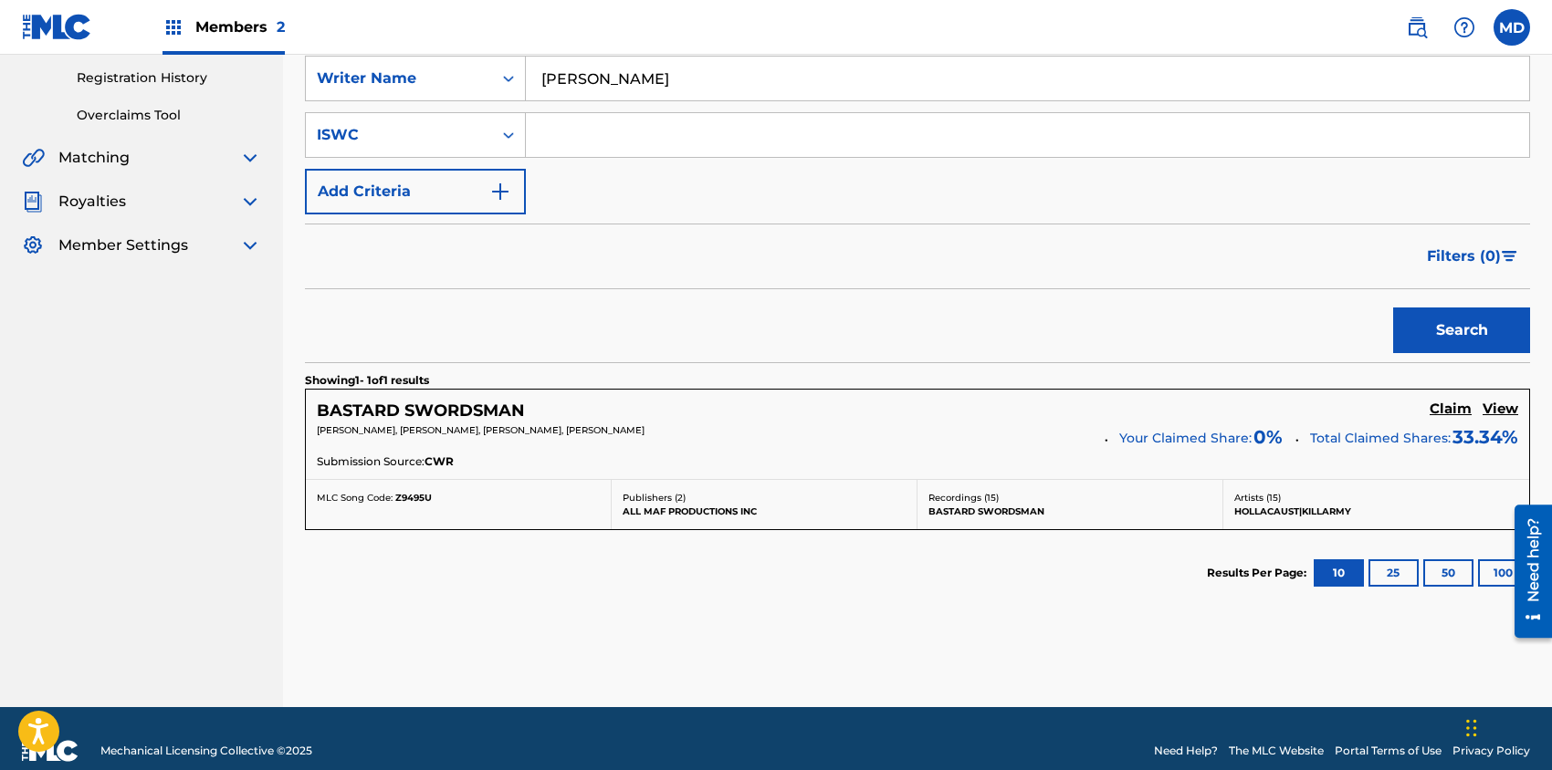
scroll to position [364, 0]
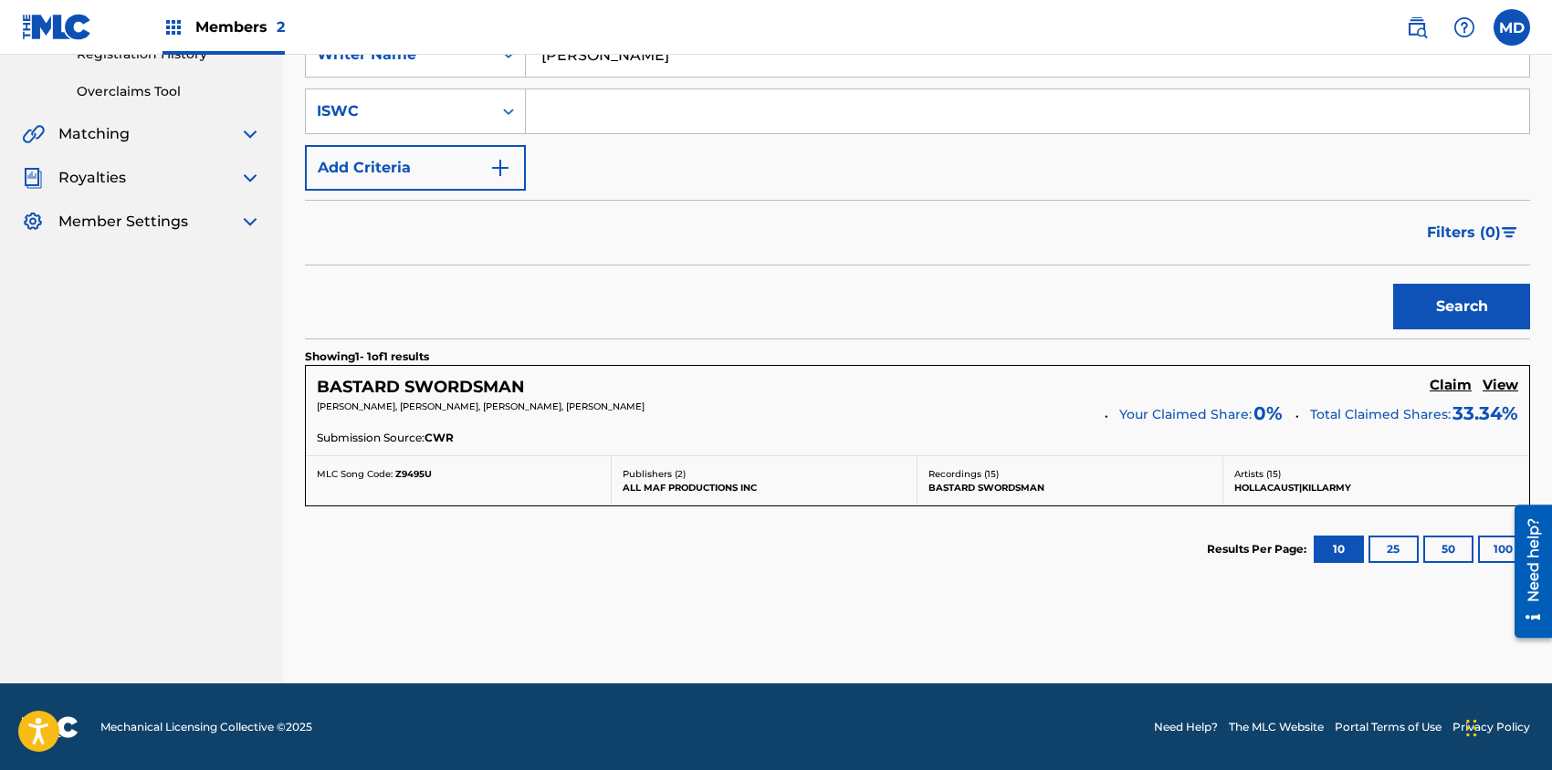
click at [1511, 383] on h5 "View" at bounding box center [1500, 385] width 36 height 17
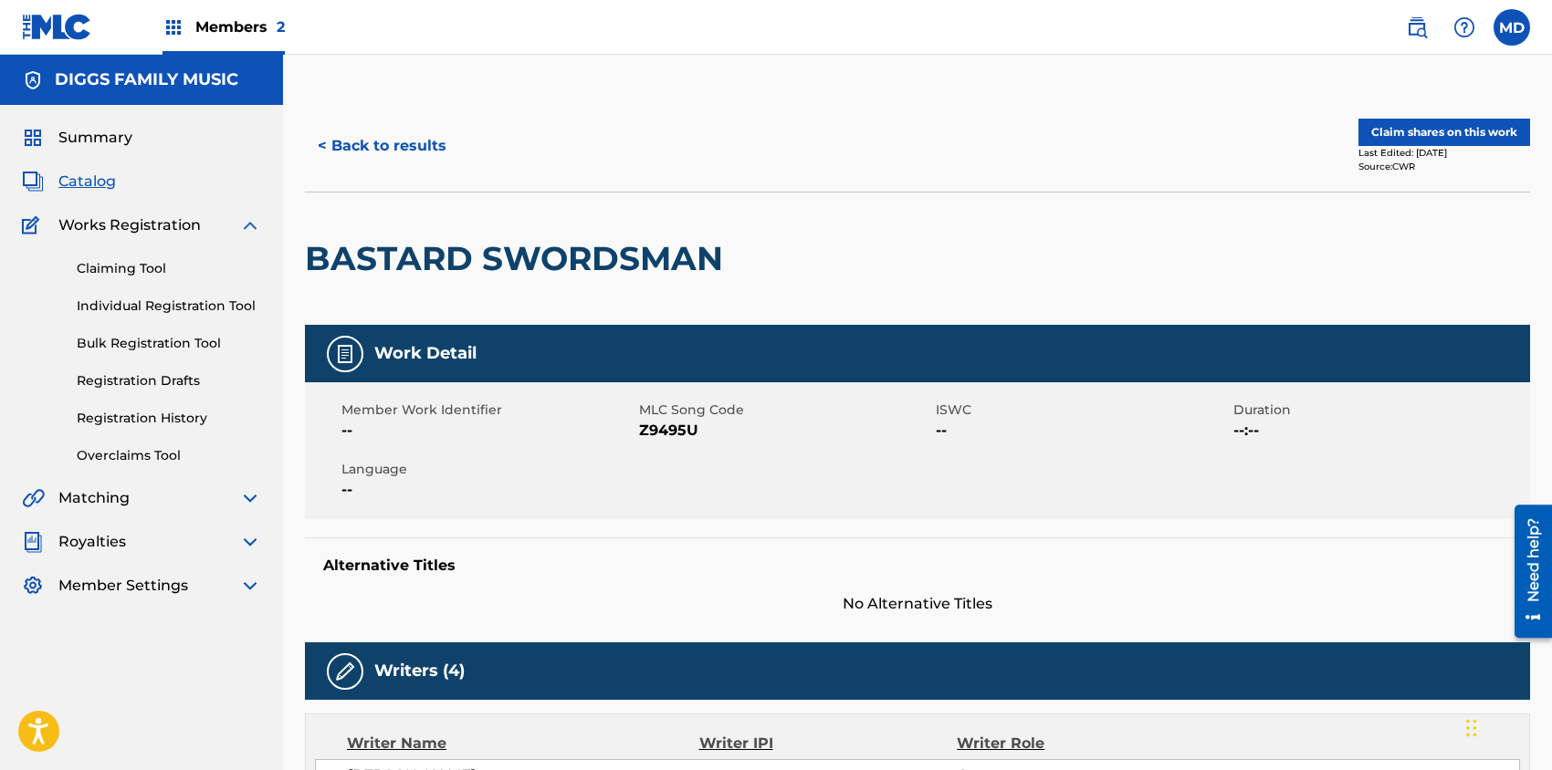
click at [1468, 134] on button "Claim shares on this work" at bounding box center [1444, 132] width 172 height 27
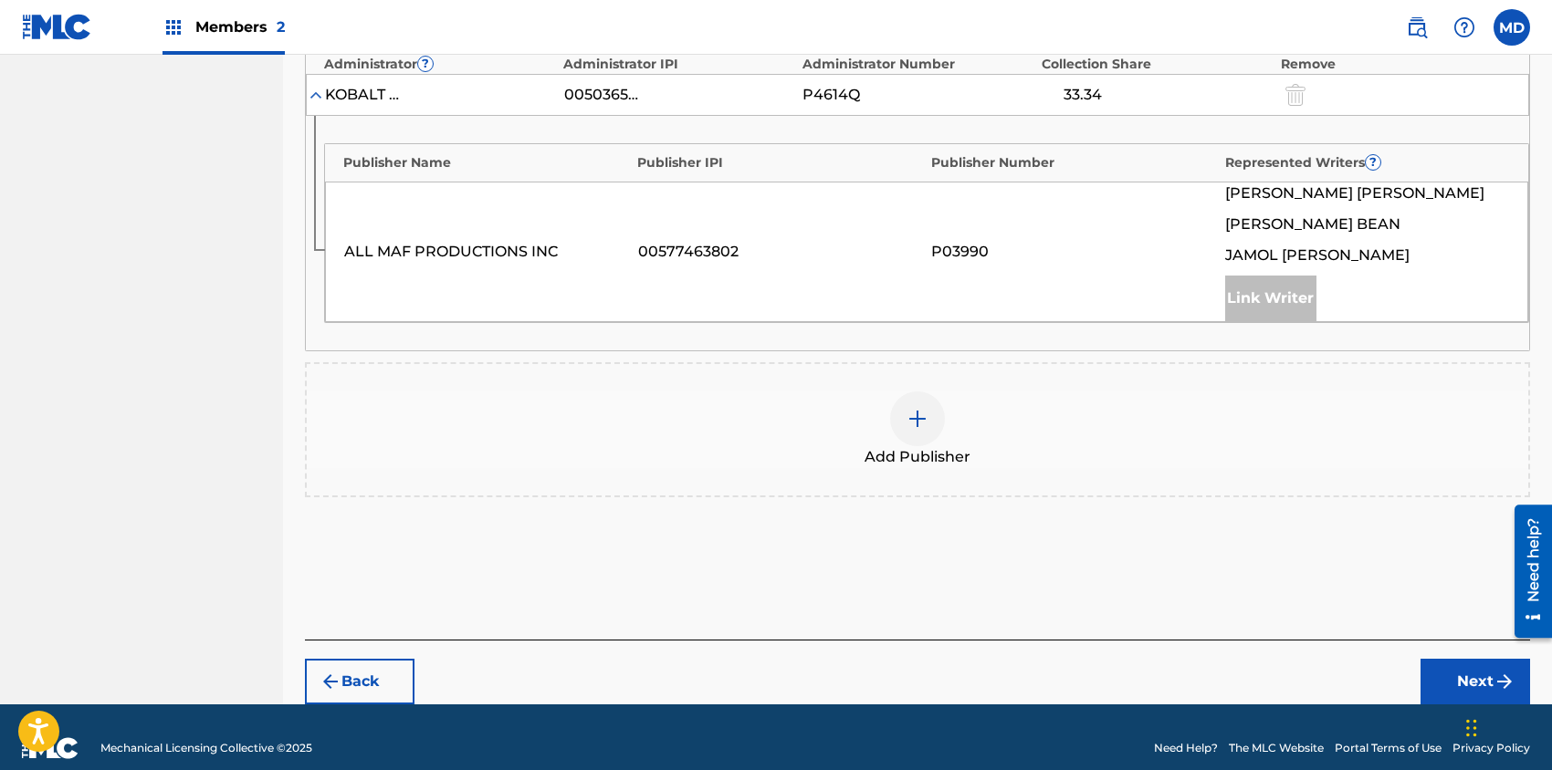
scroll to position [486, 0]
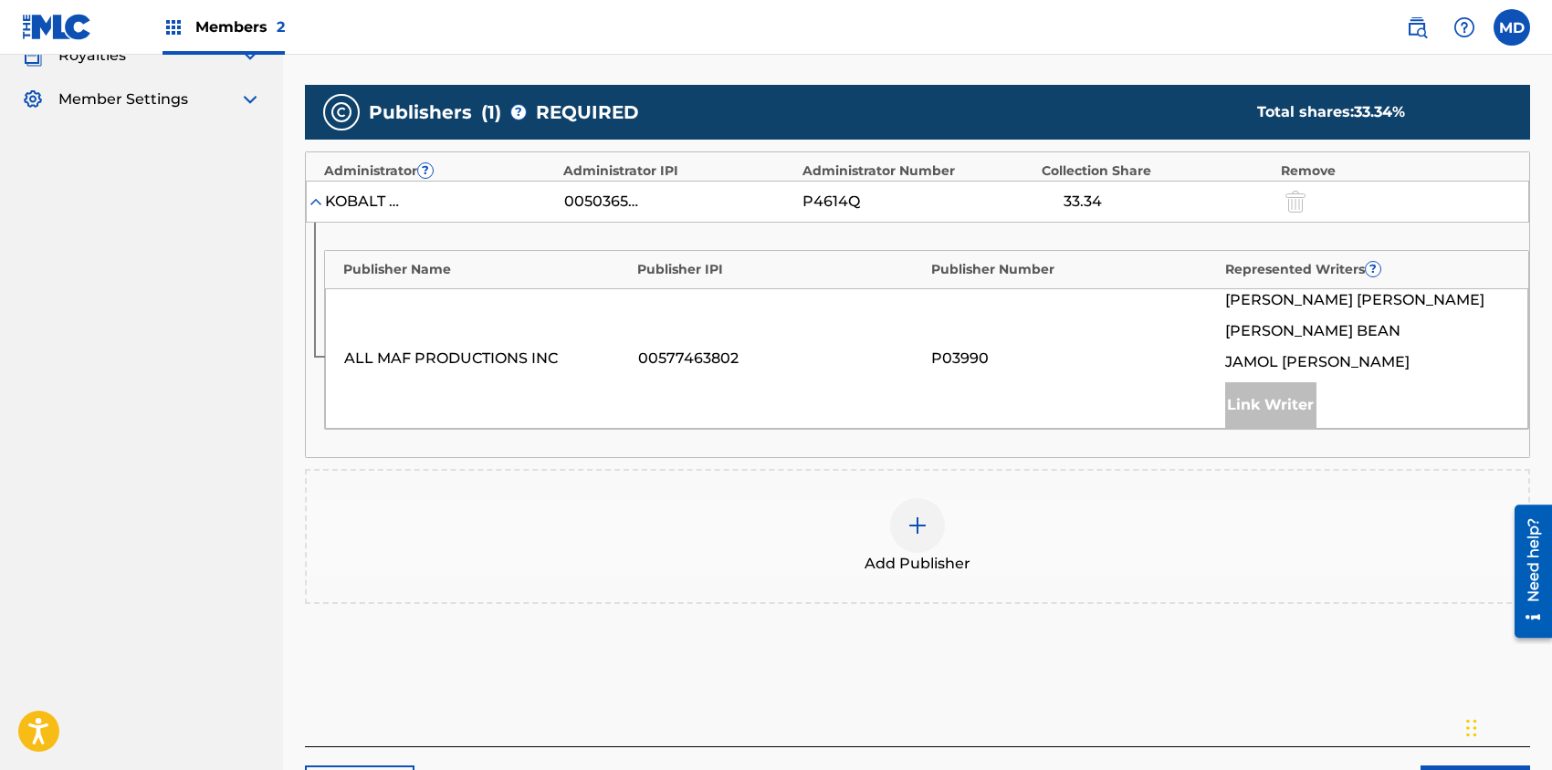
click at [918, 527] on img at bounding box center [917, 526] width 22 height 22
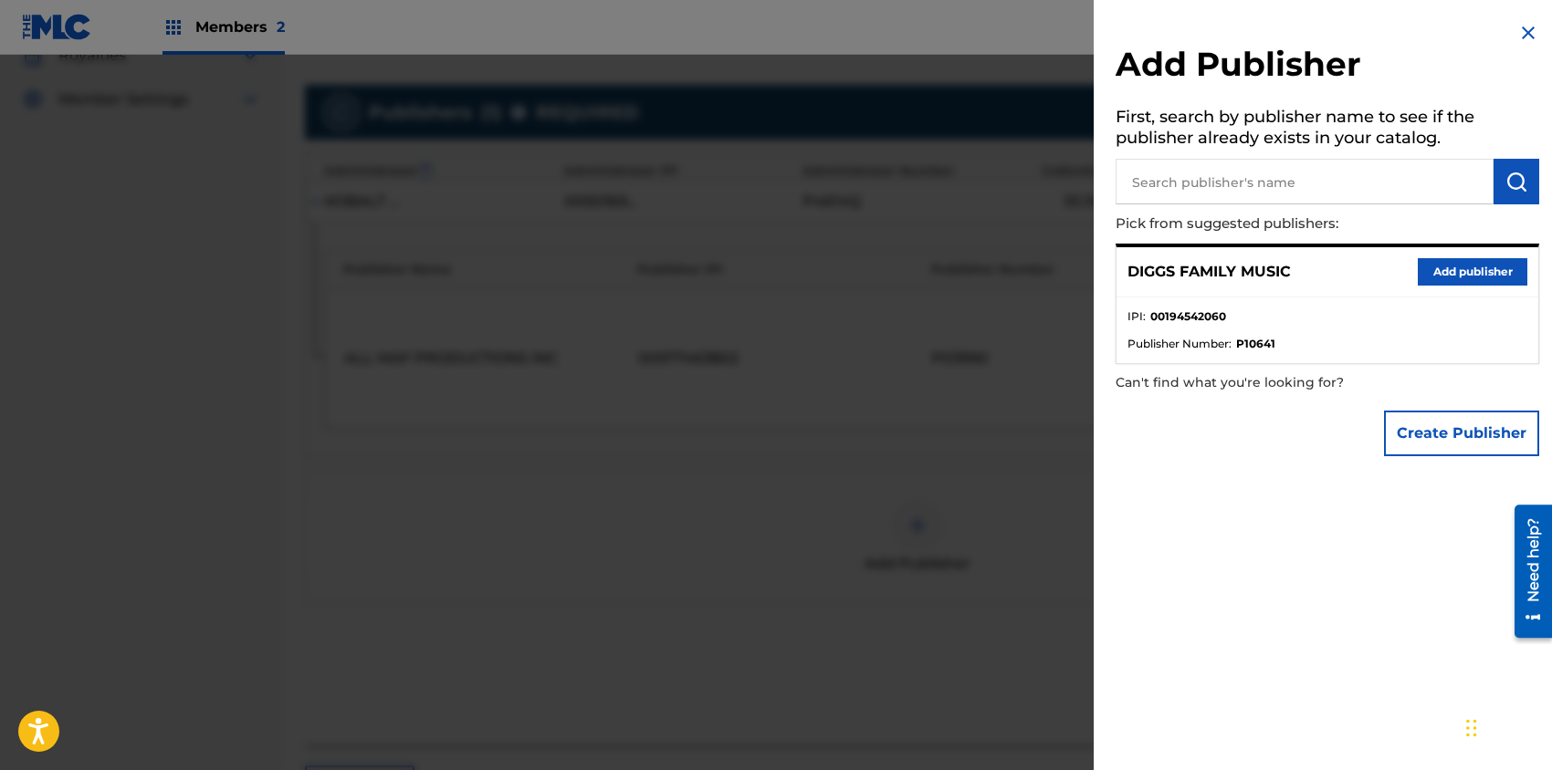
click at [1471, 273] on button "Add publisher" at bounding box center [1472, 271] width 110 height 27
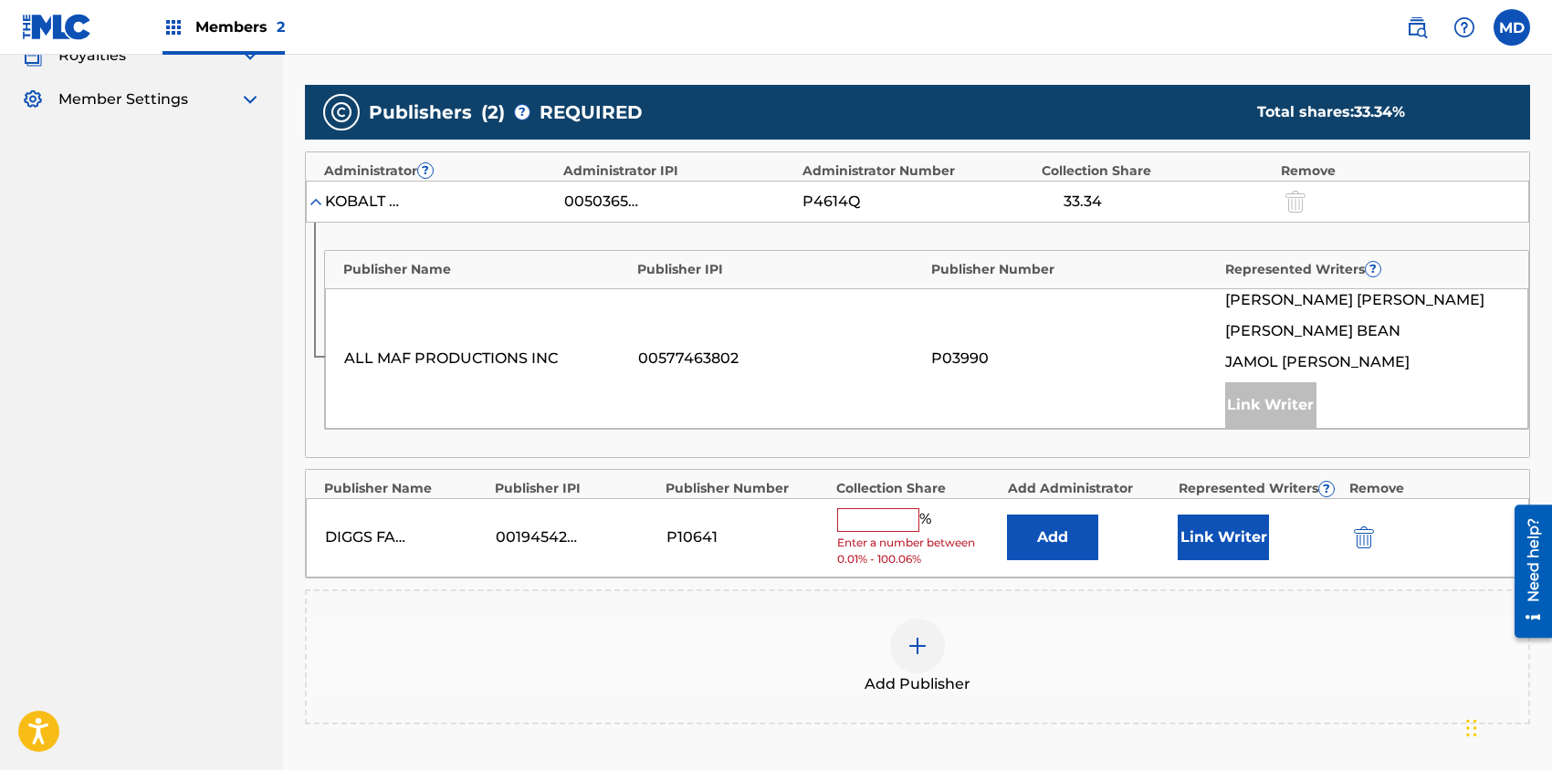
click at [870, 516] on input "text" at bounding box center [878, 520] width 82 height 24
type input "50"
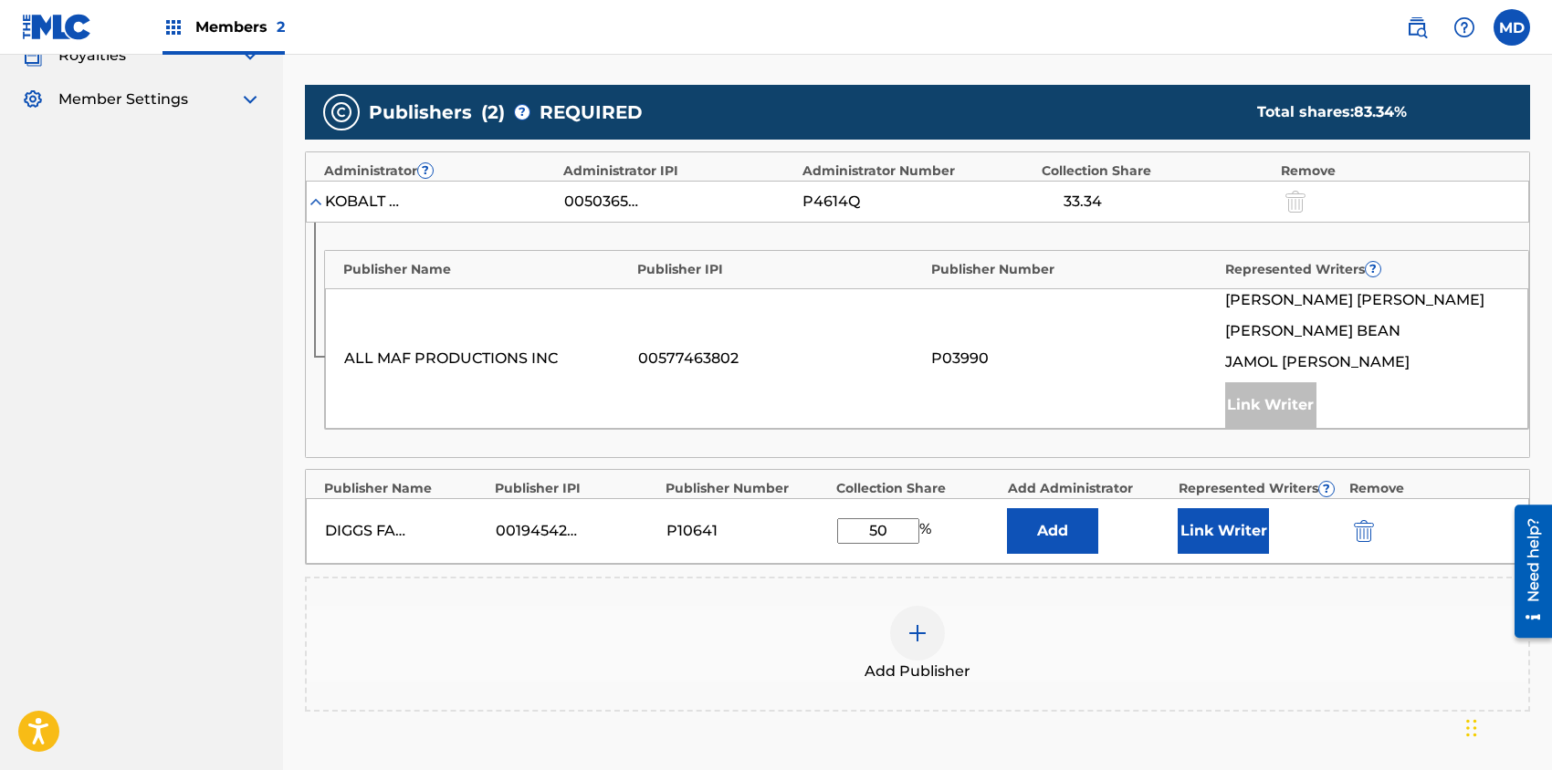
click at [1208, 519] on button "Link Writer" at bounding box center [1222, 531] width 91 height 46
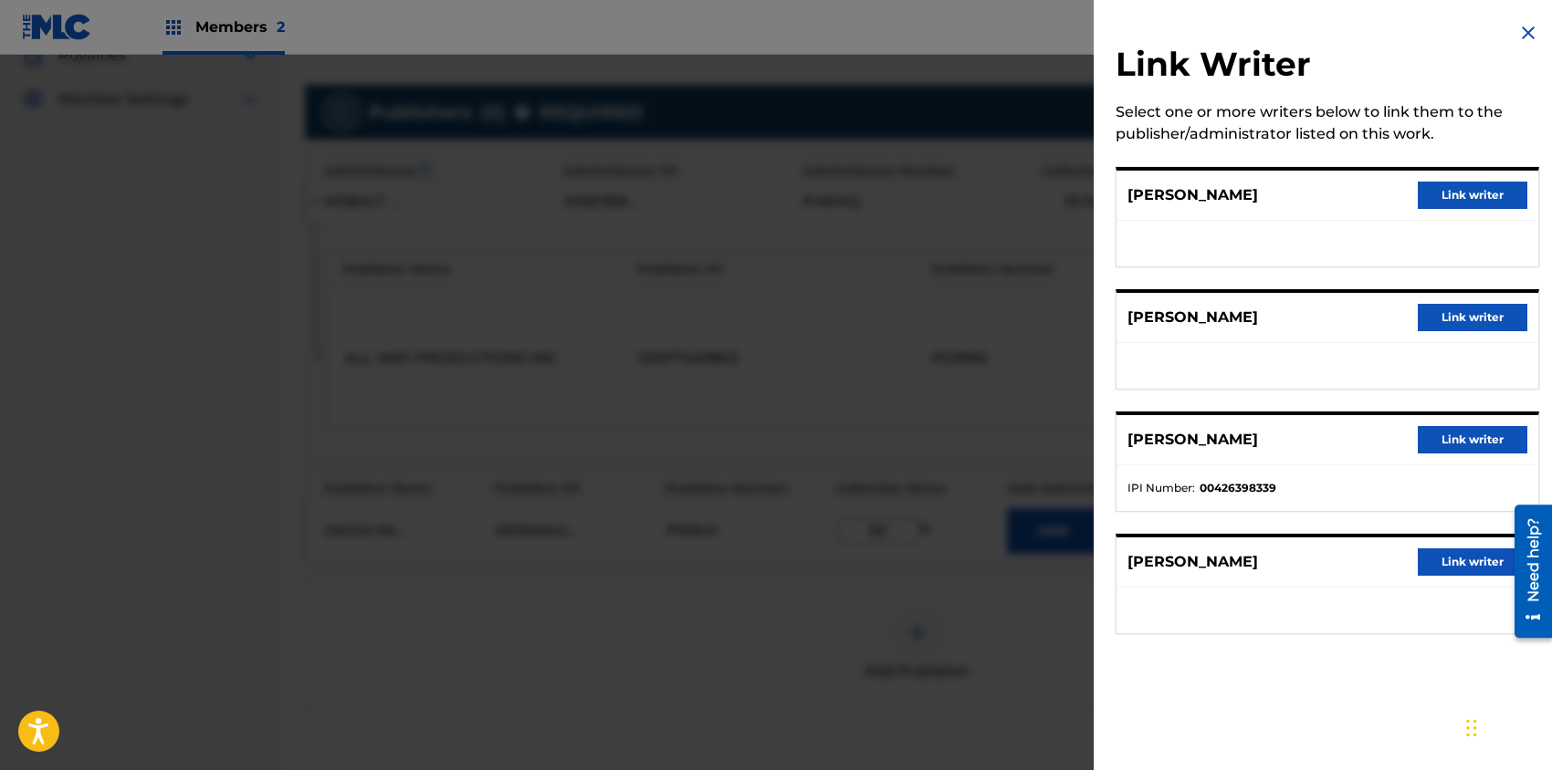
click at [1449, 195] on button "Link writer" at bounding box center [1472, 195] width 110 height 27
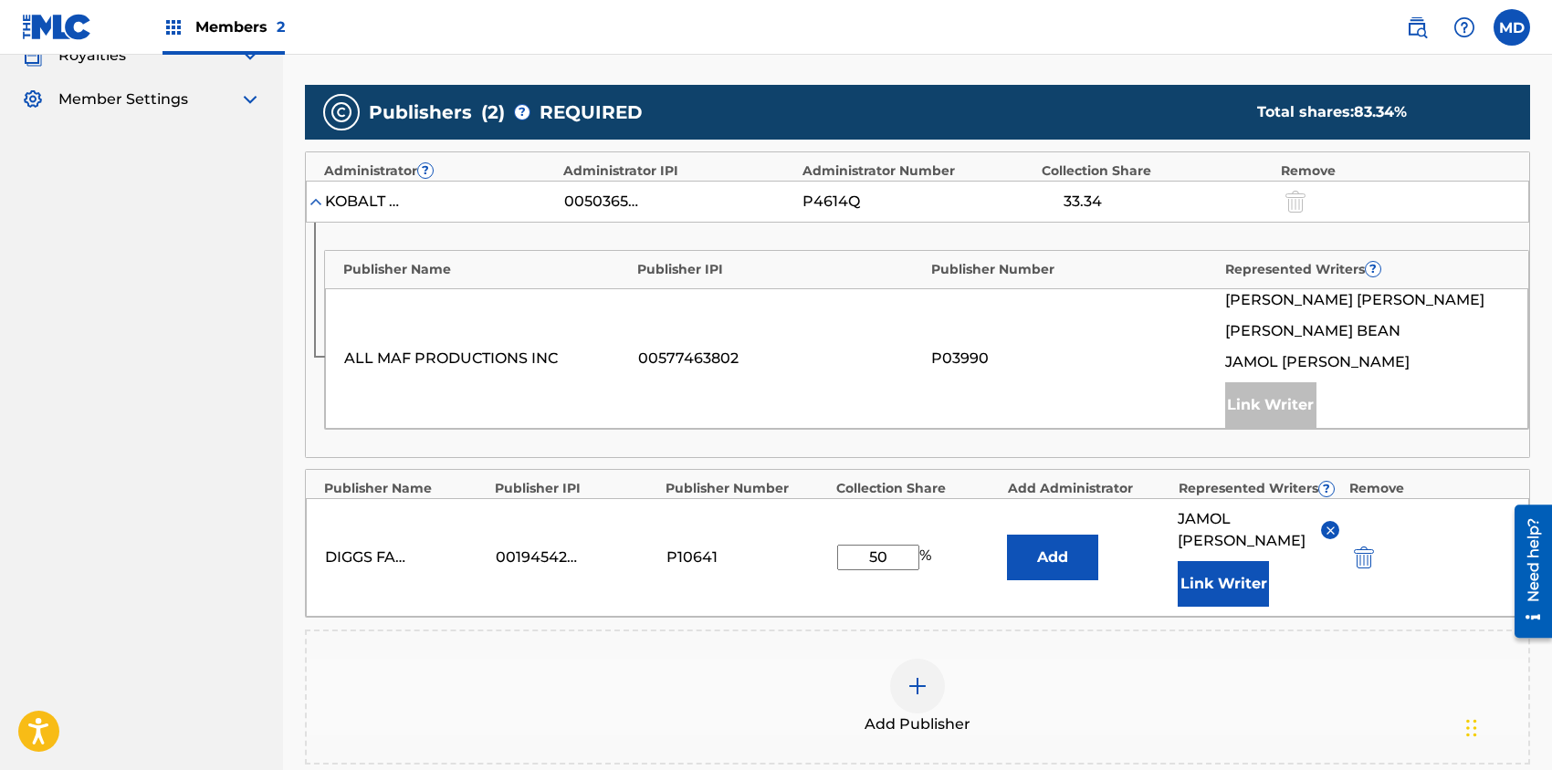
click at [1224, 584] on button "Link Writer" at bounding box center [1222, 584] width 91 height 46
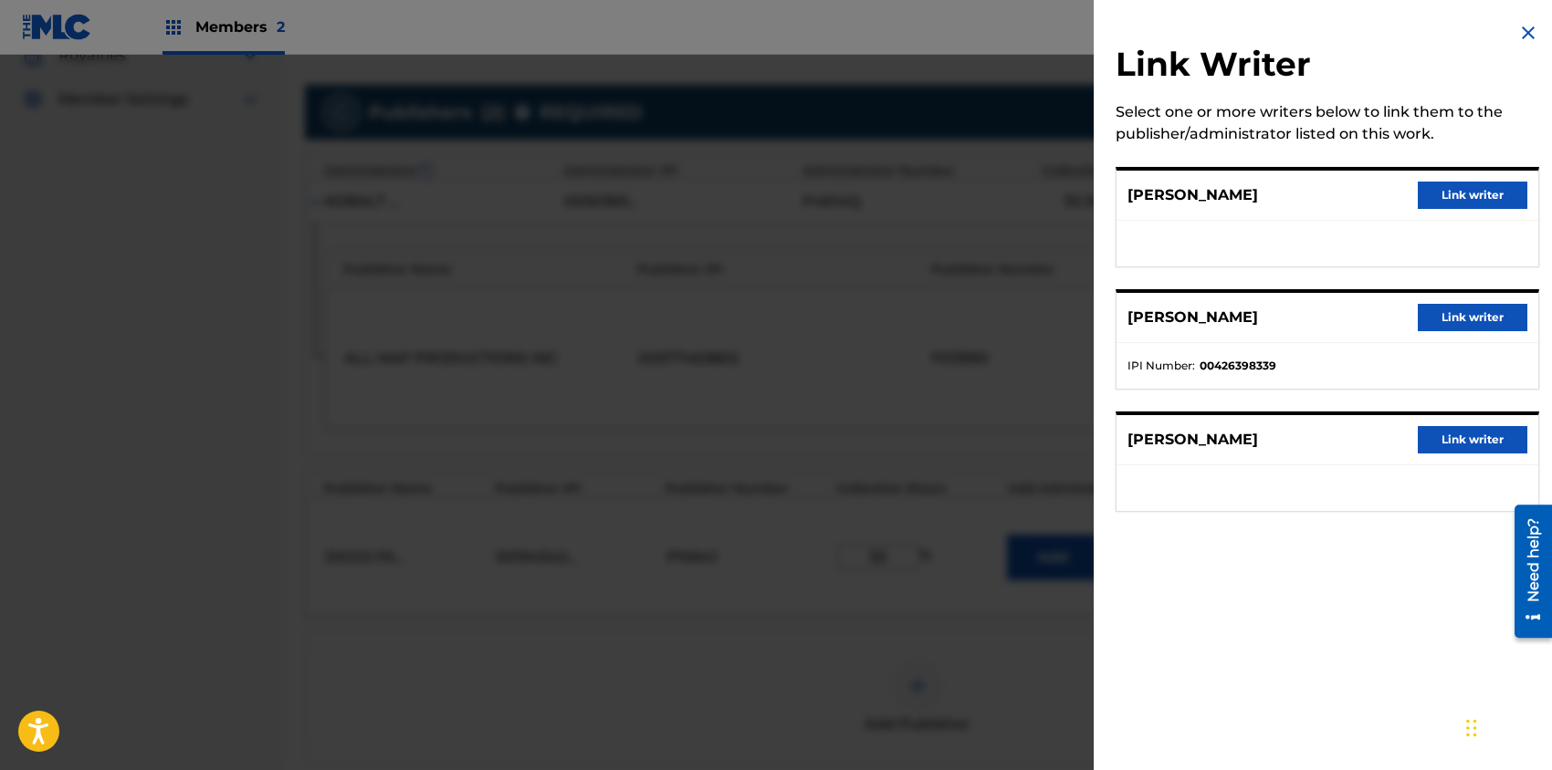
click at [1448, 187] on button "Link writer" at bounding box center [1472, 195] width 110 height 27
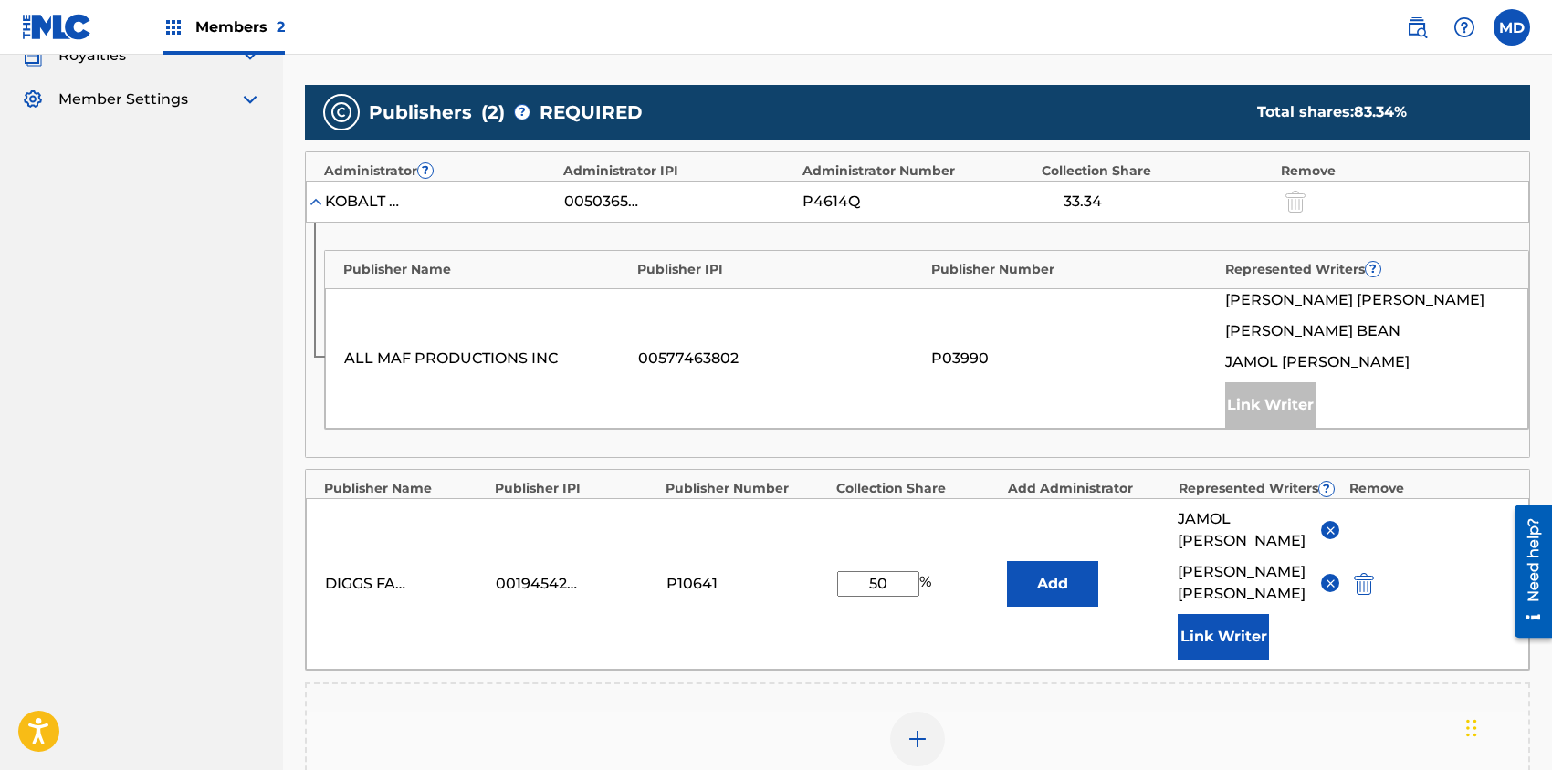
click at [1214, 631] on button "Link Writer" at bounding box center [1222, 637] width 91 height 46
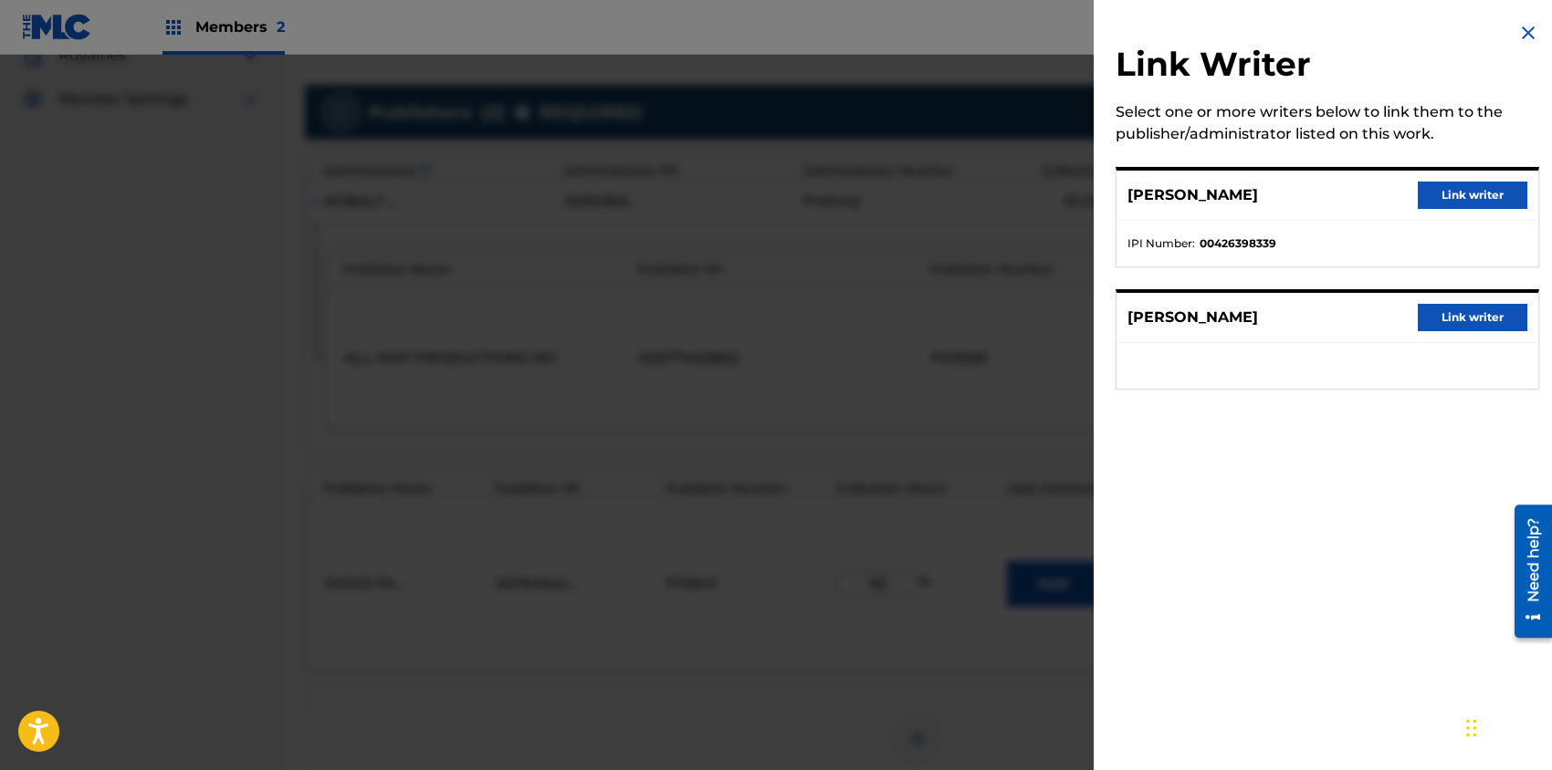
click at [1457, 191] on button "Link writer" at bounding box center [1472, 195] width 110 height 27
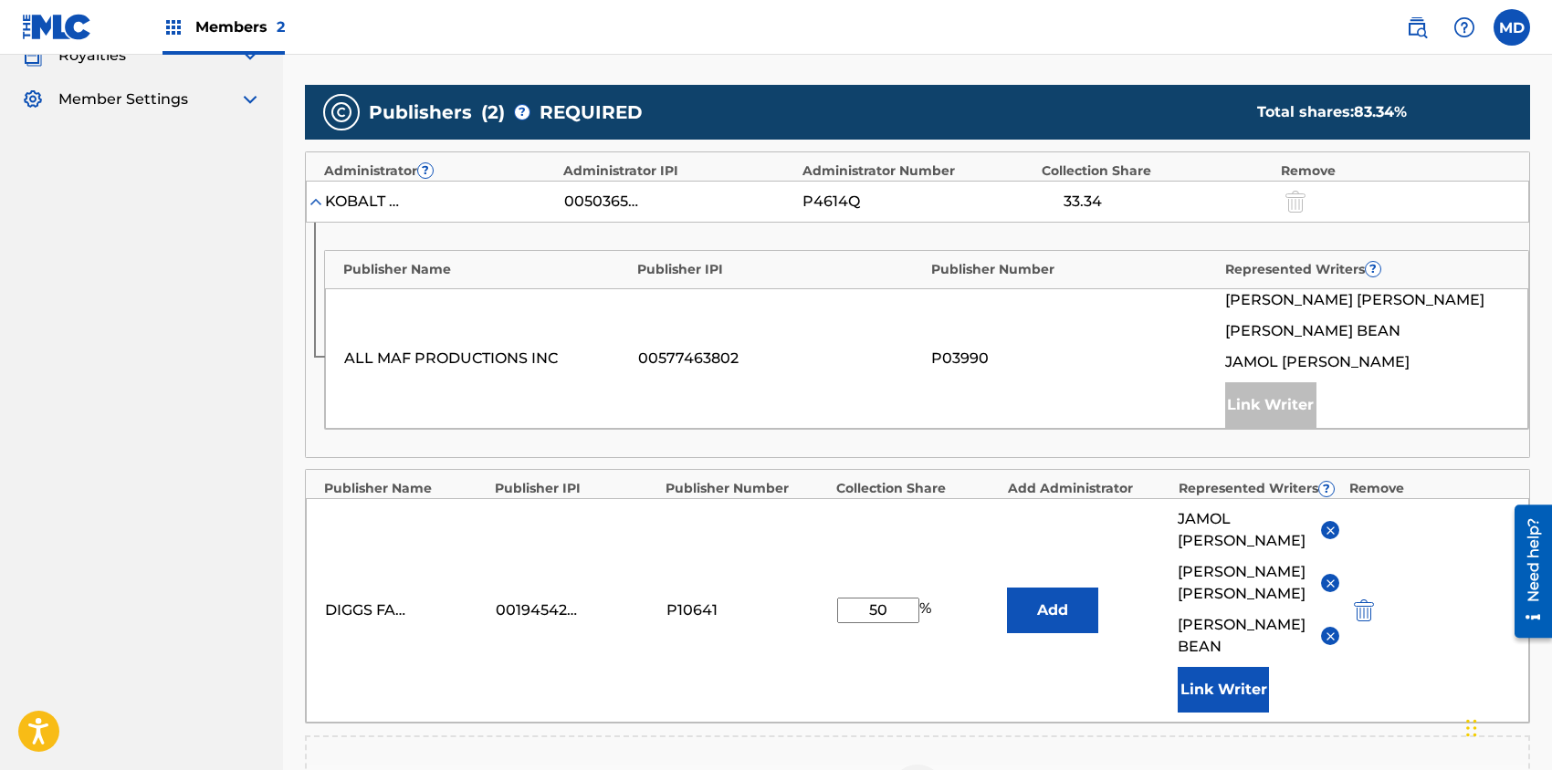
click at [1209, 673] on button "Link Writer" at bounding box center [1222, 690] width 91 height 46
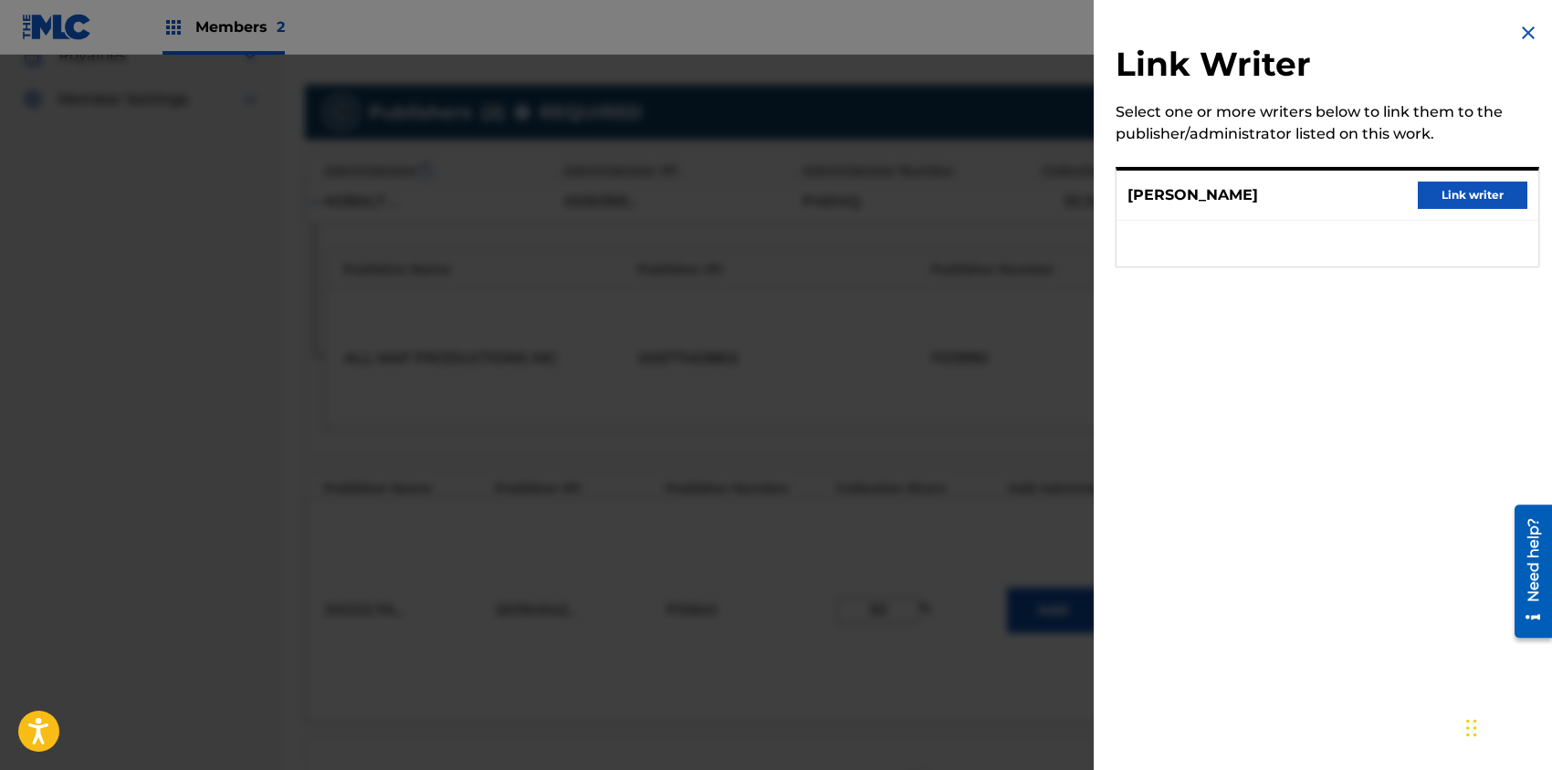
click at [1459, 193] on button "Link writer" at bounding box center [1472, 195] width 110 height 27
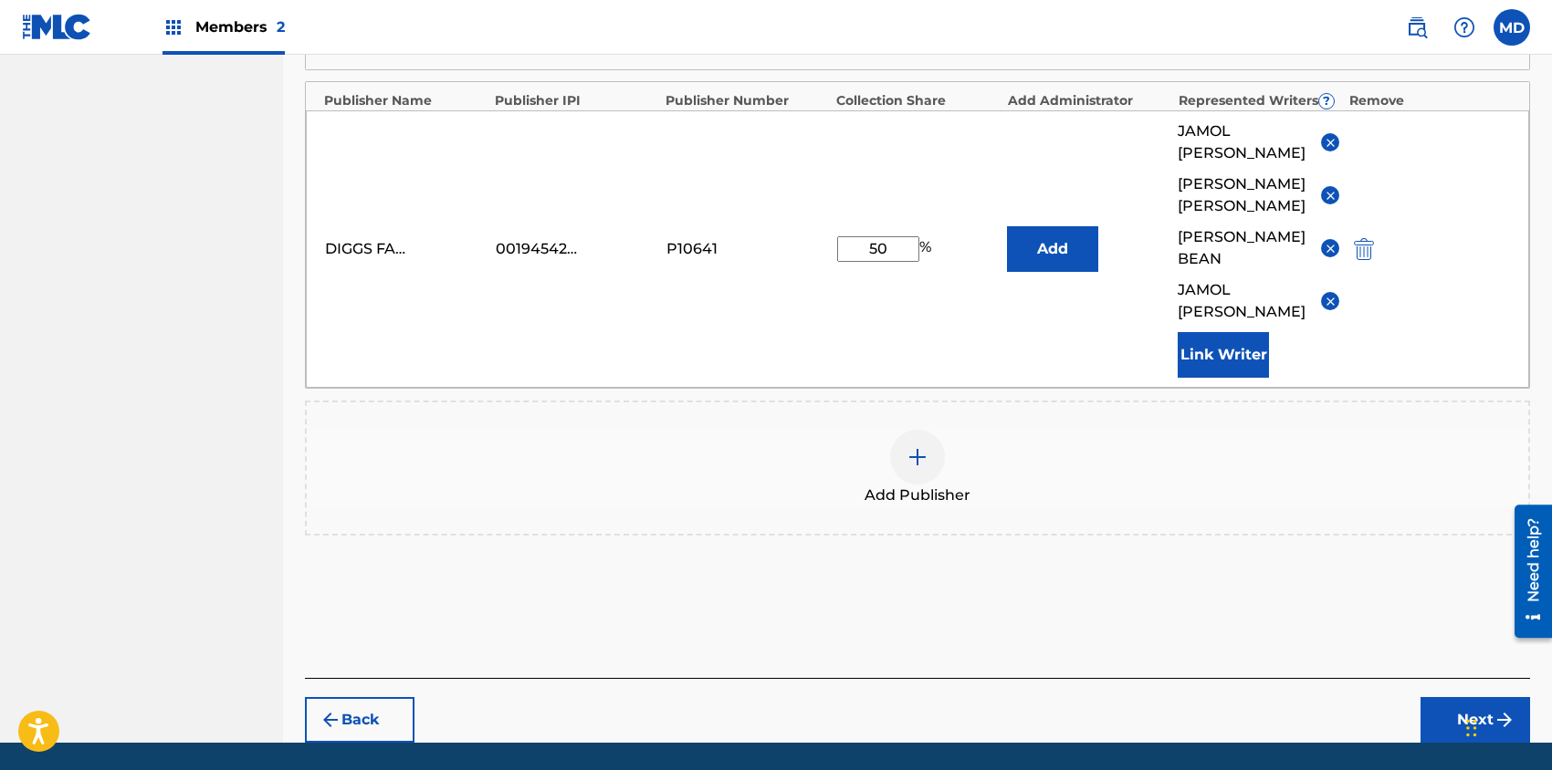
scroll to position [910, 0]
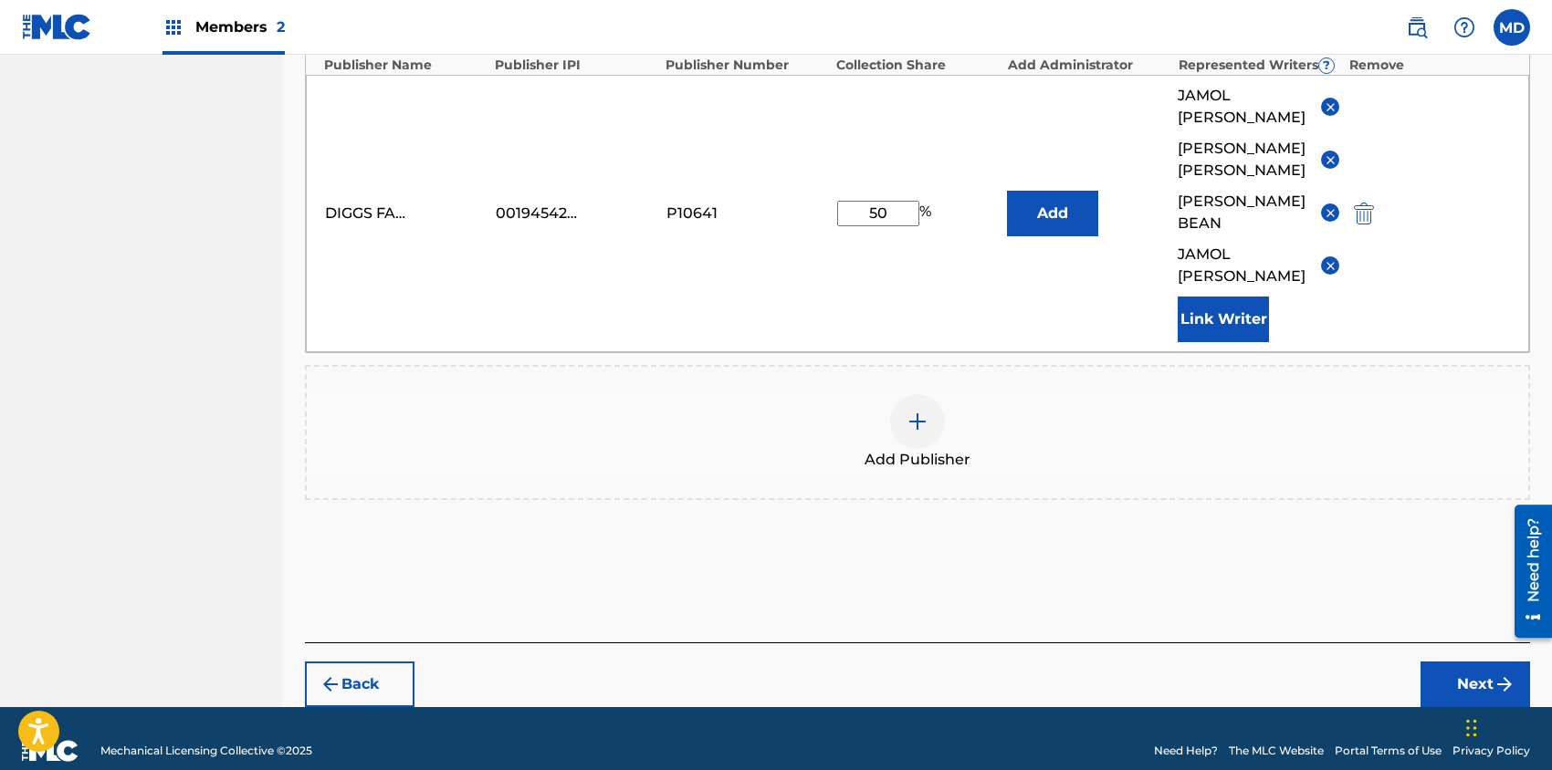
click at [1459, 662] on button "Next" at bounding box center [1475, 685] width 110 height 46
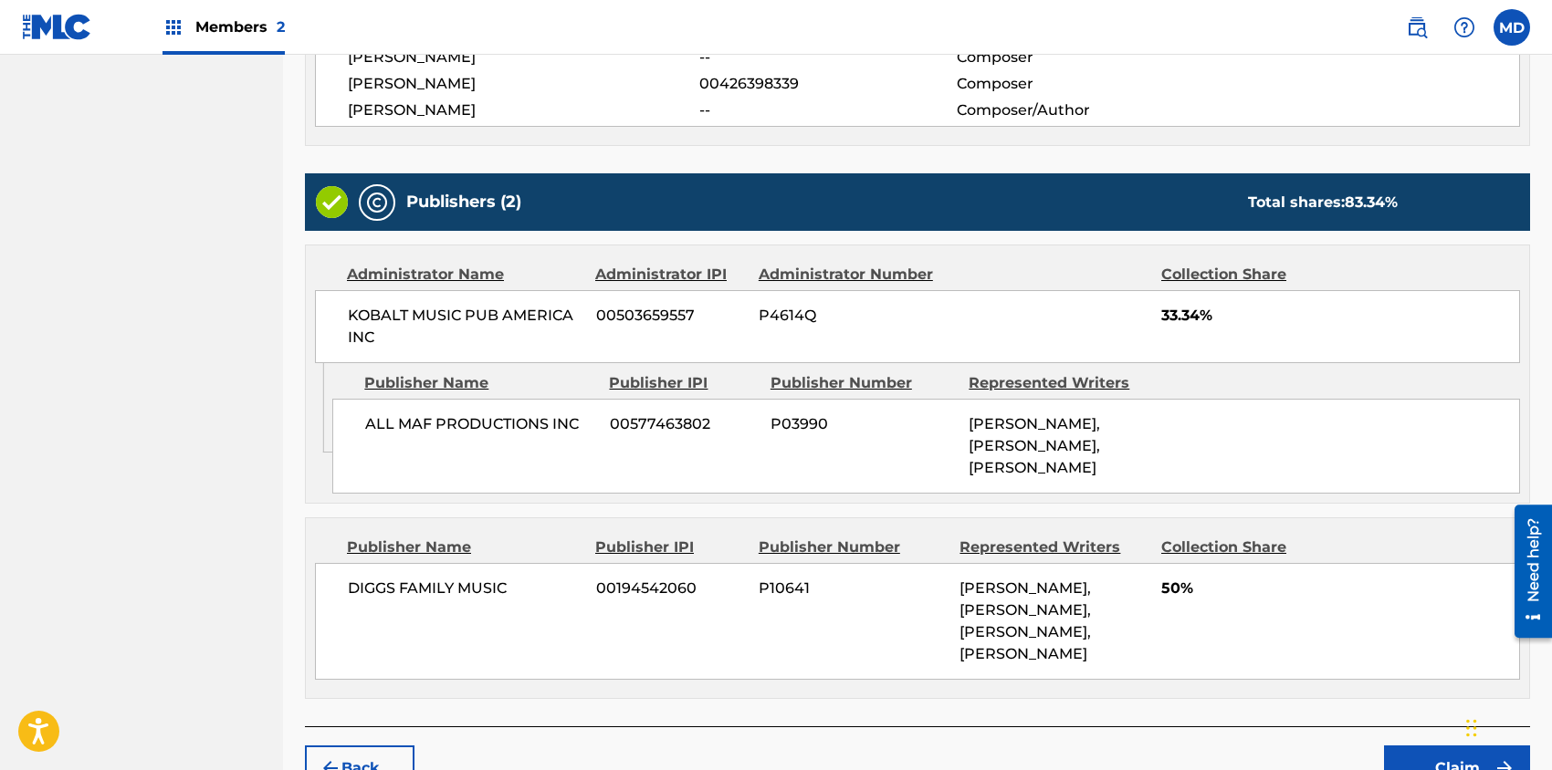
scroll to position [712, 0]
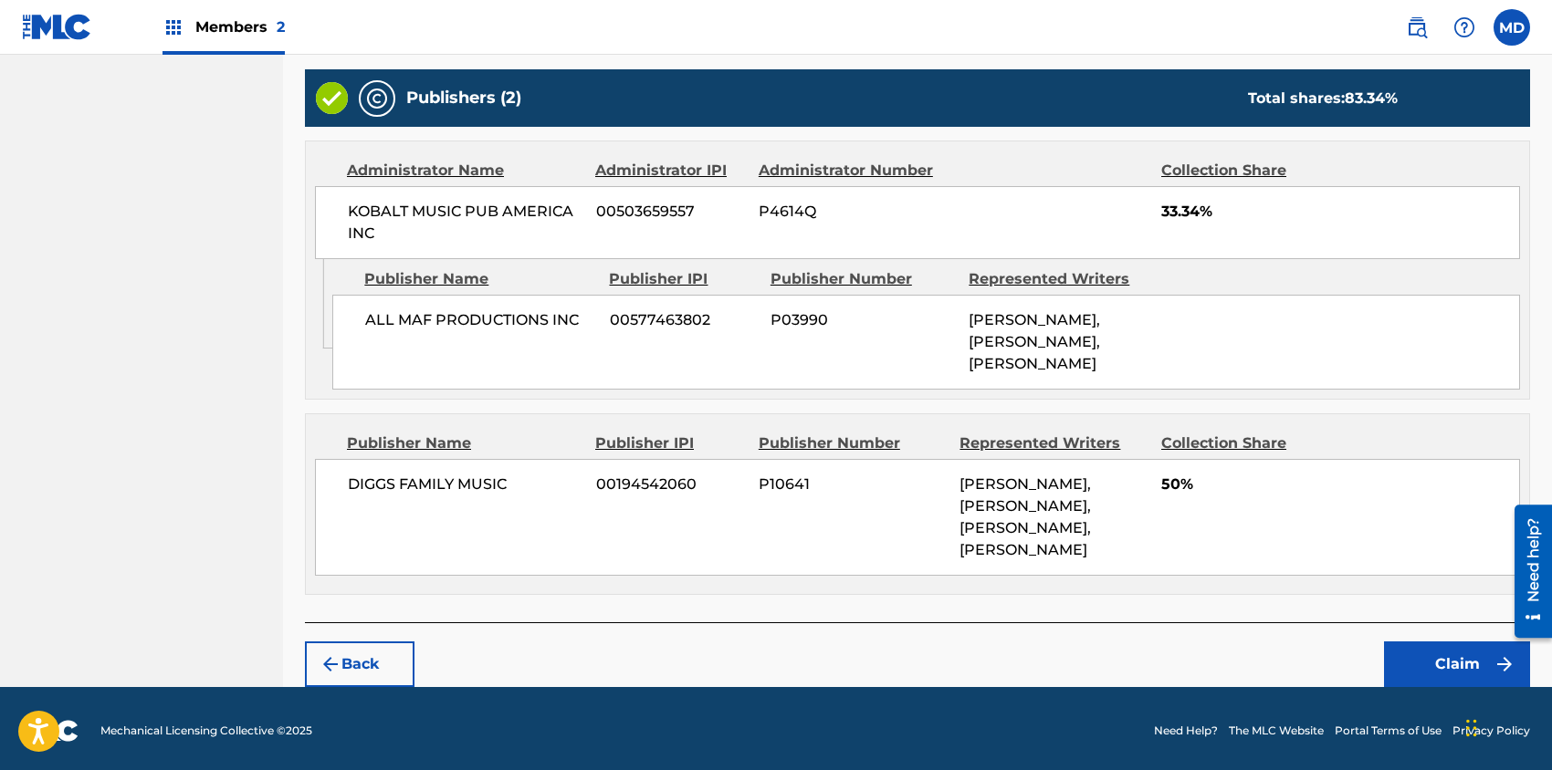
click at [377, 652] on button "Back" at bounding box center [360, 665] width 110 height 46
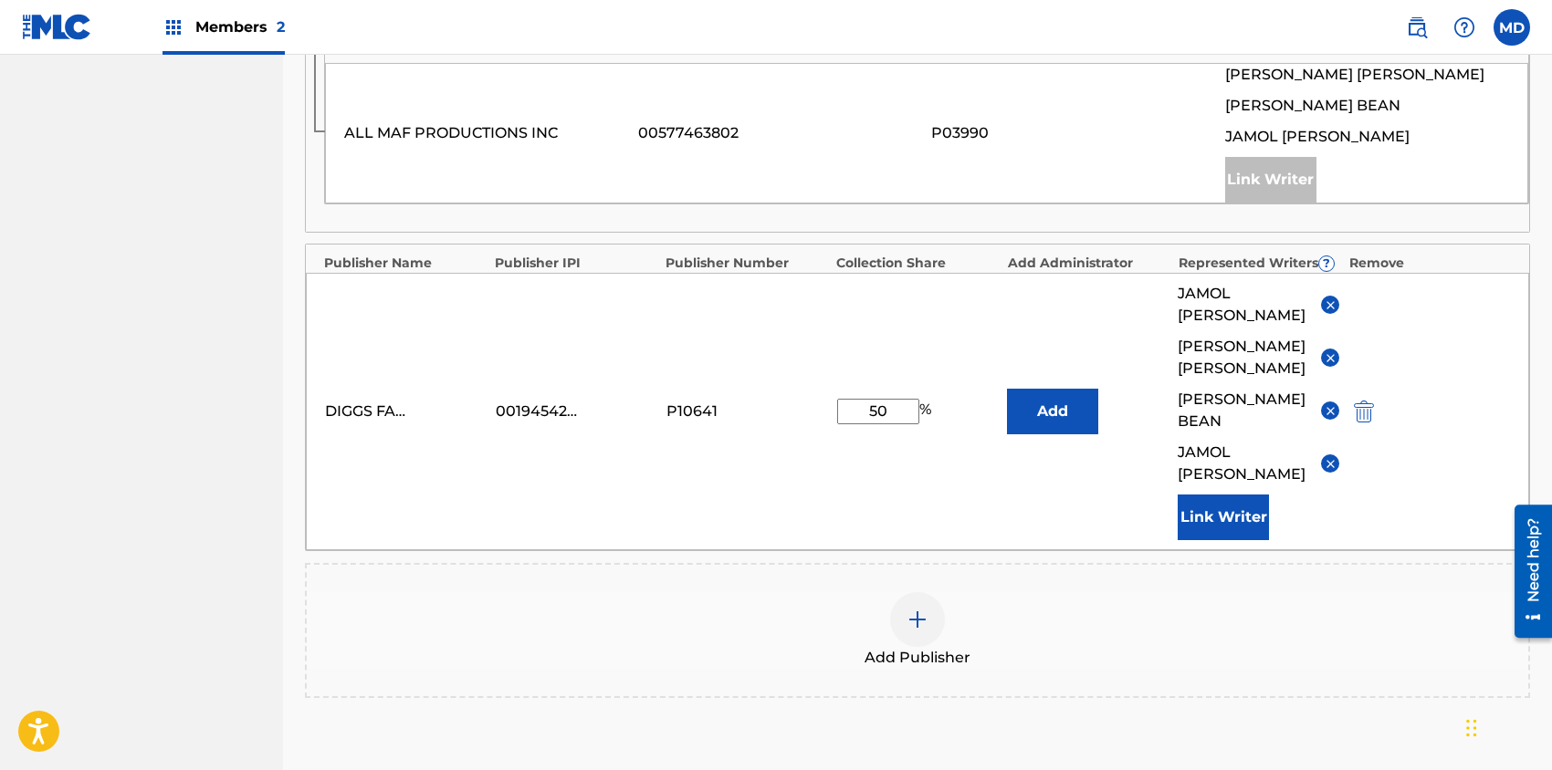
click at [1329, 404] on img at bounding box center [1330, 411] width 14 height 14
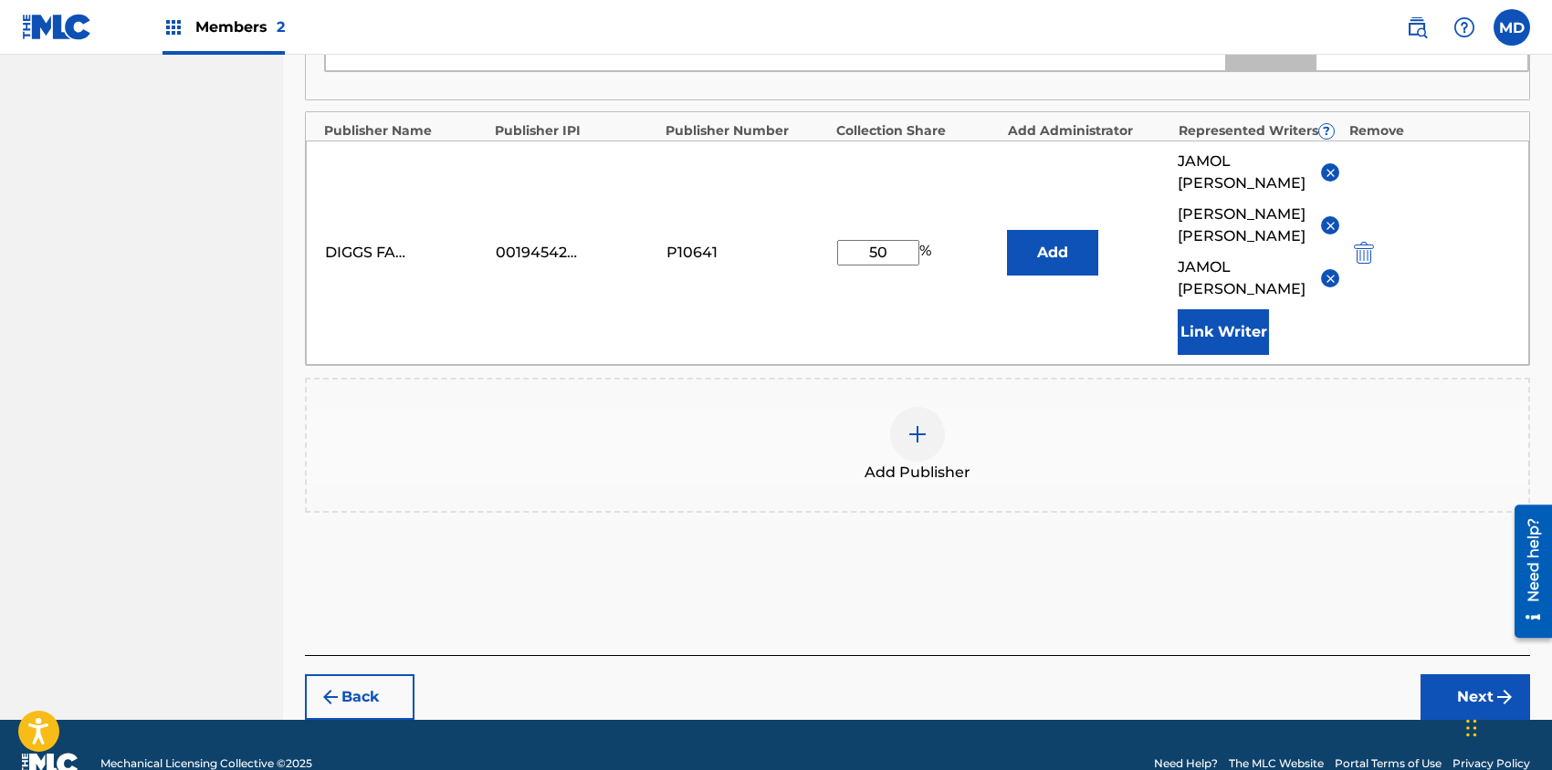
scroll to position [879, 0]
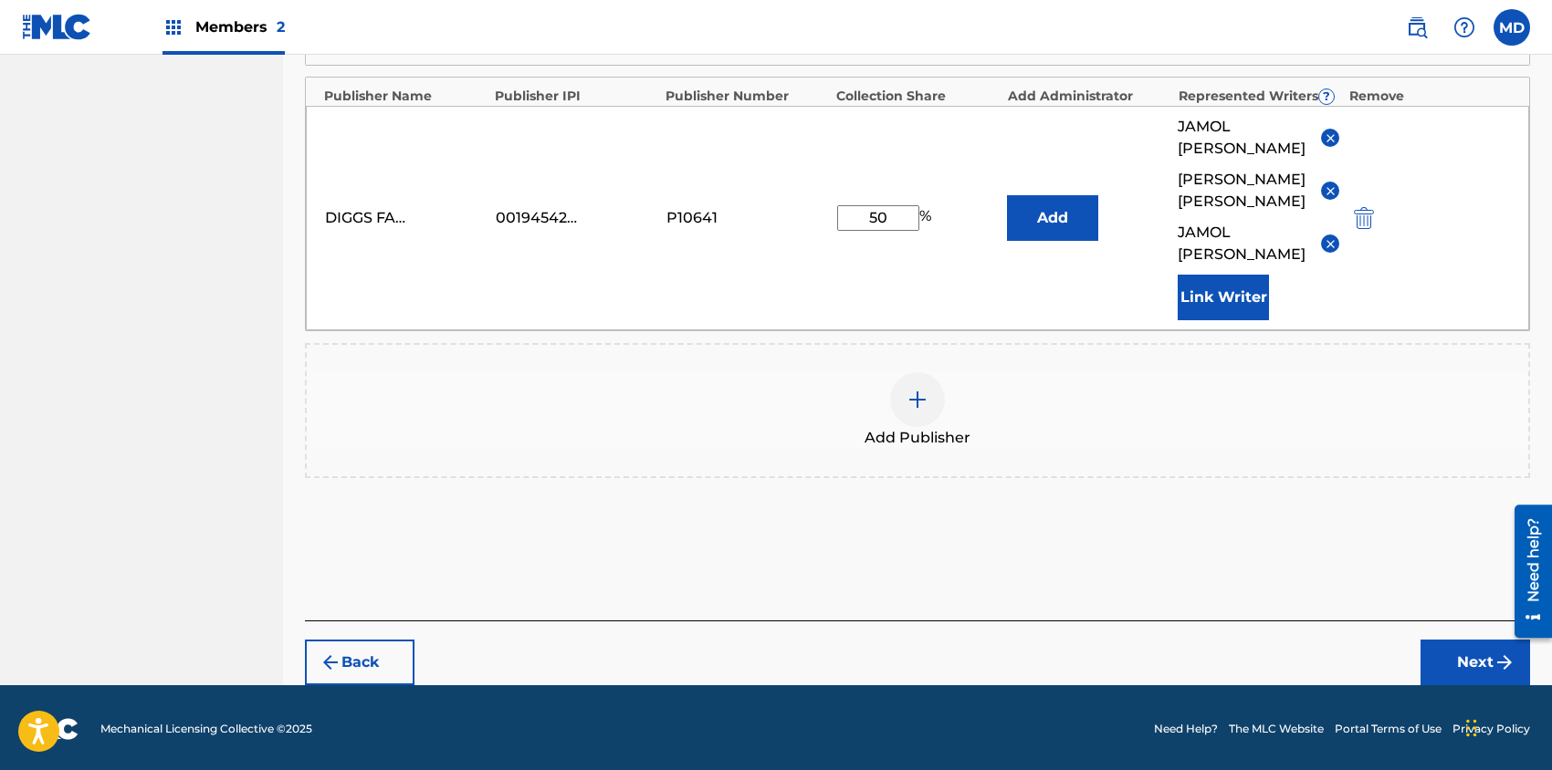
click at [1459, 649] on button "Next" at bounding box center [1475, 663] width 110 height 46
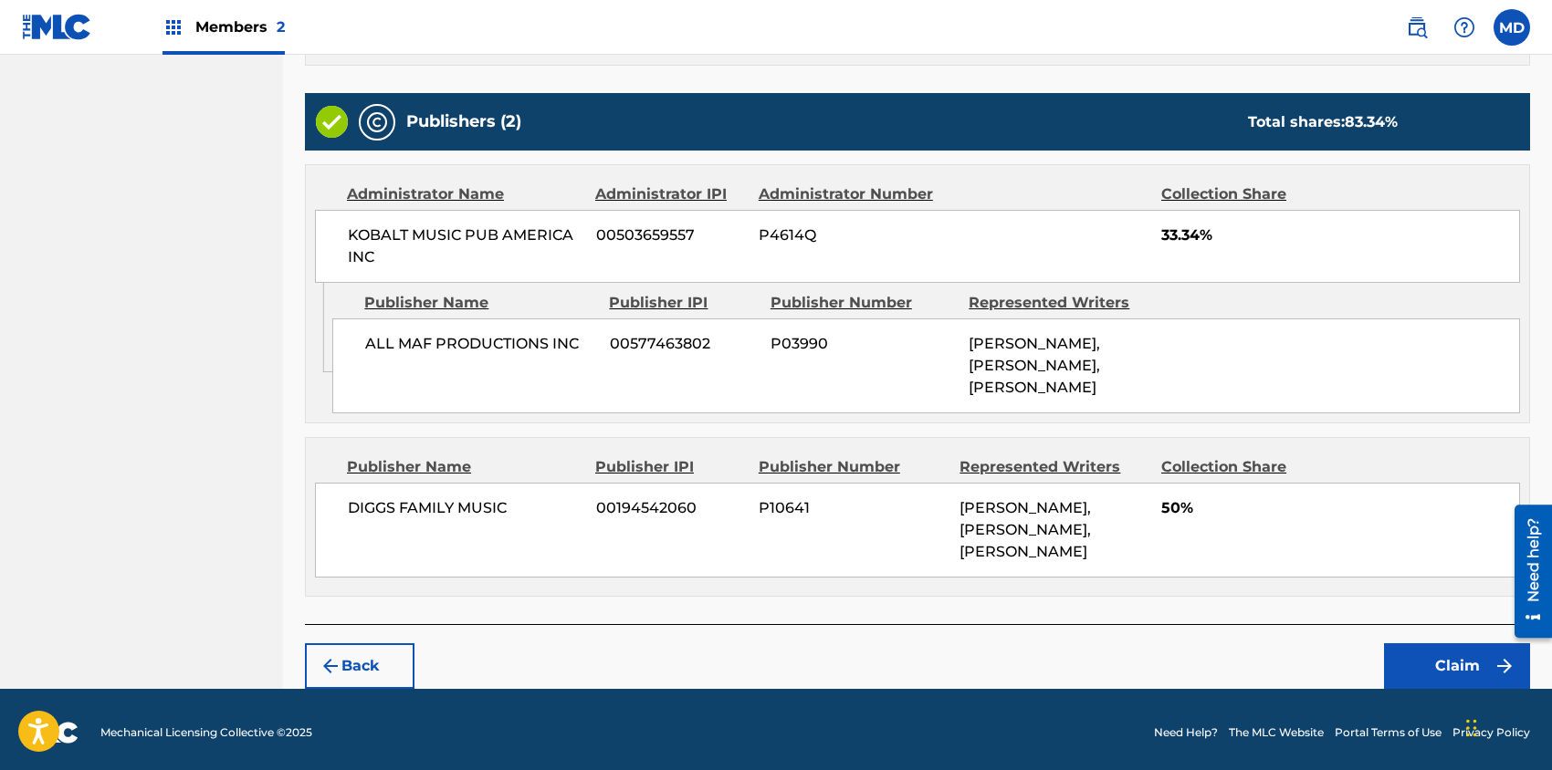
scroll to position [690, 0]
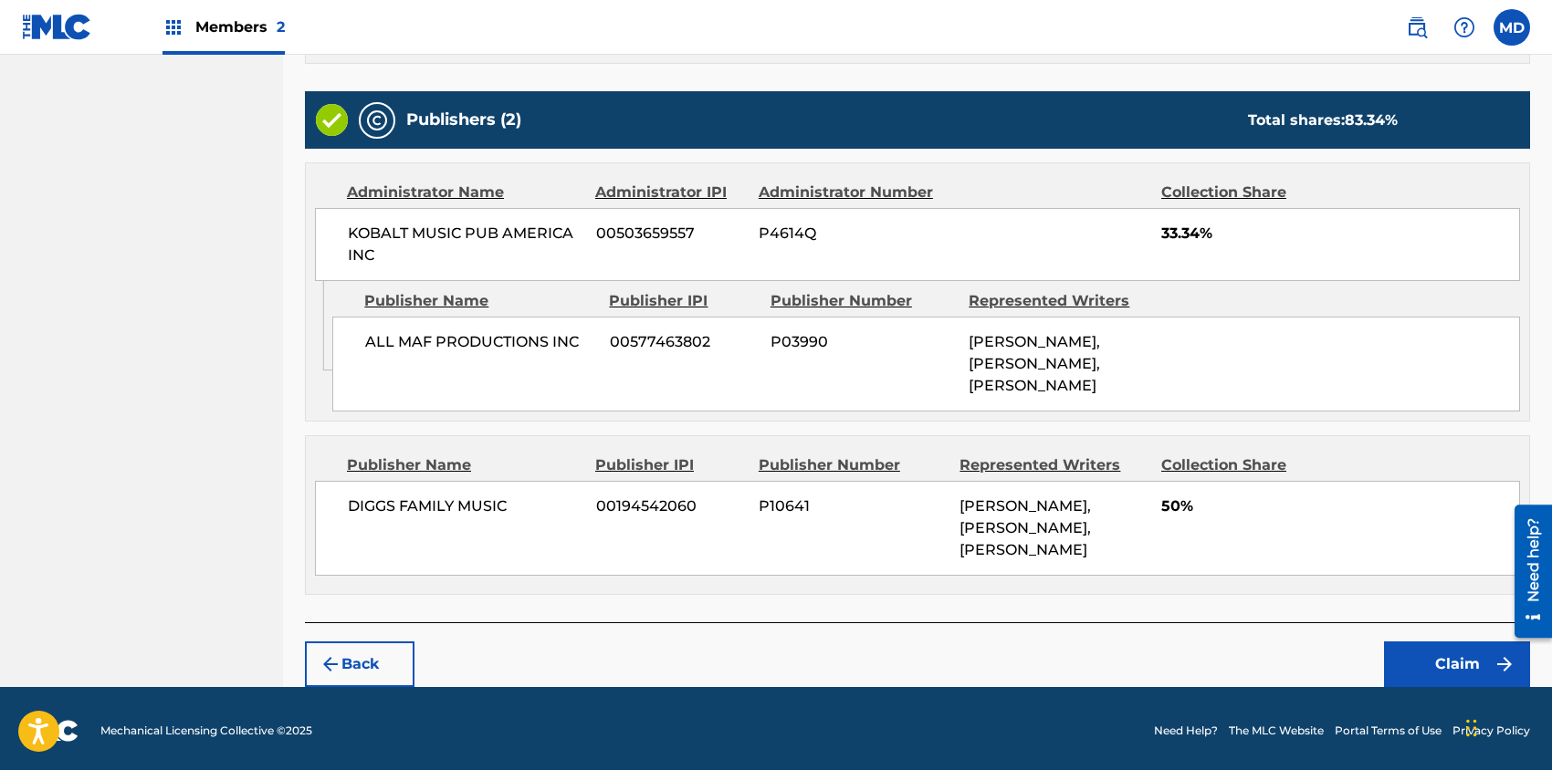
click at [1447, 656] on button "Claim" at bounding box center [1457, 665] width 146 height 46
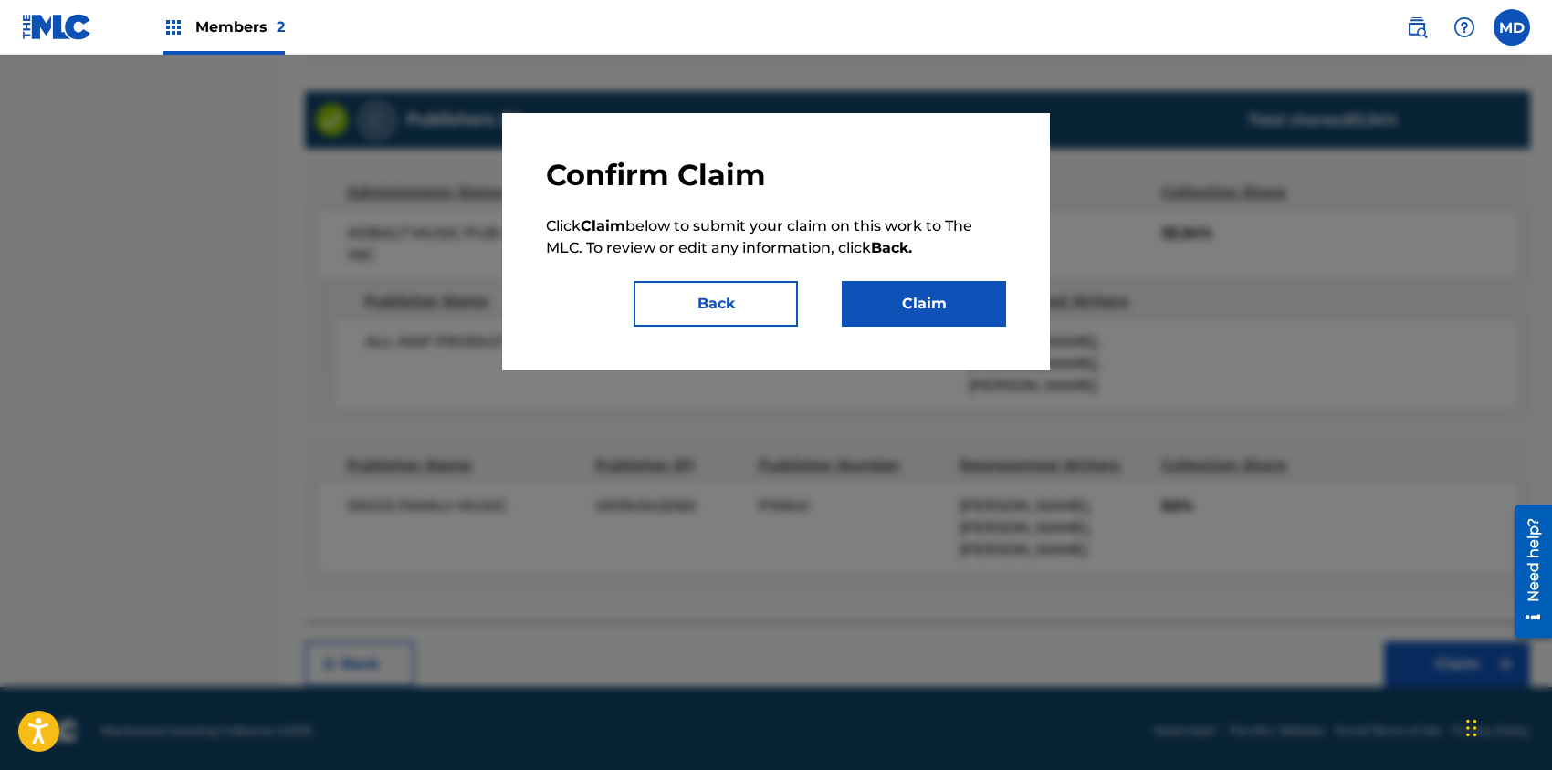
click at [922, 301] on button "Claim" at bounding box center [924, 304] width 164 height 46
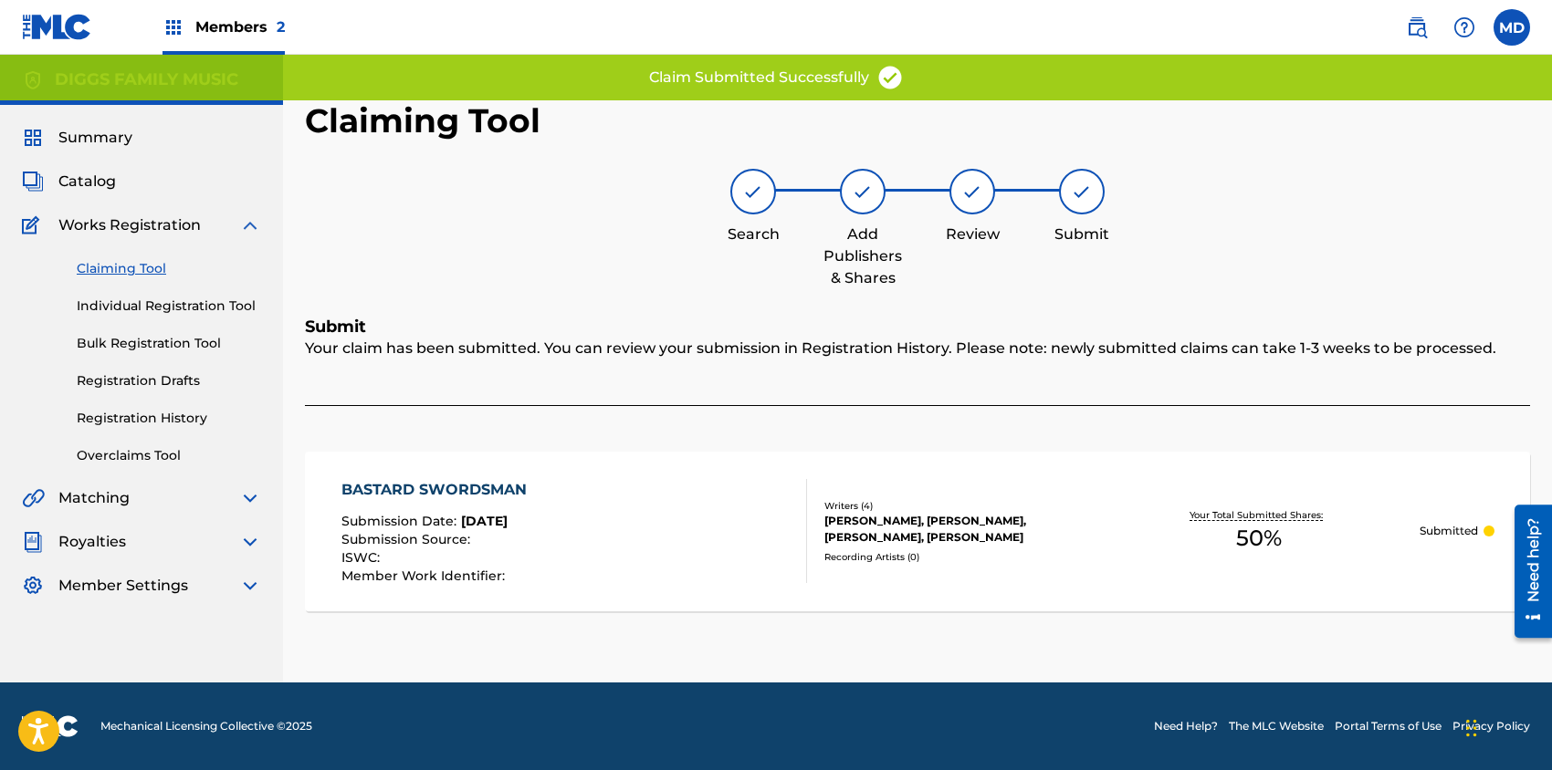
scroll to position [0, 0]
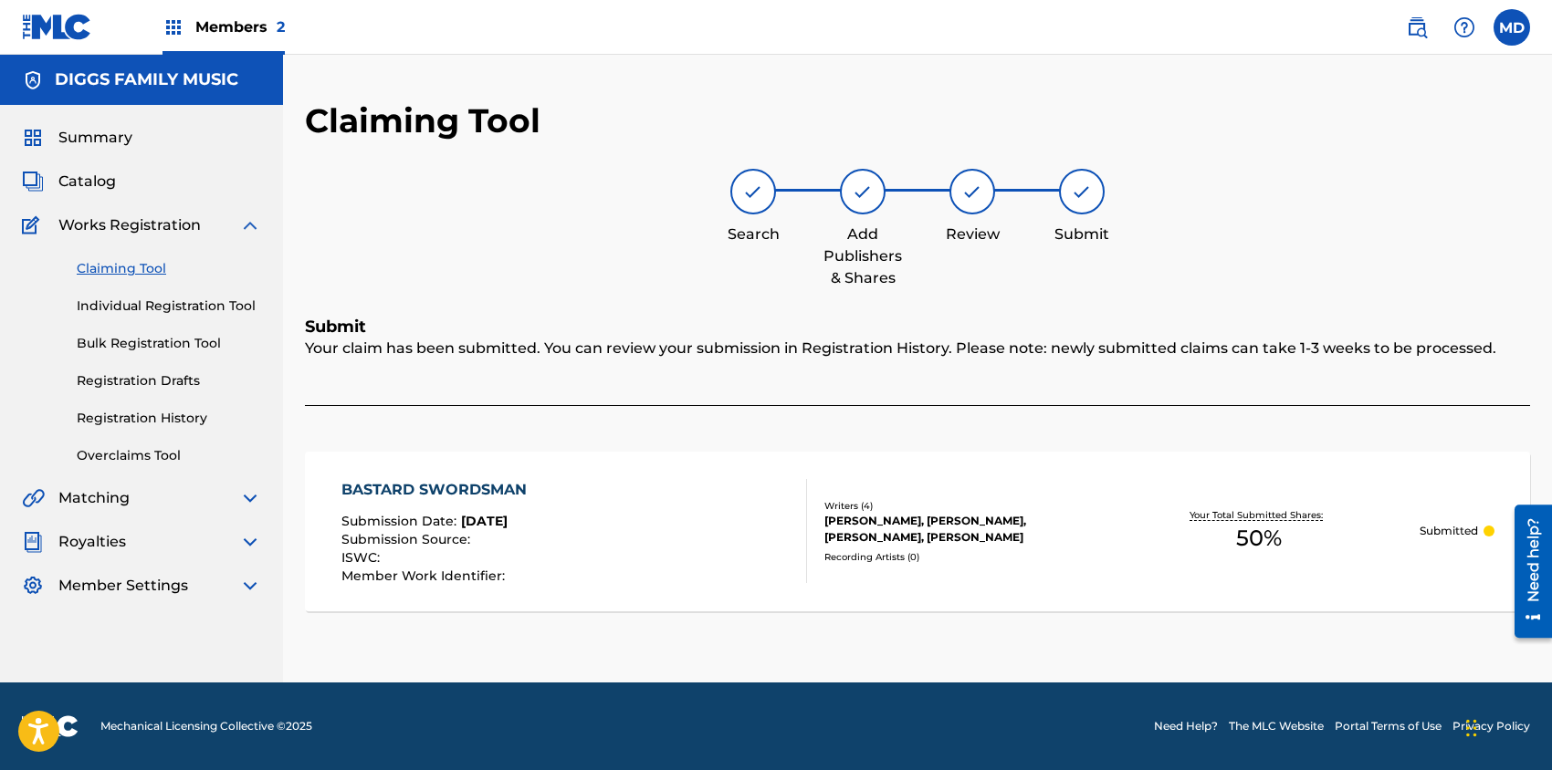
click at [138, 271] on link "Claiming Tool" at bounding box center [169, 268] width 184 height 19
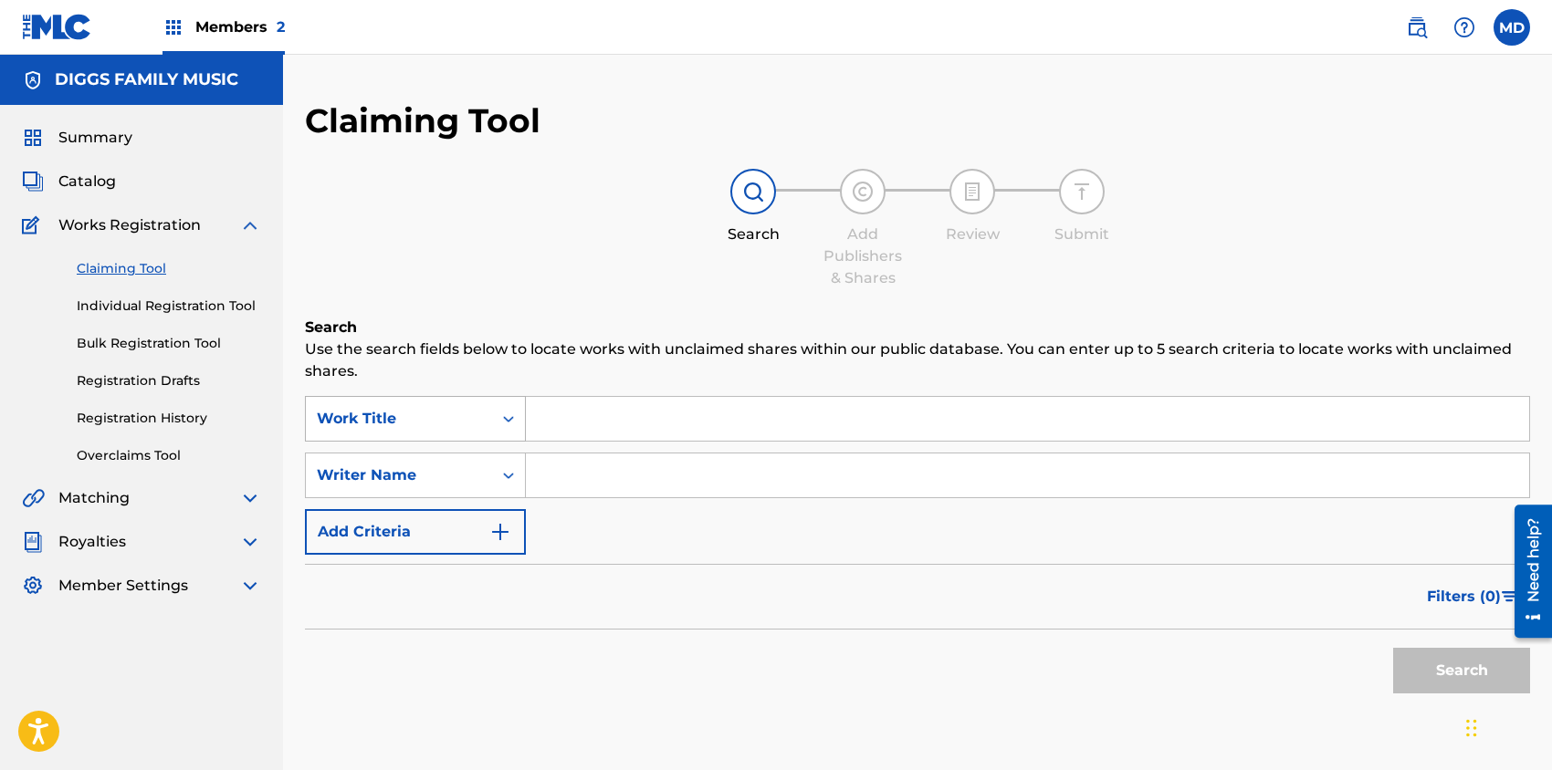
click at [455, 424] on div "Work Title" at bounding box center [399, 419] width 164 height 22
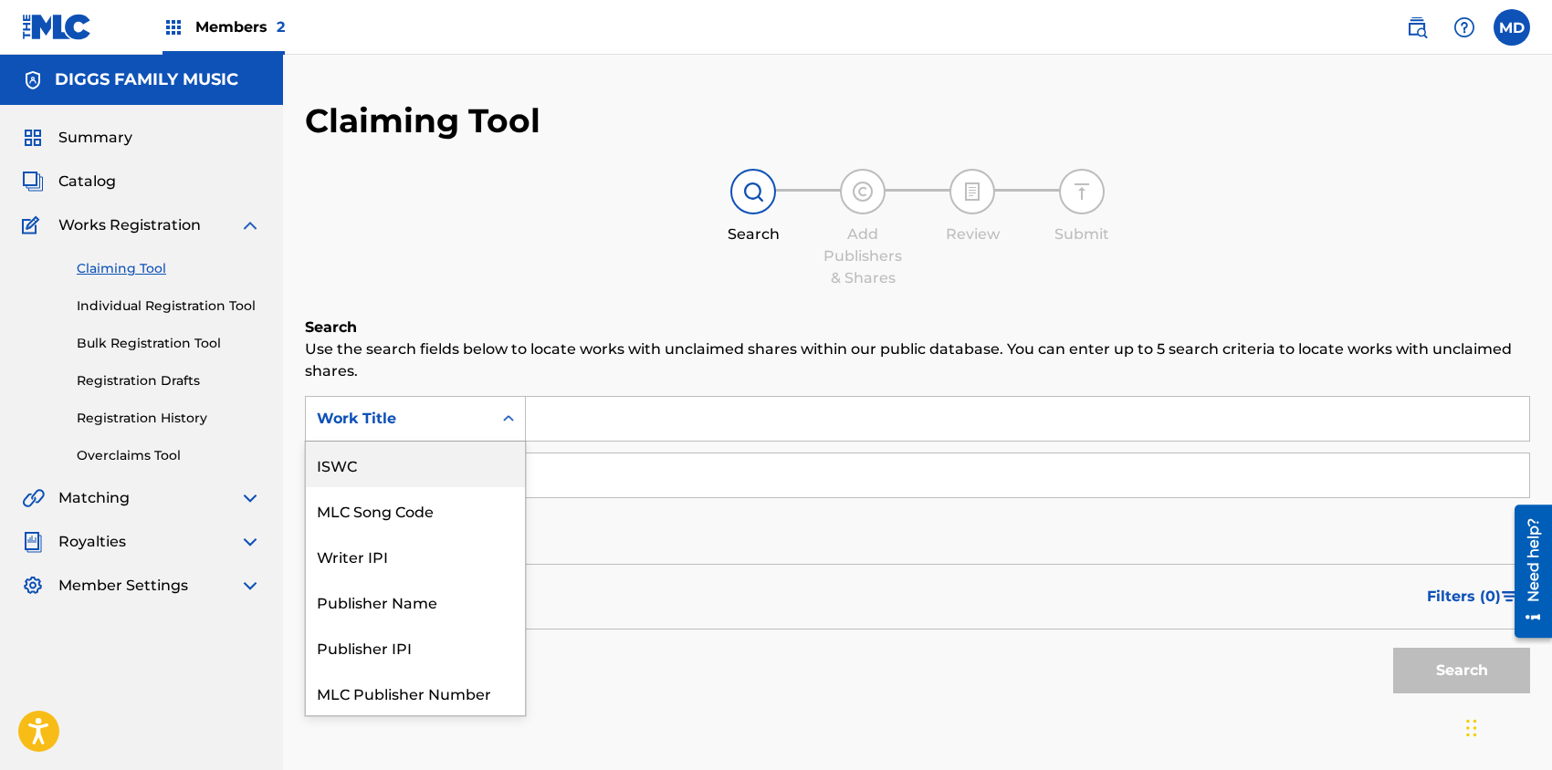
click at [593, 434] on input "Search Form" at bounding box center [1027, 419] width 1003 height 44
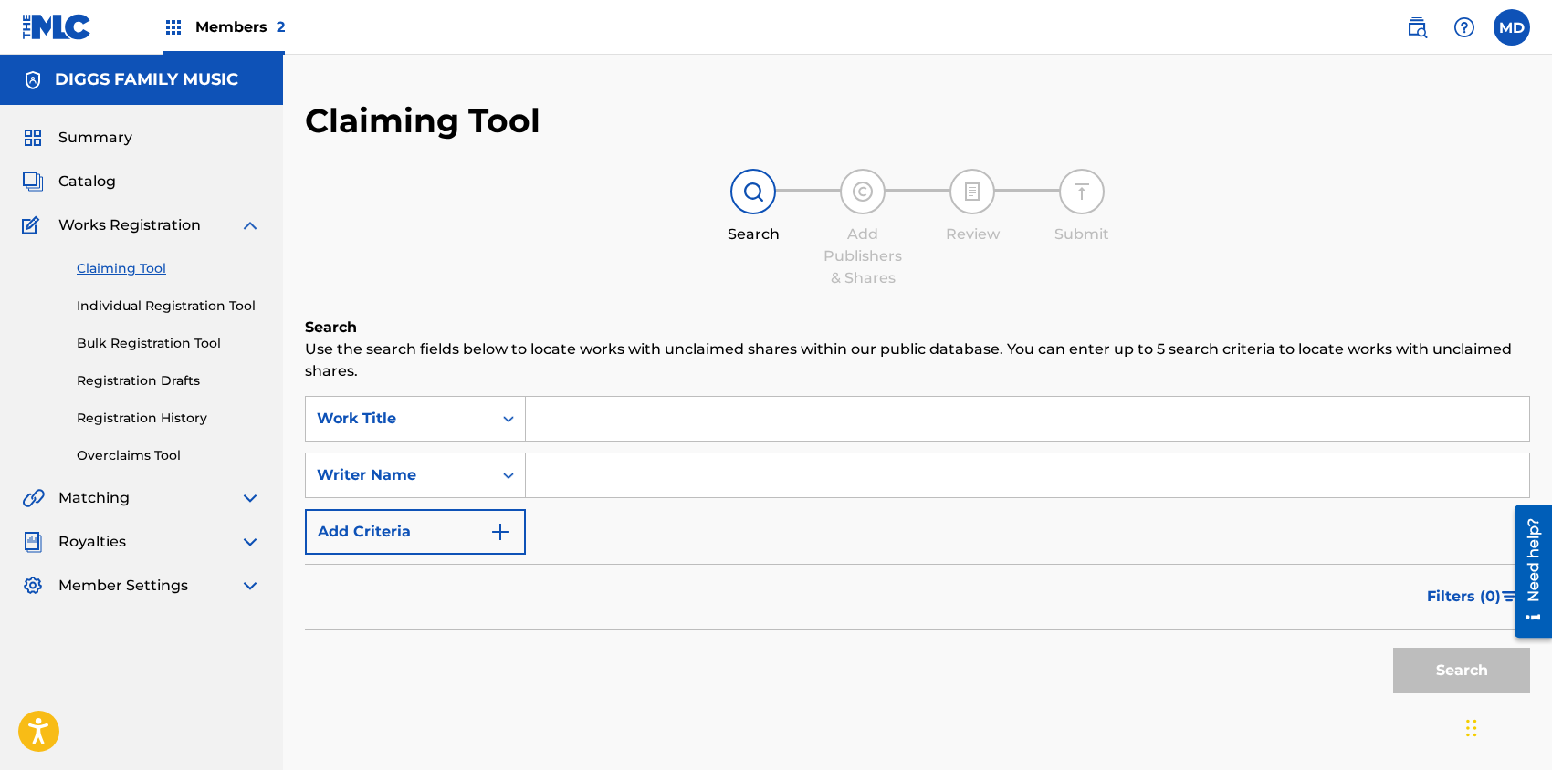
paste input "FIVE STARS"
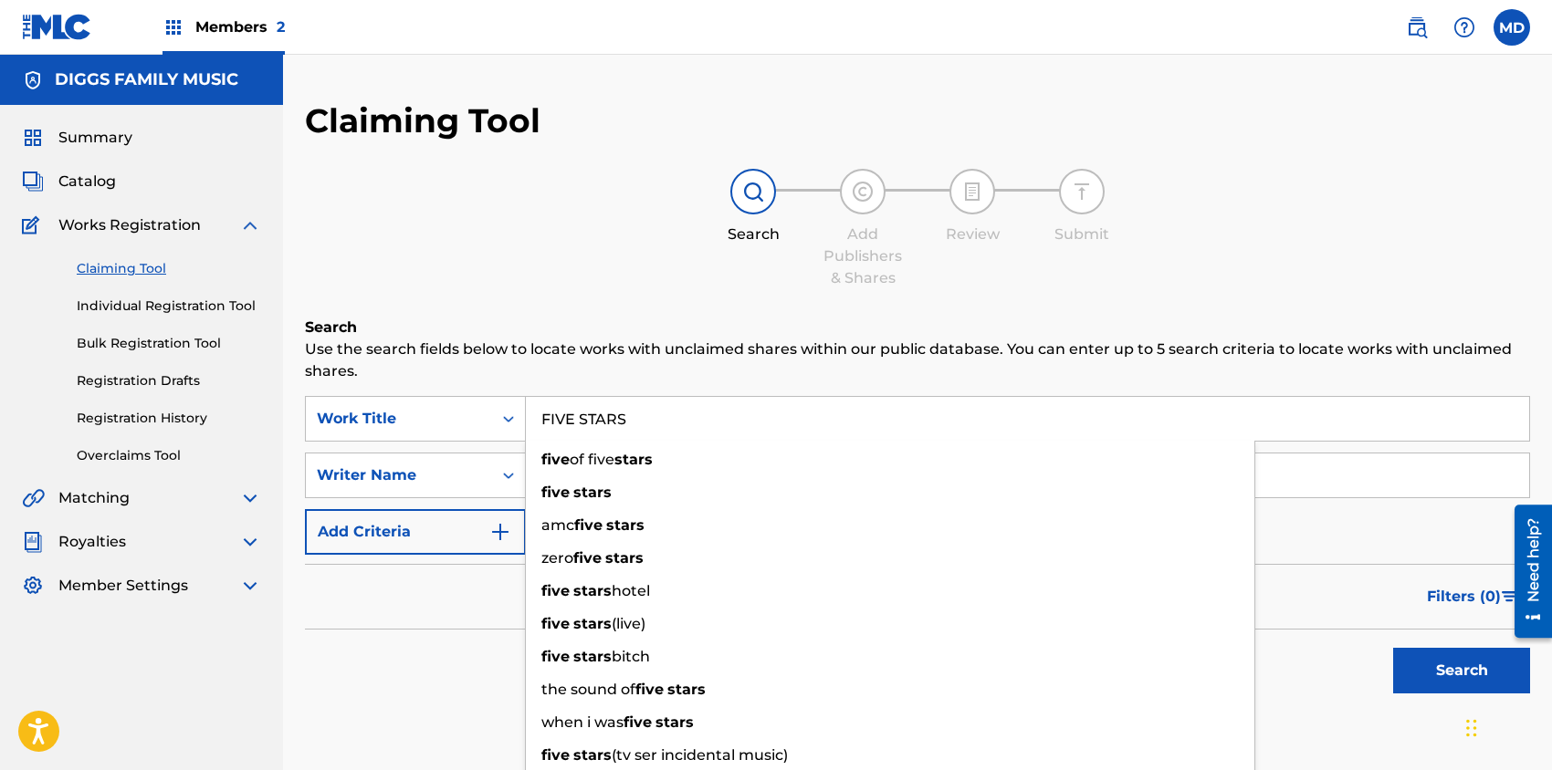
type input "FIVE STARS"
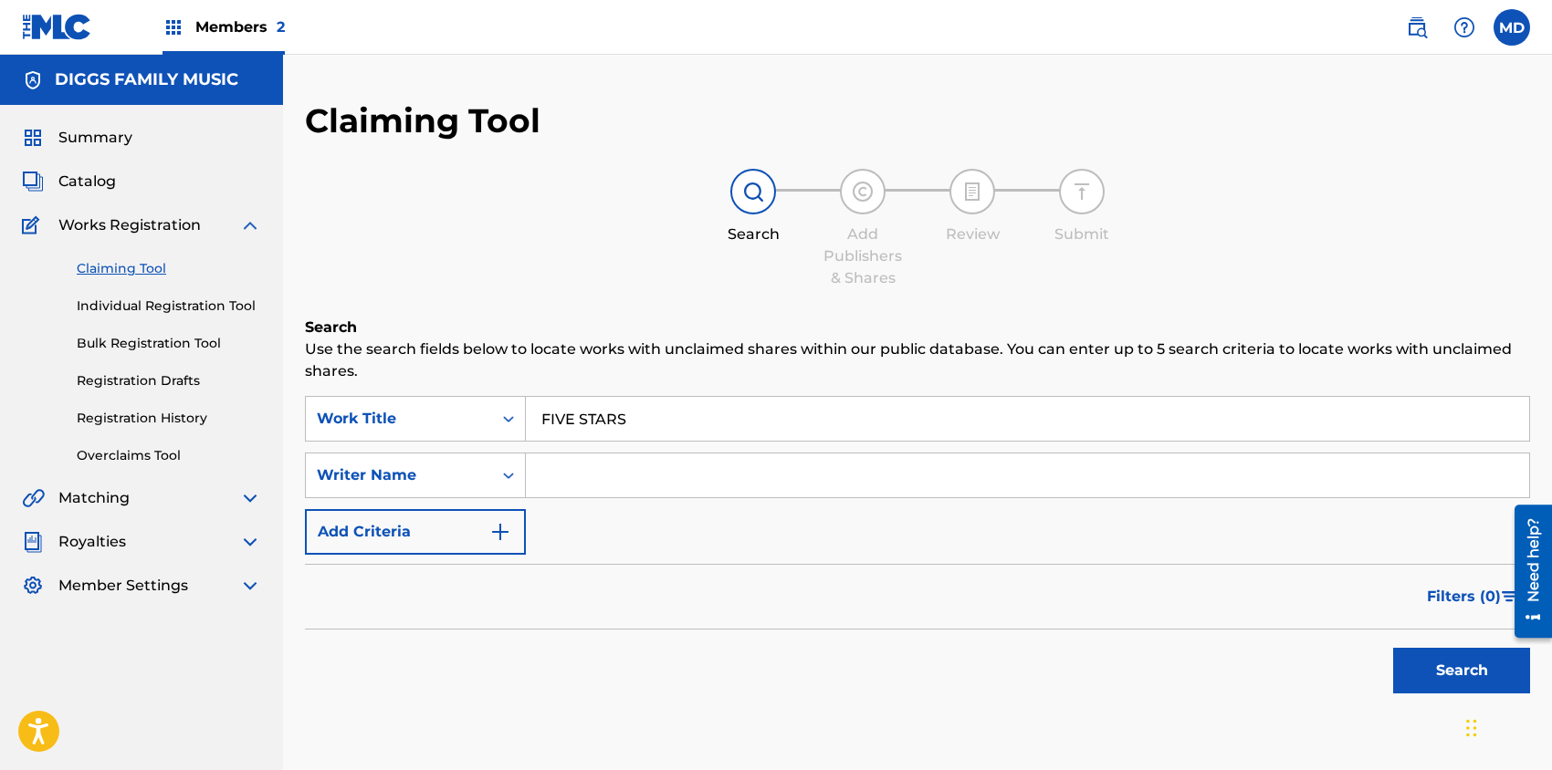
click at [595, 246] on div "Search Add Publishers & Shares Review Submit" at bounding box center [917, 229] width 1225 height 120
click at [620, 478] on input "Search Form" at bounding box center [1027, 476] width 1003 height 44
type input "[PERSON_NAME]"
click at [1431, 667] on button "Search" at bounding box center [1461, 671] width 137 height 46
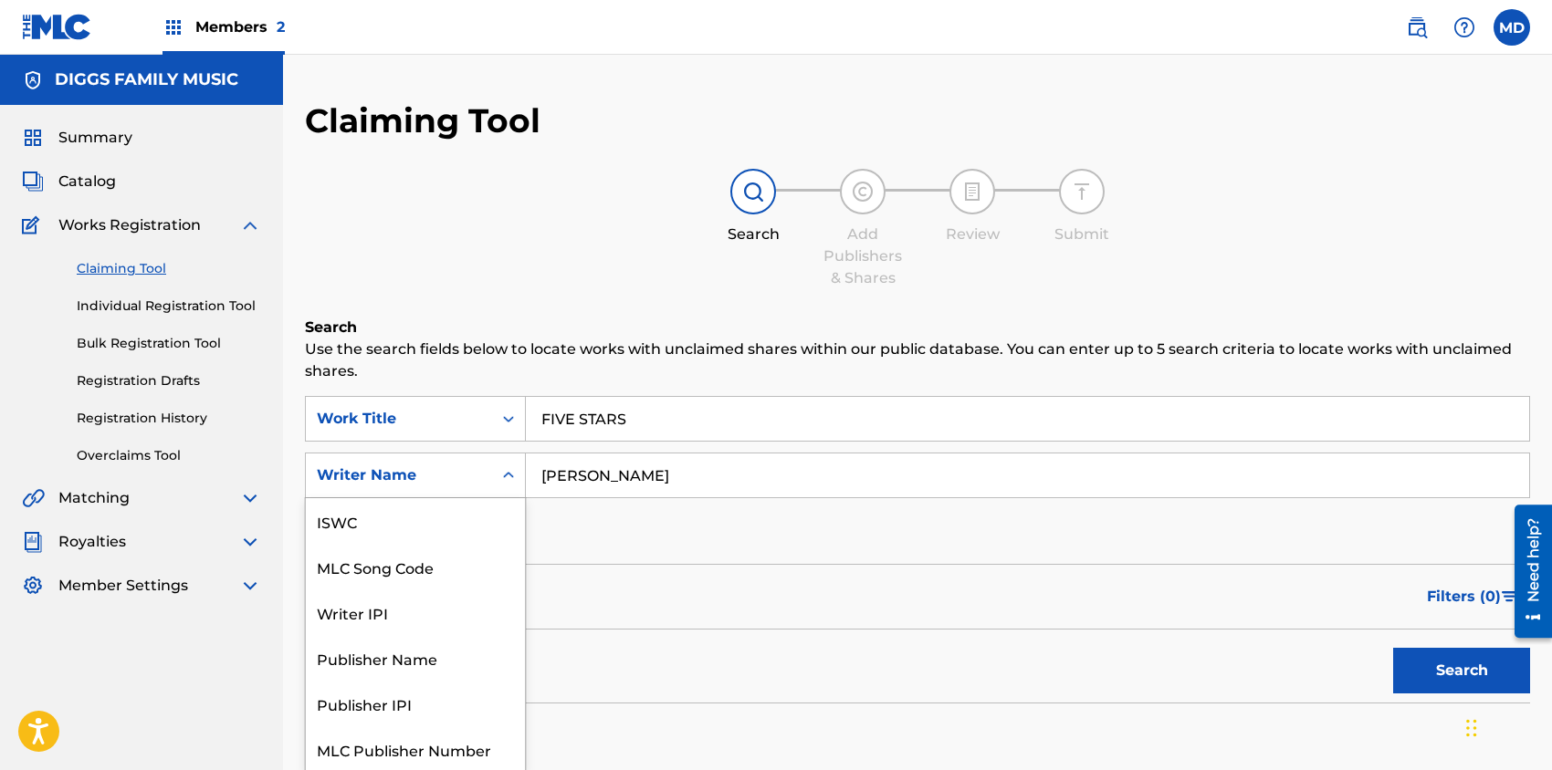
scroll to position [1, 0]
click at [460, 481] on div "Writer Name" at bounding box center [399, 475] width 164 height 22
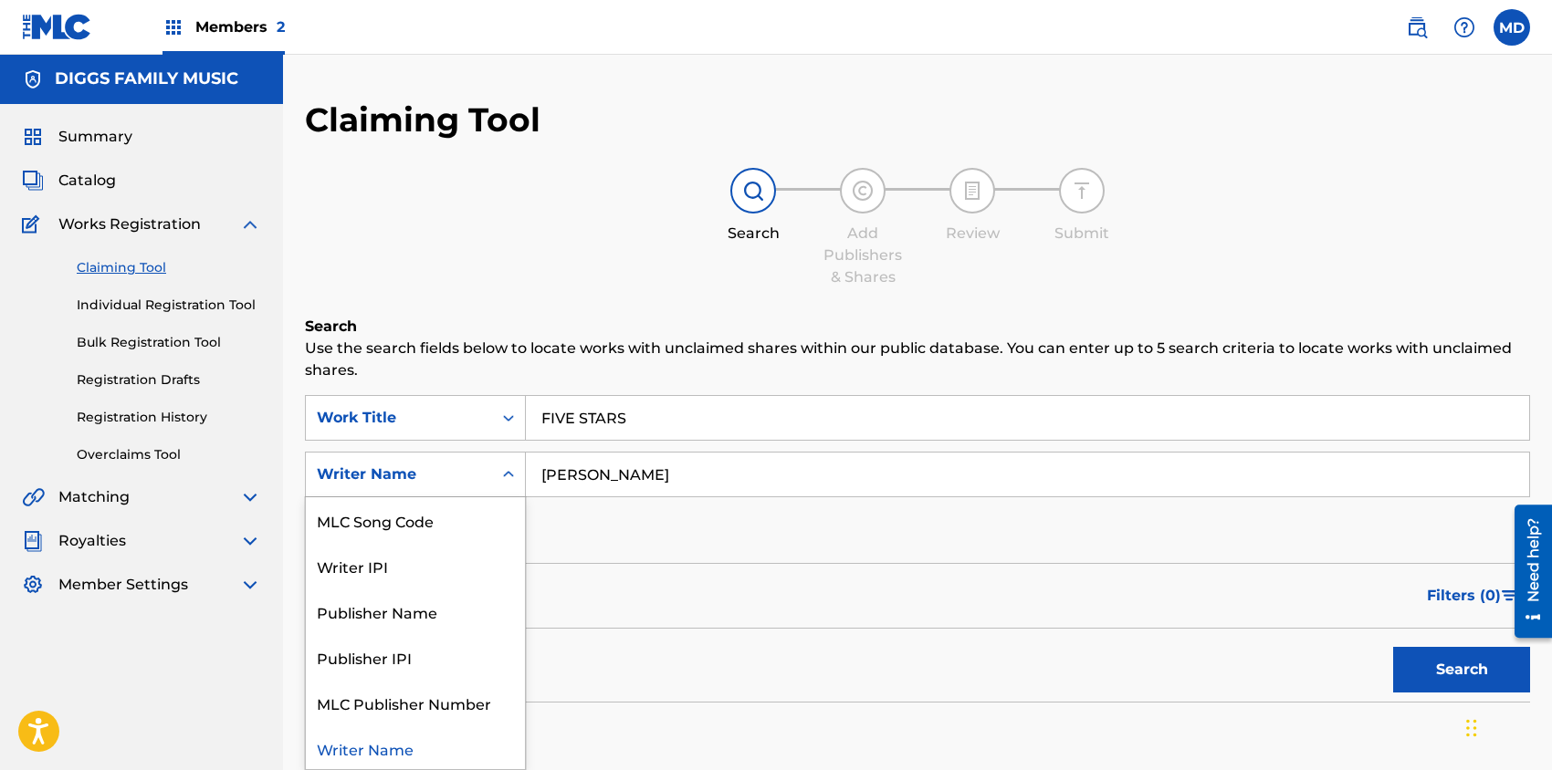
scroll to position [2, 0]
click at [420, 580] on div "Writer IPI" at bounding box center [415, 565] width 219 height 46
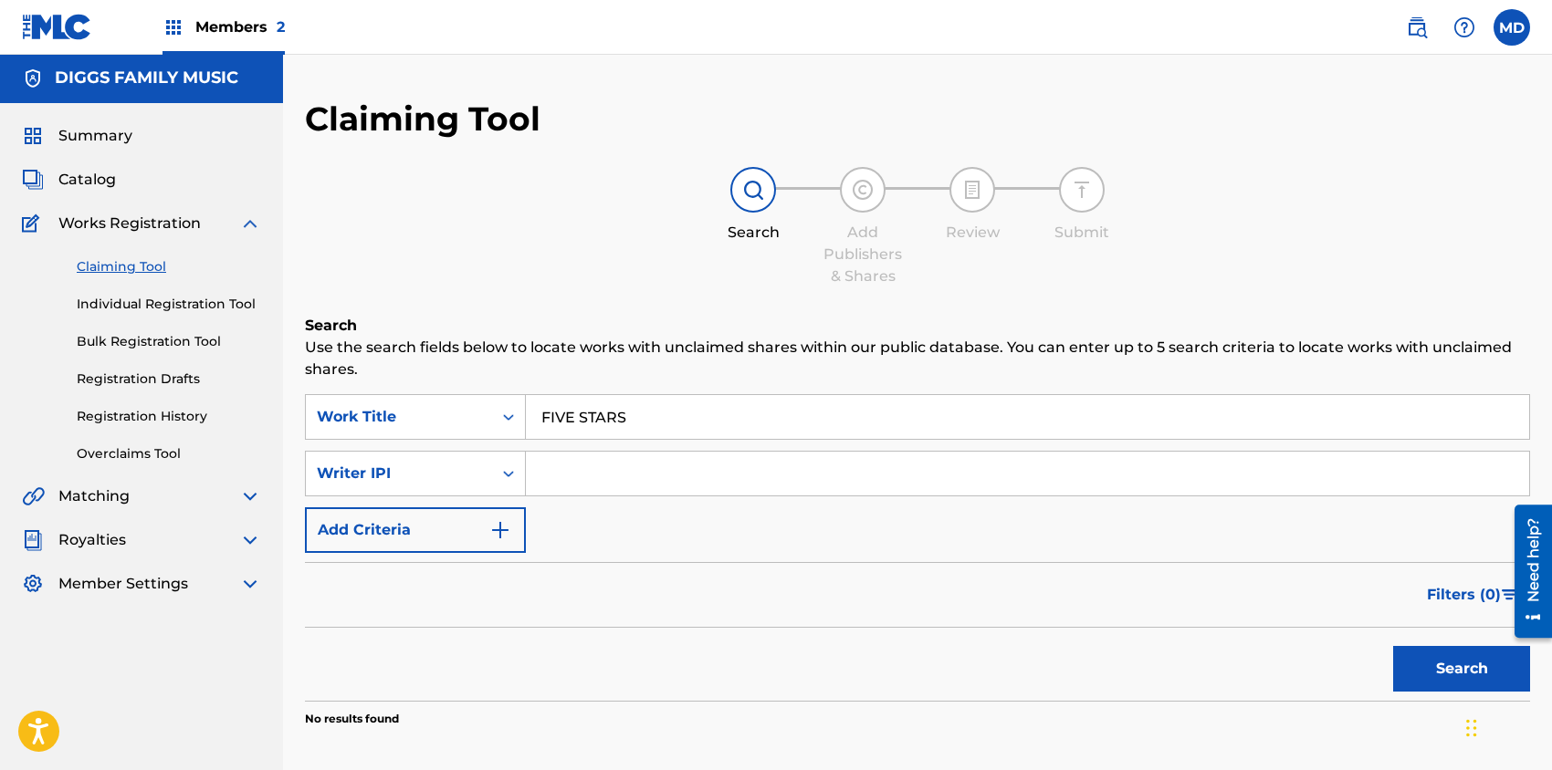
click at [623, 473] on input "Search Form" at bounding box center [1027, 474] width 1003 height 44
paste input "456419832"
click at [540, 476] on input "456419832" at bounding box center [1027, 474] width 1003 height 44
click at [1425, 668] on button "Search" at bounding box center [1461, 669] width 137 height 46
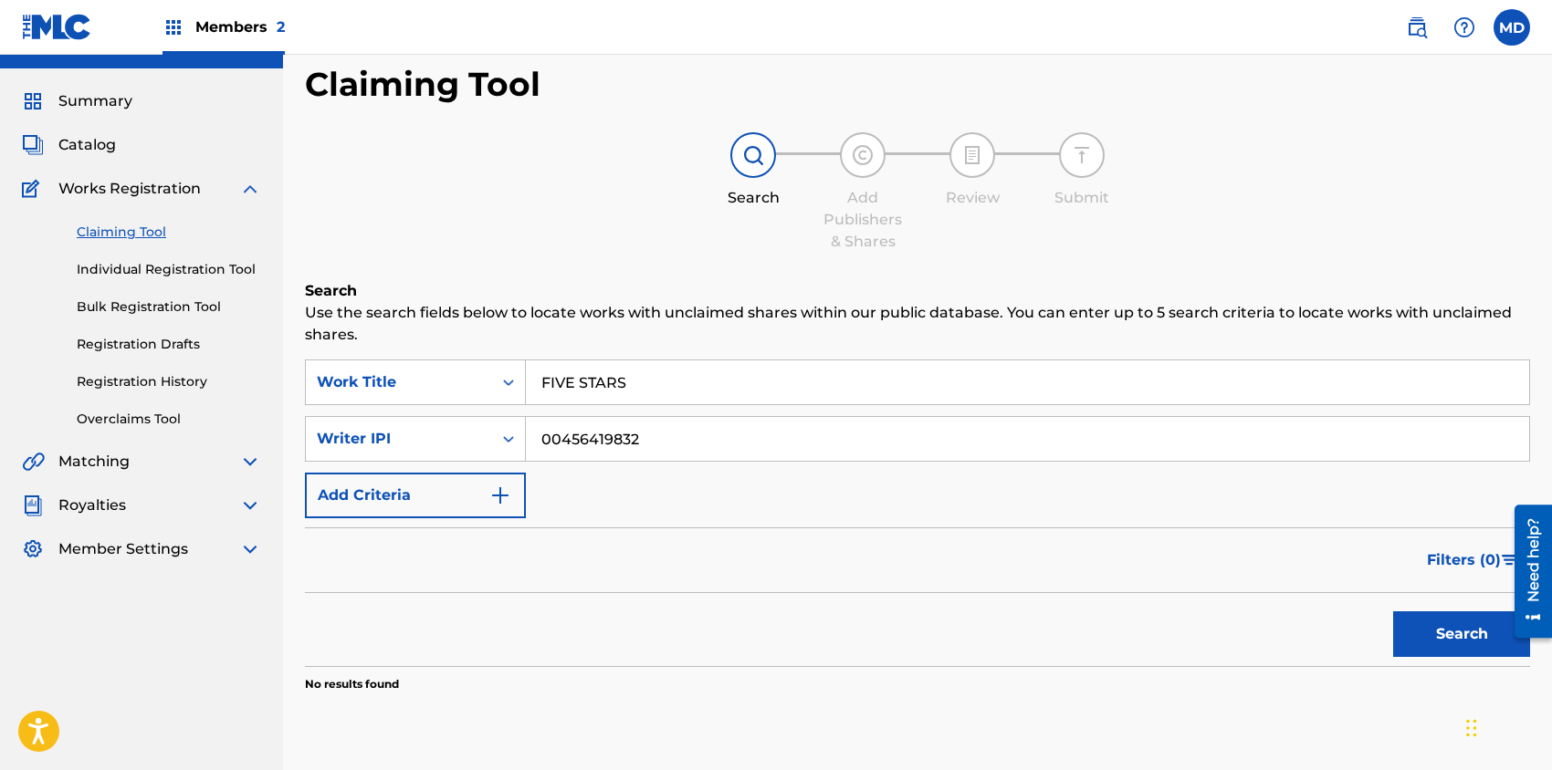
scroll to position [0, 0]
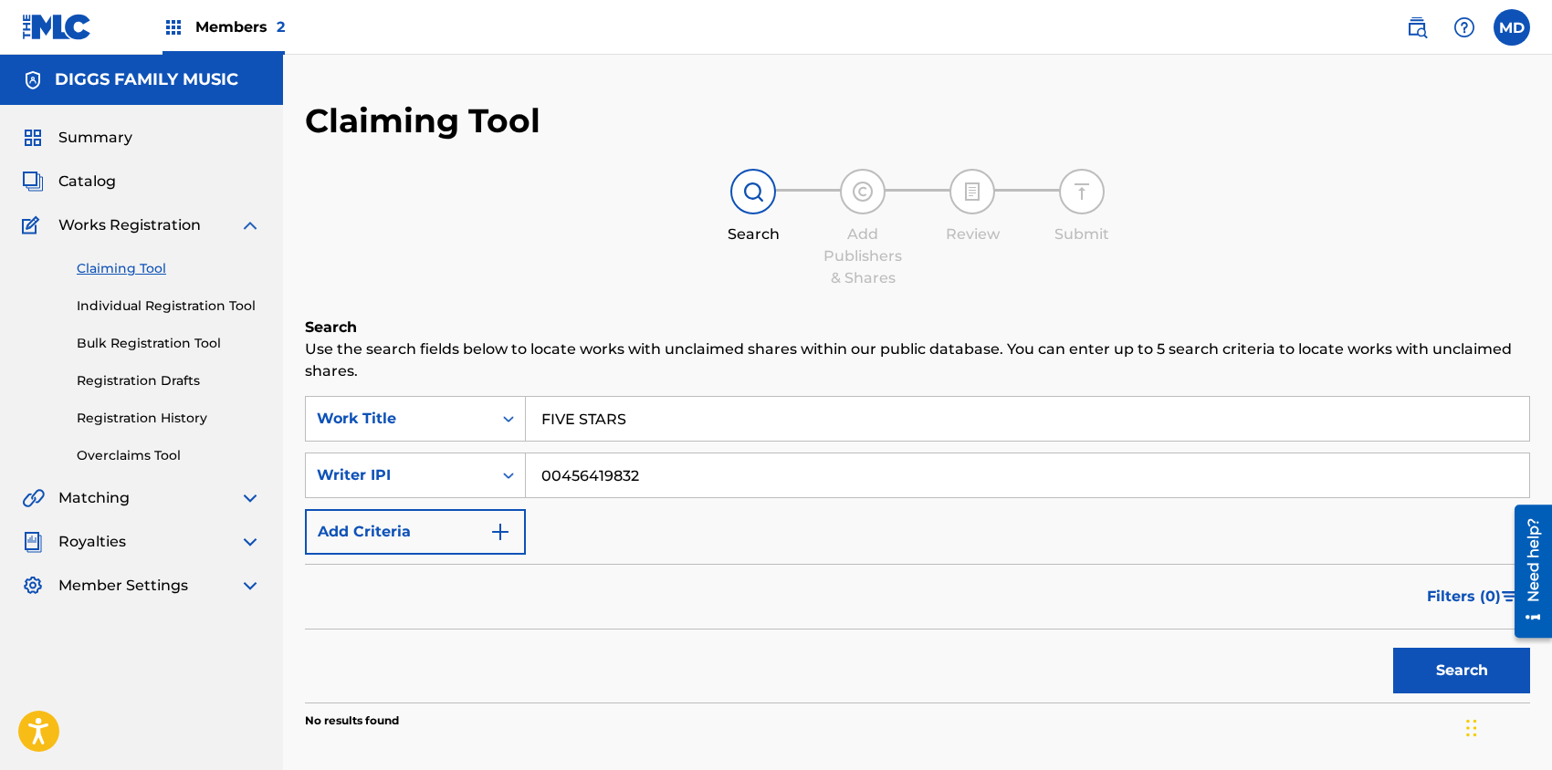
click at [564, 478] on input "00456419832" at bounding box center [1027, 476] width 1003 height 44
type input "456419832"
click at [1413, 678] on button "Search" at bounding box center [1461, 671] width 137 height 46
click at [520, 473] on div "Search Form" at bounding box center [508, 474] width 33 height 33
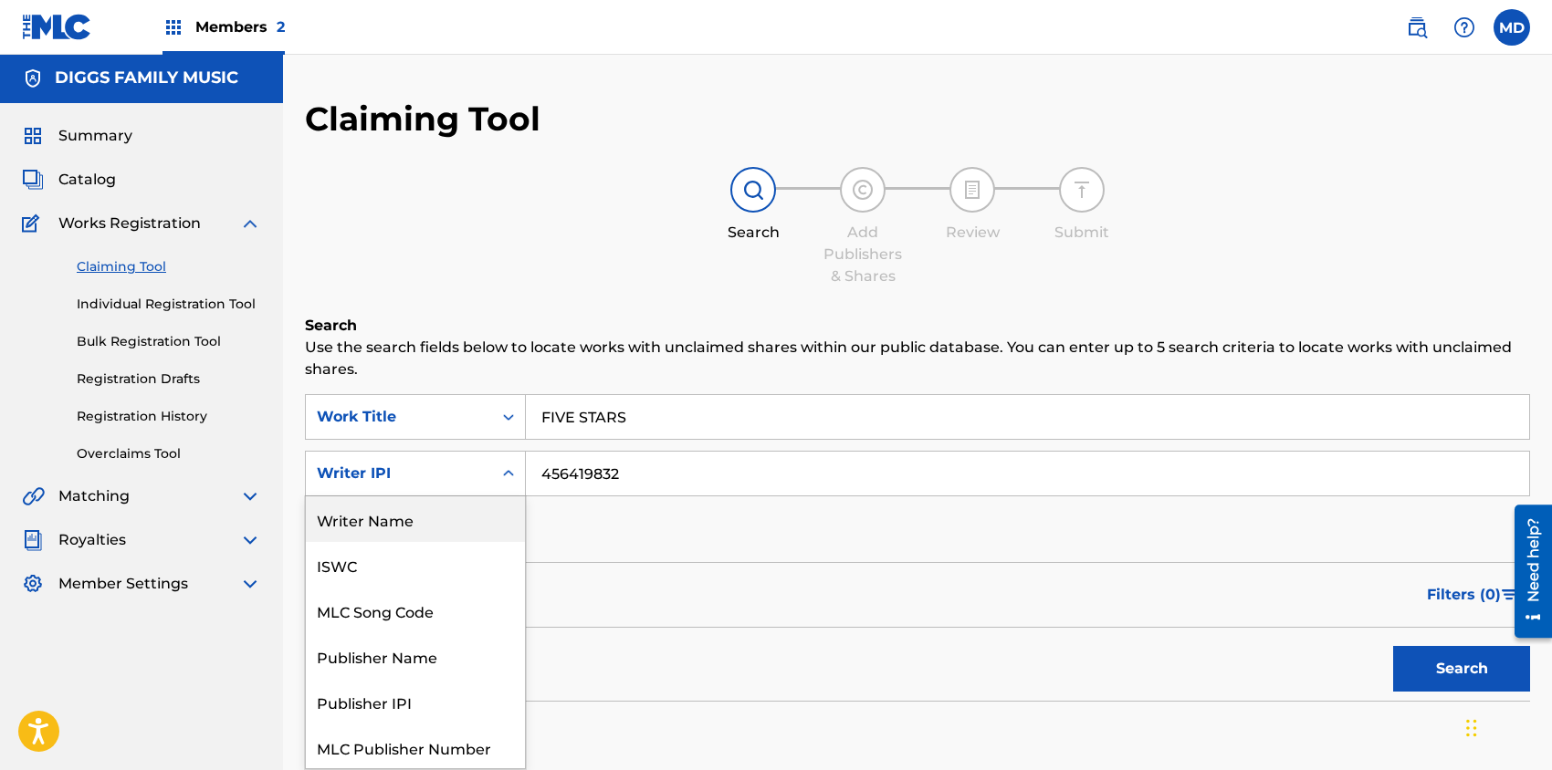
click at [404, 517] on div "Writer Name" at bounding box center [415, 520] width 219 height 46
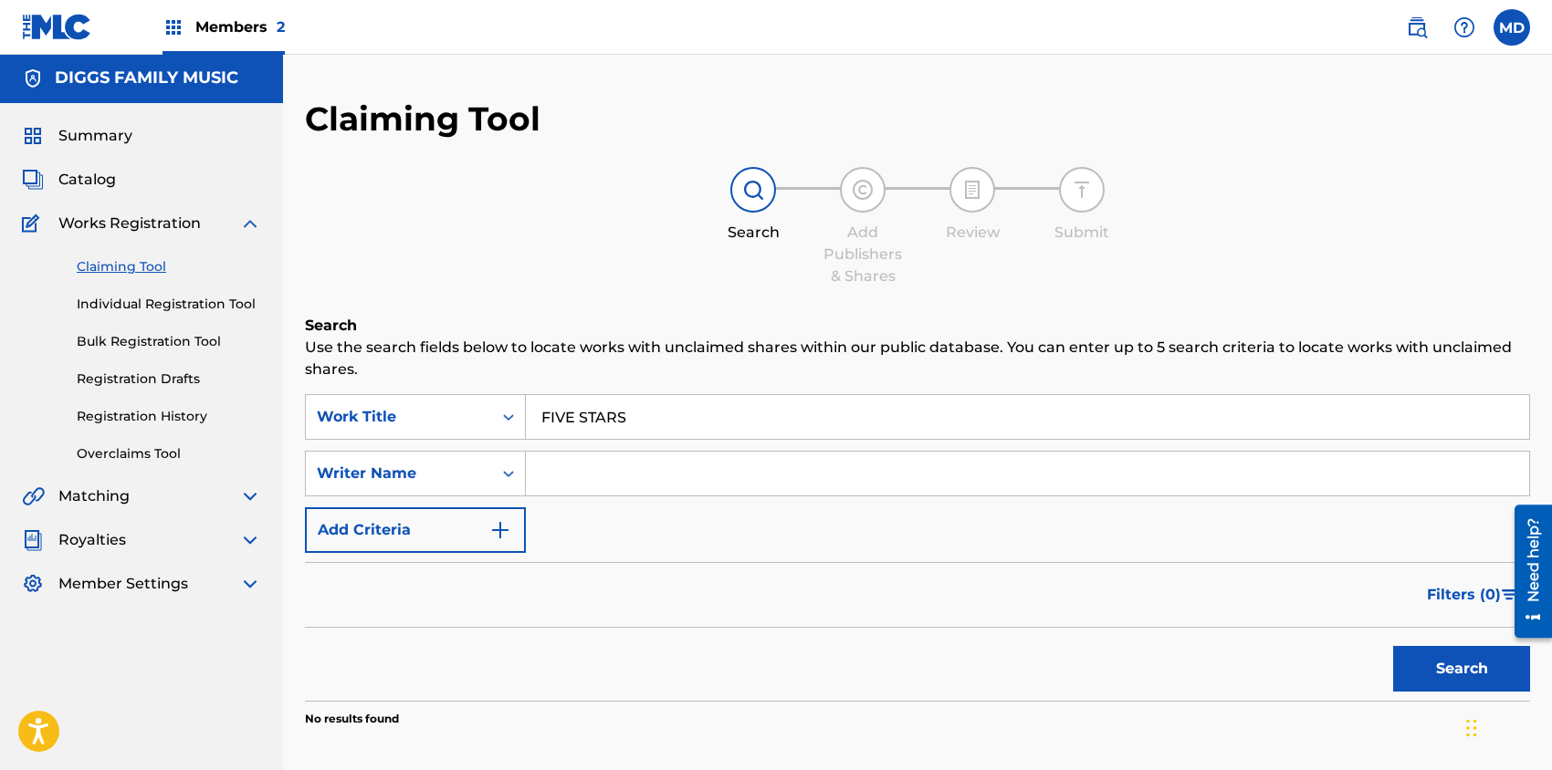
click at [643, 473] on input "Search Form" at bounding box center [1027, 474] width 1003 height 44
paste input "[PERSON_NAME] [PERSON_NAME]"
type input "[PERSON_NAME] [PERSON_NAME]"
click at [1450, 666] on button "Search" at bounding box center [1461, 669] width 137 height 46
click at [167, 304] on link "Individual Registration Tool" at bounding box center [169, 304] width 184 height 19
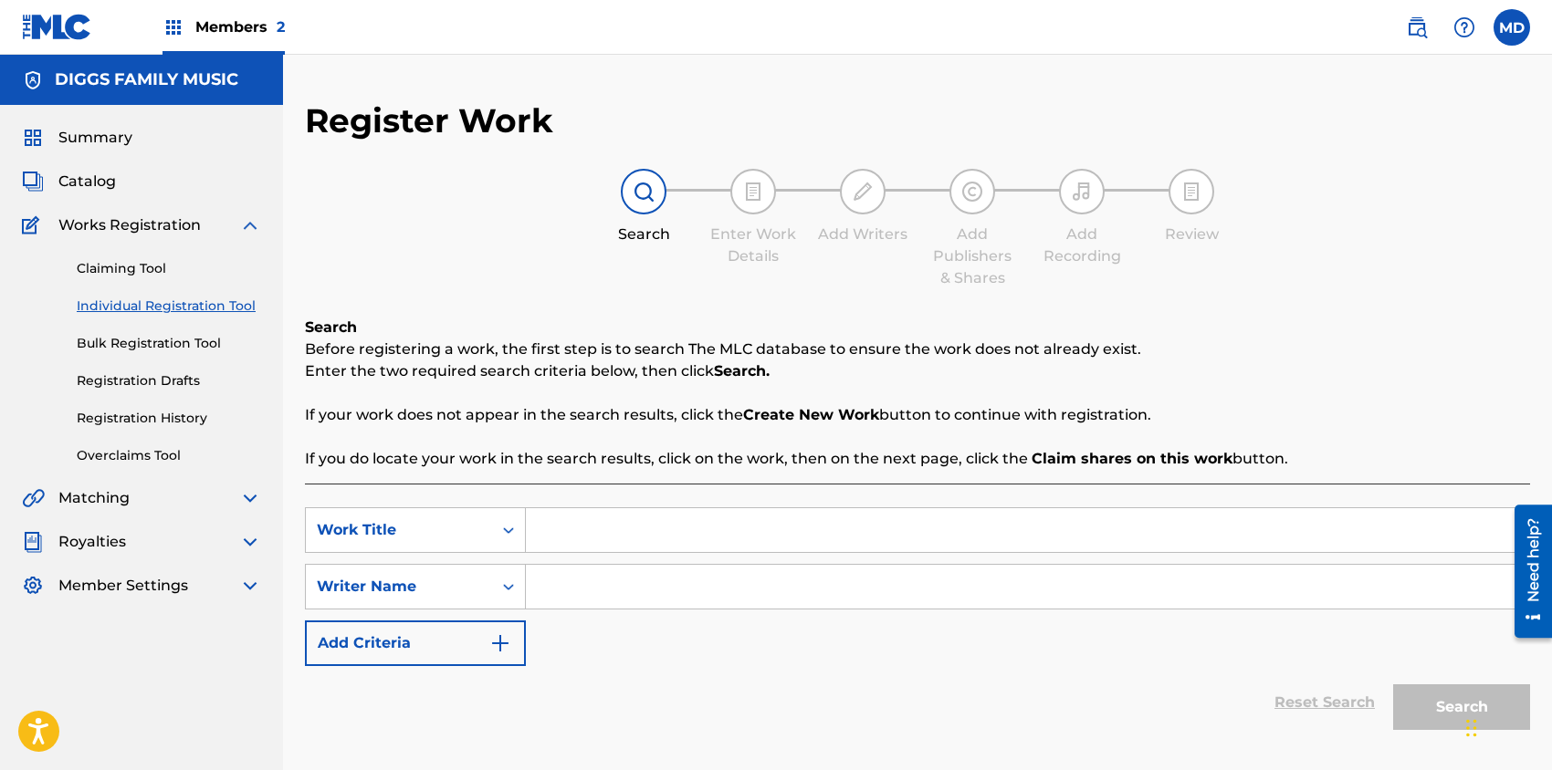
click at [659, 537] on input "Search Form" at bounding box center [1027, 530] width 1003 height 44
paste input "FIVE STARS"
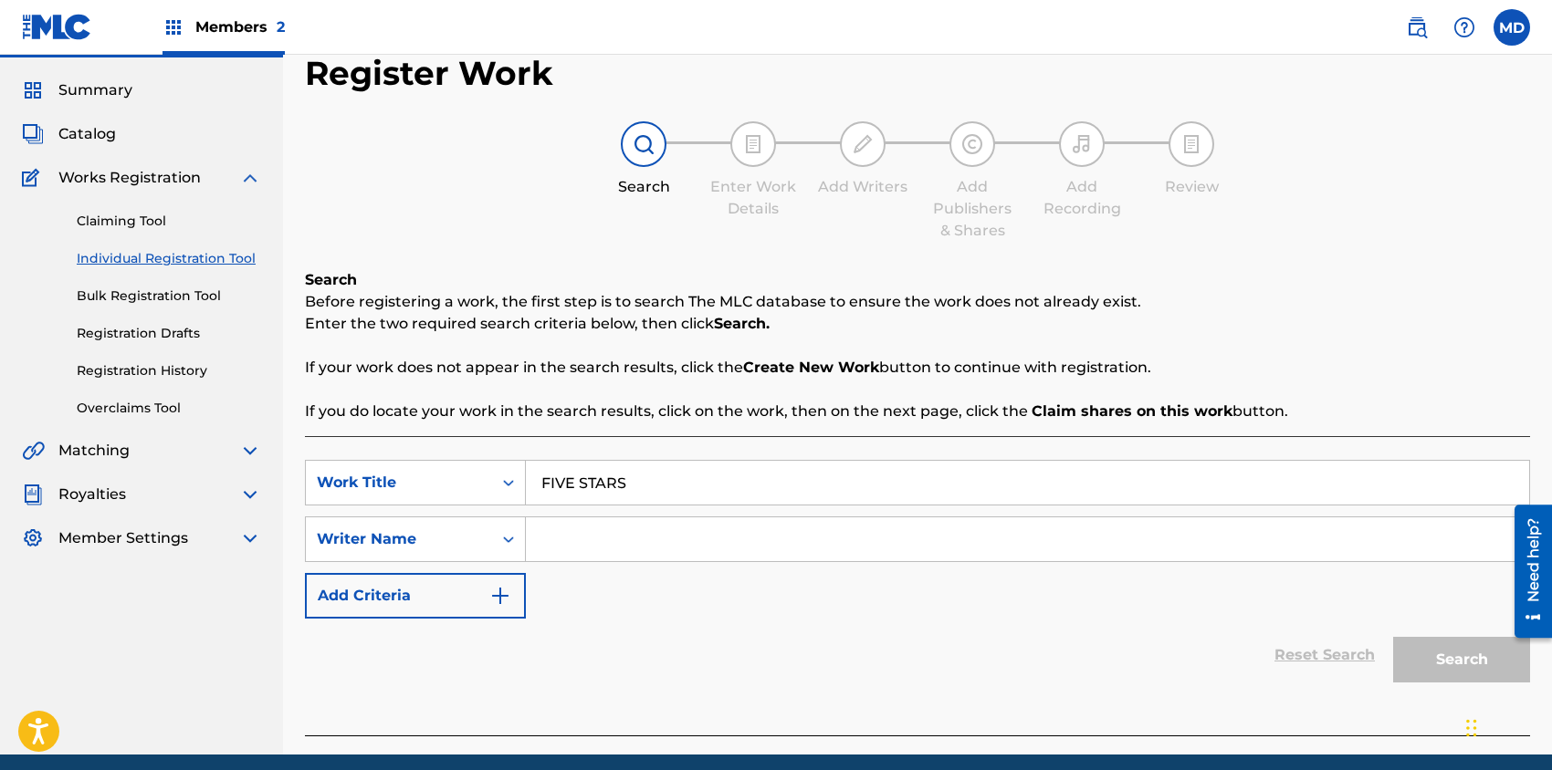
scroll to position [119, 0]
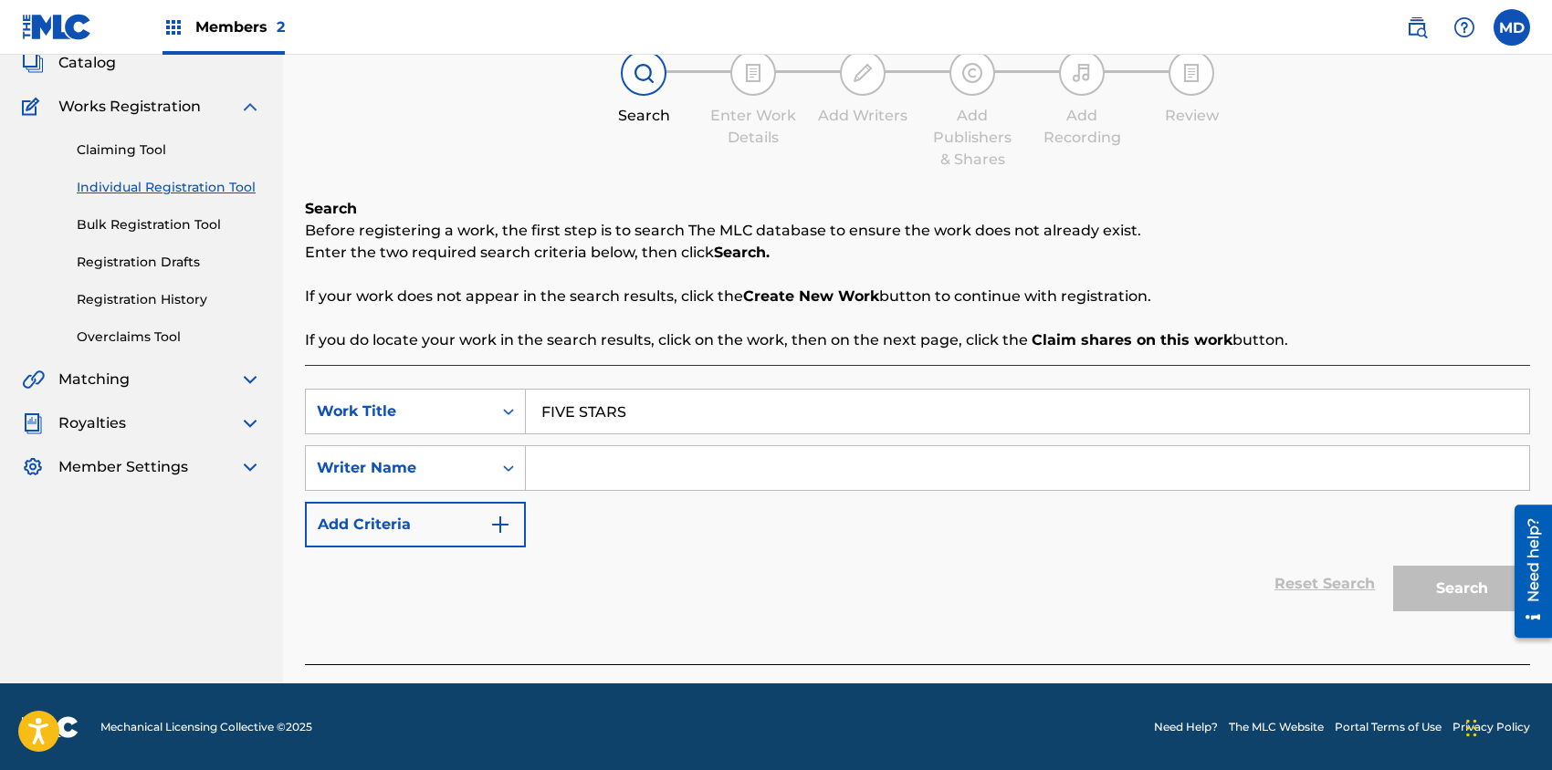
type input "FIVE STARS"
click at [634, 471] on input "Search Form" at bounding box center [1027, 468] width 1003 height 44
paste input "FIVE STARS"
type input "FIVE STARS"
drag, startPoint x: 637, startPoint y: 469, endPoint x: 523, endPoint y: 471, distance: 114.1
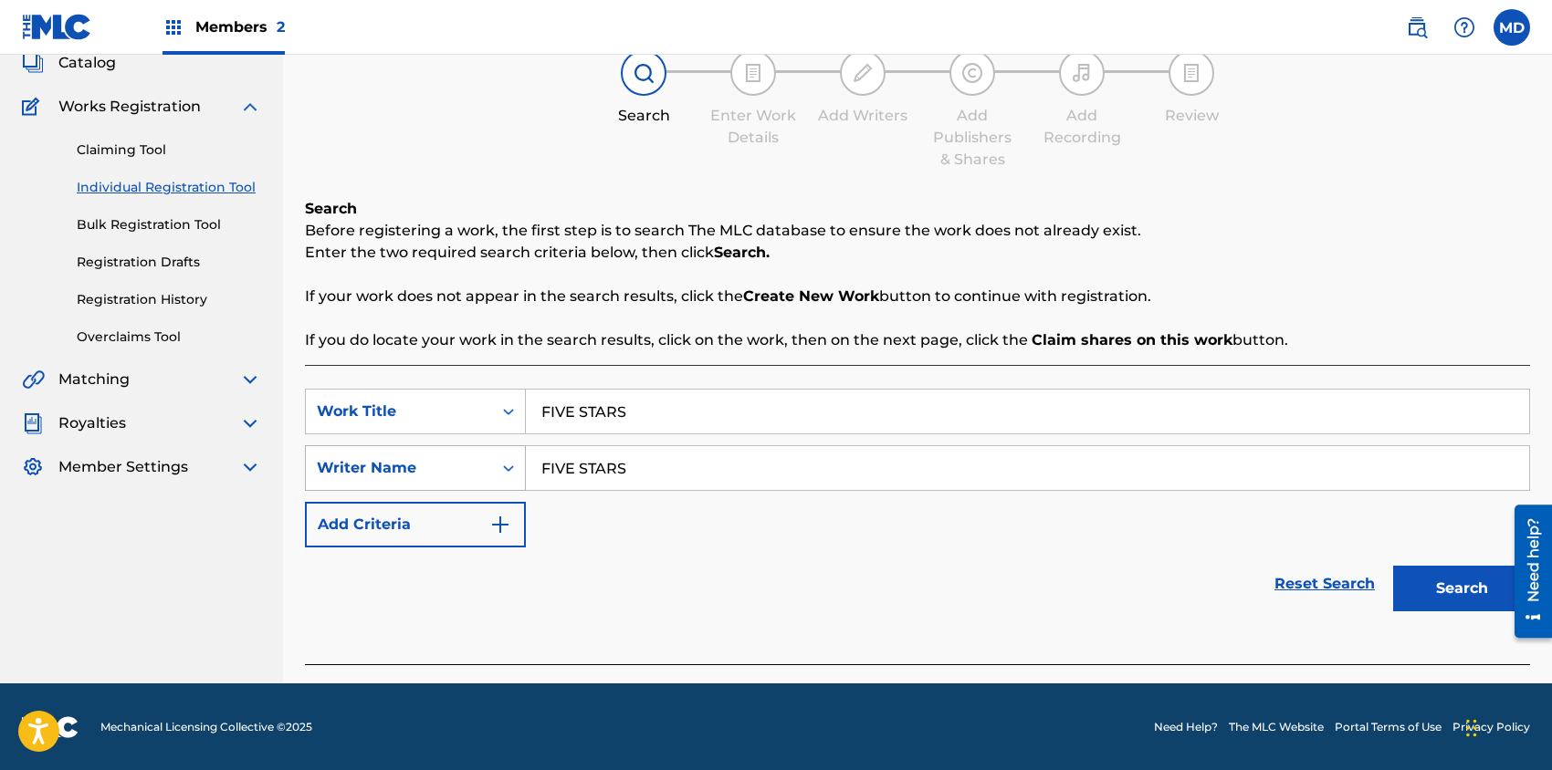
click at [523, 471] on div "SearchWithCriteriab4c9bd0e-12d6-4fc0-b388-562760d791e0 Writer Name FIVE STARS" at bounding box center [917, 468] width 1225 height 46
paste input "[PERSON_NAME] [PERSON_NAME]"
click at [1457, 591] on button "Search" at bounding box center [1461, 589] width 137 height 46
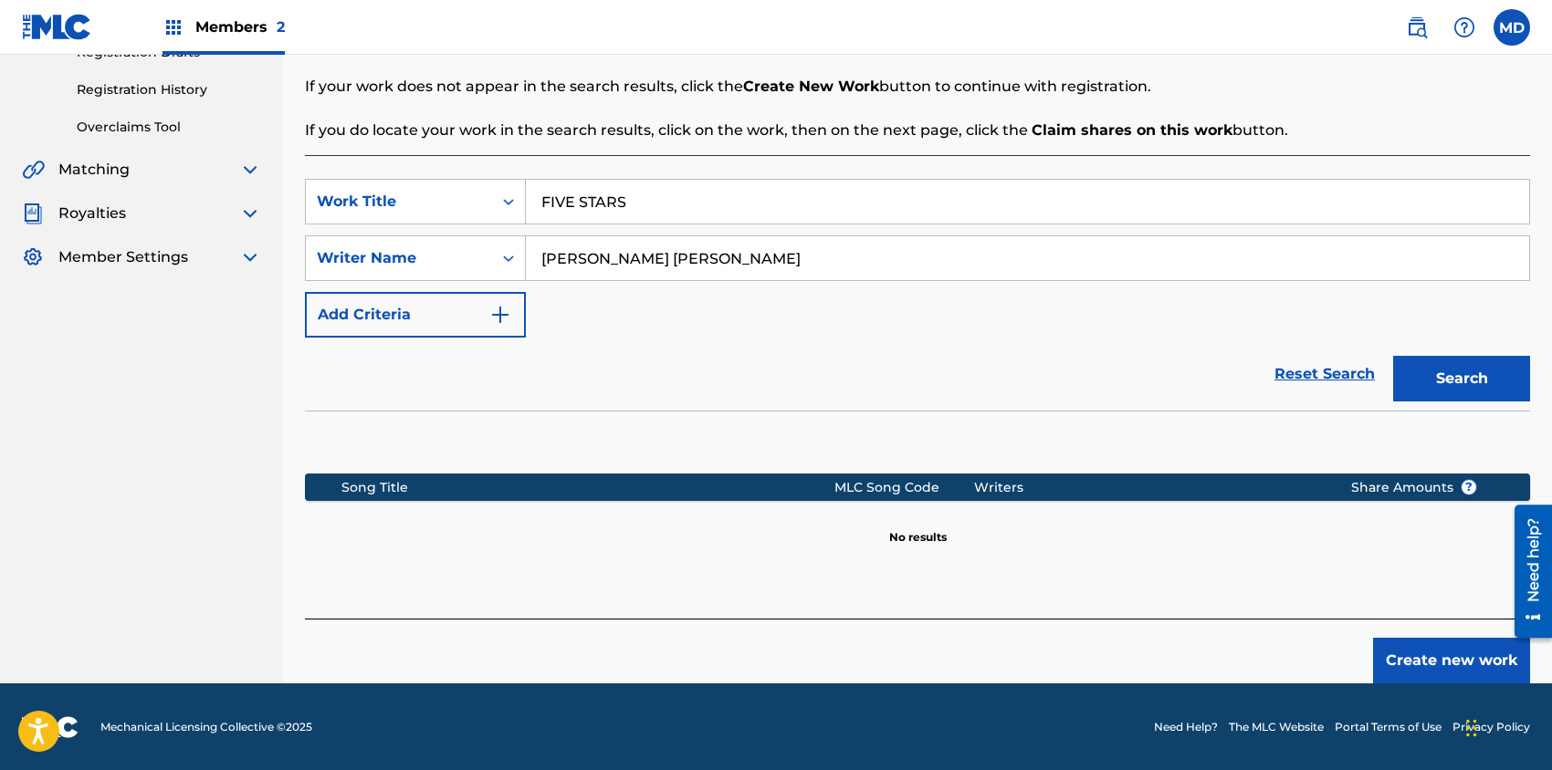
scroll to position [207, 0]
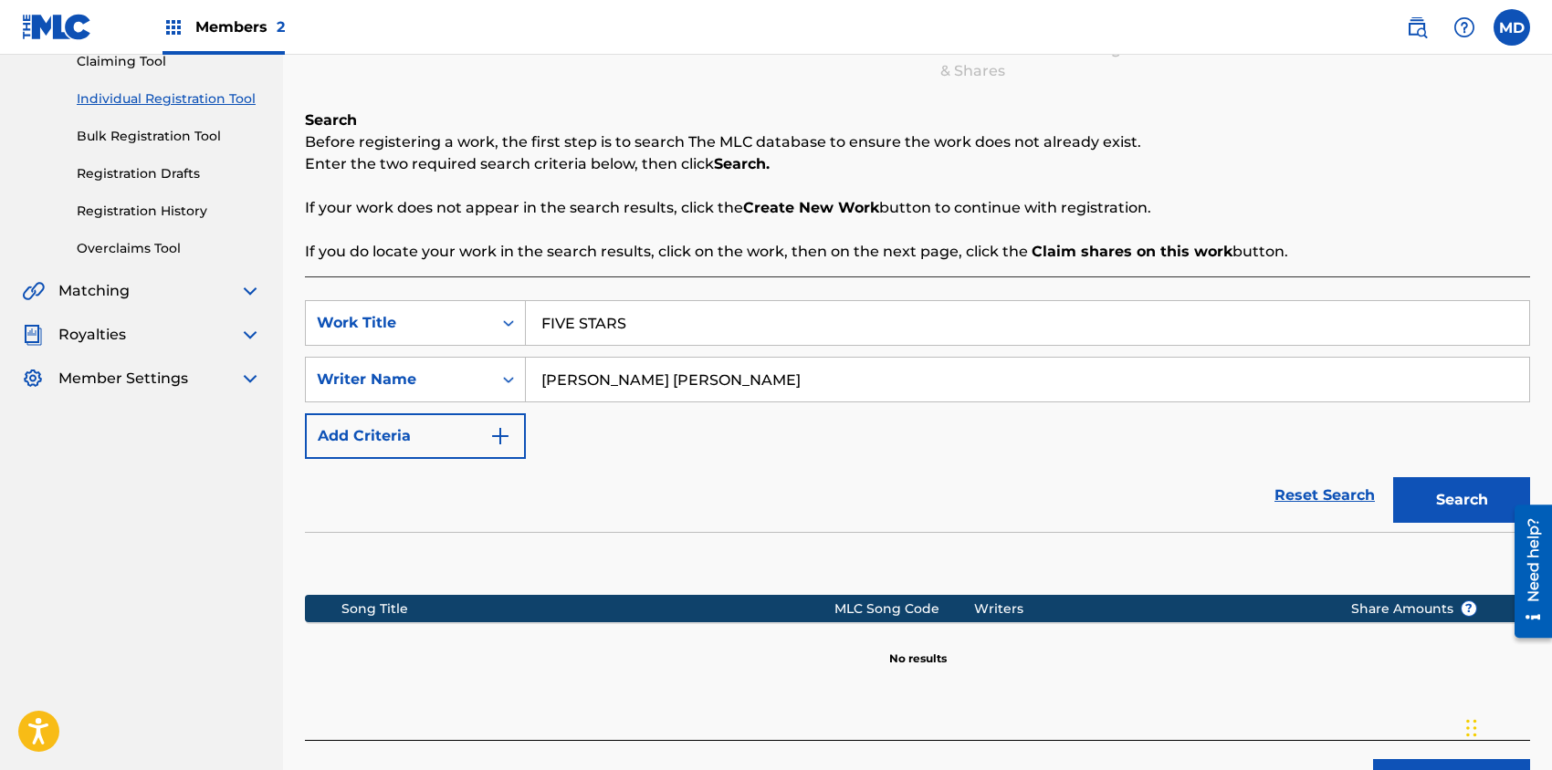
drag, startPoint x: 622, startPoint y: 382, endPoint x: 536, endPoint y: 388, distance: 86.0
click at [536, 388] on input "[PERSON_NAME] [PERSON_NAME]" at bounding box center [1027, 380] width 1003 height 44
click at [716, 385] on input "[PERSON_NAME]" at bounding box center [1027, 380] width 1003 height 44
paste input "[PERSON_NAME]"
type input "[PERSON_NAME] [PERSON_NAME]"
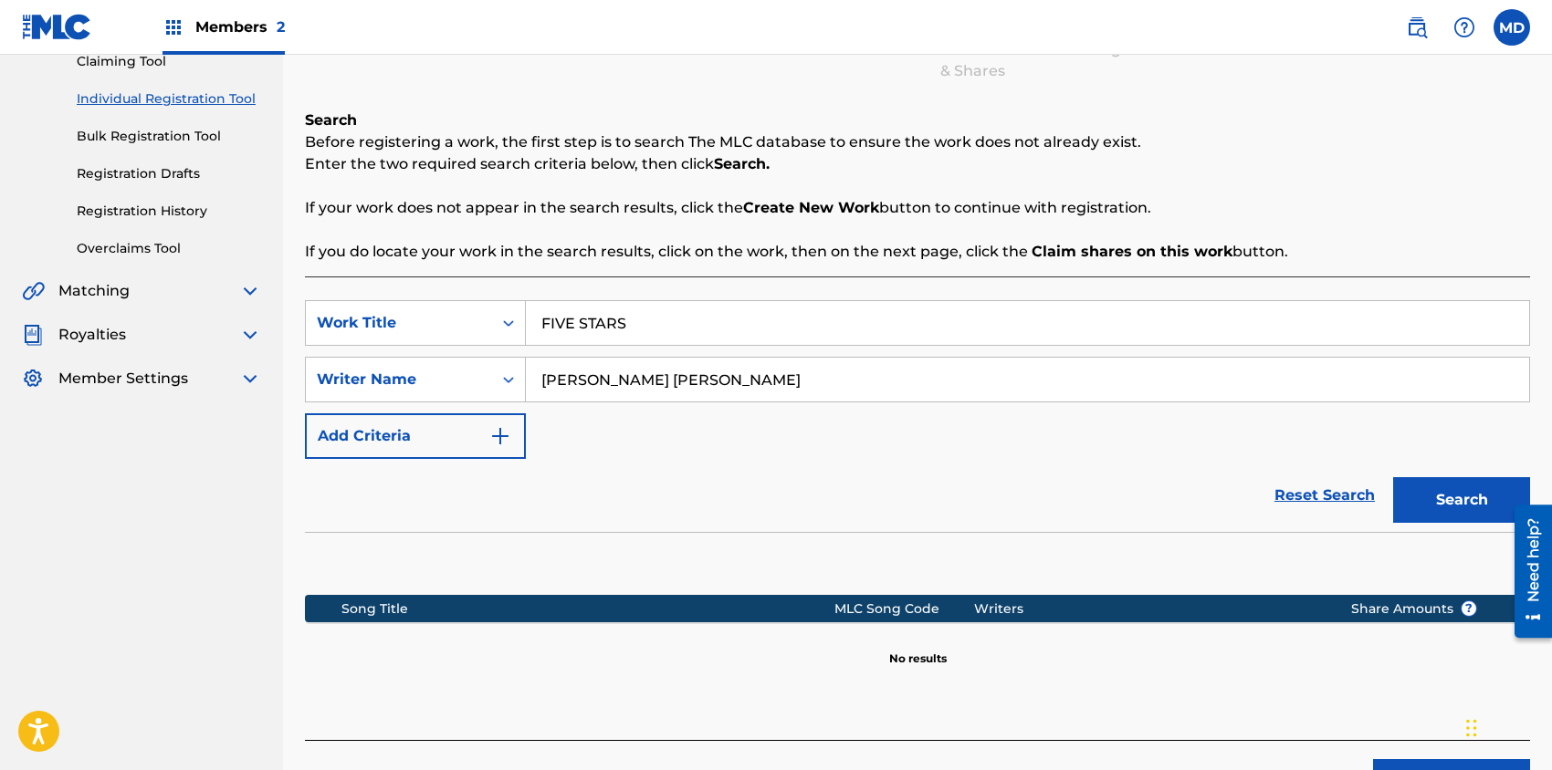
click at [1455, 503] on button "Search" at bounding box center [1461, 500] width 137 height 46
click at [500, 435] on img "Search Form" at bounding box center [500, 436] width 22 height 22
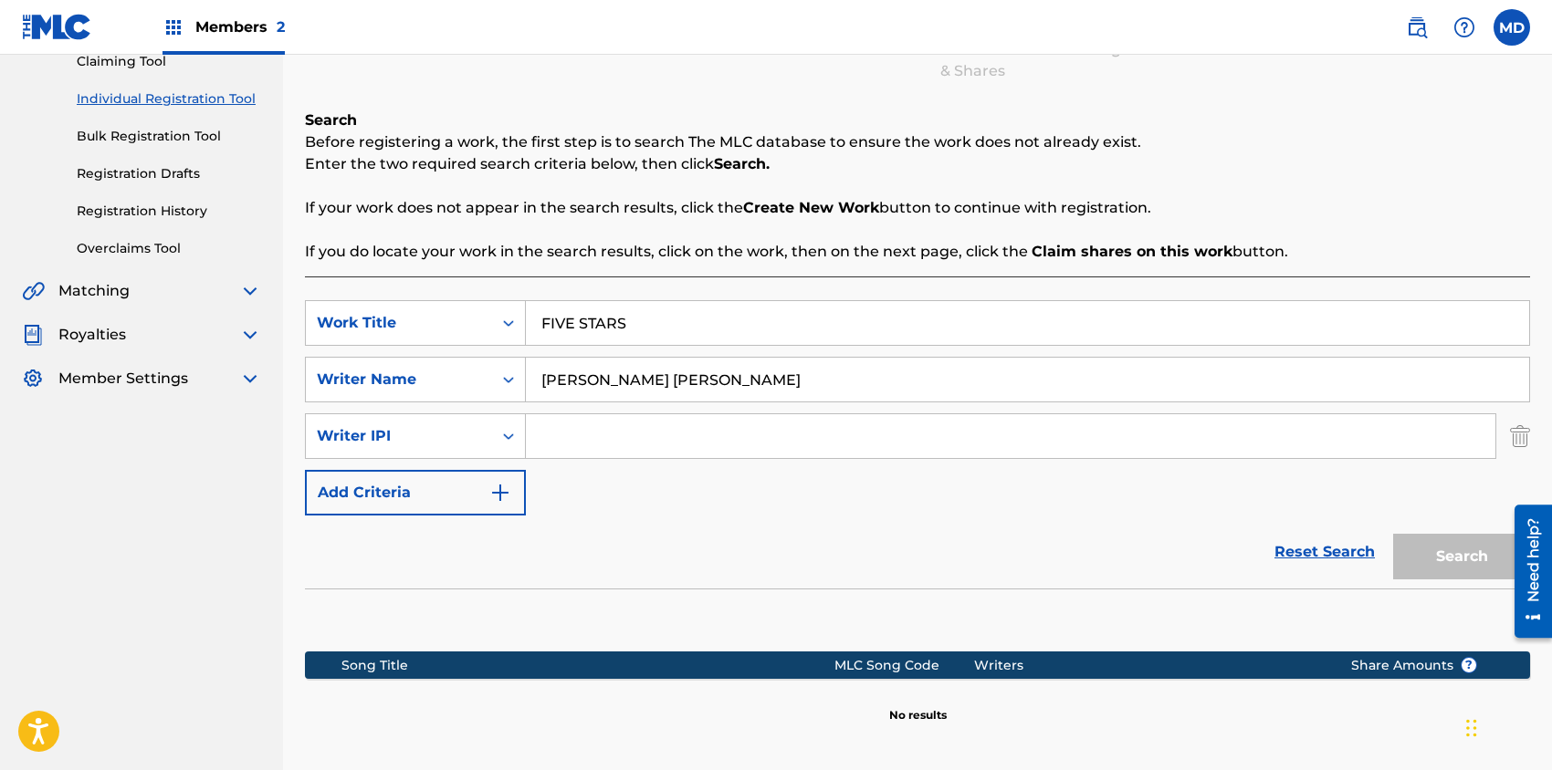
click at [634, 431] on input "Search Form" at bounding box center [1010, 436] width 969 height 44
paste input "456419832"
click at [1429, 544] on button "Search" at bounding box center [1461, 557] width 137 height 46
click at [544, 440] on input "456419832" at bounding box center [1010, 436] width 969 height 44
type input "00456419832"
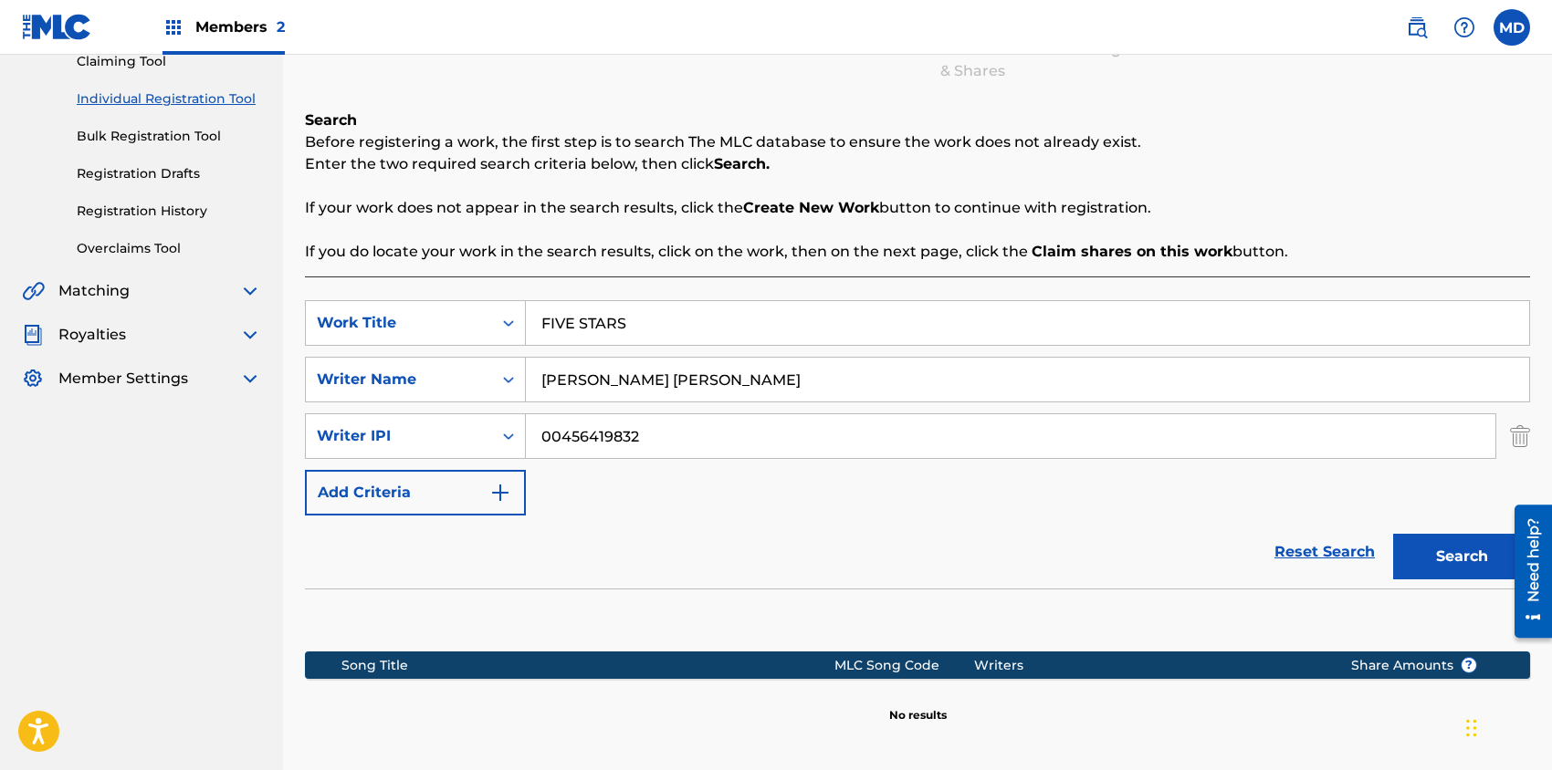
click at [1465, 562] on button "Search" at bounding box center [1461, 557] width 137 height 46
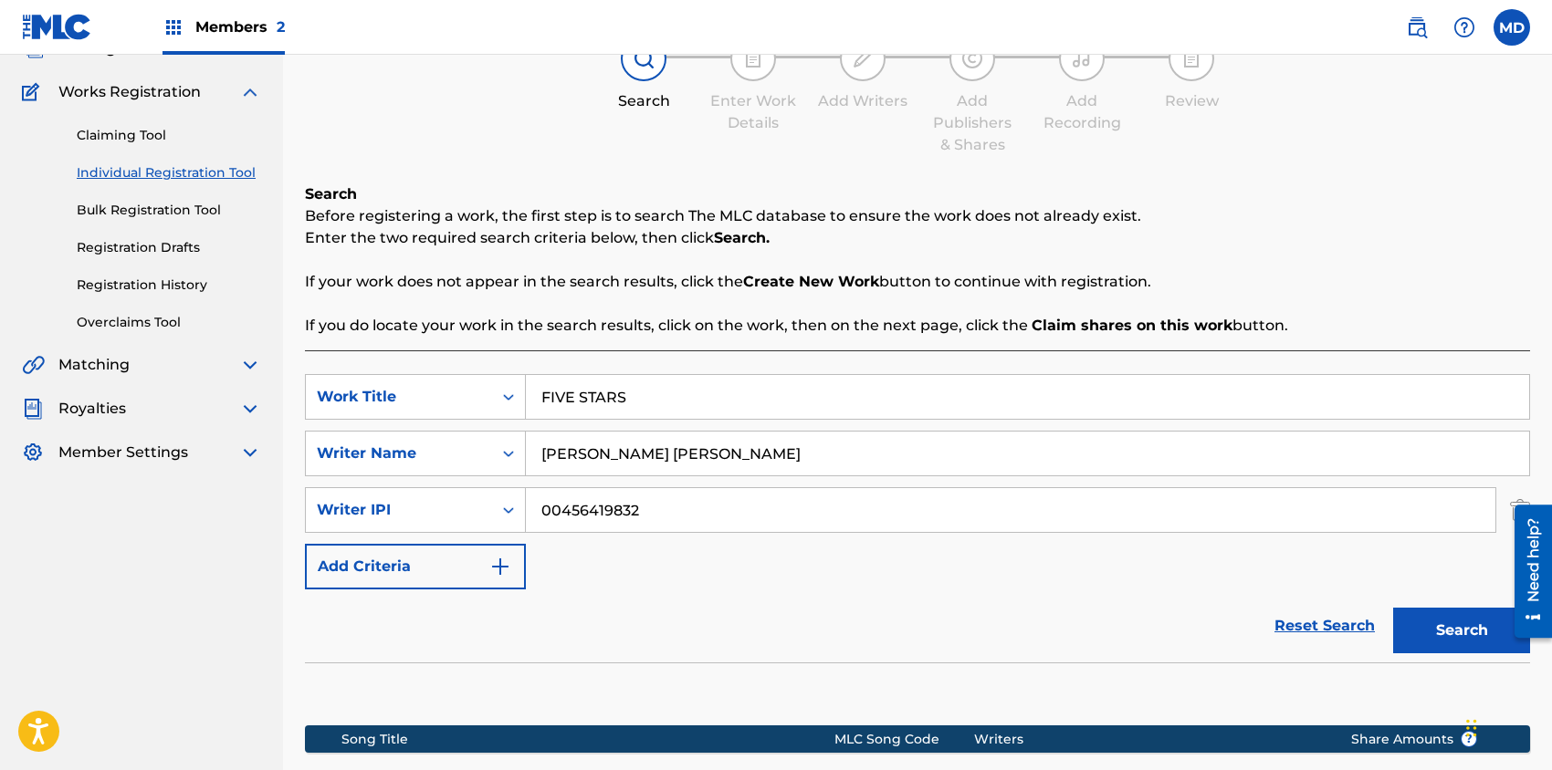
scroll to position [86, 0]
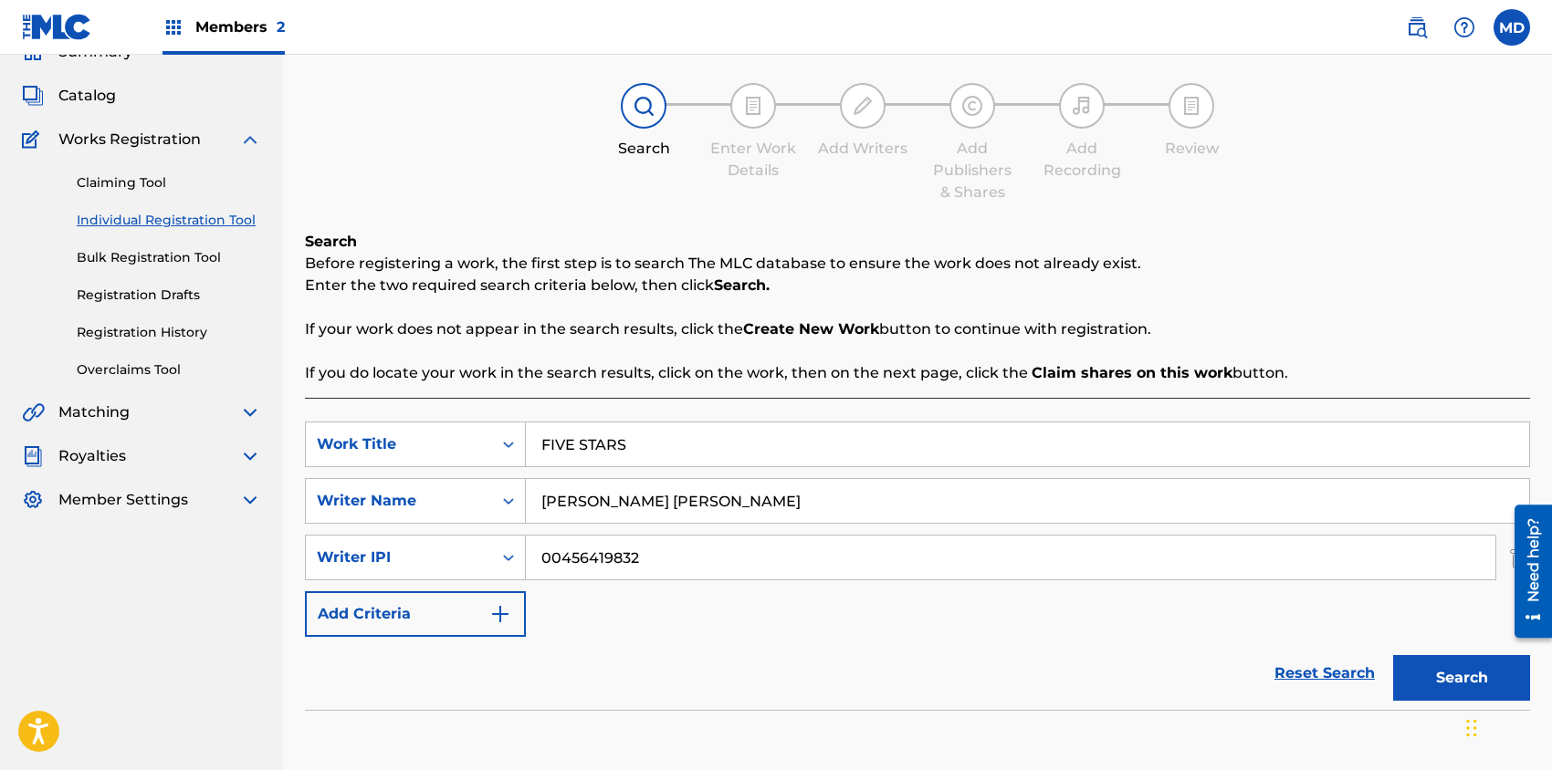
click at [402, 605] on button "Add Criteria" at bounding box center [415, 614] width 221 height 46
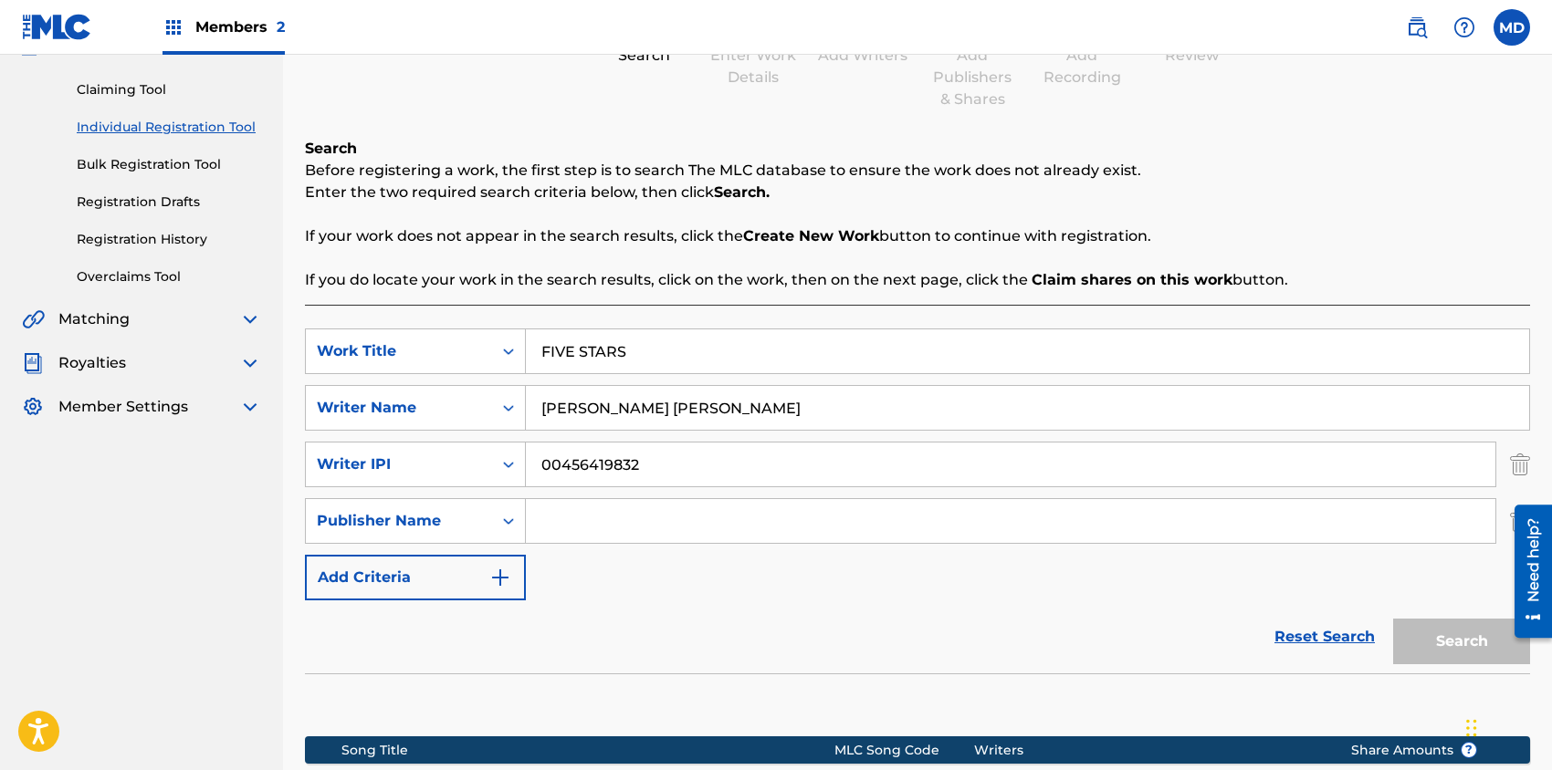
scroll to position [207, 0]
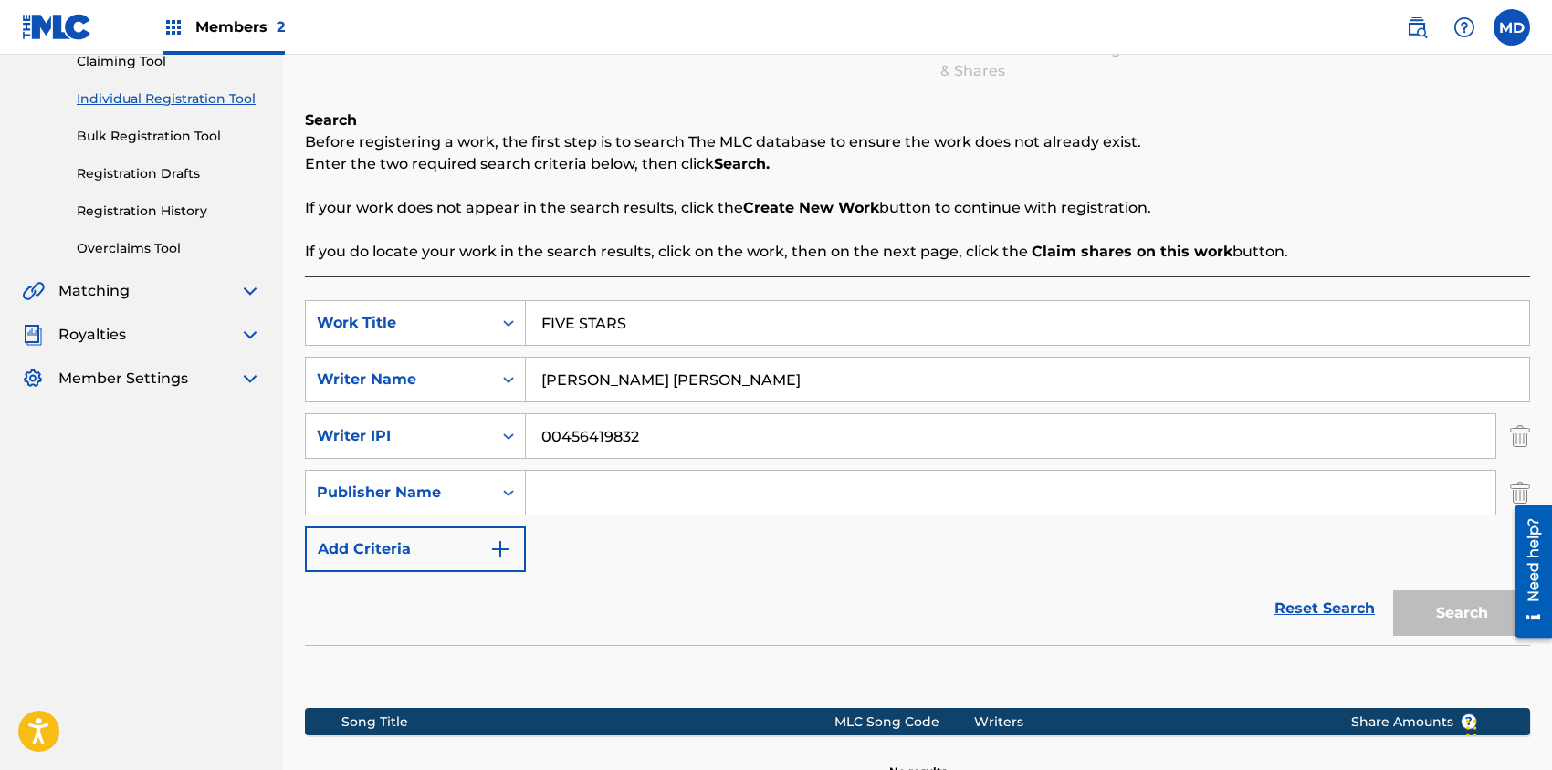
click at [602, 495] on input "Search Form" at bounding box center [1010, 493] width 969 height 44
type input "diggs Family music"
click at [1461, 607] on button "Search" at bounding box center [1461, 614] width 137 height 46
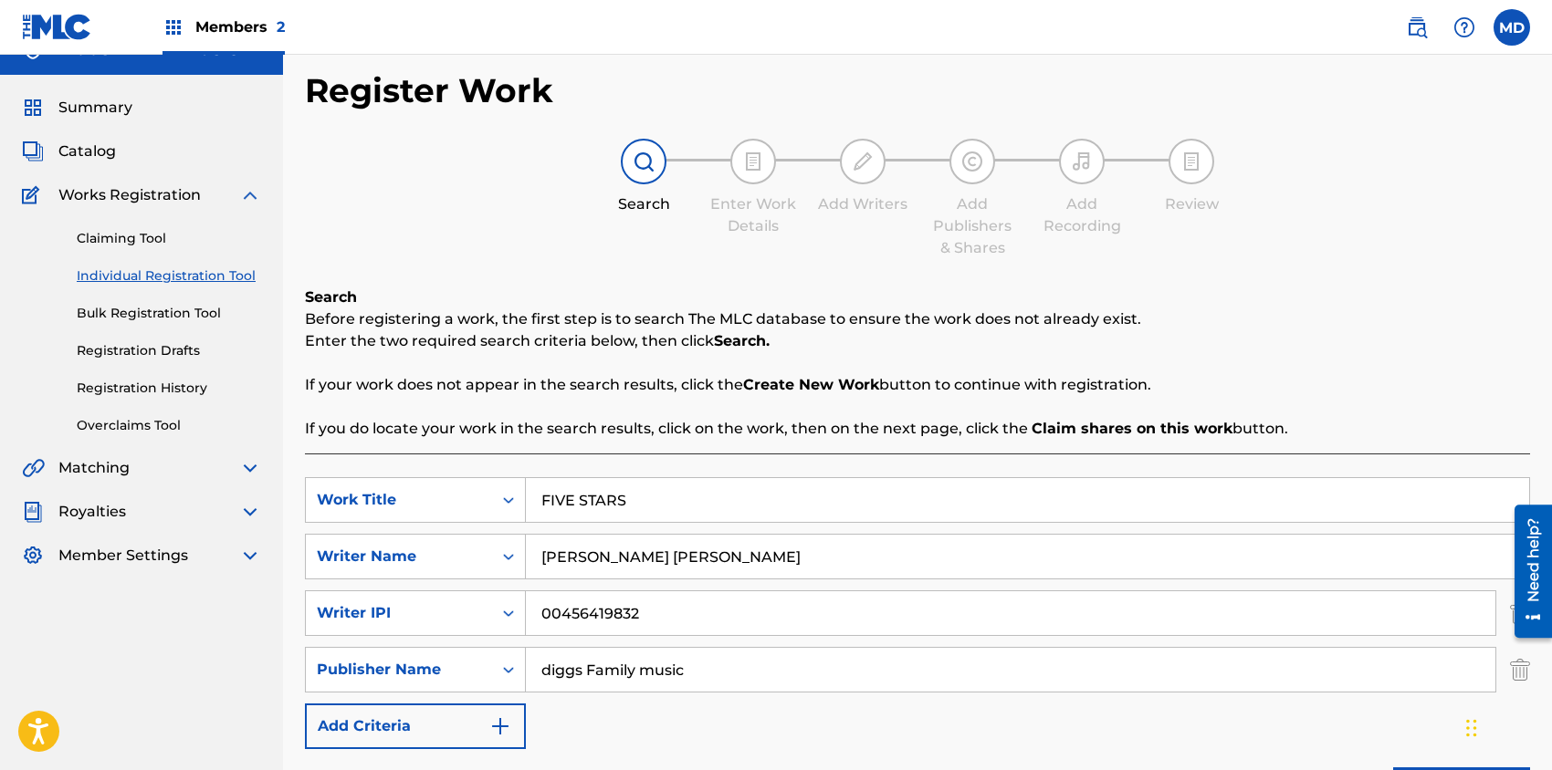
scroll to position [0, 0]
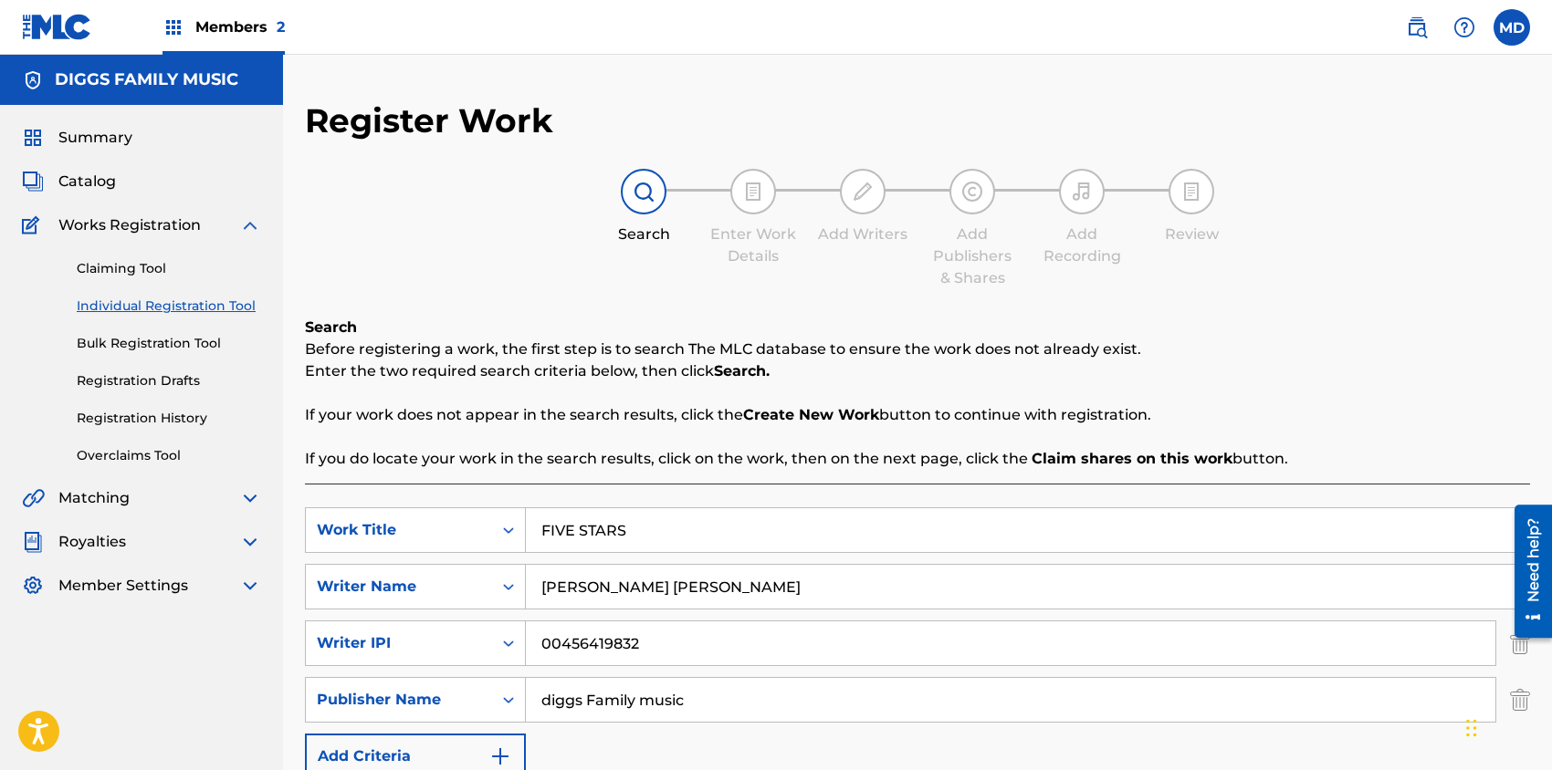
click at [121, 270] on link "Claiming Tool" at bounding box center [169, 268] width 184 height 19
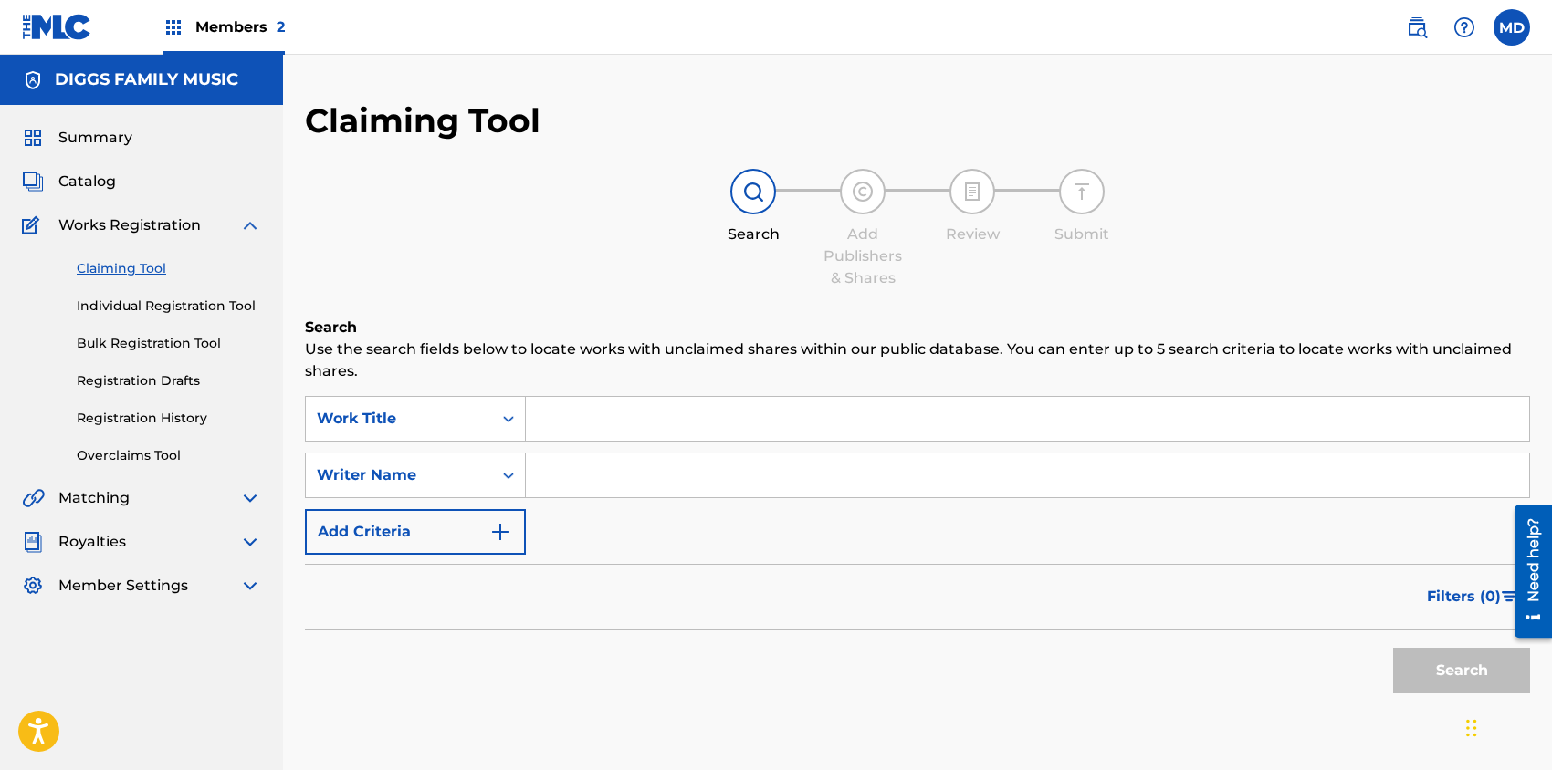
click at [94, 181] on span "Catalog" at bounding box center [86, 182] width 57 height 22
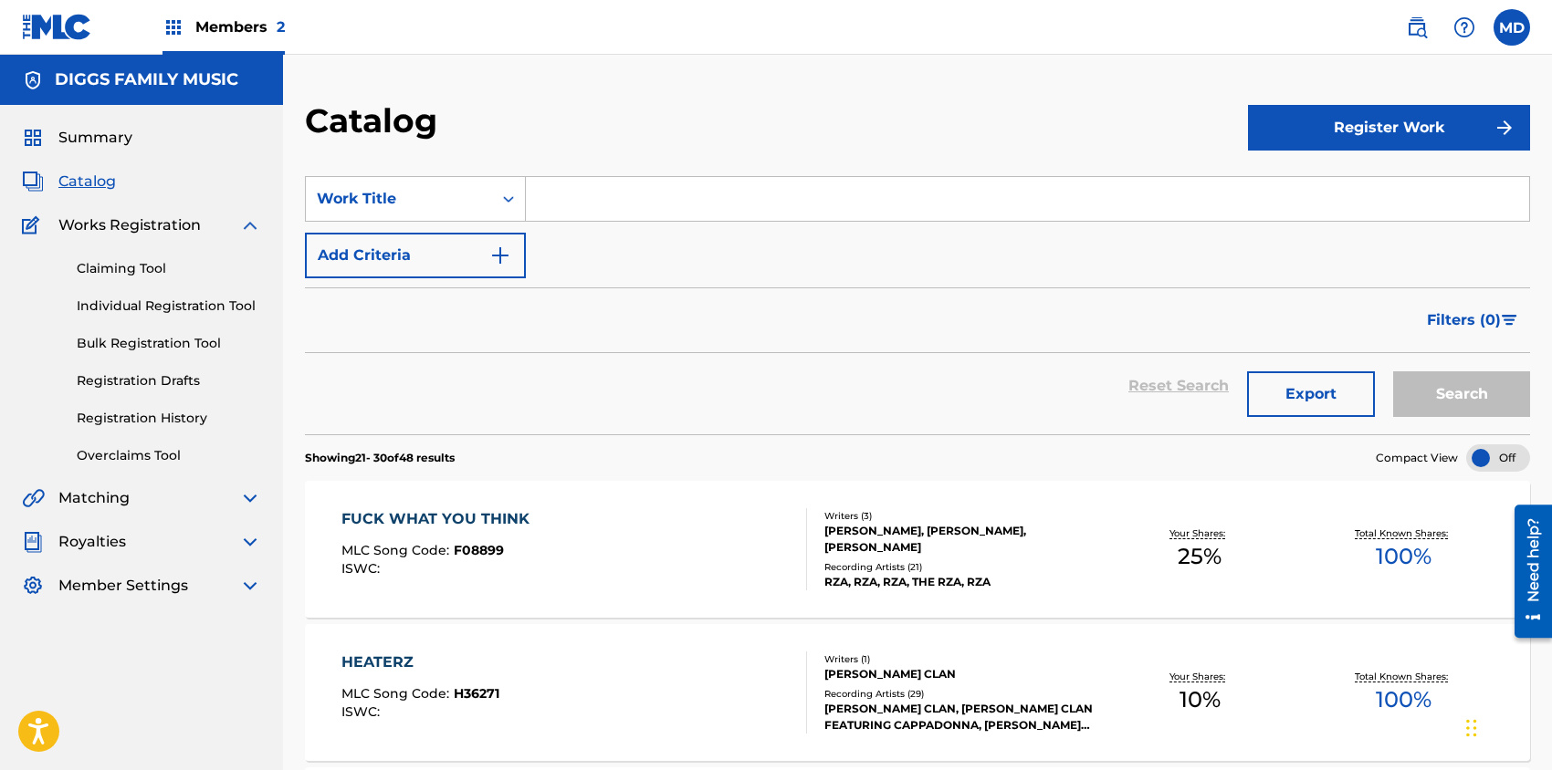
click at [1386, 128] on button "Register Work" at bounding box center [1389, 128] width 282 height 46
click at [1096, 142] on div "Catalog" at bounding box center [776, 127] width 943 height 54
click at [1026, 200] on input "Search Form" at bounding box center [1027, 199] width 1003 height 44
click at [1037, 120] on div "Catalog" at bounding box center [776, 127] width 943 height 54
click at [580, 457] on section "Showing 21 - 30 of 48 results Compact View" at bounding box center [917, 452] width 1225 height 37
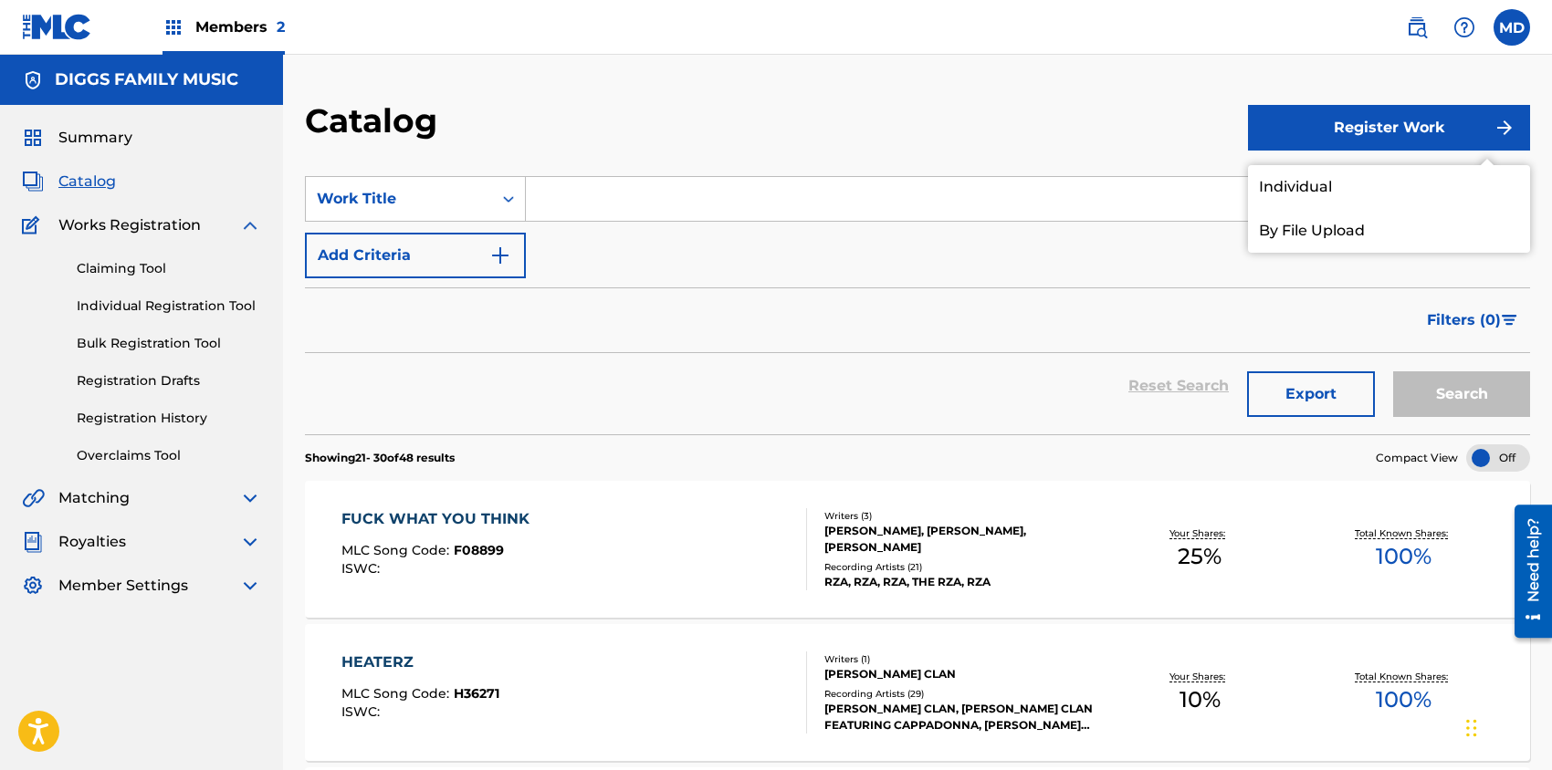
click at [1144, 154] on section "SearchWithCriteria25dba505-e325-4e6f-b70d-f709958f957e Work Title Add Criteria …" at bounding box center [917, 294] width 1225 height 280
click at [577, 246] on div "SearchWithCriteria25dba505-e325-4e6f-b70d-f709958f957e Work Title Add Criteria" at bounding box center [917, 227] width 1225 height 102
click at [572, 203] on input "Search Form" at bounding box center [1027, 199] width 1003 height 44
click at [101, 419] on link "Registration History" at bounding box center [169, 418] width 184 height 19
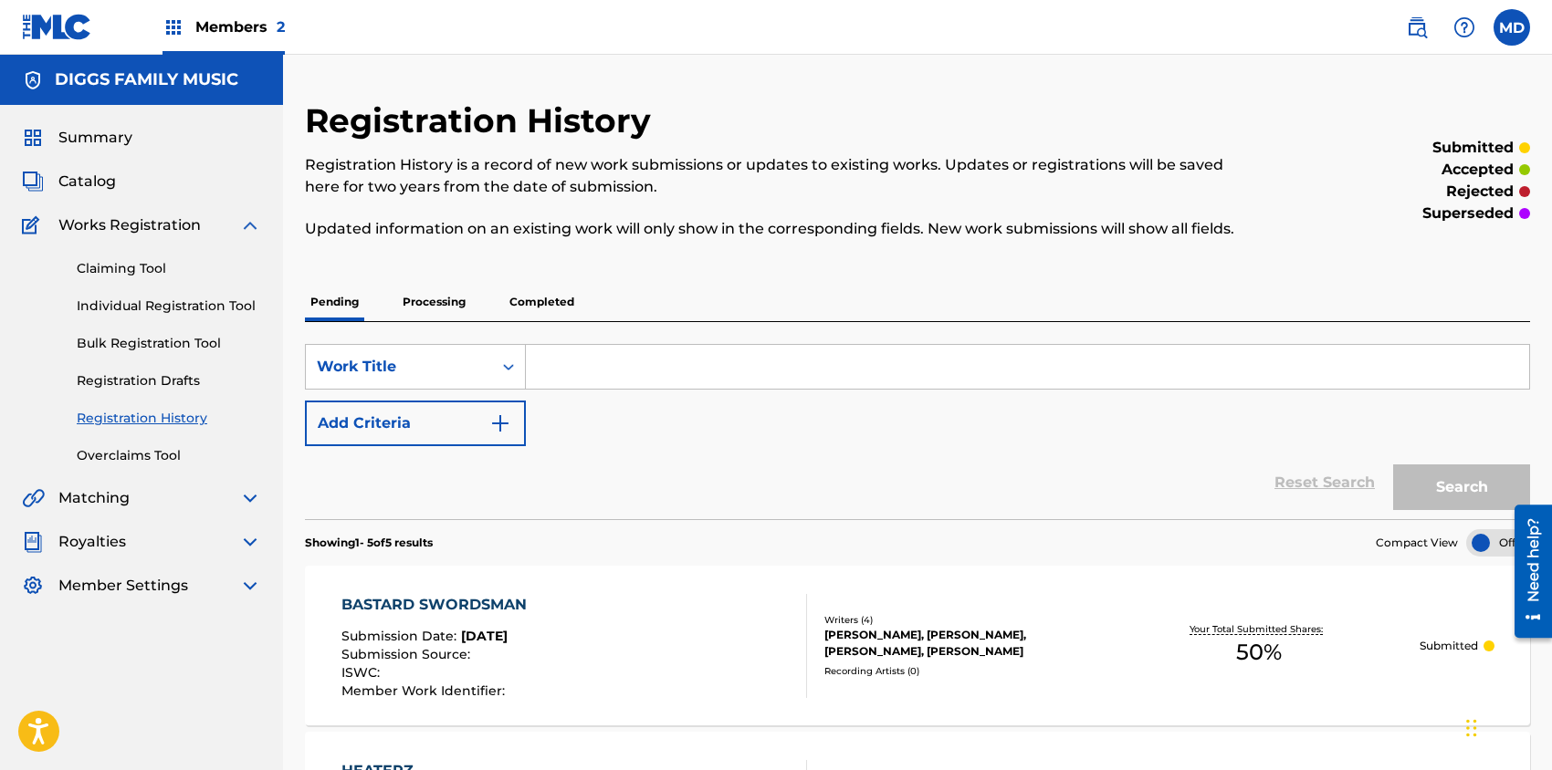
click at [98, 187] on span "Catalog" at bounding box center [86, 182] width 57 height 22
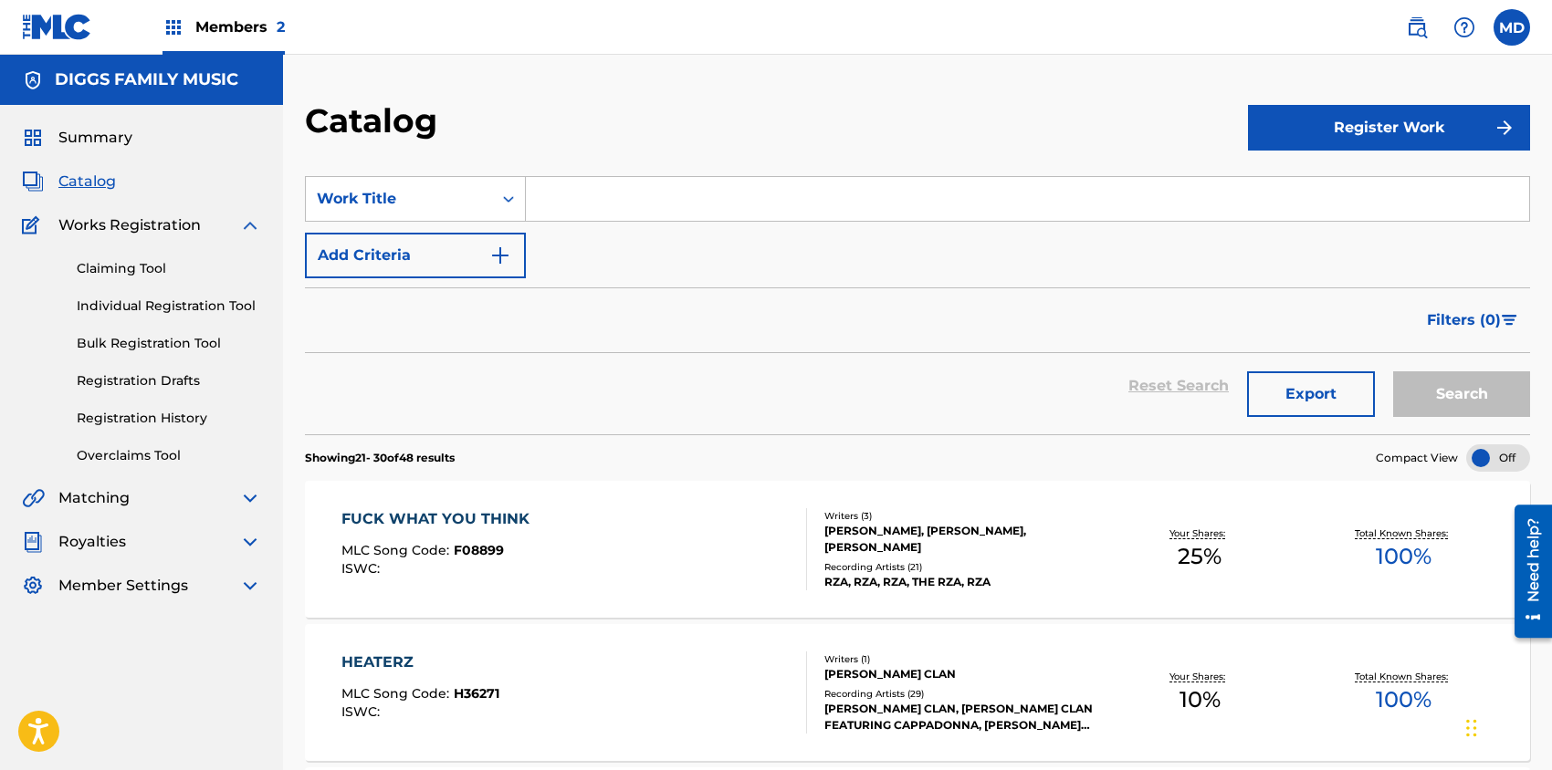
click at [1504, 318] on img "Search Form" at bounding box center [1509, 320] width 16 height 11
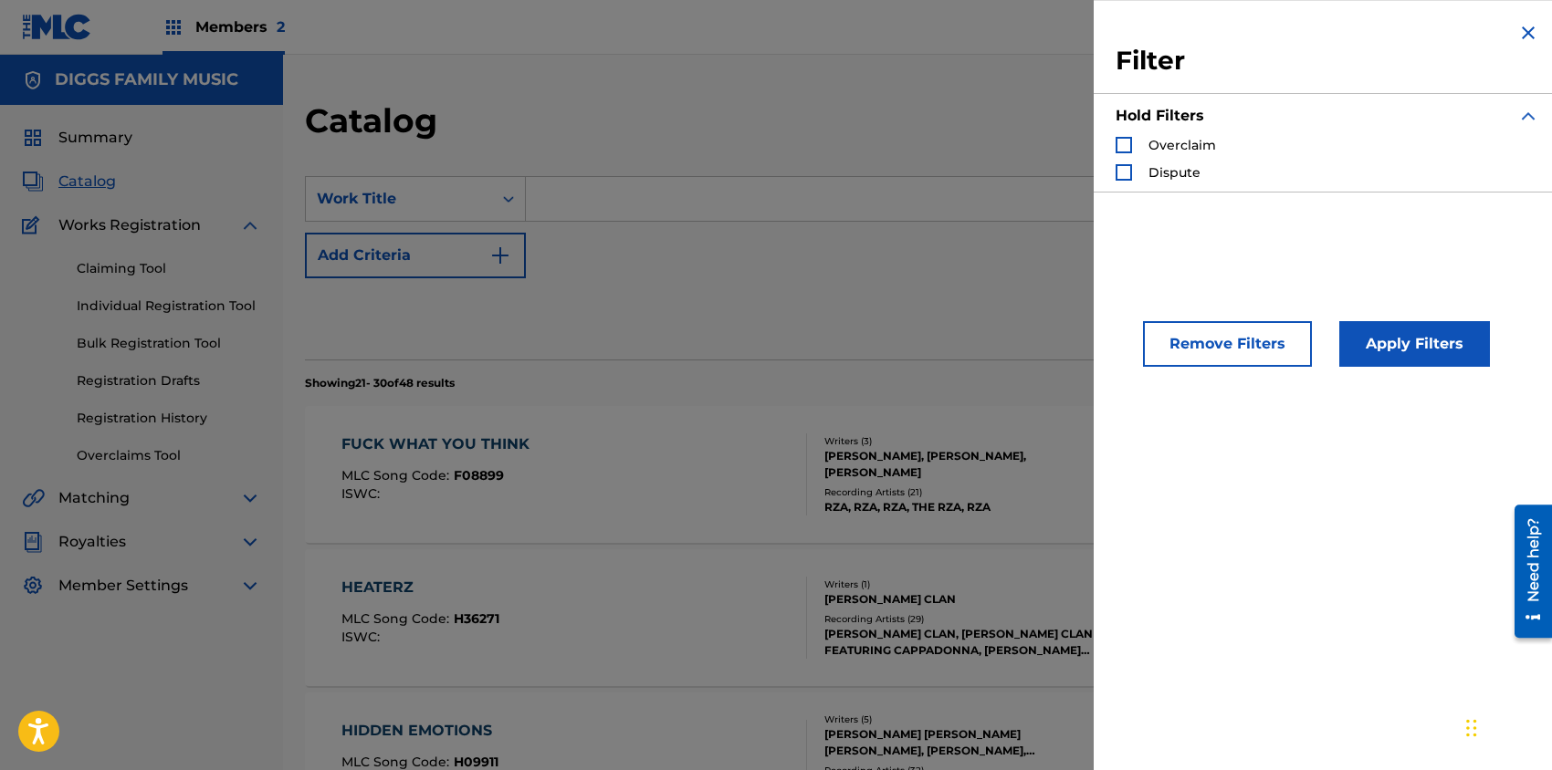
click at [1128, 174] on div "Search Form" at bounding box center [1123, 172] width 16 height 16
click at [1416, 342] on button "Apply Filters" at bounding box center [1414, 344] width 151 height 46
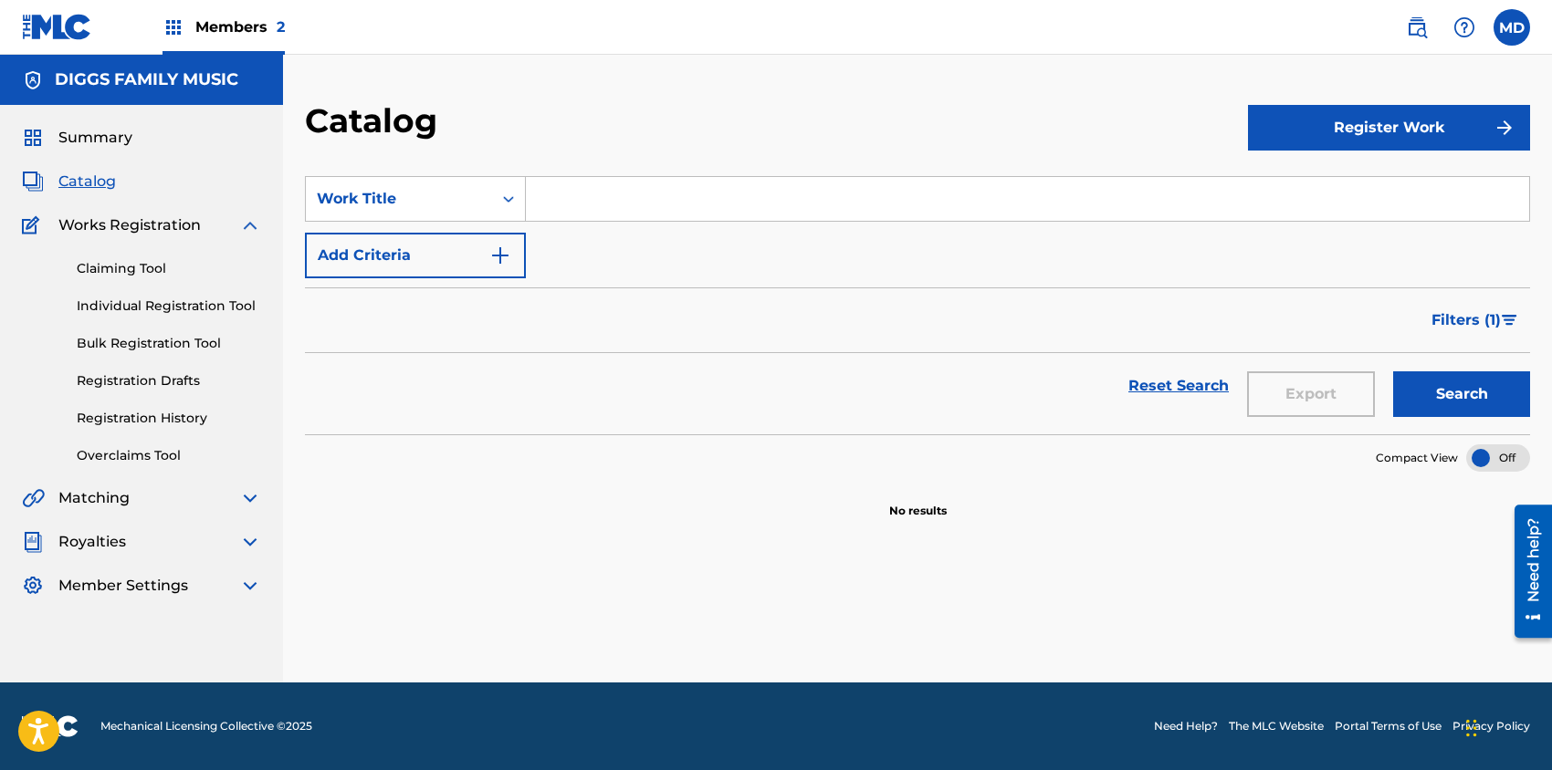
click at [1482, 320] on span "Filters ( 1 )" at bounding box center [1465, 320] width 69 height 22
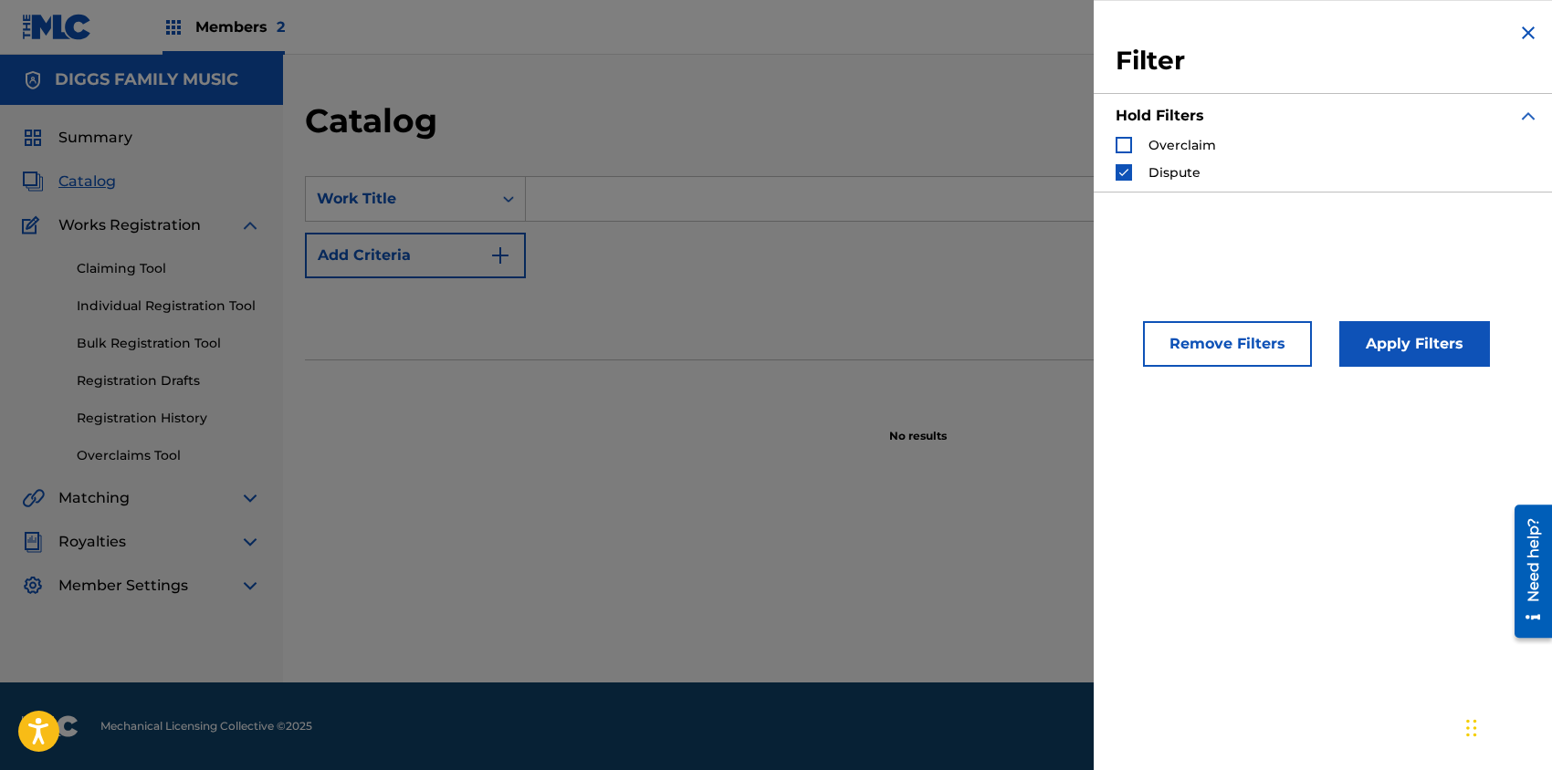
click at [1126, 144] on div "Search Form" at bounding box center [1123, 145] width 16 height 16
click at [1400, 340] on button "Apply Filters" at bounding box center [1414, 344] width 151 height 46
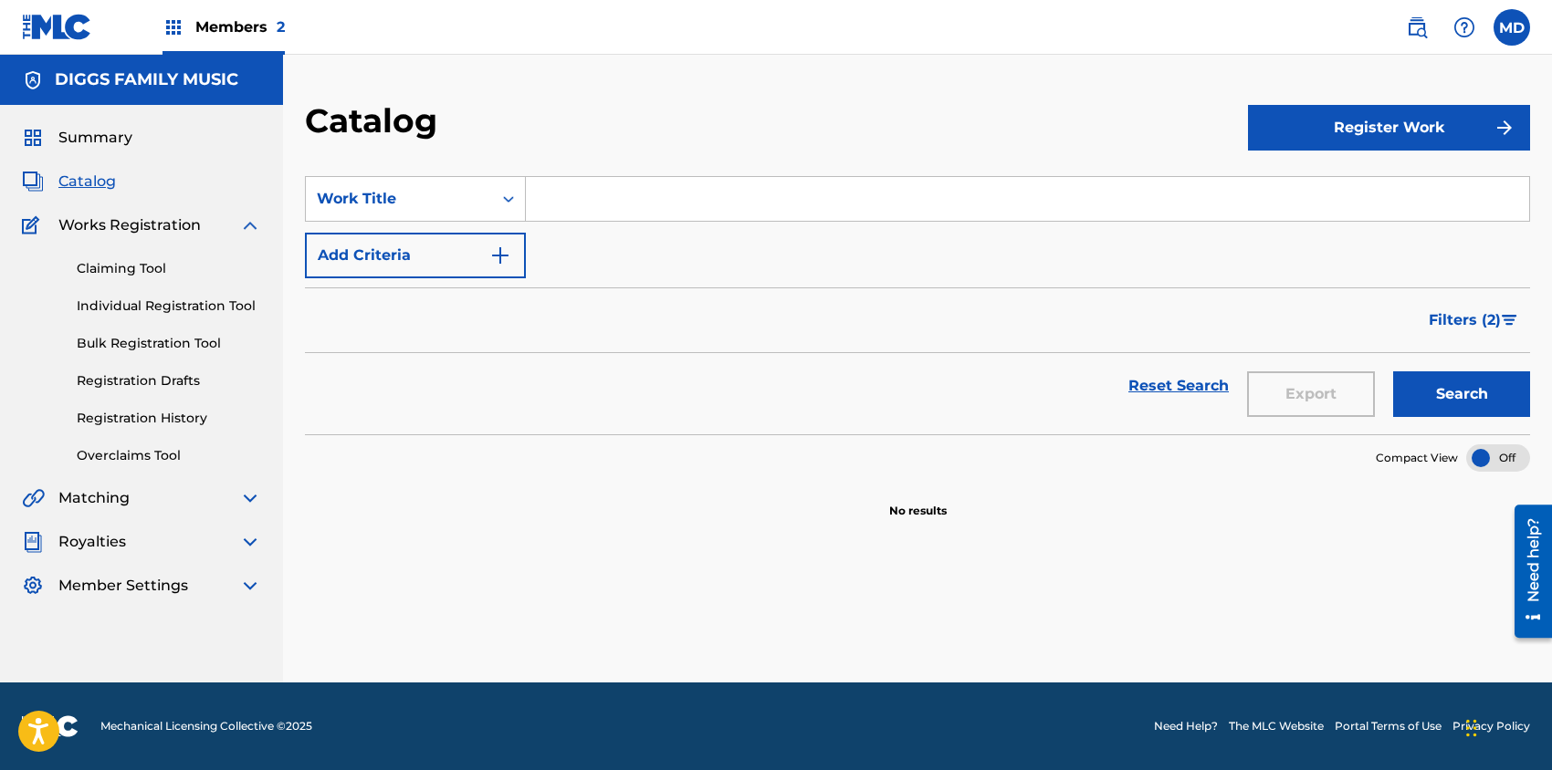
click at [1472, 317] on span "Filters ( 2 )" at bounding box center [1464, 320] width 72 height 22
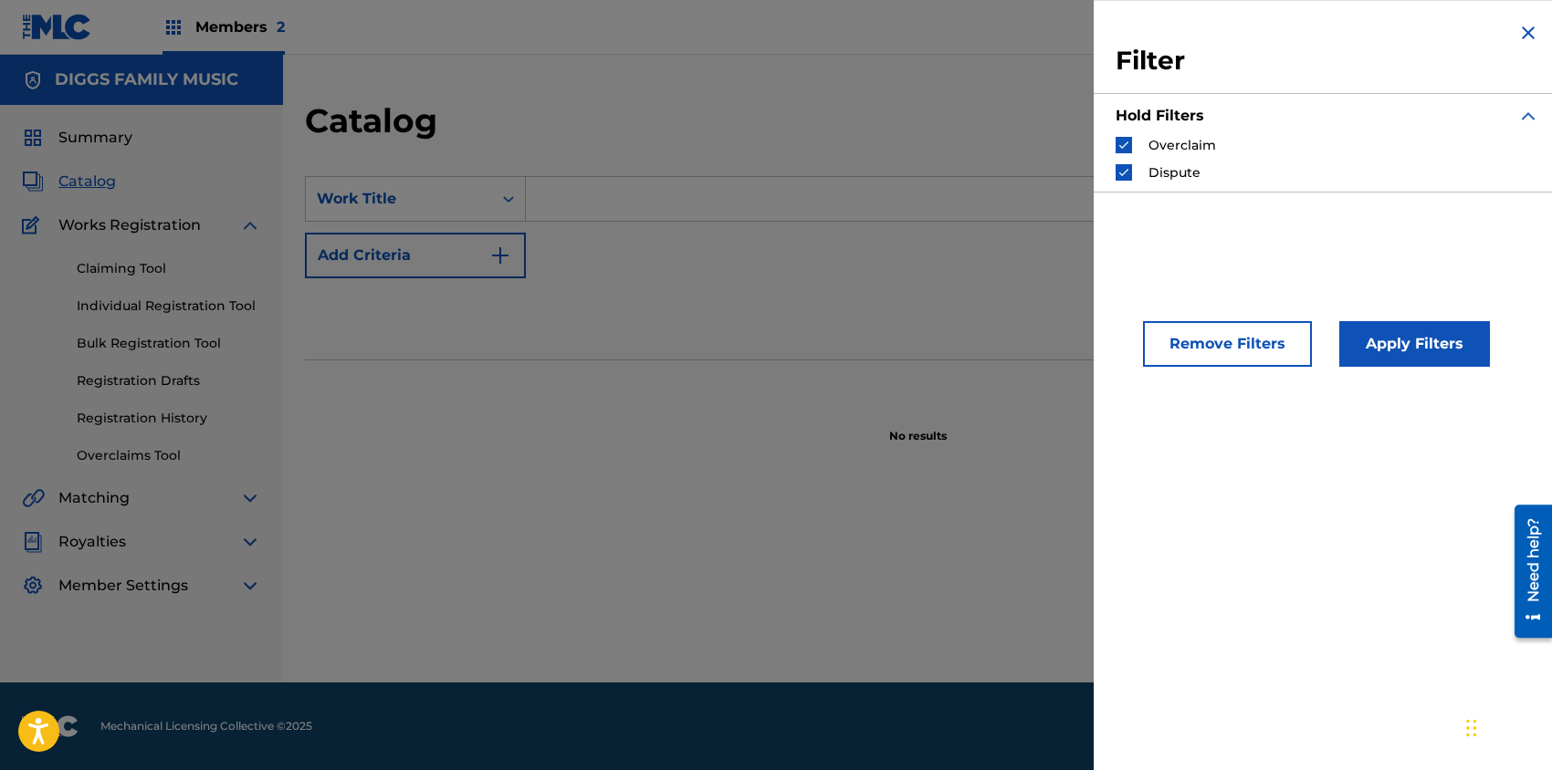
click at [1125, 170] on img "Search Form" at bounding box center [1123, 172] width 13 height 13
click at [1124, 144] on img "Search Form" at bounding box center [1123, 145] width 13 height 13
click at [1517, 35] on img "Search Form" at bounding box center [1528, 33] width 22 height 22
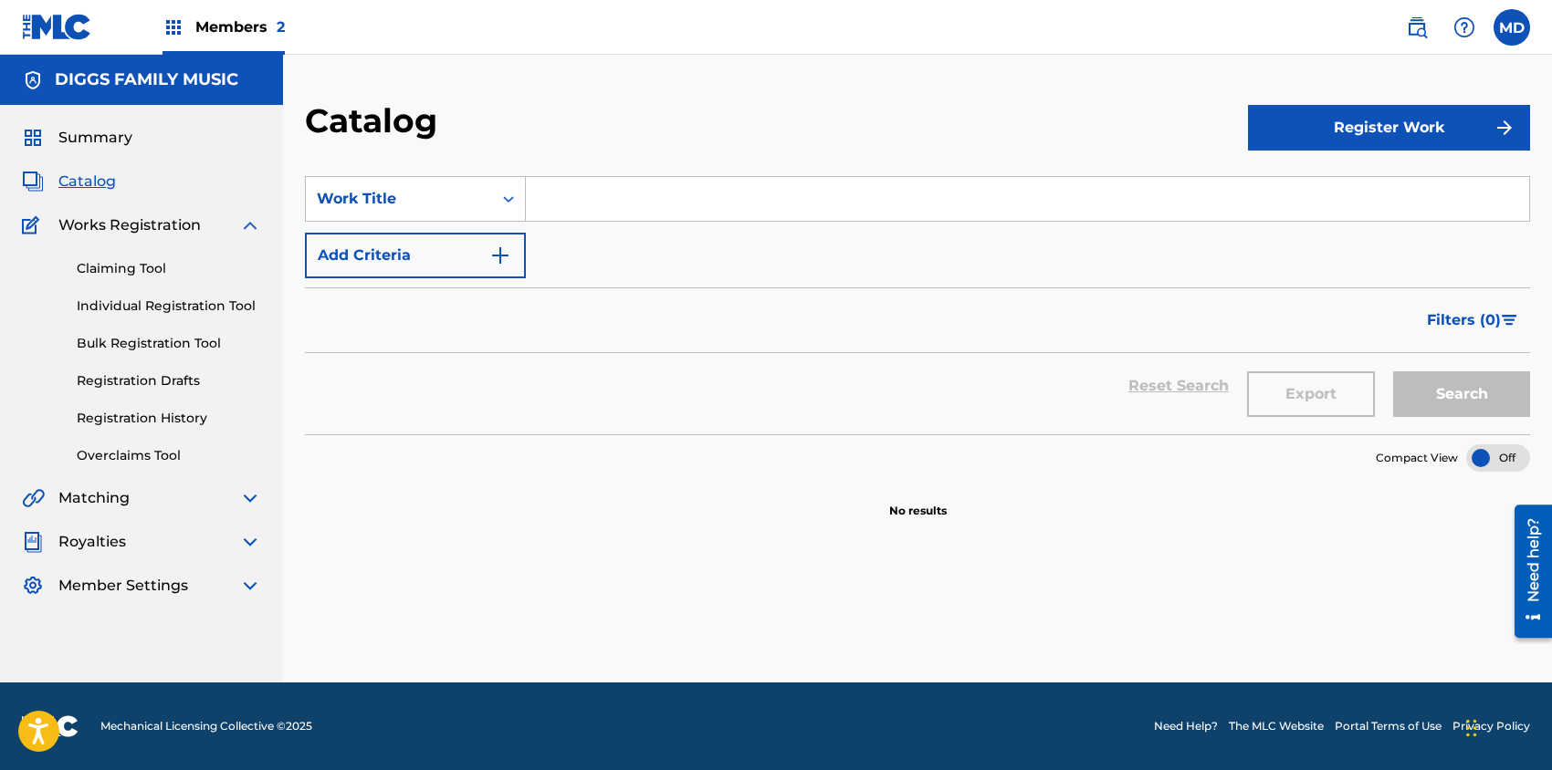
click at [1454, 314] on span "Filters ( 0 )" at bounding box center [1464, 320] width 74 height 22
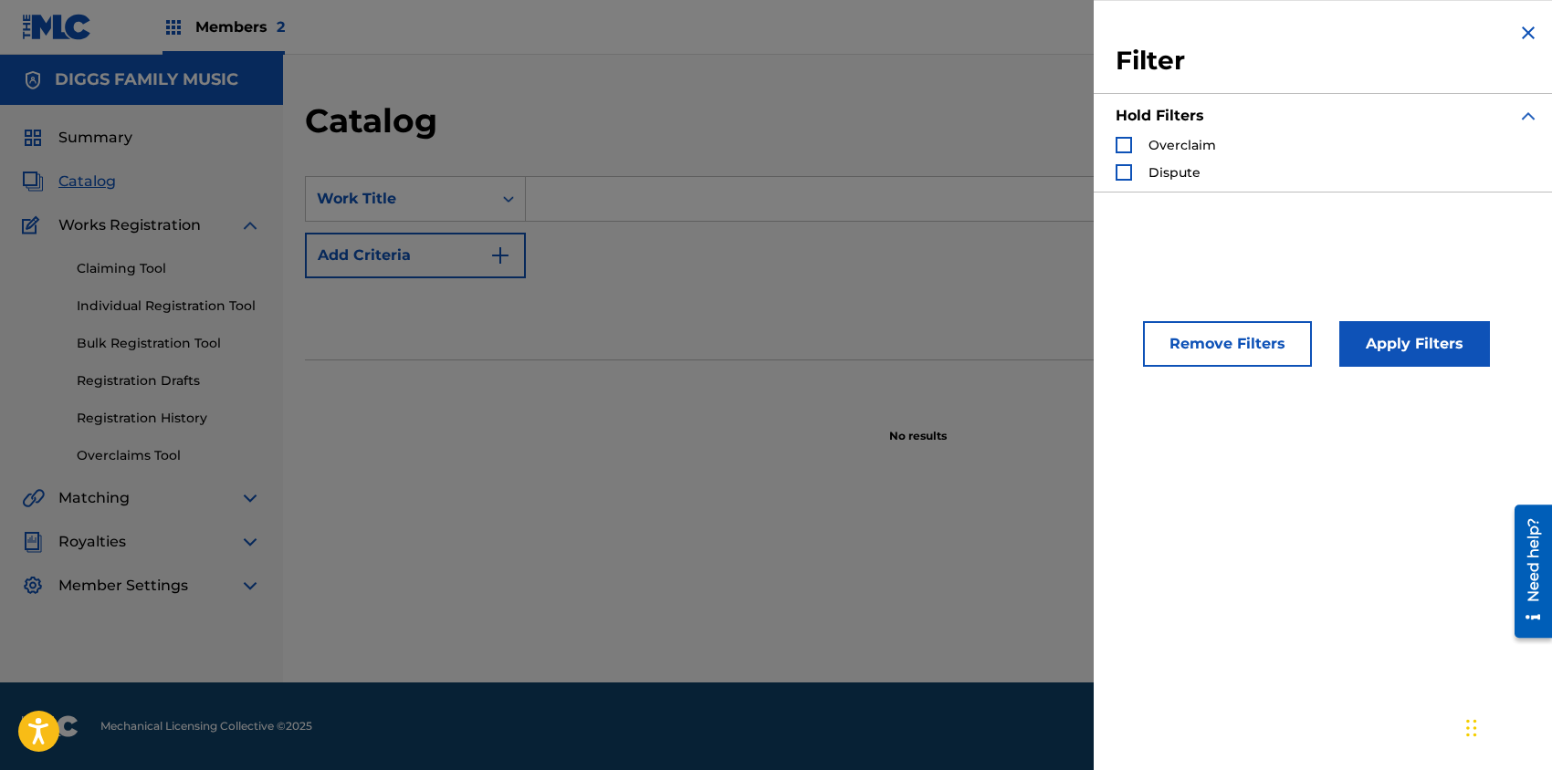
click at [1229, 347] on button "Remove Filters" at bounding box center [1227, 344] width 169 height 46
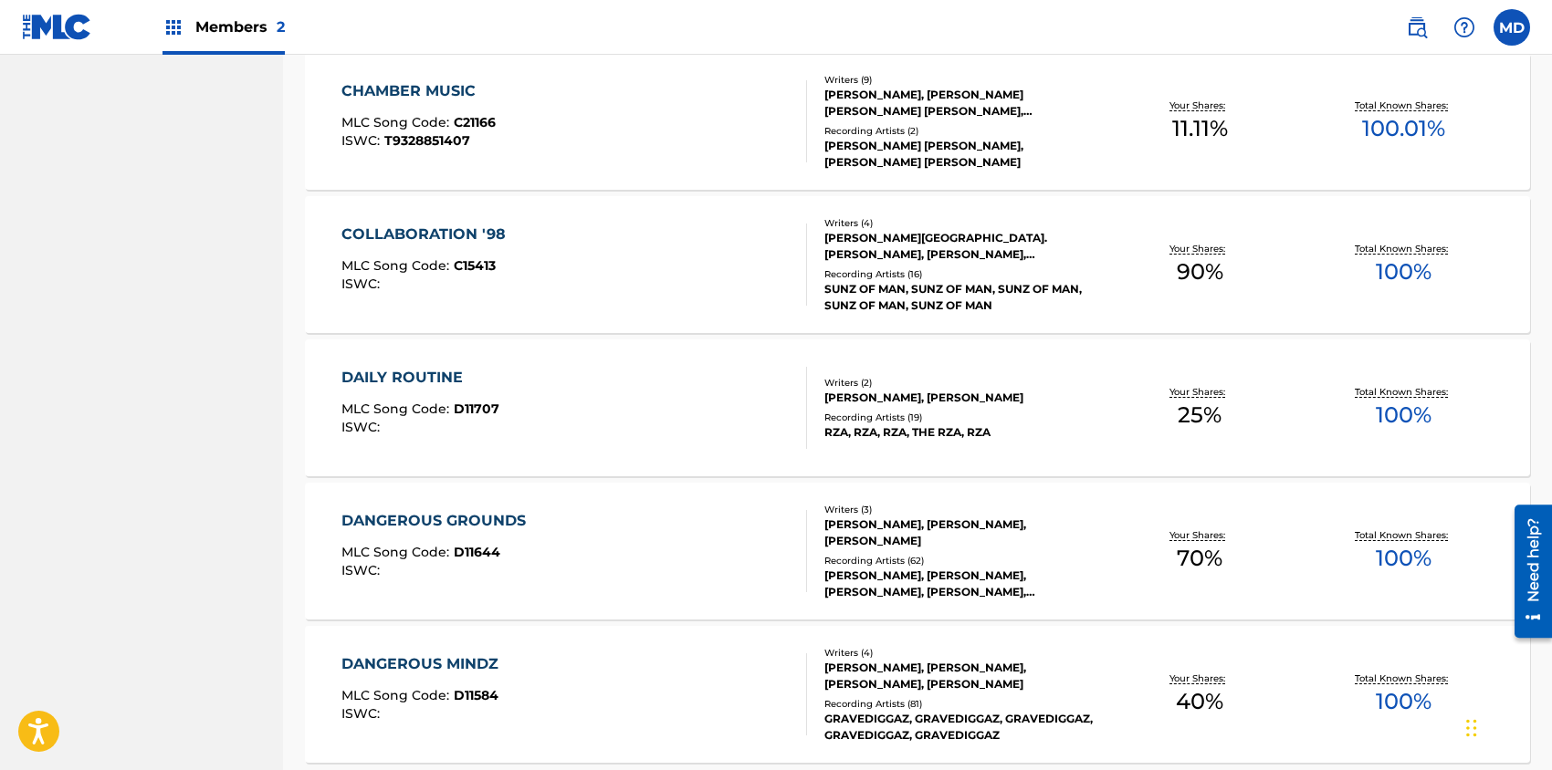
scroll to position [1318, 0]
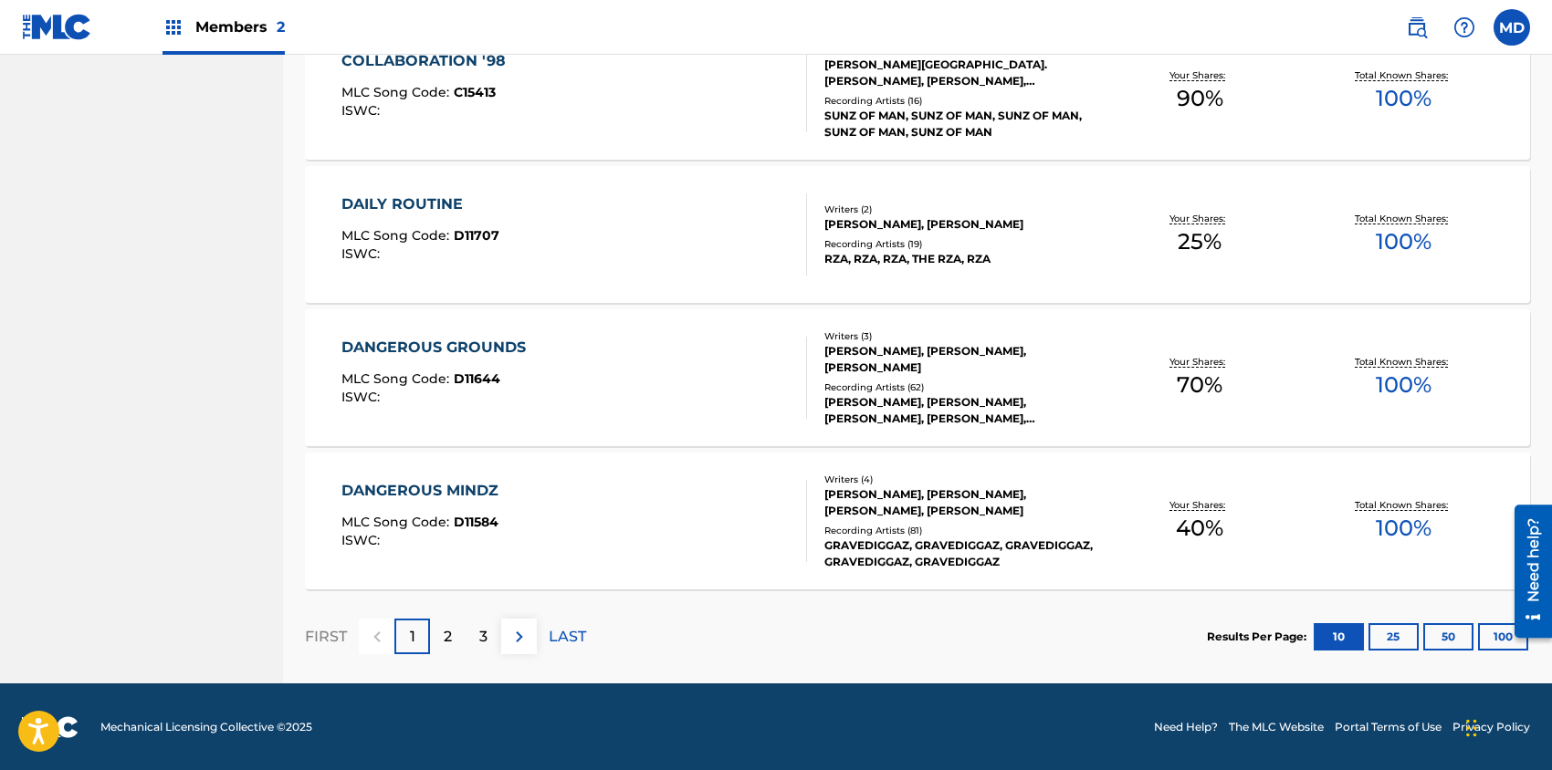
drag, startPoint x: 3001, startPoint y: 1137, endPoint x: 1503, endPoint y: 638, distance: 1578.7
click at [1496, 634] on button "100" at bounding box center [1503, 636] width 50 height 27
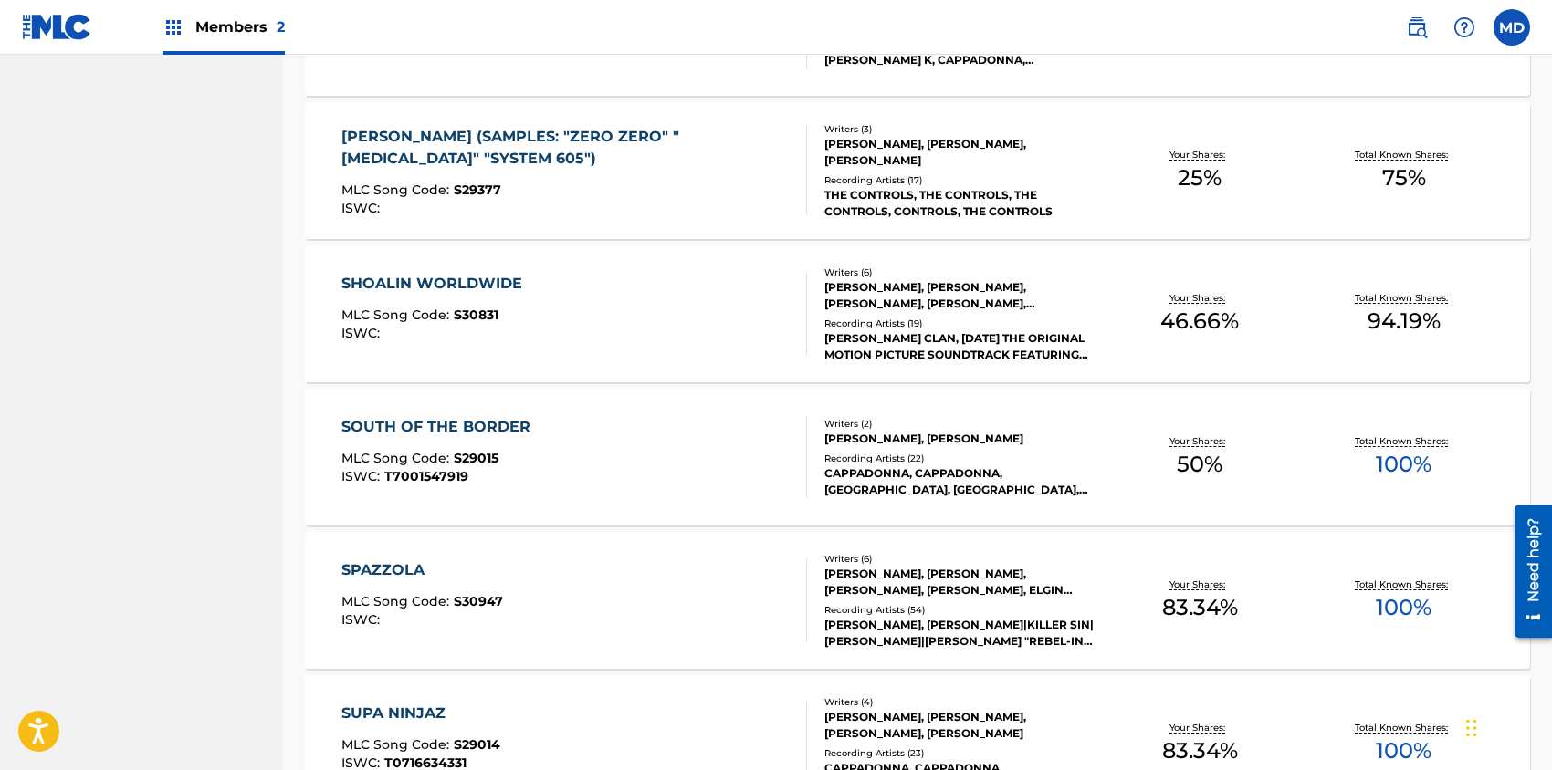
scroll to position [5295, 0]
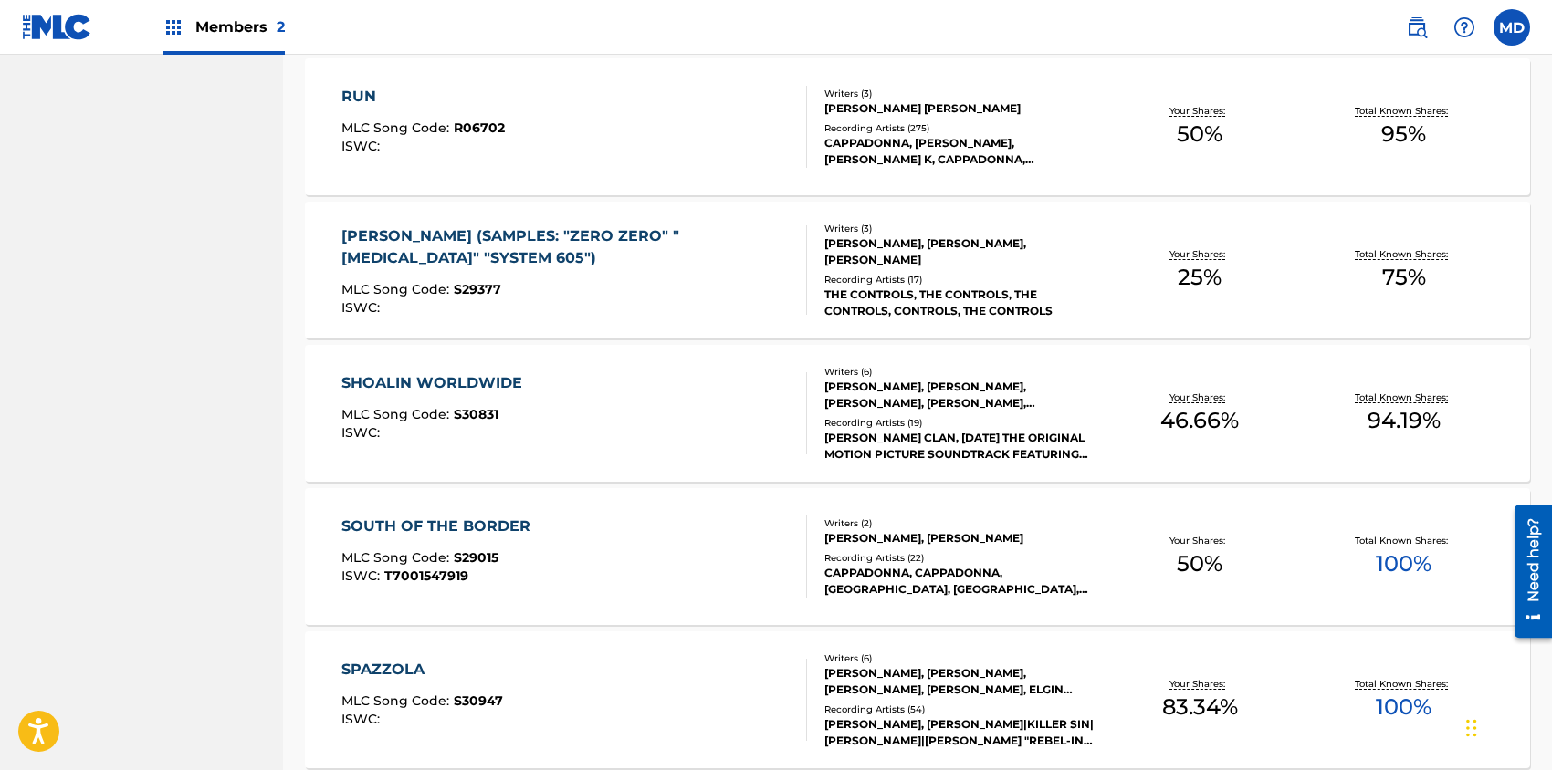
click at [505, 527] on div "SOUTH OF THE BORDER" at bounding box center [440, 527] width 198 height 22
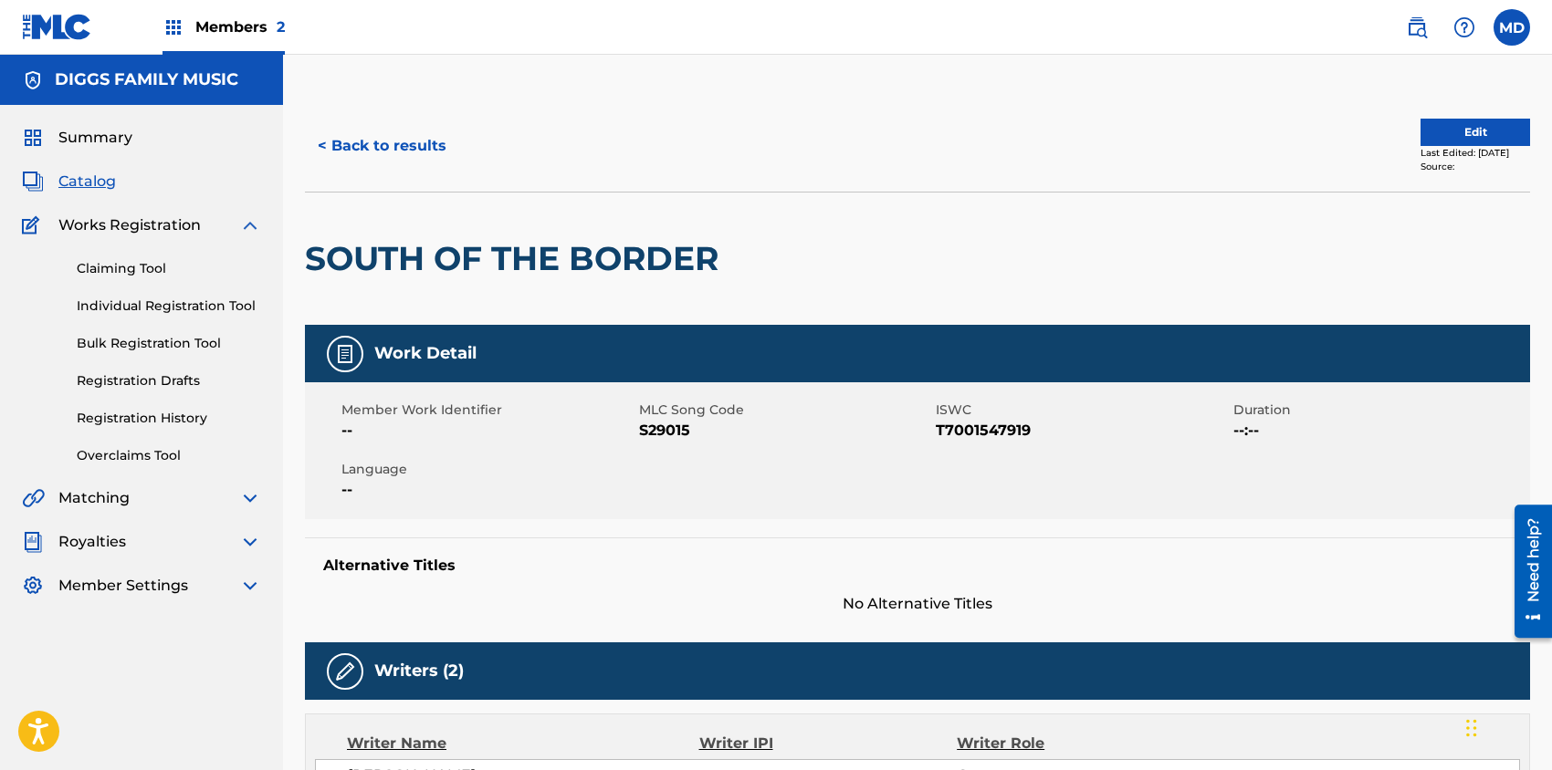
click at [1427, 131] on button "Edit" at bounding box center [1475, 132] width 110 height 27
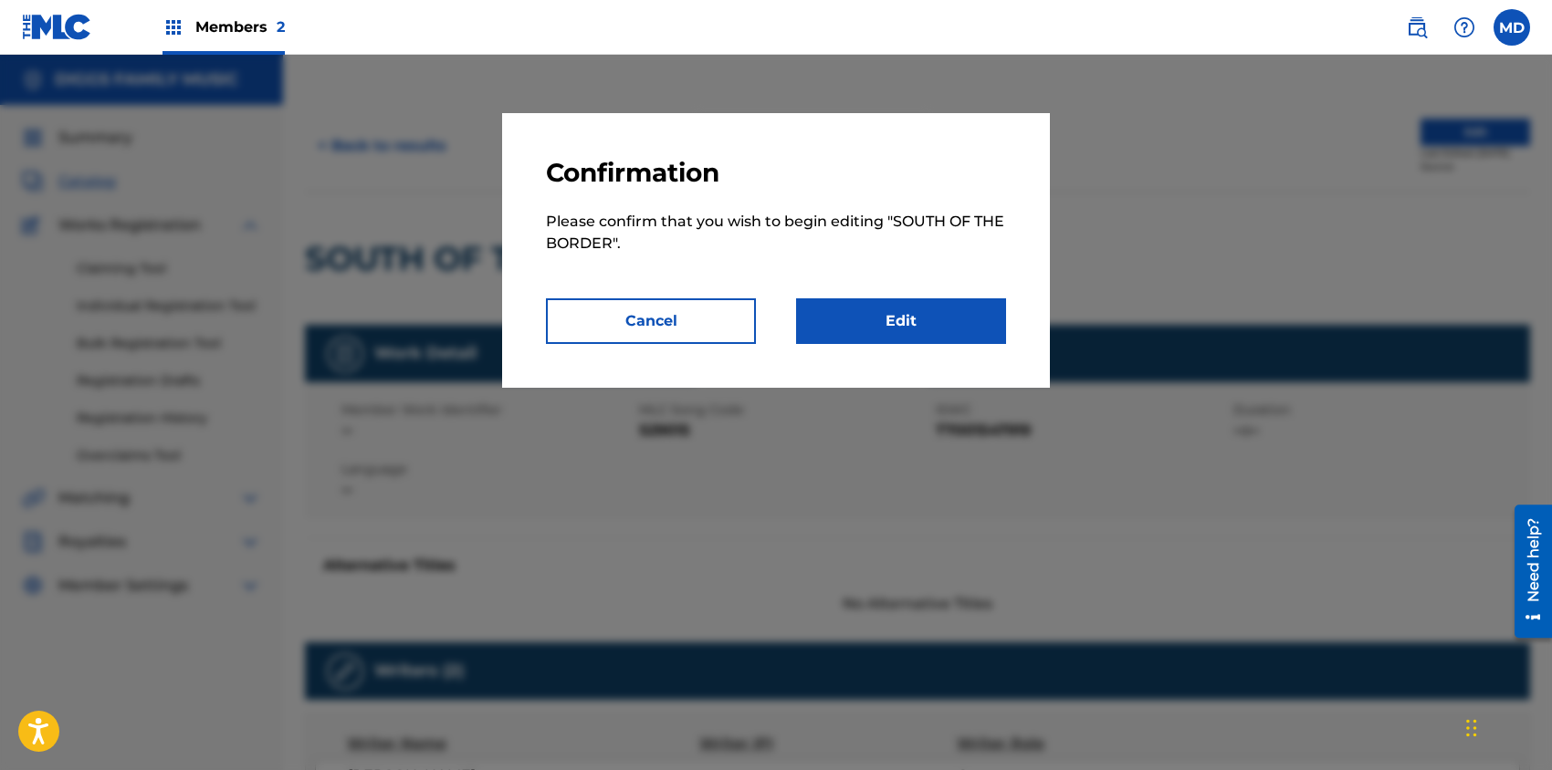
click at [920, 323] on link "Edit" at bounding box center [901, 321] width 210 height 46
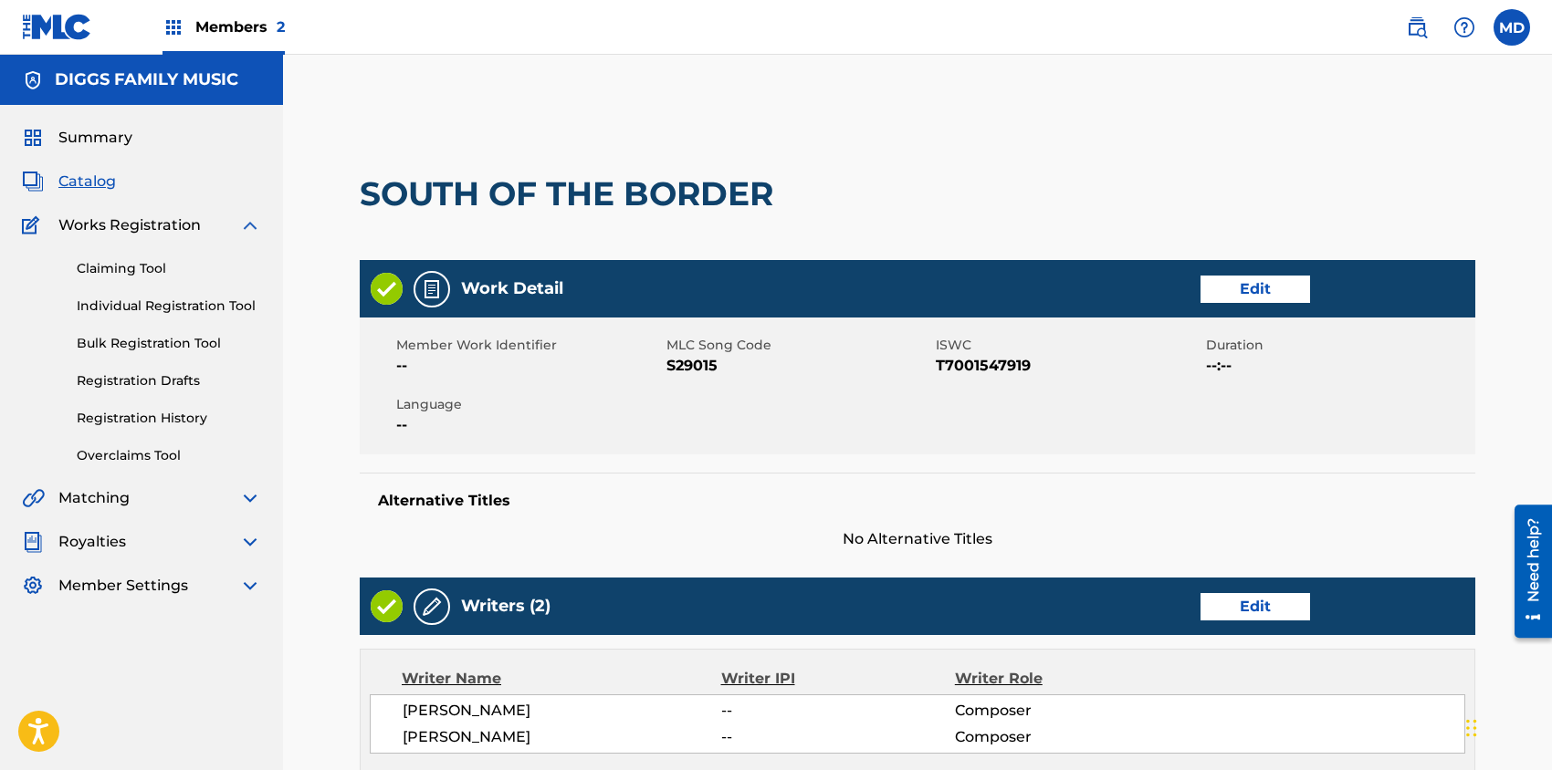
click at [252, 584] on img at bounding box center [250, 586] width 22 height 22
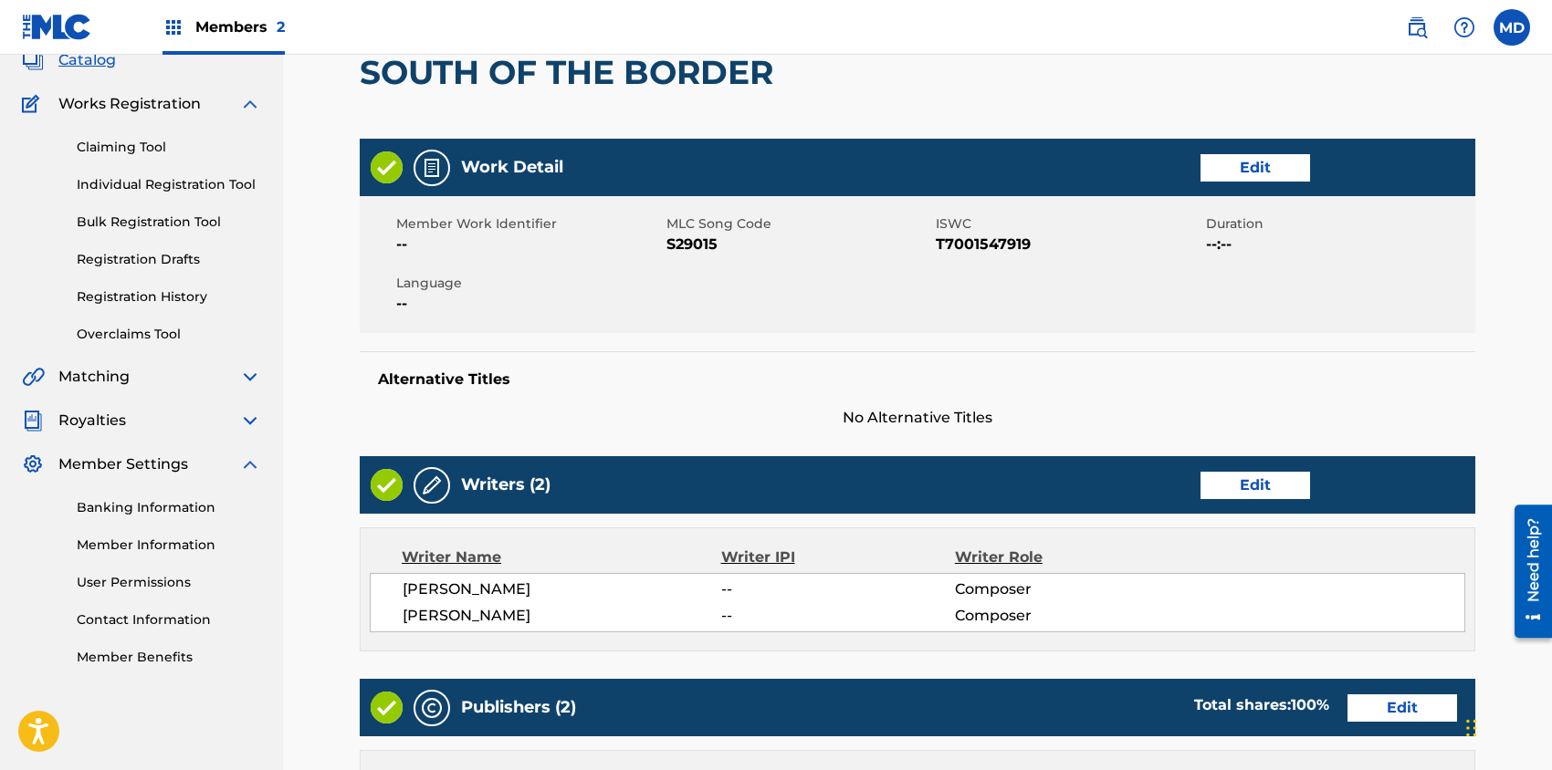
scroll to position [243, 0]
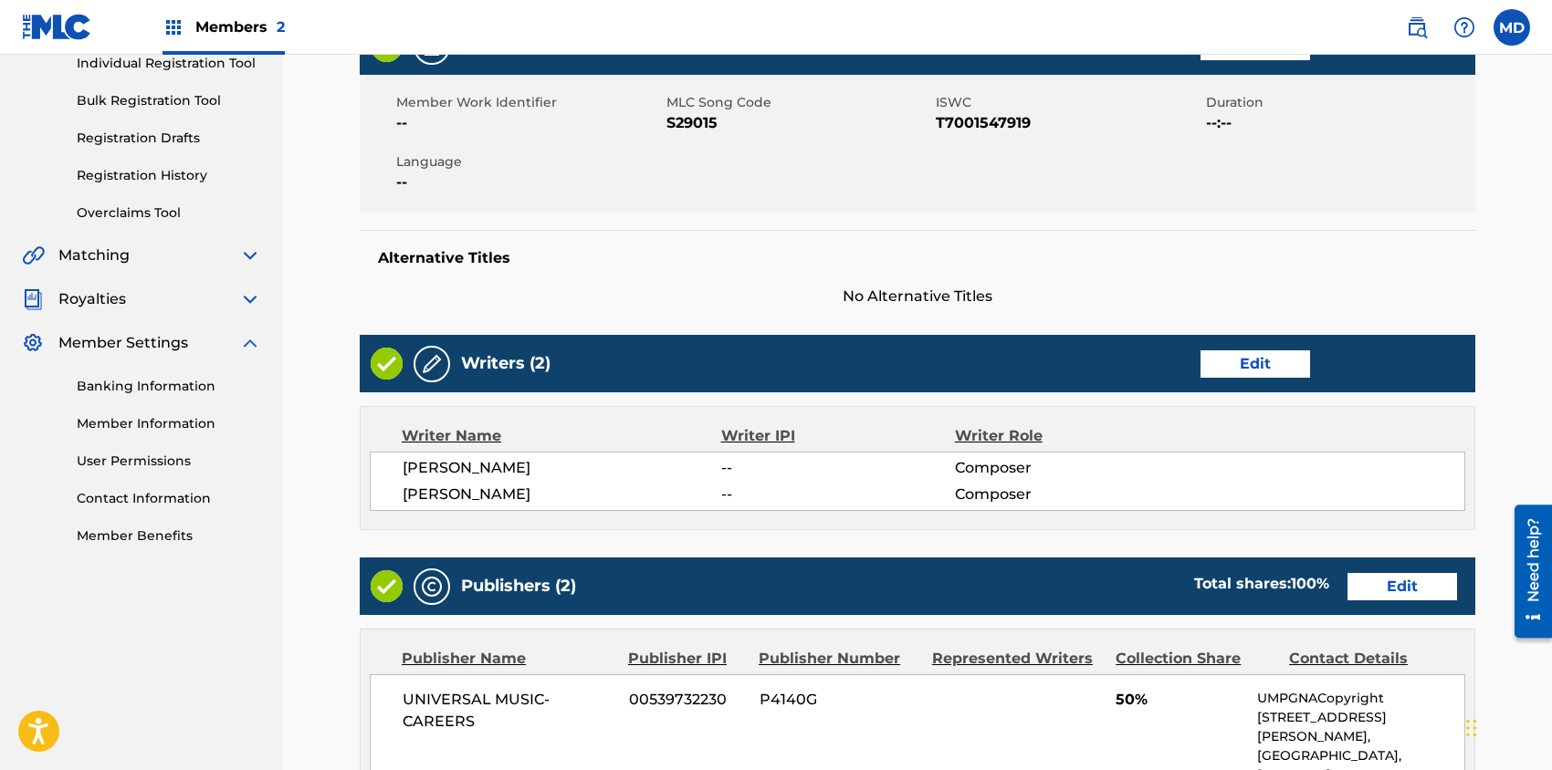
click at [134, 499] on link "Contact Information" at bounding box center [169, 498] width 184 height 19
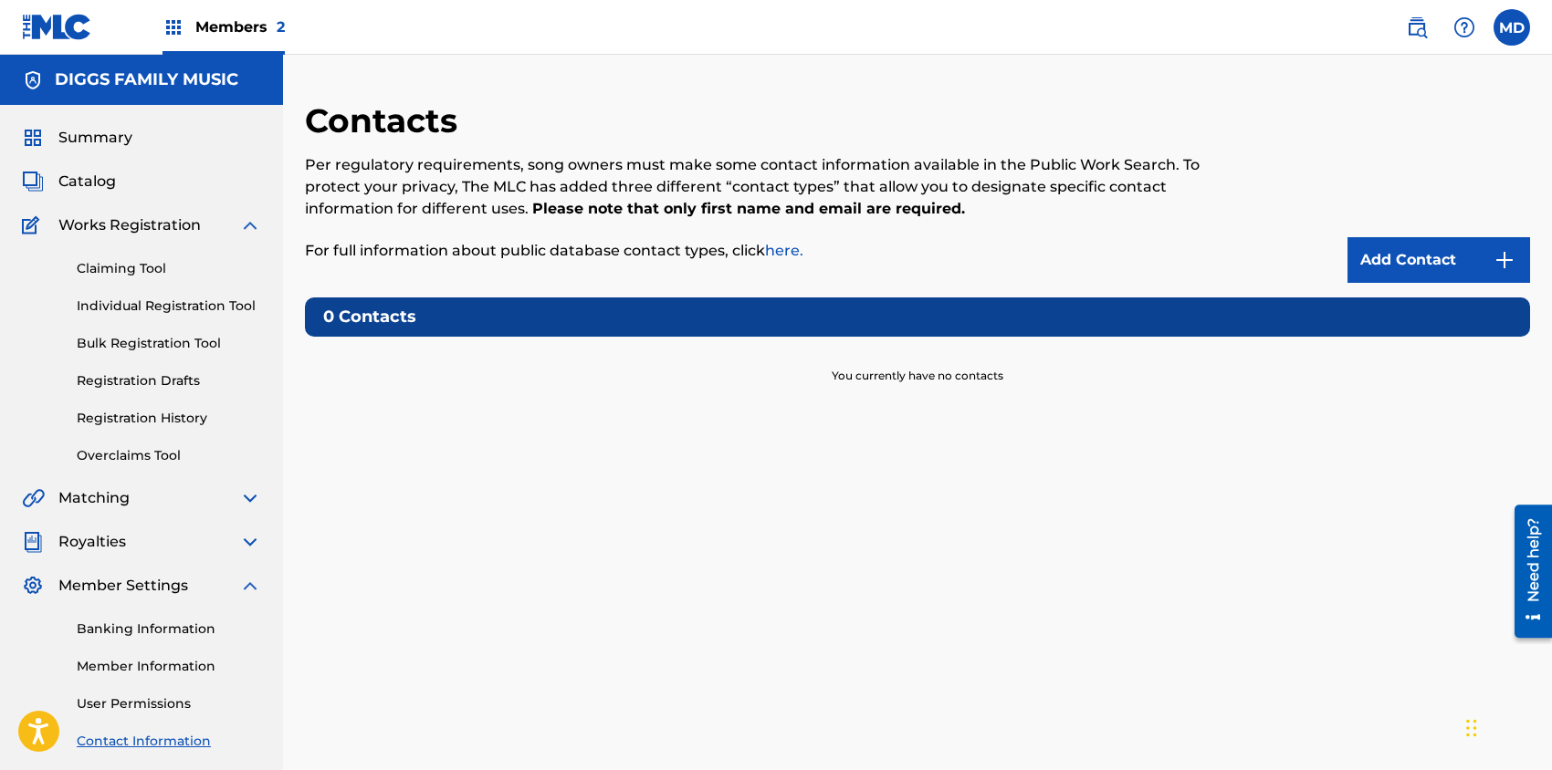
click at [1421, 258] on link "Add Contact" at bounding box center [1438, 260] width 183 height 46
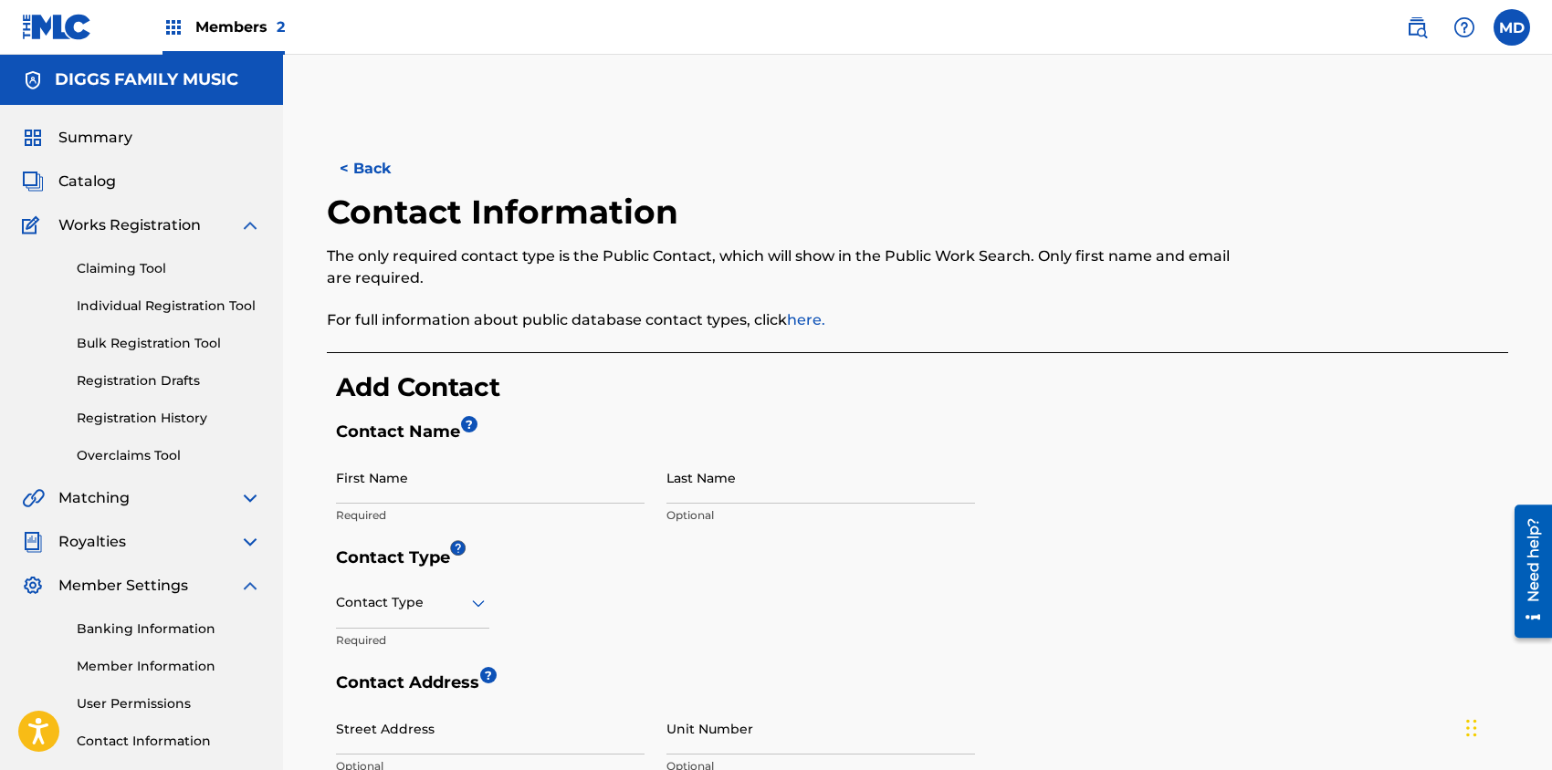
scroll to position [121, 0]
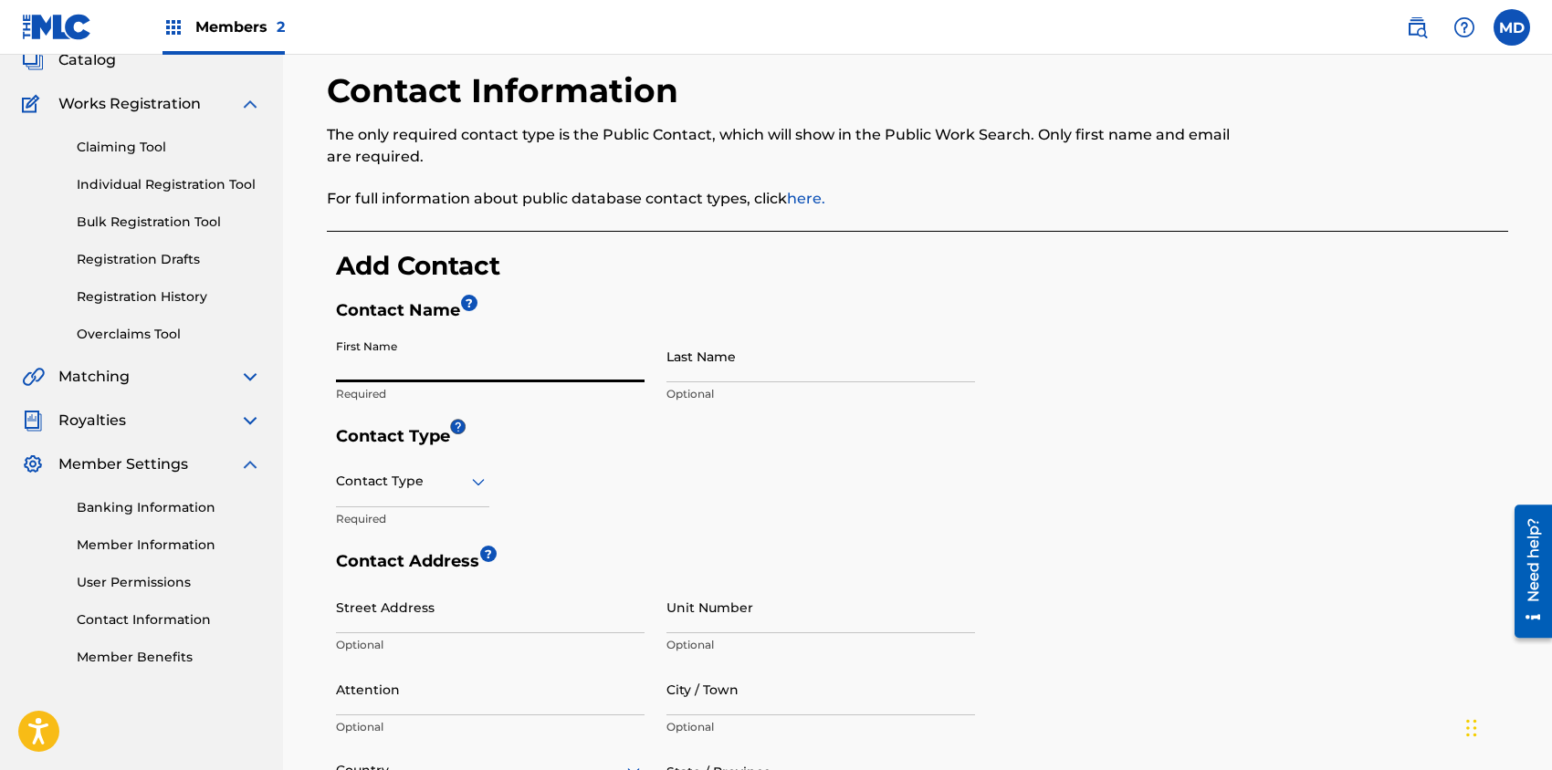
click at [479, 363] on input "First Name" at bounding box center [490, 356] width 308 height 52
type input "[PERSON_NAME]"
type input "Diggs"
type input "21700"
type input "Oxnard st"
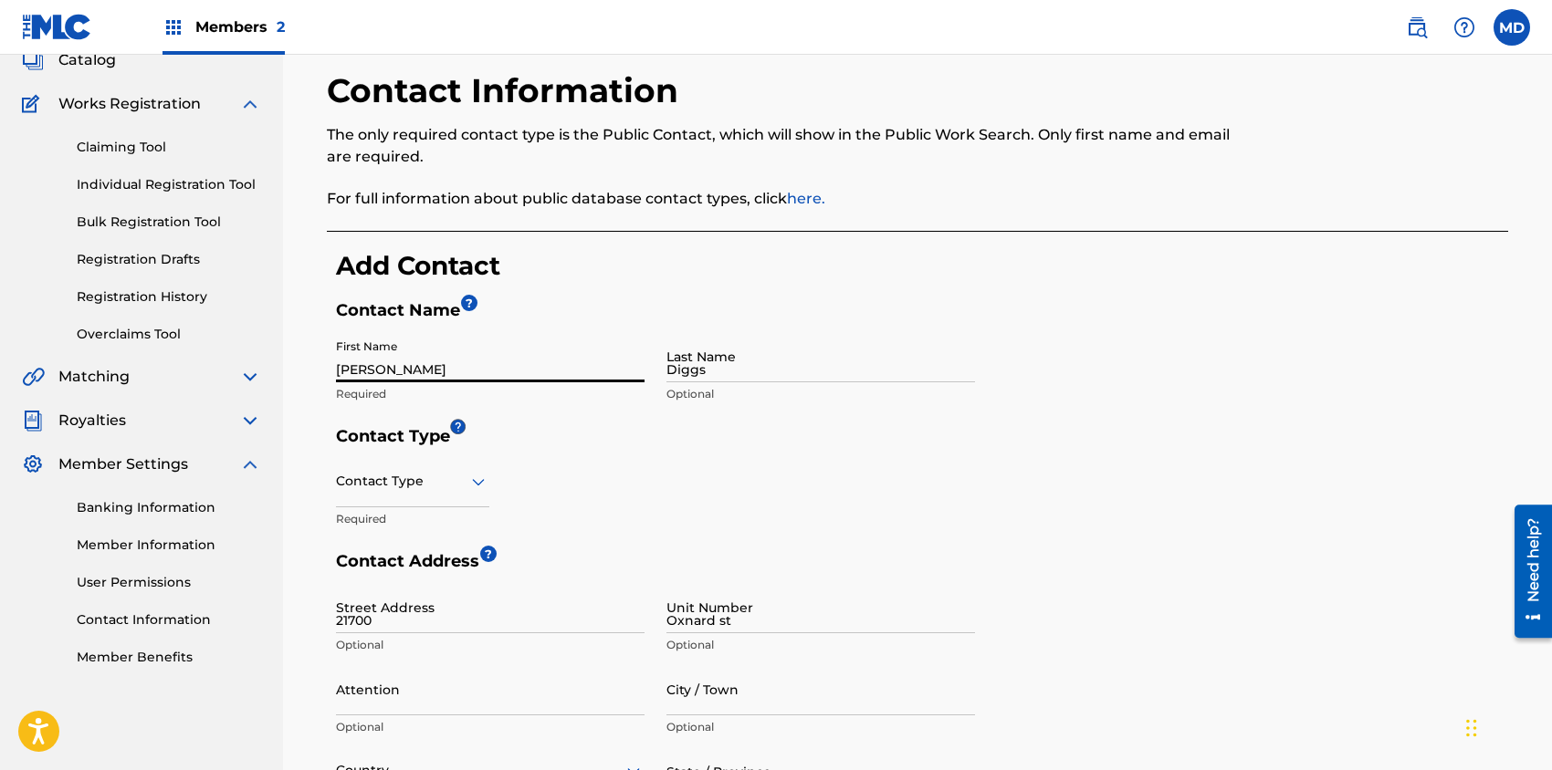
type input "[GEOGRAPHIC_DATA]"
type input "CA"
type input "91367"
type input "1"
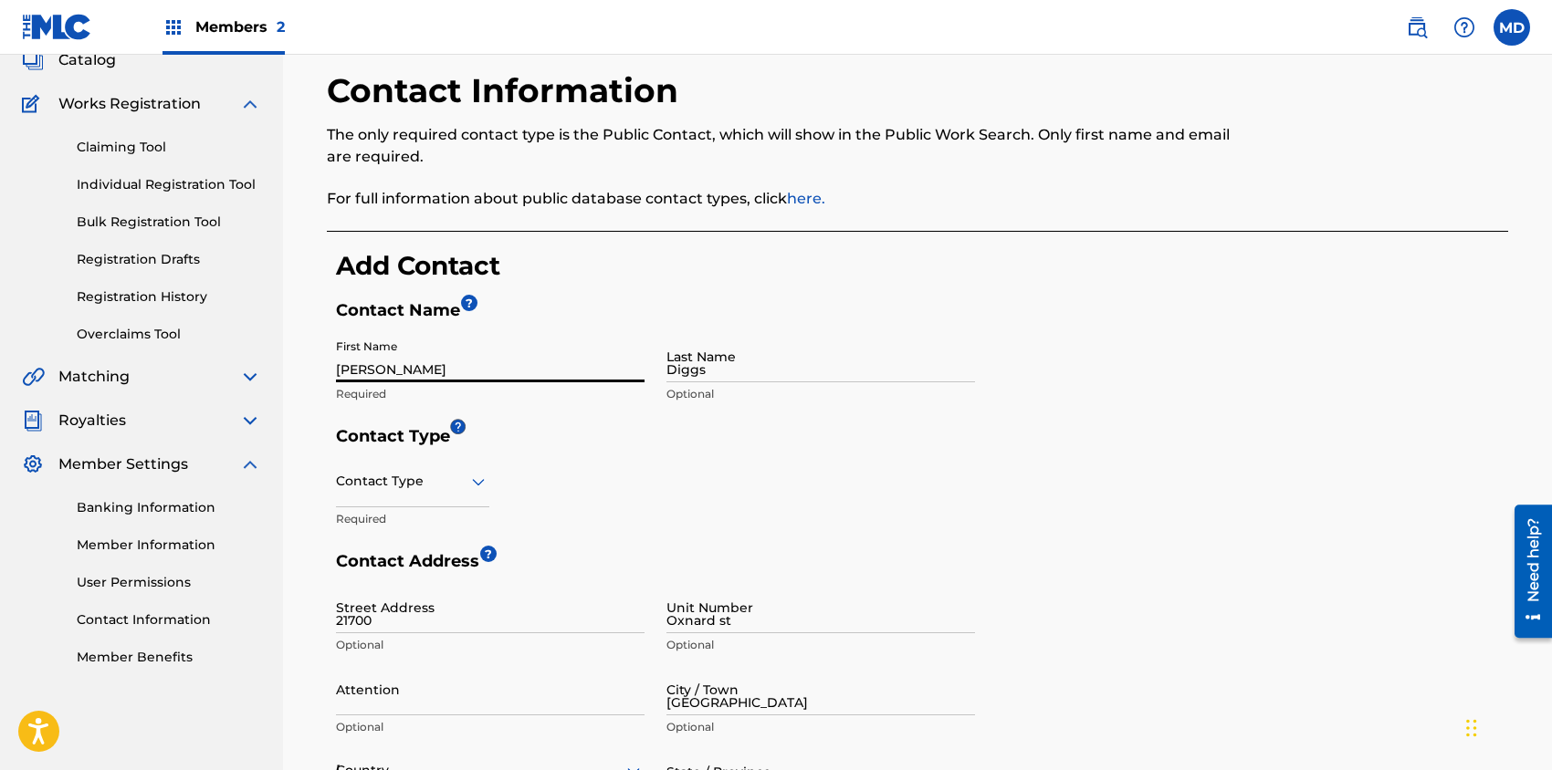
type input "646"
type input "2501435"
type input "[EMAIL_ADDRESS][DOMAIN_NAME]"
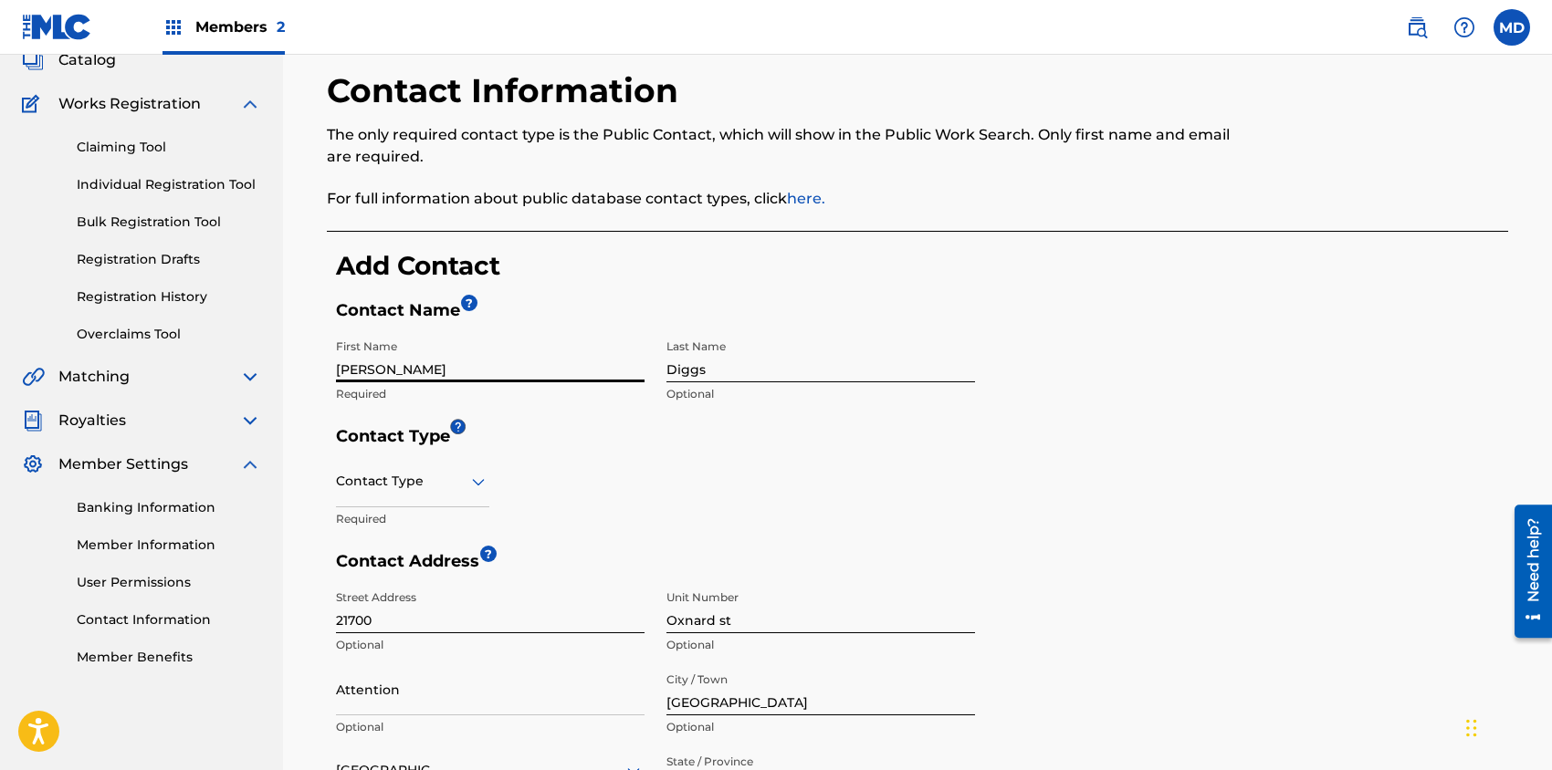
scroll to position [628, 0]
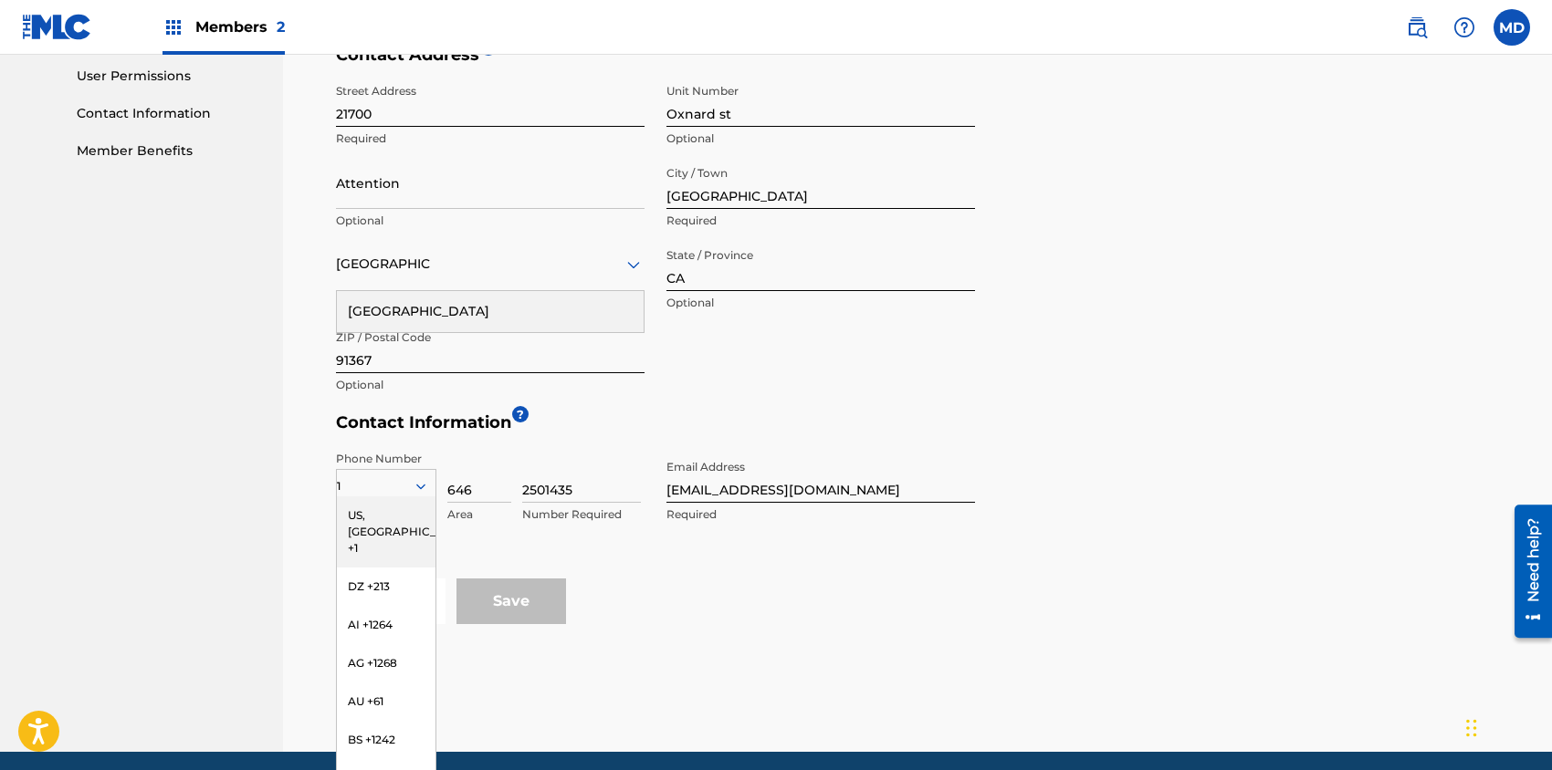
click at [1195, 479] on form "Contact Name ? First Name [PERSON_NAME] Required Last Name [PERSON_NAME] Option…" at bounding box center [922, 209] width 1172 height 831
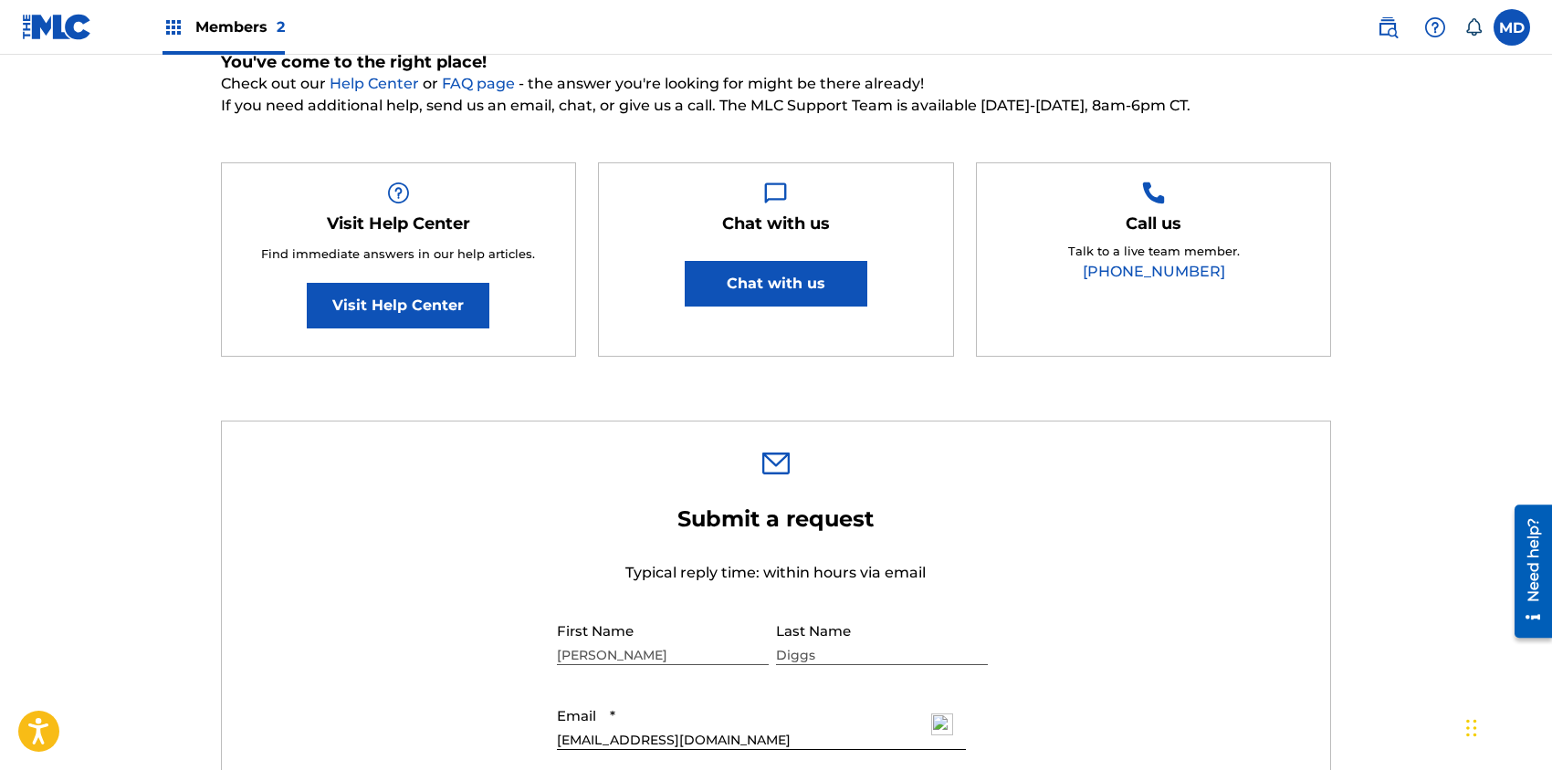
scroll to position [98, 0]
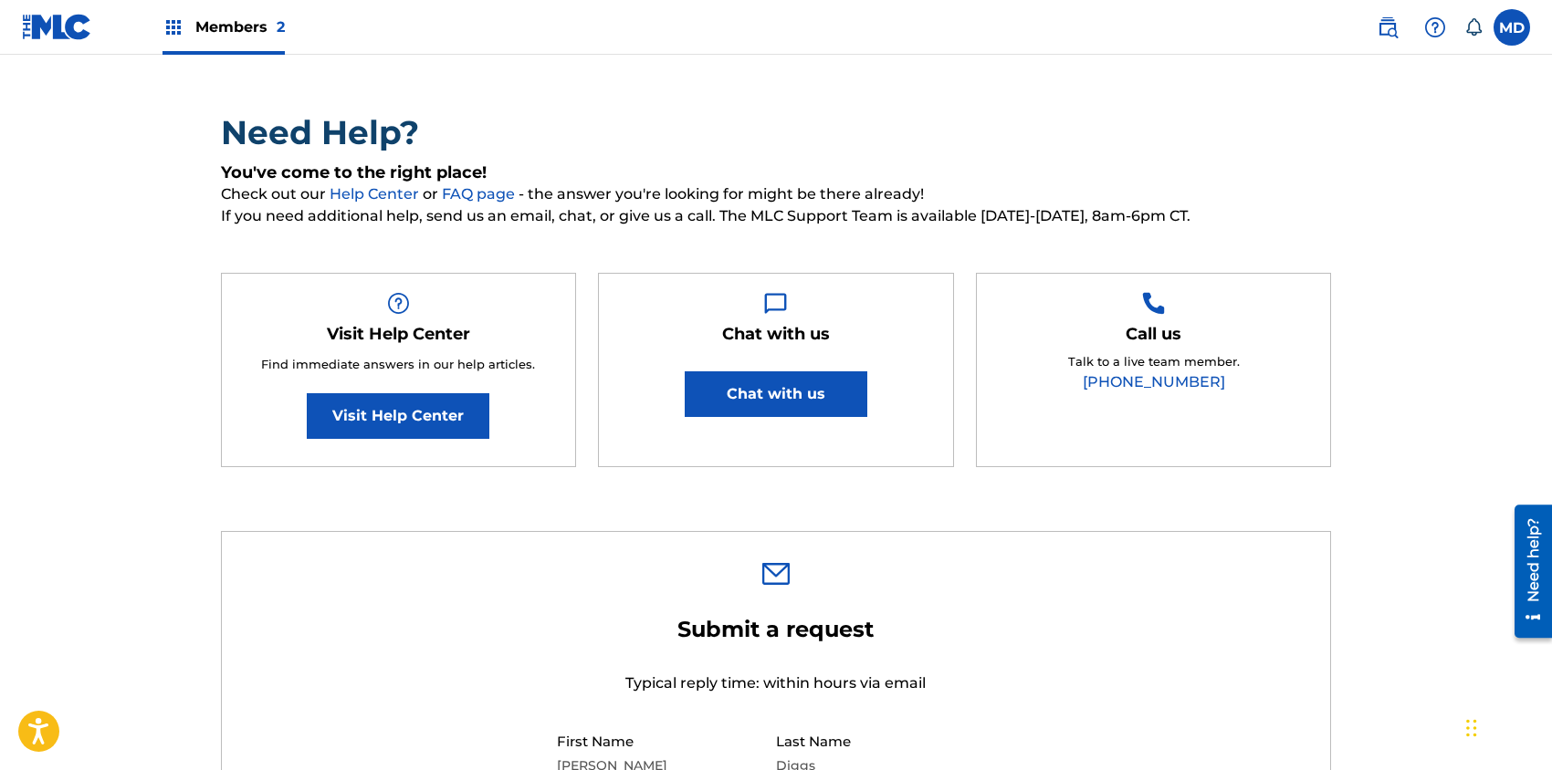
click at [390, 422] on link "Visit Help Center" at bounding box center [398, 416] width 183 height 46
